Goal: Task Accomplishment & Management: Manage account settings

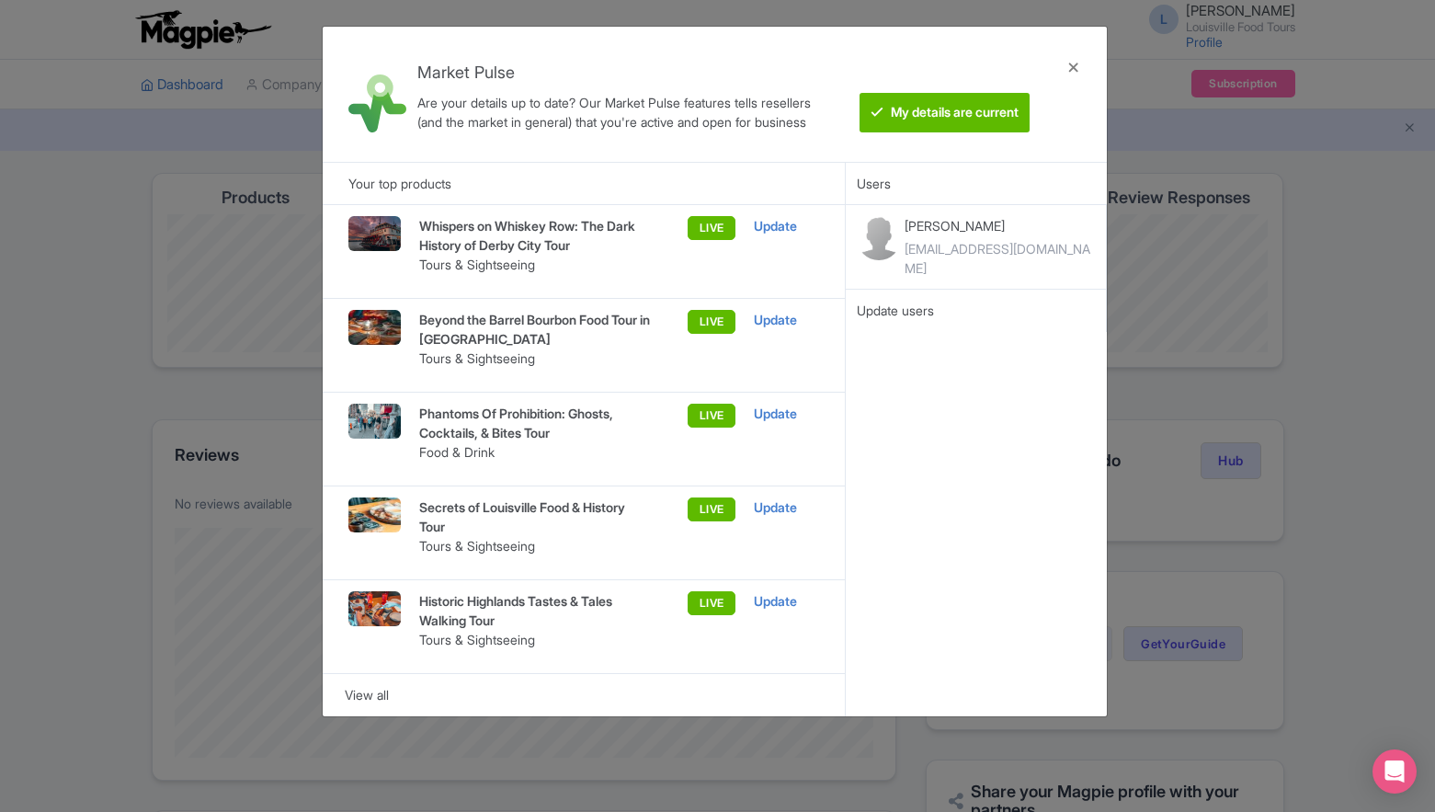
click at [715, 226] on div "LIVE" at bounding box center [694, 251] width 83 height 71
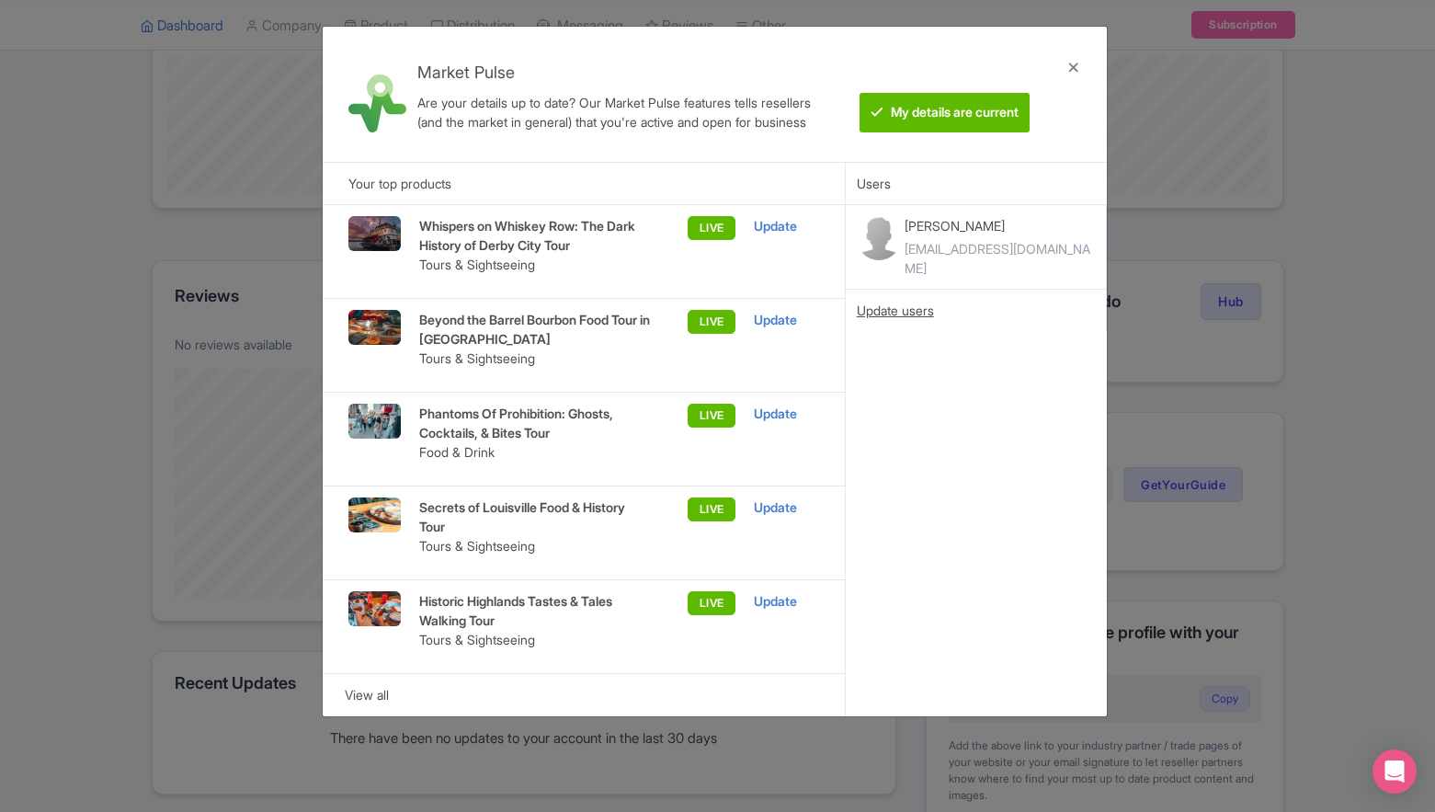
scroll to position [591, 0]
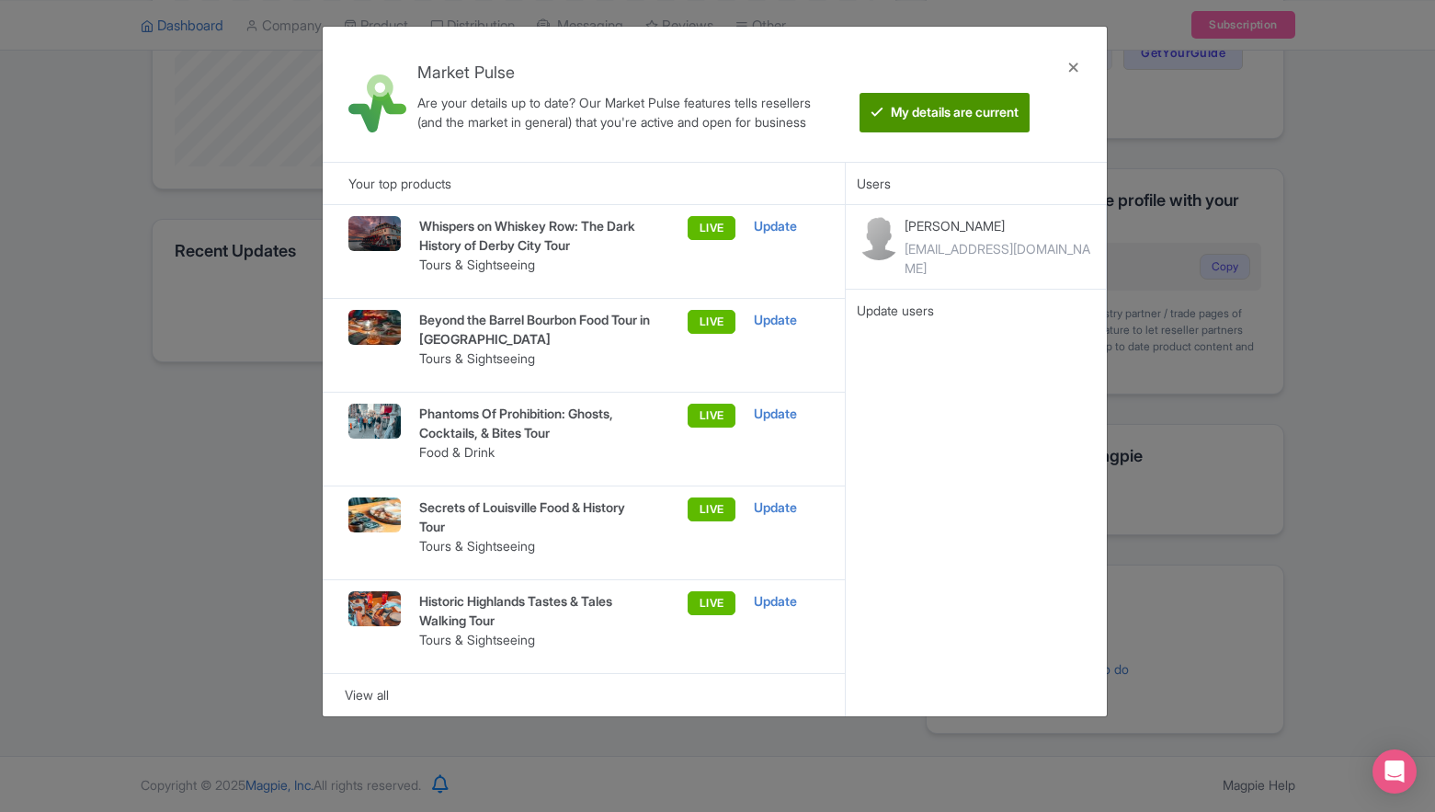
click at [1002, 117] on btn "My details are current" at bounding box center [945, 113] width 170 height 40
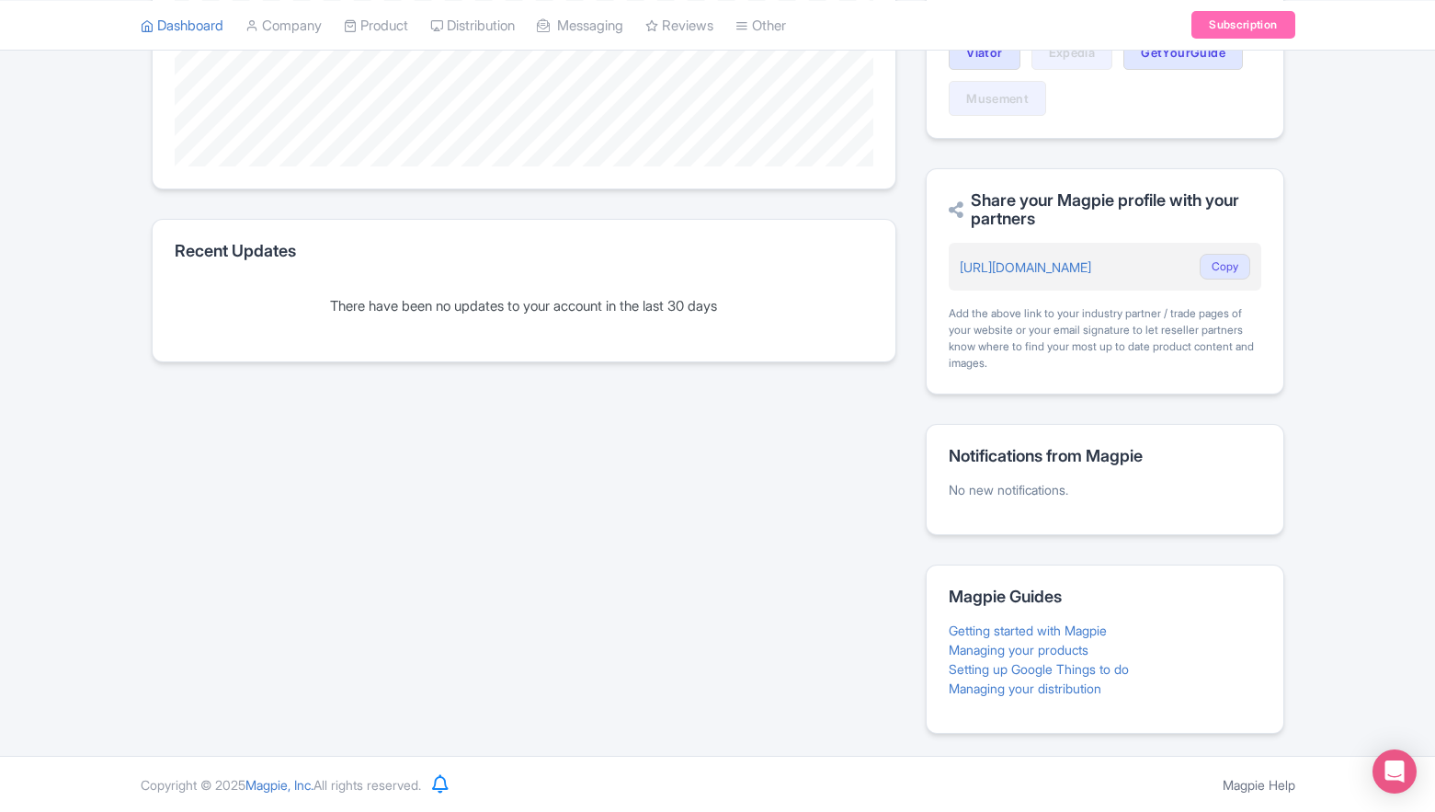
scroll to position [0, 0]
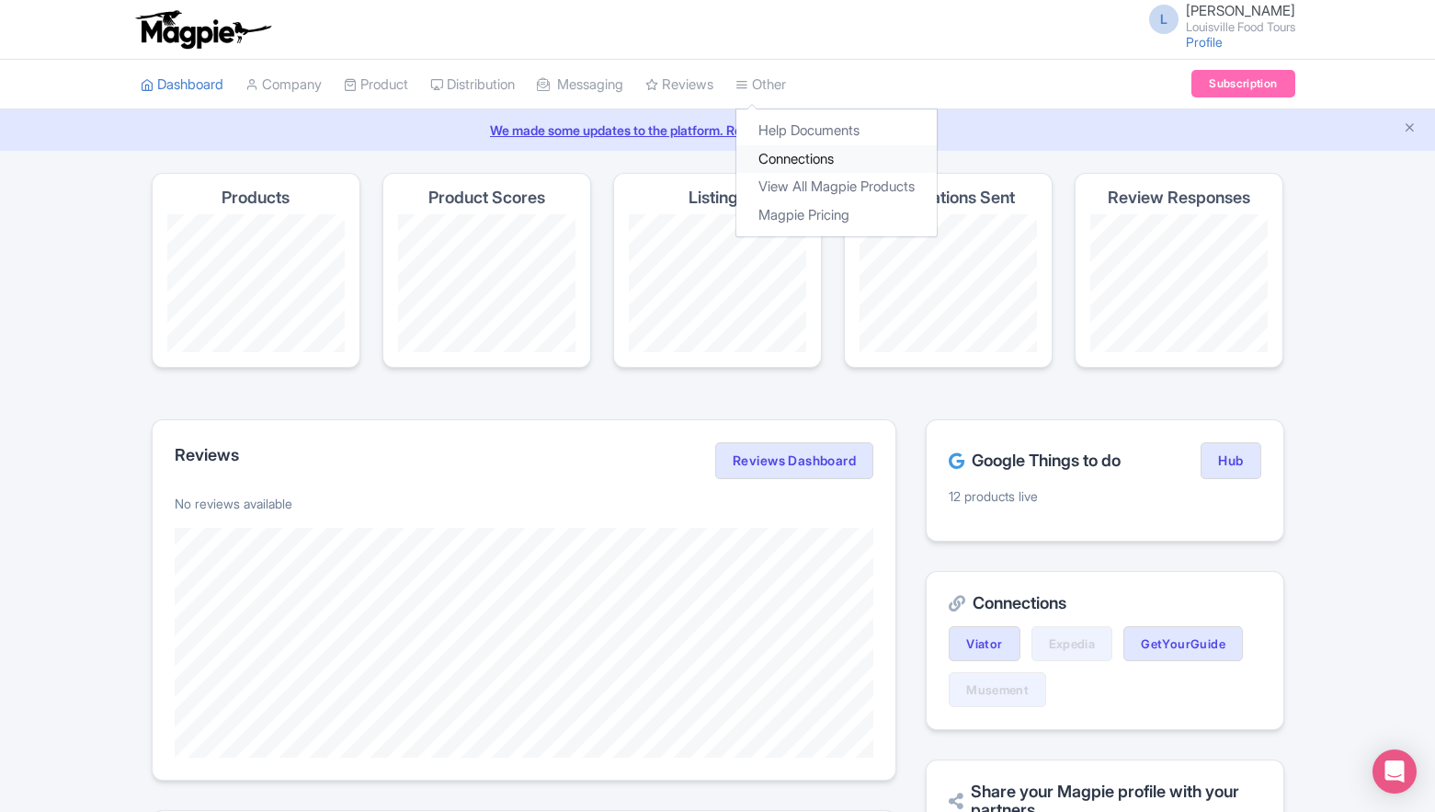
click at [795, 162] on link "Connections" at bounding box center [837, 159] width 200 height 29
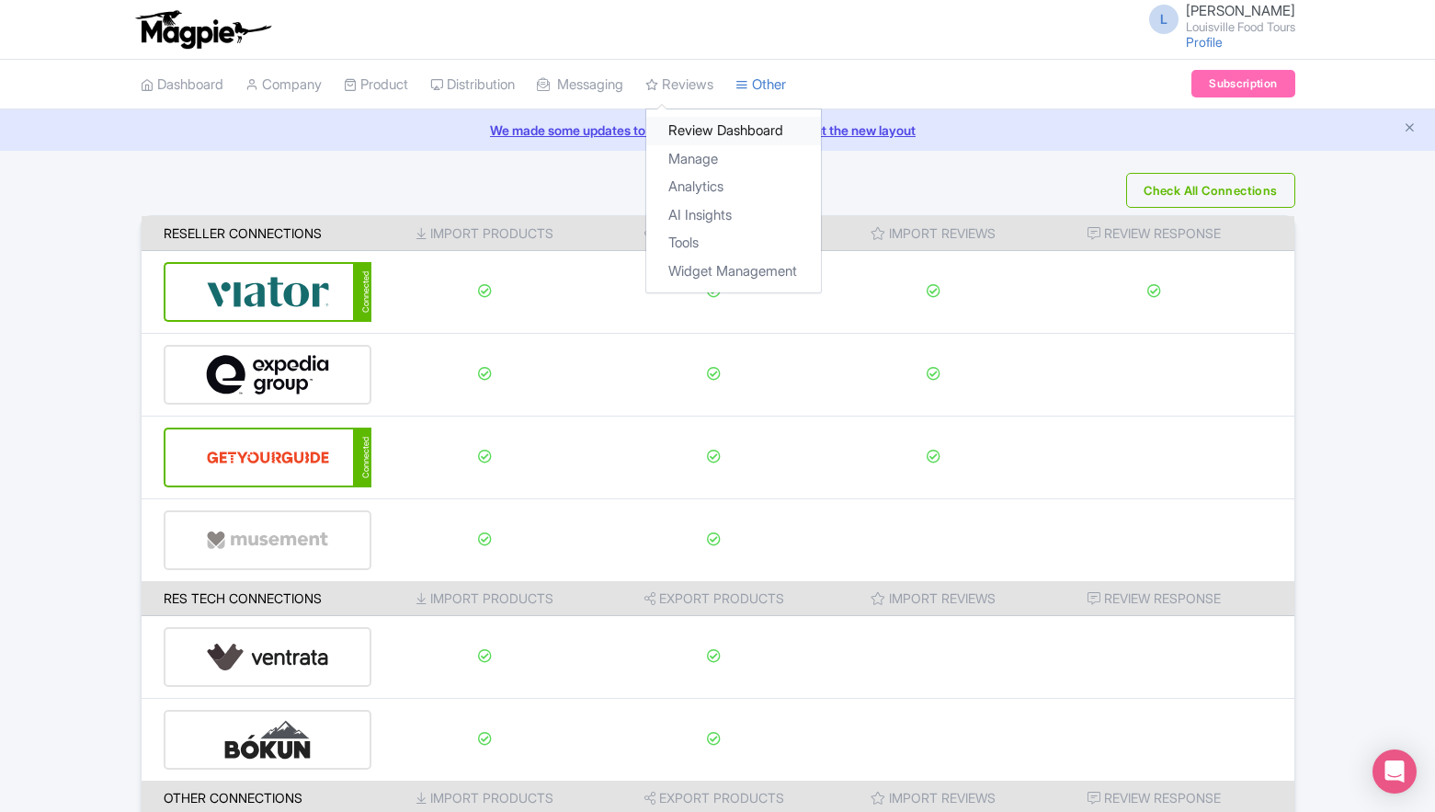
click at [694, 128] on link "Review Dashboard" at bounding box center [733, 131] width 175 height 29
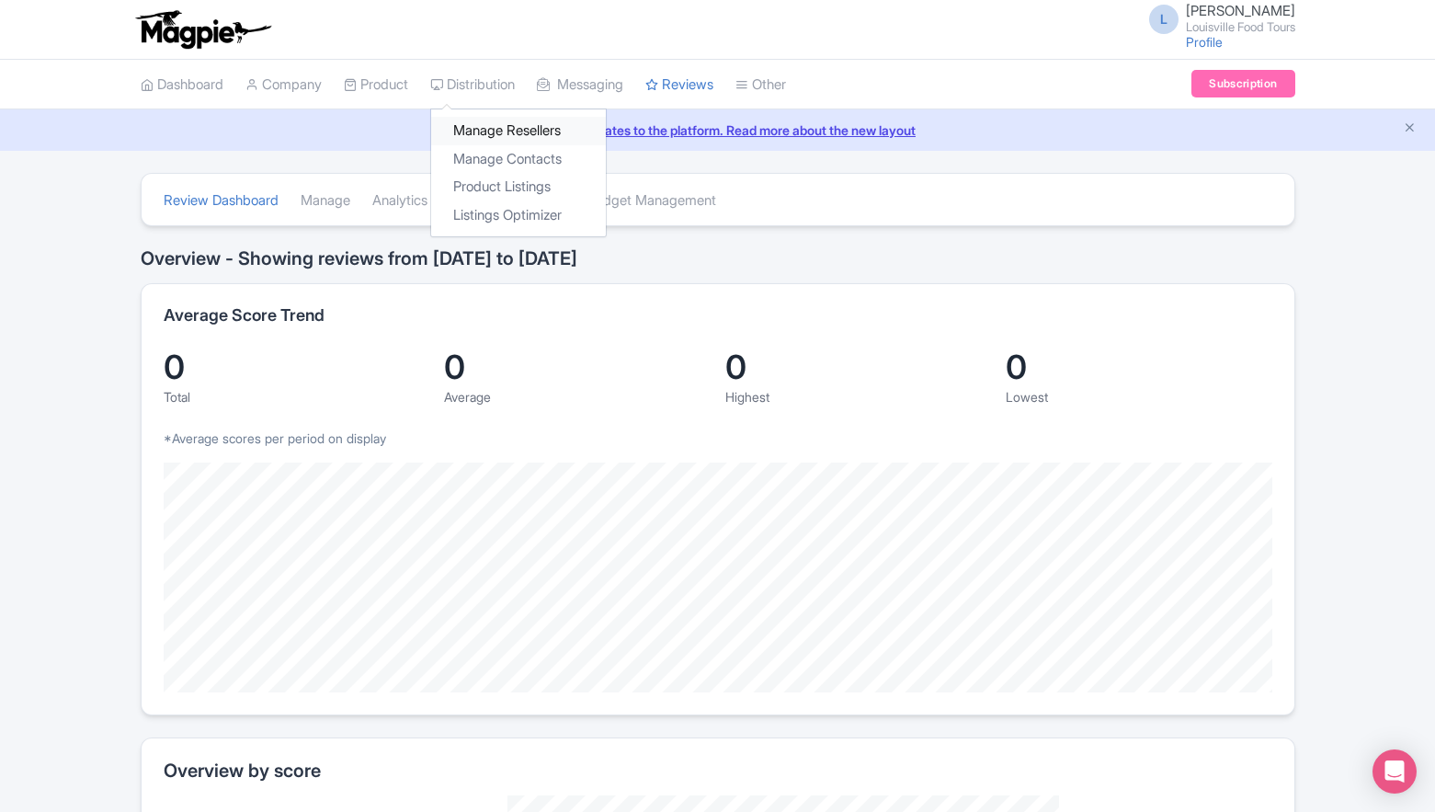
click at [483, 129] on link "Manage Resellers" at bounding box center [518, 131] width 175 height 29
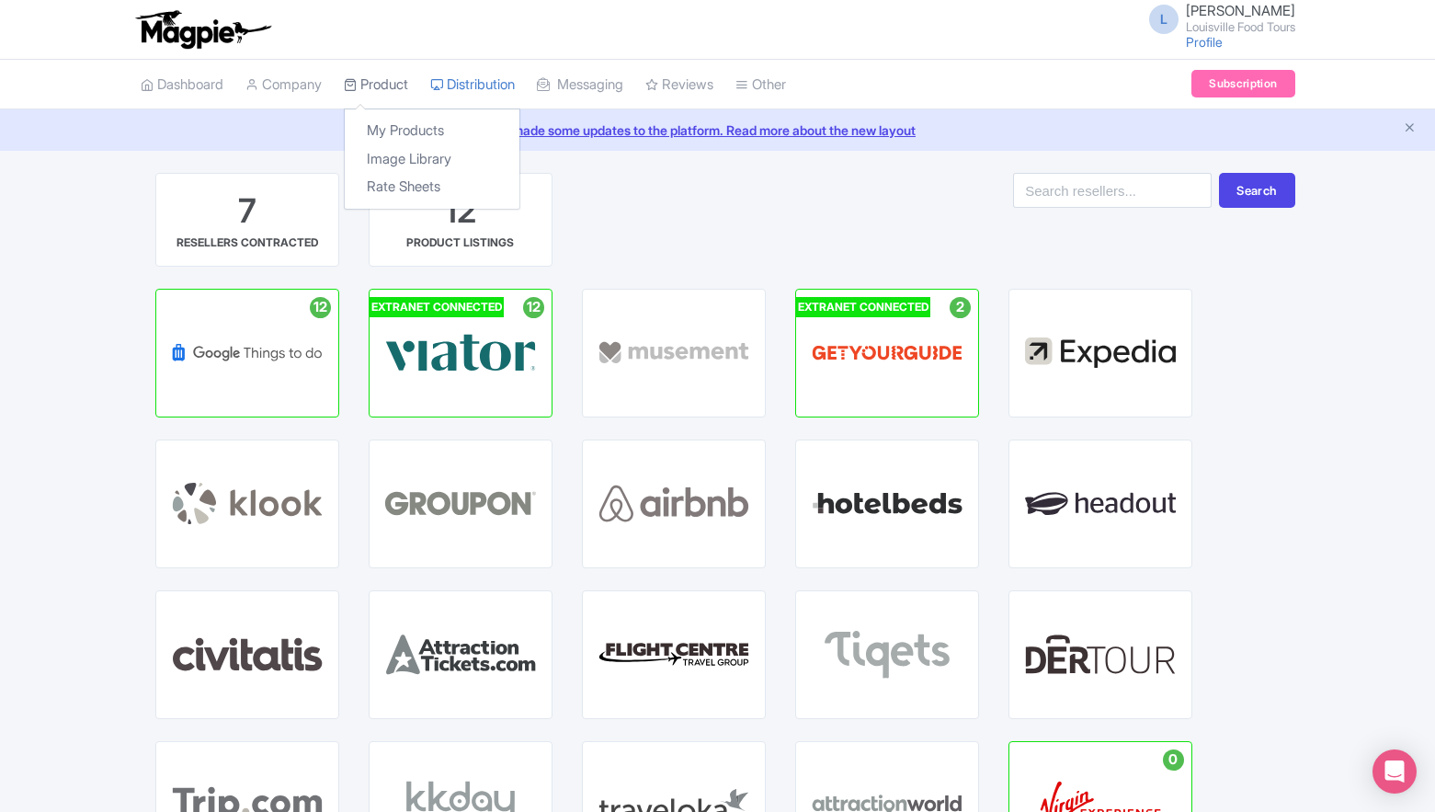
click at [381, 92] on link "Product" at bounding box center [376, 85] width 64 height 51
click at [380, 121] on link "My Products" at bounding box center [432, 131] width 175 height 29
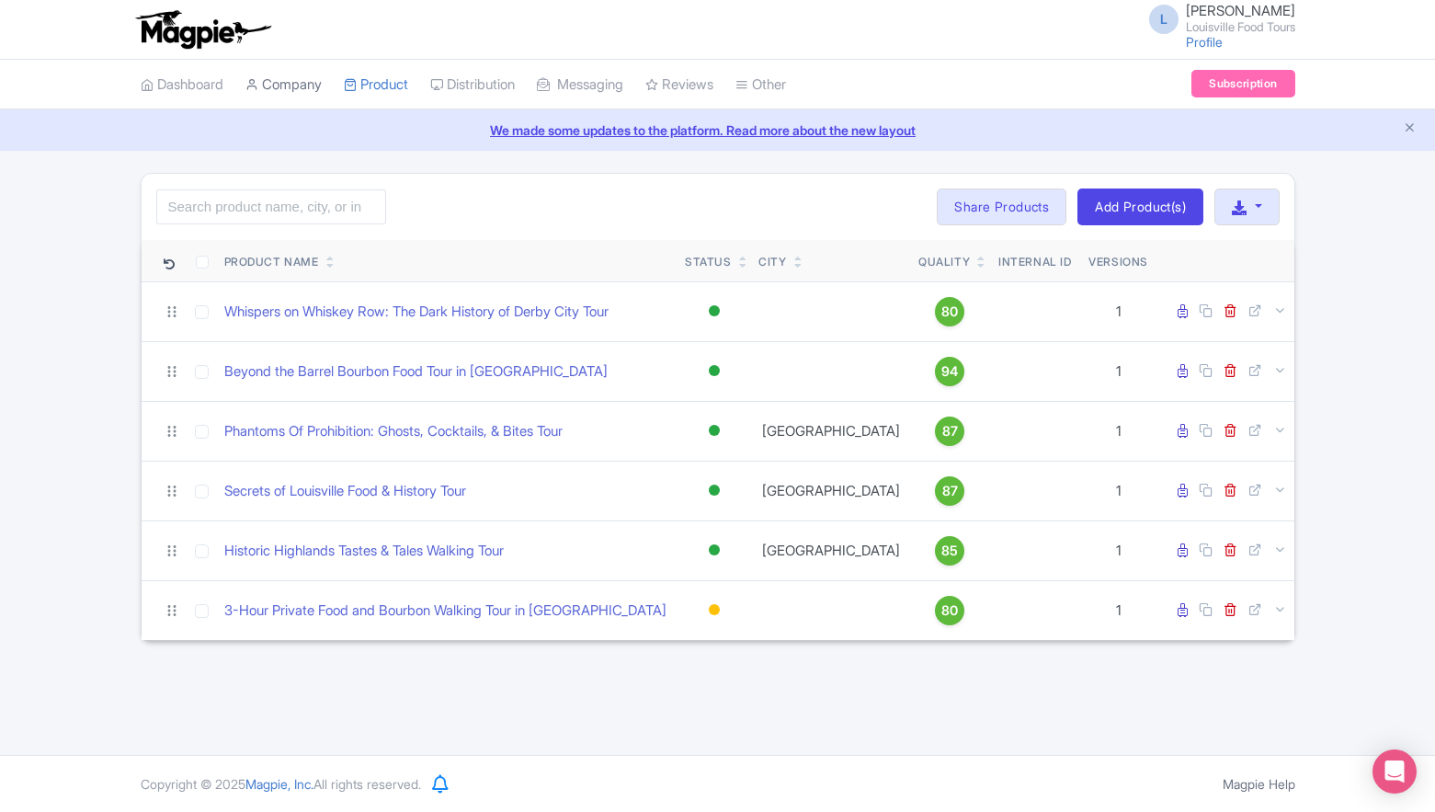
click at [293, 94] on link "Company" at bounding box center [284, 85] width 76 height 51
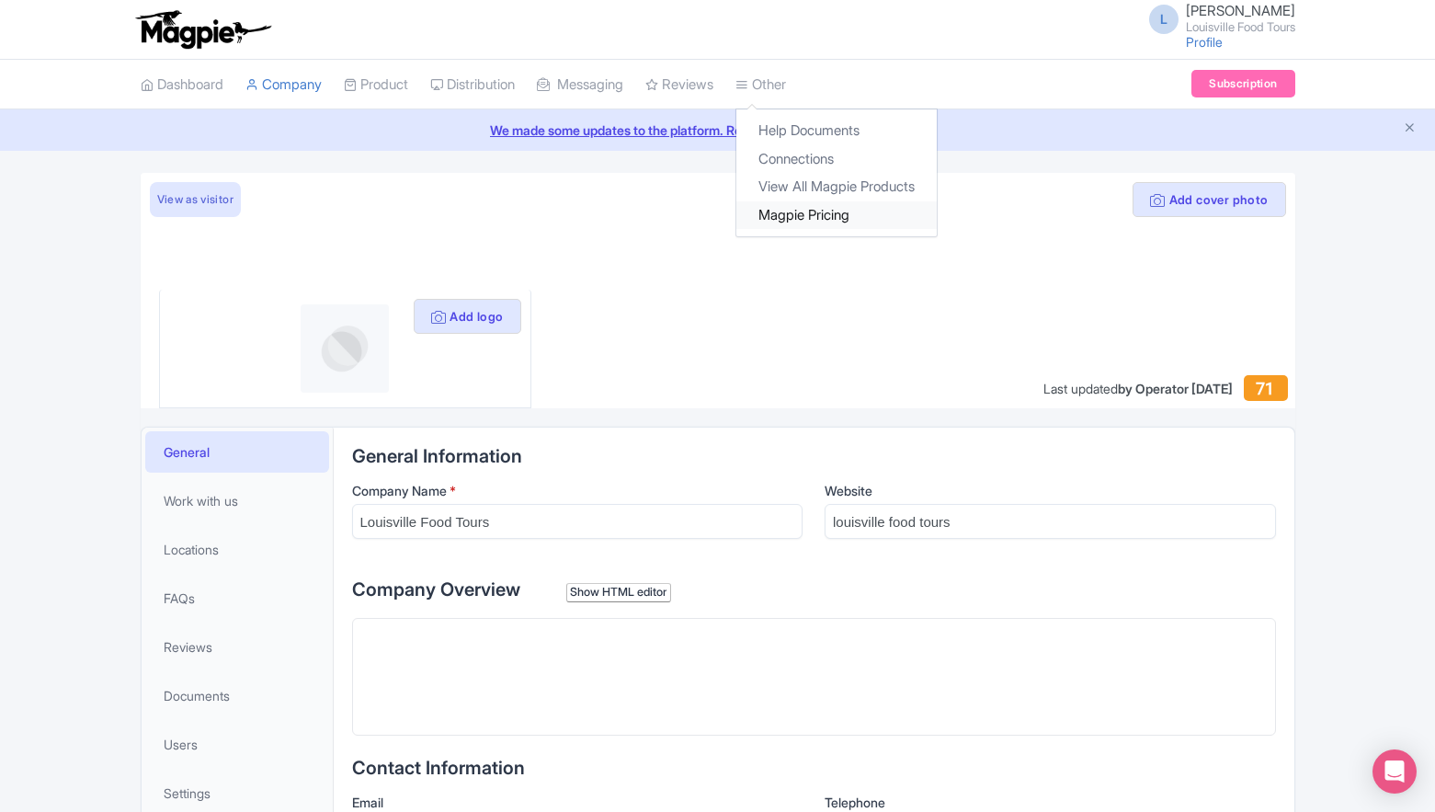
click at [812, 210] on link "Magpie Pricing" at bounding box center [837, 215] width 200 height 29
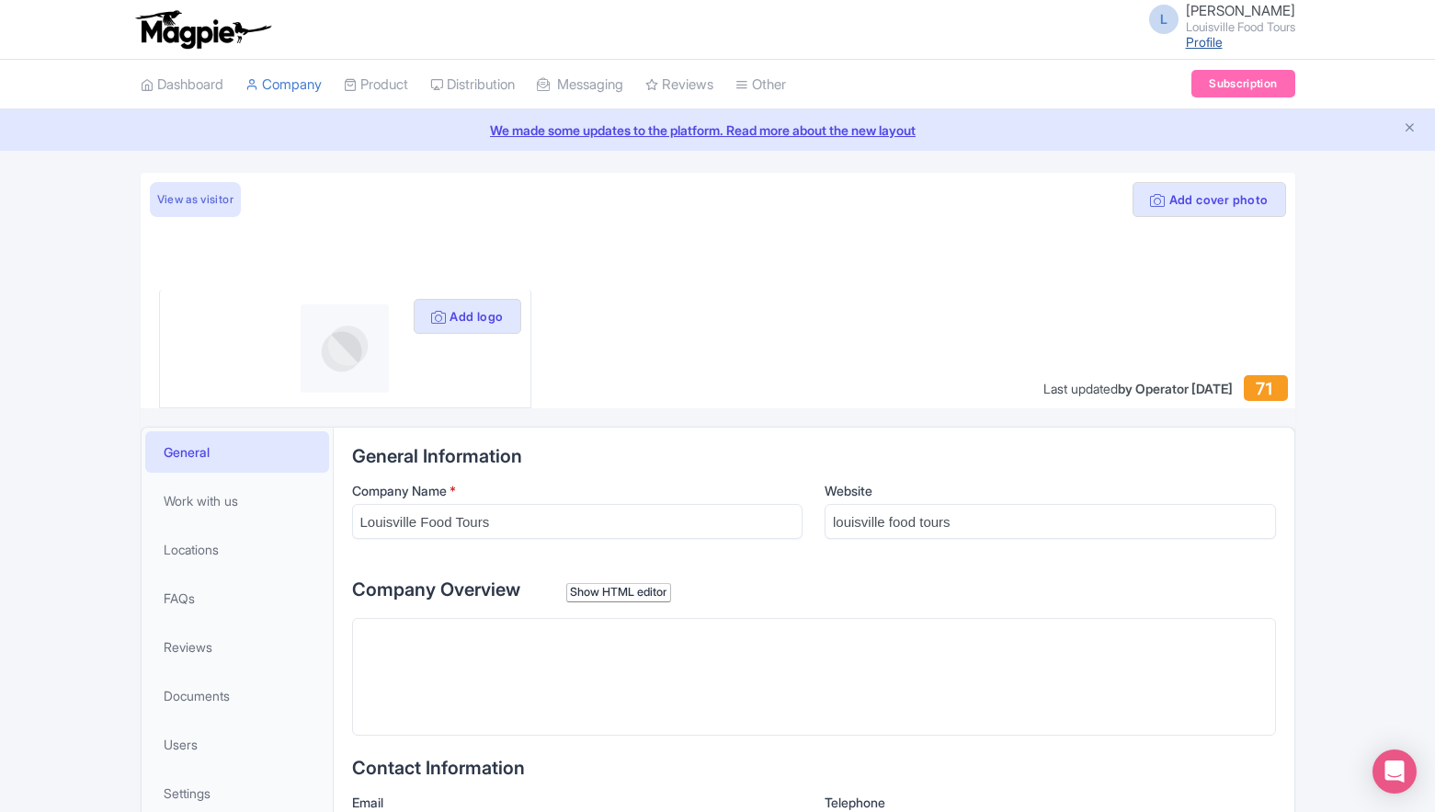
click at [1208, 44] on link "Profile" at bounding box center [1204, 42] width 37 height 16
click at [1229, 90] on link "Subscription" at bounding box center [1243, 84] width 103 height 28
click at [475, 311] on button "Add logo" at bounding box center [468, 316] width 108 height 35
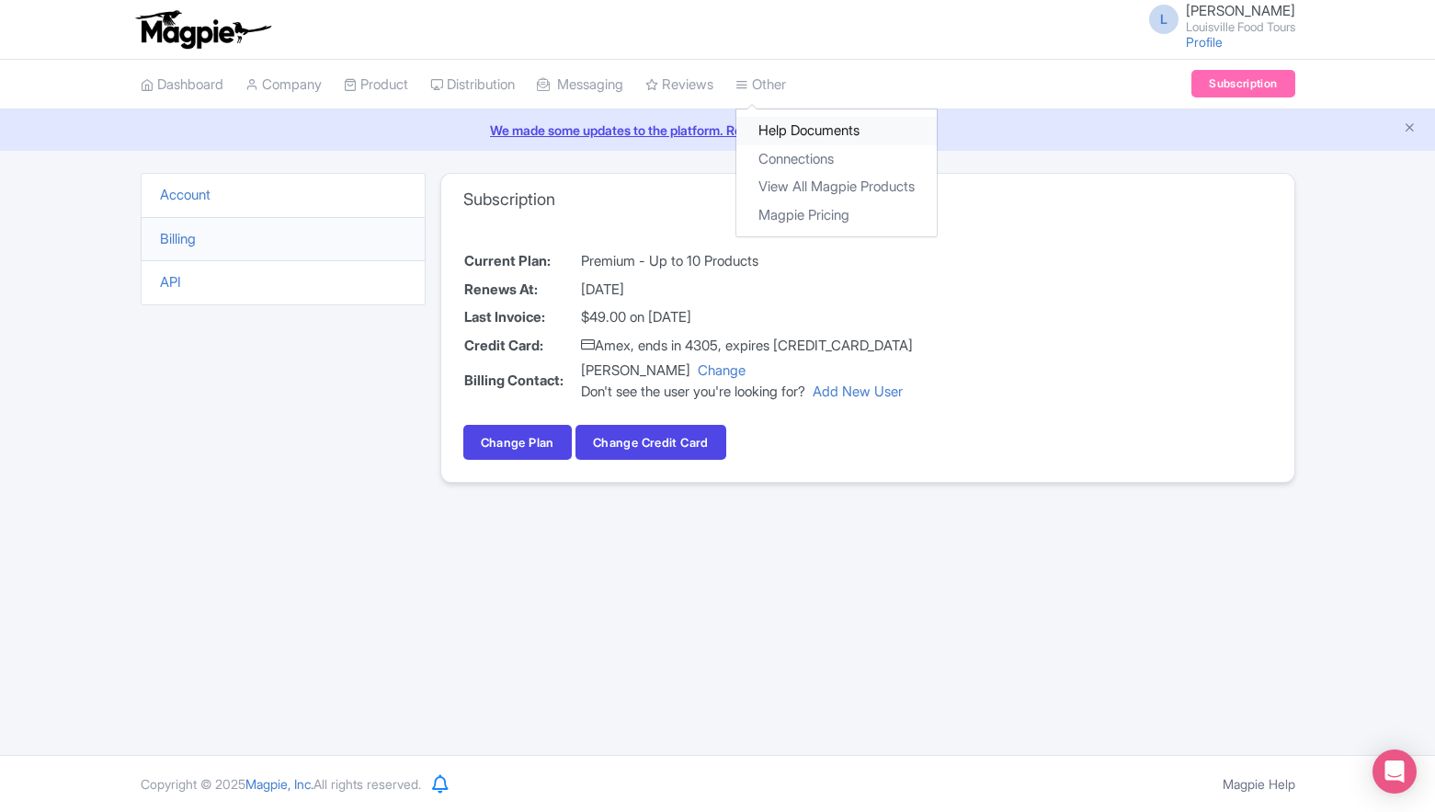
click at [799, 132] on link "Help Documents" at bounding box center [837, 131] width 200 height 29
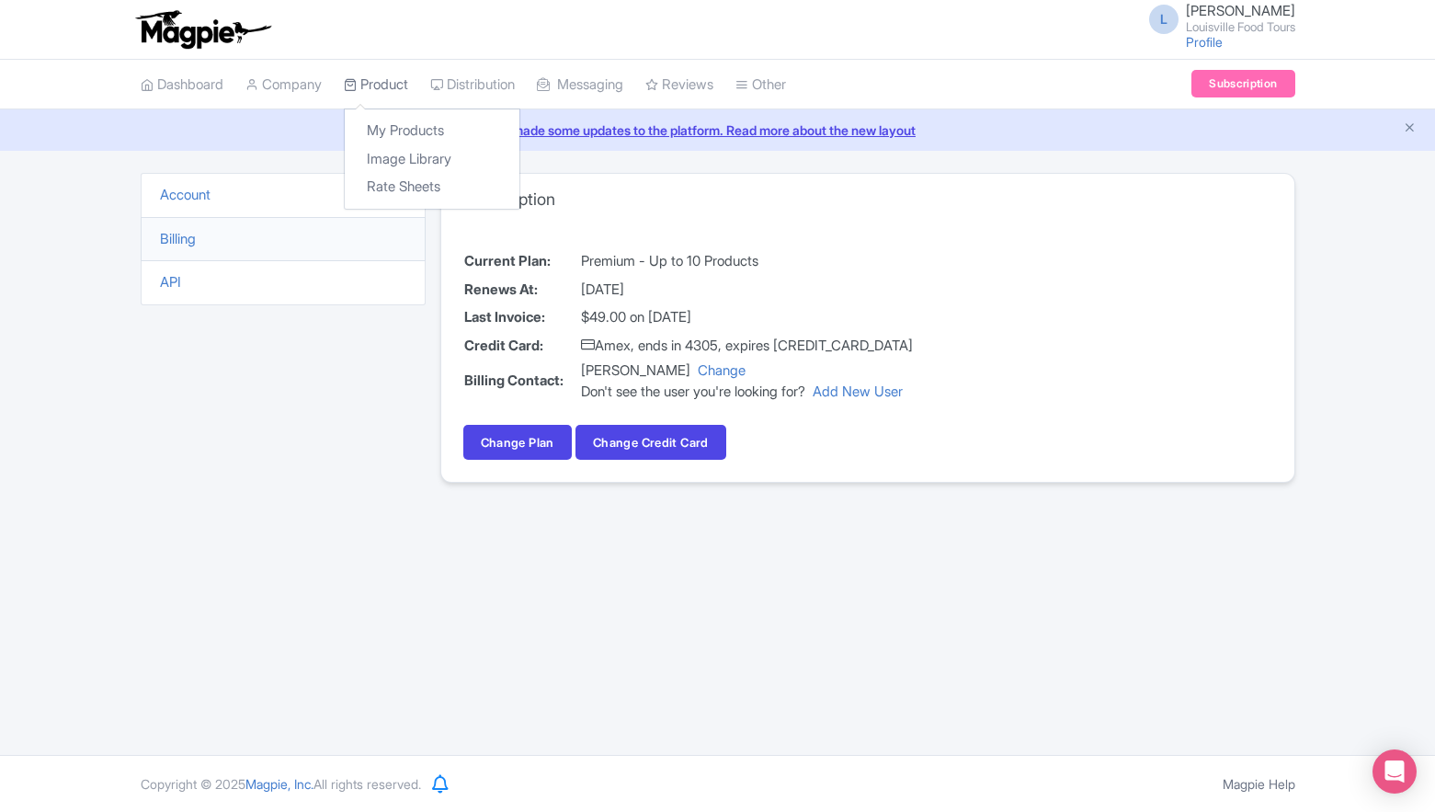
click at [394, 82] on link "Product" at bounding box center [376, 85] width 64 height 51
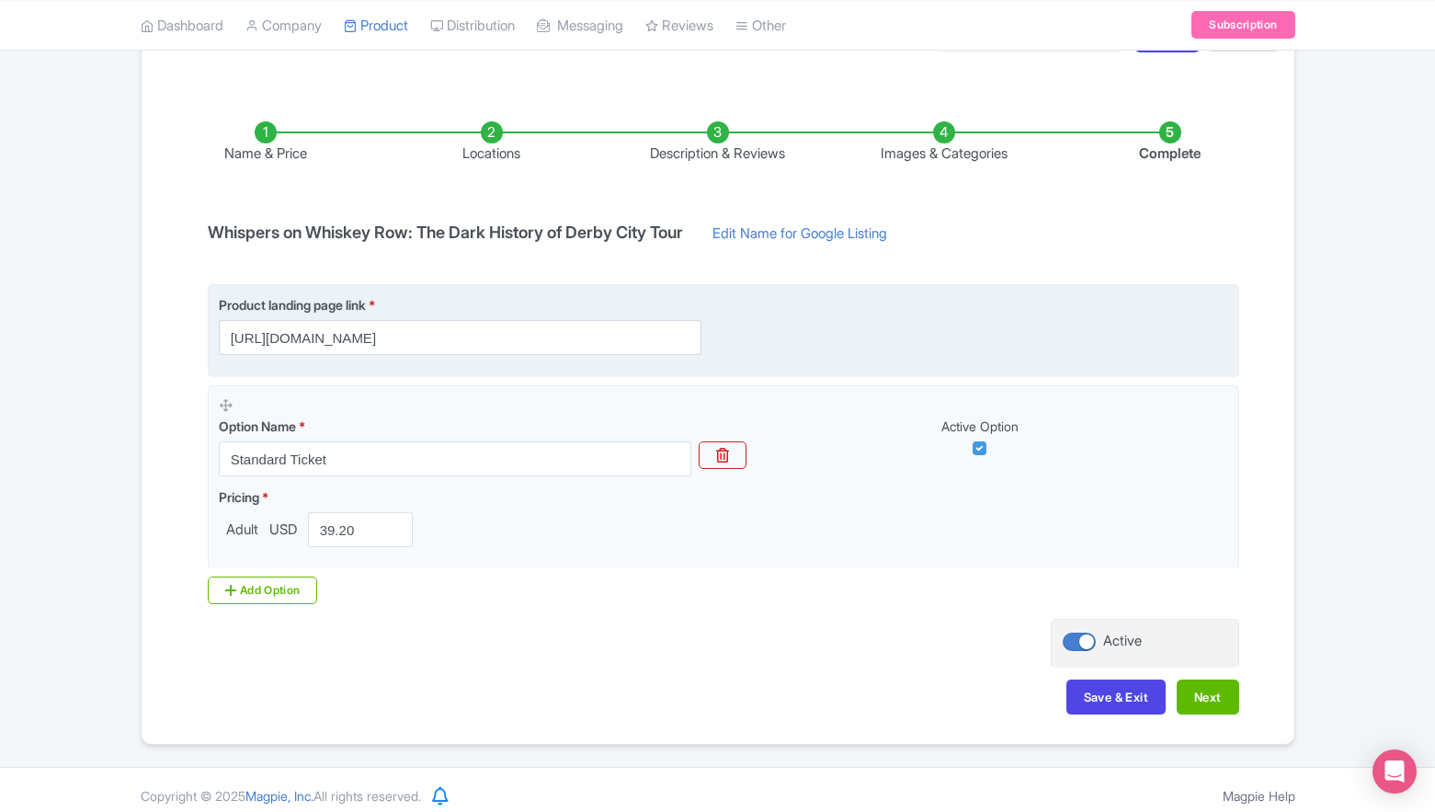
scroll to position [253, 0]
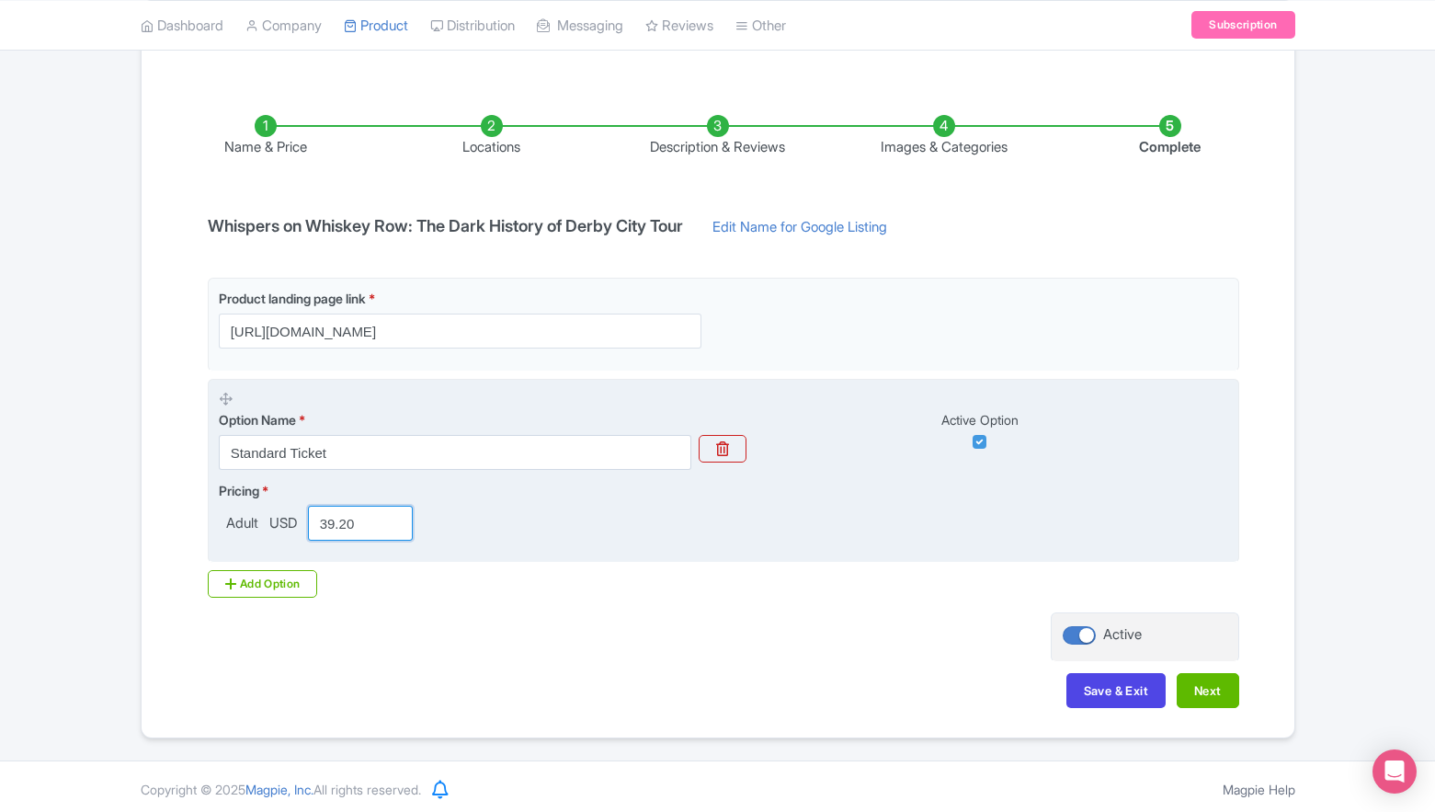
drag, startPoint x: 375, startPoint y: 529, endPoint x: 226, endPoint y: 508, distance: 150.5
click at [226, 508] on div "Adult USD 39.20" at bounding box center [320, 523] width 202 height 35
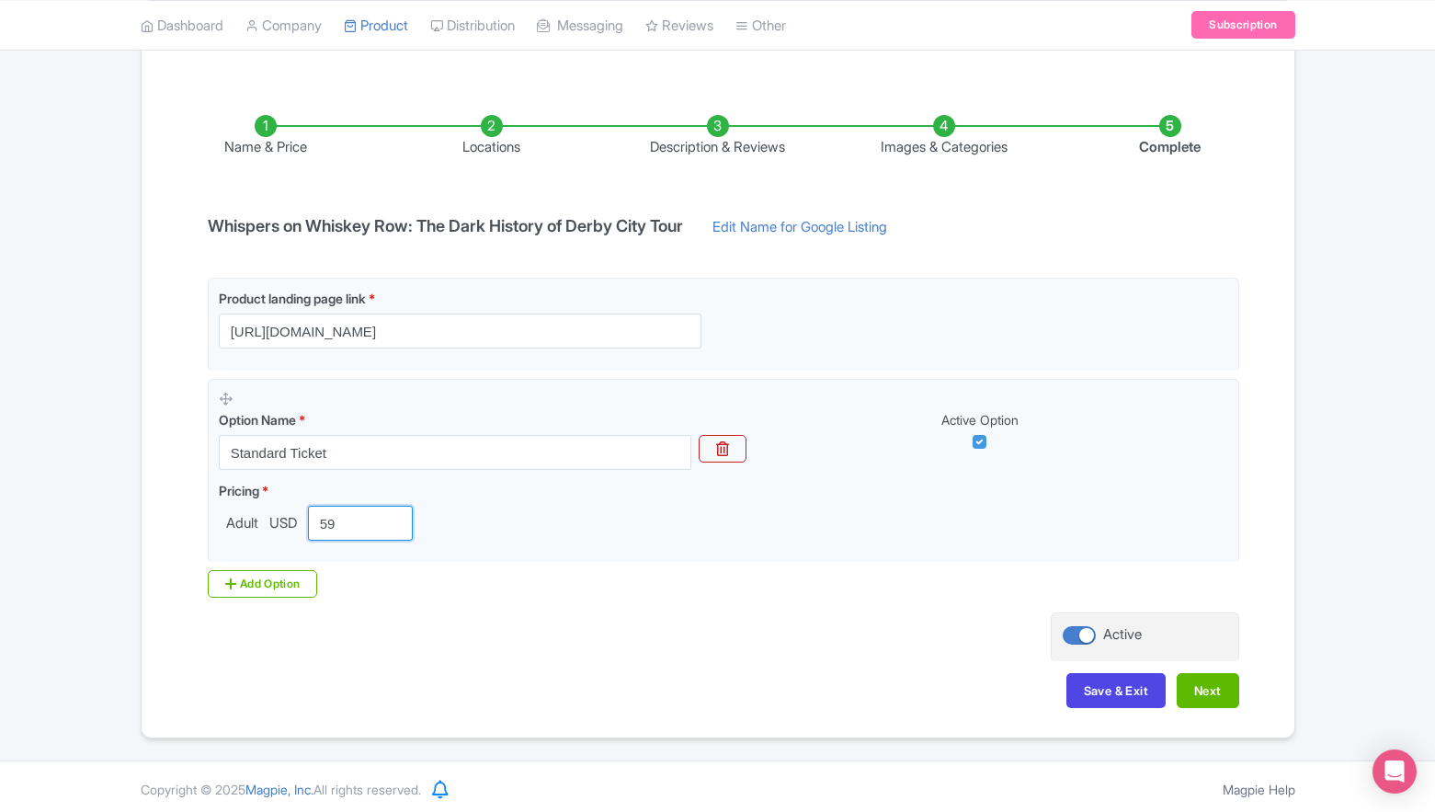
type input "59"
click at [646, 614] on div "Name & Price Locations Description & Reviews Images & Categories Complete Whisp…" at bounding box center [718, 402] width 1131 height 648
click at [1111, 691] on button "Save & Exit" at bounding box center [1116, 690] width 99 height 35
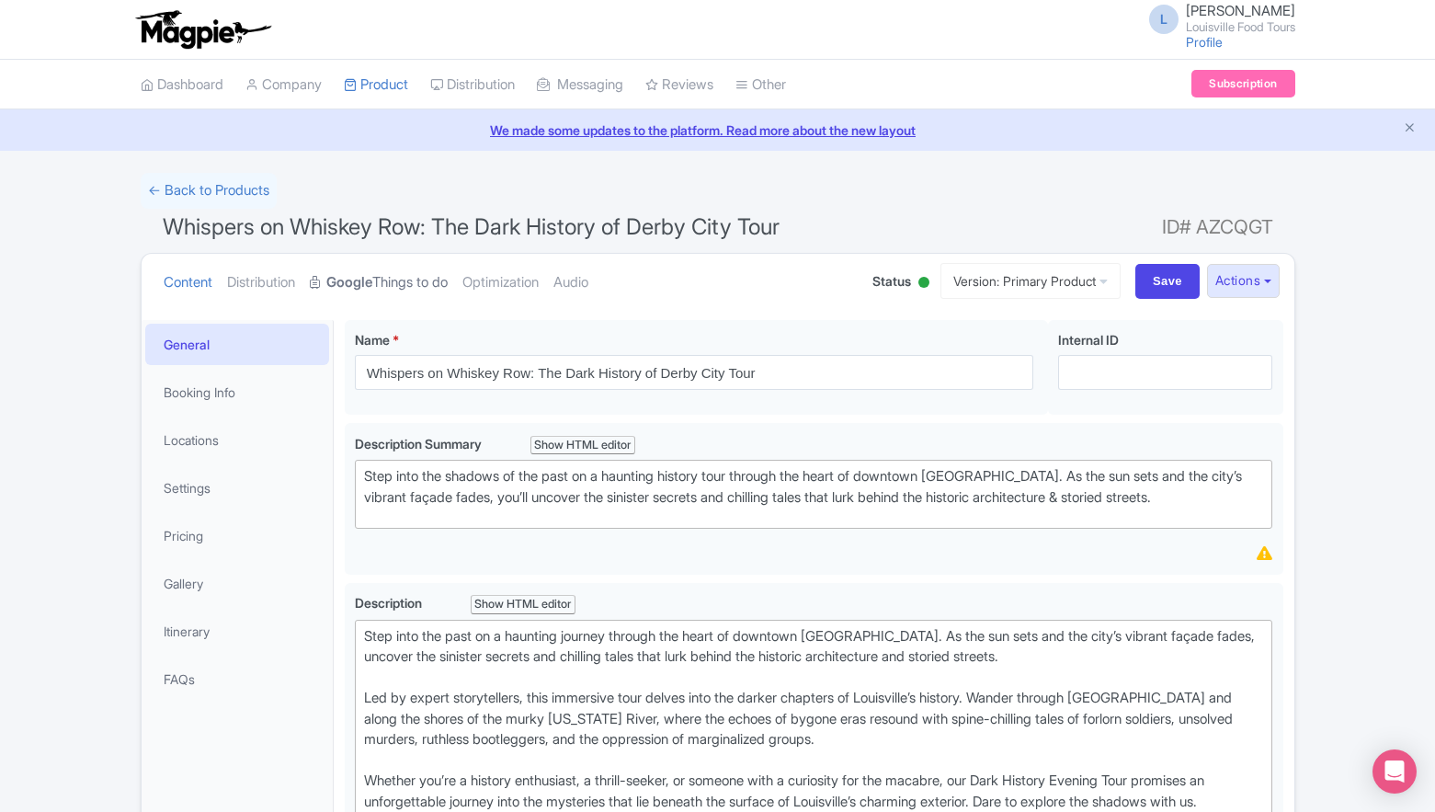
click at [403, 283] on link "Google Things to do" at bounding box center [379, 283] width 138 height 58
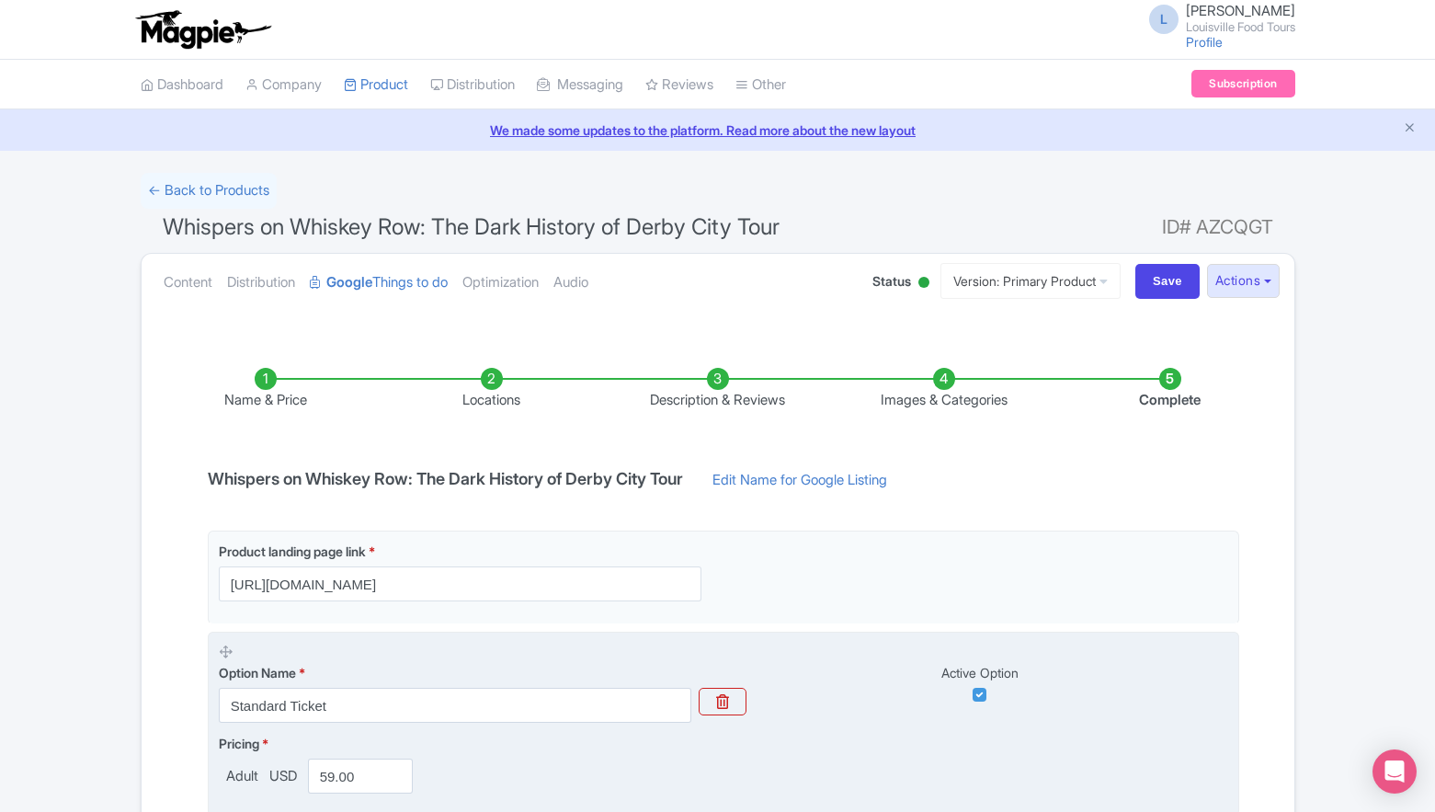
scroll to position [257, 0]
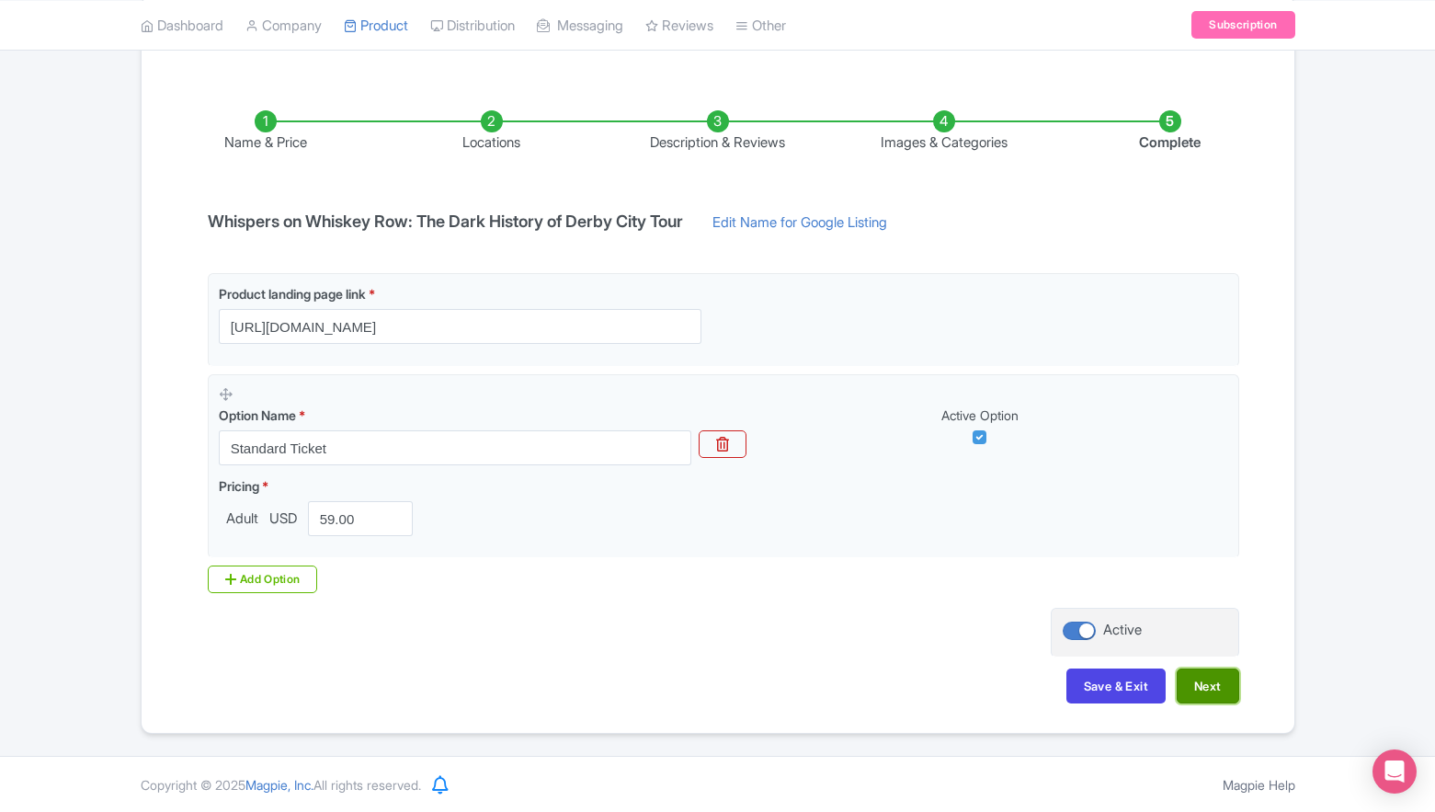
click at [1200, 685] on button "Next" at bounding box center [1208, 686] width 63 height 35
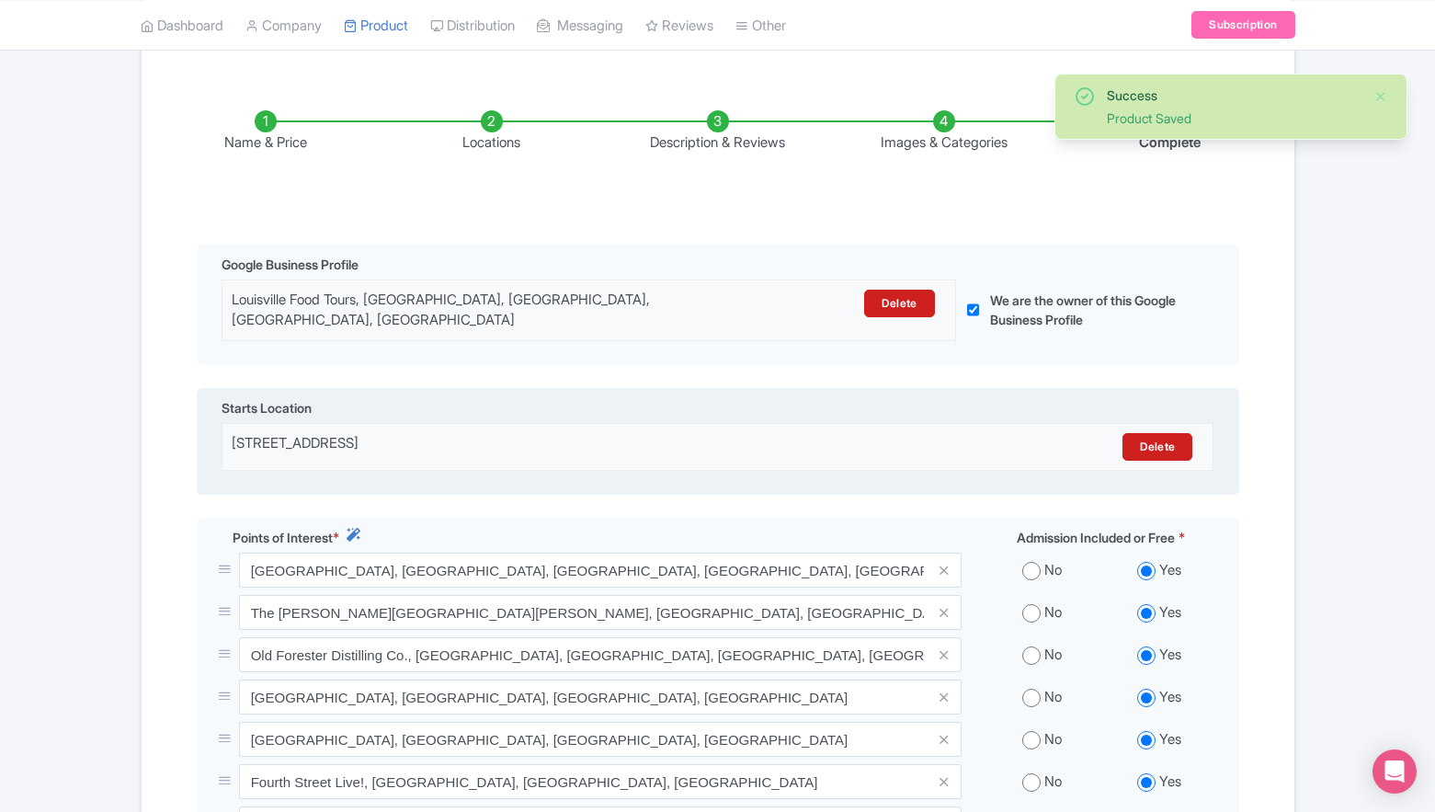
scroll to position [261, 0]
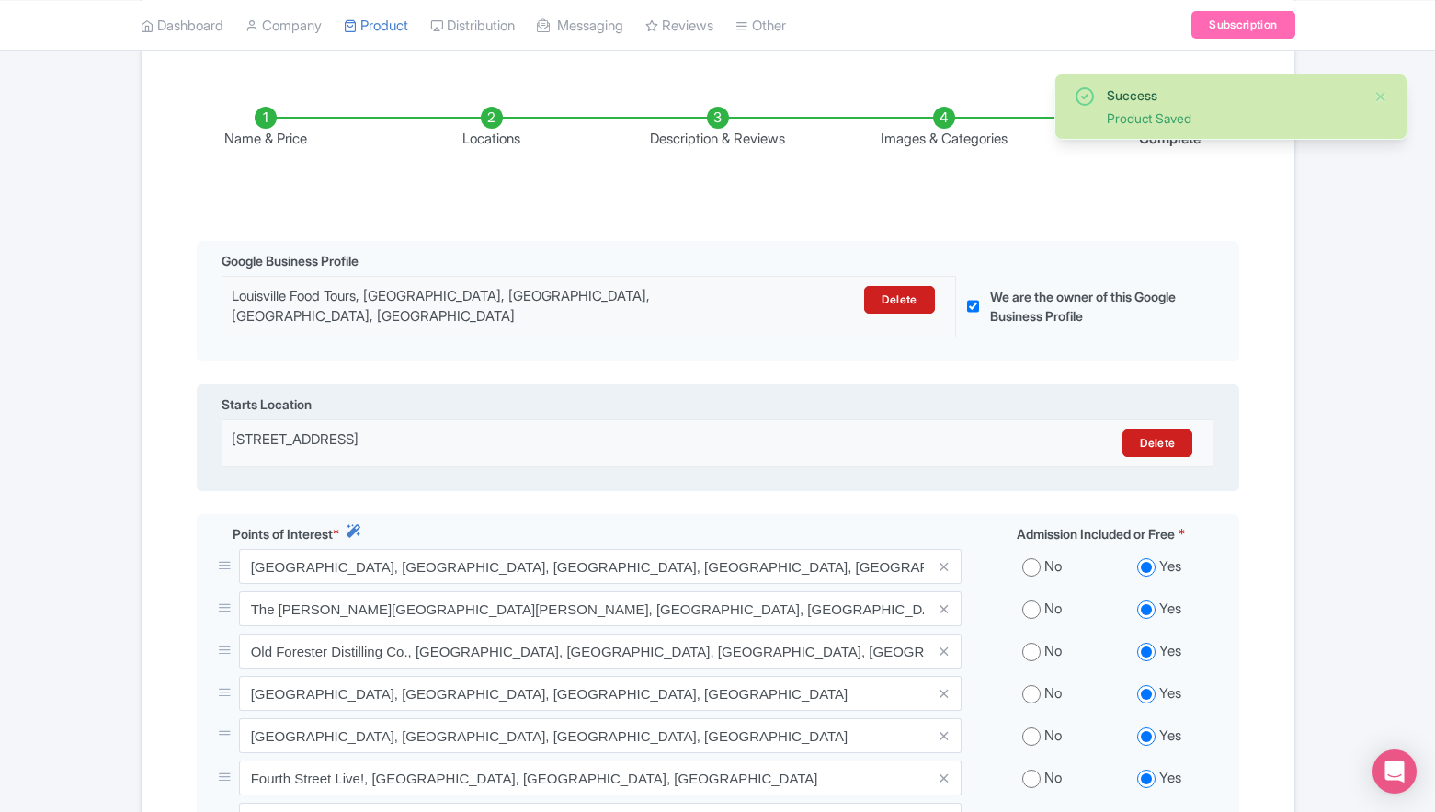
click at [492, 432] on div "141 N 6th St, N 6th St, Louisville, United States" at bounding box center [596, 443] width 729 height 28
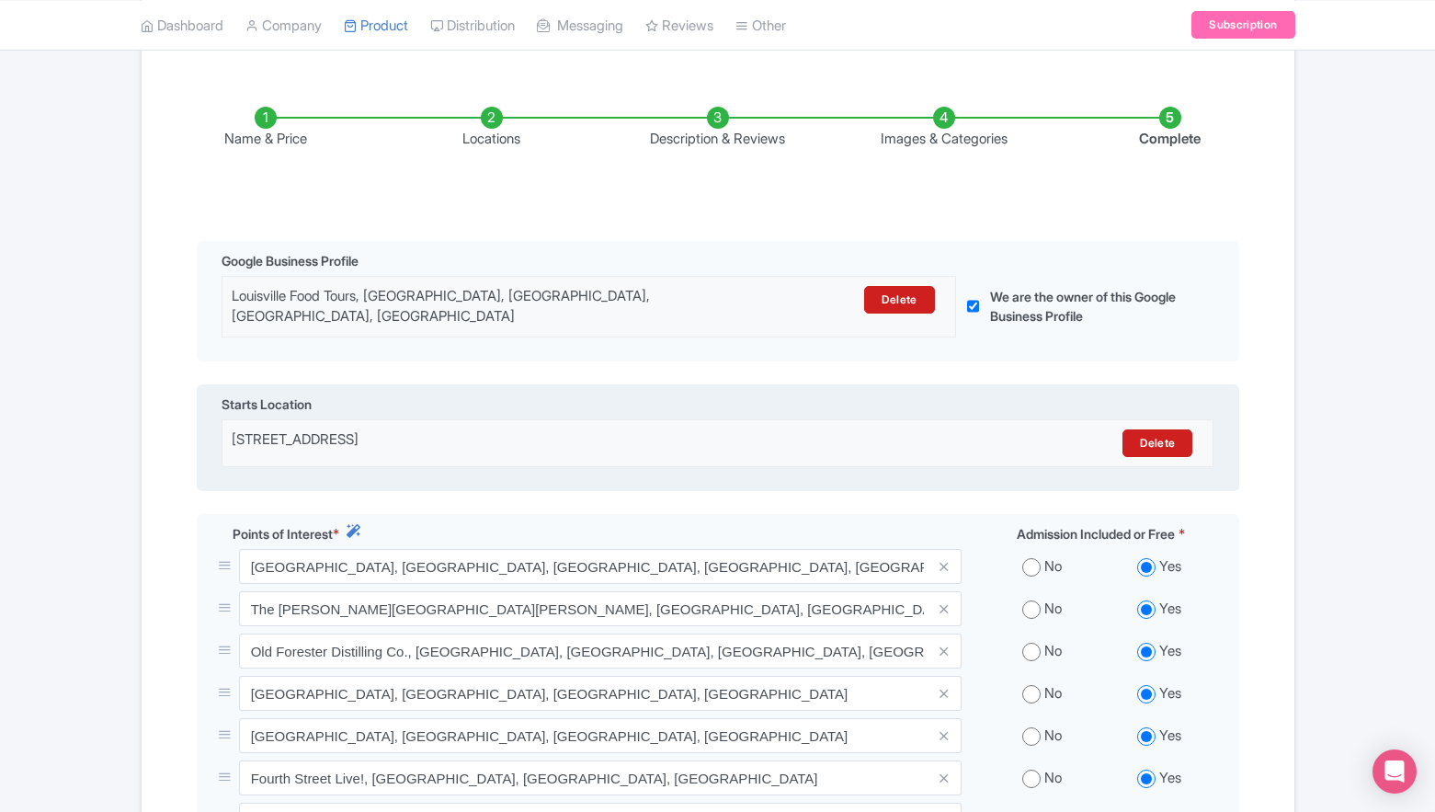
click at [962, 435] on div "Delete" at bounding box center [1082, 443] width 243 height 28
click at [875, 436] on div "141 N 6th St, N 6th St, Louisville, United States" at bounding box center [596, 443] width 729 height 28
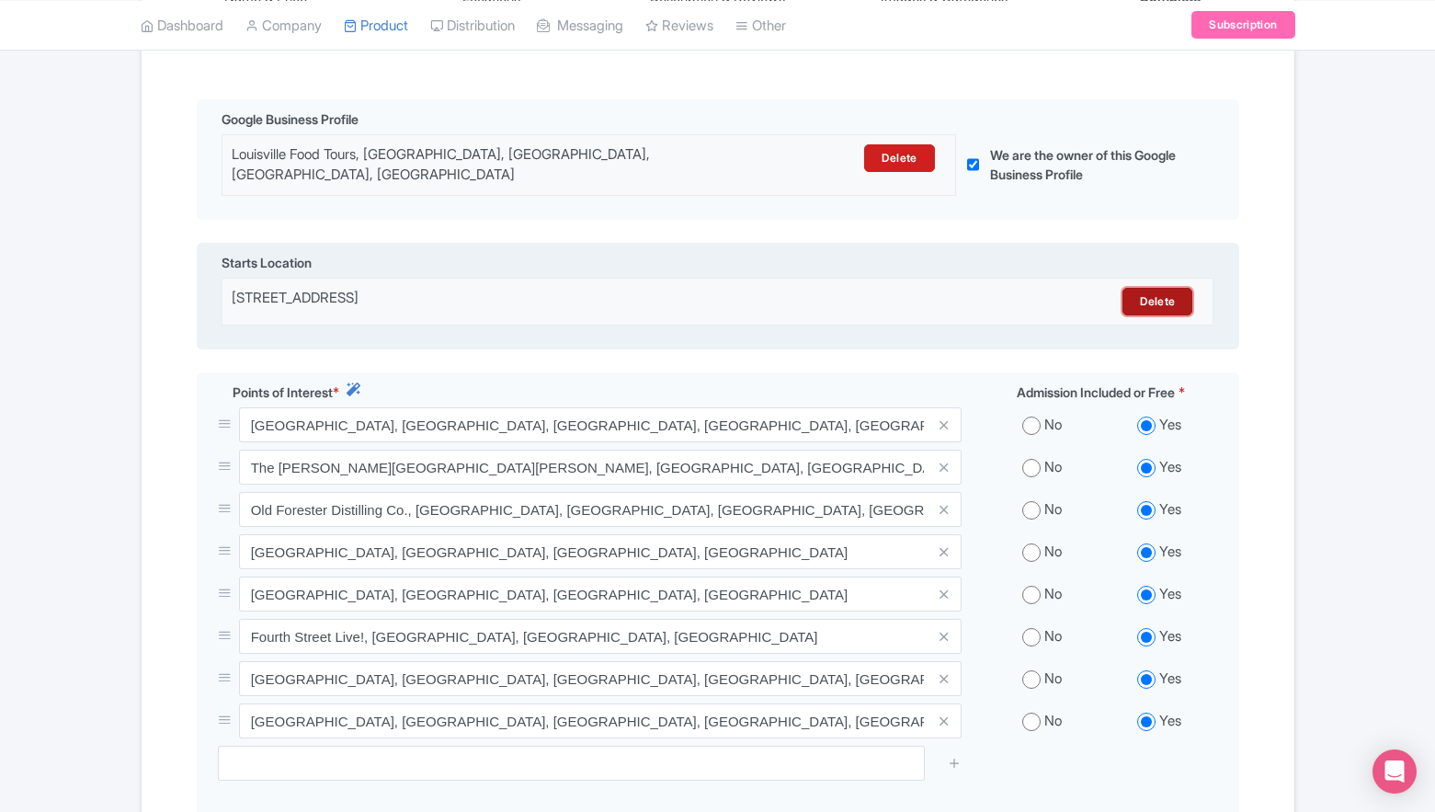
click at [1161, 288] on link "Delete" at bounding box center [1158, 302] width 70 height 28
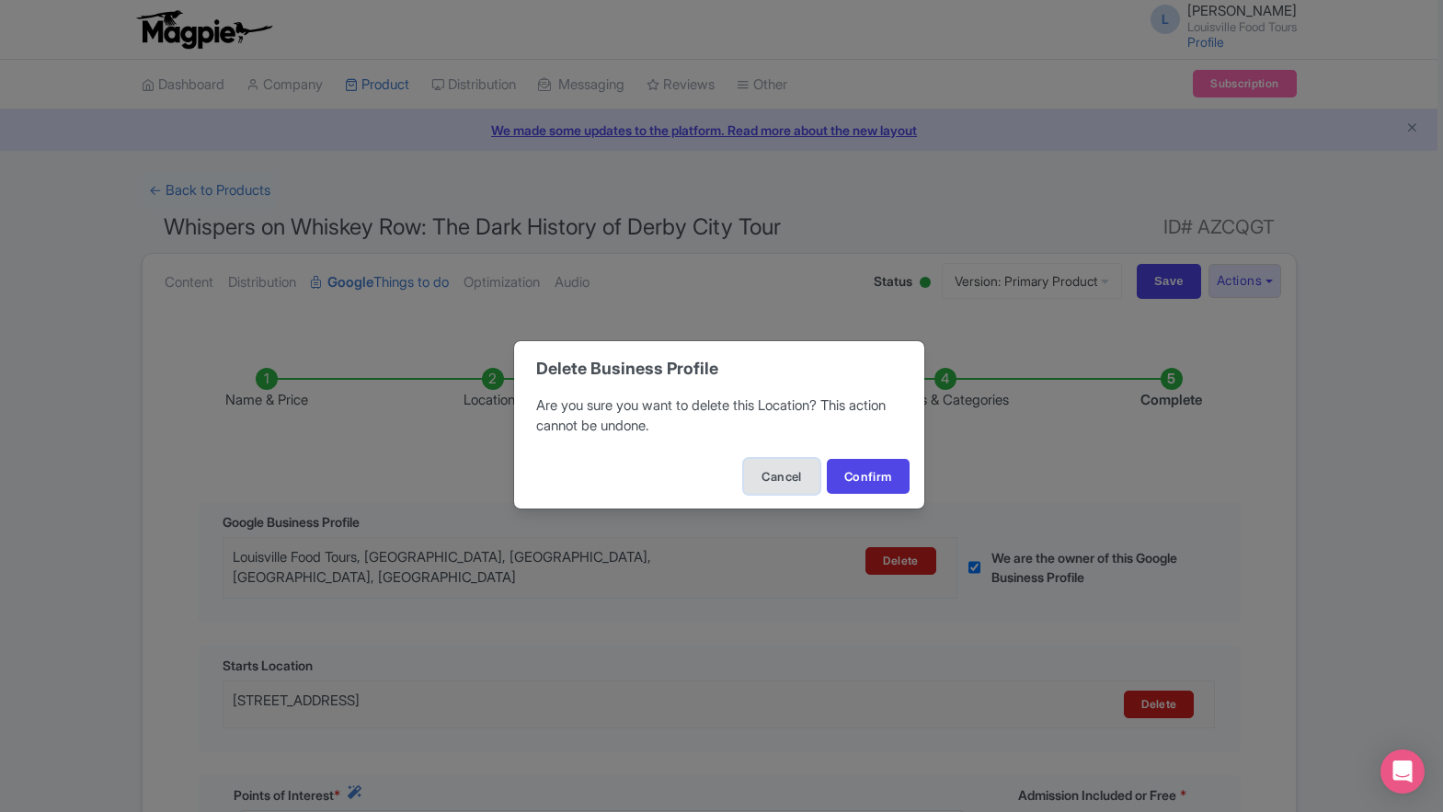
click at [769, 475] on button "Cancel" at bounding box center [781, 476] width 74 height 35
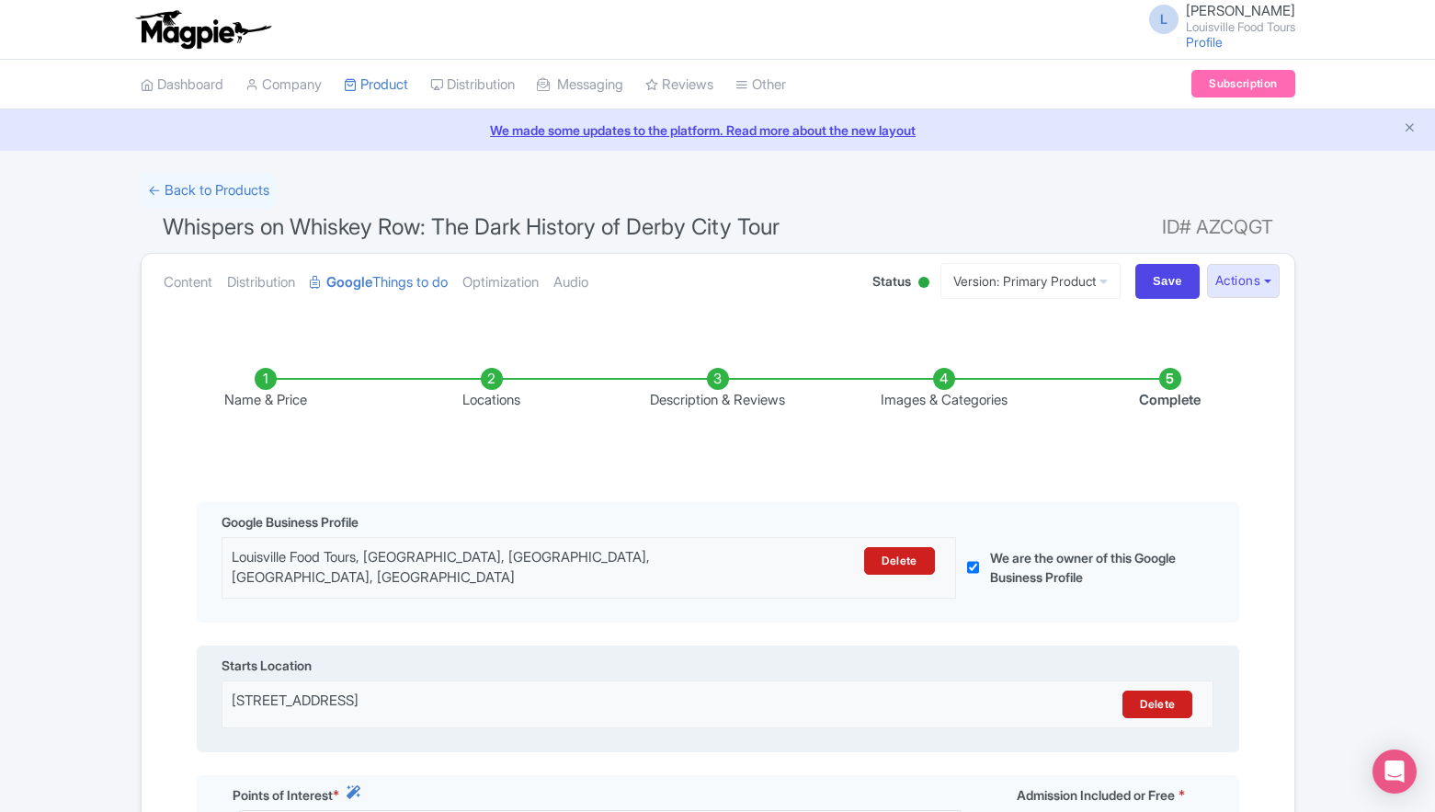
click at [372, 691] on div "141 N 6th St, N 6th St, Louisville, United States" at bounding box center [596, 705] width 729 height 28
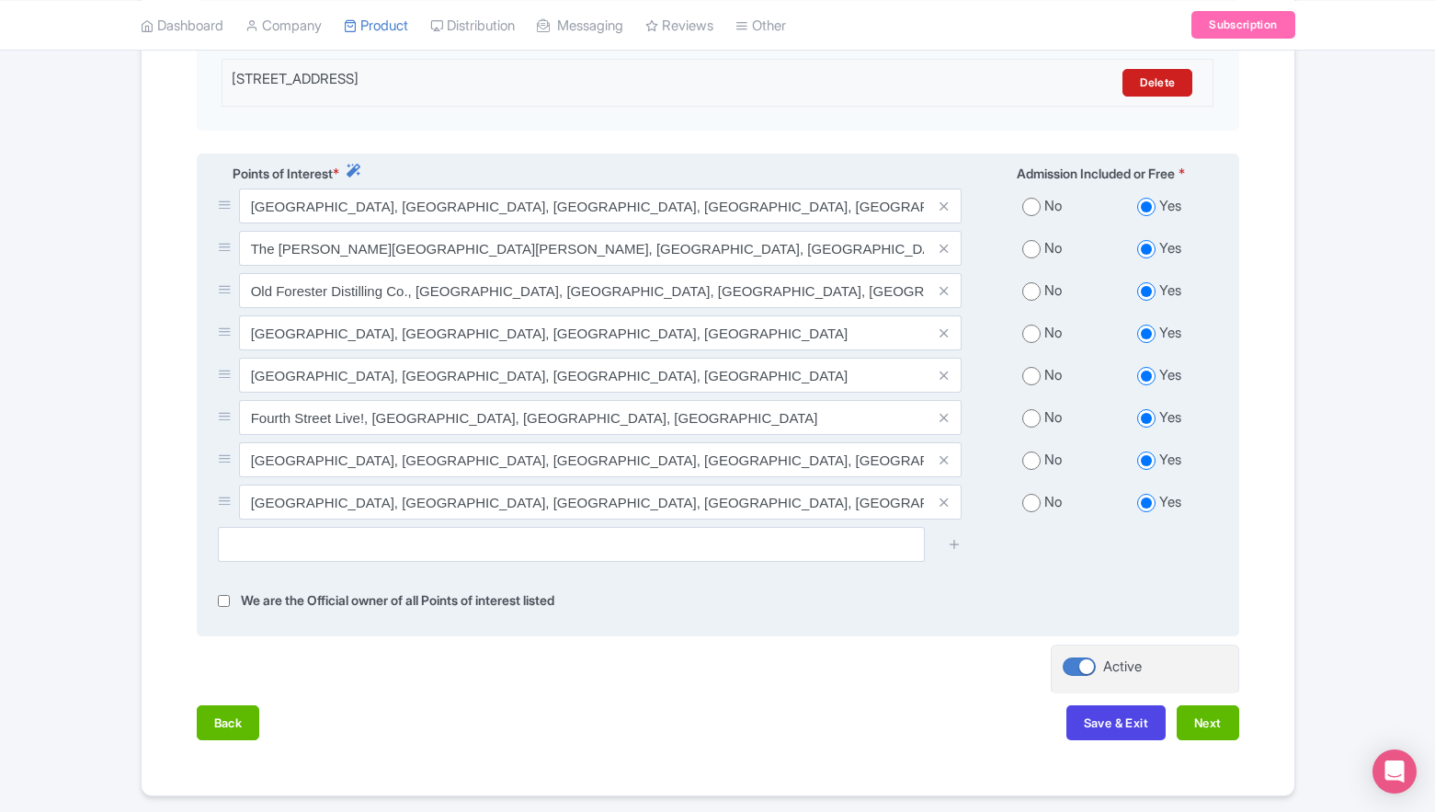
scroll to position [673, 0]
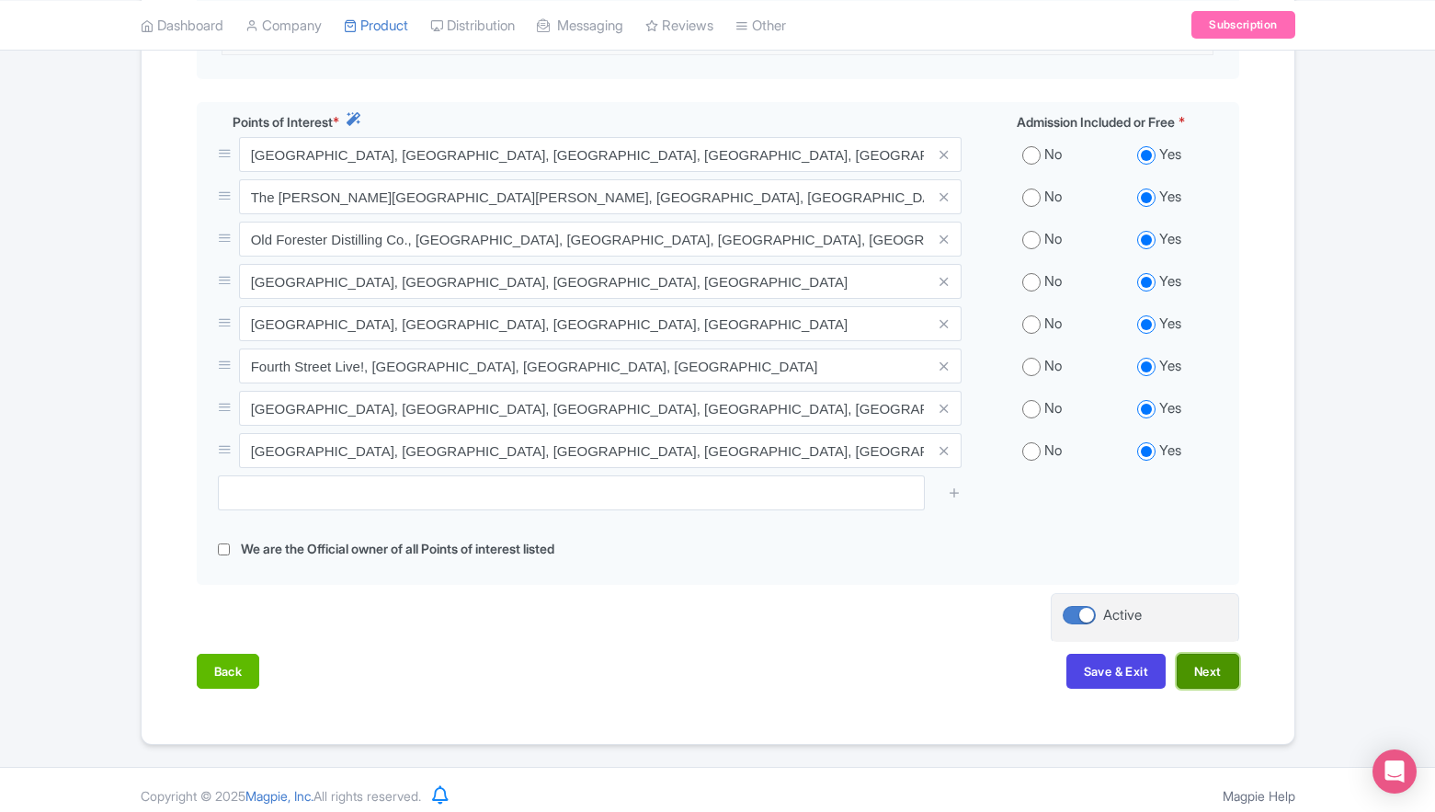
click at [1196, 658] on button "Next" at bounding box center [1208, 671] width 63 height 35
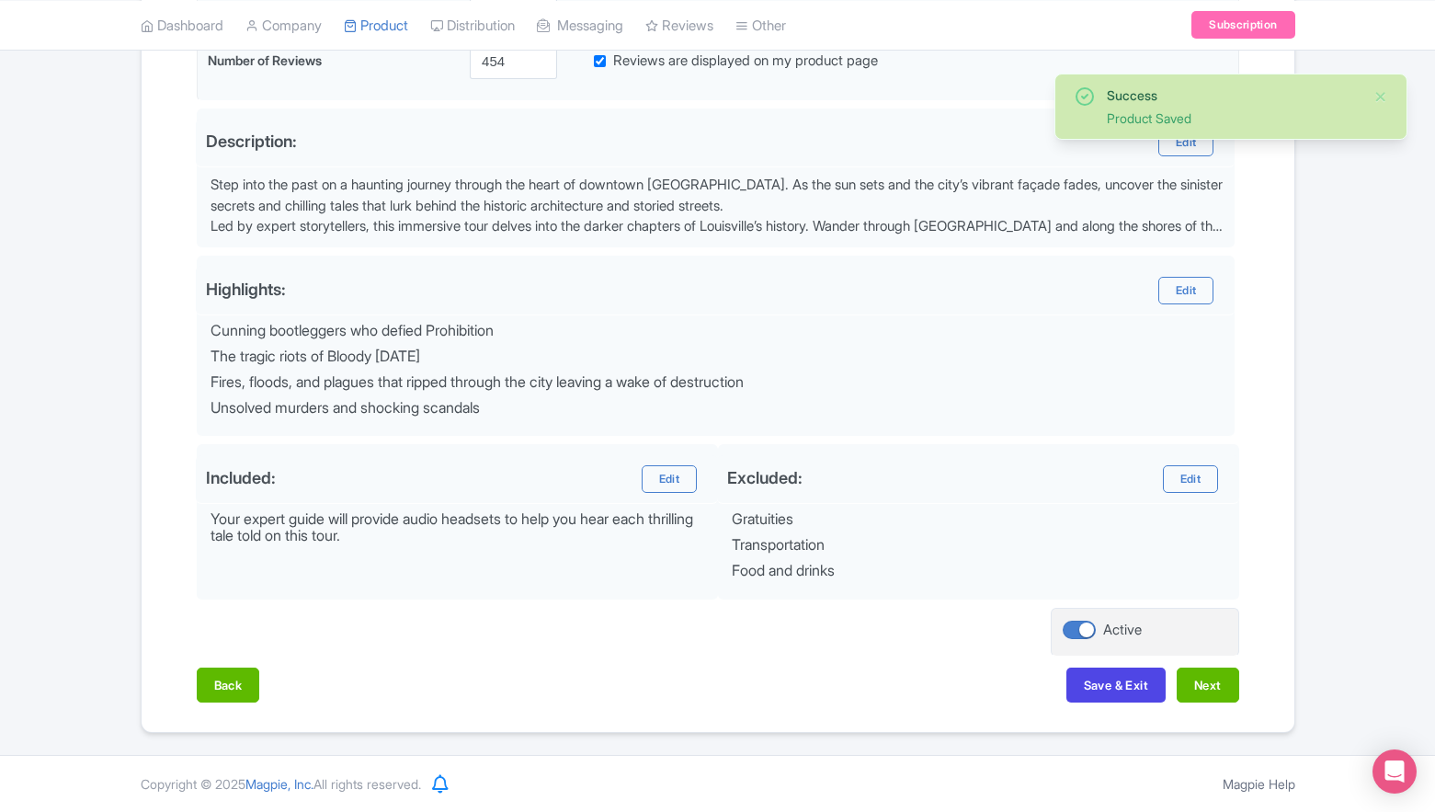
scroll to position [545, 0]
click at [1177, 674] on button "Next" at bounding box center [1208, 685] width 63 height 35
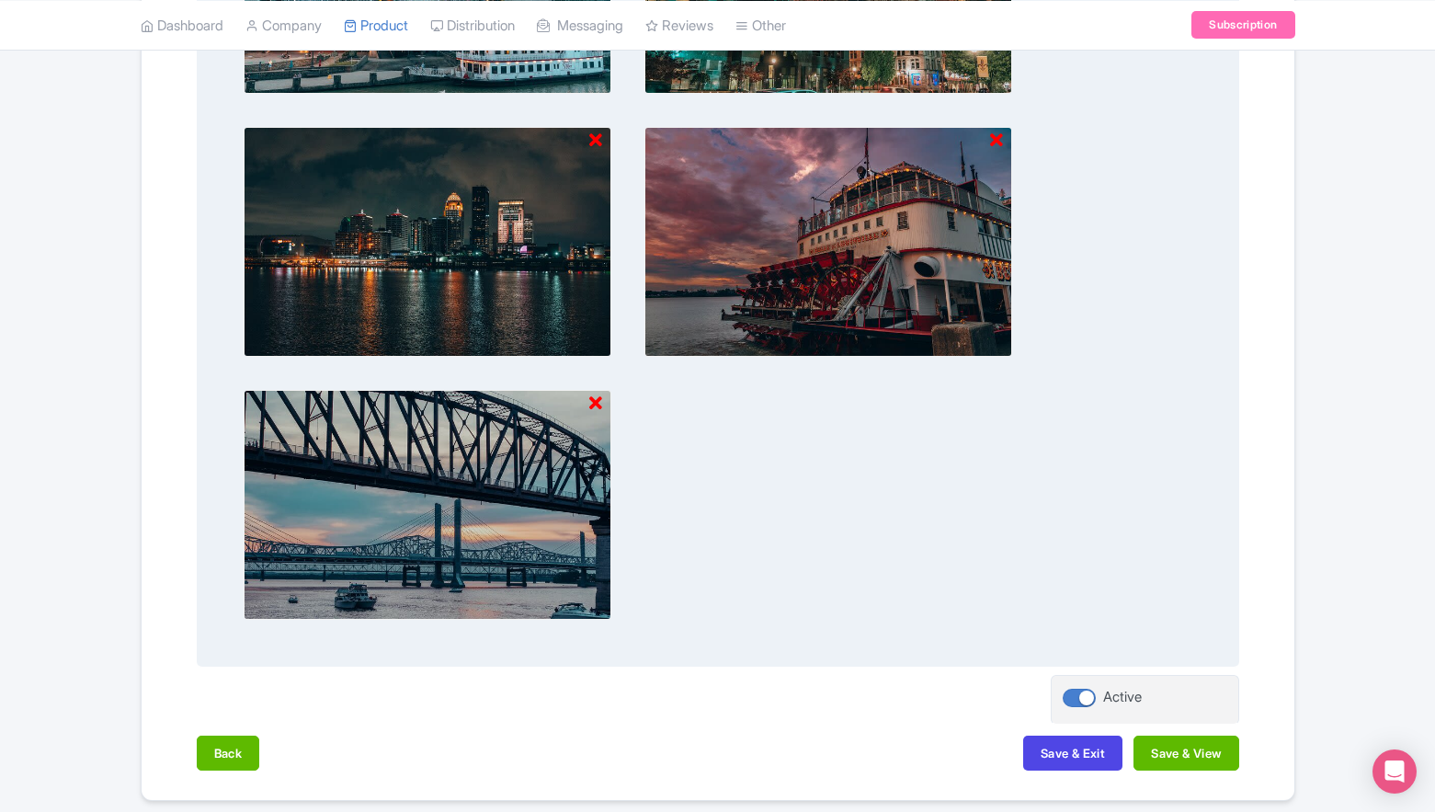
scroll to position [1197, 0]
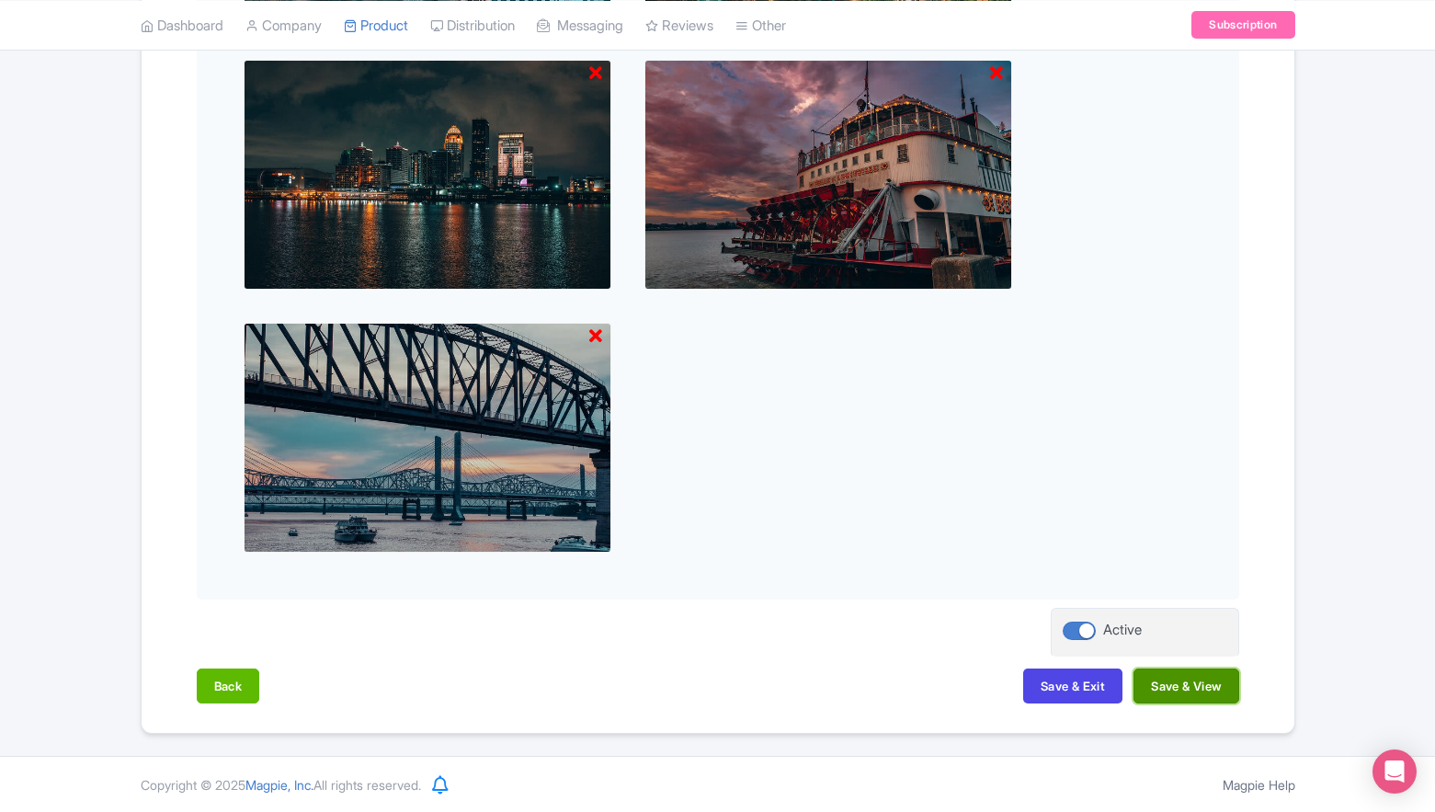
click at [1168, 681] on button "Save & View" at bounding box center [1186, 686] width 105 height 35
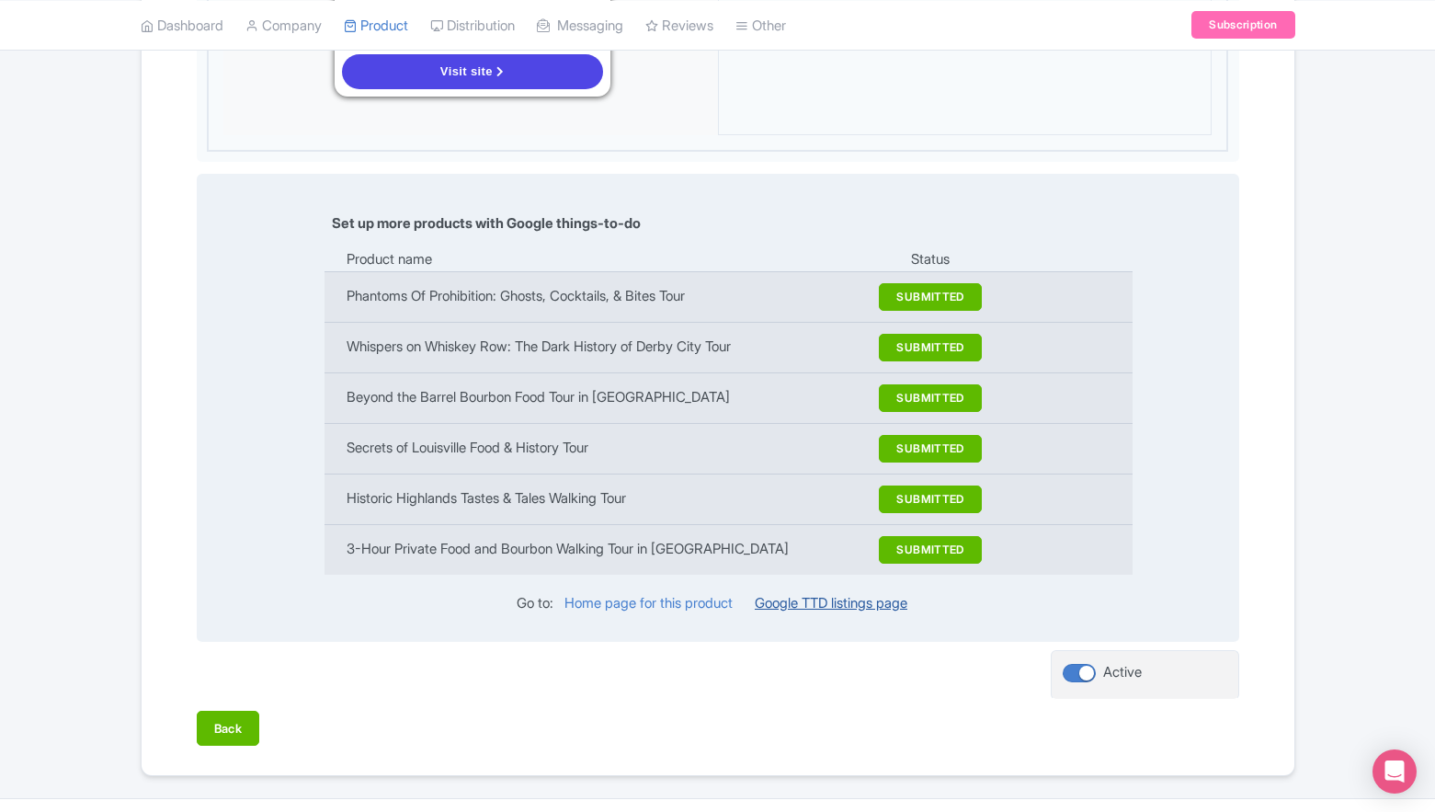
scroll to position [1921, 0]
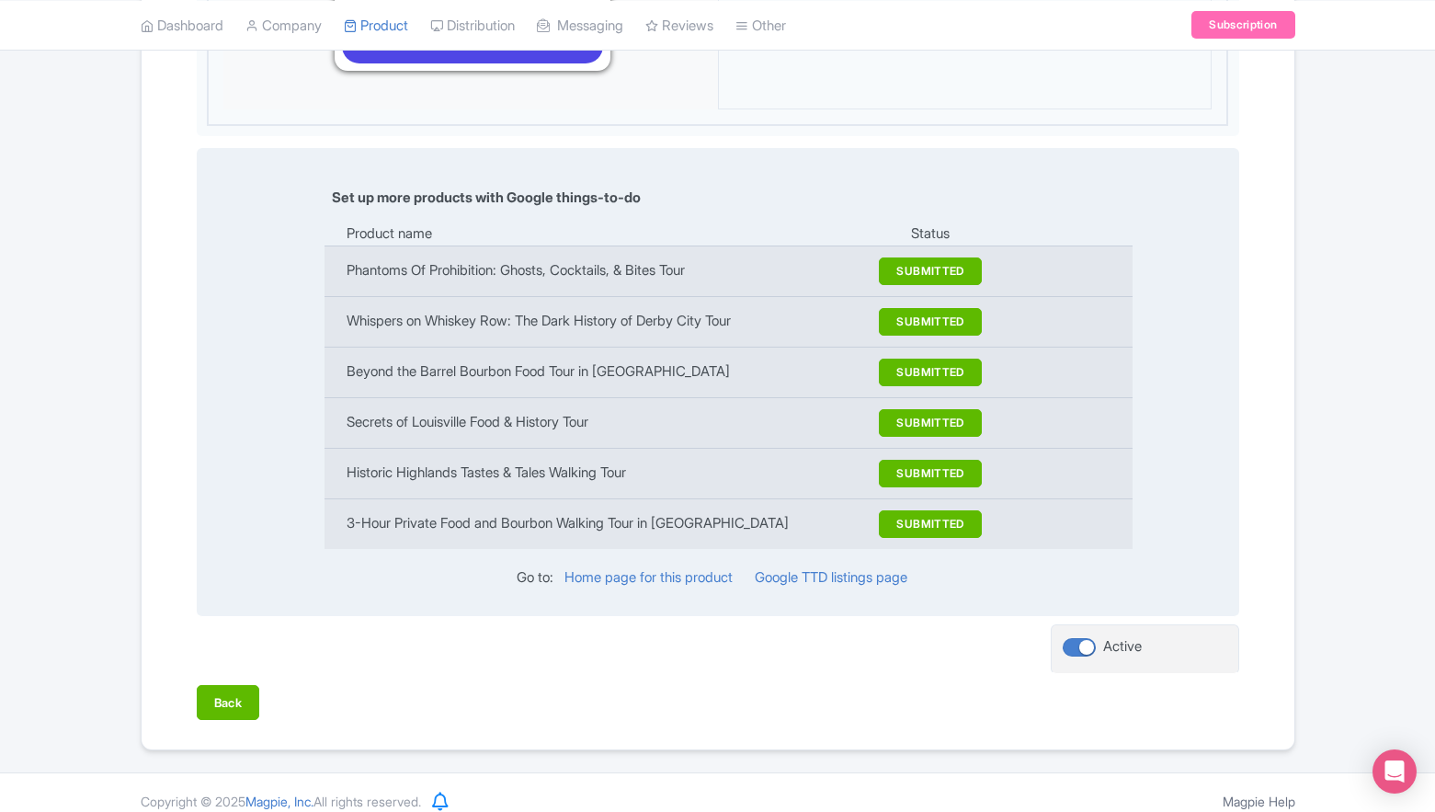
click at [889, 568] on div "Google TTD listings page" at bounding box center [831, 577] width 153 height 21
click at [890, 568] on link "Google TTD listings page" at bounding box center [831, 576] width 153 height 17
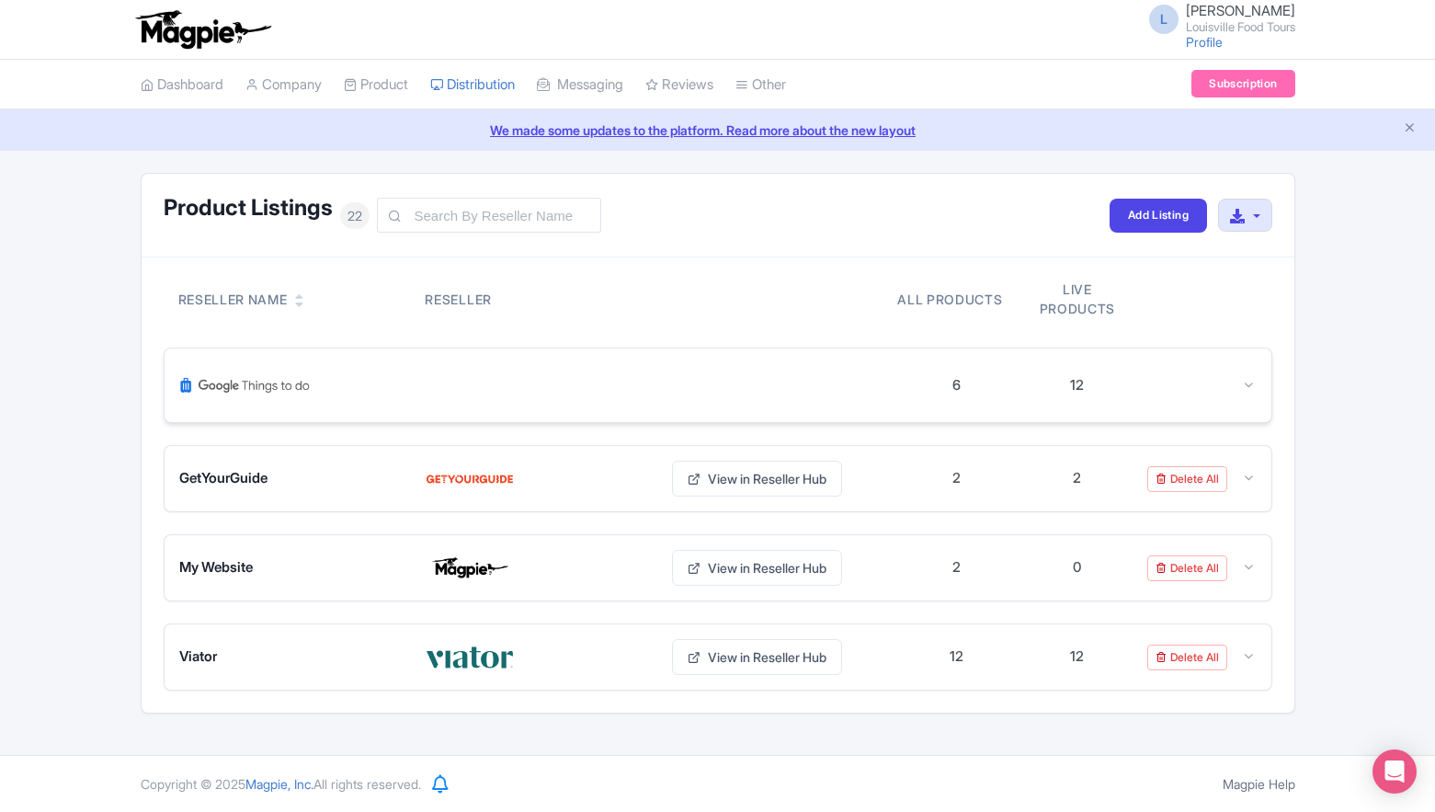
click at [962, 383] on div "6" at bounding box center [958, 385] width 120 height 21
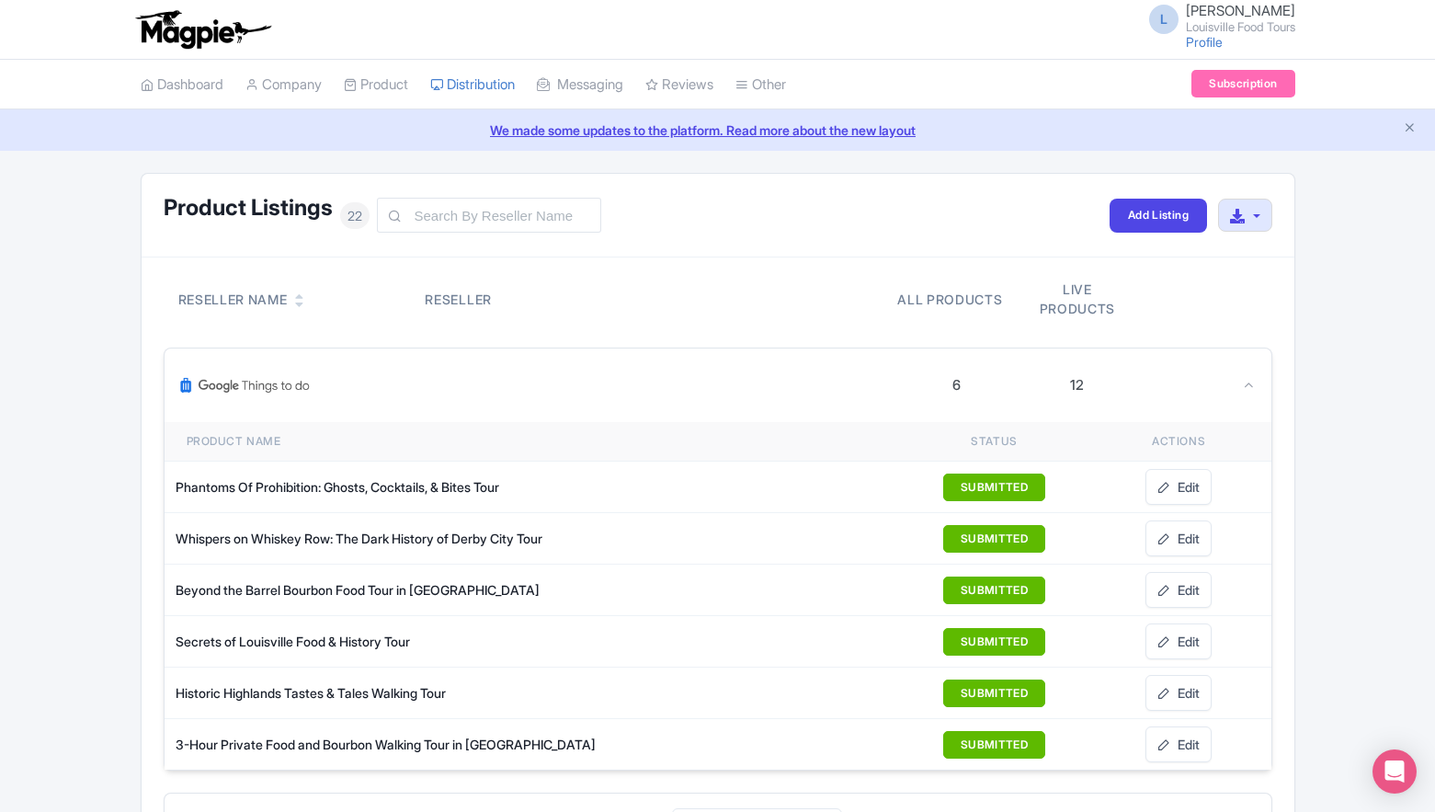
click at [1070, 385] on div "12" at bounding box center [1077, 385] width 14 height 21
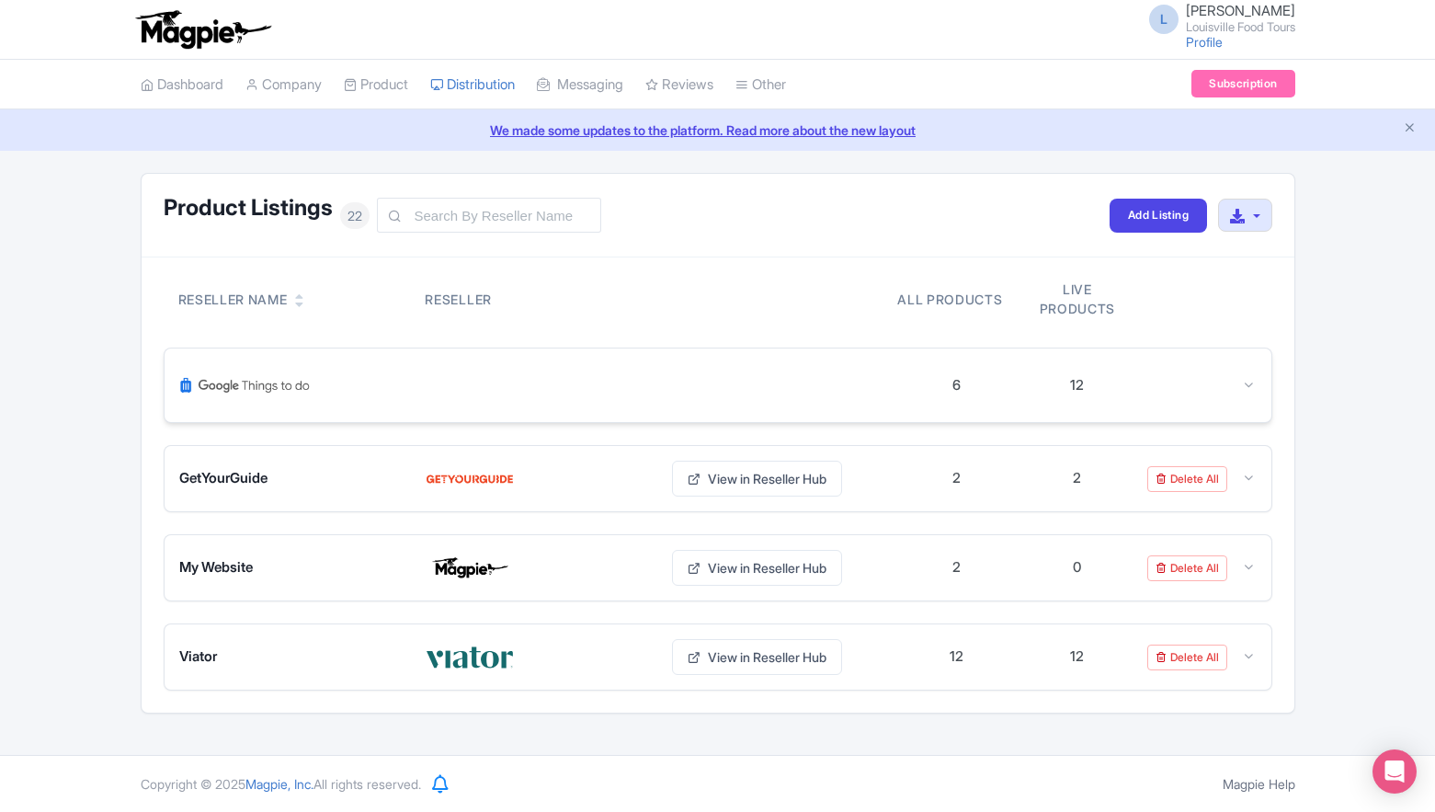
click at [1081, 384] on div "12" at bounding box center [1077, 385] width 14 height 21
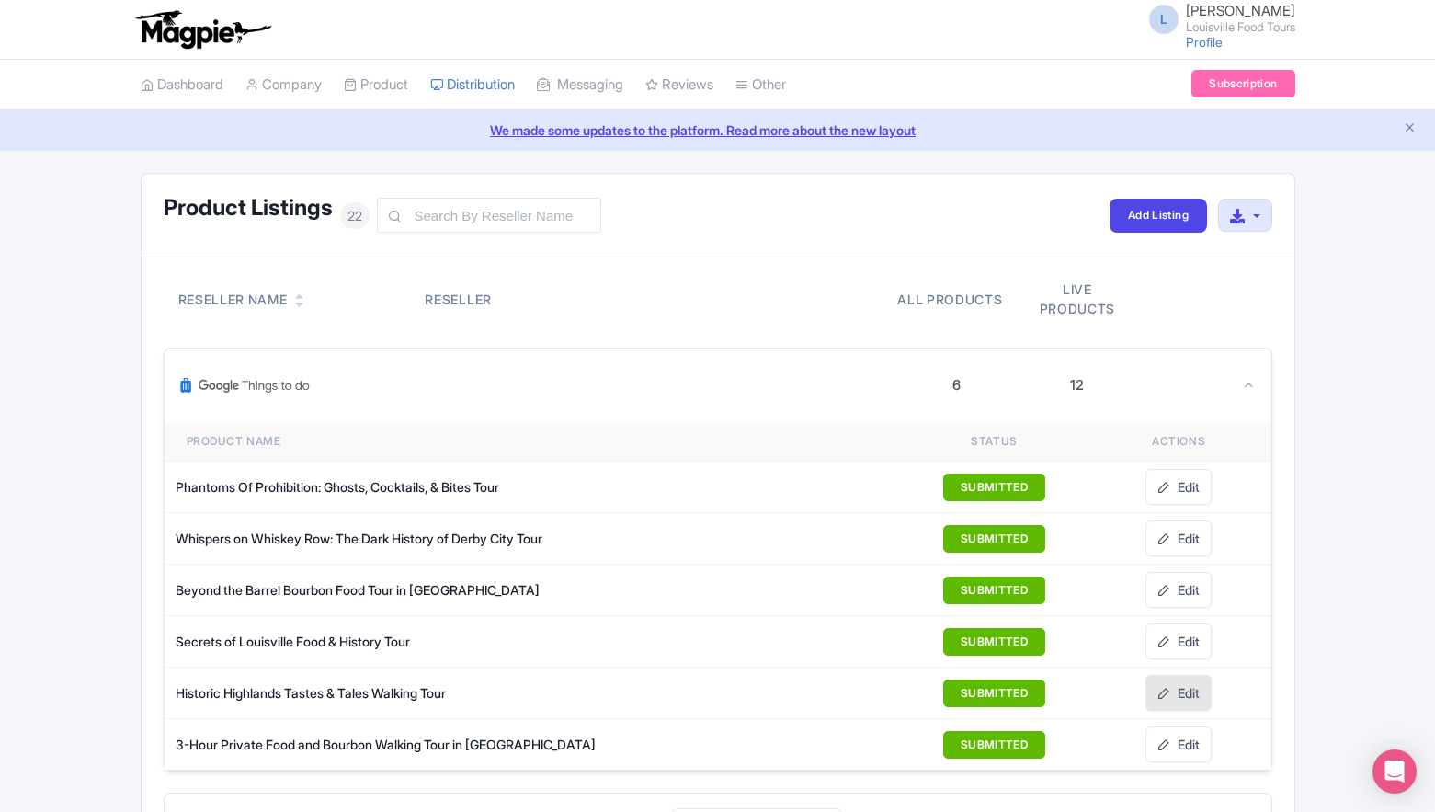
click at [1164, 696] on icon at bounding box center [1164, 693] width 13 height 13
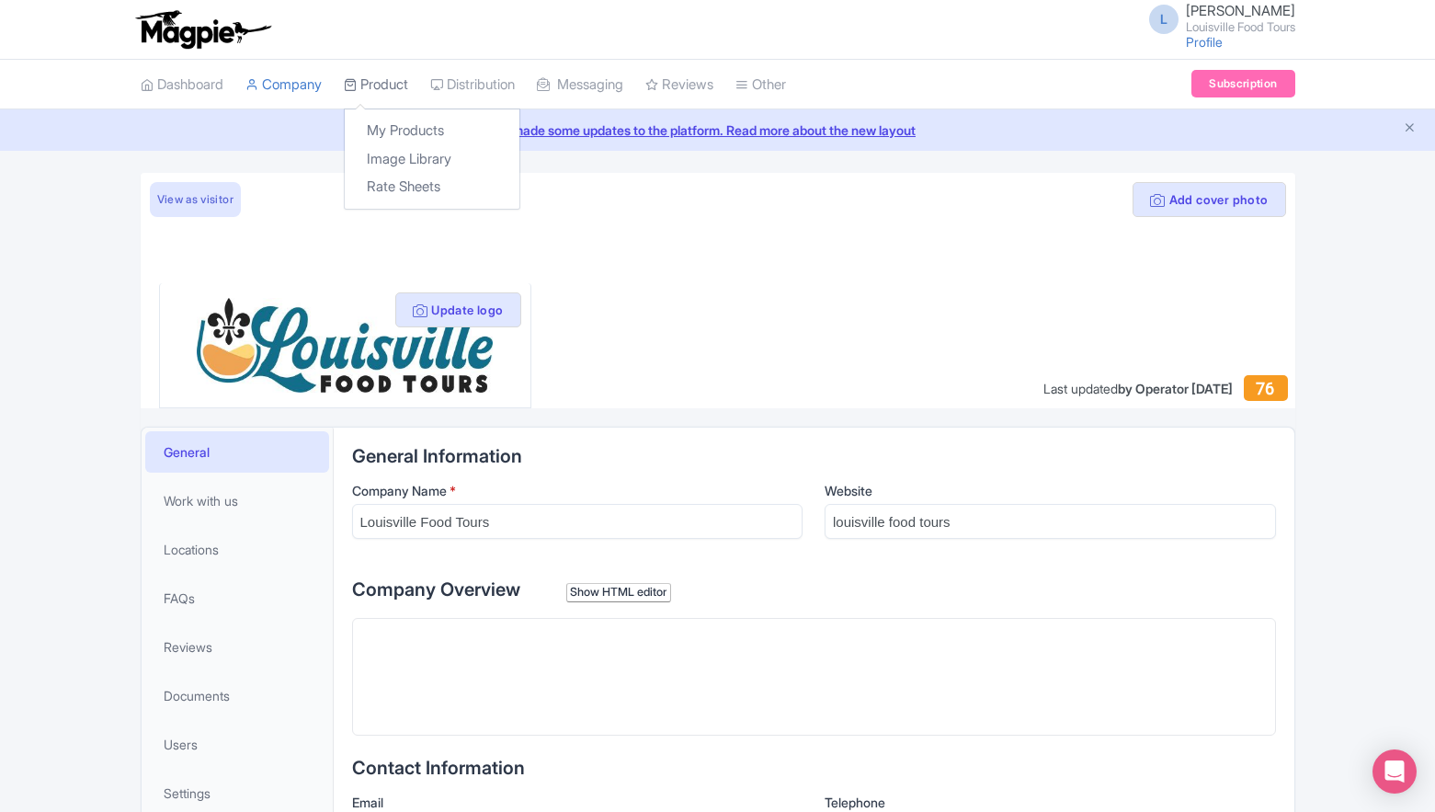
click at [381, 79] on link "Product" at bounding box center [376, 85] width 64 height 51
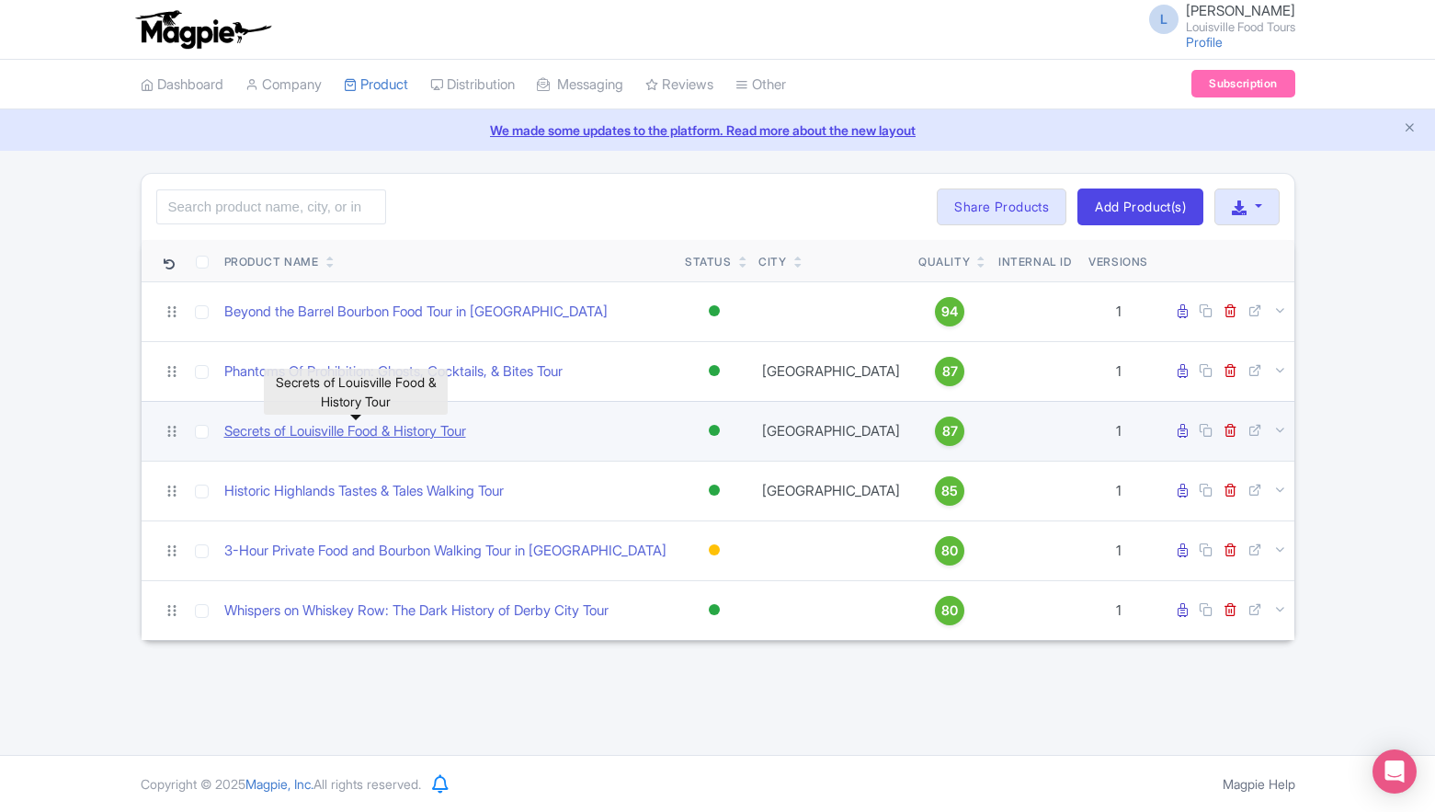
click at [428, 429] on link "Secrets of Louisville Food & History Tour" at bounding box center [345, 431] width 242 height 21
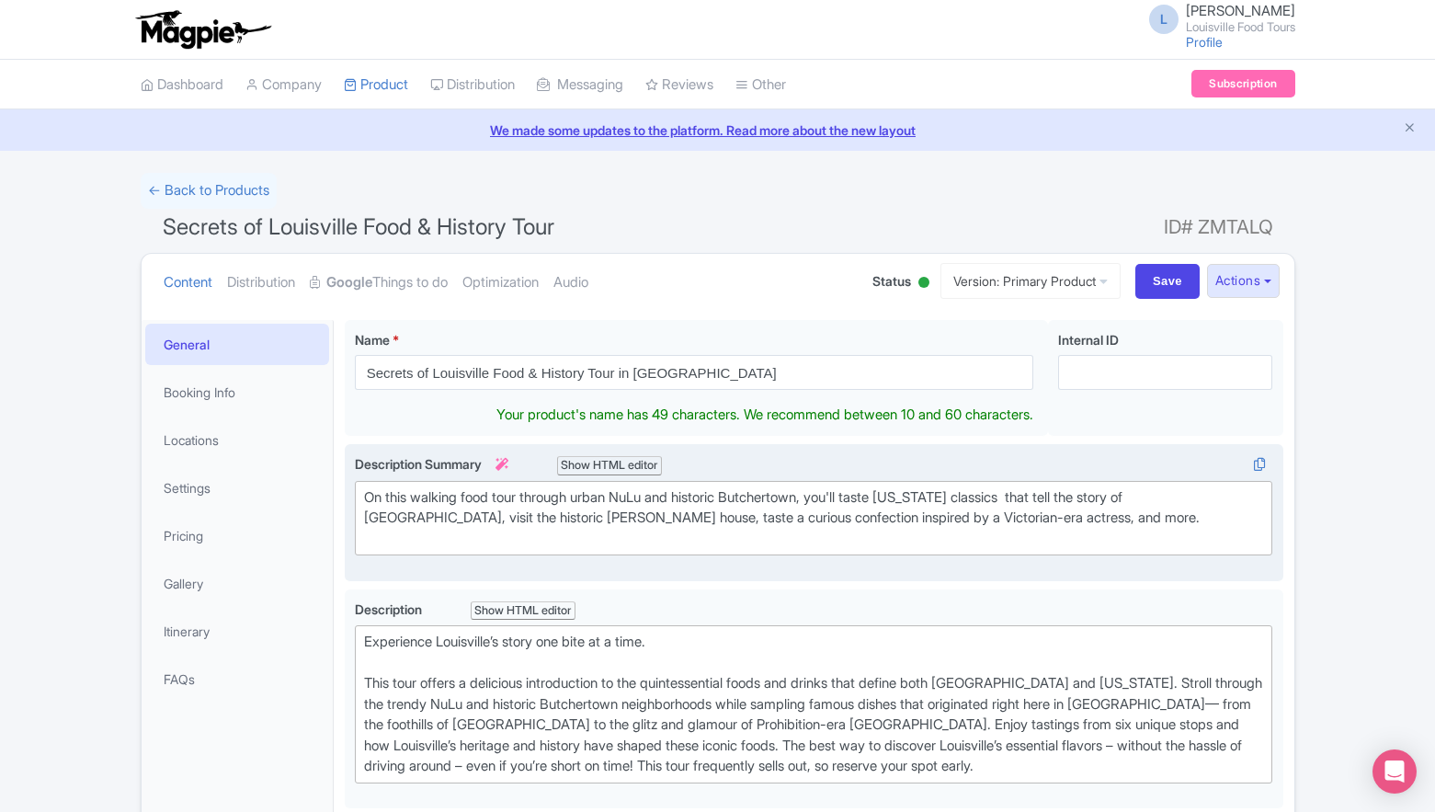
type input "Secrets of Louisville Food & History Tour in [GEOGRAPHIC_DATA]"
click at [956, 516] on div "On this walking food tour through urban NuLu and historic Butchertown, you'll t…" at bounding box center [814, 518] width 900 height 63
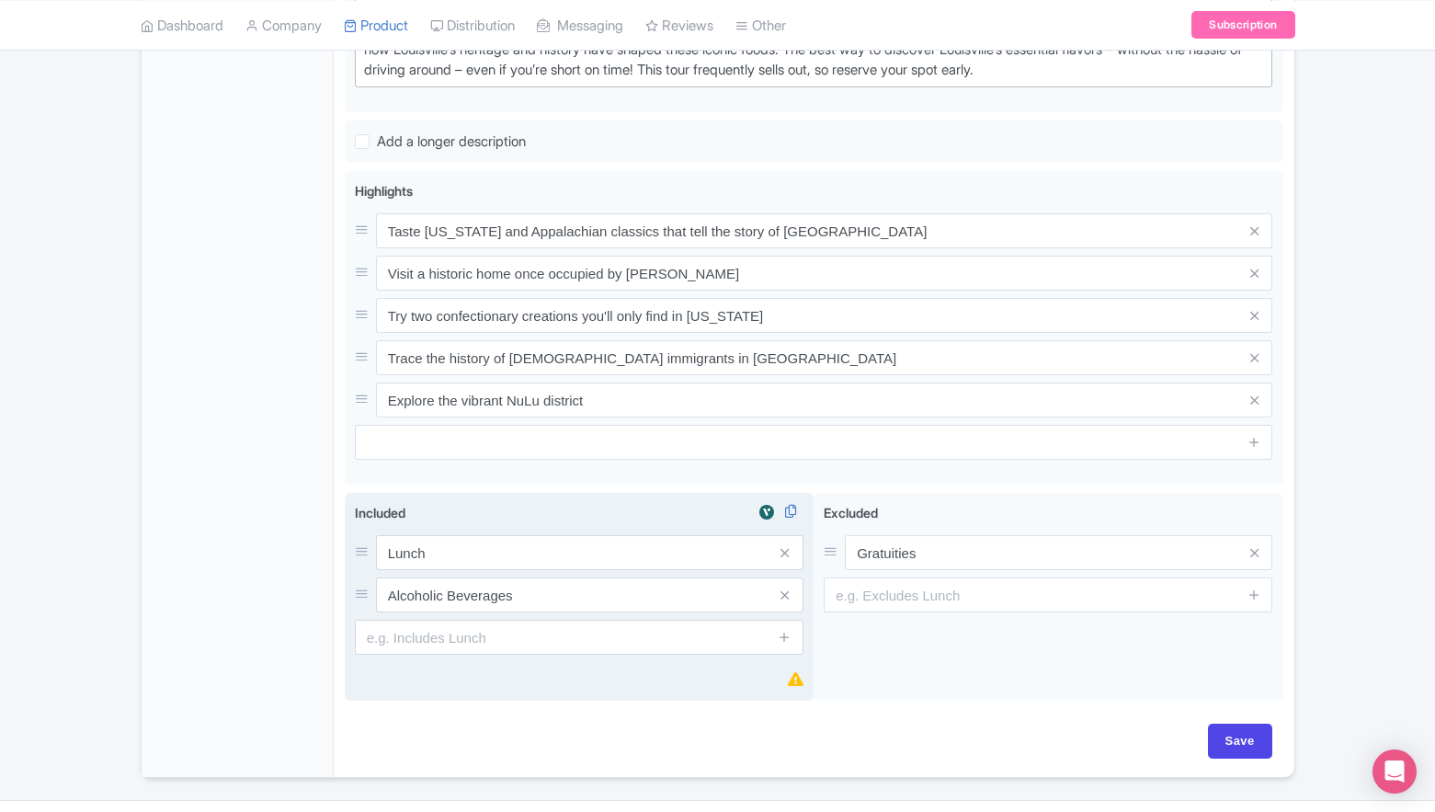
scroll to position [741, 0]
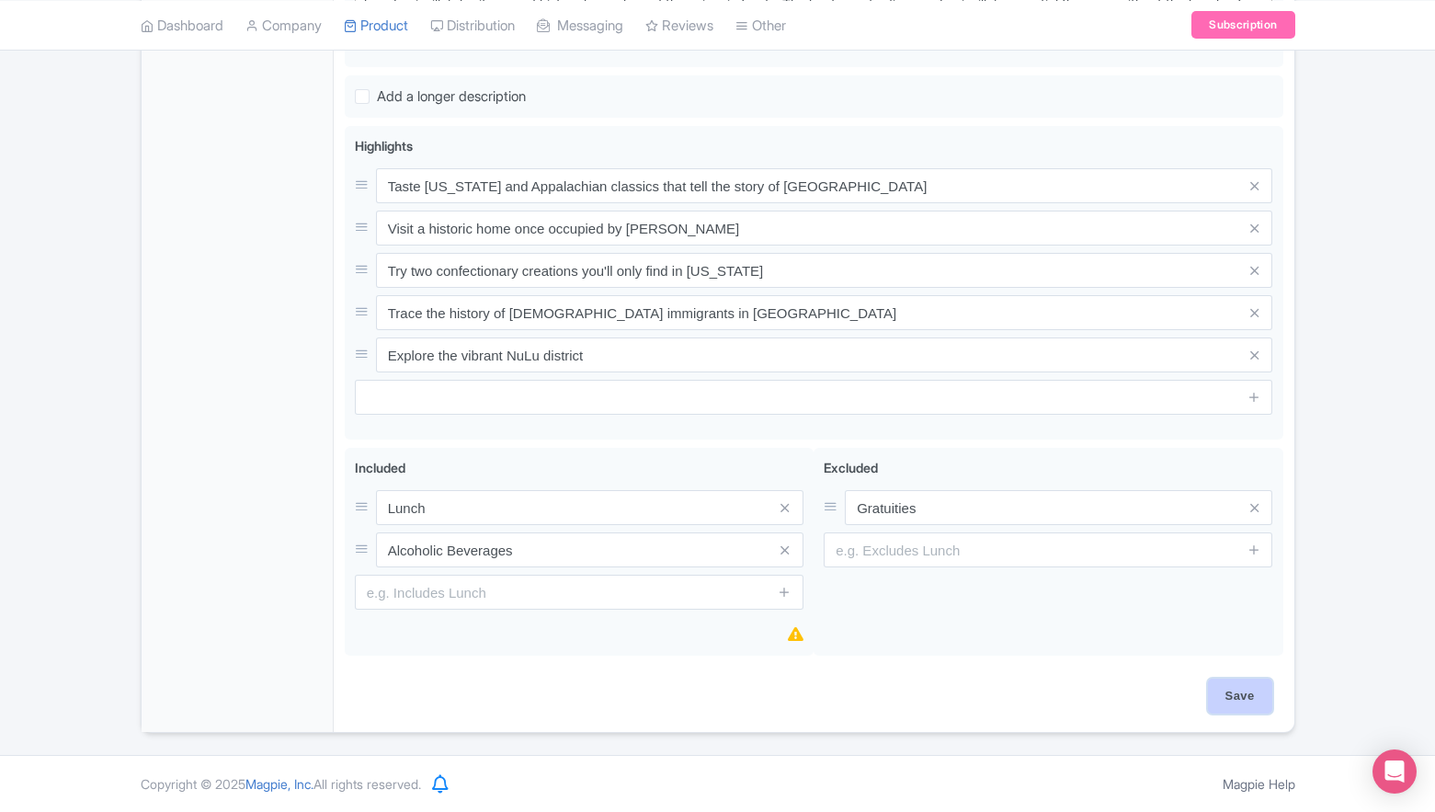
click at [1243, 694] on input "Save" at bounding box center [1240, 696] width 64 height 35
type input "Saving..."
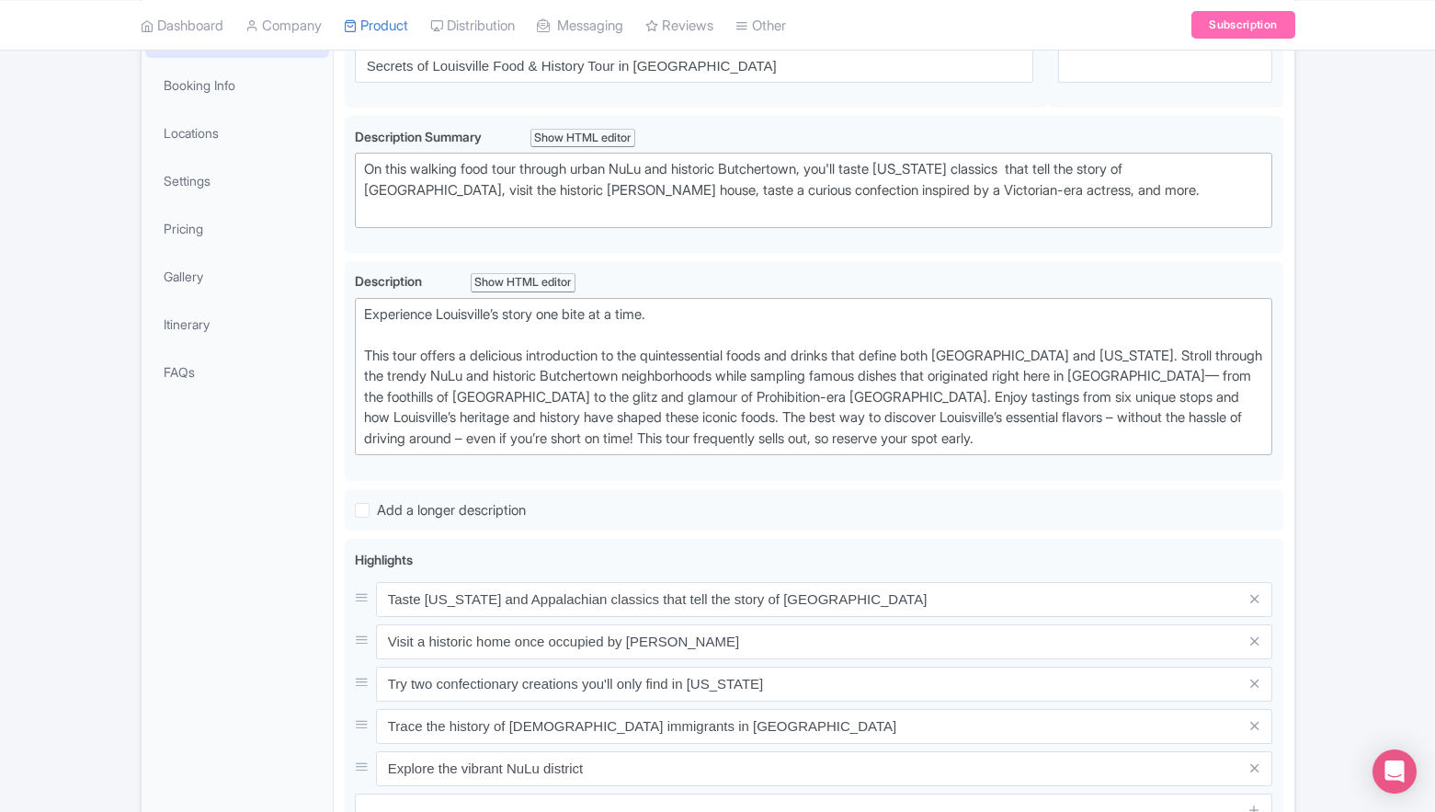
scroll to position [0, 0]
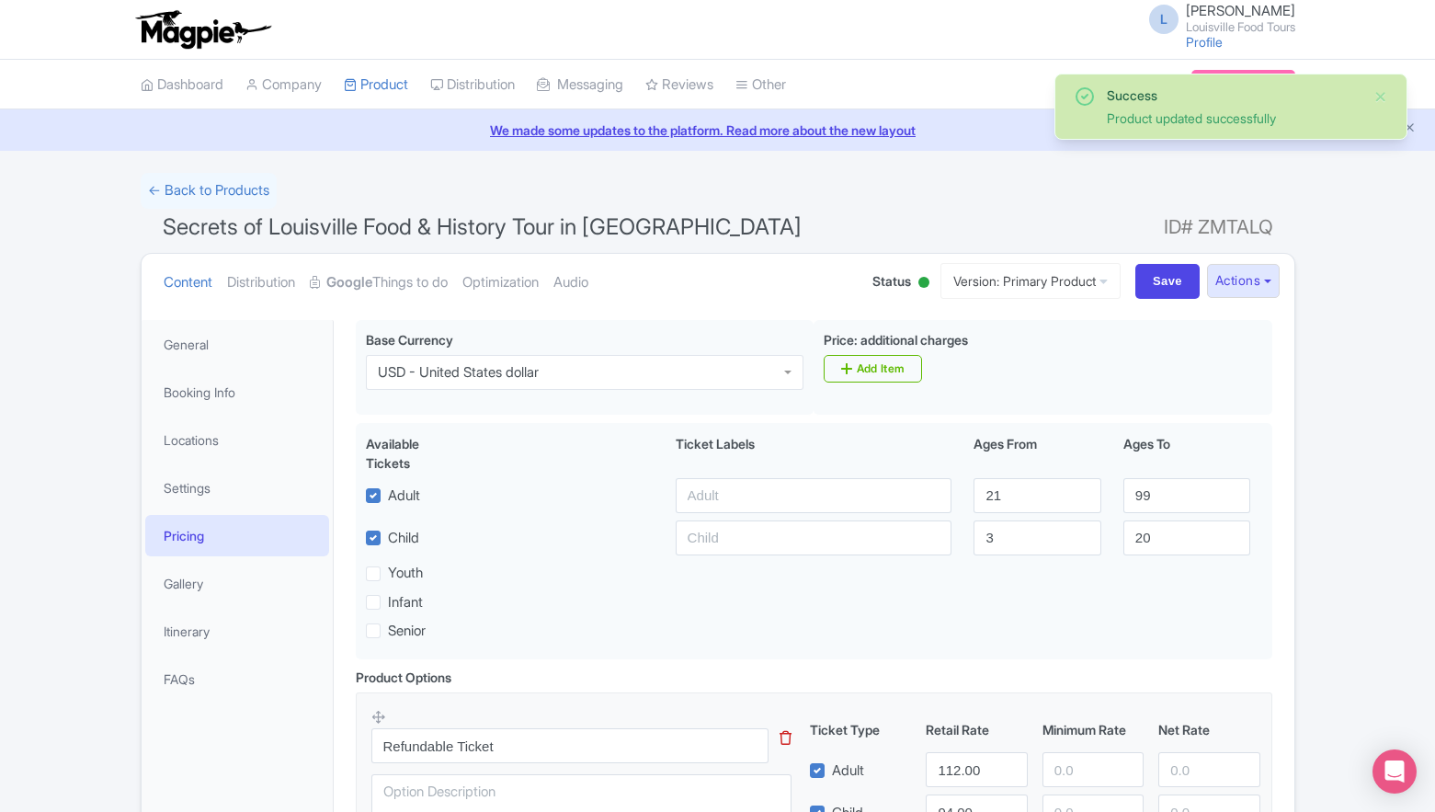
scroll to position [320, 0]
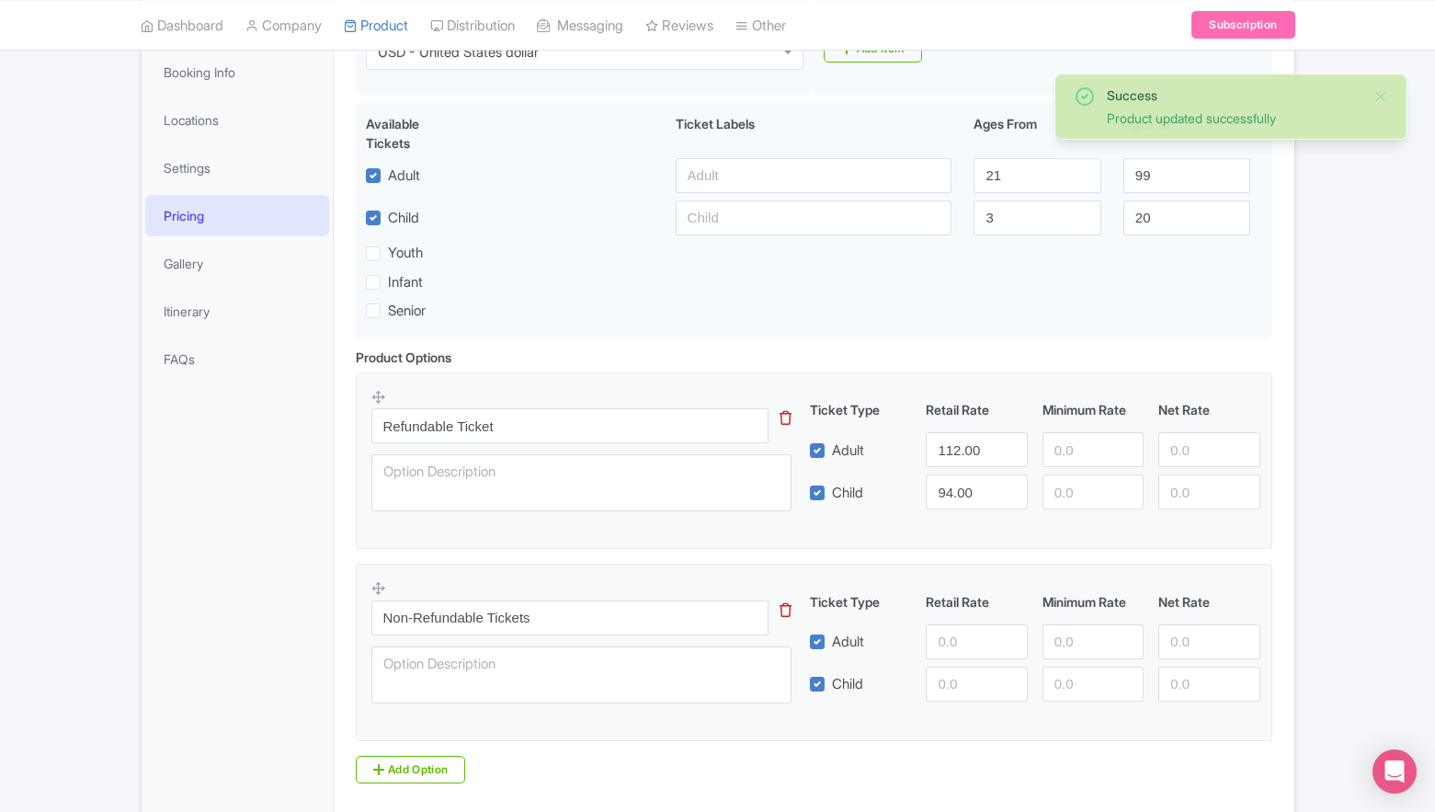
click at [826, 497] on div "Child" at bounding box center [836, 492] width 53 height 21
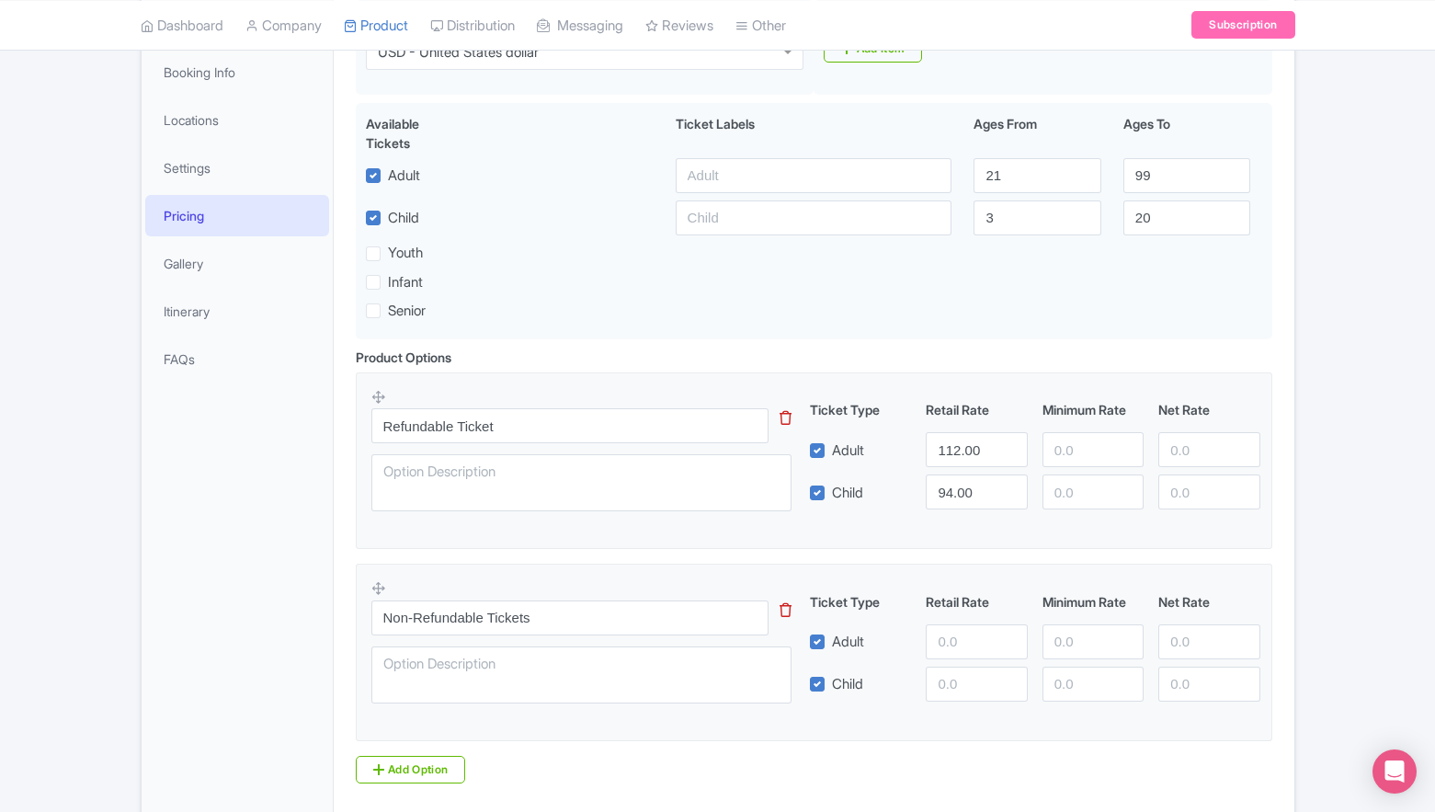
click at [832, 498] on label "Child" at bounding box center [847, 493] width 31 height 21
click at [832, 494] on input "Child" at bounding box center [838, 488] width 12 height 12
checkbox input "false"
click at [966, 450] on input "112.00" at bounding box center [976, 449] width 101 height 35
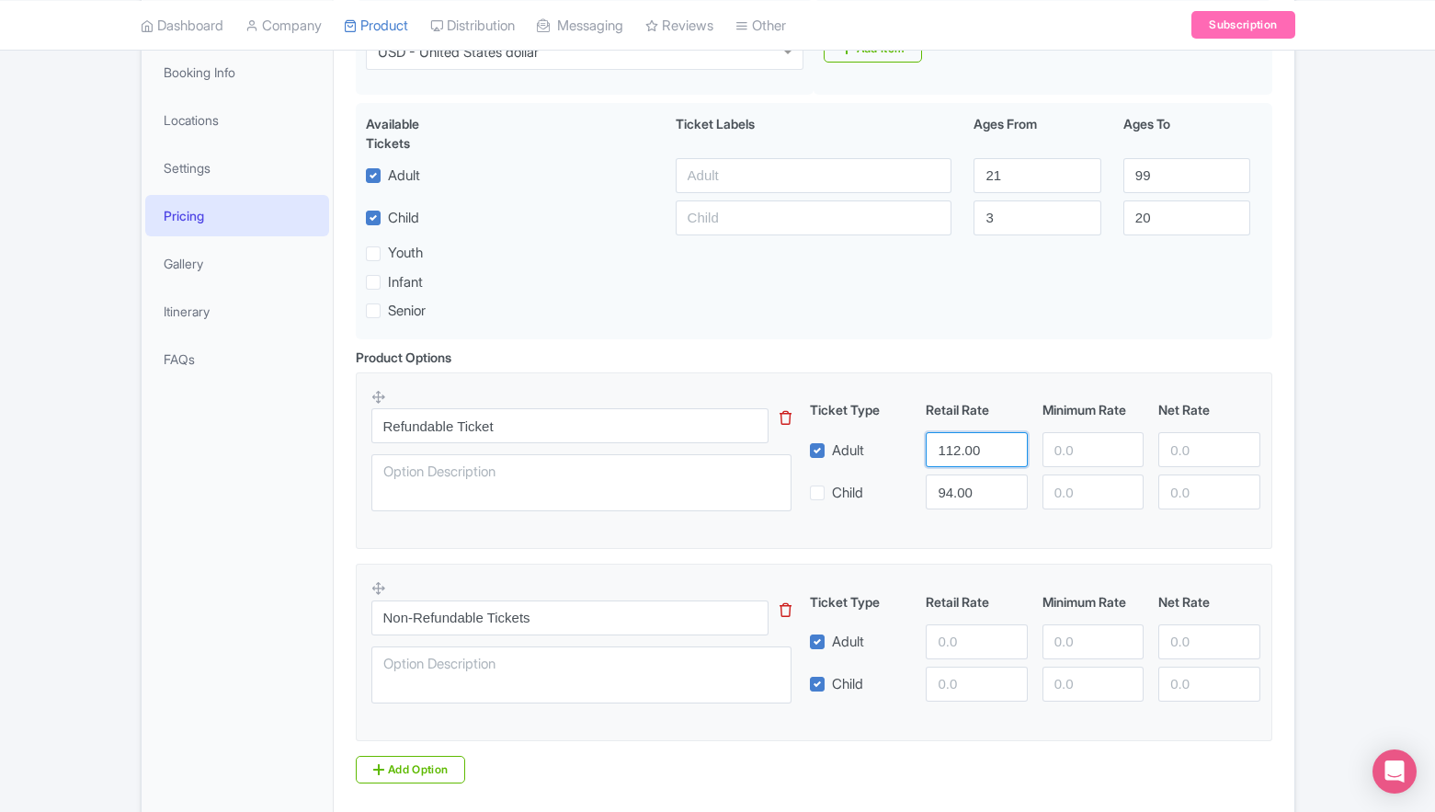
click at [966, 450] on input "112.00" at bounding box center [976, 449] width 101 height 35
type input "129"
click at [945, 640] on input "number" at bounding box center [976, 641] width 101 height 35
type input "119"
click at [832, 691] on label "Child" at bounding box center [847, 684] width 31 height 21
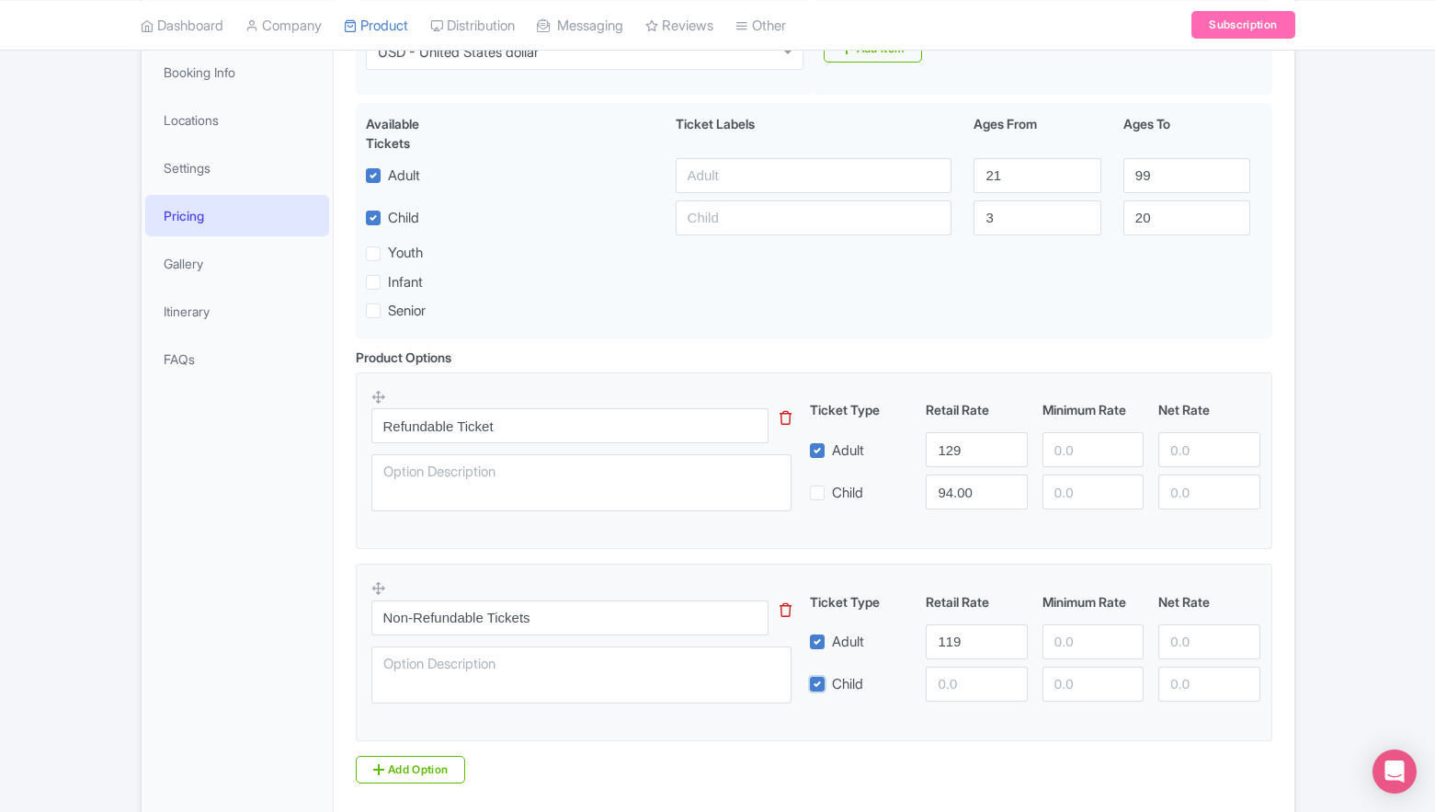
click at [832, 685] on input "Child" at bounding box center [838, 679] width 12 height 12
checkbox input "false"
click at [807, 786] on div "Product Options i Refundable Ticket This tip has not data. Code: tip_option_nam…" at bounding box center [814, 573] width 939 height 451
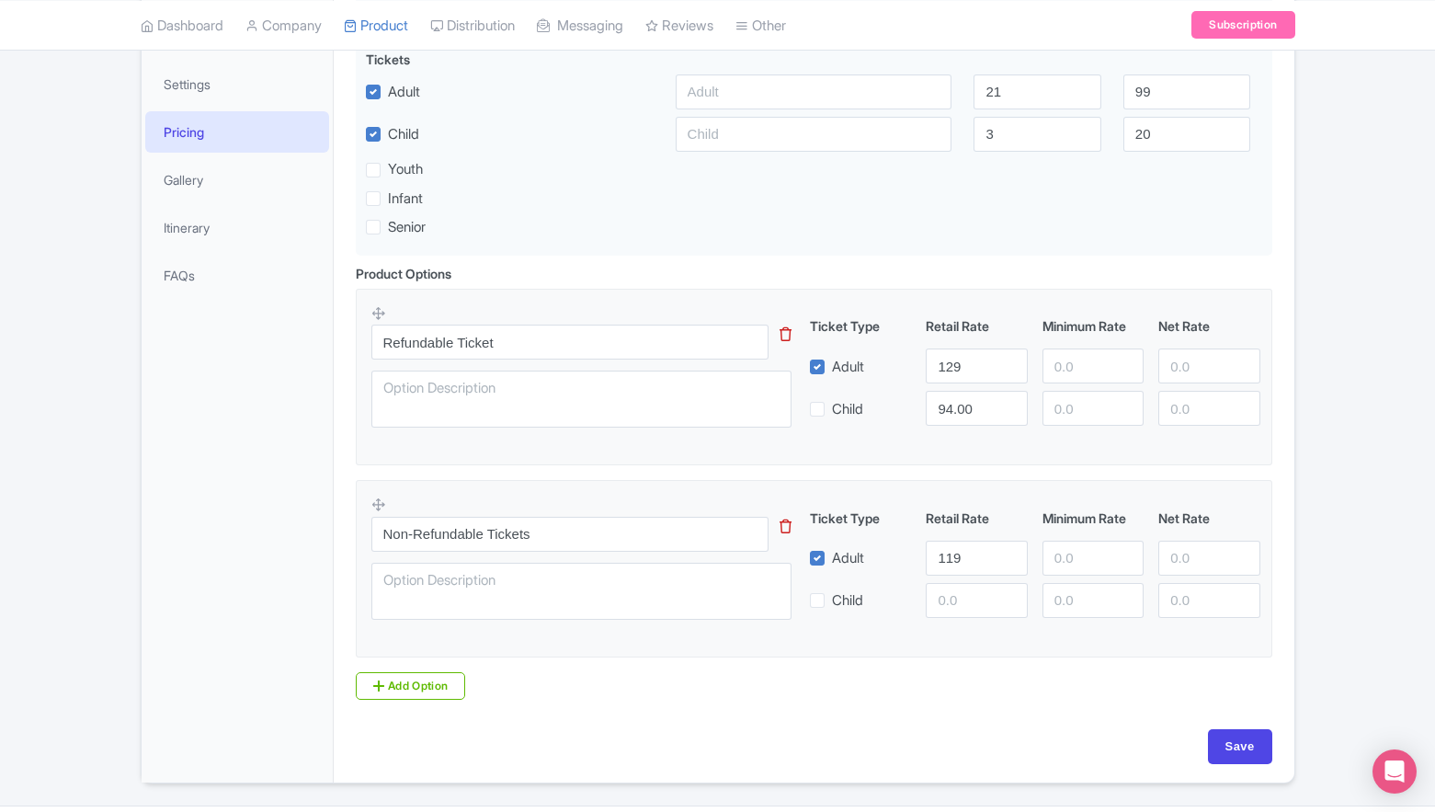
scroll to position [157, 0]
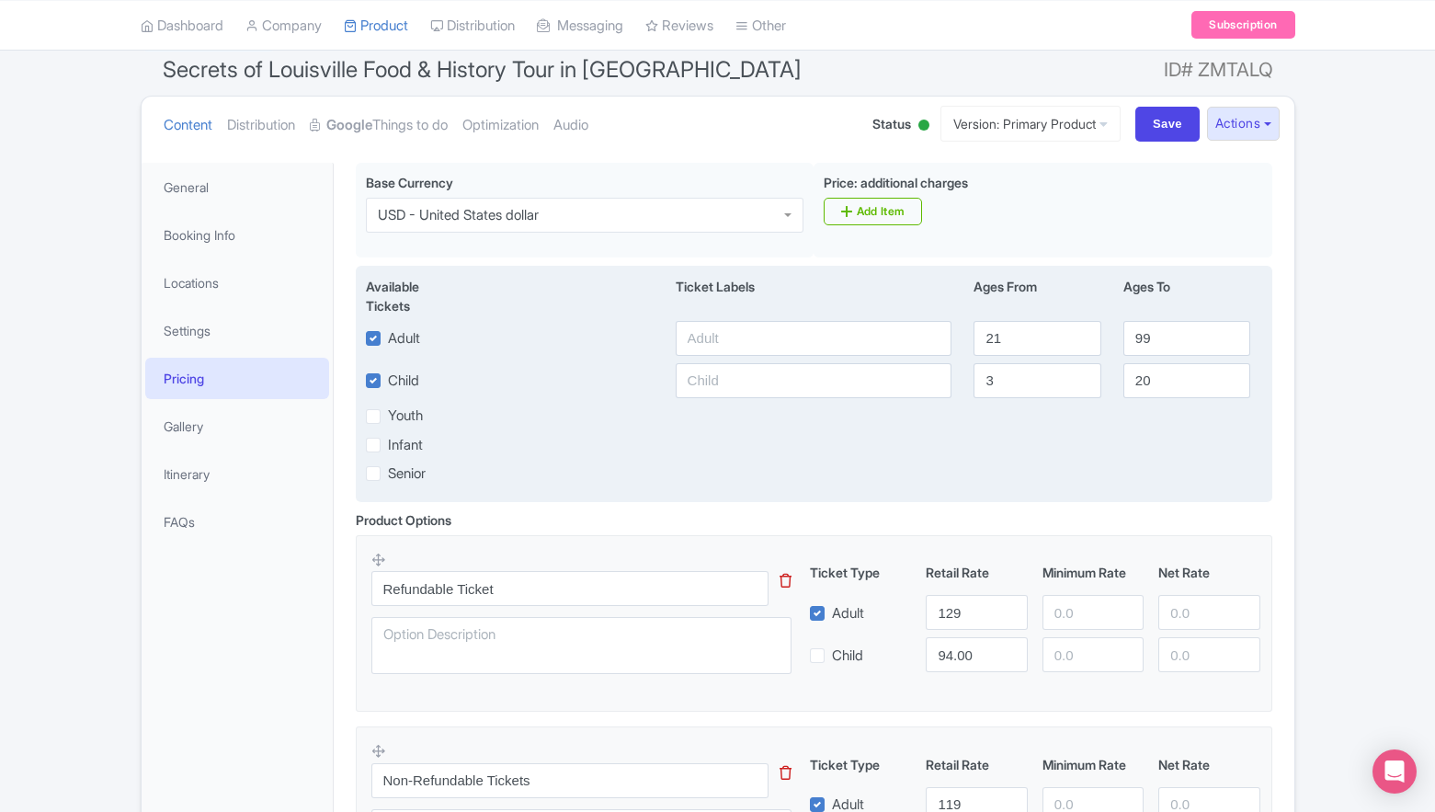
click at [388, 444] on label "Infant" at bounding box center [405, 445] width 35 height 21
click at [388, 444] on input "Infant" at bounding box center [394, 440] width 12 height 12
checkbox input "true"
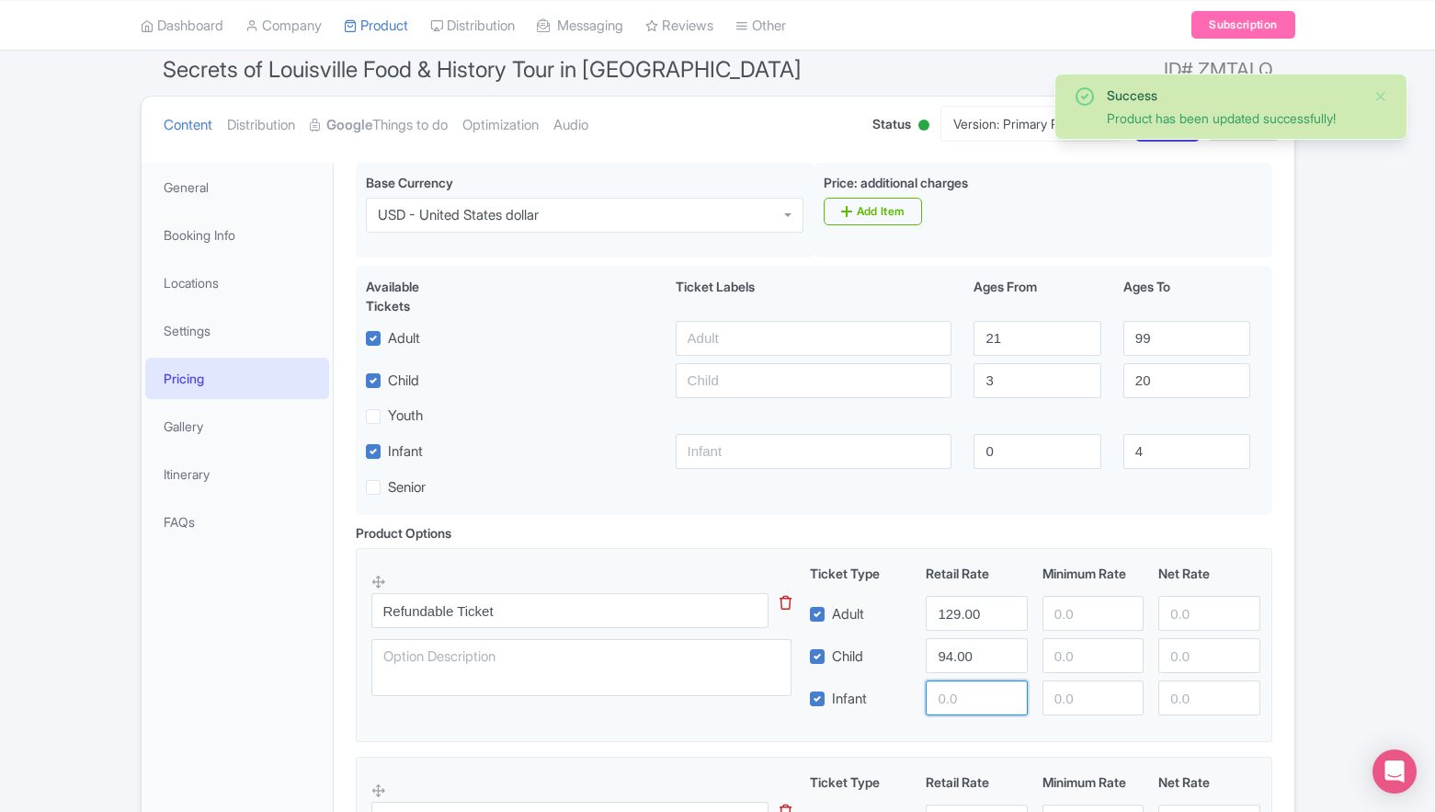
click at [965, 698] on input "number" at bounding box center [976, 697] width 101 height 35
type input "0"
click at [832, 660] on label "Child" at bounding box center [847, 656] width 31 height 21
click at [832, 657] on input "Child" at bounding box center [838, 652] width 12 height 12
checkbox input "false"
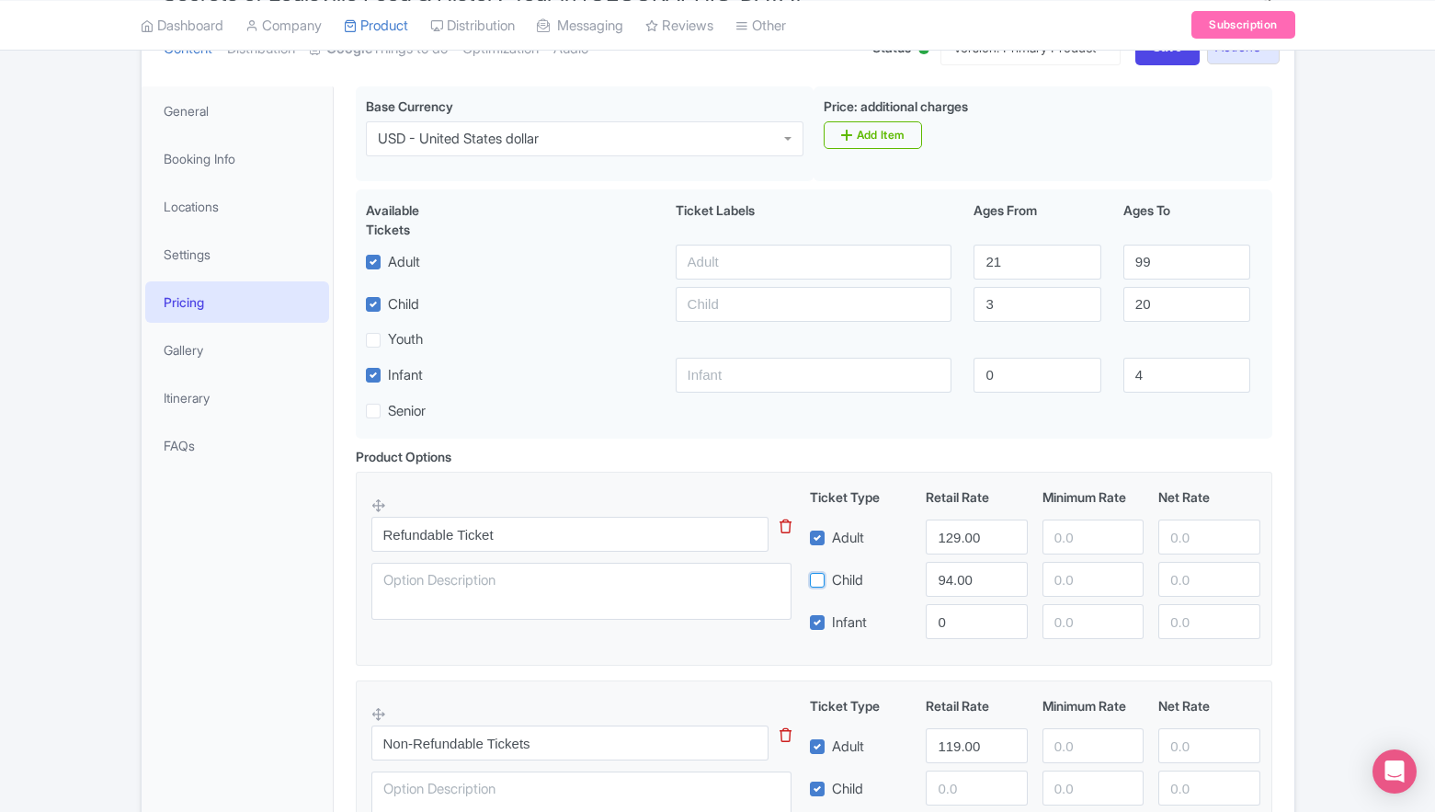
scroll to position [436, 0]
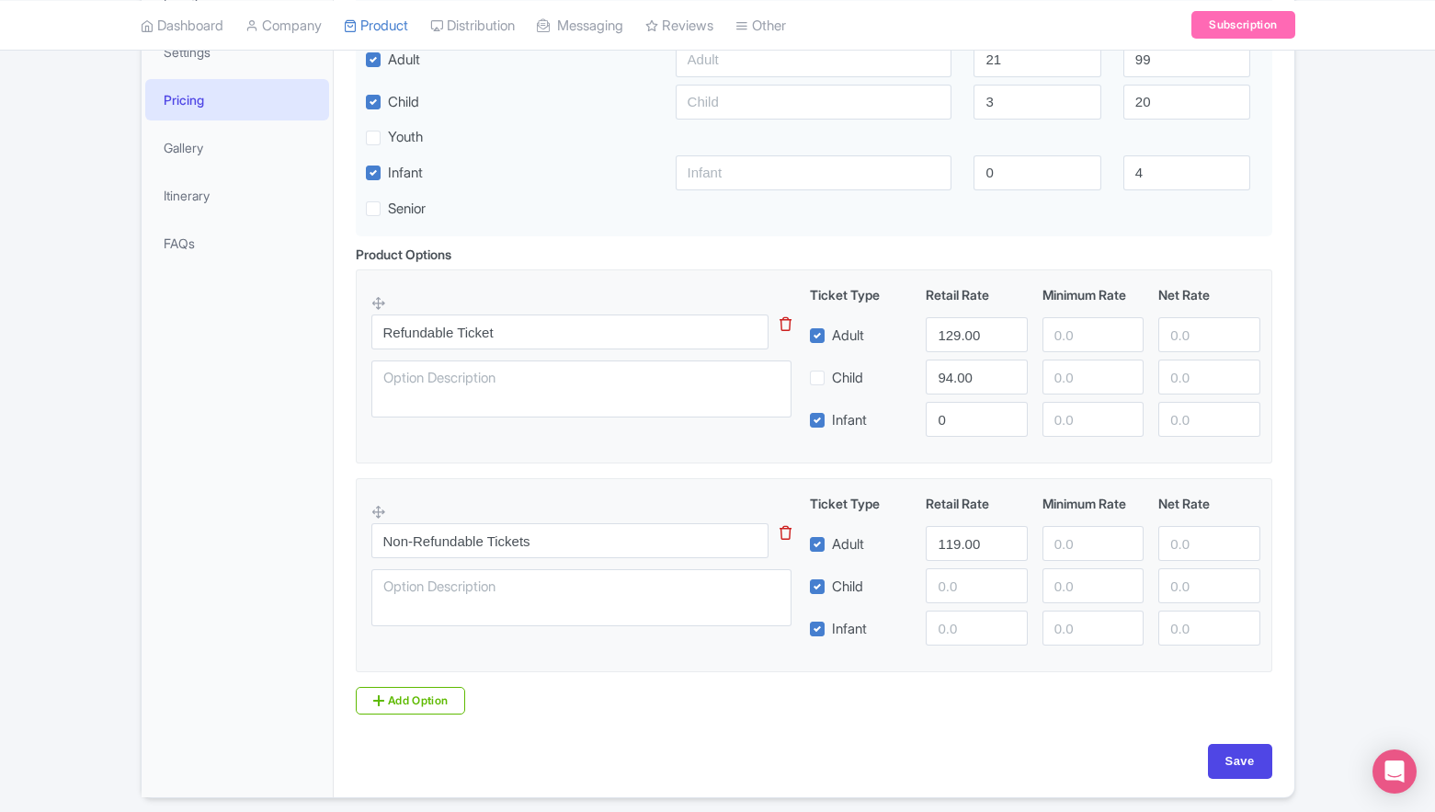
click at [832, 595] on label "Child" at bounding box center [847, 587] width 31 height 21
click at [832, 588] on input "Child" at bounding box center [838, 582] width 12 height 12
checkbox input "false"
click at [971, 627] on input "number" at bounding box center [976, 628] width 101 height 35
type input "0"
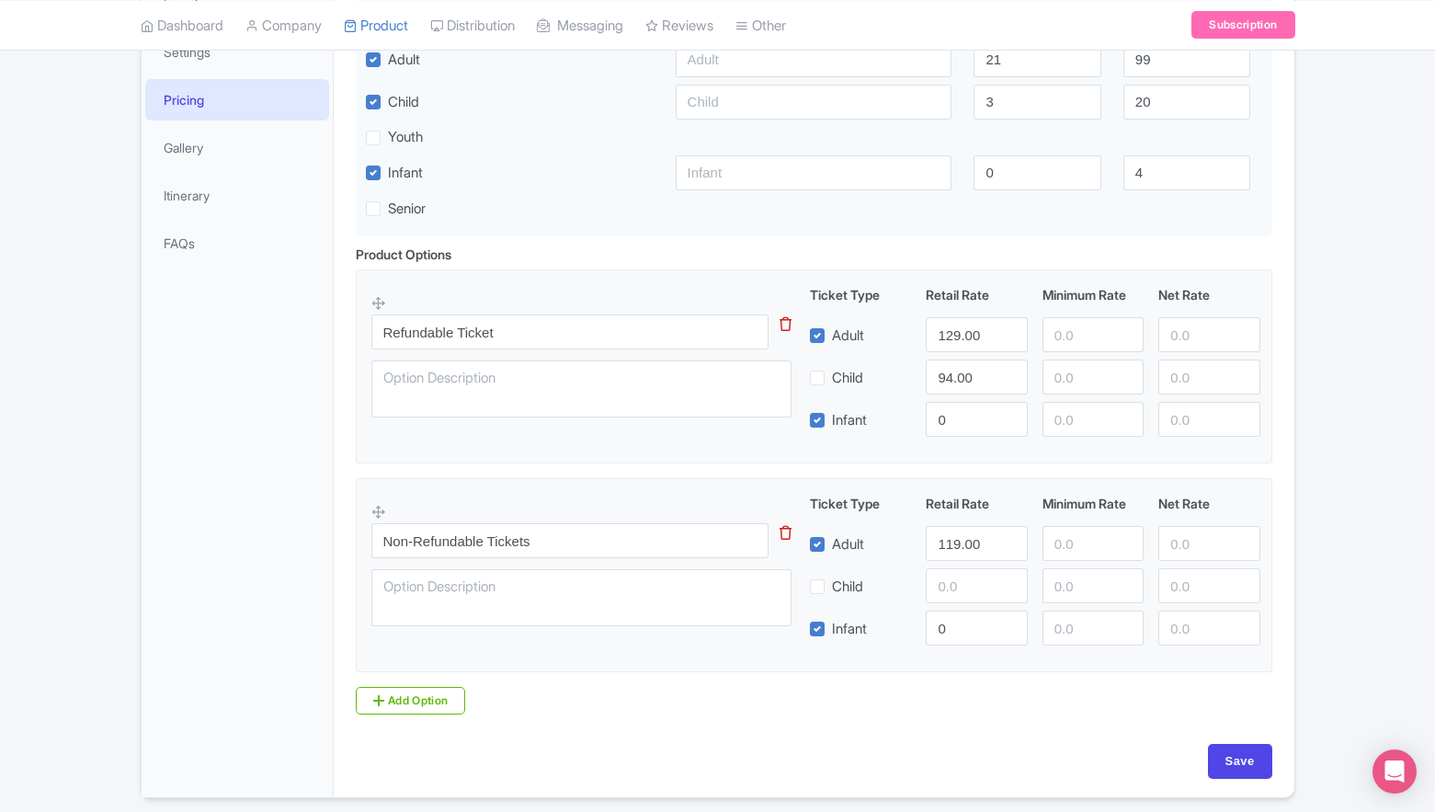
click at [985, 735] on div "Base Currency USD - United States dollar USD - United States dollar Price: addi…" at bounding box center [814, 314] width 939 height 860
click at [1243, 766] on input "Save" at bounding box center [1240, 761] width 64 height 35
type input "Update Product"
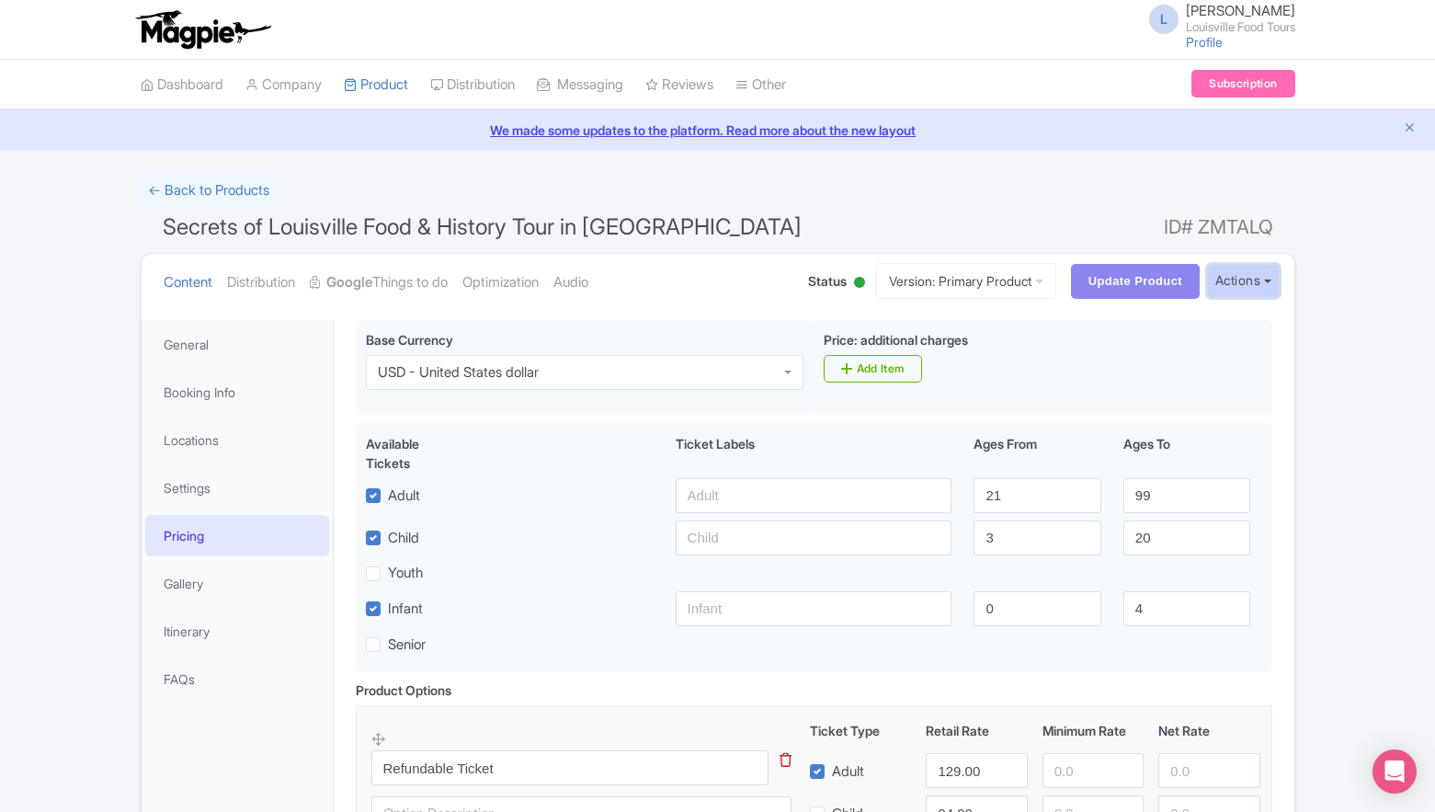
click at [1241, 278] on button "Actions" at bounding box center [1243, 281] width 73 height 34
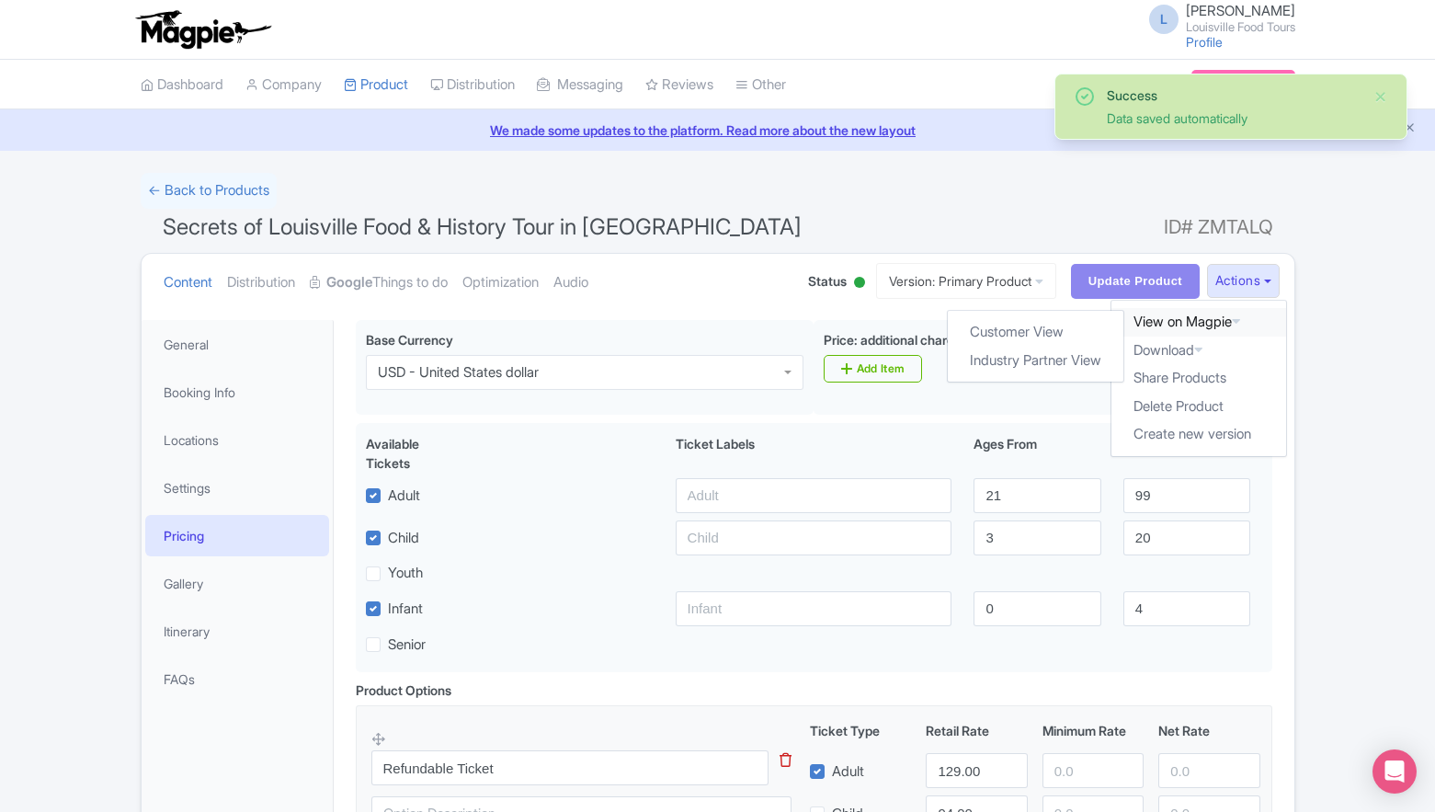
click at [1175, 332] on link "View on Magpie" at bounding box center [1199, 322] width 175 height 29
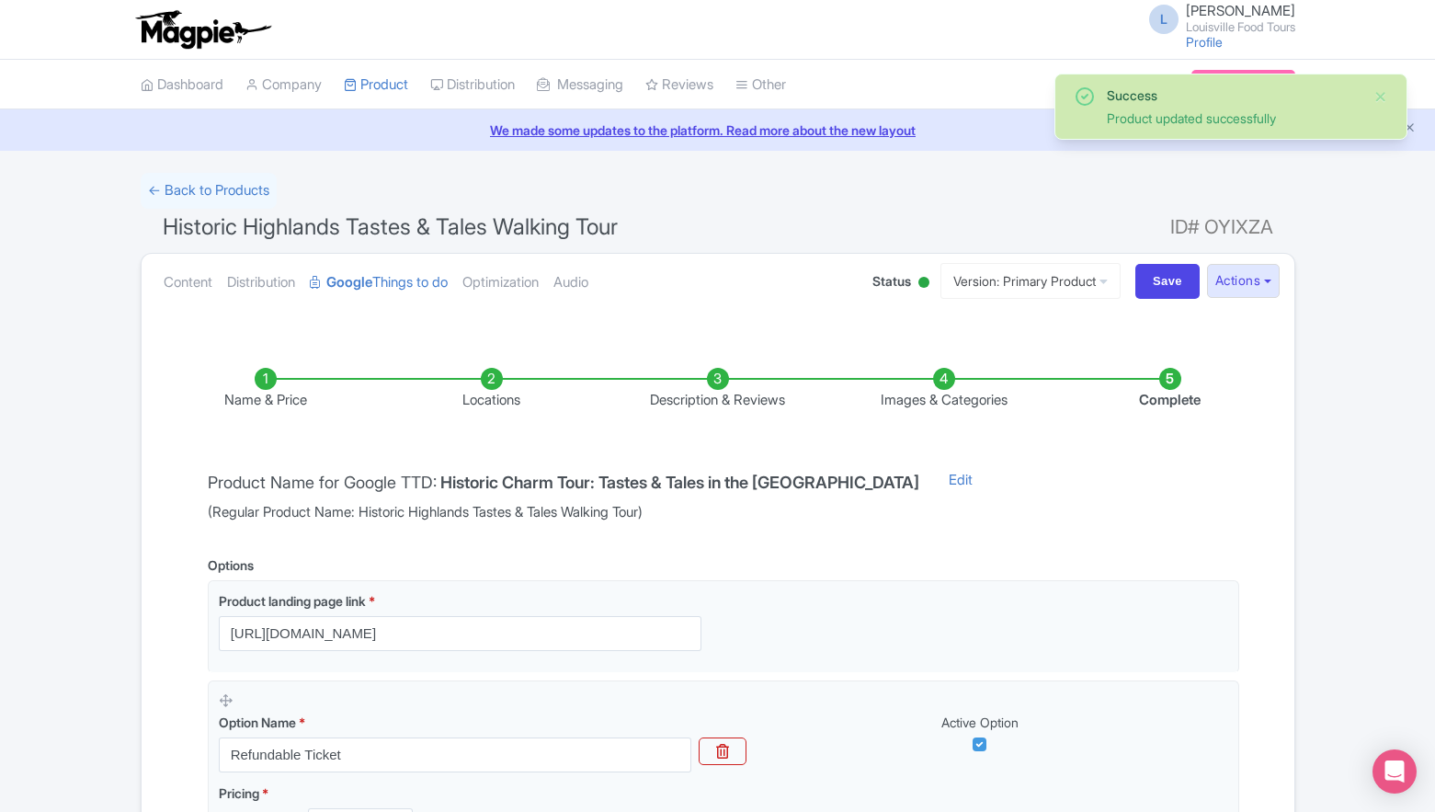
scroll to position [395, 0]
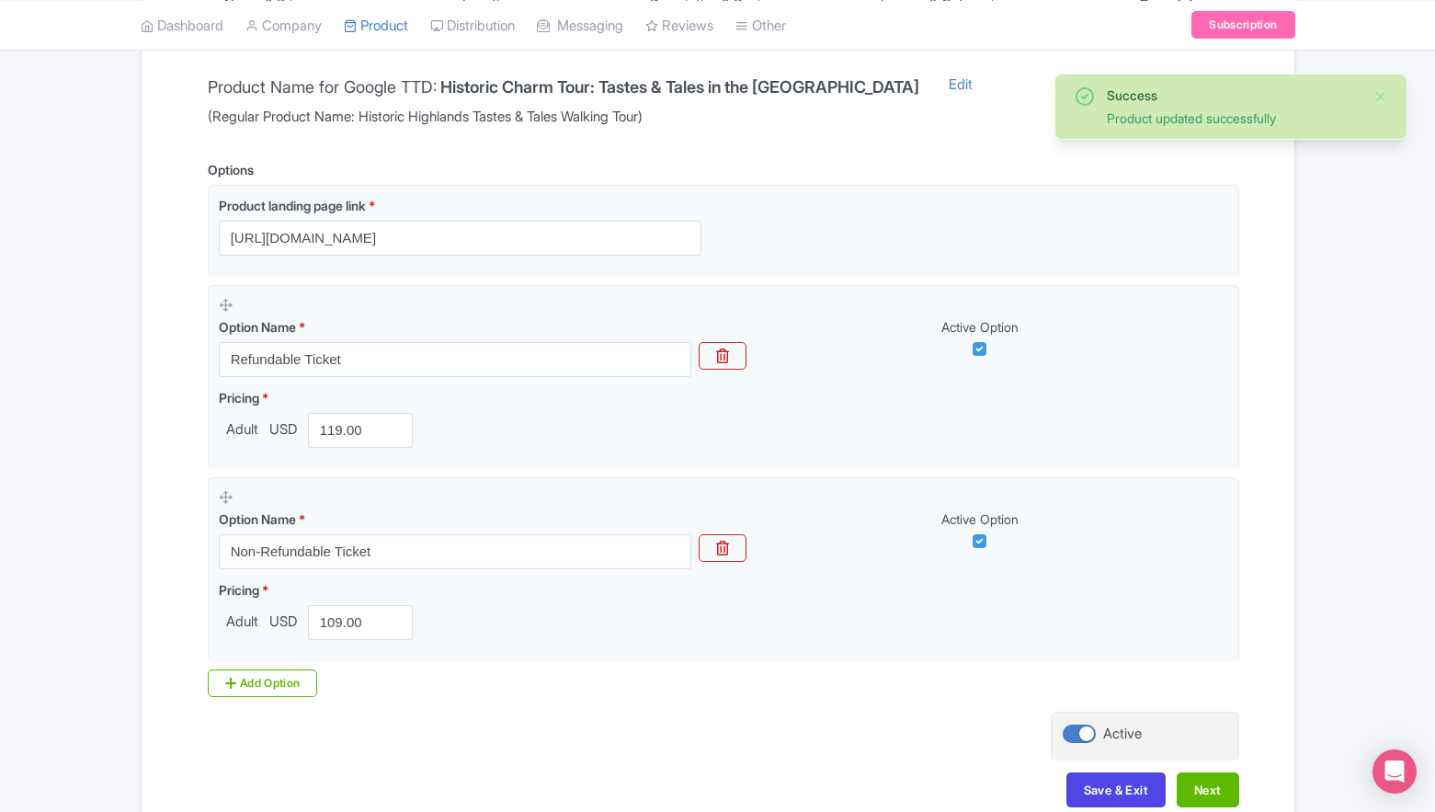
click at [296, 434] on div "Adult USD 119.00" at bounding box center [320, 430] width 202 height 35
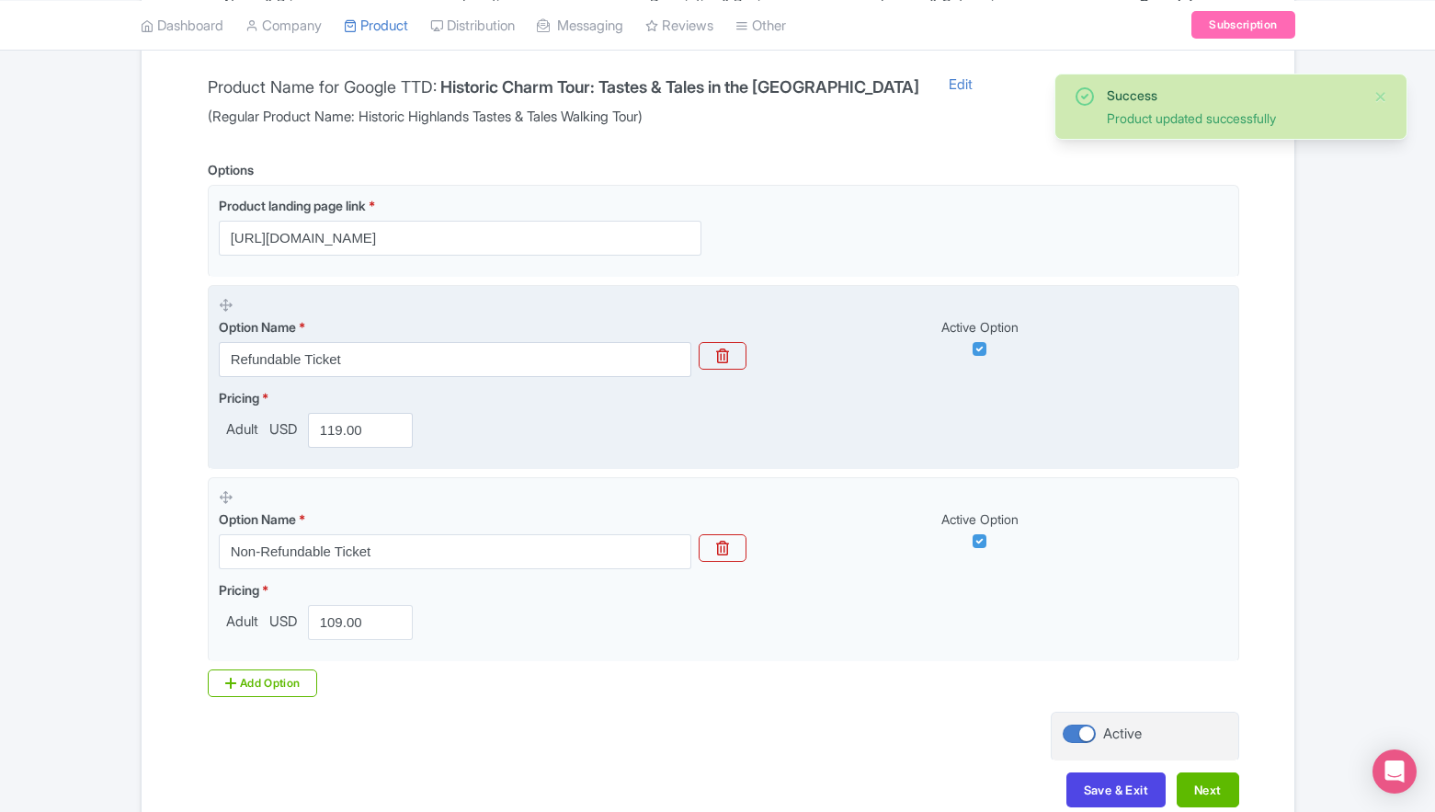
click at [292, 397] on label "Pricing *" at bounding box center [320, 397] width 202 height 19
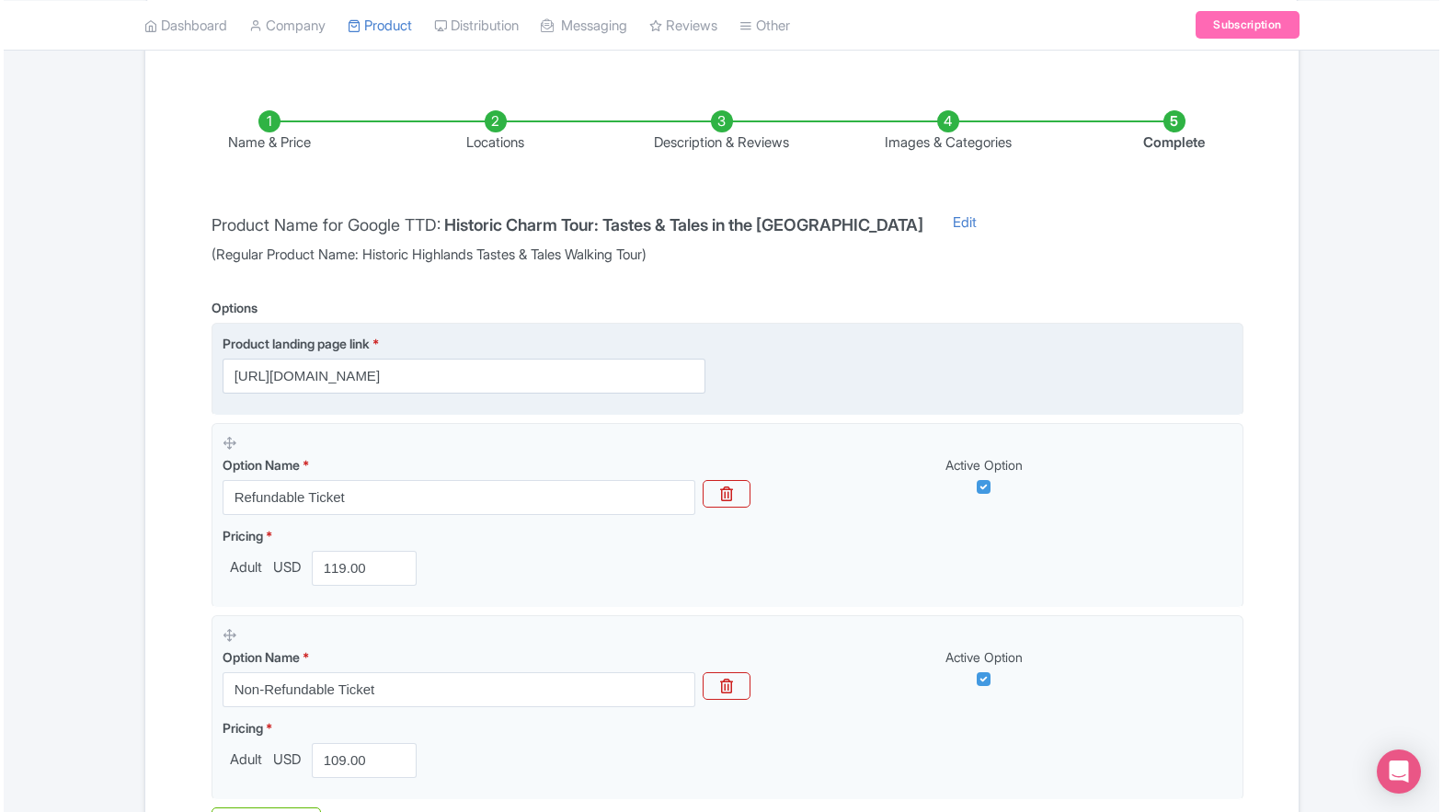
scroll to position [247, 0]
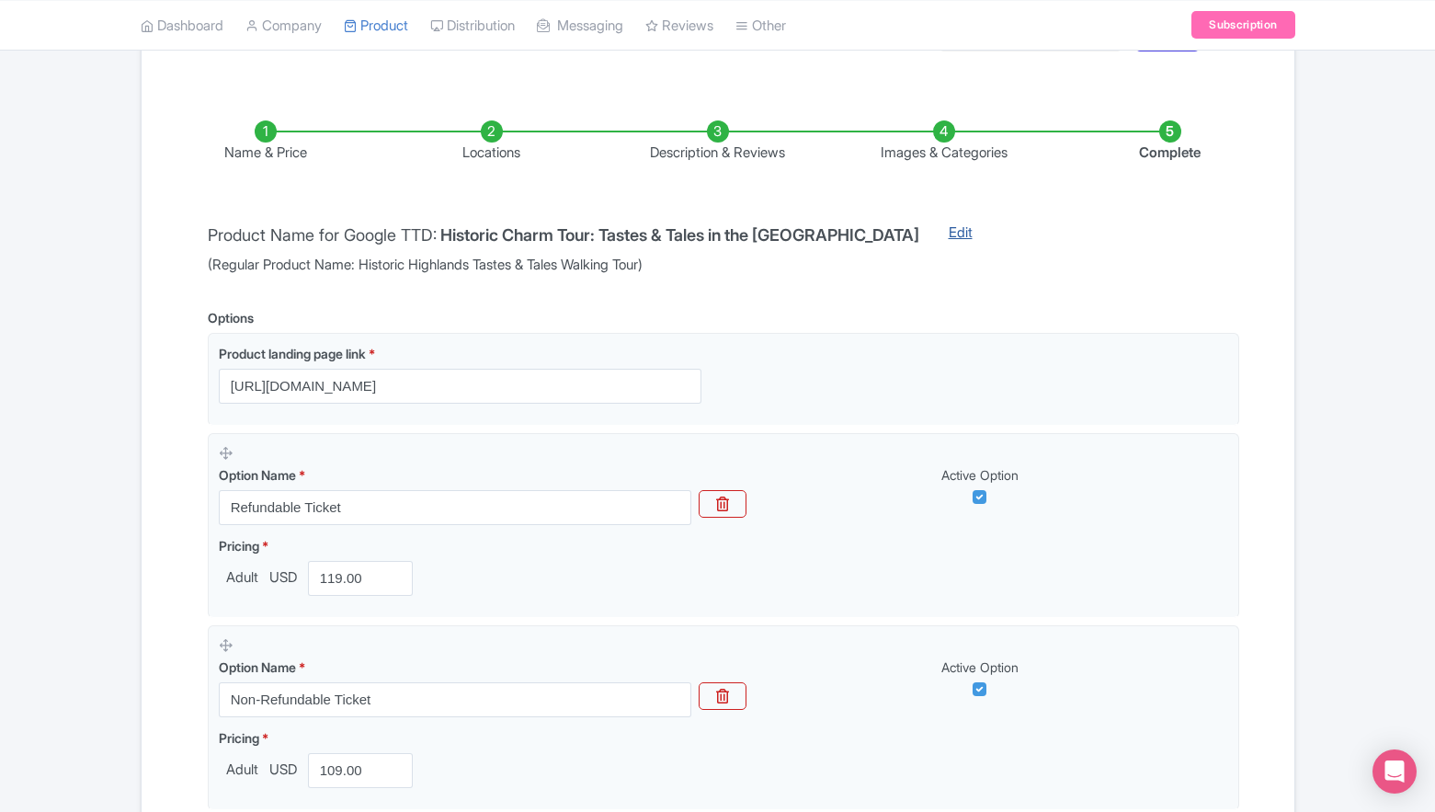
click at [968, 234] on link "Edit" at bounding box center [961, 249] width 61 height 53
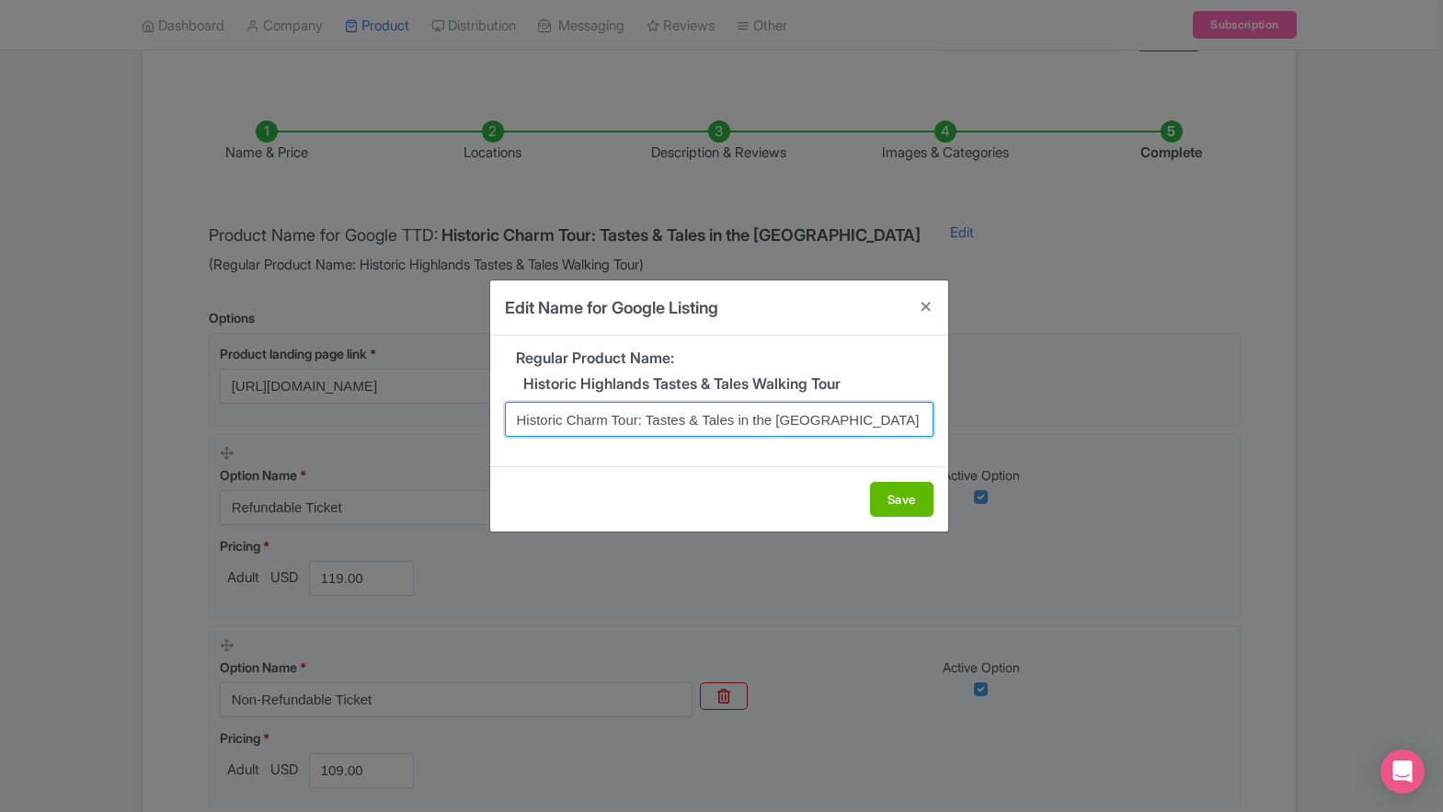
click at [764, 419] on input "Historic Charm Tour: Tastes & Tales in the Victorian Highlands" at bounding box center [719, 419] width 429 height 35
paste input "Food, History & Architecture in the Victorian Highlands 10/2"
type input "Historic Charm Tour: Food, History & Architecture in the Victorian Highlands"
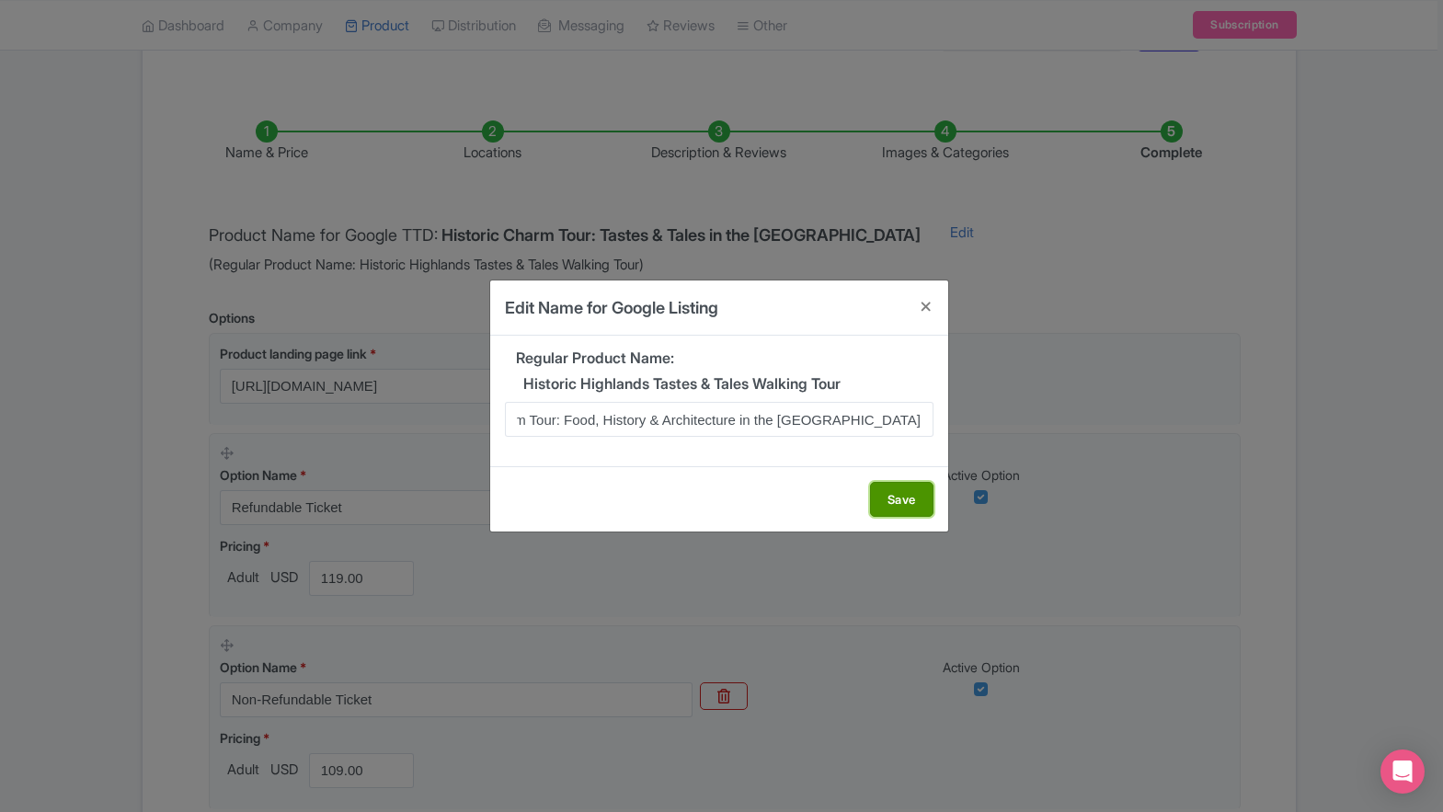
click at [901, 496] on button "Save" at bounding box center [901, 499] width 63 height 35
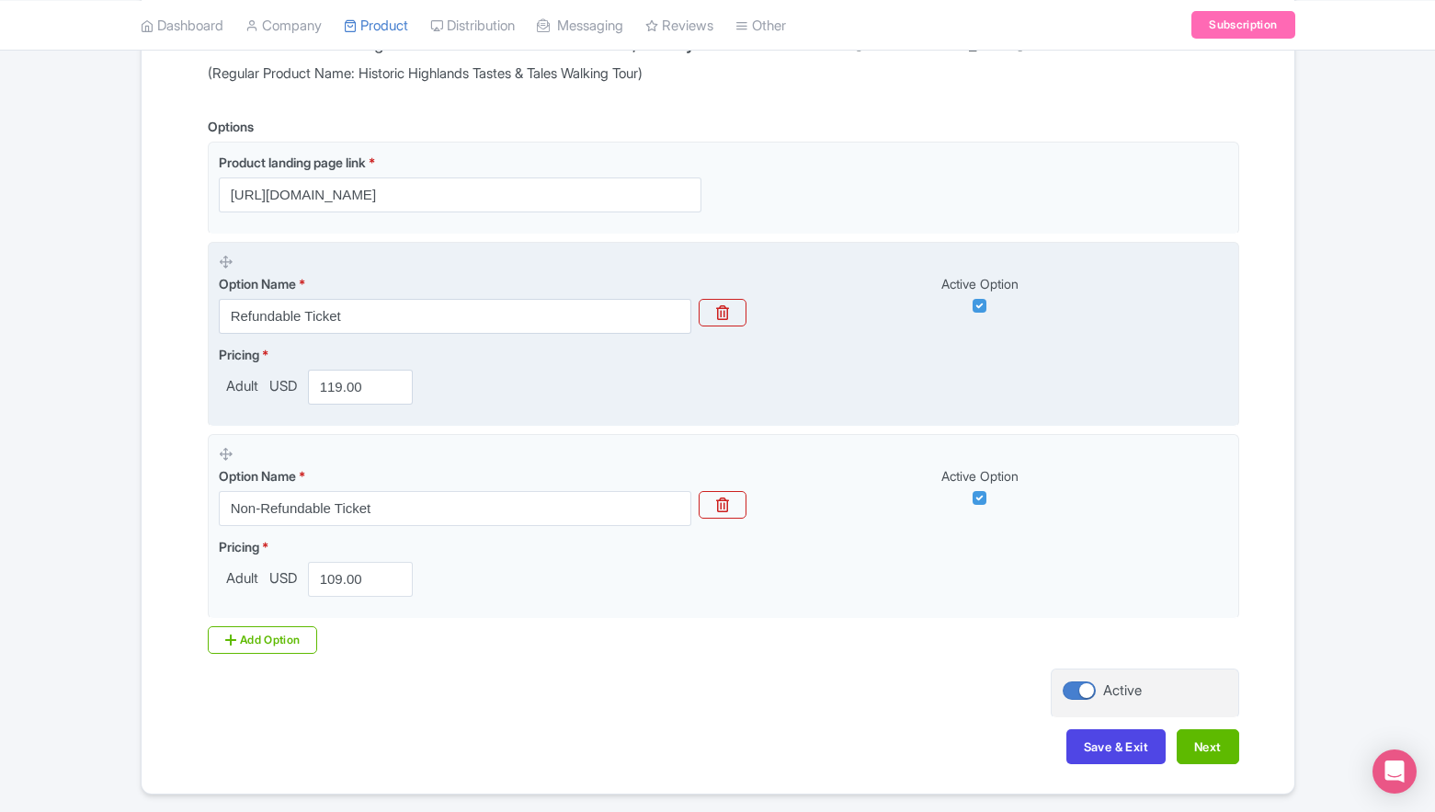
scroll to position [500, 0]
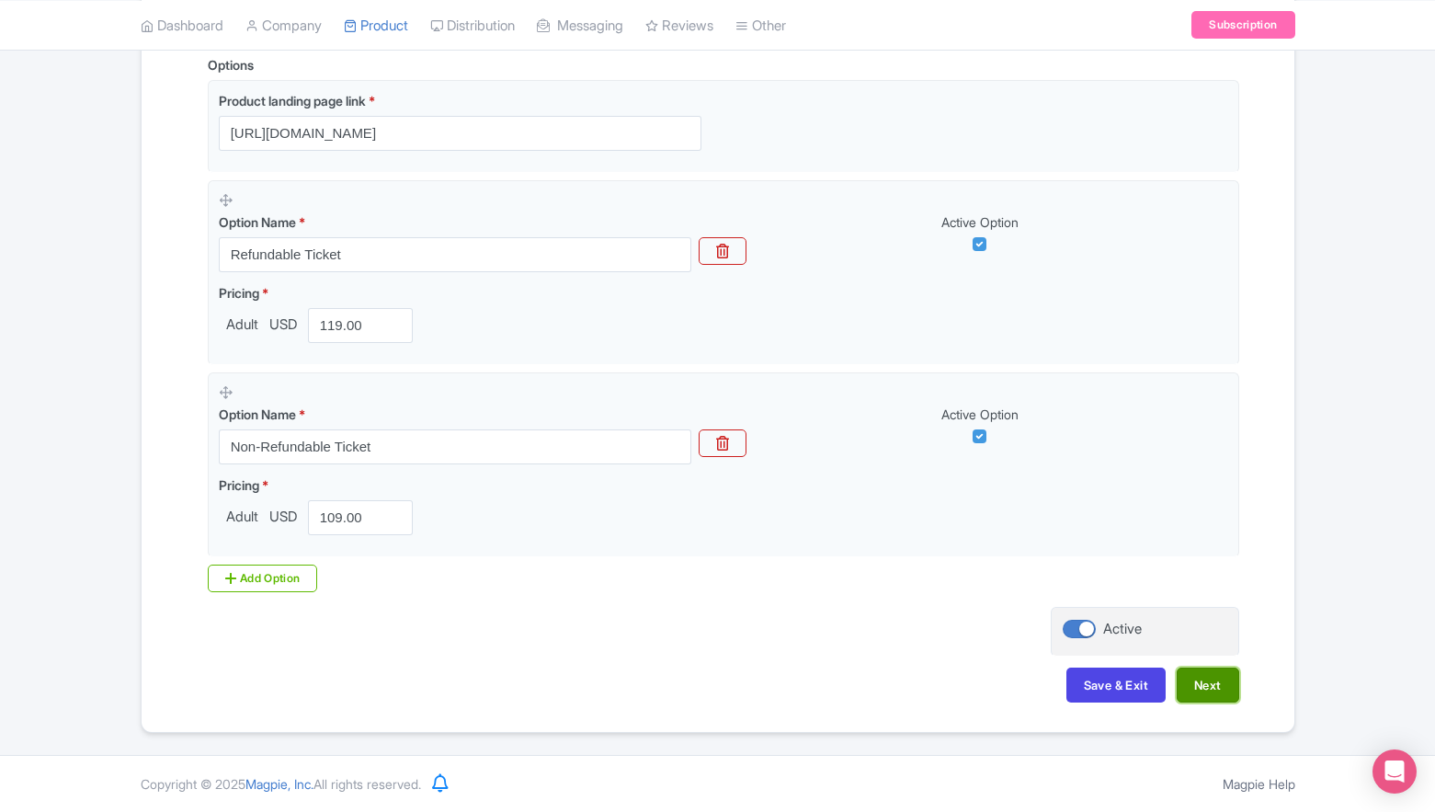
click at [1215, 688] on button "Next" at bounding box center [1208, 685] width 63 height 35
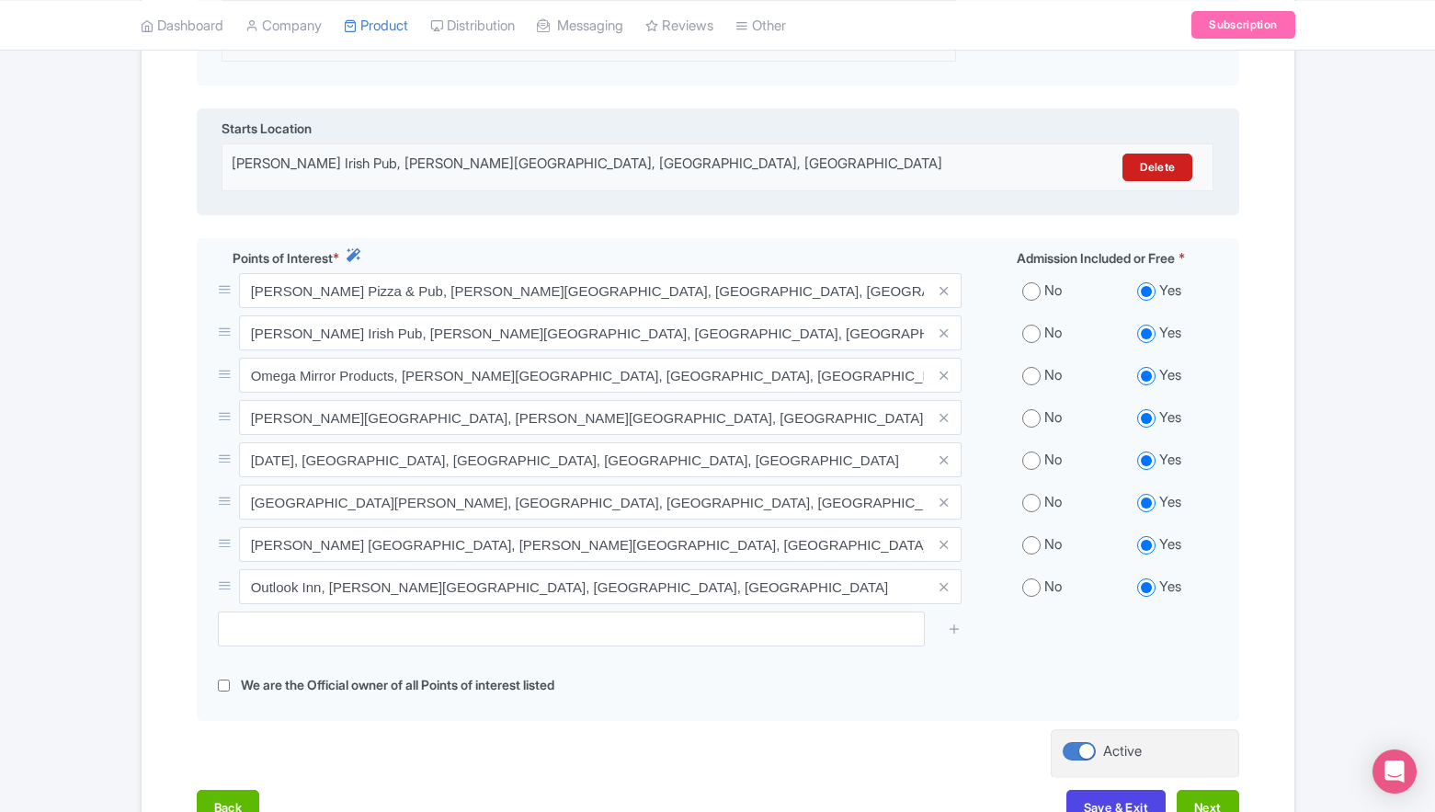
scroll to position [558, 0]
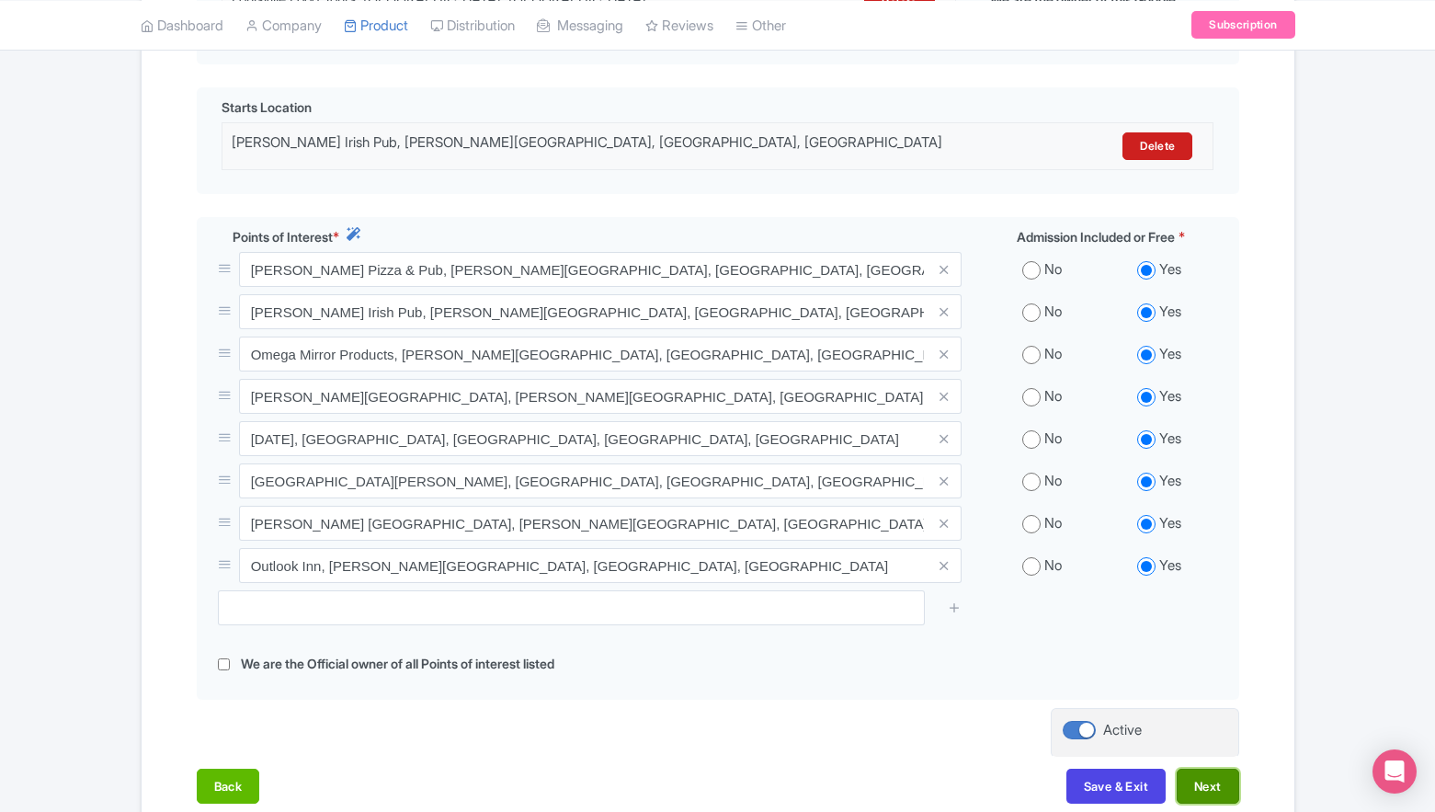
click at [1183, 786] on button "Next" at bounding box center [1208, 786] width 63 height 35
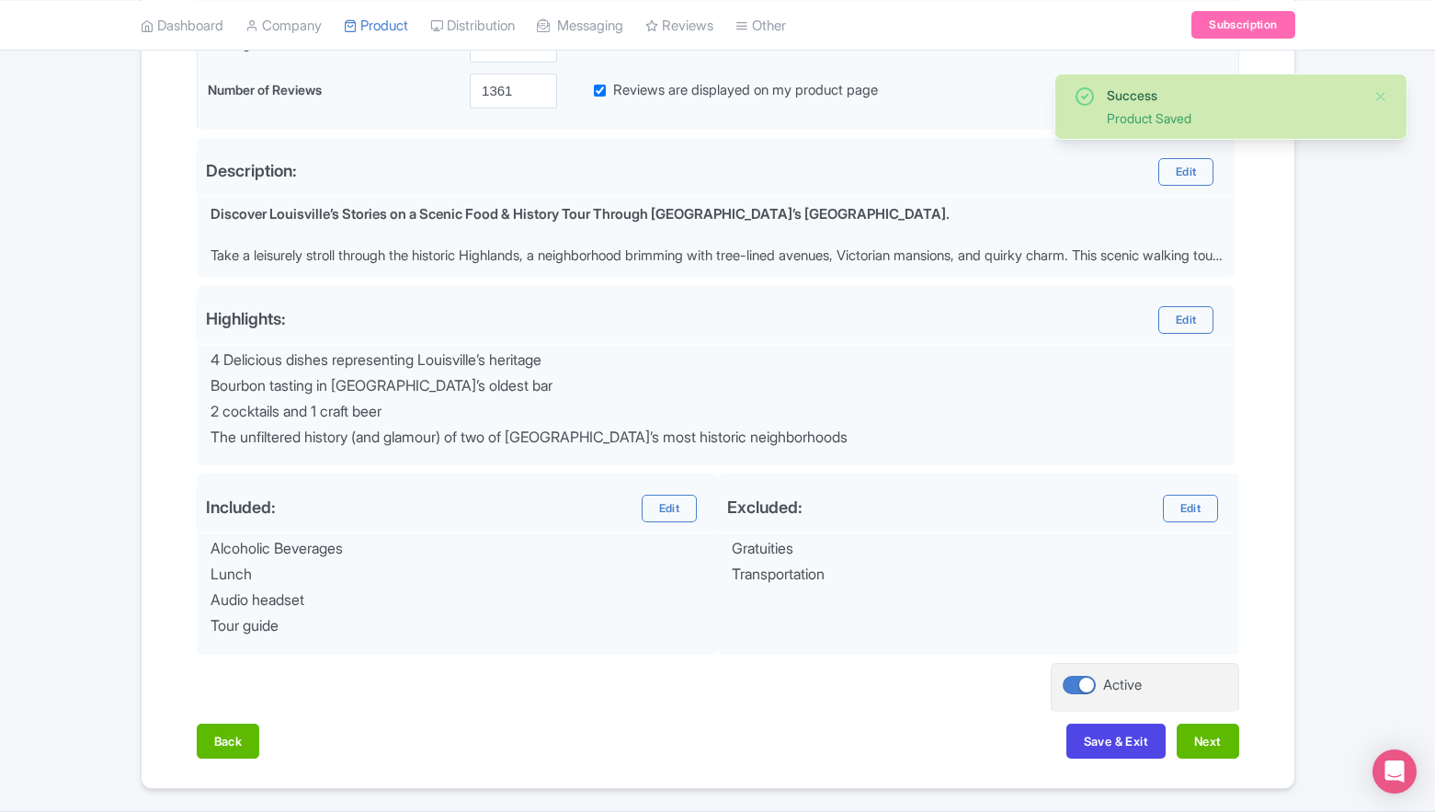
scroll to position [429, 0]
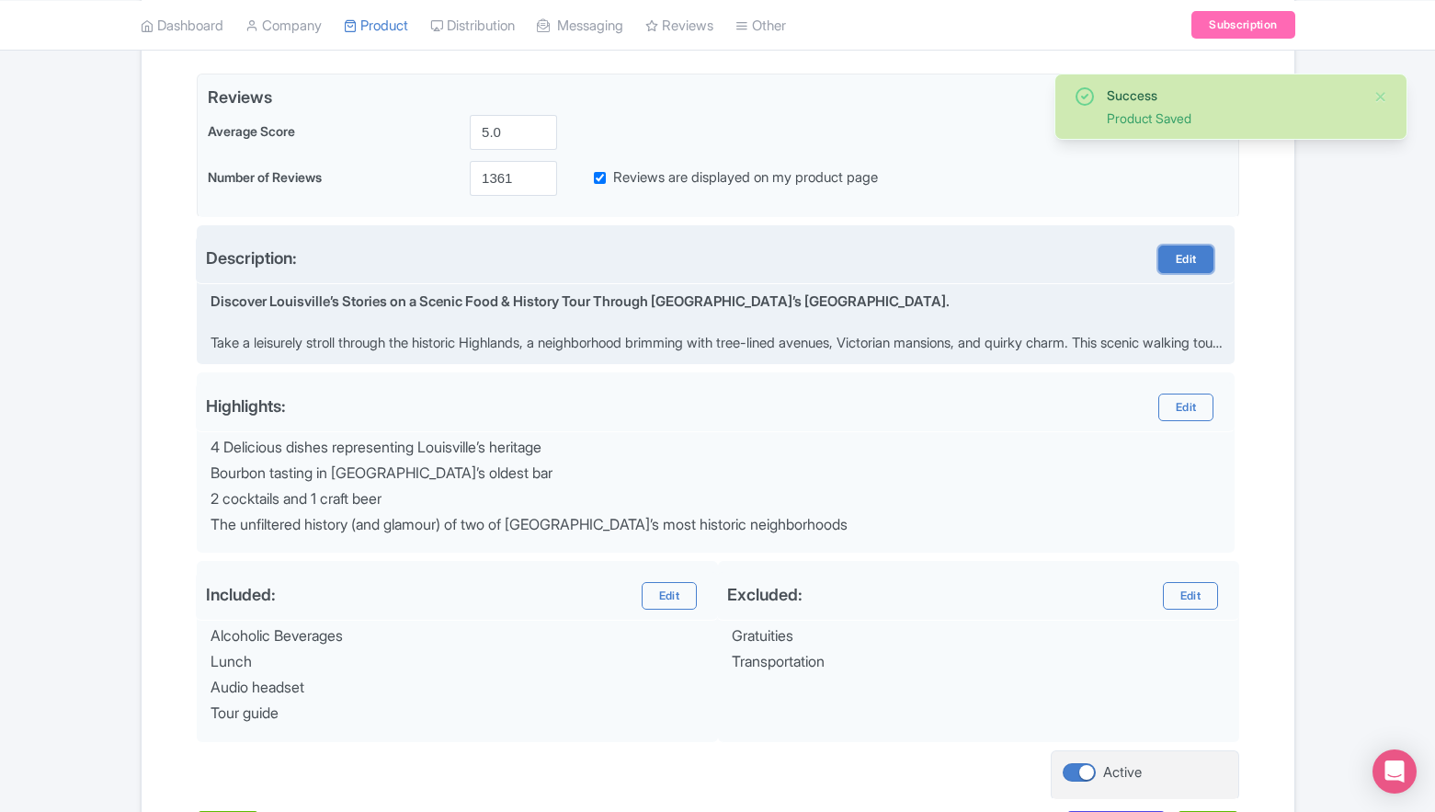
click at [1182, 260] on link "Edit" at bounding box center [1186, 260] width 55 height 28
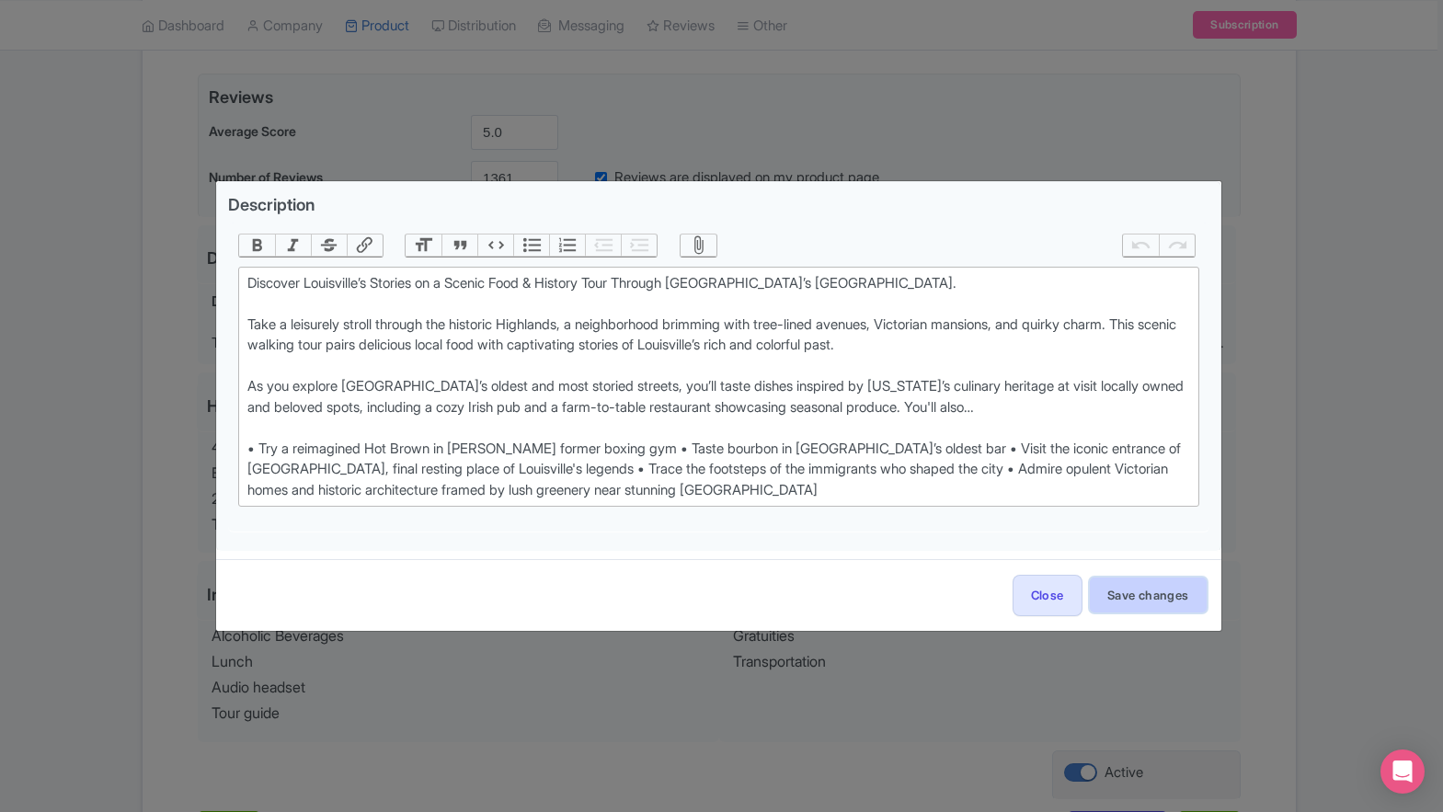
click at [1123, 587] on button "Save changes" at bounding box center [1148, 594] width 117 height 35
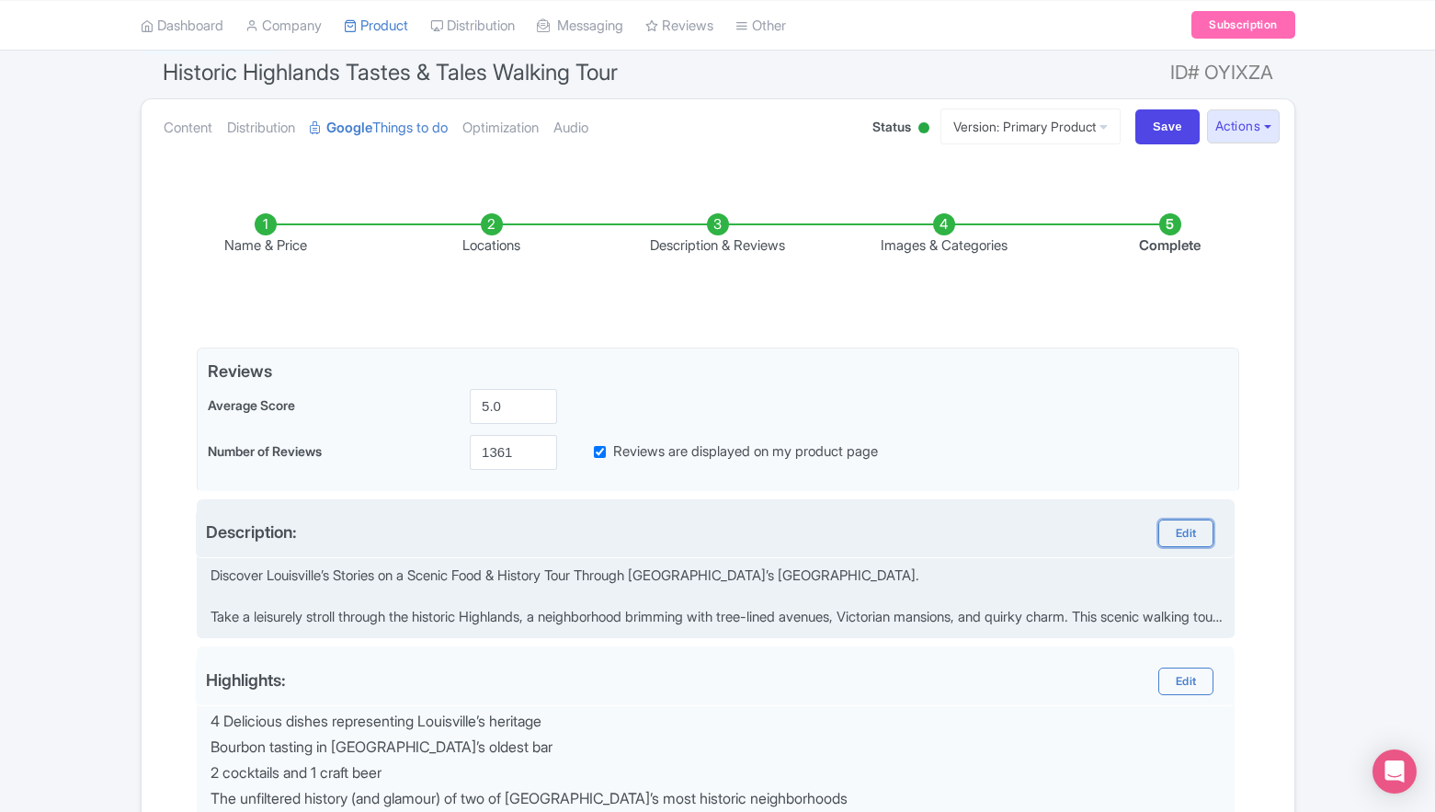
scroll to position [36, 0]
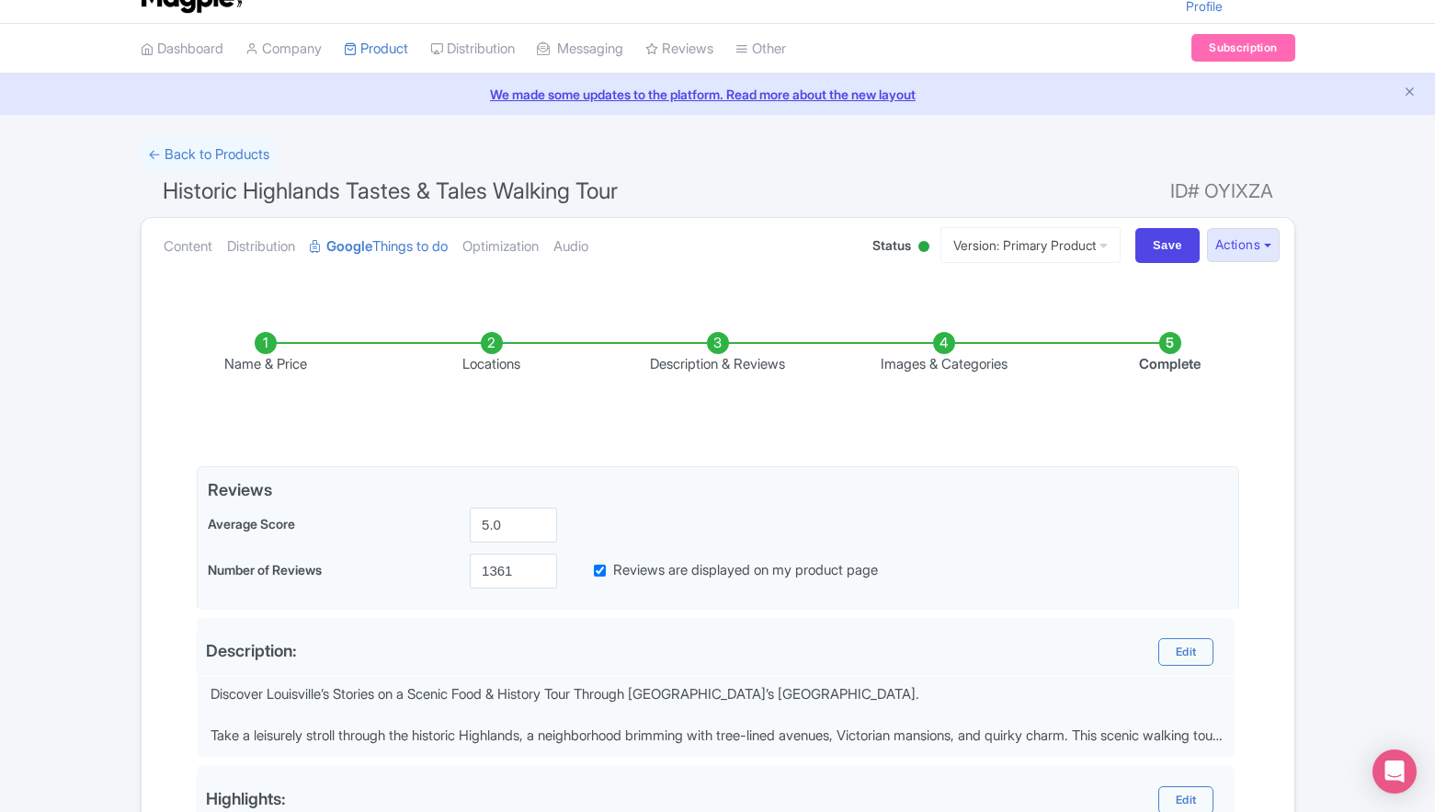
click at [710, 333] on li "Description & Reviews" at bounding box center [718, 353] width 226 height 43
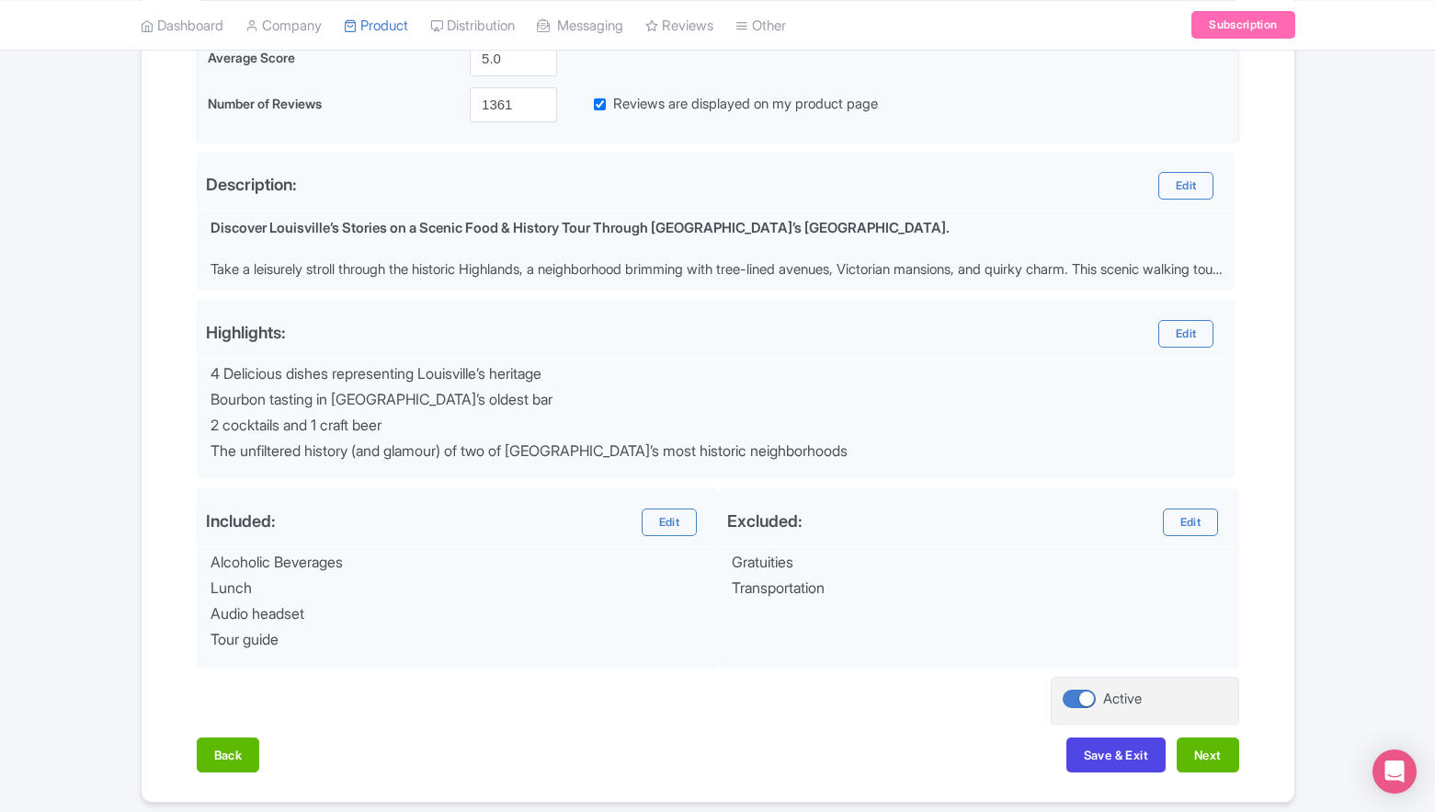
scroll to position [571, 0]
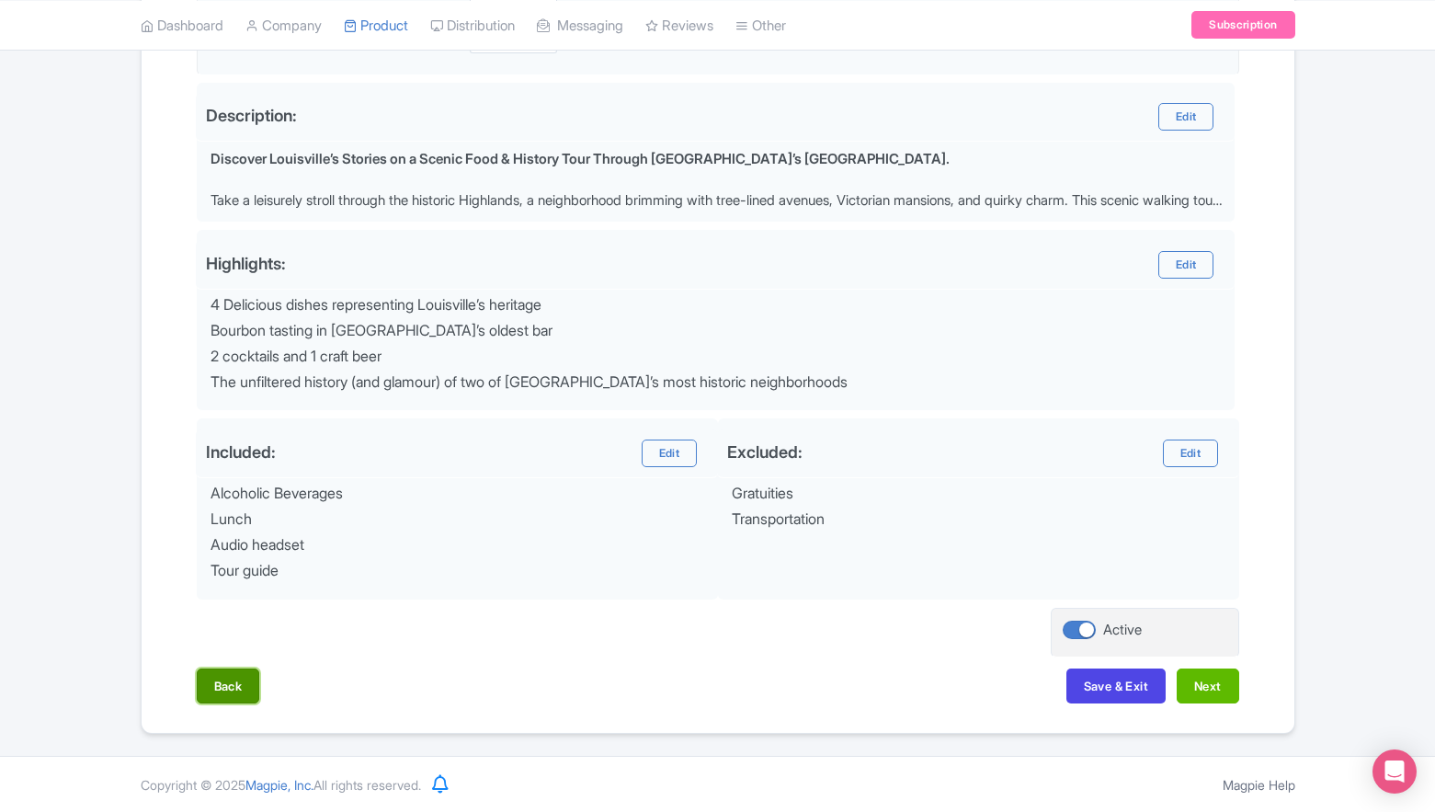
click at [233, 684] on button "Back" at bounding box center [228, 686] width 63 height 35
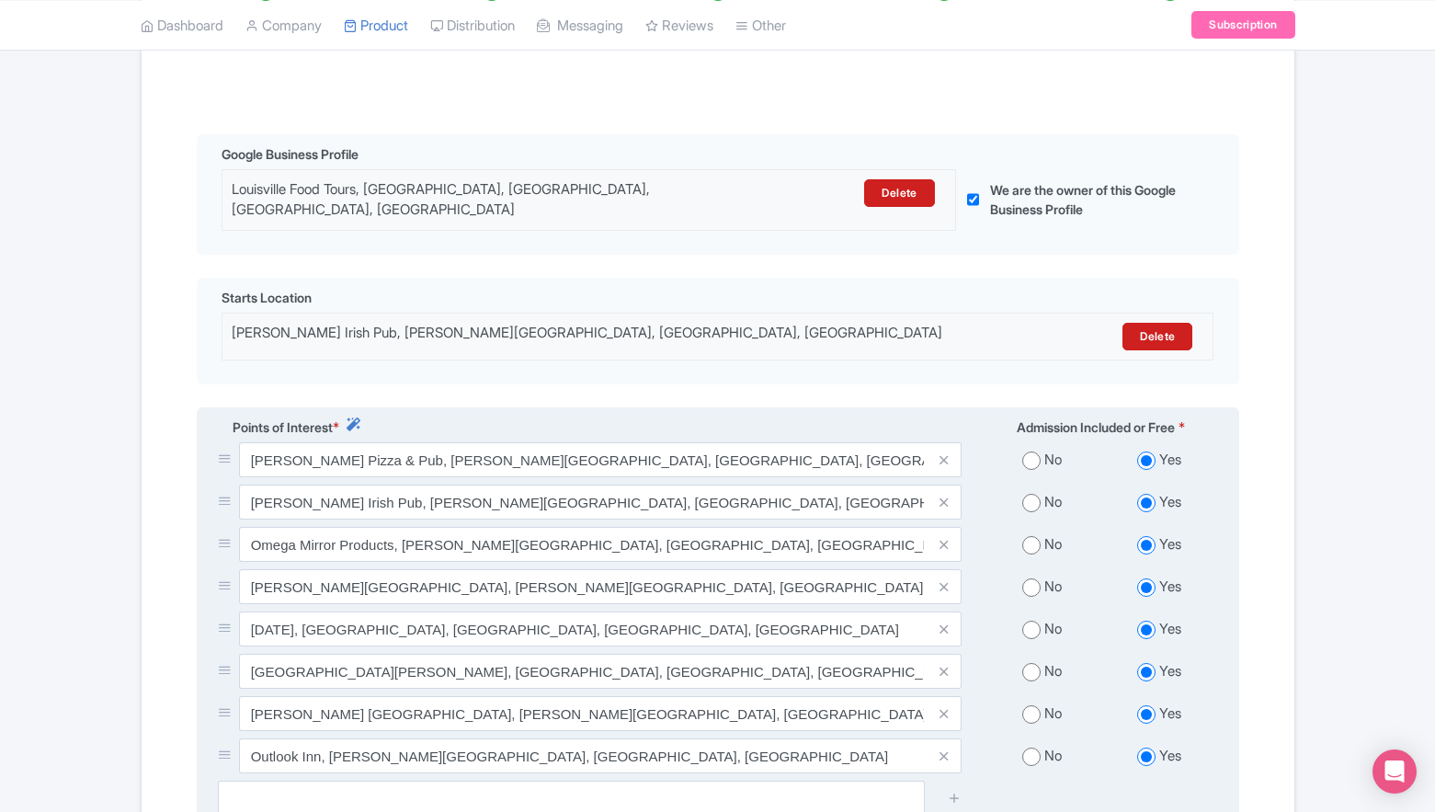
scroll to position [0, 0]
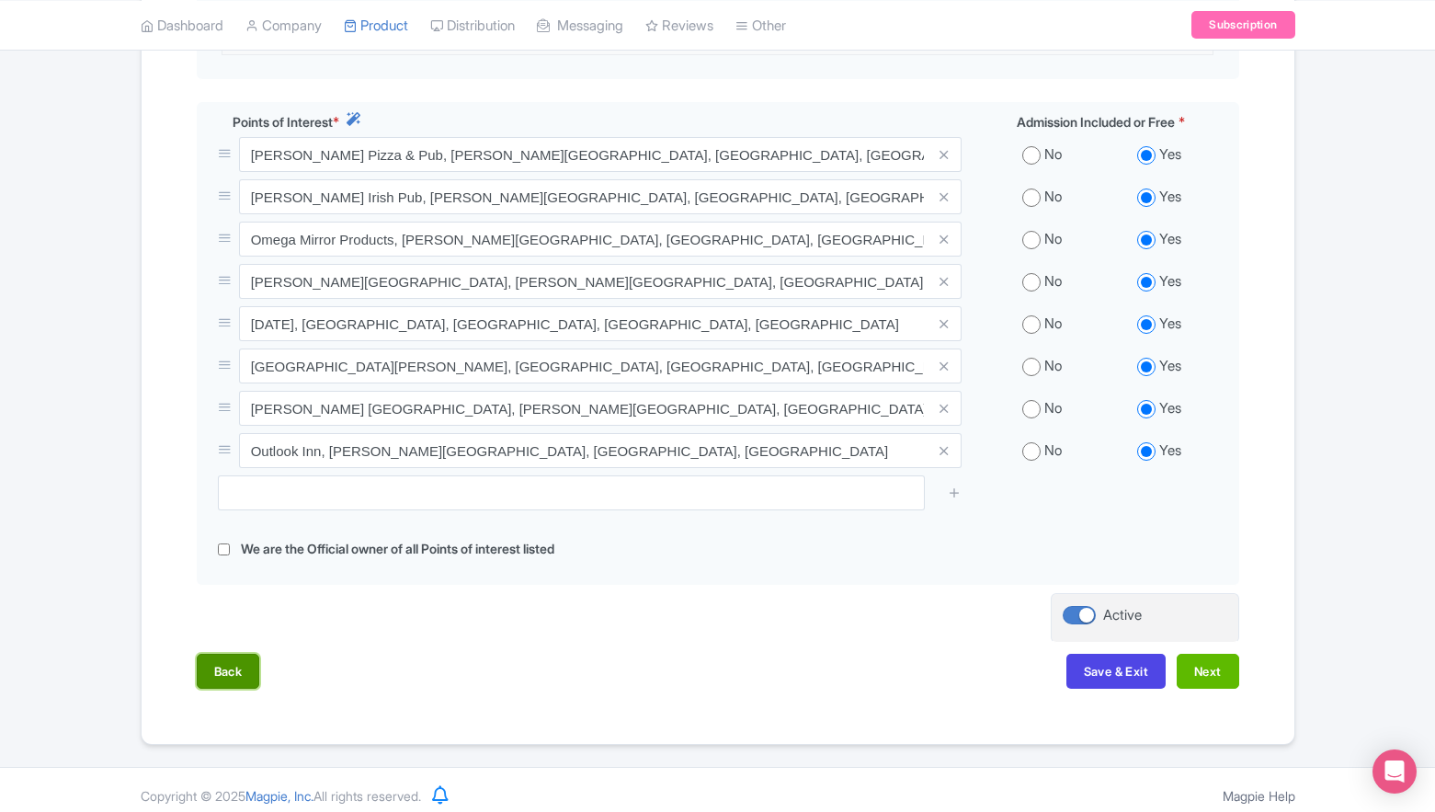
click at [234, 665] on button "Back" at bounding box center [228, 671] width 63 height 35
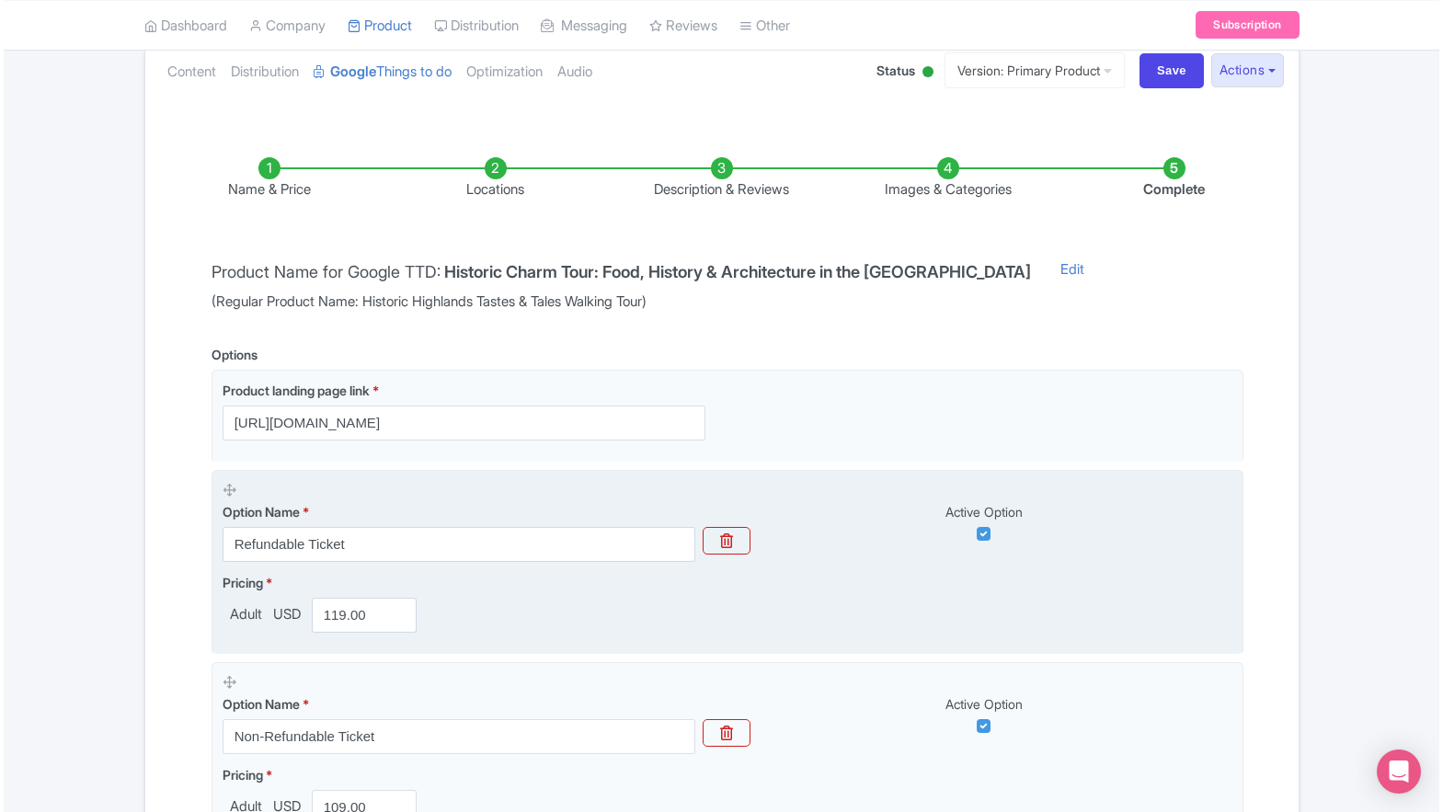
scroll to position [201, 0]
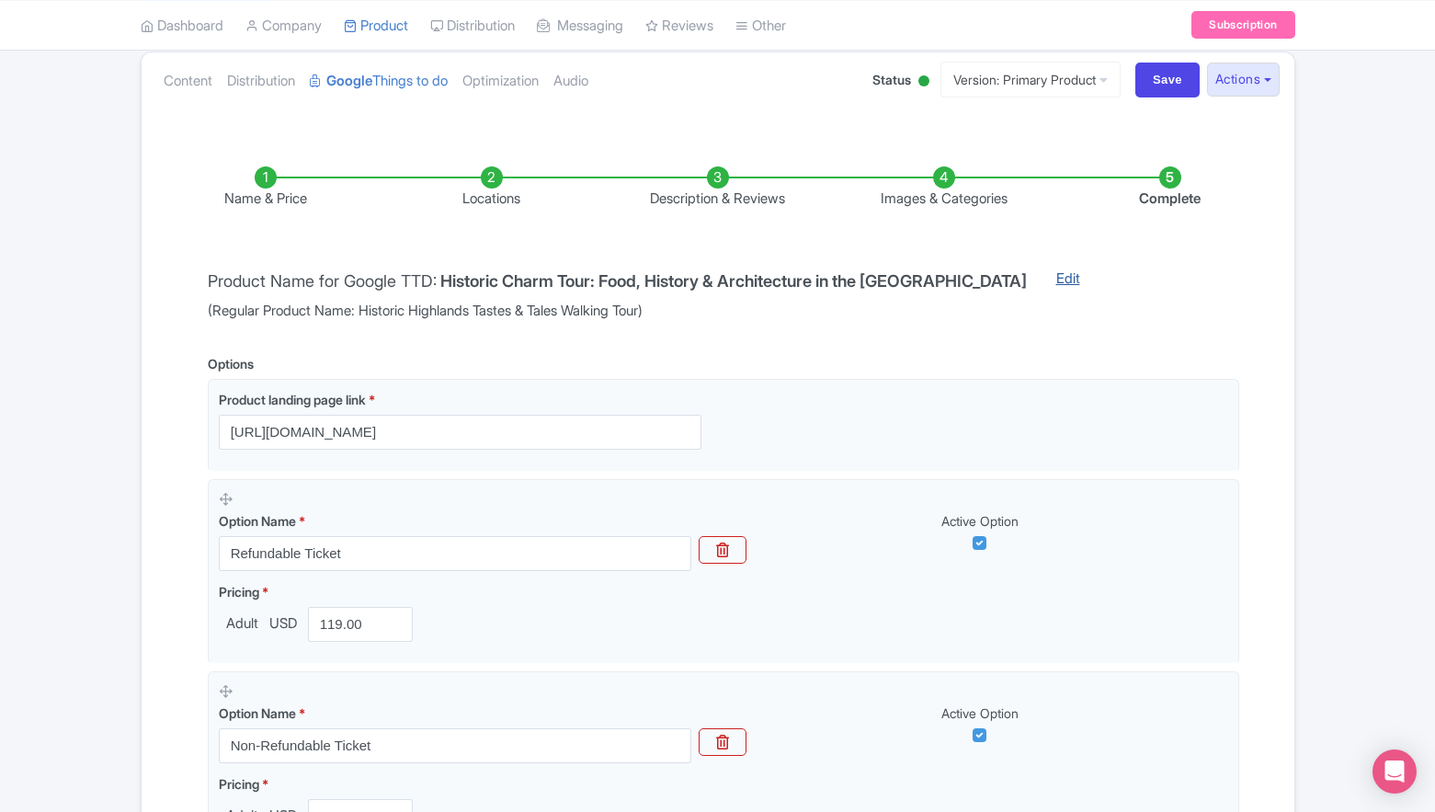
click at [1080, 273] on link "Edit" at bounding box center [1068, 295] width 61 height 53
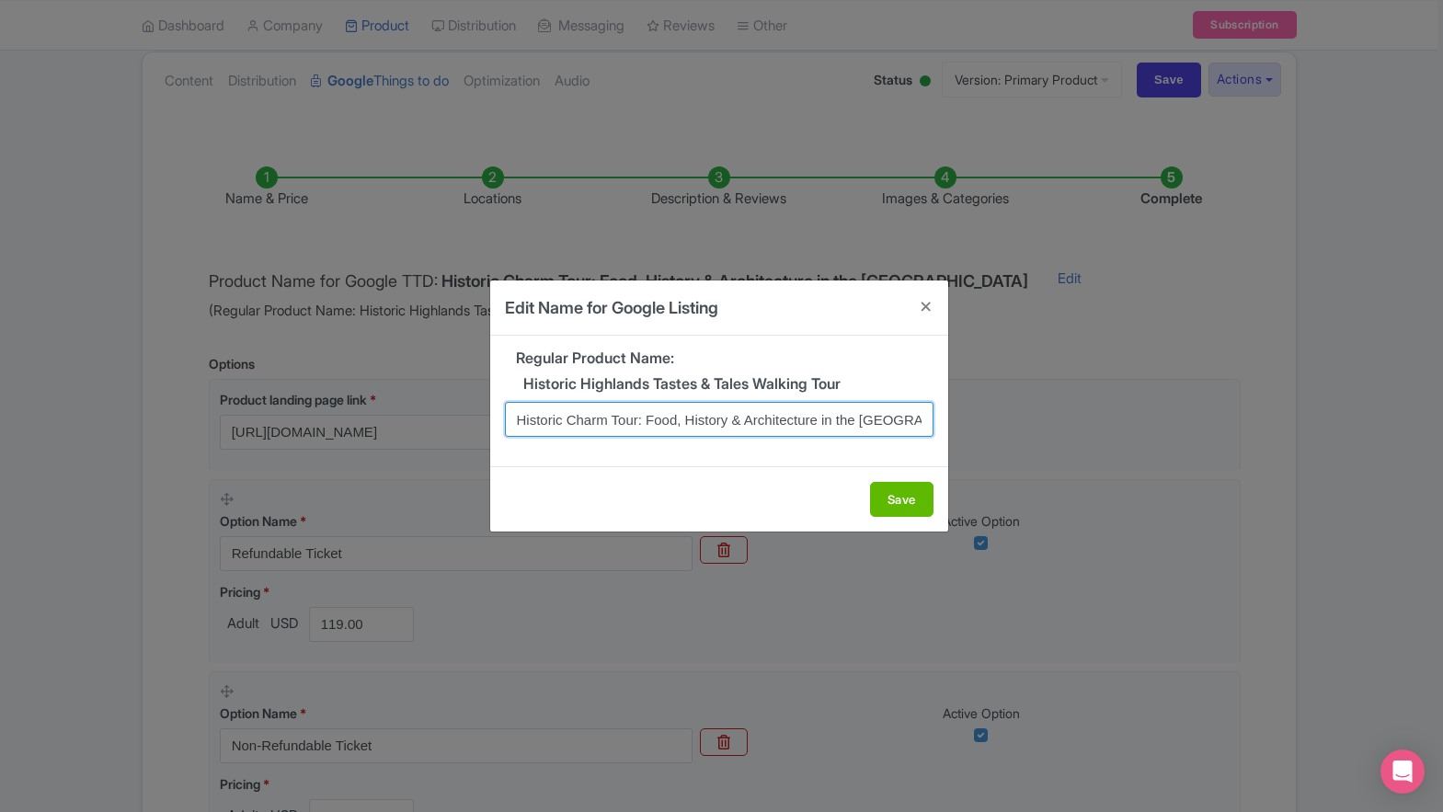
click at [608, 414] on input "Historic Charm Tour: Food, History & Architecture in the Victorian Highlands" at bounding box center [719, 419] width 429 height 35
paste input "Walking Tour of Victorian Louisville: Food, Bourbon, History & Architecture"
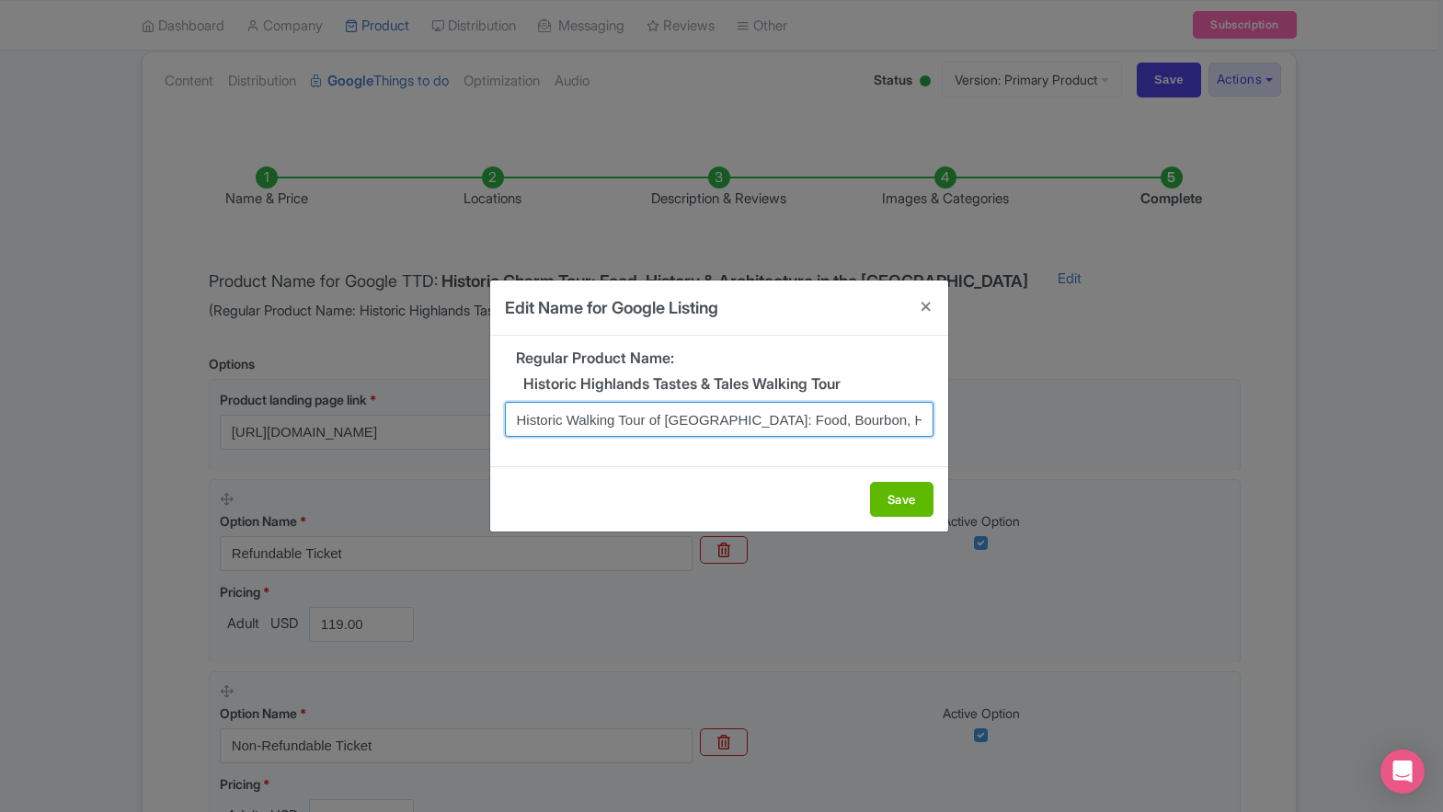
scroll to position [0, 140]
type input "Historic Walking Tour of [GEOGRAPHIC_DATA]: Food, Bourbon, History & Architectu…"
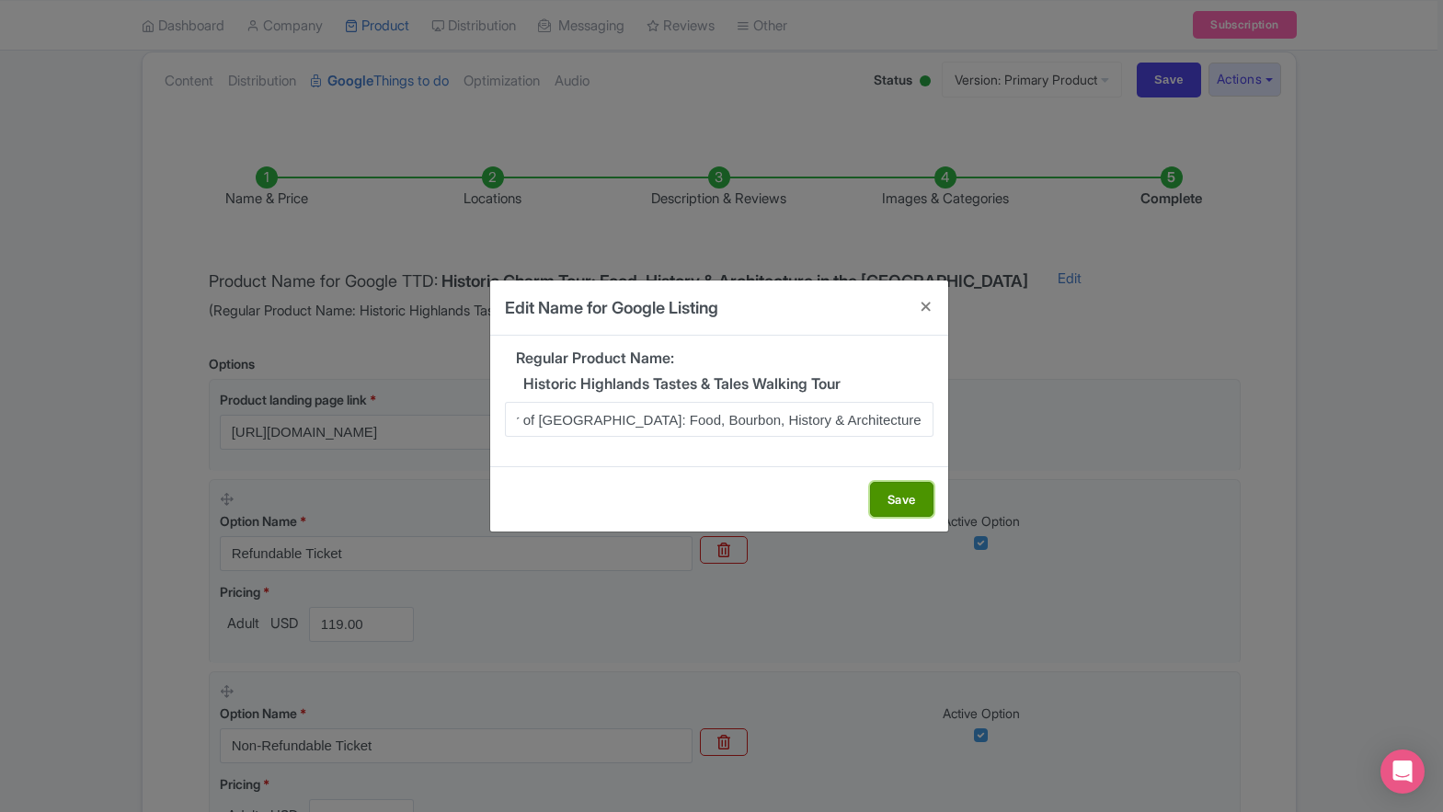
click at [912, 494] on button "Save" at bounding box center [901, 499] width 63 height 35
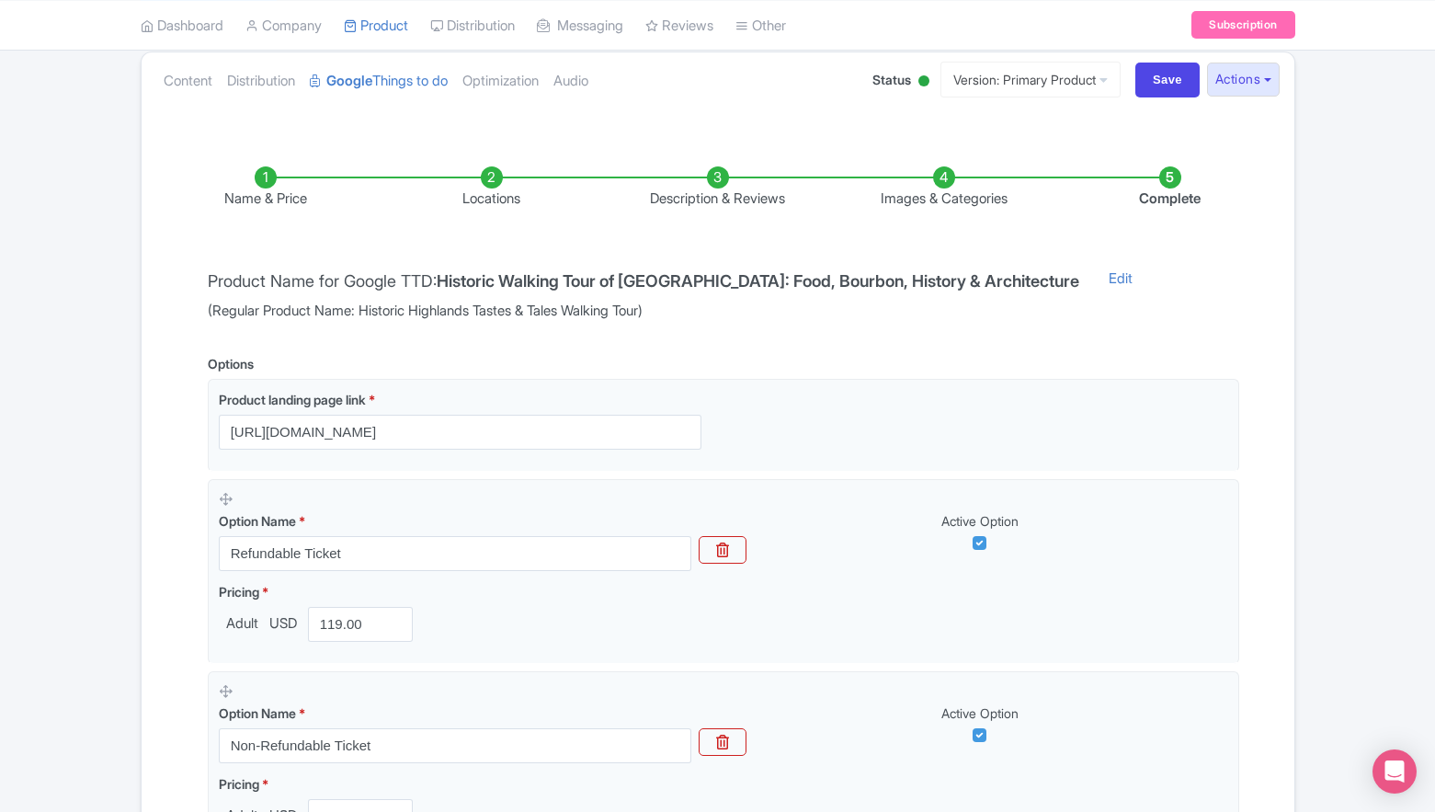
scroll to position [500, 0]
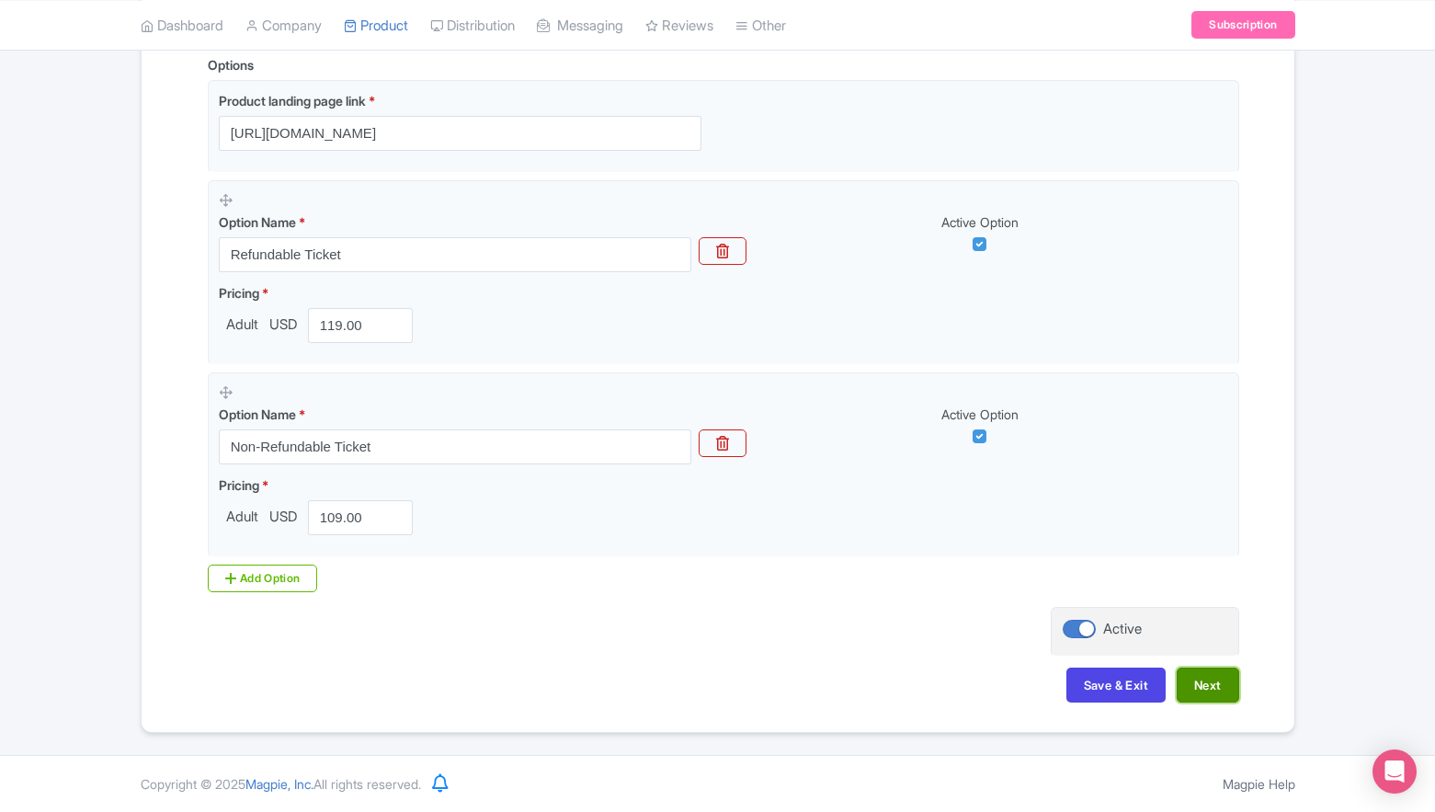
click at [1215, 685] on button "Next" at bounding box center [1208, 685] width 63 height 35
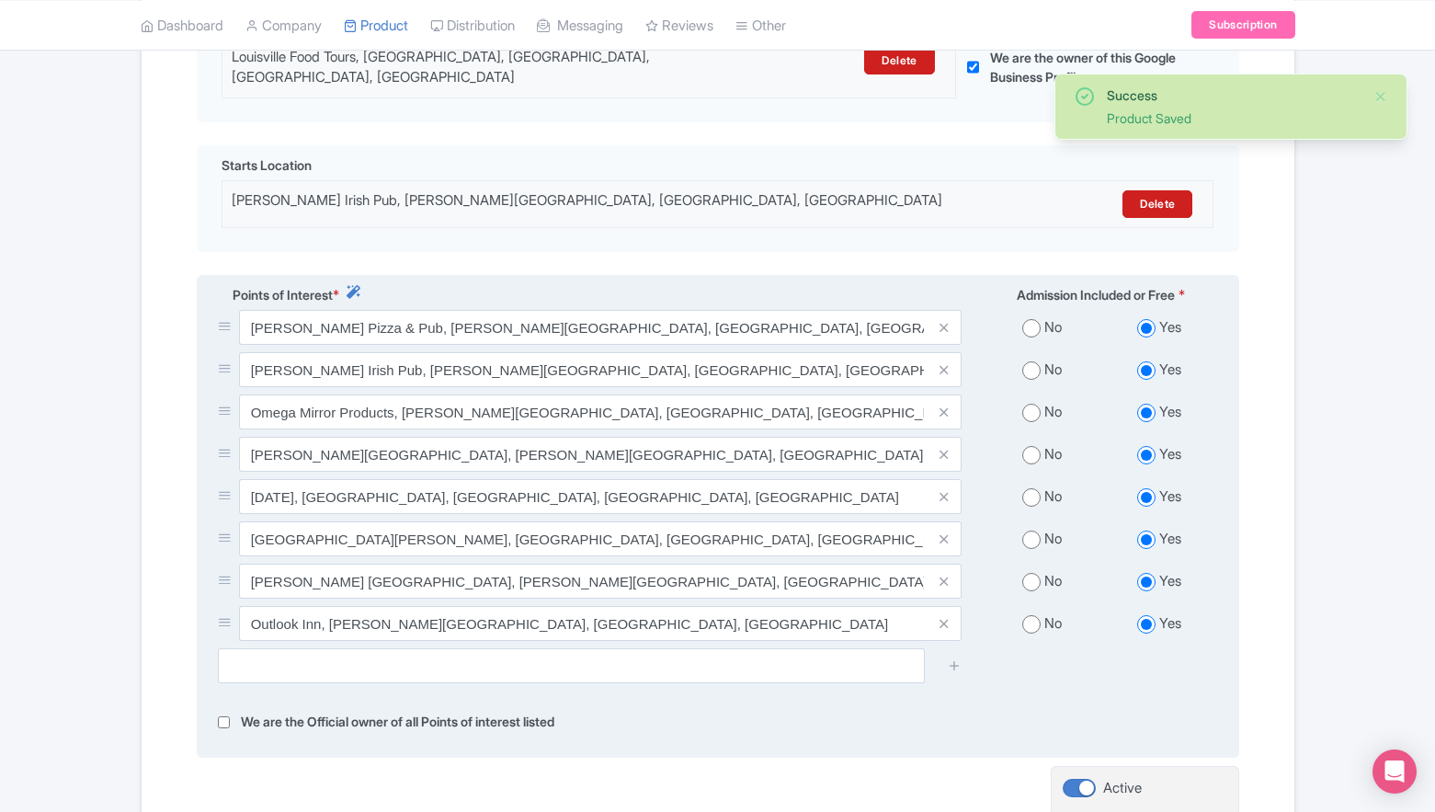
scroll to position [673, 0]
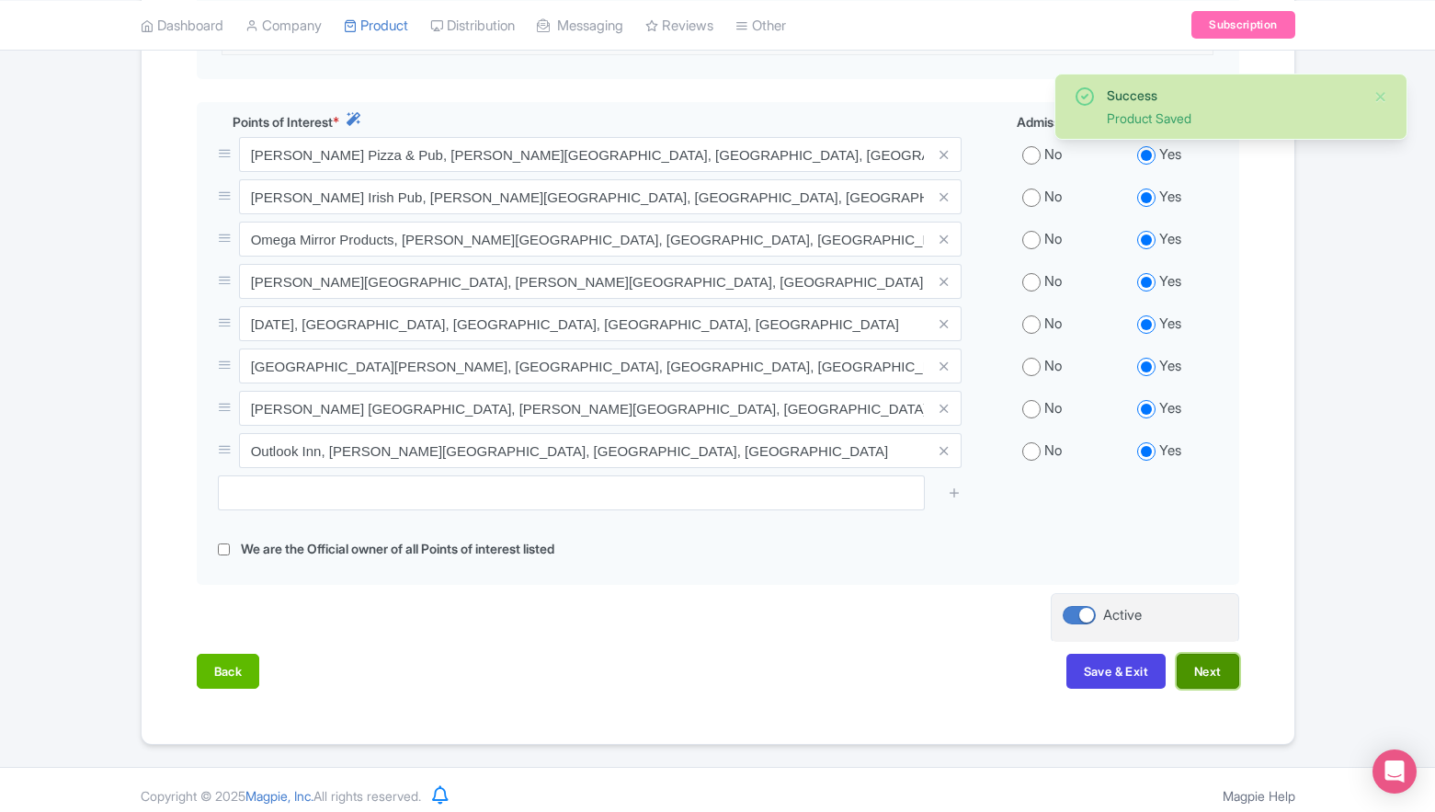
click at [1203, 657] on button "Next" at bounding box center [1208, 671] width 63 height 35
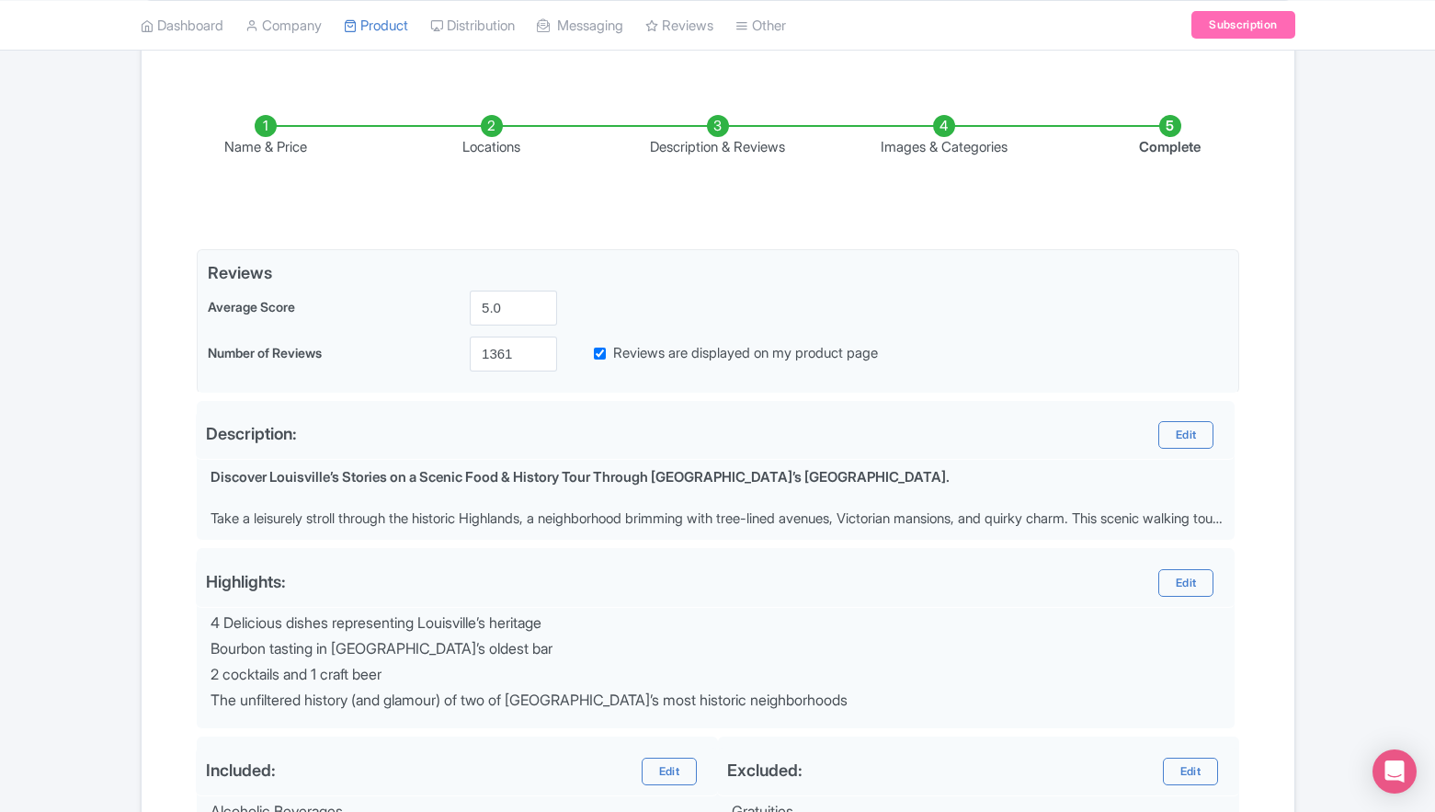
scroll to position [401, 0]
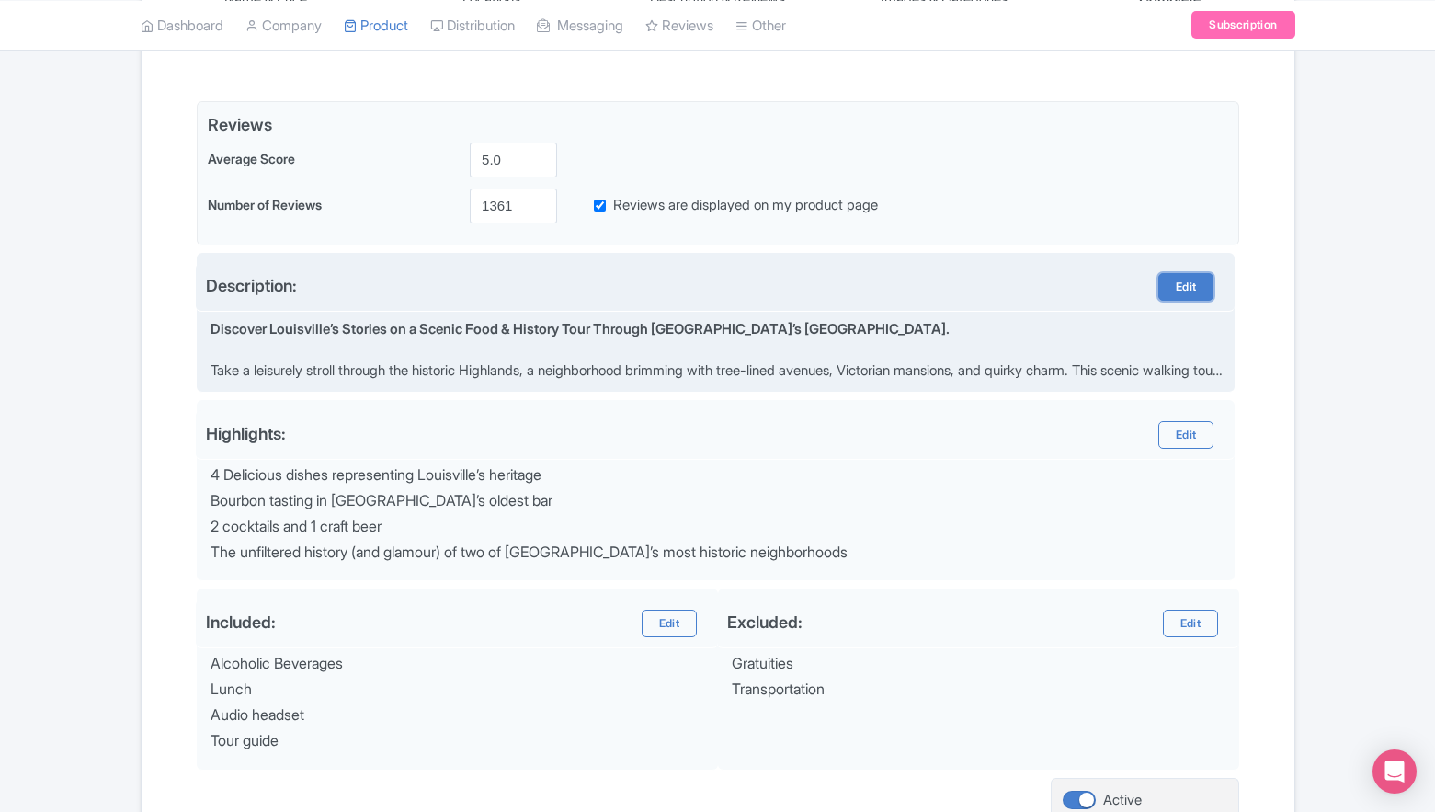
click at [1205, 289] on link "Edit" at bounding box center [1186, 287] width 55 height 28
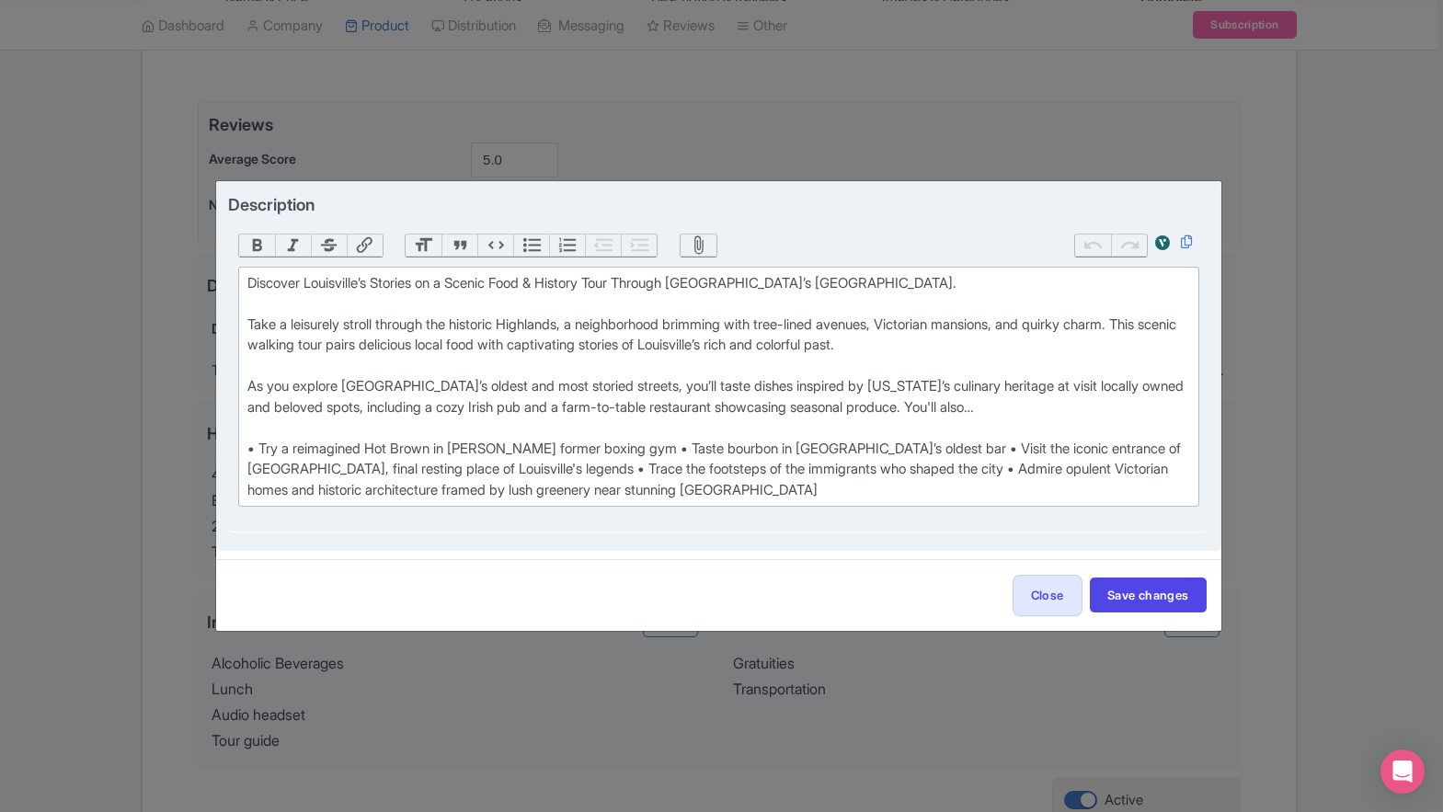
click at [496, 365] on div "Discover Louisville’s Stories on a Scenic Food & History Tour Through Louisvill…" at bounding box center [718, 387] width 943 height 228
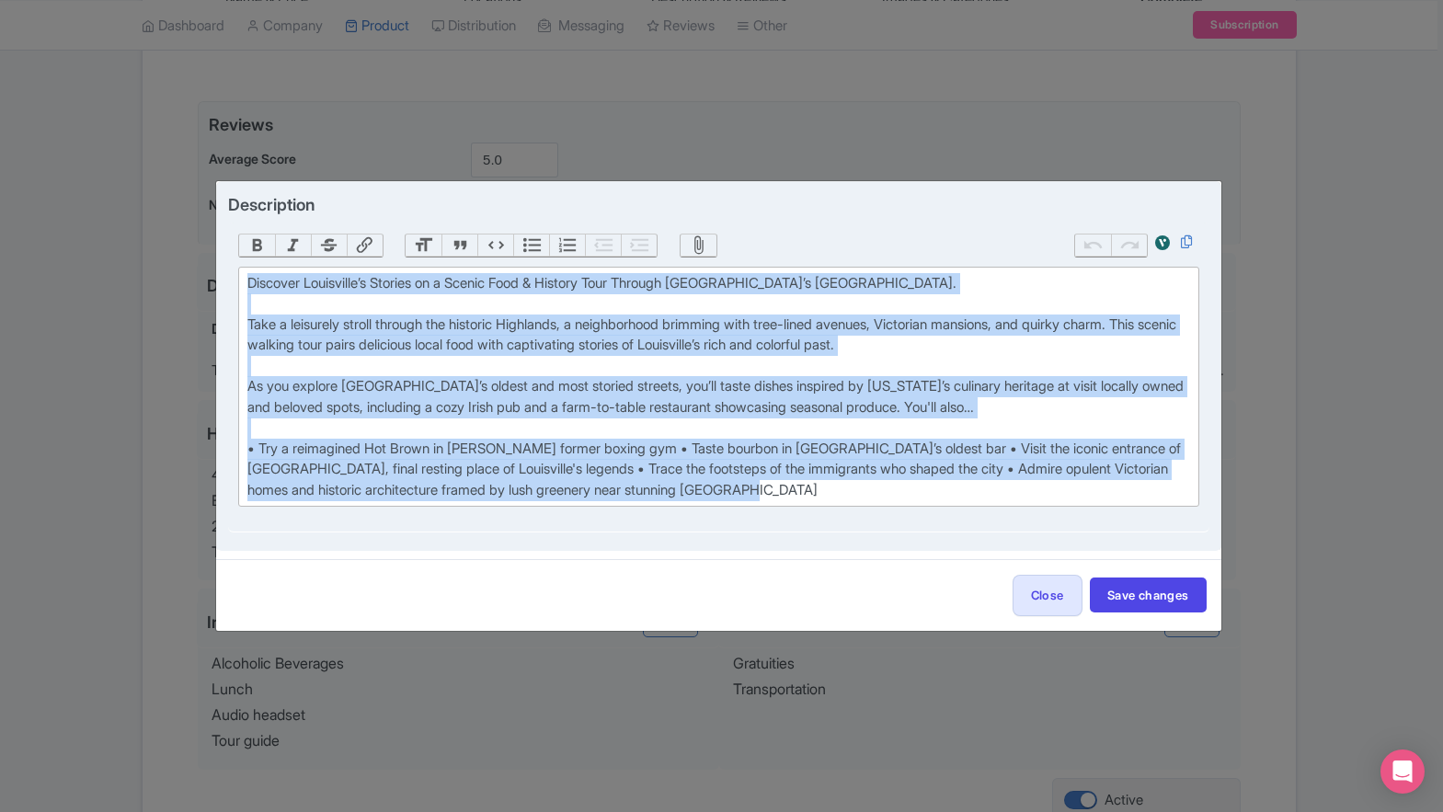
paste trix-editor "Escape the crowds in Old Louisville and experience a side of the city most visi…"
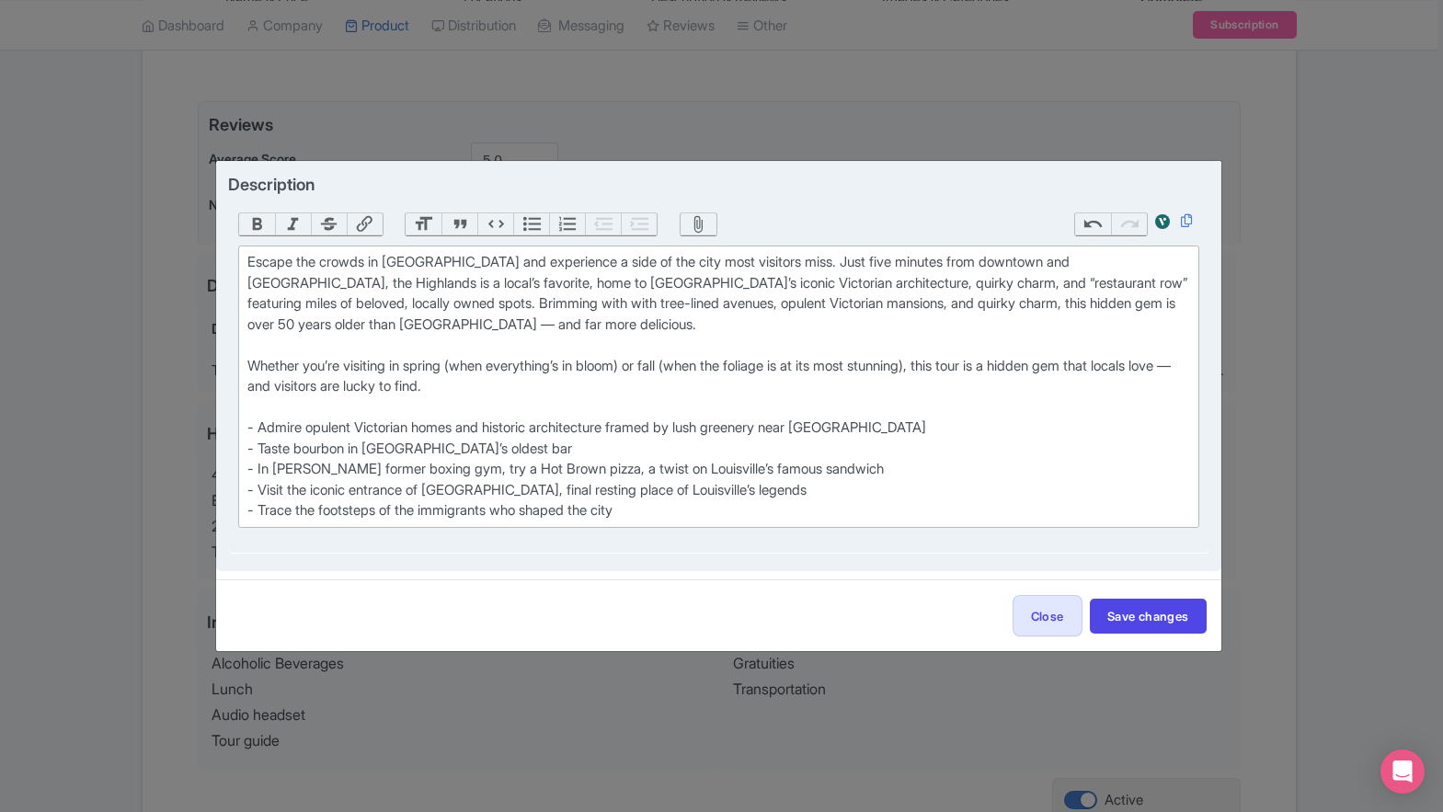
click at [247, 266] on div "Escape the crowds in Old Louisville and experience a side of the city most visi…" at bounding box center [718, 386] width 943 height 269
paste trix-editor "<div><strong>Discover Louisville’s Victorian Charm — With Local Food, Drinks &a…"
type trix-editor "<div><strong>Discover Louisville’s Victorian Charm — With Local Food, Drinks &a…"
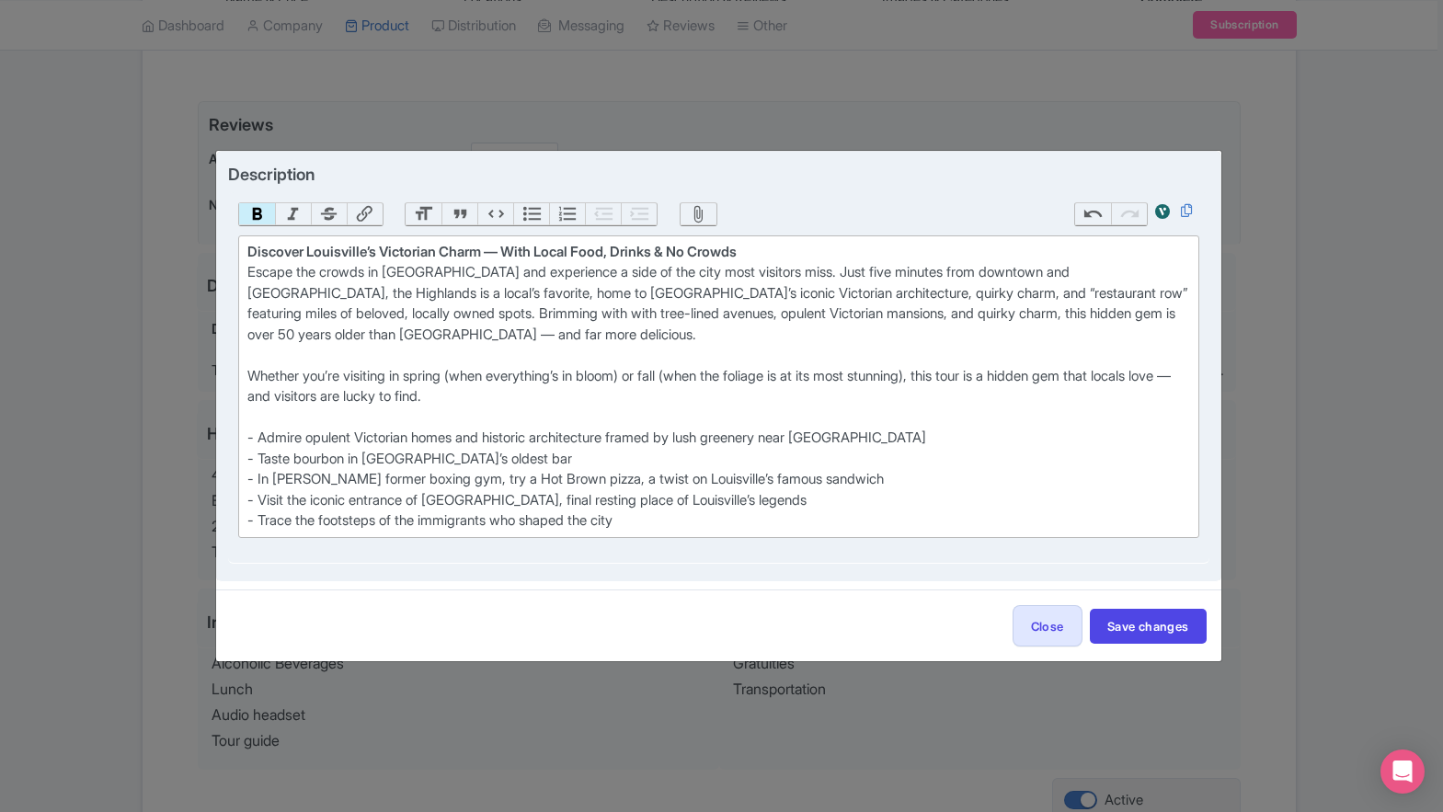
click at [692, 325] on div "Discover Louisville’s Victorian Charm — With Local Food, Drinks & No Crowds Esc…" at bounding box center [718, 387] width 943 height 290
click at [692, 343] on div "Discover Louisville’s Victorian Charm — With Local Food, Drinks & No Crowds Esc…" at bounding box center [718, 387] width 943 height 290
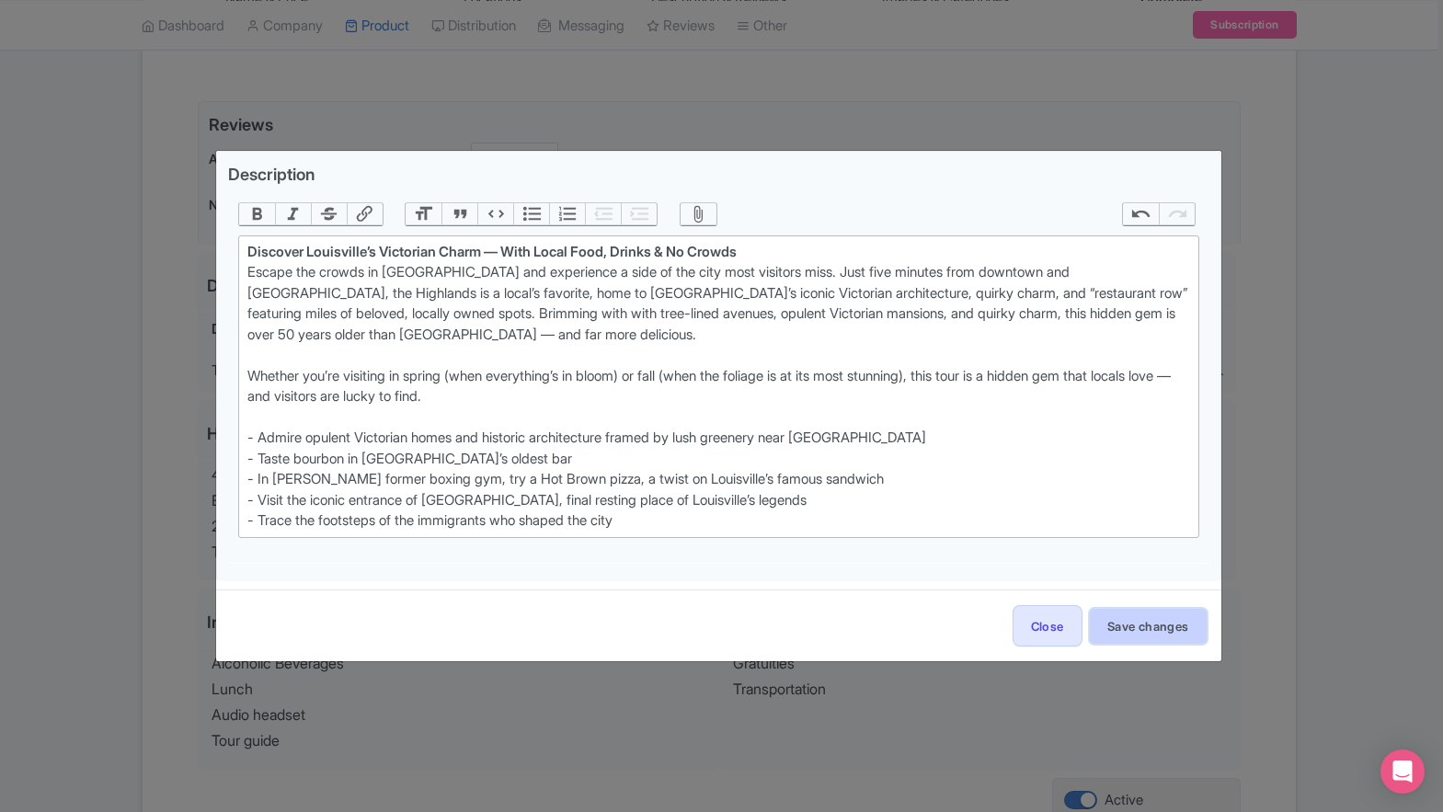
click at [1130, 620] on button "Save changes" at bounding box center [1148, 626] width 117 height 35
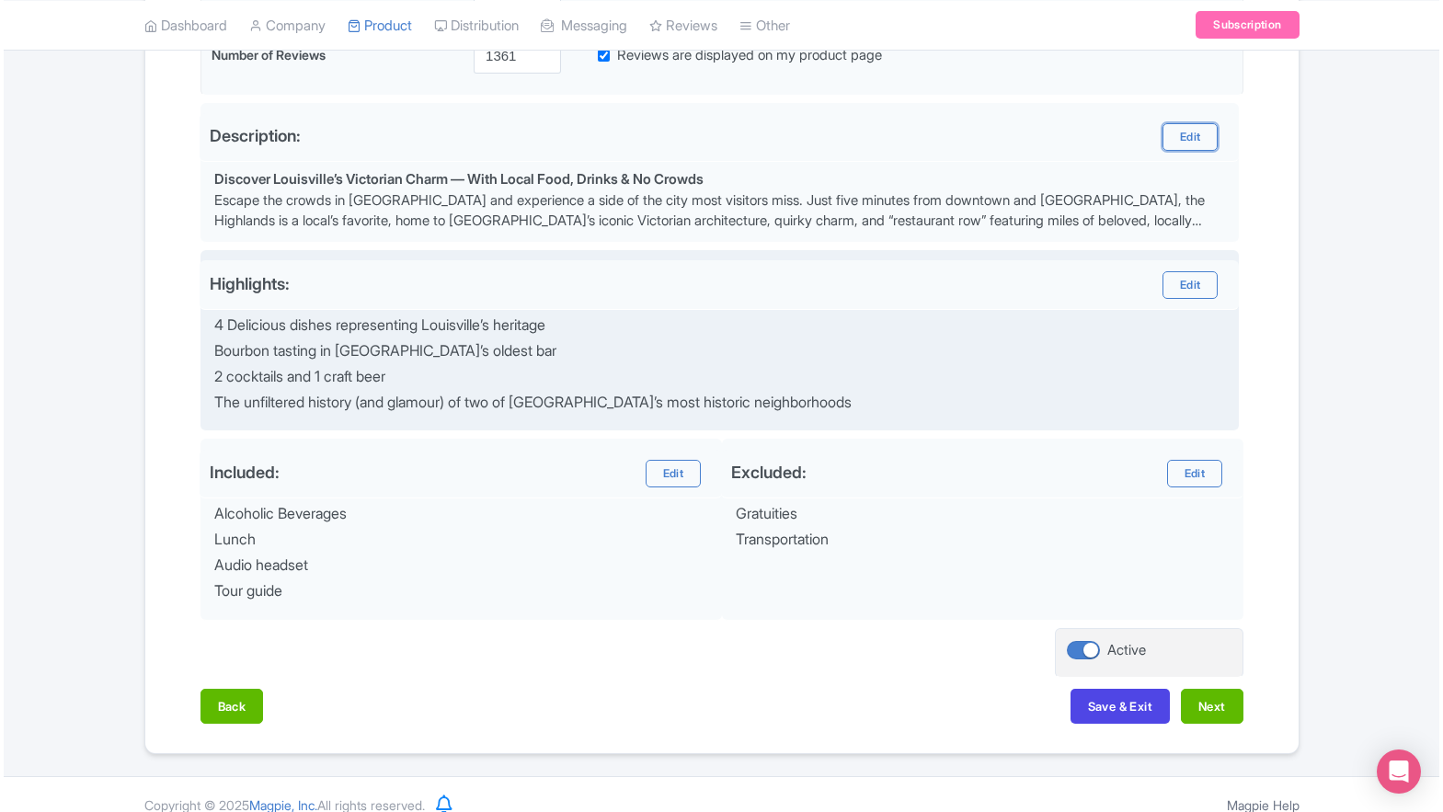
scroll to position [555, 0]
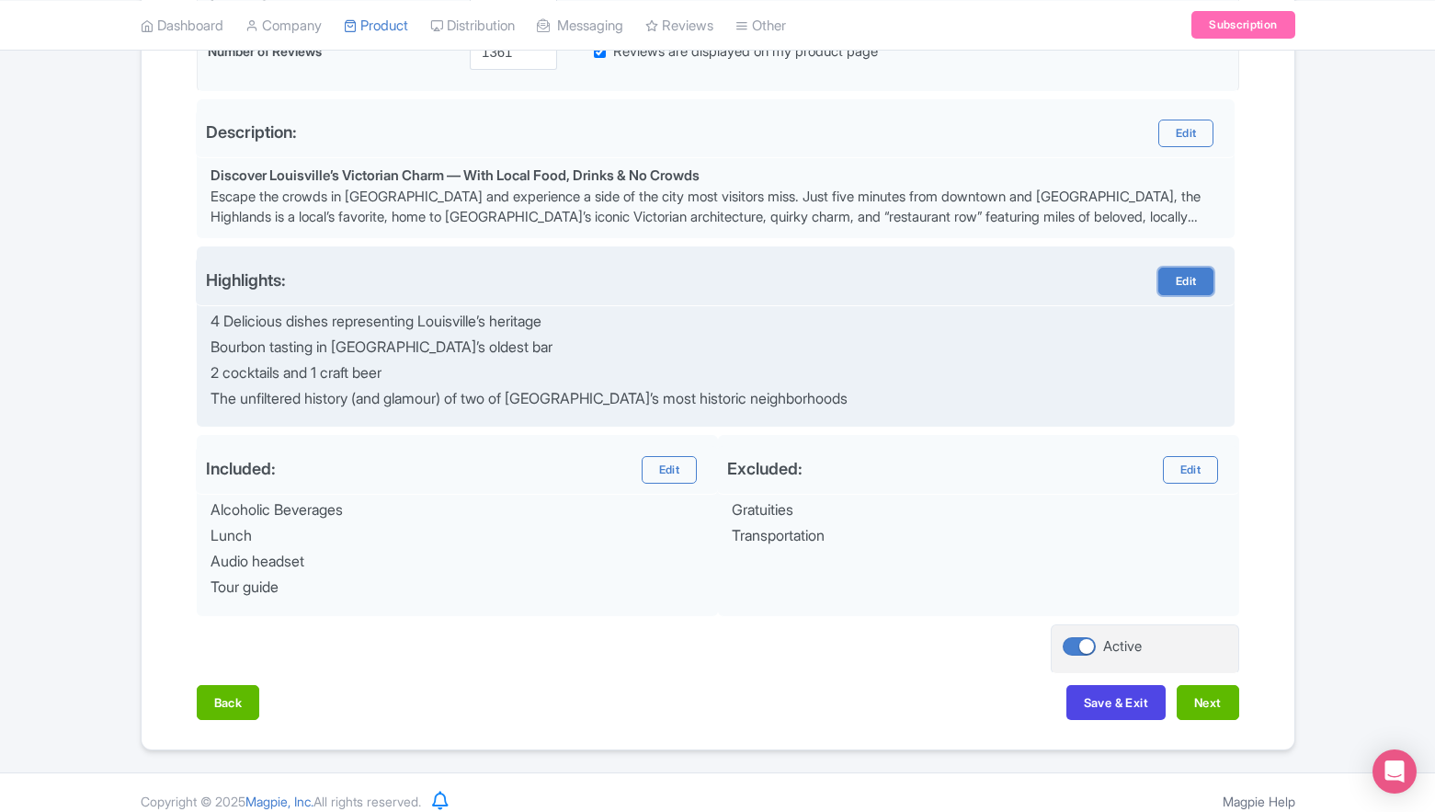
click at [1202, 282] on link "Edit" at bounding box center [1186, 282] width 55 height 28
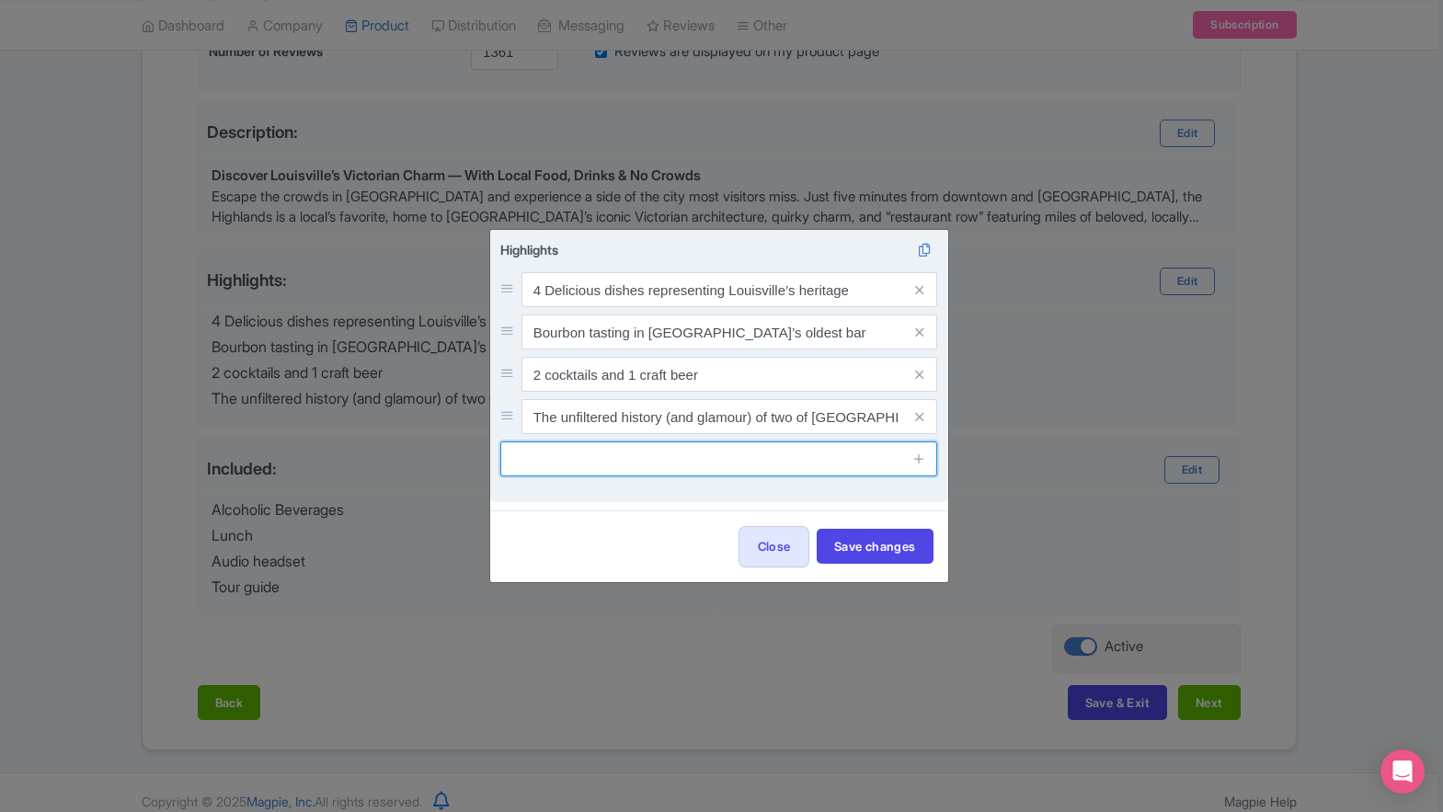
click at [709, 476] on input "text" at bounding box center [719, 458] width 438 height 35
paste input "Admire opulent Victorian homes and historic architecture framed by lush greener…"
type input "Admire opulent Victorian homes and historic architecture framed by lush greener…"
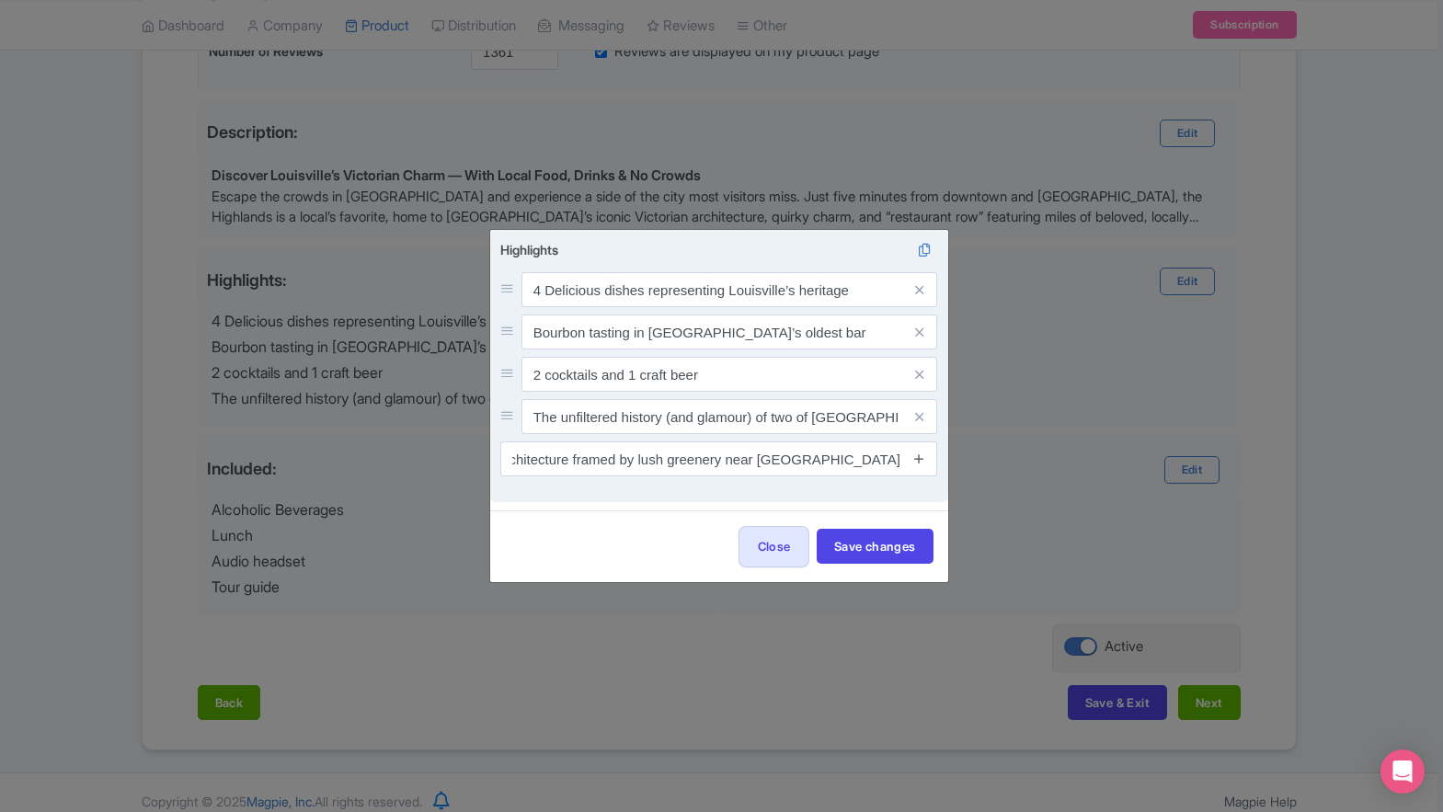
click at [921, 453] on icon at bounding box center [919, 459] width 14 height 14
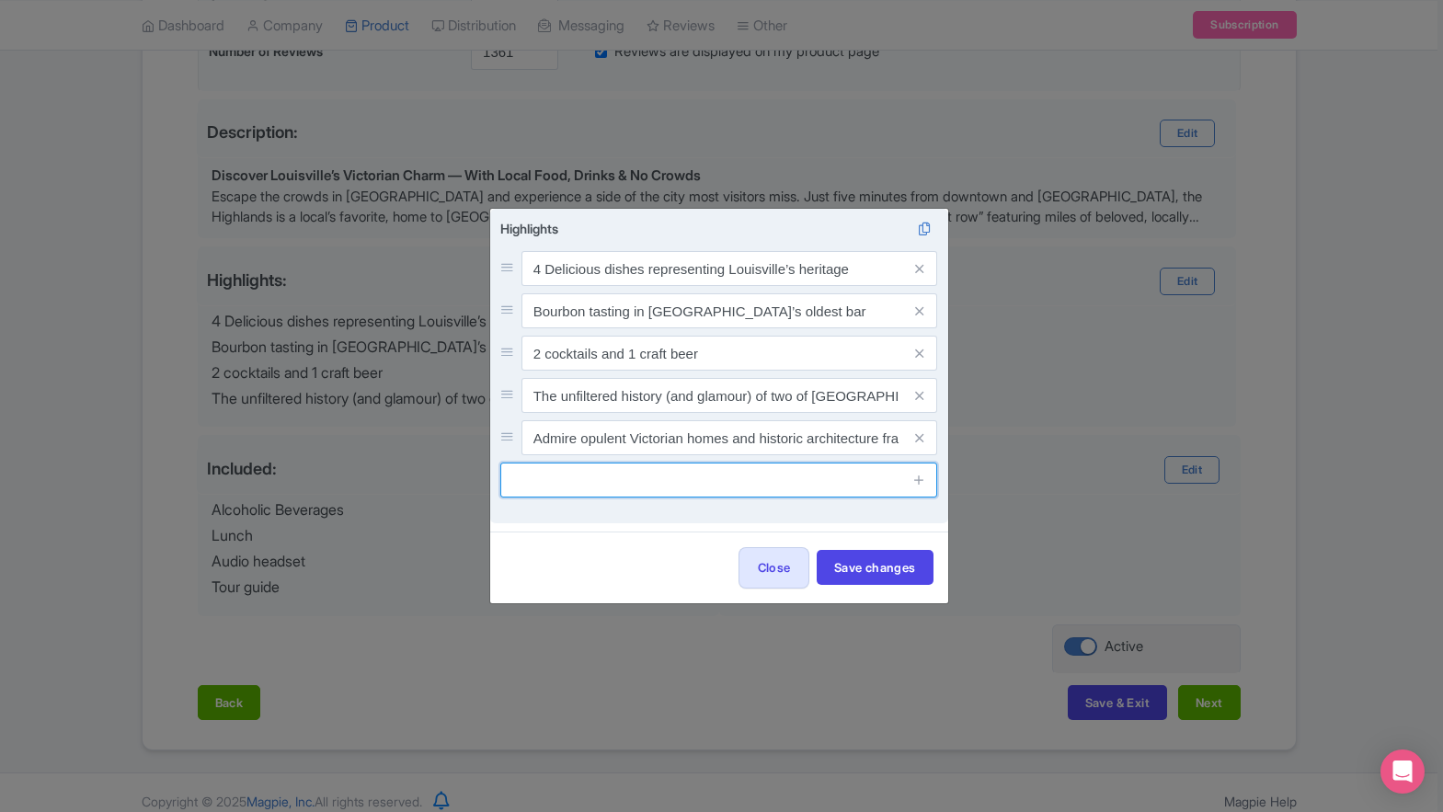
click at [635, 479] on input "text" at bounding box center [719, 480] width 438 height 35
paste input "Taste bourbon in Louisville’s oldest bar"
type input "Taste bourbon in Louisville’s oldest bar"
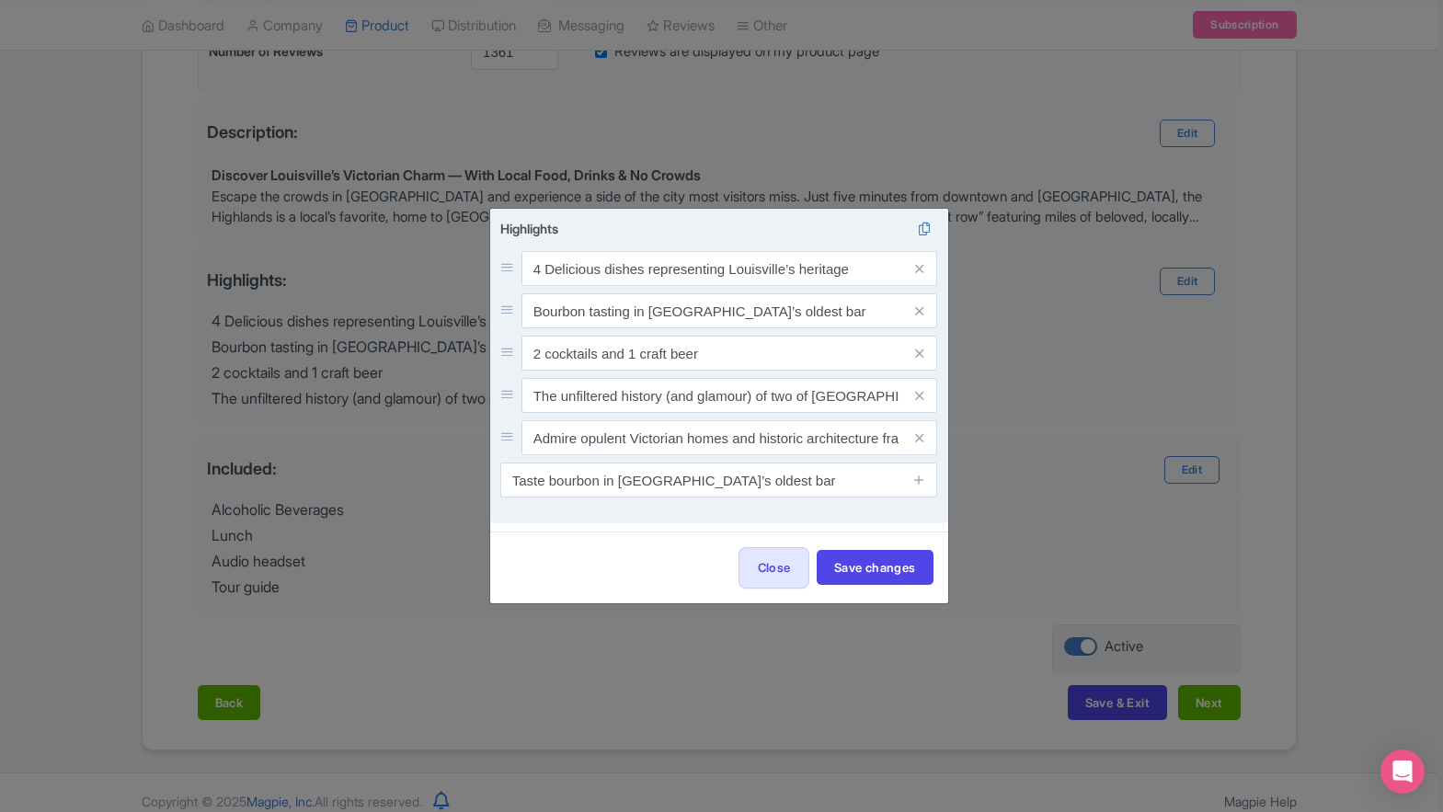
click at [915, 486] on icon at bounding box center [919, 480] width 14 height 14
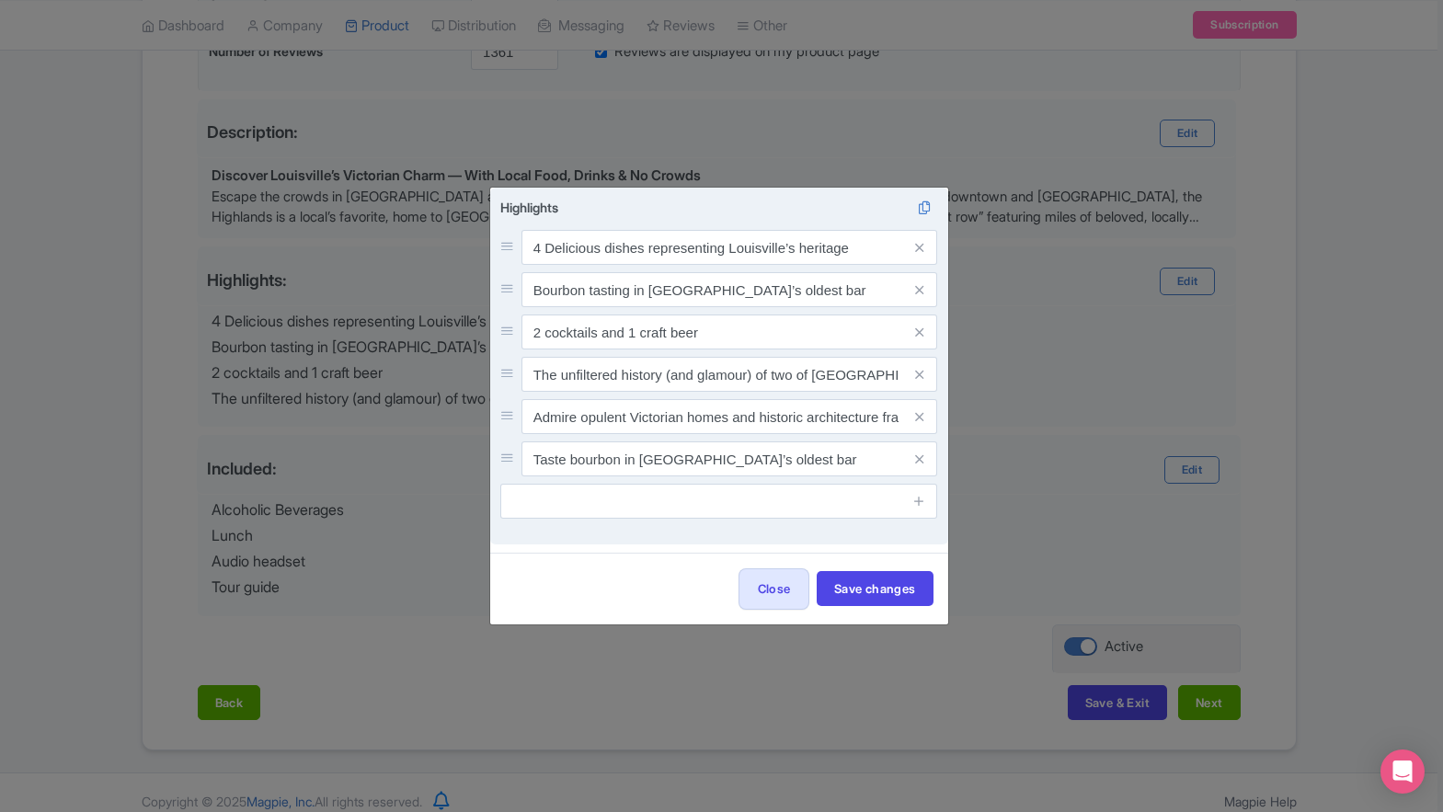
drag, startPoint x: 613, startPoint y: 478, endPoint x: 612, endPoint y: 506, distance: 27.6
click at [612, 505] on div "Highlights 4 Delicious dishes representing Louisville’s heritage Bourbon tastin…" at bounding box center [719, 358] width 438 height 321
click at [610, 507] on input "text" at bounding box center [719, 501] width 438 height 35
paste input "In Muhammad Ali’s former boxing gym, try a Hot Brown pizza, a twist on Louisvil…"
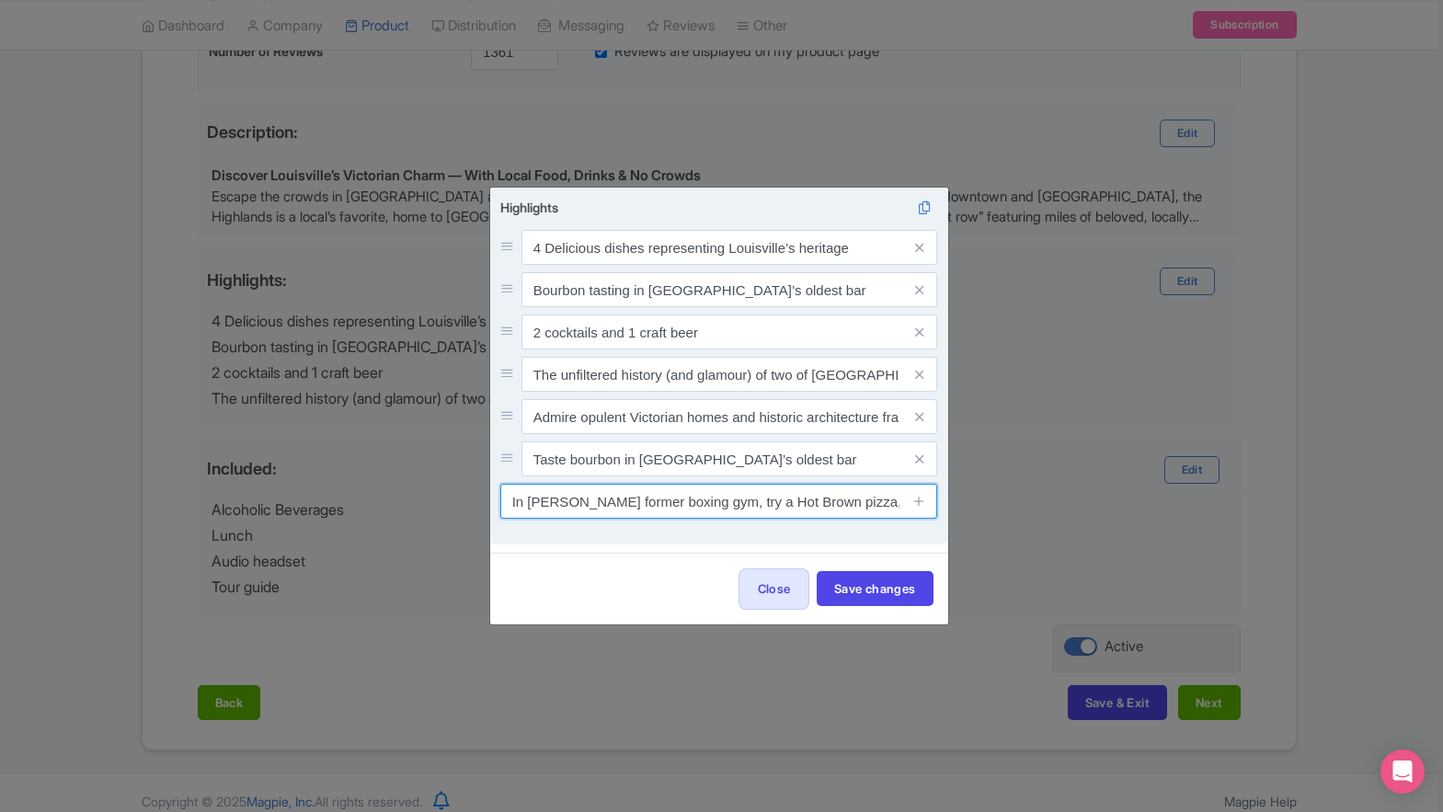
scroll to position [0, 280]
type input "In Muhammad Ali’s former boxing gym, try a Hot Brown pizza, a twist on Louisvil…"
click at [918, 499] on icon at bounding box center [919, 501] width 14 height 14
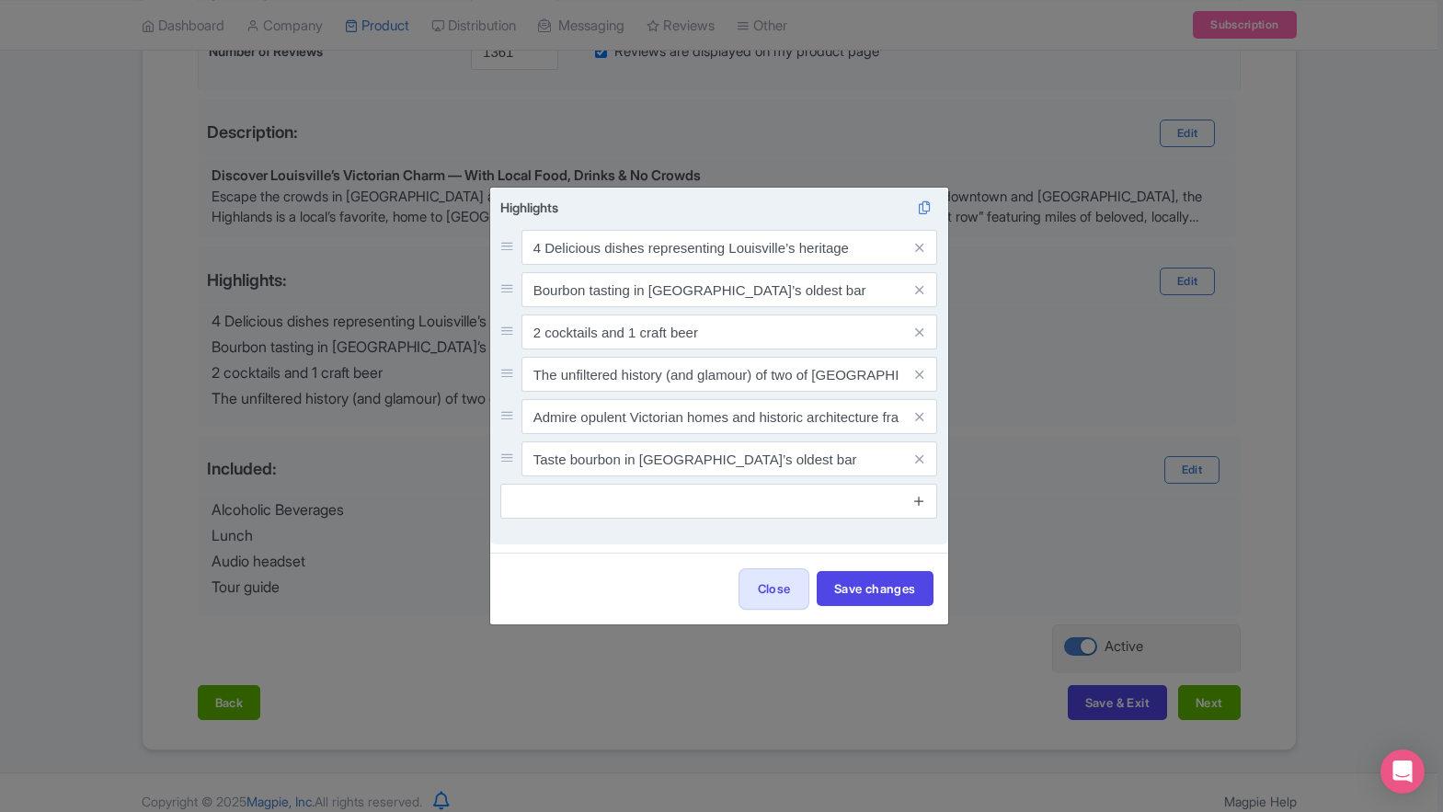
scroll to position [0, 0]
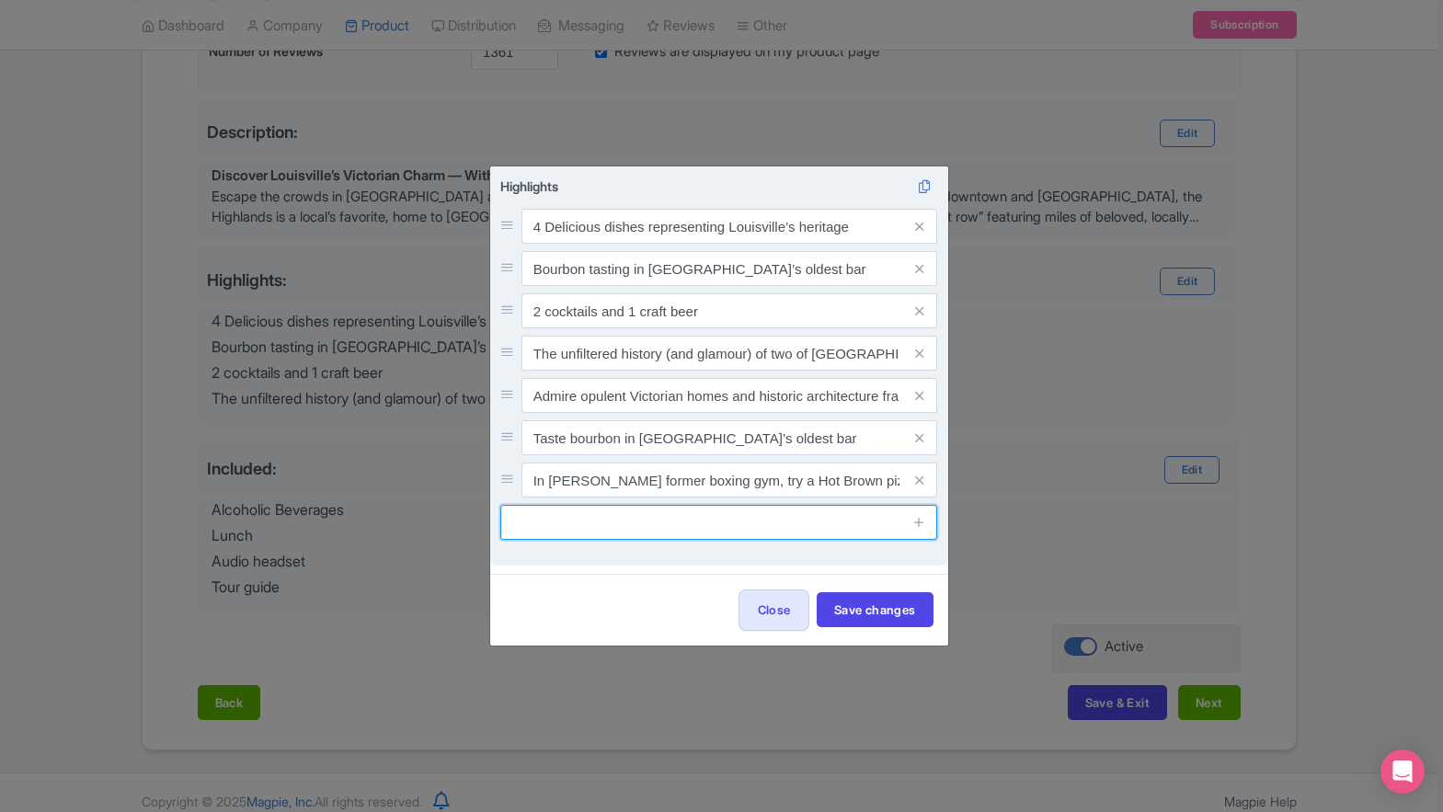
click at [886, 530] on input "text" at bounding box center [719, 522] width 438 height 35
paste input "Visit the iconic entrance of Cave Hill Cemetery, final resting place of Louisvi…"
click at [847, 524] on input "Visit the iconic entrance of Cave Hill Cemetery, final resting place of Louisvi…" at bounding box center [719, 522] width 438 height 35
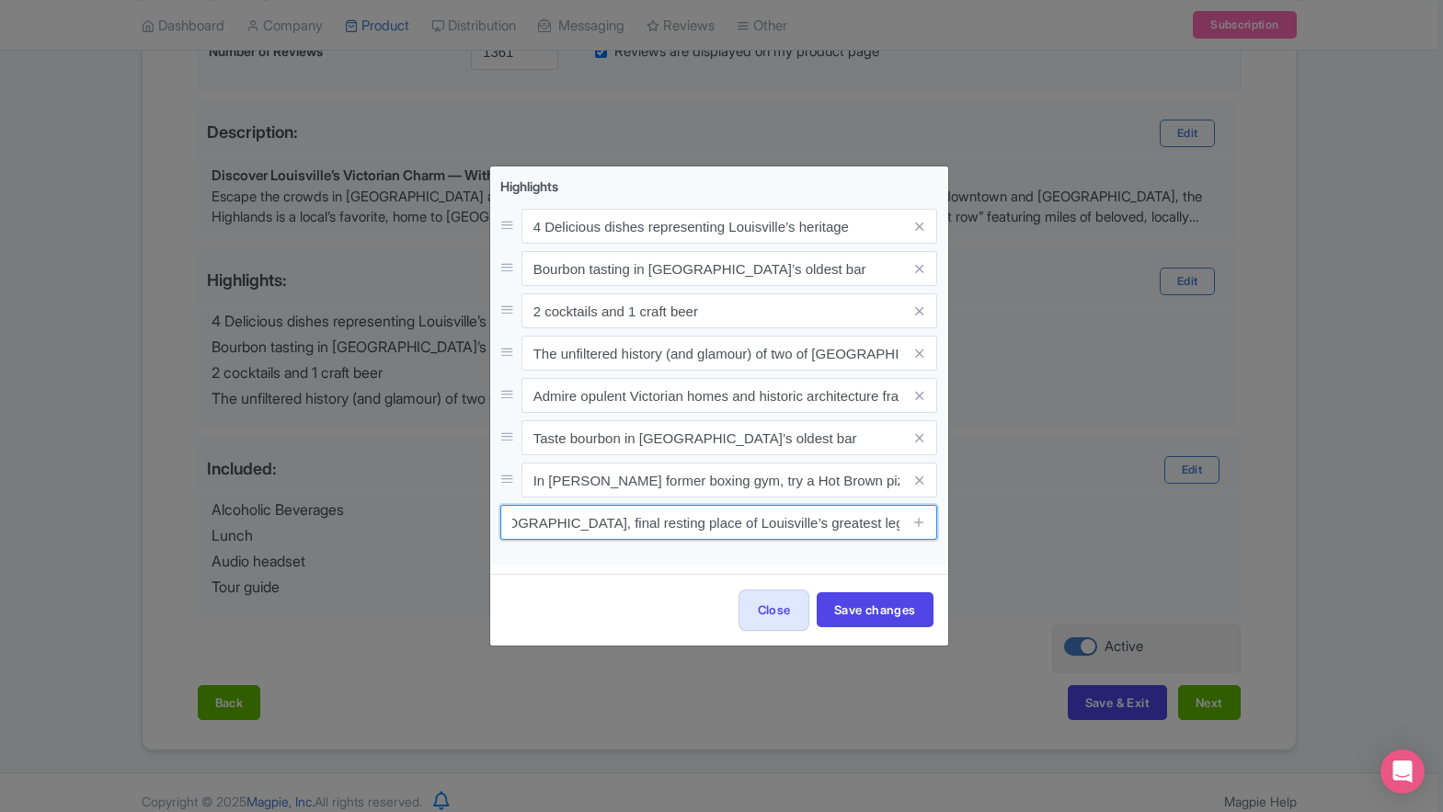
type input "Visit the iconic entrance of Cave Hill Cemetery, final resting place of Louisvi…"
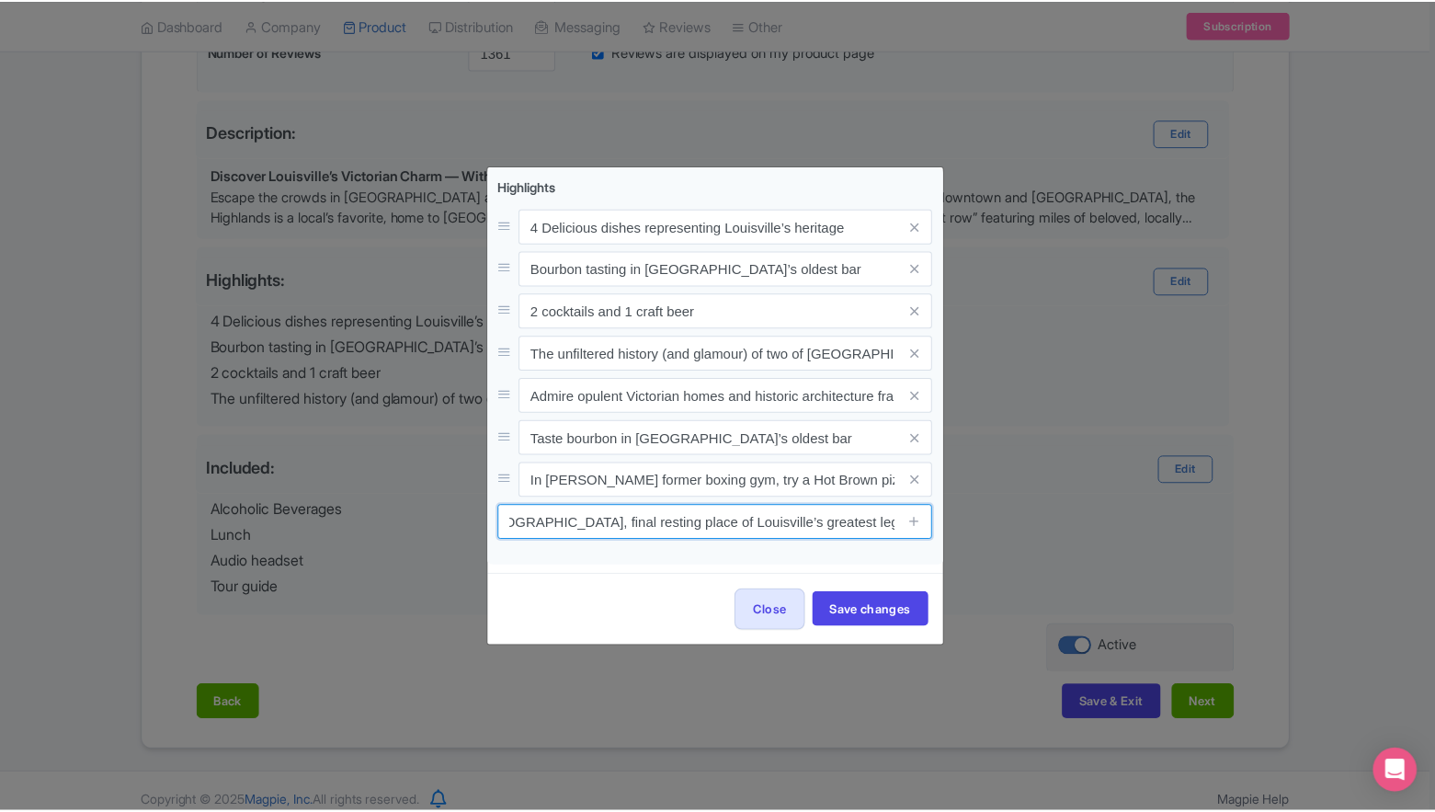
scroll to position [0, 0]
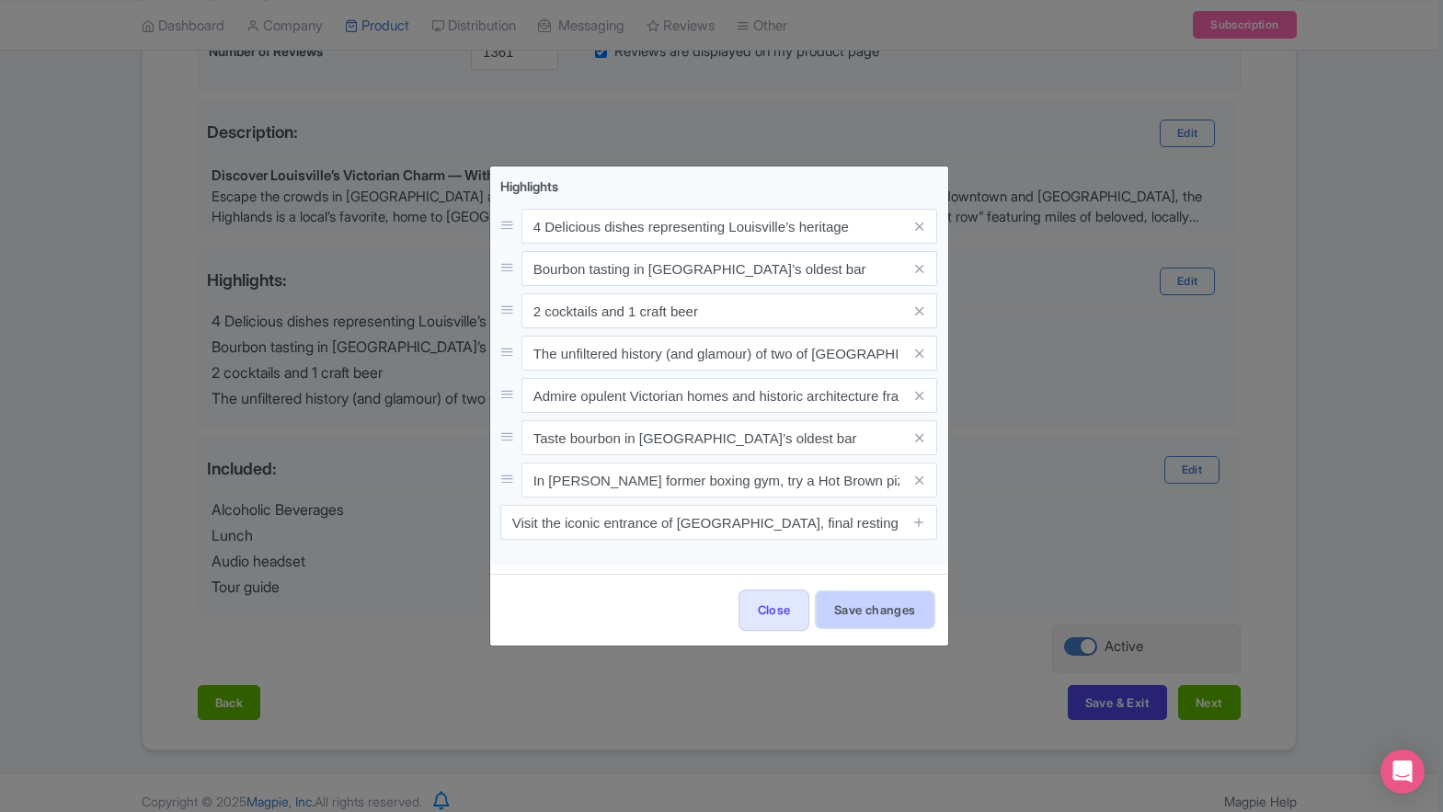
click at [853, 615] on button "Save changes" at bounding box center [875, 609] width 117 height 35
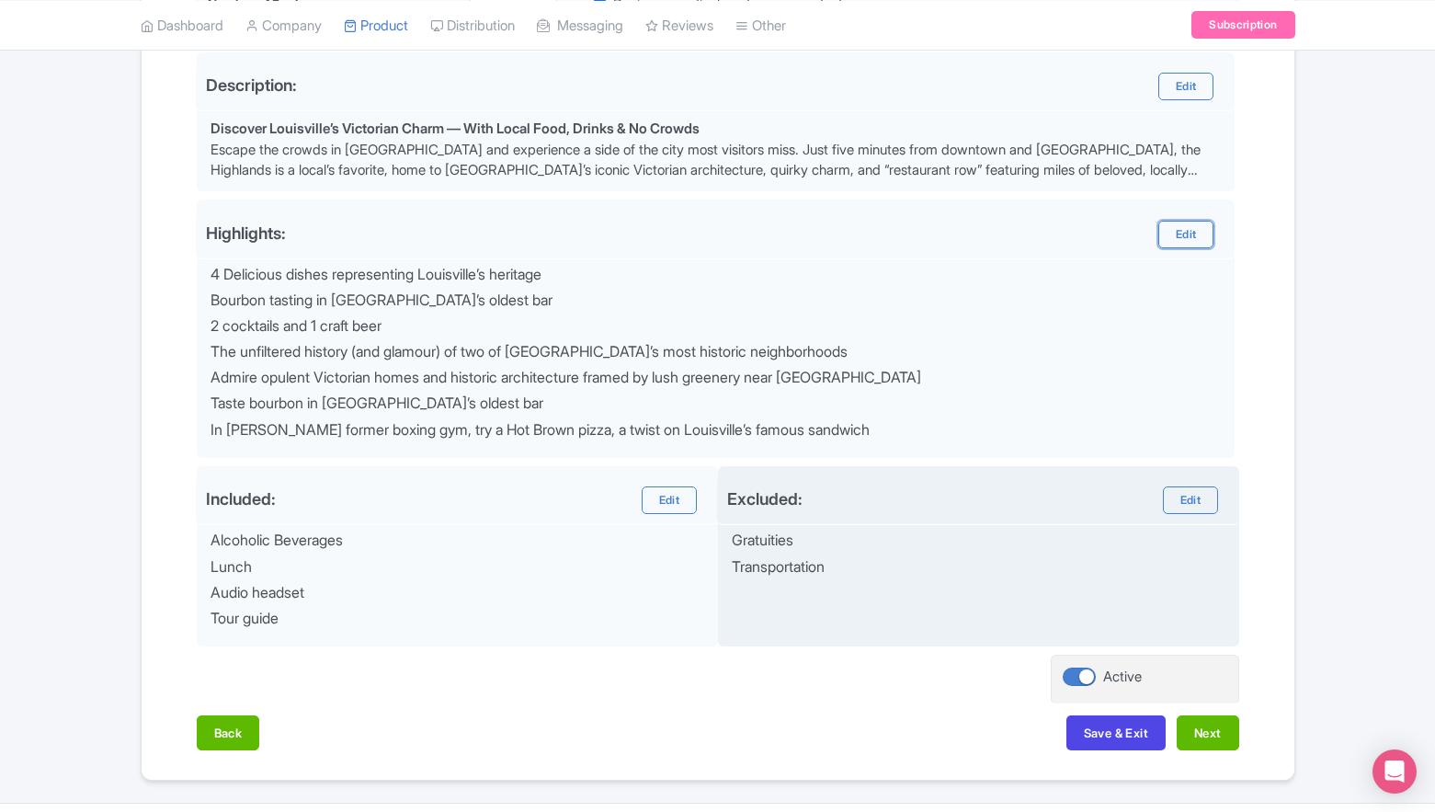
scroll to position [627, 0]
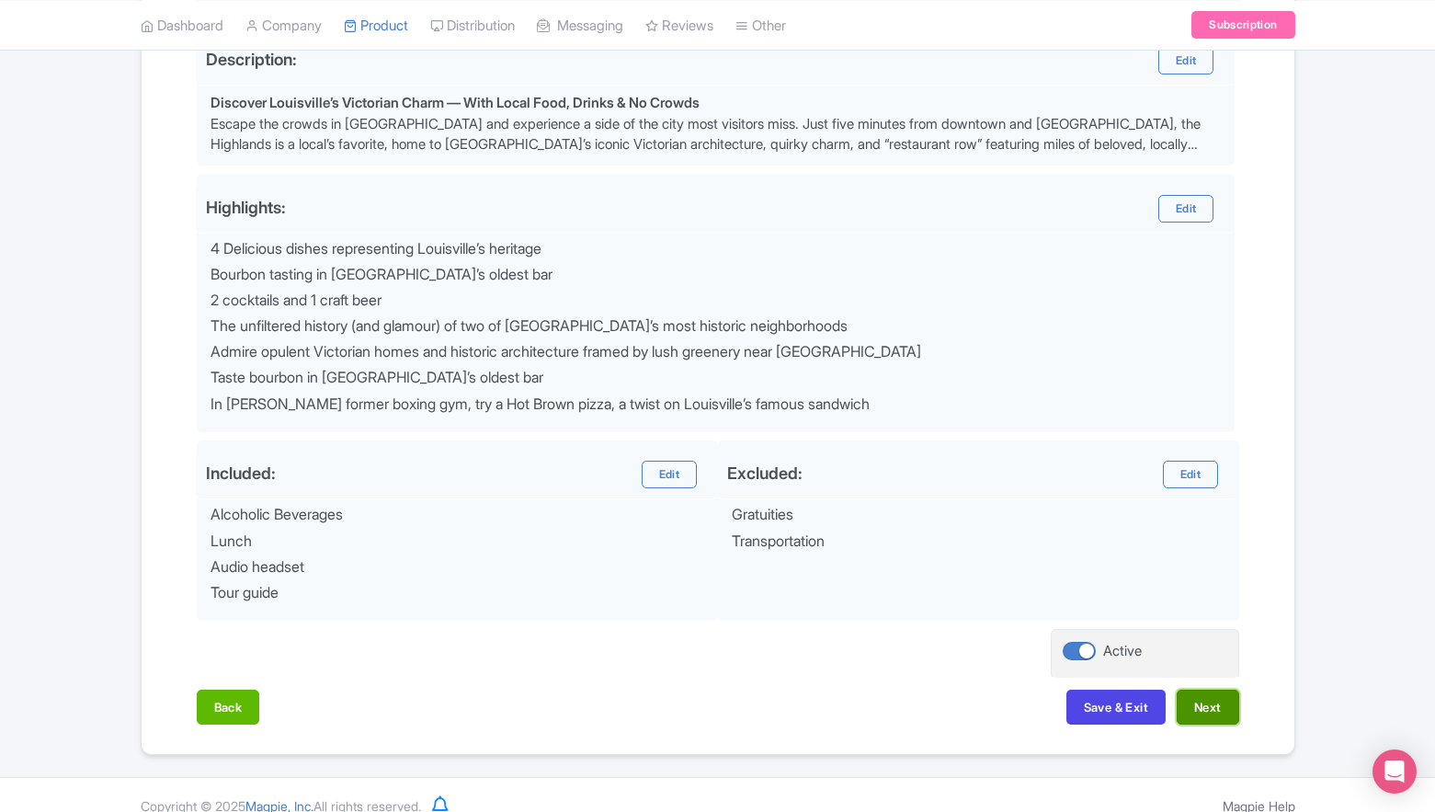
click at [1196, 709] on button "Next" at bounding box center [1208, 707] width 63 height 35
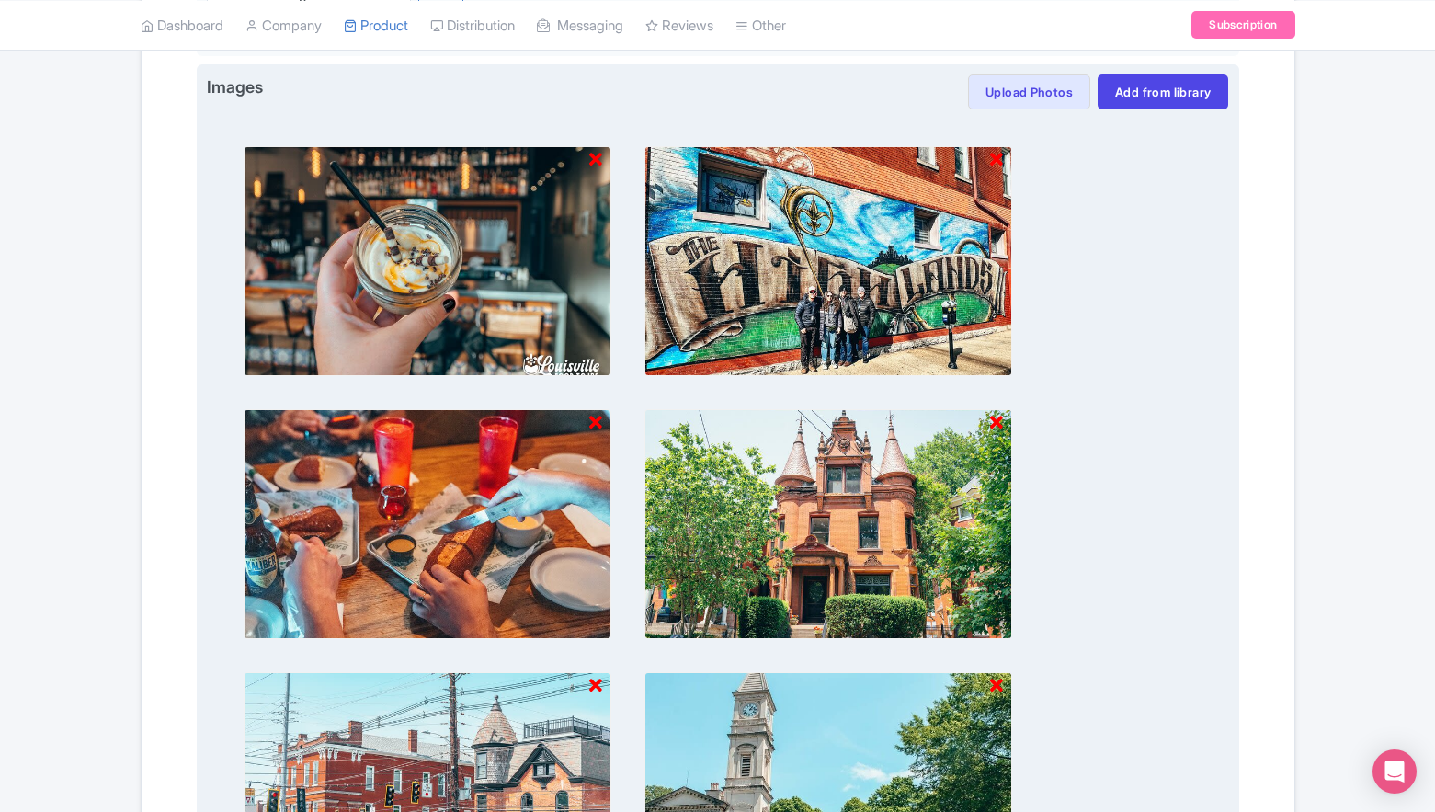
scroll to position [629, 0]
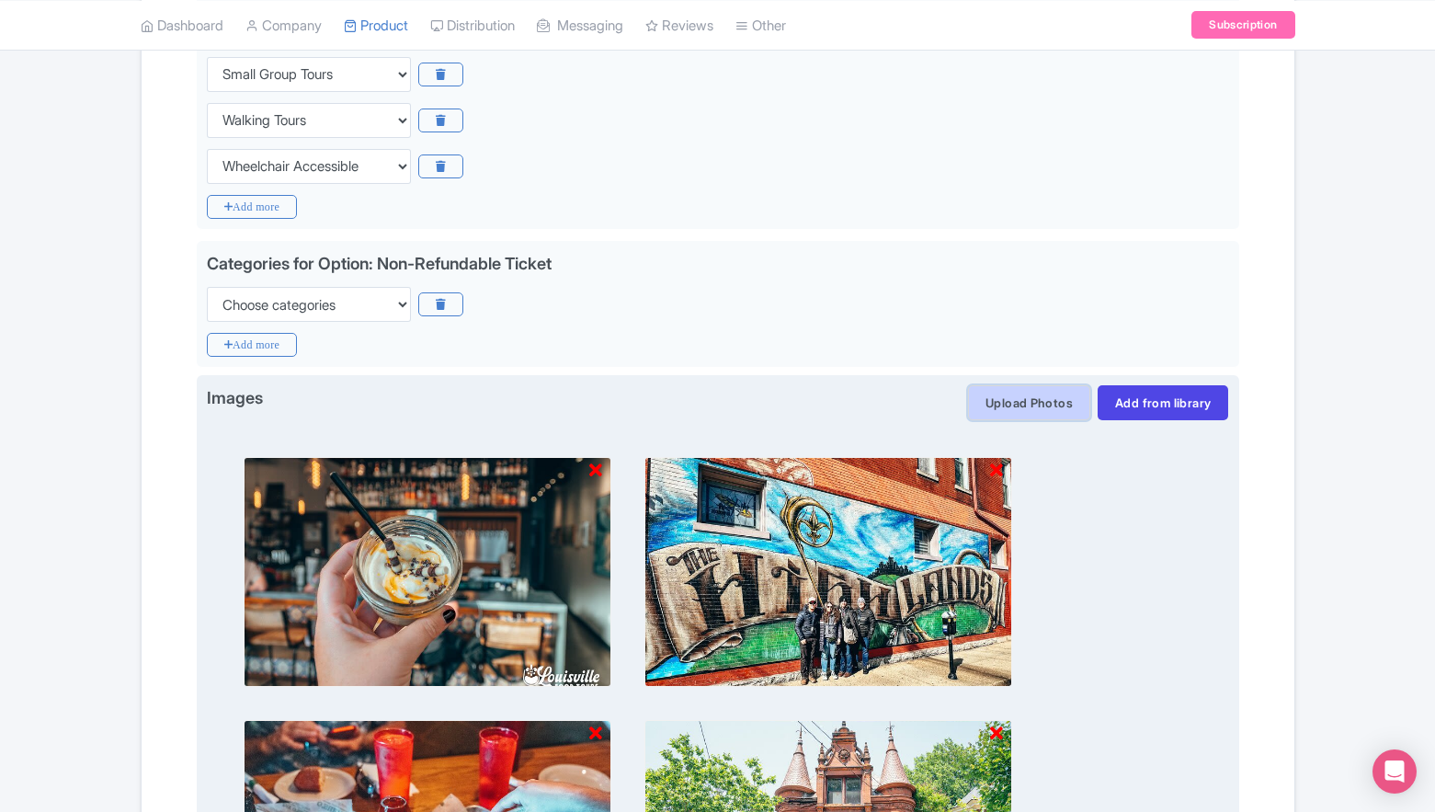
click at [1050, 396] on button "Upload Photos" at bounding box center [1029, 402] width 122 height 35
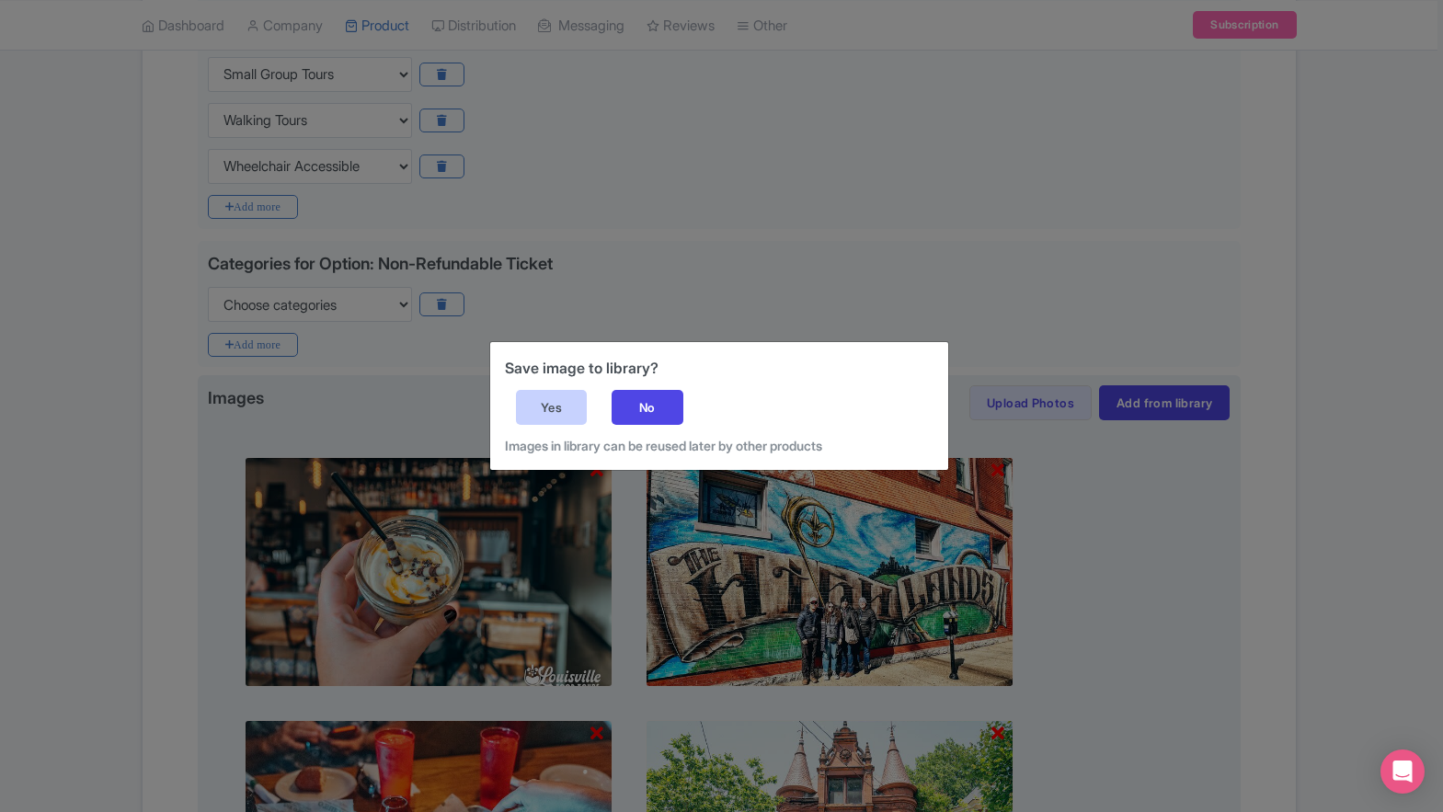
click at [566, 408] on div "Yes" at bounding box center [552, 407] width 72 height 35
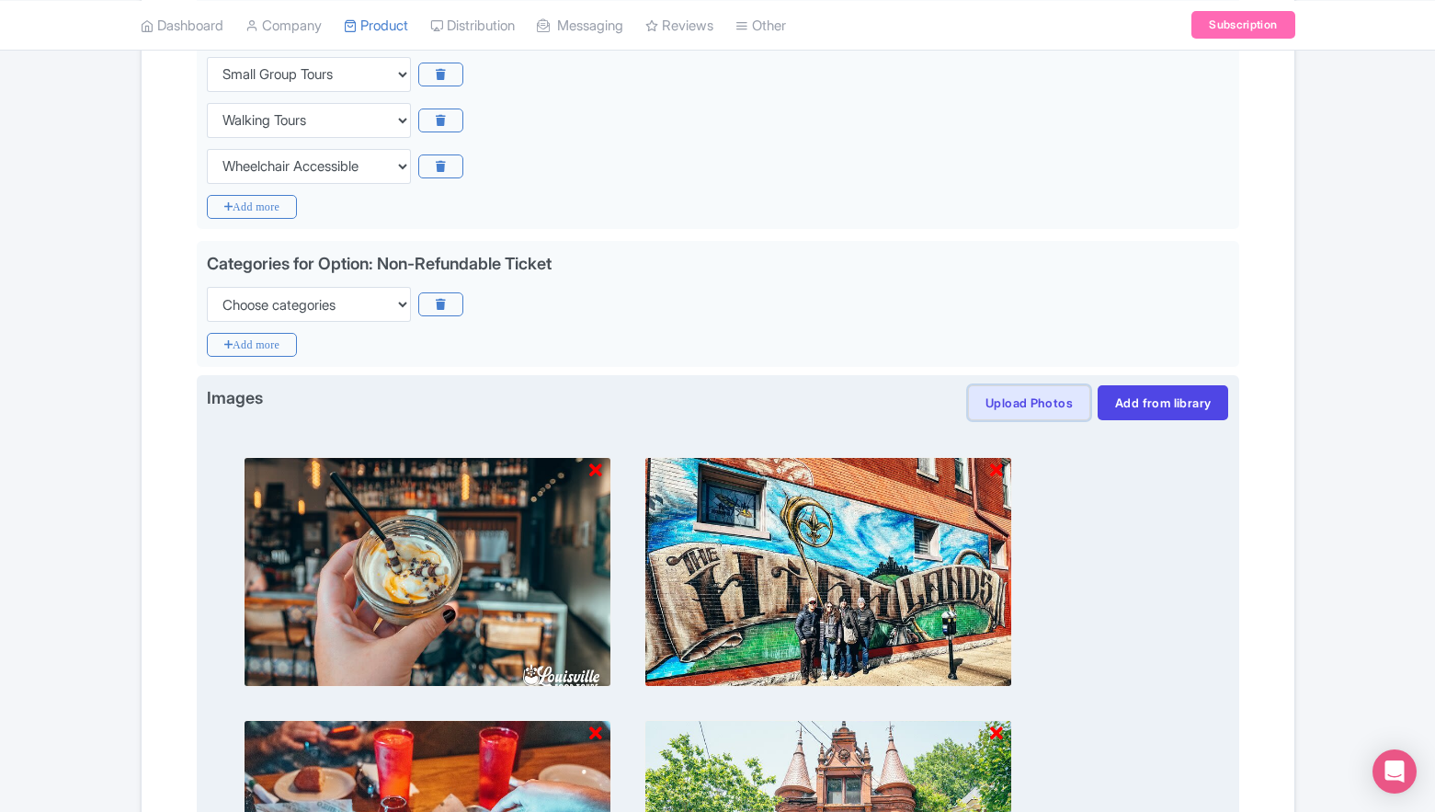
scroll to position [484, 0]
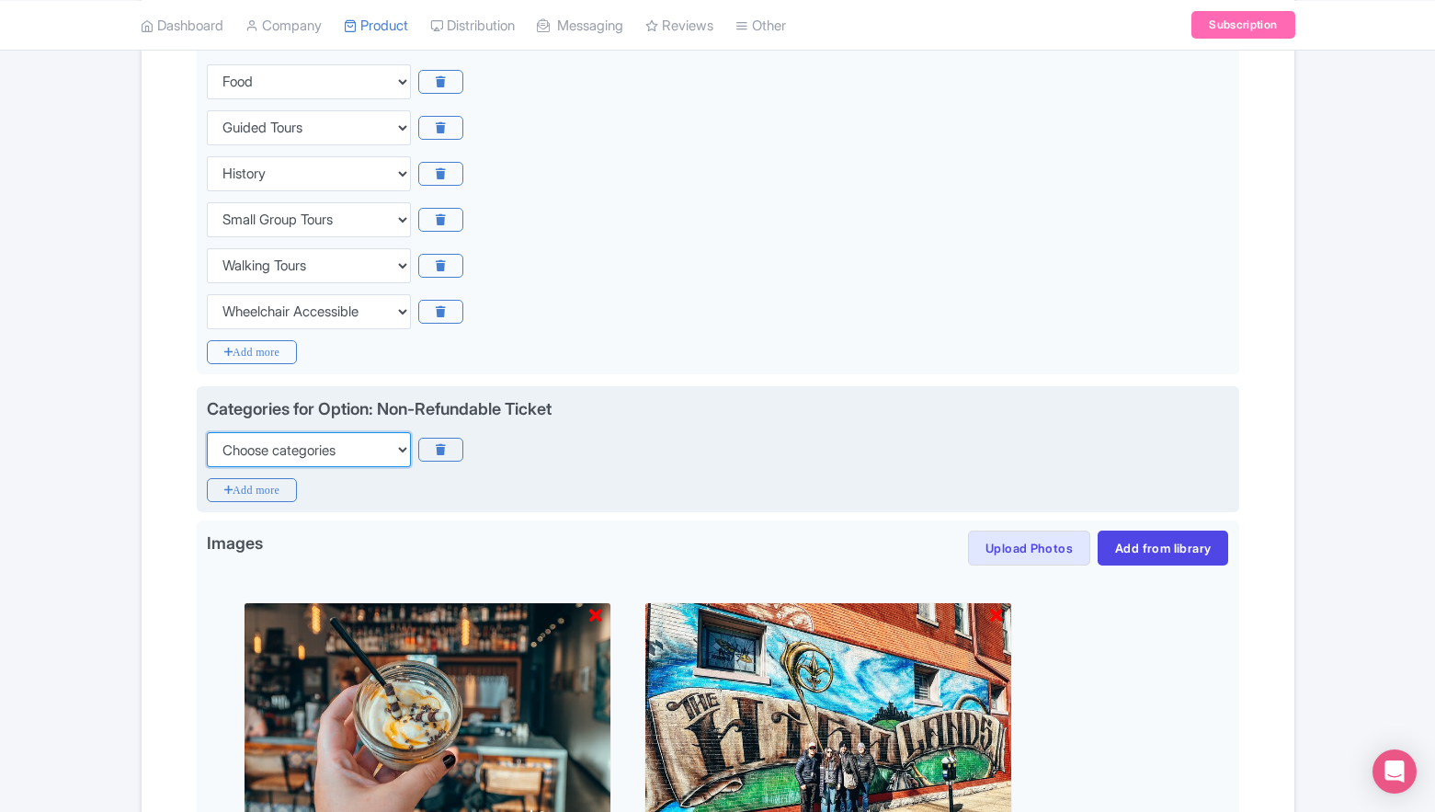
click at [376, 460] on select "Choose categories Adults Only Animals Audio Guide Beaches Bike Tours Boat Tours…" at bounding box center [309, 449] width 204 height 35
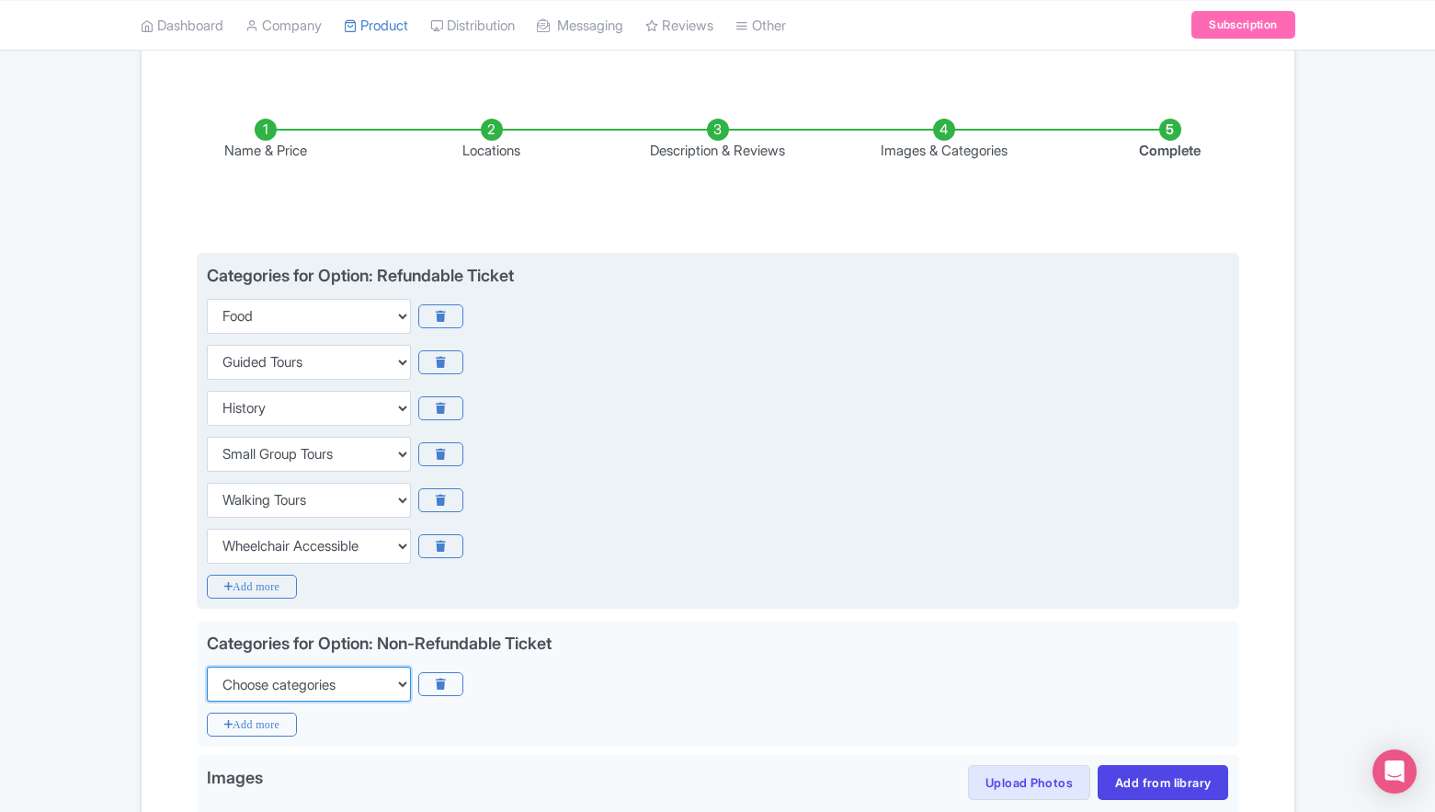
scroll to position [276, 0]
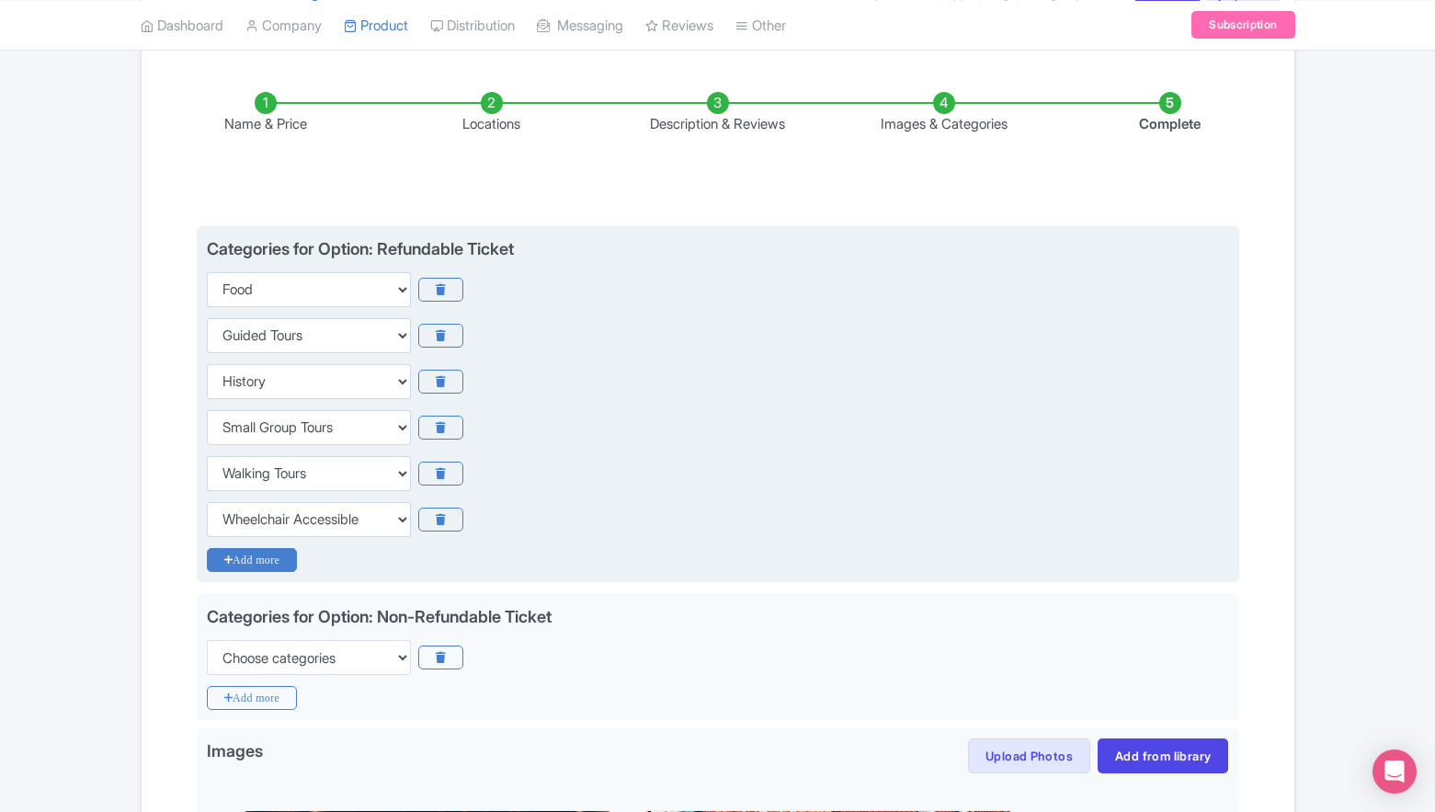
click at [283, 550] on icon "Add more" at bounding box center [252, 560] width 91 height 24
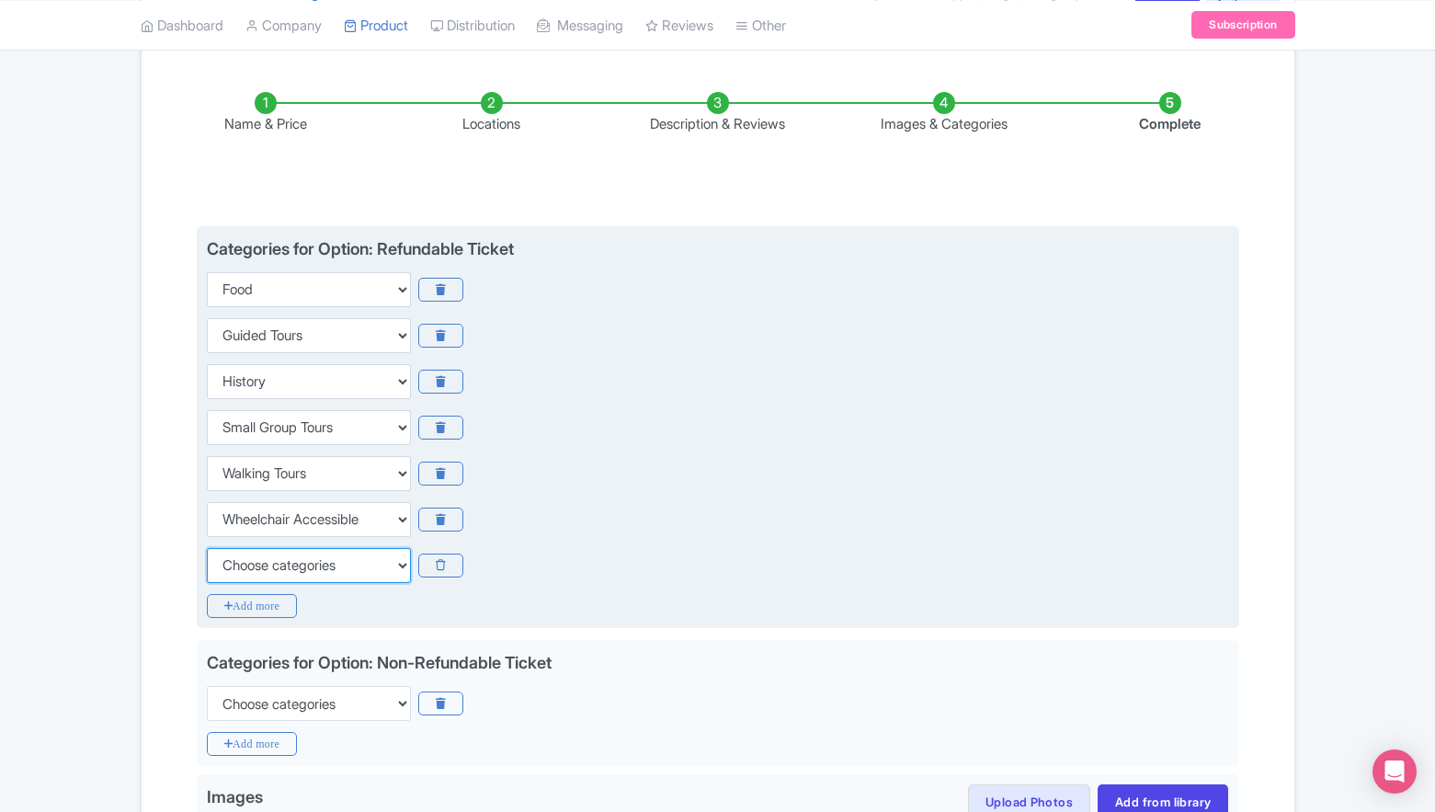
click at [292, 561] on select "Choose categories Adults Only Animals Audio Guide Beaches Bike Tours Boat Tours…" at bounding box center [309, 565] width 204 height 35
click at [303, 574] on select "Choose categories Adults Only Animals Audio Guide Beaches Bike Tours Boat Tours…" at bounding box center [309, 565] width 204 height 35
click at [319, 578] on select "Choose categories Adults Only Animals Audio Guide Beaches Bike Tours Boat Tours…" at bounding box center [309, 565] width 204 height 35
select select "walking-tours"
click at [451, 572] on icon at bounding box center [440, 566] width 45 height 24
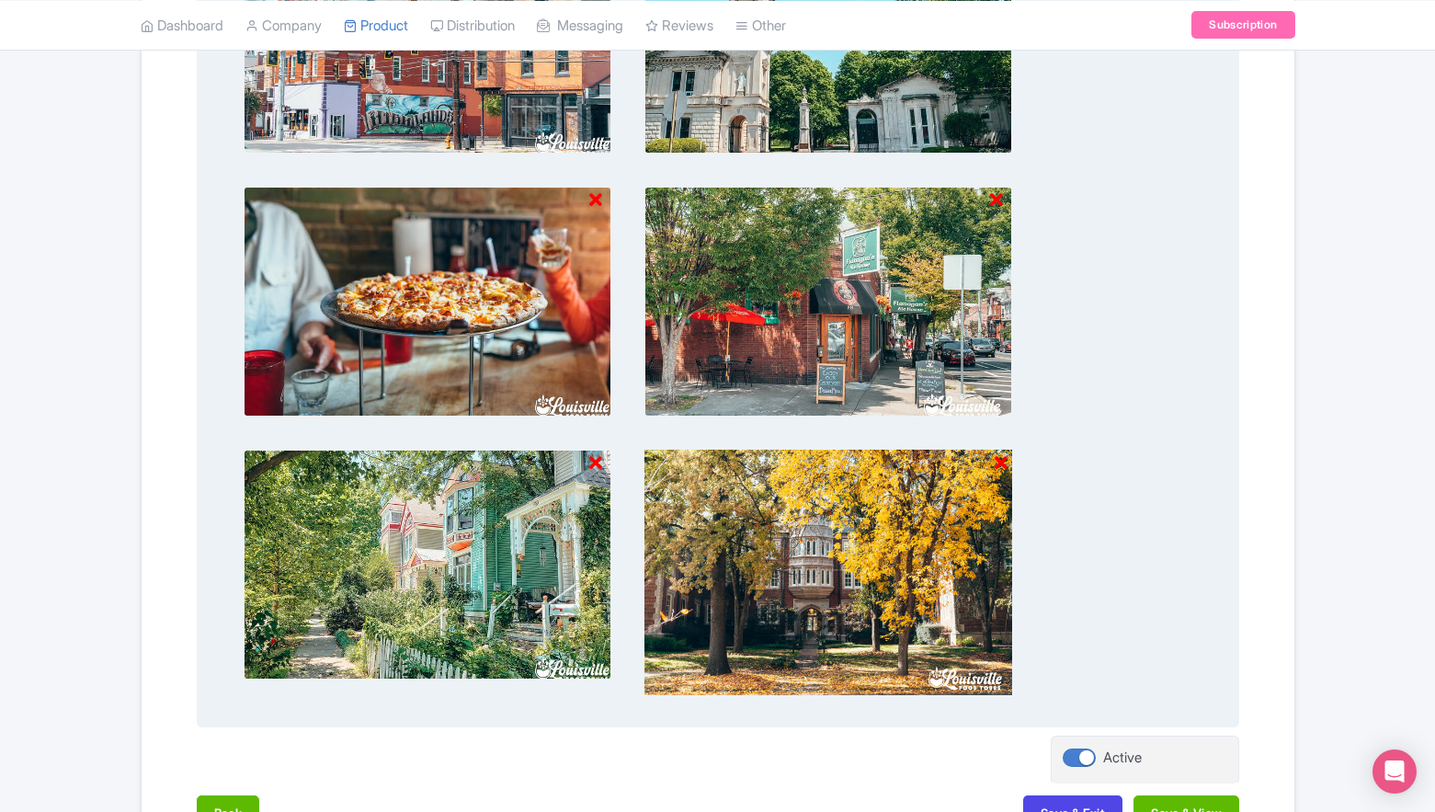
scroll to position [637, 0]
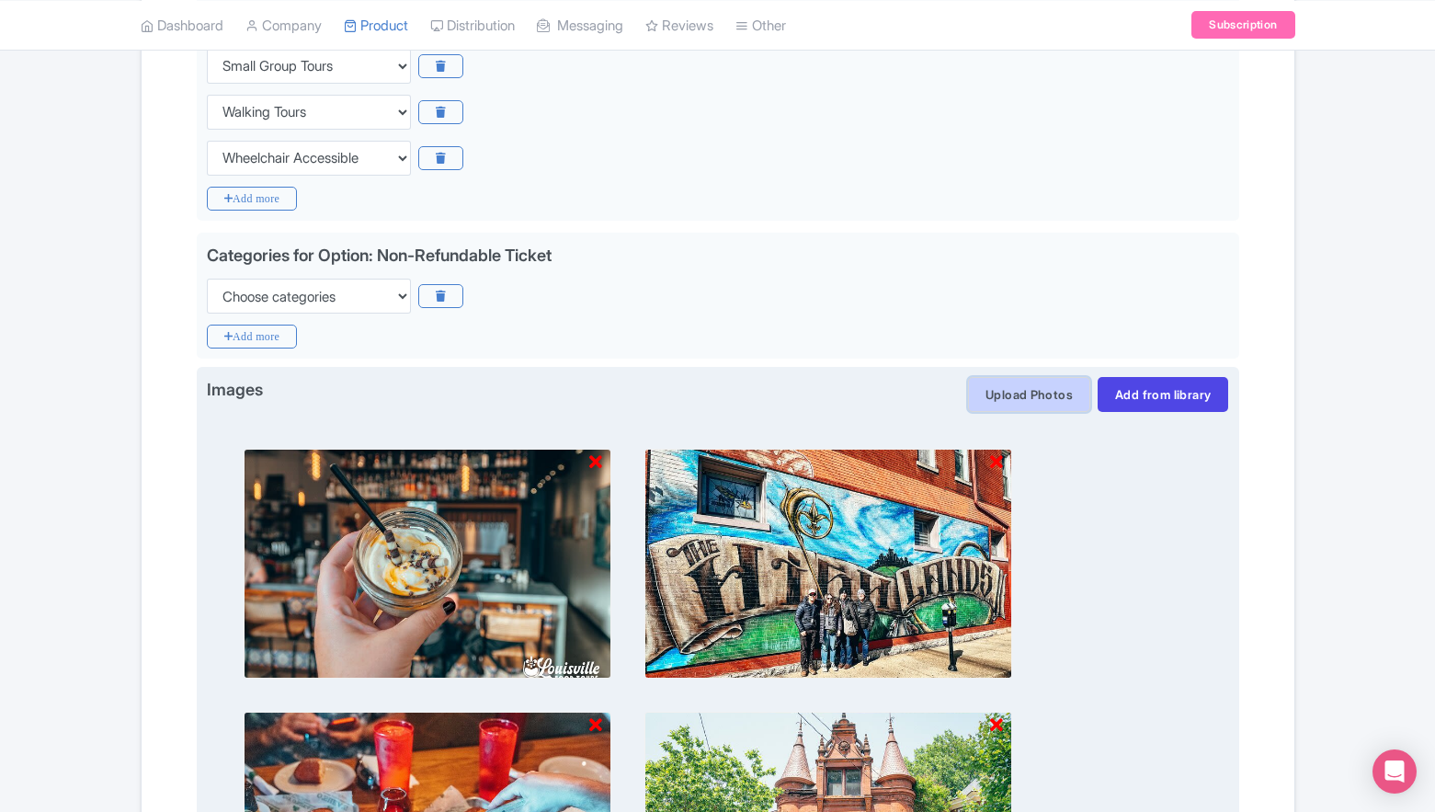
click at [1051, 395] on button "Upload Photos" at bounding box center [1029, 394] width 122 height 35
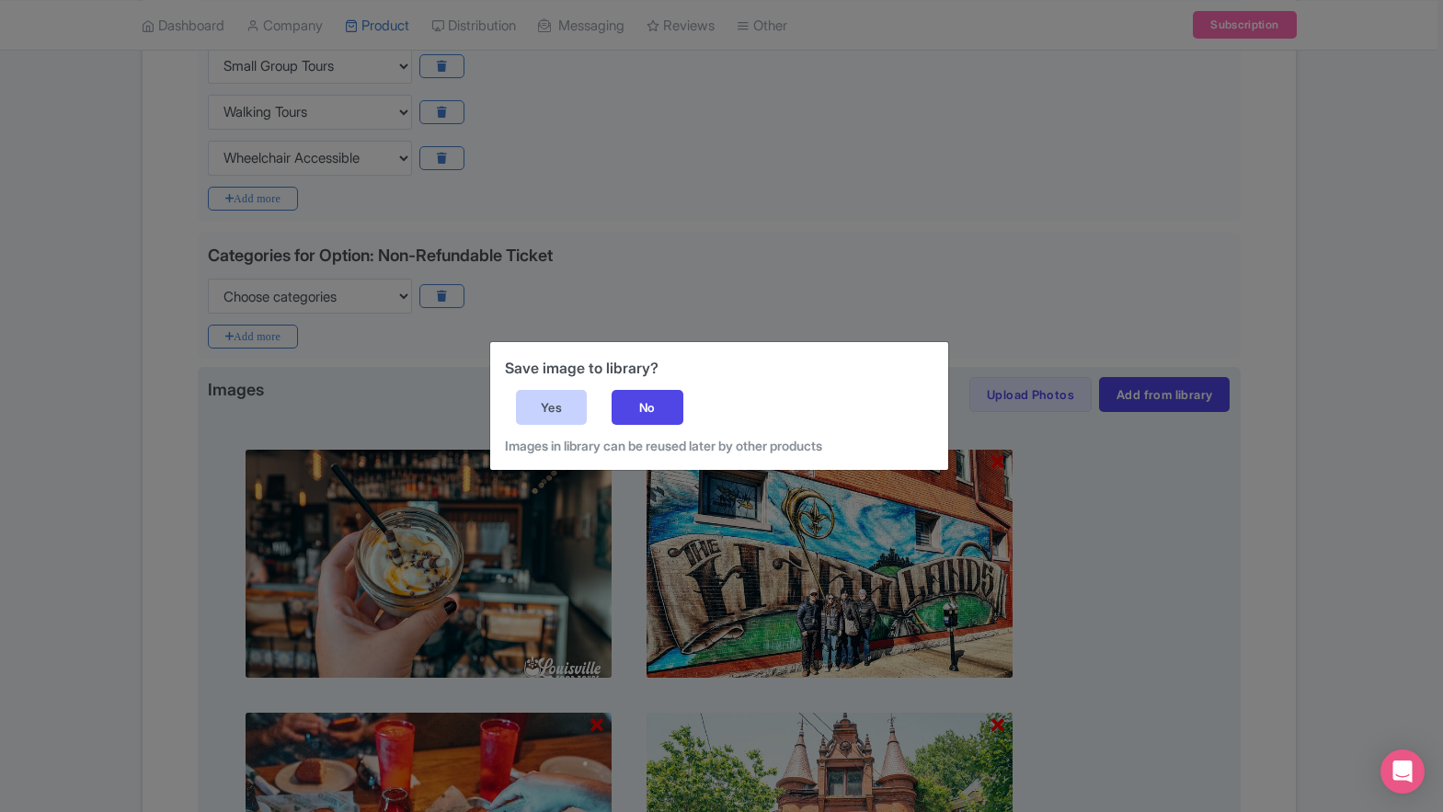
click at [559, 409] on div "Yes" at bounding box center [552, 407] width 72 height 35
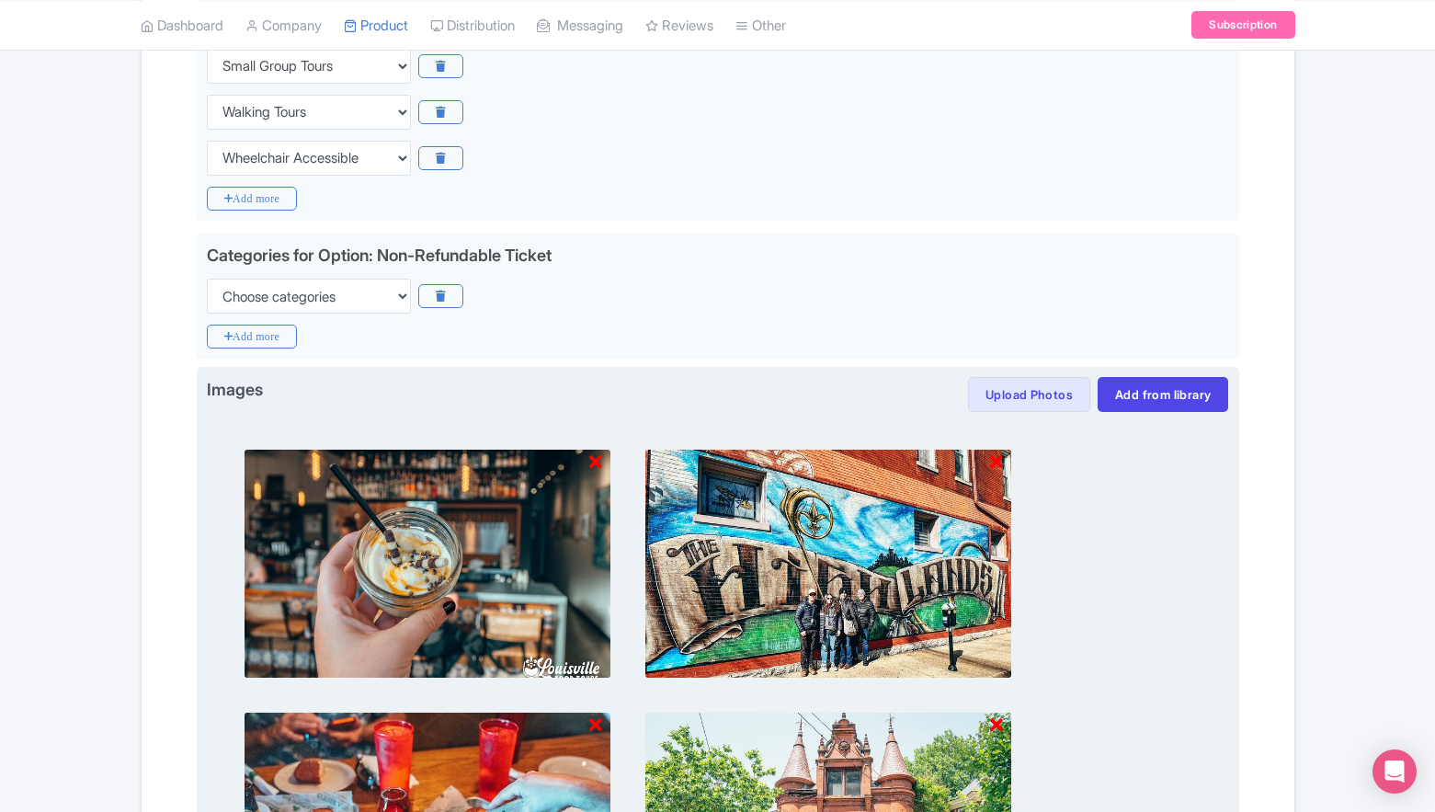
click at [1062, 404] on button "Upload Photos" at bounding box center [1029, 394] width 122 height 35
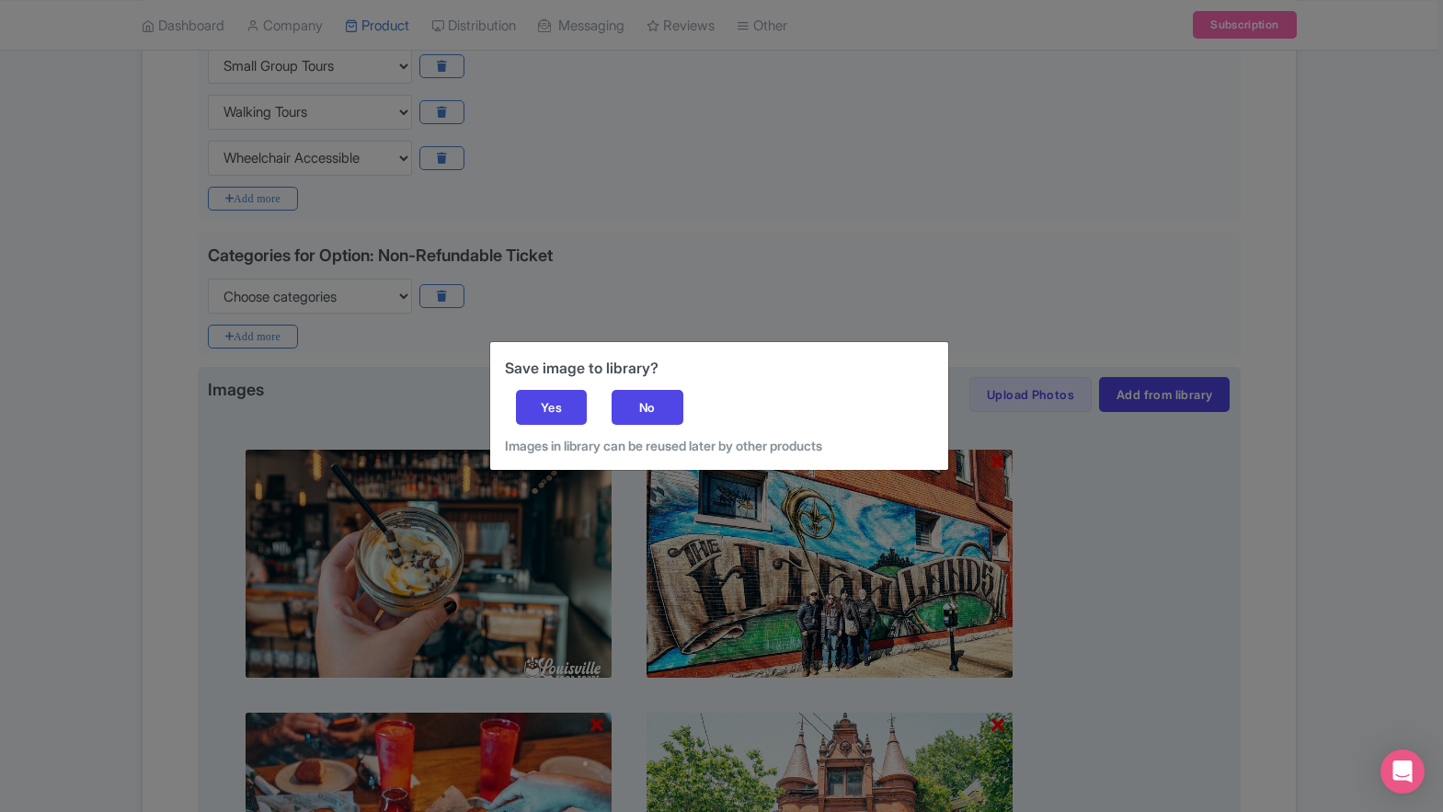
click at [536, 389] on div "Save image to library? Yes No Images in library can be reused later by other pr…" at bounding box center [719, 406] width 458 height 128
click at [535, 408] on div "Yes" at bounding box center [552, 407] width 72 height 35
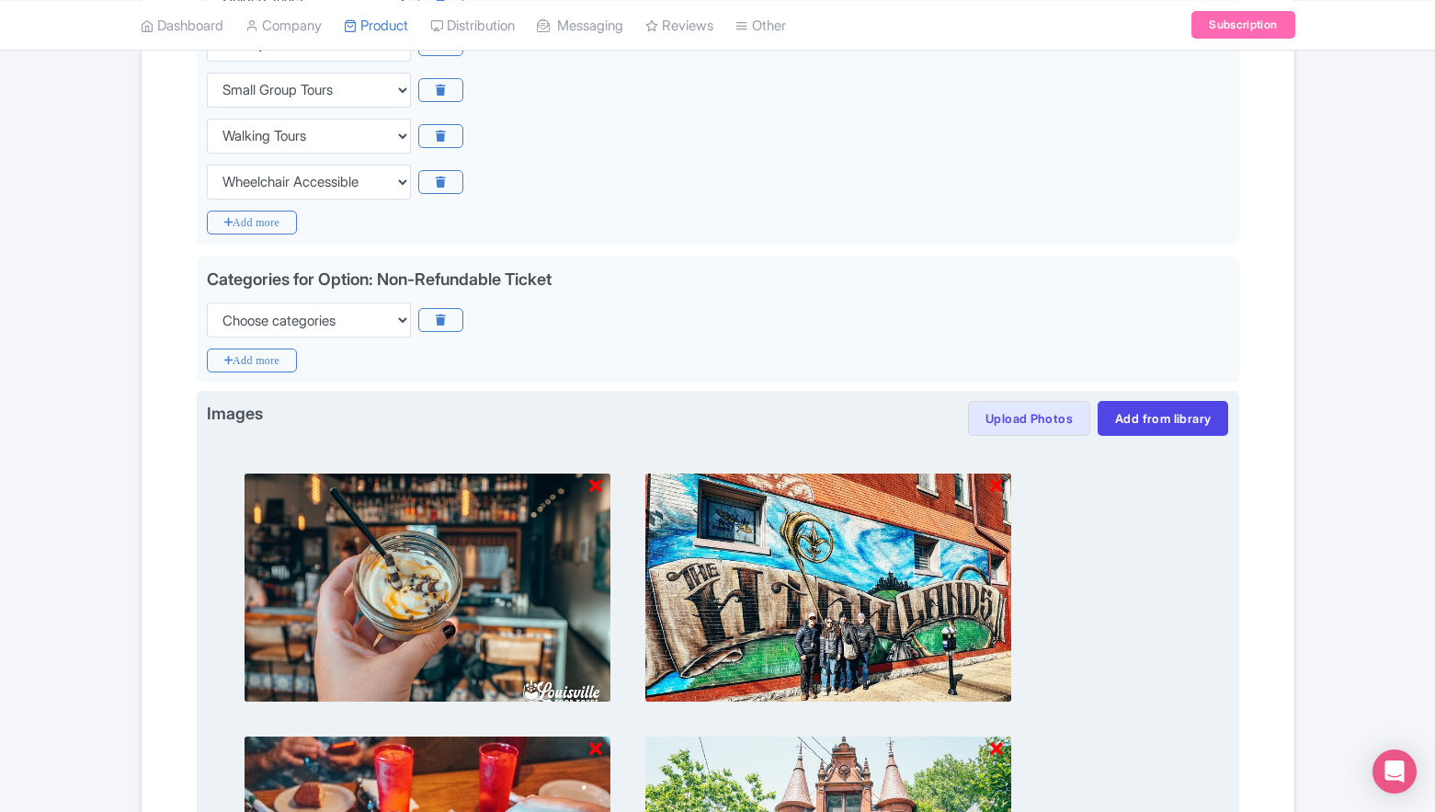
scroll to position [612, 0]
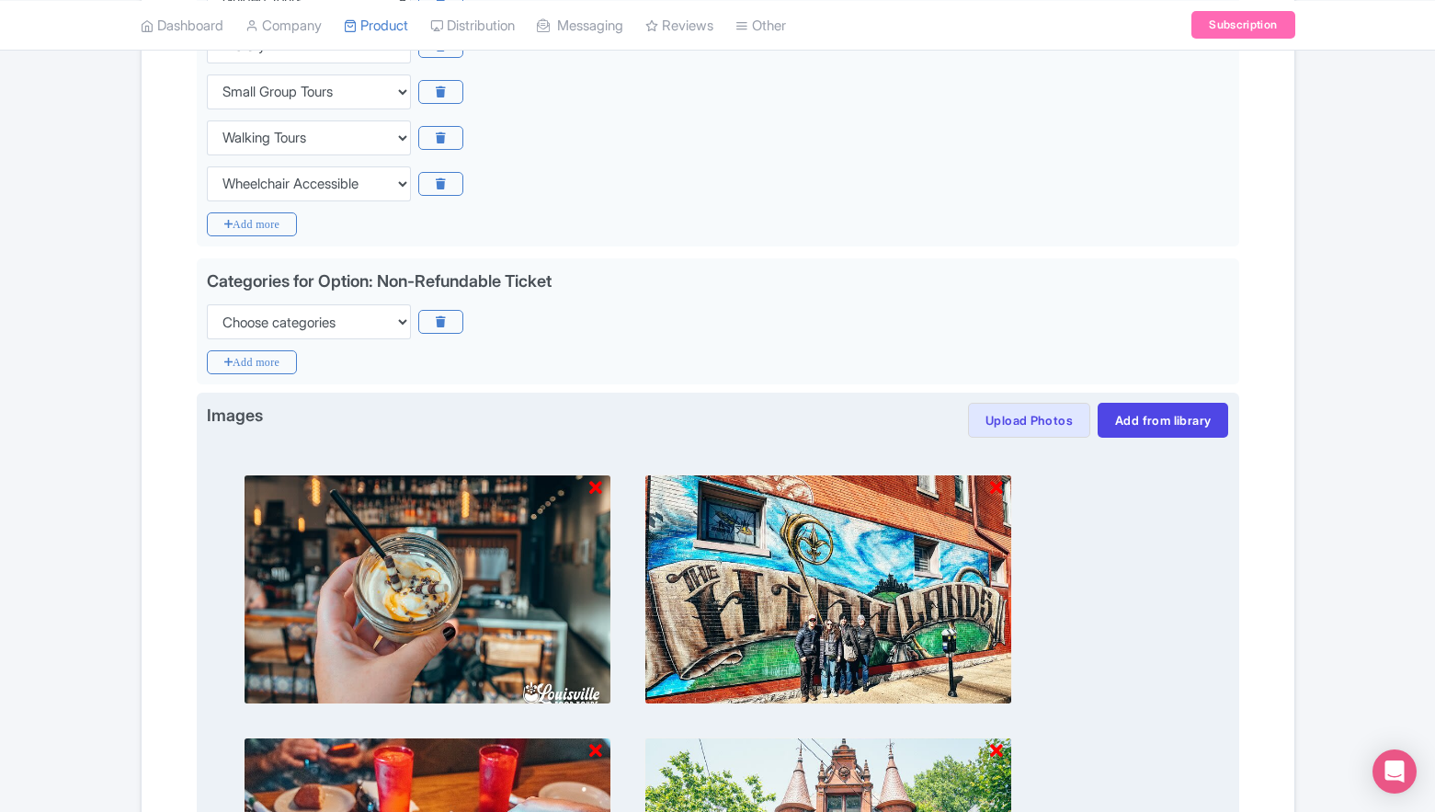
click at [993, 491] on icon at bounding box center [996, 488] width 13 height 18
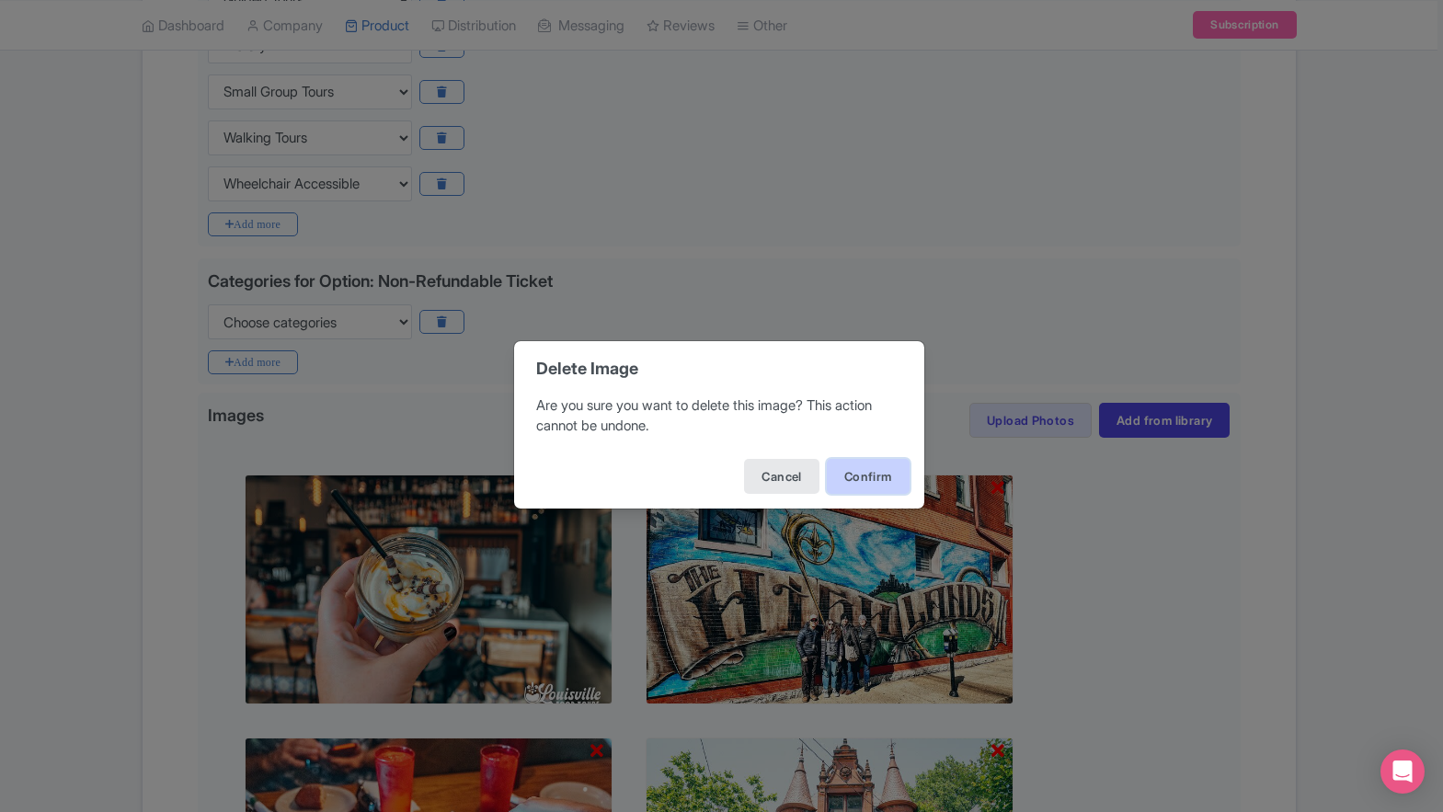
click at [861, 477] on button "Confirm" at bounding box center [868, 476] width 83 height 35
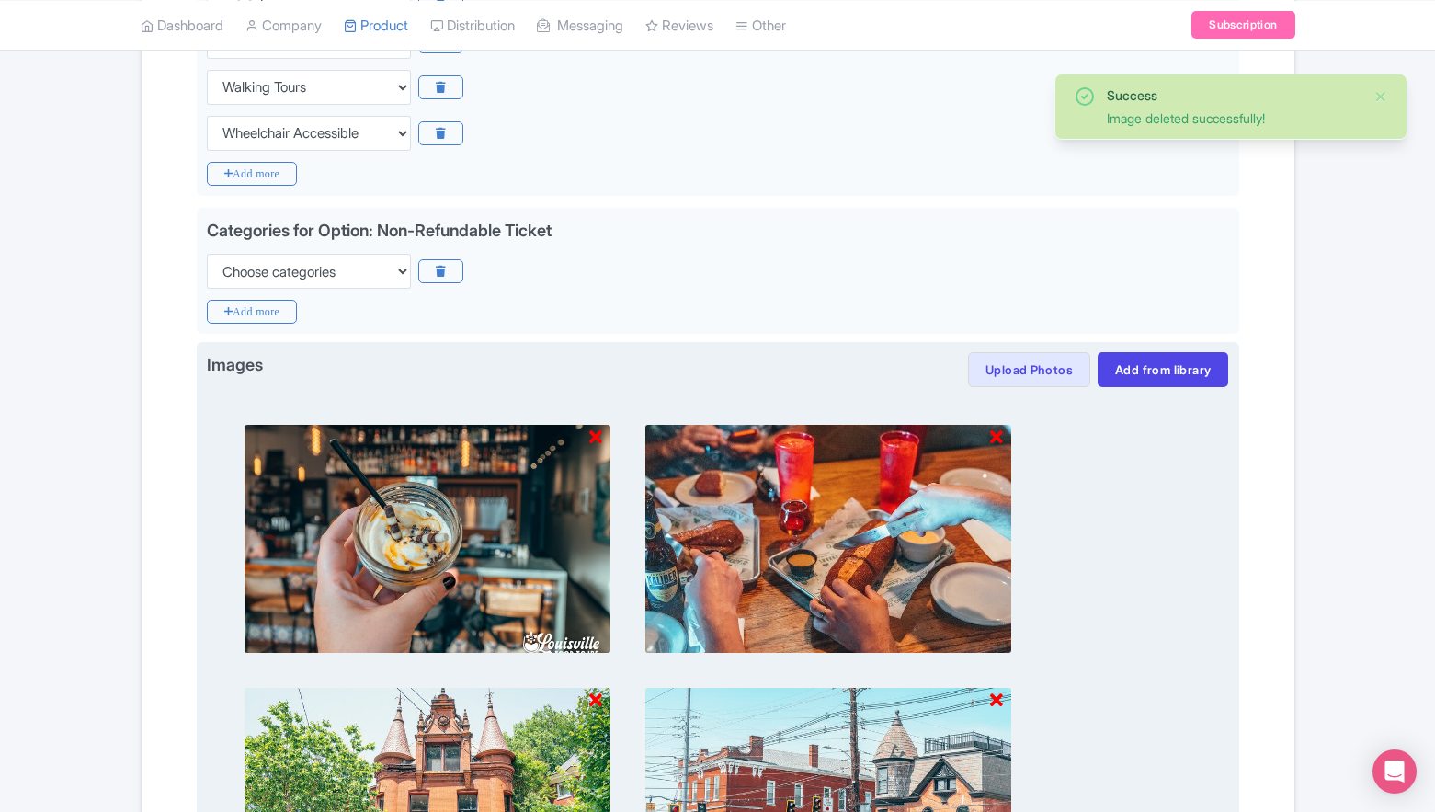
scroll to position [664, 0]
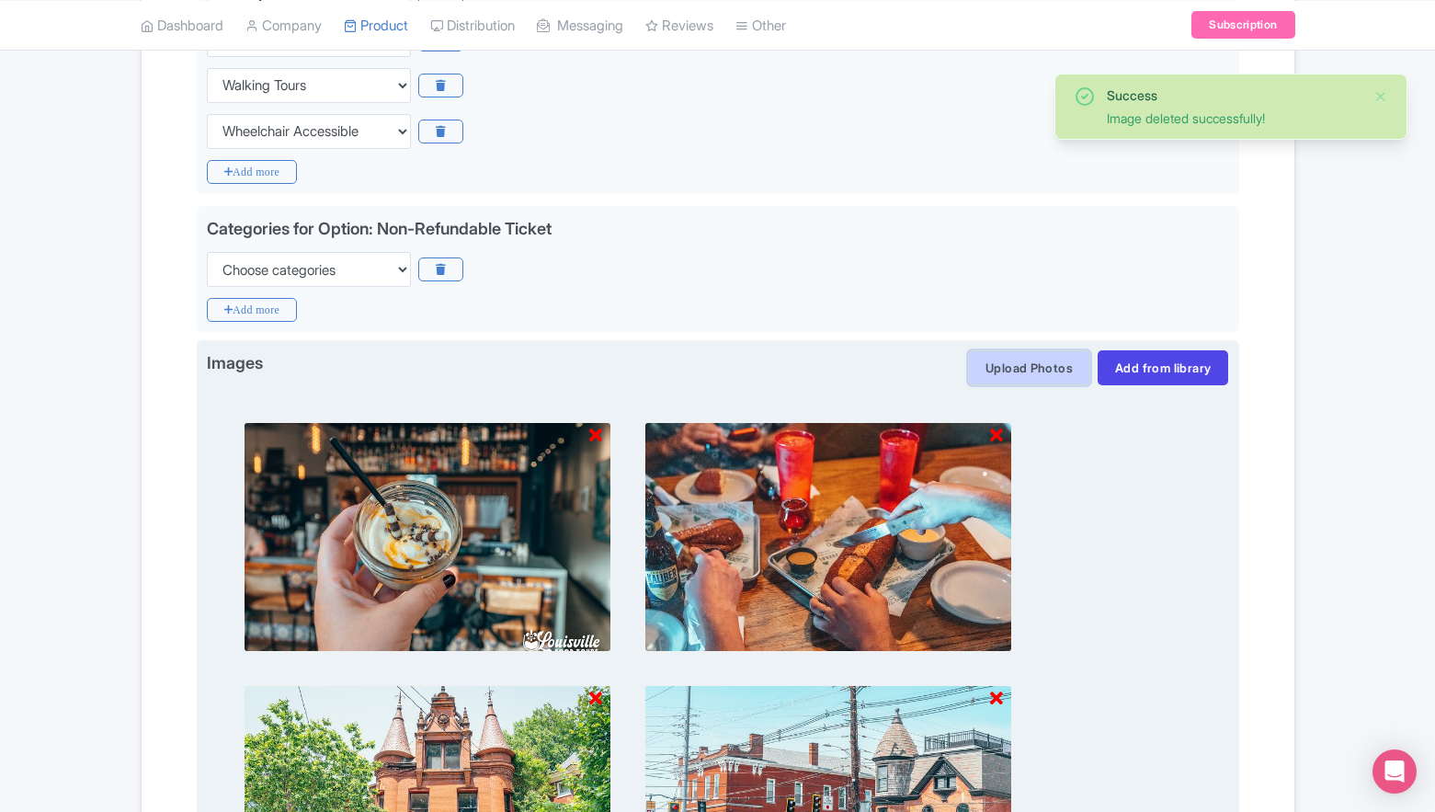
click at [1036, 366] on button "Upload Photos" at bounding box center [1029, 367] width 122 height 35
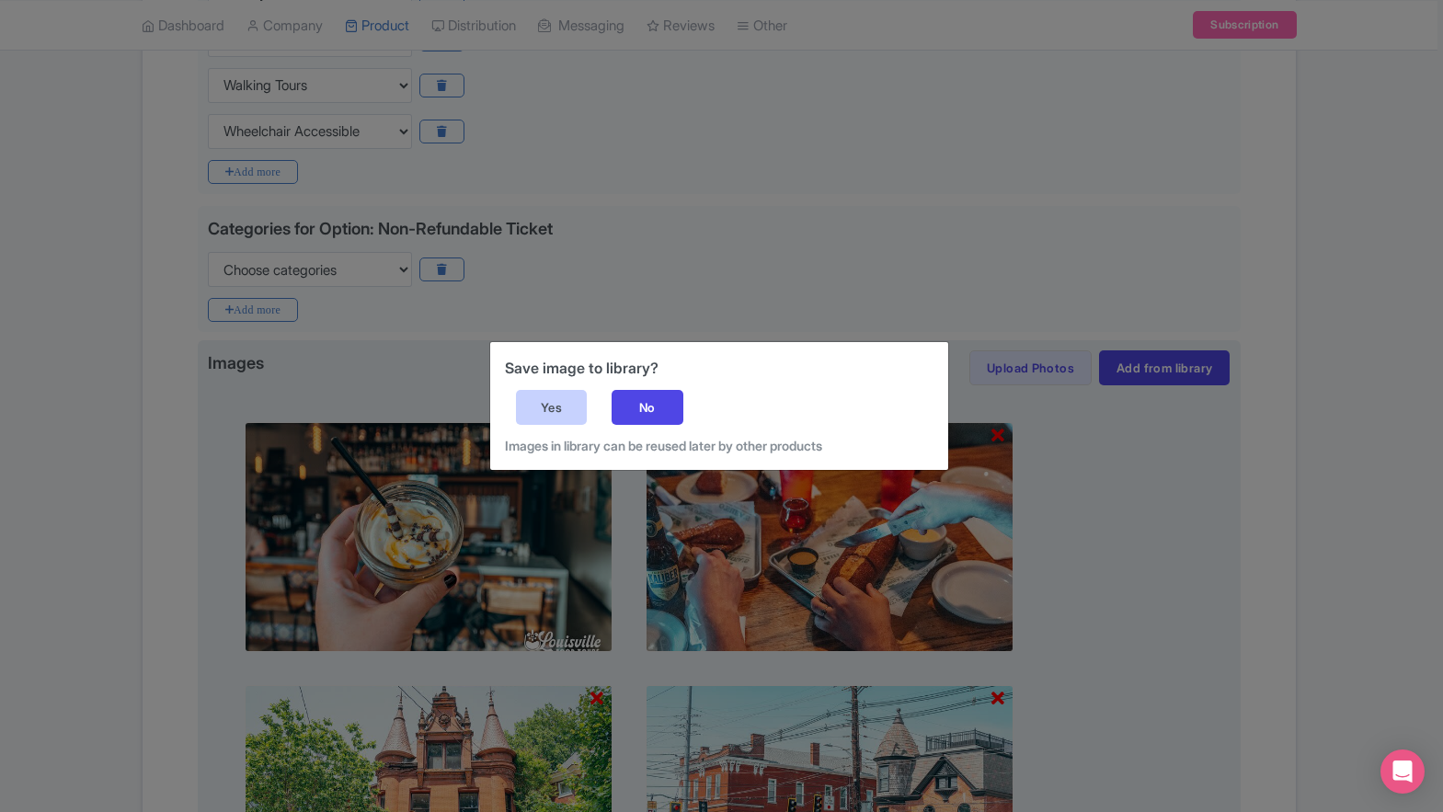
click at [551, 417] on div "Yes" at bounding box center [552, 407] width 72 height 35
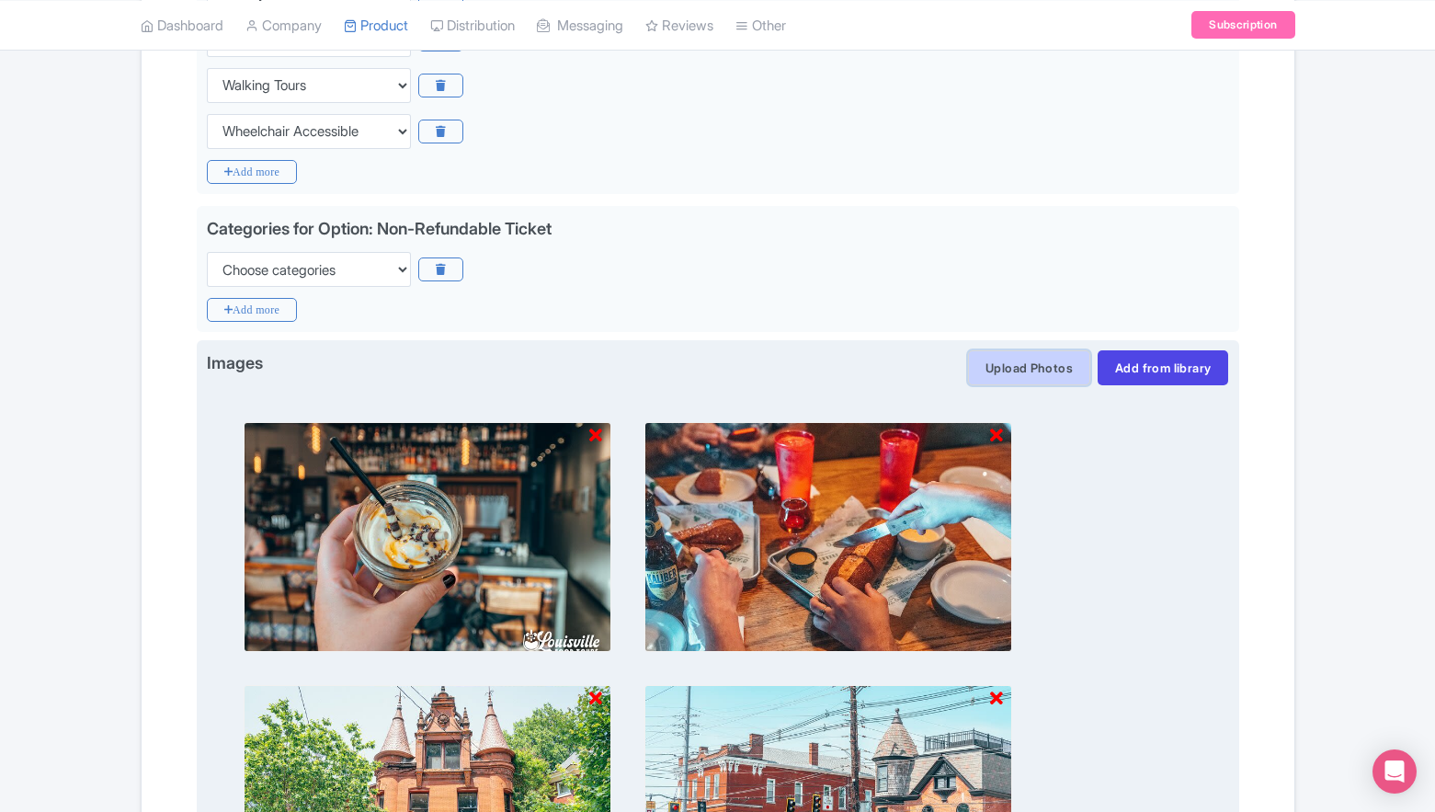
click at [1016, 368] on button "Upload Photos" at bounding box center [1029, 367] width 122 height 35
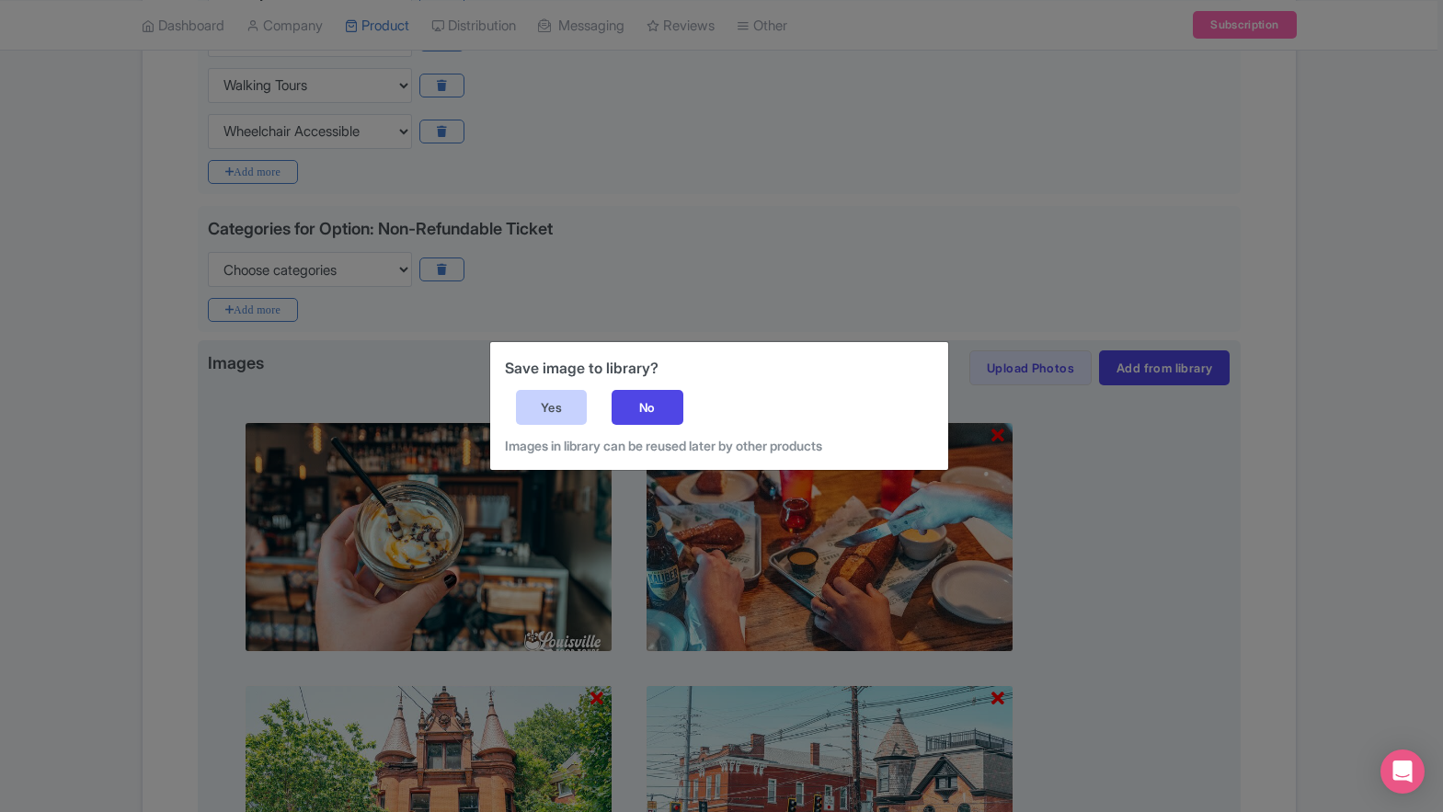
click at [560, 402] on div "Yes" at bounding box center [552, 407] width 72 height 35
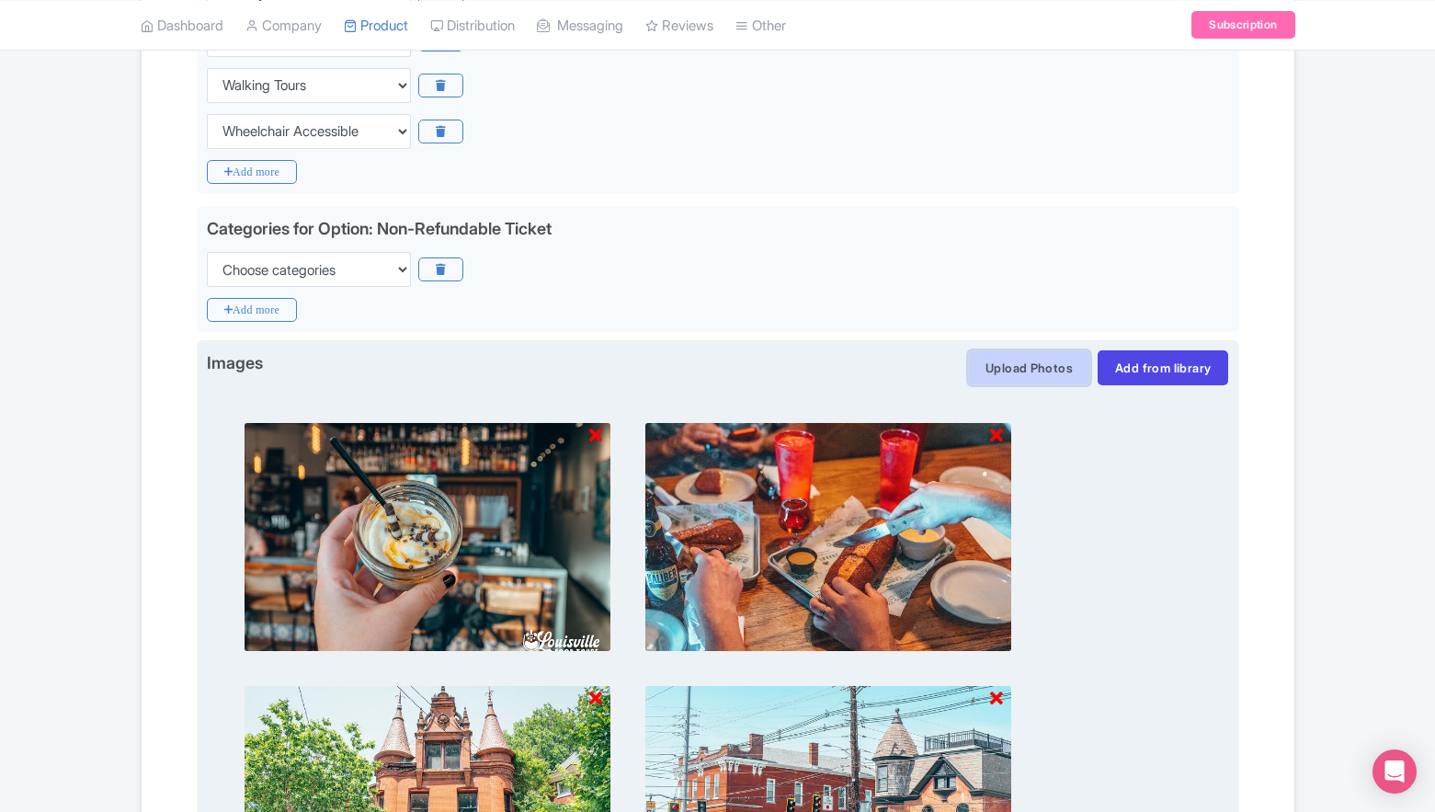
click at [1015, 366] on button "Upload Photos" at bounding box center [1029, 367] width 122 height 35
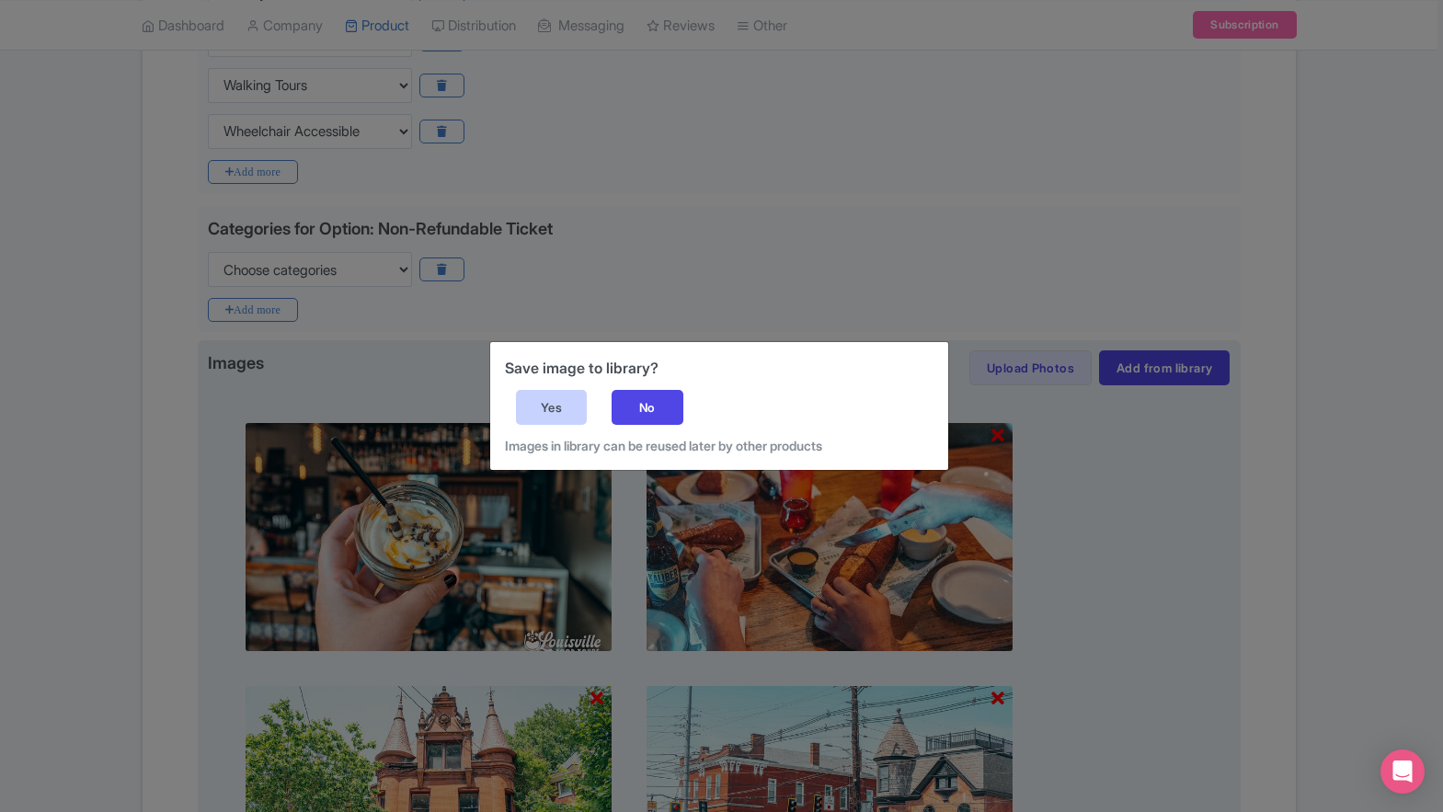
click at [520, 402] on div "Yes" at bounding box center [552, 407] width 72 height 35
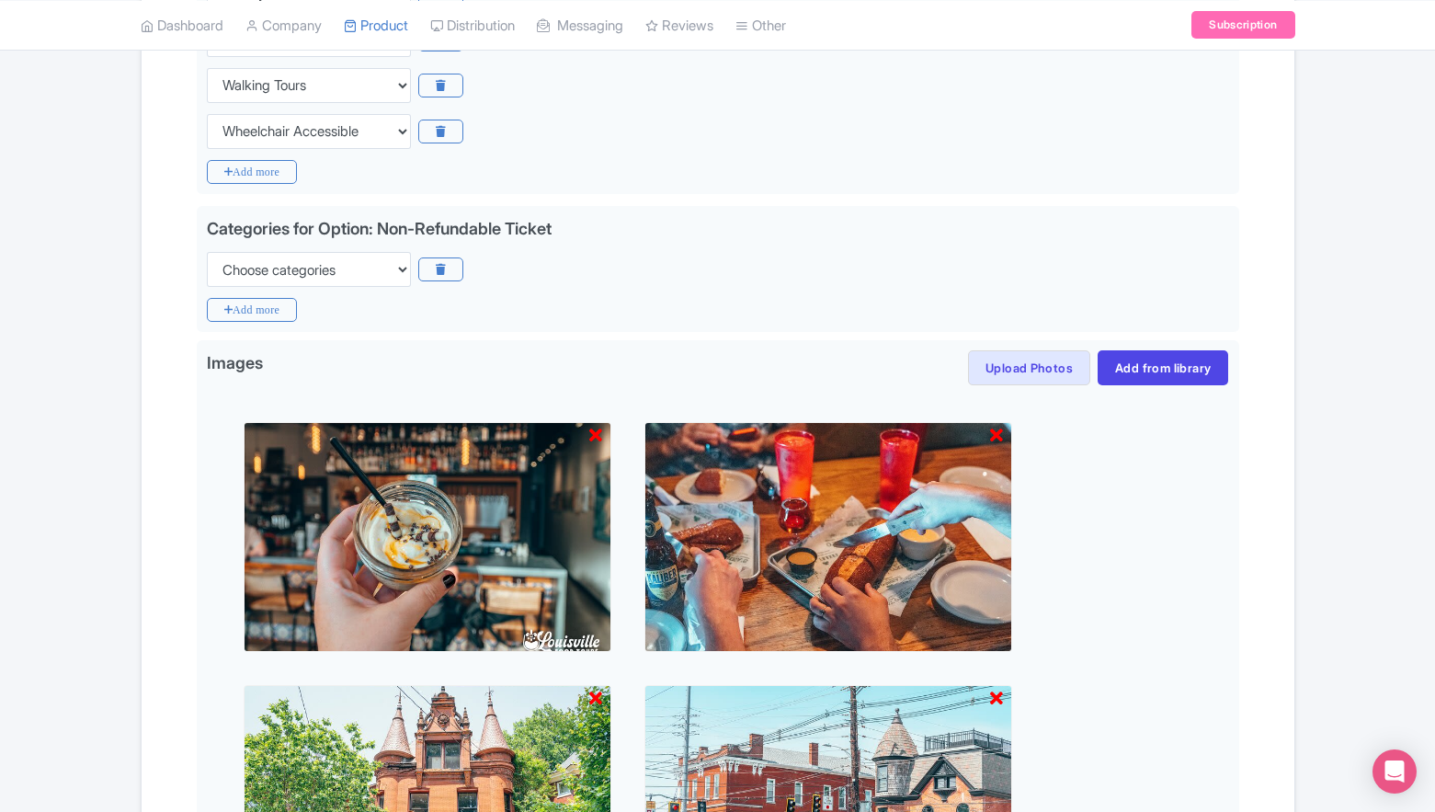
click at [1004, 629] on img at bounding box center [829, 537] width 368 height 230
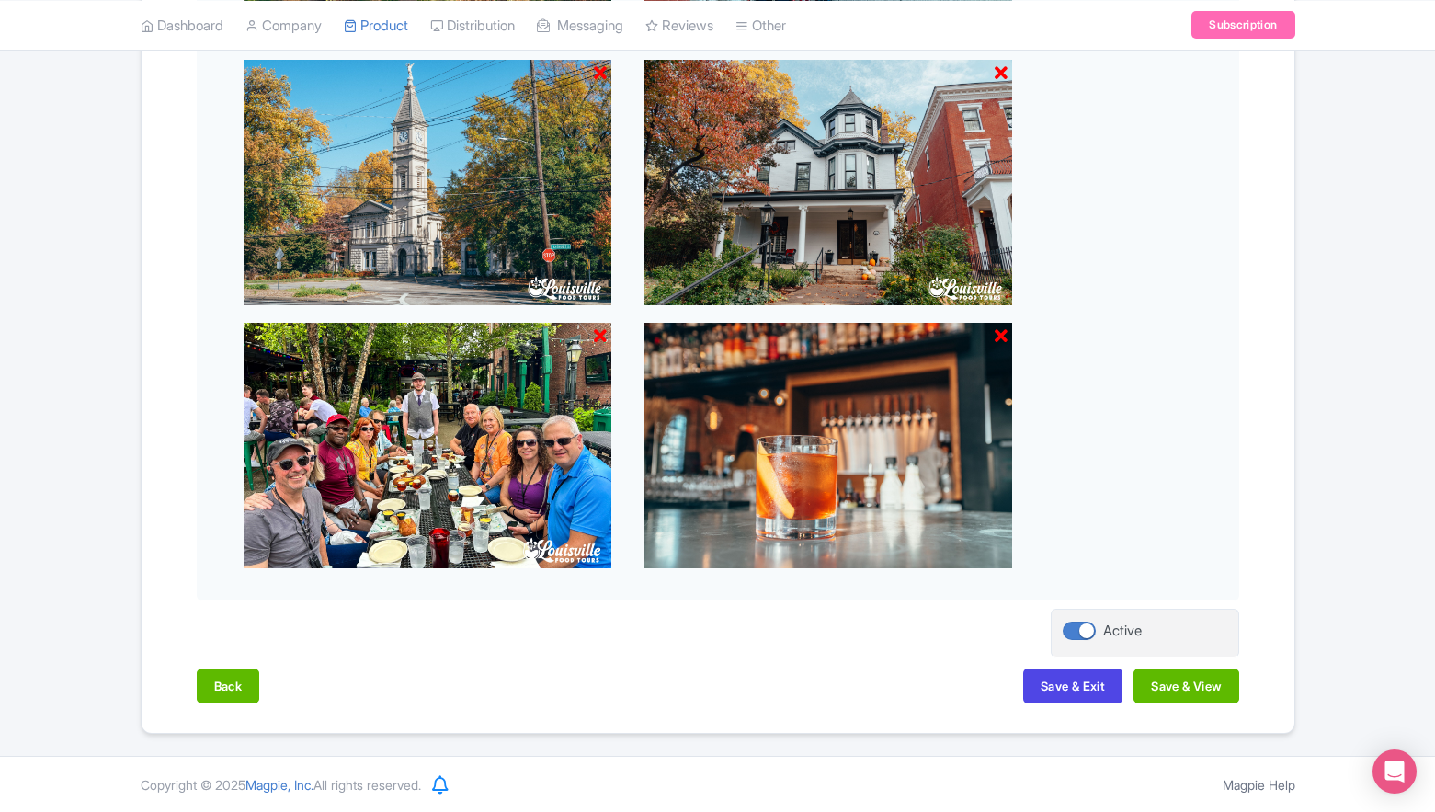
scroll to position [2342, 0]
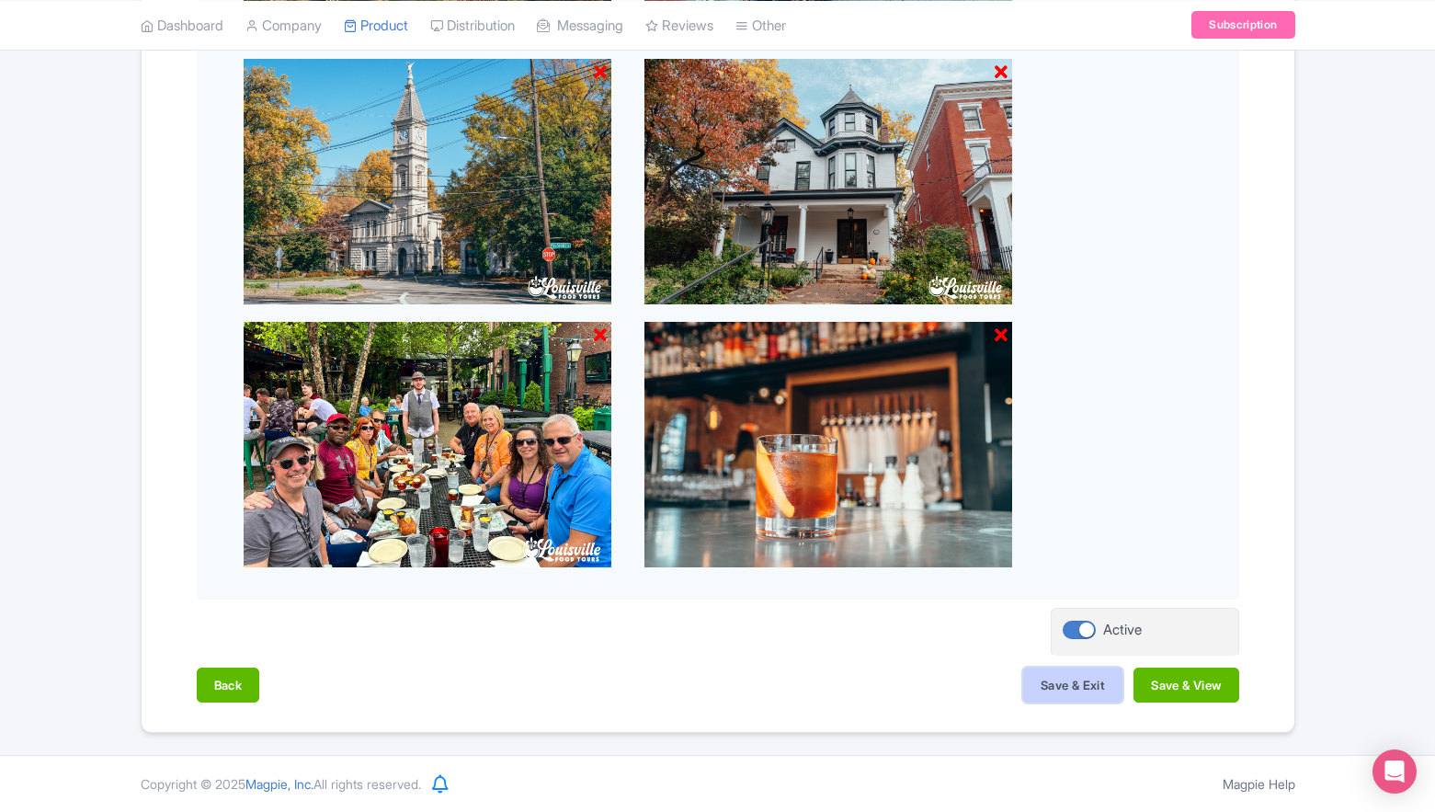
click at [1081, 685] on button "Save & Exit" at bounding box center [1072, 685] width 99 height 35
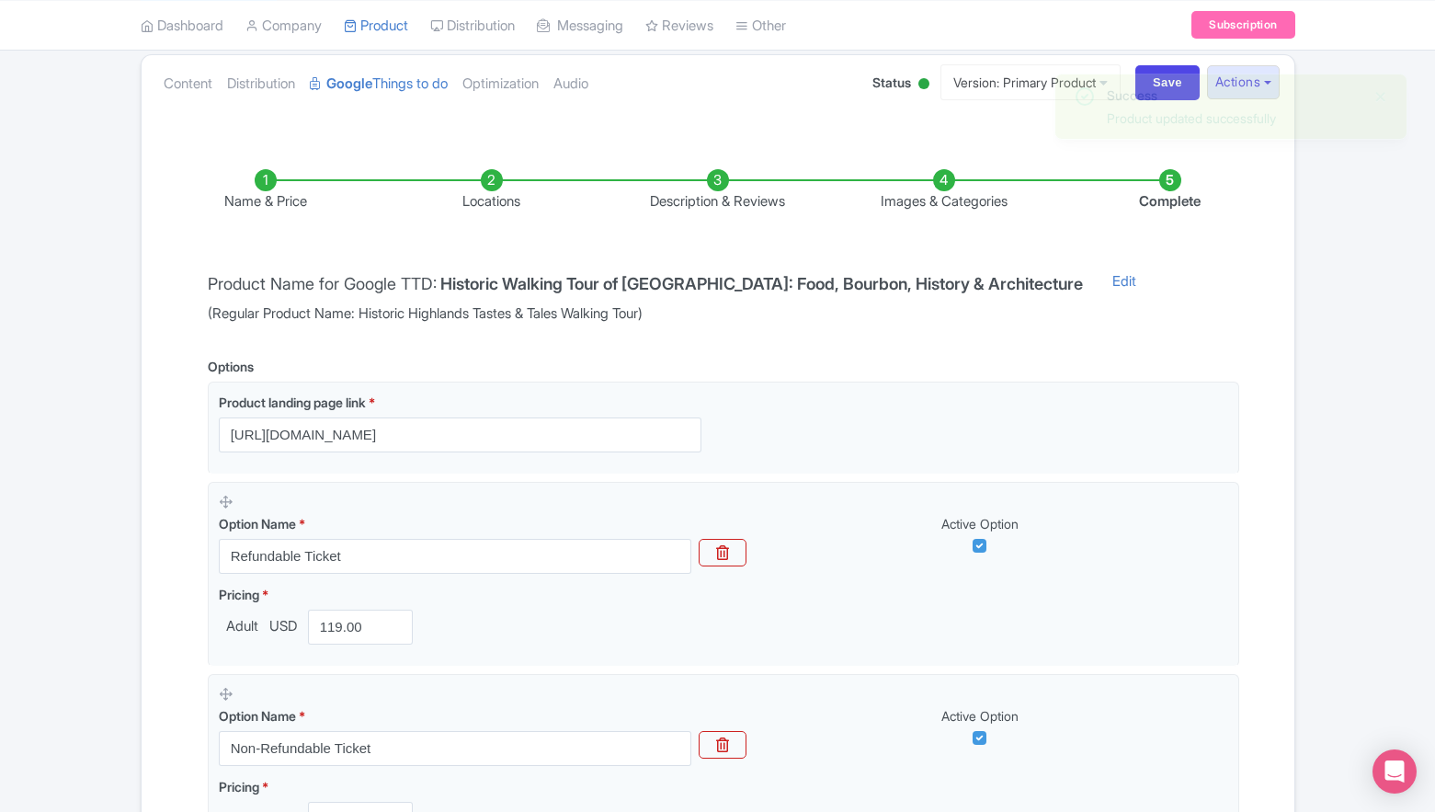
scroll to position [91, 0]
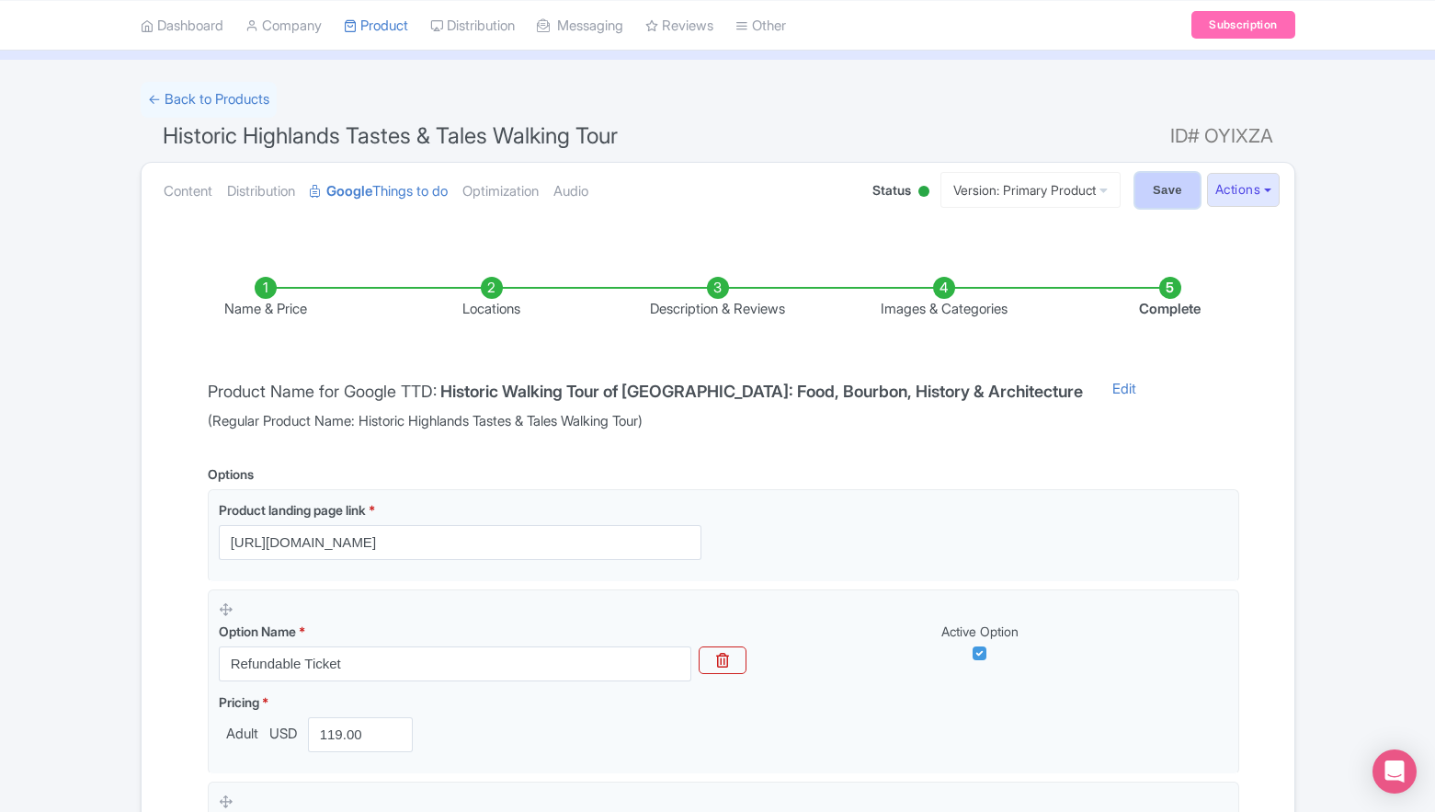
click at [1170, 189] on input "Save" at bounding box center [1168, 190] width 64 height 35
type input "Saving..."
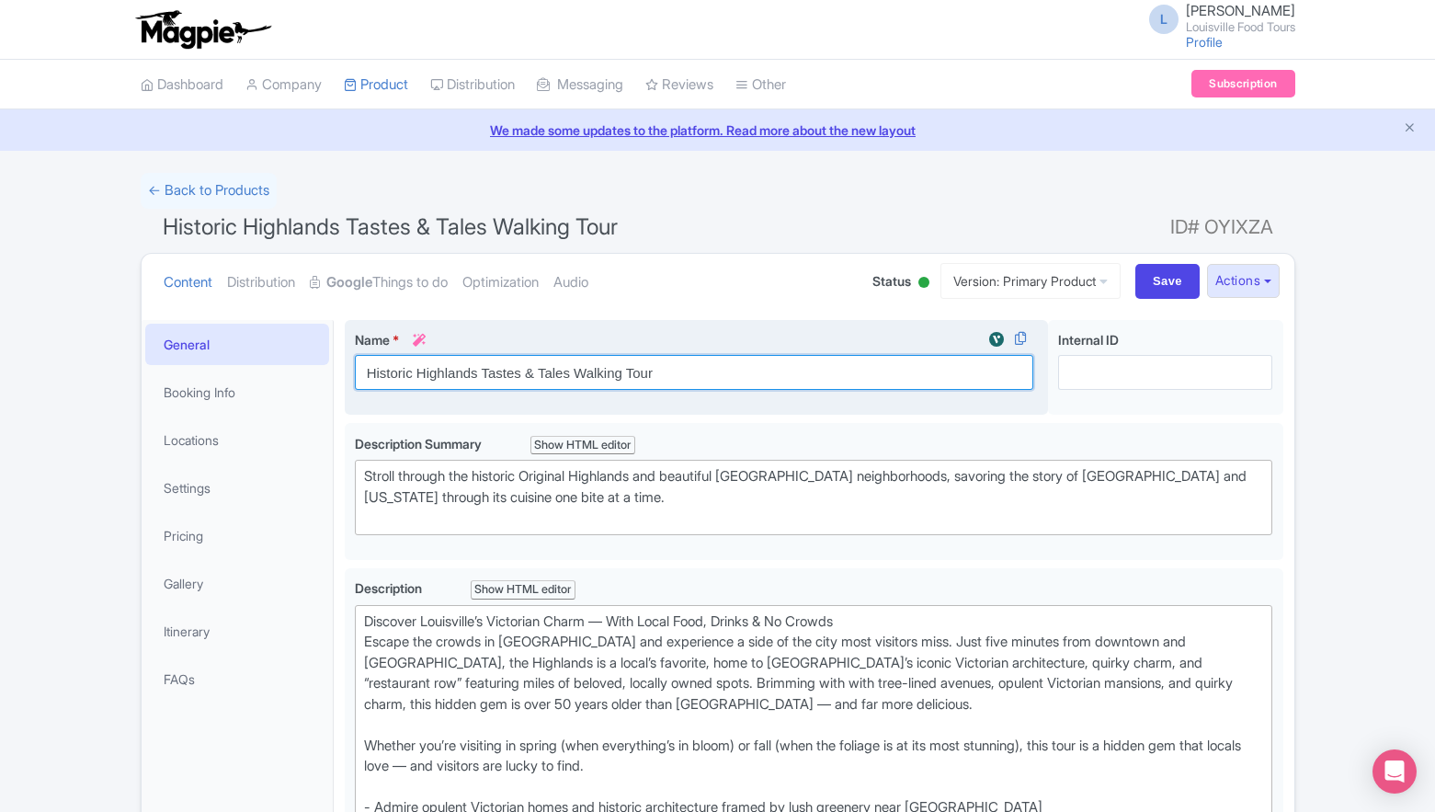
click at [563, 376] on input "Historic Highlands Tastes & Tales Walking Tour" at bounding box center [695, 372] width 680 height 35
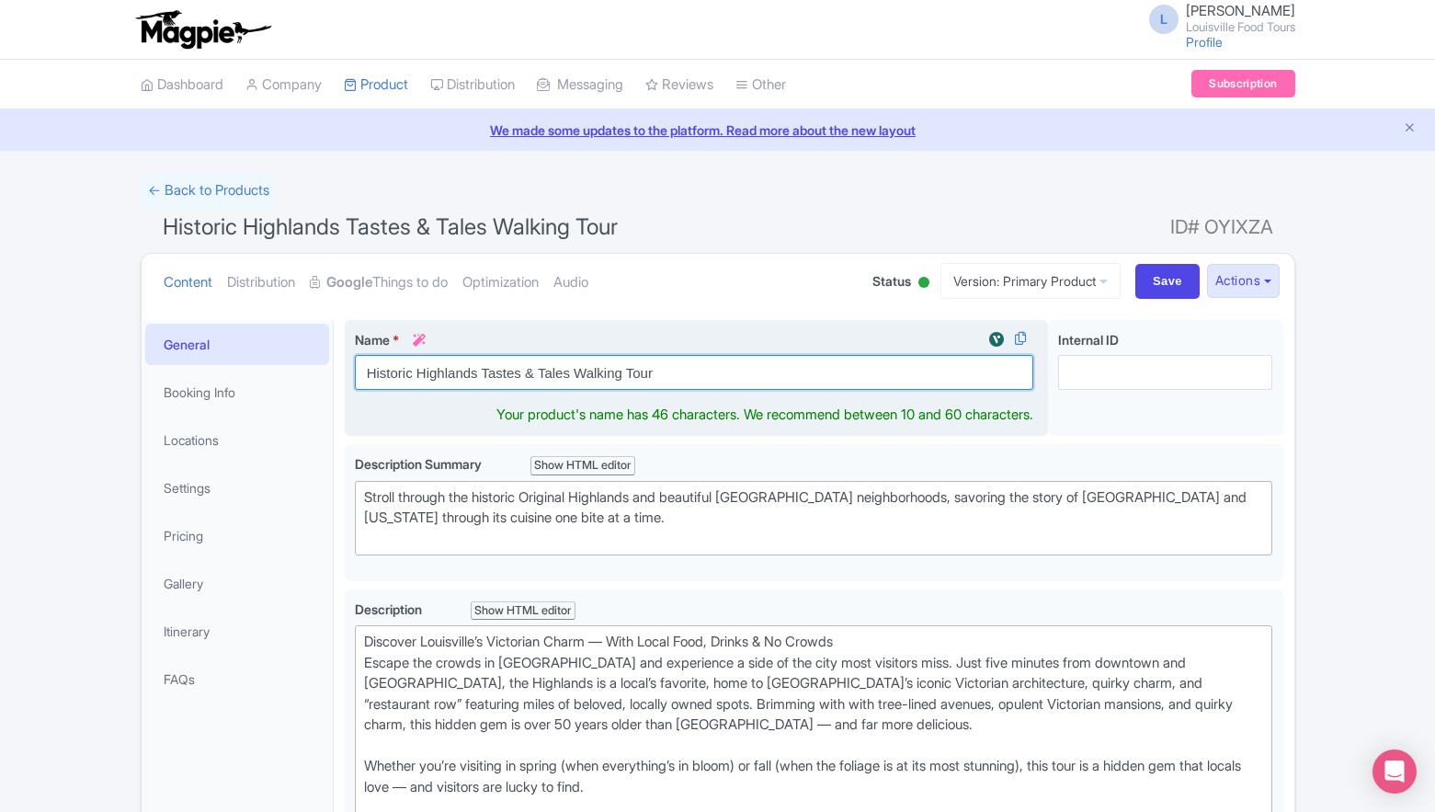
click at [563, 376] on input "Historic Highlands Tastes & Tales Walking Tour" at bounding box center [695, 372] width 680 height 35
paste input "Walking Tour of [GEOGRAPHIC_DATA]: Food, Bourbon, History & Architecture"
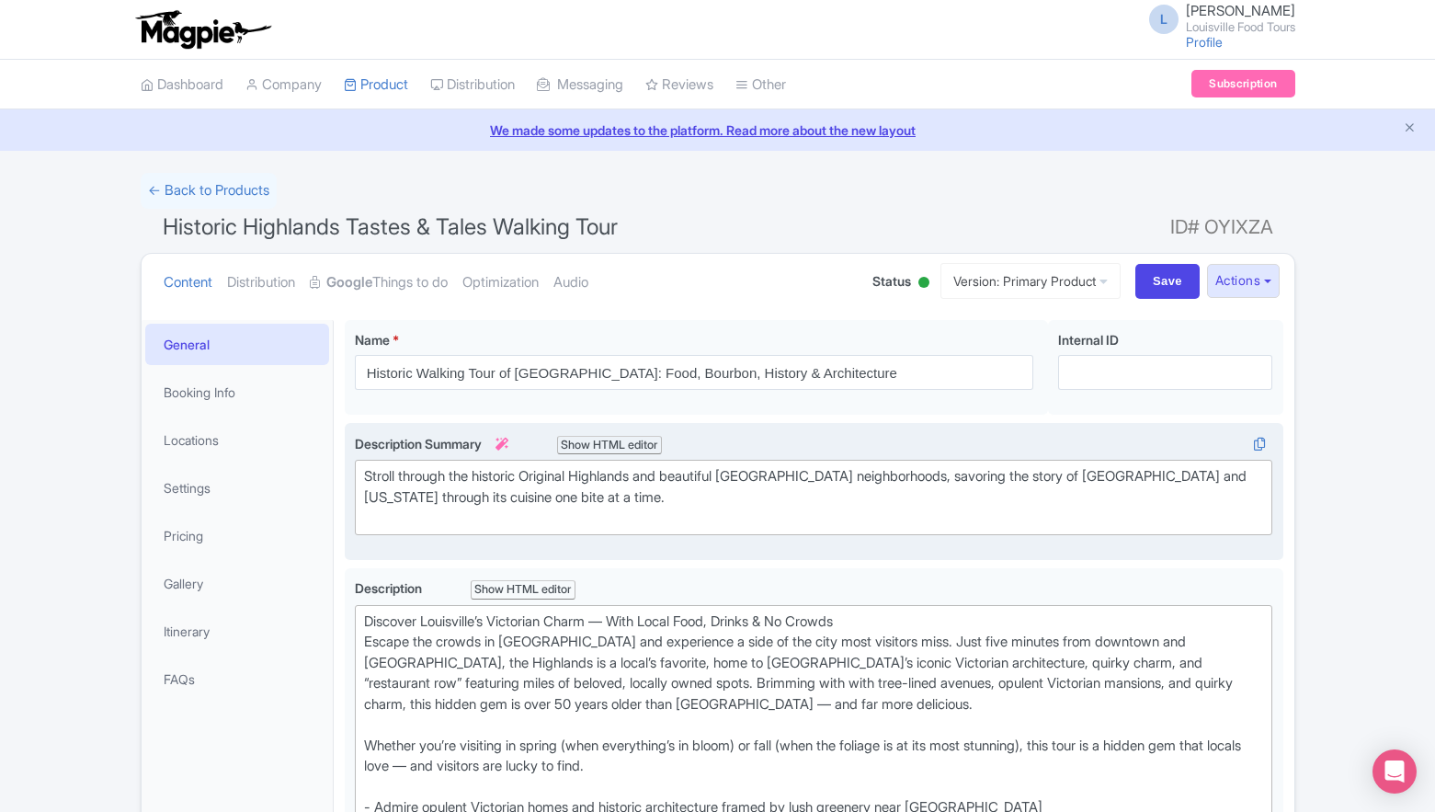
click at [780, 491] on div "Stroll through the historic Original Highlands and beautiful [GEOGRAPHIC_DATA] …" at bounding box center [814, 497] width 900 height 63
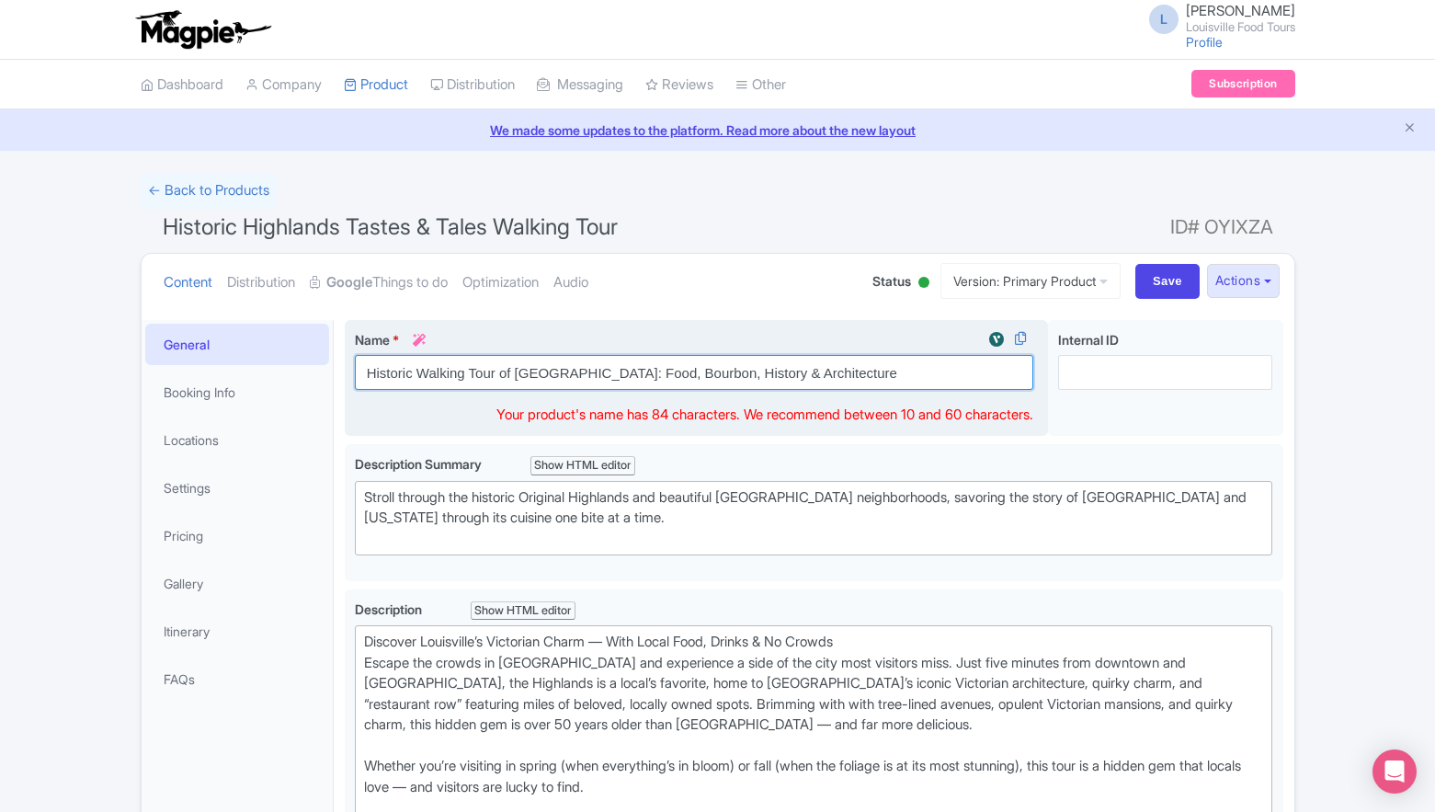
click at [429, 374] on input "Historic Walking Tour of [GEOGRAPHIC_DATA]: Food, Bourbon, History & Architectu…" at bounding box center [695, 372] width 680 height 35
drag, startPoint x: 809, startPoint y: 378, endPoint x: 770, endPoint y: 382, distance: 39.7
click at [770, 380] on input "Historic Walking Tour of [GEOGRAPHIC_DATA]: Food, Bourbon, History & Architectu…" at bounding box center [695, 372] width 680 height 35
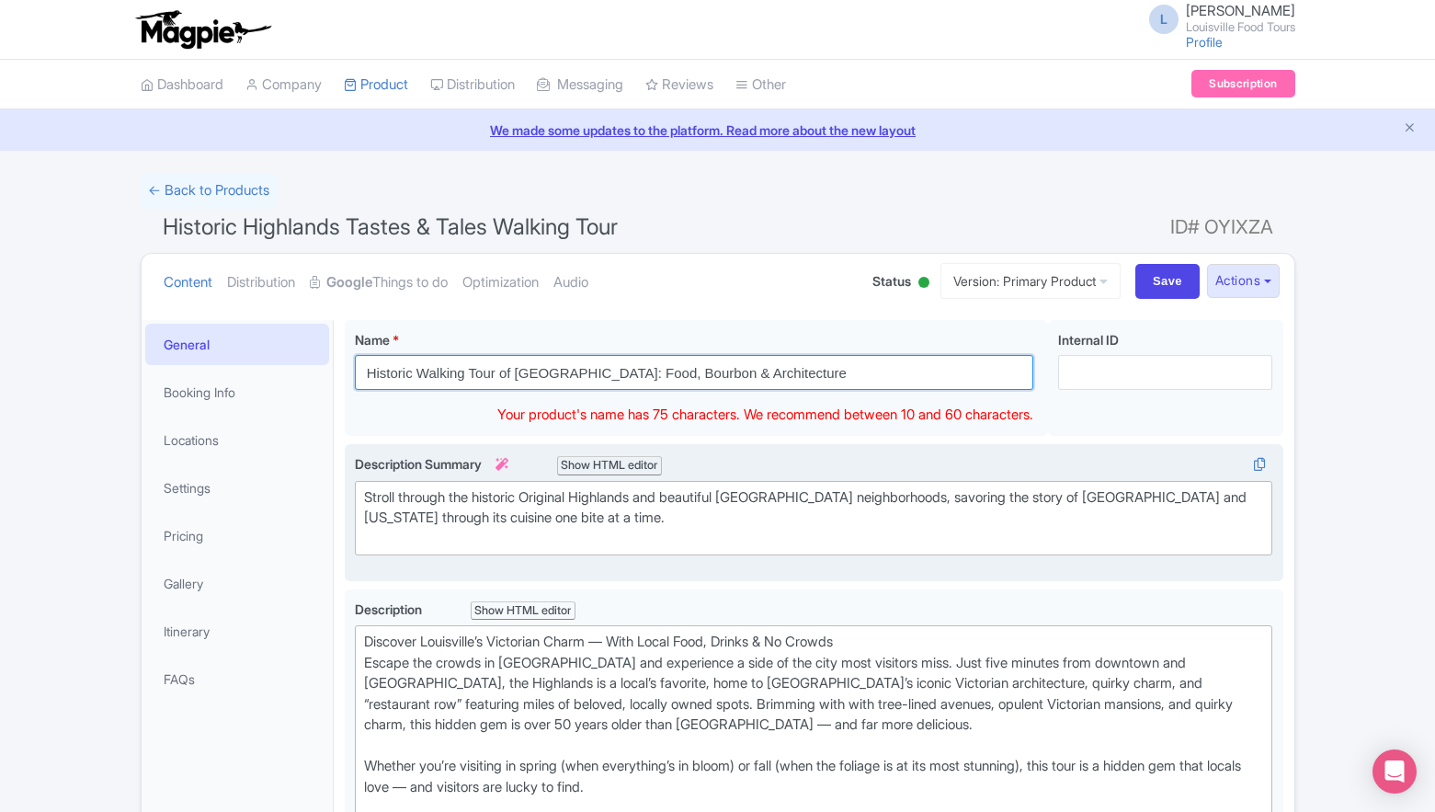
type input "Historic Walking Tour of [GEOGRAPHIC_DATA]: Food, Bourbon & Architecture"
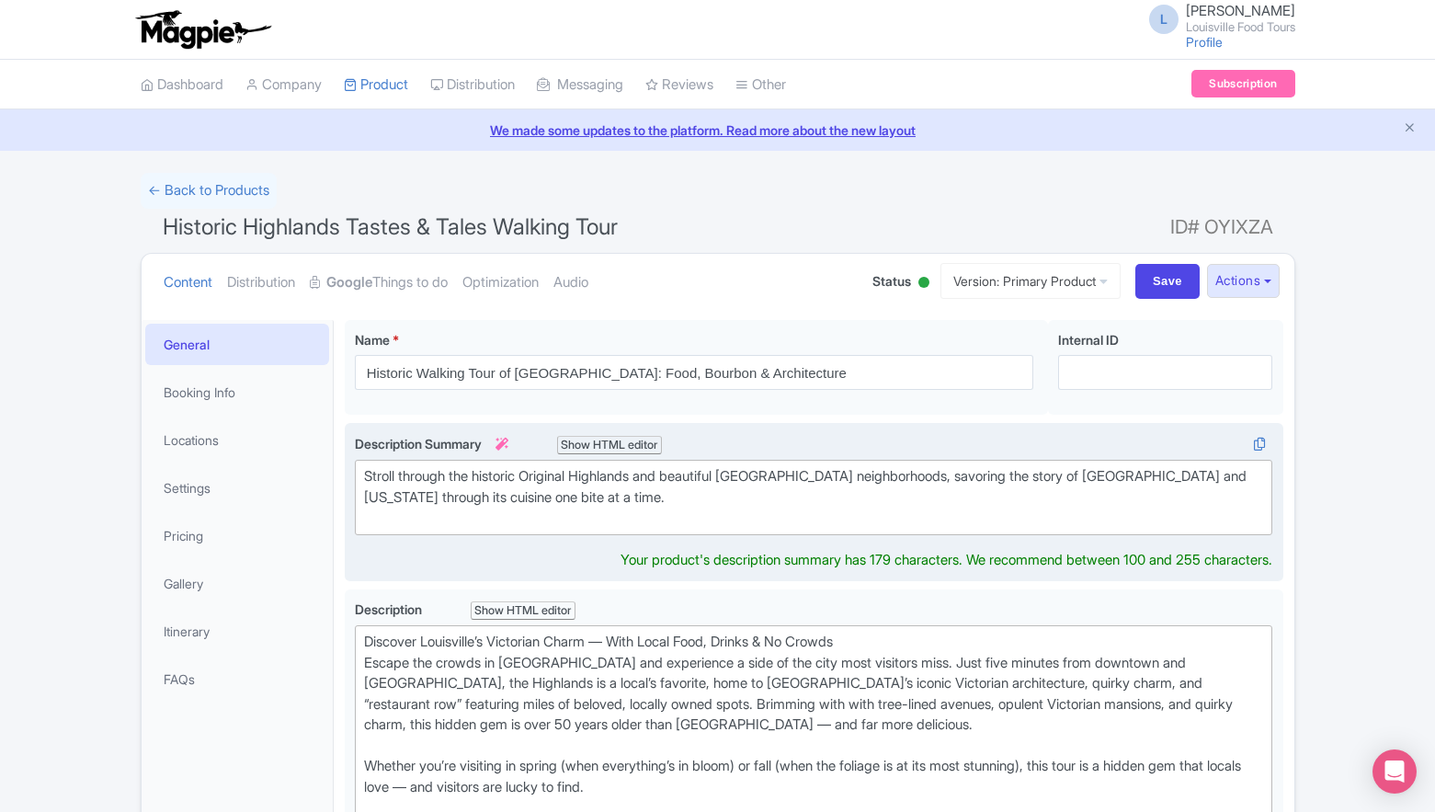
click at [714, 543] on div "Description Summary i Show HTML editor Bold Italic Strikethrough Link Heading Q…" at bounding box center [814, 502] width 919 height 137
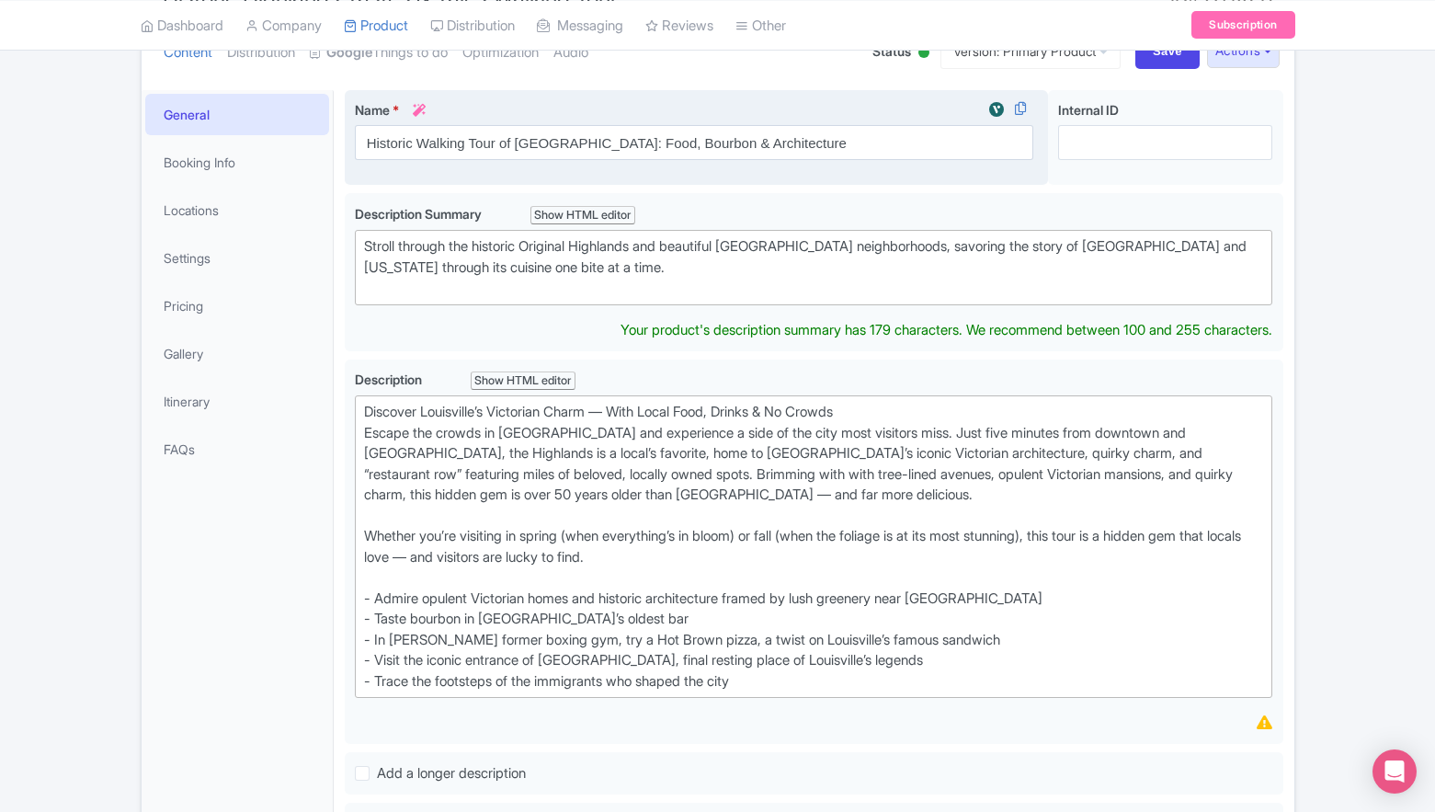
scroll to position [246, 0]
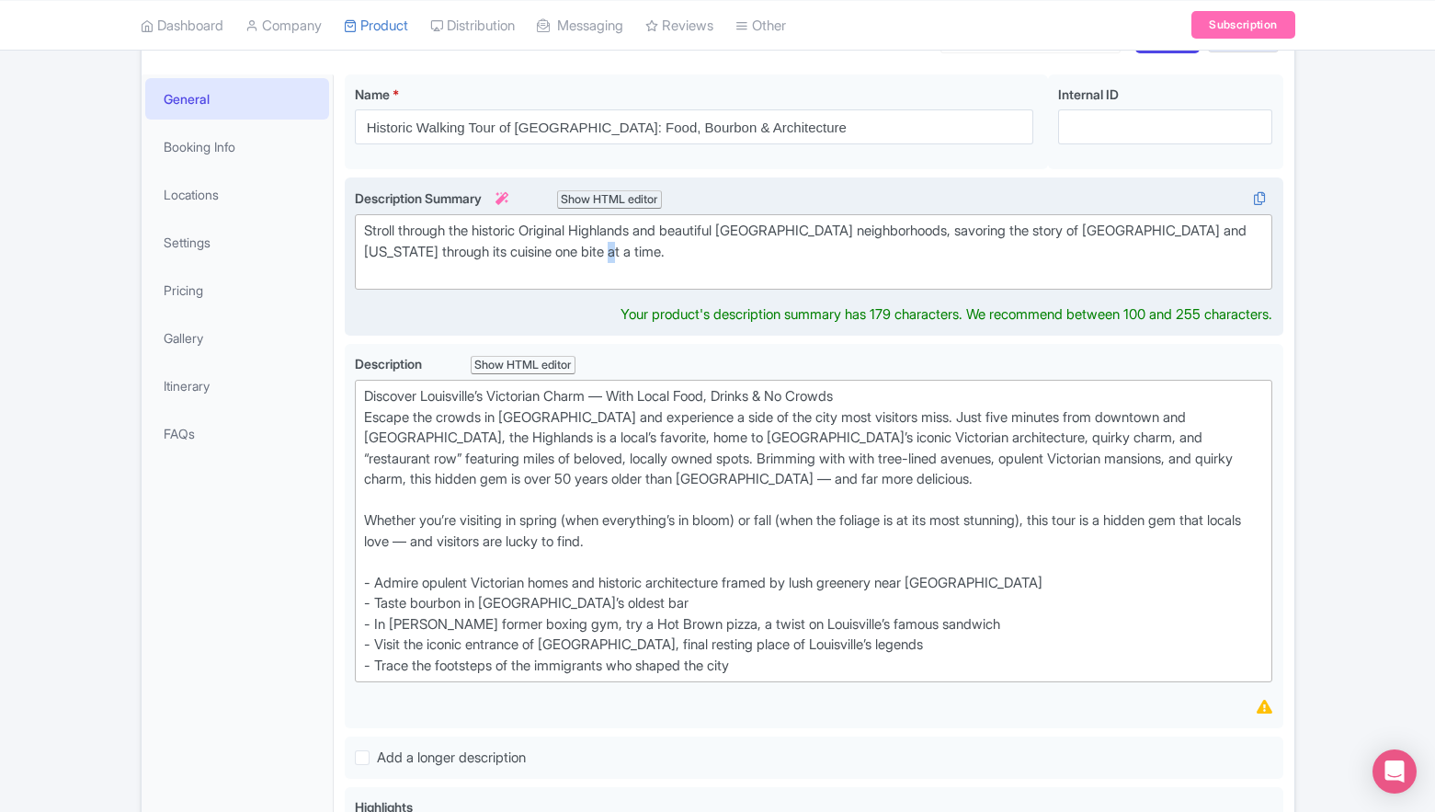
click at [597, 246] on div "Stroll through the historic Original Highlands and beautiful [GEOGRAPHIC_DATA] …" at bounding box center [814, 252] width 900 height 63
click at [592, 253] on div "Stroll through the historic Original Highlands and beautiful [GEOGRAPHIC_DATA] …" at bounding box center [814, 252] width 900 height 63
click at [587, 275] on div "Stroll through the historic Original Highlands and beautiful [GEOGRAPHIC_DATA] …" at bounding box center [814, 252] width 900 height 63
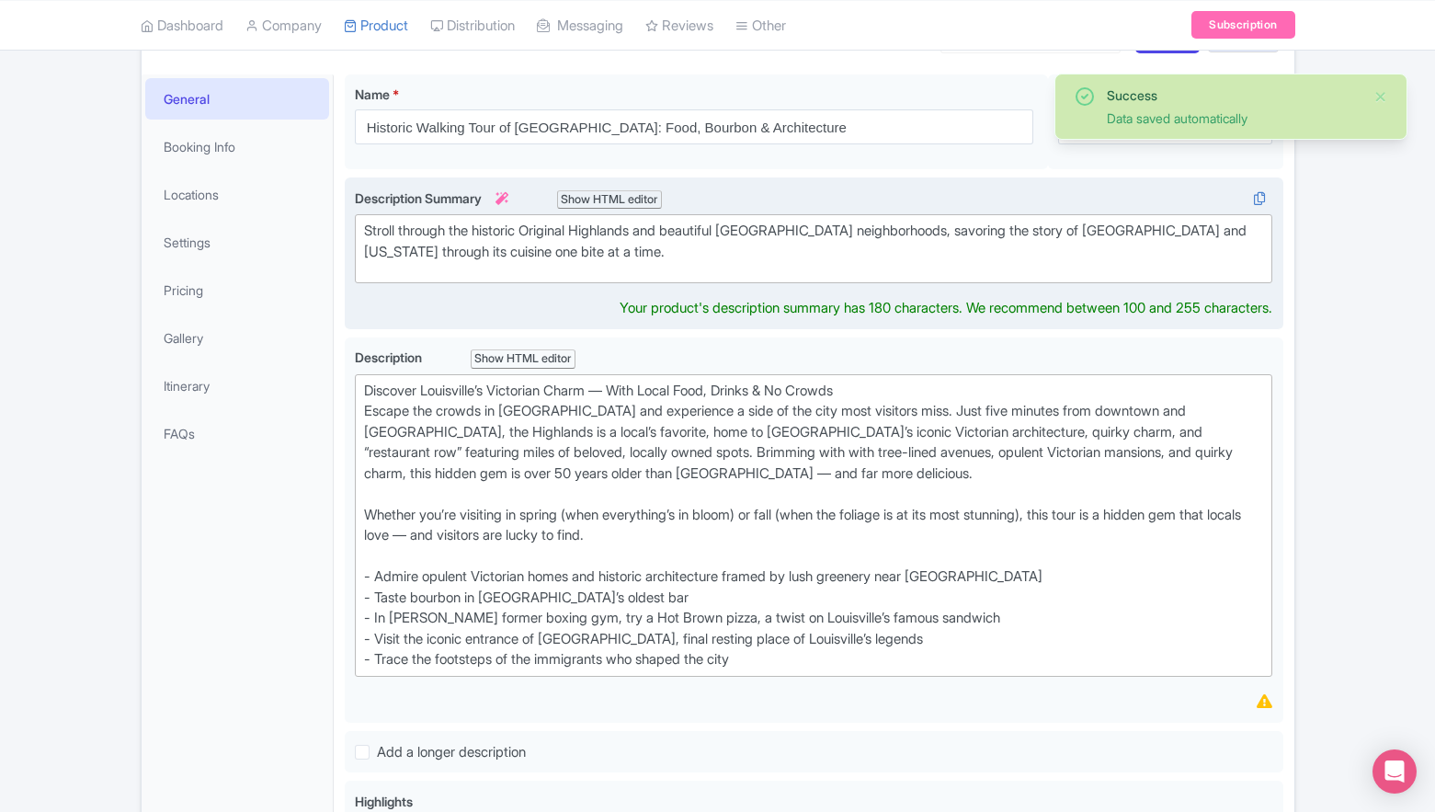
paste trix-editor "strong>Discover Louisville’s Victorian Charm — With Local Food, Drinks &amp; No…"
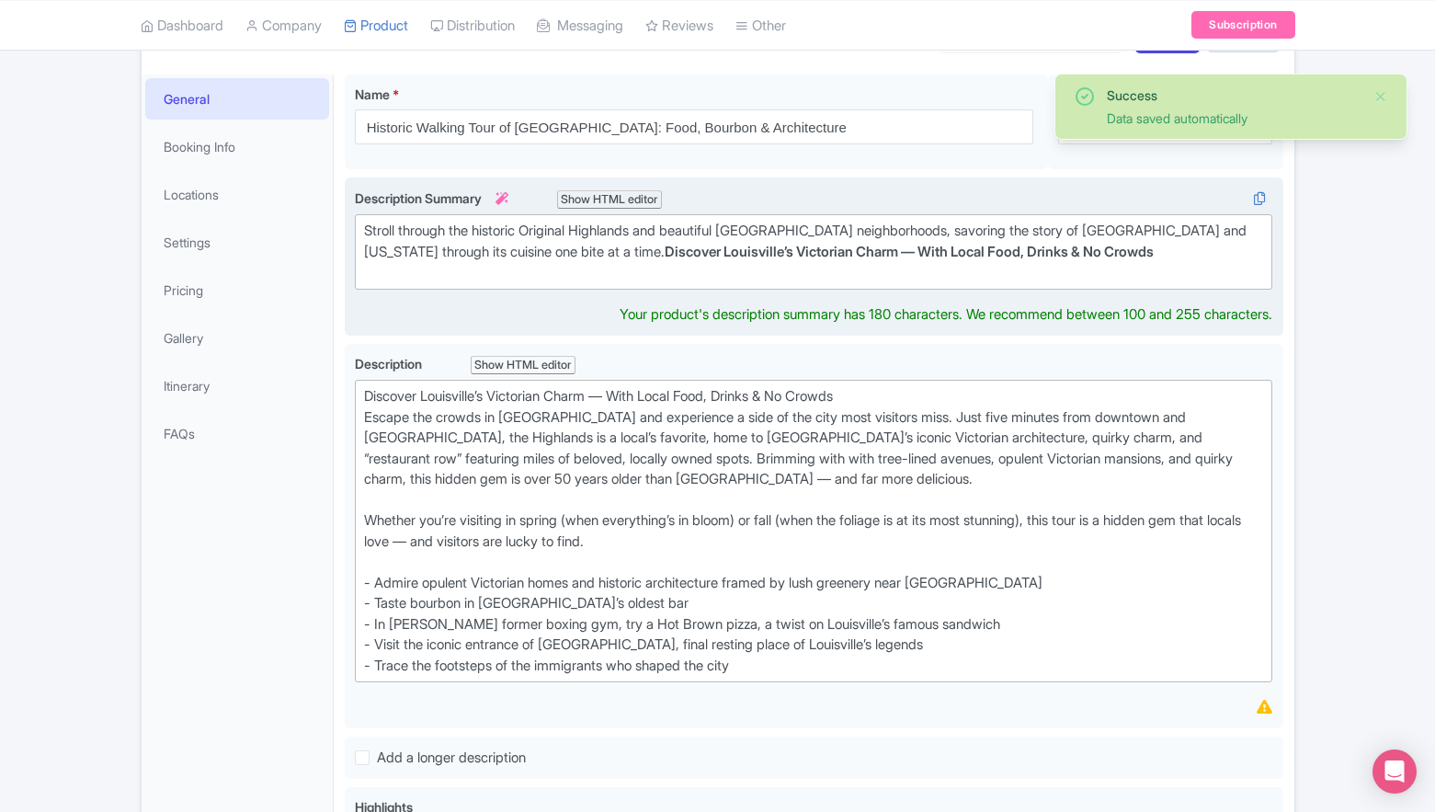
type trix-editor "<div>Stroll through the historic Original Highlands and beautiful [GEOGRAPHIC_D…"
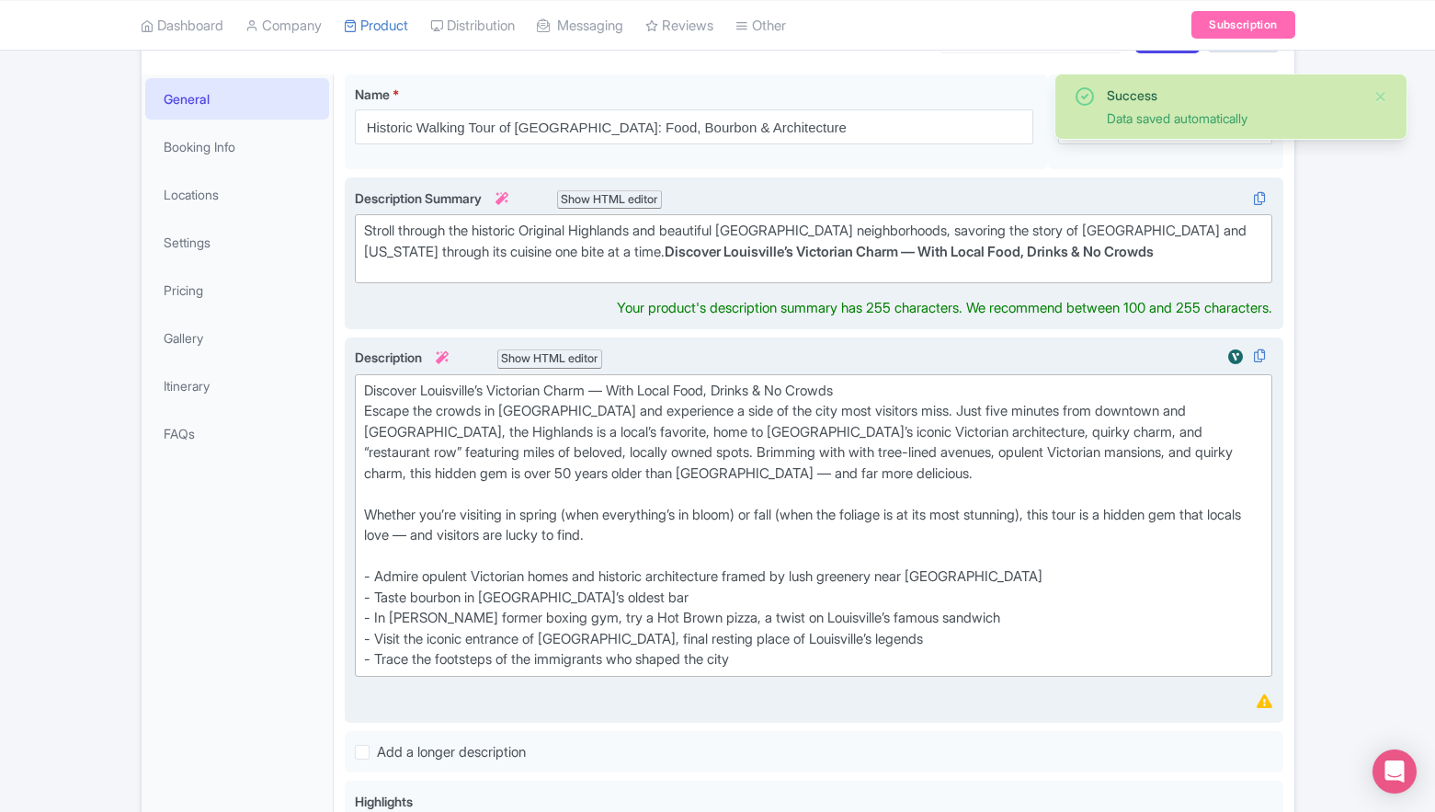
click at [799, 550] on div "Discover Louisville’s Victorian Charm — With Local Food, Drinks & No Crowds Esc…" at bounding box center [814, 526] width 900 height 290
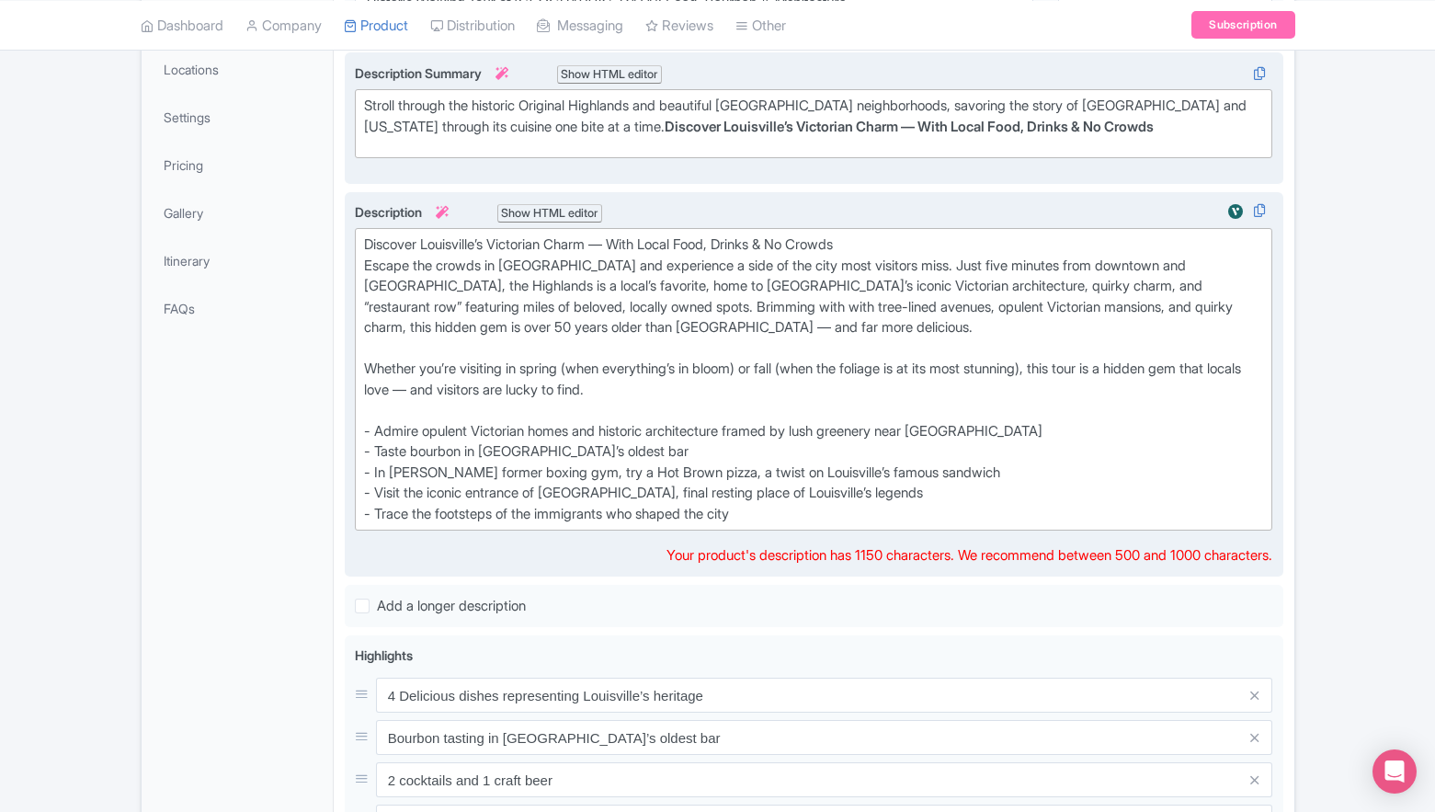
scroll to position [380, 0]
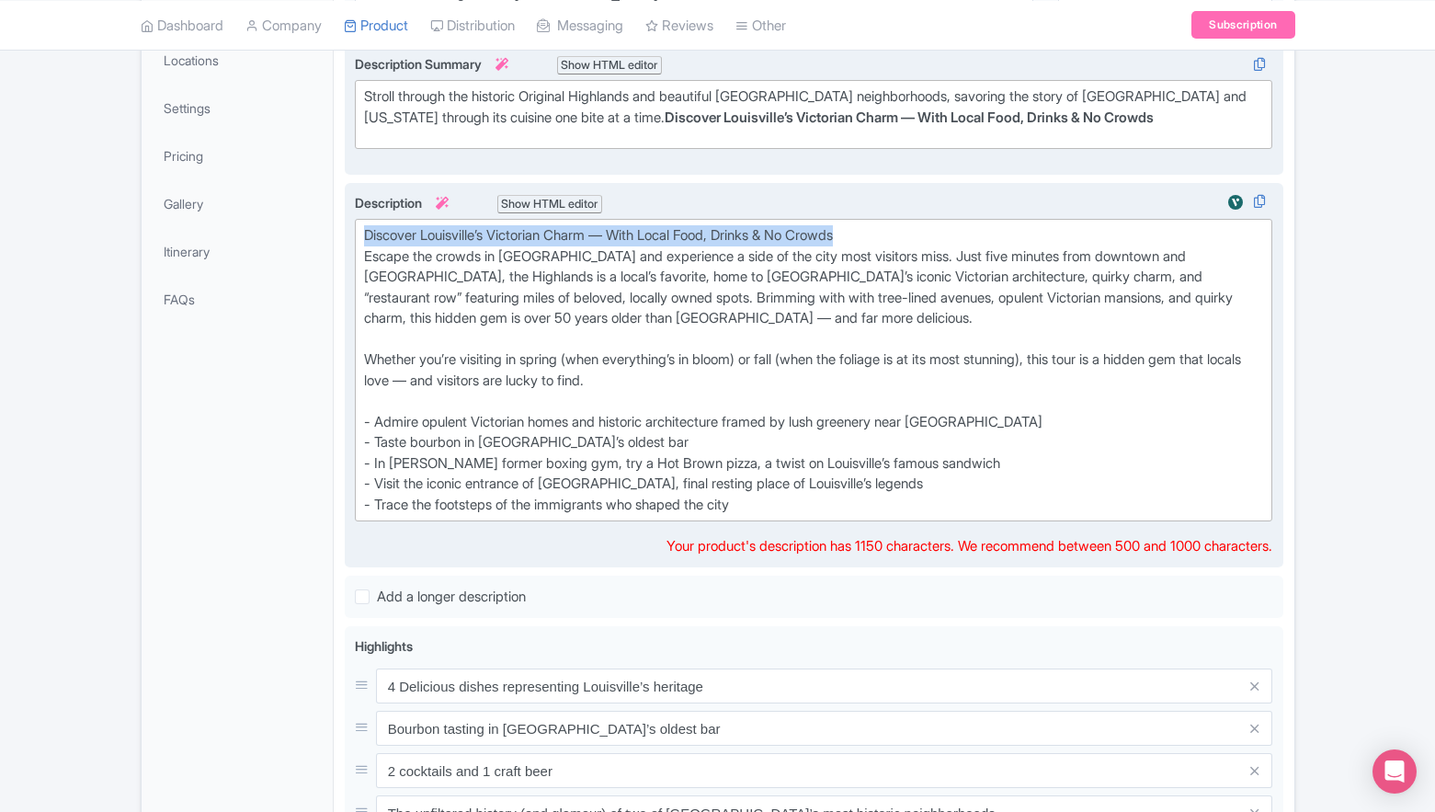
drag, startPoint x: 885, startPoint y: 235, endPoint x: 352, endPoint y: 226, distance: 532.5
click at [352, 226] on div "Description i Show HTML editor Bold Italic Strikethrough Link Heading Quote Cod…" at bounding box center [814, 376] width 939 height 386
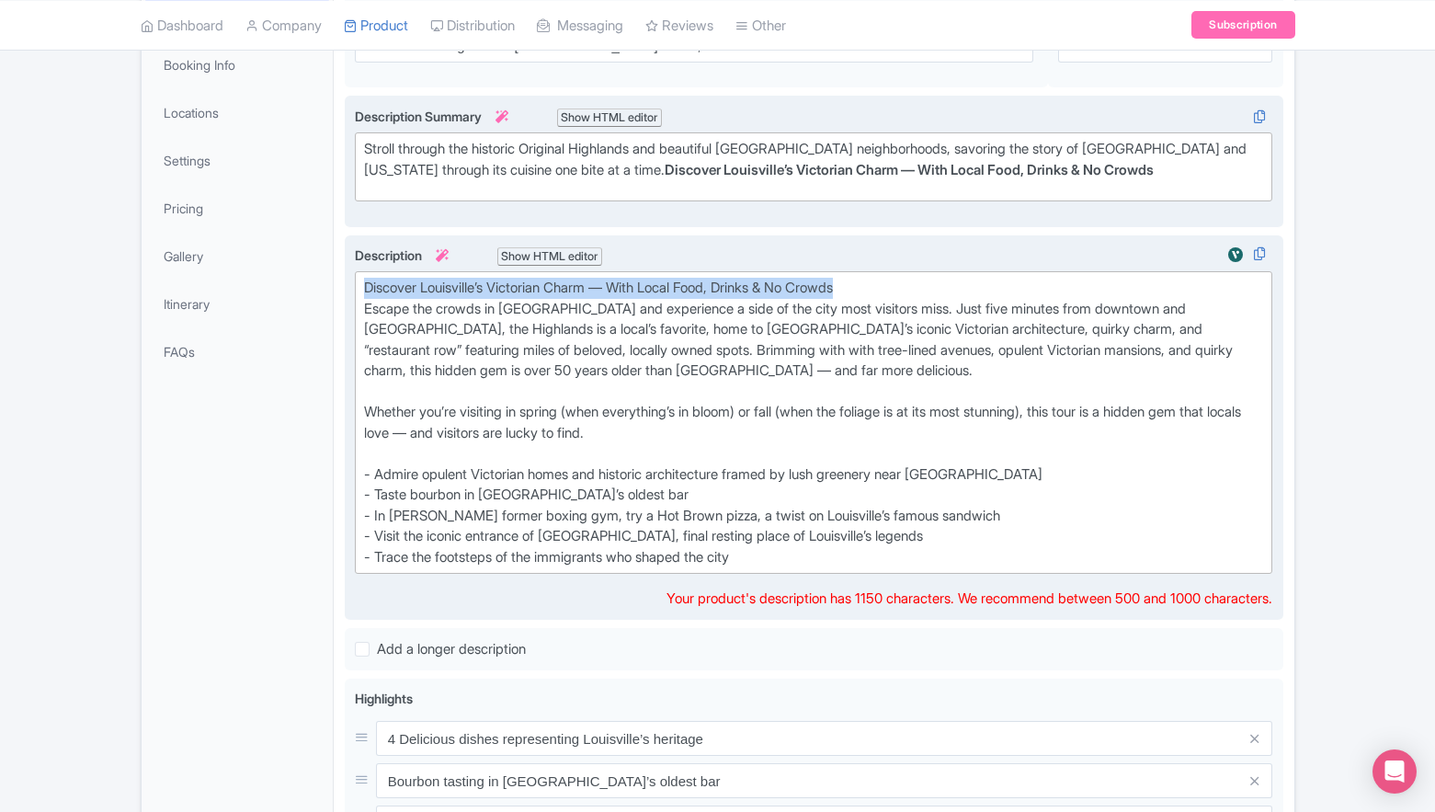
scroll to position [296, 0]
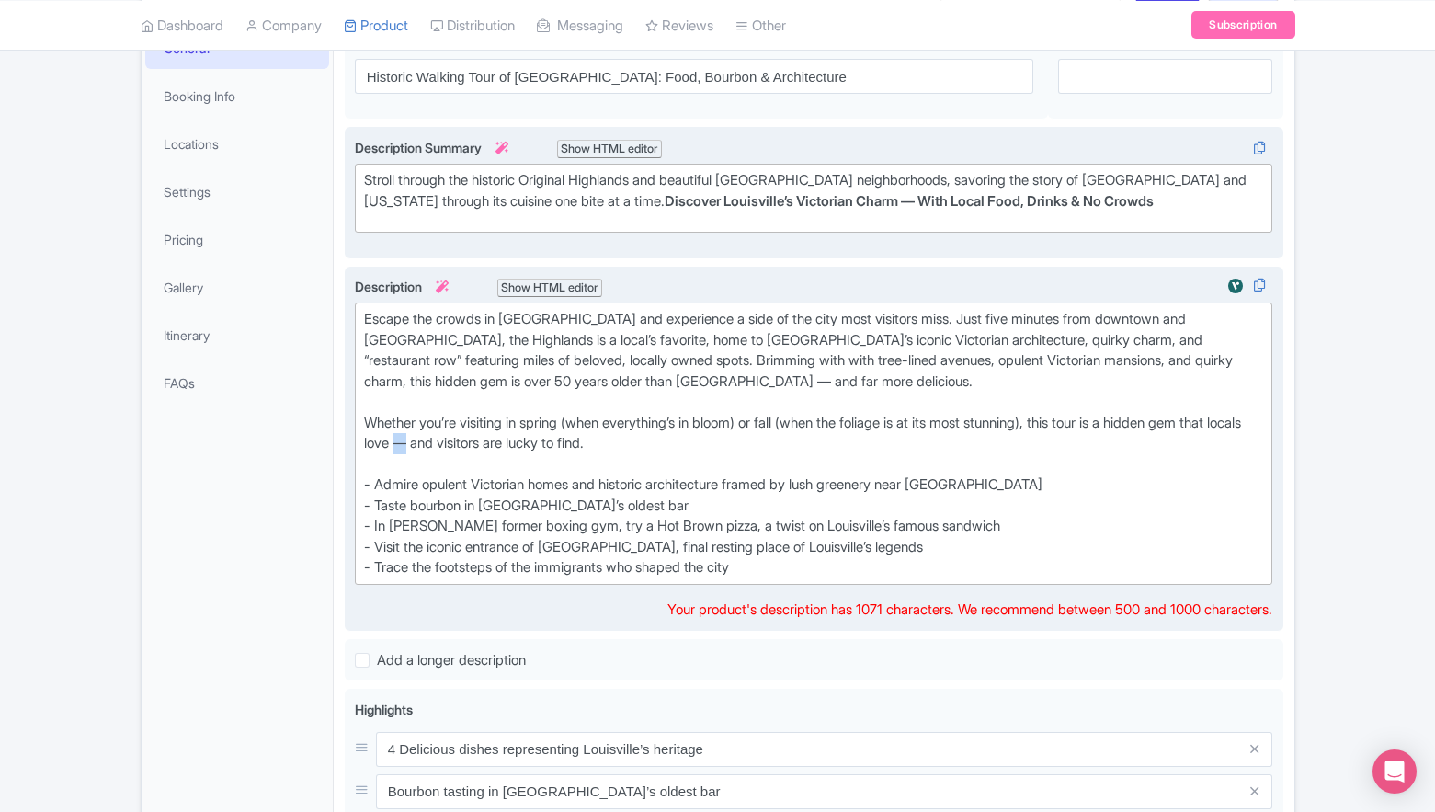
click at [468, 444] on div "Escape the crowds in Old Louisville and experience a side of the city most visi…" at bounding box center [814, 443] width 900 height 269
type trix-editor "<div>Escape the crowds in Old Louisville and experience a side of the city most…"
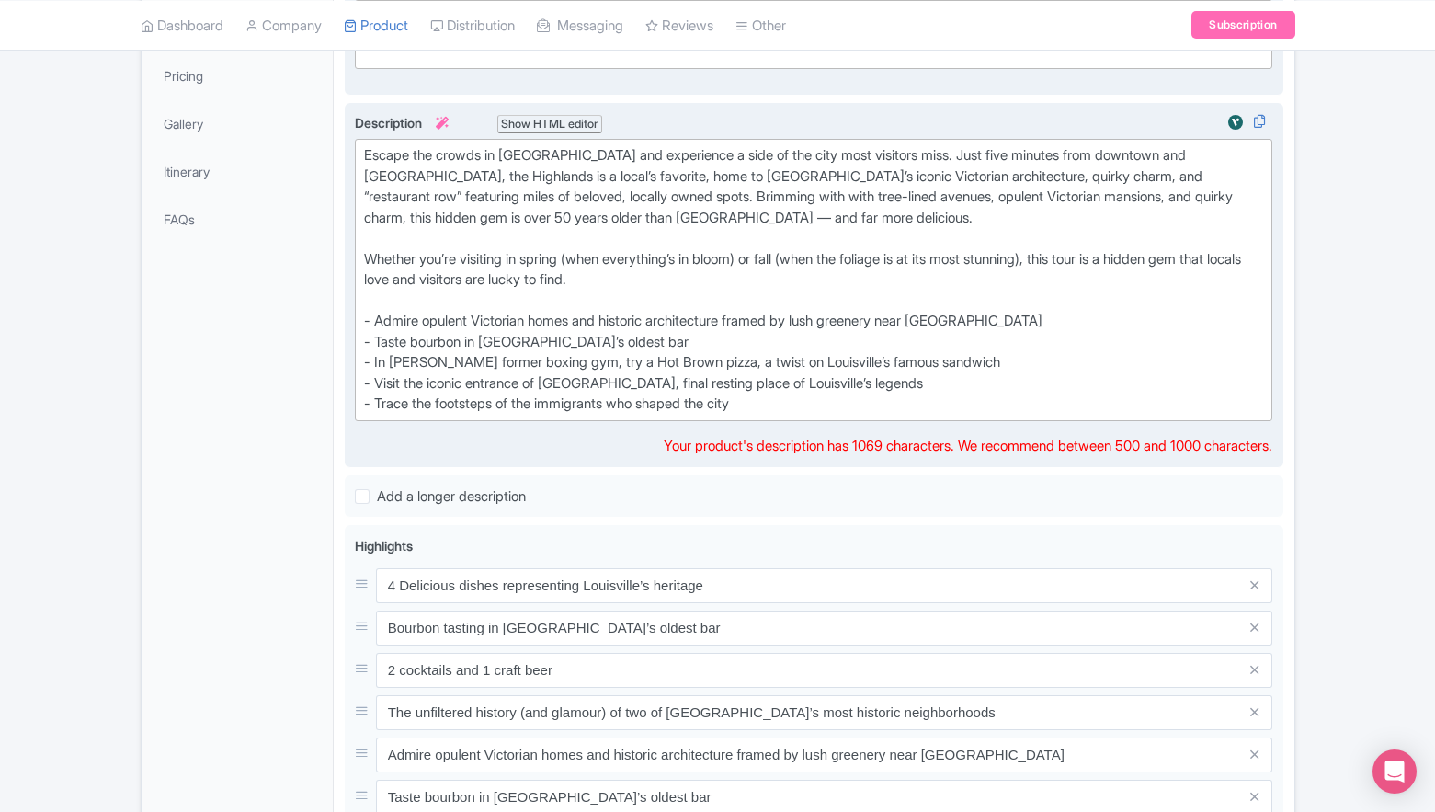
scroll to position [547, 0]
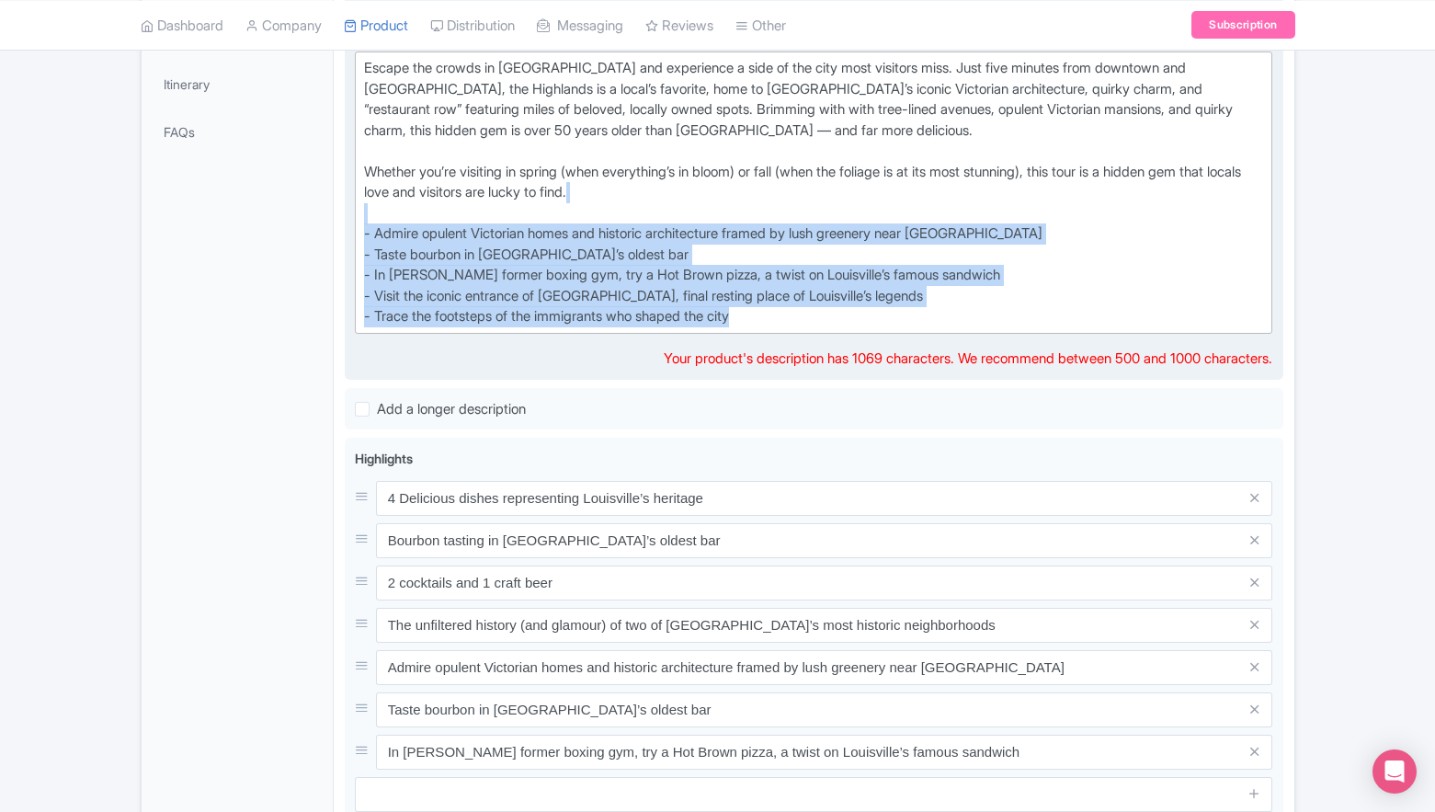
drag, startPoint x: 425, startPoint y: 215, endPoint x: 834, endPoint y: 311, distance: 420.2
click at [834, 311] on div "Escape the crowds in Old Louisville and experience a side of the city most visi…" at bounding box center [814, 192] width 900 height 269
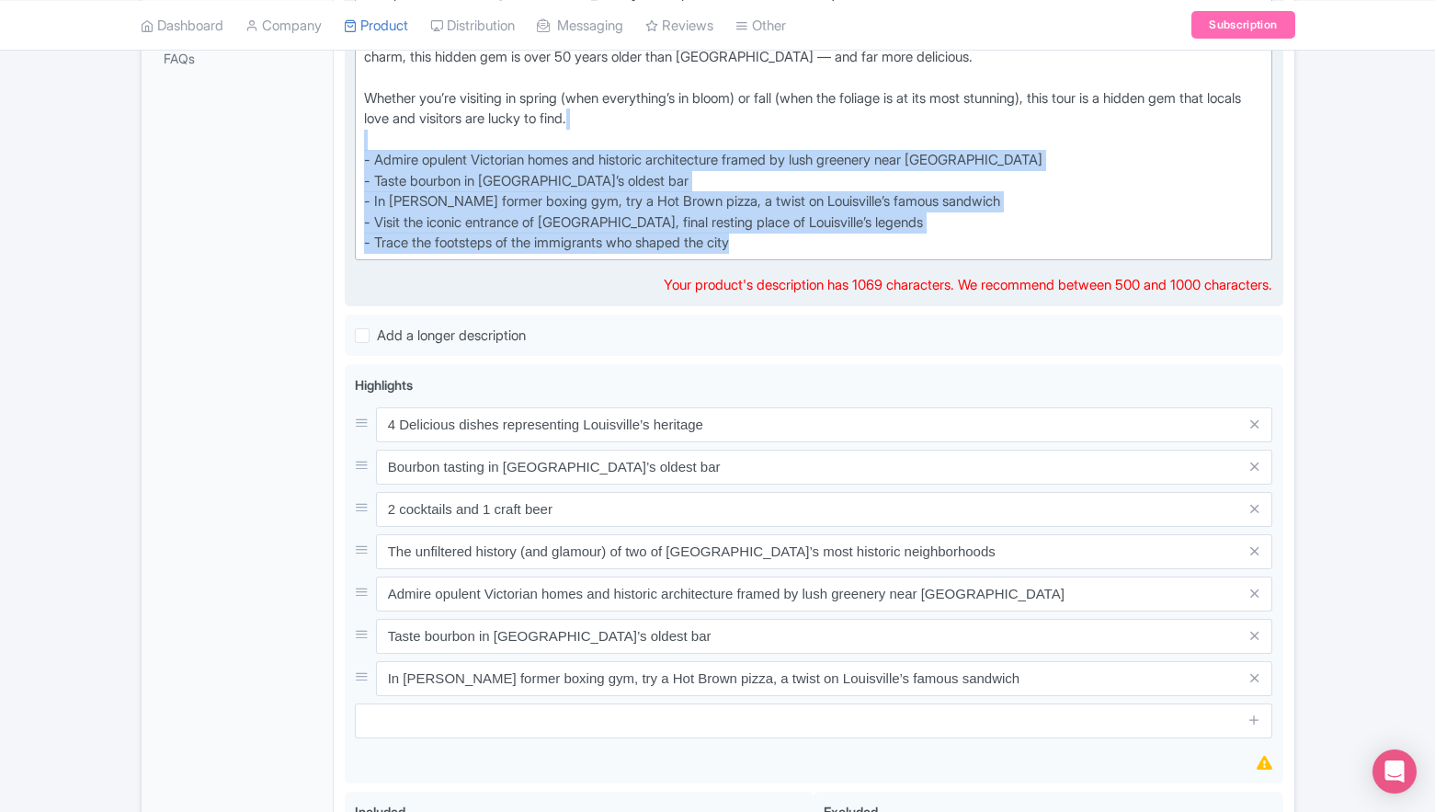
scroll to position [622, 0]
click at [711, 244] on div "Escape the crowds in Old Louisville and experience a side of the city most visi…" at bounding box center [814, 117] width 900 height 269
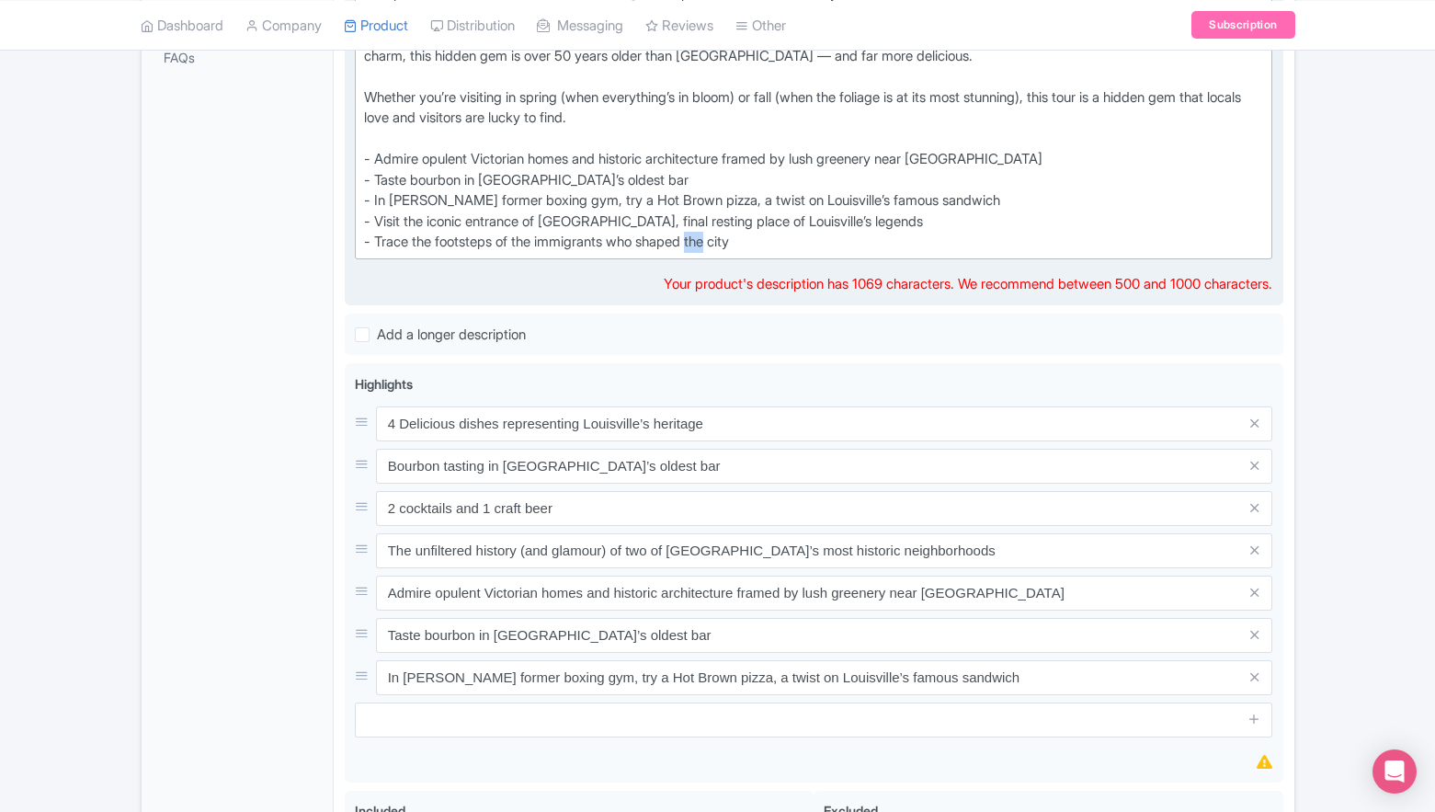
click at [711, 244] on div "Escape the crowds in Old Louisville and experience a side of the city most visi…" at bounding box center [814, 117] width 900 height 269
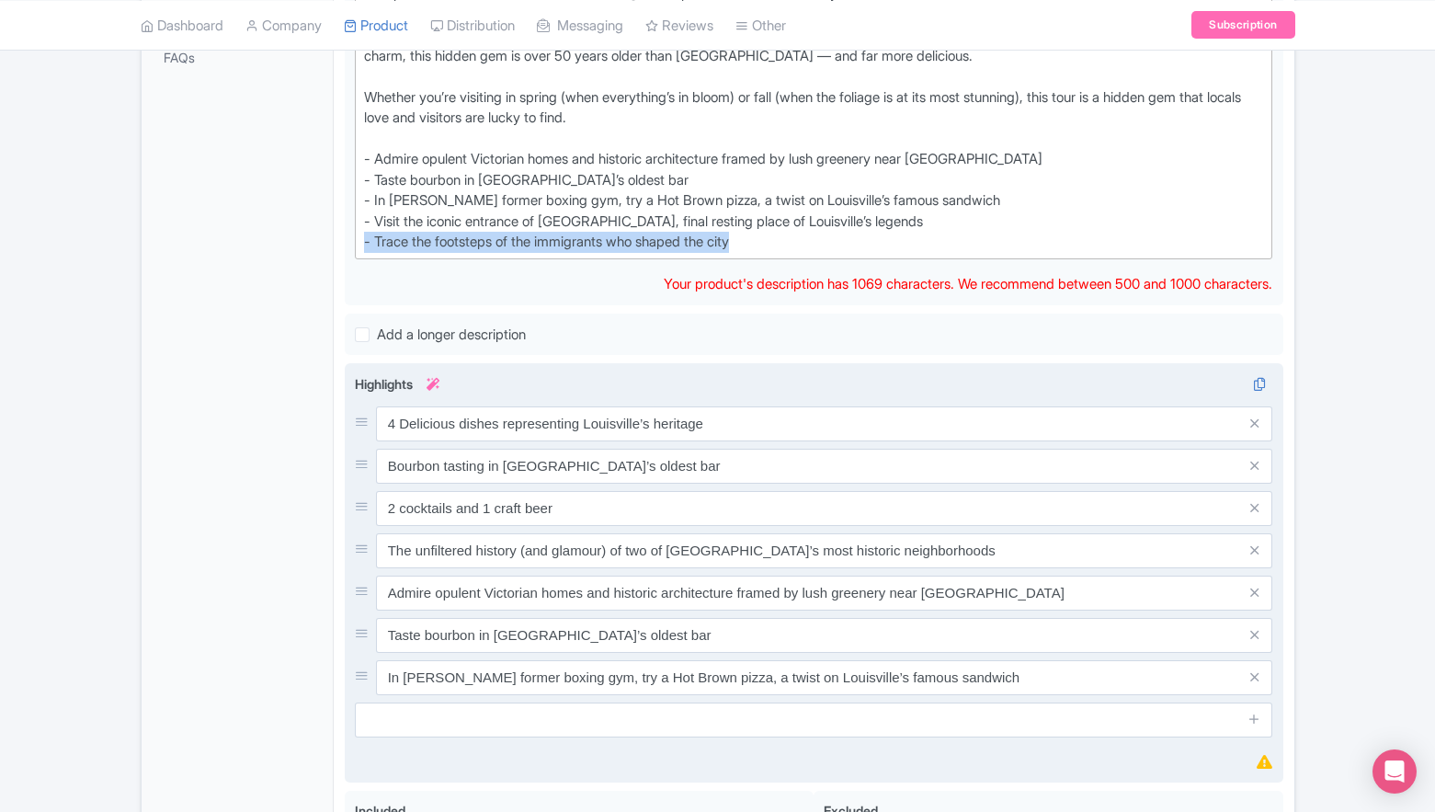
copy div "- Trace the footsteps of the immigrants who shaped the city"
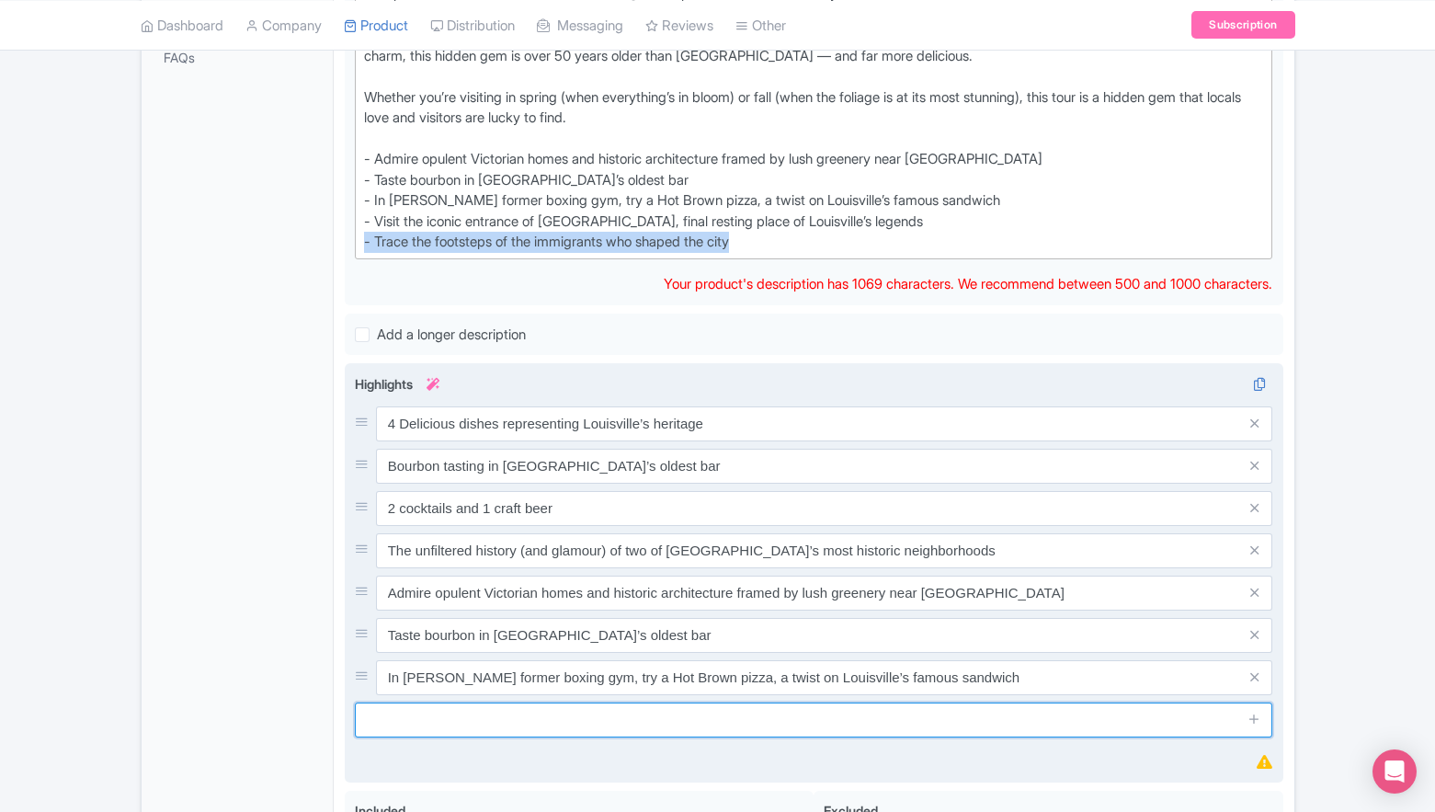
click at [530, 703] on input "text" at bounding box center [814, 720] width 919 height 35
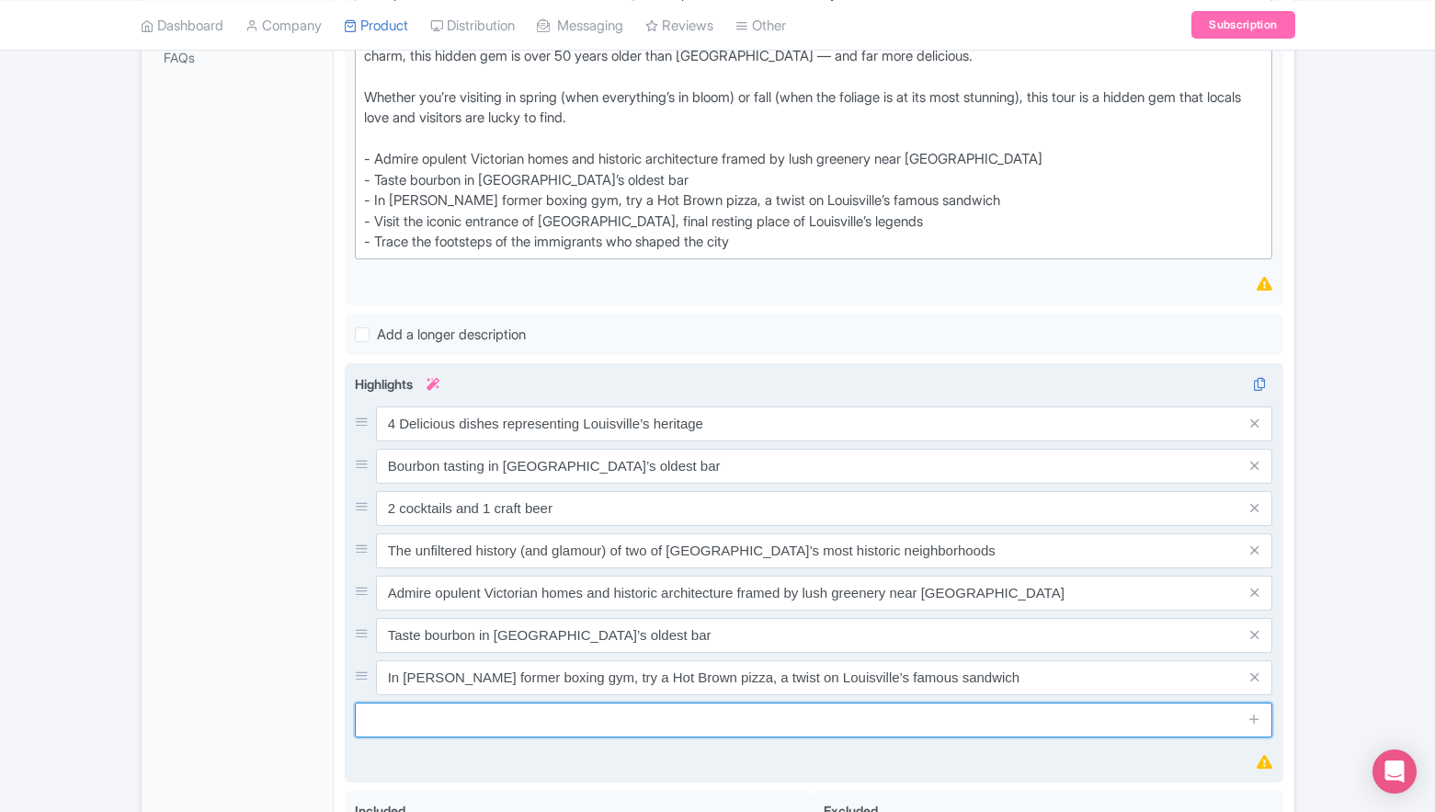
paste input "- Trace the footsteps of the immigrants who shaped the city"
type input "- Trace the footsteps of the immigrants who shaped the city"
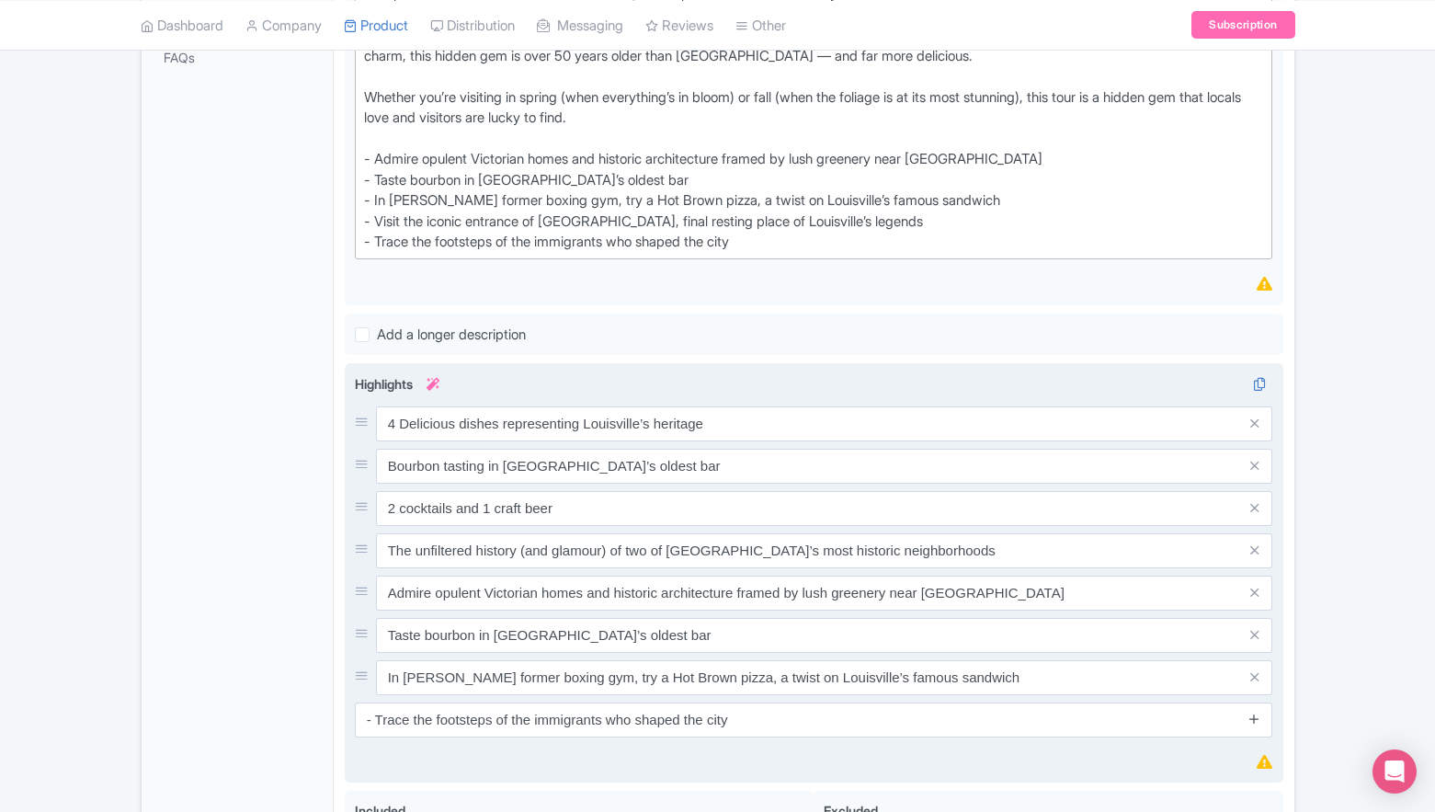
click at [1254, 719] on icon at bounding box center [1255, 719] width 14 height 14
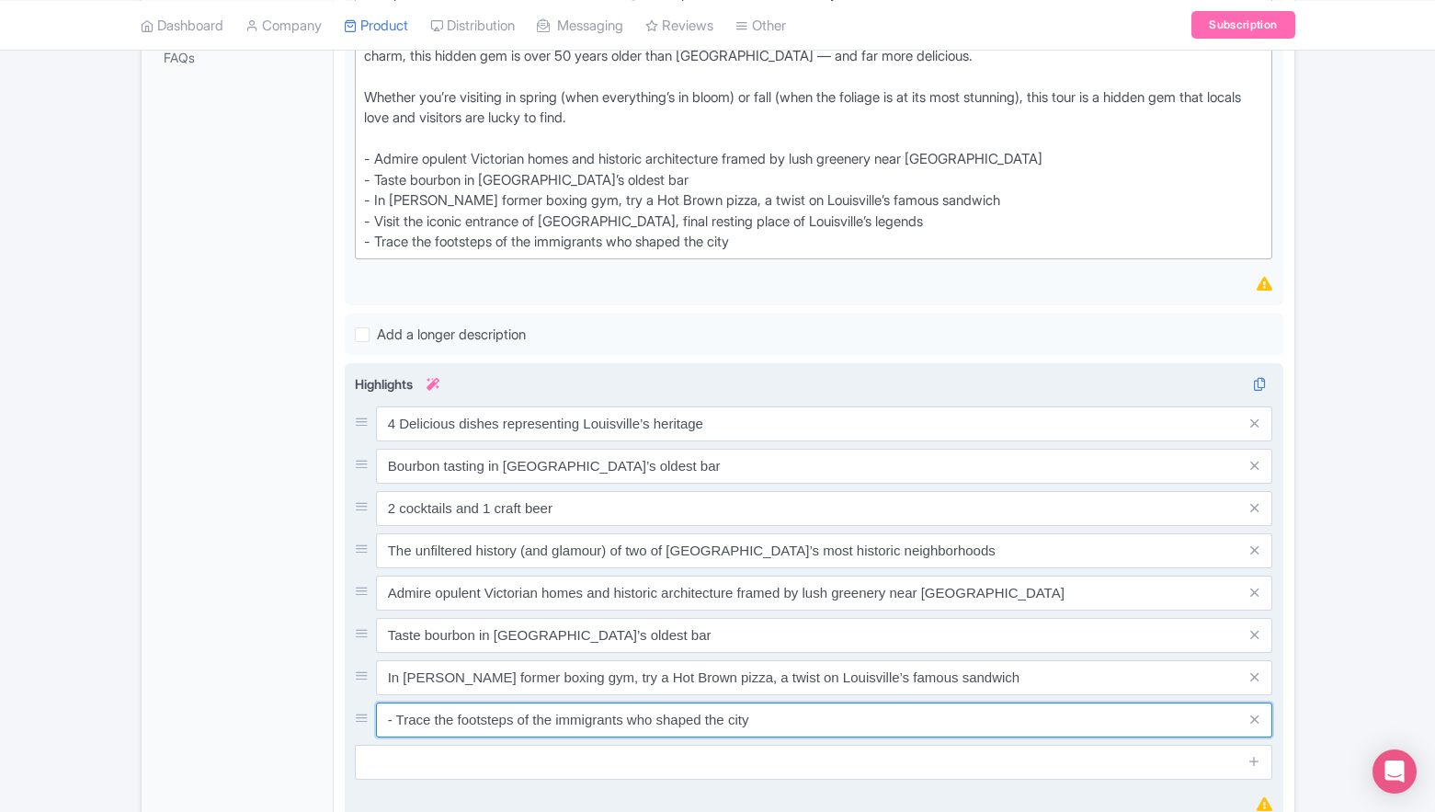
drag, startPoint x: 396, startPoint y: 722, endPoint x: 381, endPoint y: 721, distance: 15.7
click at [381, 721] on input "- Trace the footsteps of the immigrants who shaped the city" at bounding box center [825, 720] width 898 height 35
type input "Trace the footsteps of the immigrants who shaped the city"
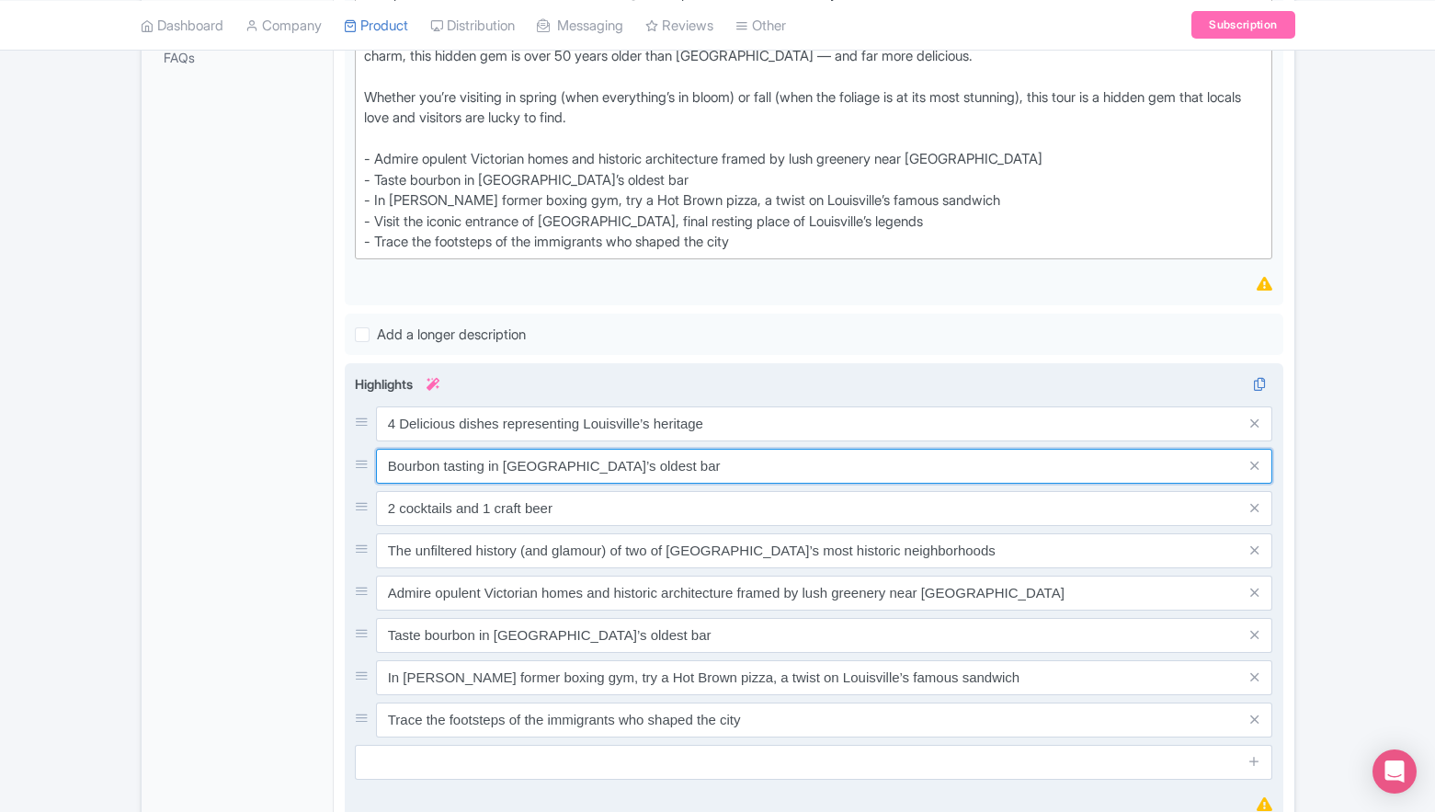
click at [806, 470] on input "Bourbon tasting in Louisville’s oldest bar" at bounding box center [825, 466] width 898 height 35
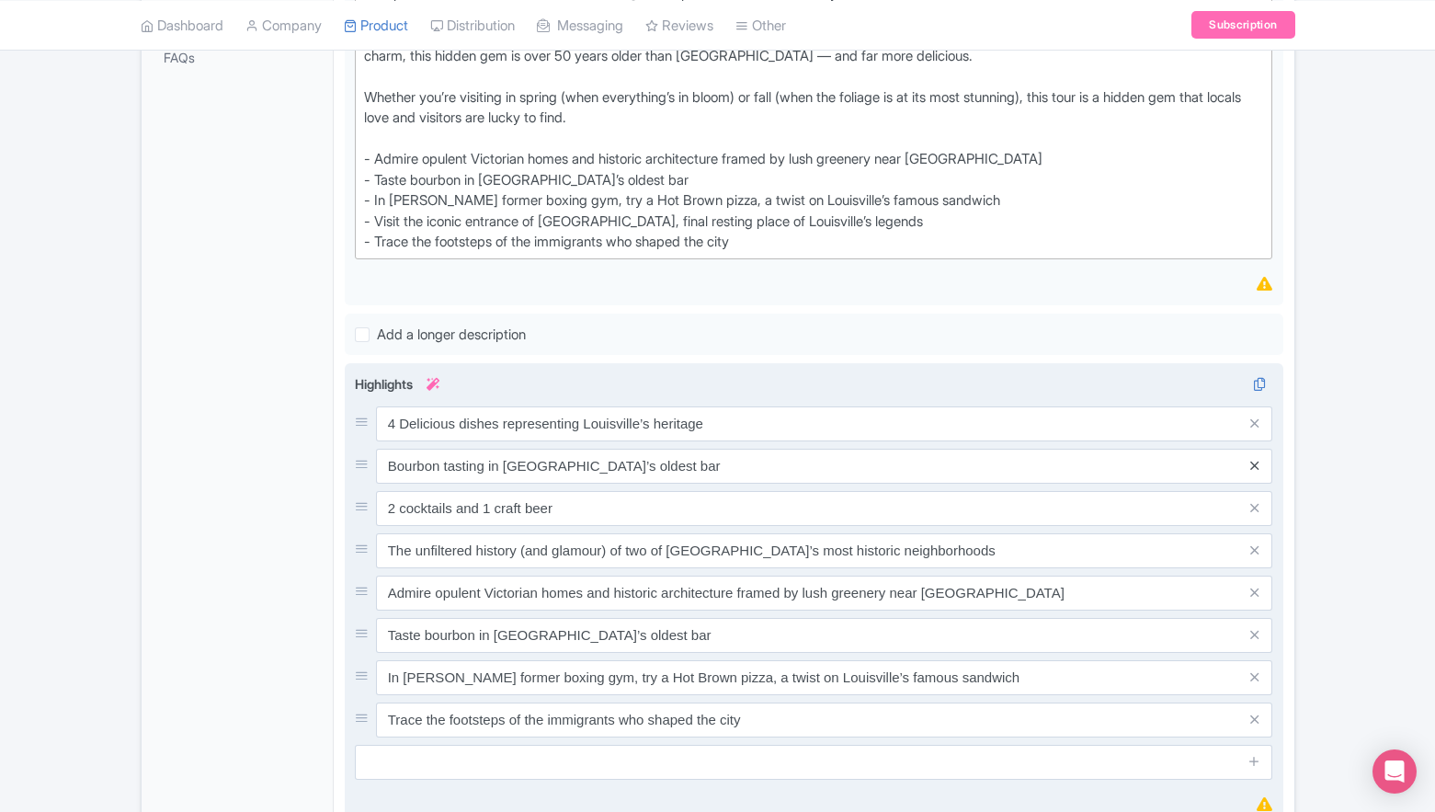
click at [1253, 467] on icon at bounding box center [1255, 466] width 8 height 14
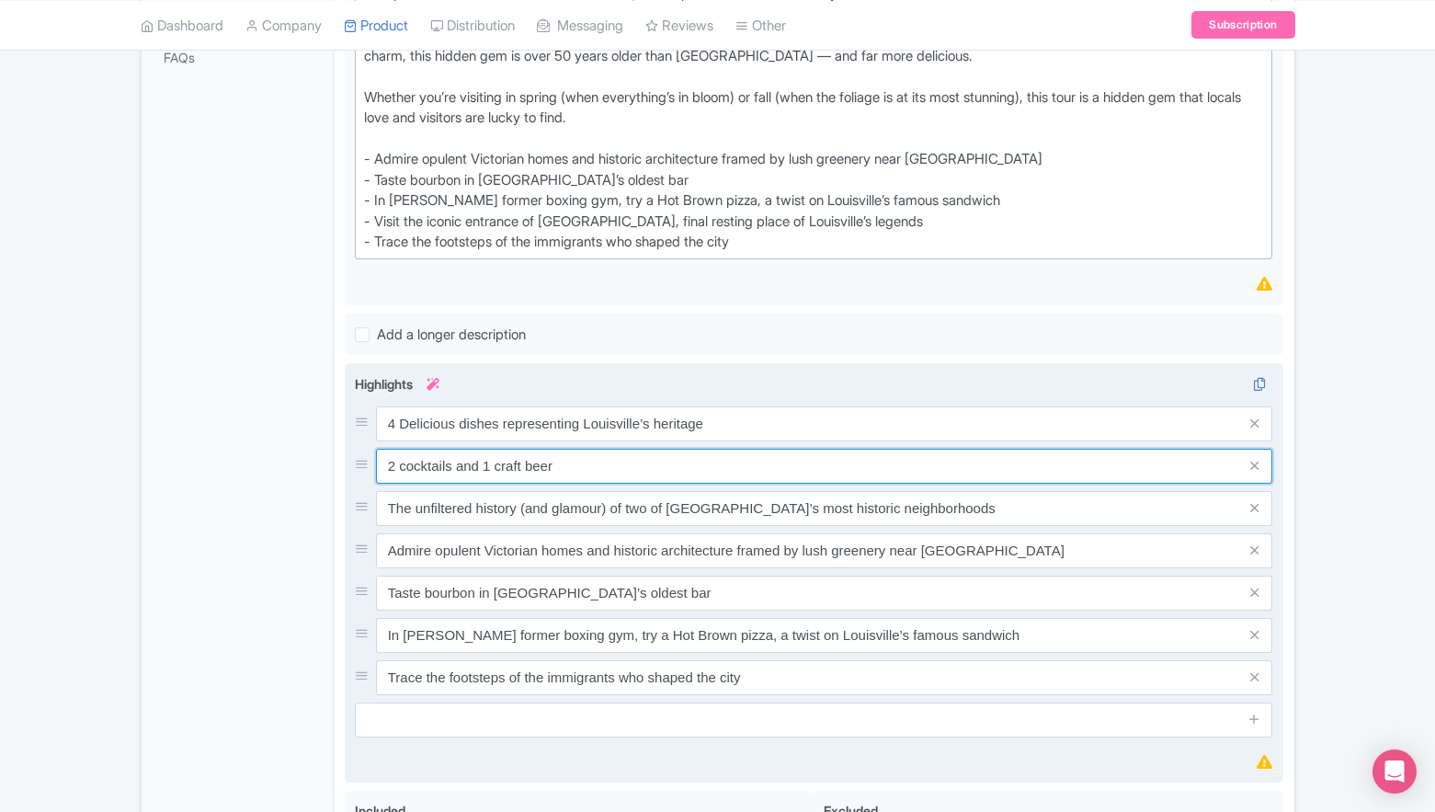
click at [637, 457] on input "2 cocktails and 1 craft beer" at bounding box center [825, 466] width 898 height 35
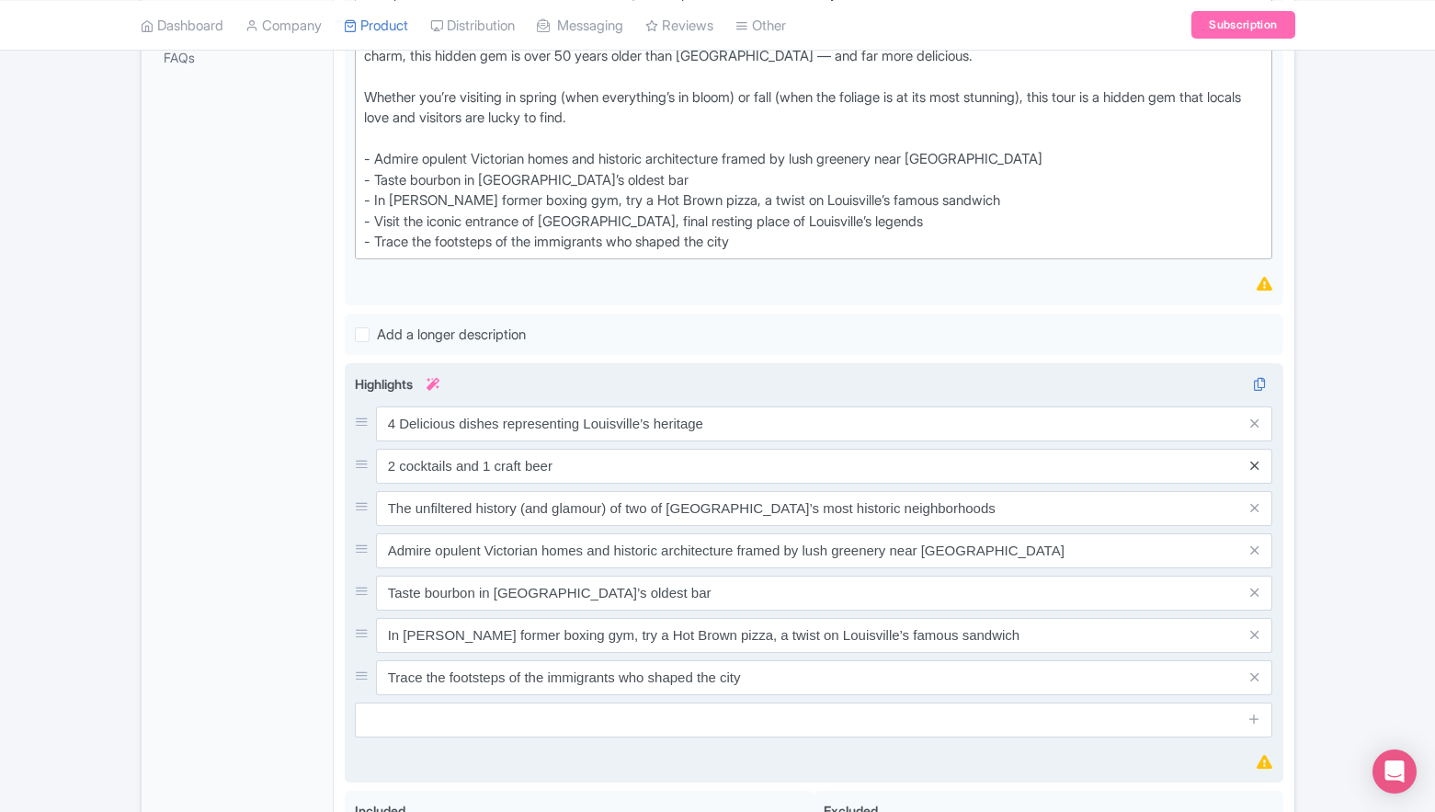
click at [1252, 462] on icon at bounding box center [1255, 466] width 8 height 14
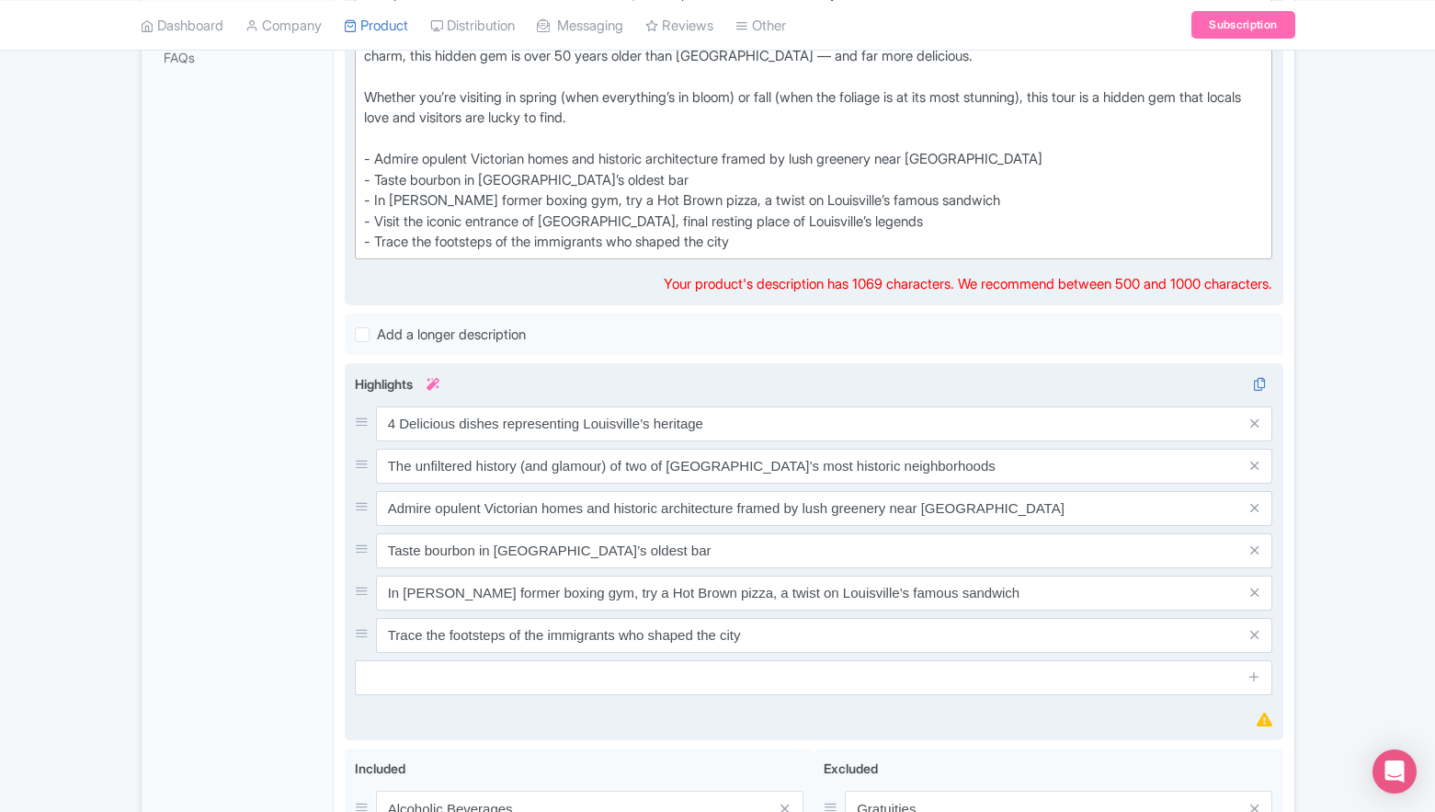
drag, startPoint x: 941, startPoint y: 224, endPoint x: 369, endPoint y: 211, distance: 572.1
click at [369, 211] on div "Escape the crowds in Old Louisville and experience a side of the city most visi…" at bounding box center [814, 117] width 900 height 269
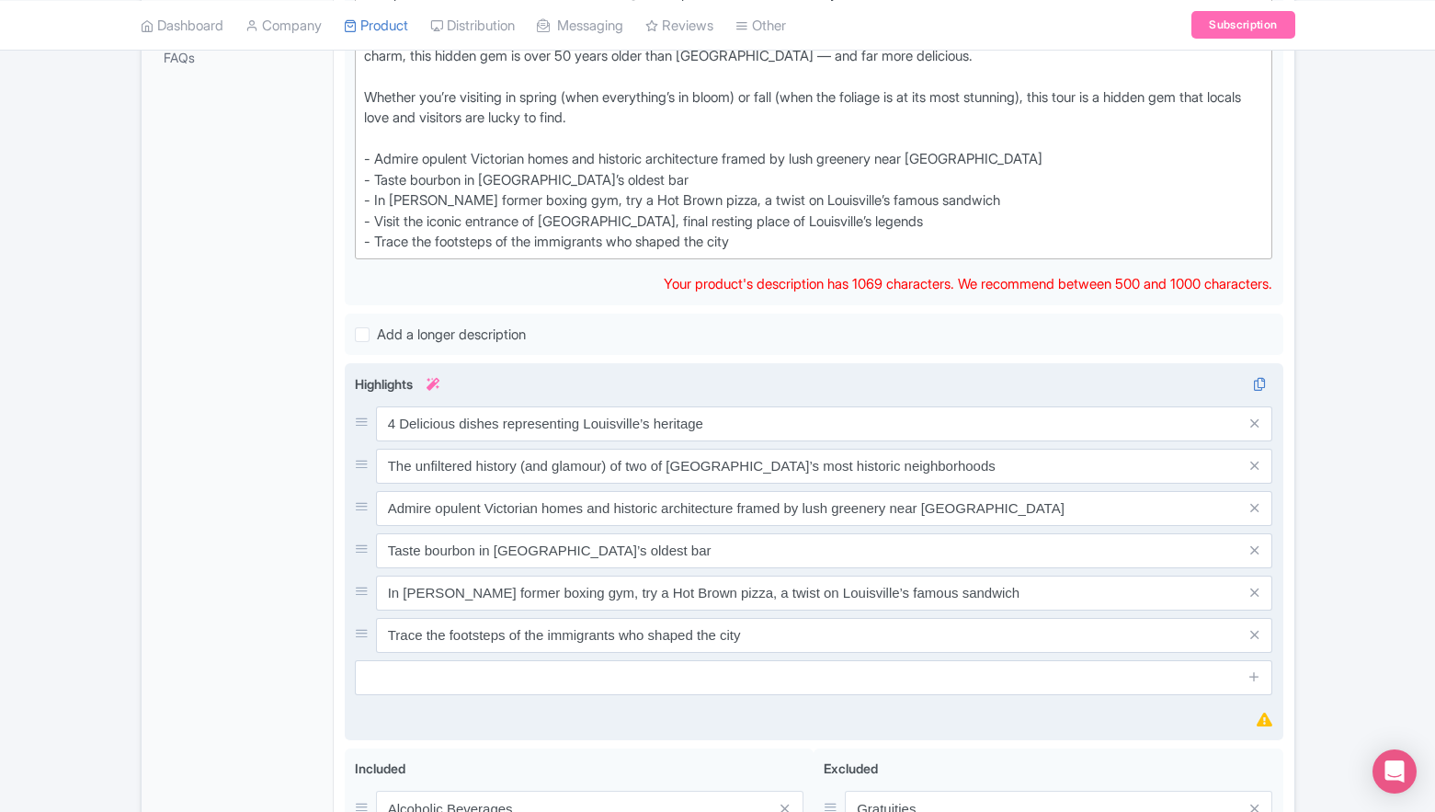
copy div "Visit the iconic entrance of [GEOGRAPHIC_DATA], final resting place of Louisvil…"
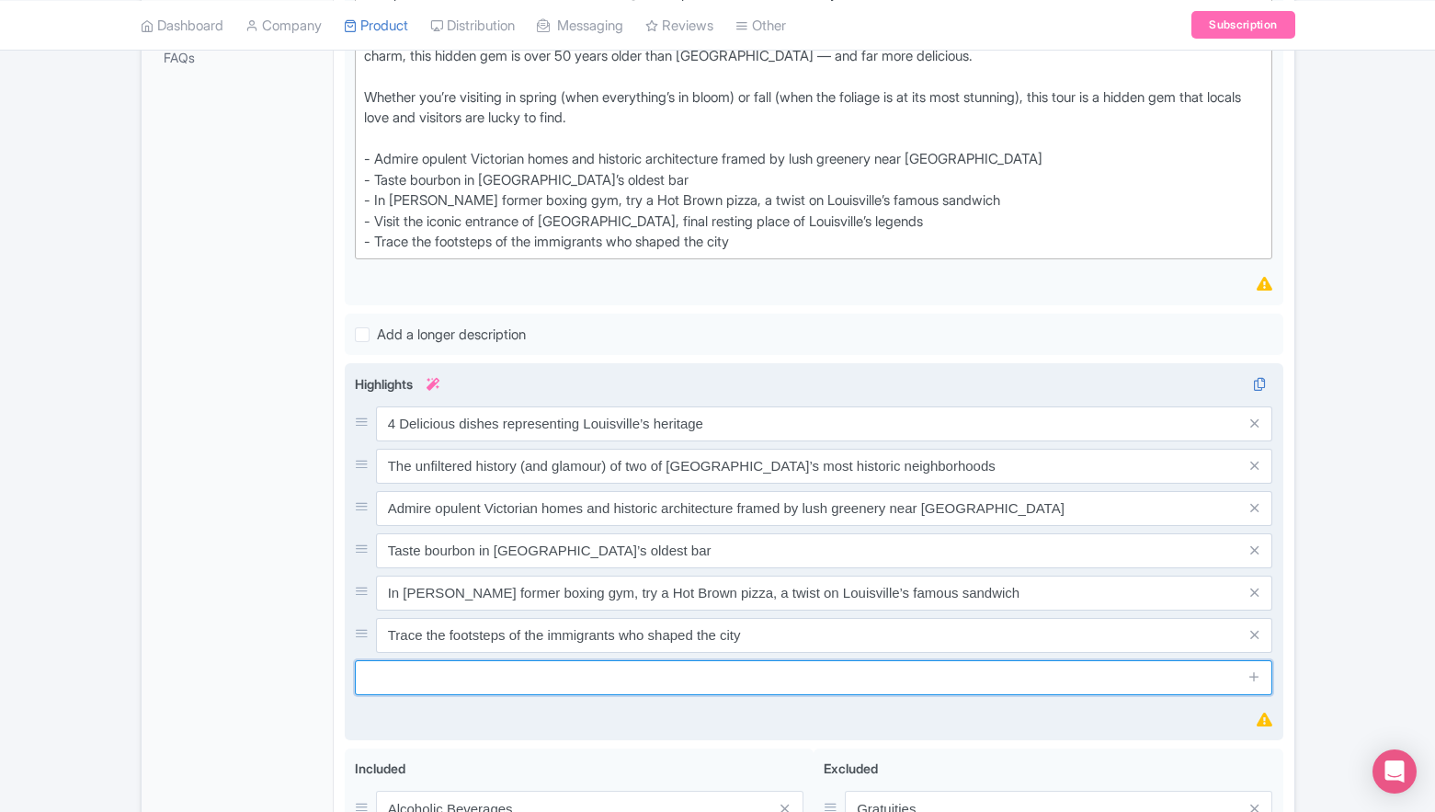
click at [472, 665] on input "text" at bounding box center [814, 677] width 919 height 35
paste input "Visit the iconic entrance of [GEOGRAPHIC_DATA], final resting place of Louisvil…"
type input "Visit the iconic entrance of [GEOGRAPHIC_DATA], final resting place of Louisvil…"
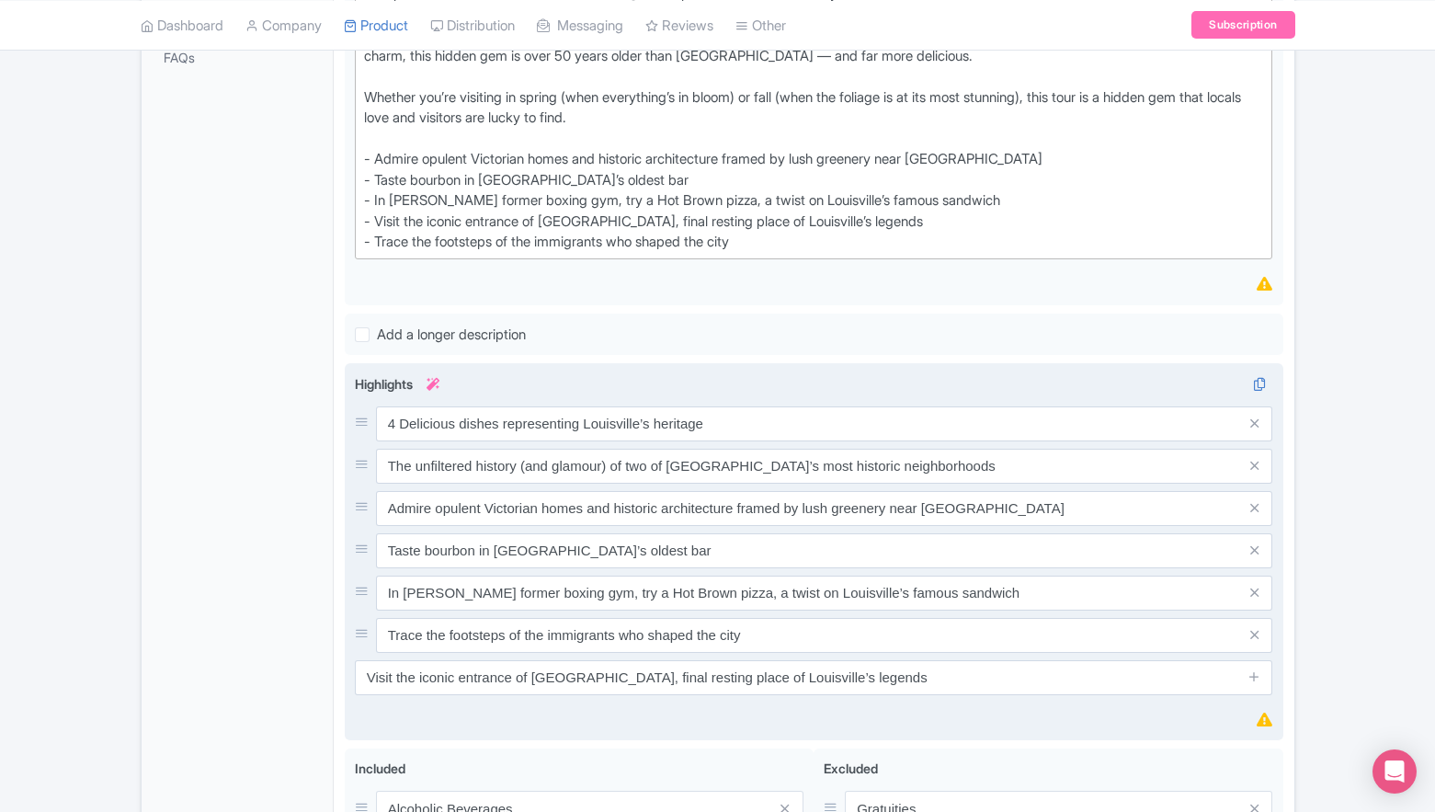
click at [791, 726] on div "Highlights i 4 Delicious dishes representing Louisville’s heritage The unfilter…" at bounding box center [814, 552] width 919 height 357
click at [1257, 680] on icon at bounding box center [1255, 676] width 14 height 14
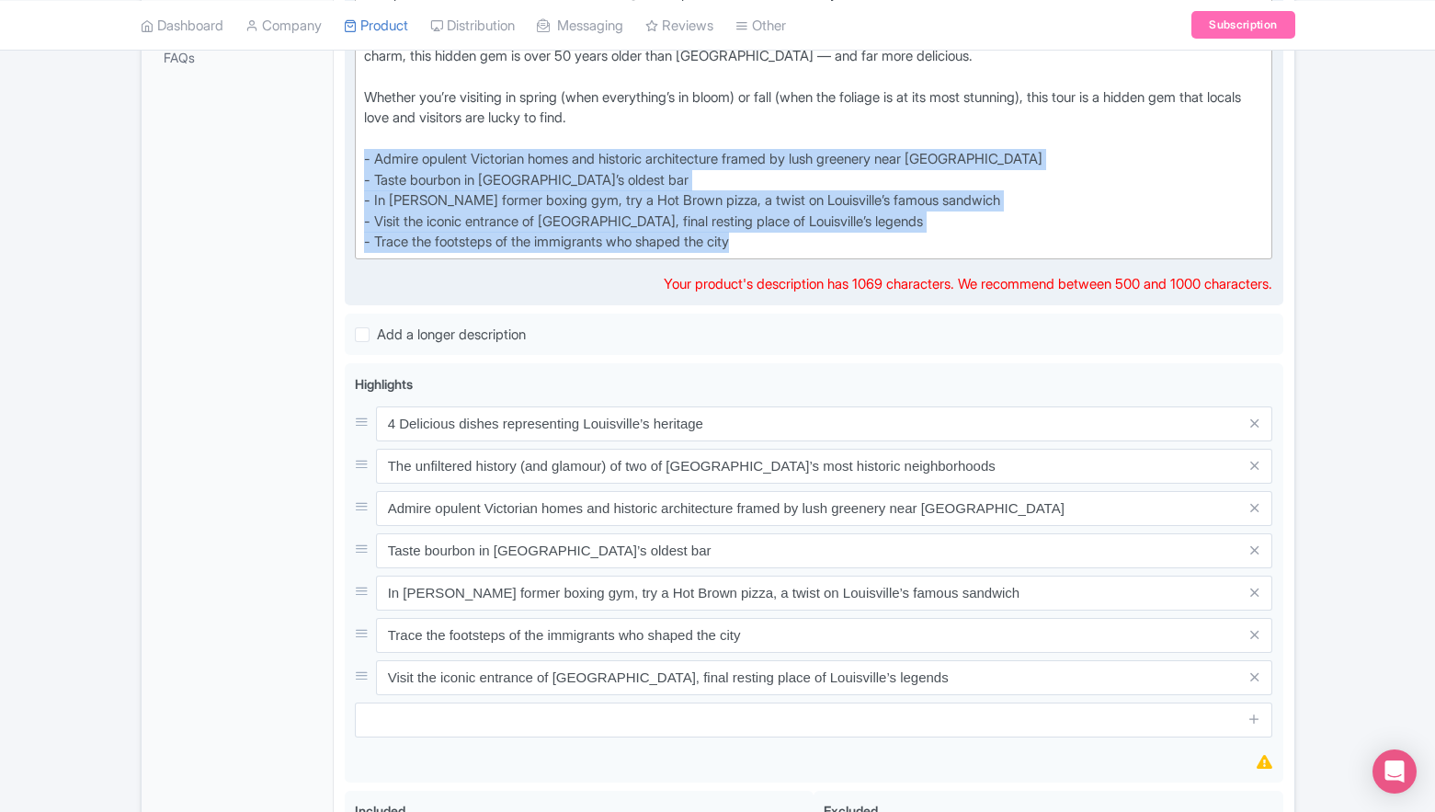
drag, startPoint x: 828, startPoint y: 247, endPoint x: 355, endPoint y: 163, distance: 480.2
click at [355, 163] on trix-editor "Escape the crowds in Old Louisville and experience a side of the city most visi…" at bounding box center [814, 118] width 919 height 282
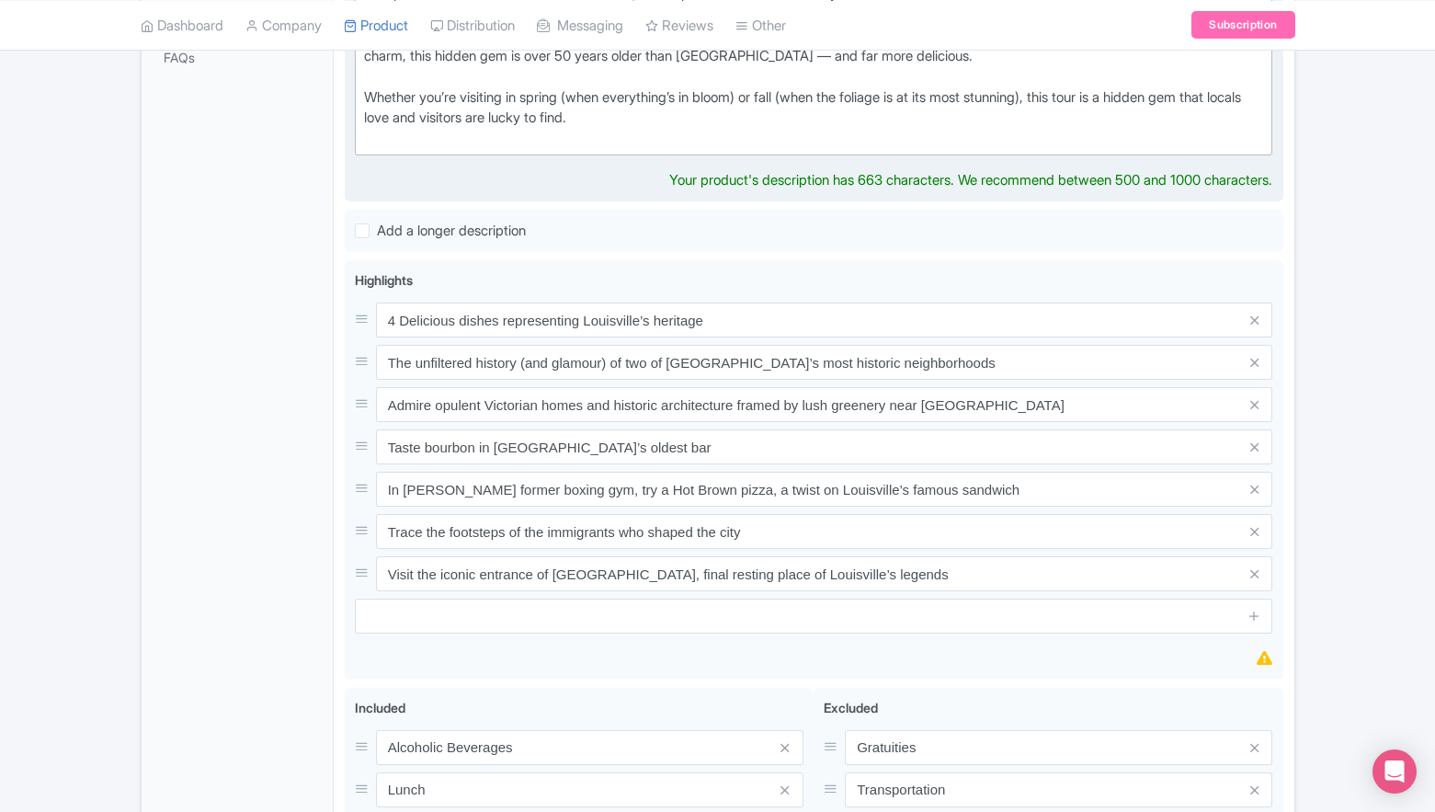
type trix-editor "<div>Escape the crowds in Old Louisville and experience a side of the city most…"
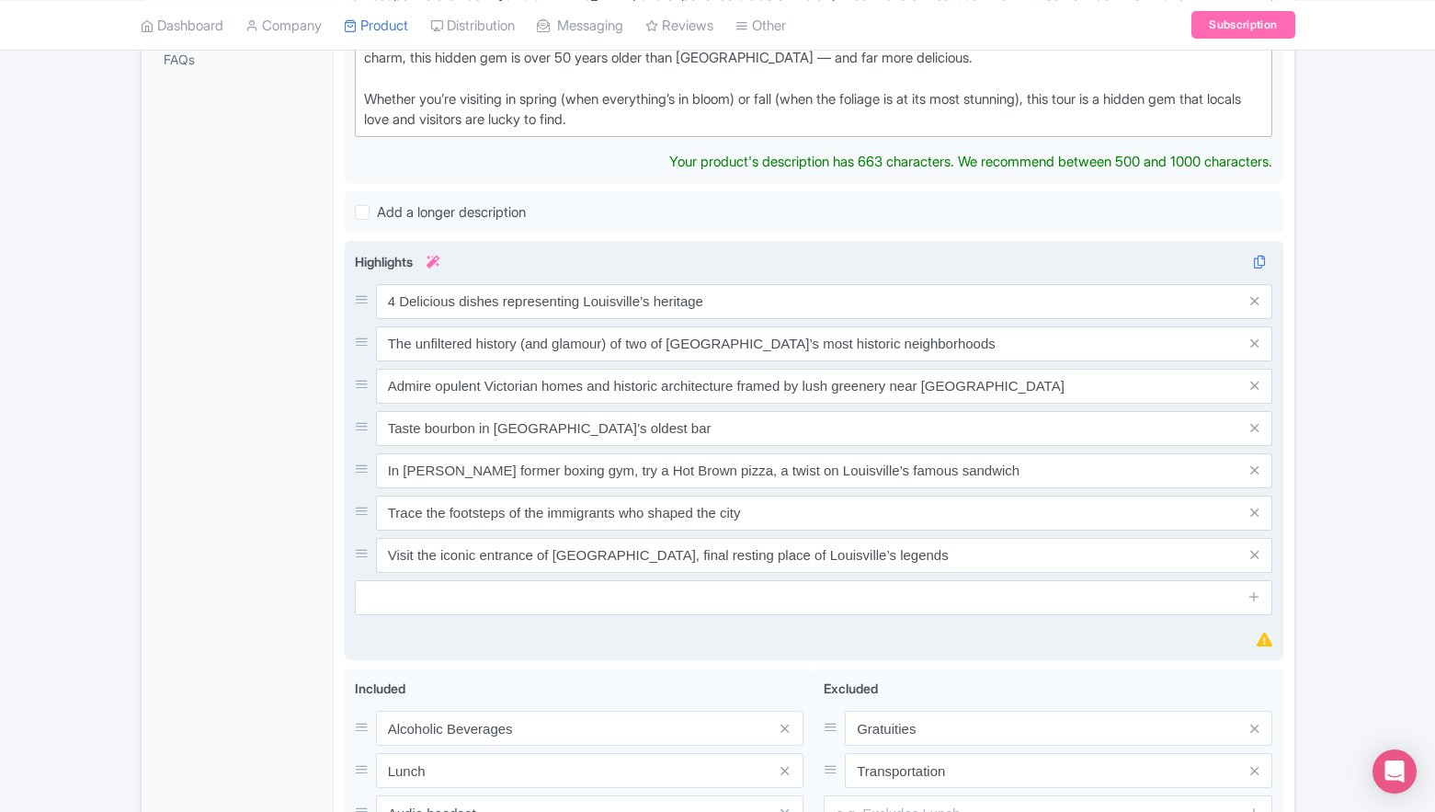
scroll to position [905, 0]
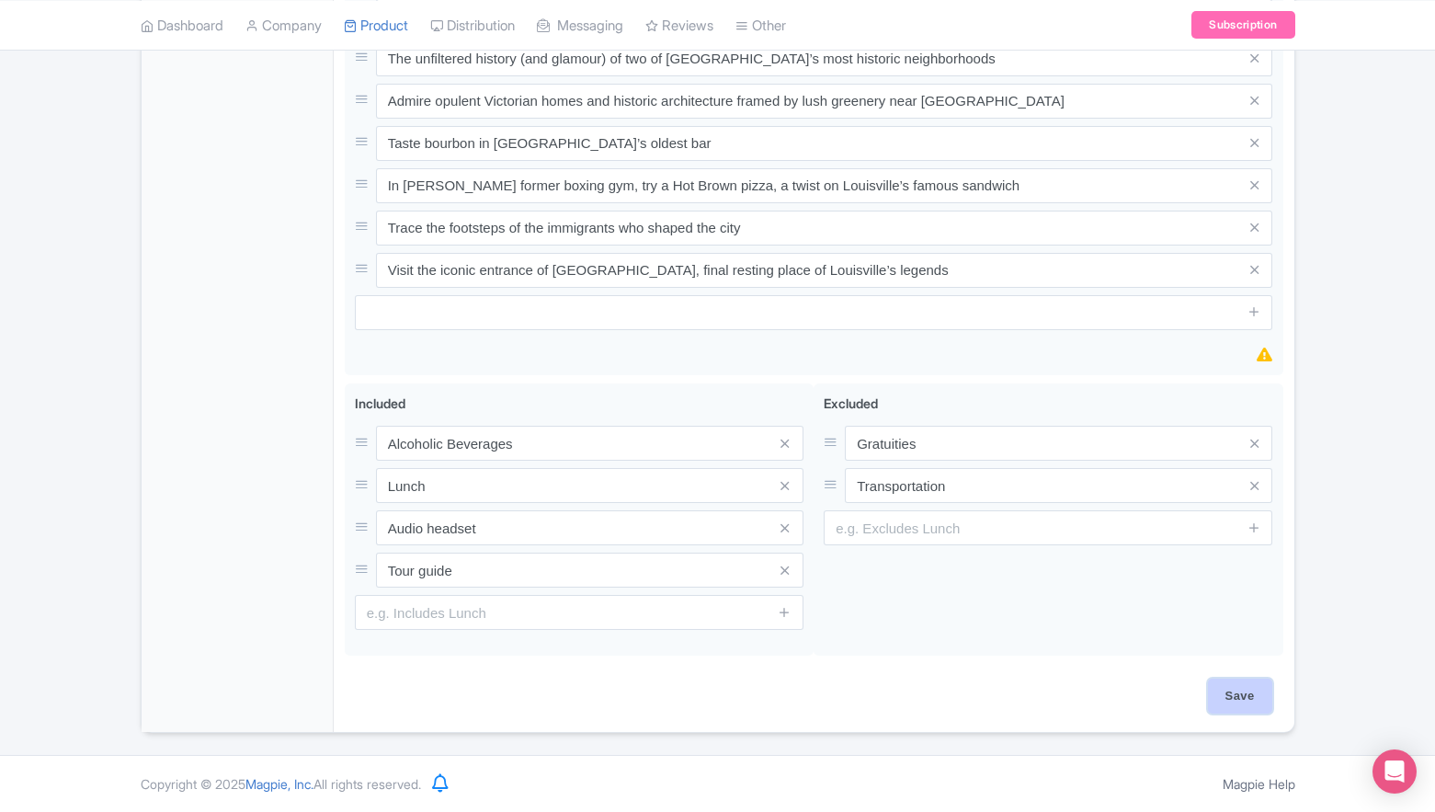
click at [1246, 696] on input "Save" at bounding box center [1240, 696] width 64 height 35
type input "Saving..."
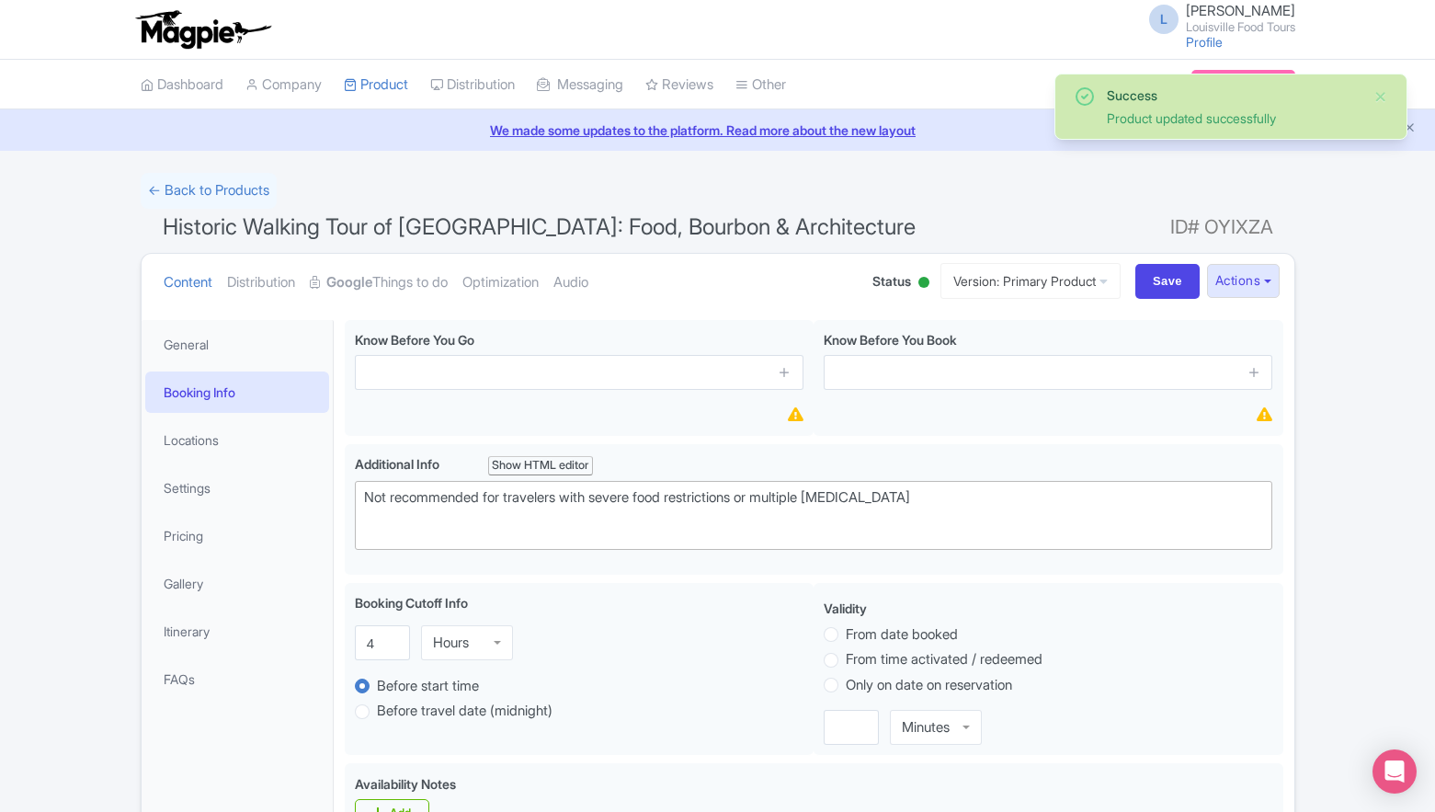
scroll to position [14, 0]
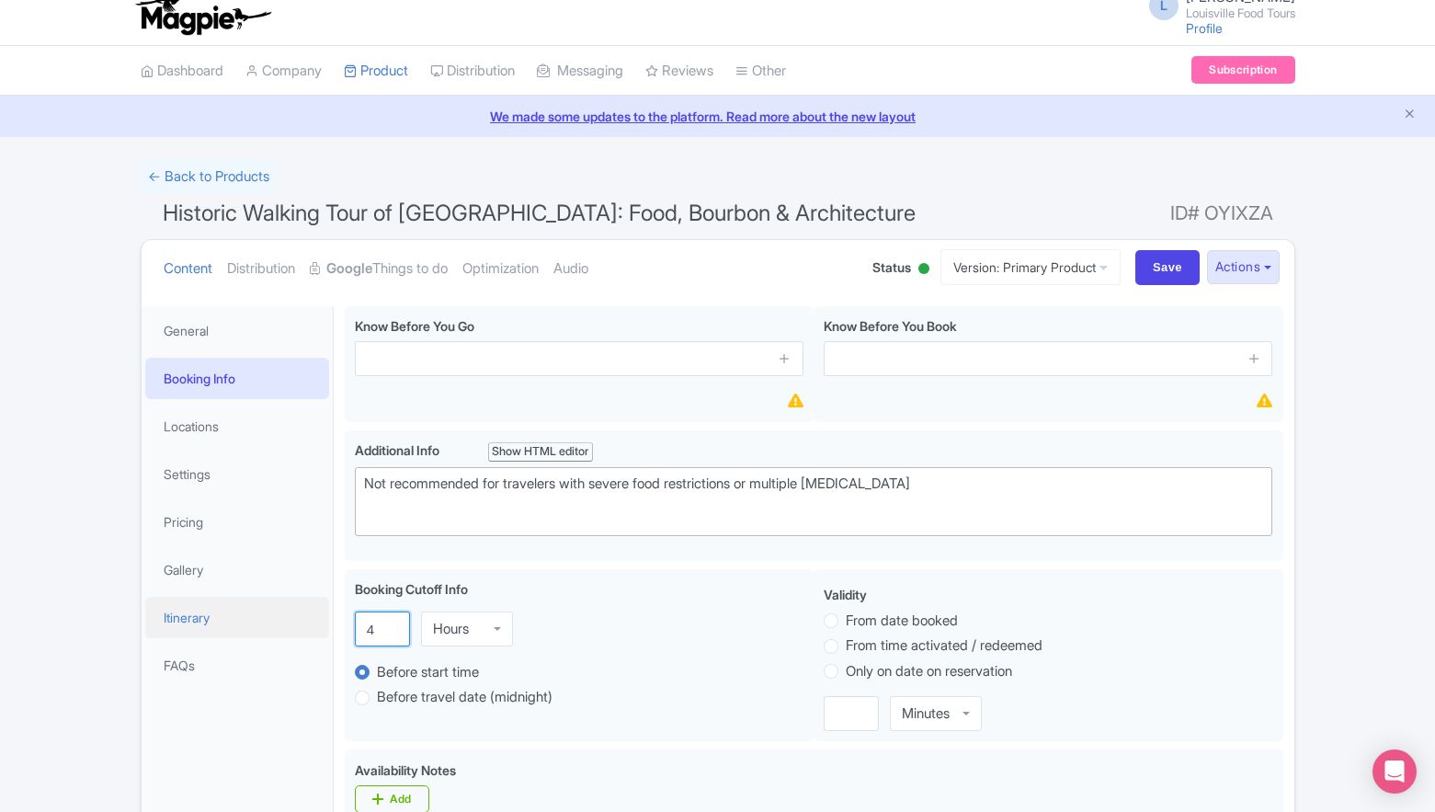
drag, startPoint x: 381, startPoint y: 623, endPoint x: 320, endPoint y: 623, distance: 60.7
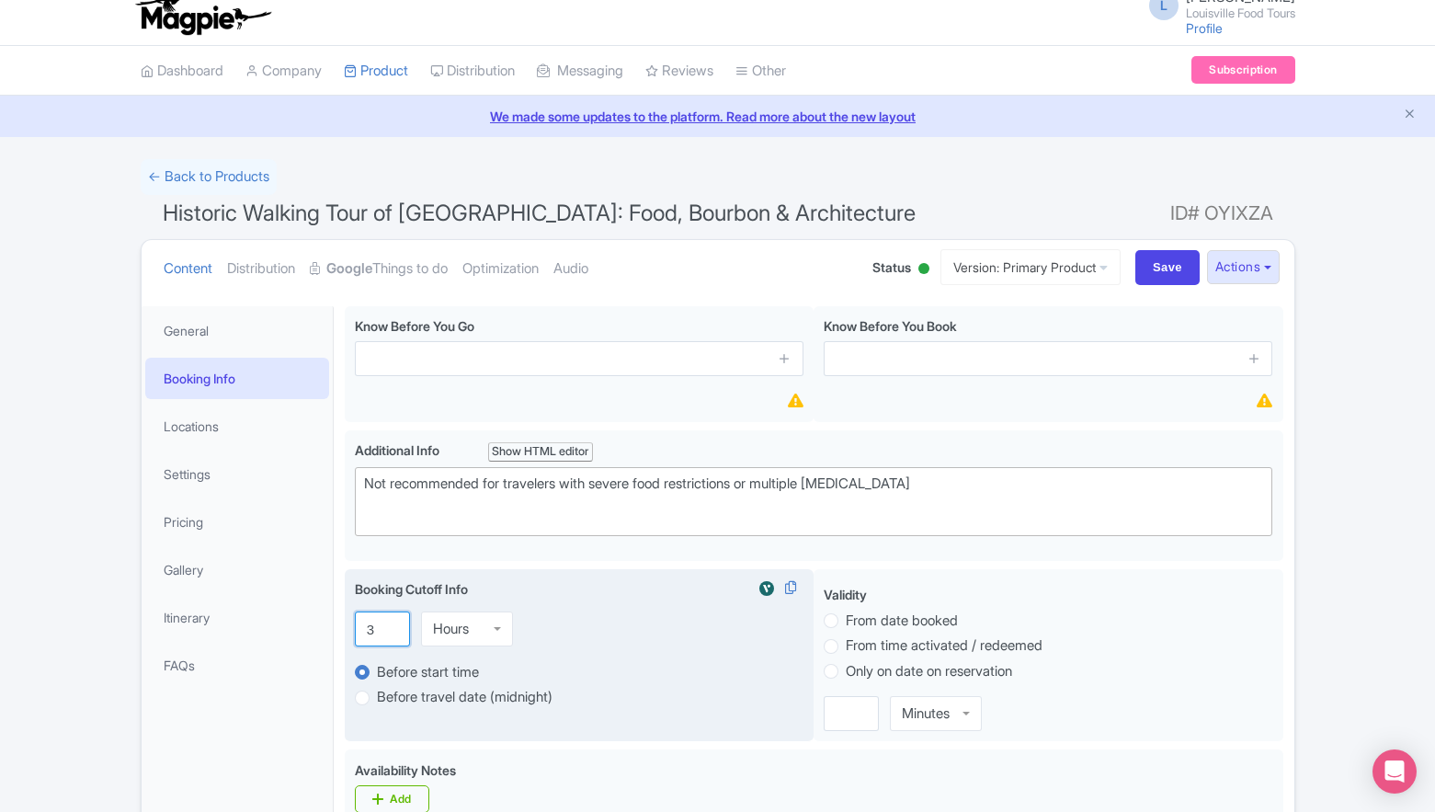
click at [386, 630] on input "3" at bounding box center [382, 629] width 55 height 35
type input "2"
click at [386, 630] on input "2" at bounding box center [382, 629] width 55 height 35
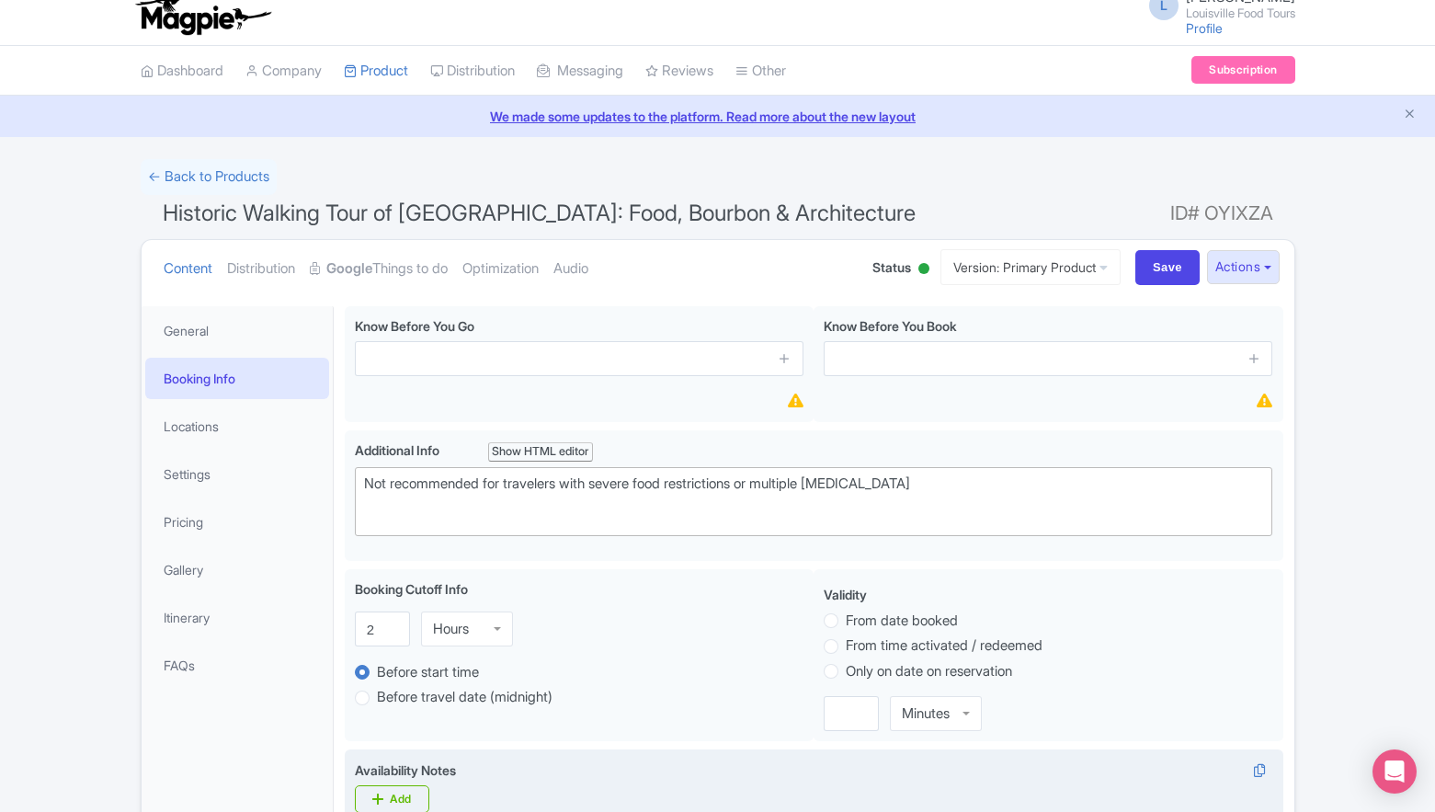
click at [831, 752] on div "Availability Notes i Add" at bounding box center [814, 793] width 939 height 88
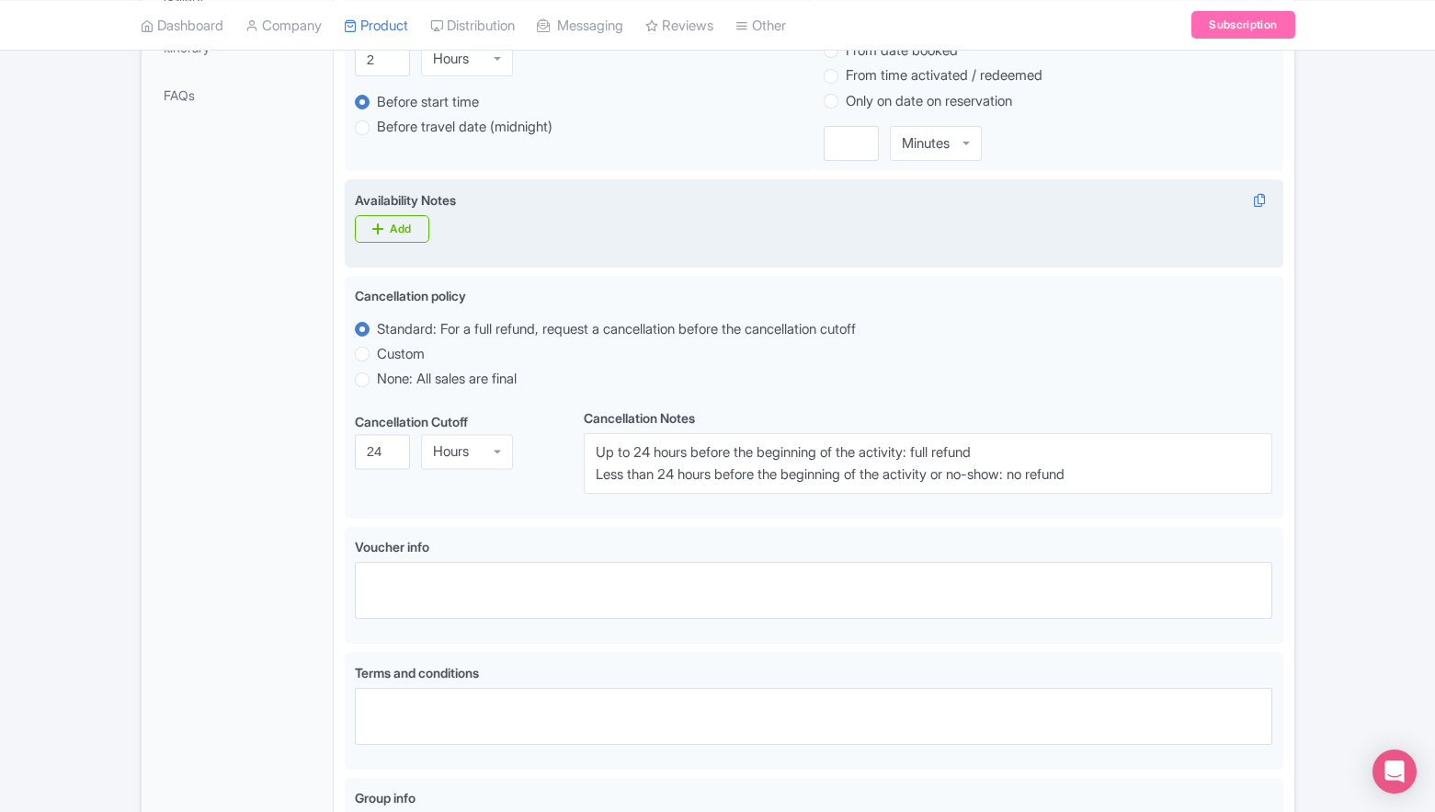
scroll to position [826, 0]
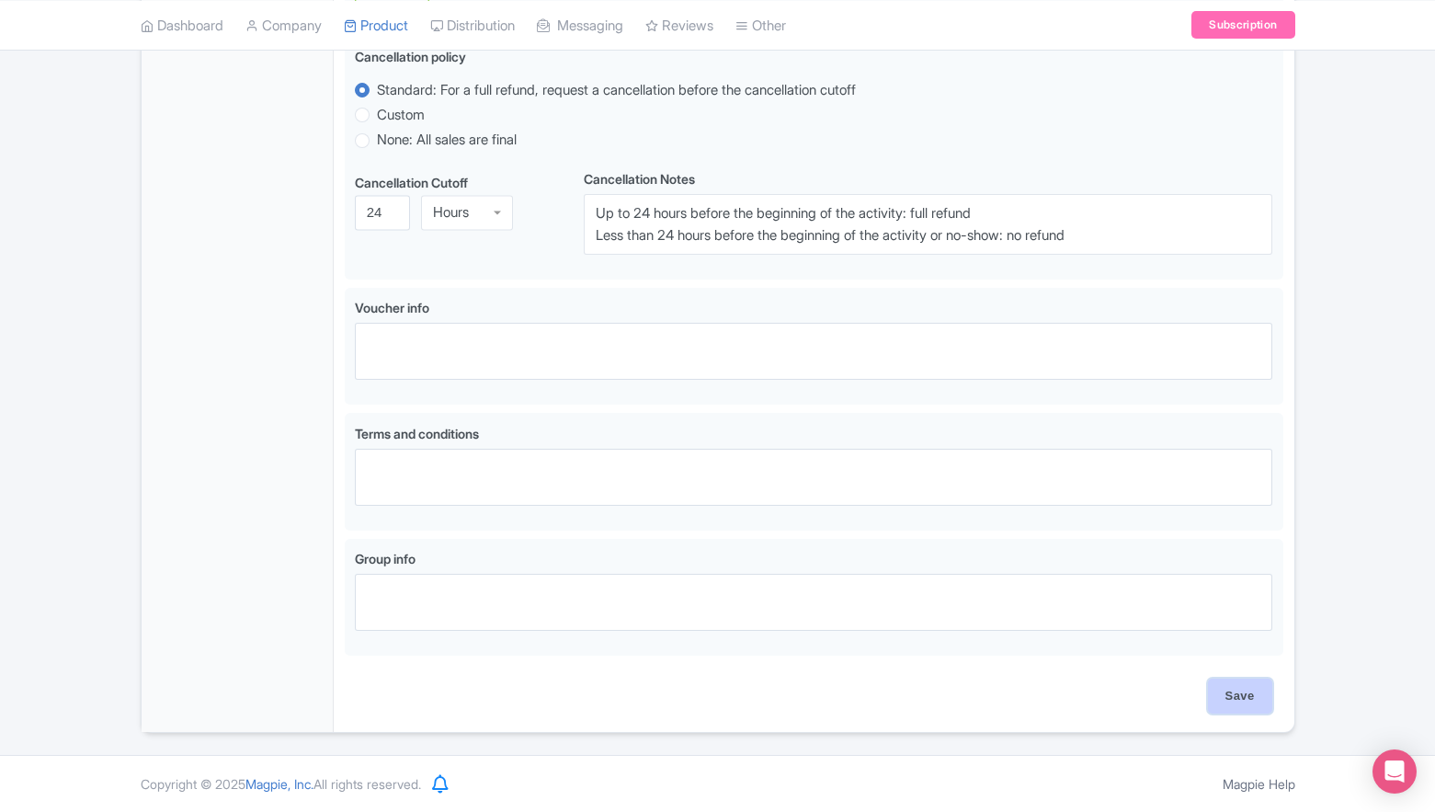
click at [1235, 695] on input "Save" at bounding box center [1240, 696] width 64 height 35
type input "Saving..."
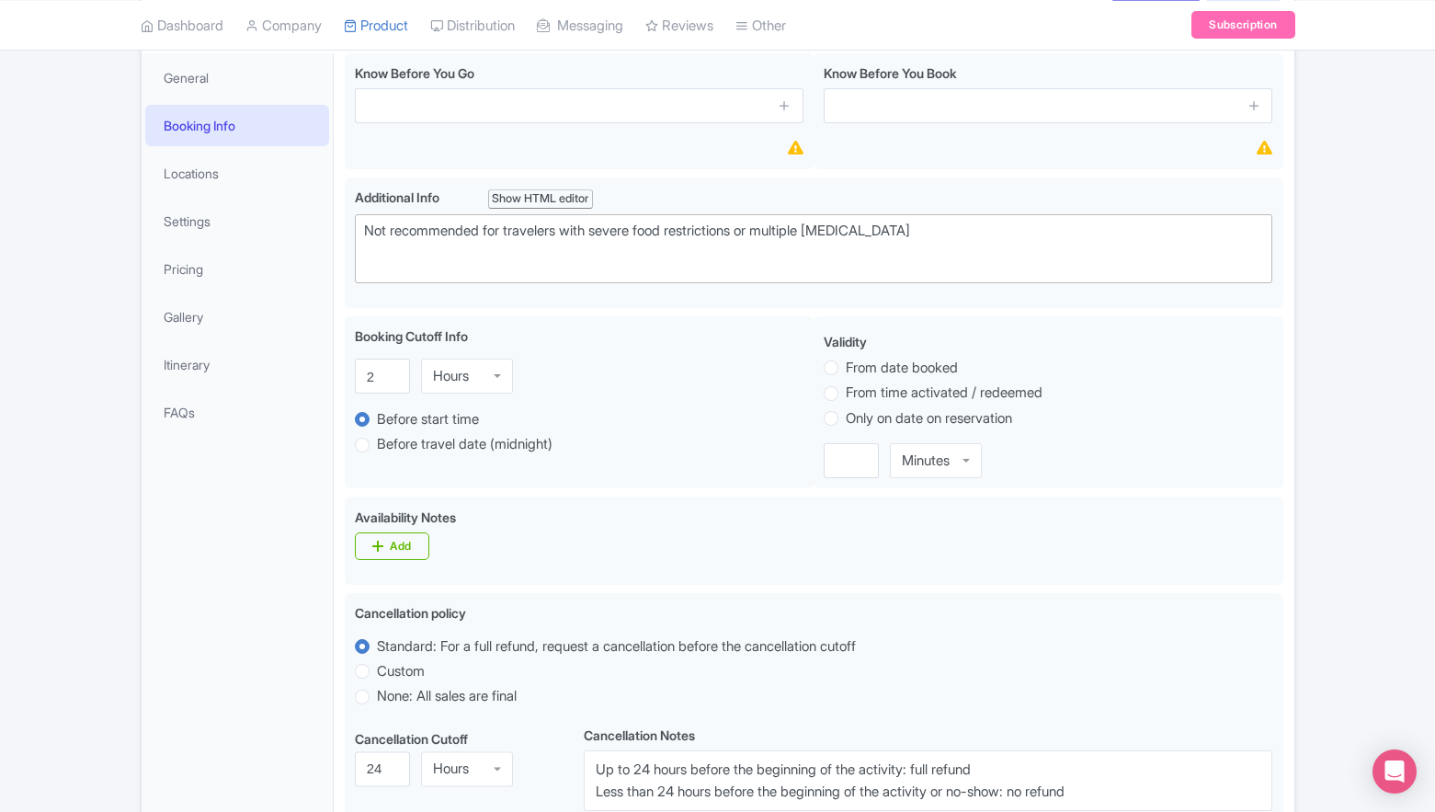
scroll to position [0, 0]
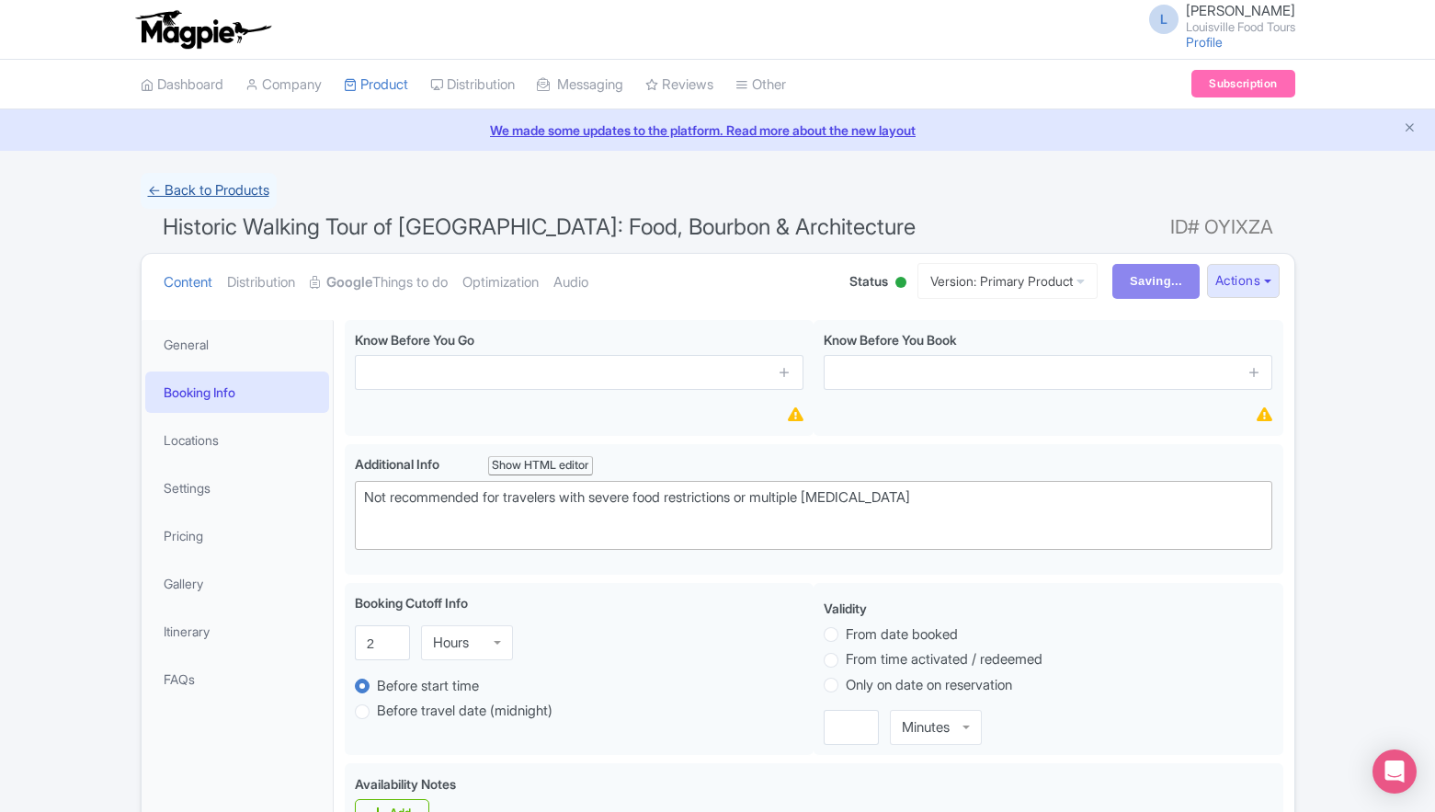
click at [239, 192] on link "← Back to Products" at bounding box center [209, 191] width 136 height 36
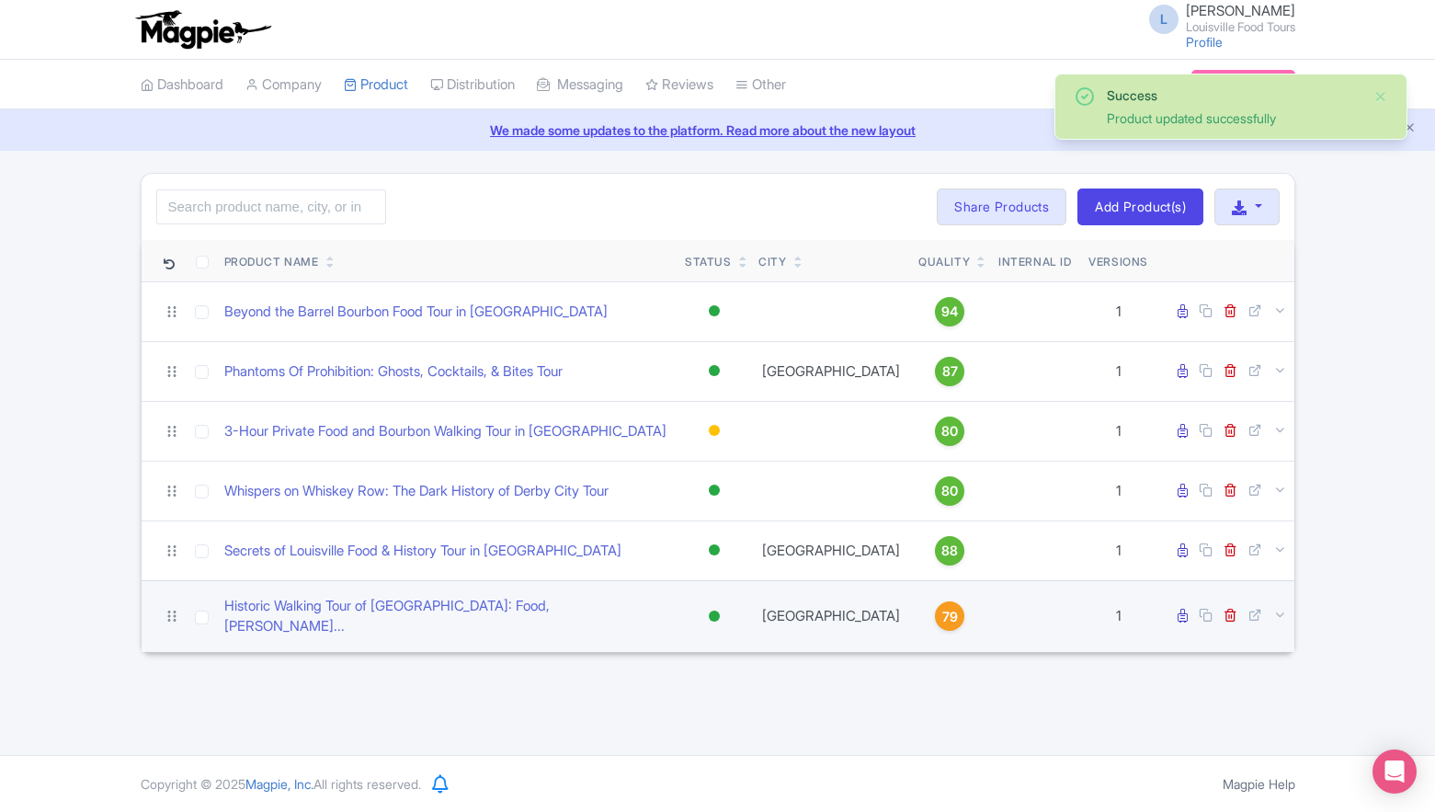
click at [935, 611] on div "79" at bounding box center [949, 615] width 29 height 29
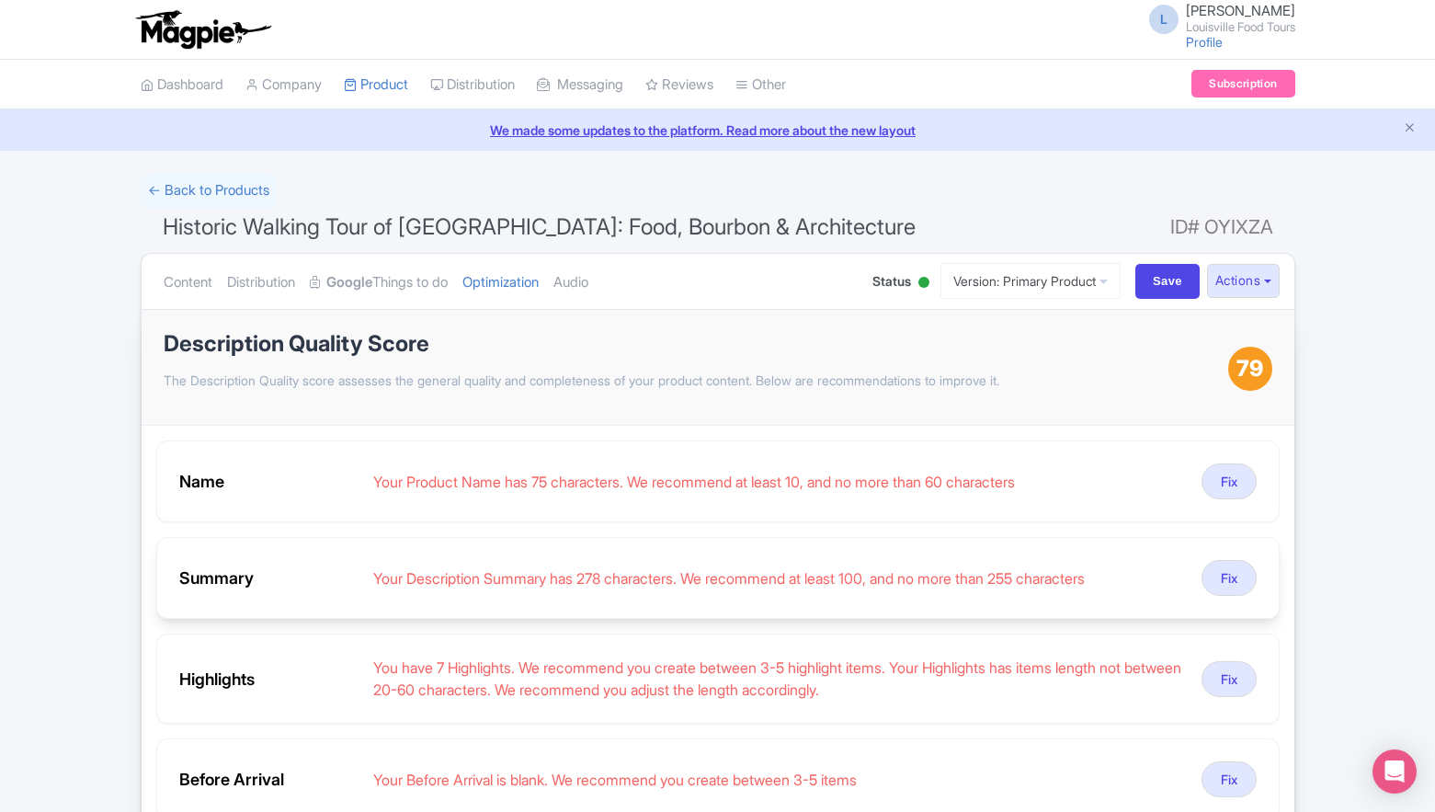
click at [1228, 552] on div "Summary Your Description Summary has 278 characters. We recommend at least 100,…" at bounding box center [718, 578] width 1124 height 82
click at [1227, 574] on button "Fix" at bounding box center [1229, 578] width 55 height 36
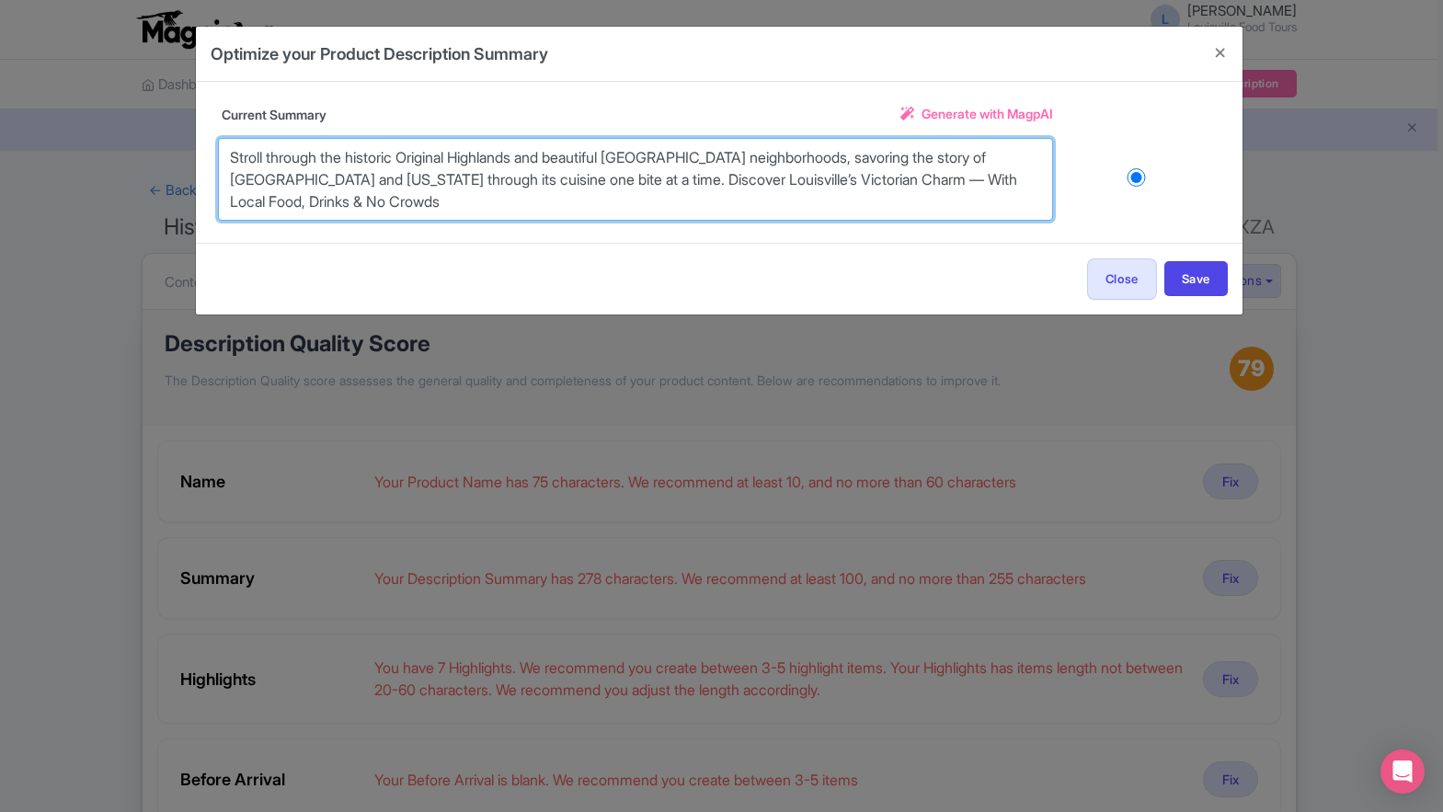
click at [508, 150] on textarea "Stroll through the historic Original Highlands and beautiful Cherokee Triangle …" at bounding box center [635, 179] width 835 height 83
click at [699, 177] on textarea "Stroll through the historic Original Highlands and beautiful Cherokee Triangle …" at bounding box center [635, 179] width 835 height 83
click at [360, 179] on textarea "Stroll through the historic Original Highlands and beautiful Cherokee Triangle …" at bounding box center [635, 179] width 835 height 83
drag, startPoint x: 524, startPoint y: 177, endPoint x: 296, endPoint y: 183, distance: 228.1
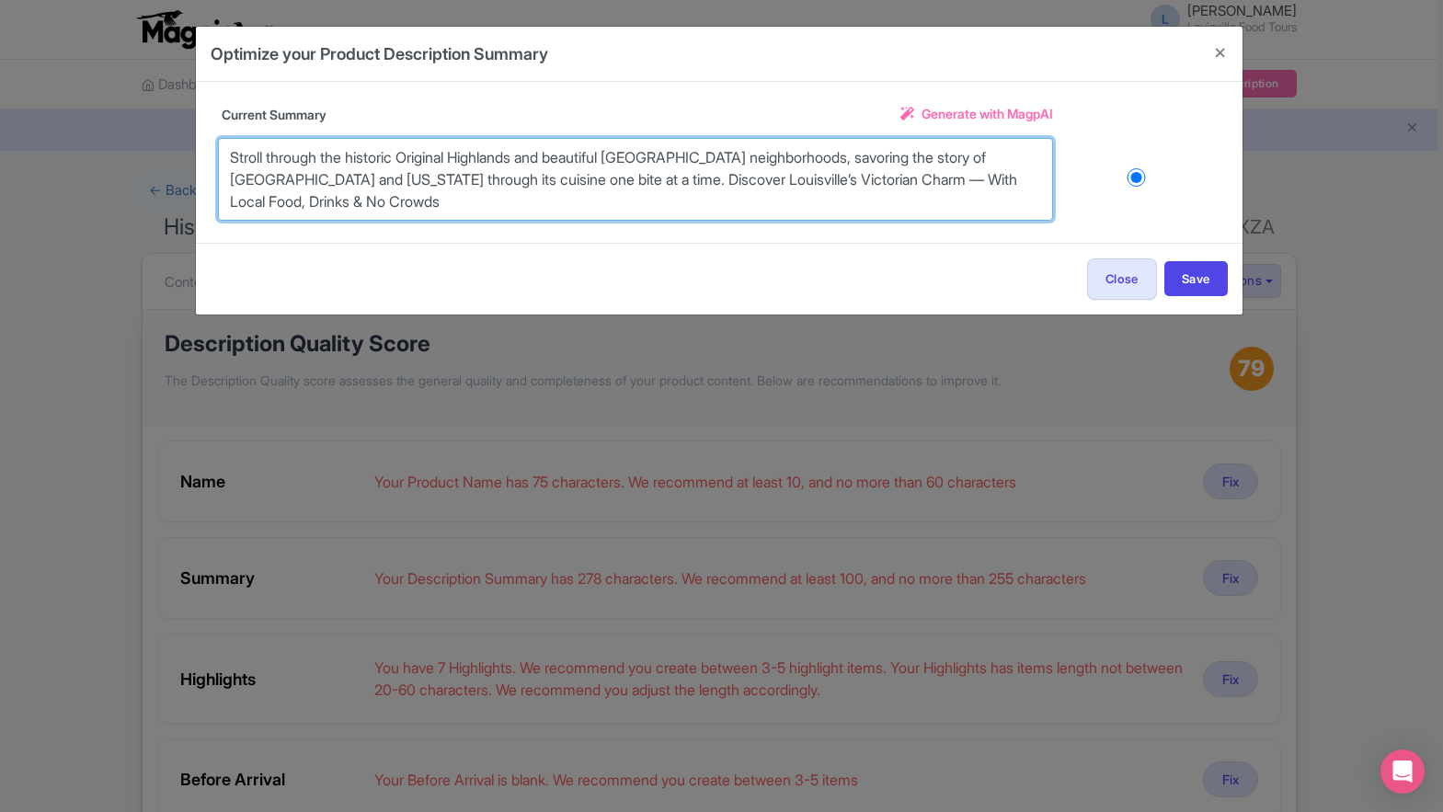
click at [296, 183] on textarea "Stroll through the historic Original Highlands and beautiful Cherokee Triangle …" at bounding box center [635, 179] width 835 height 83
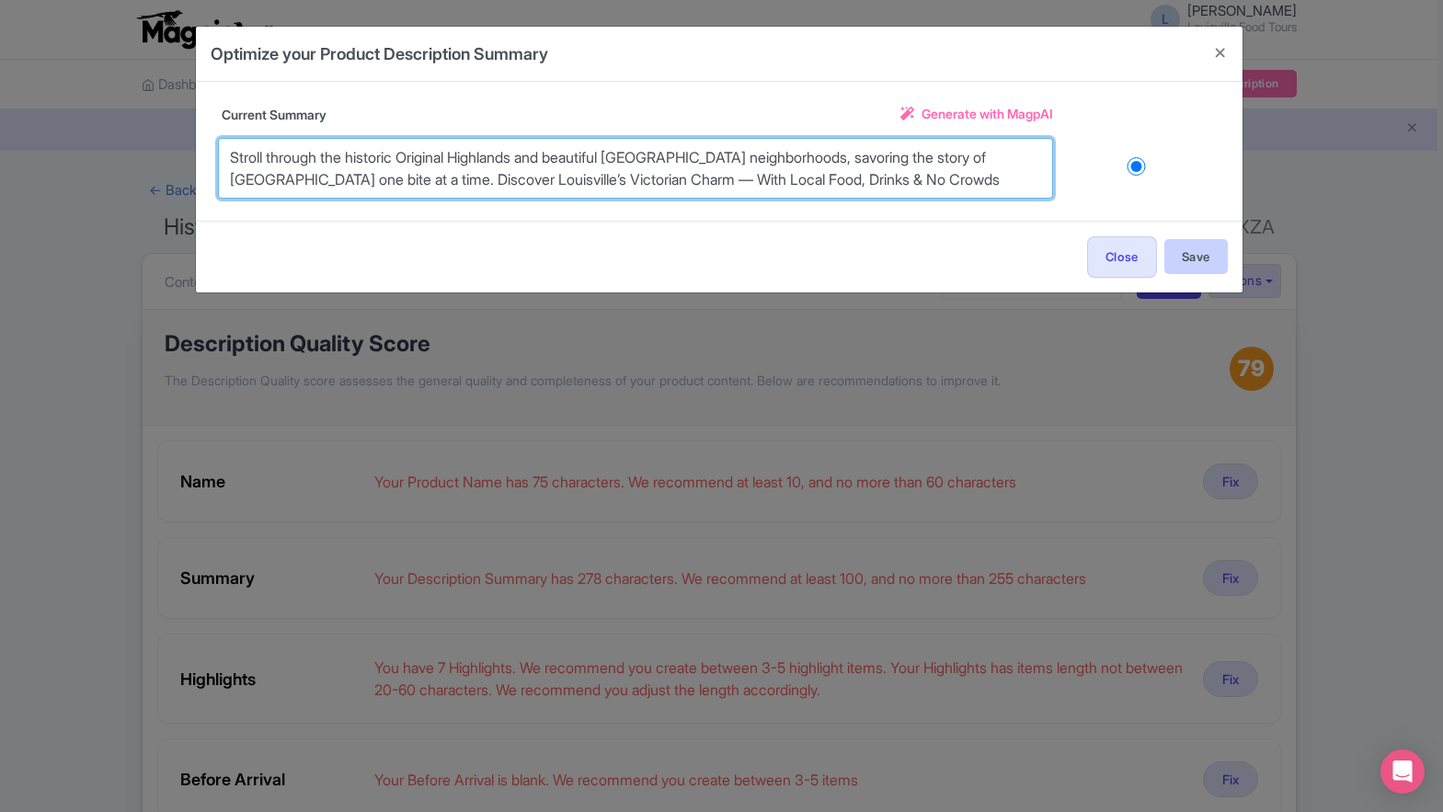
type textarea "Stroll through the historic Original Highlands and beautiful Cherokee Triangle …"
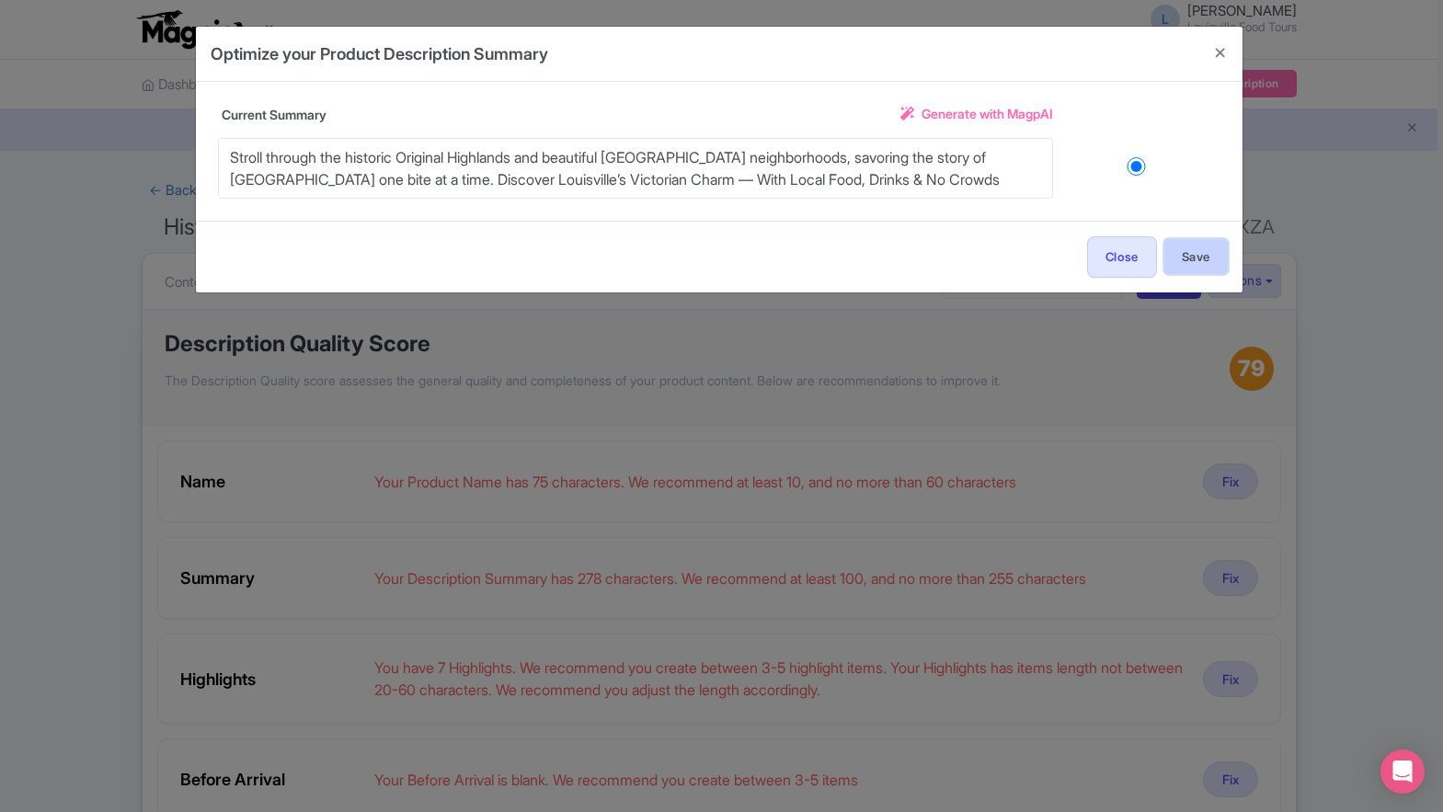
click at [1187, 264] on button "Save" at bounding box center [1195, 256] width 63 height 35
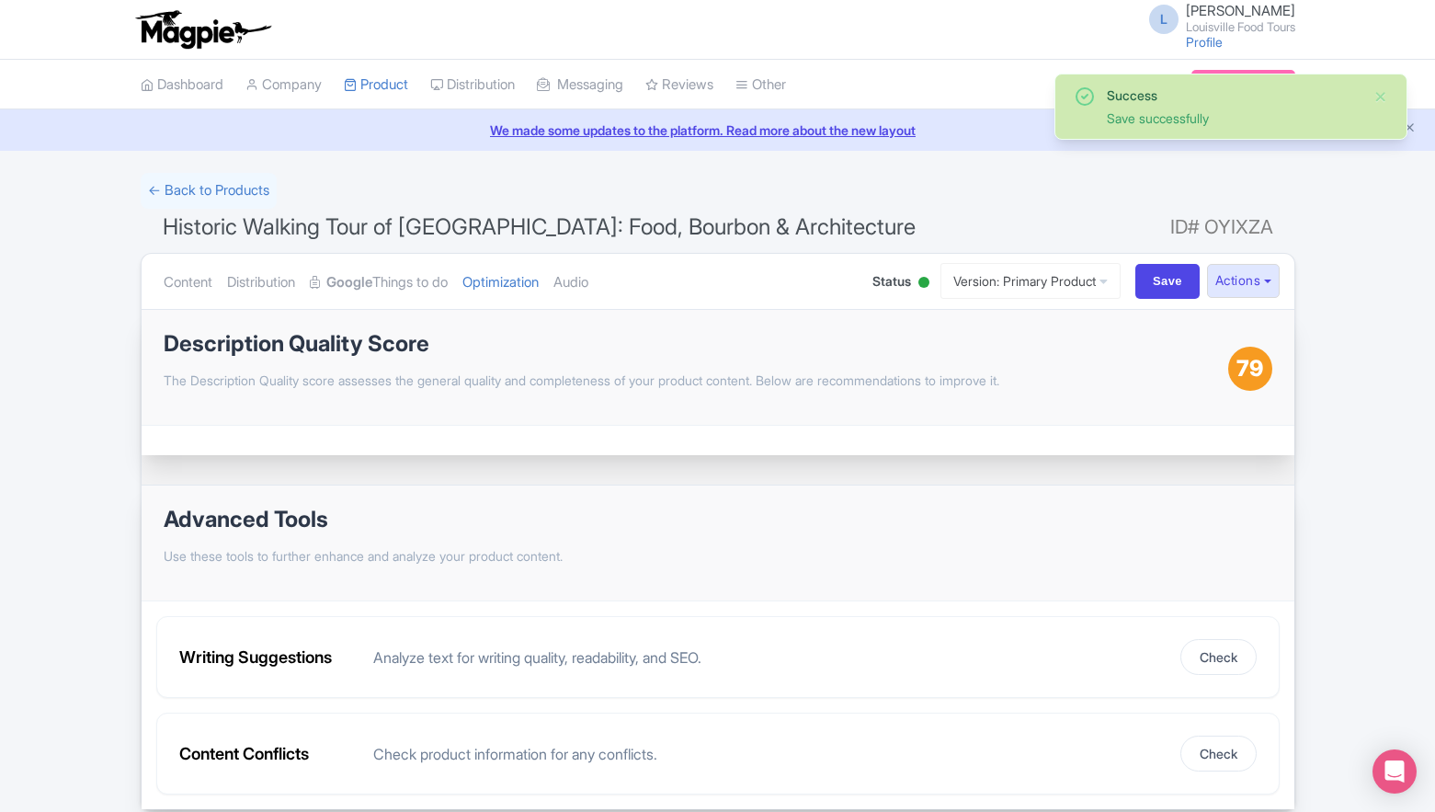
click at [1272, 367] on div "79" at bounding box center [1251, 369] width 44 height 44
click at [1251, 372] on span "79" at bounding box center [1250, 368] width 27 height 33
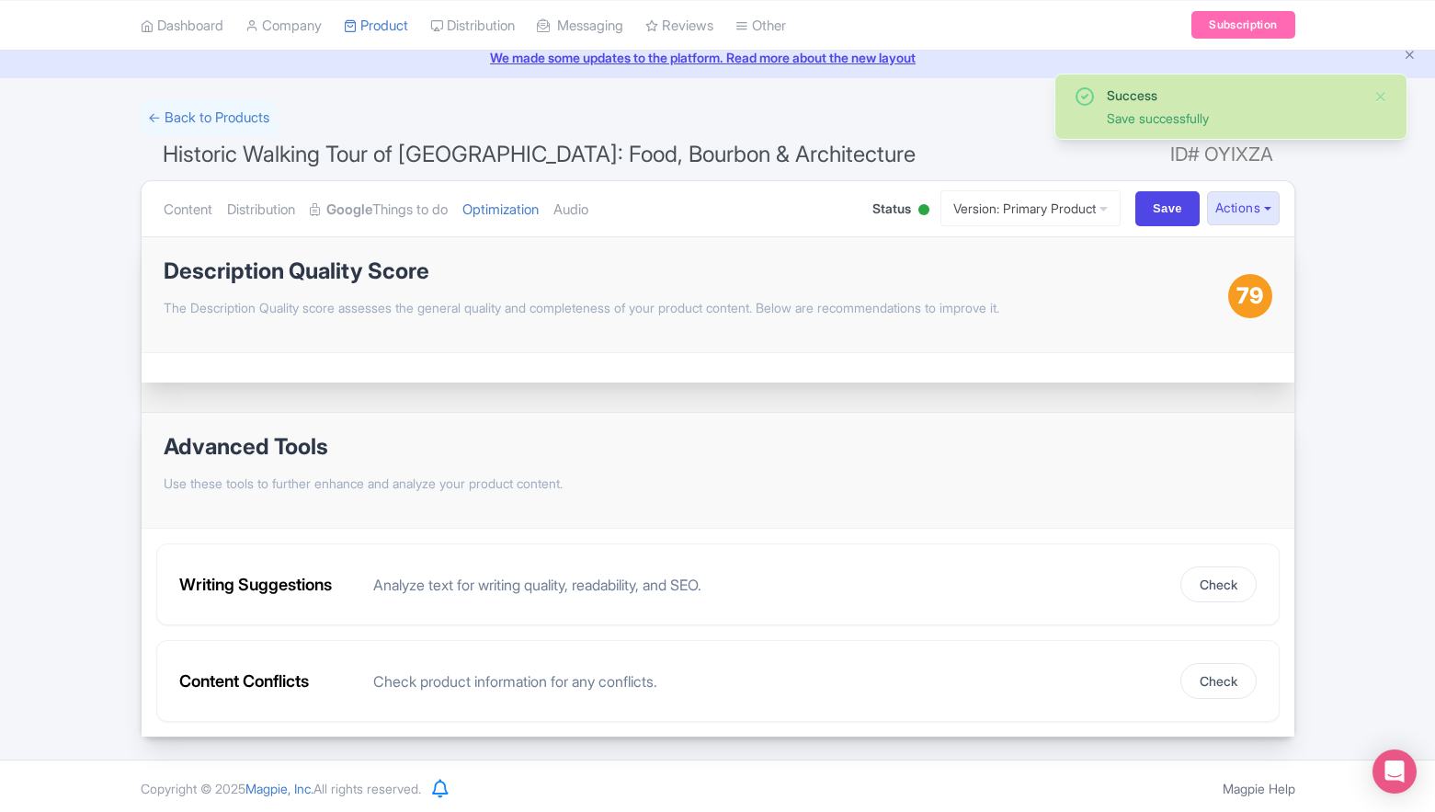
scroll to position [77, 0]
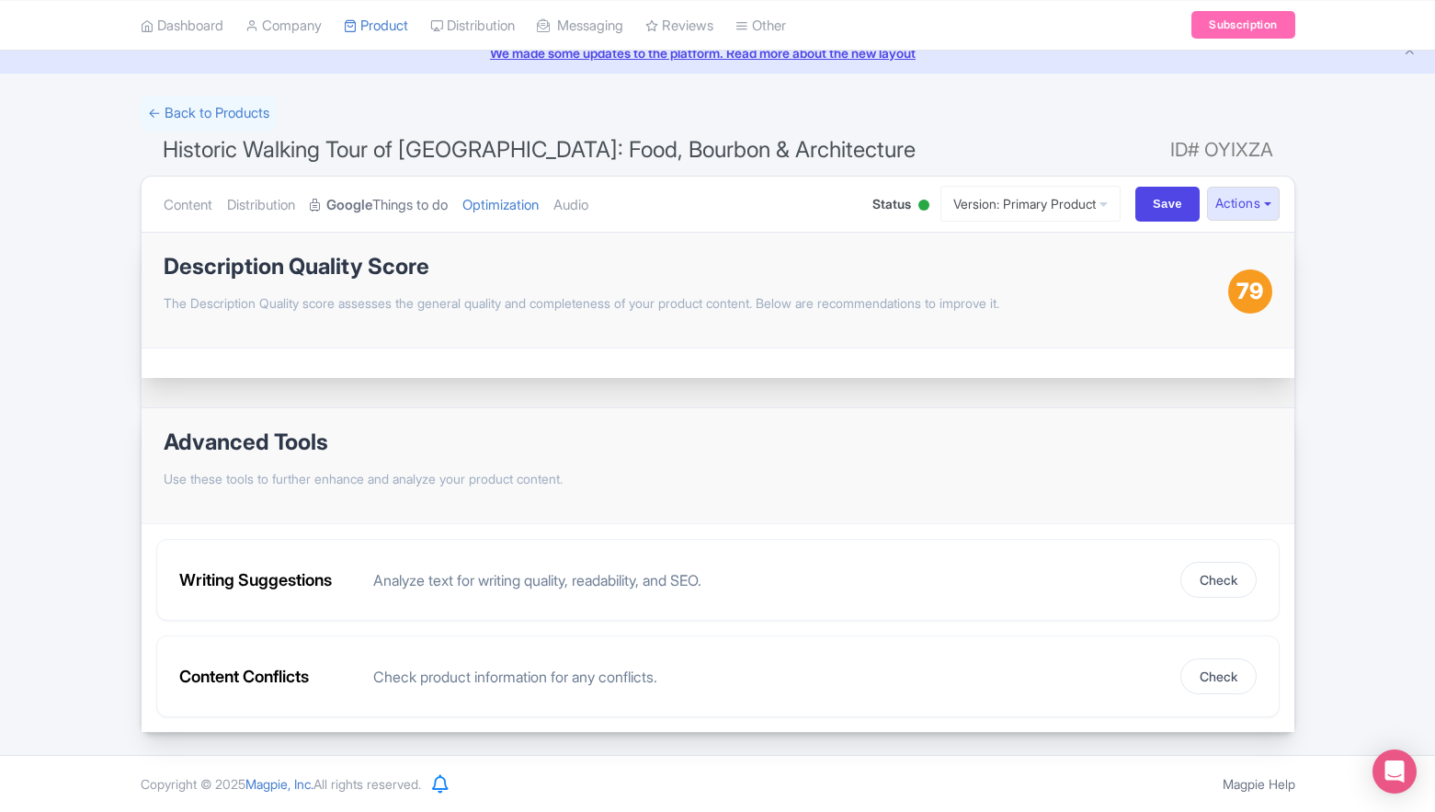
click at [390, 200] on link "Google Things to do" at bounding box center [379, 206] width 138 height 58
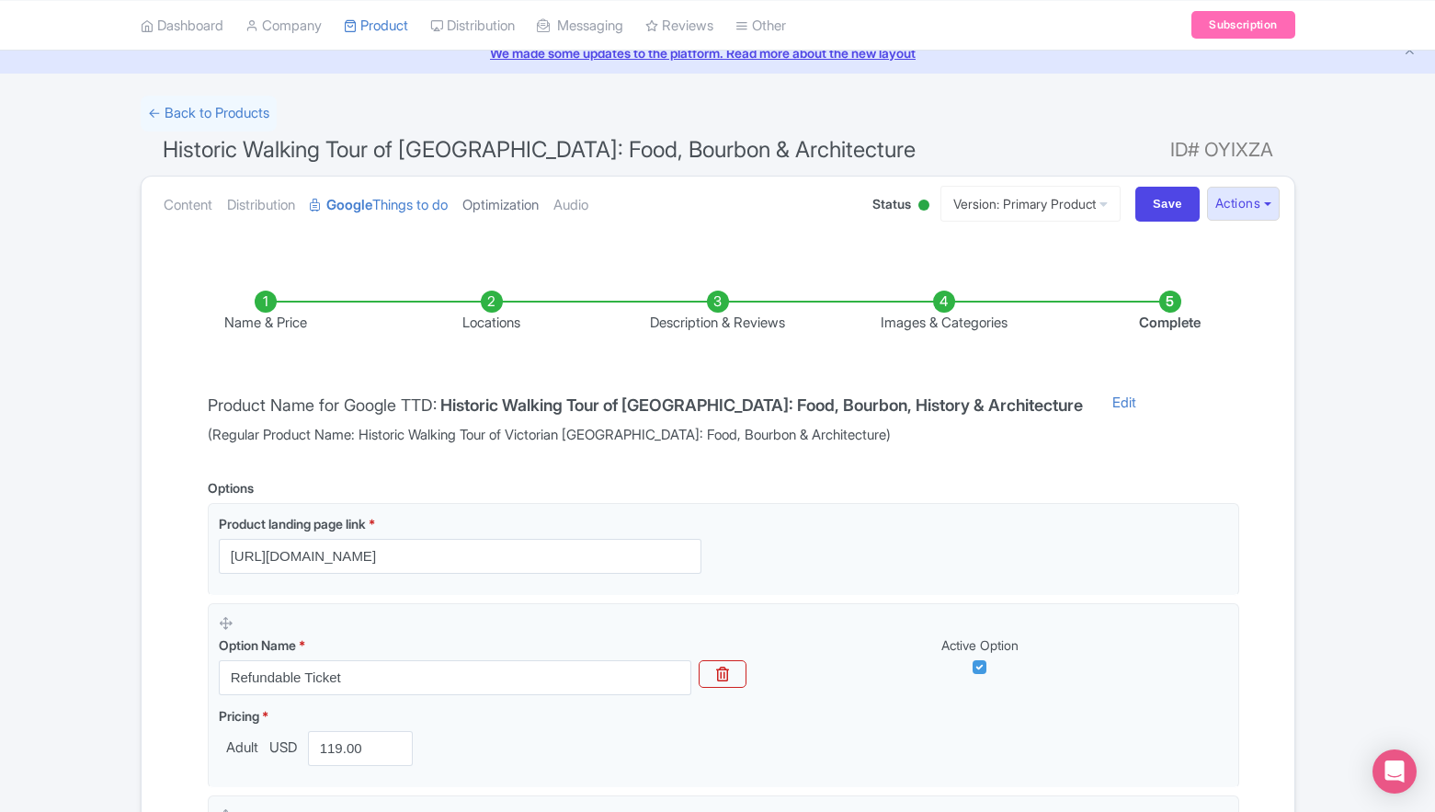
click at [505, 218] on link "Optimization" at bounding box center [501, 206] width 76 height 58
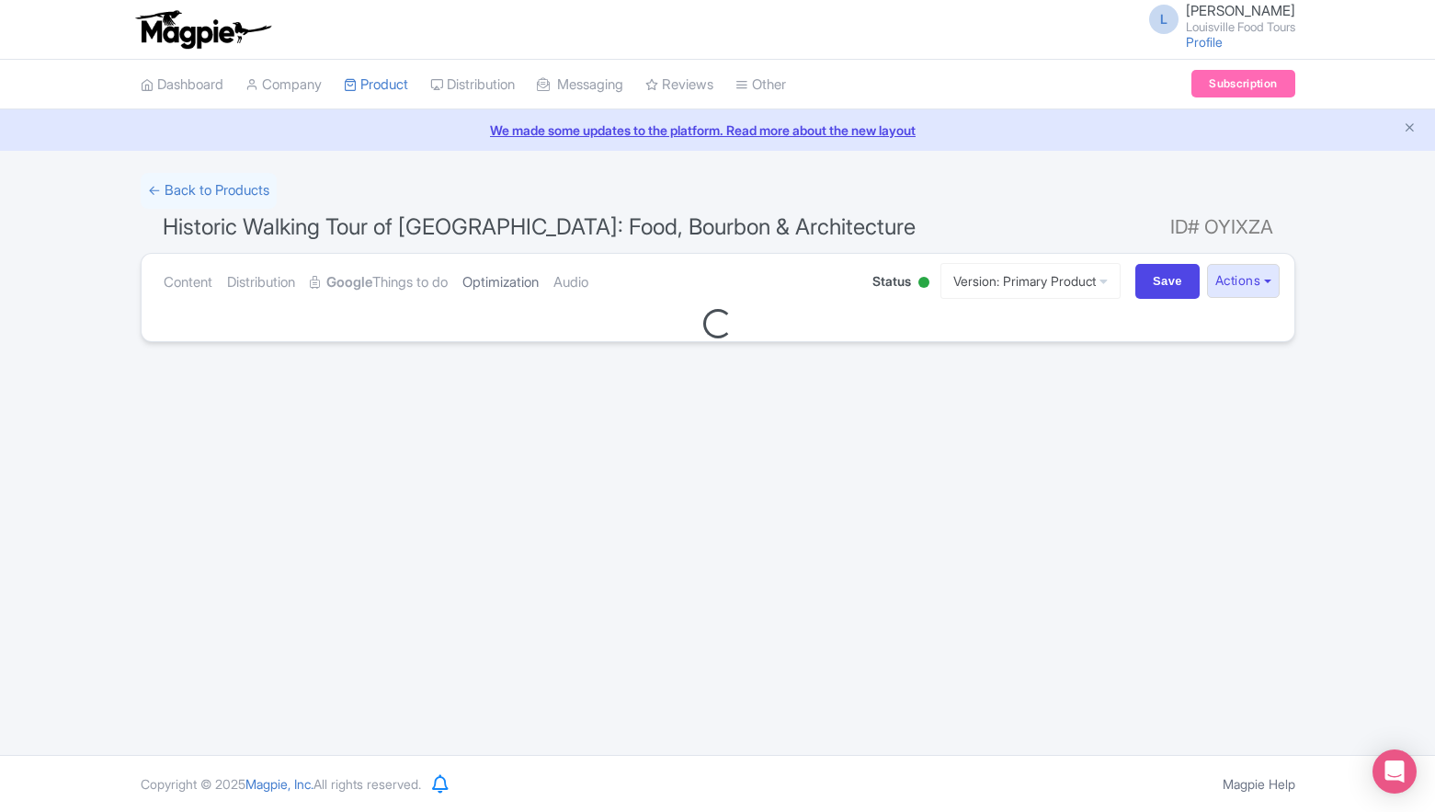
scroll to position [0, 0]
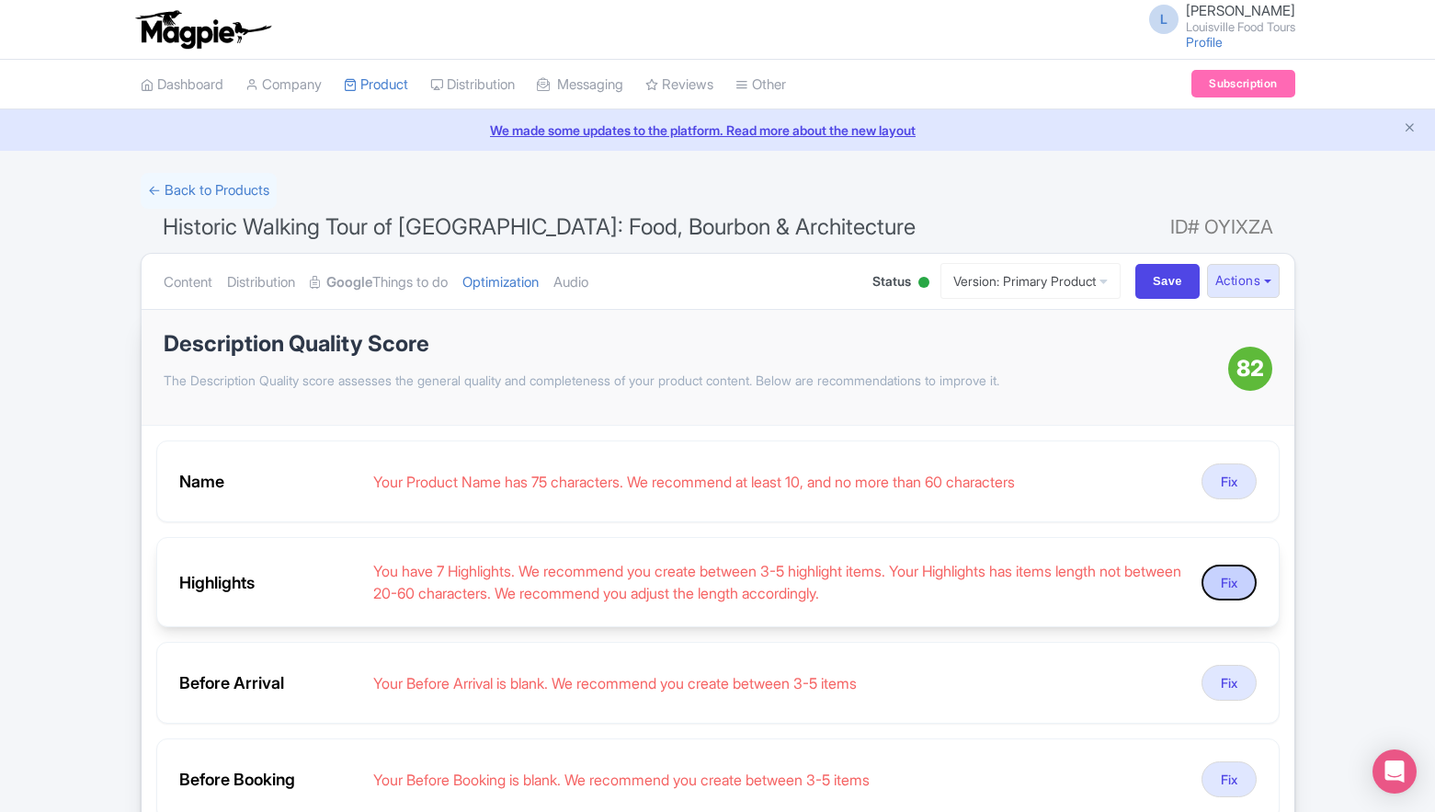
click at [1234, 589] on button "Fix" at bounding box center [1229, 583] width 55 height 36
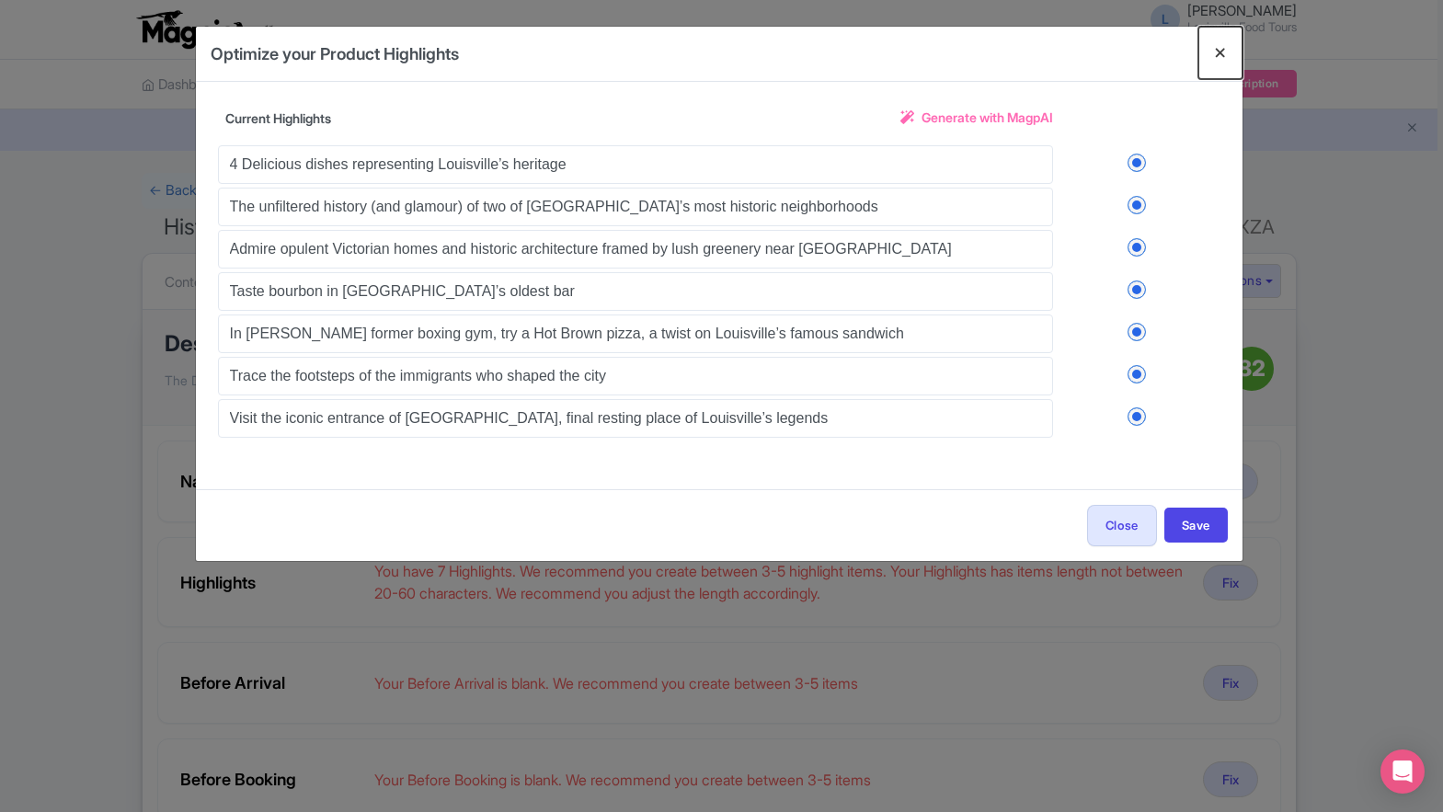
click at [1213, 52] on button "Close" at bounding box center [1220, 53] width 44 height 52
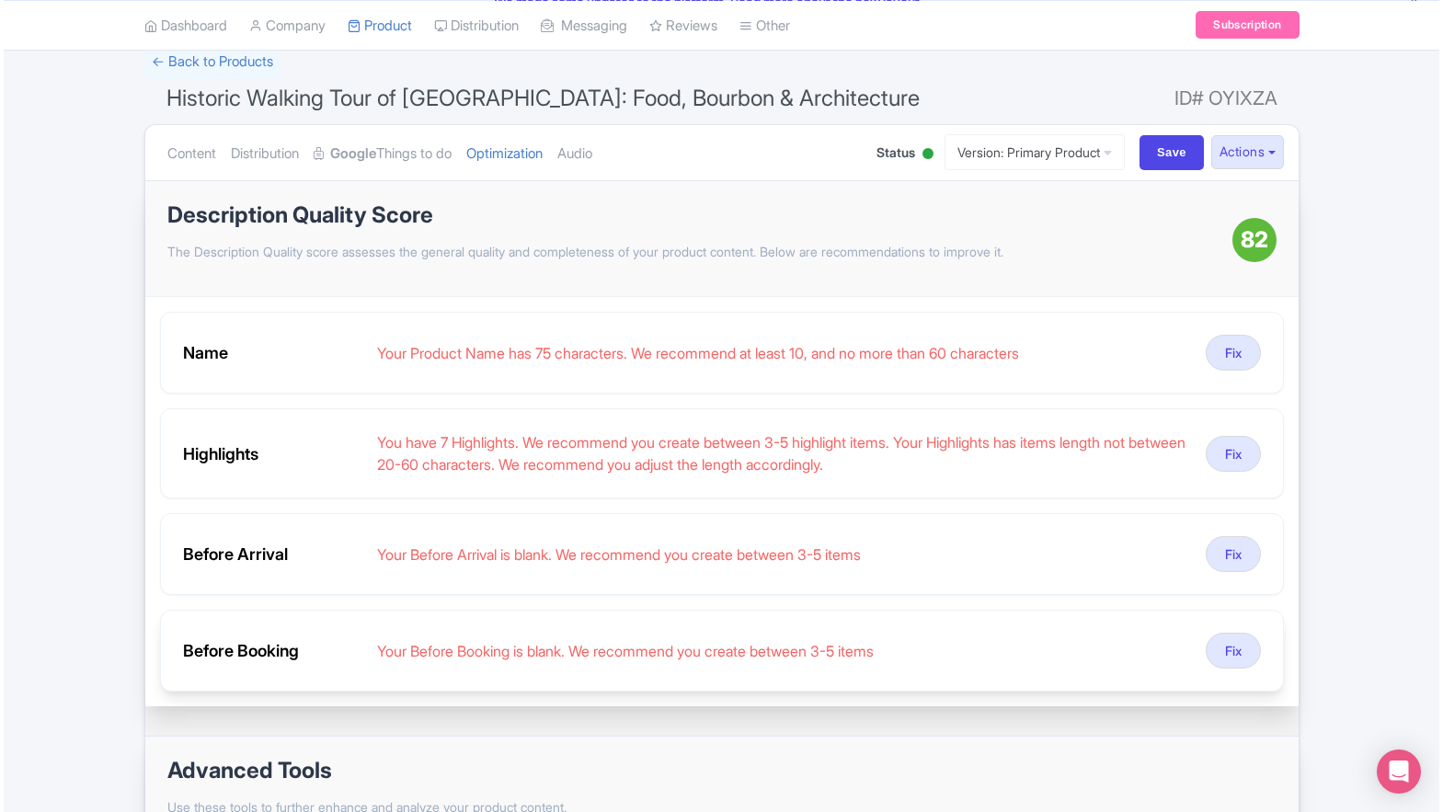
scroll to position [109, 0]
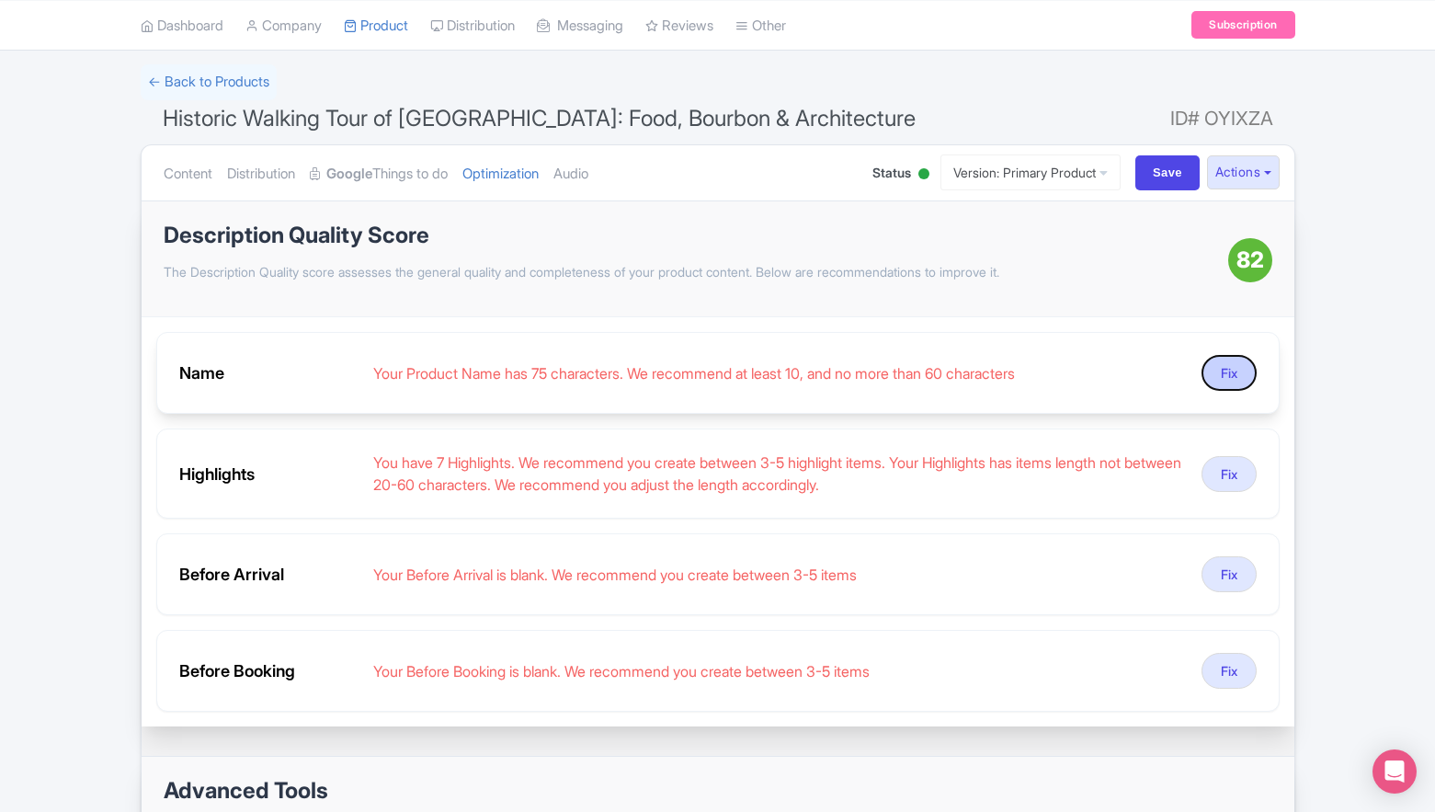
click at [1228, 364] on button "Fix" at bounding box center [1229, 373] width 55 height 36
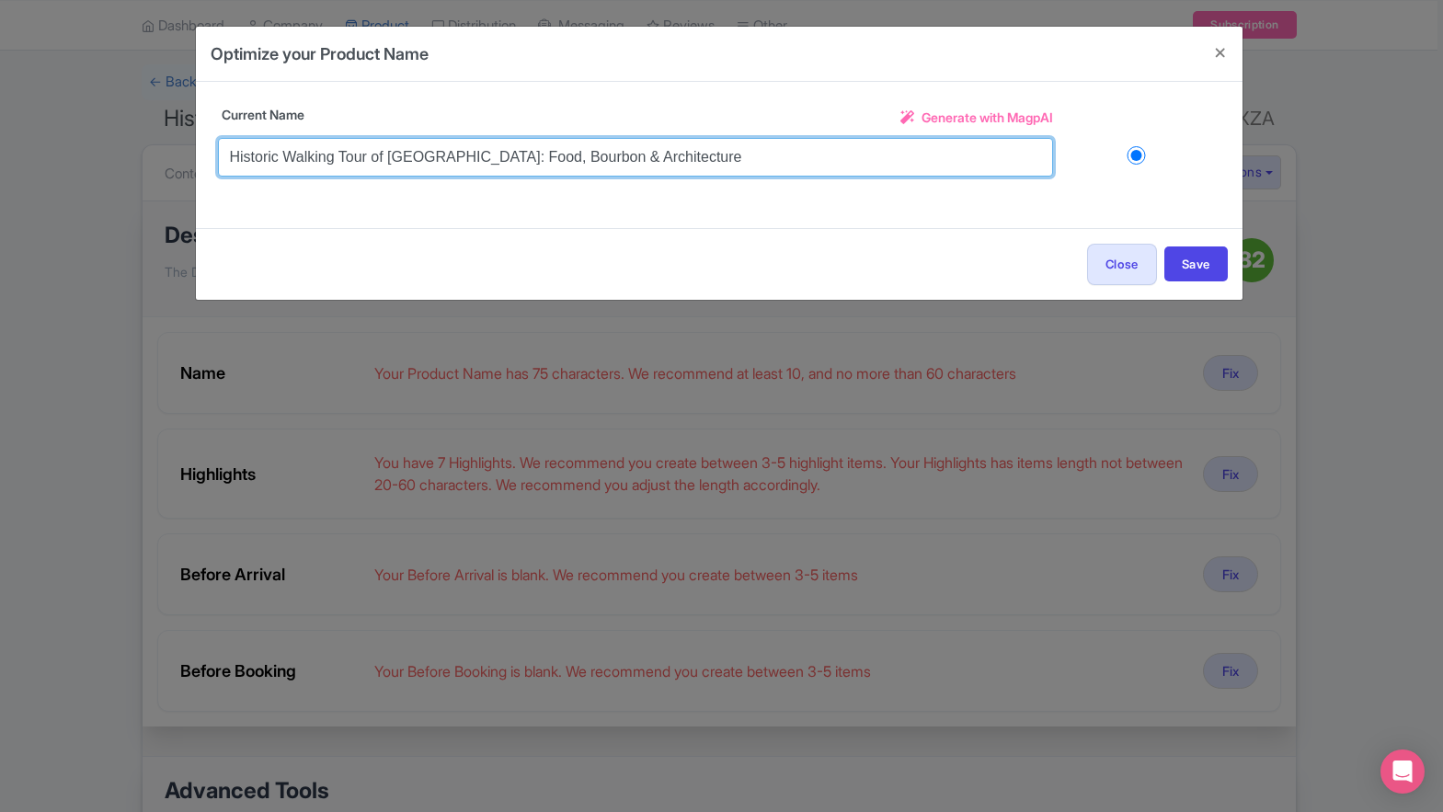
click at [482, 158] on input "Historic Walking Tour of Victorian Louisville: Food, Bourbon & Architecture" at bounding box center [635, 157] width 835 height 39
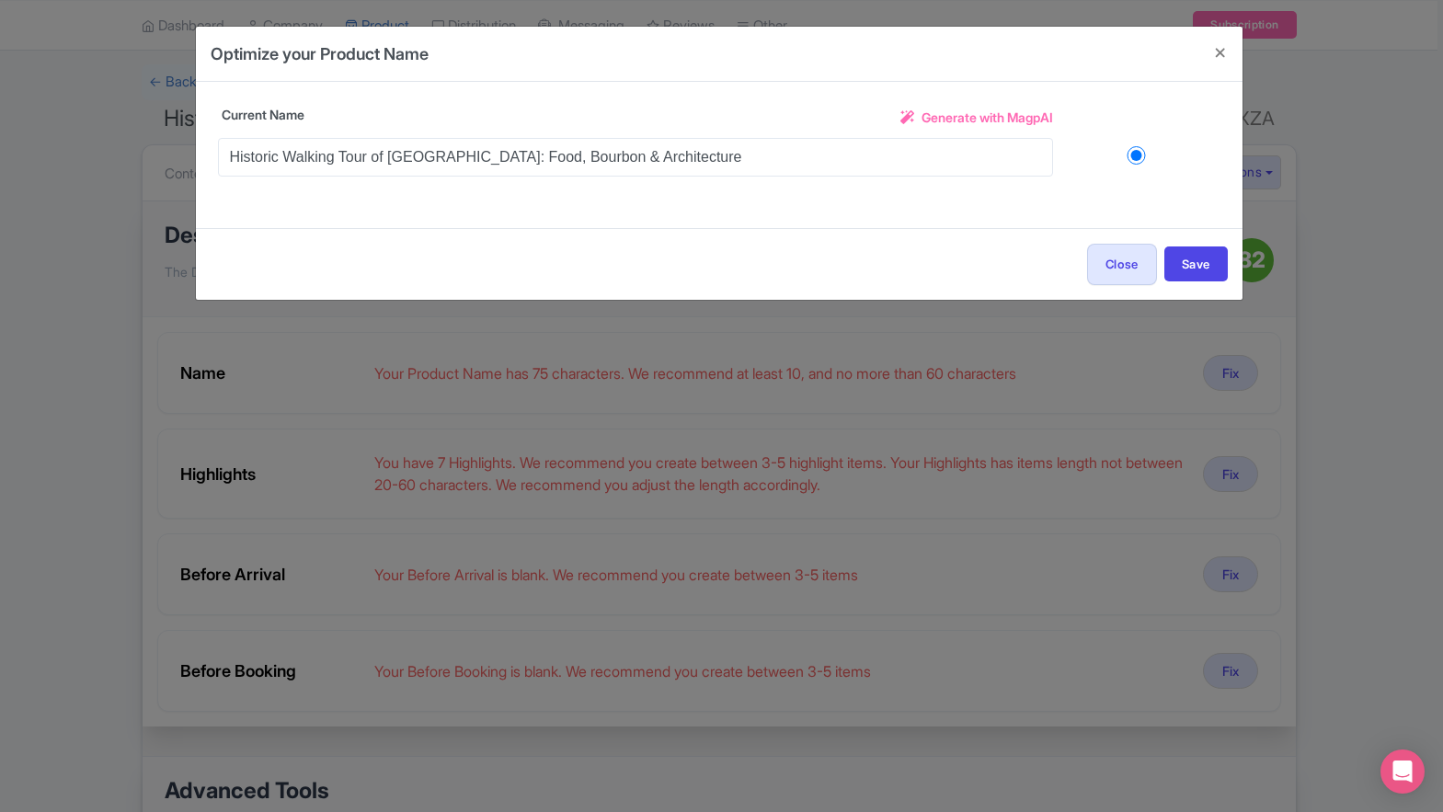
click at [929, 118] on span "Generate with MagpAI" at bounding box center [986, 117] width 131 height 19
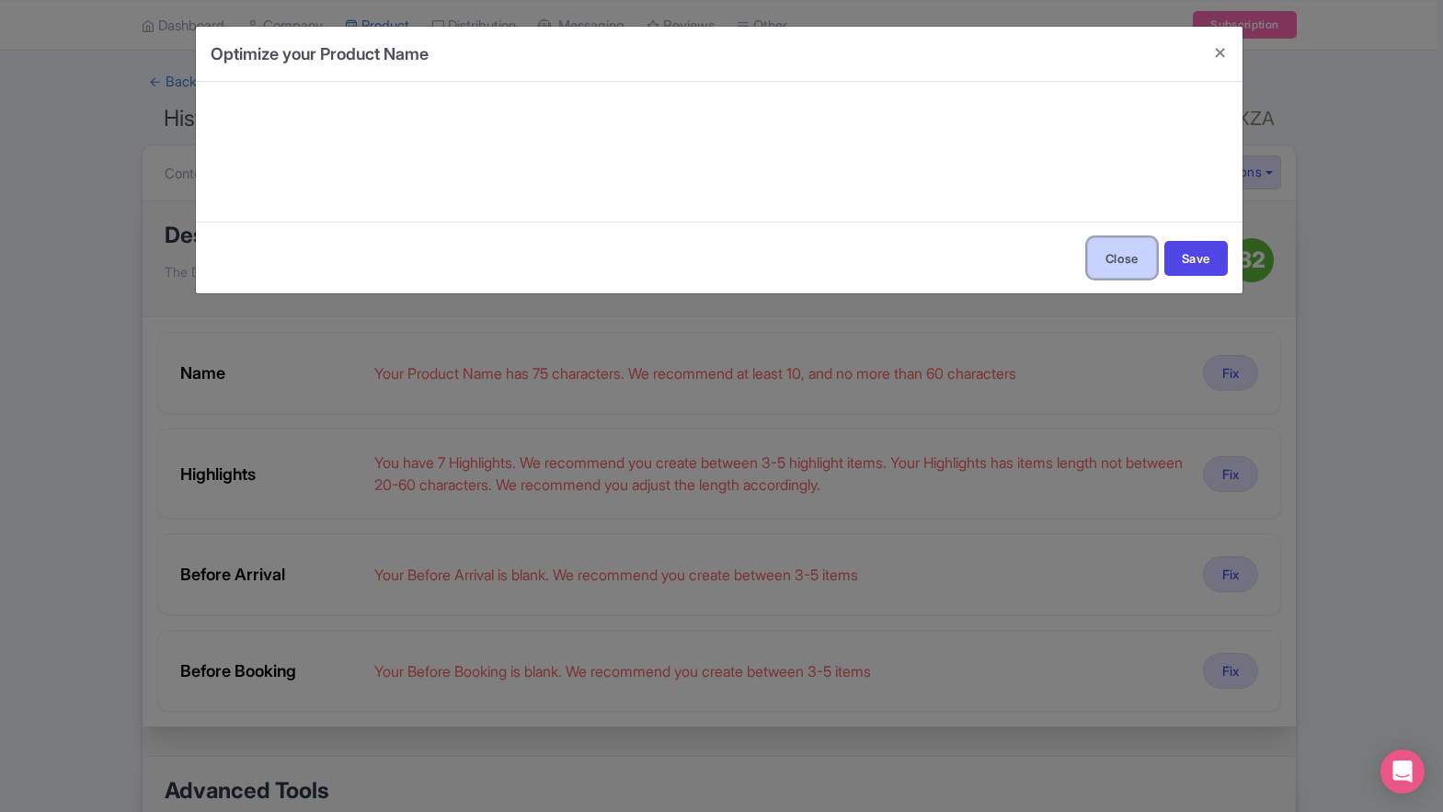
click at [1092, 254] on button "Close" at bounding box center [1122, 257] width 70 height 41
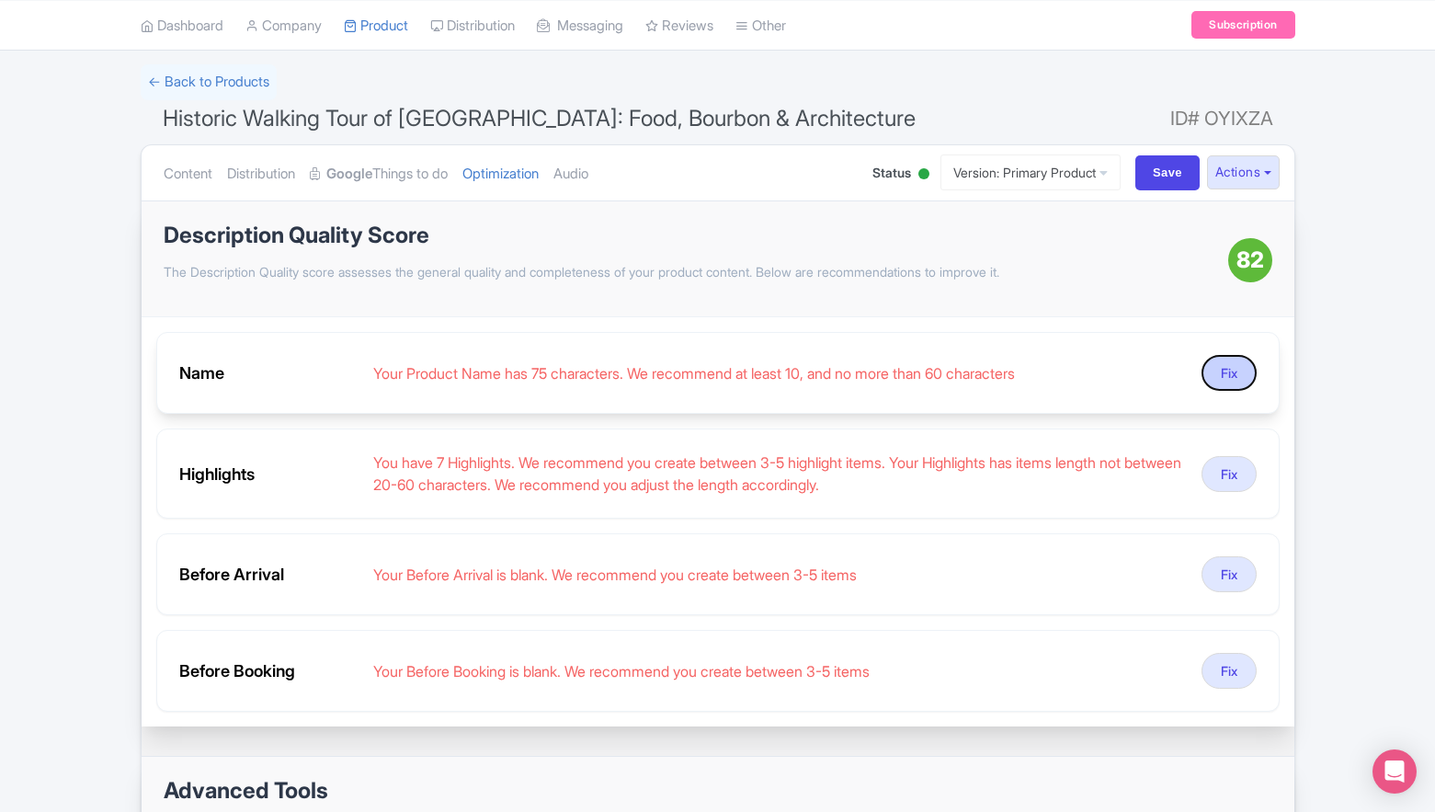
click at [1236, 376] on button "Fix" at bounding box center [1229, 373] width 55 height 36
click at [1229, 375] on button "Fix" at bounding box center [1229, 373] width 55 height 36
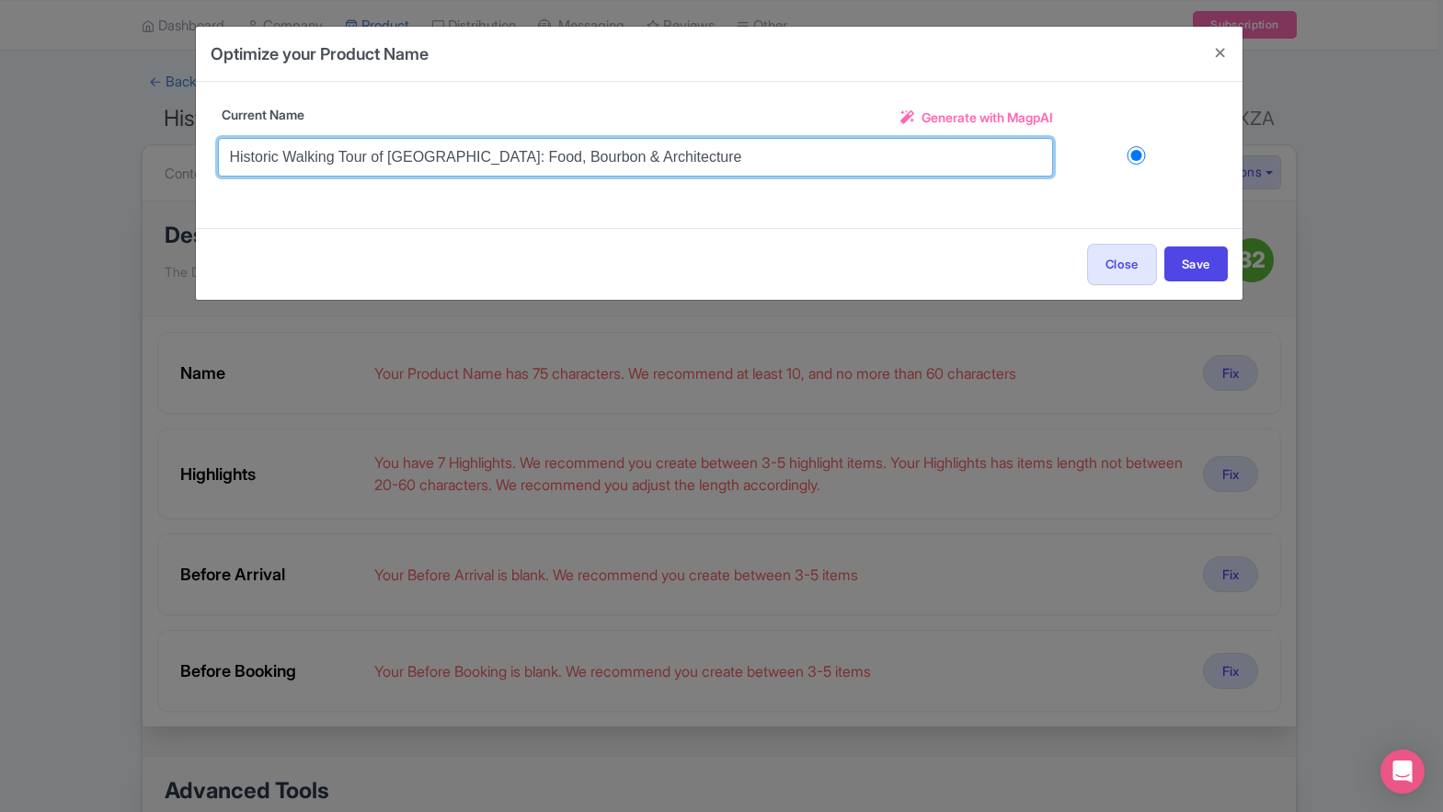
drag, startPoint x: 407, startPoint y: 156, endPoint x: 174, endPoint y: 147, distance: 233.8
click at [174, 147] on div "Optimize your Product Name Title Historic Walking Tour of Victorian Louisville:…" at bounding box center [721, 406] width 1443 height 812
drag, startPoint x: 340, startPoint y: 155, endPoint x: 352, endPoint y: 157, distance: 12.1
click at [341, 155] on input "Historic Walking Tour of Victorian Louisville: Food, Bourbon & Architecture" at bounding box center [635, 157] width 835 height 39
drag, startPoint x: 406, startPoint y: 160, endPoint x: 208, endPoint y: 152, distance: 197.9
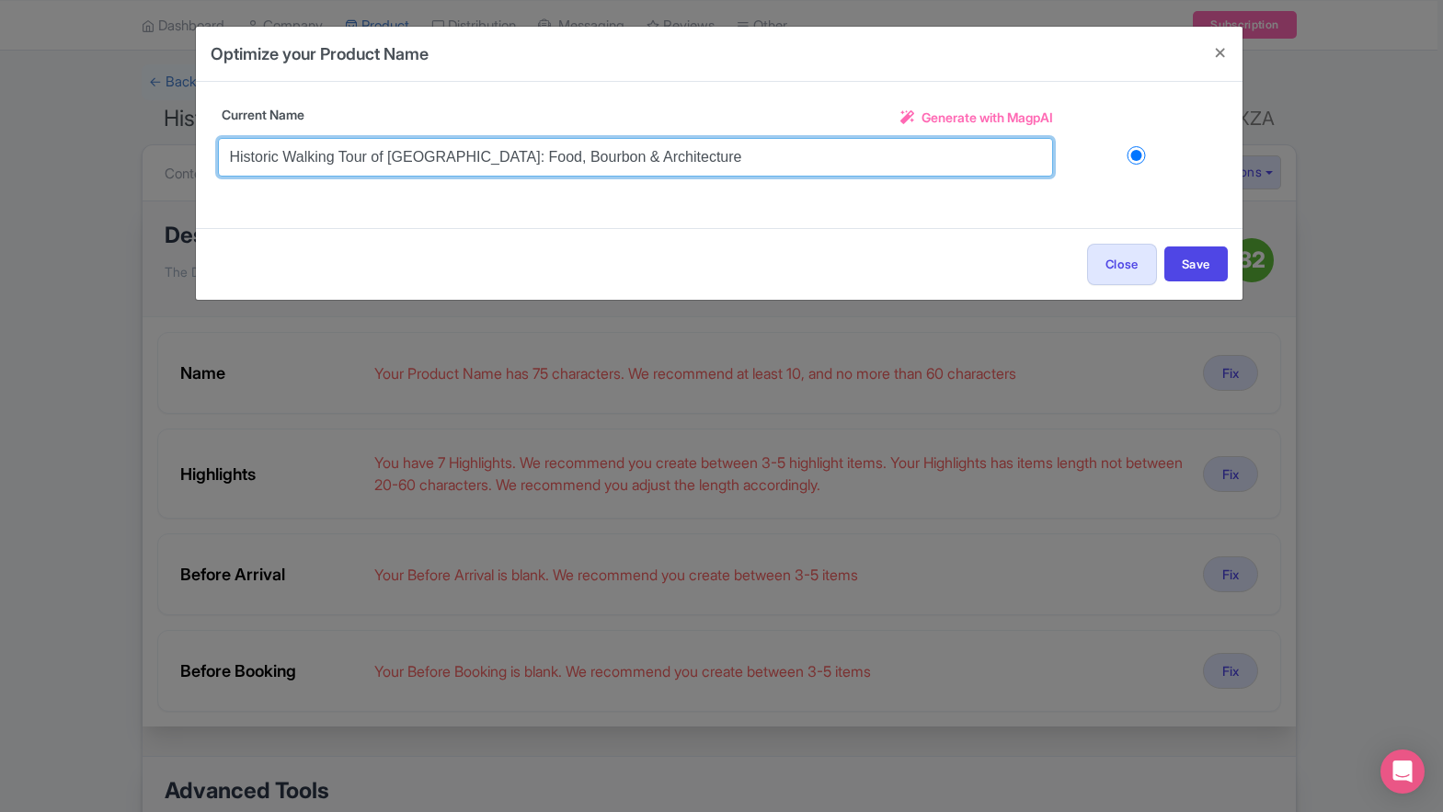
click at [208, 152] on div "Title Historic Walking Tour of Victorian Louisville: Food, Bourbon & Architectu…" at bounding box center [719, 155] width 1046 height 146
click at [369, 159] on input "Victorian Louisville: Food, Bourbon & Architecture" at bounding box center [635, 157] width 835 height 39
click at [362, 161] on input "Victorian Louisville: Food, Bourbon & Architecture" at bounding box center [635, 157] width 835 height 39
paste input "Historic Walking Tour of"
type input "Victorian Louisville Historic Walking Tour: Food, Bourbon & Architecture"
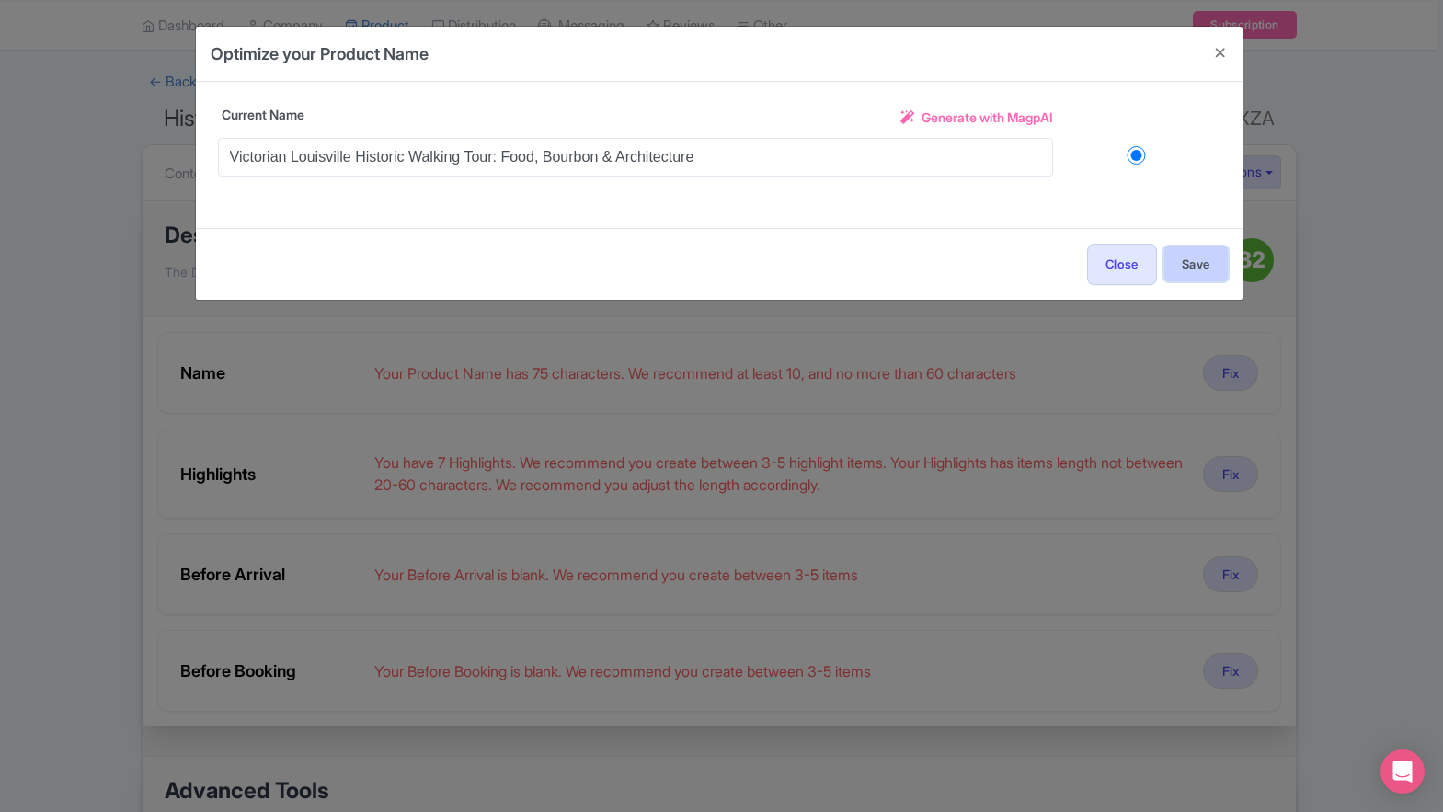
click at [1194, 268] on button "Save" at bounding box center [1195, 263] width 63 height 35
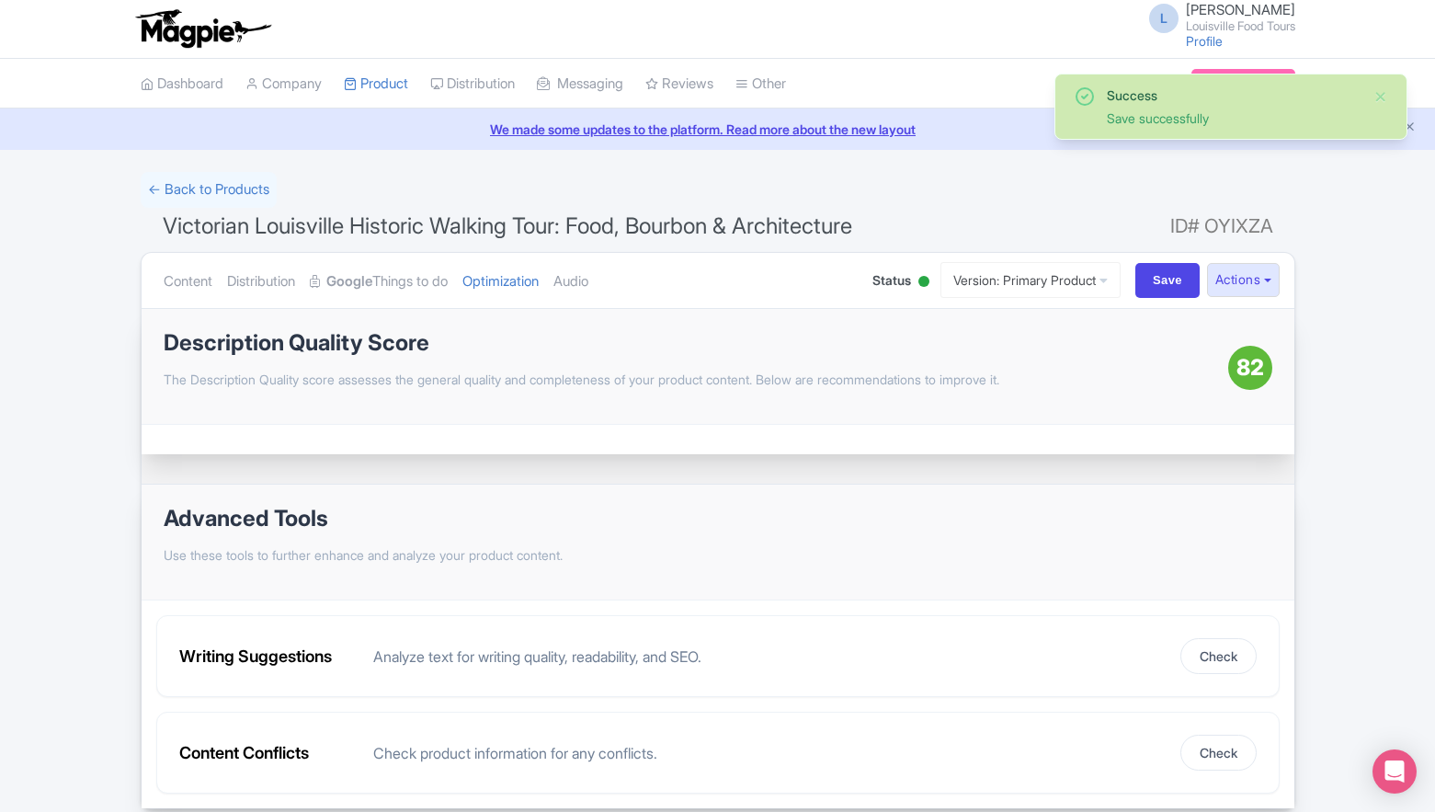
scroll to position [0, 0]
click at [188, 183] on link "← Back to Products" at bounding box center [209, 191] width 136 height 36
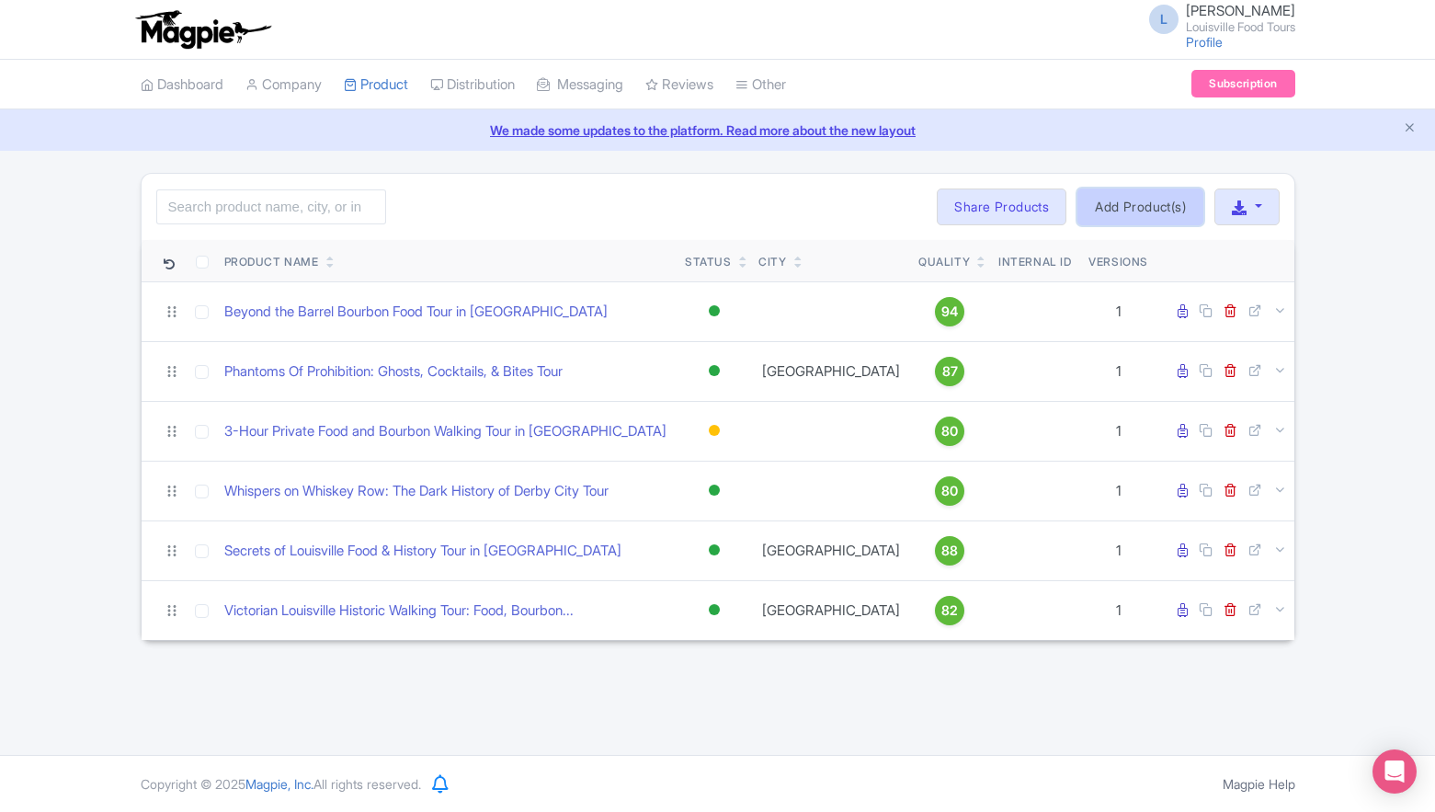
click at [1109, 209] on link "Add Product(s)" at bounding box center [1141, 207] width 126 height 37
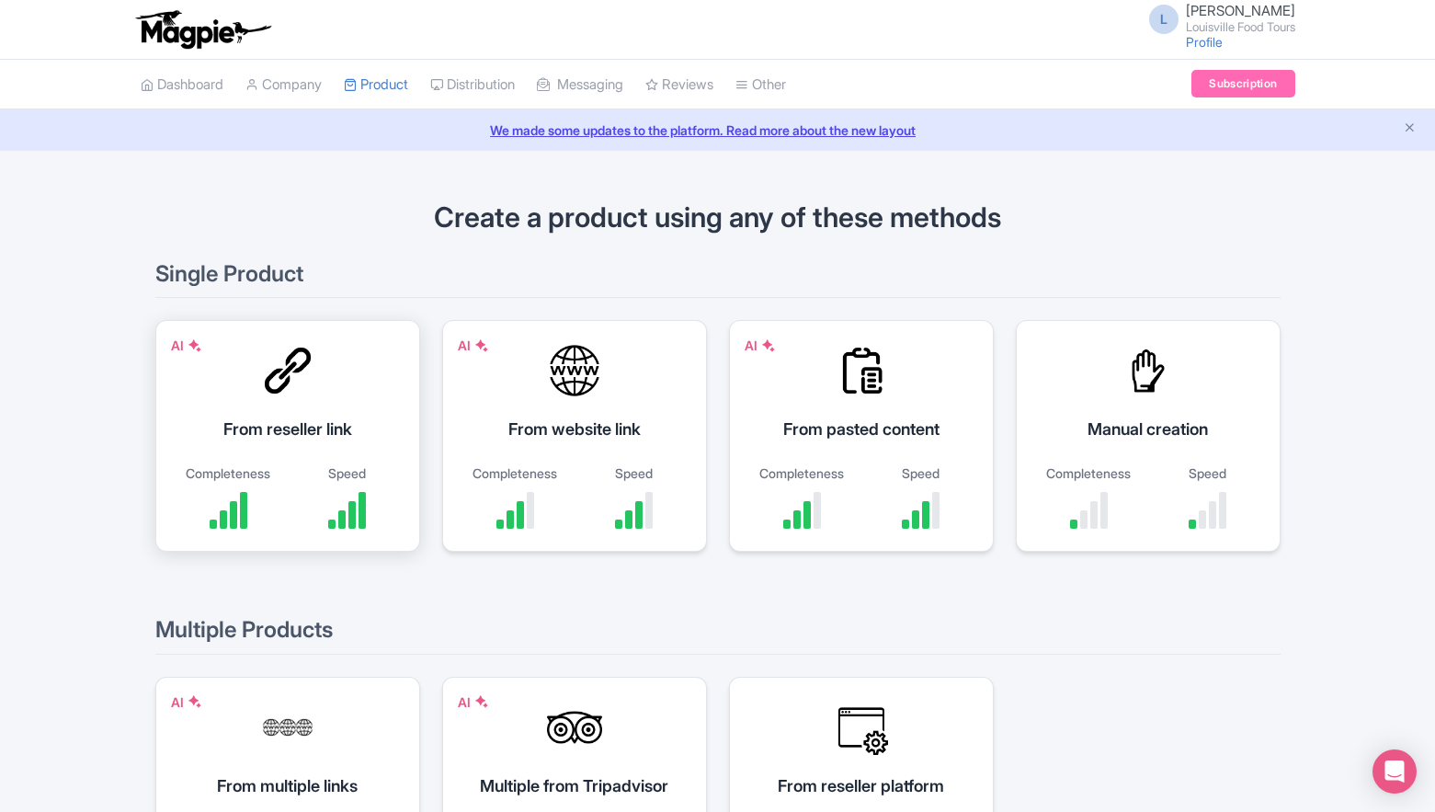
click at [282, 372] on div at bounding box center [287, 370] width 55 height 55
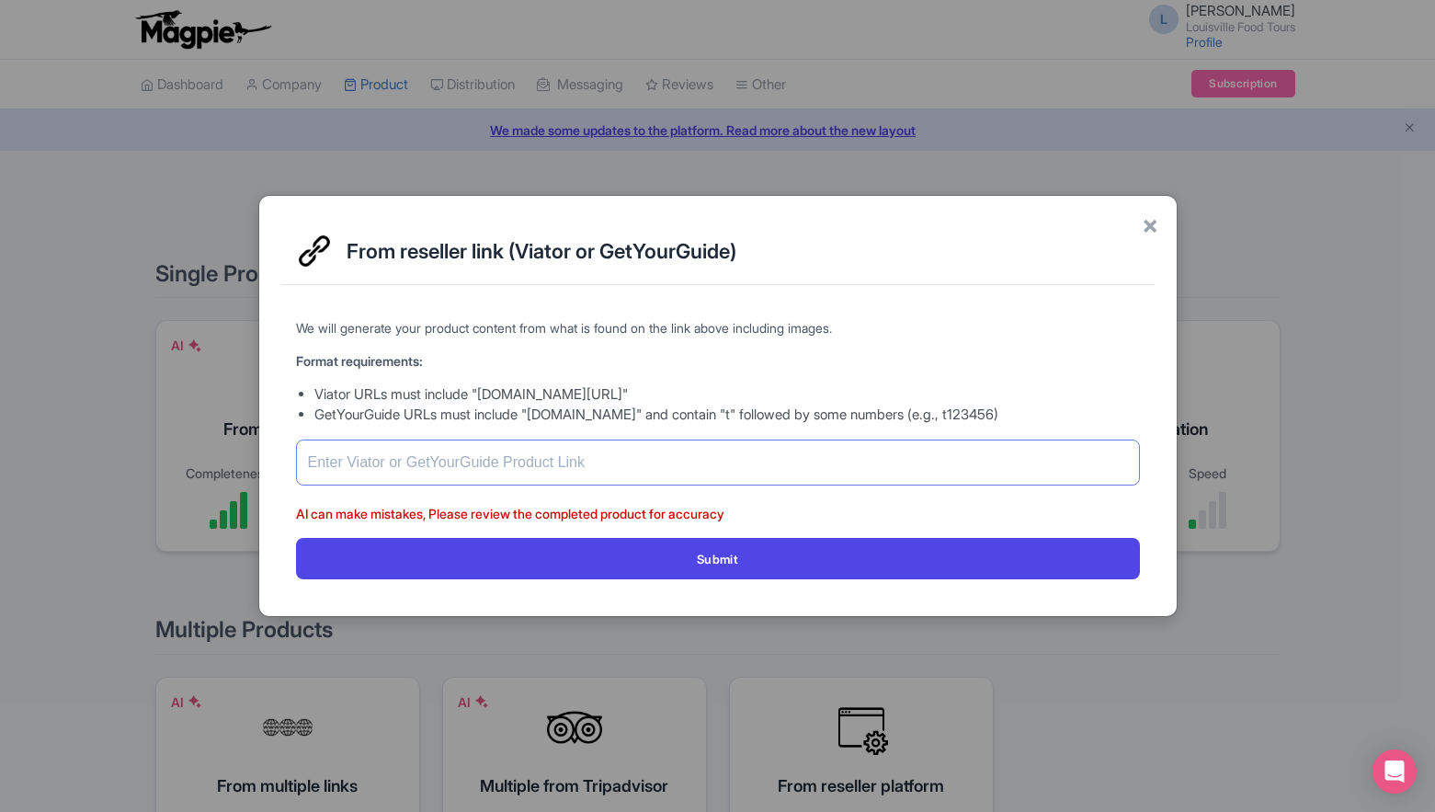
click at [411, 476] on input "text" at bounding box center [718, 463] width 844 height 46
paste input "[URL][DOMAIN_NAME]"
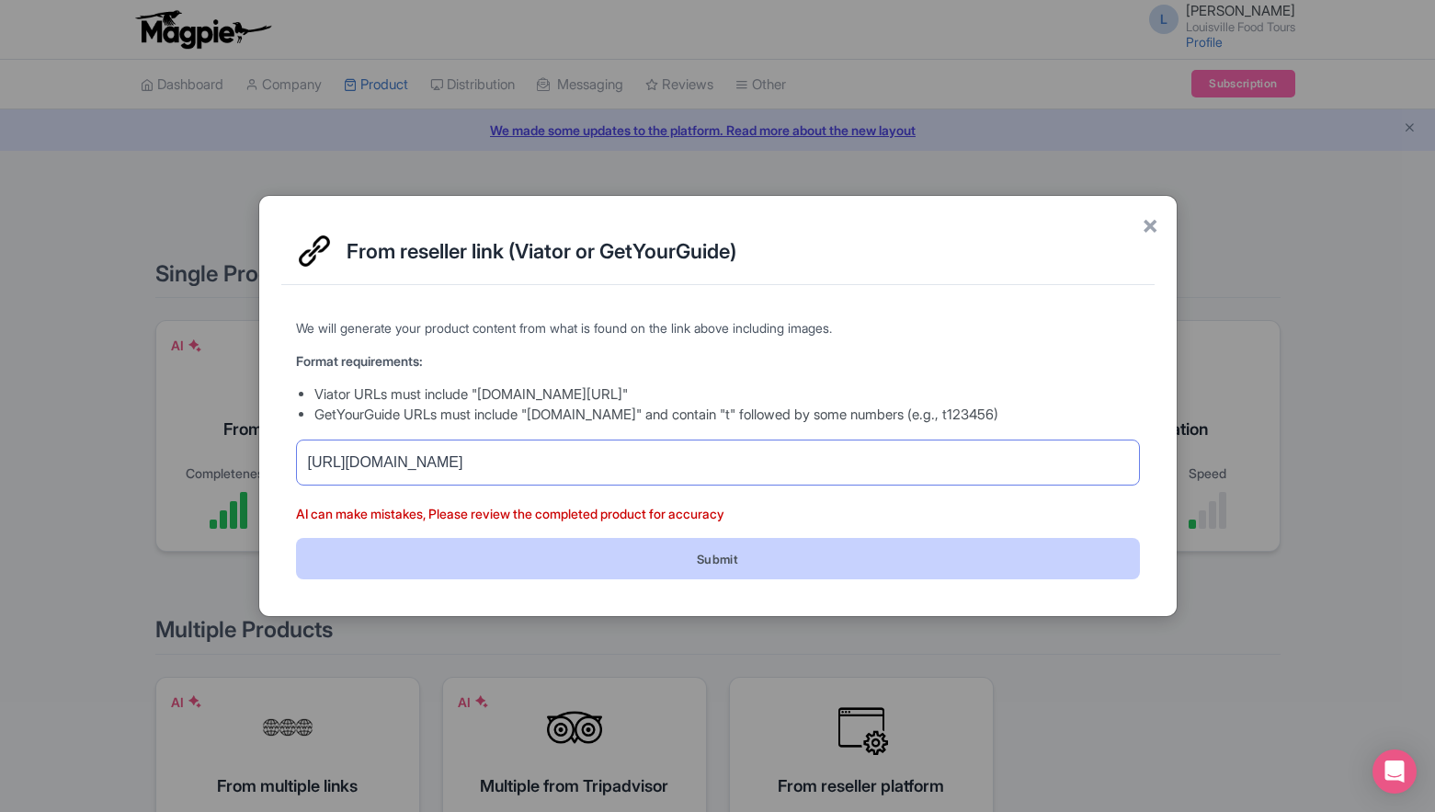
scroll to position [0, 1]
type input "[URL][DOMAIN_NAME]"
click at [528, 558] on button "Submit" at bounding box center [718, 558] width 844 height 41
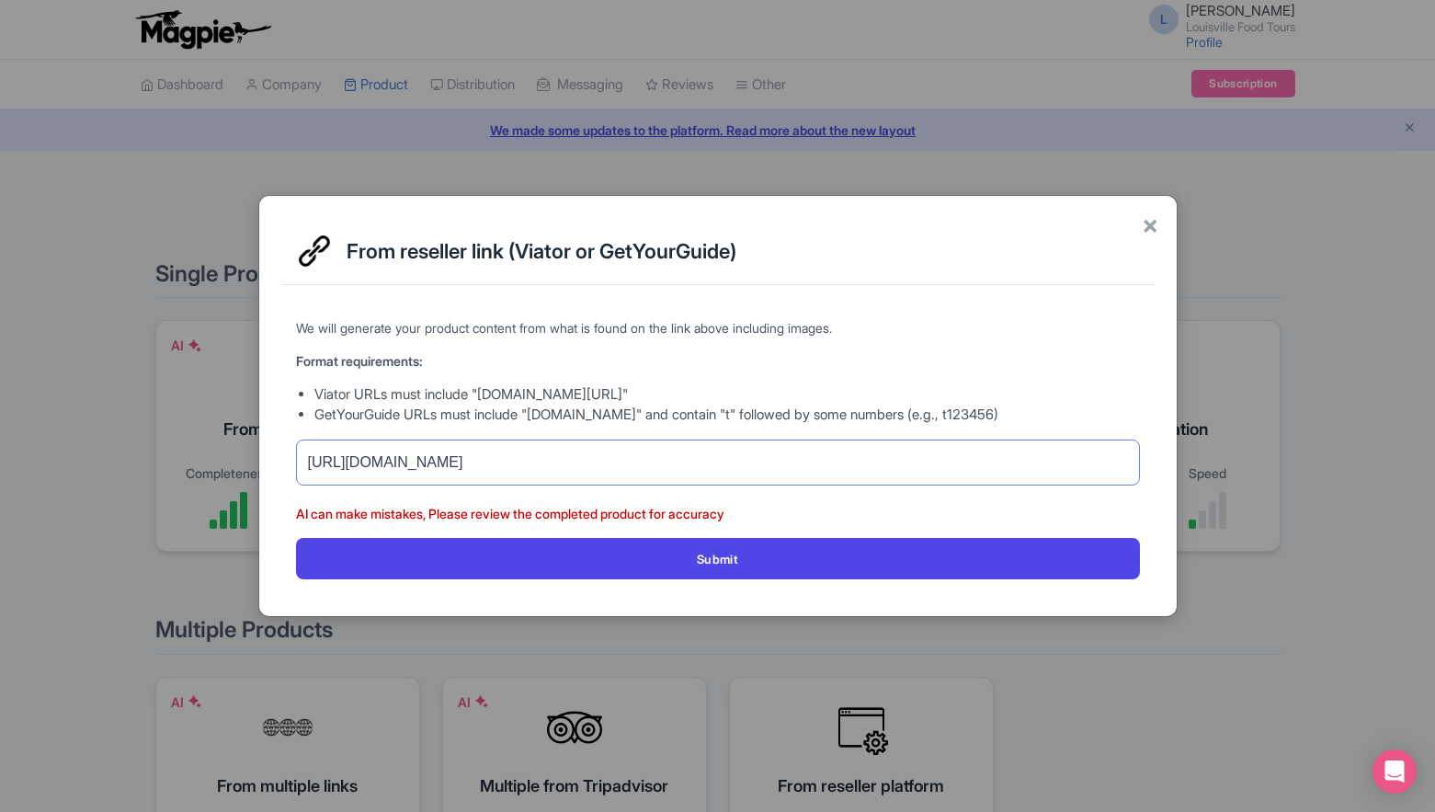
click at [753, 460] on input "[URL][DOMAIN_NAME]" at bounding box center [718, 463] width 844 height 46
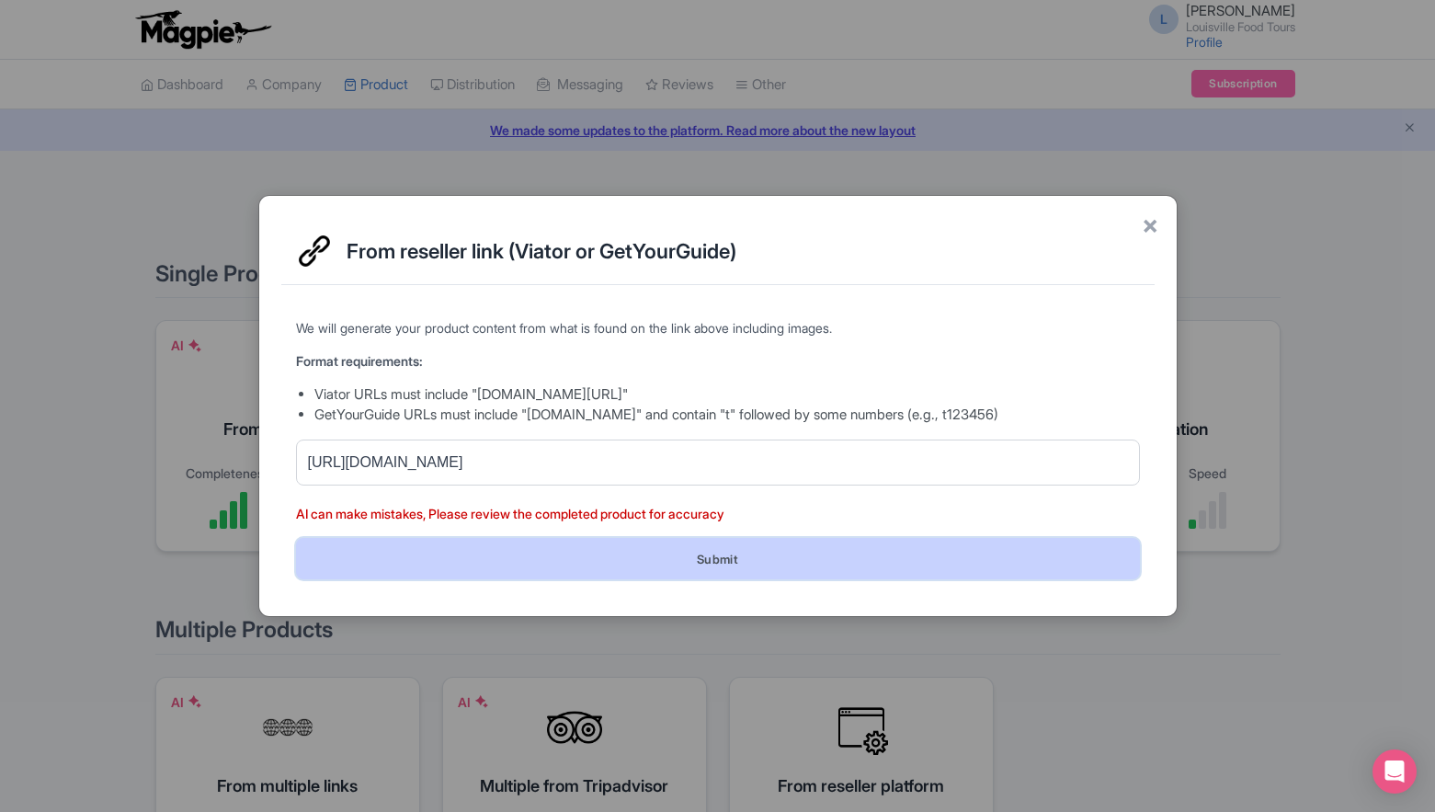
click at [720, 556] on button "Submit" at bounding box center [718, 558] width 844 height 41
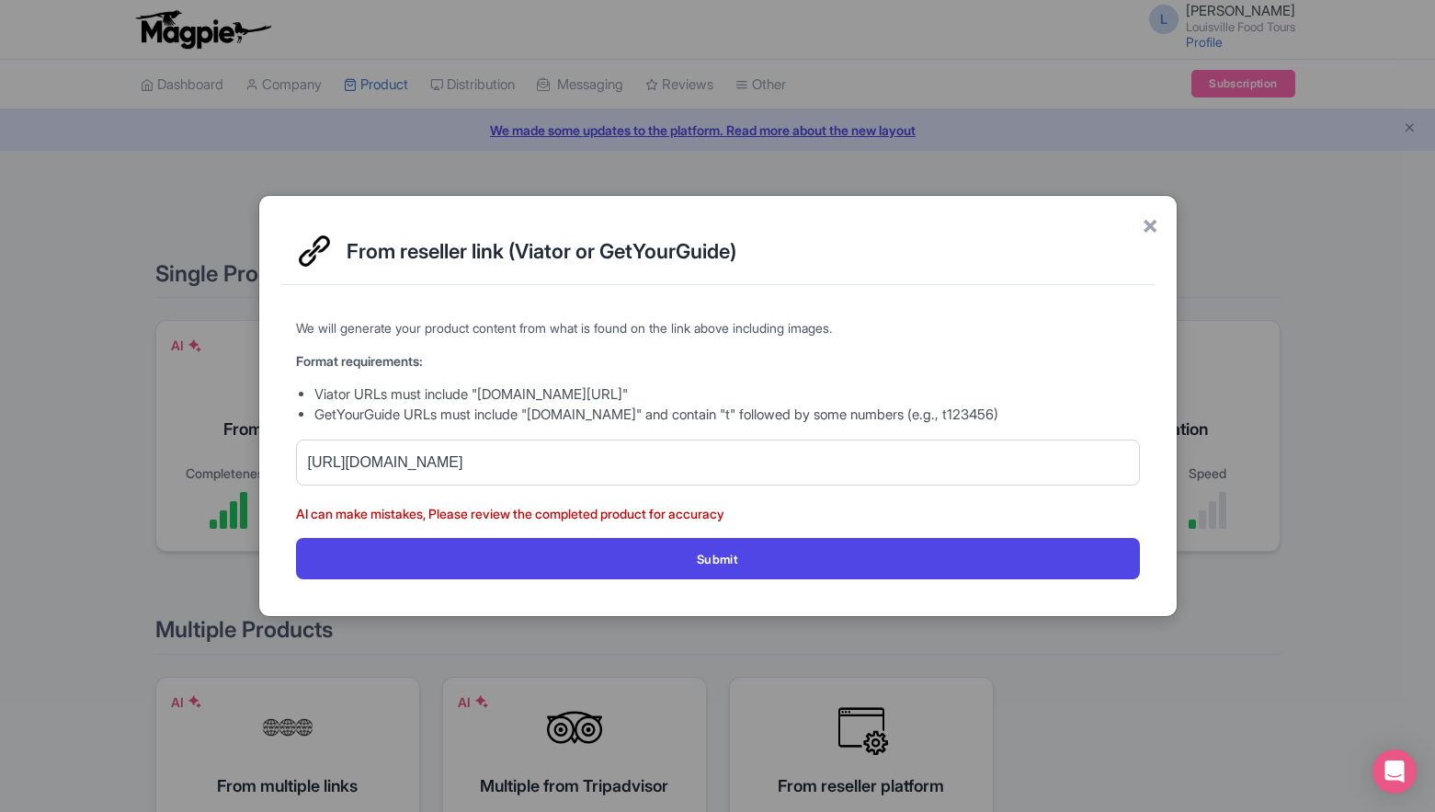
click at [380, 502] on form "We will generate your product content from what is found on the link above incl…" at bounding box center [718, 448] width 844 height 261
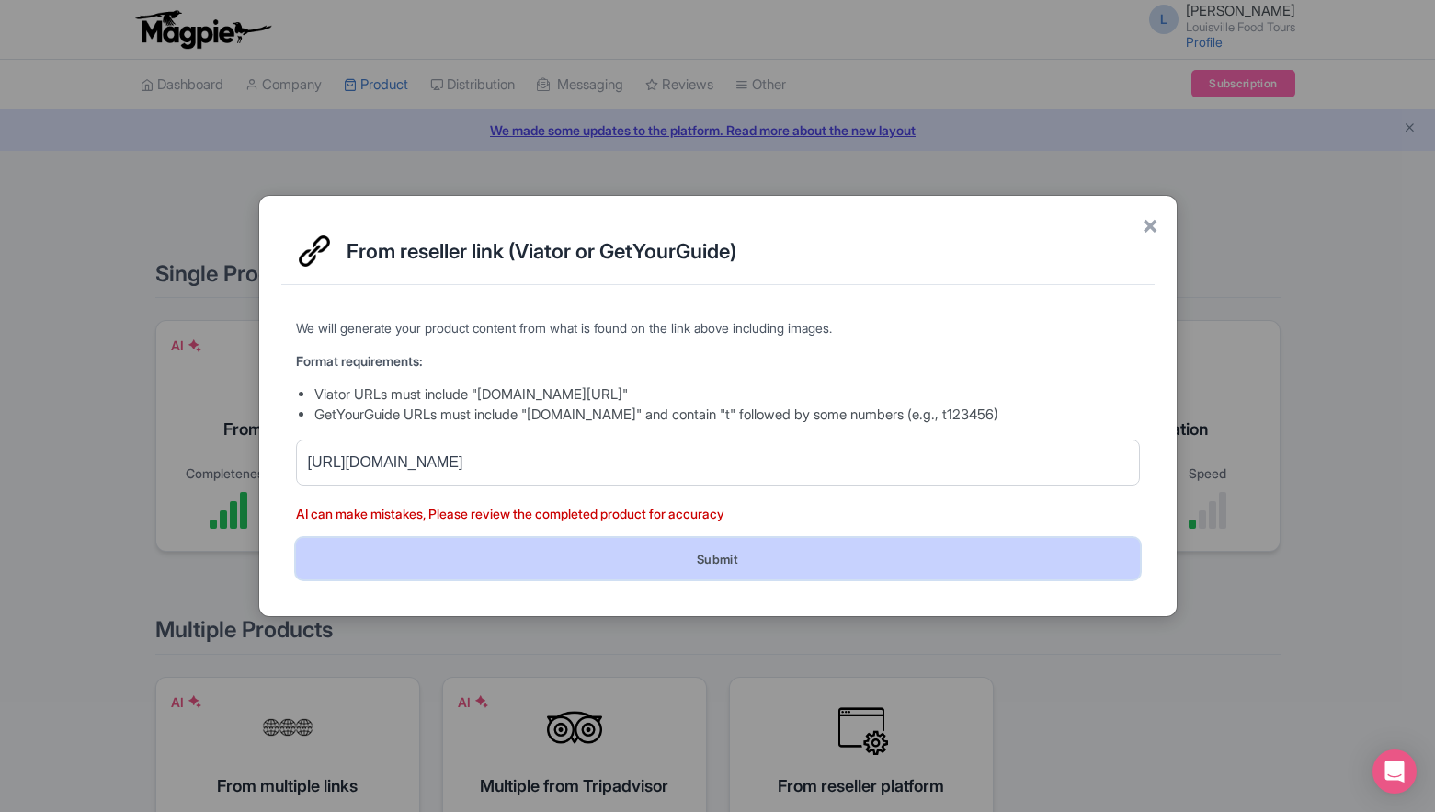
click at [652, 562] on button "Submit" at bounding box center [718, 558] width 844 height 41
click at [775, 556] on button "Submit" at bounding box center [718, 558] width 844 height 41
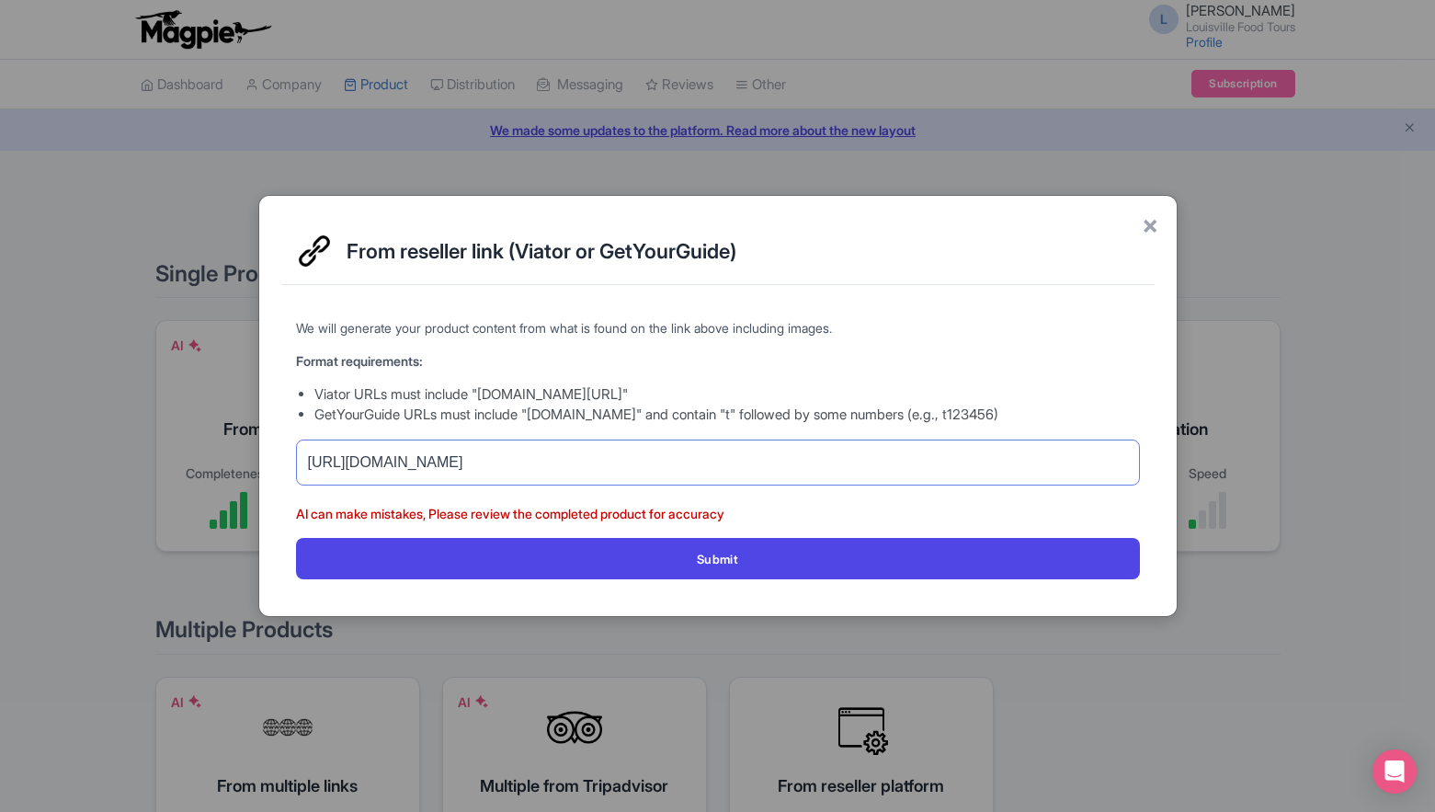
click at [783, 471] on input "https://www.viator.com/tours/Louisville/Downtown-Derby-City-Food-and-History-To…" at bounding box center [718, 463] width 844 height 46
drag, startPoint x: 400, startPoint y: 465, endPoint x: 248, endPoint y: 463, distance: 151.8
click at [248, 463] on div "× From reseller link (Viator or GetYourGuide) We will generate your product con…" at bounding box center [717, 406] width 1435 height 812
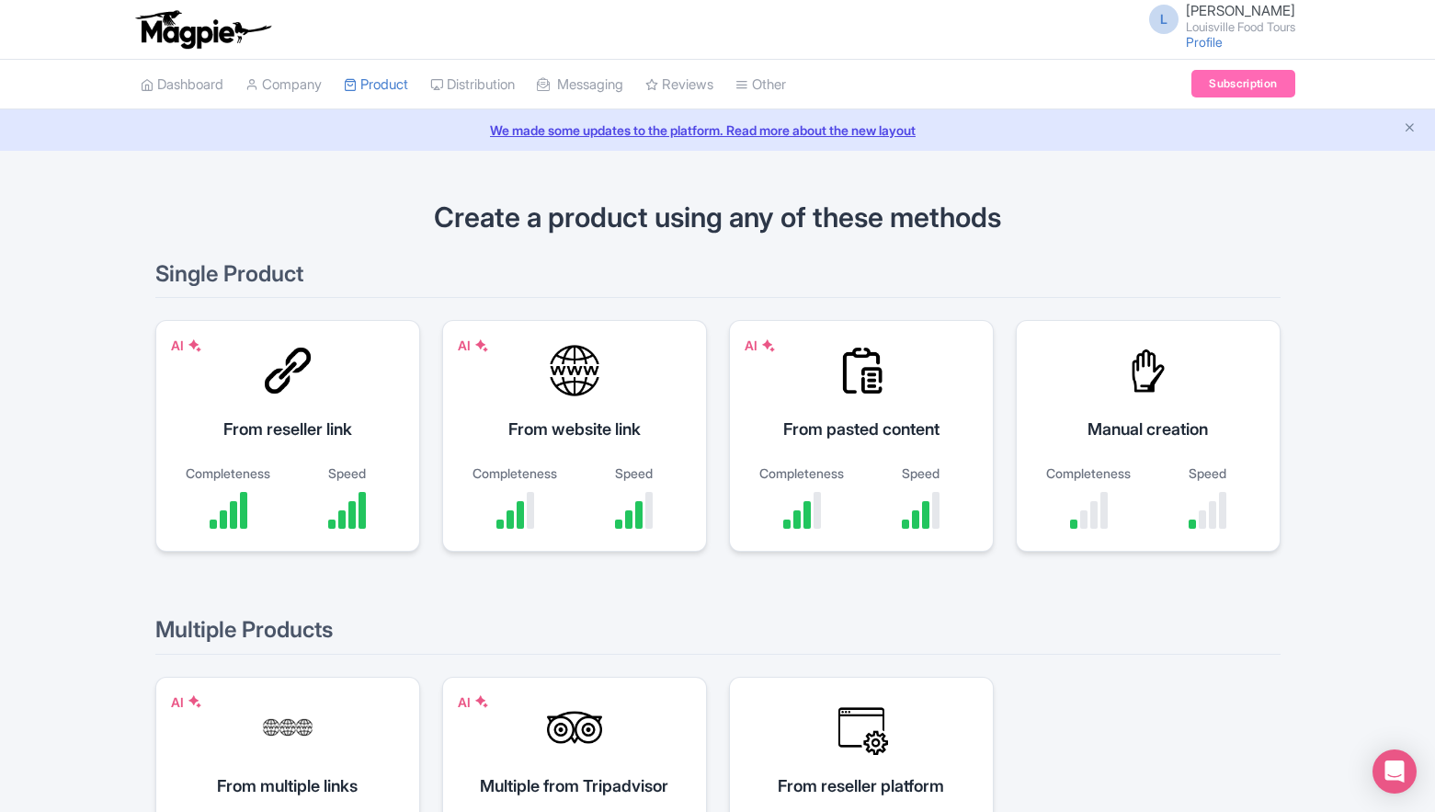
click at [409, 228] on h1 "Create a product using any of these methods" at bounding box center [718, 217] width 1126 height 30
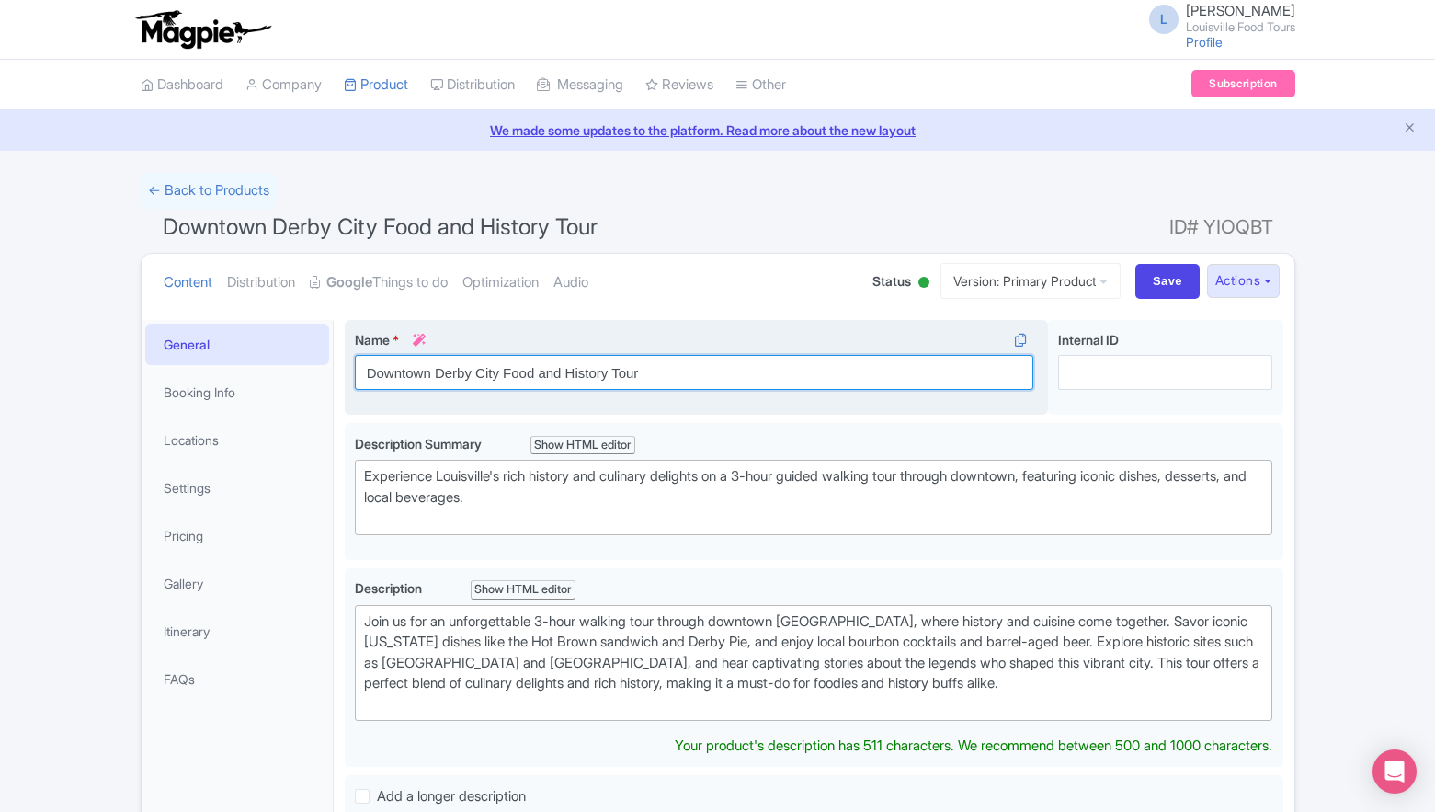
click at [368, 375] on input "Downtown Derby City Food and History Tour" at bounding box center [695, 372] width 680 height 35
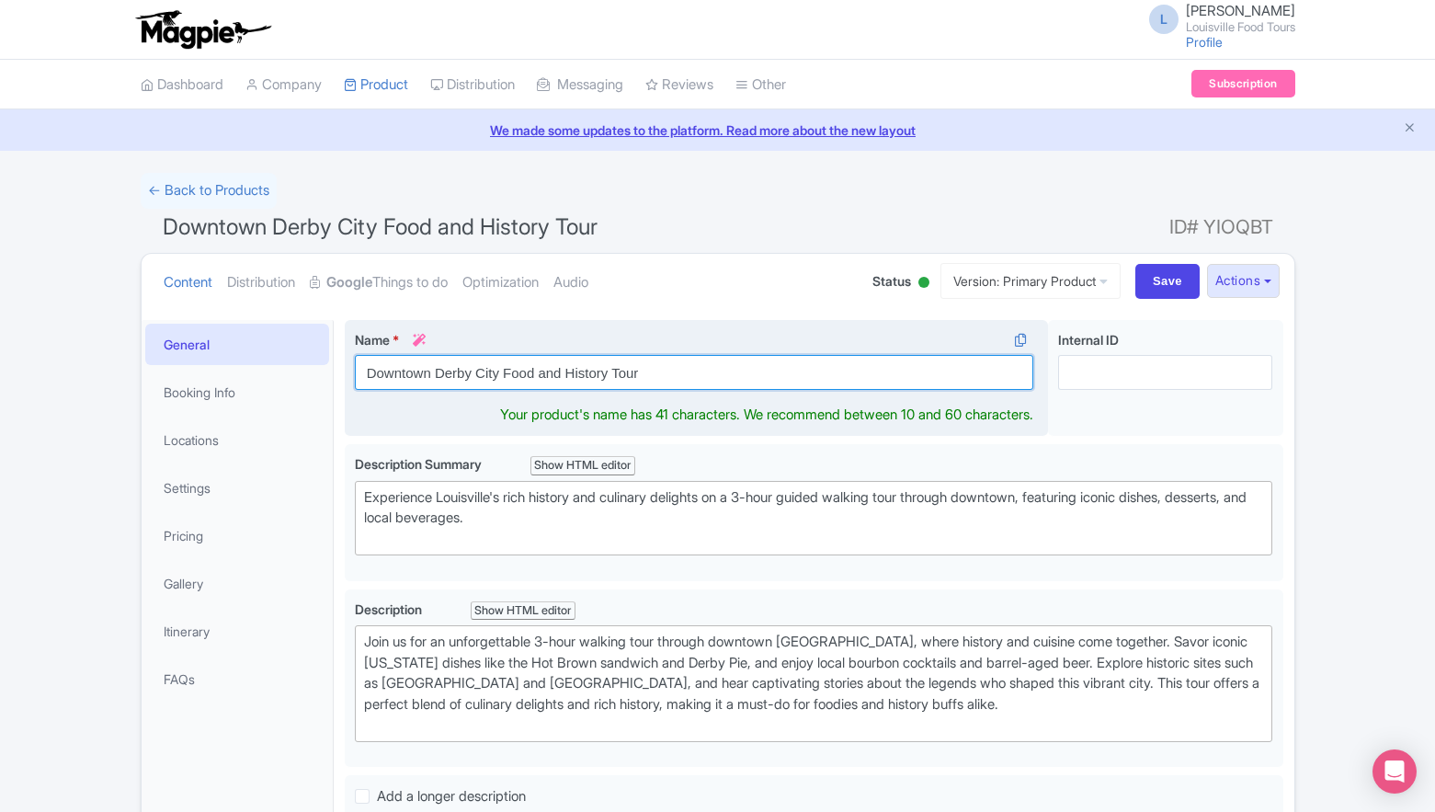
paste input "Louisville Legends:"
click at [679, 376] on input "Louisville Legends: Downtown Derby City Food and History Tour" at bounding box center [695, 372] width 680 height 35
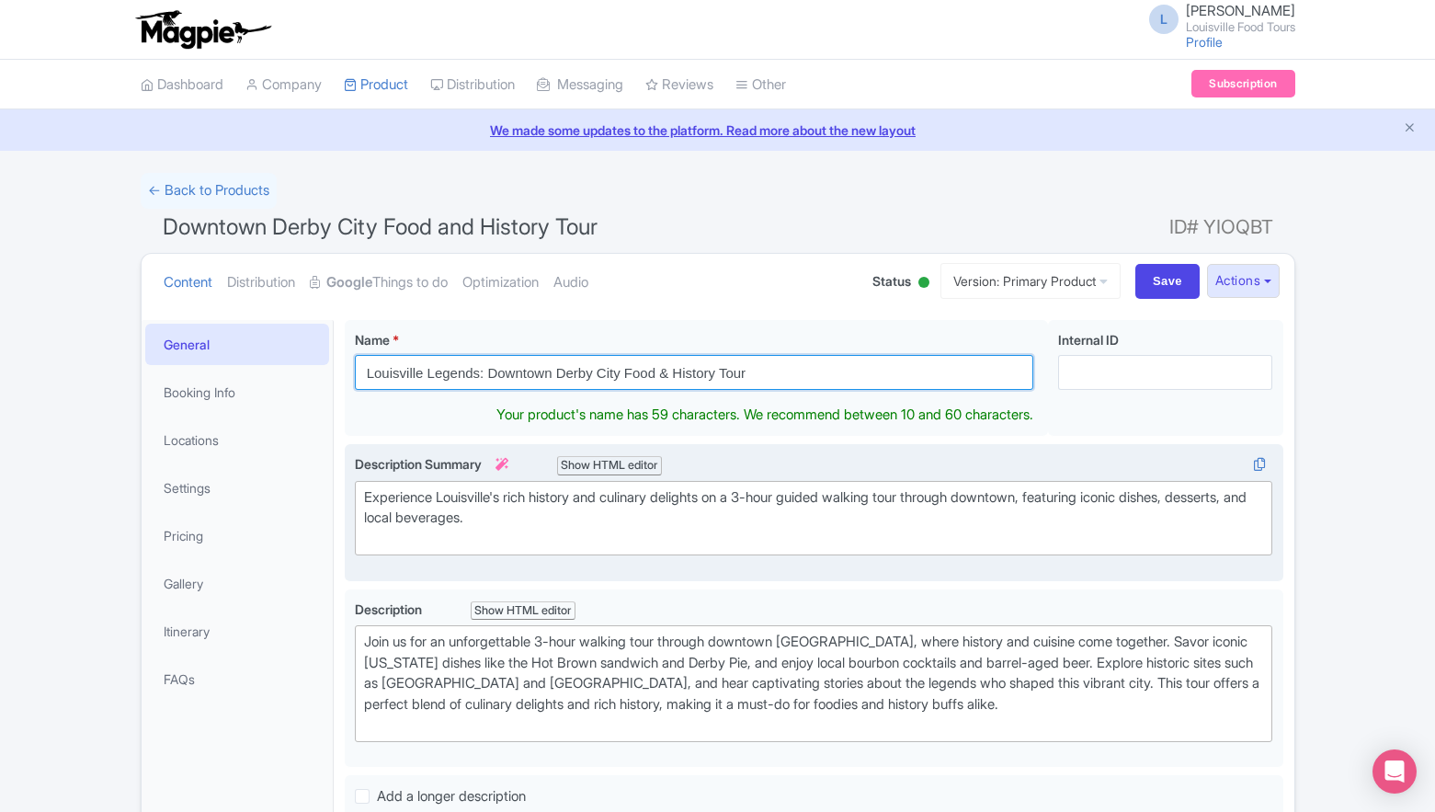
type input "Louisville Legends: Downtown Derby City Food & History Tour"
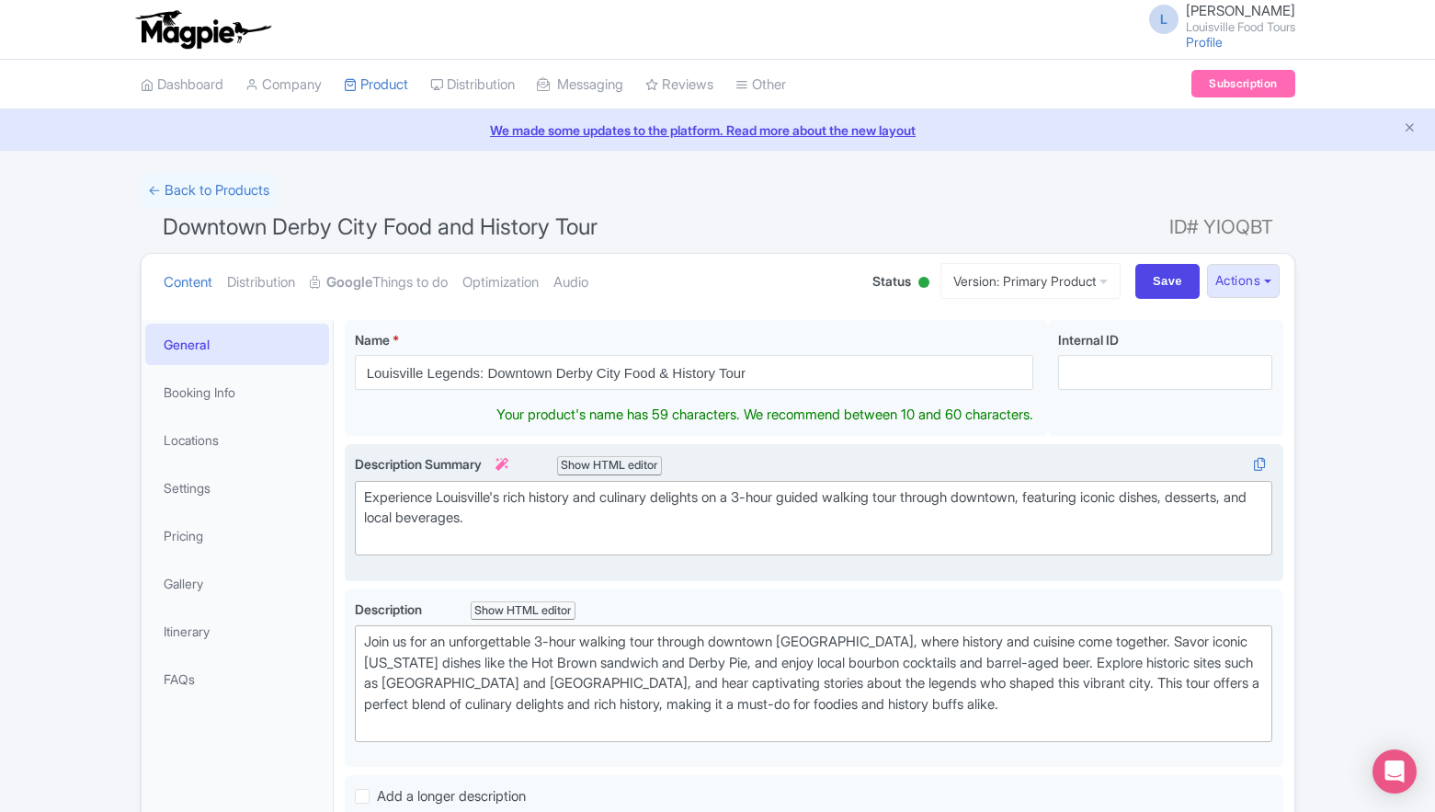
click at [701, 533] on trix-editor "Experience Louisville's rich history and culinary delights on a 3-hour guided w…" at bounding box center [814, 518] width 919 height 75
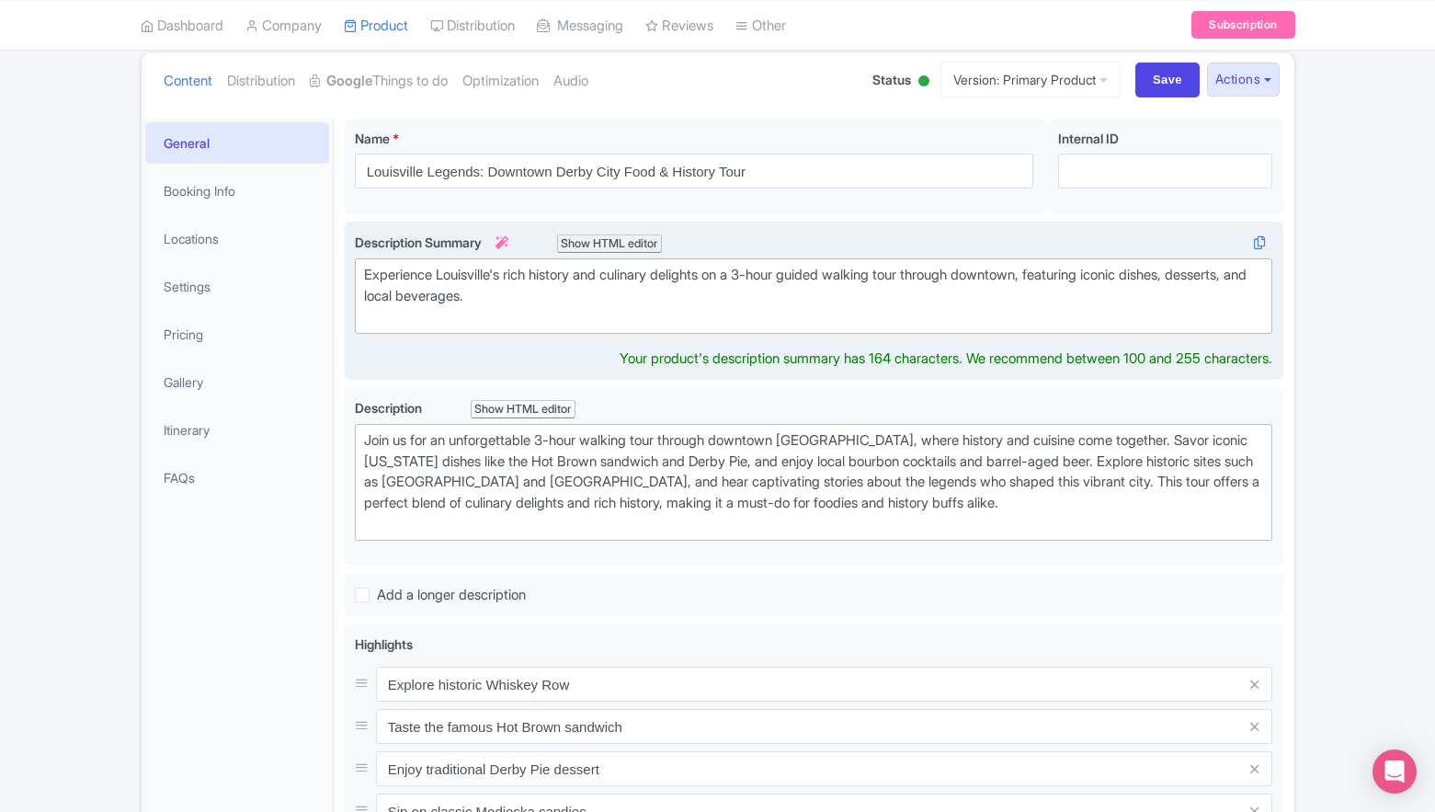
scroll to position [218, 0]
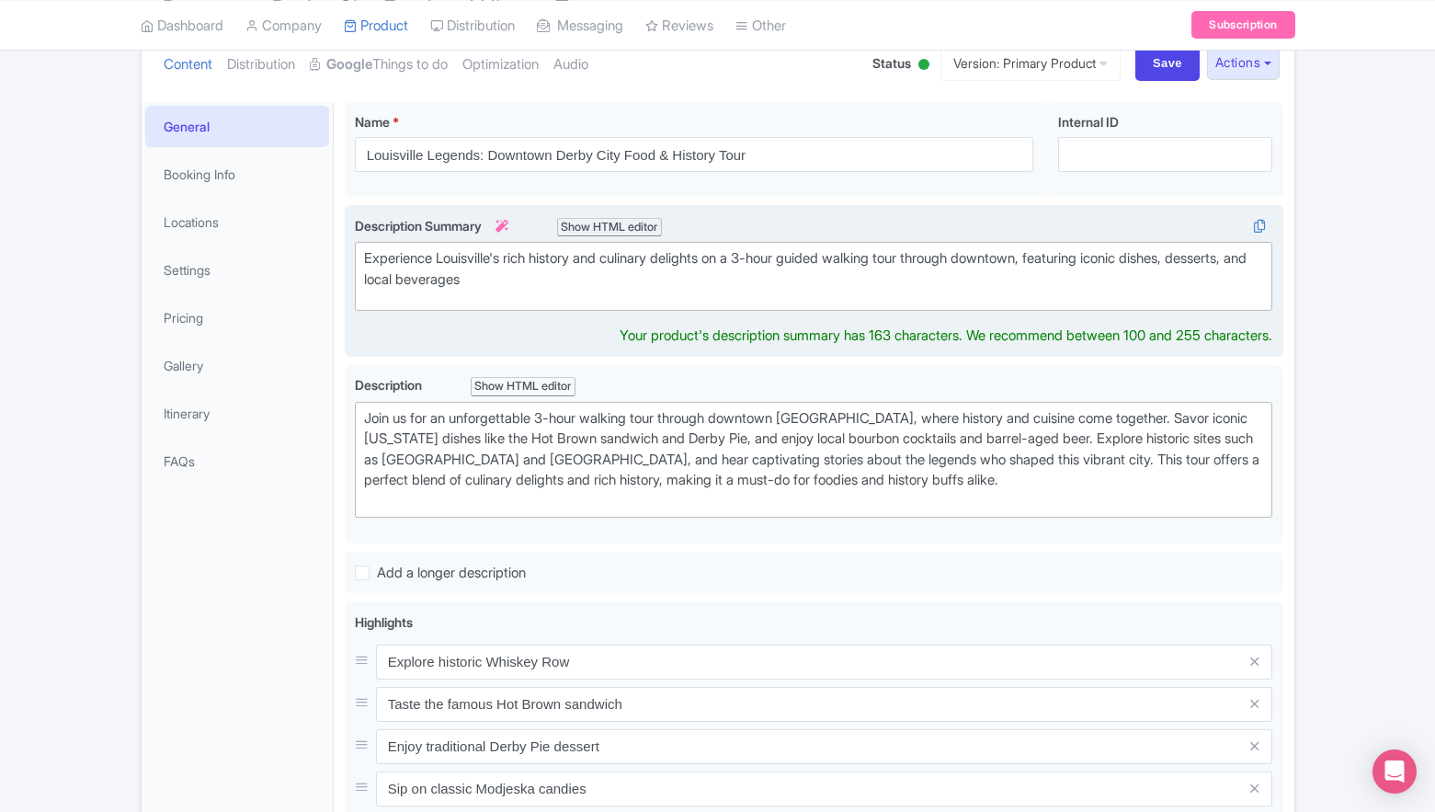
click at [604, 267] on div "Experience Louisville's rich history and culinary delights on a 3-hour guided w…" at bounding box center [814, 268] width 900 height 41
click at [601, 280] on div "Experience Louisville's rich history and culinary delights on a 3-hour guided w…" at bounding box center [814, 268] width 900 height 41
drag, startPoint x: 590, startPoint y: 258, endPoint x: 748, endPoint y: 262, distance: 157.3
click at [748, 262] on div "Experience Louisville's rich history and culinary delights on a 3-hour guided w…" at bounding box center [814, 268] width 900 height 41
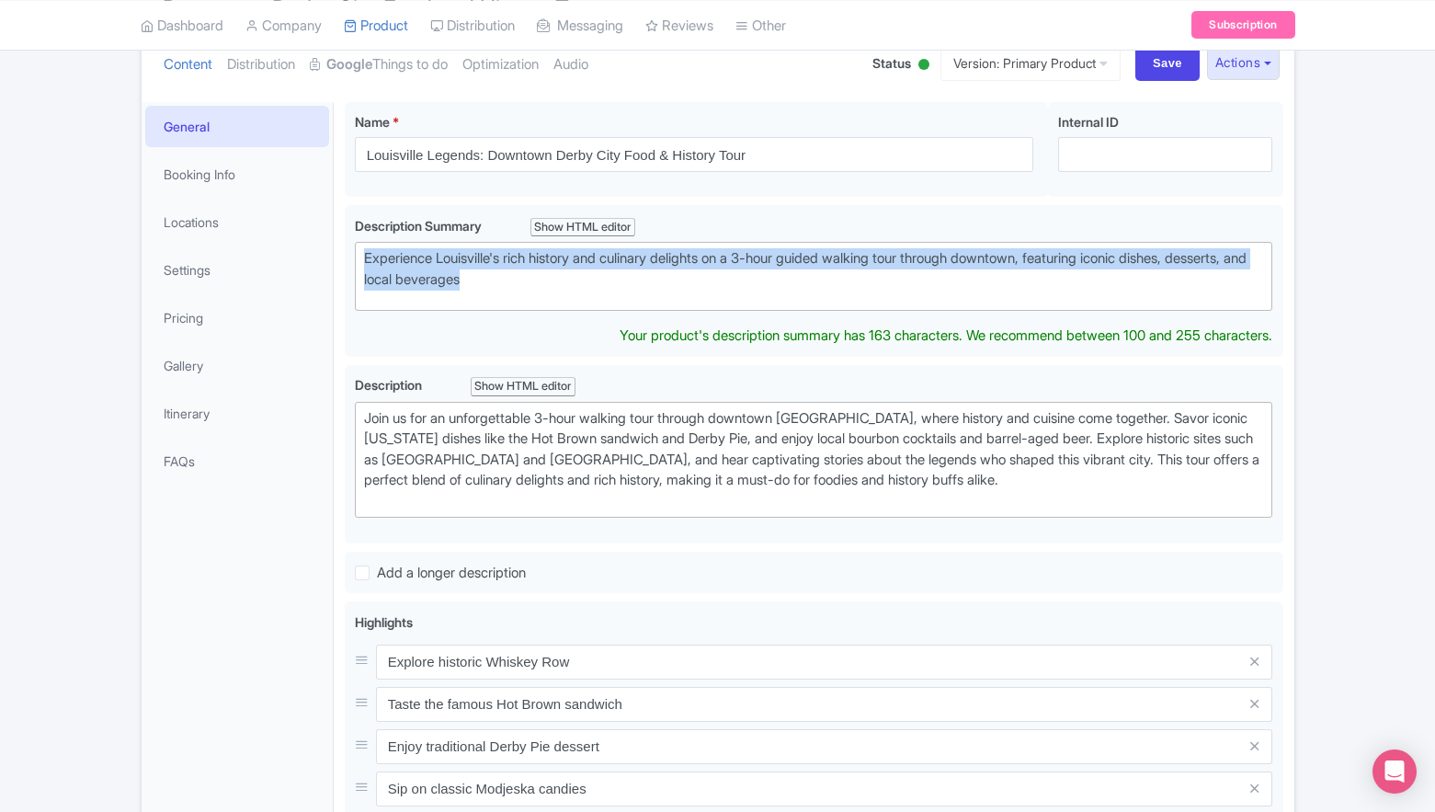
drag, startPoint x: 695, startPoint y: 293, endPoint x: 336, endPoint y: 220, distance: 367.0
click at [336, 220] on div "Downtown Derby City Food and History Tour Name * i Louisville Legends: Downtown…" at bounding box center [814, 660] width 961 height 1138
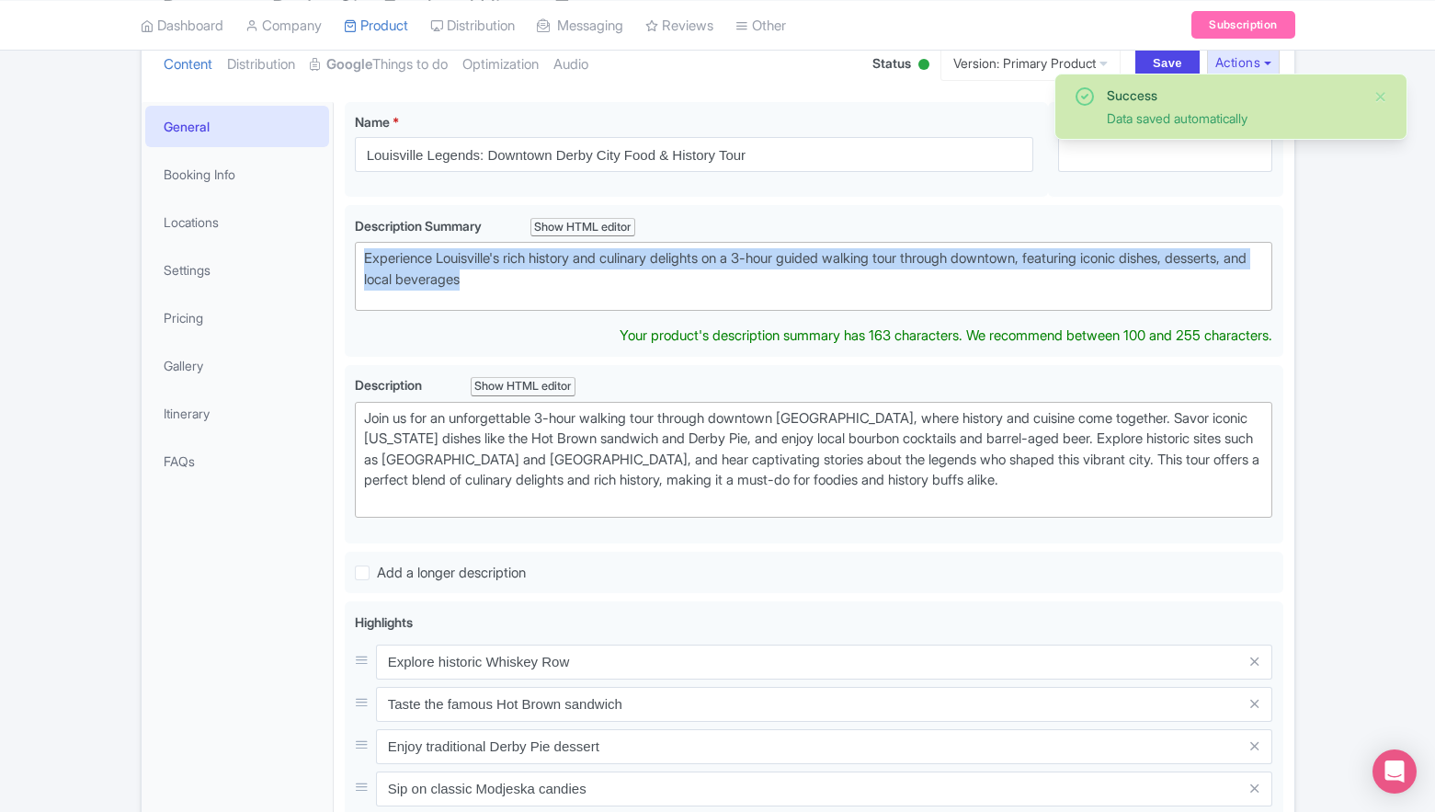
paste trix-editor "<div><strong>Discover What Makes Louisville Legendary—From Hot Browns to Histor…"
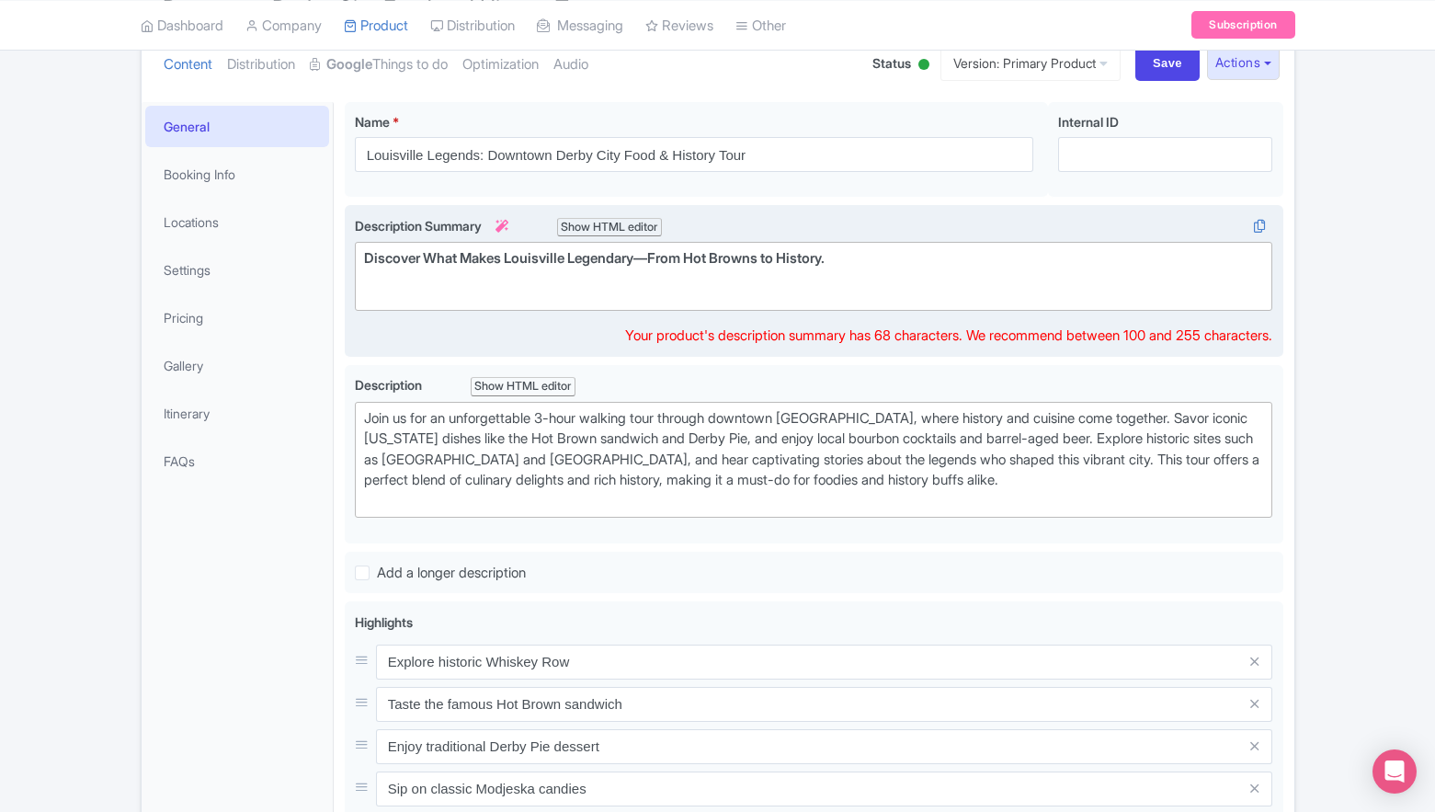
paste trix-editor "Take a delicious walk through the heart of downtown Louisville and explore the …"
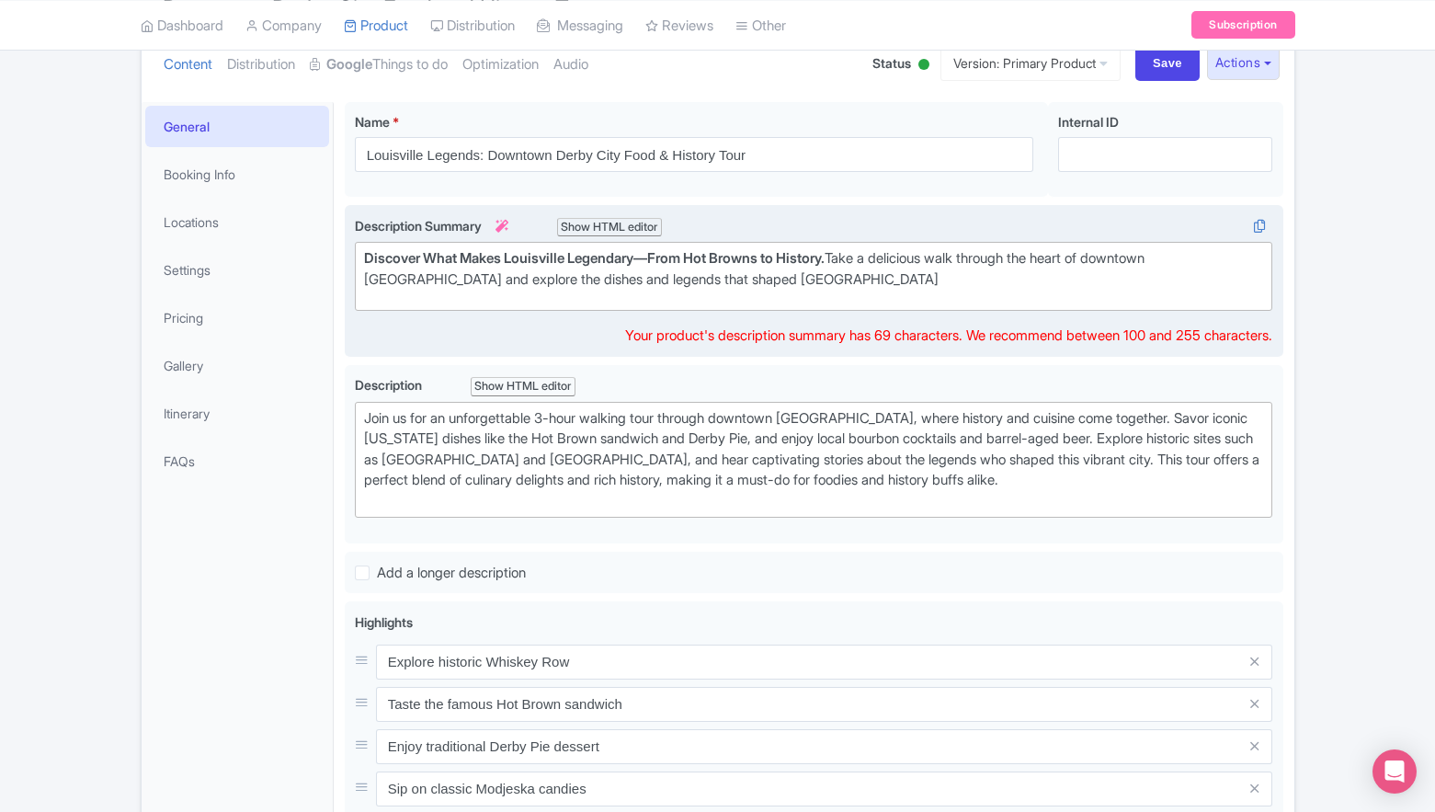
click at [499, 317] on div "Description Summary i Show HTML editor Bold Italic Strikethrough Link Heading Q…" at bounding box center [814, 281] width 919 height 131
click at [466, 276] on div "Discover What Makes Louisville Legendary—From Hot Browns to History. Take a del…" at bounding box center [814, 268] width 900 height 41
type trix-editor "<div><strong>Discover What Makes Louisville Legendary—From Hot Browns to Histor…"
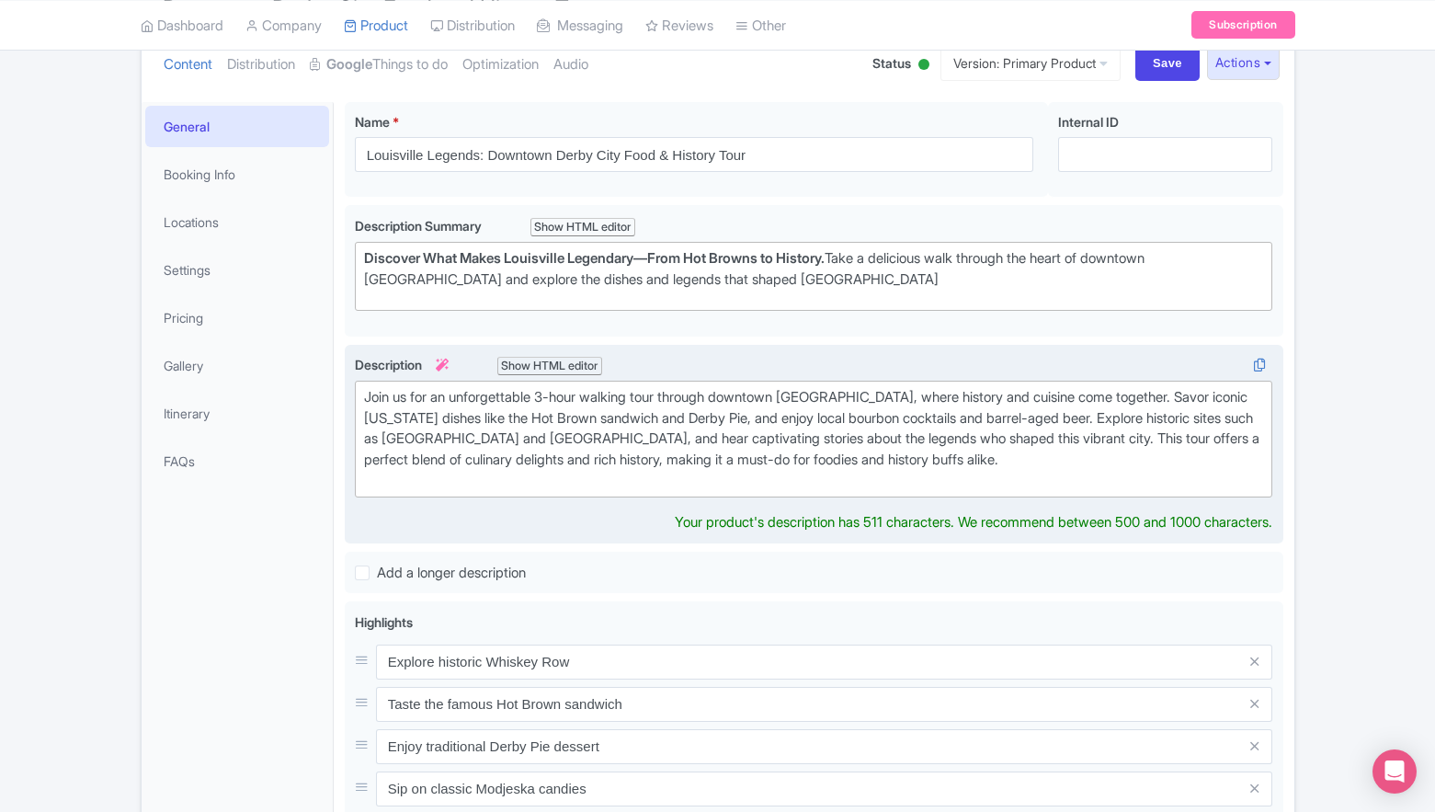
click at [803, 497] on div "Description i Show HTML editor Bold Italic Strikethrough Link Heading Quote Cod…" at bounding box center [814, 444] width 919 height 178
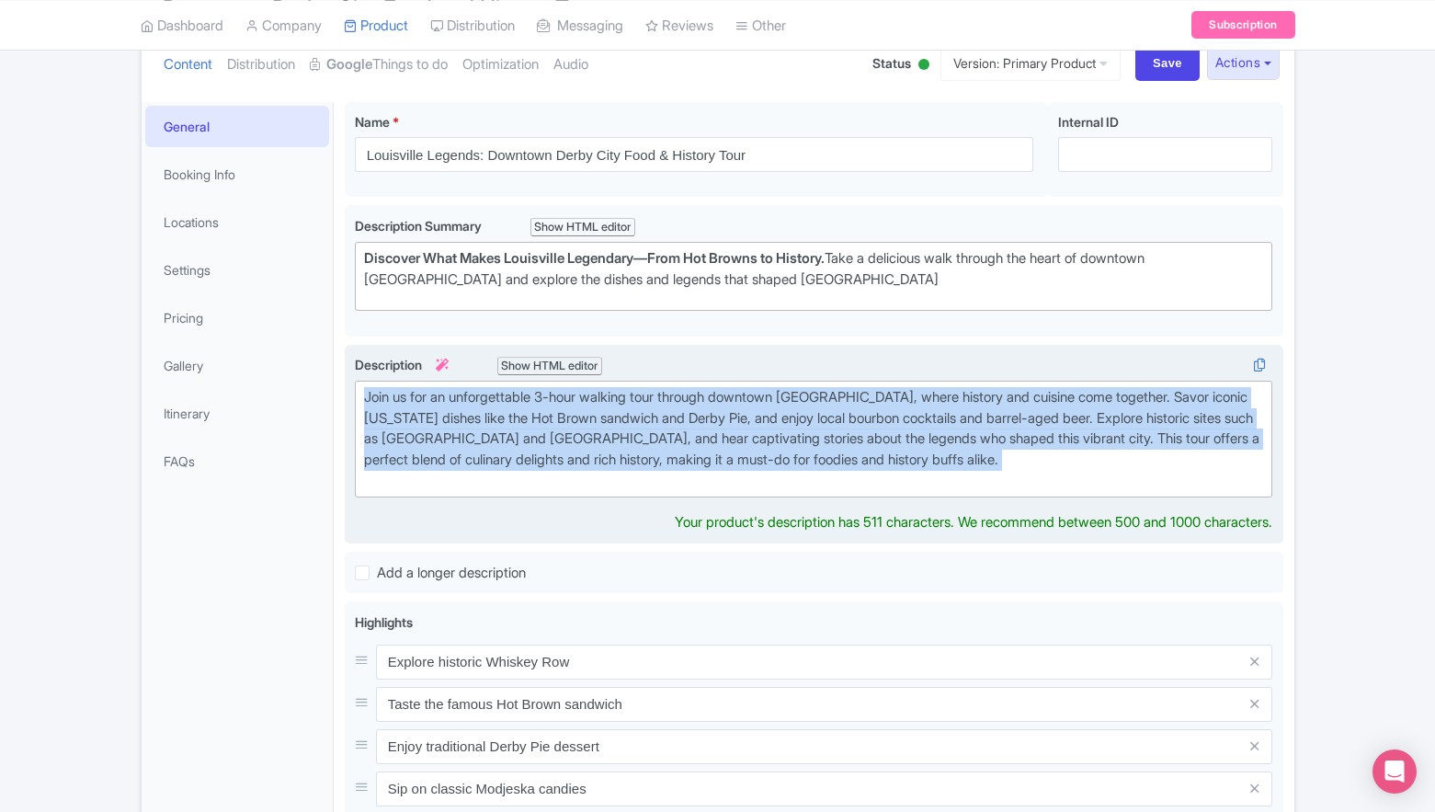
paste trix-editor "Take a delicious walk through the heart of downtown Louisville and explore the …"
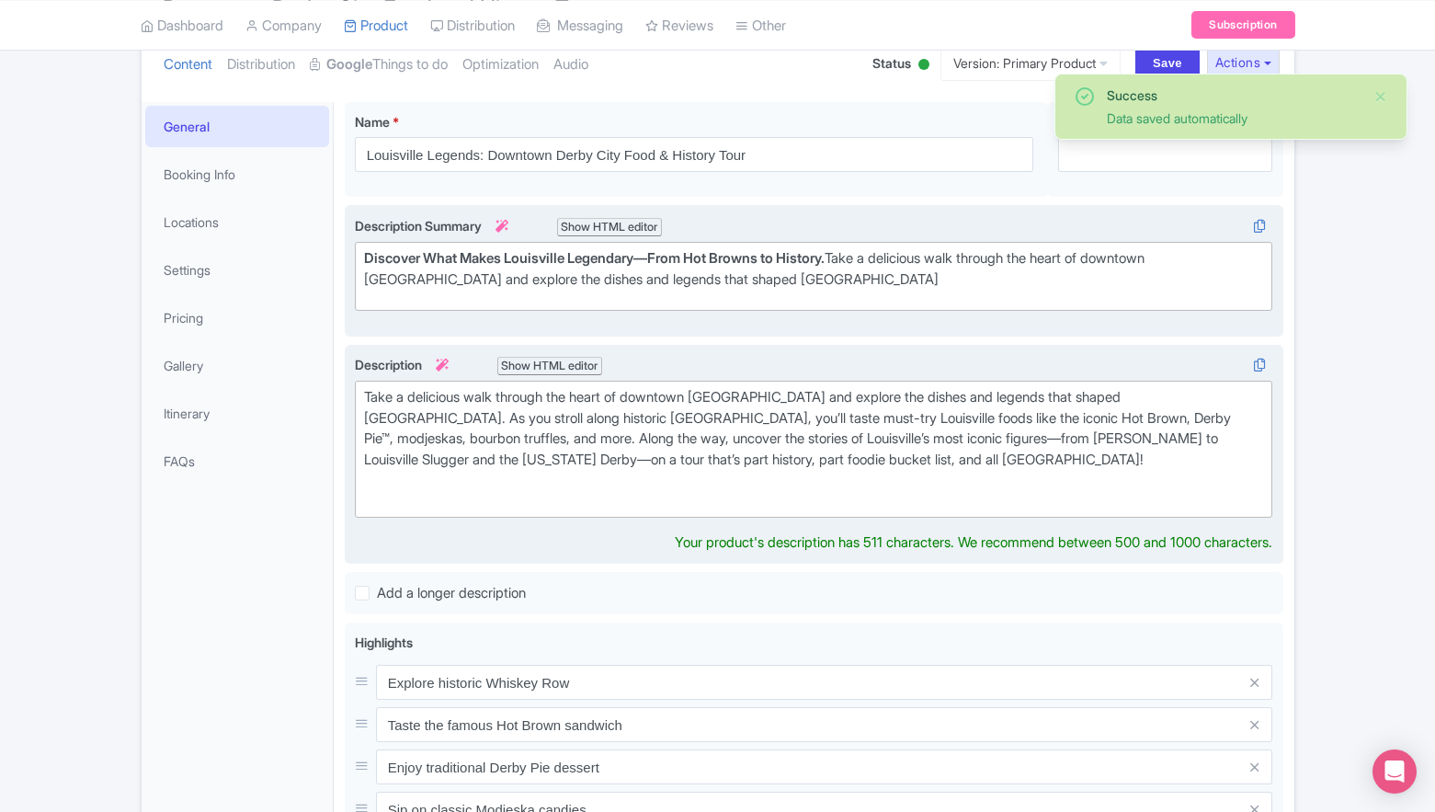
paste trix-editor "<div>Take a delicious walk through the heart of downtown Louisville and explore…"
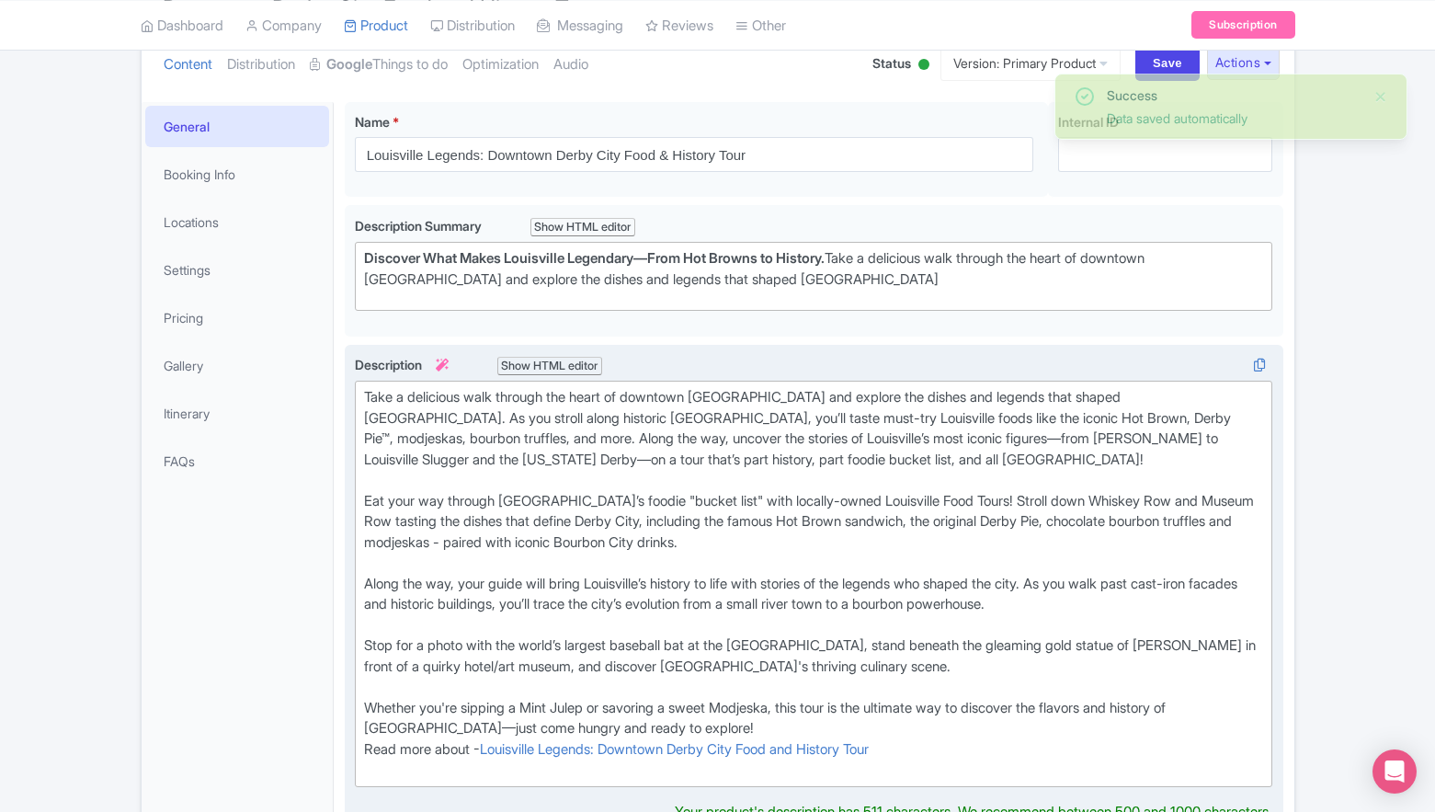
click at [710, 469] on div "Take a delicious walk through the heart of downtown Louisville and explore the …" at bounding box center [814, 439] width 900 height 104
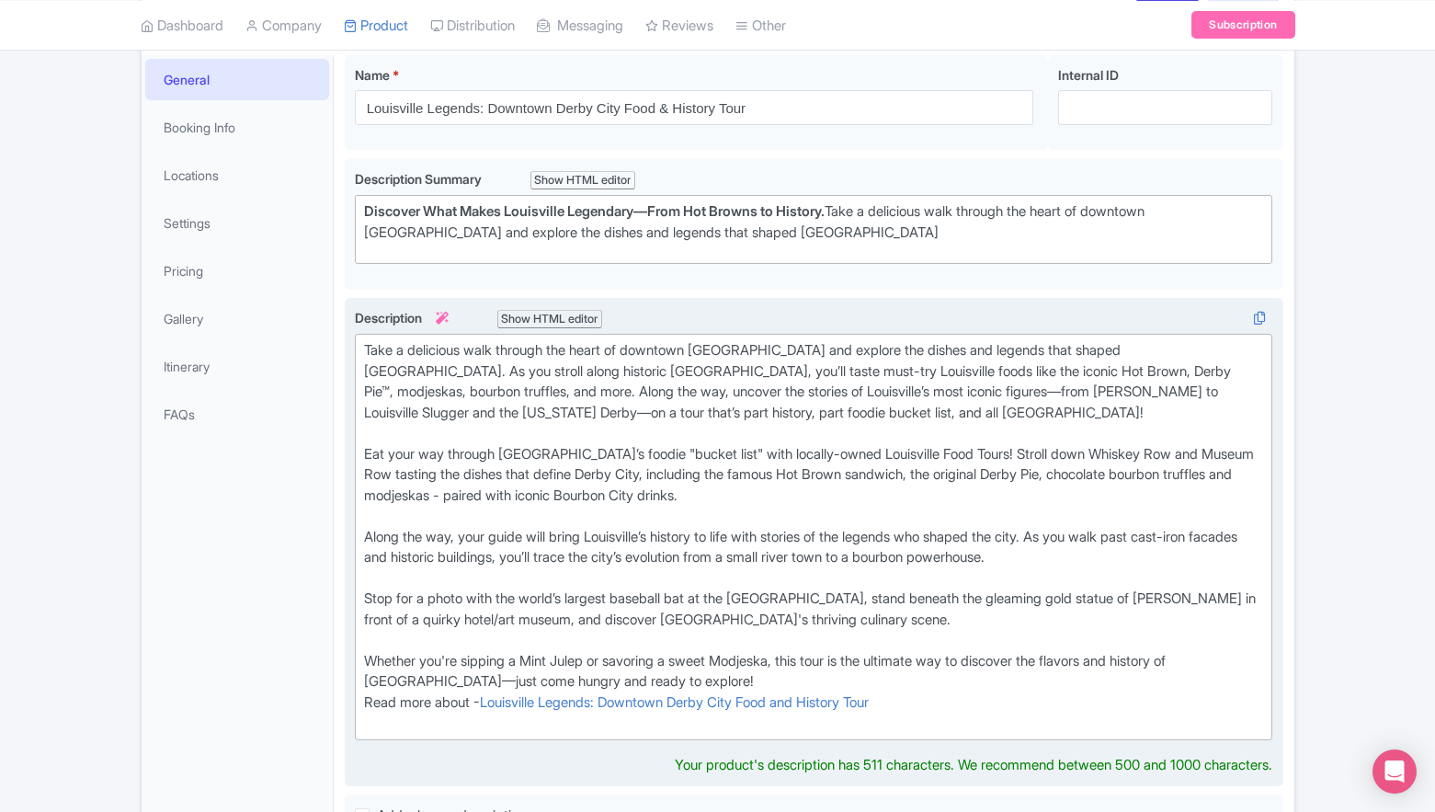
scroll to position [314, 0]
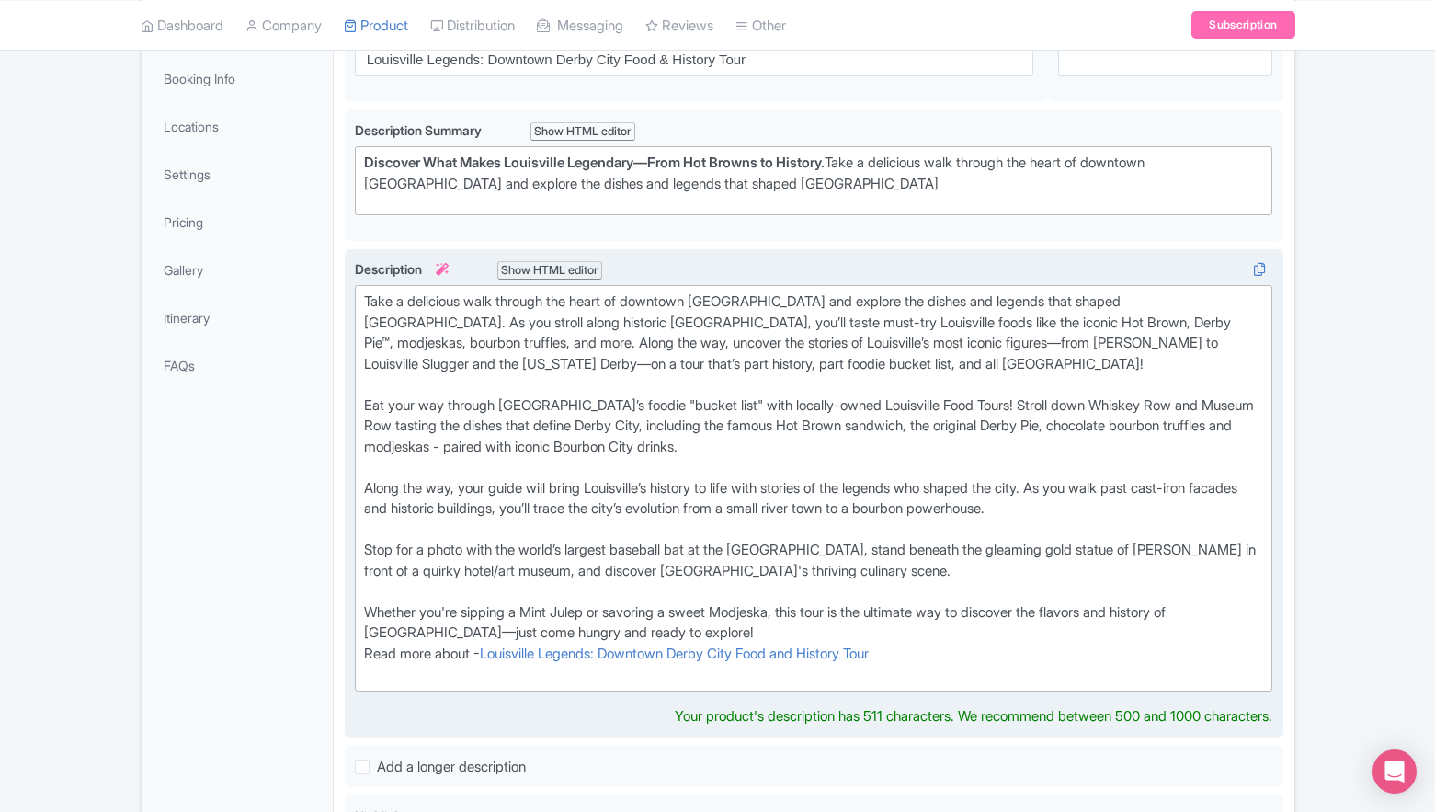
click at [971, 400] on div "Eat your way through Louisville’s foodie "bucket list" with locally-owned Louis…" at bounding box center [814, 519] width 900 height 248
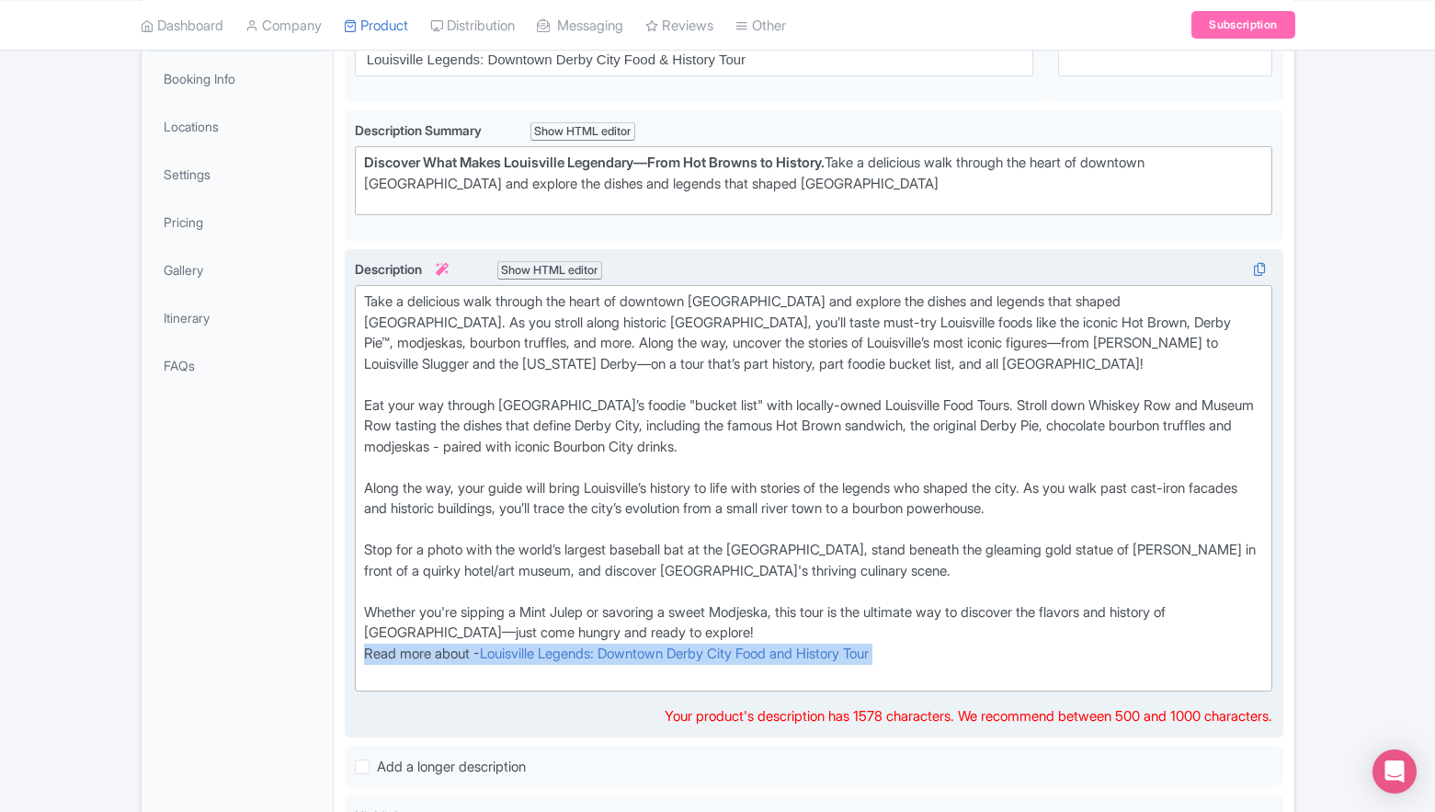
drag, startPoint x: 979, startPoint y: 669, endPoint x: 351, endPoint y: 648, distance: 628.4
click at [351, 648] on div "Join us for an unforgettable 3-hour walking tour through downtown Louisville, w…" at bounding box center [814, 493] width 939 height 489
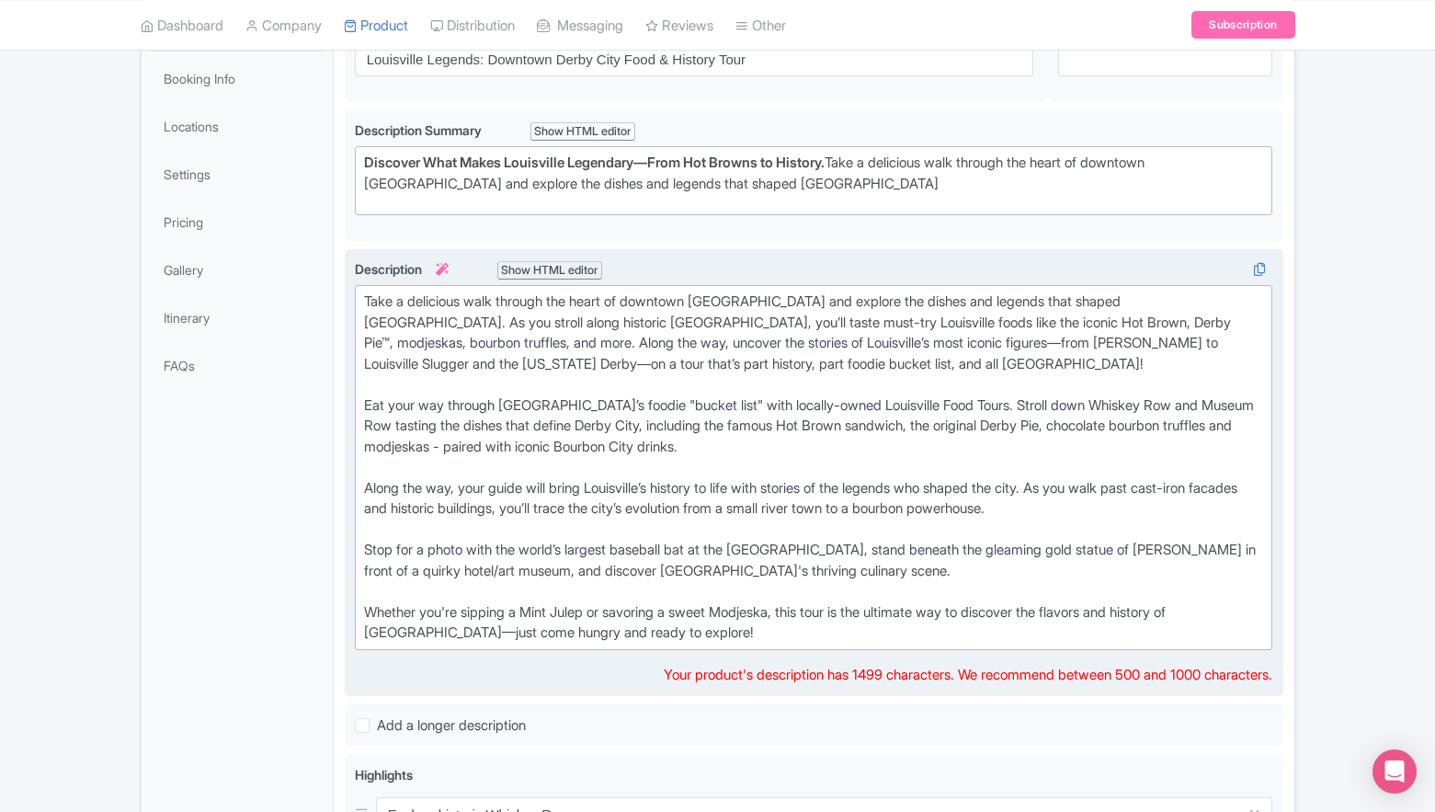
click at [635, 402] on div "Eat your way through Louisville’s foodie "bucket list" with locally-owned Louis…" at bounding box center [814, 519] width 900 height 248
click at [653, 390] on div "Take a delicious walk through the heart of downtown Louisville and explore the …" at bounding box center [814, 344] width 900 height 104
drag, startPoint x: 723, startPoint y: 401, endPoint x: 966, endPoint y: 405, distance: 243.7
click at [966, 405] on div "Eat your way through Louisville’s foodie "bucket list" with locally-owned Louis…" at bounding box center [814, 519] width 900 height 248
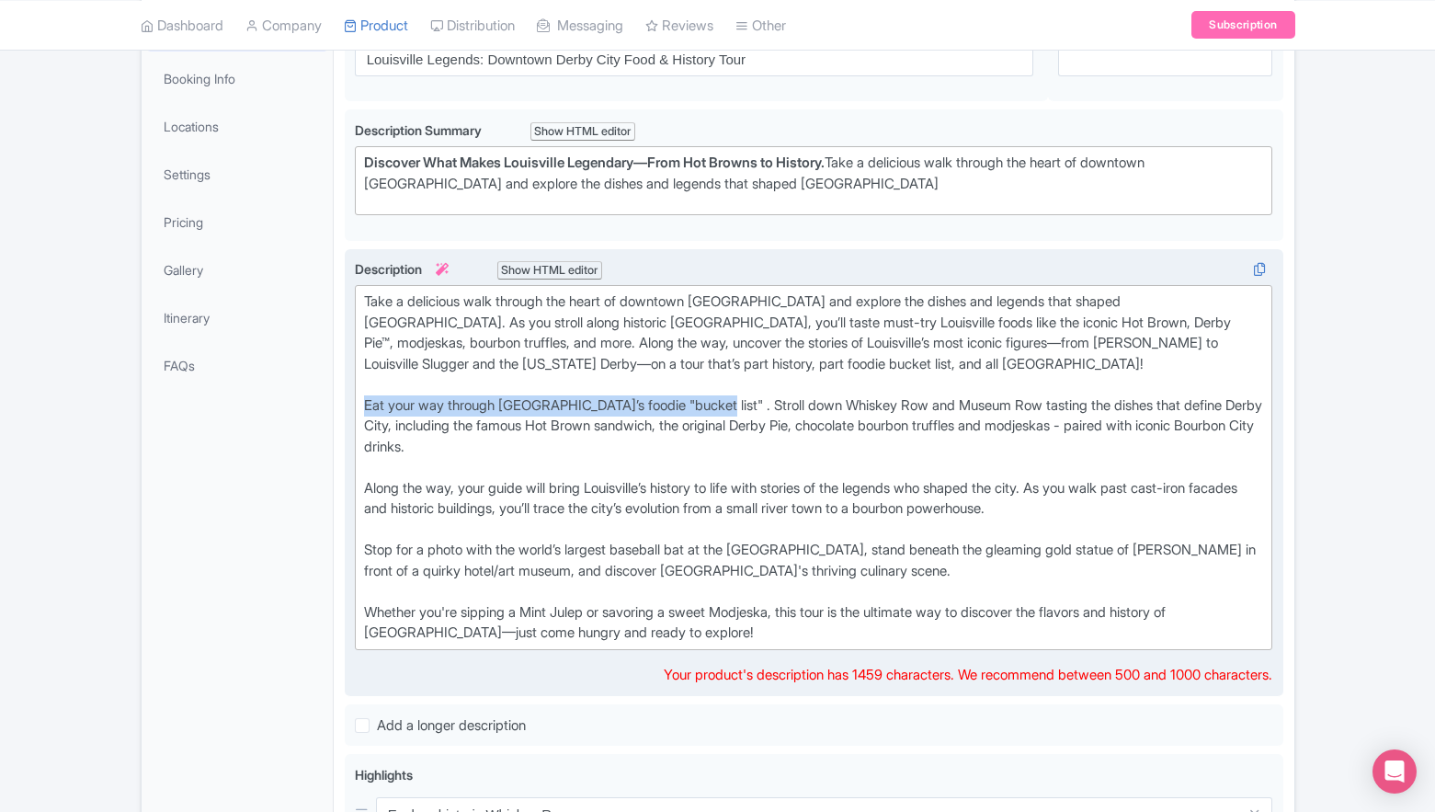
click at [367, 405] on div "Eat your way through Louisville’s foodie "bucket list" . Stroll down Whiskey Ro…" at bounding box center [814, 519] width 900 height 248
type trix-editor "<div>Take a delicious walk through the heart of downtown Louisville and explore…"
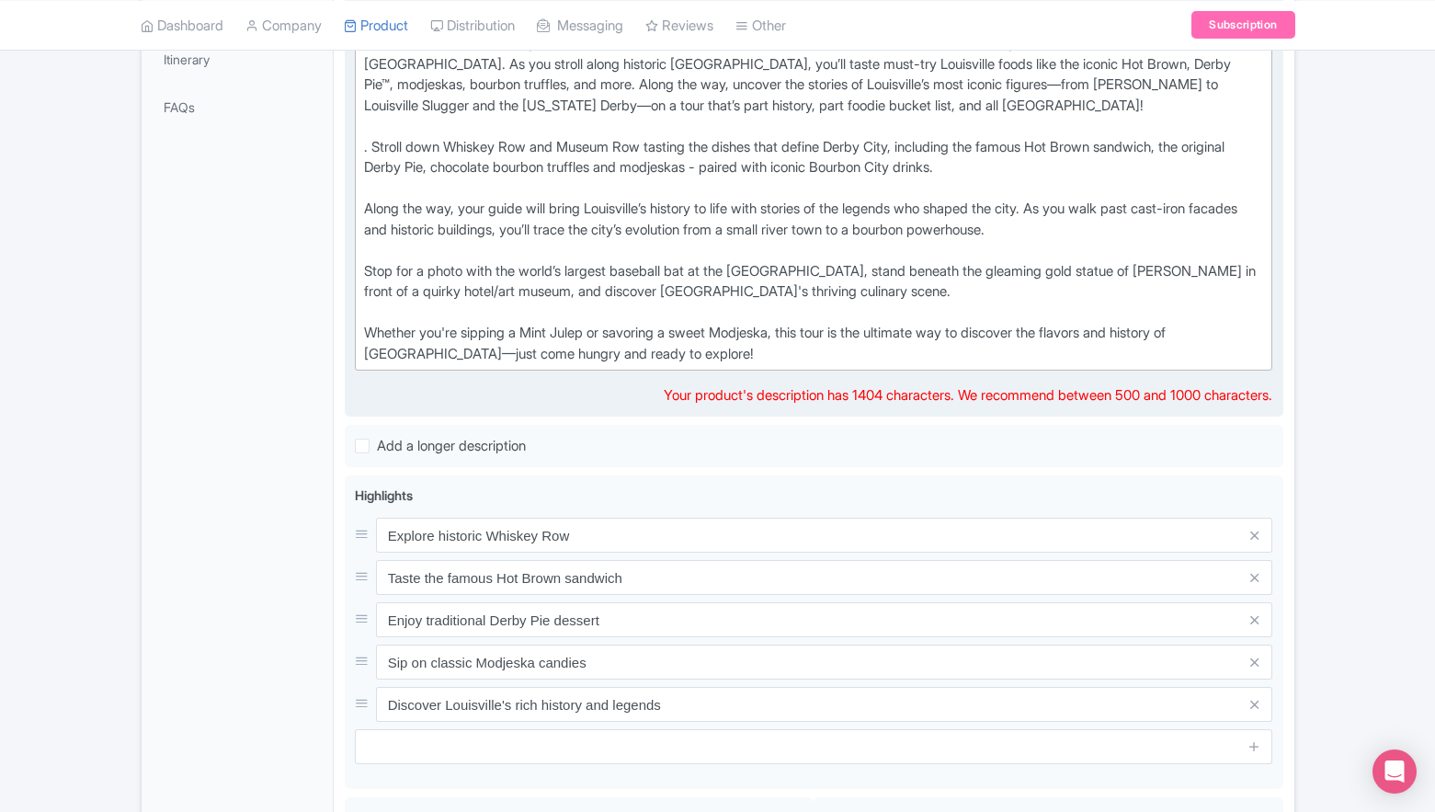
scroll to position [755, 0]
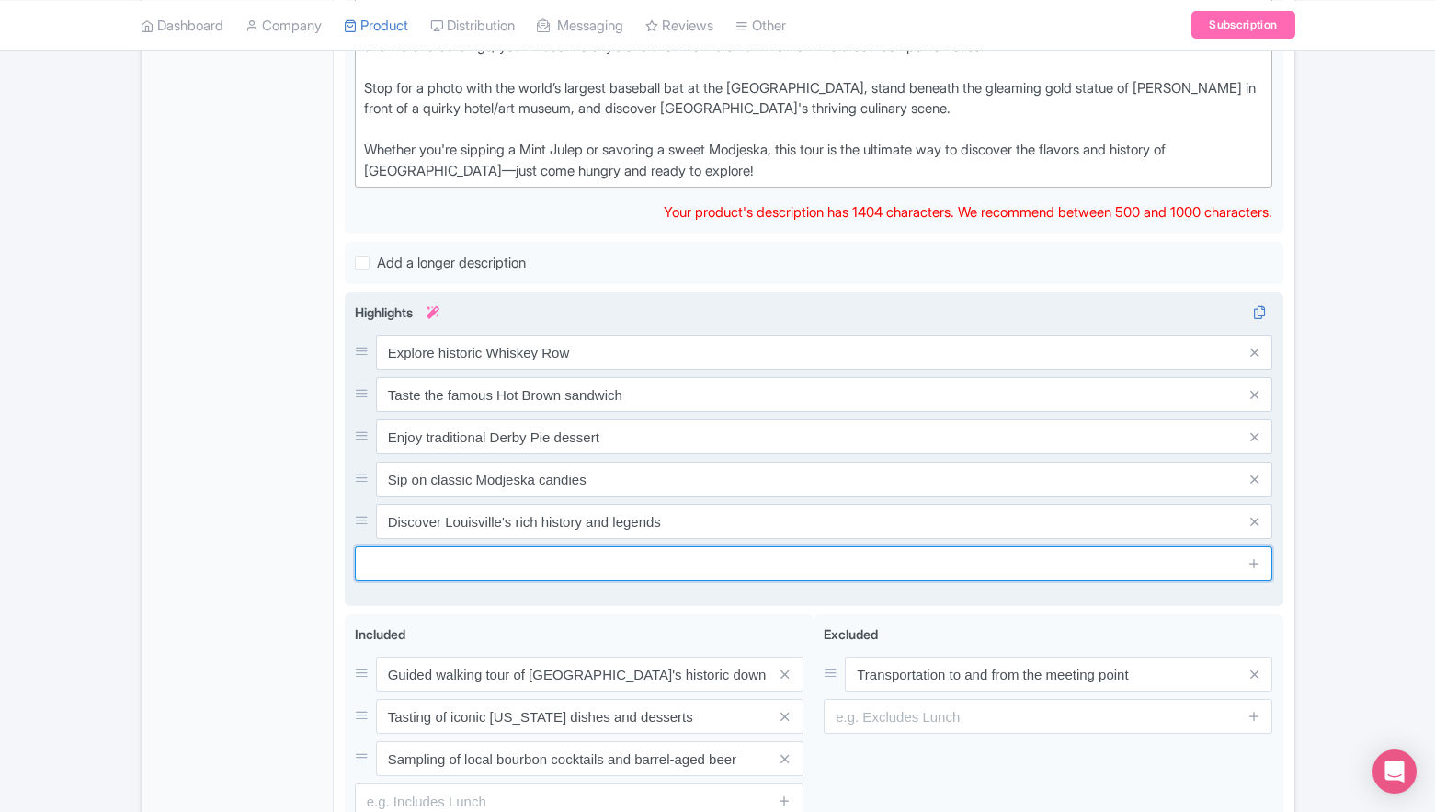
click at [464, 563] on div "Highlights i Explore historic Whiskey Row Taste the famous Hot Brown sandwich E…" at bounding box center [814, 449] width 919 height 293
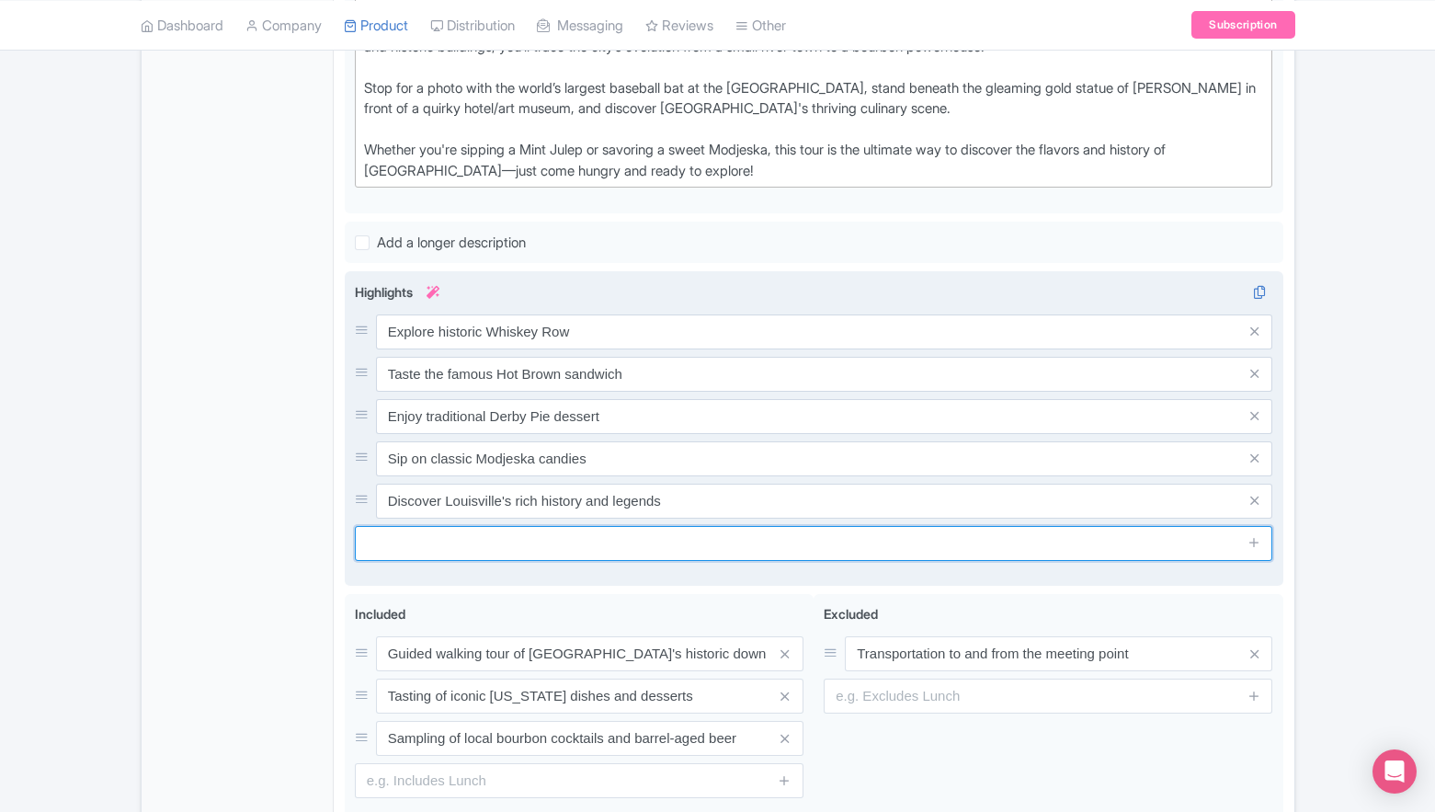
paste input "Eat your way through Louisville’s foodie "bucket list""
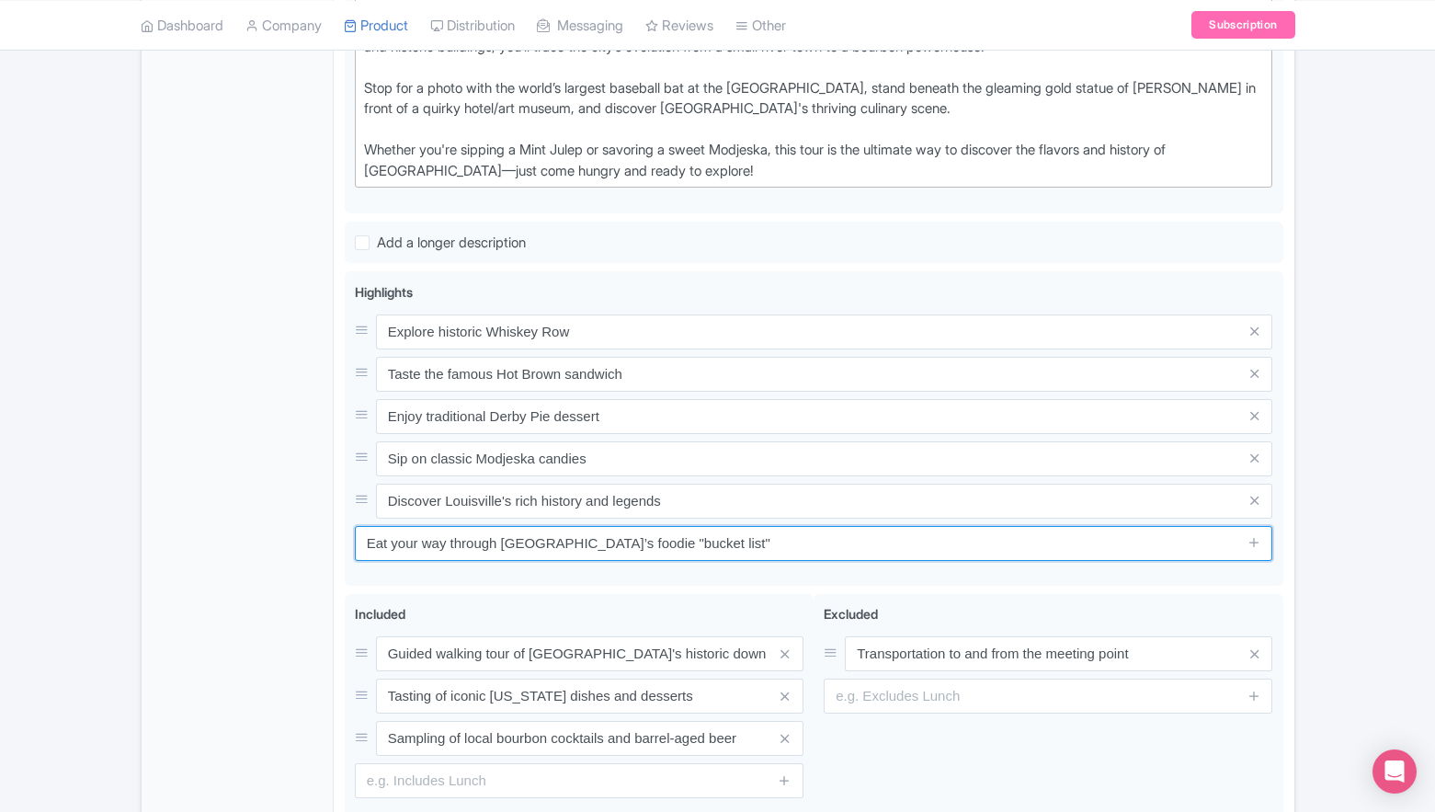
type input "Eat your way through Louisville’s foodie "bucket list""
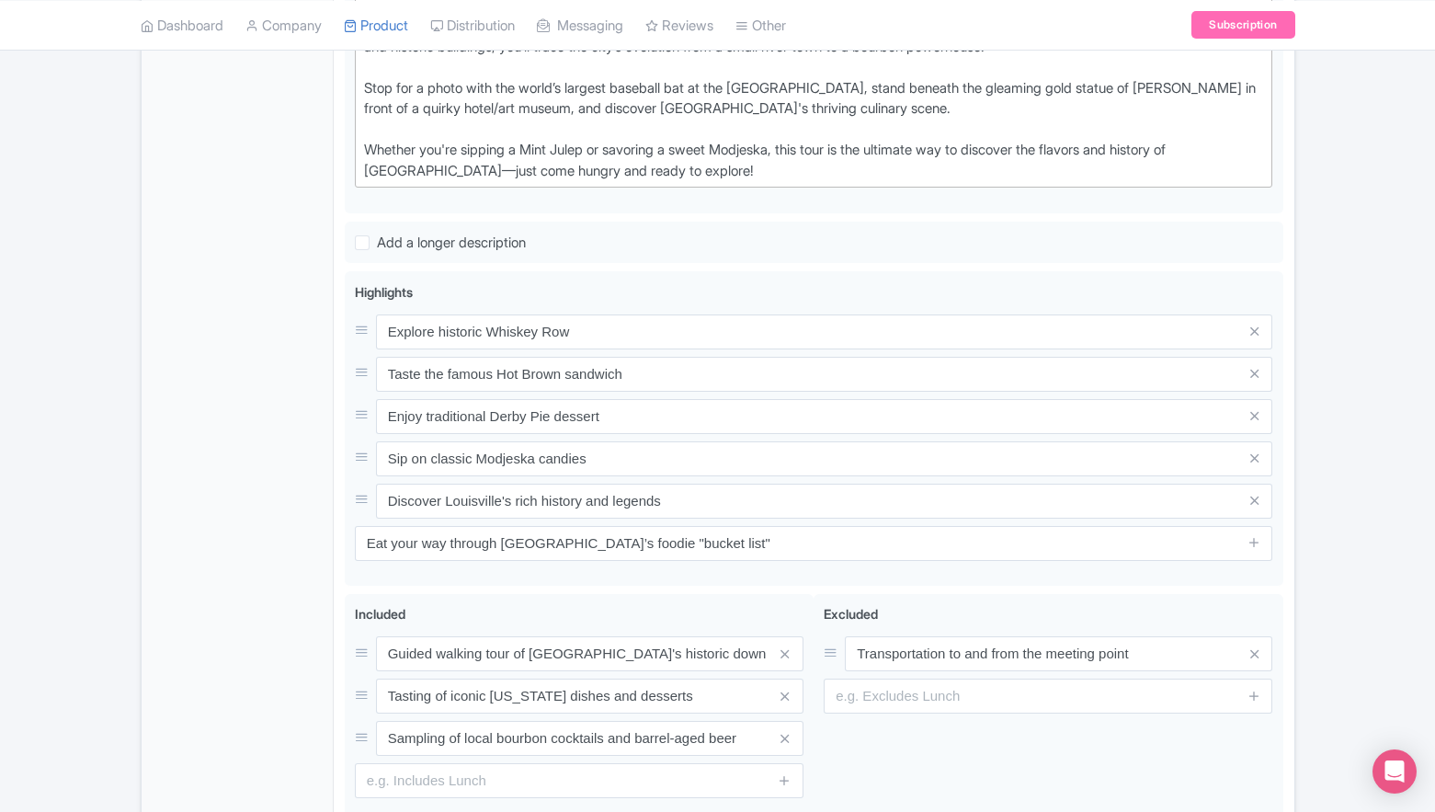
click at [292, 528] on div "General Booking Info Locations Settings Pricing Gallery Itinerary FAQs" at bounding box center [238, 232] width 192 height 1334
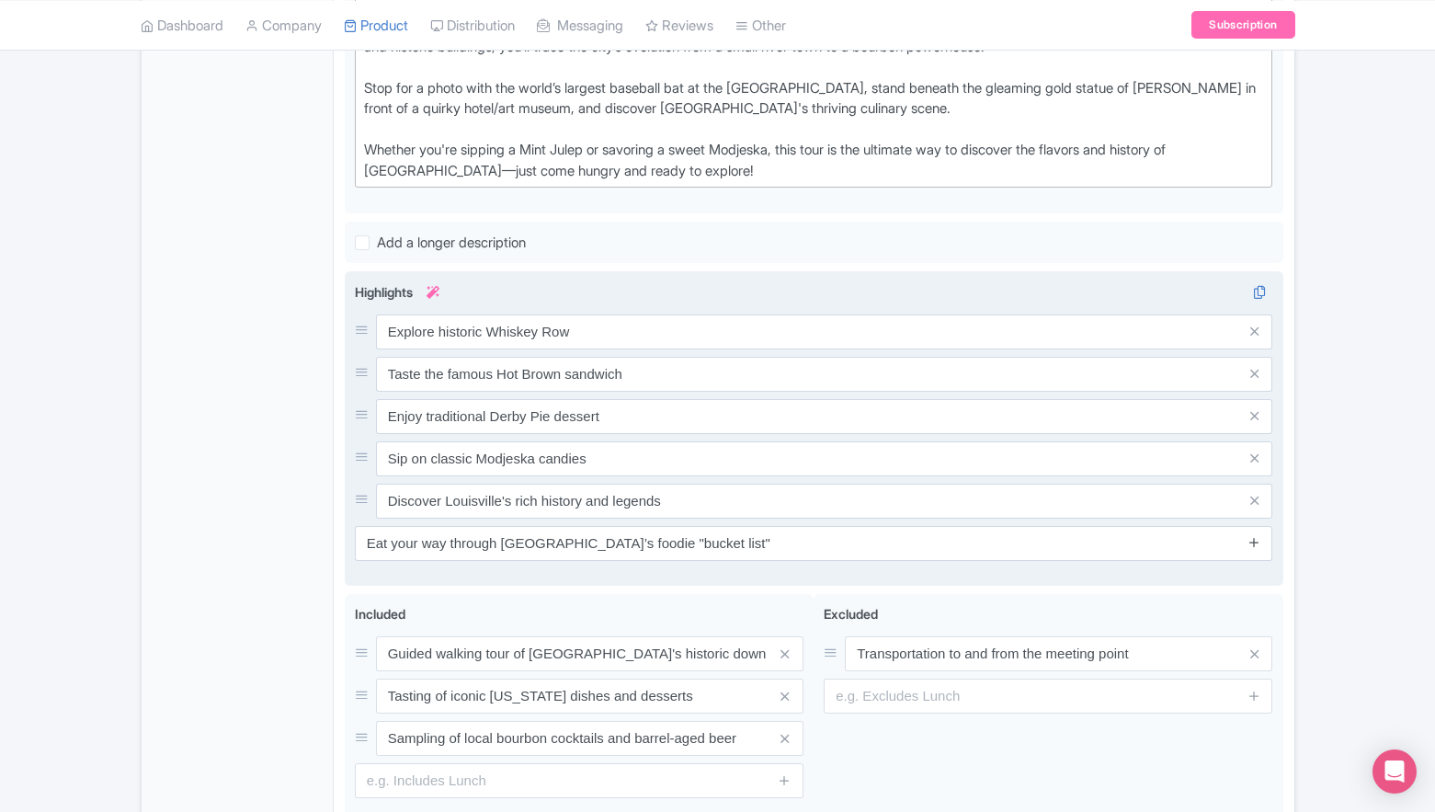
click at [1256, 543] on icon at bounding box center [1255, 542] width 14 height 14
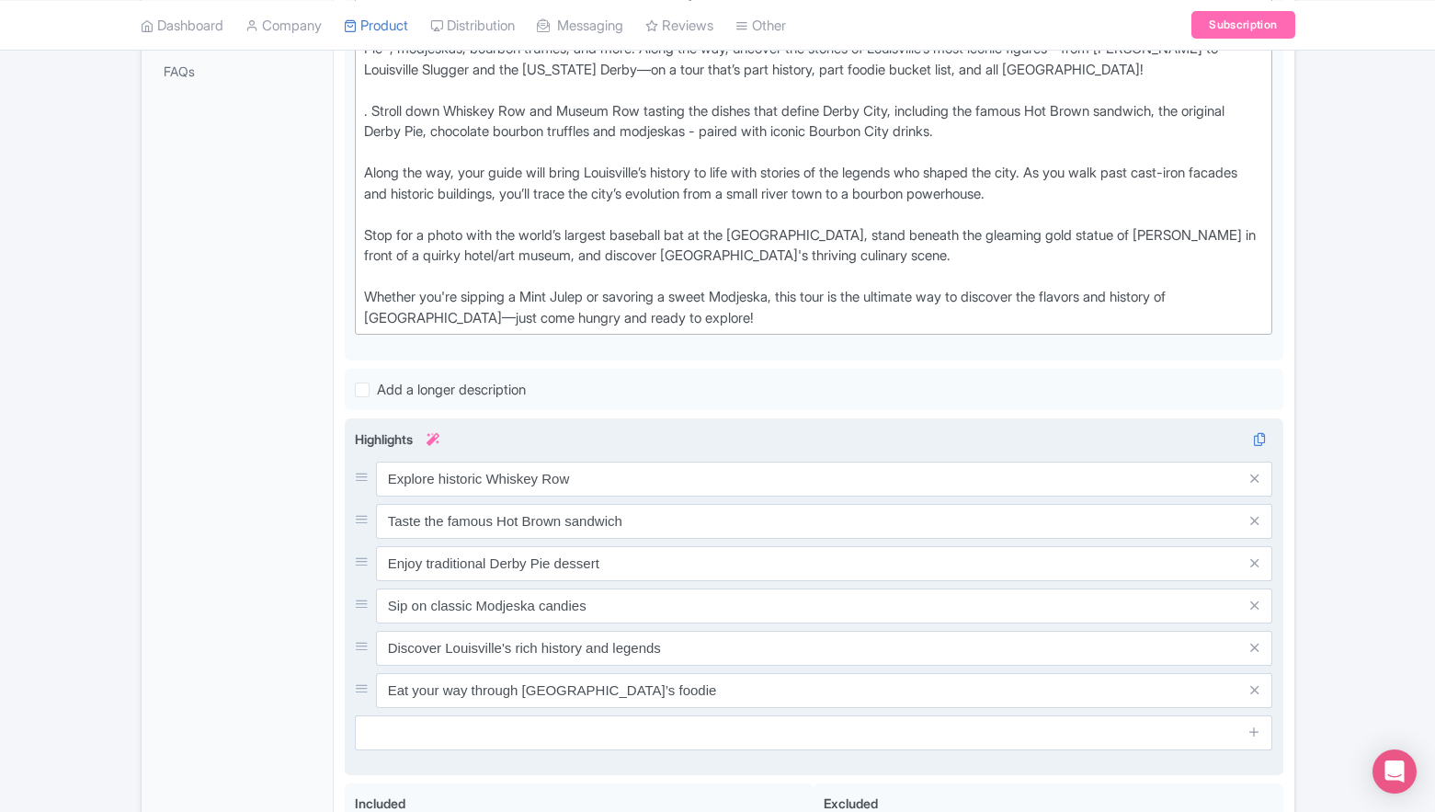
scroll to position [509, 0]
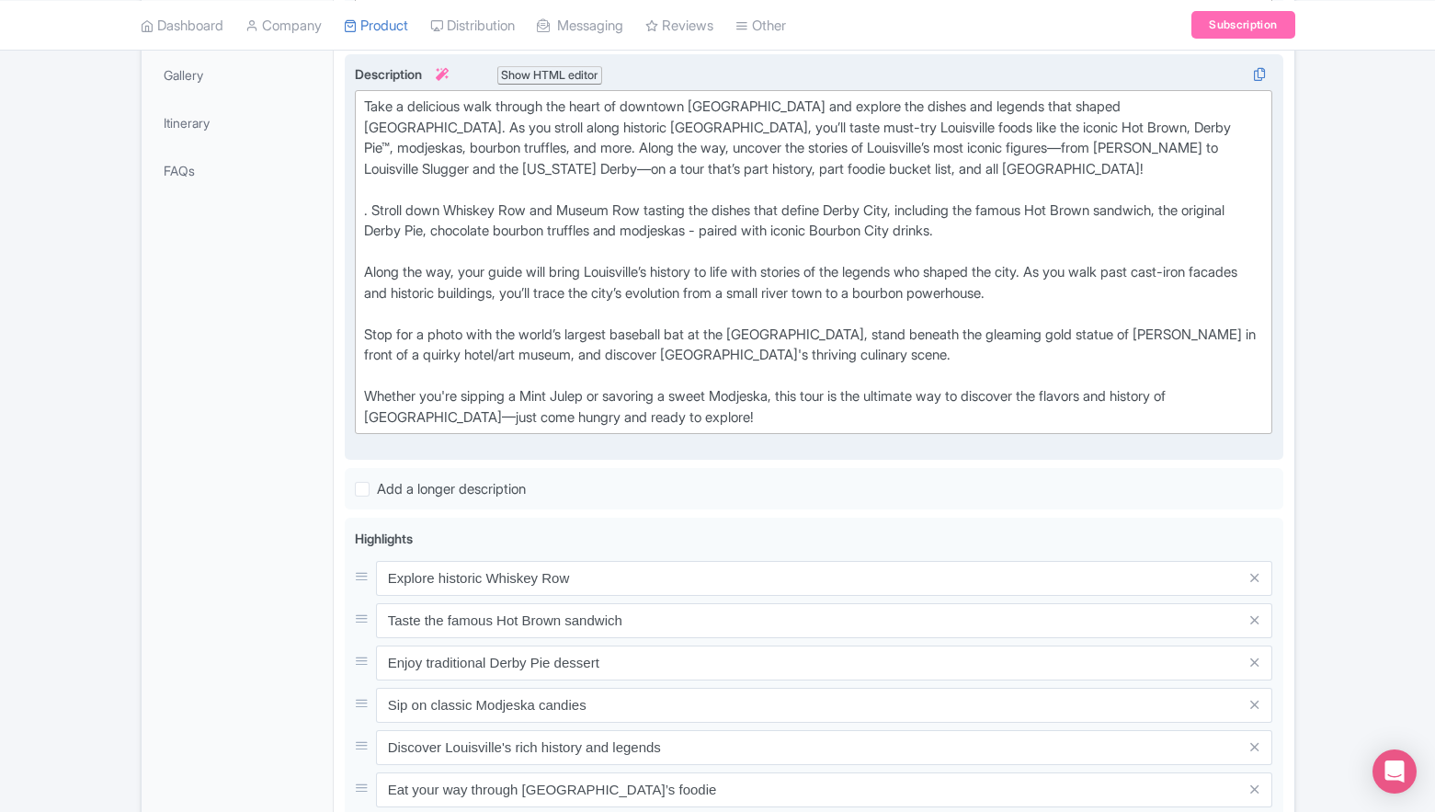
click at [372, 208] on div ". Stroll down Whiskey Row and Museum Row tasting the dishes that define Derby C…" at bounding box center [814, 314] width 900 height 228
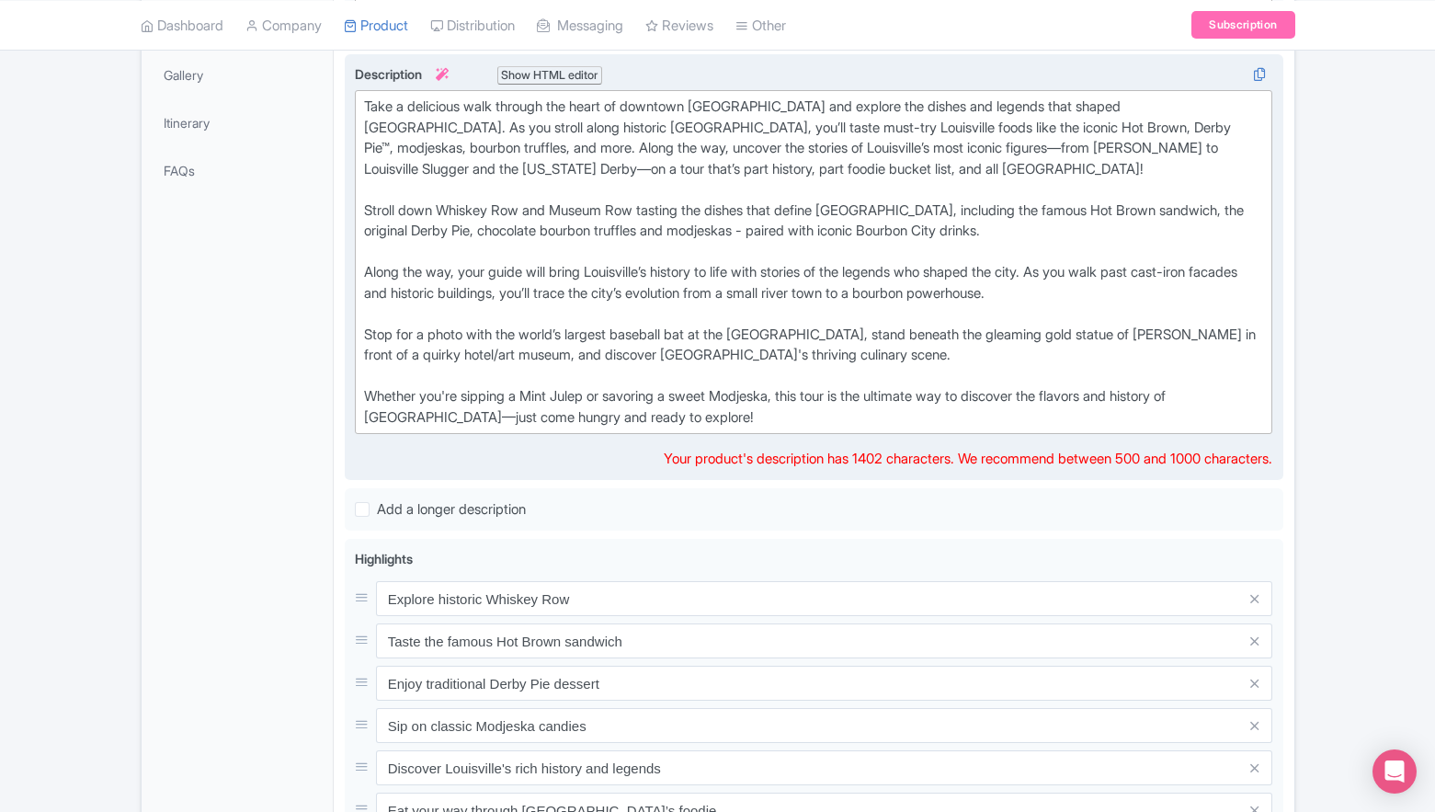
click at [497, 258] on div "Stroll down Whiskey Row and Museum Row tasting the dishes that define Derby Cit…" at bounding box center [814, 314] width 900 height 228
click at [604, 314] on div "Stroll down Whiskey Row and Museum Row tasting the dishes that define Derby Cit…" at bounding box center [814, 314] width 900 height 228
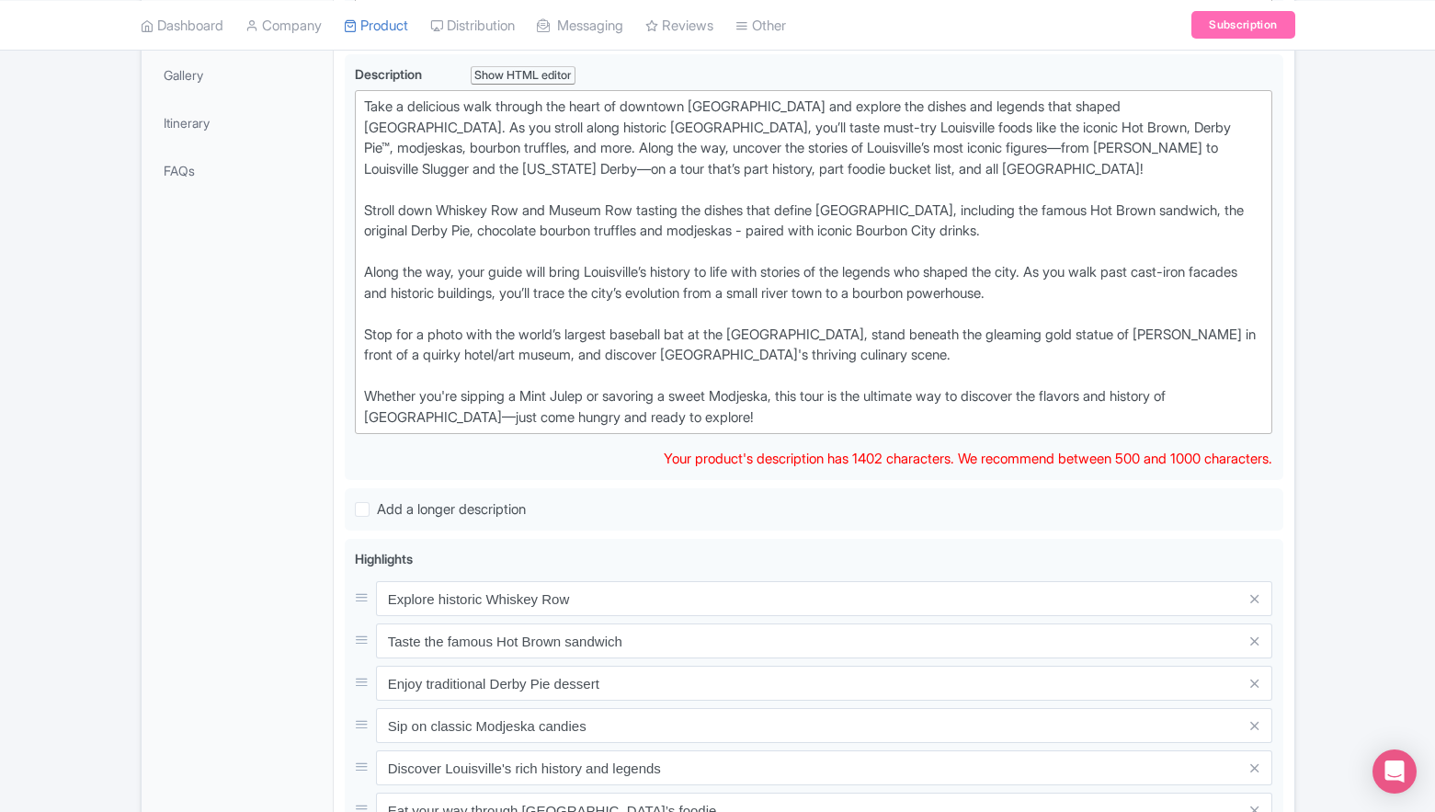
click at [218, 304] on div "General Booking Info Locations Settings Pricing Gallery Itinerary FAQs" at bounding box center [238, 510] width 192 height 1398
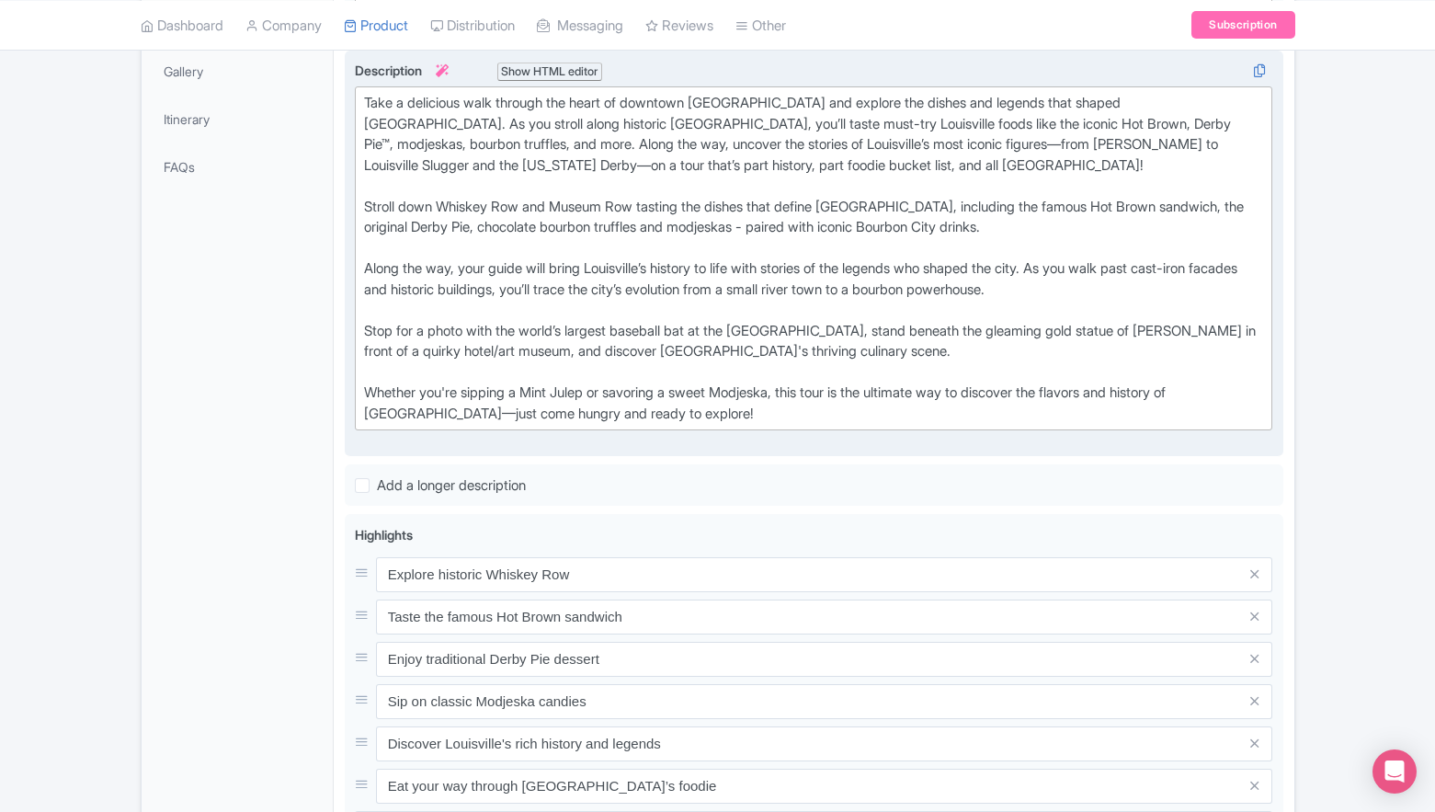
scroll to position [512, 0]
click at [463, 413] on div "Stroll down Whiskey Row and Museum Row tasting the dishes that define Derby Cit…" at bounding box center [814, 311] width 900 height 228
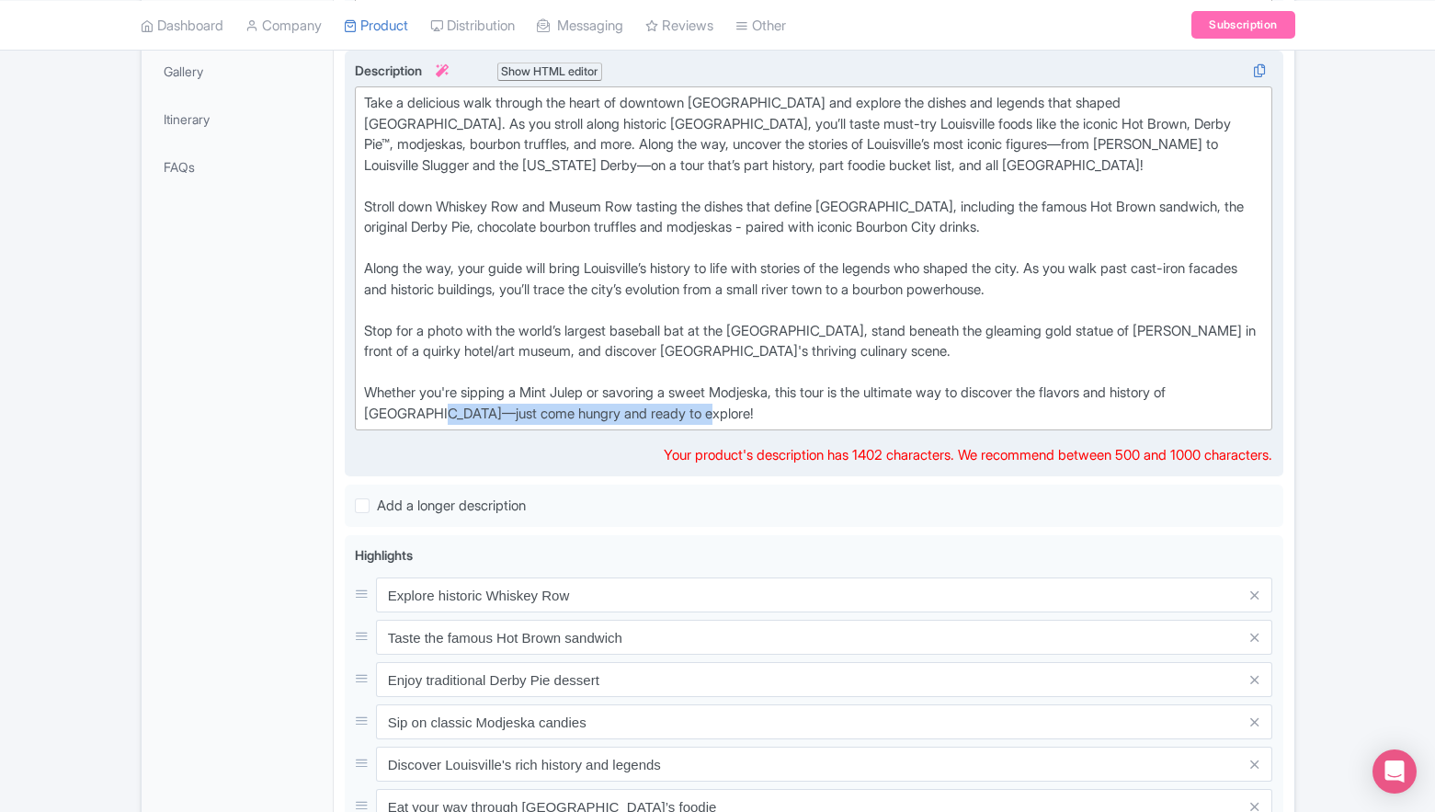
drag, startPoint x: 886, startPoint y: 412, endPoint x: 435, endPoint y: 406, distance: 450.6
click at [435, 406] on div "Stroll down Whiskey Row and Museum Row tasting the dishes that define Derby Cit…" at bounding box center [814, 311] width 900 height 228
type trix-editor "<div>Take a delicious walk through the heart of downtown Louisville and explore…"
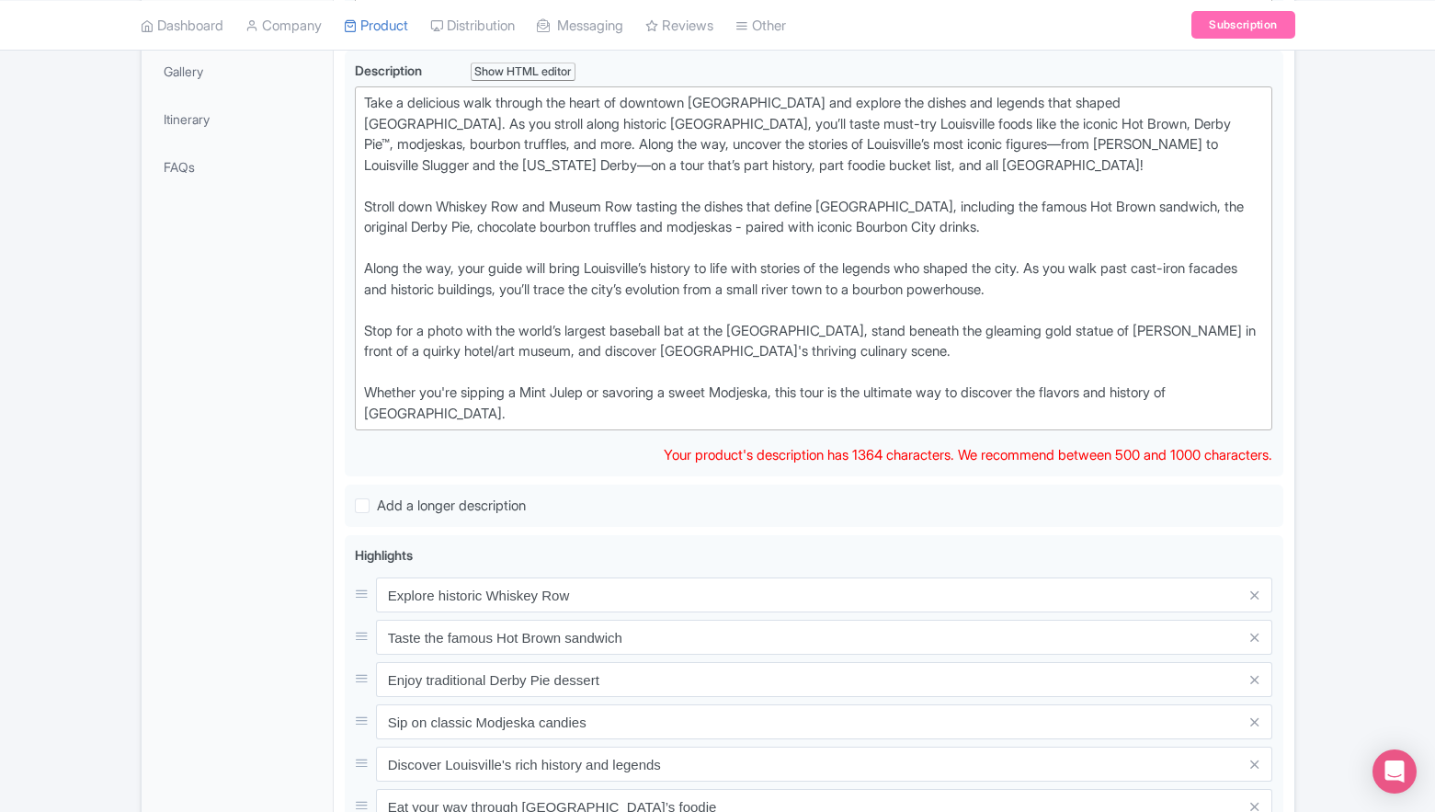
click at [230, 487] on div "General Booking Info Locations Settings Pricing Gallery Itinerary FAQs" at bounding box center [238, 507] width 192 height 1398
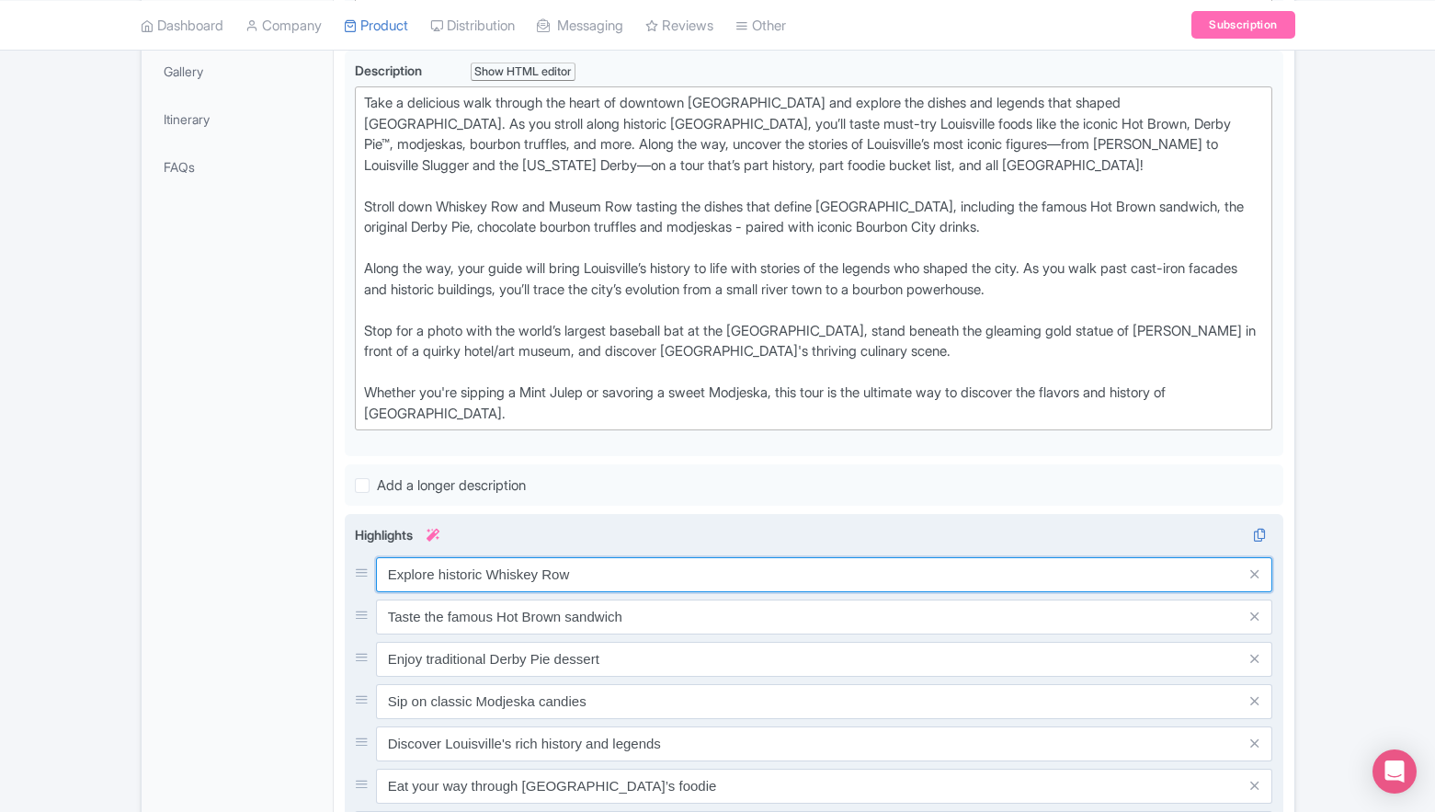
click at [581, 576] on input "Explore historic Whiskey Row" at bounding box center [825, 574] width 898 height 35
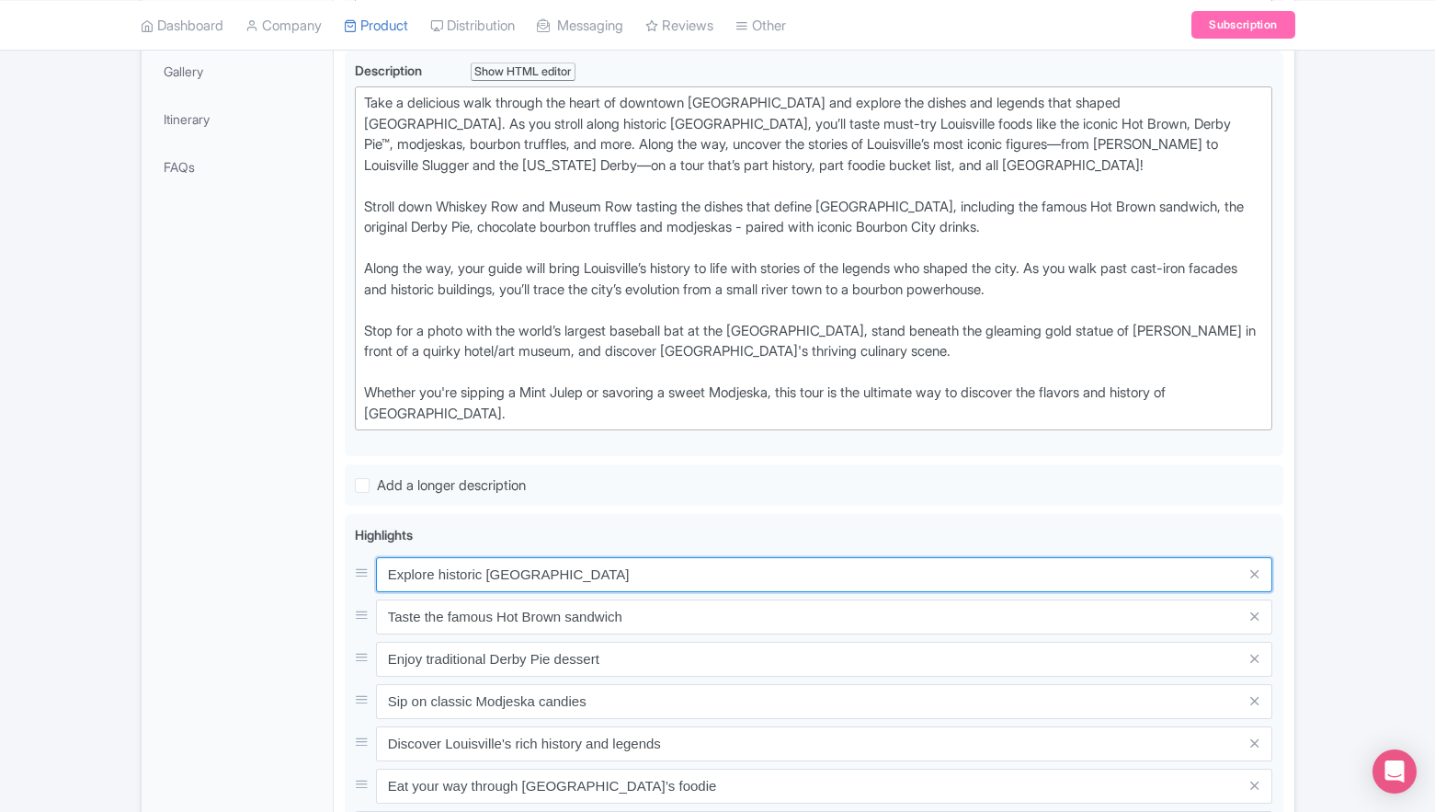
type input "Explore historic Whiskey Row & Museum Row"
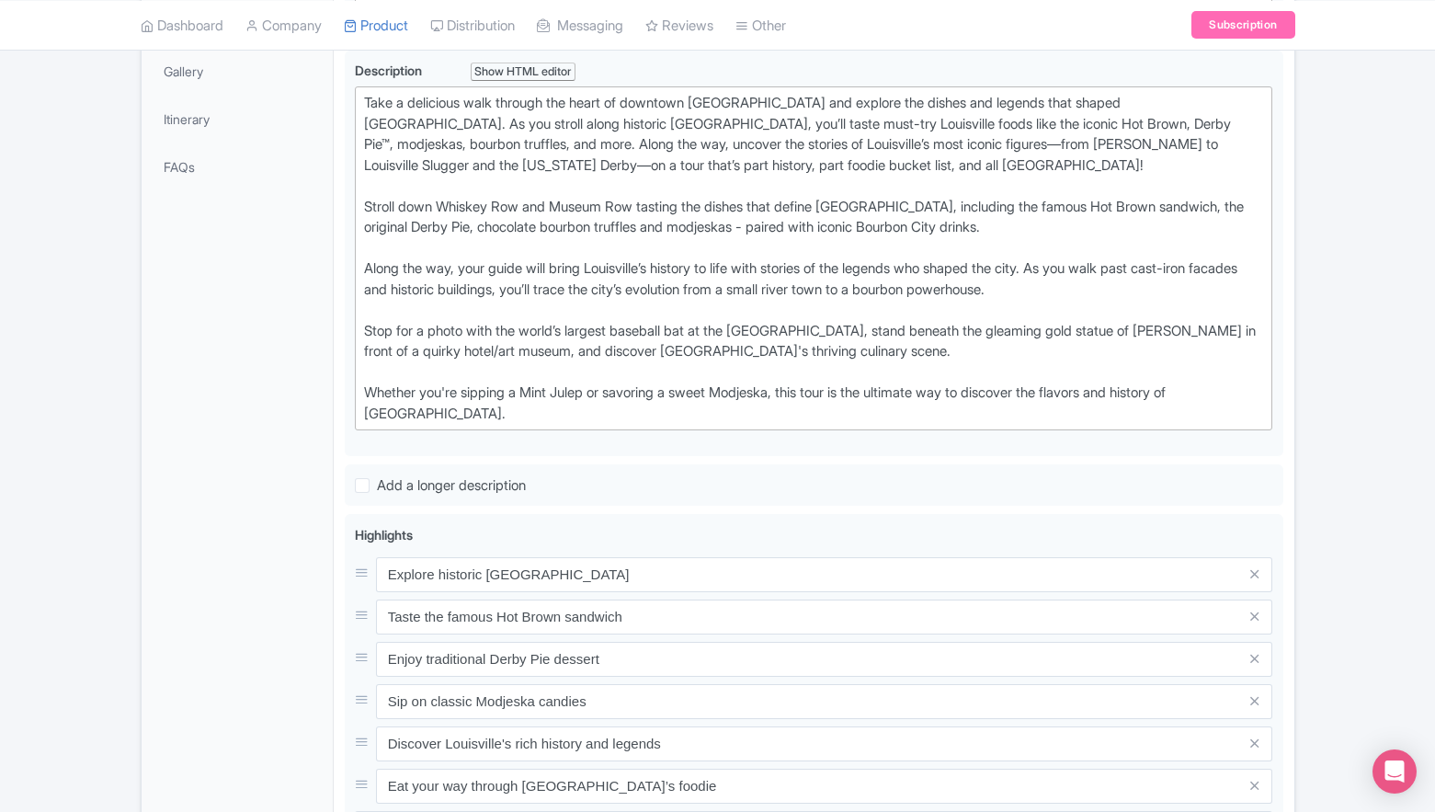
click at [317, 642] on div "General Booking Info Locations Settings Pricing Gallery Itinerary FAQs" at bounding box center [238, 496] width 192 height 1377
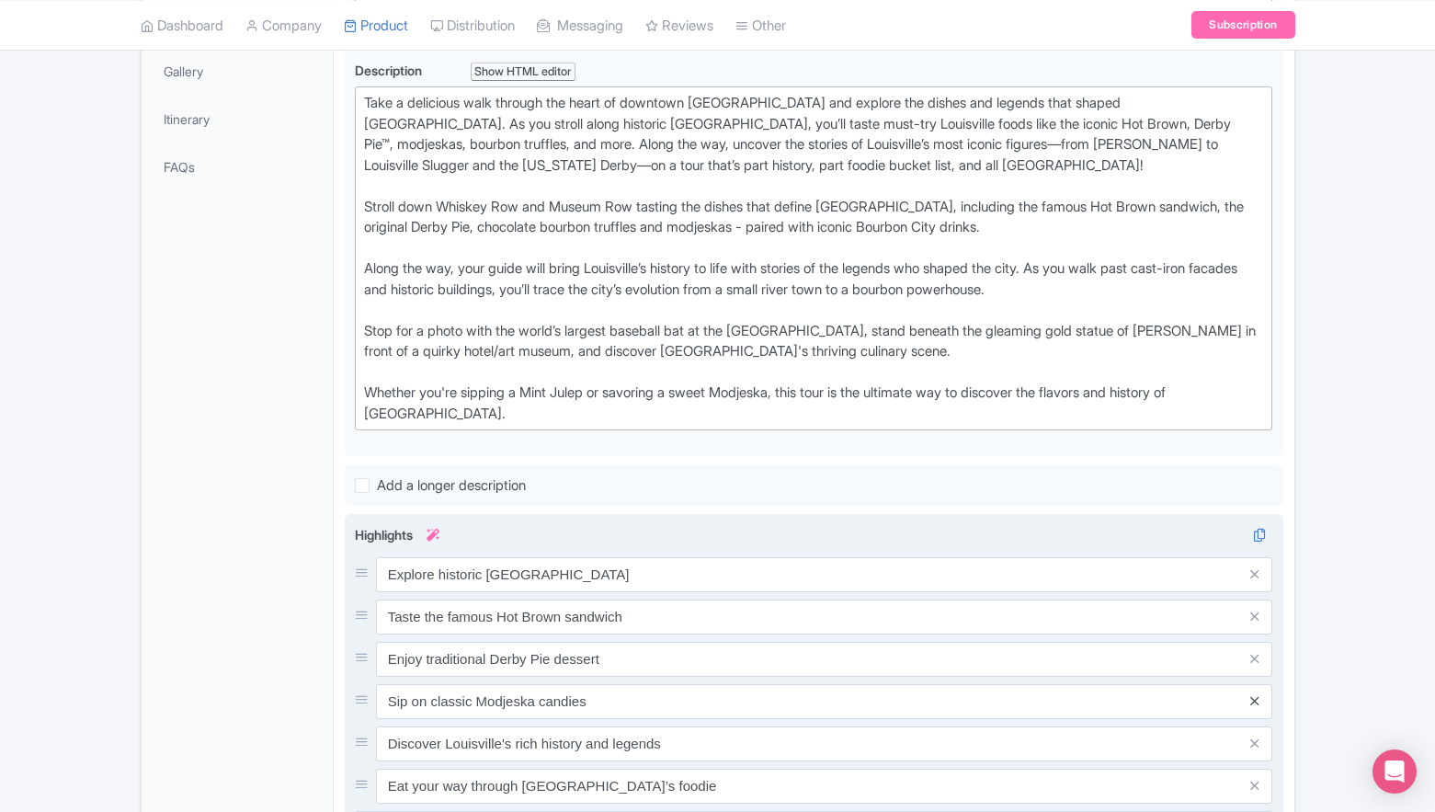
click at [1253, 700] on icon at bounding box center [1255, 701] width 8 height 14
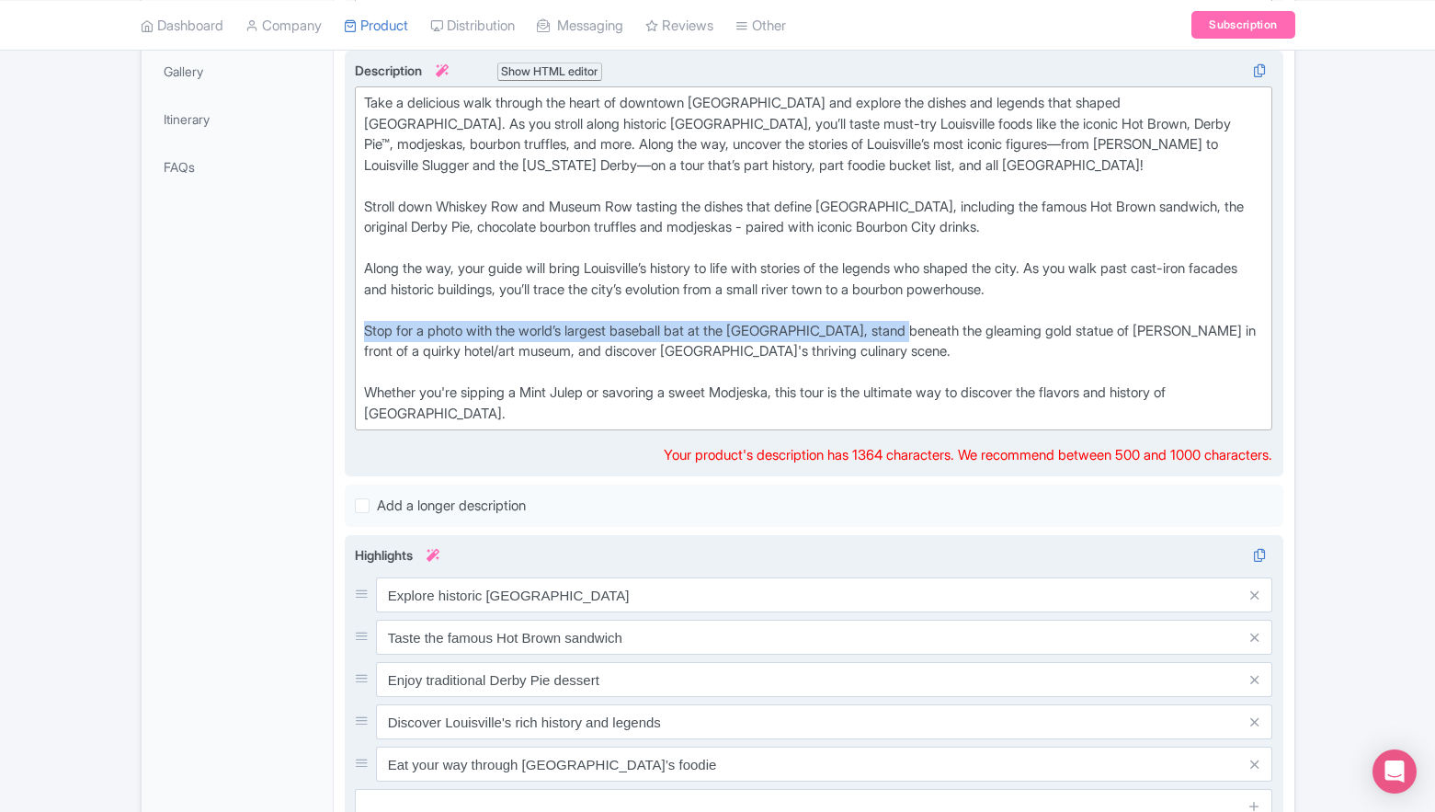
drag, startPoint x: 922, startPoint y: 327, endPoint x: 364, endPoint y: 319, distance: 558.2
click at [364, 319] on div "Stroll down Whiskey Row and Museum Row tasting the dishes that define Derby Cit…" at bounding box center [814, 311] width 900 height 228
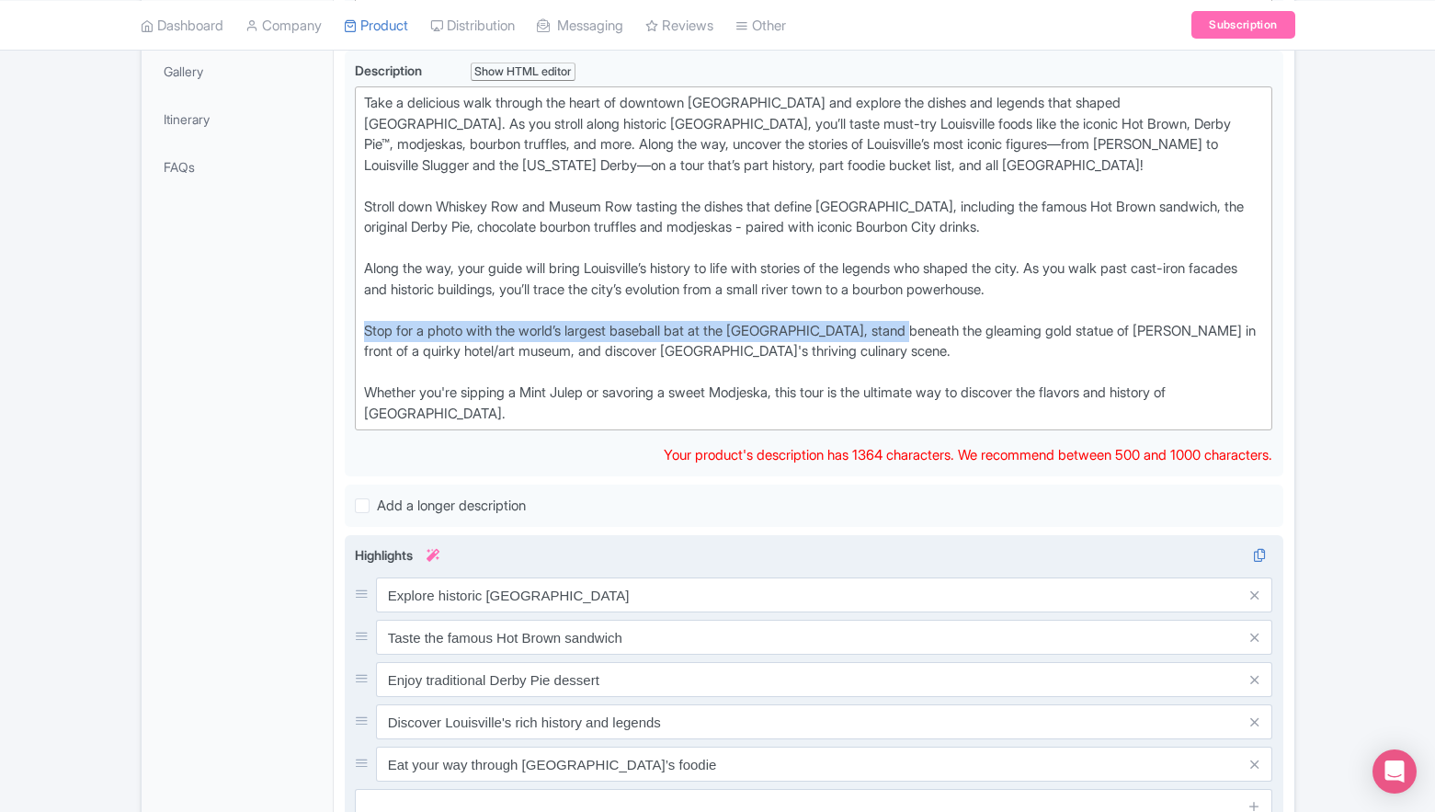
copy div "Stop for a photo with the world’s largest baseball bat at the Louisville Slugge…"
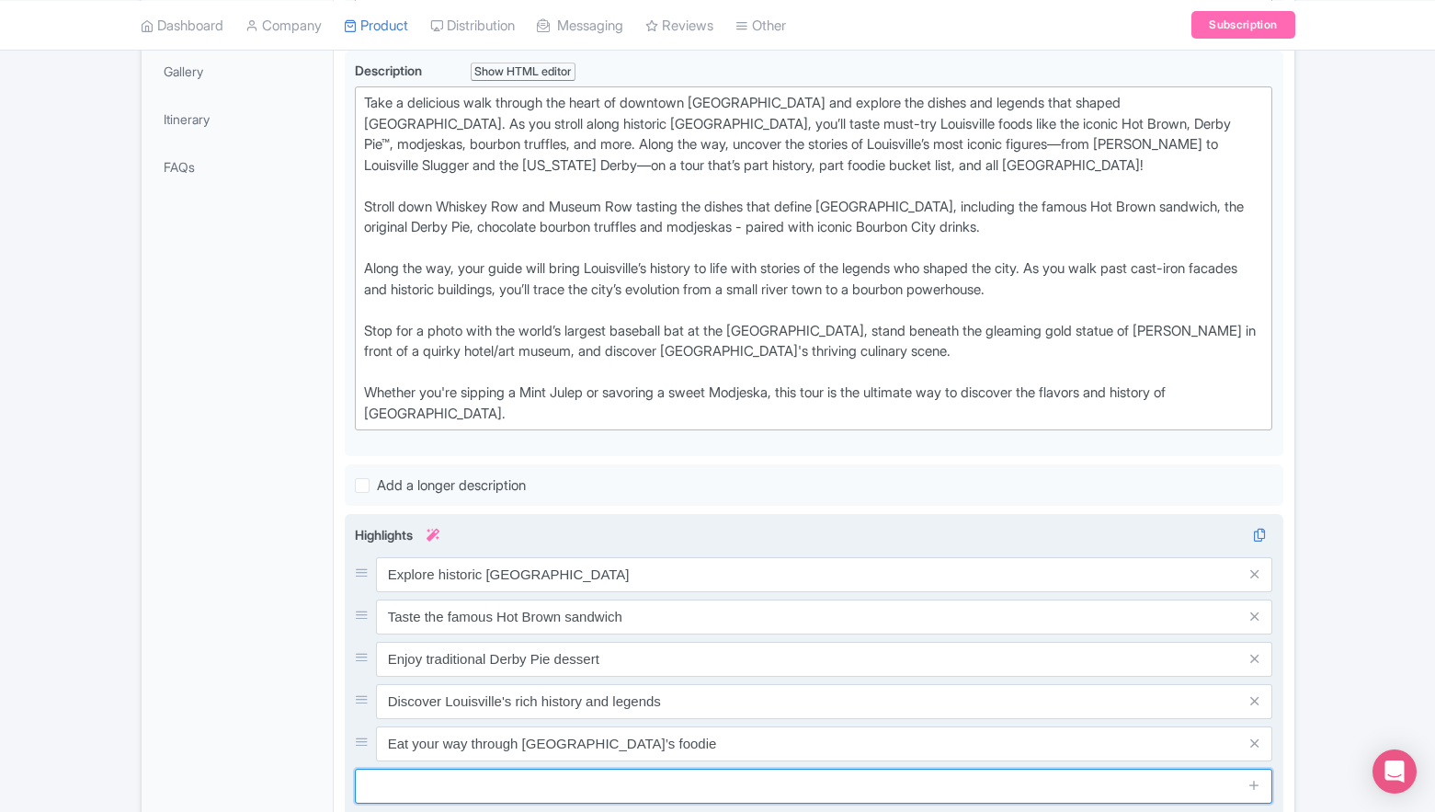
click at [426, 800] on input "text" at bounding box center [814, 786] width 919 height 35
paste input "Stop for a photo with the world’s largest baseball bat at the Louisville Slugge…"
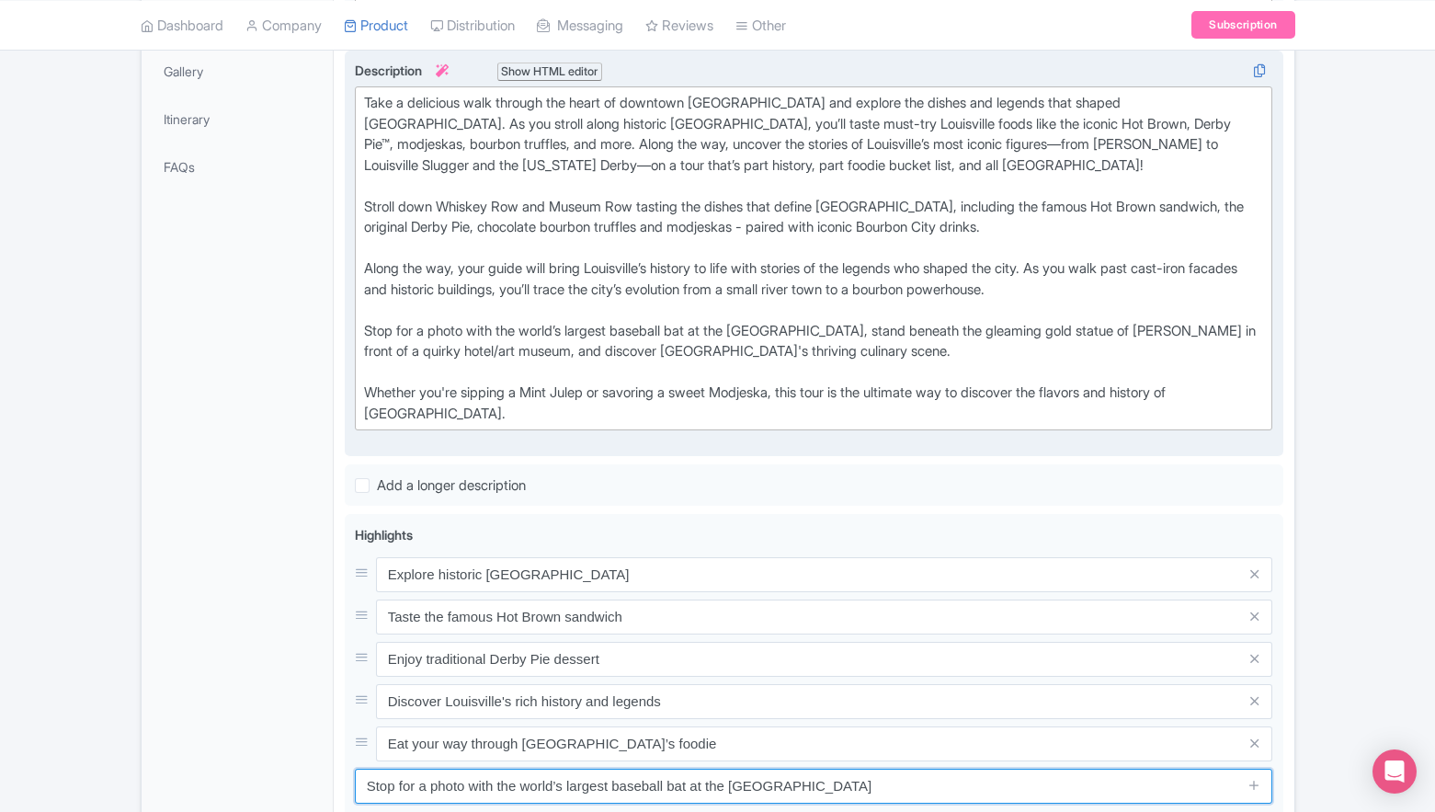
type input "Stop for a photo with the world’s largest baseball bat at the Louisville Slugge…"
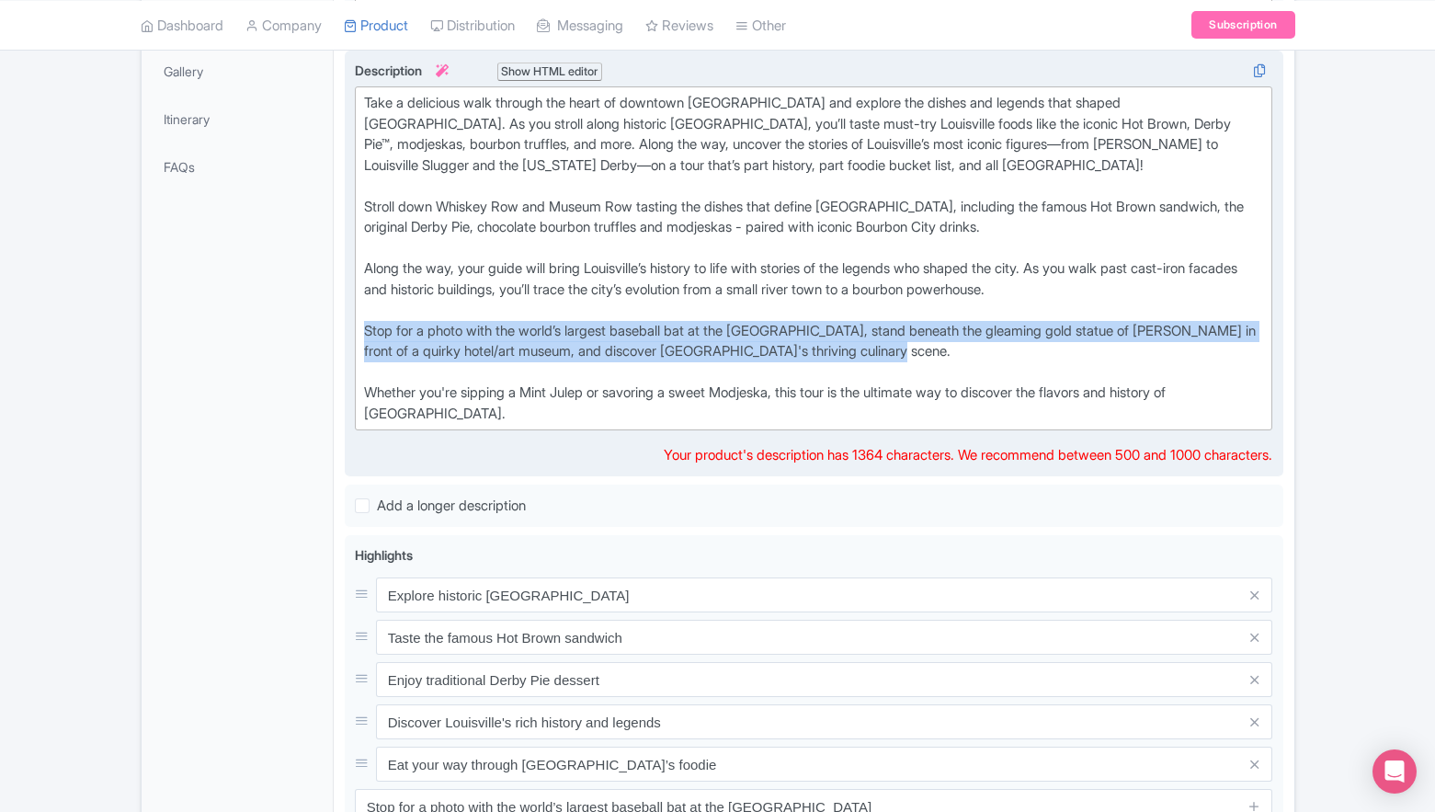
drag, startPoint x: 980, startPoint y: 347, endPoint x: 352, endPoint y: 326, distance: 628.4
click at [352, 326] on div "Join us for an unforgettable 3-hour walking tour through downtown Louisville, w…" at bounding box center [814, 265] width 939 height 428
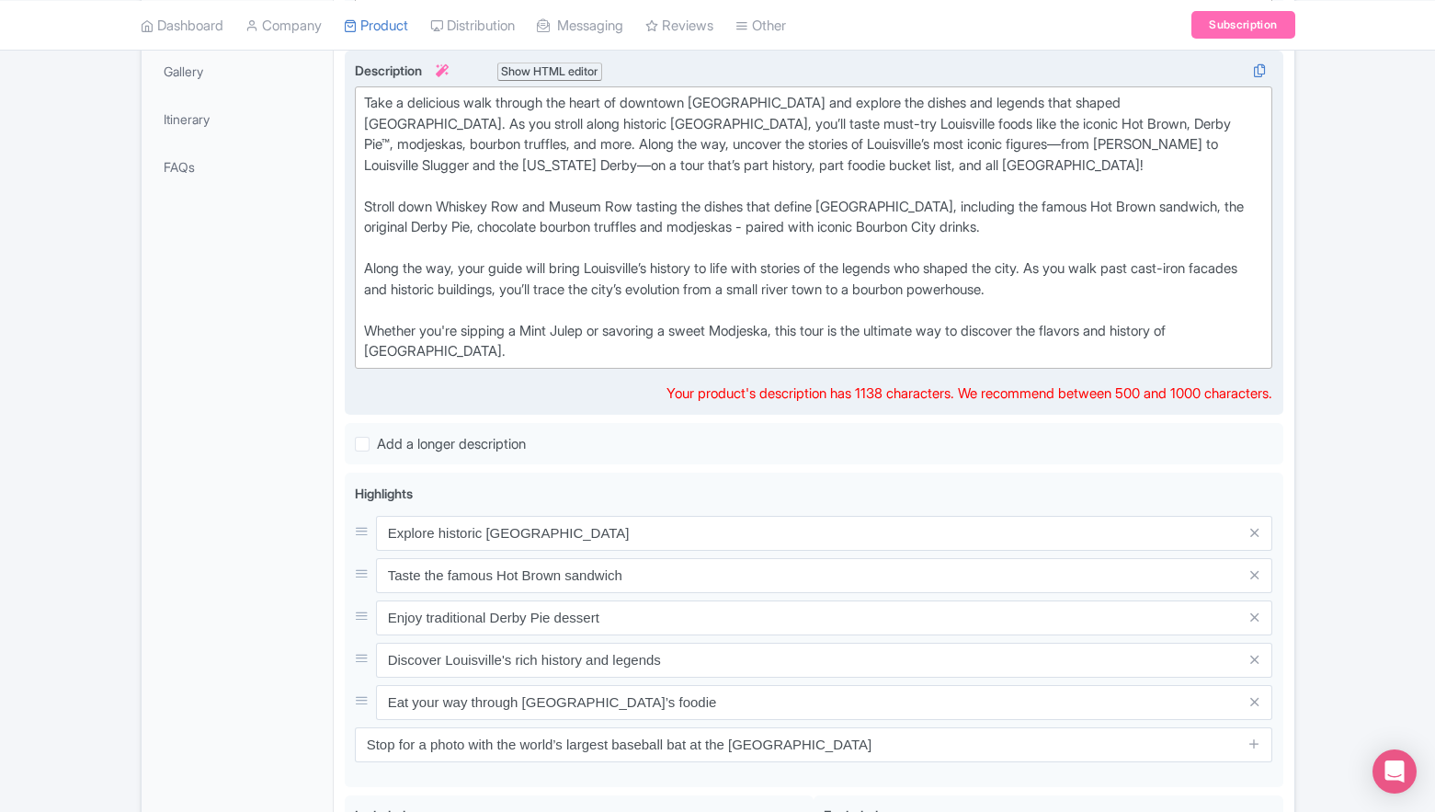
click at [660, 347] on div "Stroll down Whiskey Row and Museum Row tasting the dishes that define Derby Cit…" at bounding box center [814, 280] width 900 height 166
click at [808, 209] on div "Stroll down Whiskey Row and Museum Row tasting the dishes that define Derby Cit…" at bounding box center [814, 280] width 900 height 166
click at [768, 206] on div "Stroll down Whiskey Row and Museum Row tasting the dishes that define Derby Cit…" at bounding box center [814, 280] width 900 height 166
click at [1115, 226] on div "Stroll down Whiskey Row and Museum Row tasting the dishes and drinks that defin…" at bounding box center [814, 280] width 900 height 166
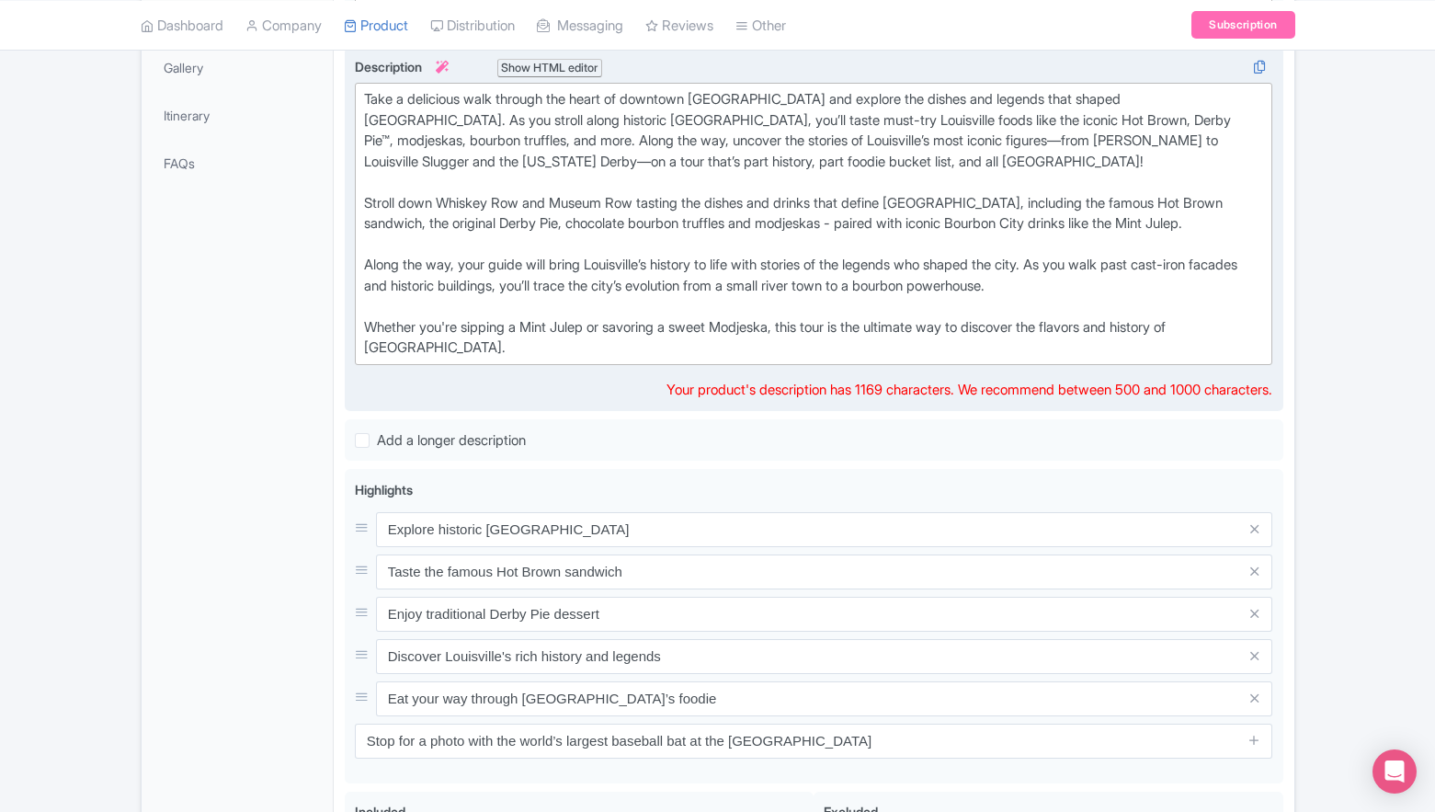
scroll to position [516, 0]
click at [864, 224] on div "Stroll down Whiskey Row and Museum Row tasting the dishes and drinks that defin…" at bounding box center [814, 276] width 900 height 166
click at [821, 308] on div "Stroll down Whiskey Row and Museum Row tasting the dishes and drinks that defin…" at bounding box center [814, 276] width 900 height 166
click at [480, 341] on div "Stroll down Whiskey Row and Museum Row tasting the dishes and drinks that defin…" at bounding box center [814, 276] width 900 height 166
drag, startPoint x: 808, startPoint y: 324, endPoint x: 345, endPoint y: 317, distance: 463.5
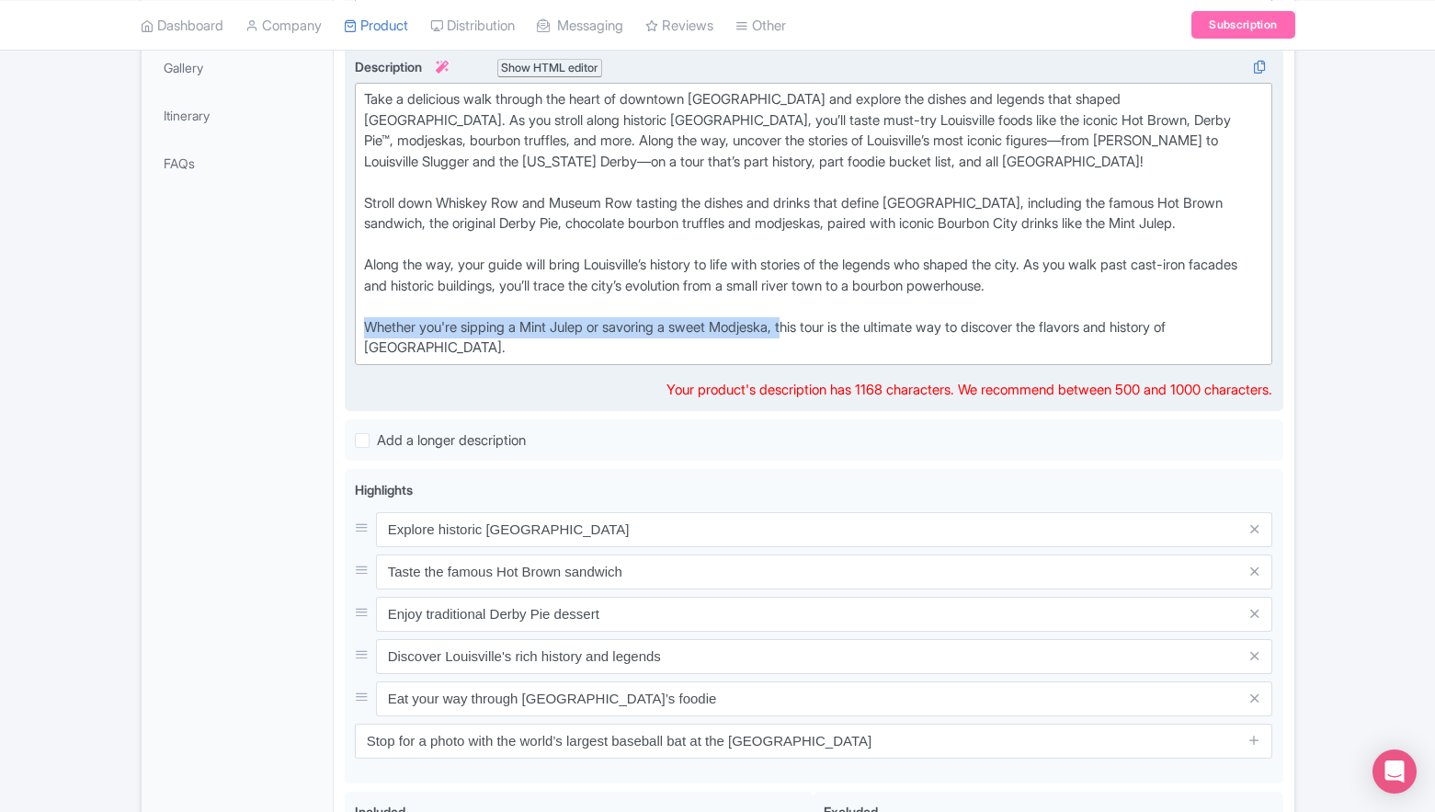
click at [345, 317] on div "Join us for an unforgettable 3-hour walking tour through downtown Louisville, w…" at bounding box center [814, 229] width 939 height 365
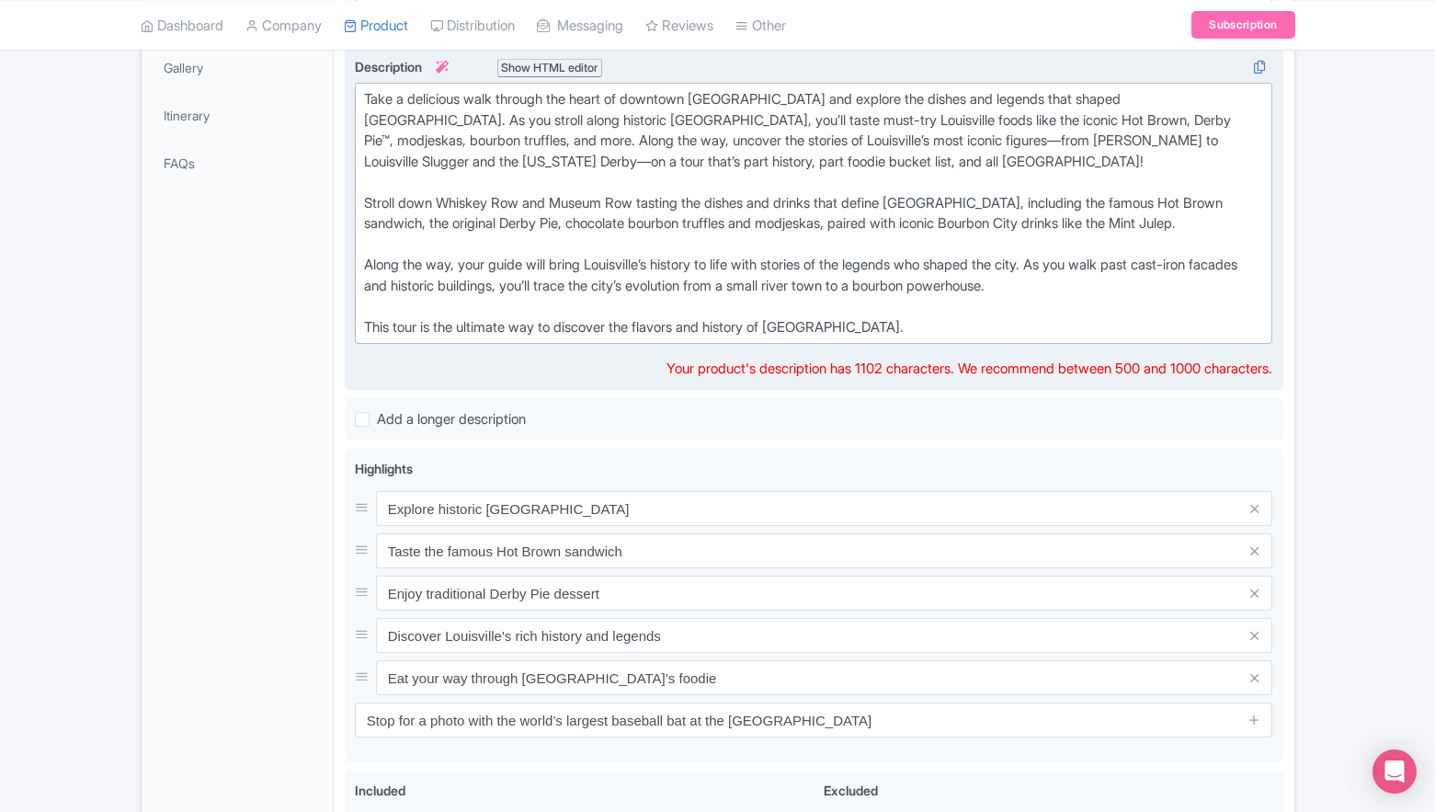
click at [965, 251] on div "Stroll down Whiskey Row and Museum Row tasting the dishes and drinks that defin…" at bounding box center [814, 265] width 900 height 145
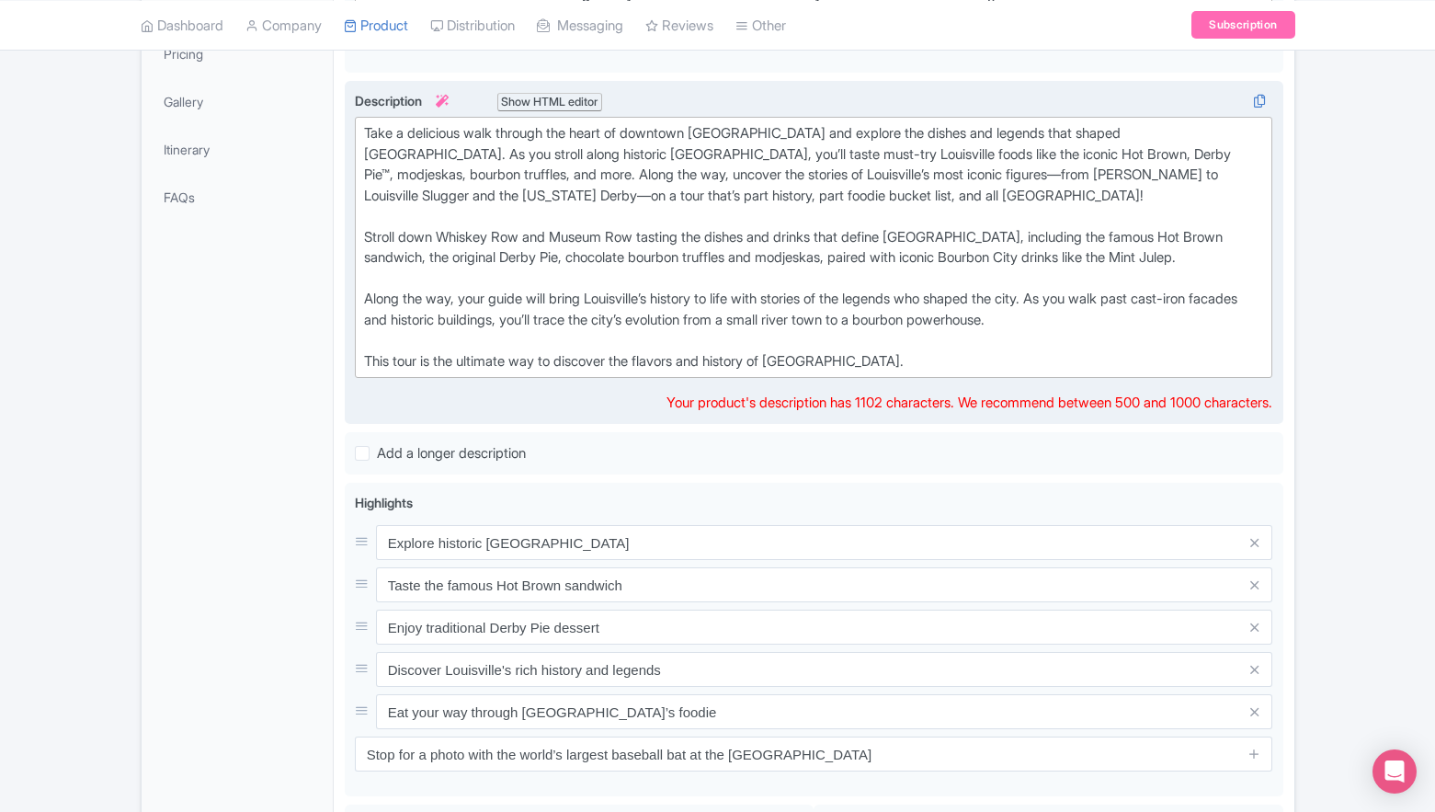
scroll to position [390, 0]
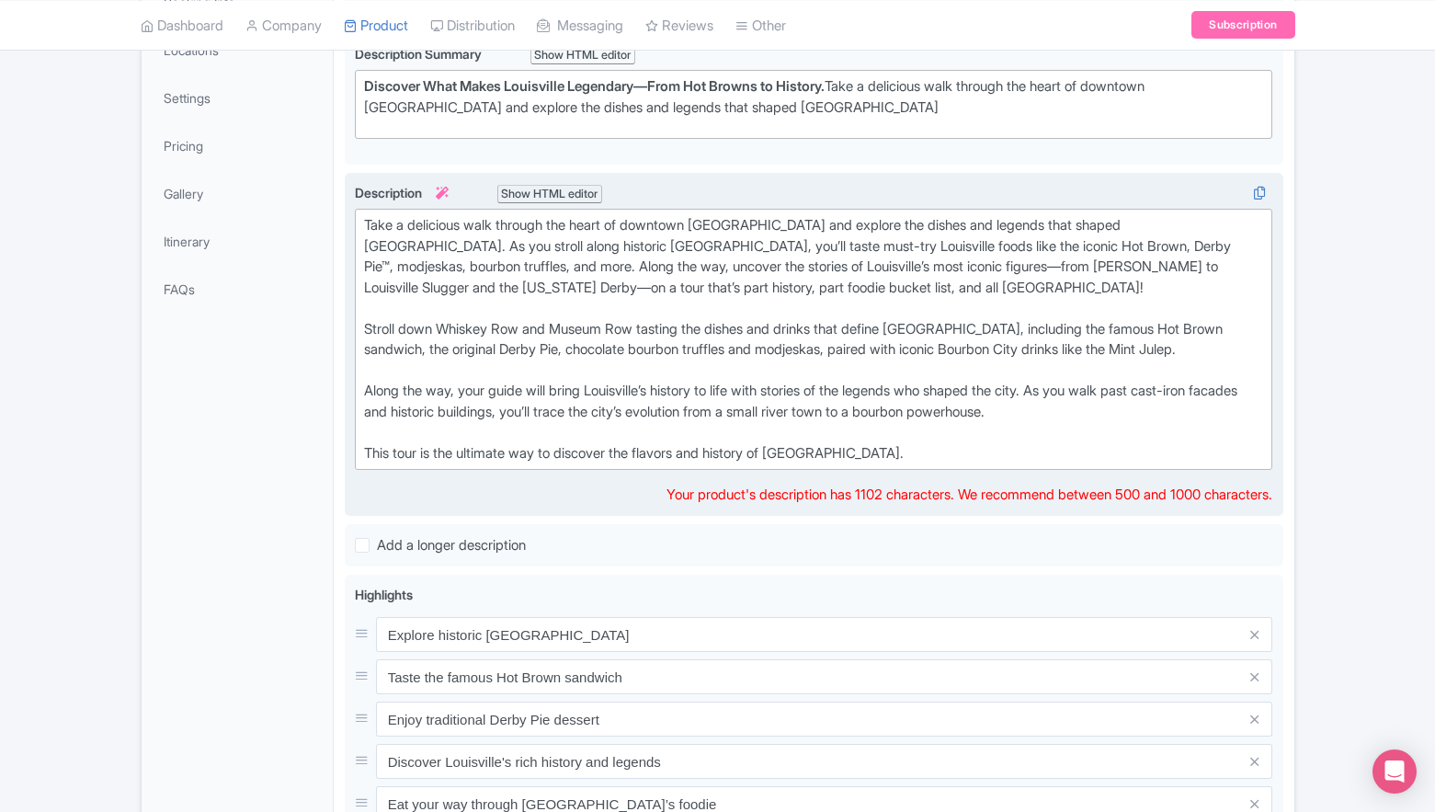
click at [667, 281] on div "Take a delicious walk through the heart of downtown Louisville and explore the …" at bounding box center [814, 267] width 900 height 104
click at [645, 232] on div "Take a delicious walk through the heart of downtown Louisville and explore the …" at bounding box center [814, 267] width 900 height 104
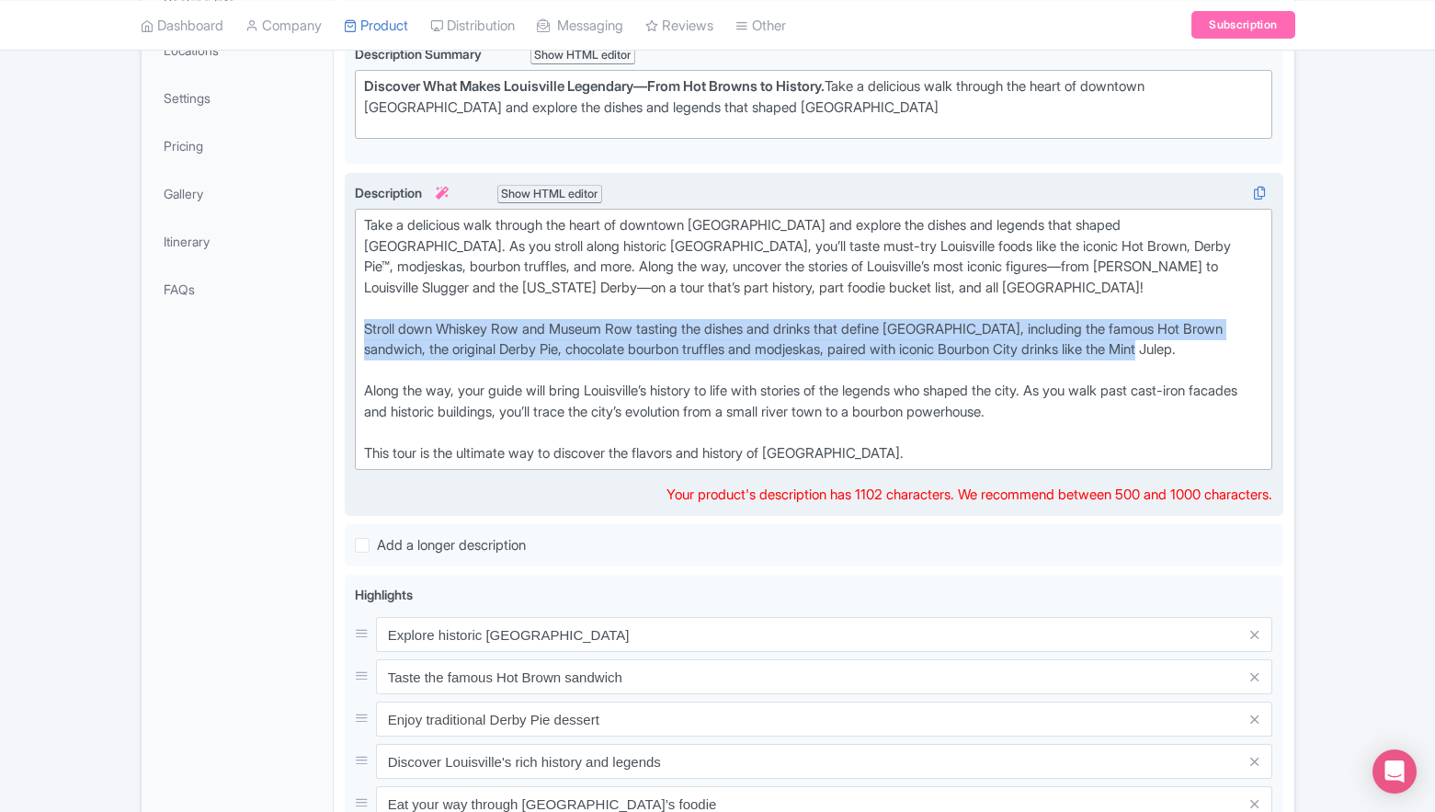
drag, startPoint x: 1241, startPoint y: 350, endPoint x: 346, endPoint y: 325, distance: 896.0
click at [346, 325] on div "Join us for an unforgettable 3-hour walking tour through downtown Louisville, w…" at bounding box center [814, 345] width 939 height 345
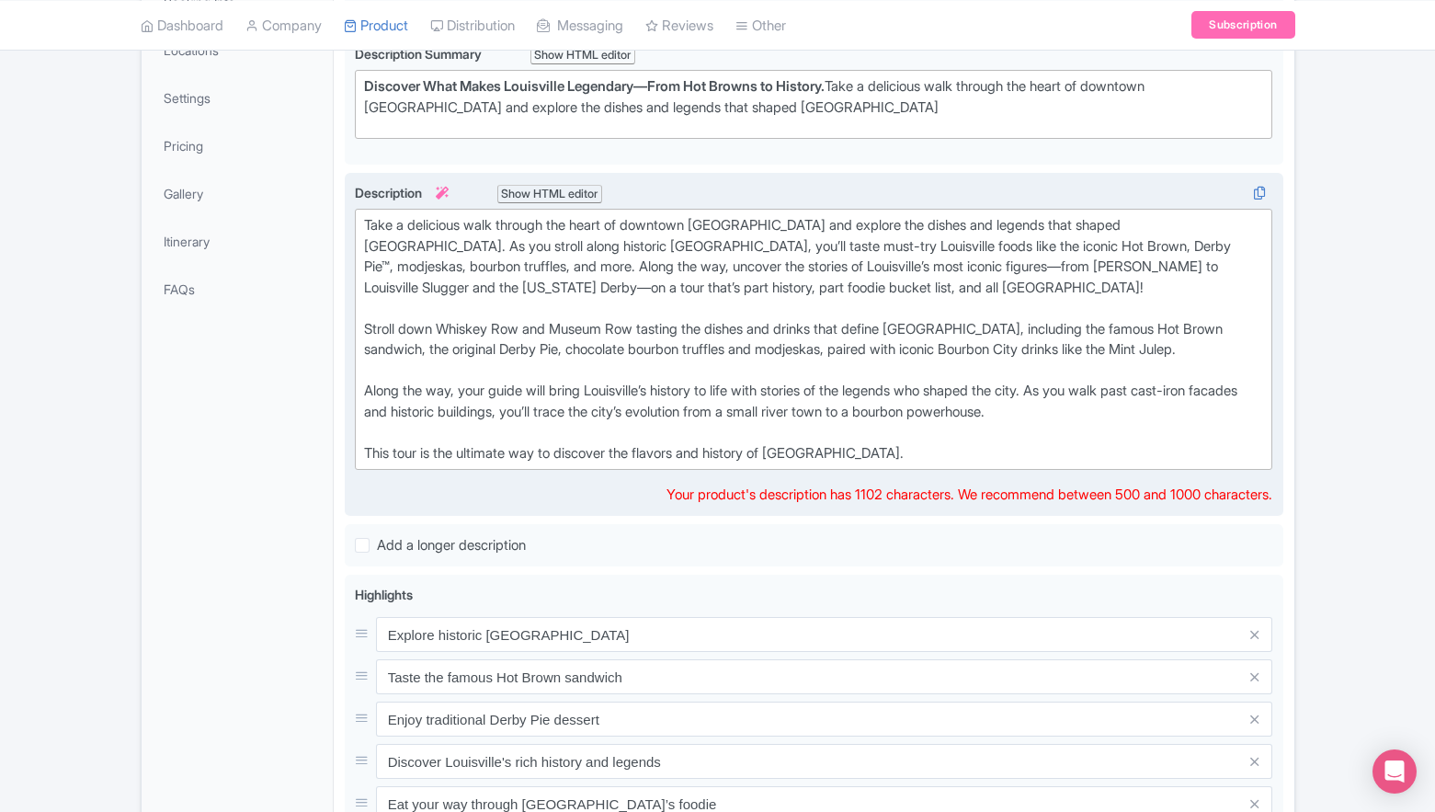
click at [603, 427] on div "Stroll down Whiskey Row and Museum Row tasting the dishes and drinks that defin…" at bounding box center [814, 391] width 900 height 145
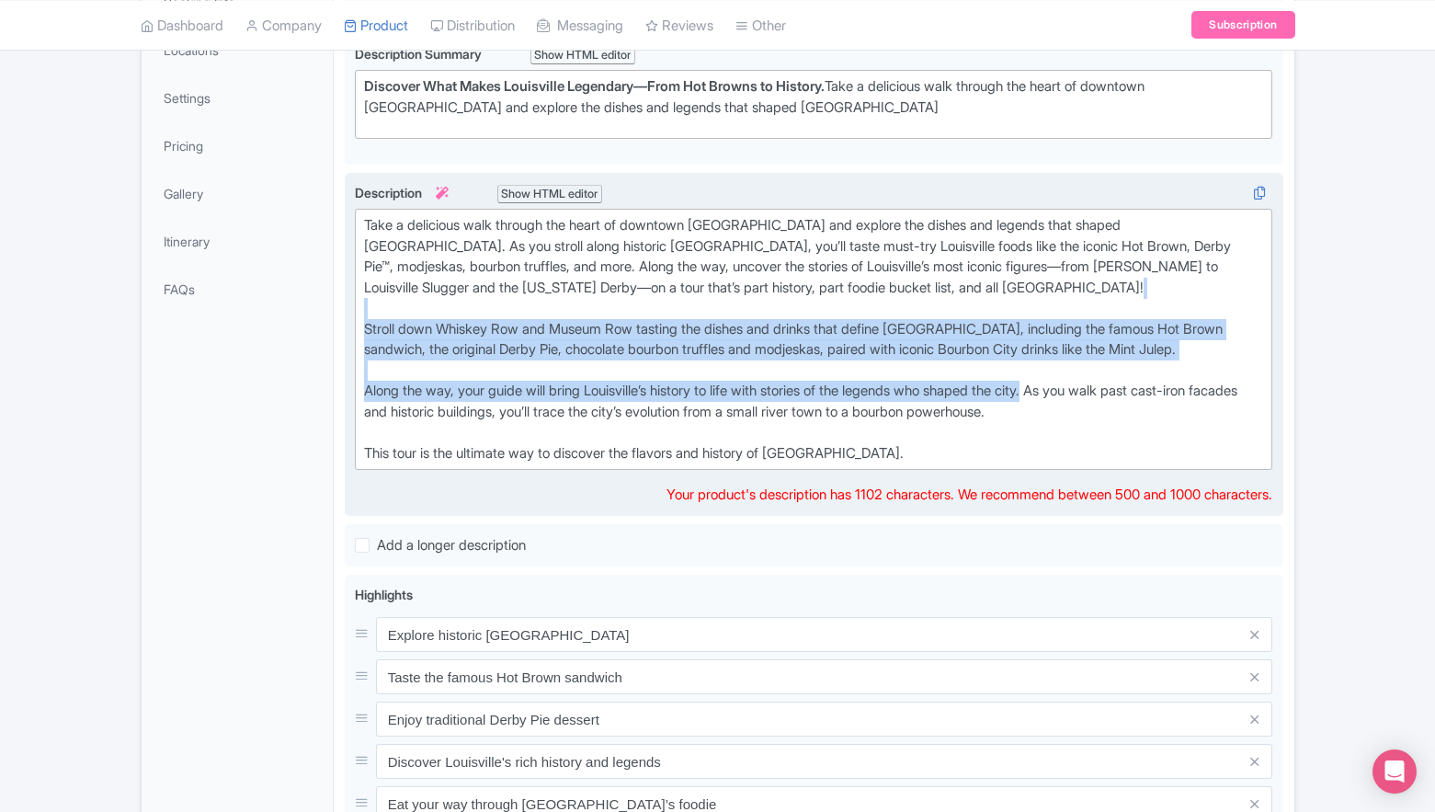
drag, startPoint x: 1069, startPoint y: 394, endPoint x: 568, endPoint y: 313, distance: 507.7
click at [568, 313] on trix-editor "Take a delicious walk through the heart of downtown Louisville and explore the …" at bounding box center [814, 339] width 919 height 261
click at [568, 313] on div "Take a delicious walk through the heart of downtown Louisville and explore the …" at bounding box center [814, 267] width 900 height 104
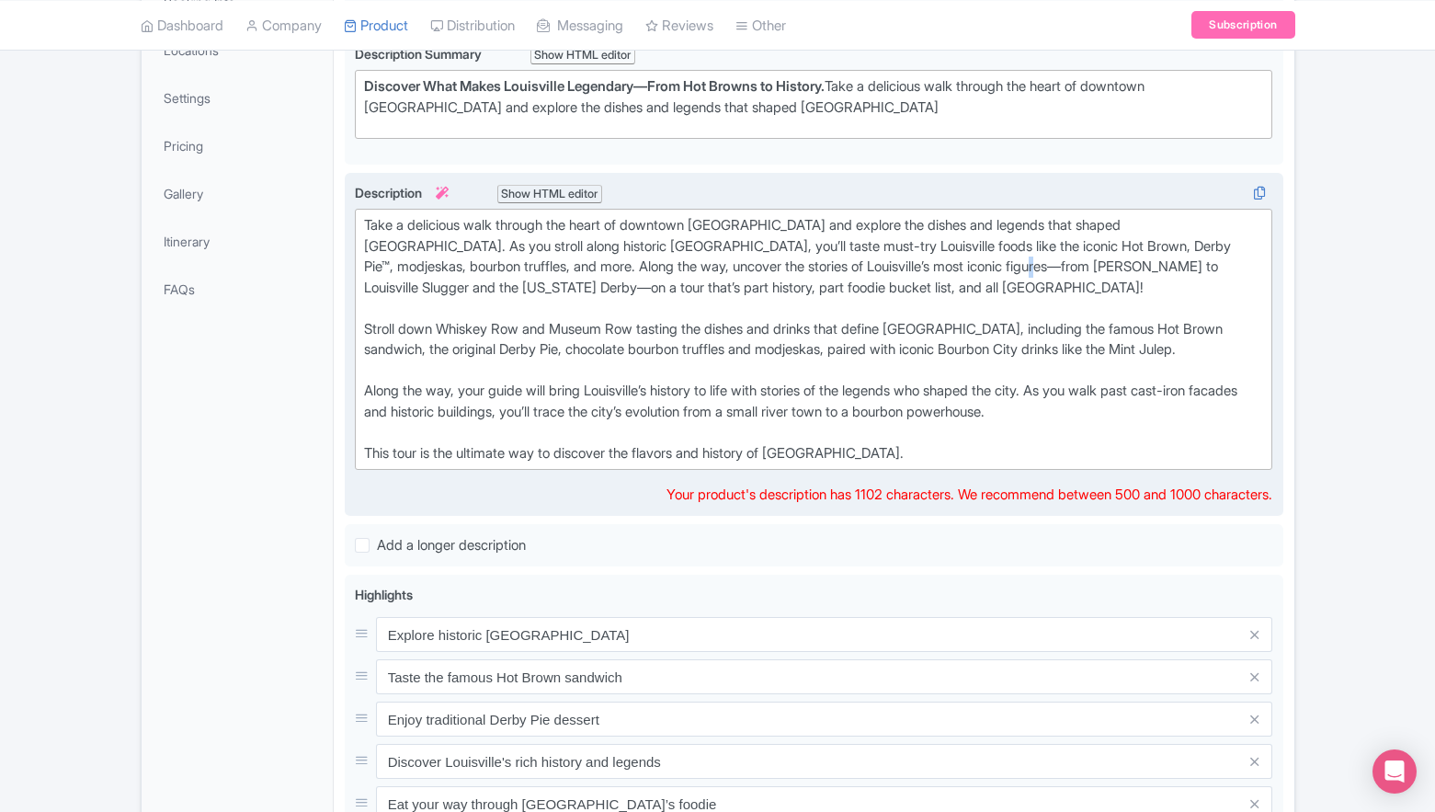
click at [997, 265] on div "Take a delicious walk through the heart of downtown Louisville and explore the …" at bounding box center [814, 267] width 900 height 104
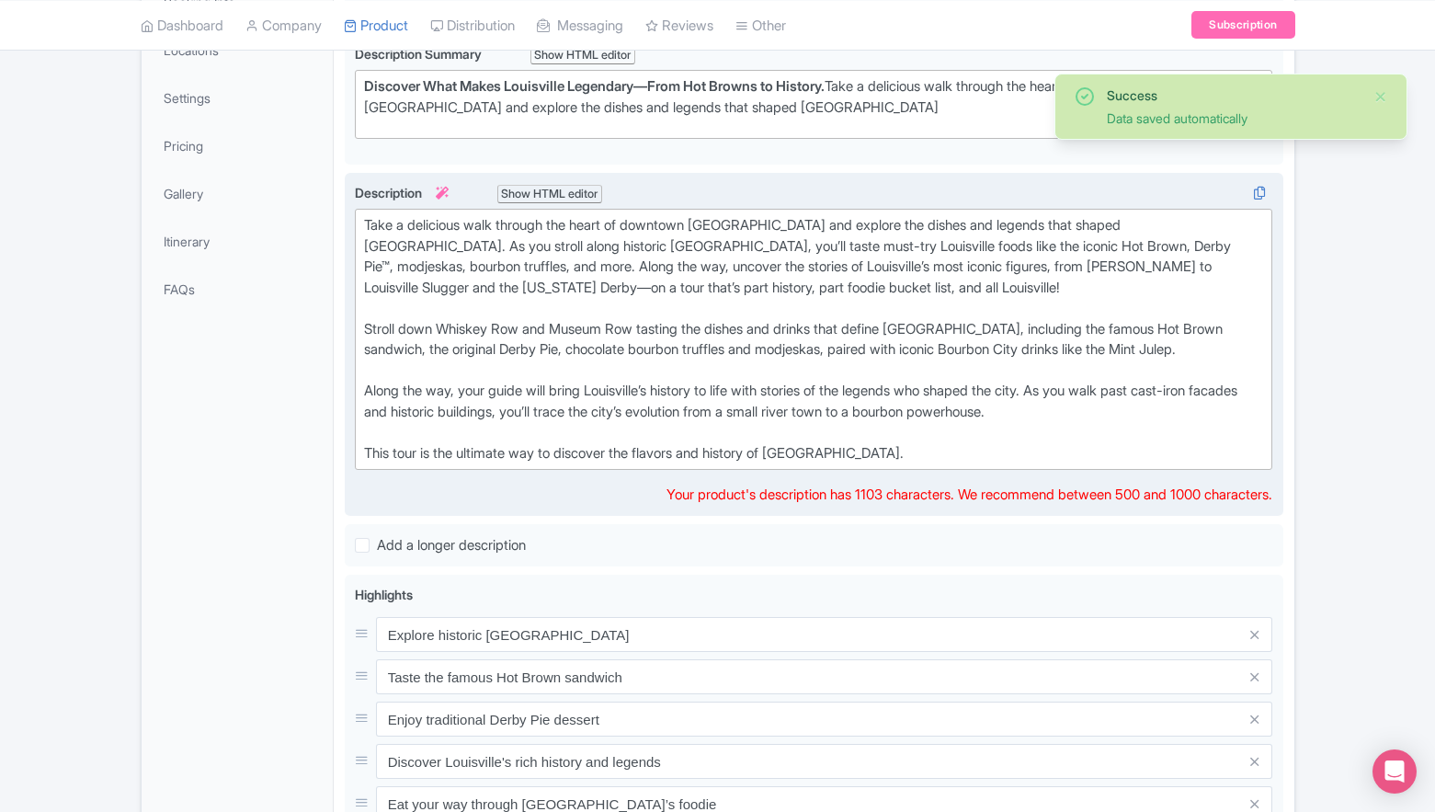
click at [530, 286] on div "Take a delicious walk through the heart of downtown Louisville and explore the …" at bounding box center [814, 267] width 900 height 104
click at [1023, 284] on div "Take a delicious walk through the heart of downtown Louisville and explore the …" at bounding box center [814, 267] width 900 height 104
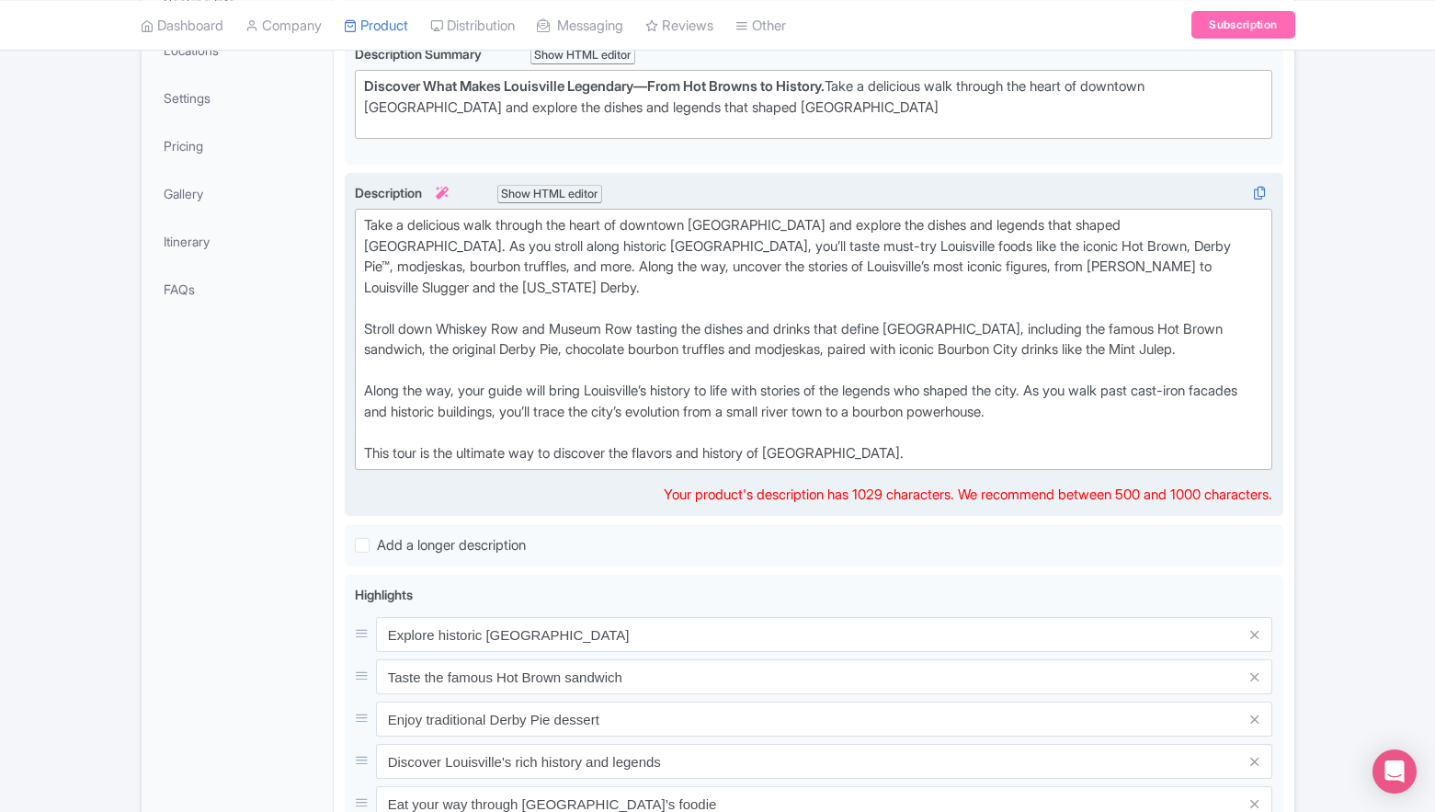
click at [768, 372] on div "Stroll down Whiskey Row and Museum Row tasting the dishes and drinks that defin…" at bounding box center [814, 391] width 900 height 145
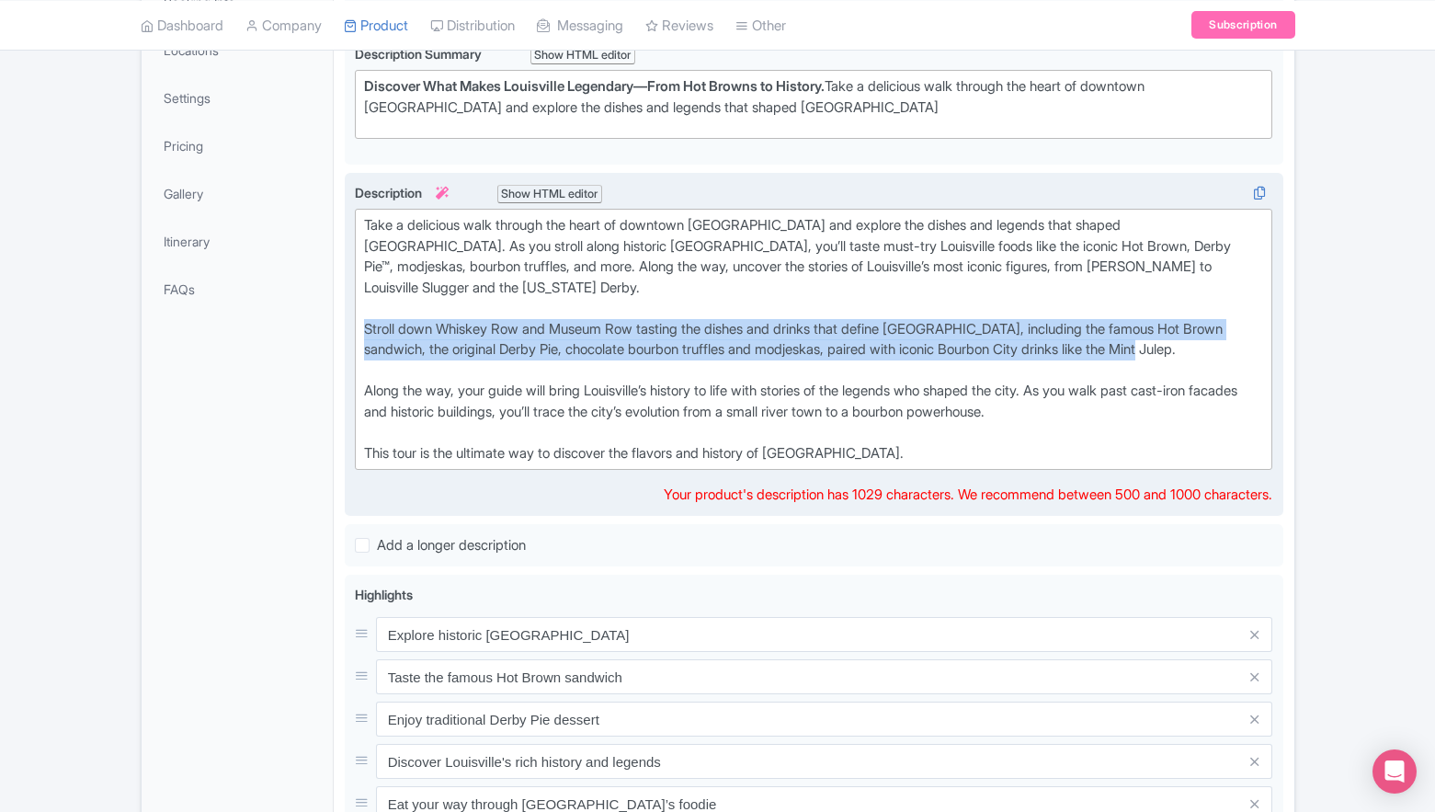
drag, startPoint x: 1248, startPoint y: 350, endPoint x: 360, endPoint y: 322, distance: 887.8
click at [360, 322] on trix-editor "Take a delicious walk through the heart of downtown Louisville and explore the …" at bounding box center [814, 339] width 919 height 261
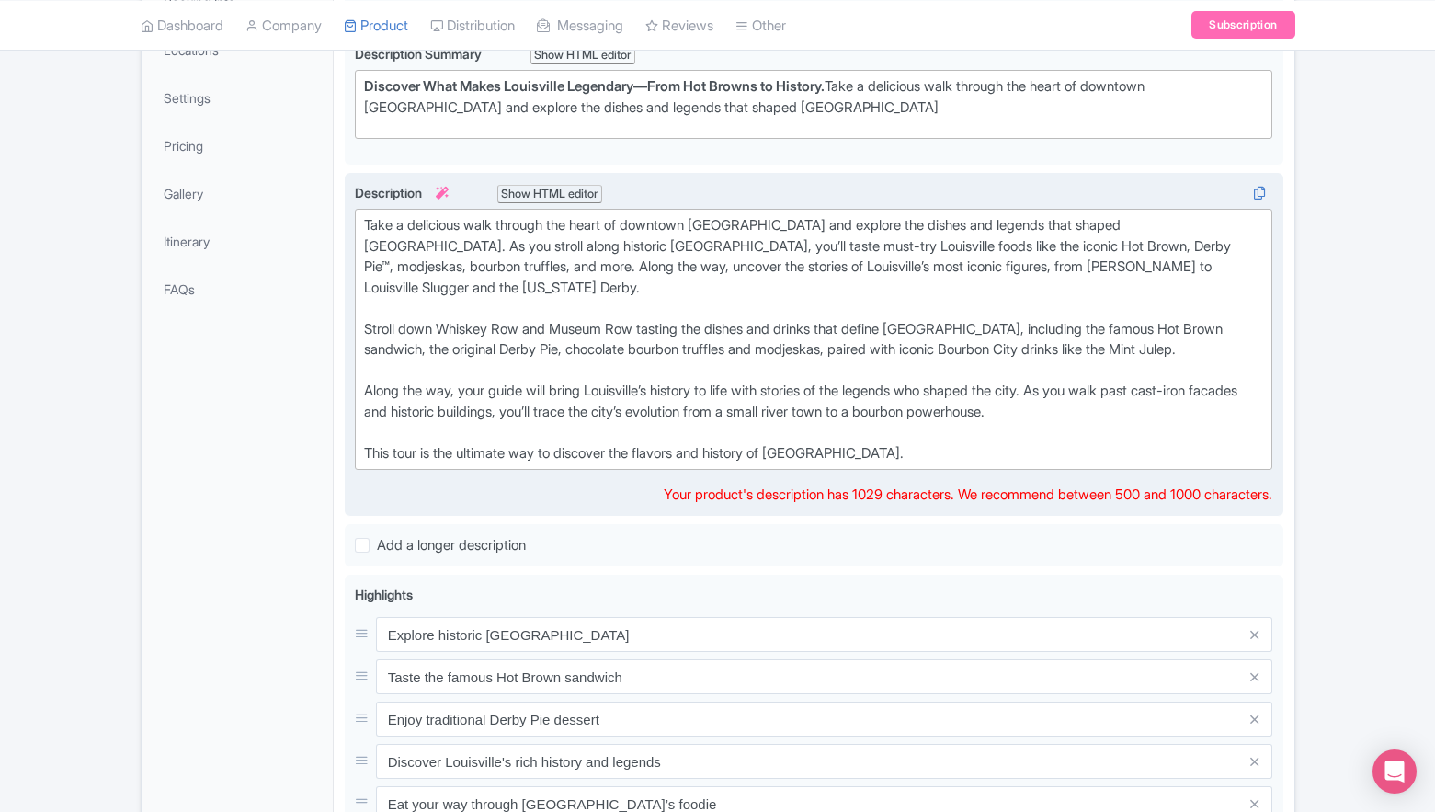
click at [520, 278] on div "Take a delicious walk through the heart of downtown Louisville and explore the …" at bounding box center [814, 267] width 900 height 104
click at [900, 245] on div "Take a delicious walk through the heart of downtown Louisville and explore the …" at bounding box center [814, 267] width 900 height 104
click at [535, 265] on div "Take a delicious walk through the heart of downtown Louisville and explore the …" at bounding box center [814, 267] width 900 height 104
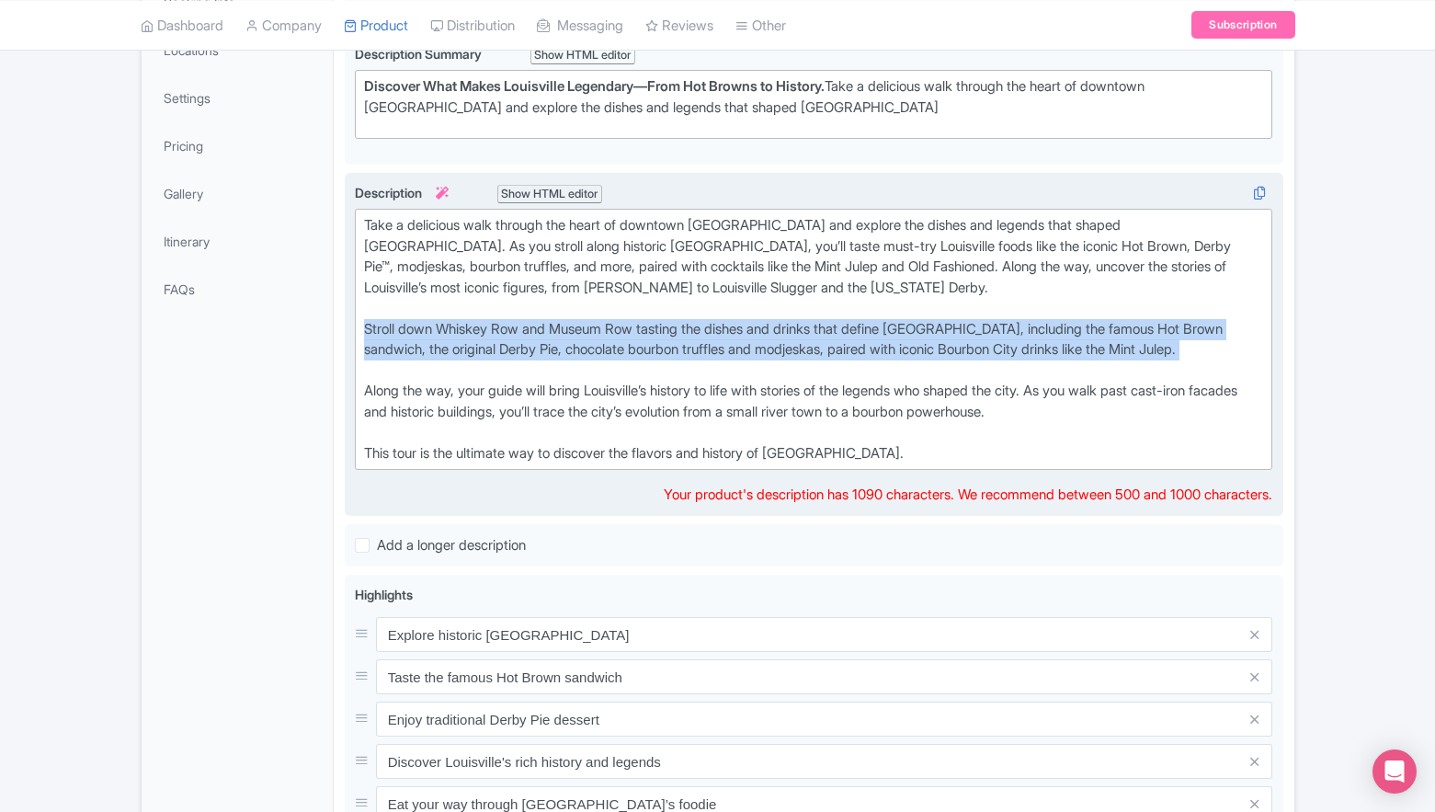
drag, startPoint x: 1248, startPoint y: 359, endPoint x: 345, endPoint y: 324, distance: 903.7
click at [345, 324] on div "Join us for an unforgettable 3-hour walking tour through downtown Louisville, w…" at bounding box center [814, 345] width 939 height 345
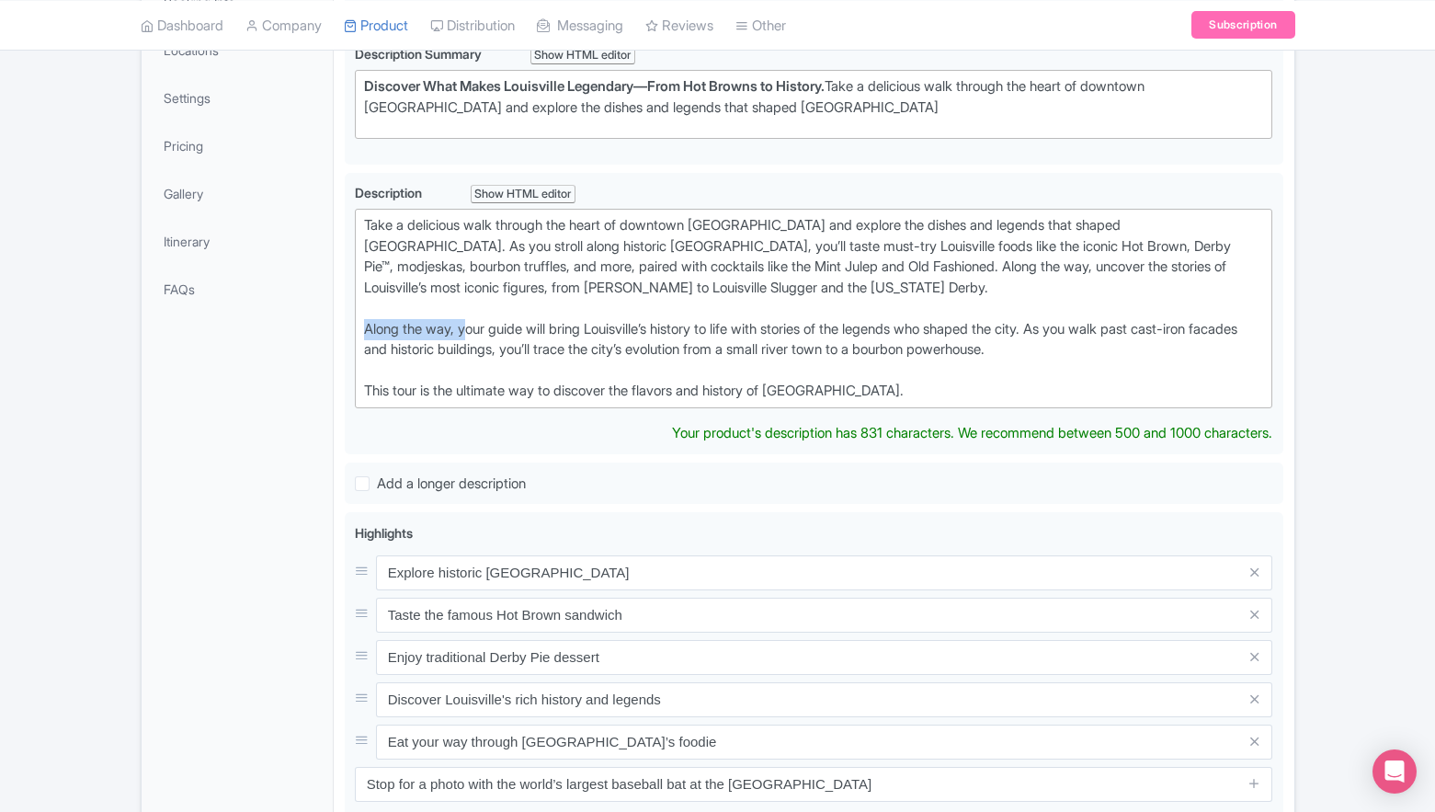
drag, startPoint x: 469, startPoint y: 328, endPoint x: 320, endPoint y: 320, distance: 149.2
click at [320, 320] on div "General Booking Info Locations Settings Pricing Gallery Itinerary FAQs Downtown…" at bounding box center [718, 529] width 1153 height 1221
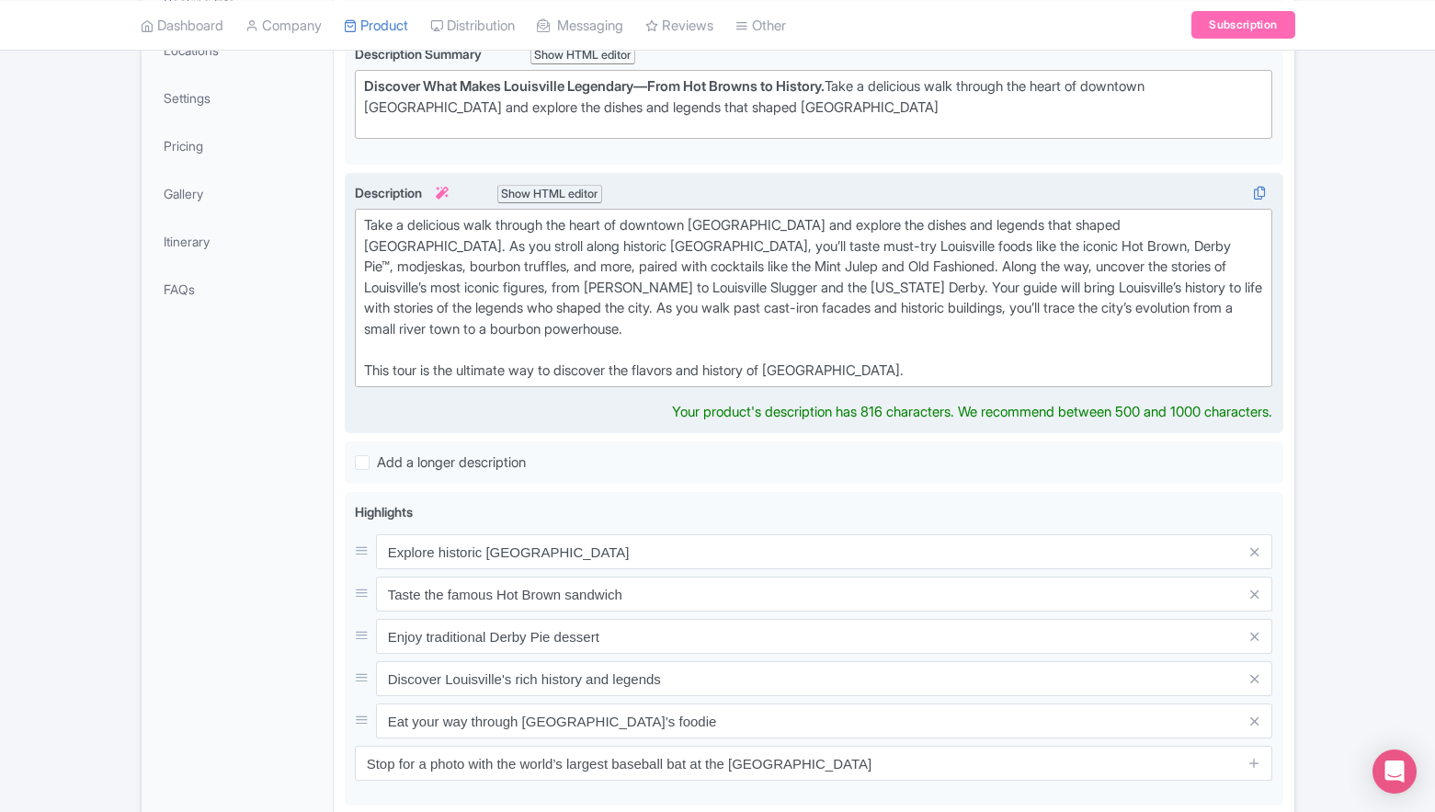
click at [763, 333] on div "Take a delicious walk through the heart of downtown Louisville and explore the …" at bounding box center [814, 298] width 900 height 166
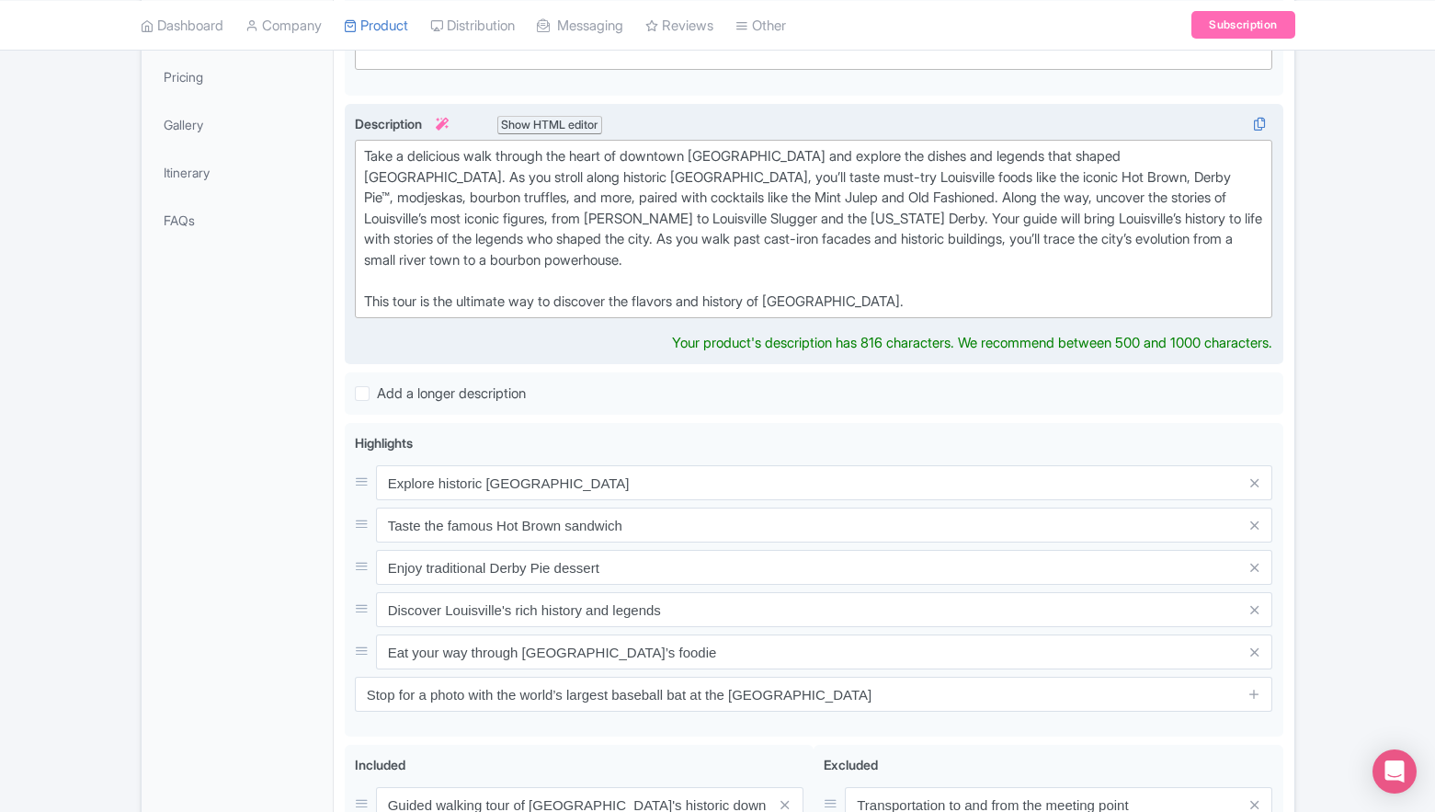
scroll to position [460, 0]
click at [365, 302] on div "Take a delicious walk through the heart of downtown Louisville and explore the …" at bounding box center [814, 228] width 900 height 166
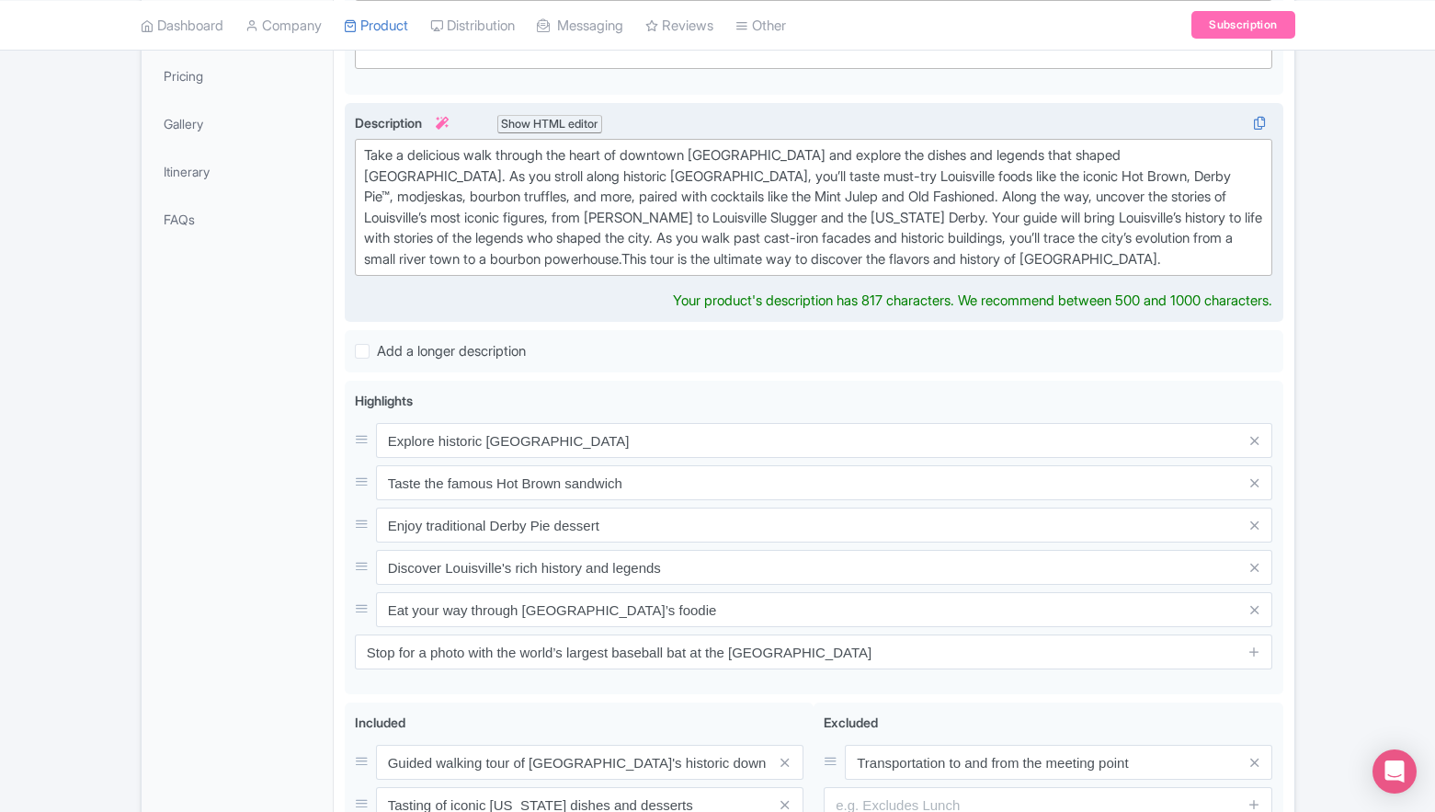
drag, startPoint x: 1248, startPoint y: 259, endPoint x: 1230, endPoint y: 262, distance: 17.7
click at [1230, 262] on div "Take a delicious walk through the heart of downtown Louisville and explore the …" at bounding box center [814, 207] width 900 height 124
type trix-editor "<div>Take a delicious walk through the heart of downtown Louisville and explore…"
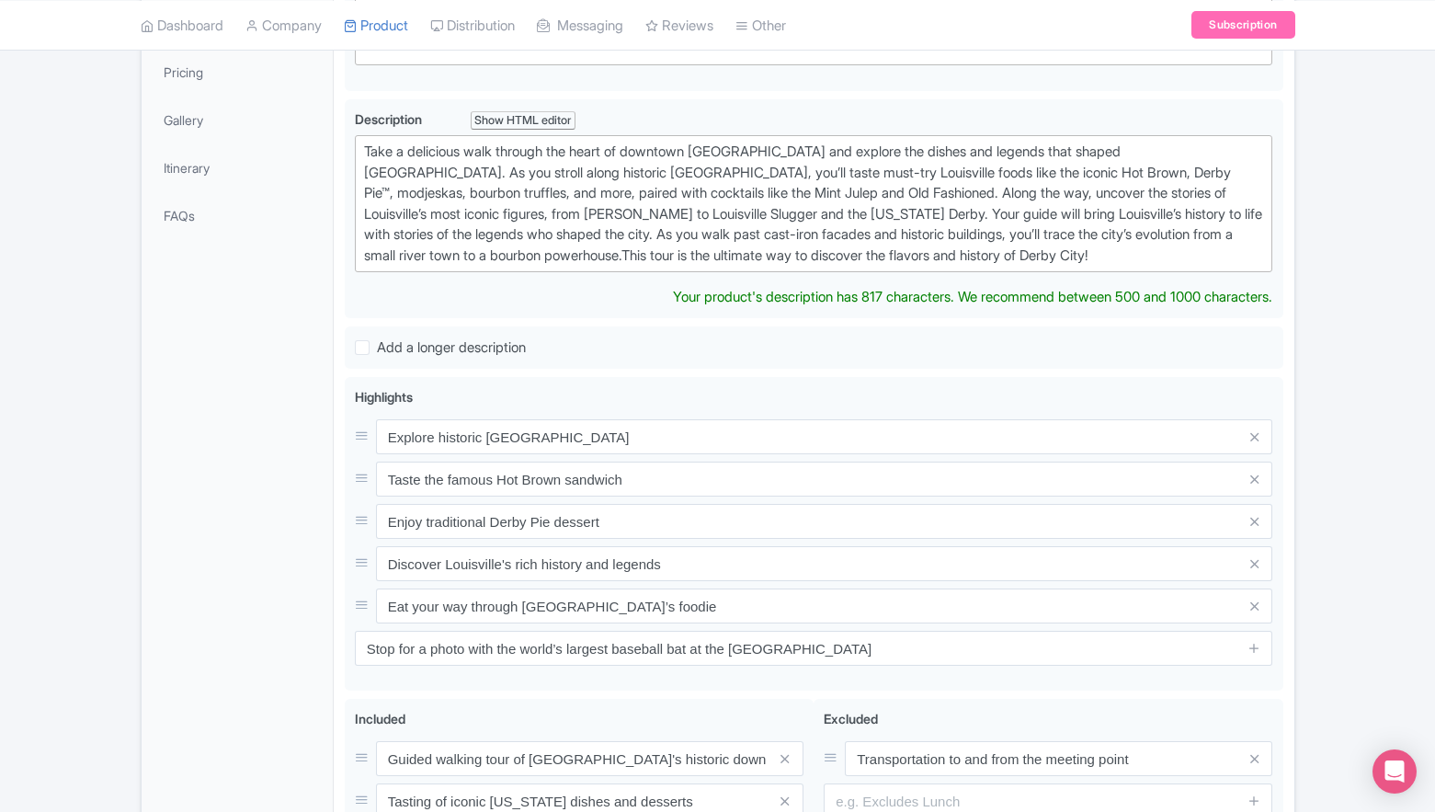
scroll to position [463, 0]
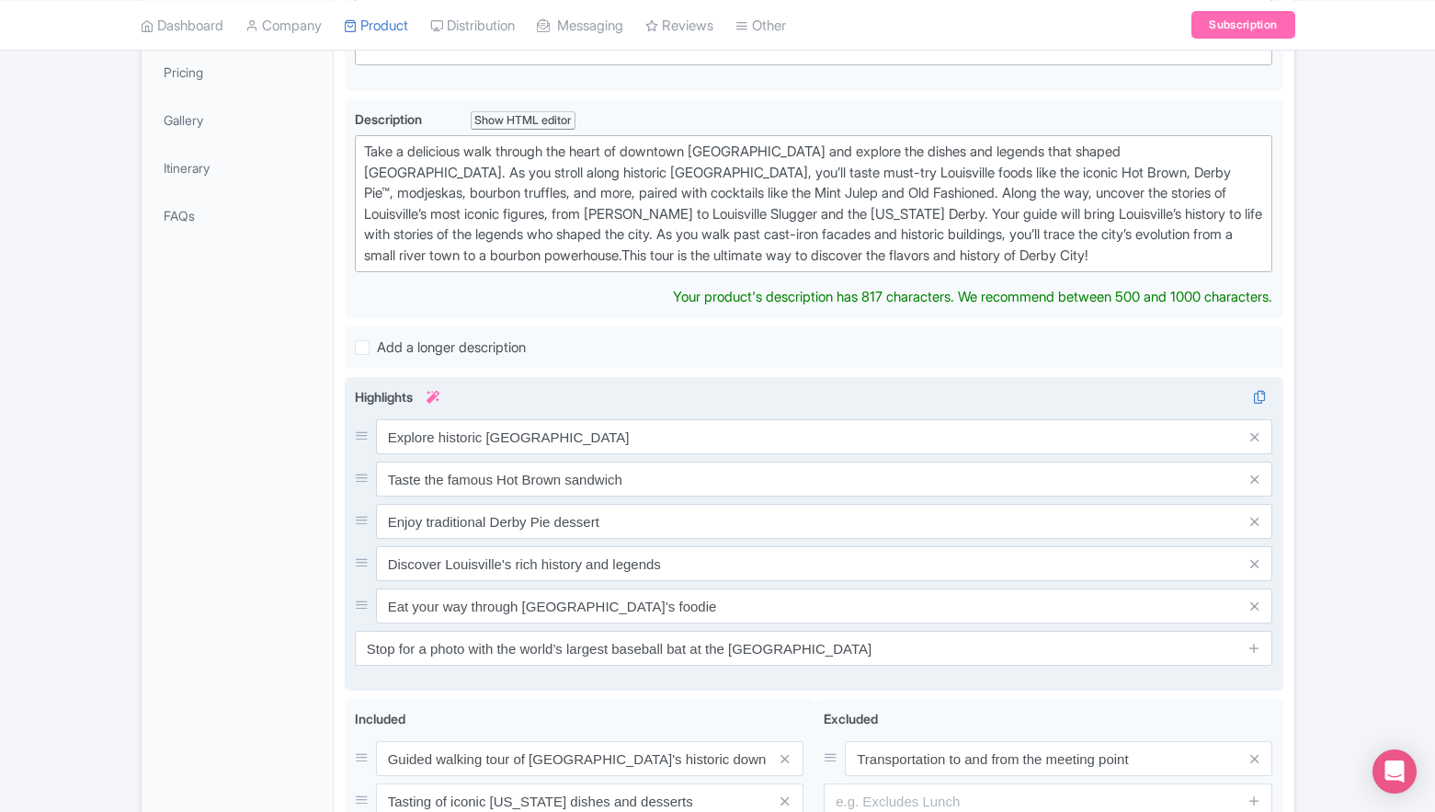
click at [1264, 643] on span at bounding box center [1254, 648] width 37 height 35
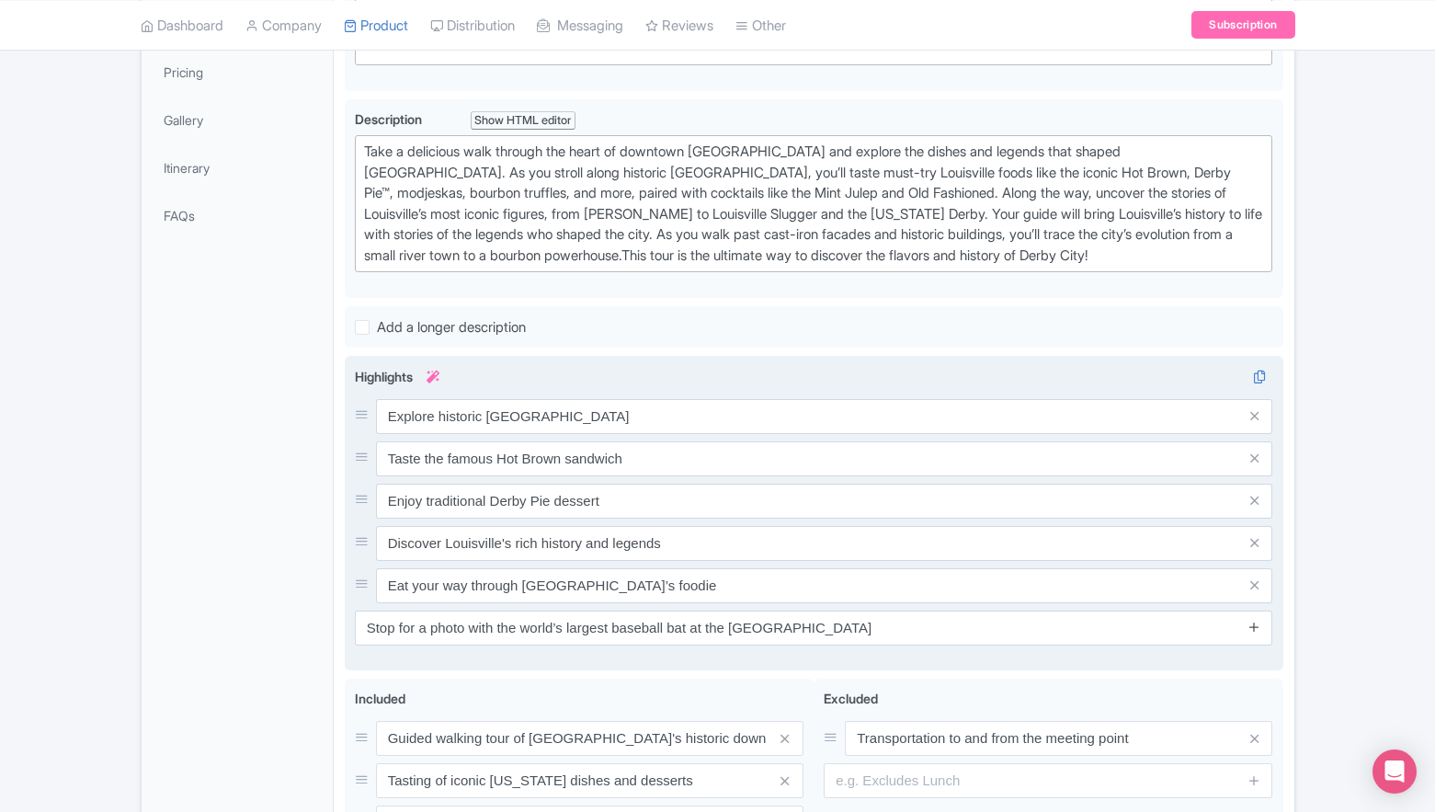
click at [1256, 633] on icon at bounding box center [1255, 627] width 14 height 14
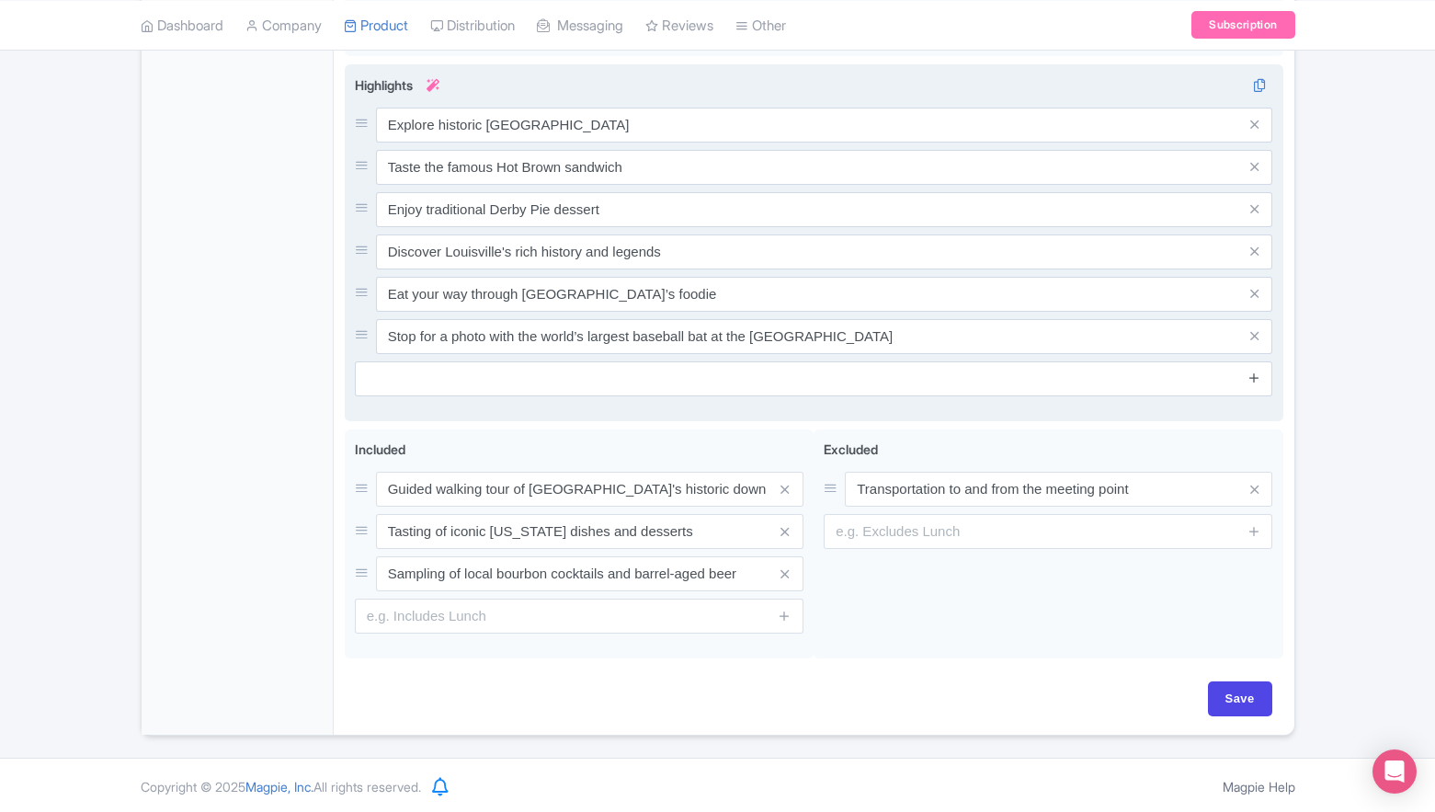
scroll to position [758, 0]
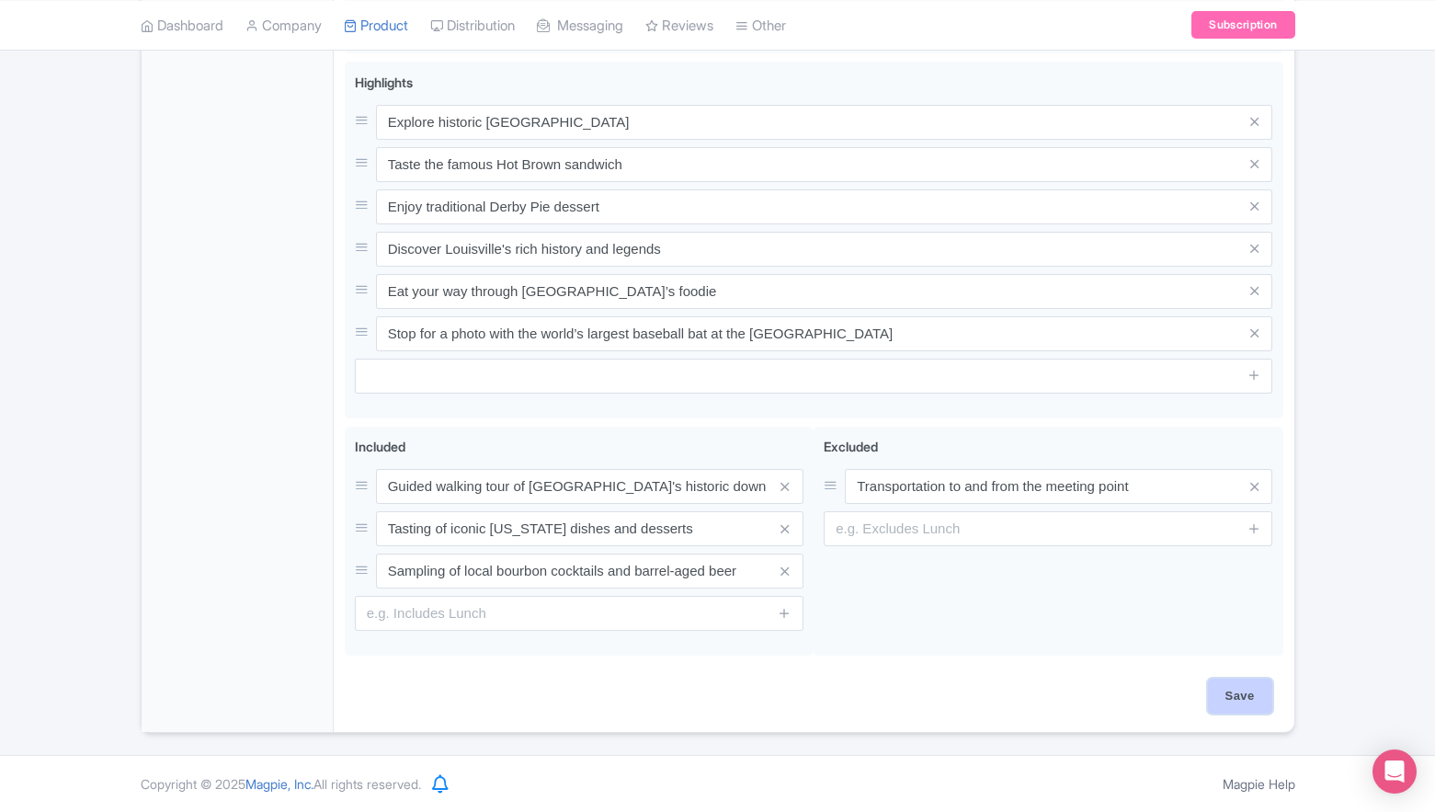
click at [1248, 697] on input "Save" at bounding box center [1240, 696] width 64 height 35
type input "Saving..."
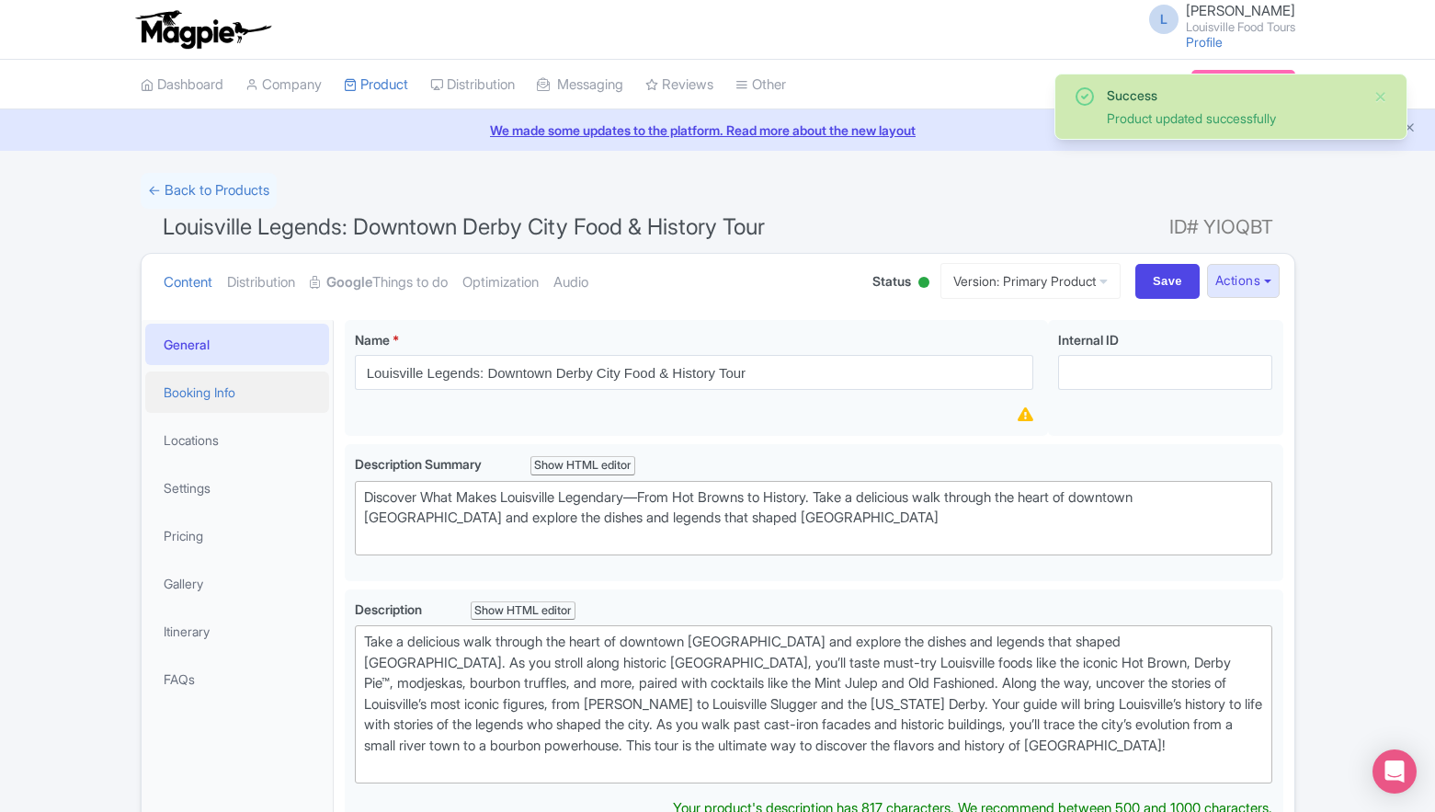
click at [209, 385] on link "Booking Info" at bounding box center [237, 392] width 184 height 41
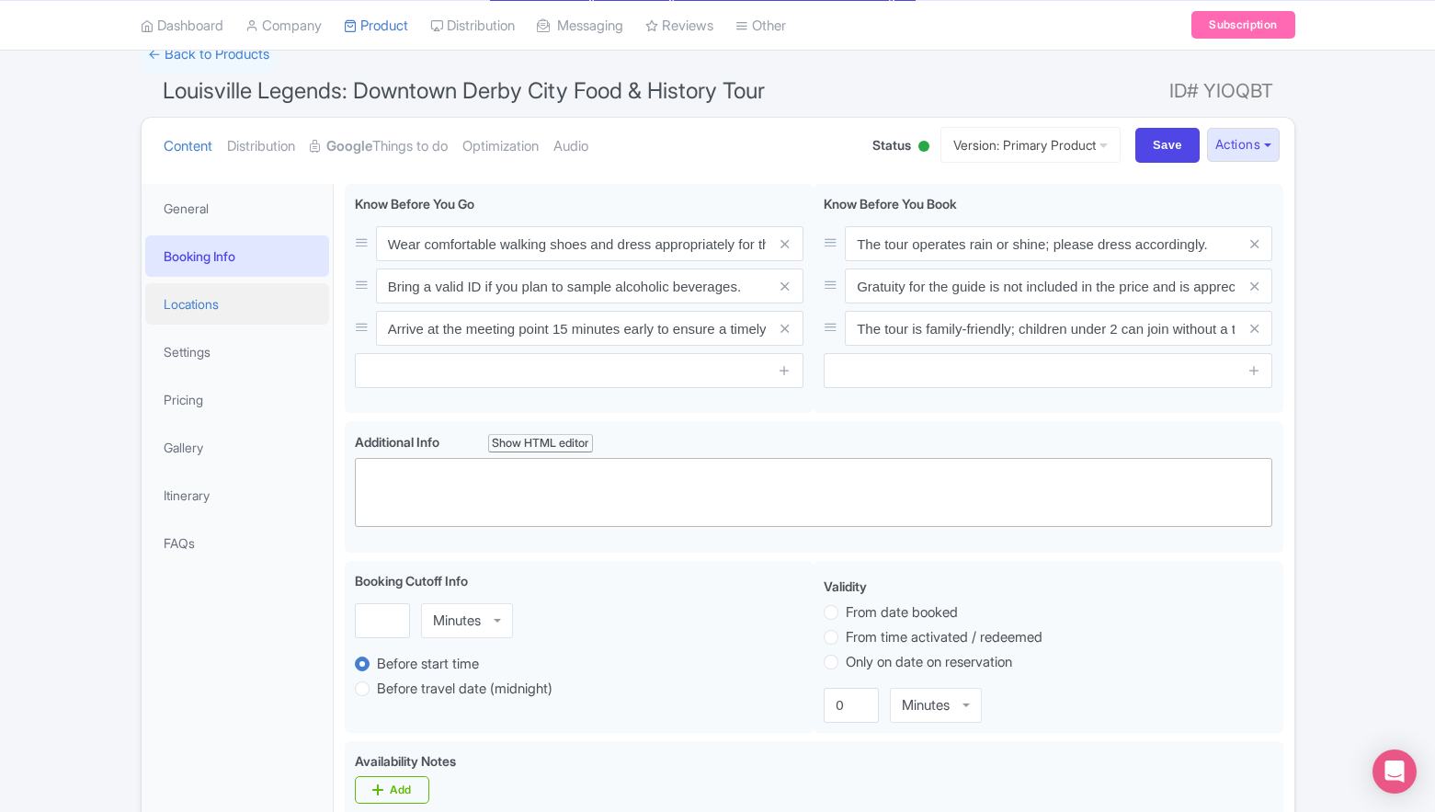
scroll to position [137, 0]
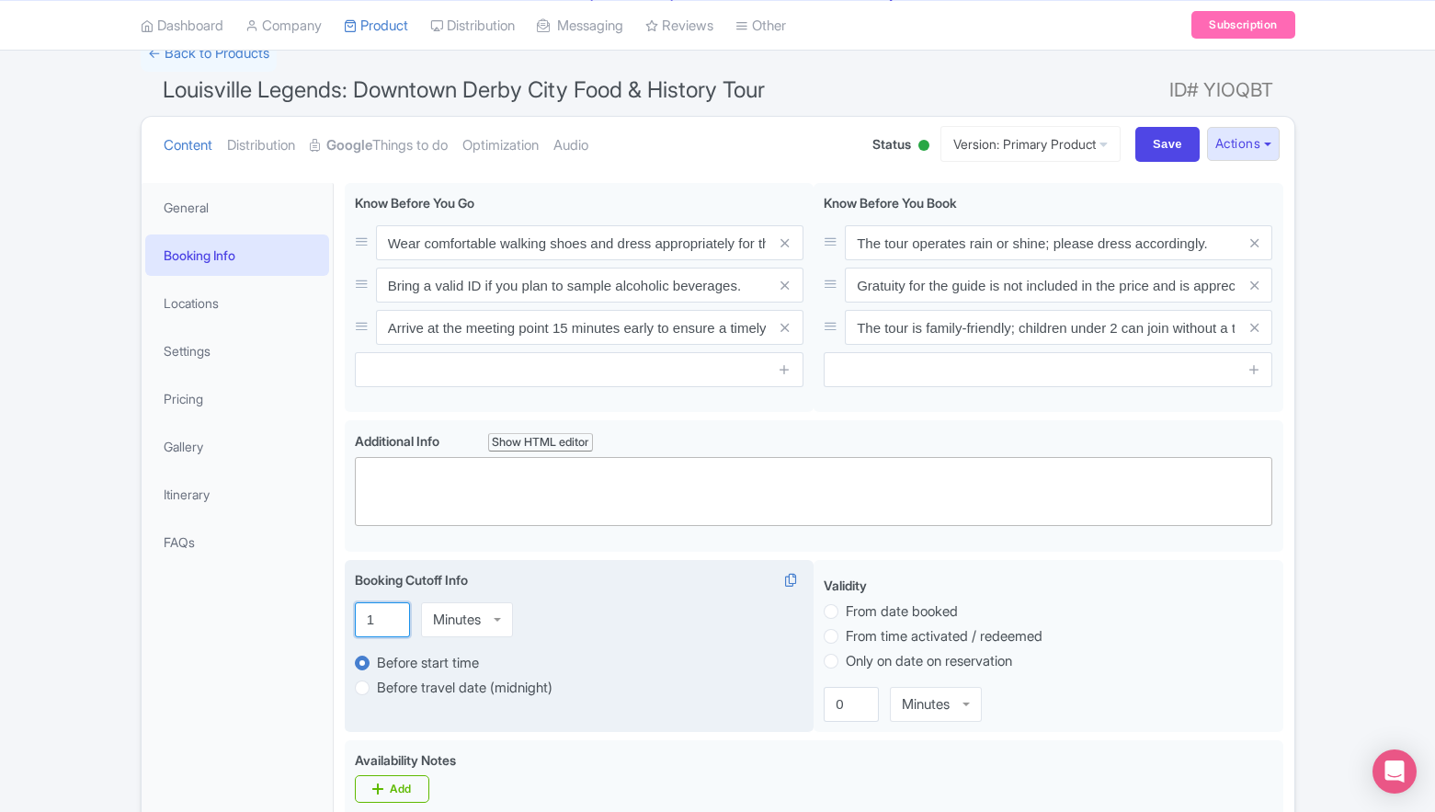
type input "1"
click at [388, 617] on input "1" at bounding box center [382, 619] width 55 height 35
type input "24"
click at [459, 617] on div "Minutes" at bounding box center [457, 620] width 48 height 17
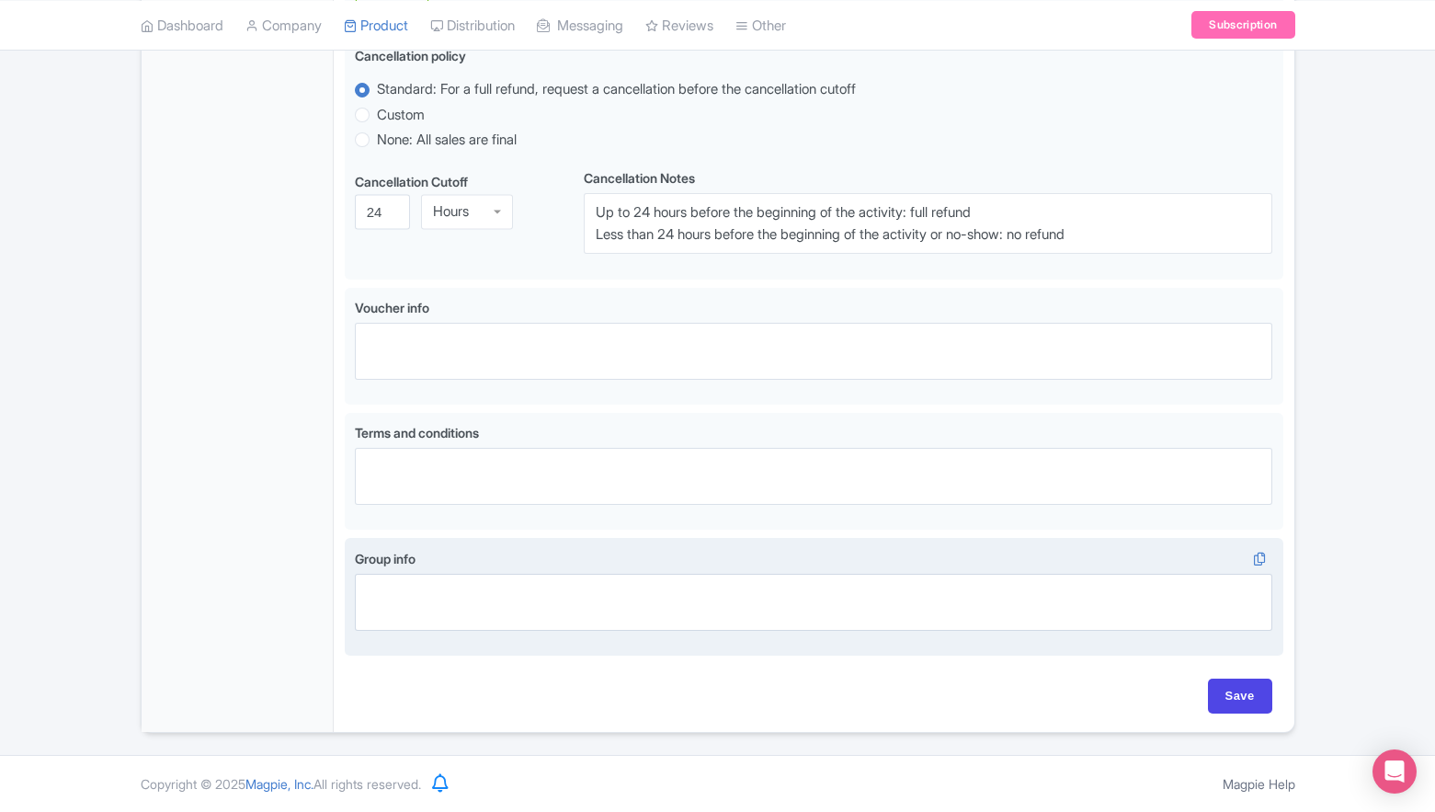
scroll to position [940, 0]
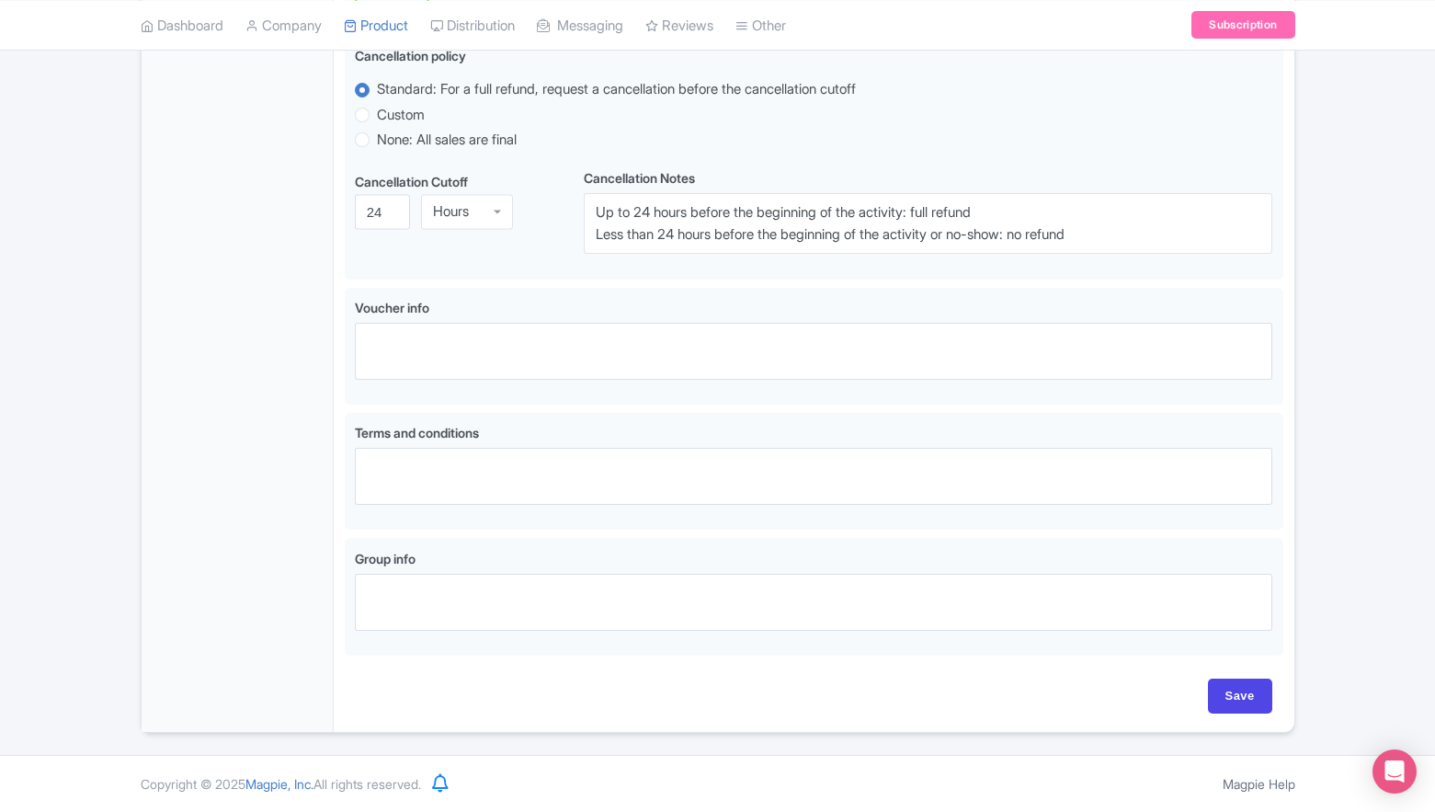
click at [1276, 708] on div "Save" at bounding box center [814, 705] width 939 height 53
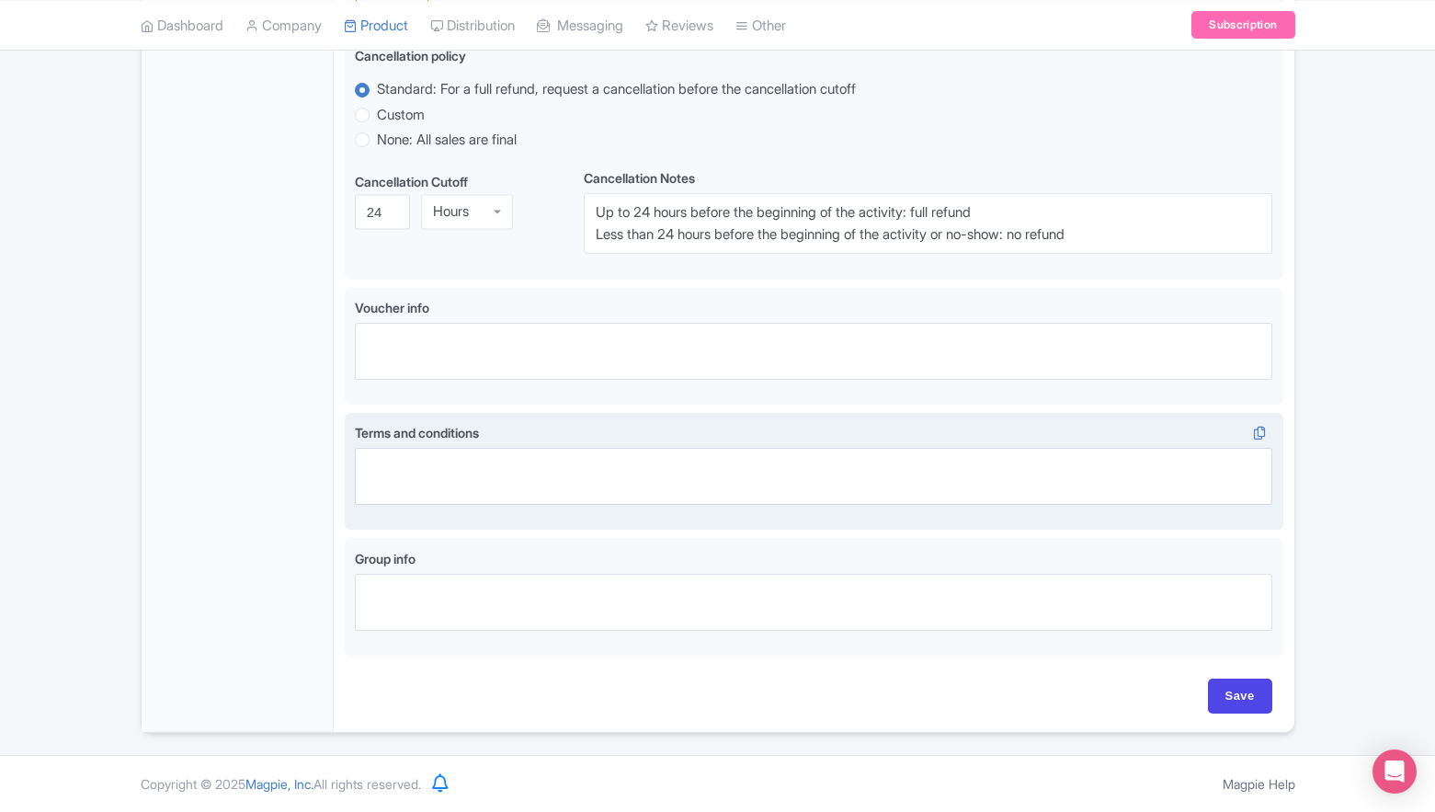
scroll to position [0, 0]
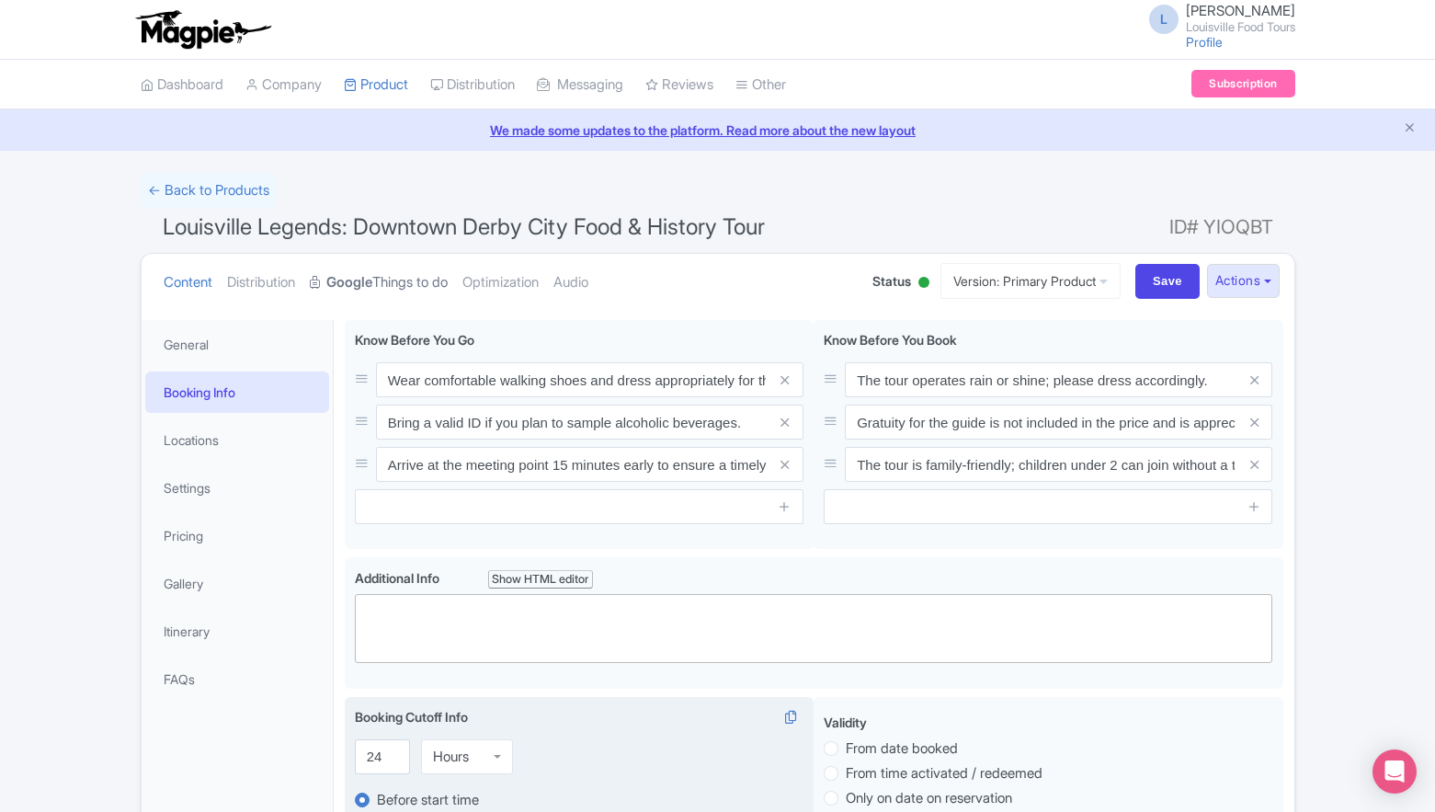
click at [360, 283] on strong "Google" at bounding box center [349, 282] width 46 height 21
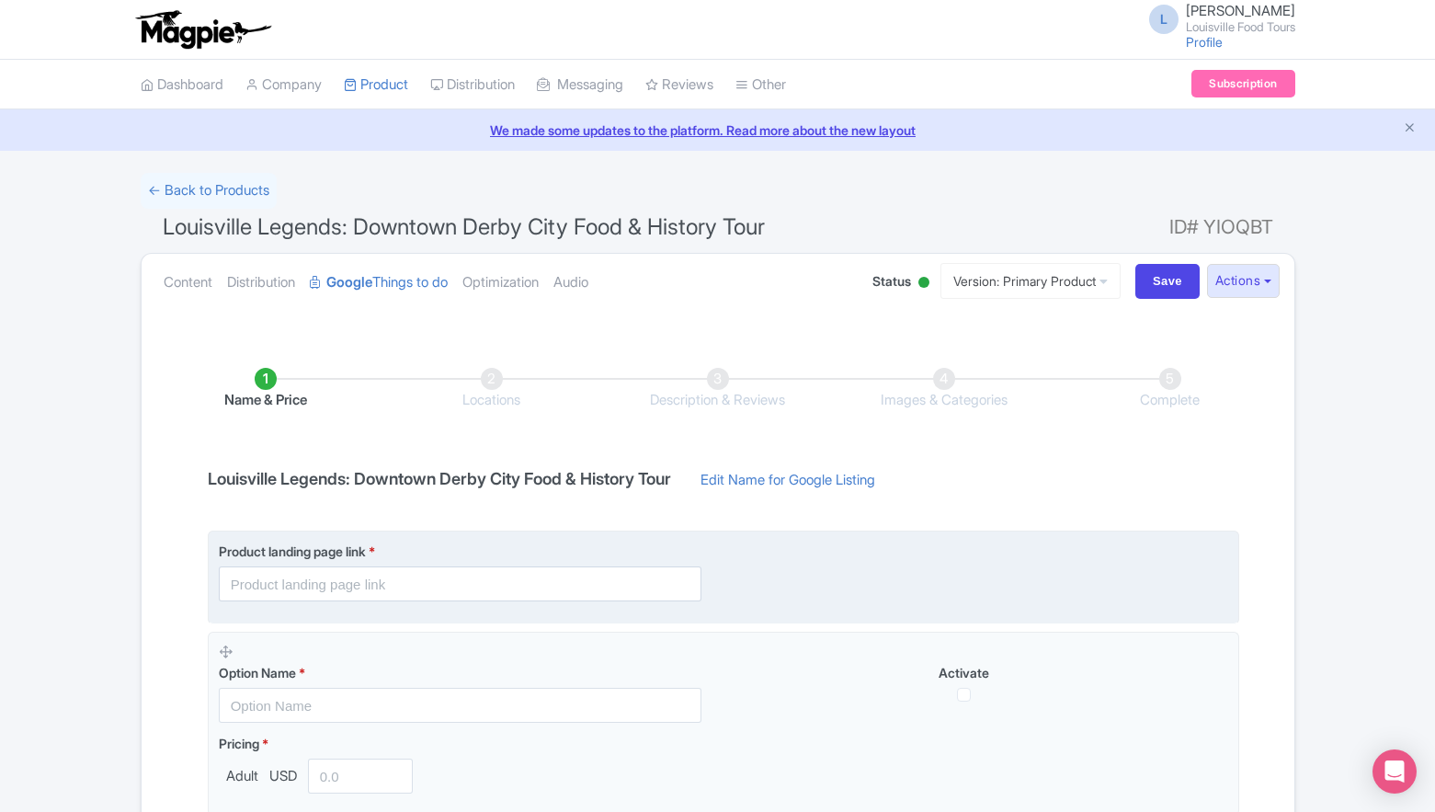
scroll to position [257, 0]
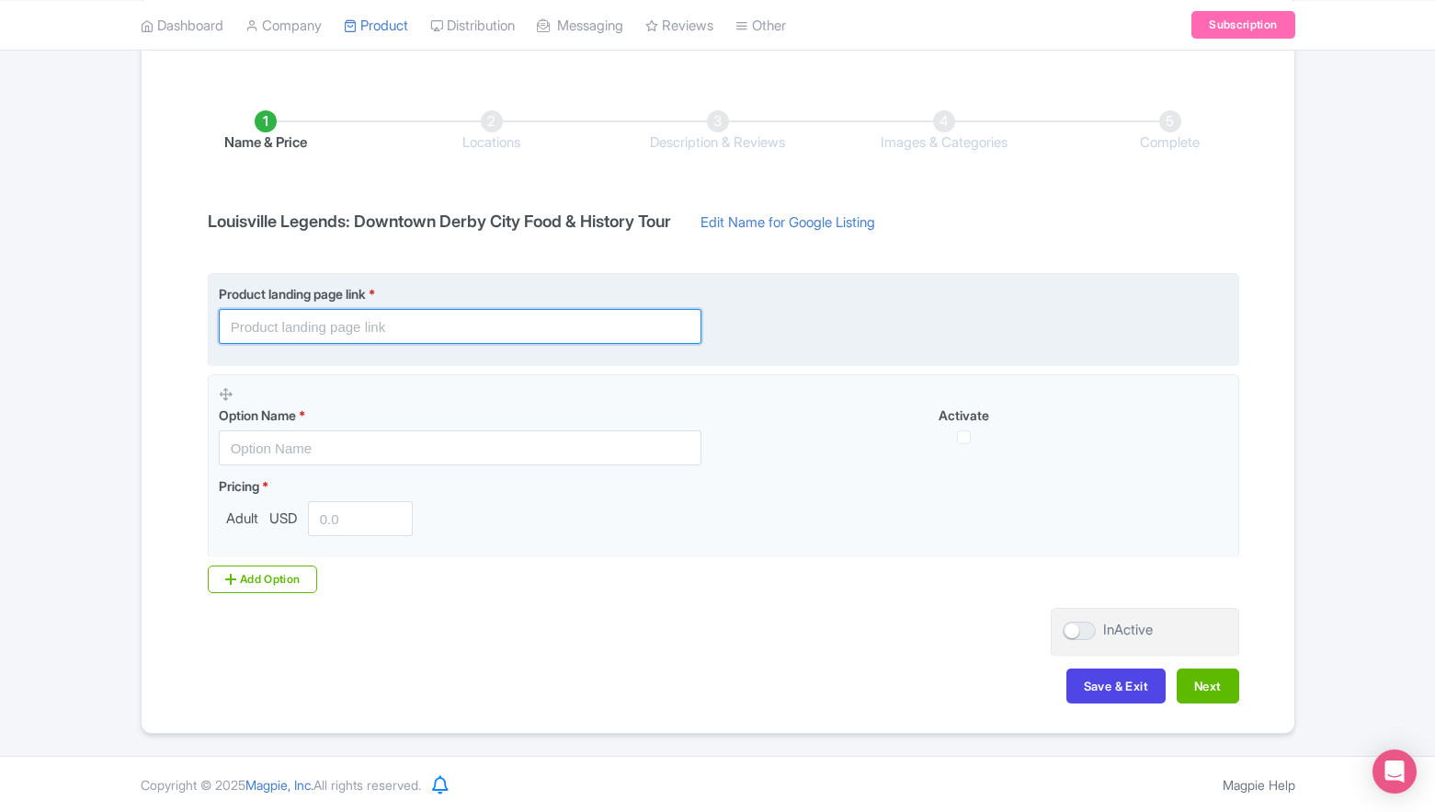
click at [360, 329] on input "text" at bounding box center [460, 326] width 483 height 35
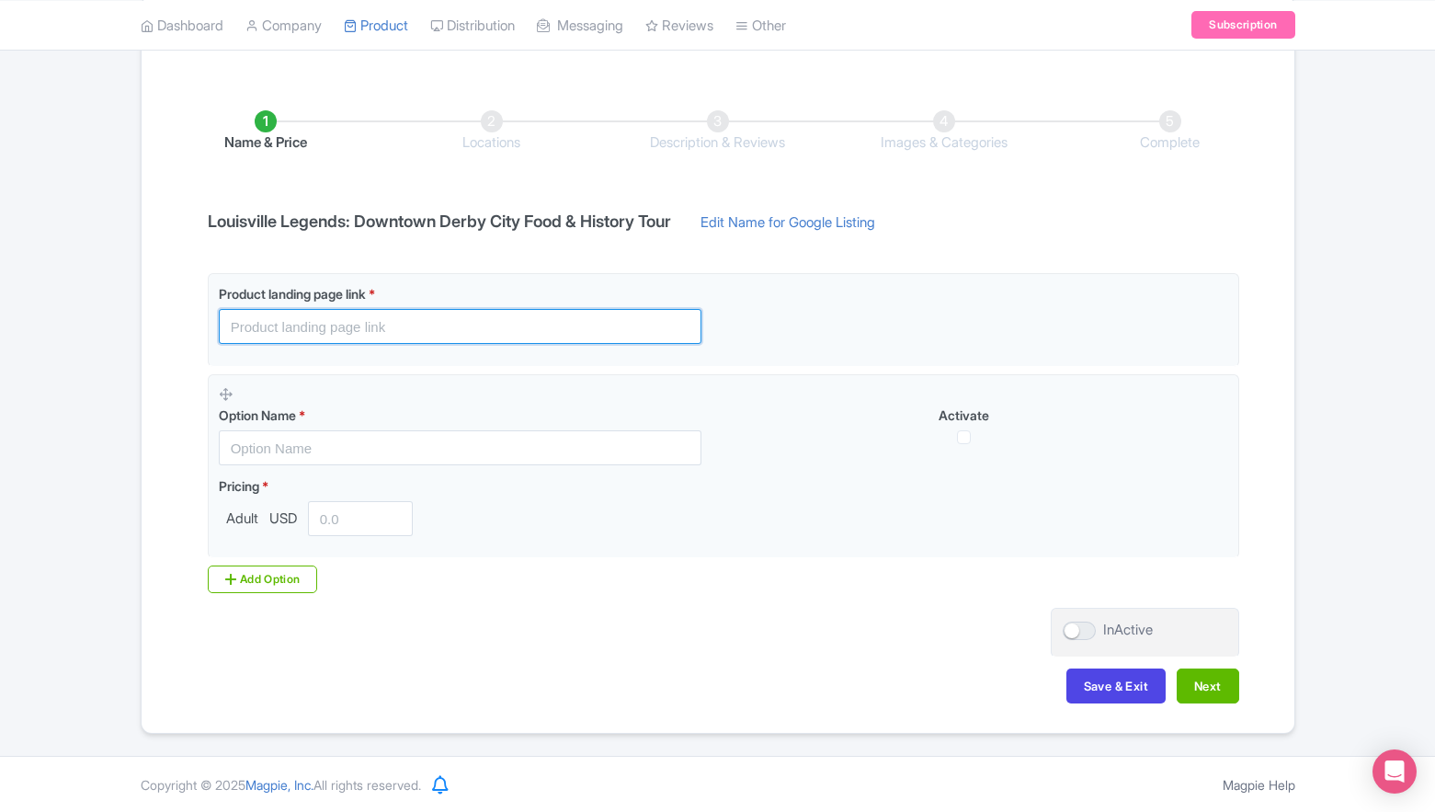
paste input "[URL][DOMAIN_NAME]"
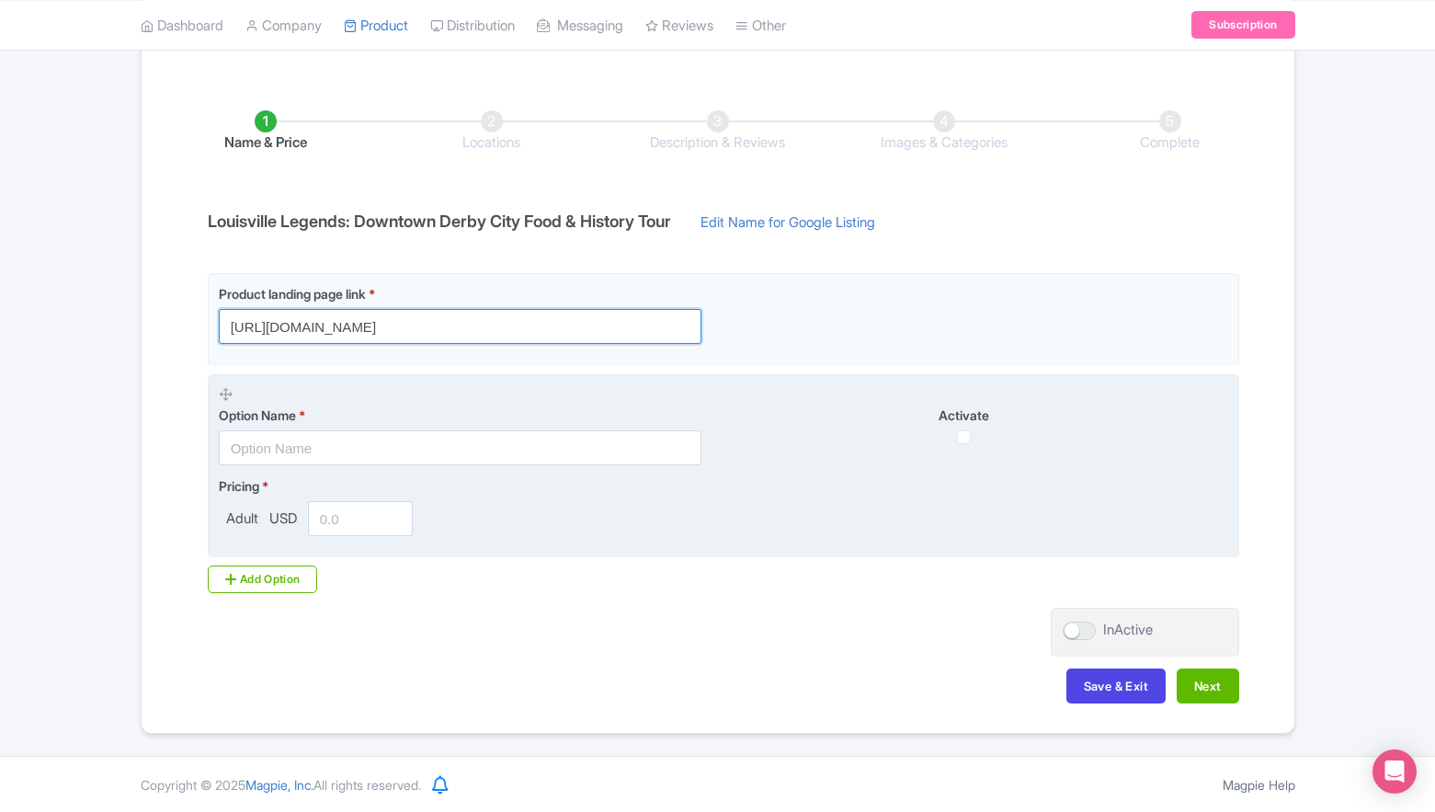
type input "[URL][DOMAIN_NAME]"
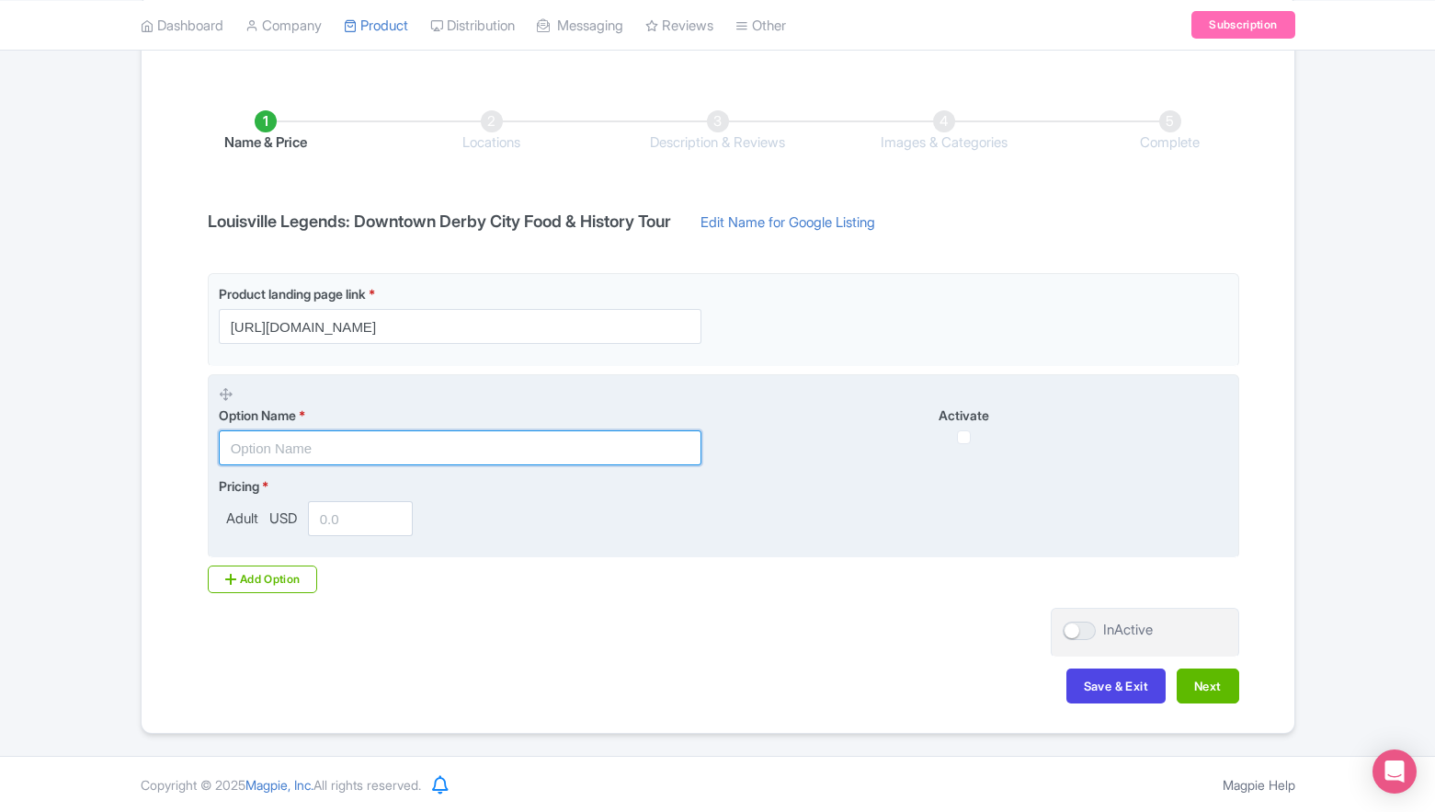
click at [380, 450] on input "text" at bounding box center [460, 447] width 483 height 35
type input "Refundable Ticket"
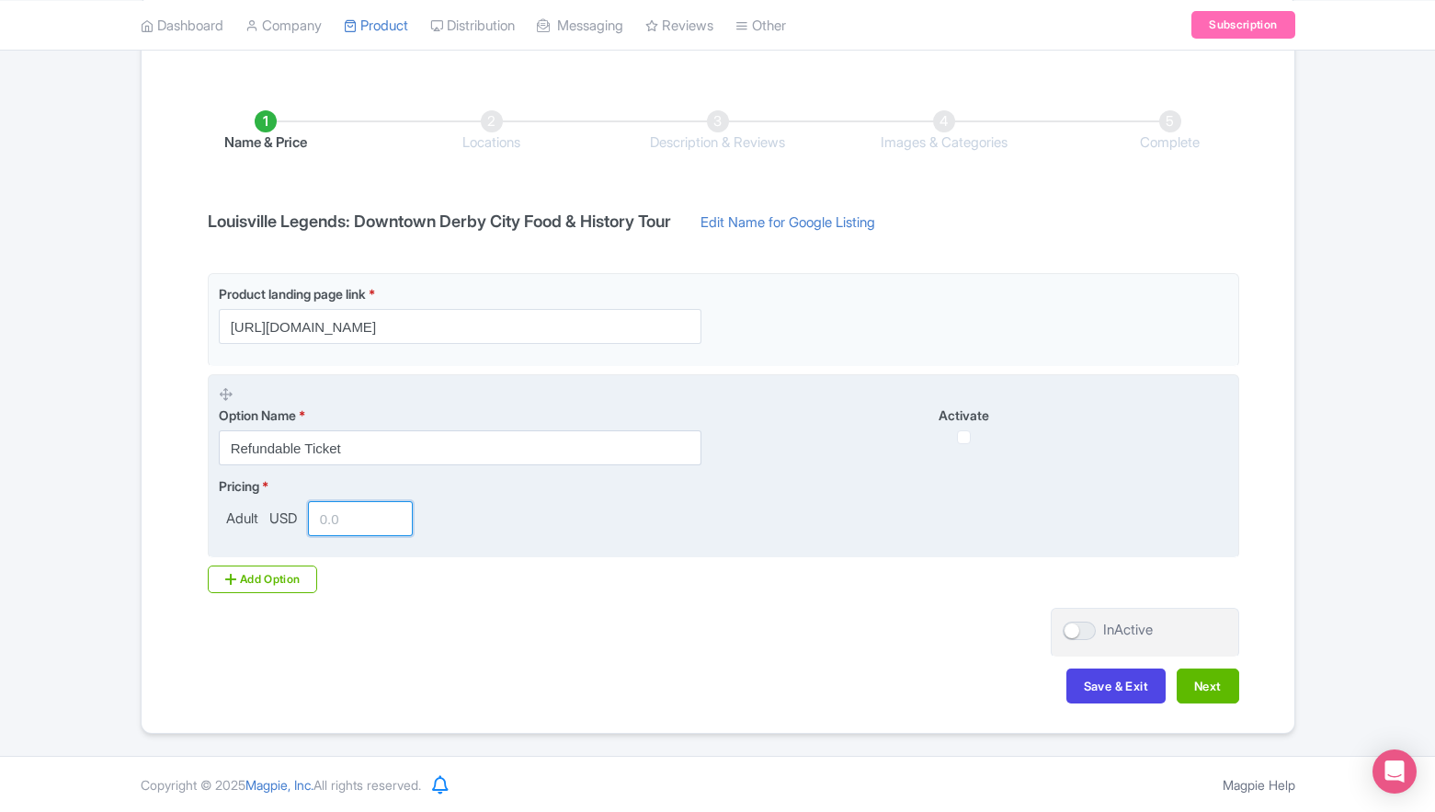
click at [363, 527] on input "number" at bounding box center [361, 518] width 106 height 35
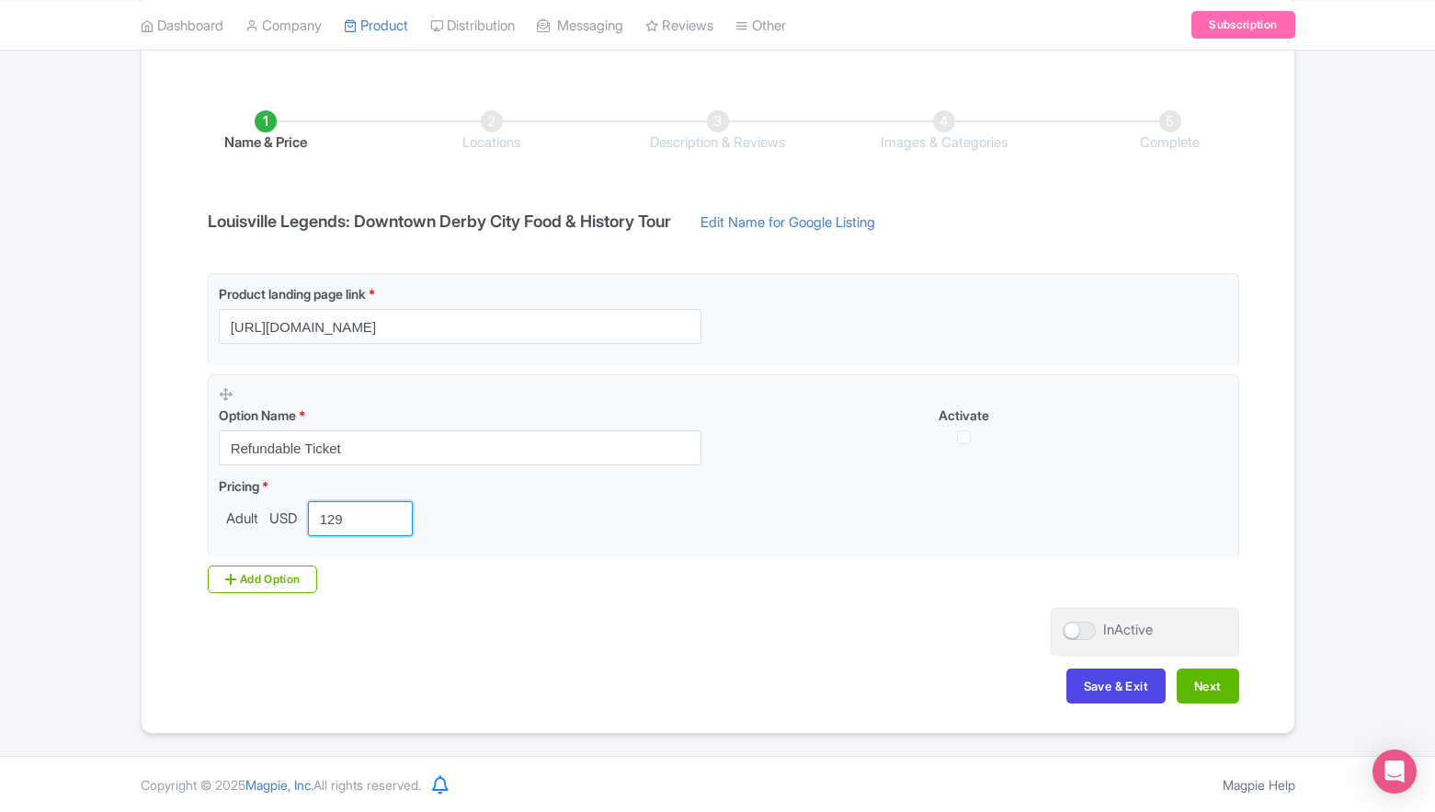
type input "129"
click at [677, 614] on div "Name & Price Locations Description & Reviews Images & Categories Complete Louis…" at bounding box center [718, 398] width 1131 height 648
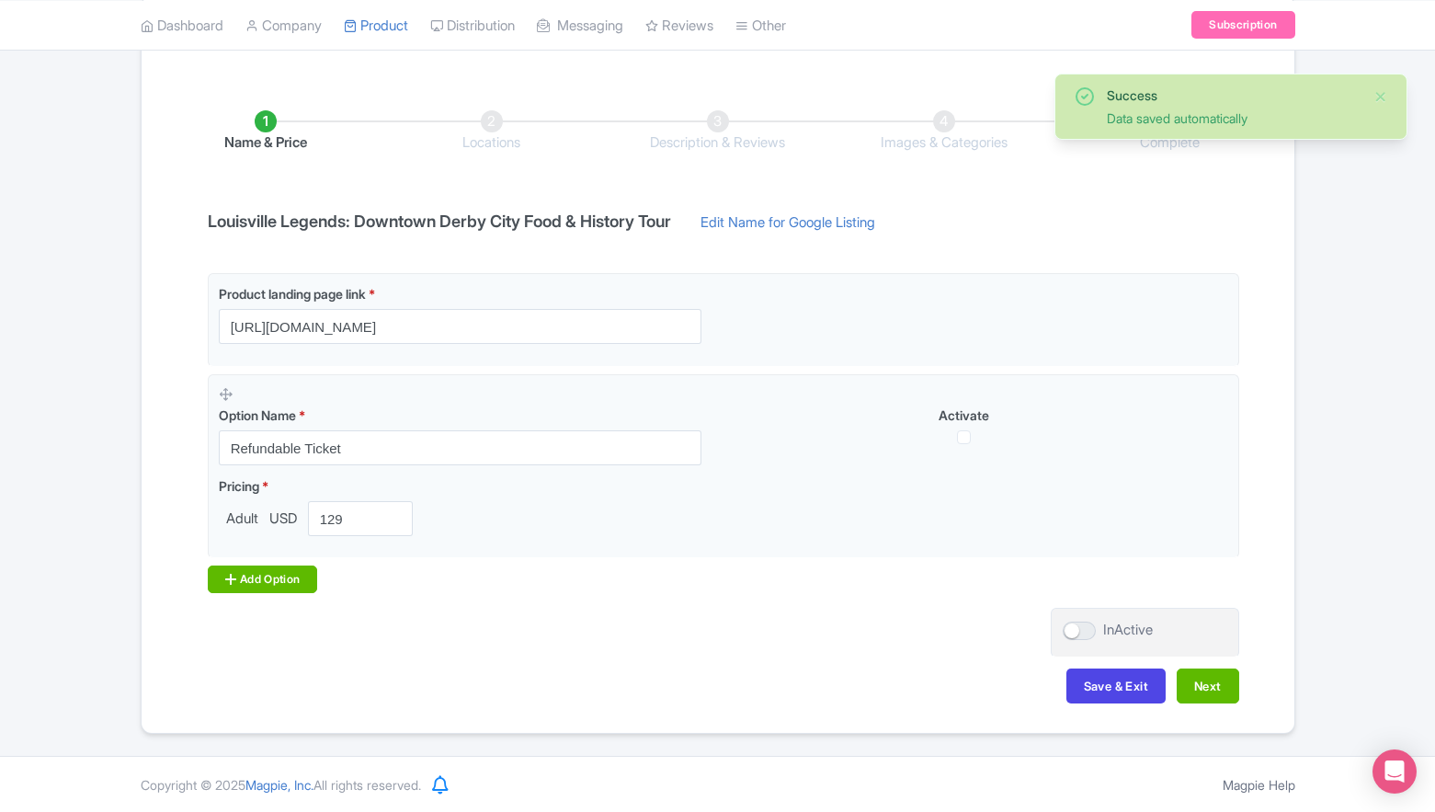
click at [252, 578] on div "Add Option" at bounding box center [263, 580] width 110 height 28
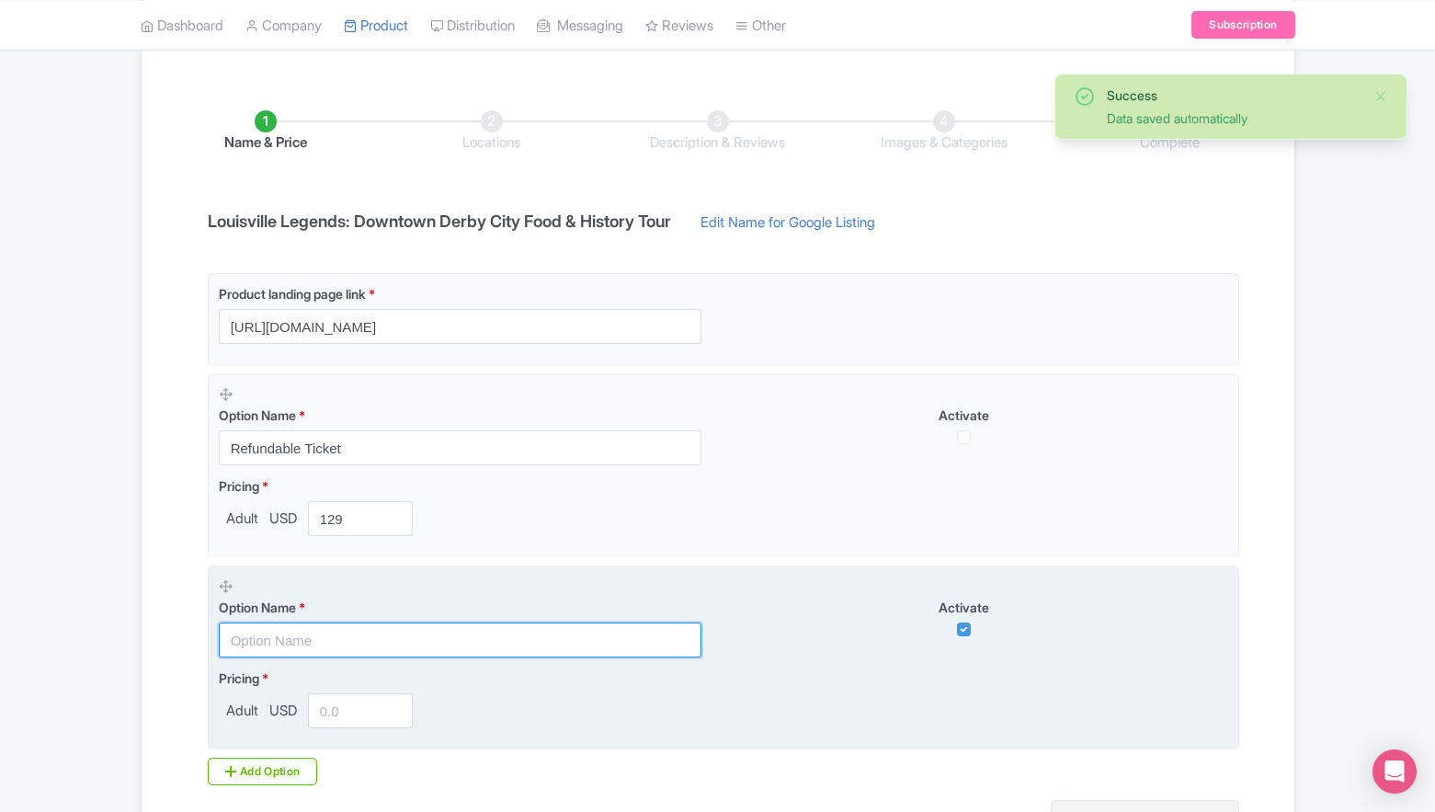
click at [255, 635] on input "text" at bounding box center [460, 640] width 483 height 35
type input "Non-Refundable Ticket"
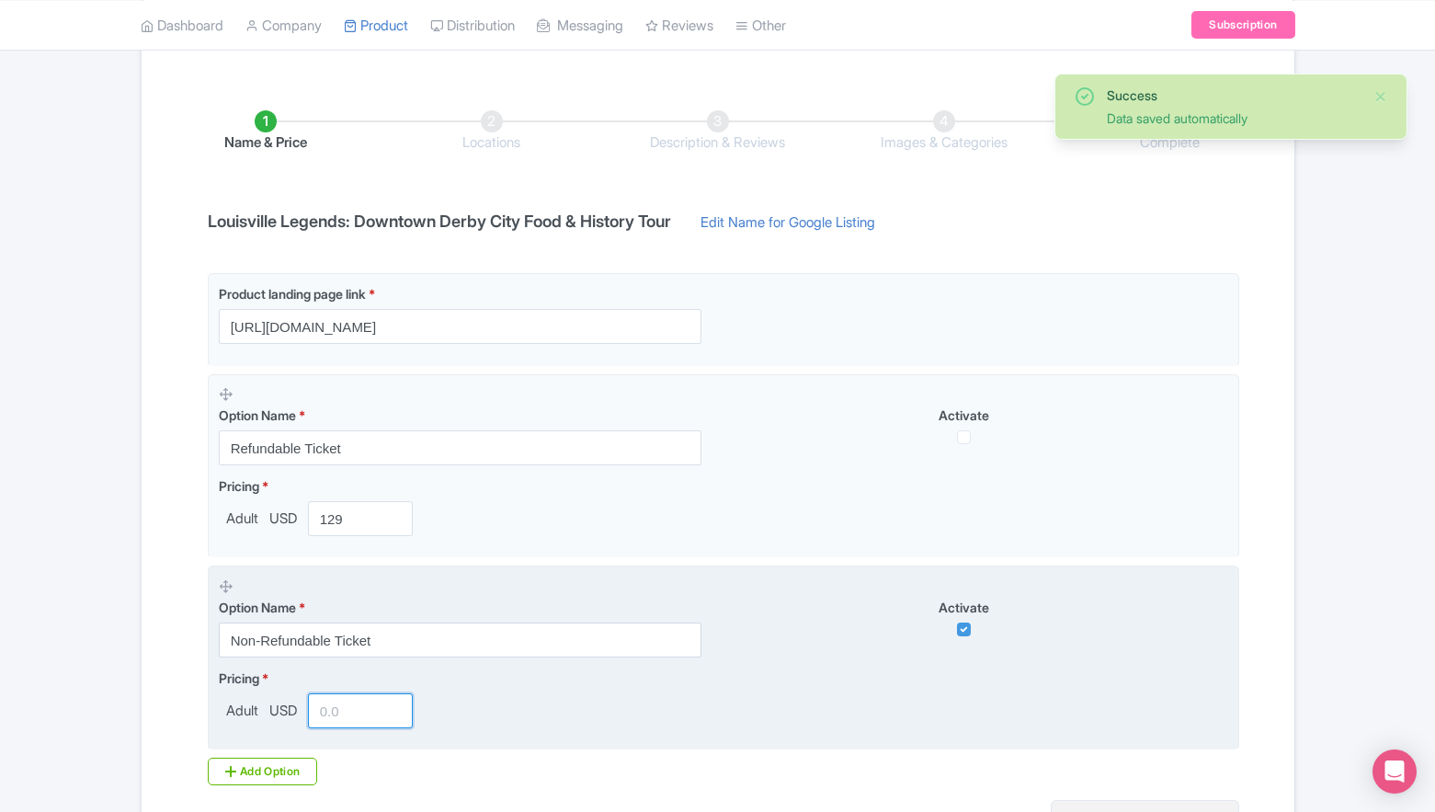
click at [337, 702] on input "number" at bounding box center [361, 710] width 106 height 35
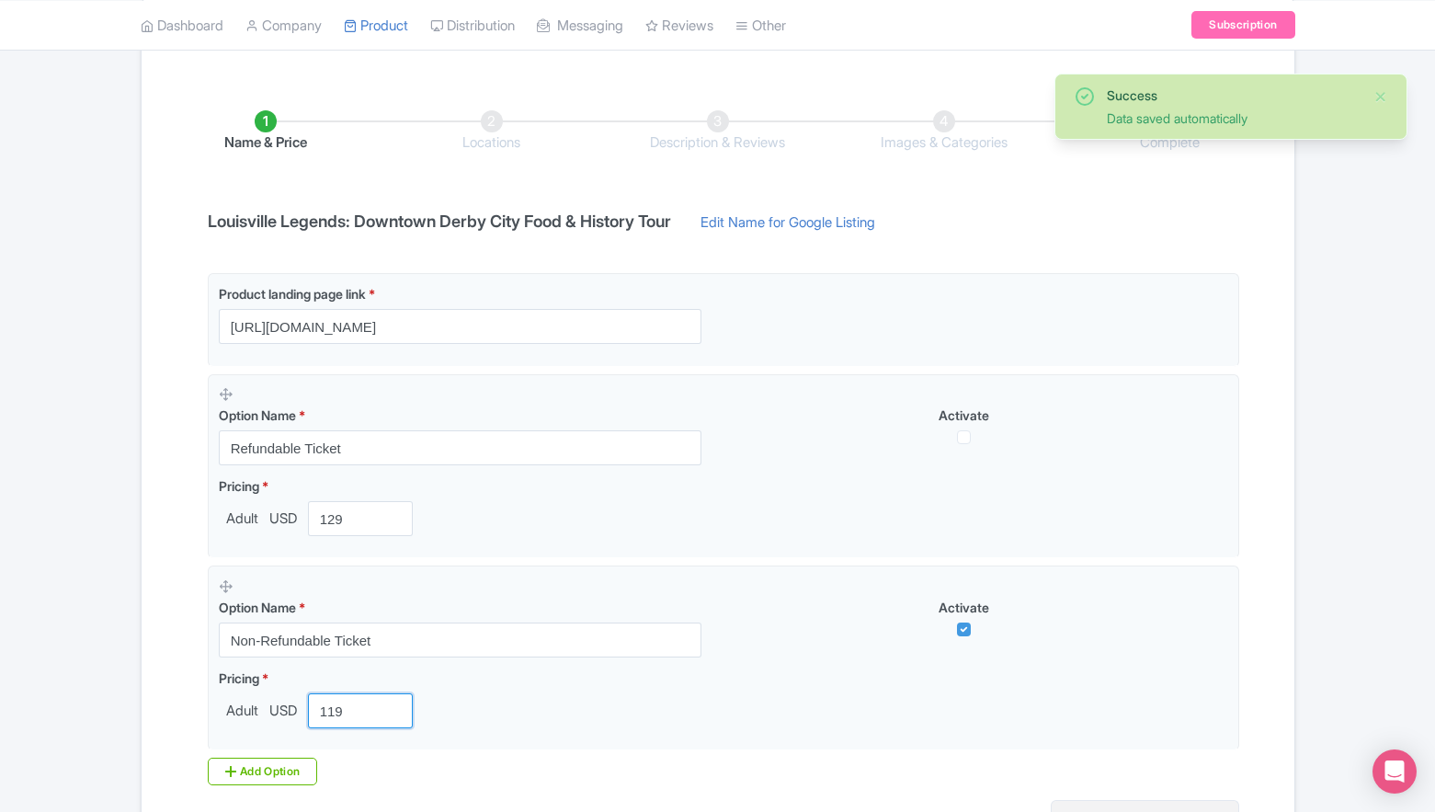
type input "119"
click at [646, 763] on div "Product landing page link * https://louisvillefoodtours.com/tours/downtown-derb…" at bounding box center [718, 529] width 1043 height 512
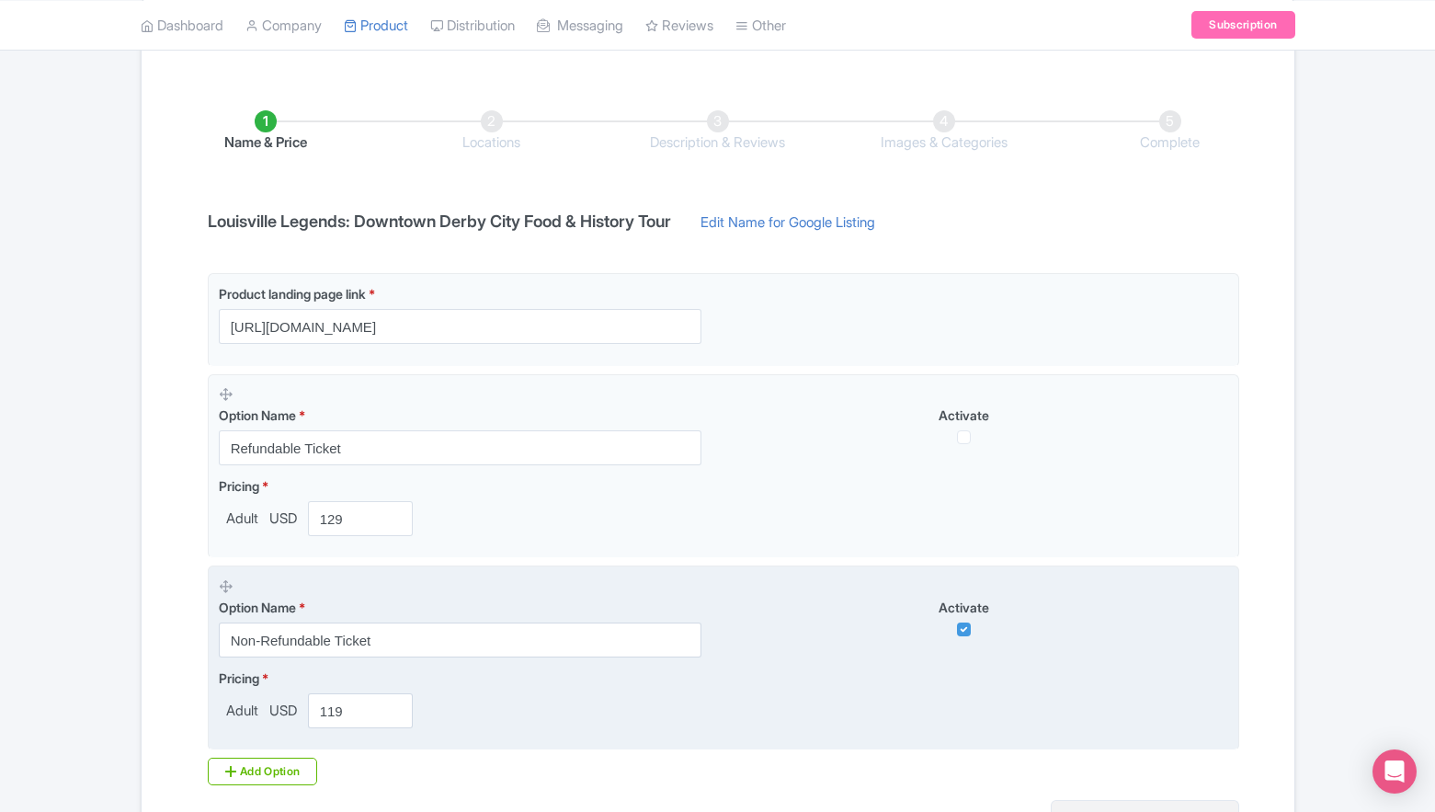
scroll to position [429, 0]
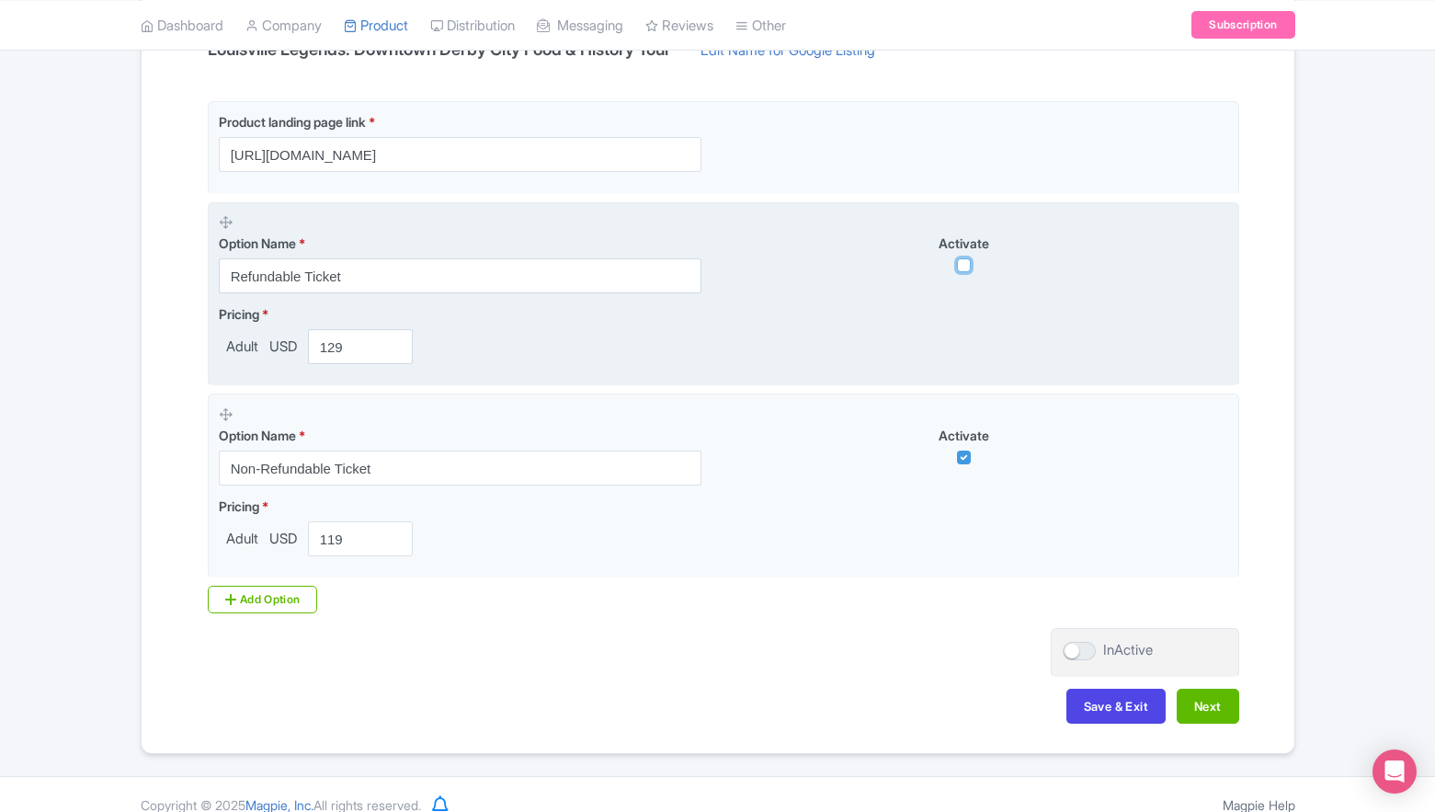
click at [961, 269] on input "checkbox" at bounding box center [964, 265] width 14 height 14
checkbox input "true"
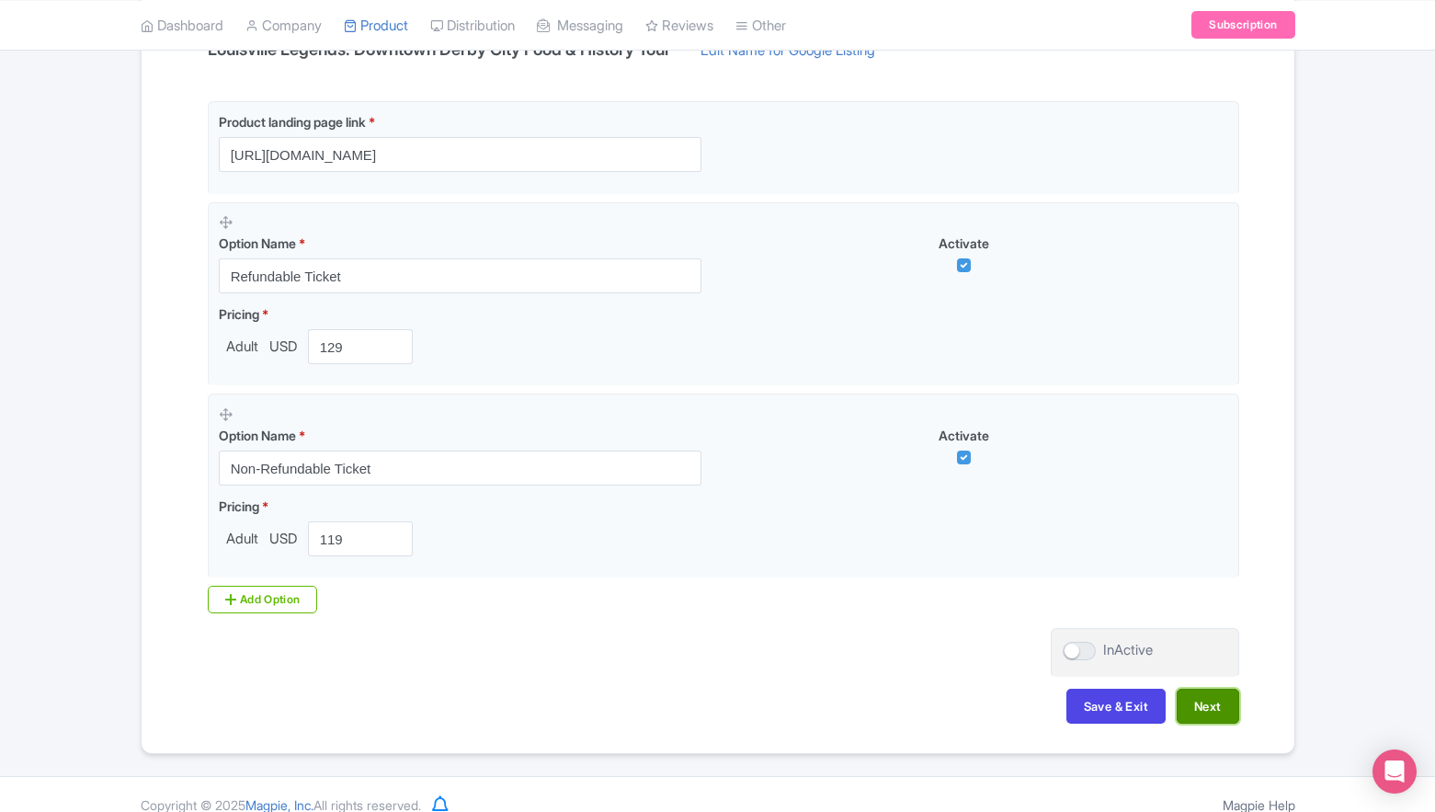
click at [1202, 703] on button "Next" at bounding box center [1208, 706] width 63 height 35
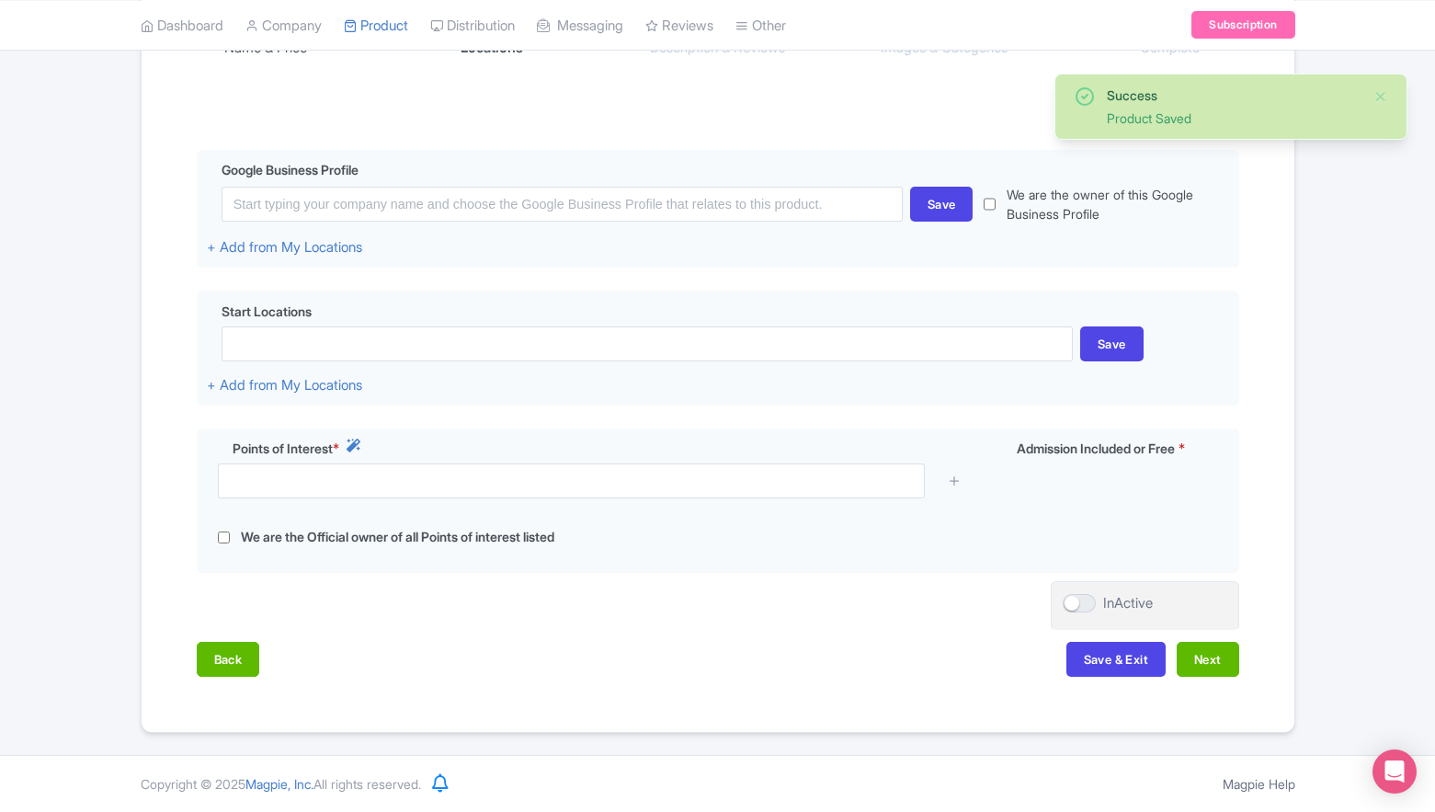
scroll to position [354, 0]
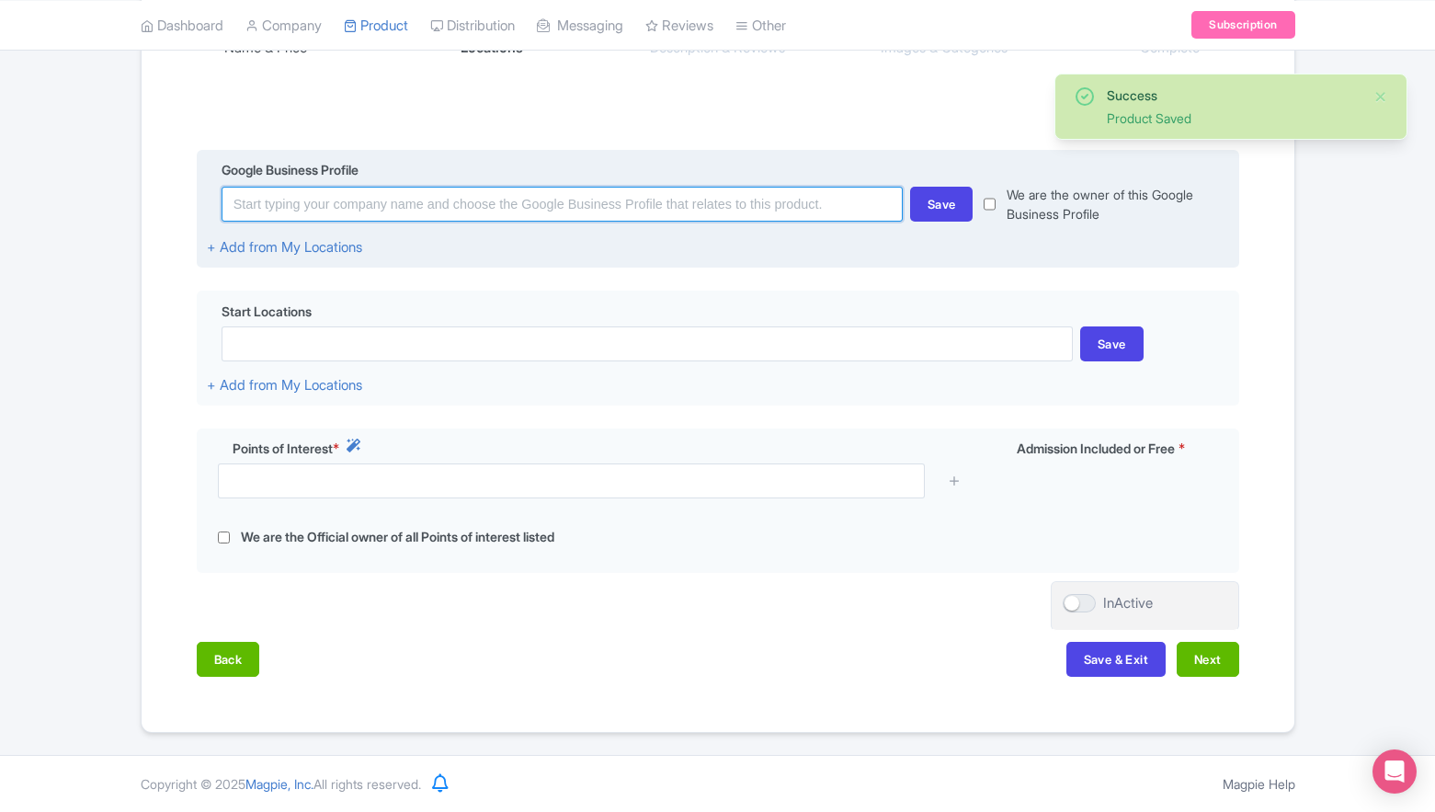
click at [361, 206] on input at bounding box center [562, 204] width 681 height 35
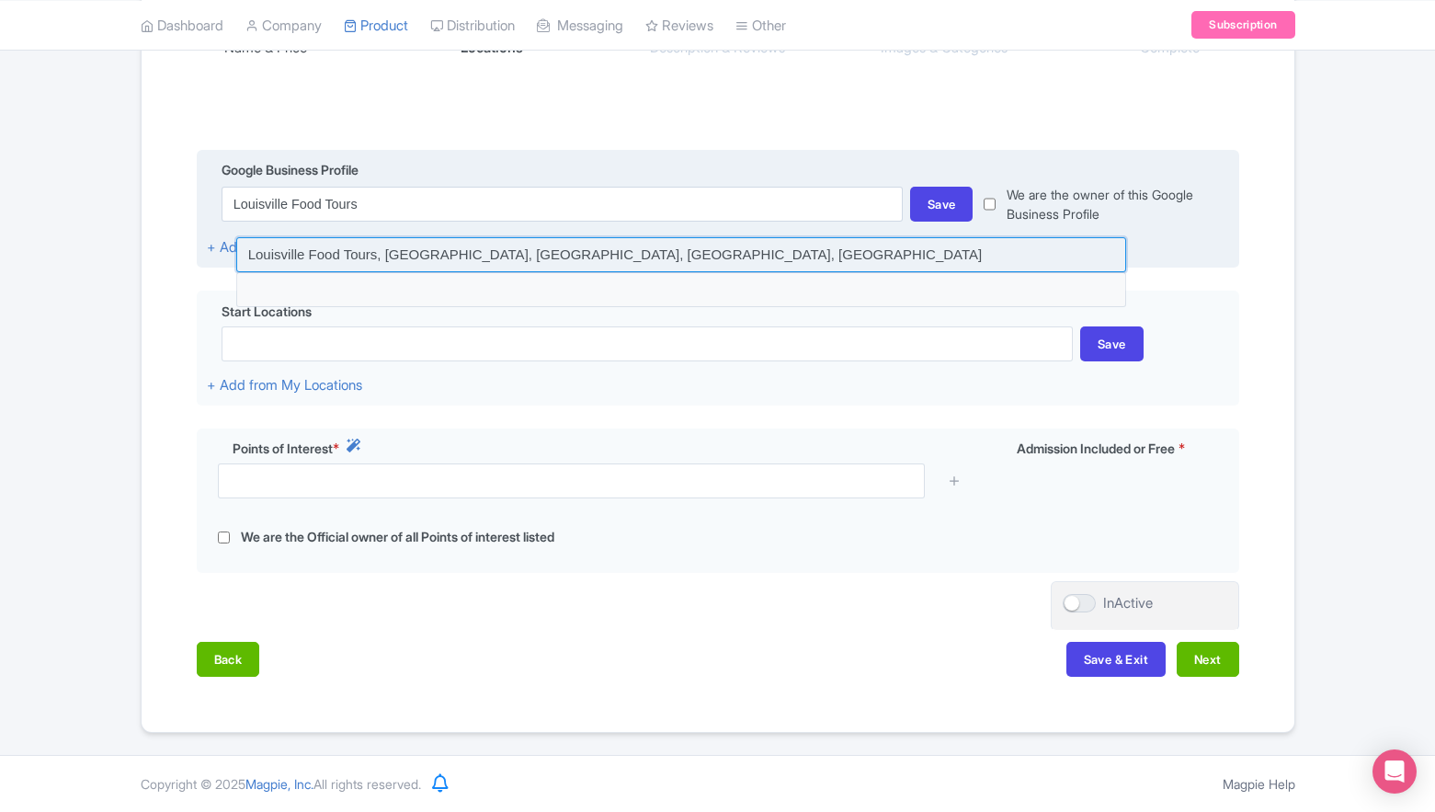
click at [798, 244] on input at bounding box center [681, 254] width 890 height 35
type input "Louisville Food Tours, [GEOGRAPHIC_DATA], [GEOGRAPHIC_DATA], [GEOGRAPHIC_DATA],…"
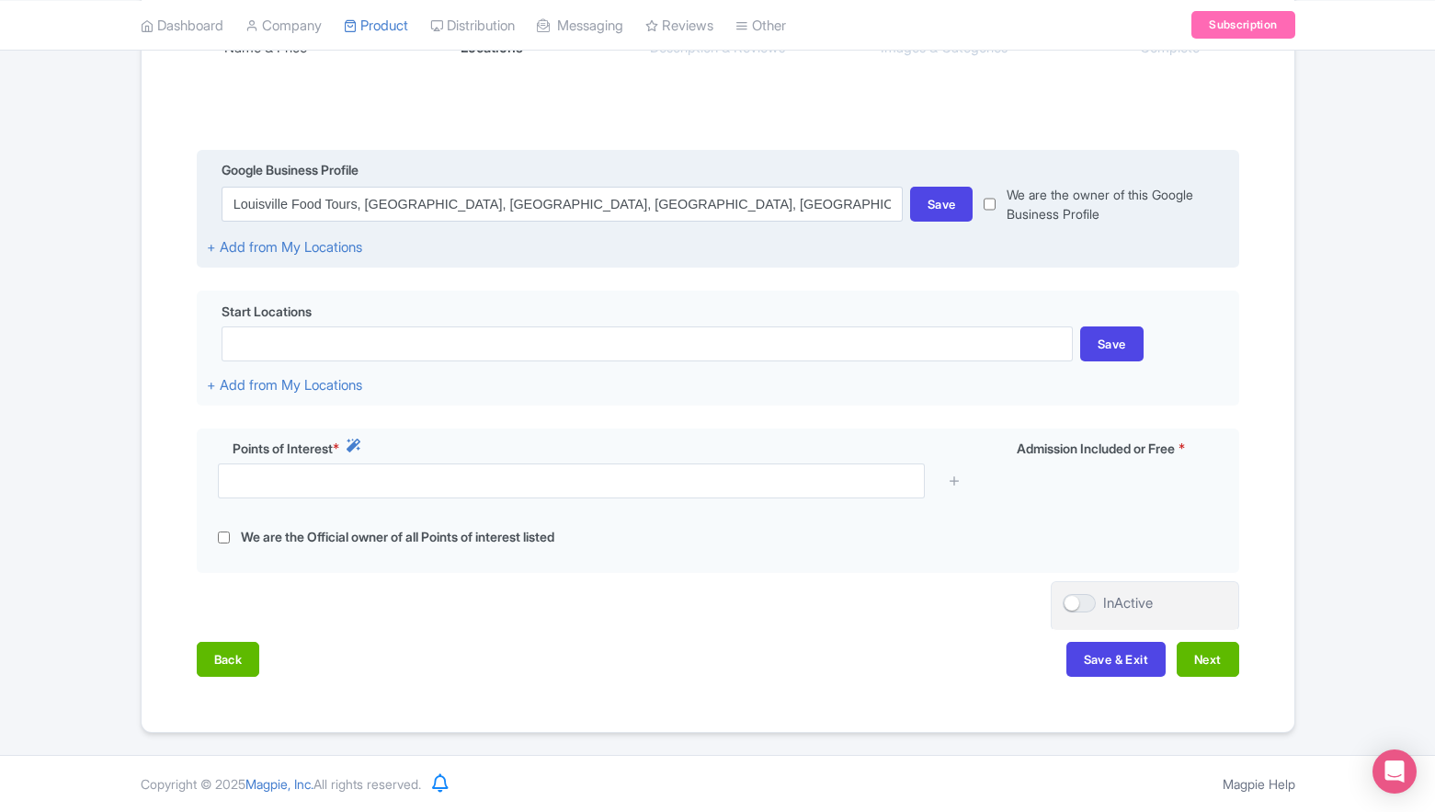
click at [989, 201] on input "checkbox" at bounding box center [990, 204] width 12 height 39
checkbox input "true"
click at [927, 213] on div "Save" at bounding box center [941, 204] width 63 height 35
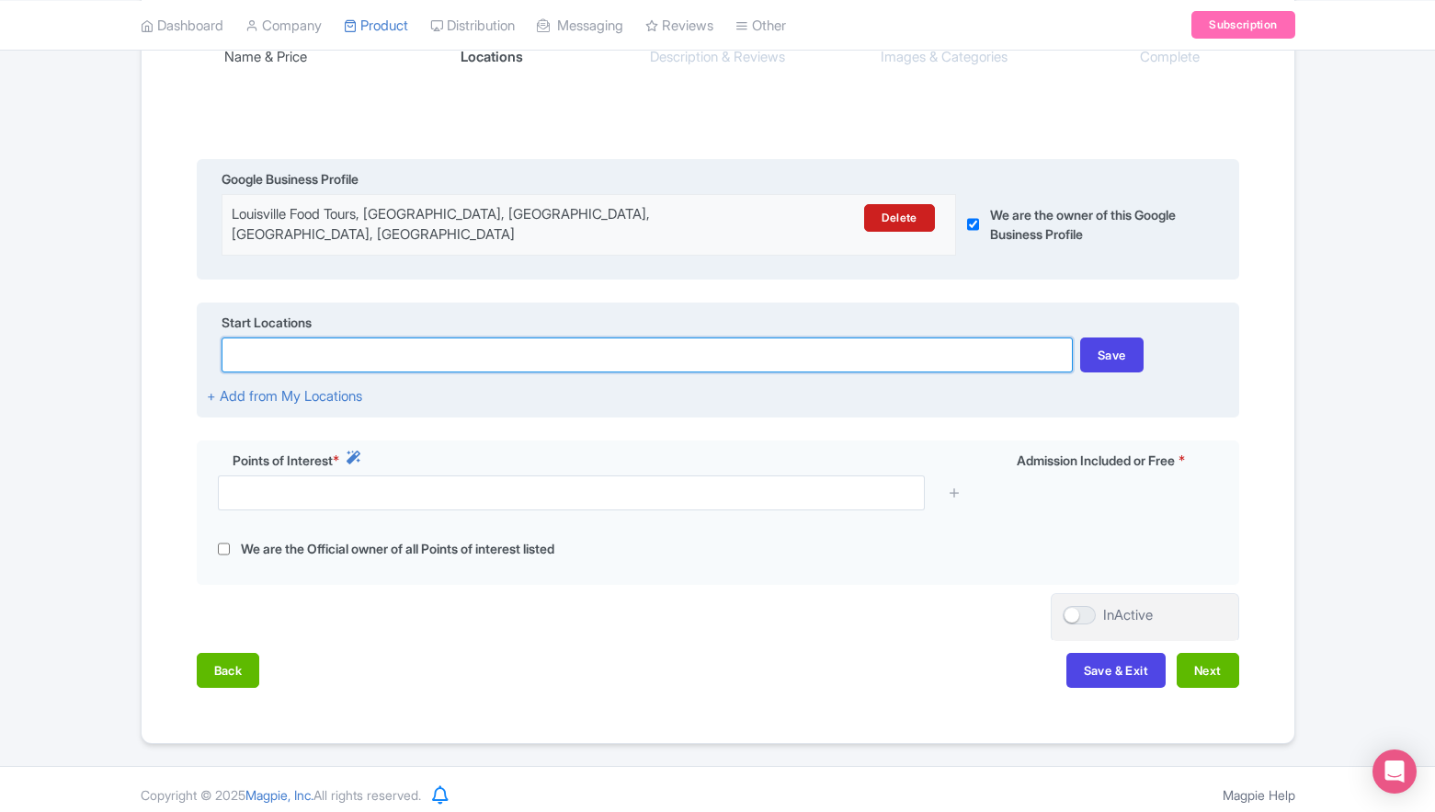
click at [486, 337] on input at bounding box center [648, 354] width 852 height 35
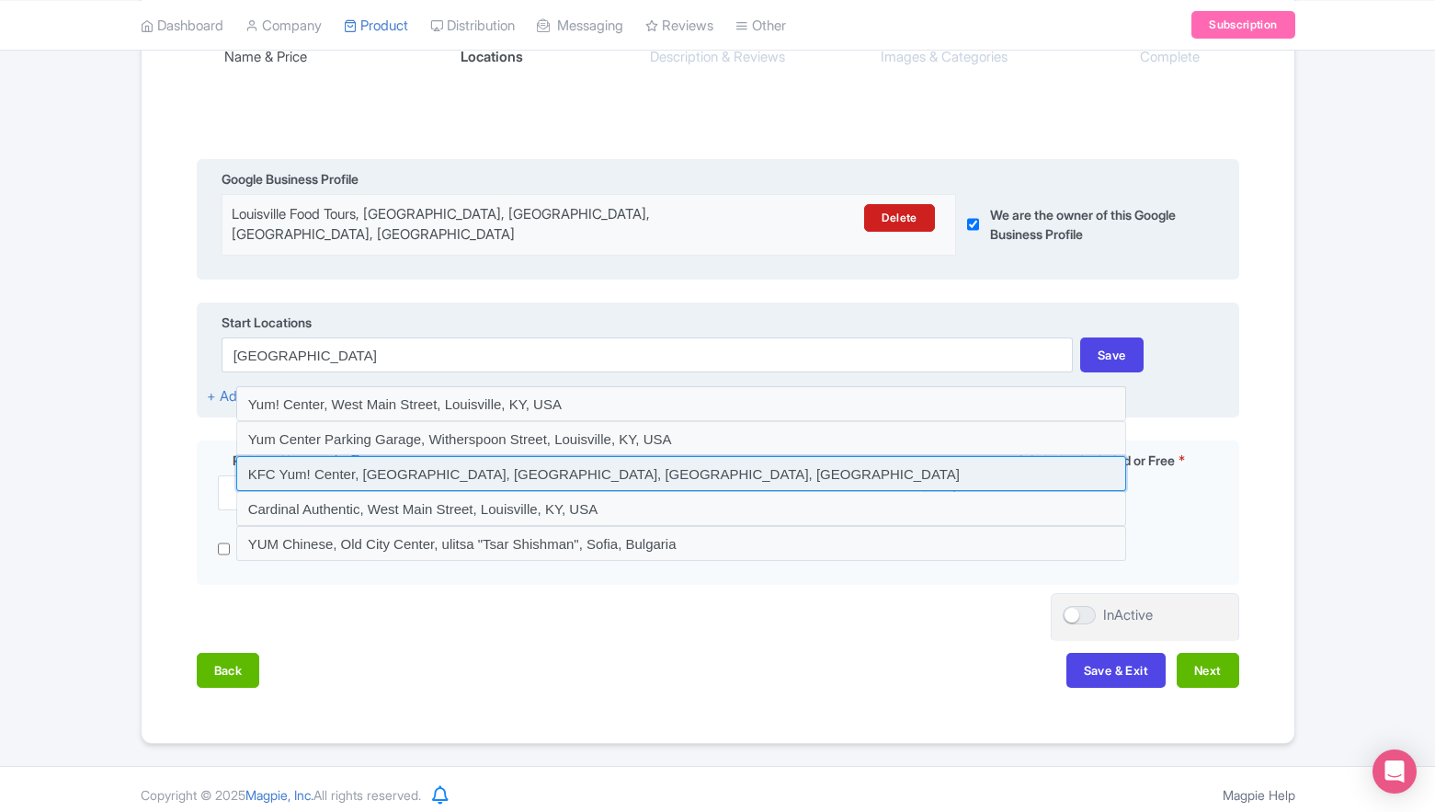
click at [433, 467] on input at bounding box center [681, 473] width 890 height 35
type input "KFC Yum! Center, [GEOGRAPHIC_DATA], [GEOGRAPHIC_DATA], [GEOGRAPHIC_DATA], [GEOG…"
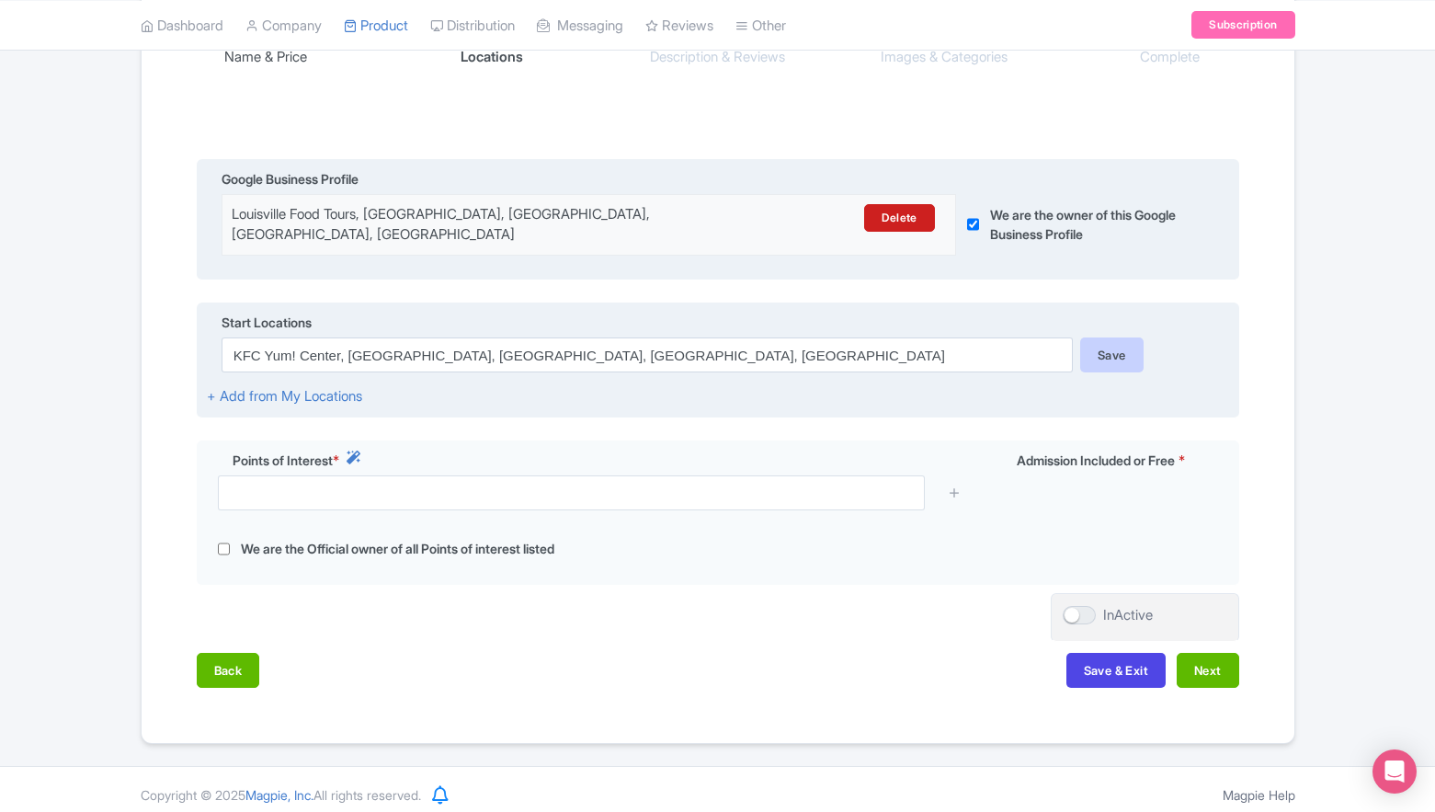
click at [1107, 341] on div "Save" at bounding box center [1112, 354] width 63 height 35
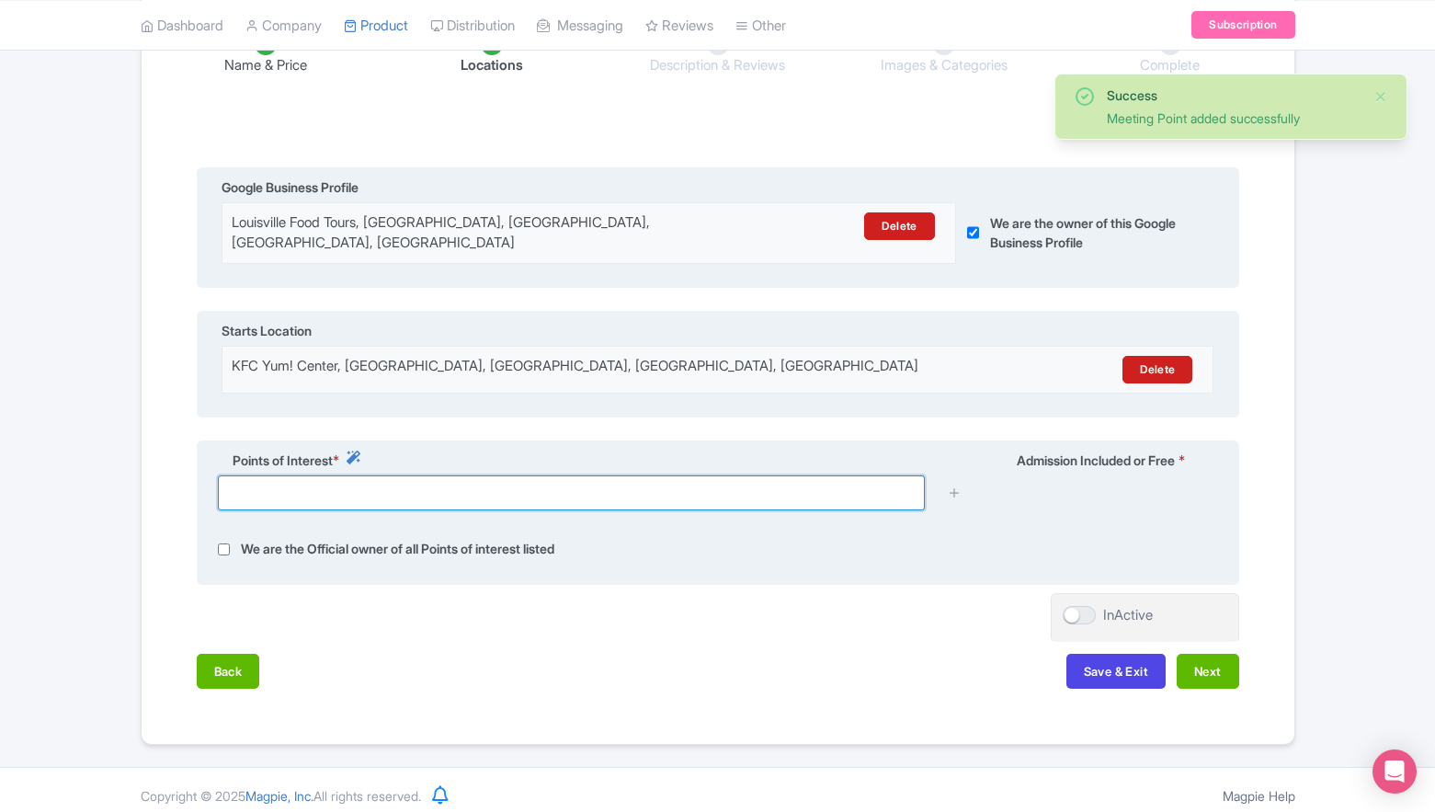
click at [505, 490] on input "text" at bounding box center [571, 492] width 707 height 35
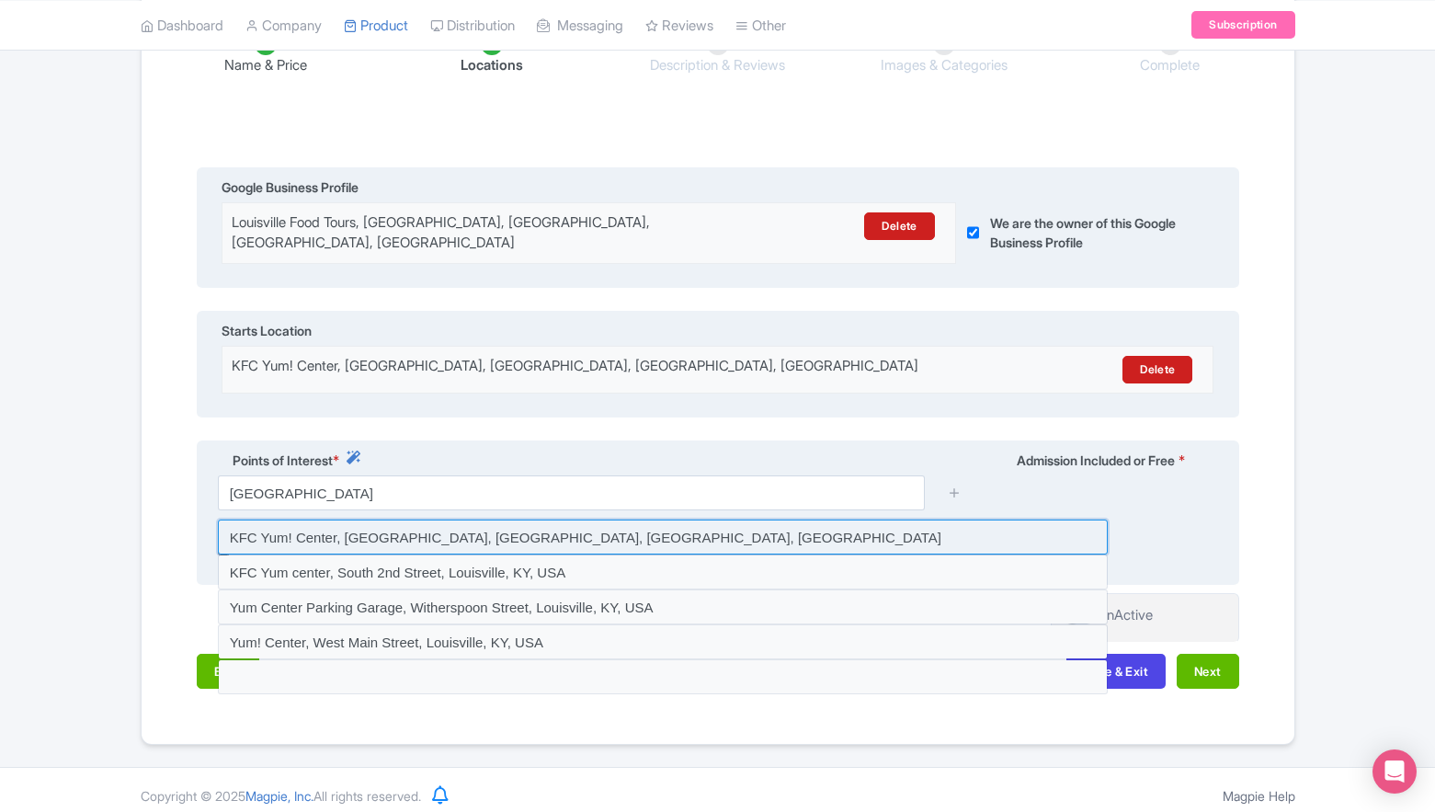
click at [481, 522] on input at bounding box center [663, 537] width 890 height 35
type input "KFC Yum! Center, Arena Plaza, Louisville, KY, USA"
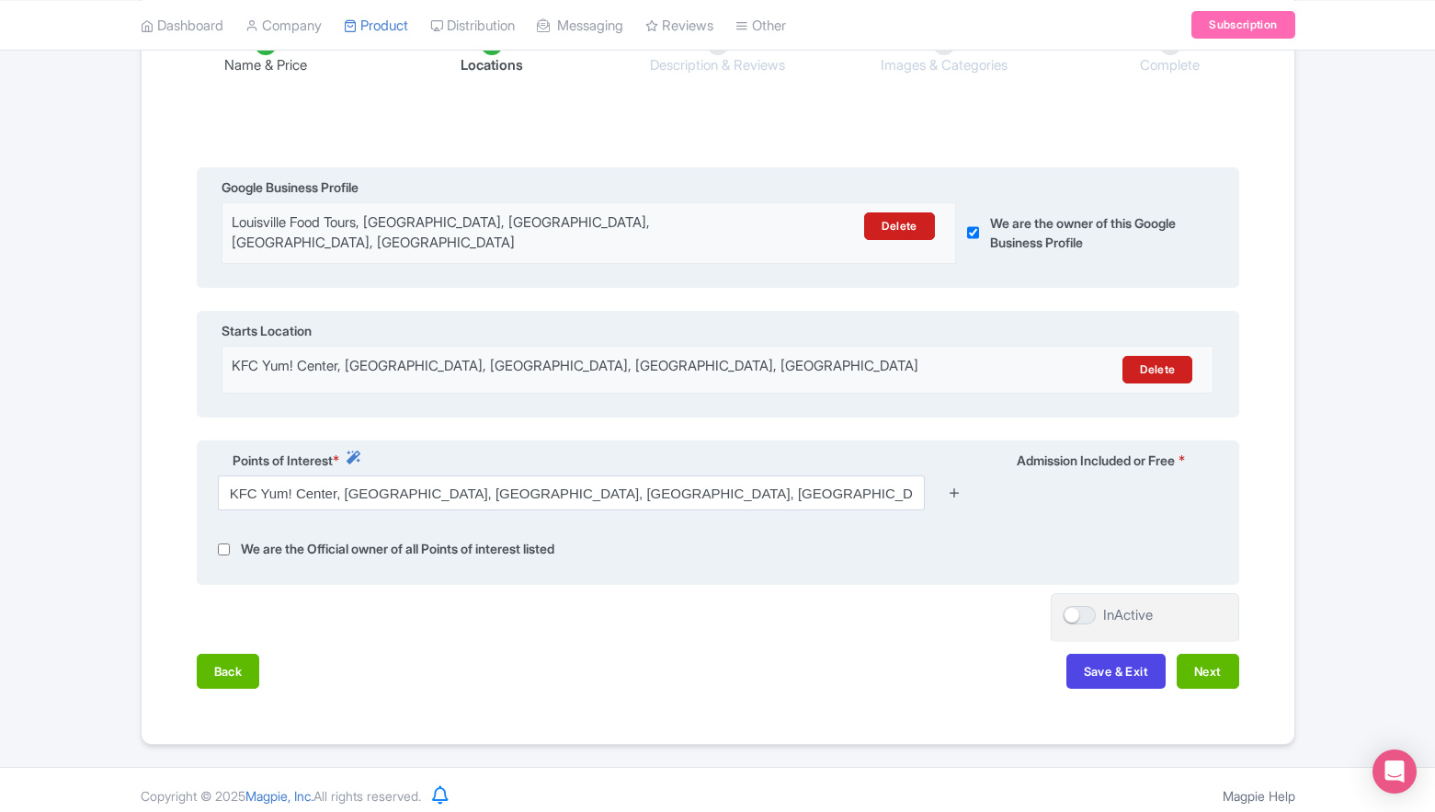
click at [958, 486] on icon at bounding box center [955, 493] width 14 height 14
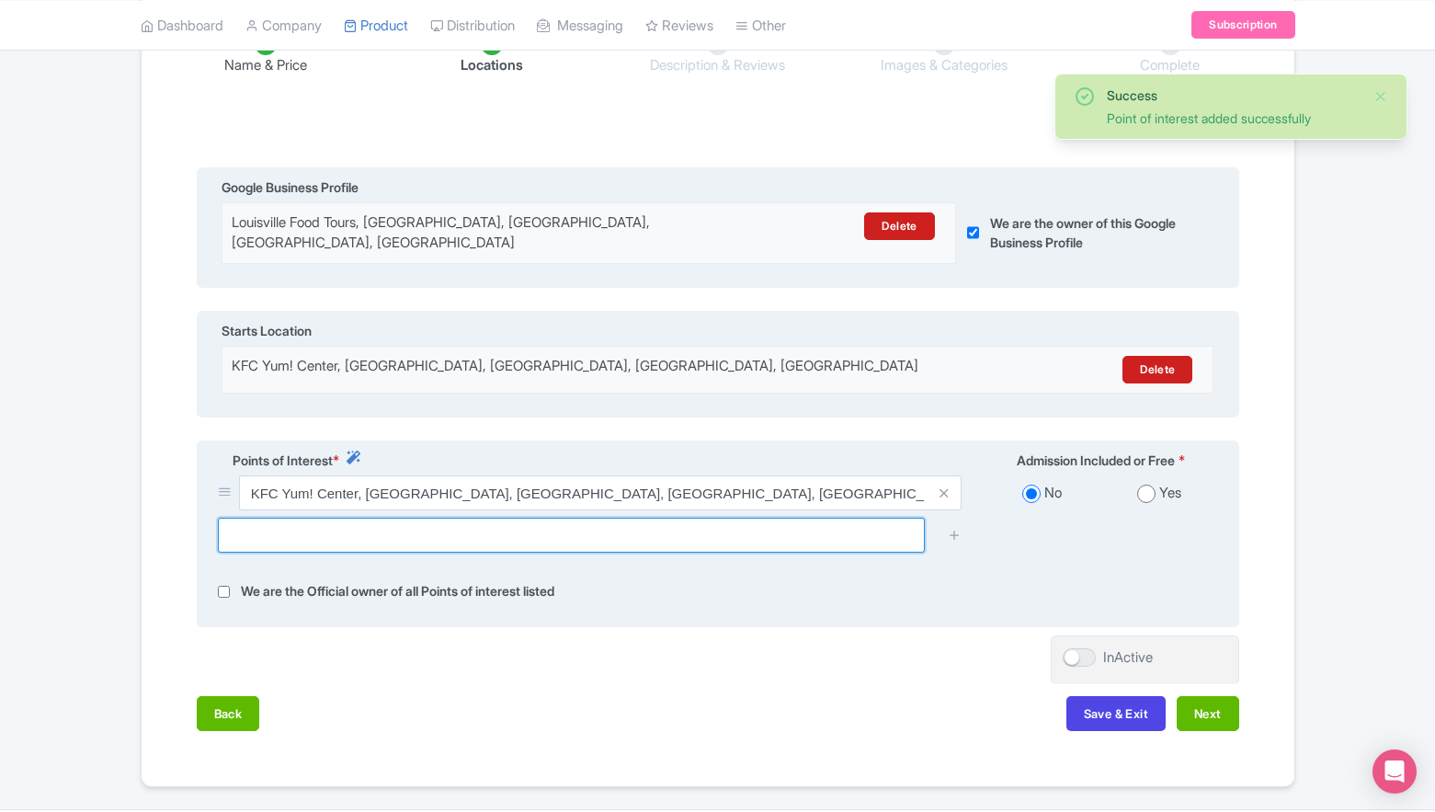
click at [824, 527] on input "text" at bounding box center [571, 535] width 707 height 35
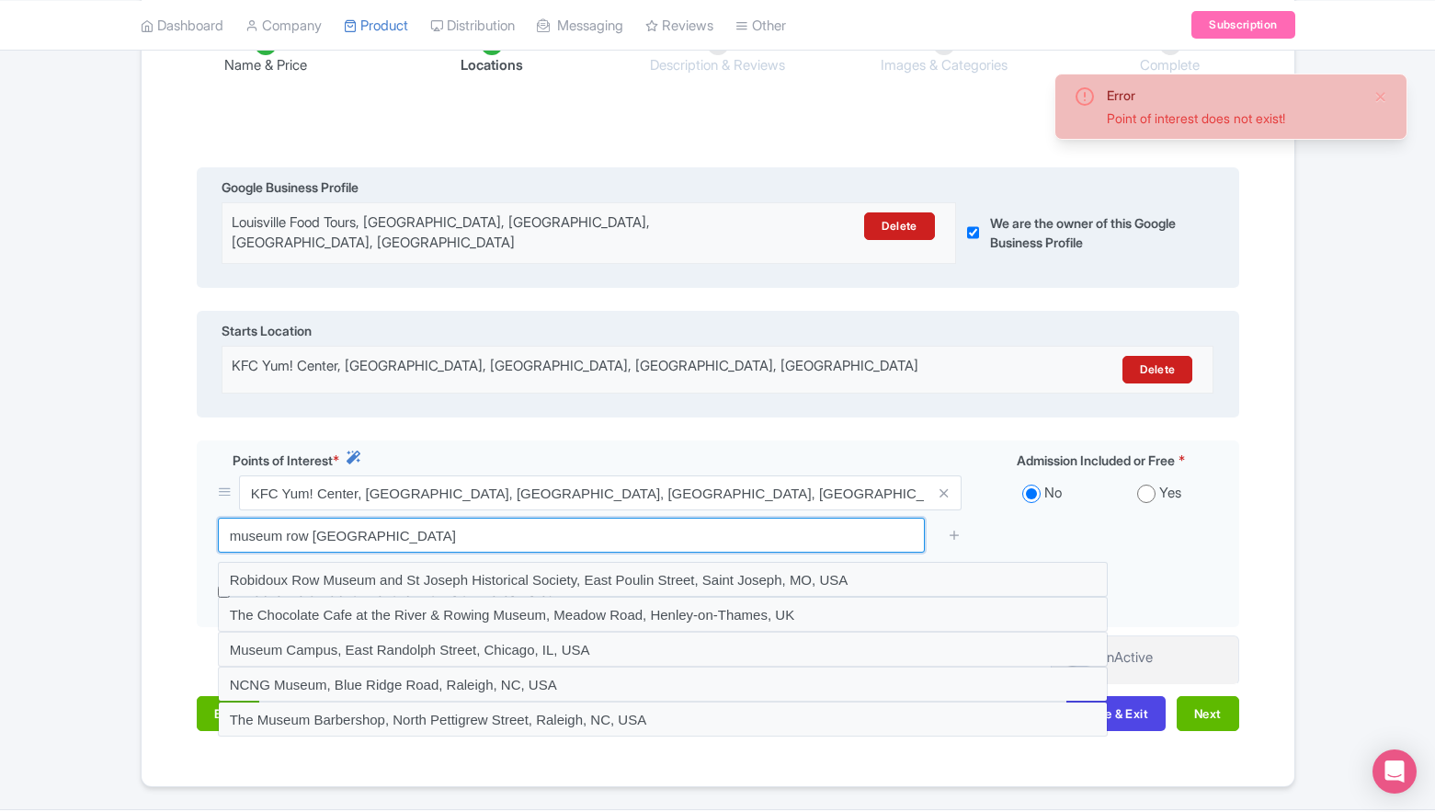
drag, startPoint x: 308, startPoint y: 527, endPoint x: 193, endPoint y: 521, distance: 115.1
click at [191, 520] on div "Name & Price Locations Description & Reviews Images & Categories Complete Edit …" at bounding box center [718, 372] width 1131 height 753
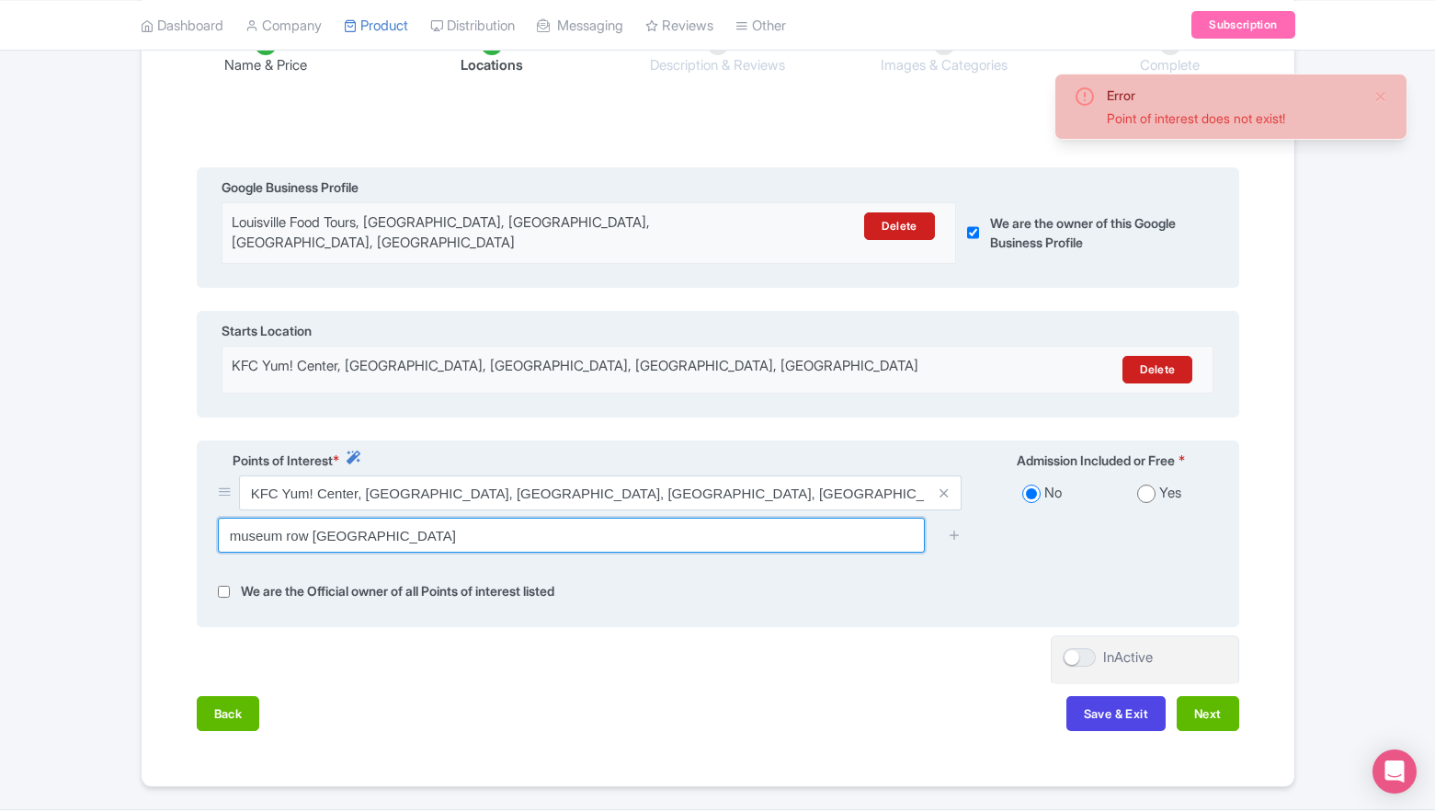
click at [247, 524] on input "museum row louisville" at bounding box center [571, 535] width 707 height 35
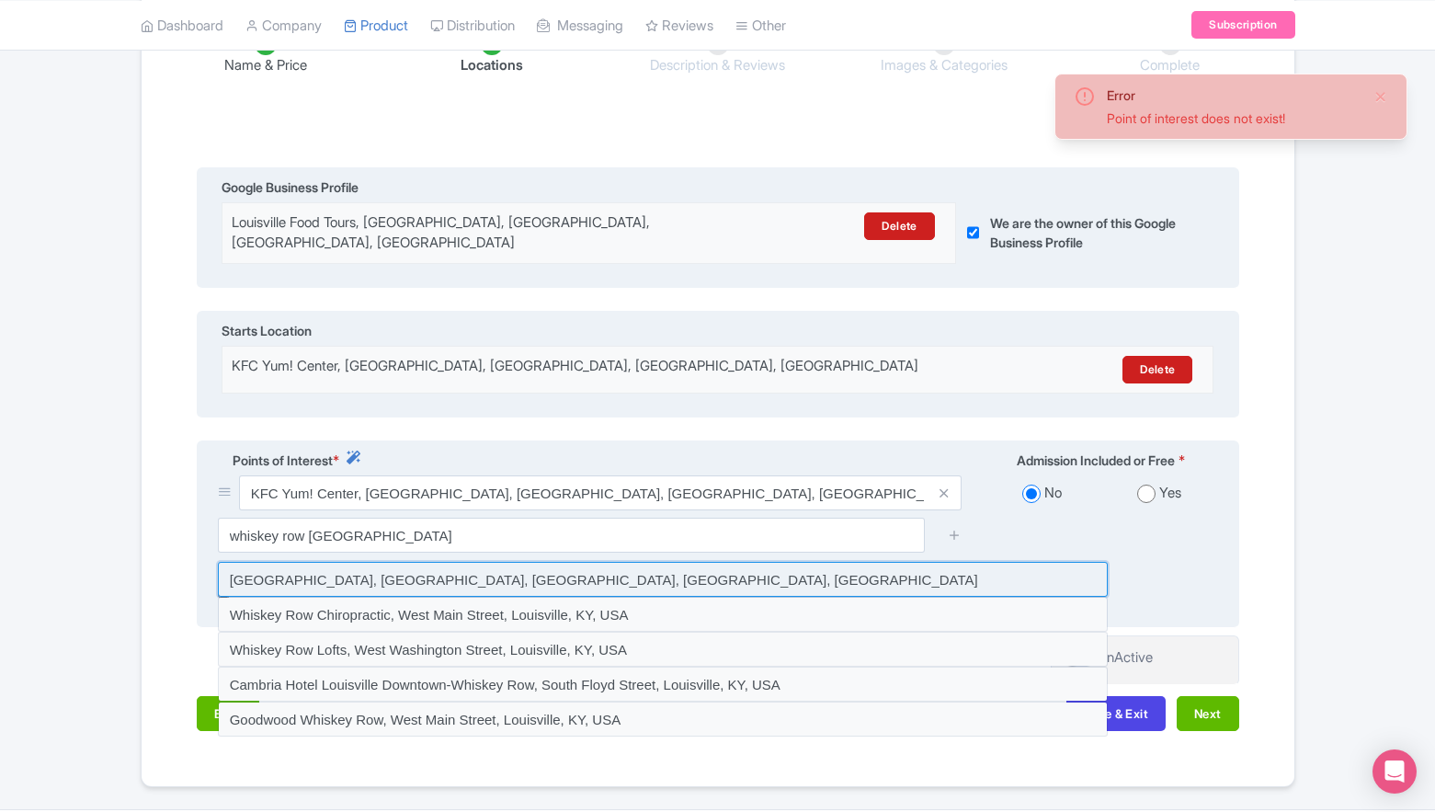
click at [365, 567] on input at bounding box center [663, 579] width 890 height 35
type input "Whiskey Row, West Main Street, Louisville, KY, USA"
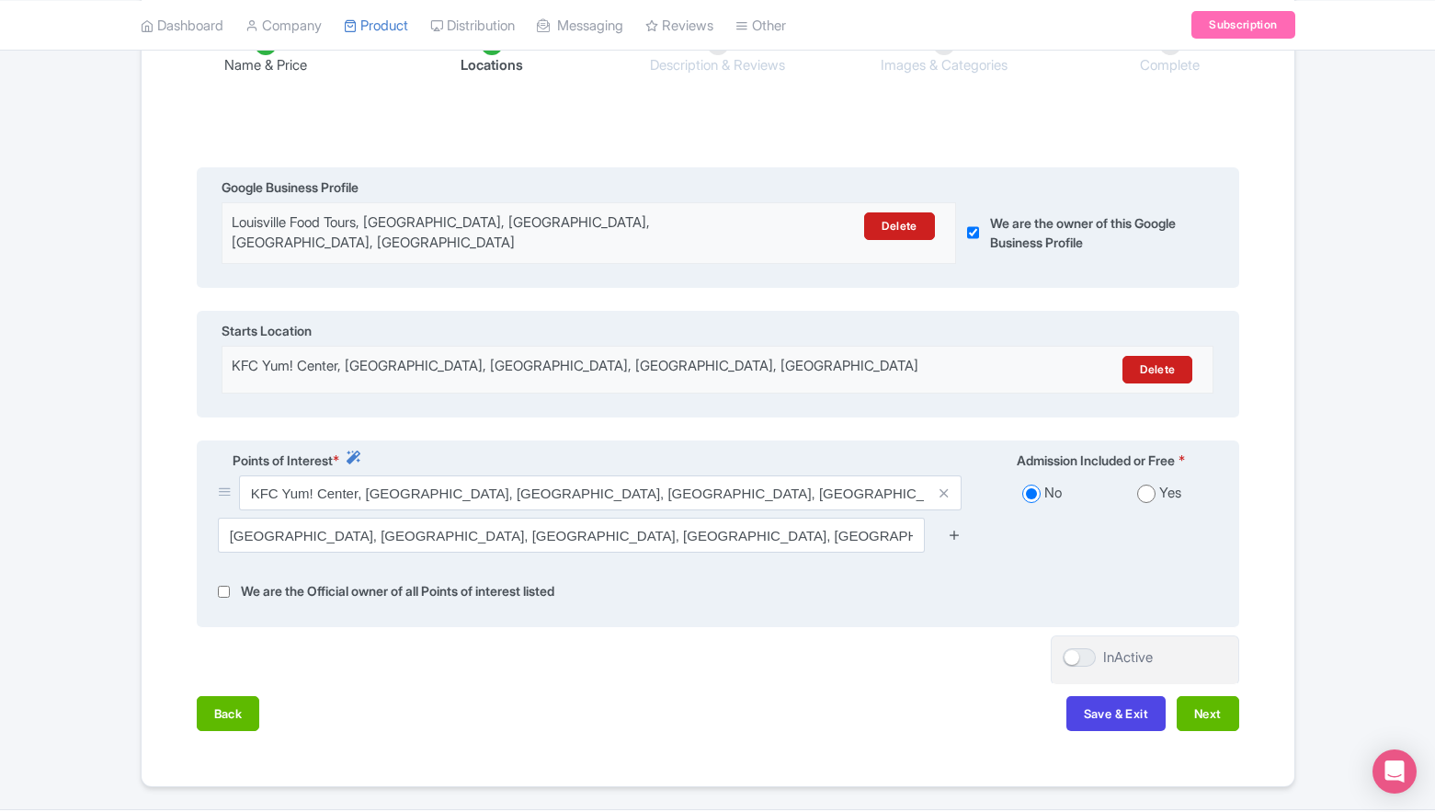
click at [954, 528] on icon at bounding box center [955, 535] width 14 height 14
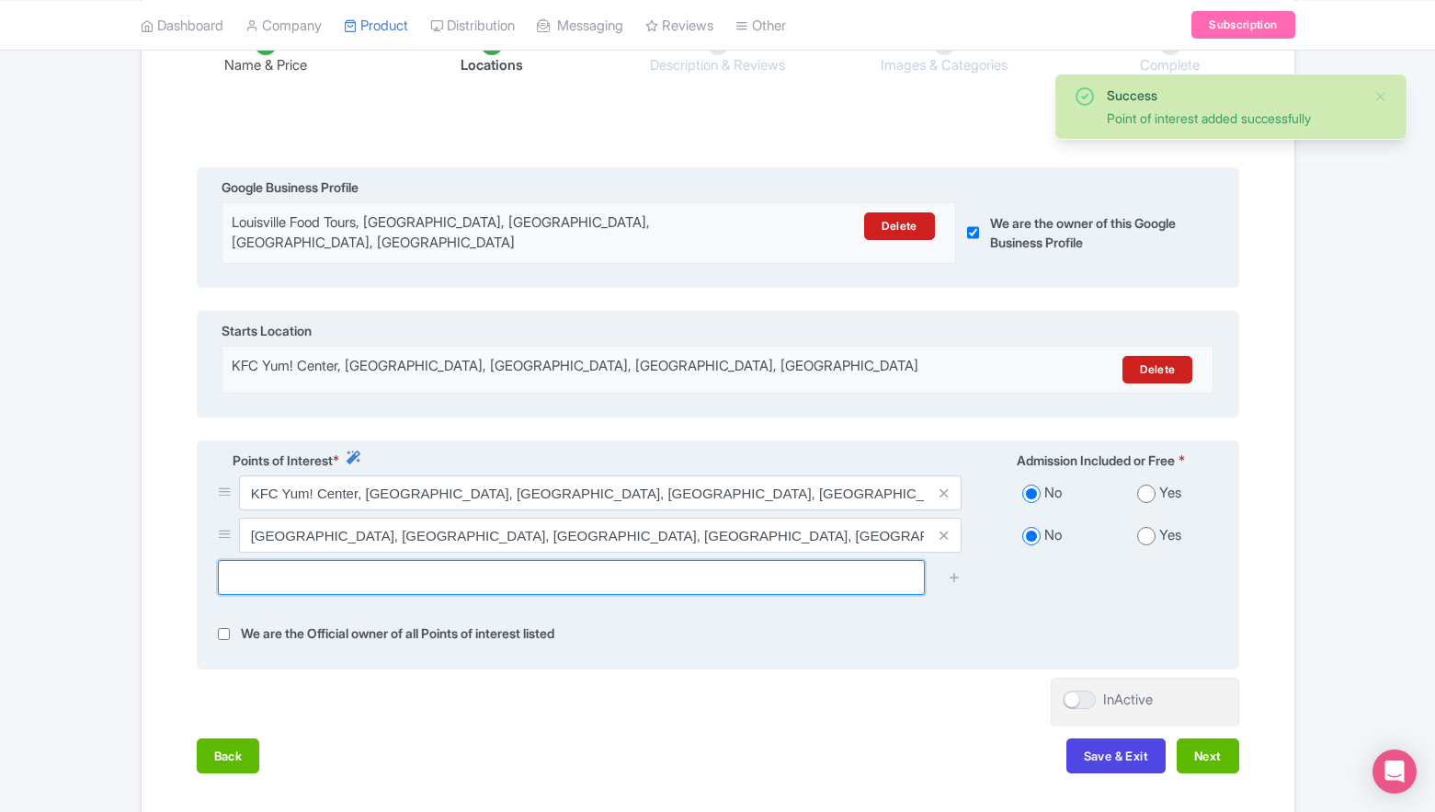
click at [868, 569] on input "text" at bounding box center [571, 577] width 707 height 35
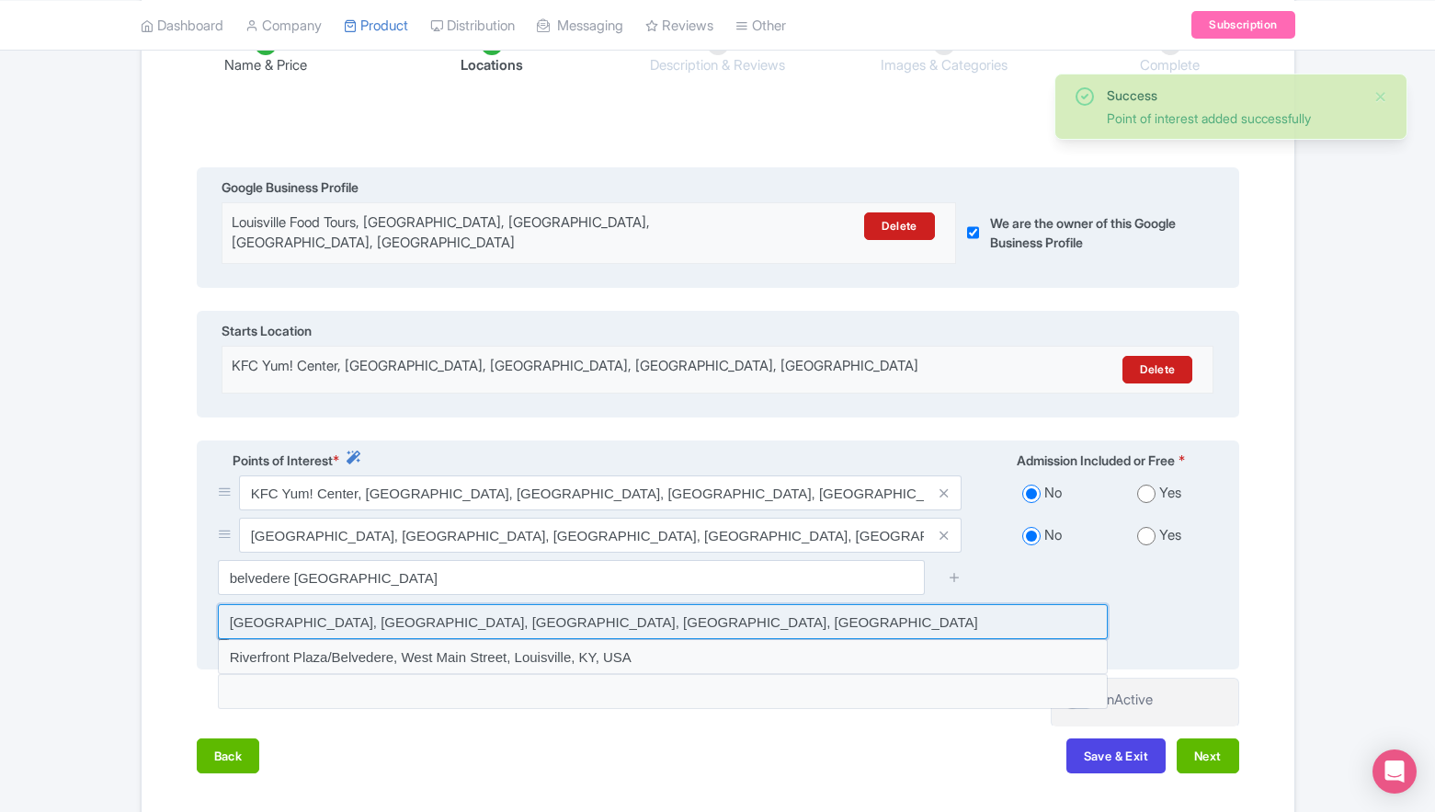
click at [483, 612] on input at bounding box center [663, 621] width 890 height 35
type input "Belvedere, North 6th Street, Louisville, KY, USA"
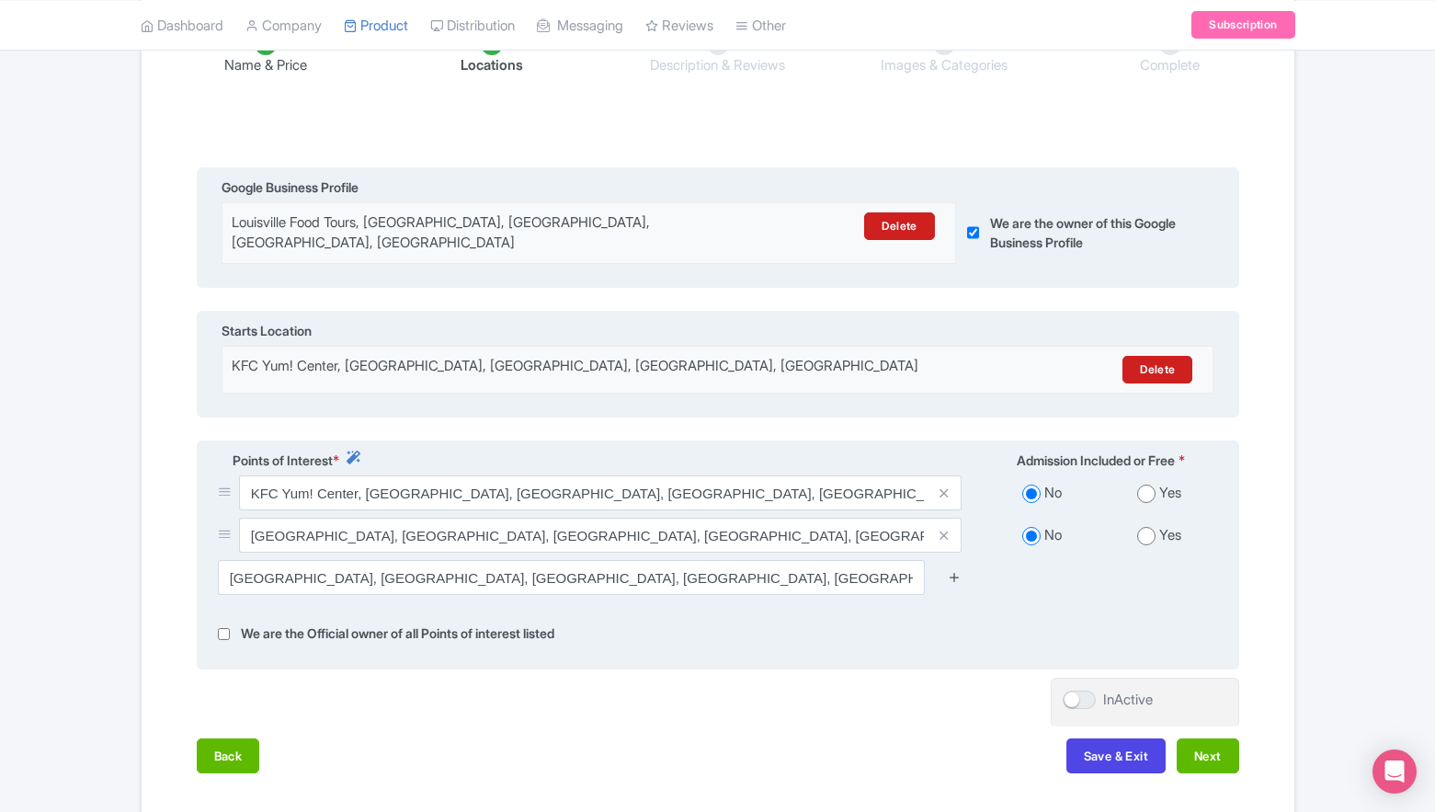
click at [958, 570] on icon at bounding box center [955, 577] width 14 height 14
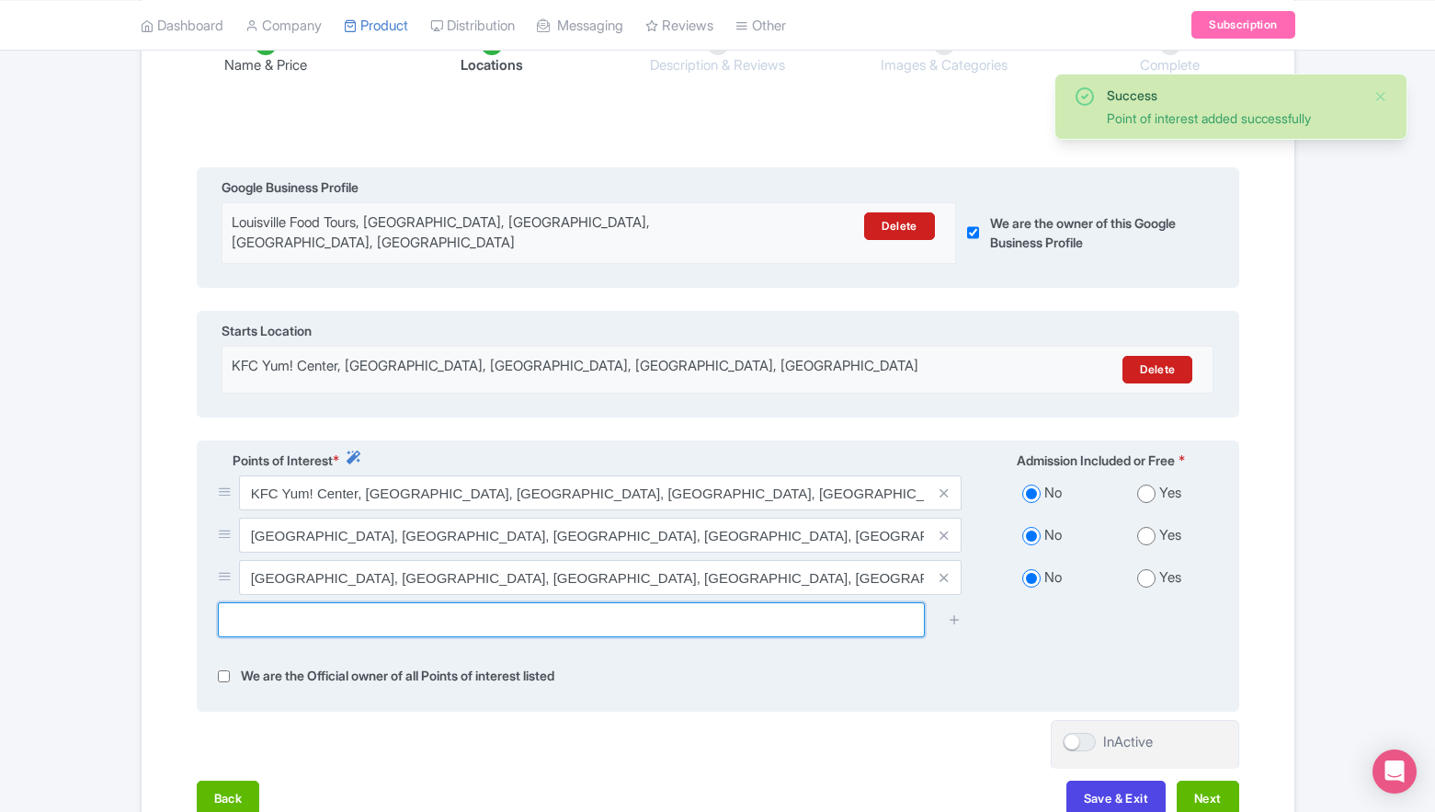
click at [770, 609] on input "text" at bounding box center [571, 619] width 707 height 35
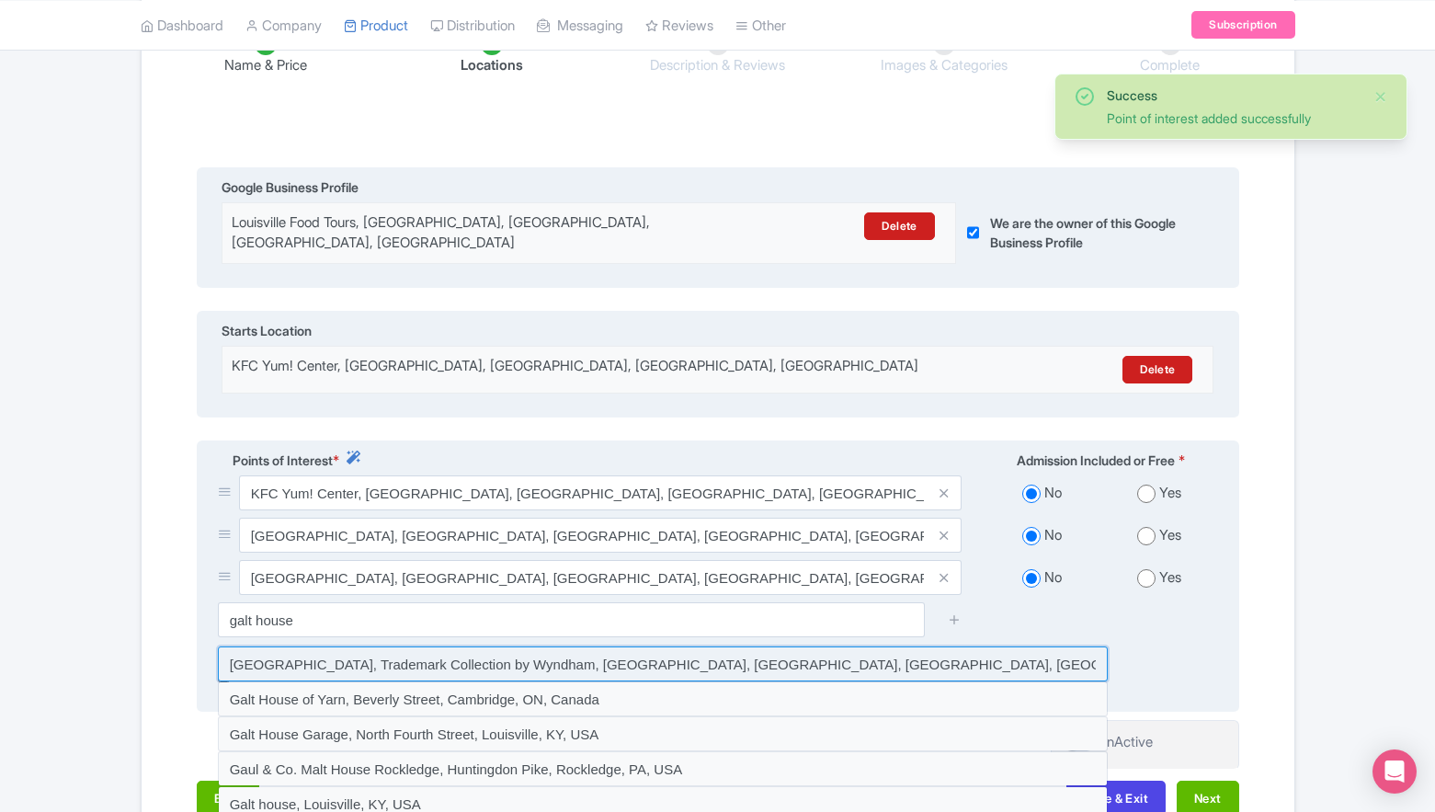
click at [425, 658] on input at bounding box center [663, 663] width 890 height 35
type input "Galt House Hotel, Trademark Collection by Wyndham, North Fourth Street, Louisvi…"
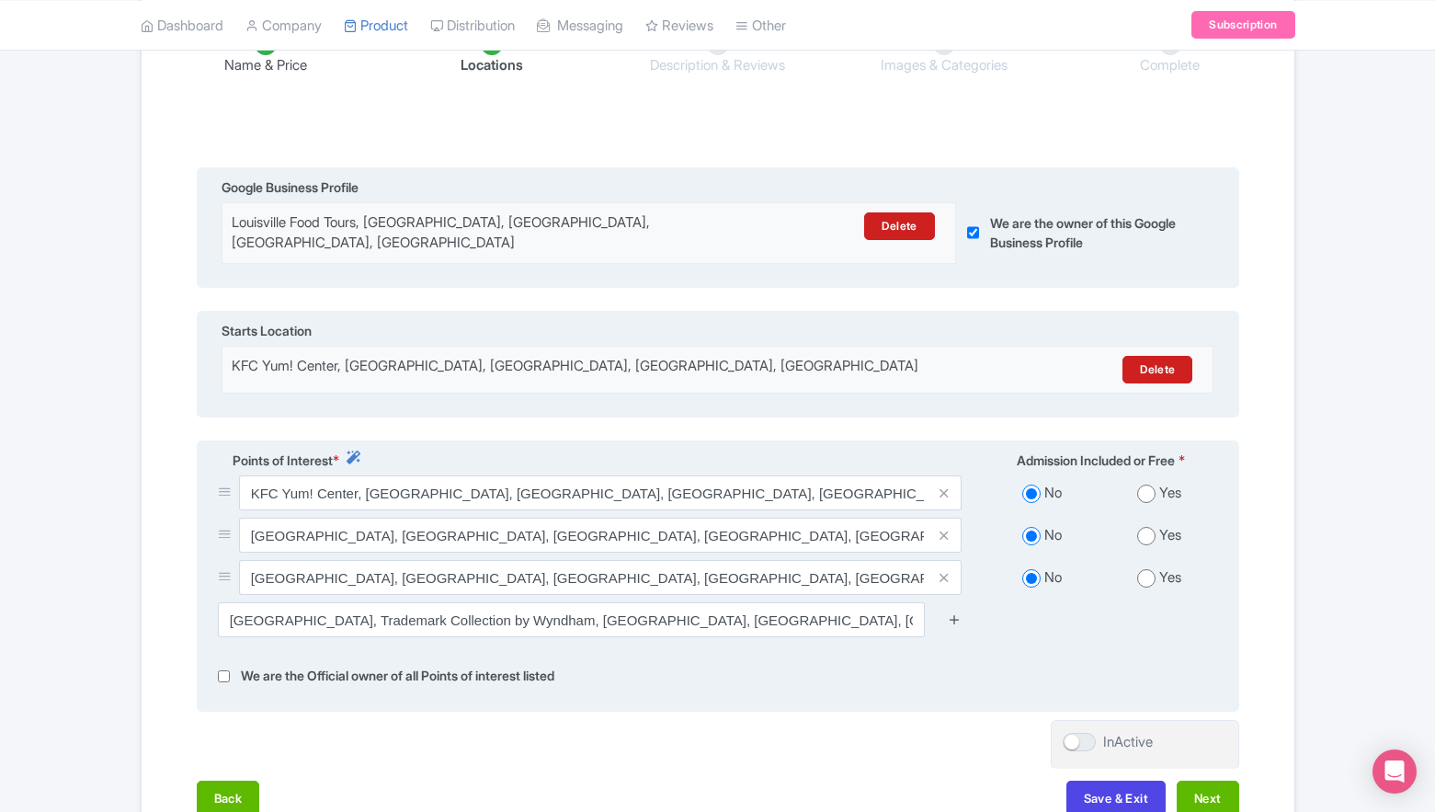
click at [957, 613] on icon at bounding box center [955, 619] width 14 height 14
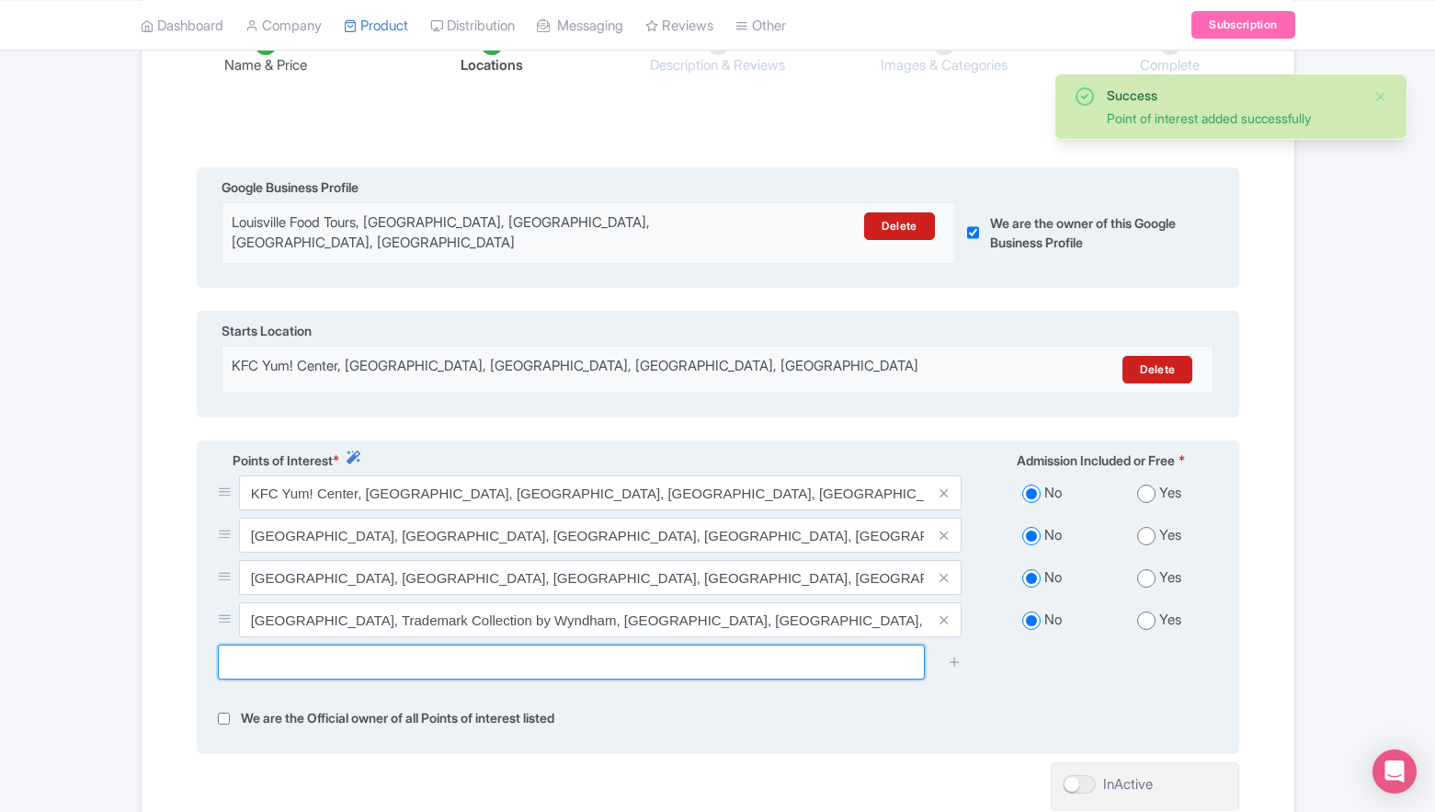
click at [829, 648] on input "text" at bounding box center [571, 662] width 707 height 35
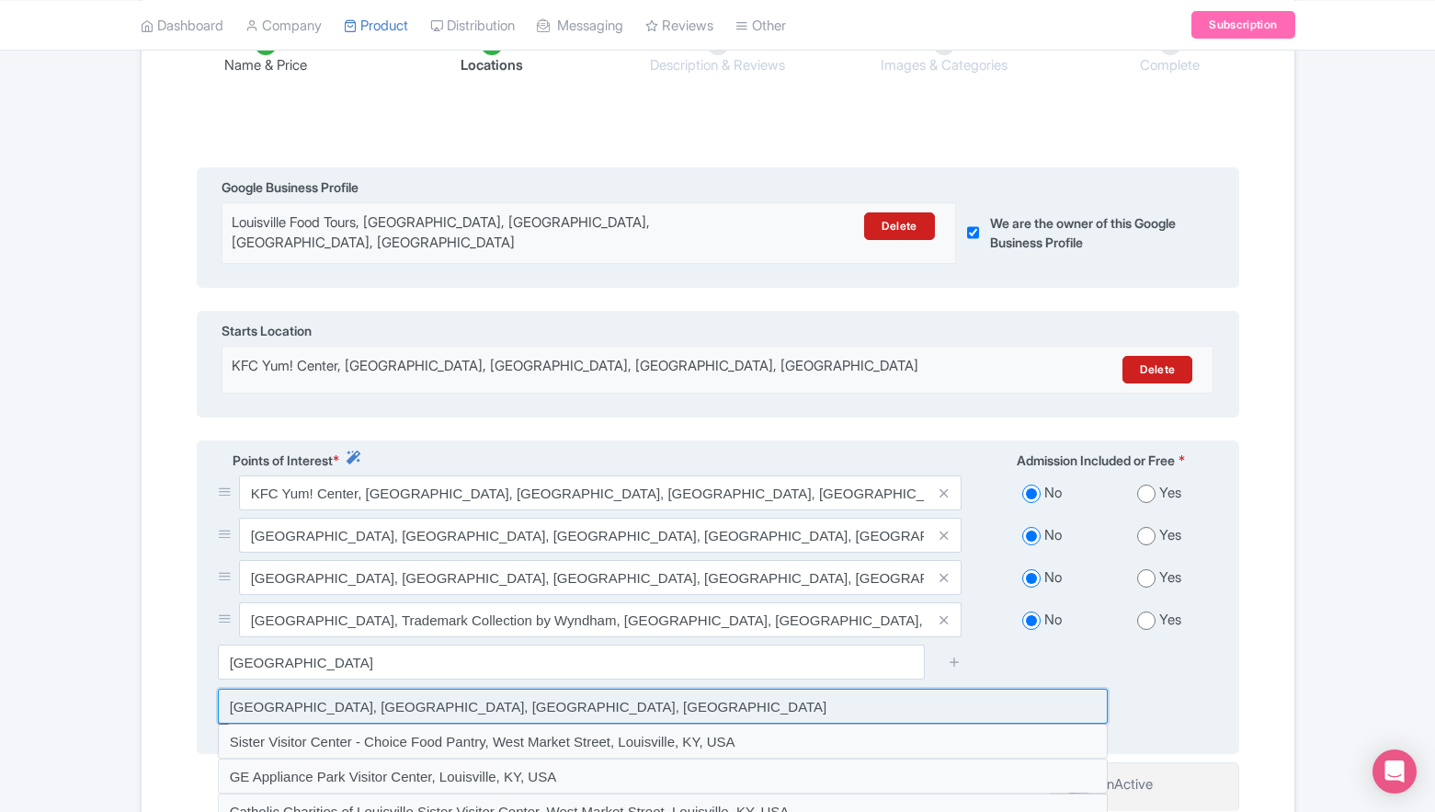
click at [460, 693] on input at bounding box center [663, 706] width 890 height 35
type input "Louisville Visitor Center, South 4th Street, Louisville, KY, USA"
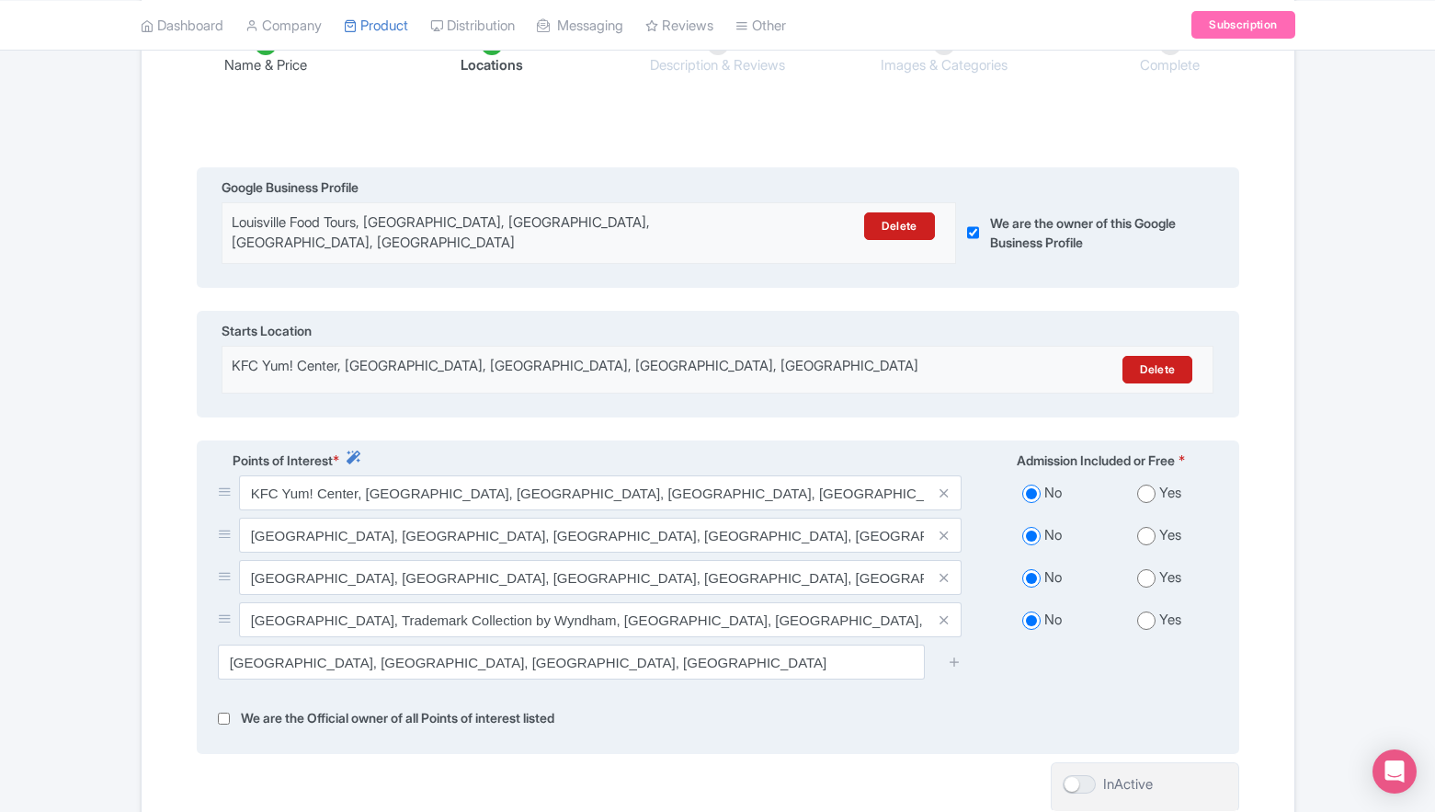
click at [946, 653] on div at bounding box center [954, 662] width 37 height 35
click at [951, 655] on icon at bounding box center [955, 662] width 14 height 14
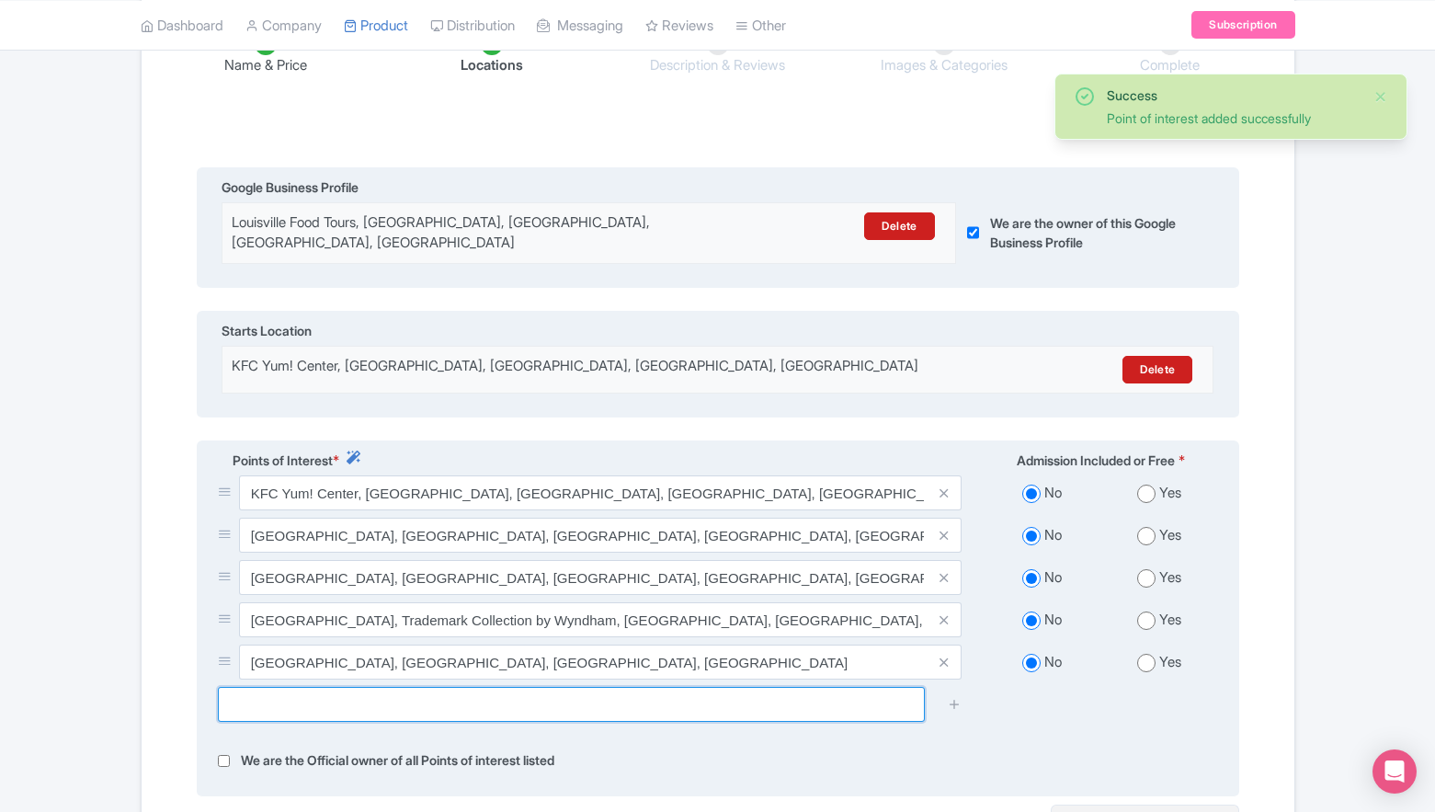
click at [749, 687] on input "text" at bounding box center [571, 704] width 707 height 35
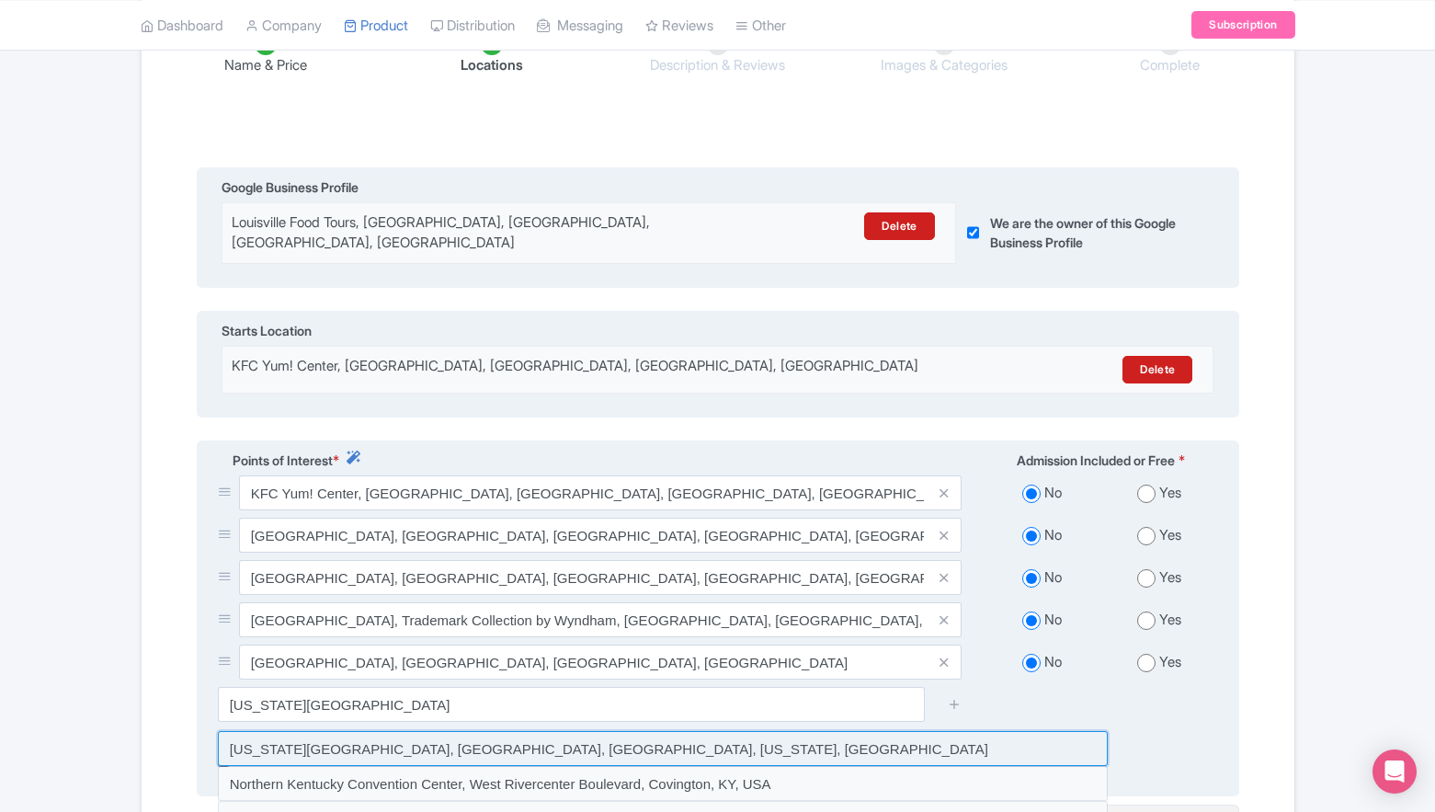
click at [571, 741] on input at bounding box center [663, 748] width 890 height 35
type input "Kentucky International Convention Center, South 4th Street, Louisville, Kentuck…"
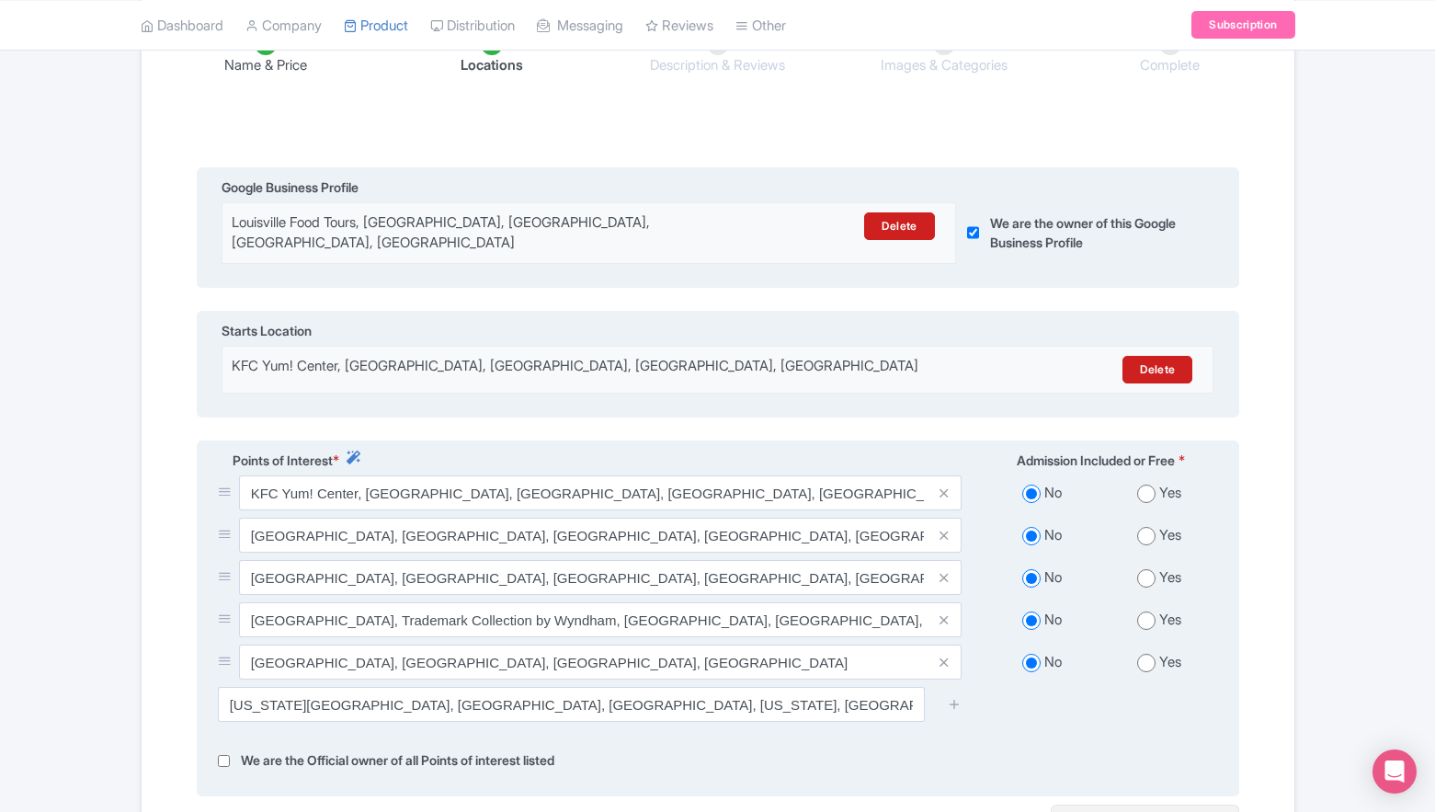
click at [946, 692] on div at bounding box center [954, 704] width 37 height 35
click at [955, 697] on icon at bounding box center [955, 704] width 14 height 14
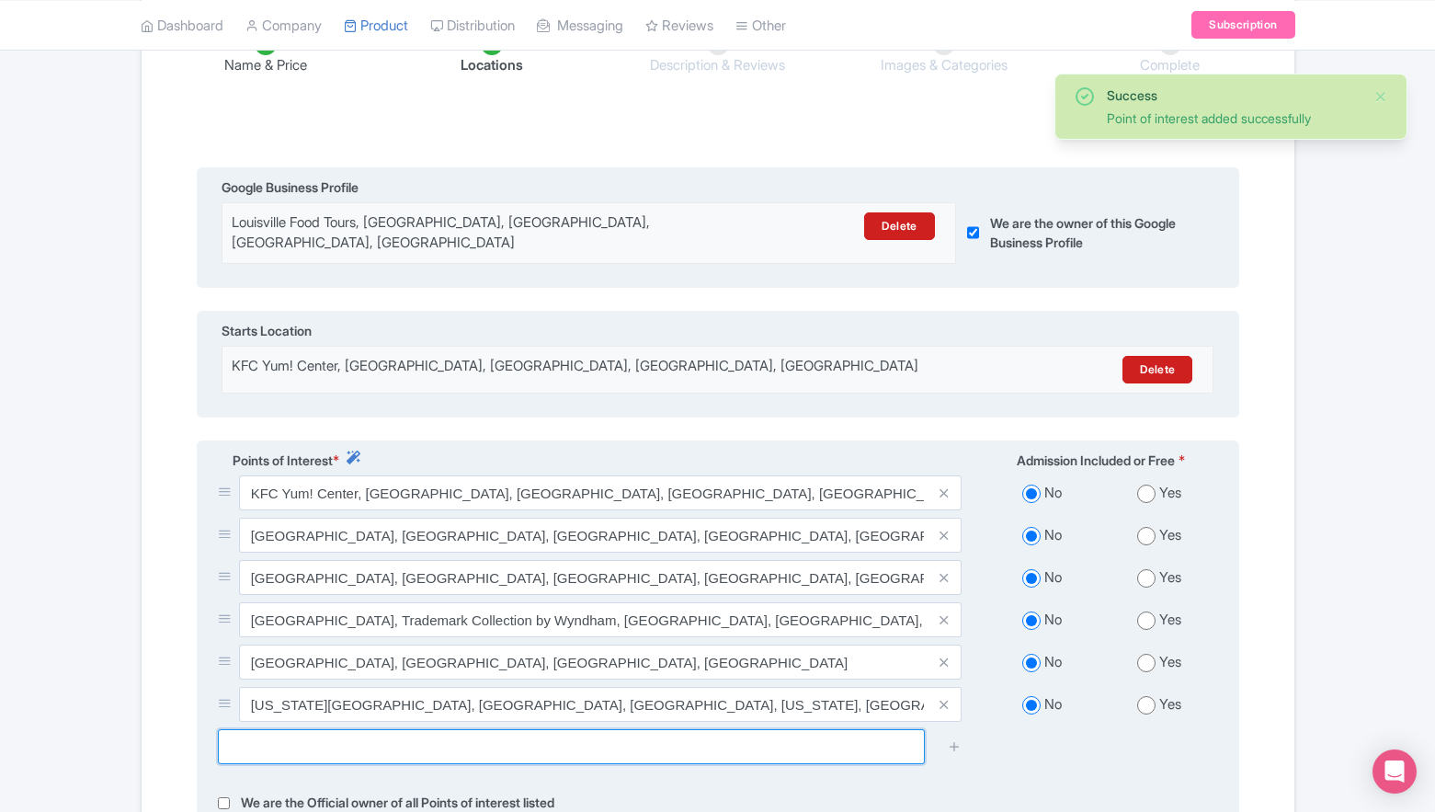
click at [738, 733] on input "text" at bounding box center [571, 746] width 707 height 35
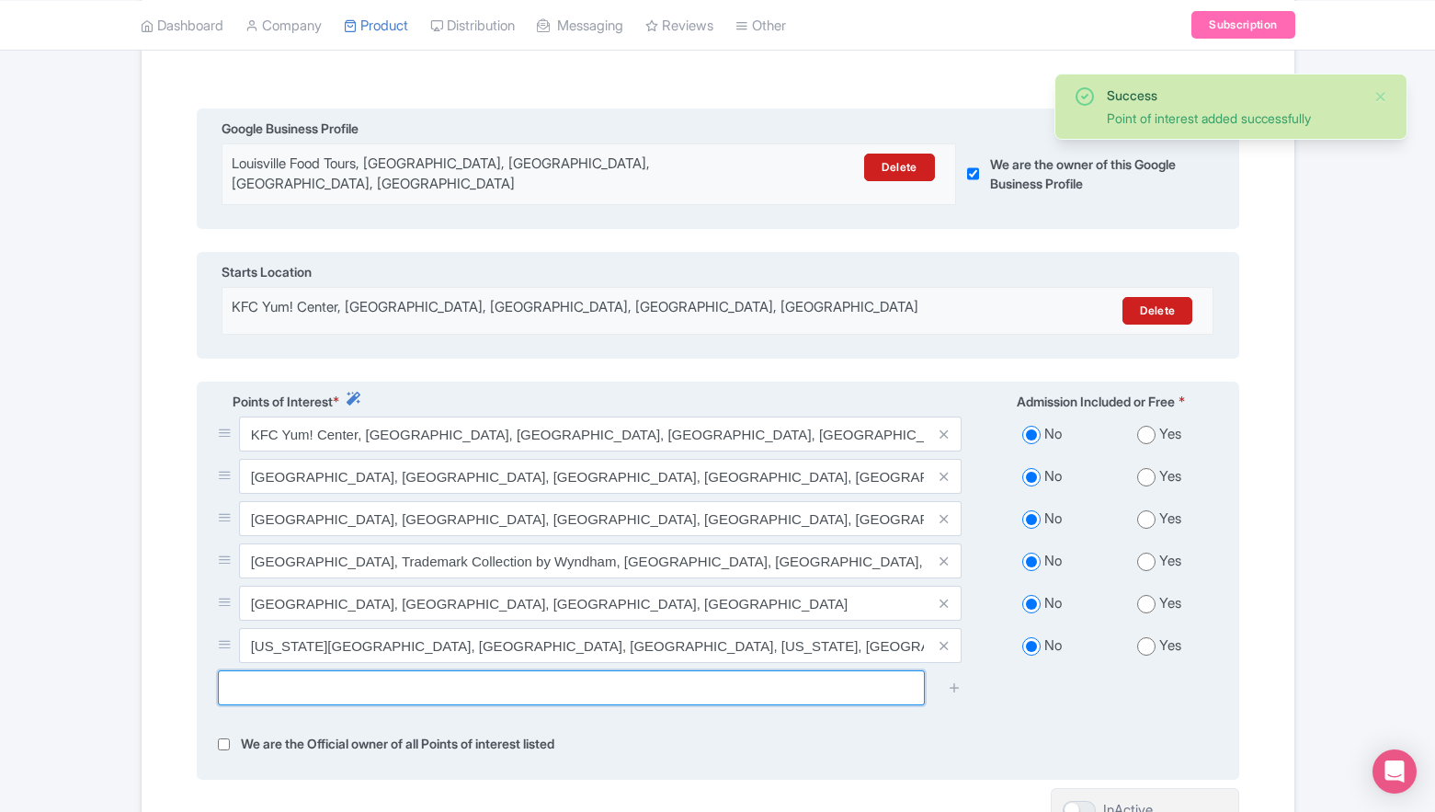
scroll to position [589, 0]
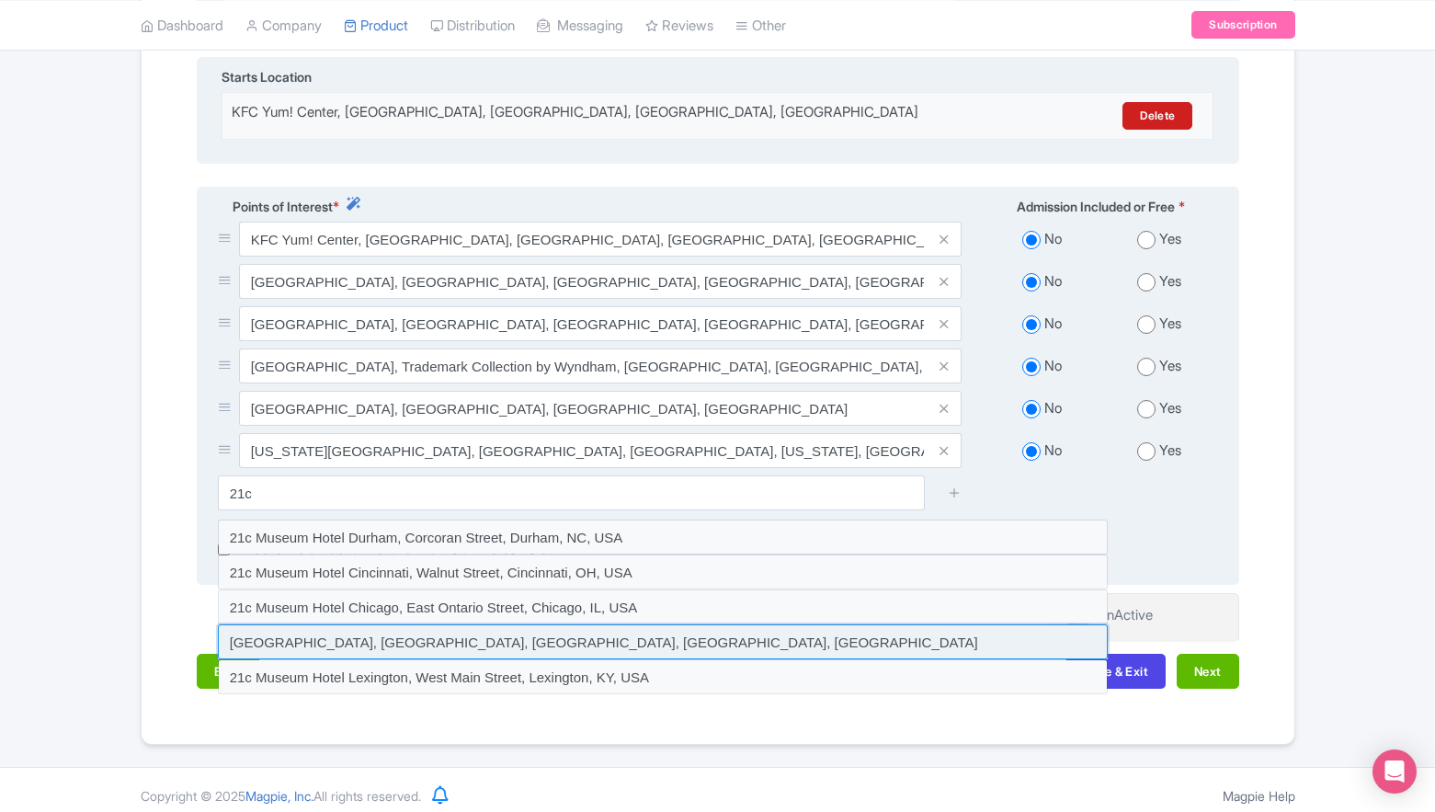
click at [583, 624] on input at bounding box center [663, 641] width 890 height 35
type input "21c Museum Hotel Louisville, West Main Street, Louisville, KY, USA"
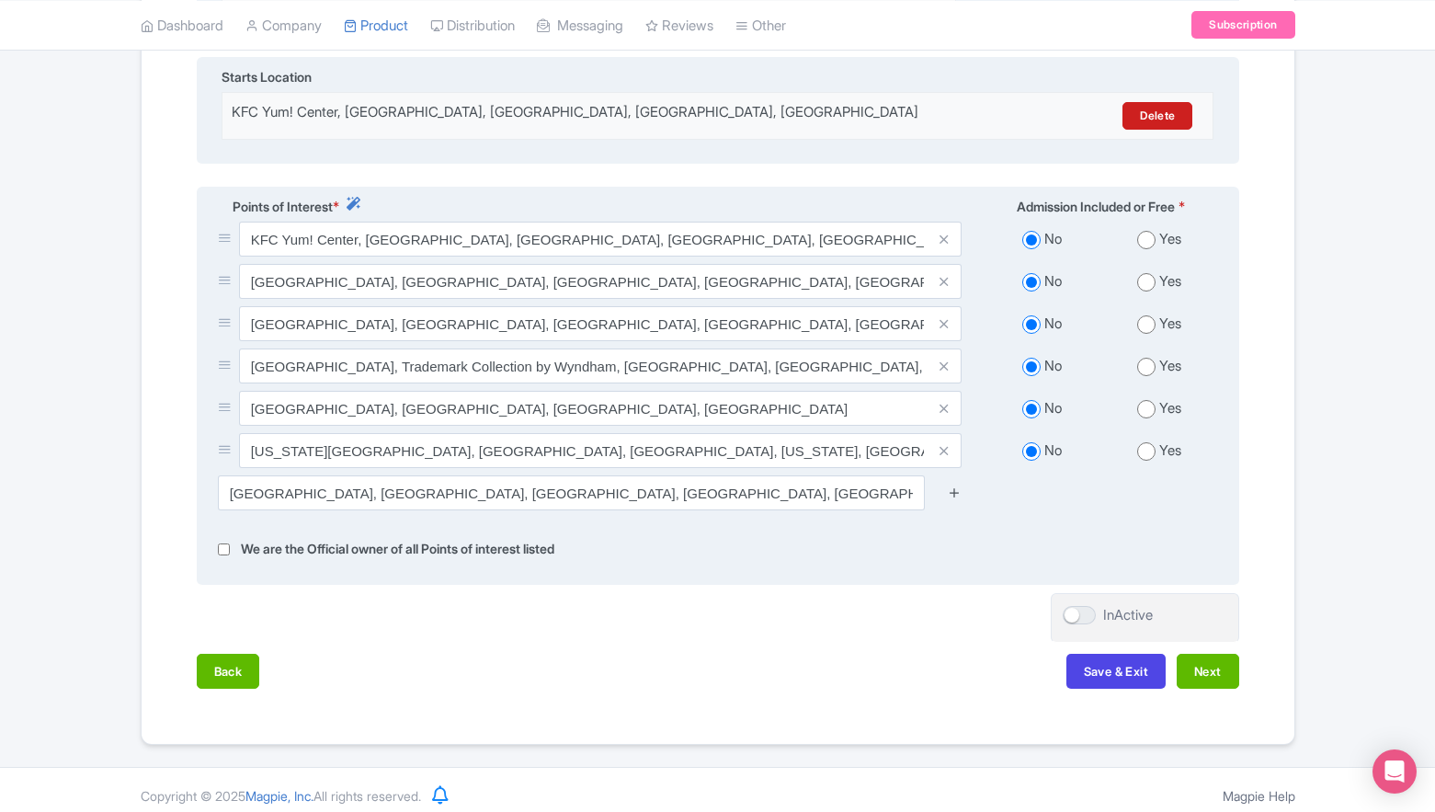
click at [957, 486] on icon at bounding box center [955, 493] width 14 height 14
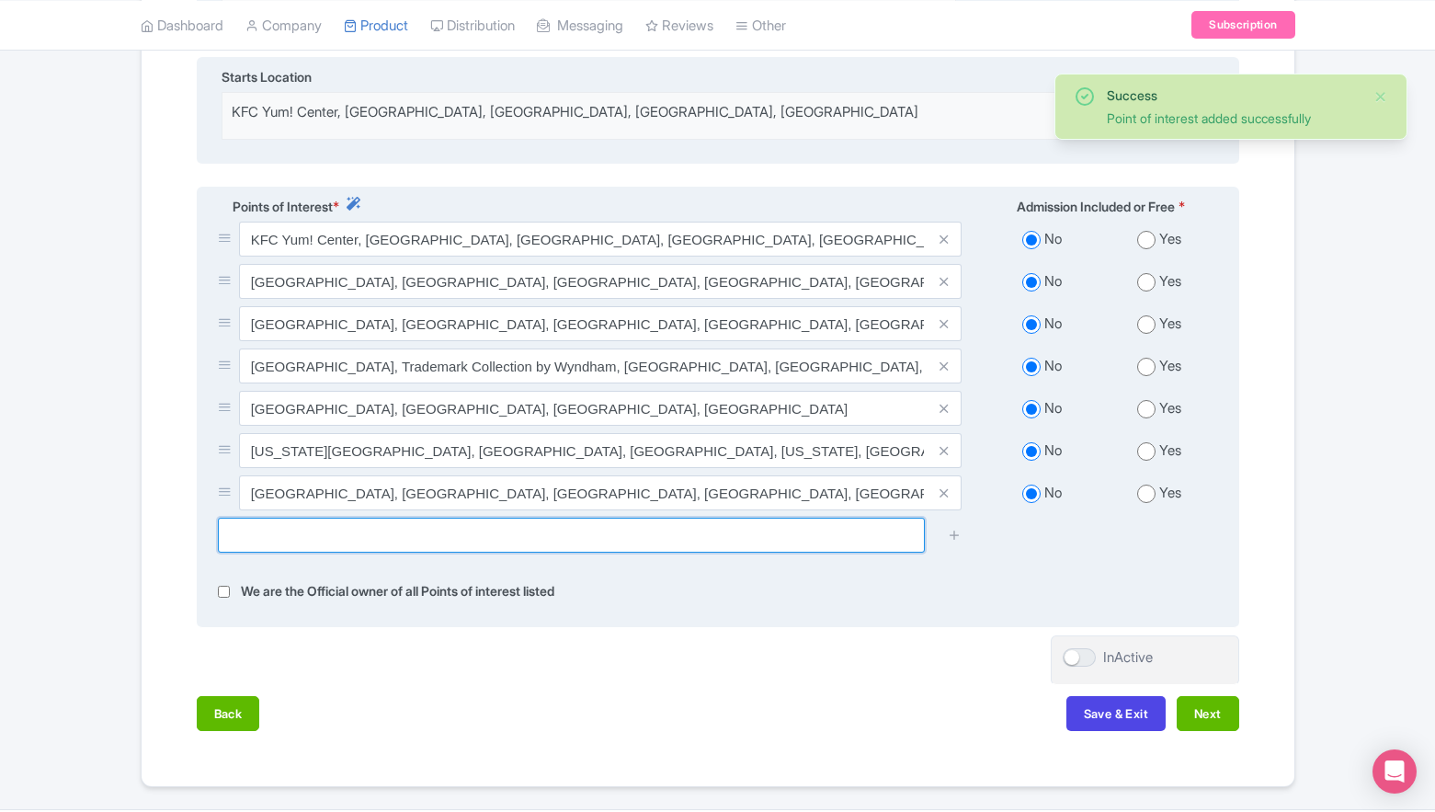
click at [833, 533] on input "text" at bounding box center [571, 535] width 707 height 35
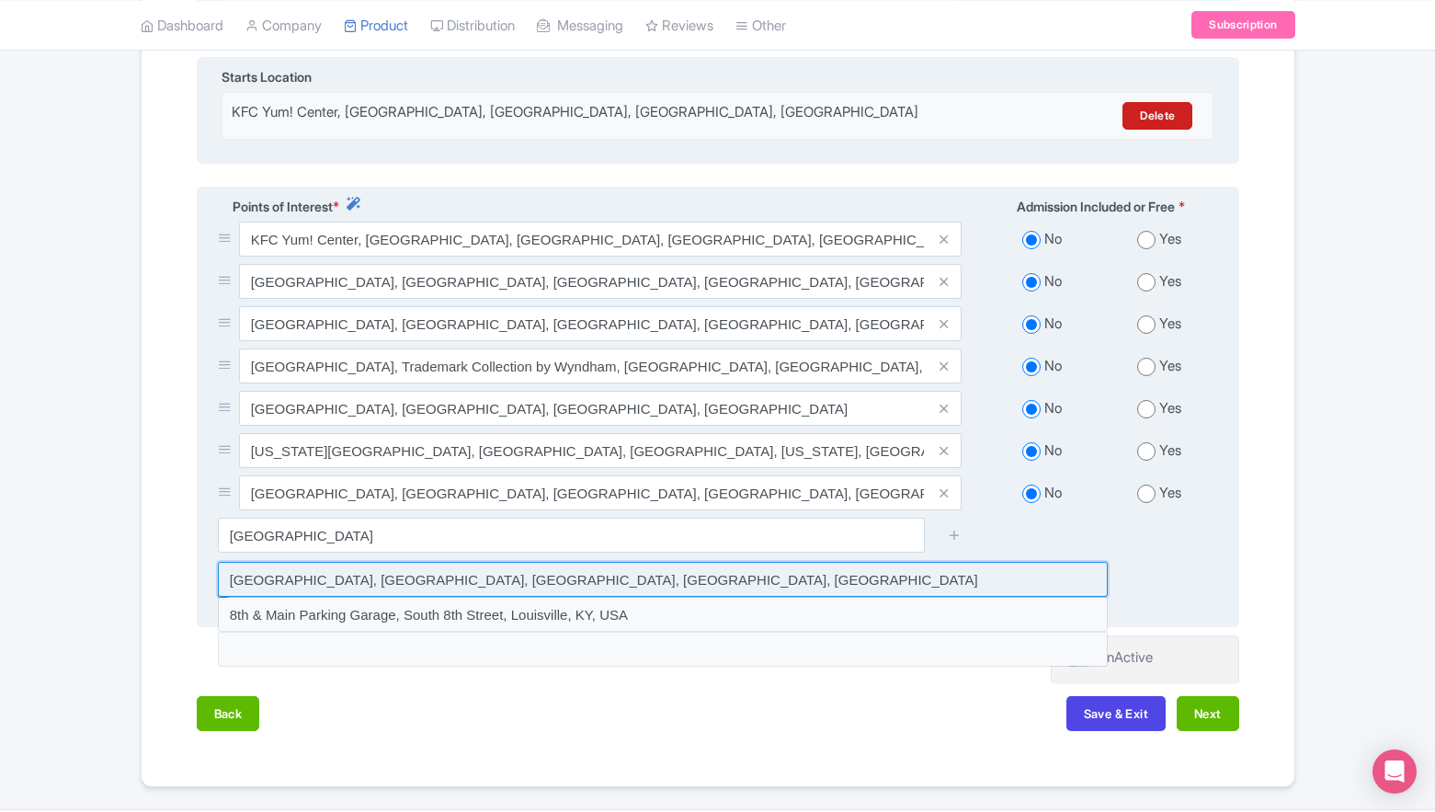
click at [573, 571] on input at bounding box center [663, 579] width 890 height 35
type input "Louisville Slugger Museum & Factory, West Main Street, Louisville, KY, USA"
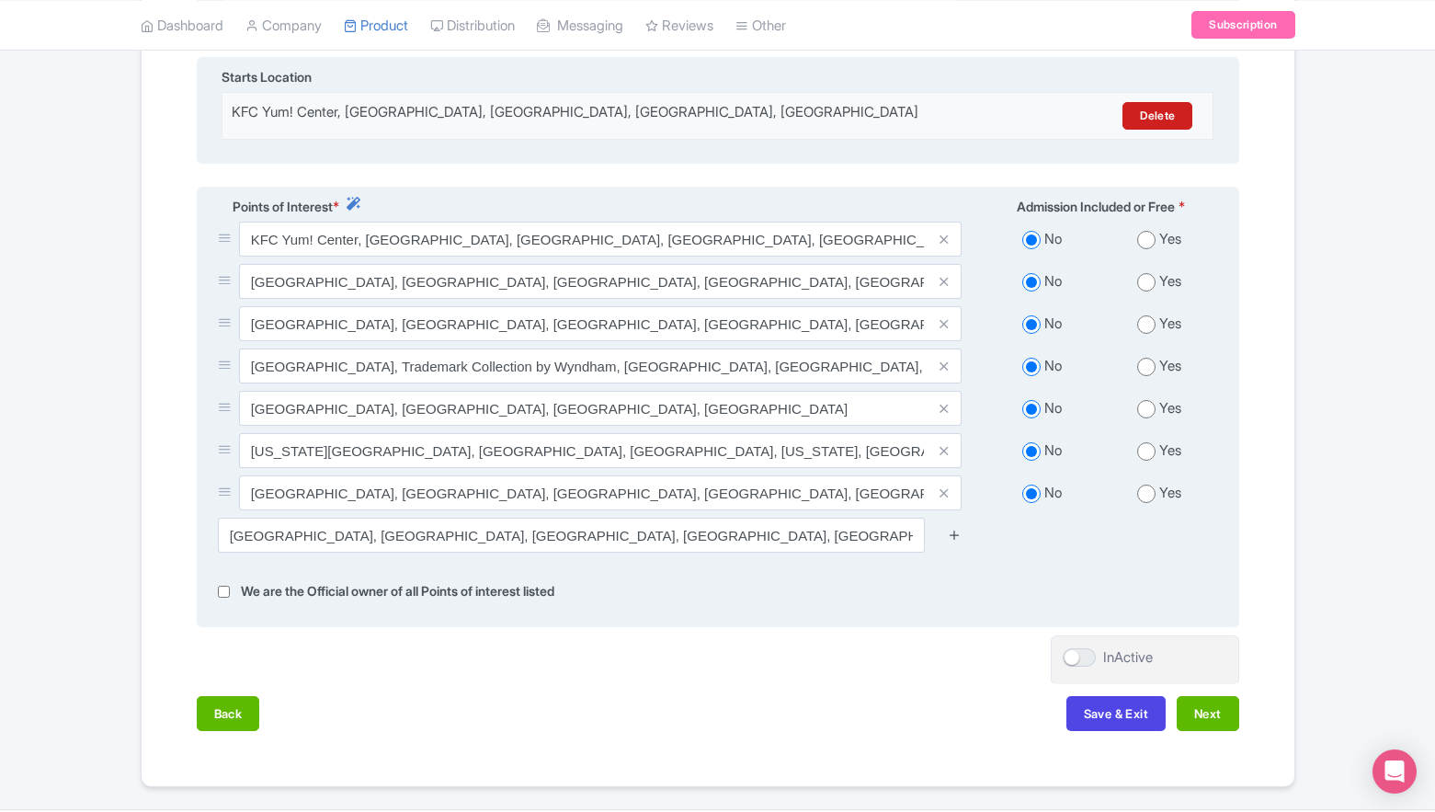
click at [958, 528] on icon at bounding box center [955, 535] width 14 height 14
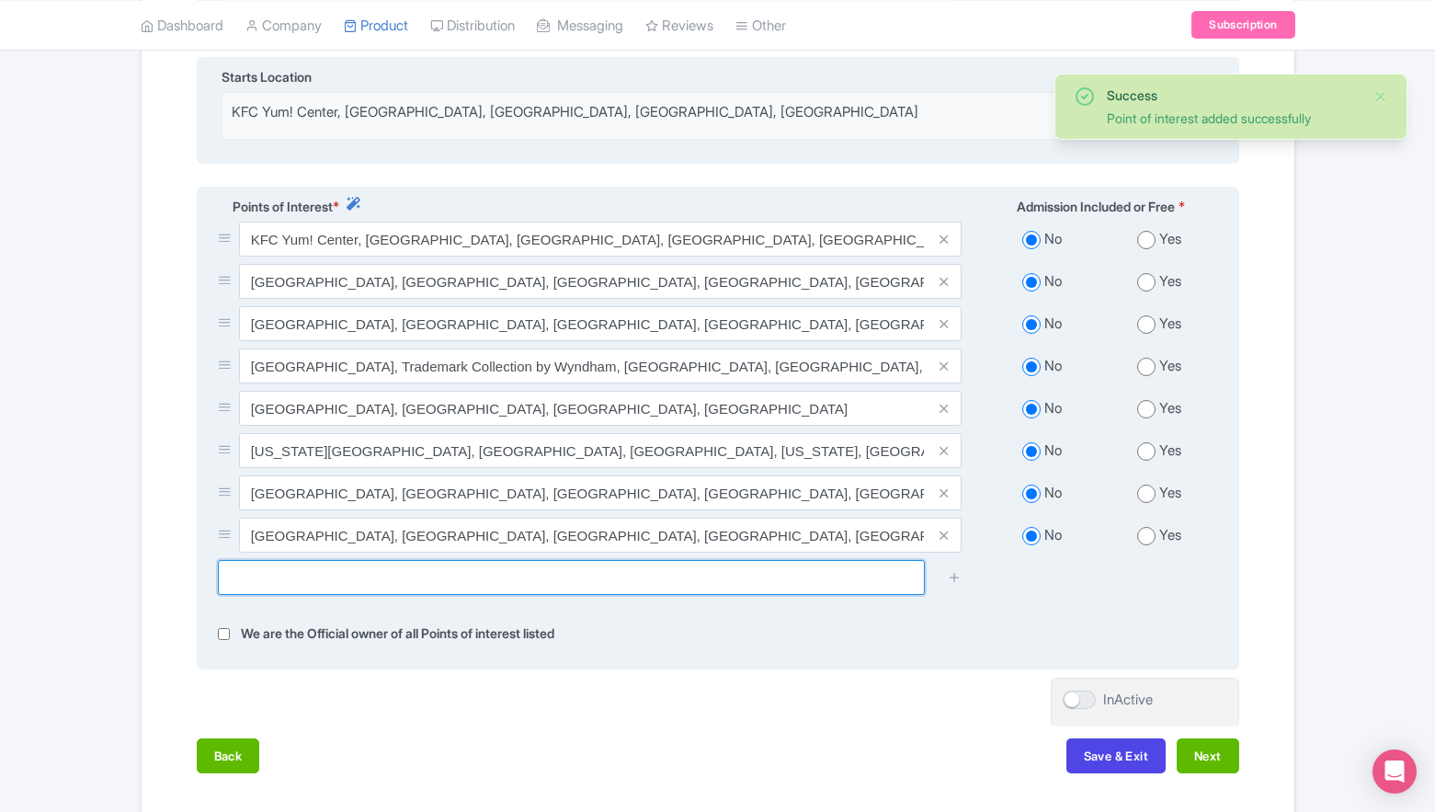
click at [858, 570] on input "text" at bounding box center [571, 577] width 707 height 35
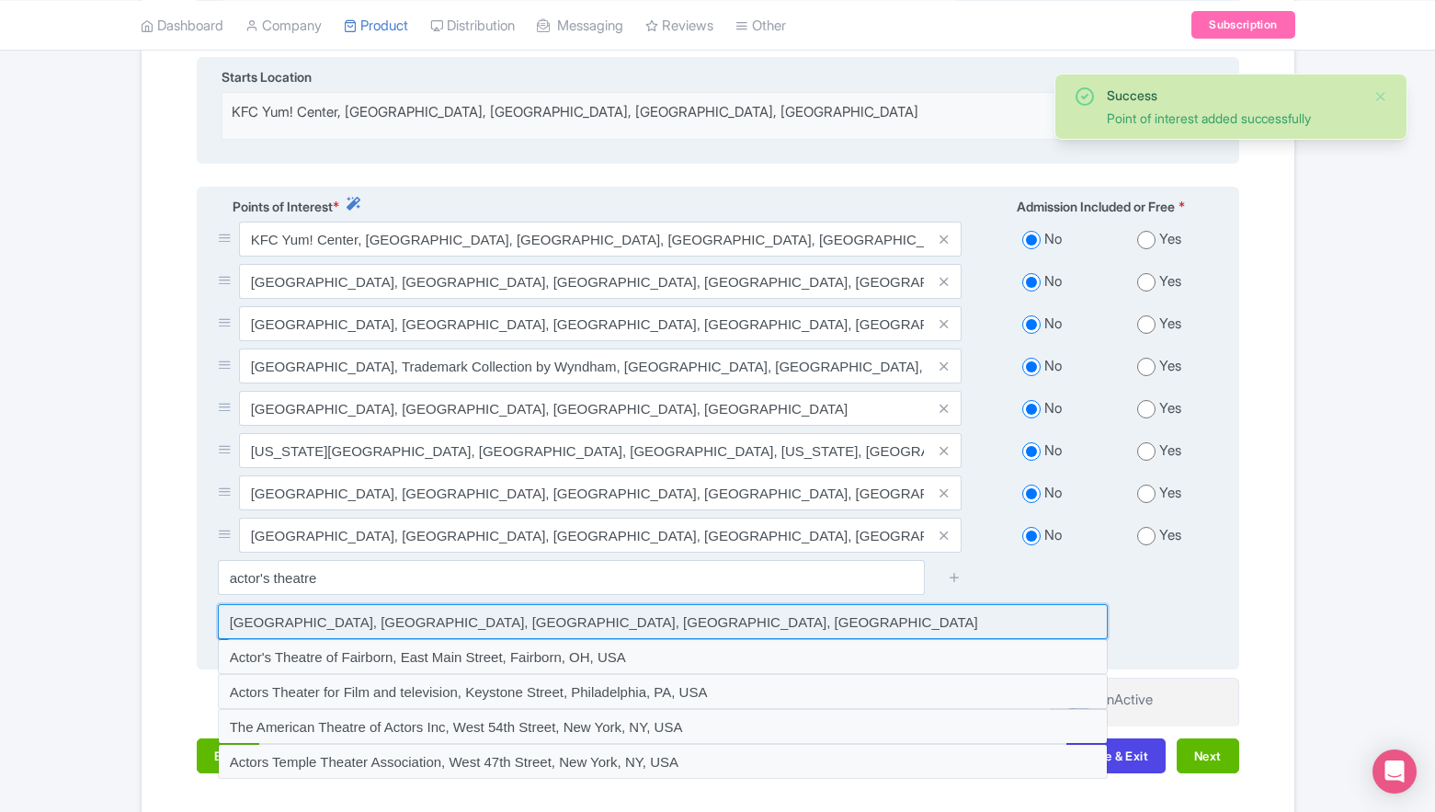
click at [540, 612] on input at bounding box center [663, 621] width 890 height 35
type input "Actors Theatre of Louisville, West Main Street, Louisville, KY, USA"
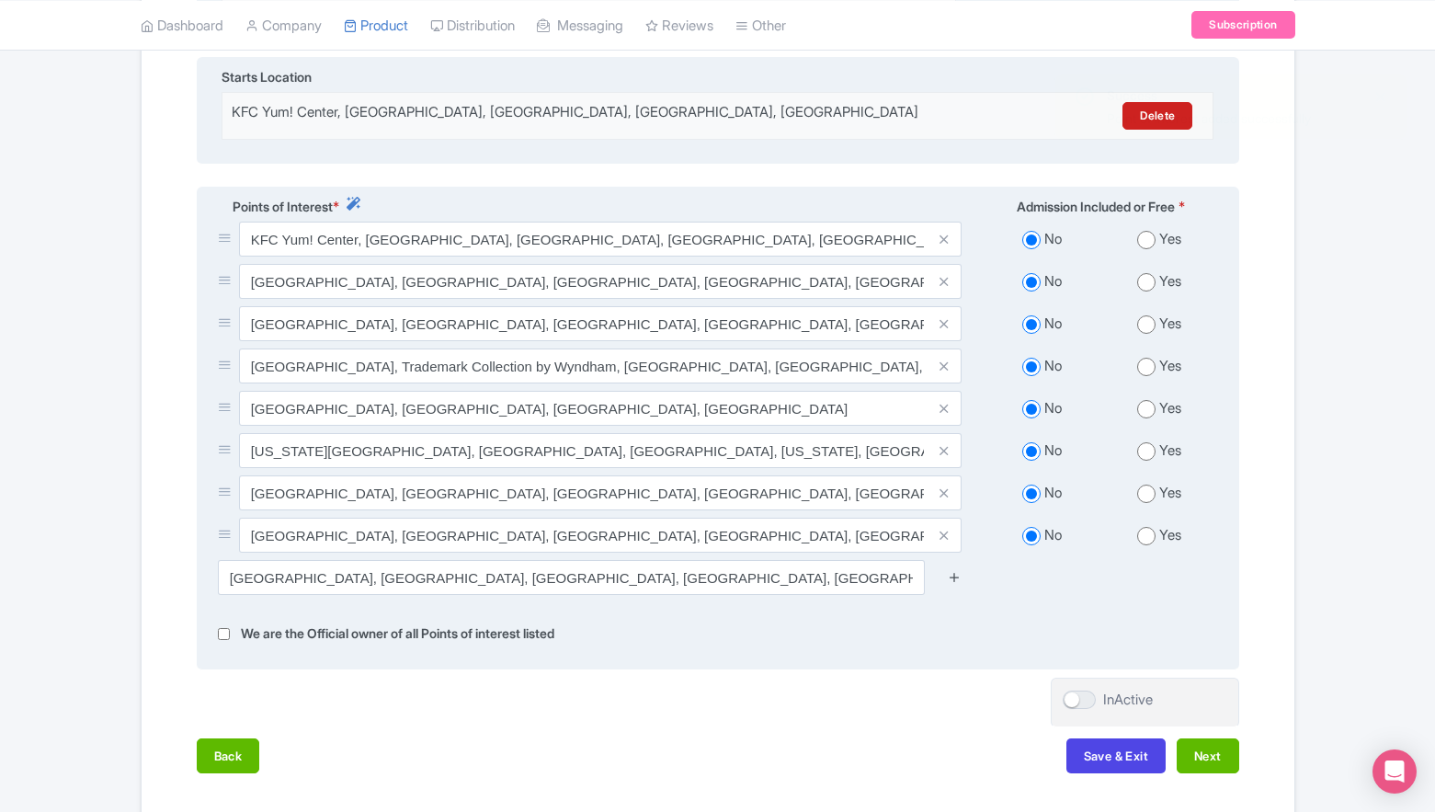
click at [958, 570] on icon at bounding box center [955, 577] width 14 height 14
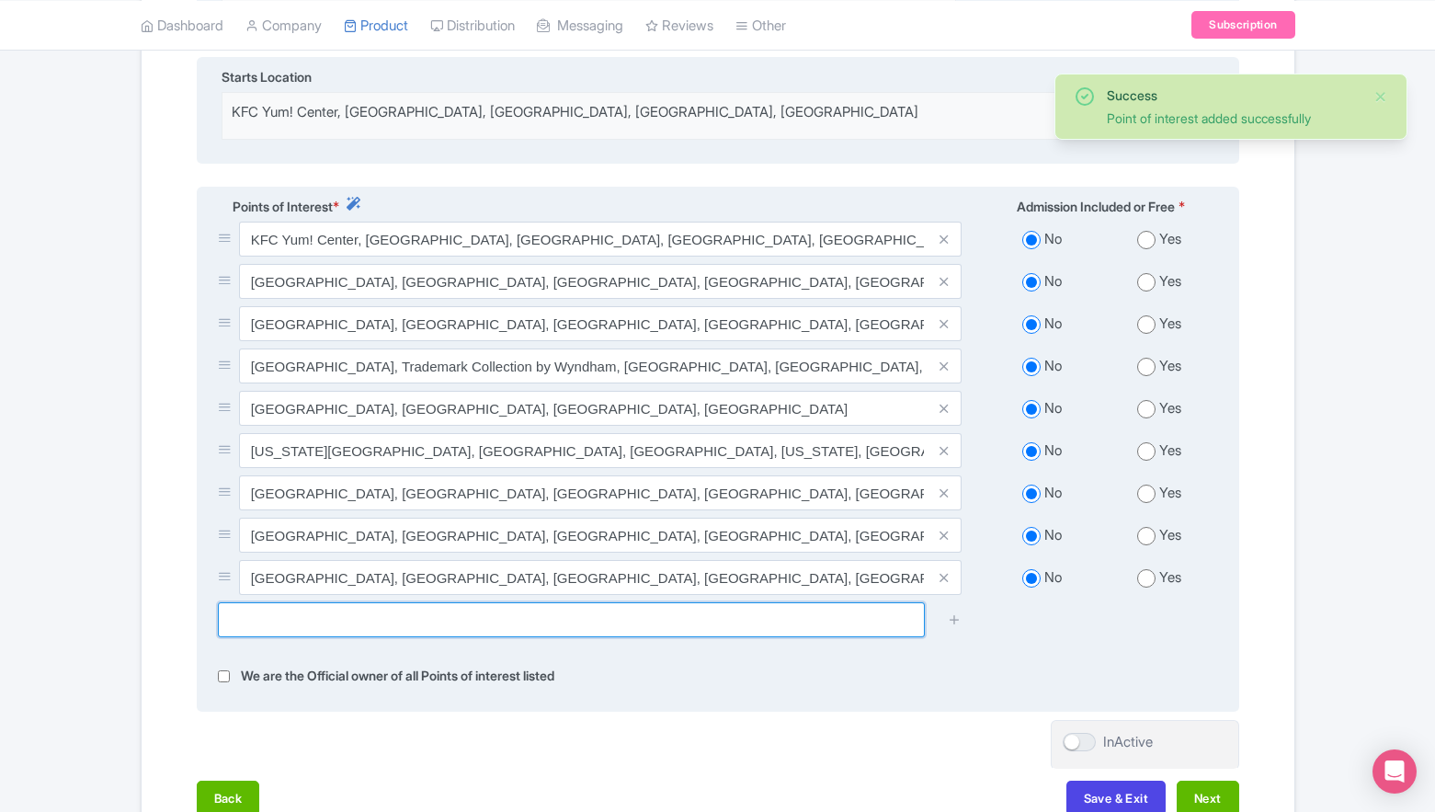
click at [847, 611] on input "text" at bounding box center [571, 619] width 707 height 35
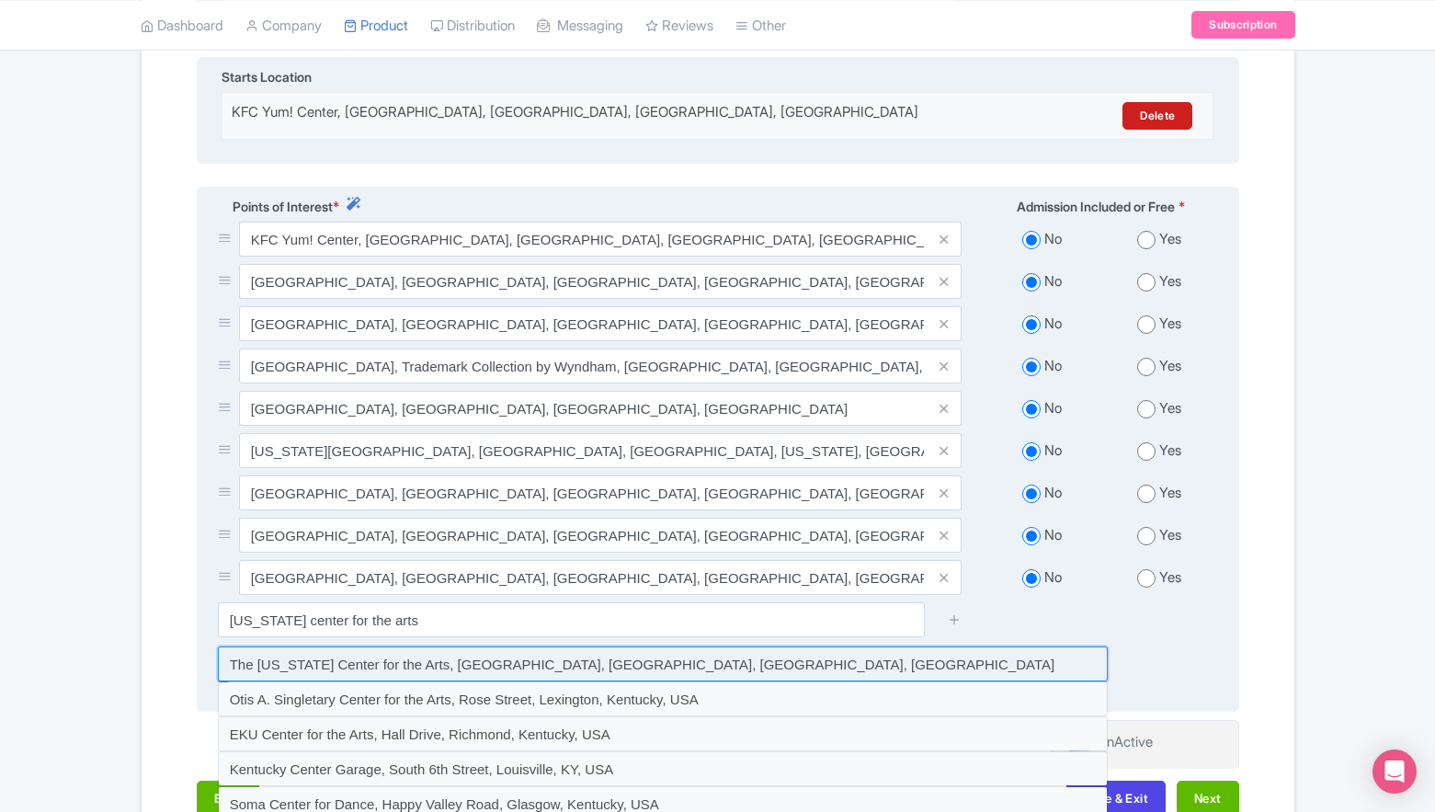
click at [641, 657] on input at bounding box center [663, 663] width 890 height 35
type input "The Kentucky Center for the Arts, West Main Street, Louisville, KY, USA"
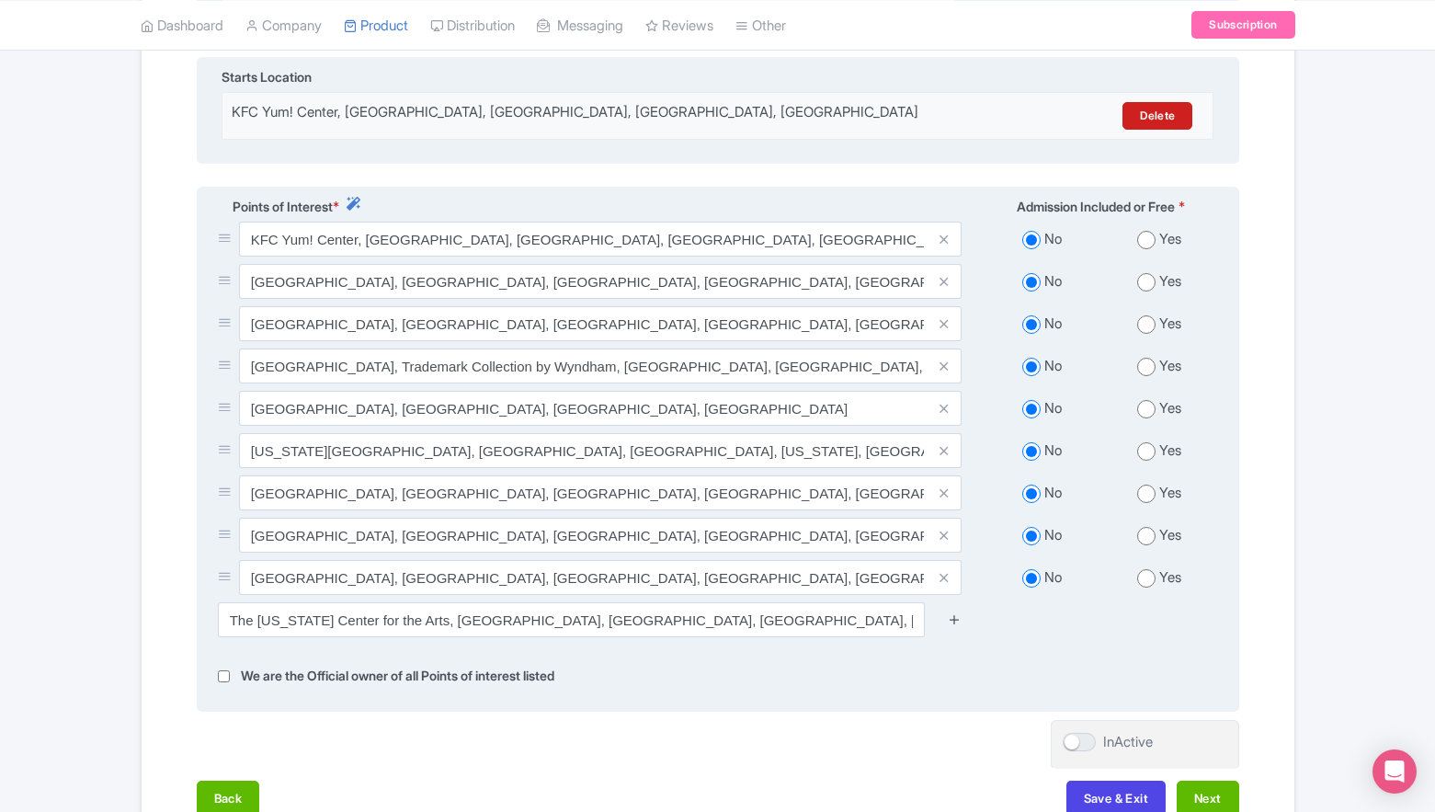
click at [949, 612] on icon at bounding box center [955, 619] width 14 height 14
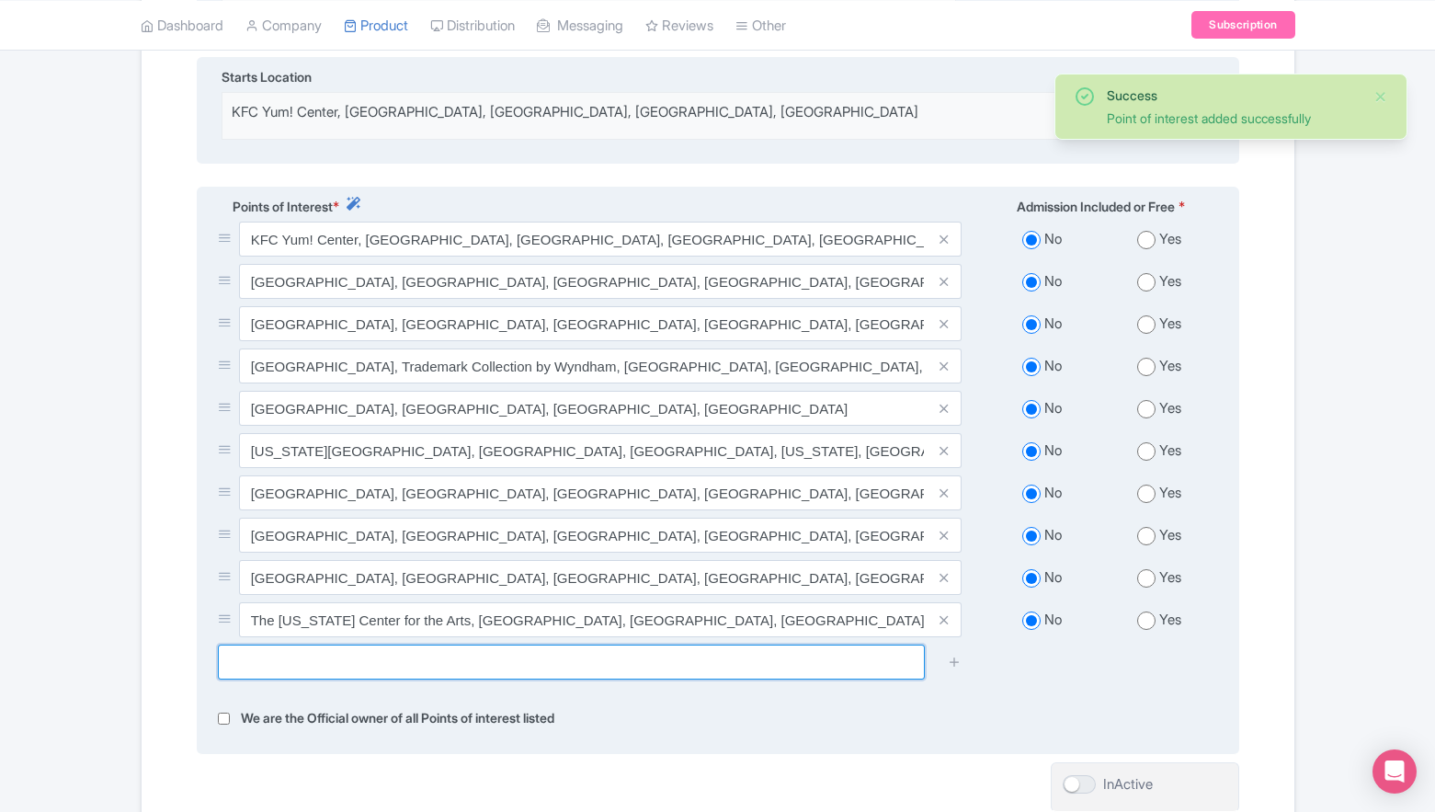
click at [841, 649] on input "text" at bounding box center [571, 662] width 707 height 35
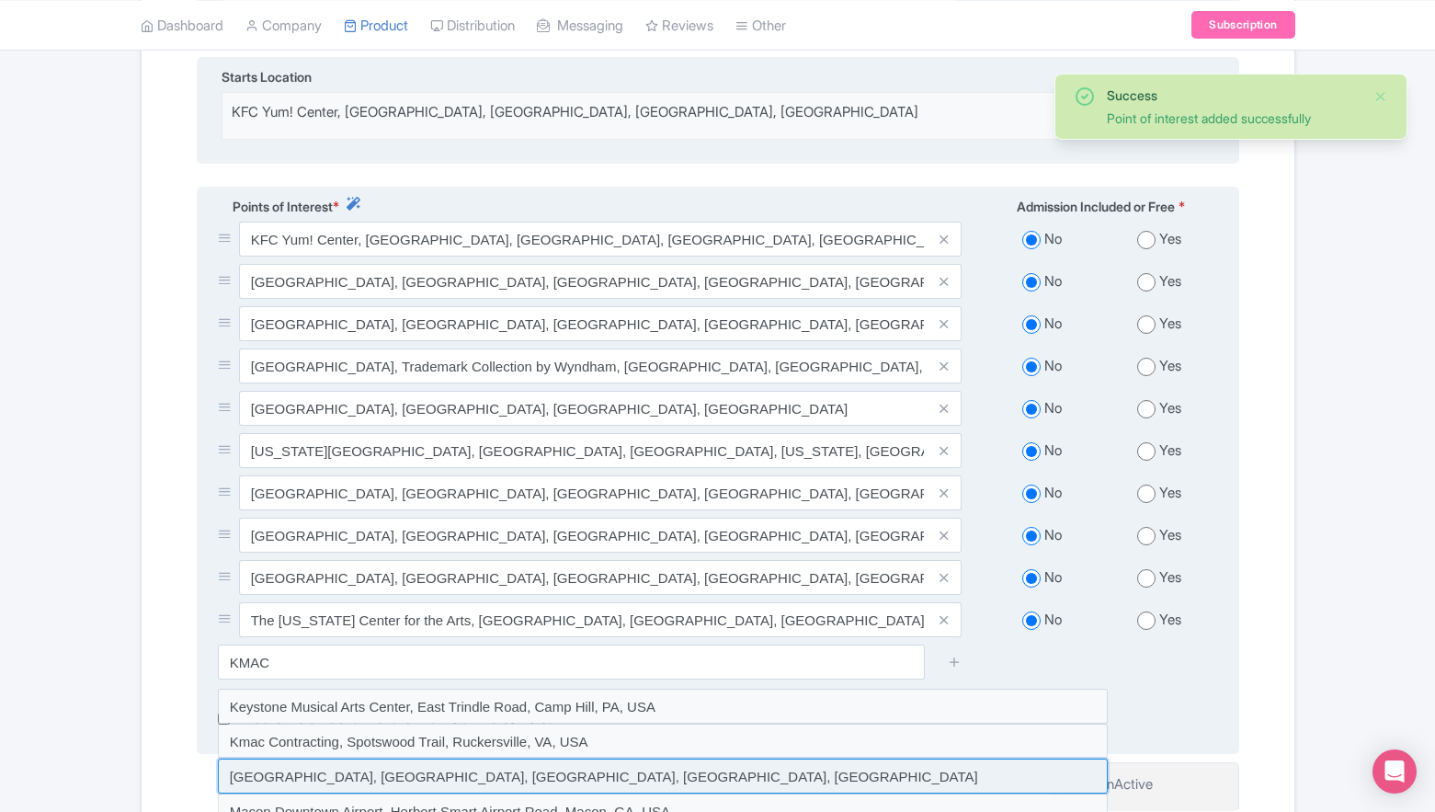
click at [466, 759] on input at bounding box center [663, 776] width 890 height 35
type input "KMAC Contemporary Art Museum, West Main Street, Louisville, KY, USA"
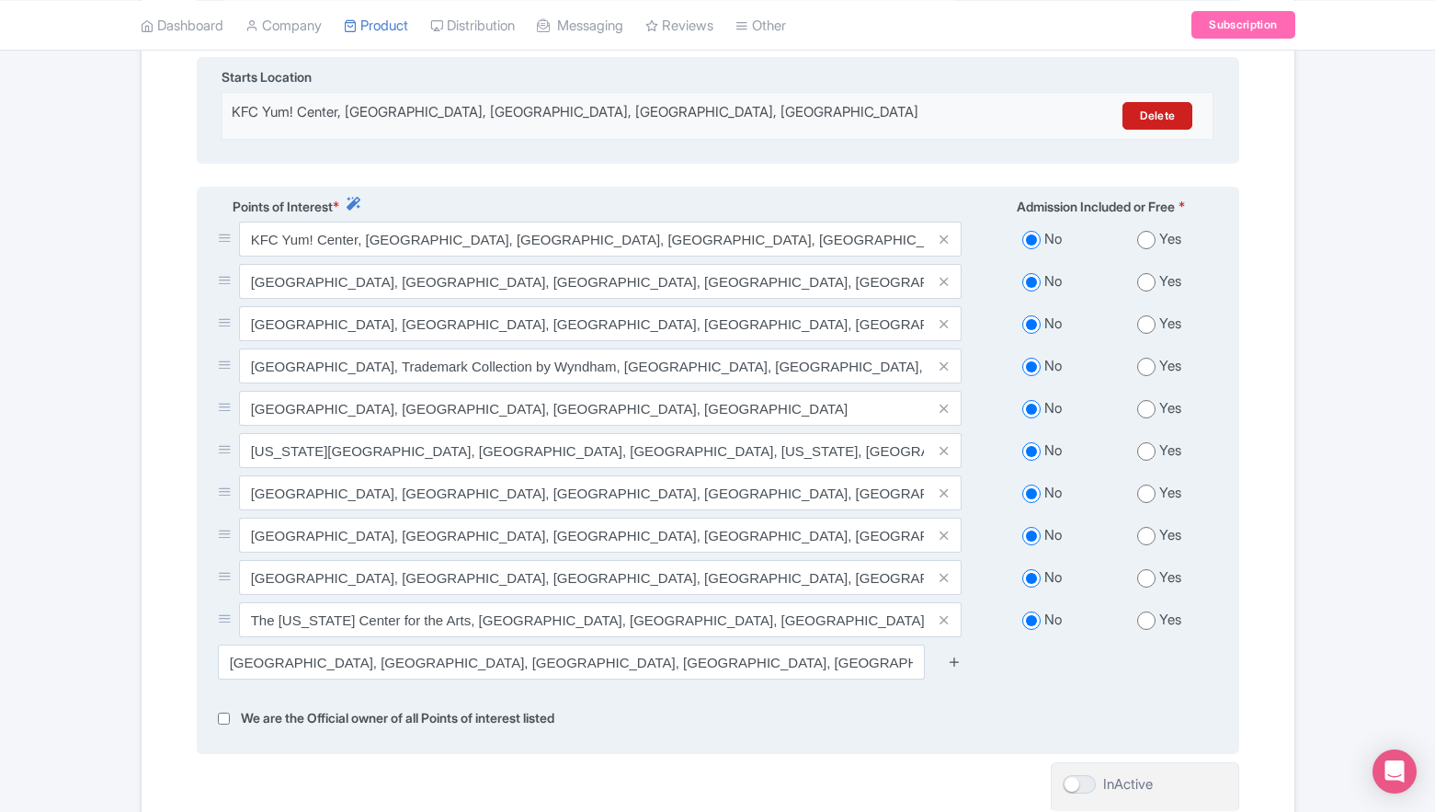
click at [949, 655] on icon at bounding box center [955, 662] width 14 height 14
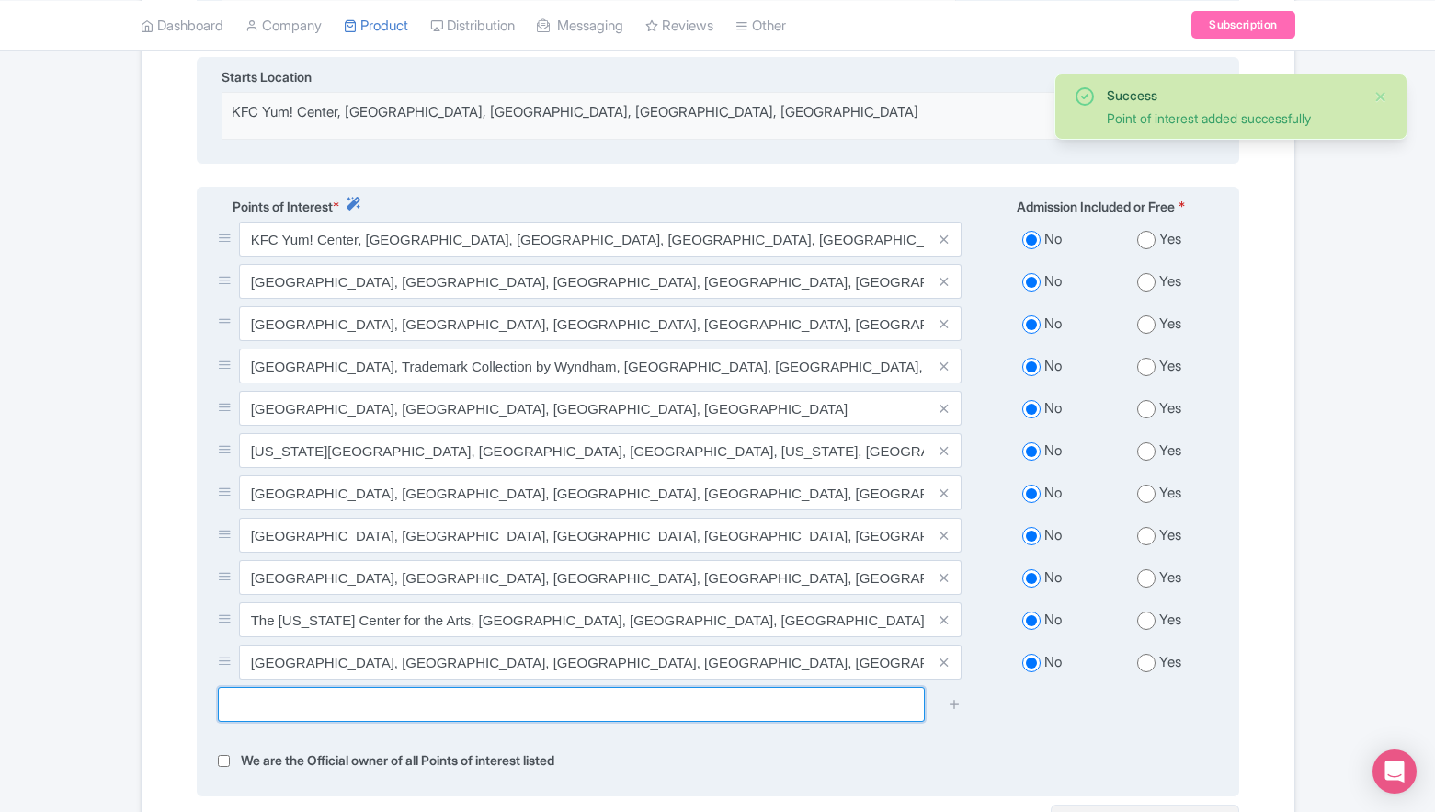
click at [839, 687] on input "text" at bounding box center [571, 704] width 707 height 35
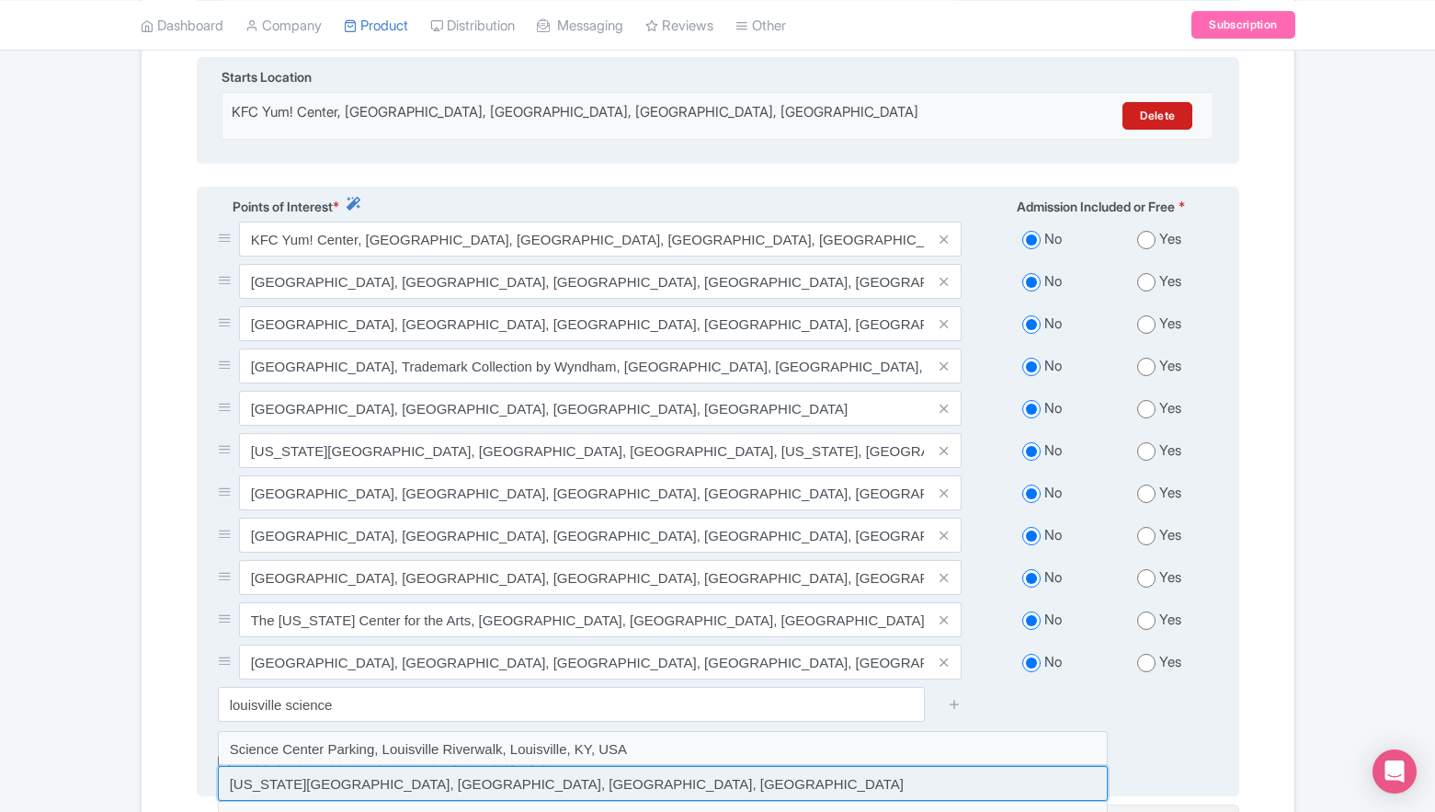
click at [511, 766] on input at bounding box center [663, 783] width 890 height 35
type input "Kentucky Science Center, West Main Street, Louisville, KY, USA"
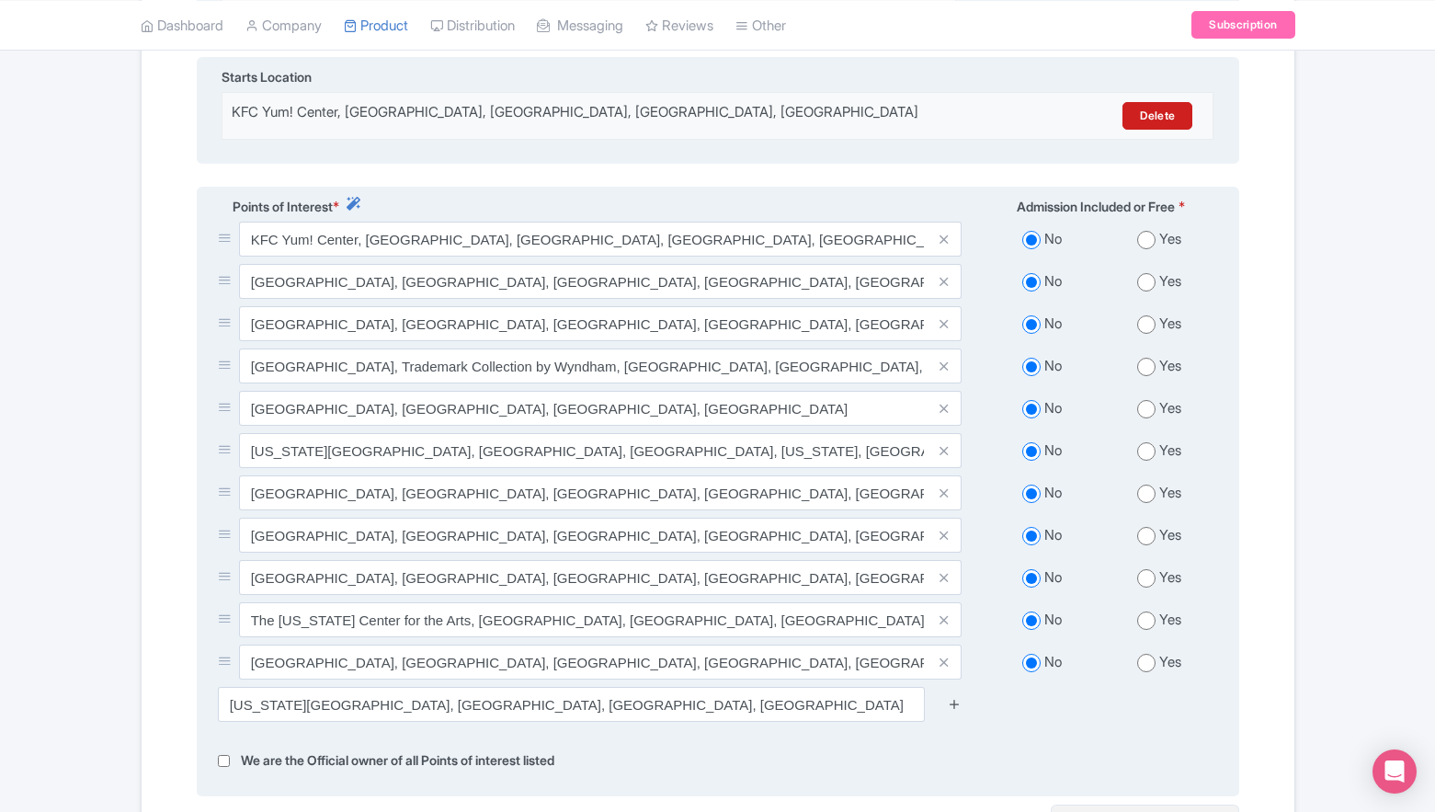
click at [952, 698] on icon at bounding box center [955, 704] width 14 height 14
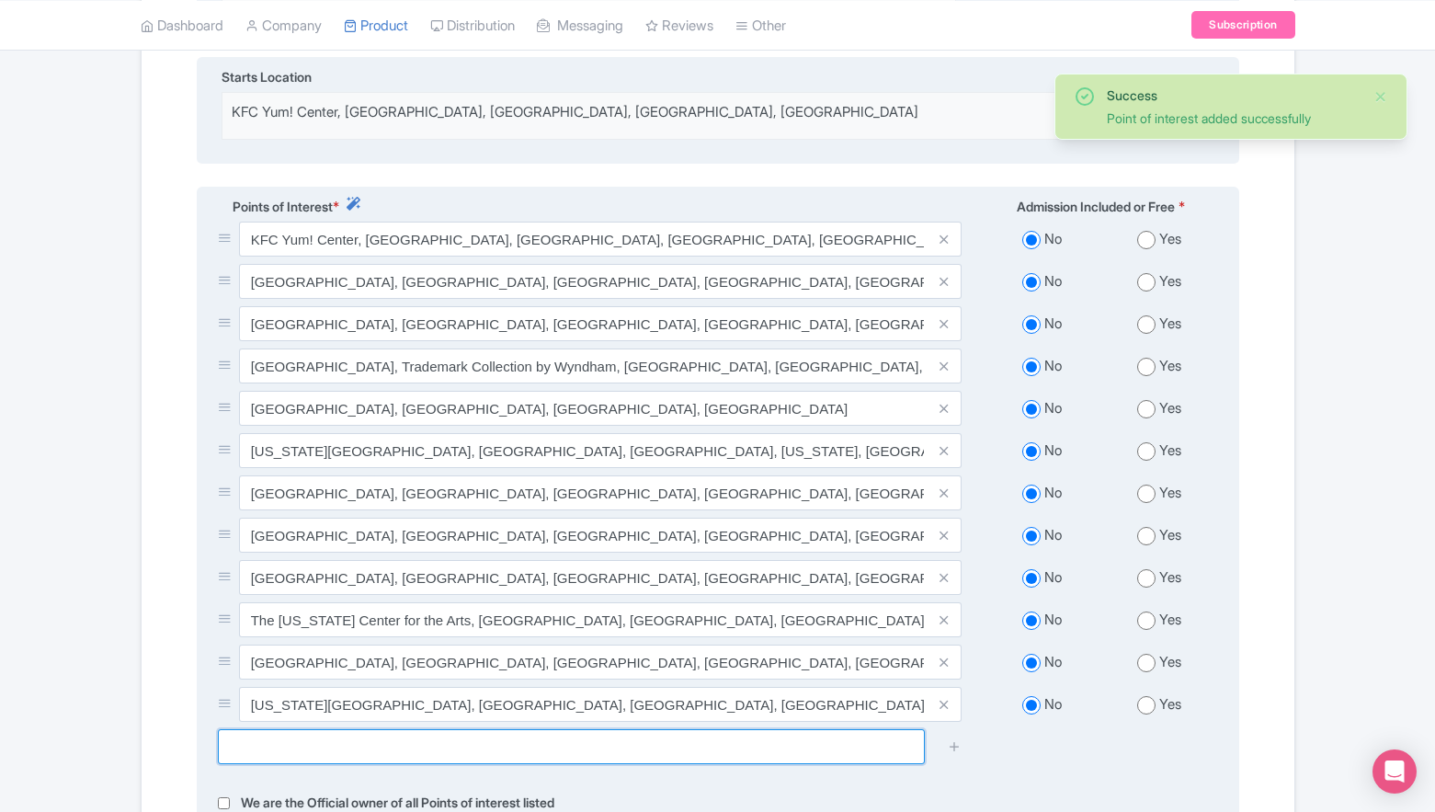
click at [783, 731] on input "text" at bounding box center [571, 746] width 707 height 35
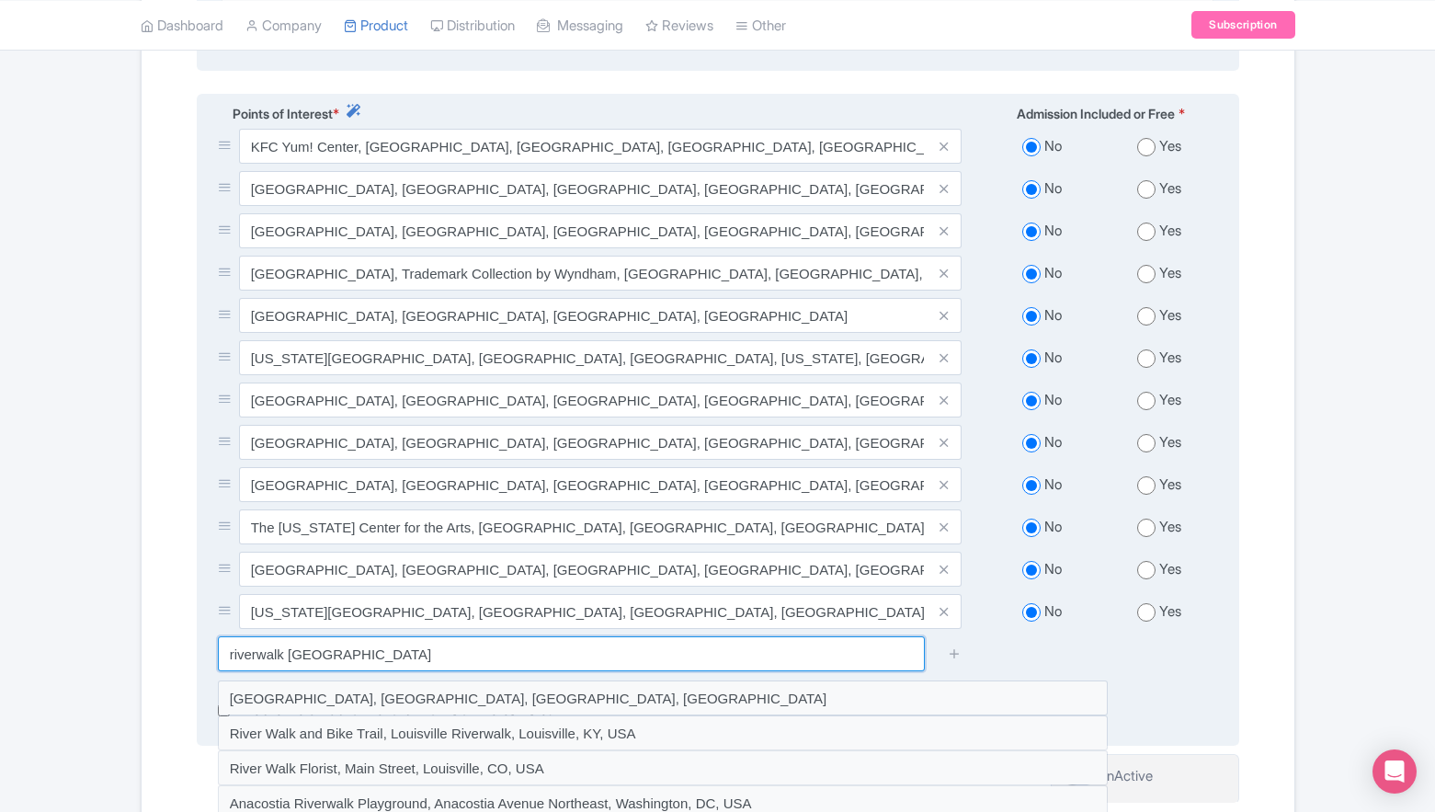
scroll to position [684, 0]
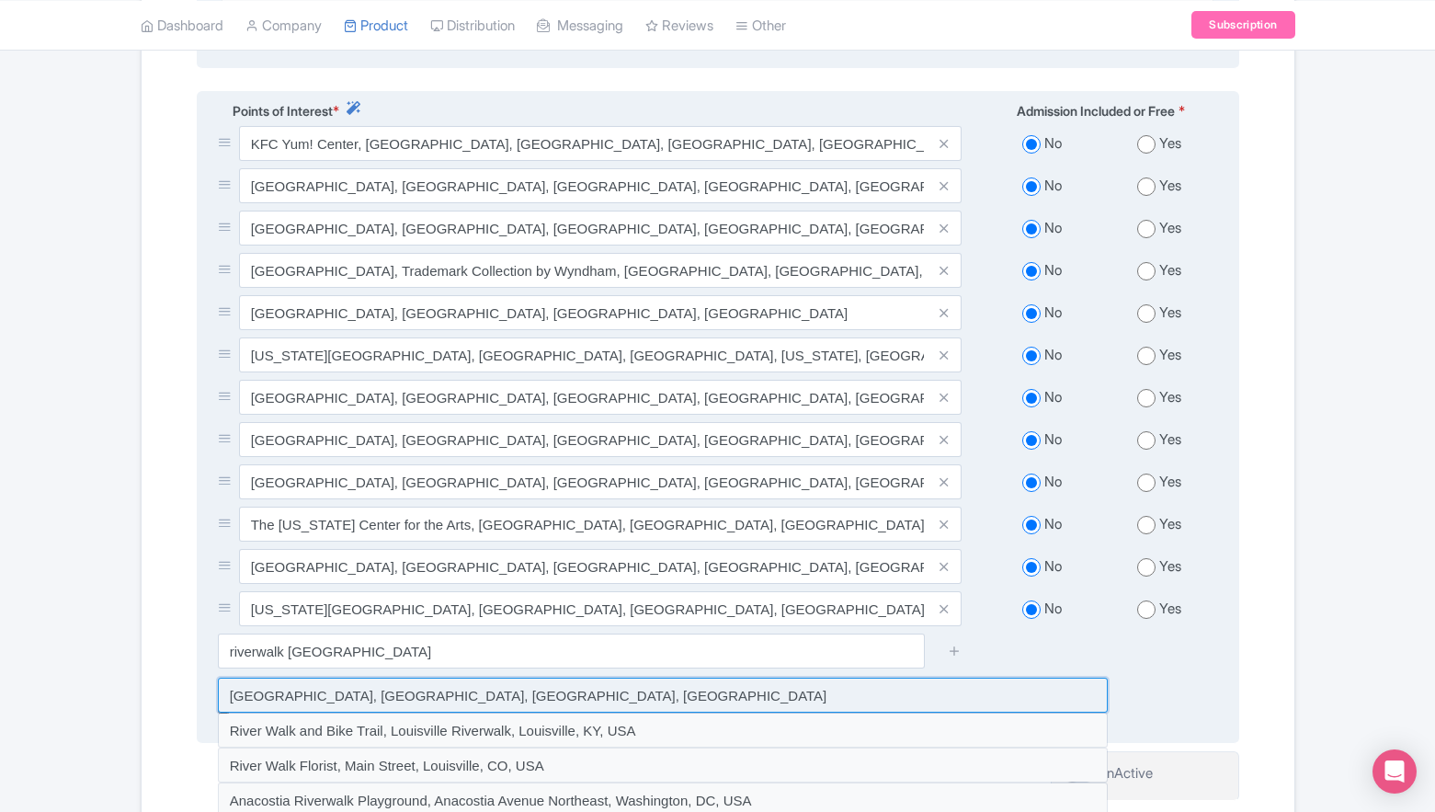
click at [394, 689] on input at bounding box center [663, 695] width 890 height 35
type input "Louisville Riverwalk, Louisville, KY, USA"
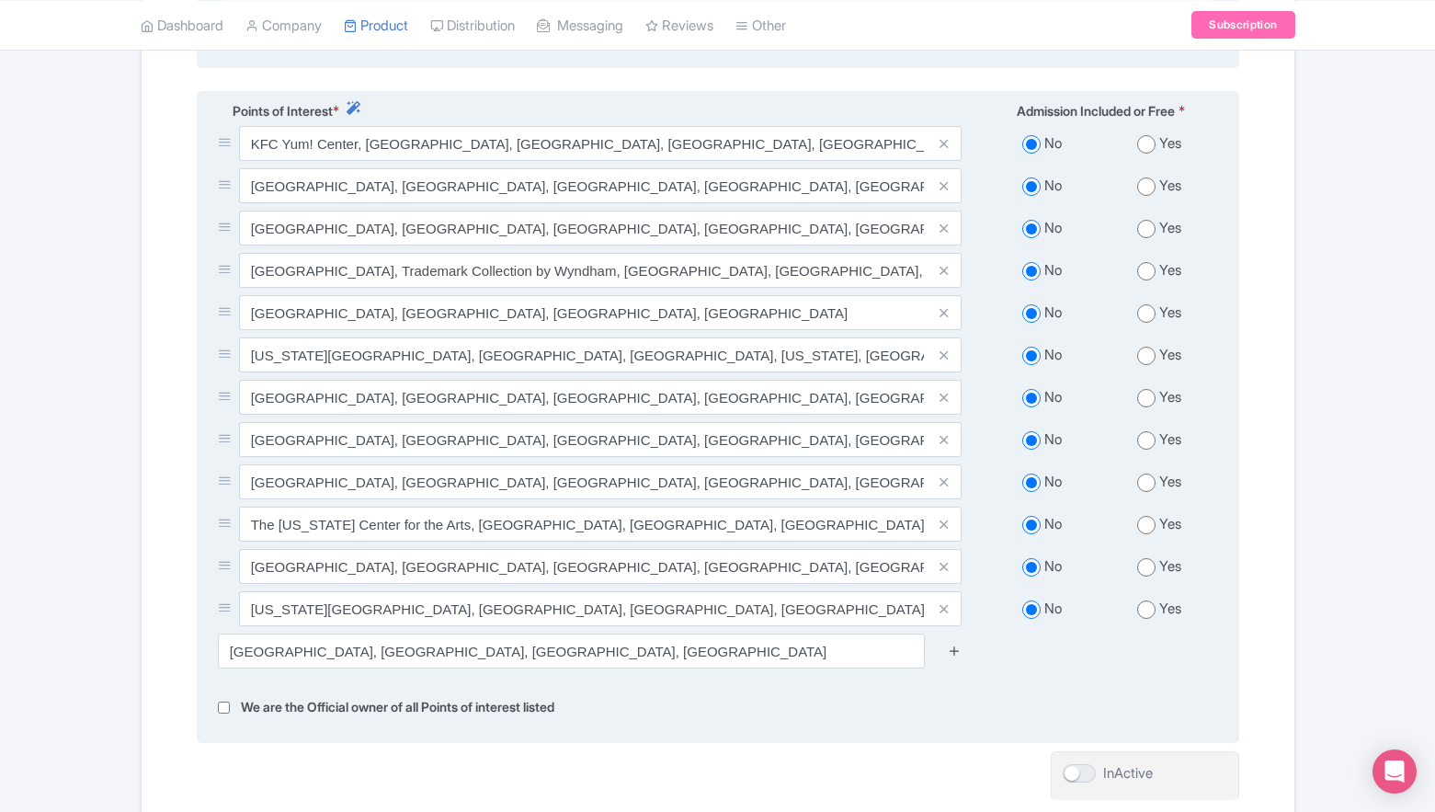
click at [960, 644] on icon at bounding box center [955, 651] width 14 height 14
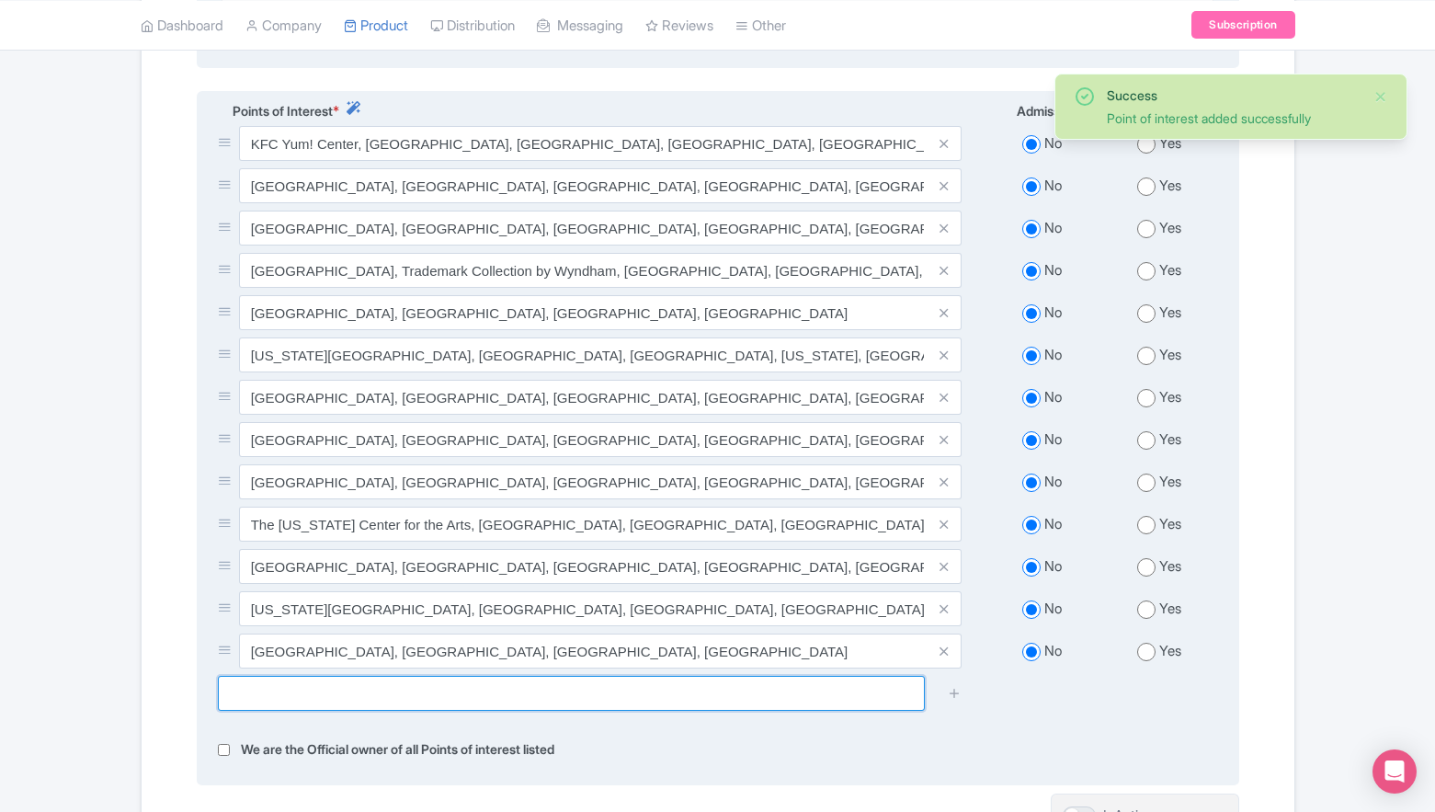
click at [875, 685] on input "text" at bounding box center [571, 693] width 707 height 35
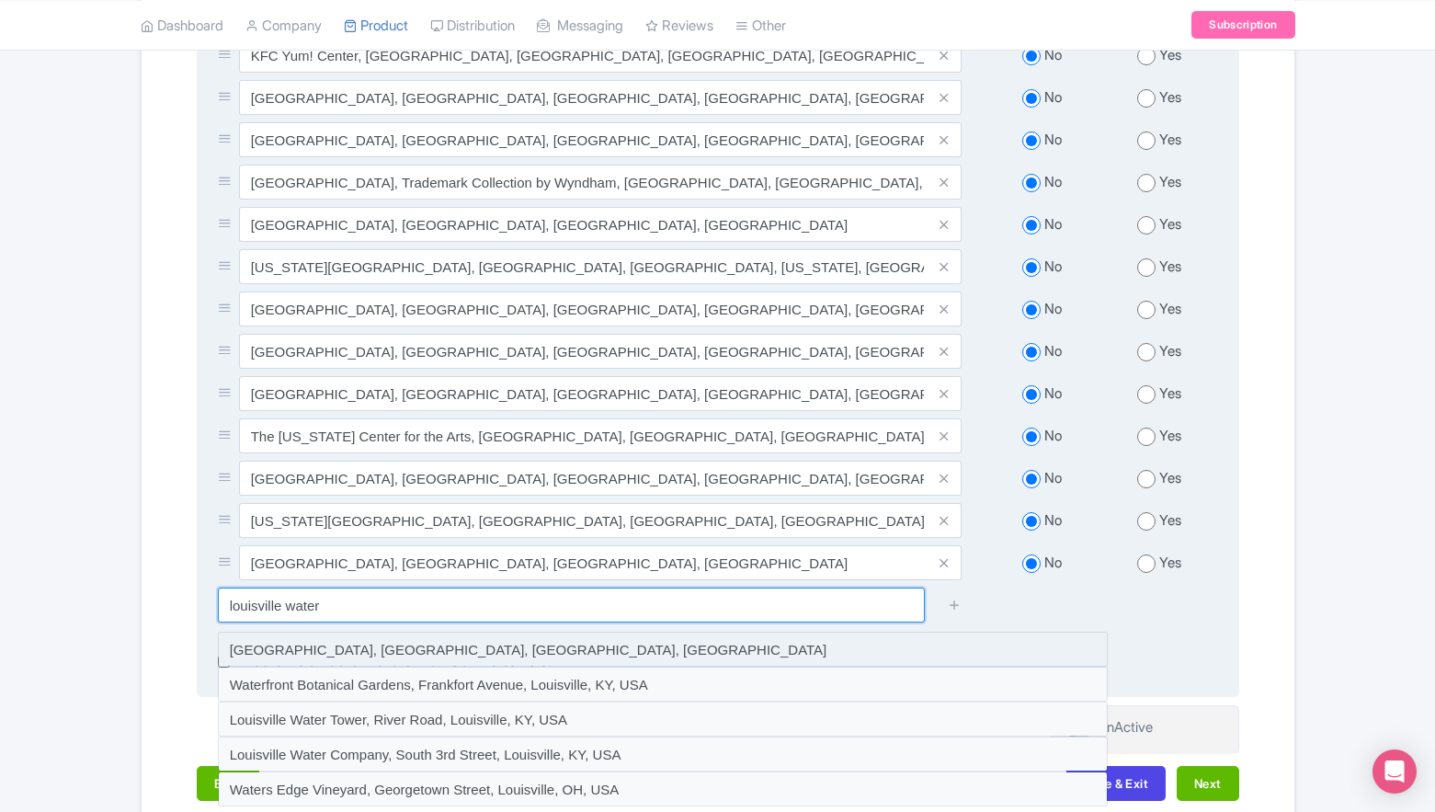
scroll to position [791, 0]
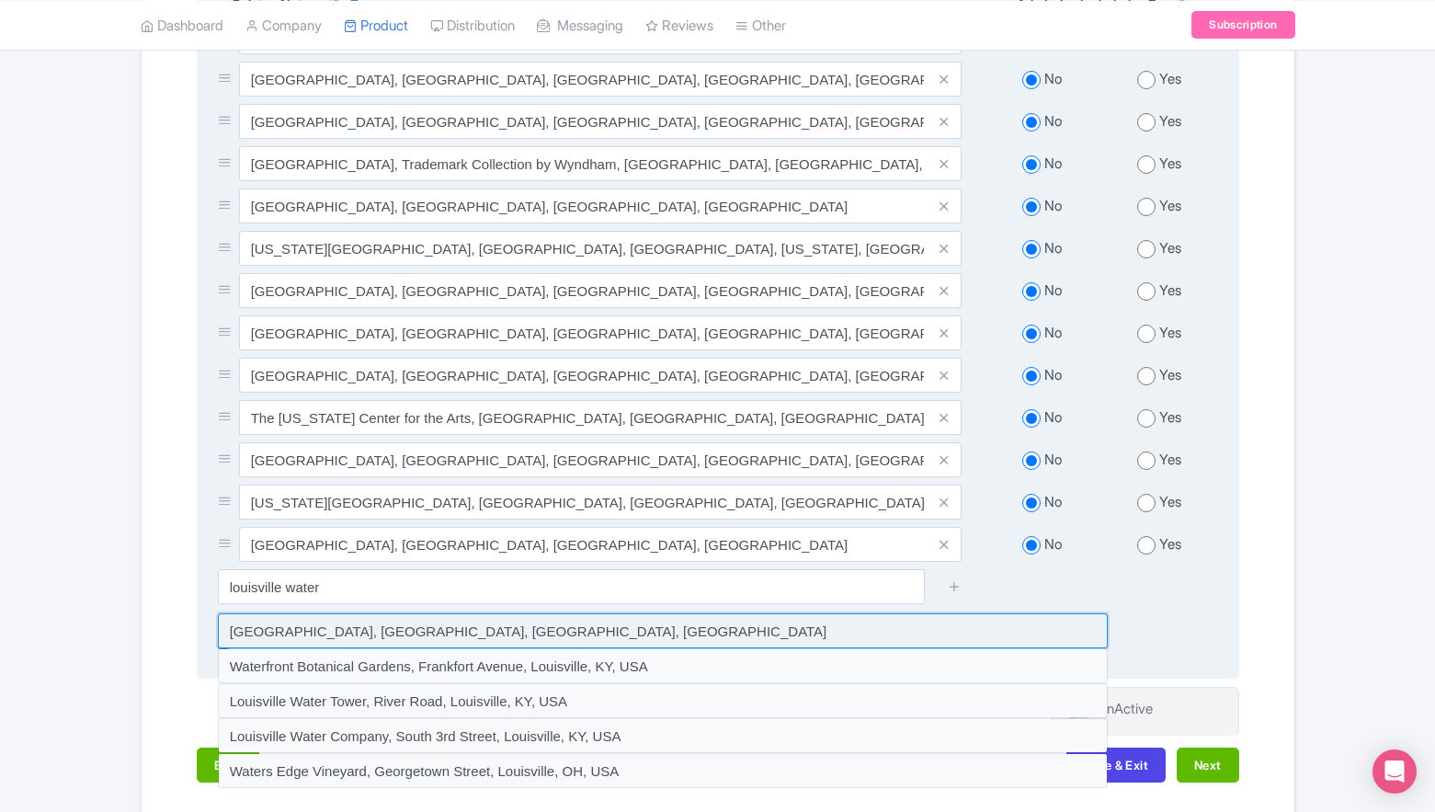
click at [408, 627] on input at bounding box center [663, 630] width 890 height 35
type input "Waterfront Park, River Road, Louisville, KY, USA"
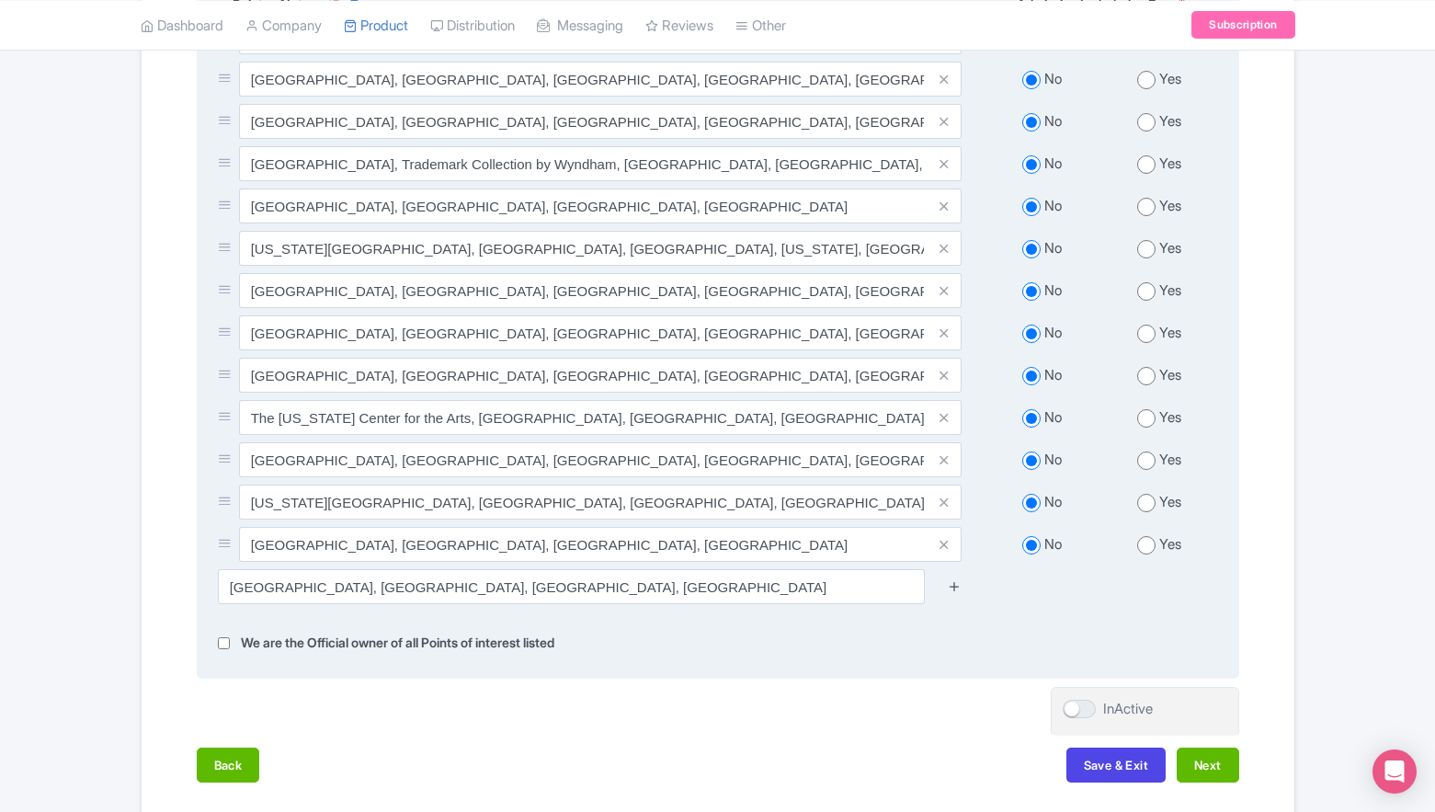
click at [948, 579] on icon at bounding box center [955, 586] width 14 height 14
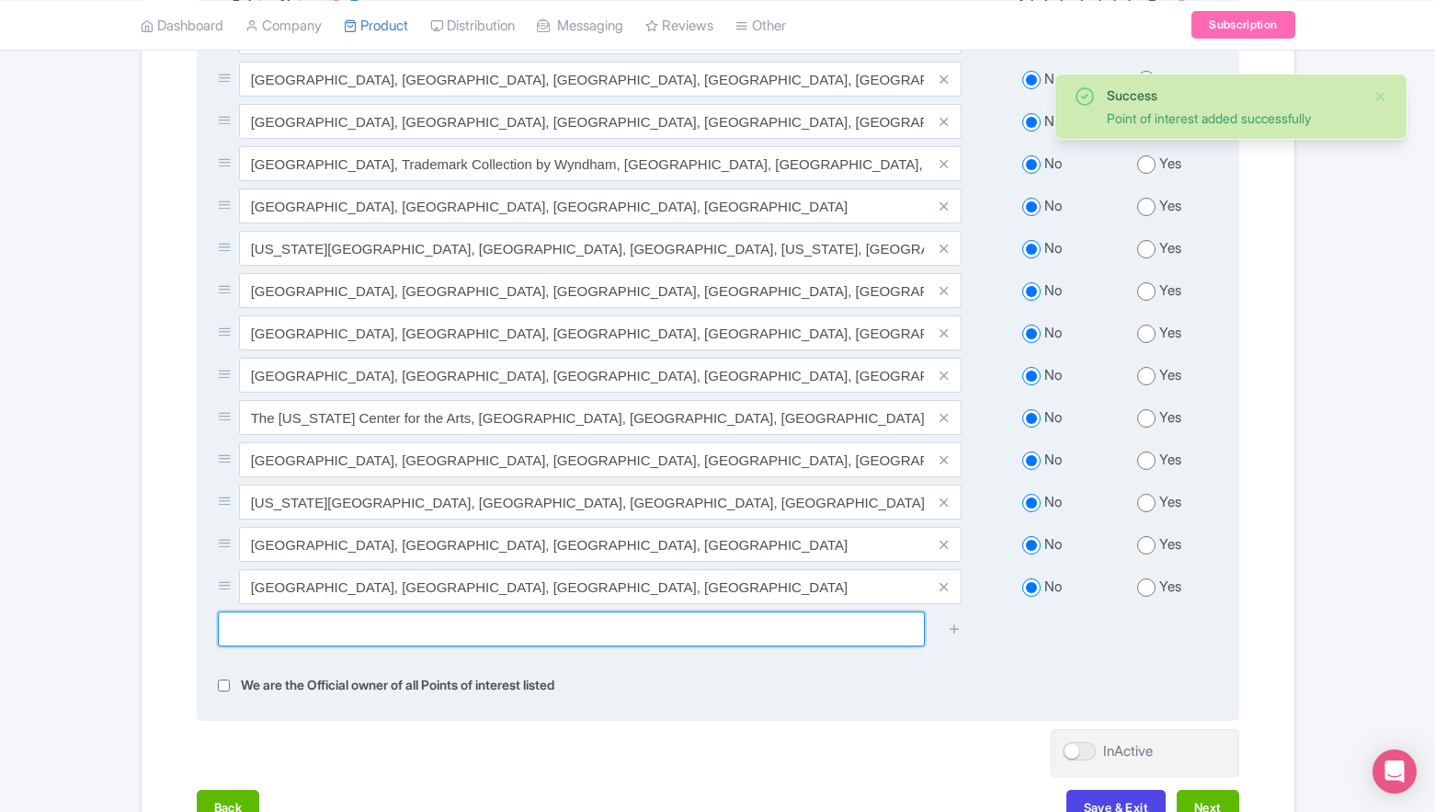
click at [787, 618] on input "text" at bounding box center [571, 629] width 707 height 35
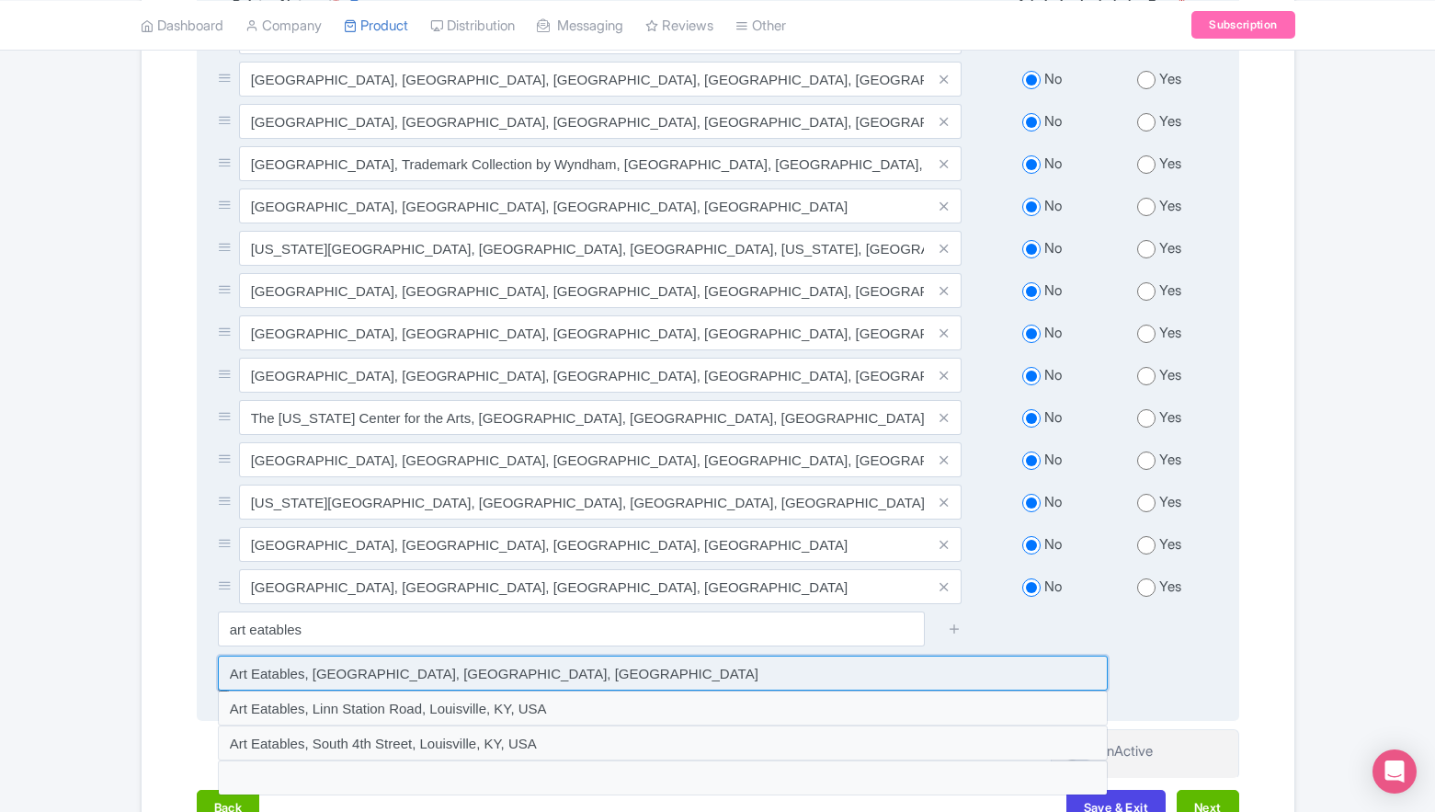
click at [562, 666] on input at bounding box center [663, 673] width 890 height 35
type input "Art Eatables, West Main Street, Louisville, KY, USA"
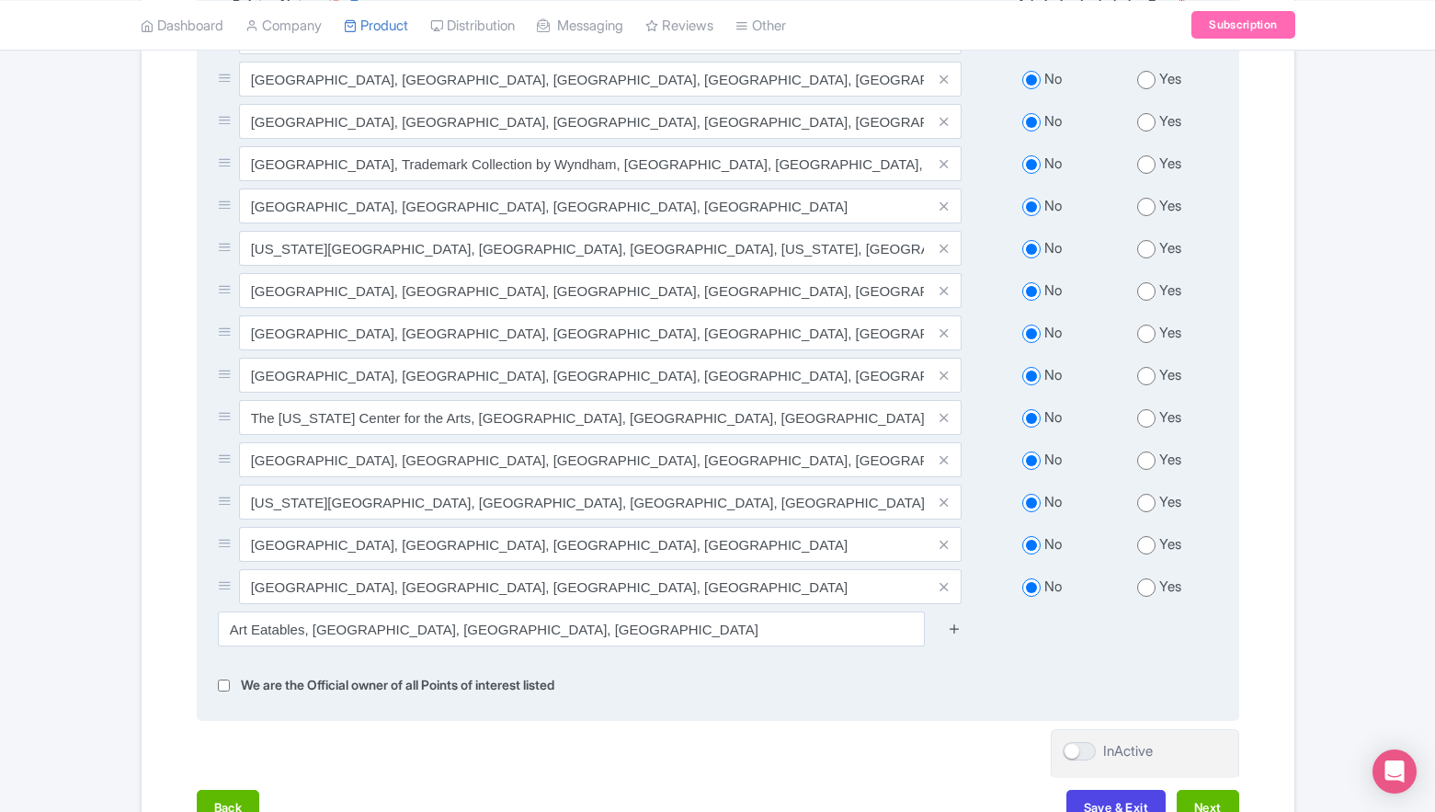
click at [953, 622] on icon at bounding box center [955, 629] width 14 height 14
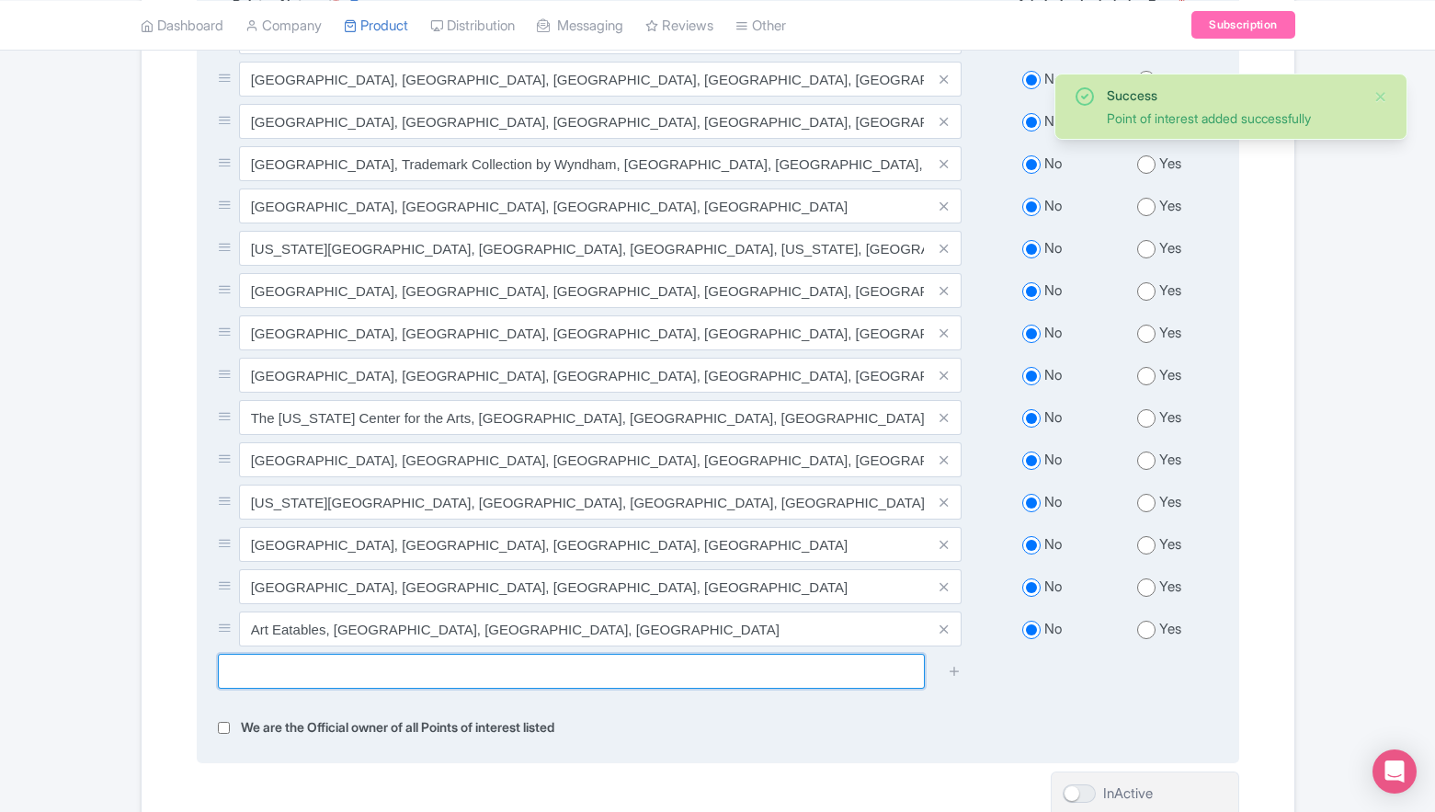
click at [863, 659] on input "text" at bounding box center [571, 671] width 707 height 35
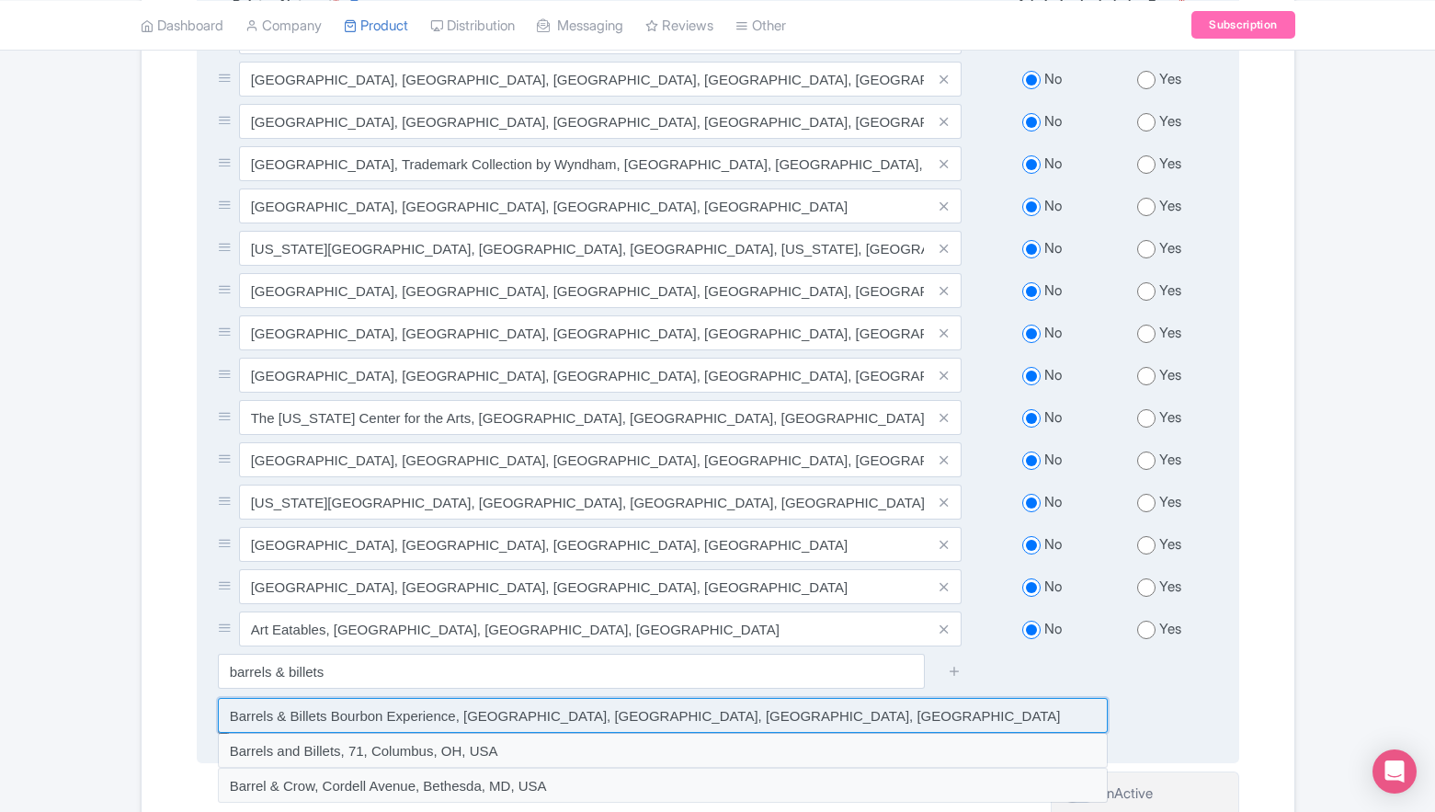
drag, startPoint x: 580, startPoint y: 707, endPoint x: 601, endPoint y: 702, distance: 21.9
click at [580, 707] on input at bounding box center [663, 715] width 890 height 35
type input "Barrels & Billets Bourbon Experience, West Main Street, Louisville, KY, USA"
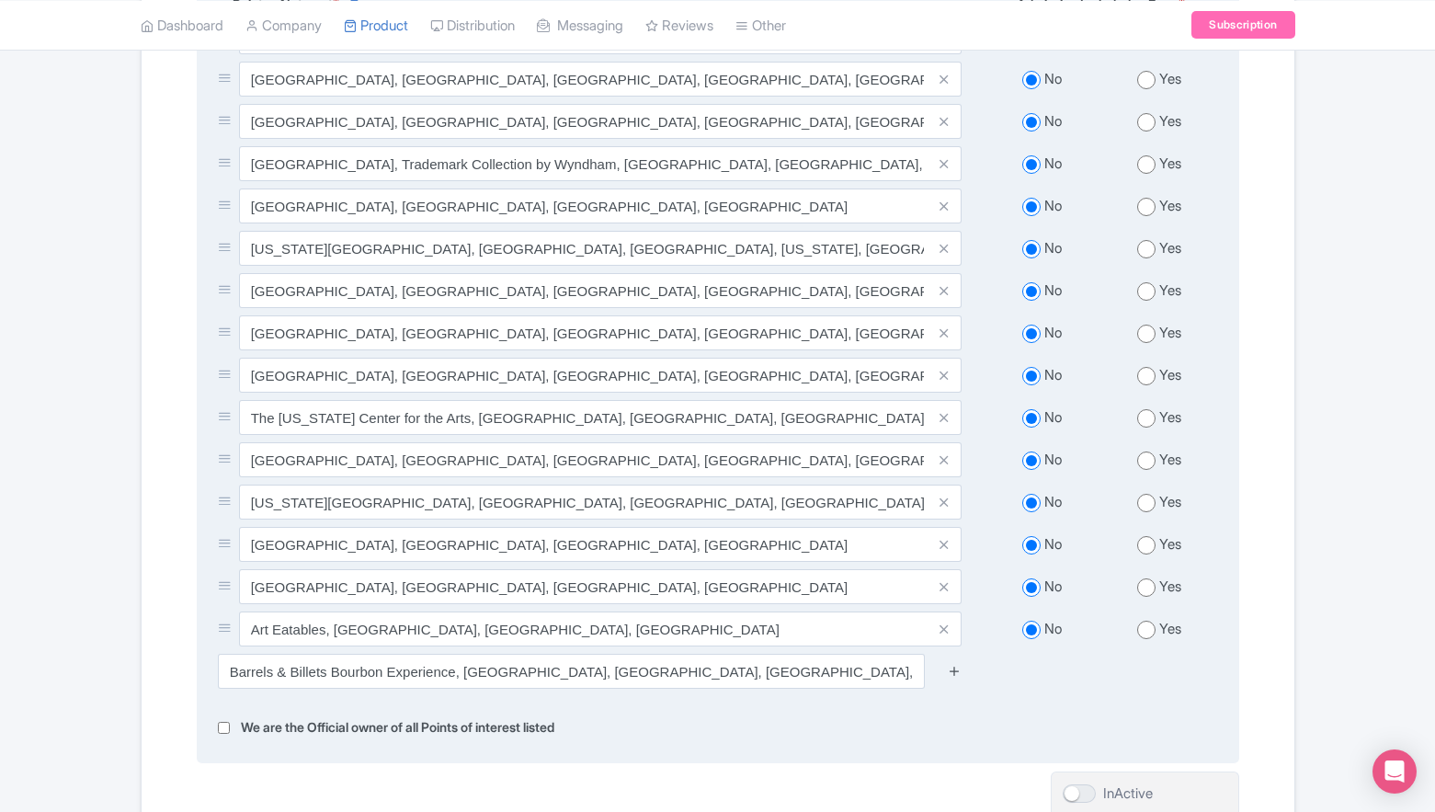
click at [956, 664] on icon at bounding box center [955, 671] width 14 height 14
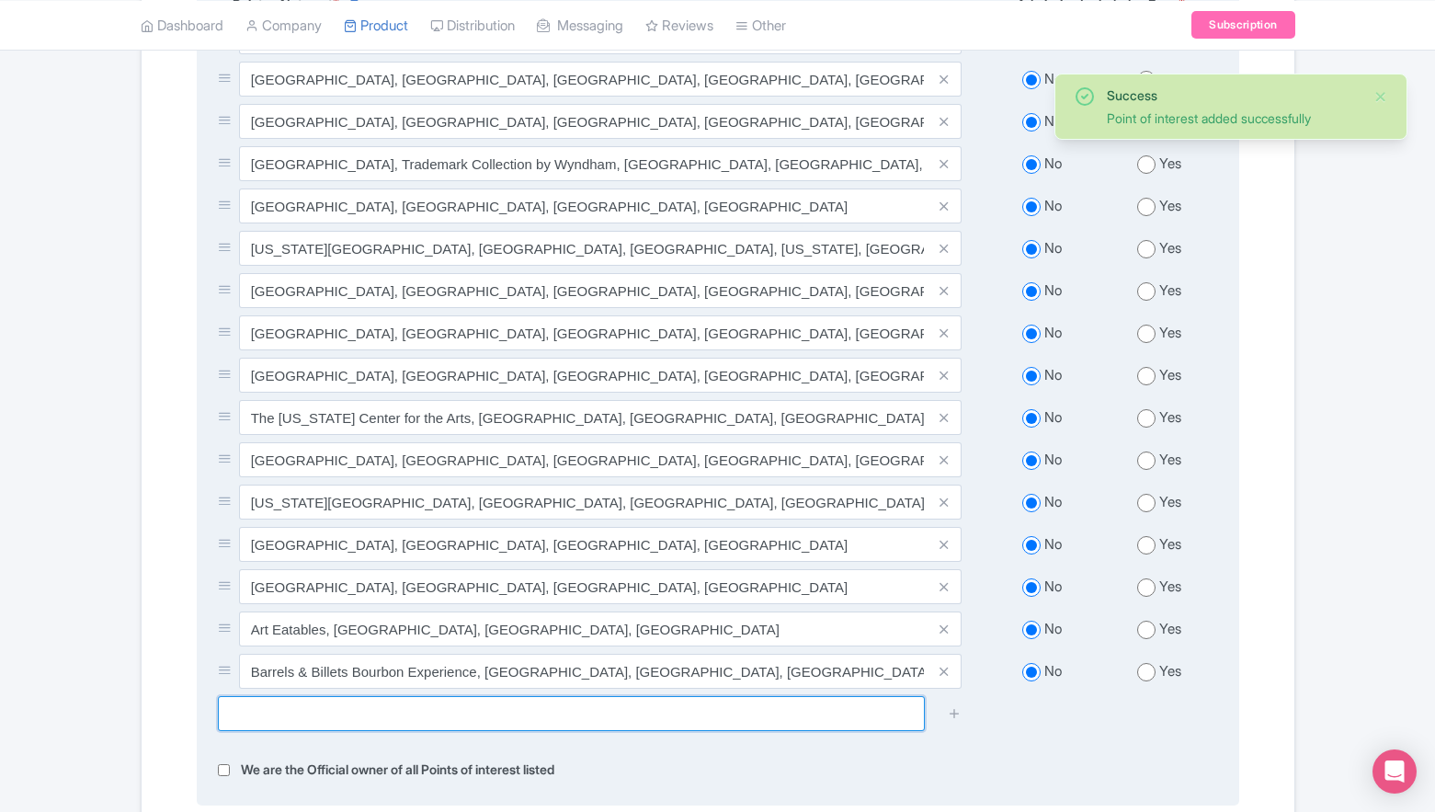
click at [745, 701] on input "text" at bounding box center [571, 713] width 707 height 35
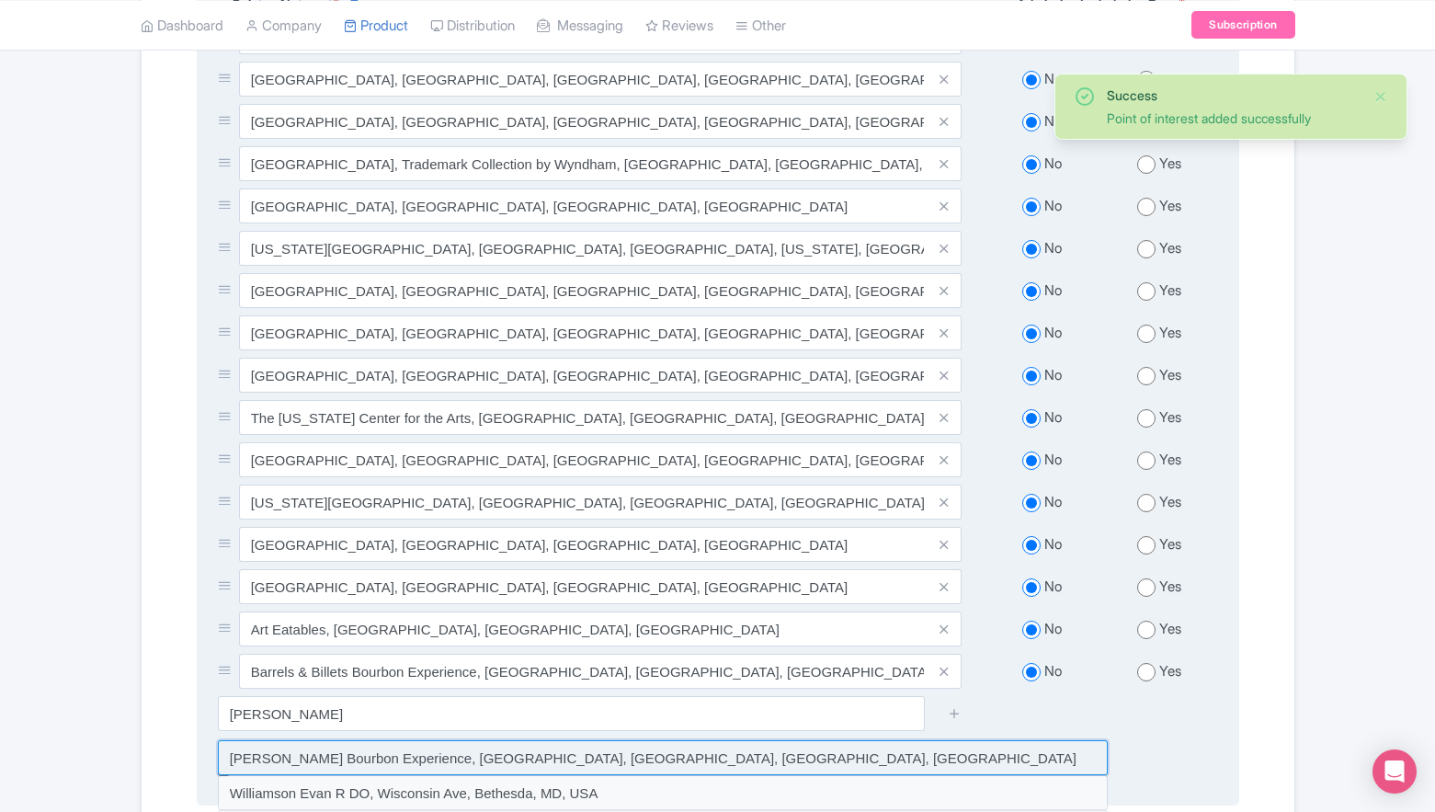
click at [480, 742] on input at bounding box center [663, 757] width 890 height 35
type input "Evan Williams Bourbon Experience, West Main Street, Louisville, KY, USA"
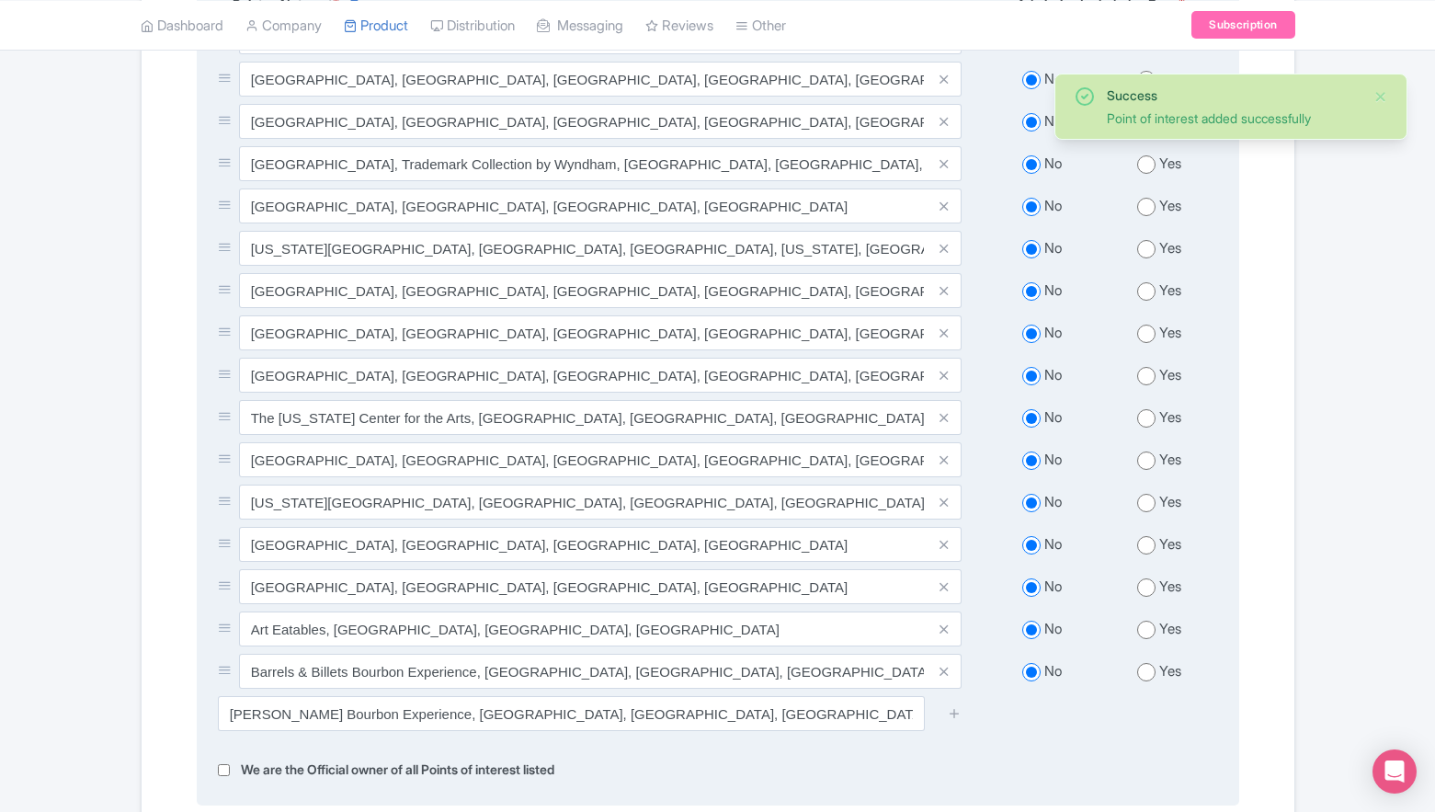
click at [945, 709] on div at bounding box center [954, 713] width 37 height 35
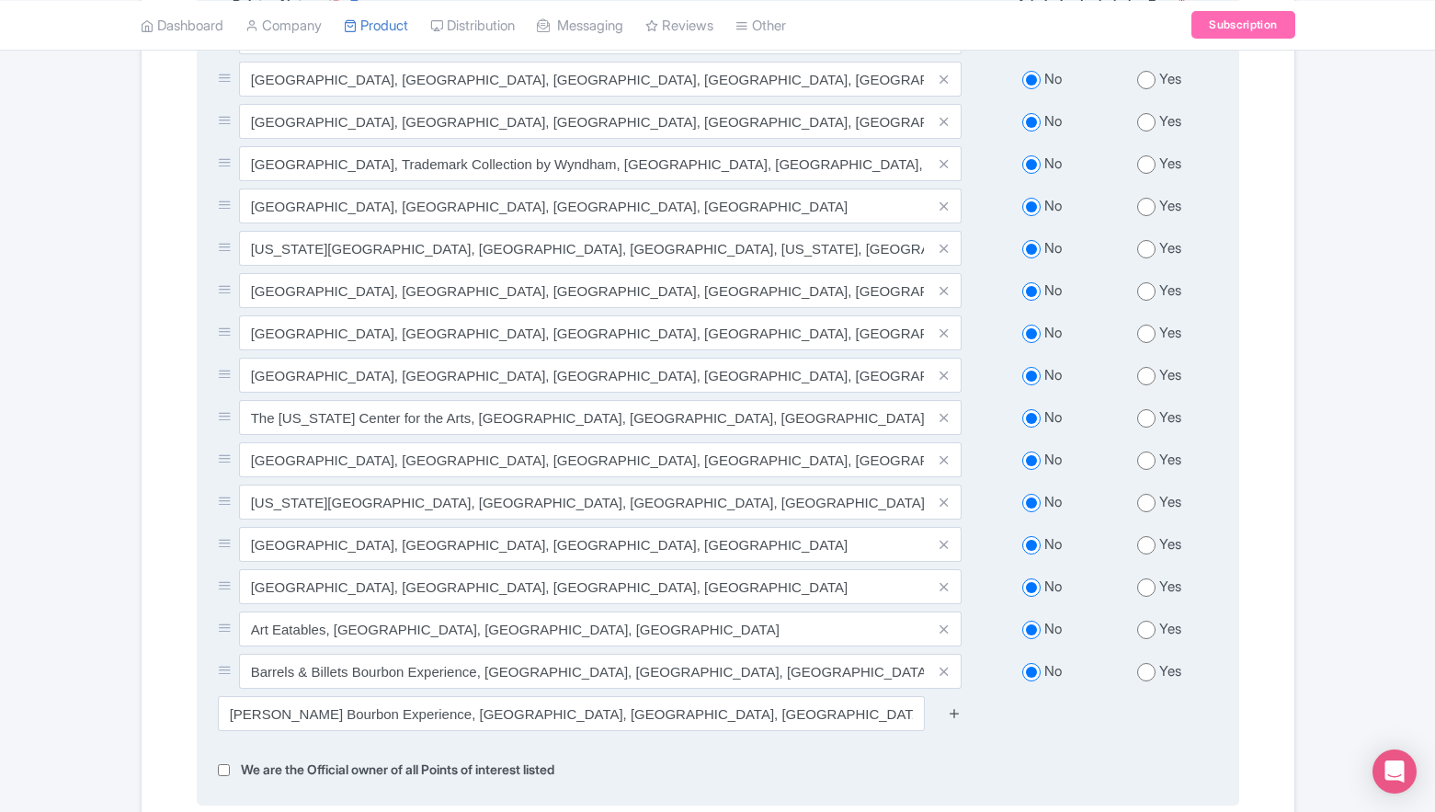
click at [956, 706] on icon at bounding box center [955, 713] width 14 height 14
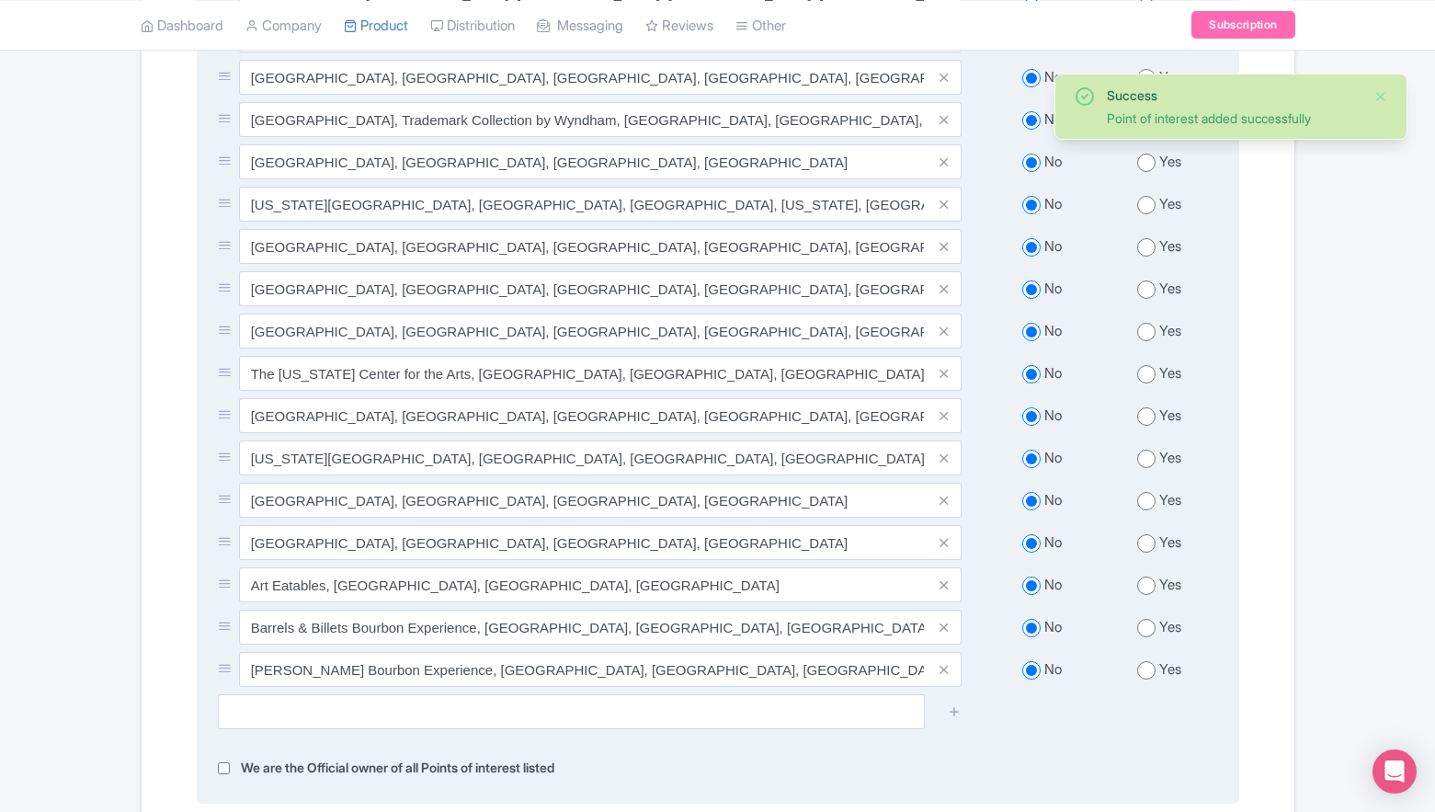
scroll to position [926, 0]
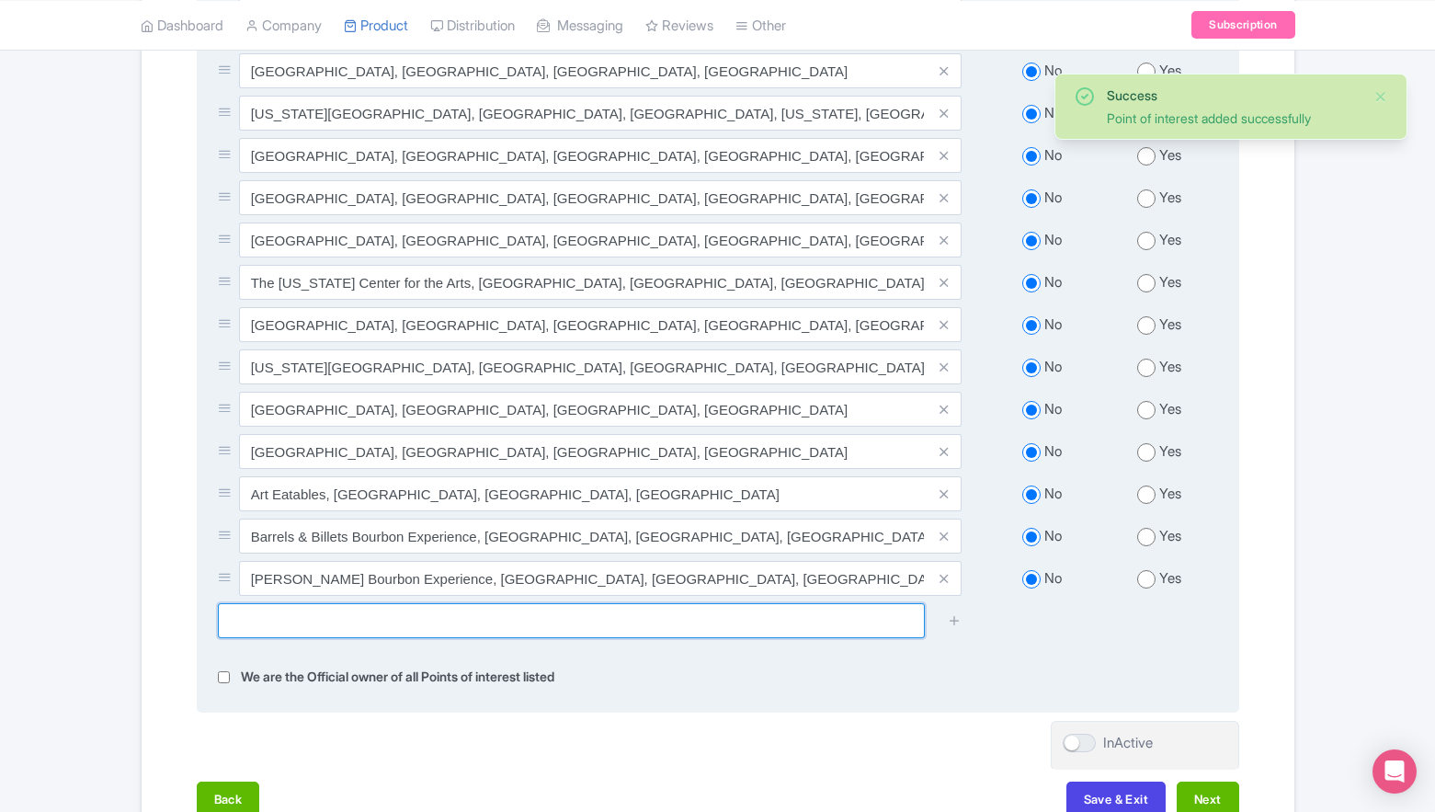
click at [708, 620] on input "text" at bounding box center [571, 620] width 707 height 35
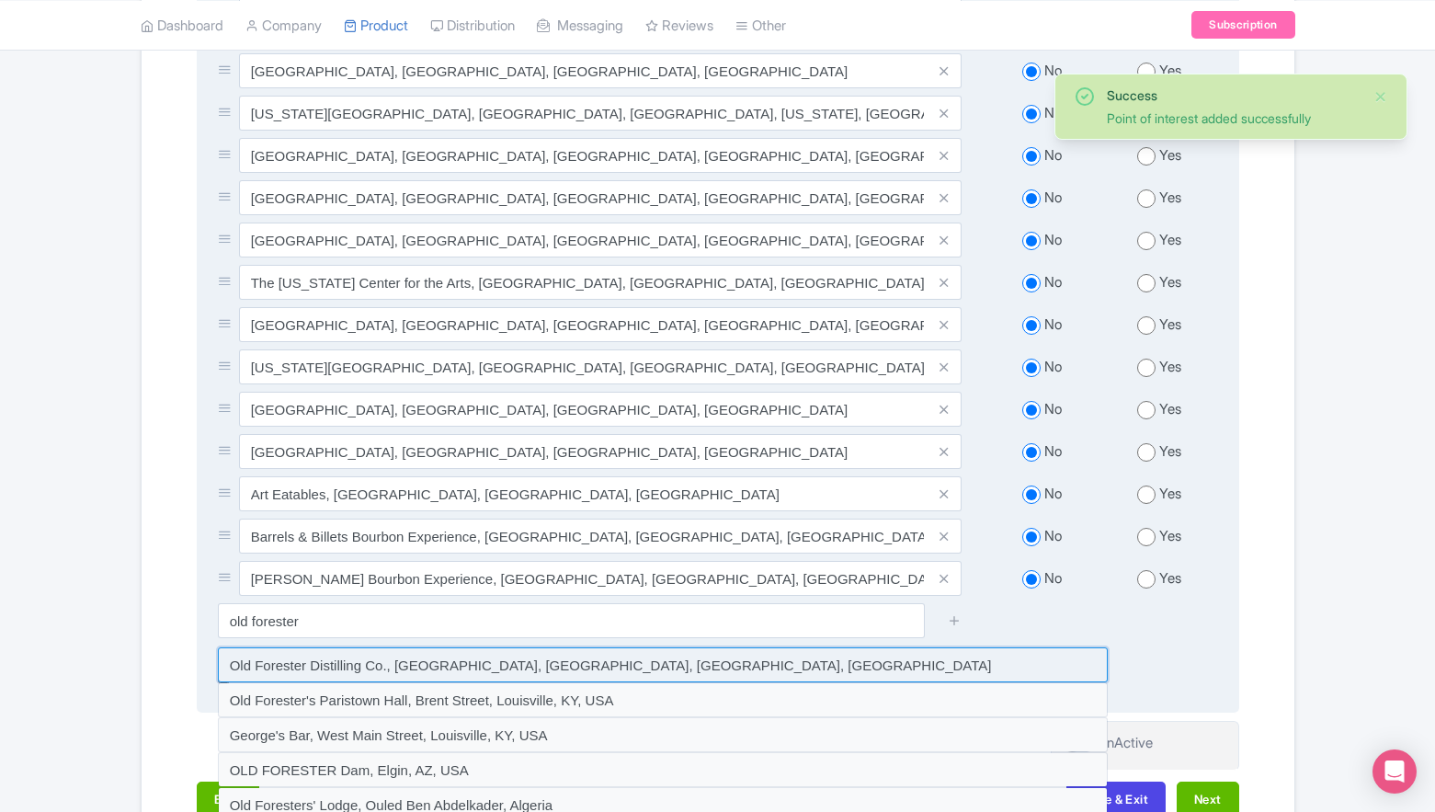
click at [472, 665] on input at bounding box center [663, 664] width 890 height 35
type input "Old Forester Distilling Co., West Main Street, Louisville, KY, USA"
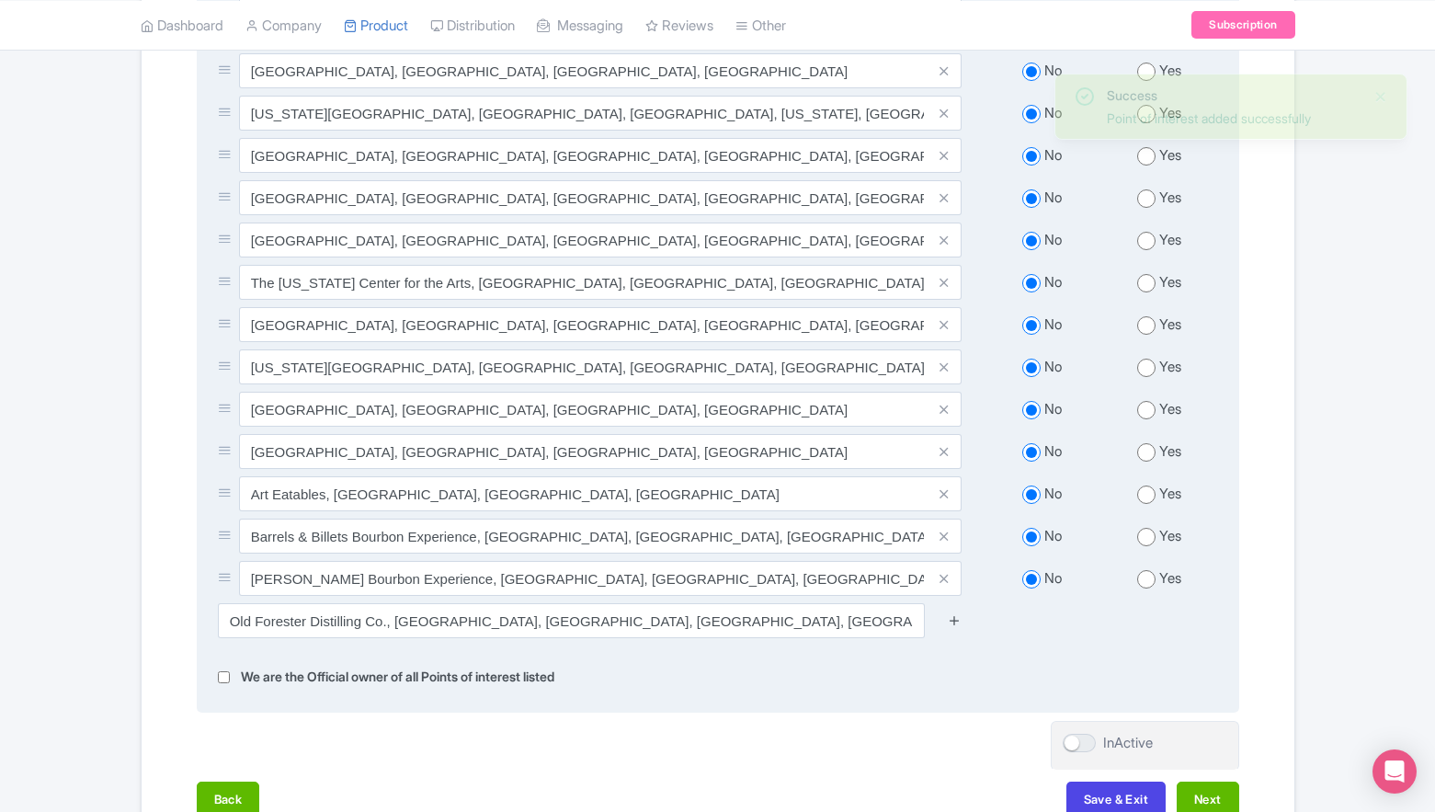
click at [955, 613] on icon at bounding box center [955, 620] width 14 height 14
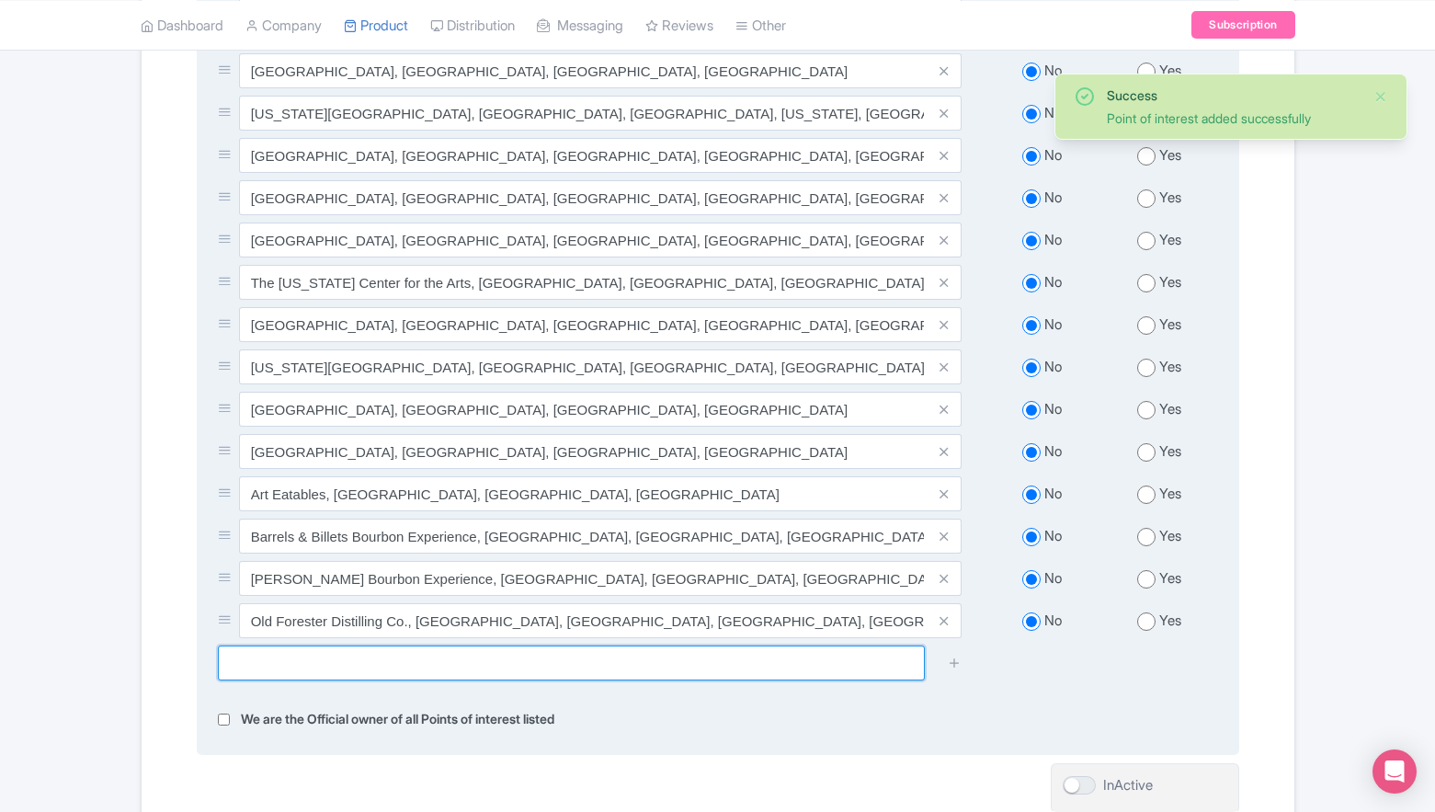
click at [713, 657] on input "text" at bounding box center [571, 663] width 707 height 35
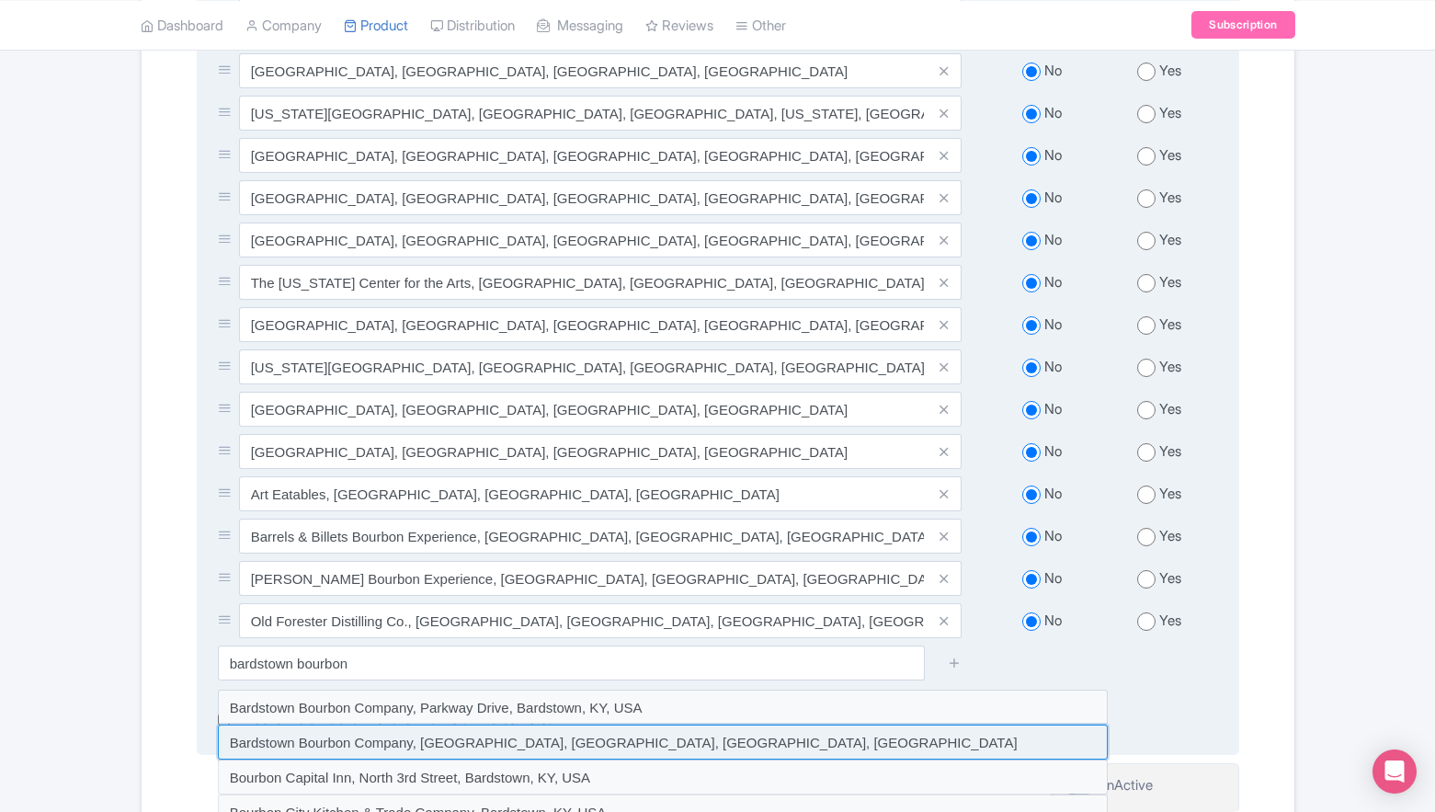
click at [576, 725] on input at bounding box center [663, 742] width 890 height 35
type input "Bardstown Bourbon Company, West Main Street, Louisville, KY, USA"
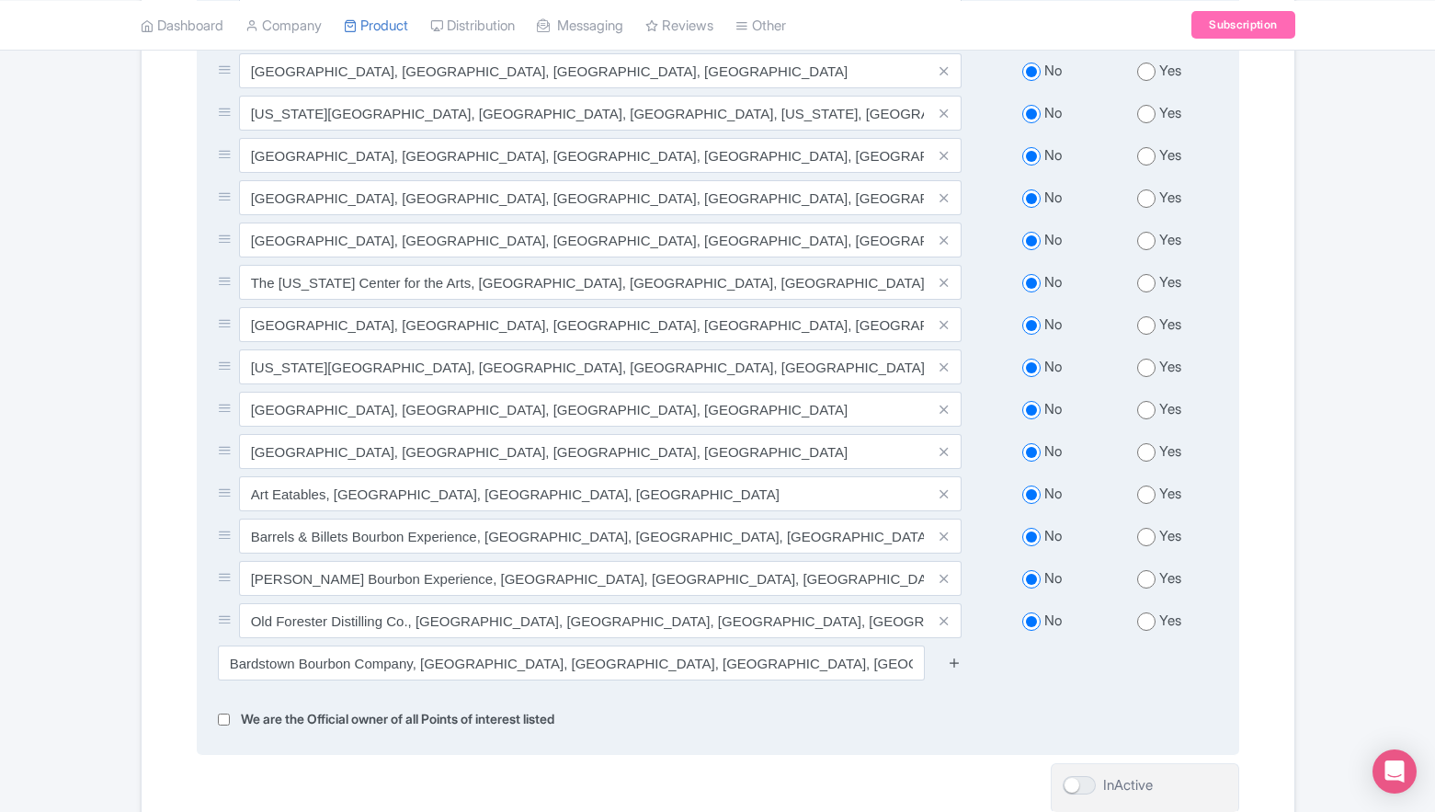
click at [952, 656] on icon at bounding box center [955, 663] width 14 height 14
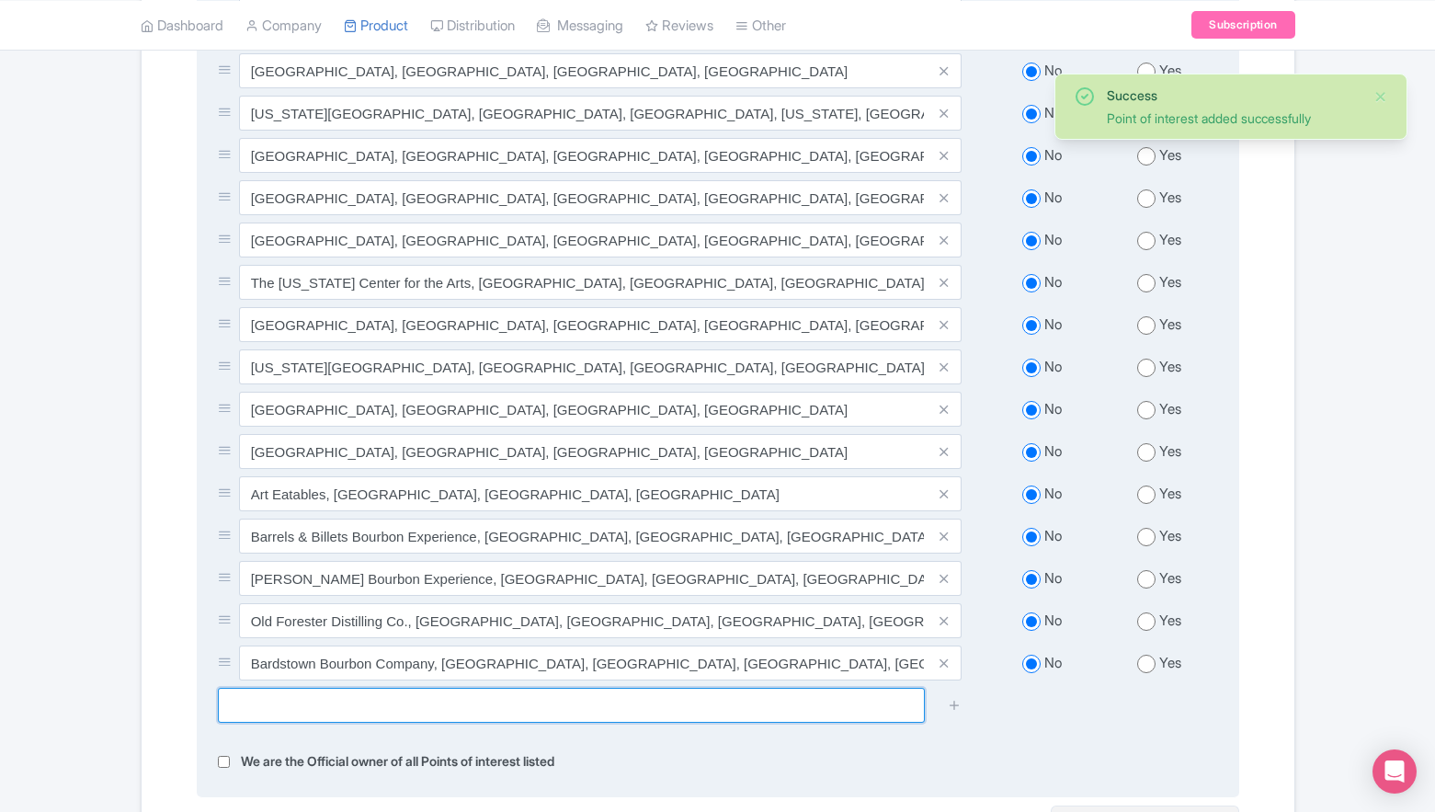
click at [810, 696] on input "text" at bounding box center [571, 705] width 707 height 35
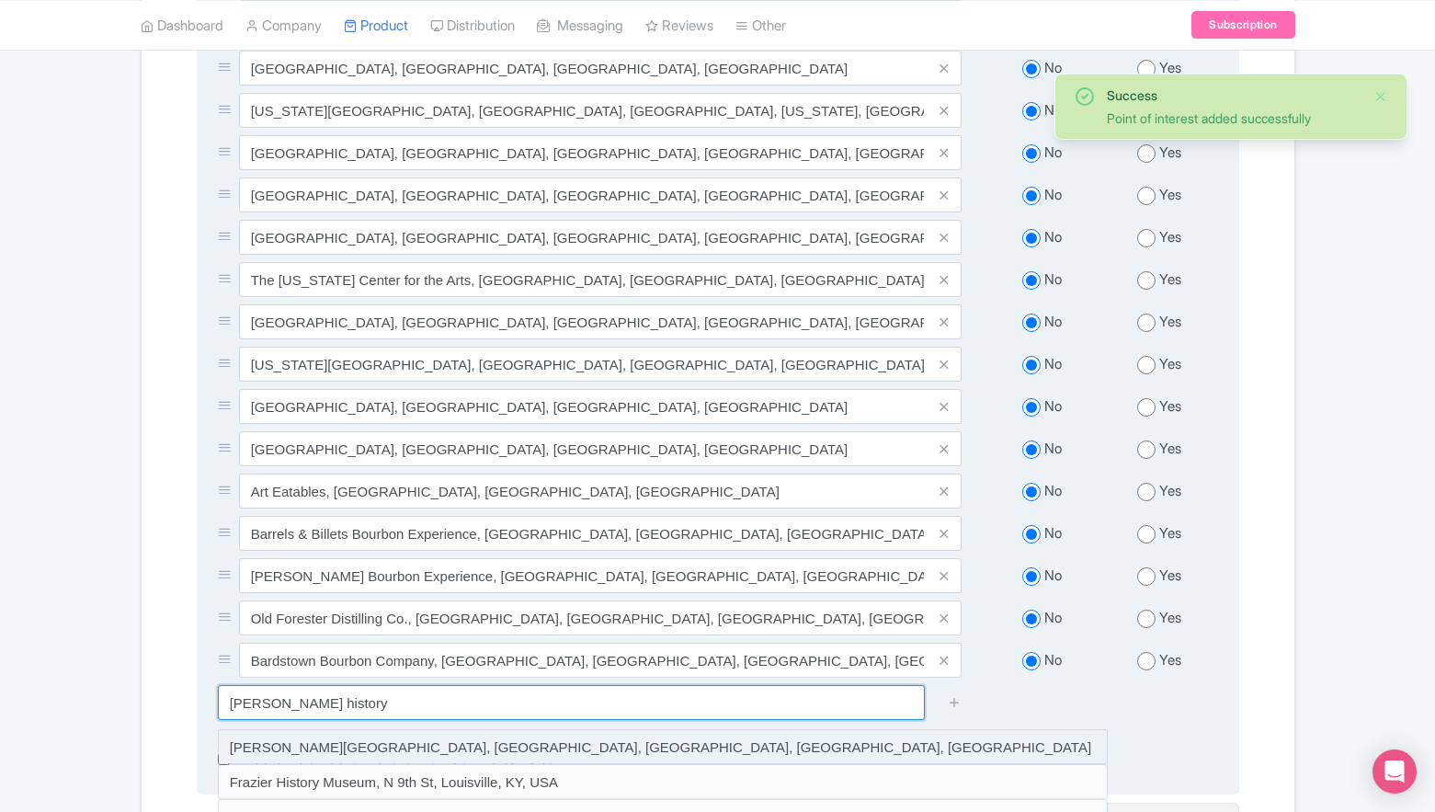
scroll to position [930, 0]
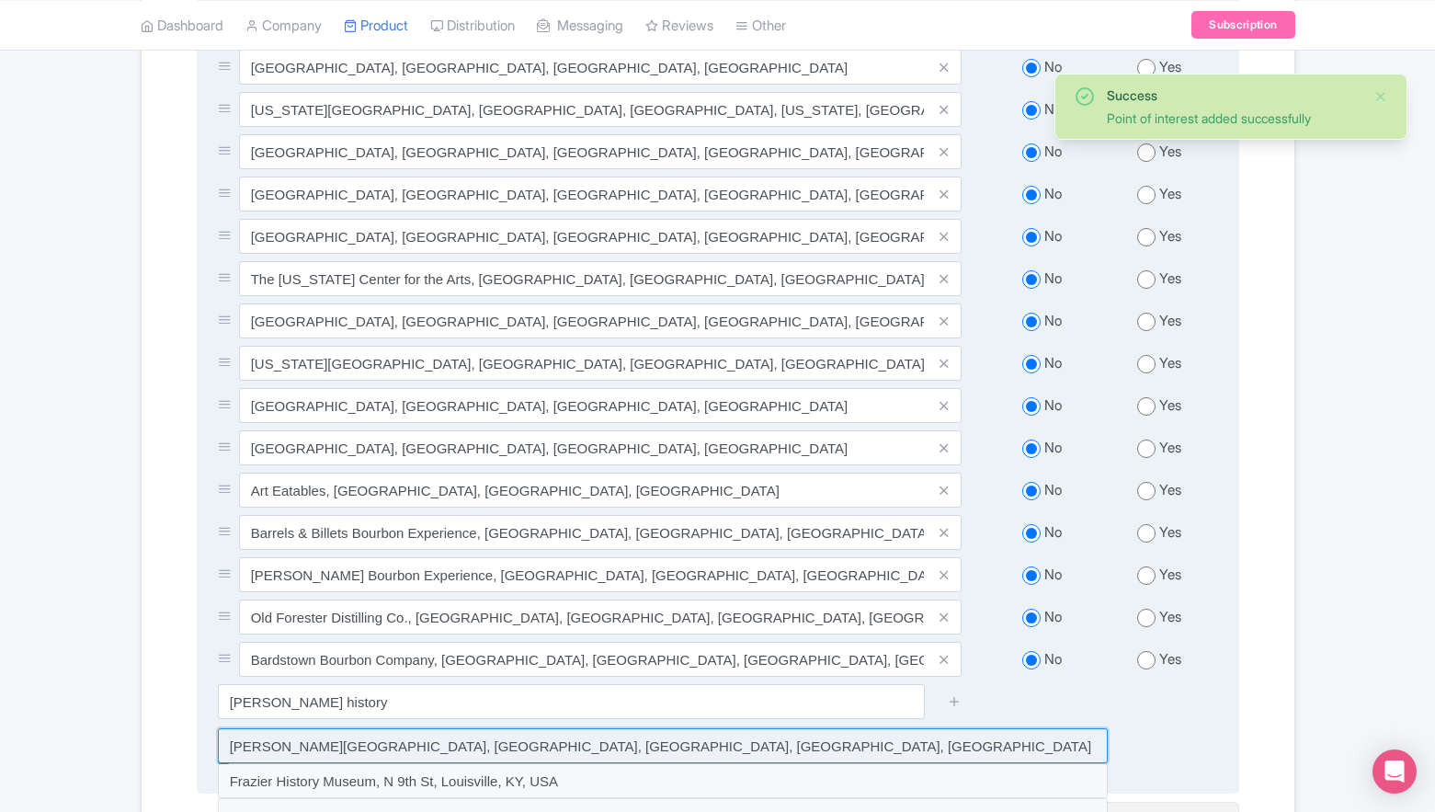
click at [623, 738] on input at bounding box center [663, 745] width 890 height 35
type input "Frazier History Museum, West Main Street, Louisville, KY, USA"
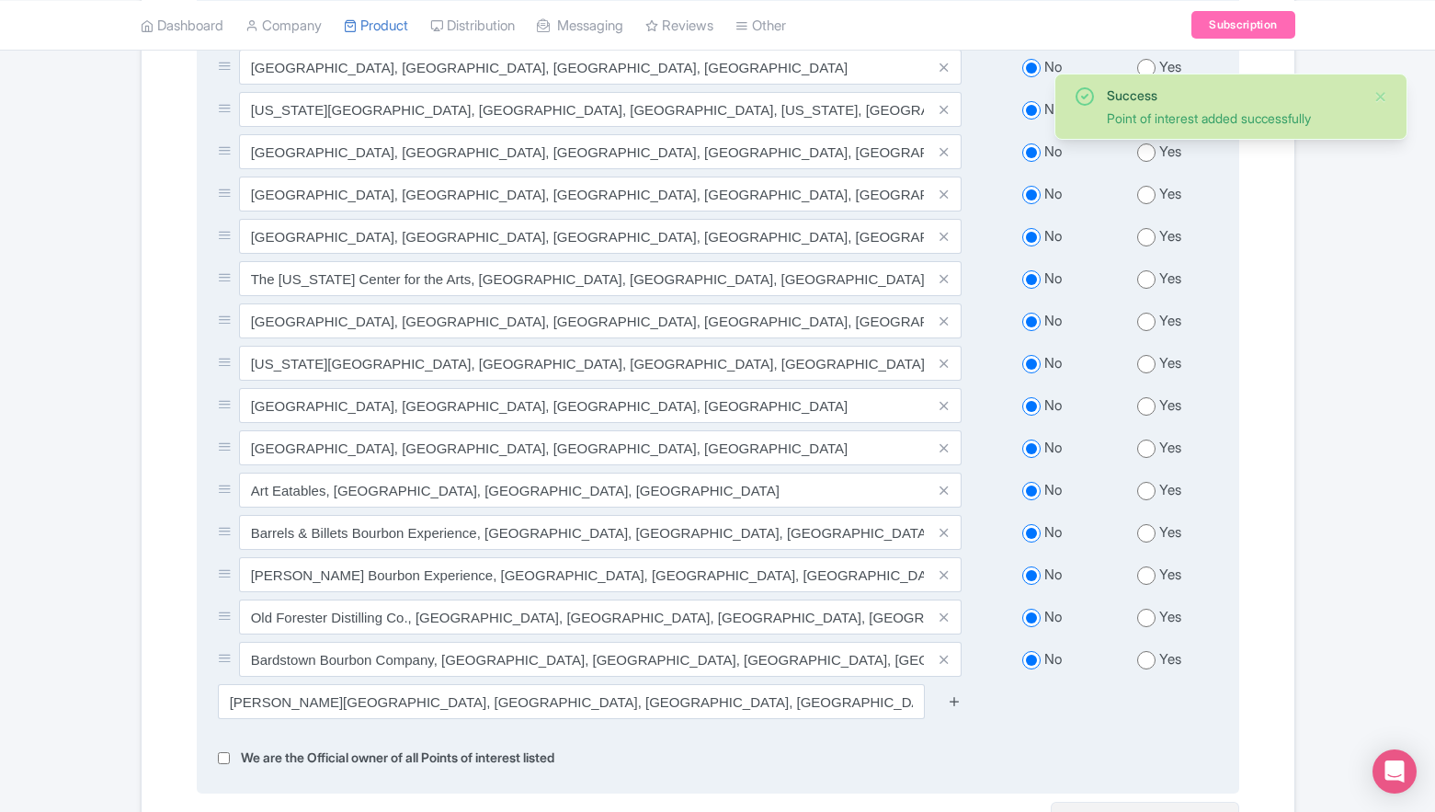
click at [955, 694] on icon at bounding box center [955, 701] width 14 height 14
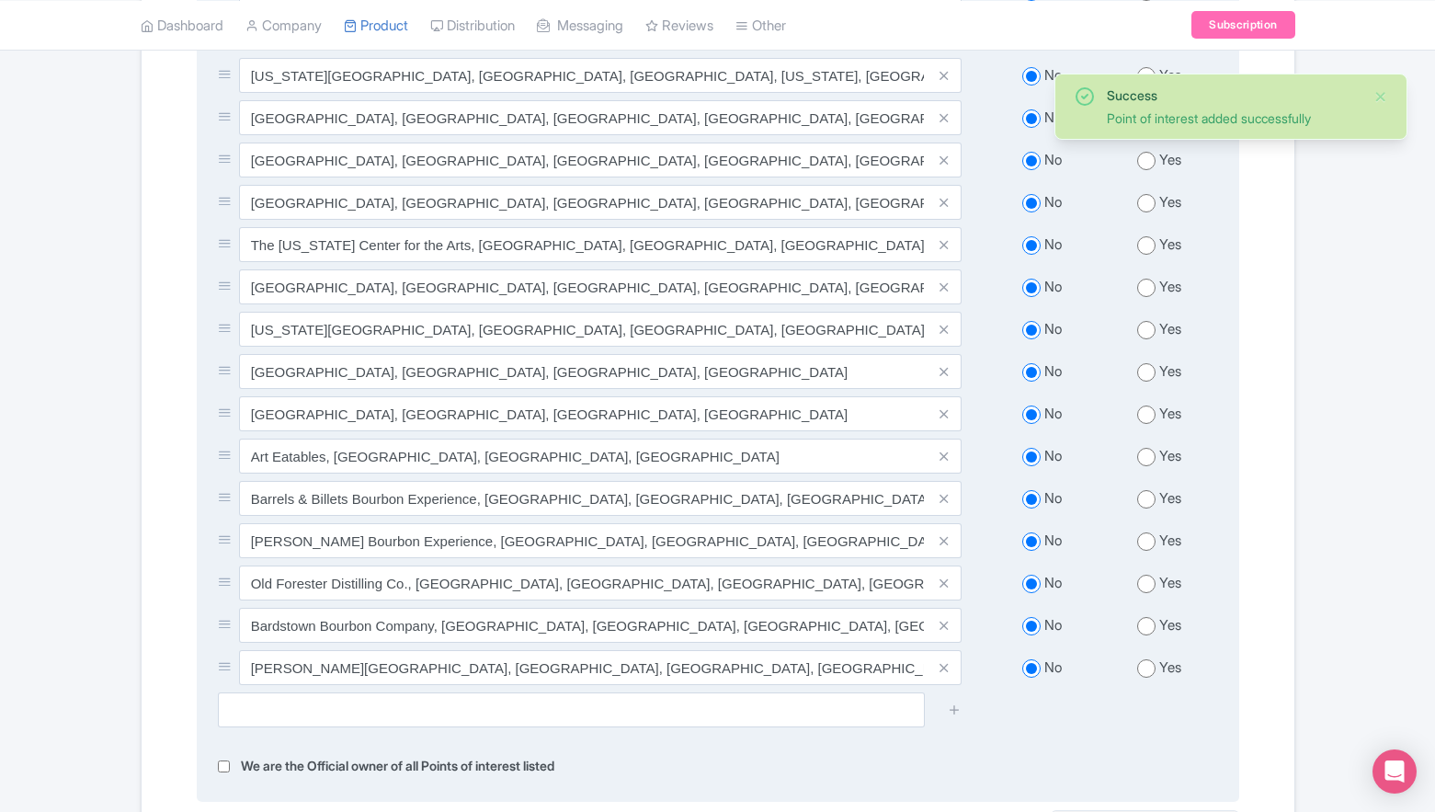
scroll to position [1087, 0]
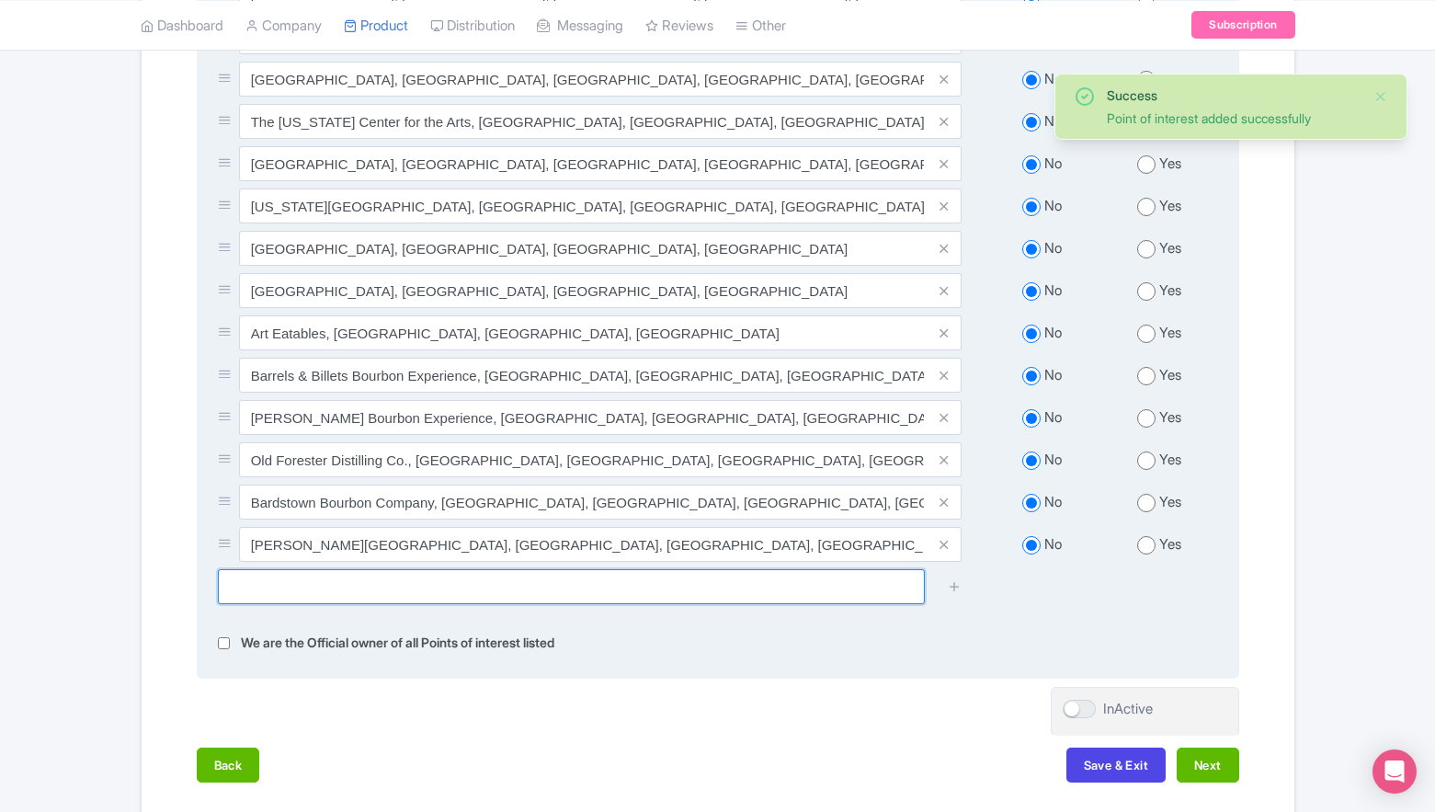
click at [780, 584] on input "text" at bounding box center [571, 586] width 707 height 35
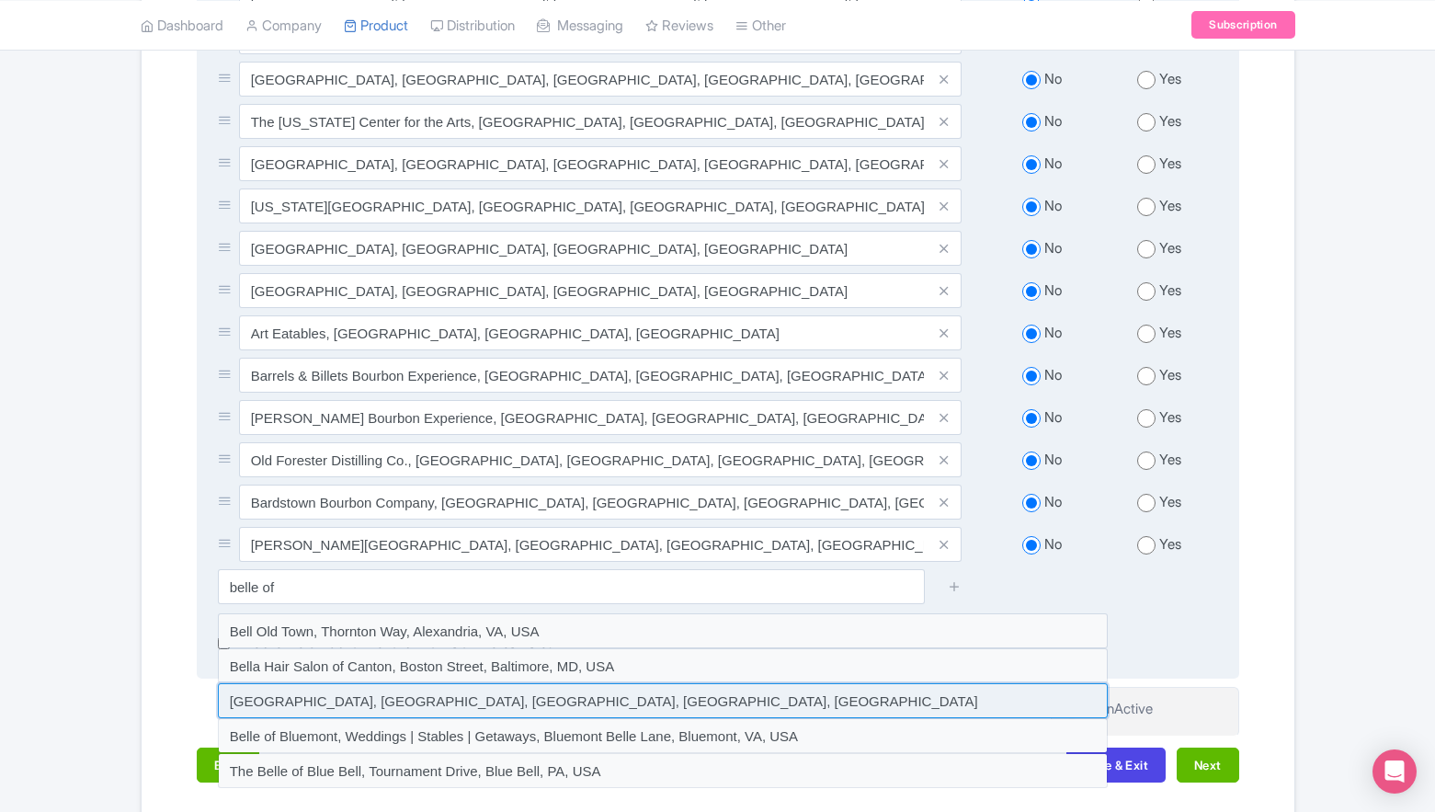
click at [447, 685] on input at bounding box center [663, 700] width 890 height 35
type input "Belle of Louisville, West River Road, Louisville, KY, USA"
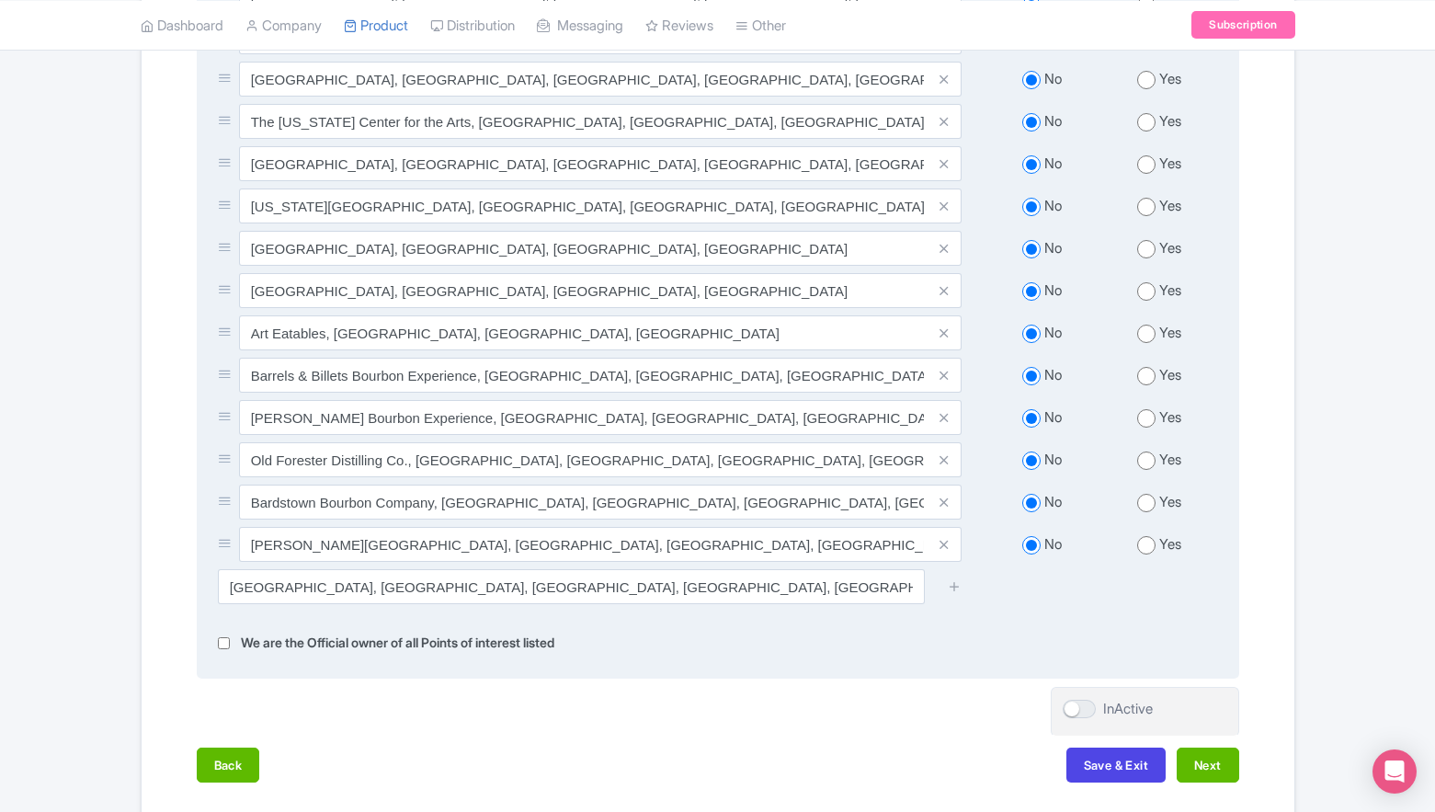
click at [947, 581] on div at bounding box center [954, 586] width 37 height 35
click at [960, 579] on icon at bounding box center [955, 586] width 14 height 14
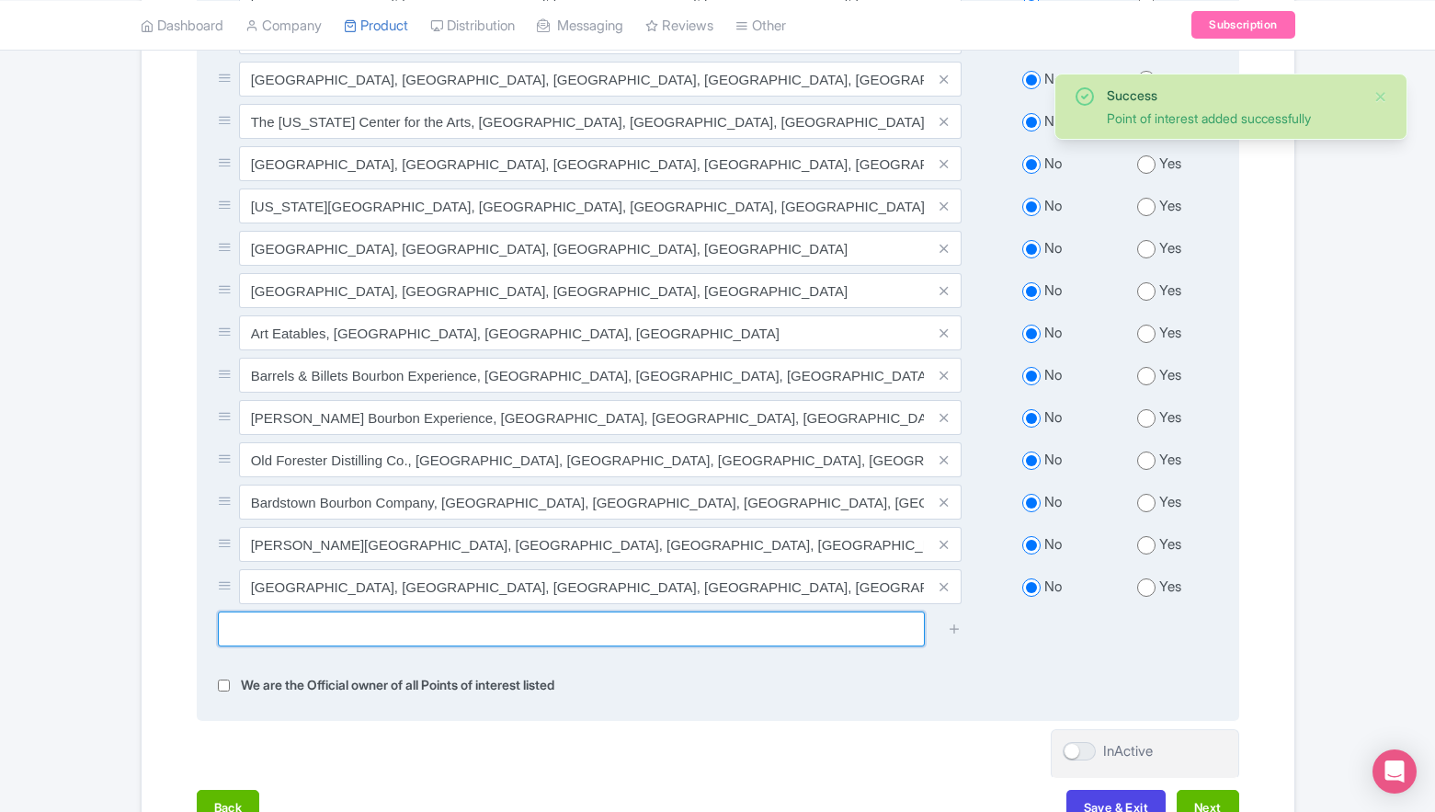
click at [841, 612] on input "text" at bounding box center [571, 629] width 707 height 35
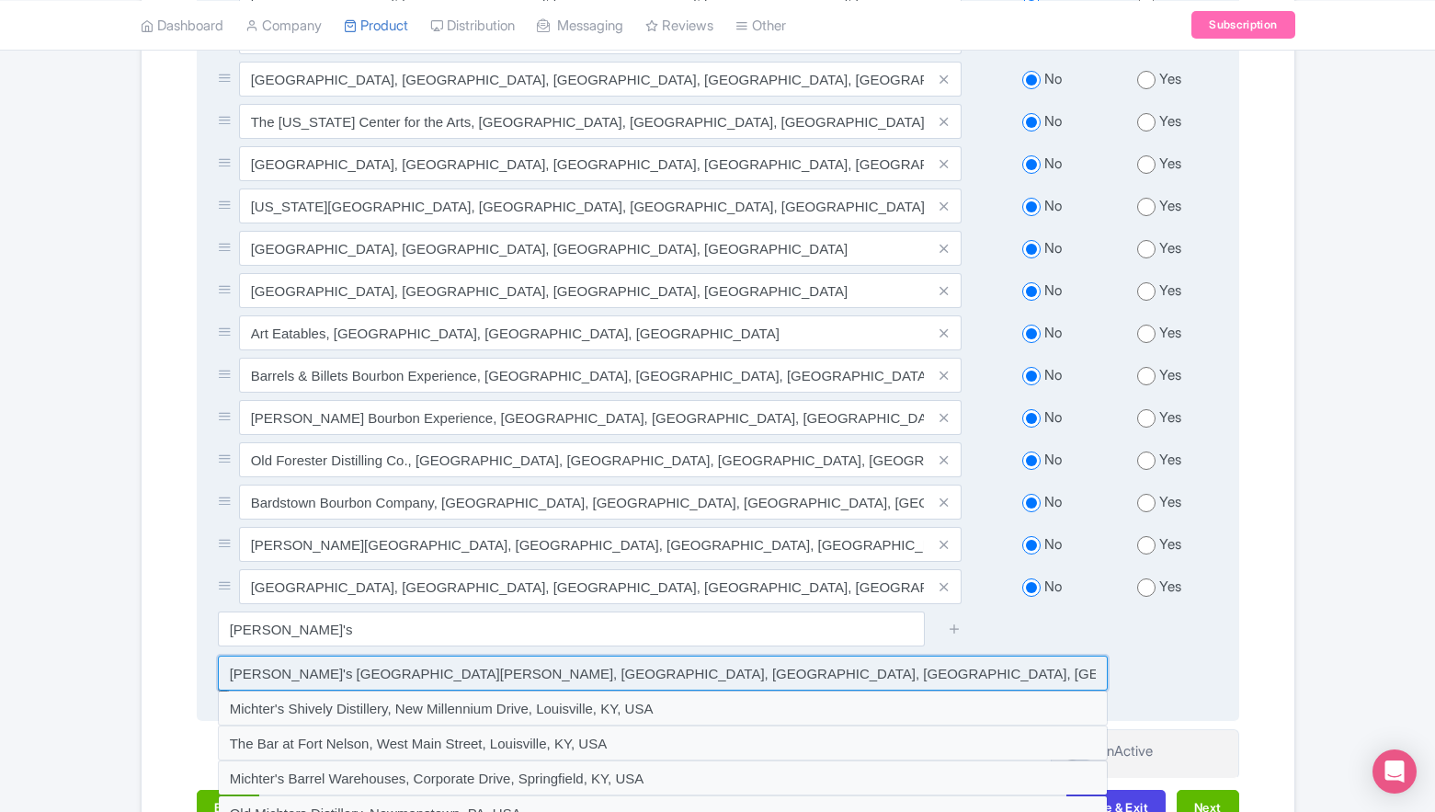
click at [674, 673] on input at bounding box center [663, 673] width 890 height 35
type input "Michter's Fort Nelson Distillery, West Main Street, Louisville, KY, USA"
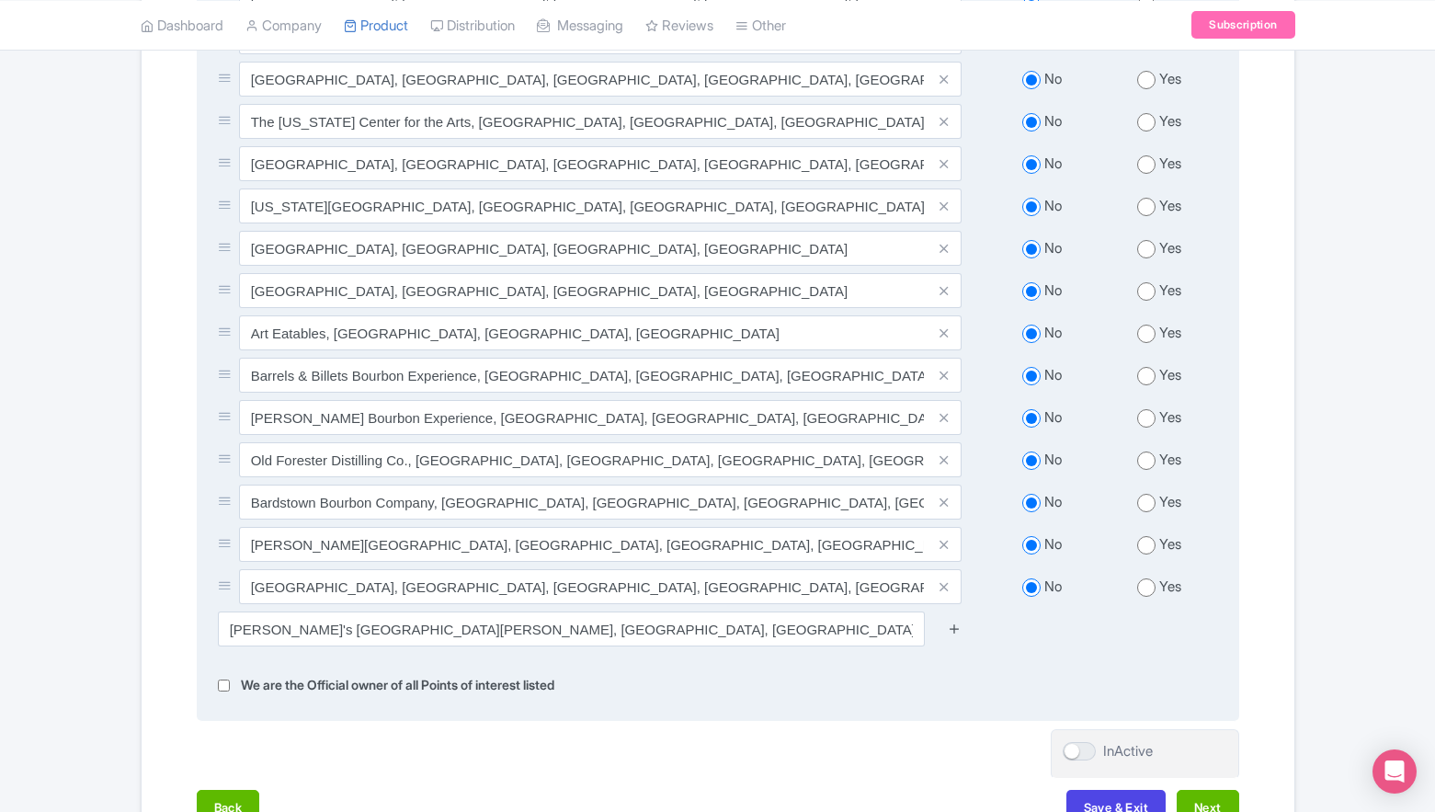
click at [955, 622] on icon at bounding box center [955, 629] width 14 height 14
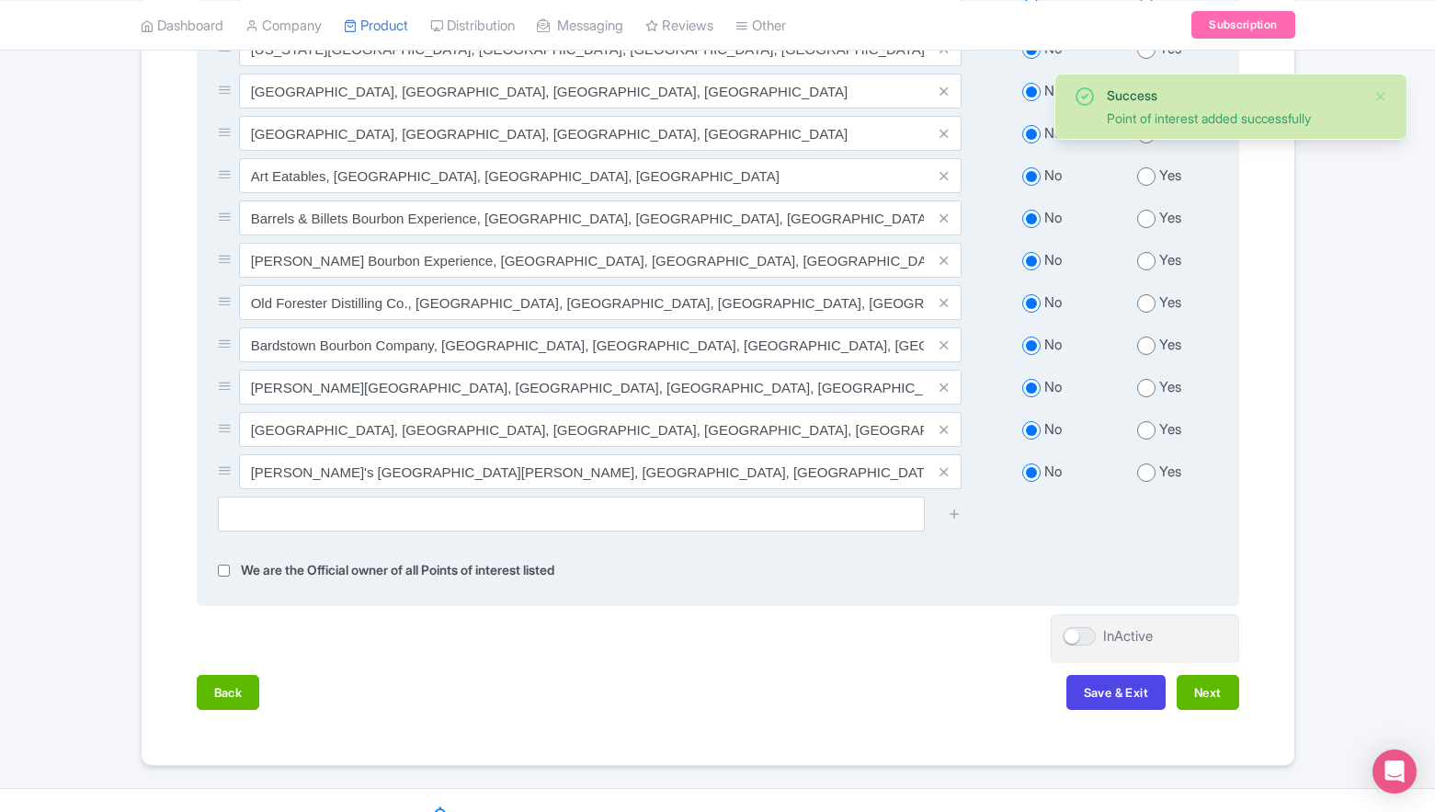
scroll to position [1265, 0]
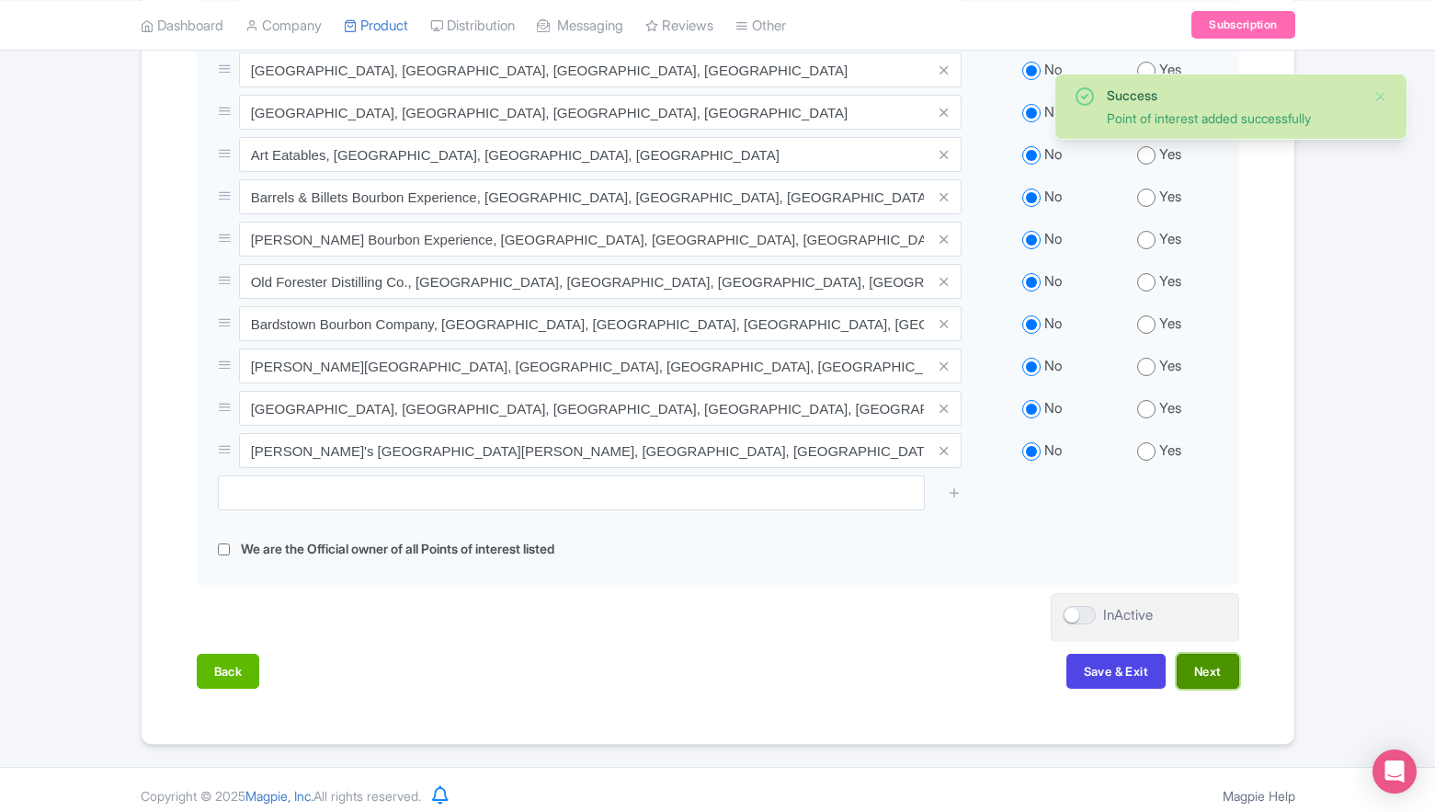
click at [1203, 654] on button "Next" at bounding box center [1208, 671] width 63 height 35
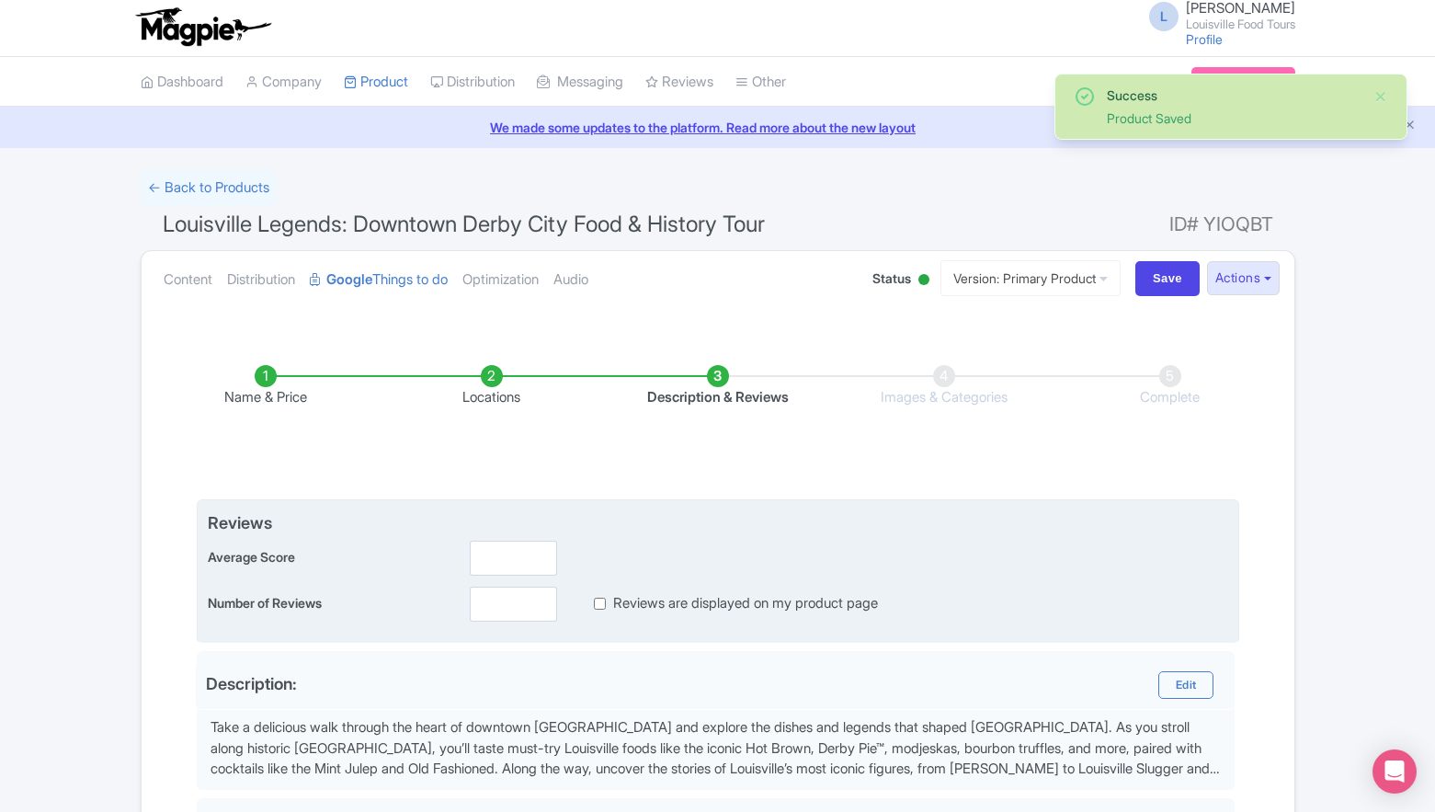
scroll to position [4, 0]
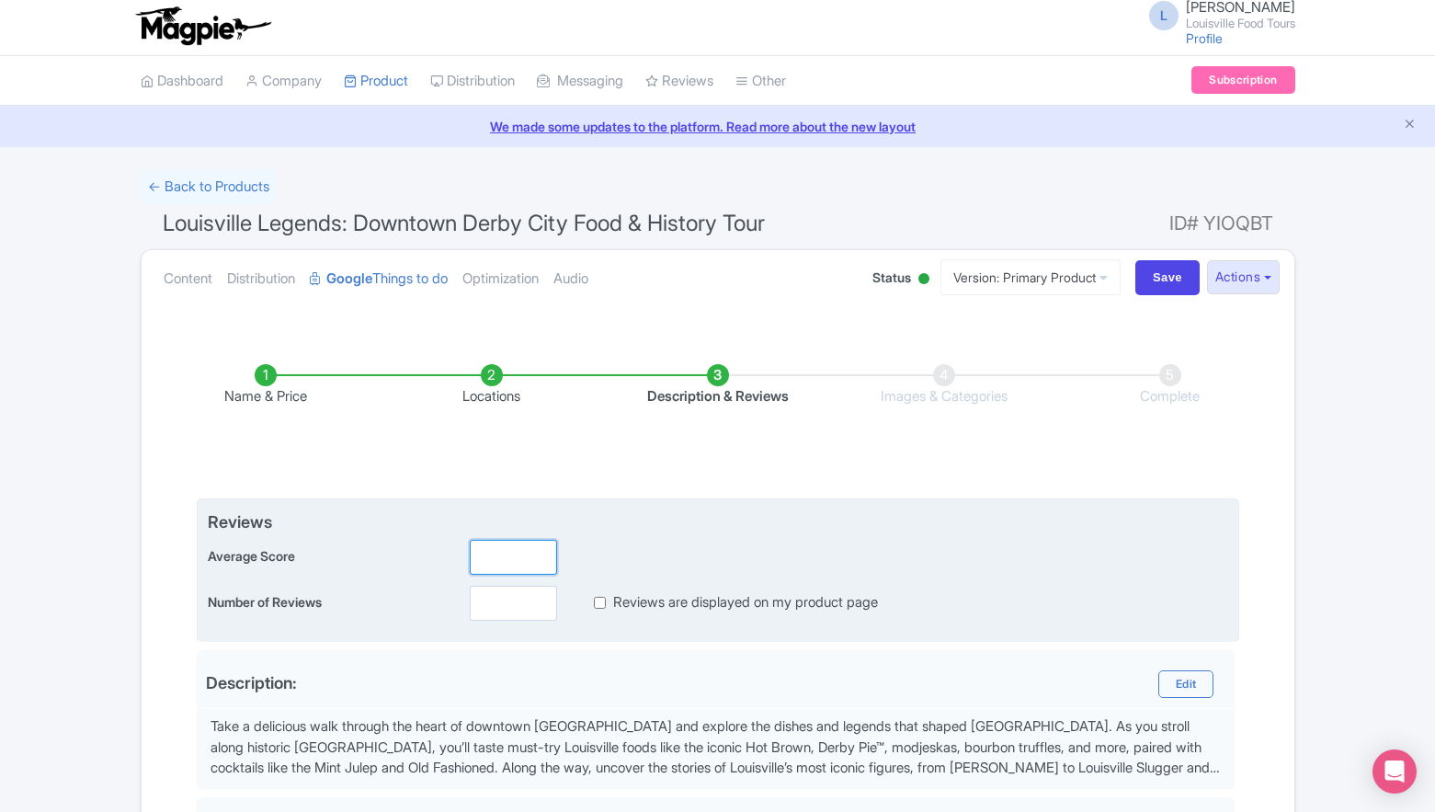
click at [515, 560] on input "number" at bounding box center [513, 557] width 87 height 35
type input "5"
click at [510, 596] on input "number" at bounding box center [513, 603] width 87 height 35
click at [642, 600] on label "Reviews are displayed on my product page" at bounding box center [745, 602] width 265 height 21
click at [606, 600] on input "Reviews are displayed on my product page" at bounding box center [600, 602] width 12 height 21
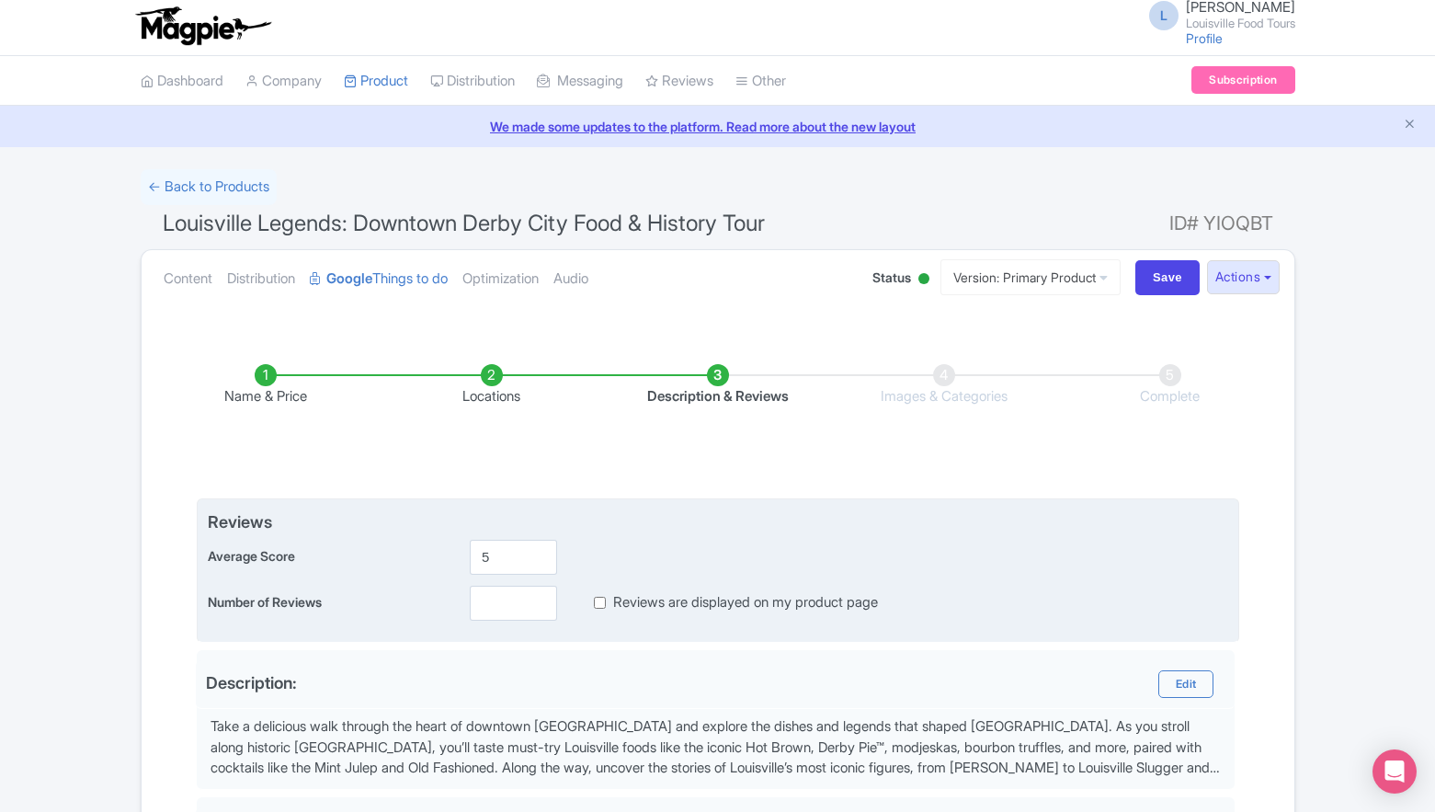
checkbox input "true"
click at [523, 602] on input "number" at bounding box center [513, 603] width 87 height 35
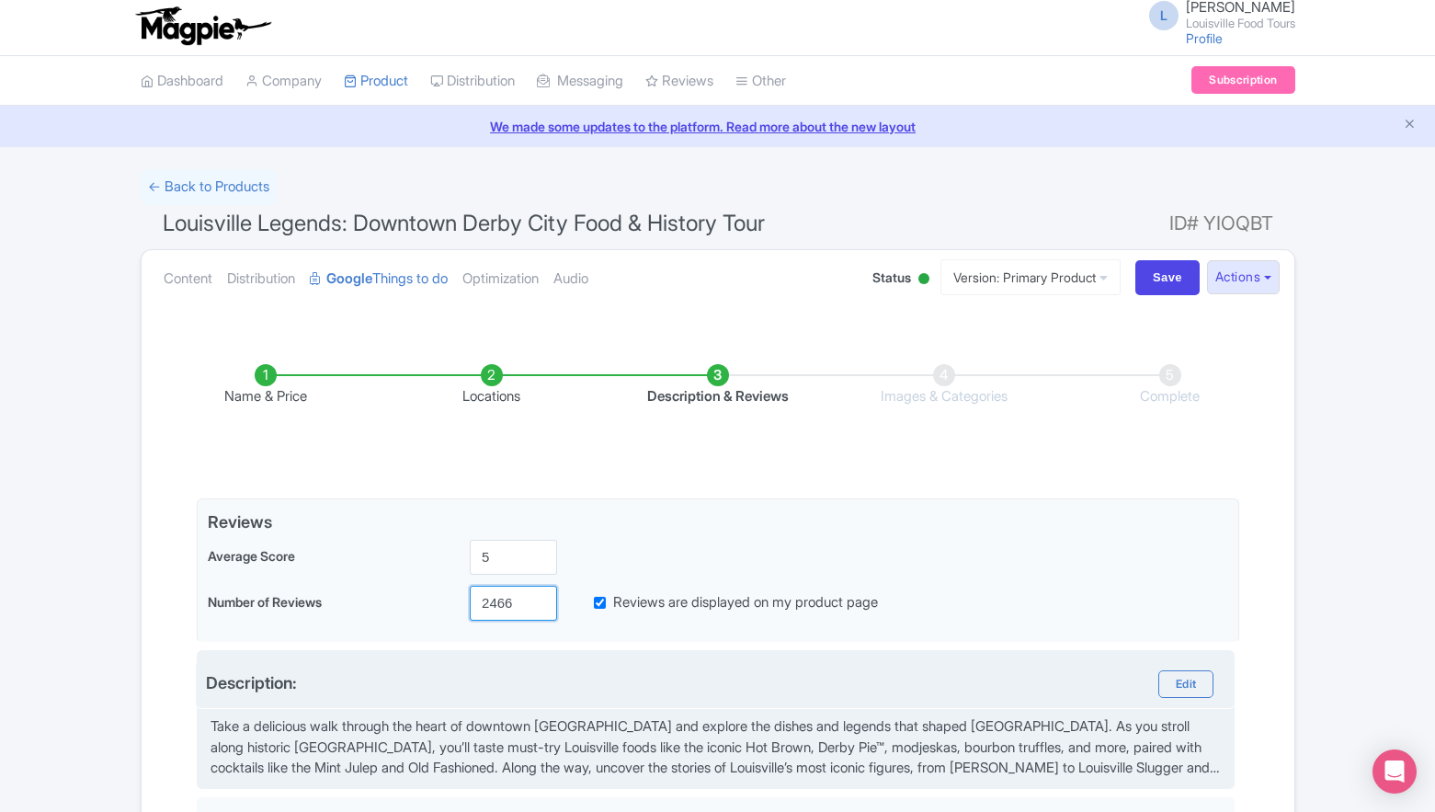
type input "2466"
click at [569, 679] on div "Description:" at bounding box center [460, 684] width 509 height 28
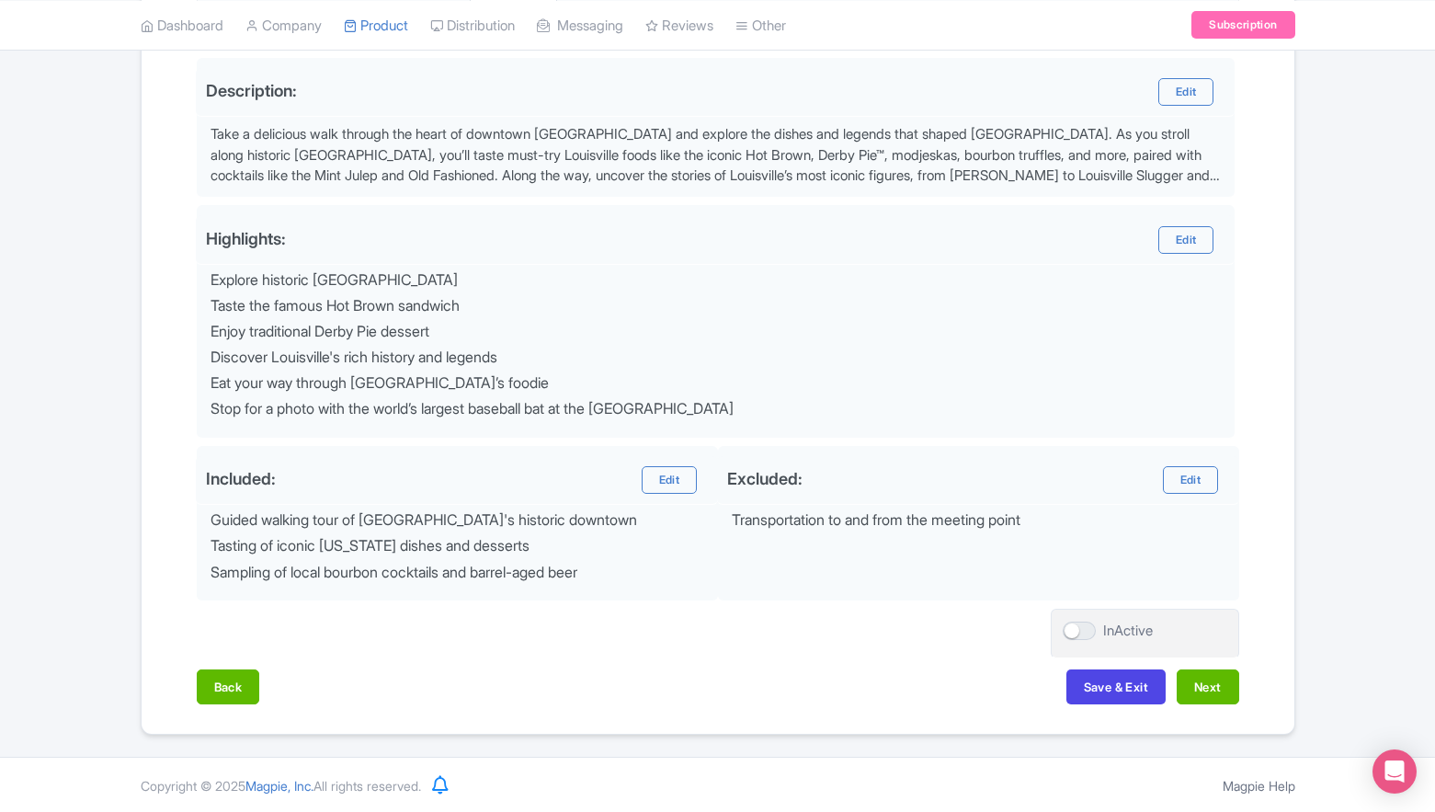
scroll to position [597, 0]
click at [1203, 682] on button "Next" at bounding box center [1208, 686] width 63 height 35
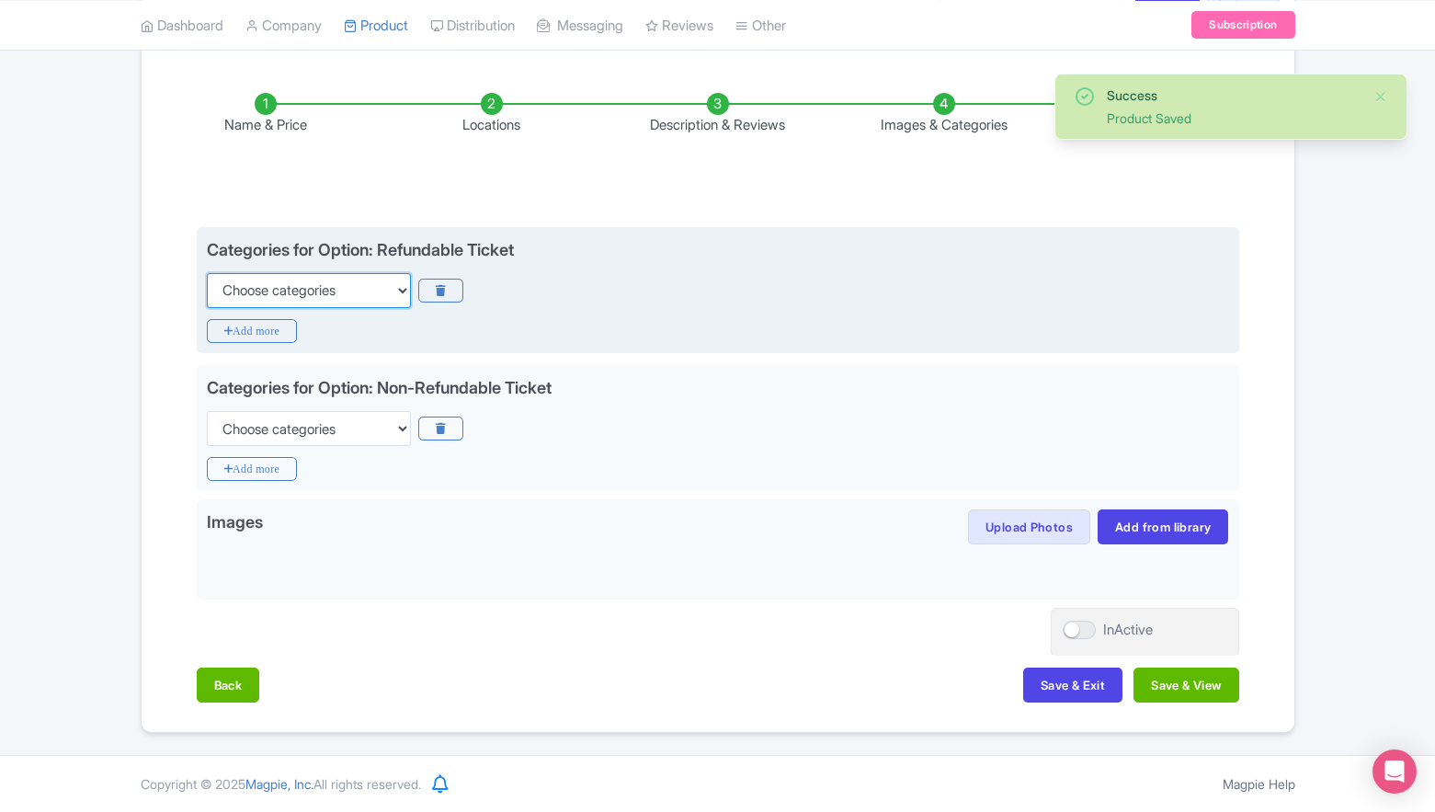
click at [338, 285] on select "Choose categories Adults Only Animals Audio Guide Beaches Bike Tours Boat Tours…" at bounding box center [309, 290] width 204 height 35
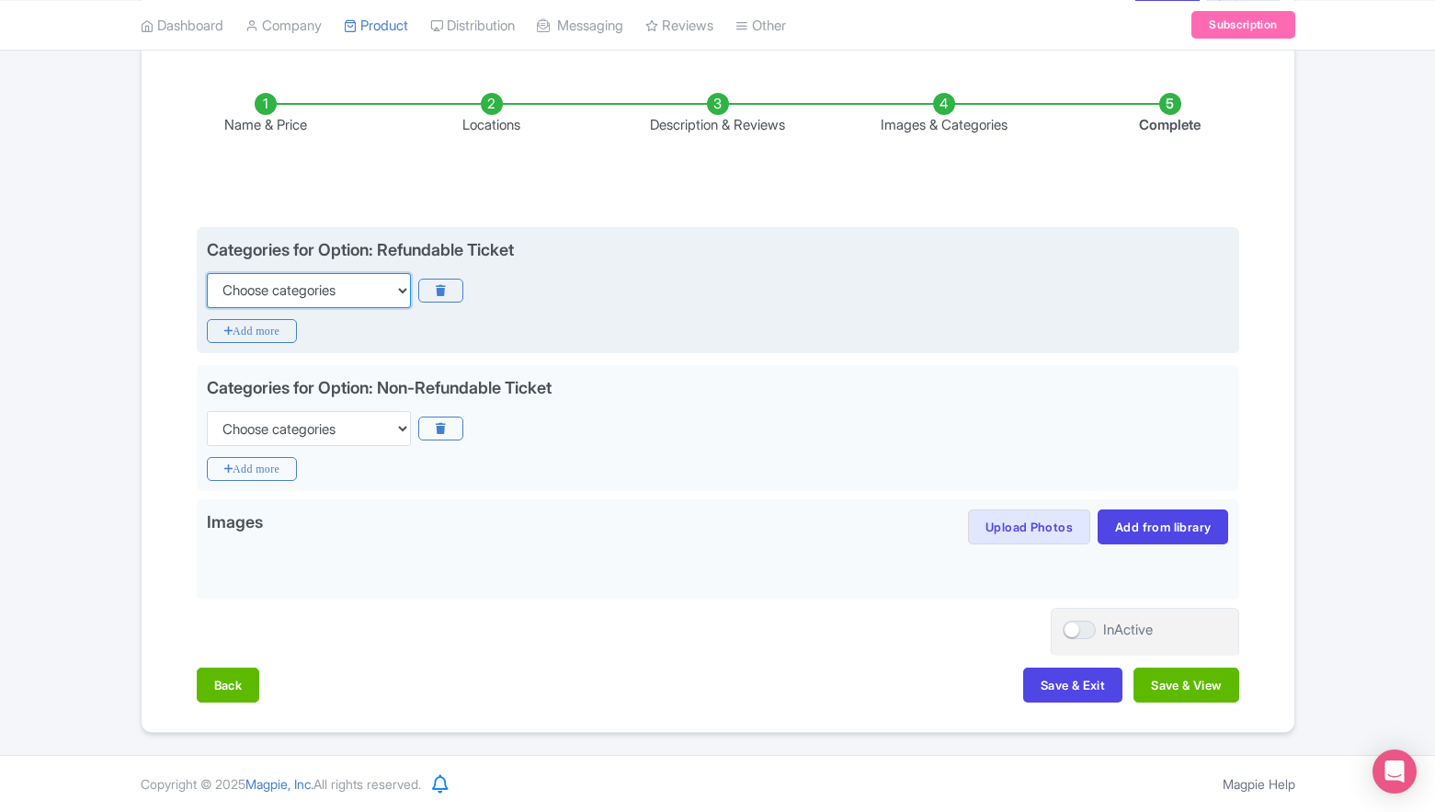
select select "food"
click at [245, 334] on icon "Add more" at bounding box center [252, 331] width 91 height 24
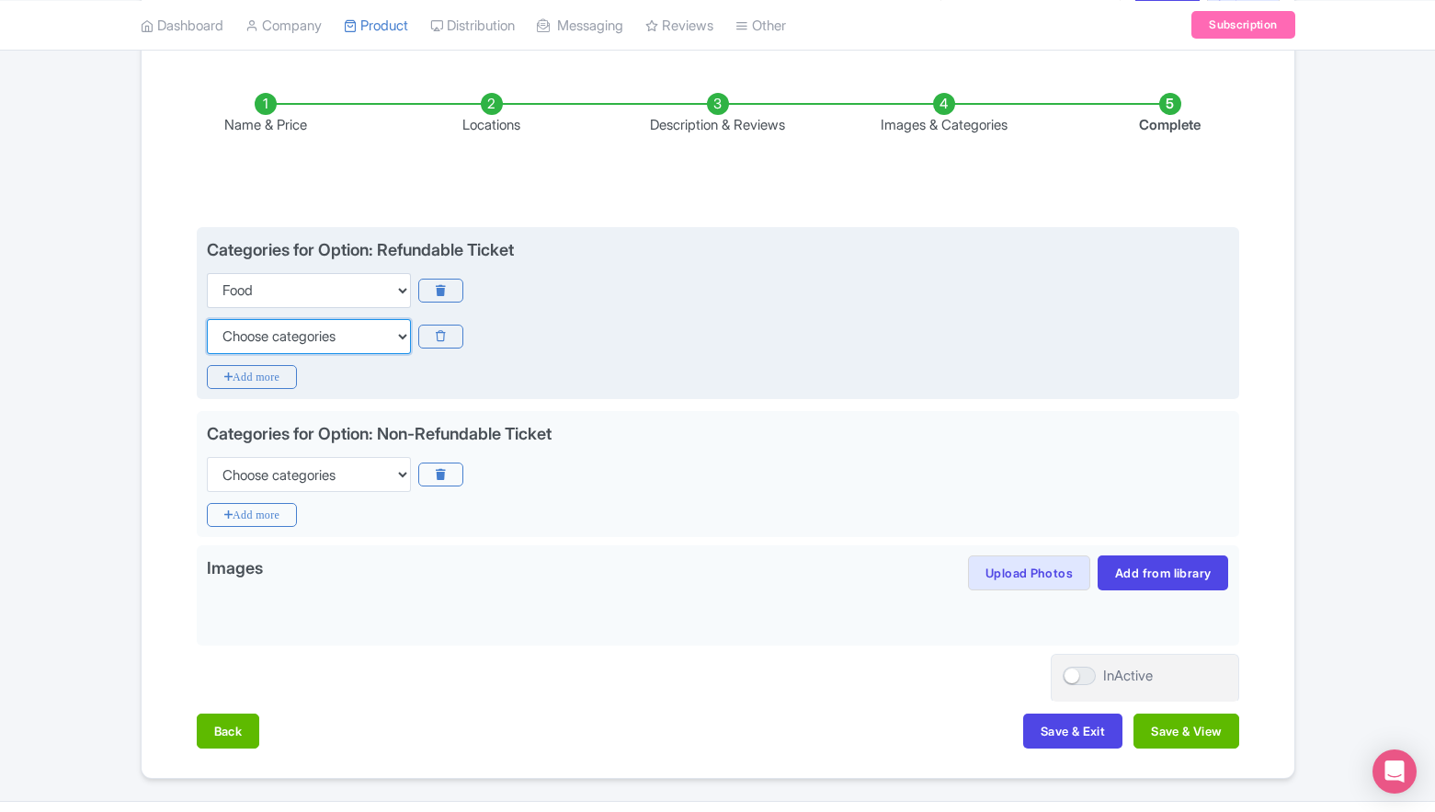
click at [251, 337] on select "Choose categories Adults Only Animals Audio Guide Beaches Bike Tours Boat Tours…" at bounding box center [309, 336] width 204 height 35
select select "guided-tours"
click at [284, 384] on icon "Add more" at bounding box center [252, 377] width 91 height 24
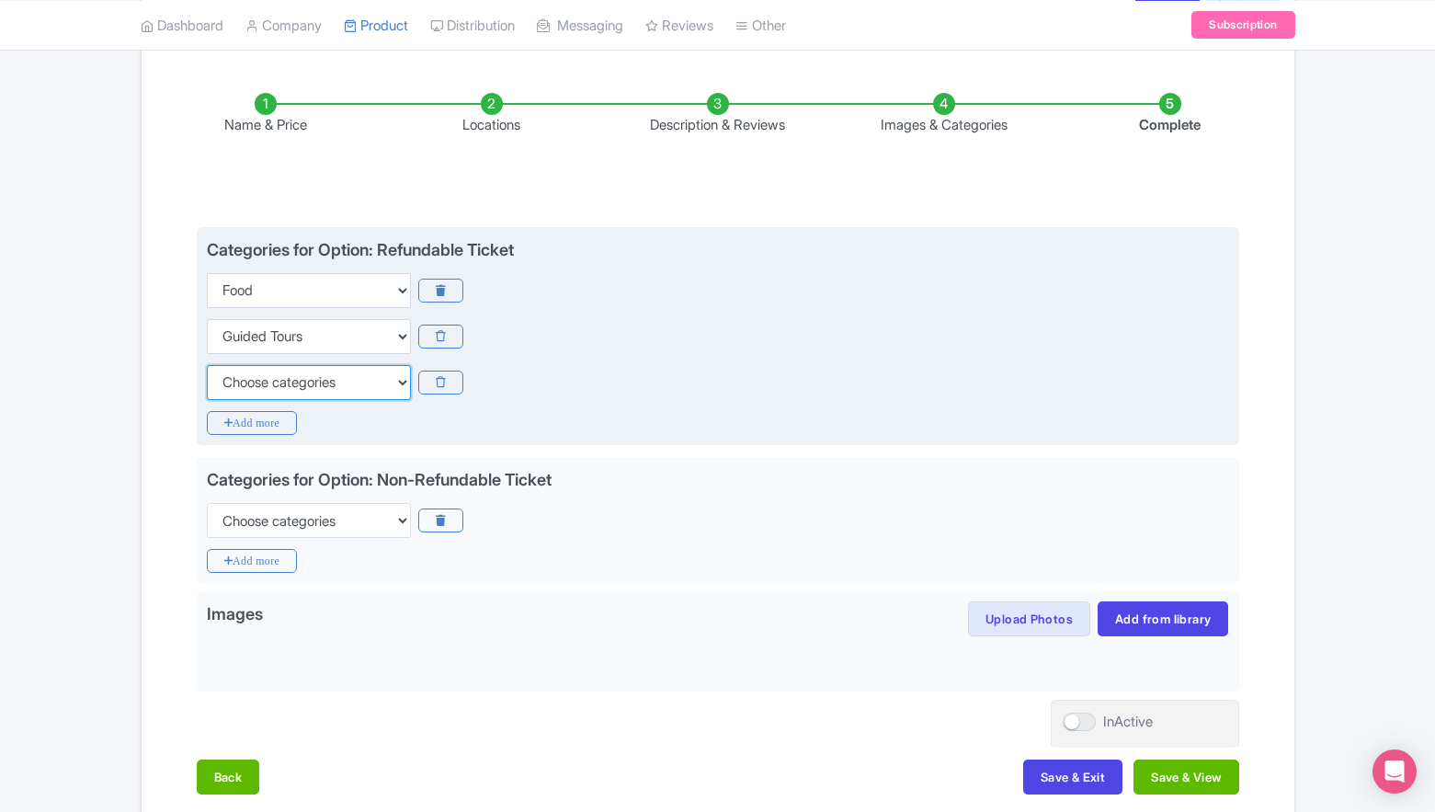
click at [285, 385] on select "Choose categories Adults Only Animals Audio Guide Beaches Bike Tours Boat Tours…" at bounding box center [309, 382] width 204 height 35
click at [320, 396] on select "Choose categories Adults Only Animals Audio Guide Beaches Bike Tours Boat Tours…" at bounding box center [309, 382] width 204 height 35
select select "family-friendly"
click at [279, 423] on icon "Add more" at bounding box center [252, 423] width 91 height 24
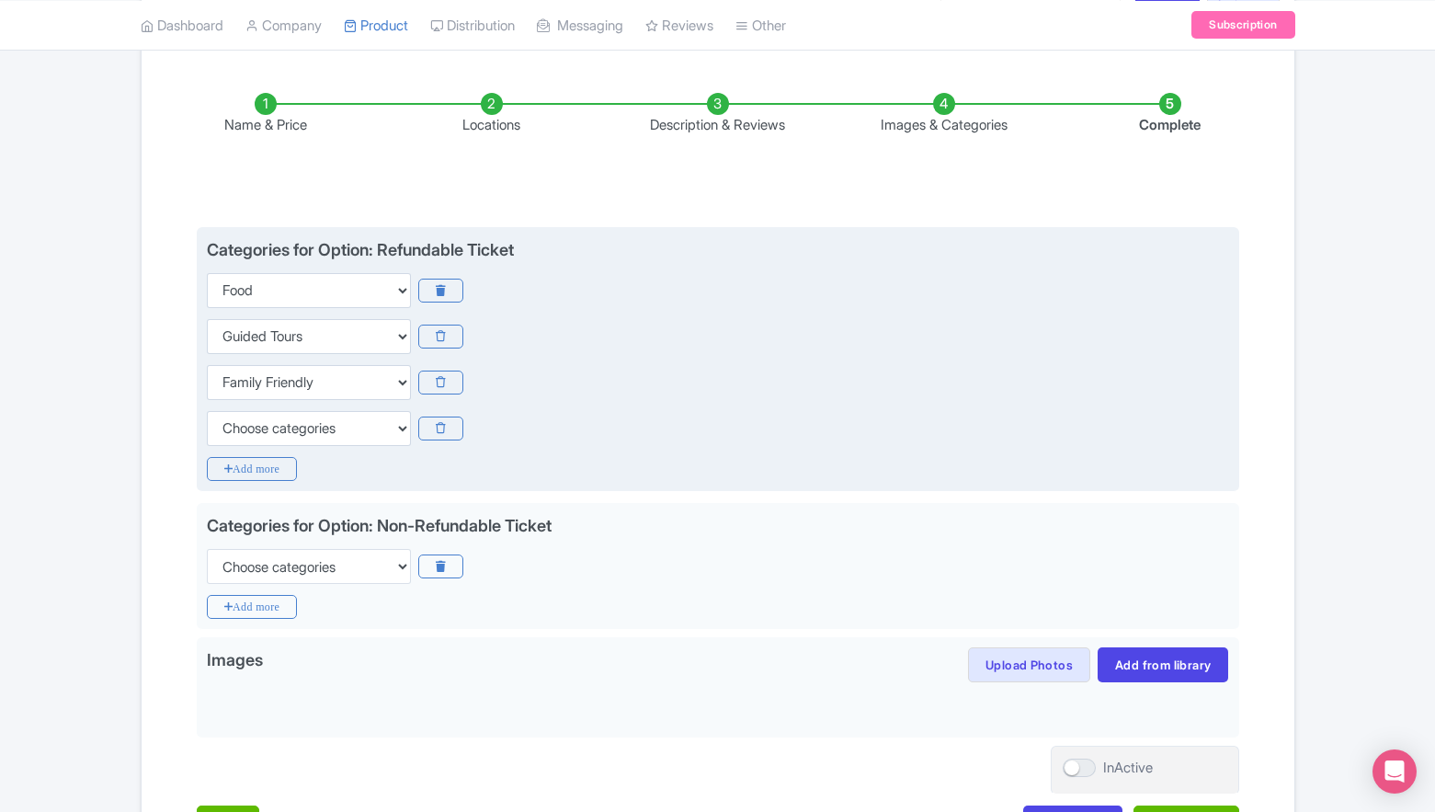
click at [302, 448] on div "Categories for Option: Refundable Ticket Choose categories Adults Only Animals …" at bounding box center [718, 359] width 1043 height 265
click at [302, 438] on select "Choose categories Adults Only Animals Audio Guide Beaches Bike Tours Boat Tours…" at bounding box center [309, 428] width 204 height 35
select select "small-group-tours"
click at [274, 458] on icon "Add more" at bounding box center [252, 469] width 91 height 24
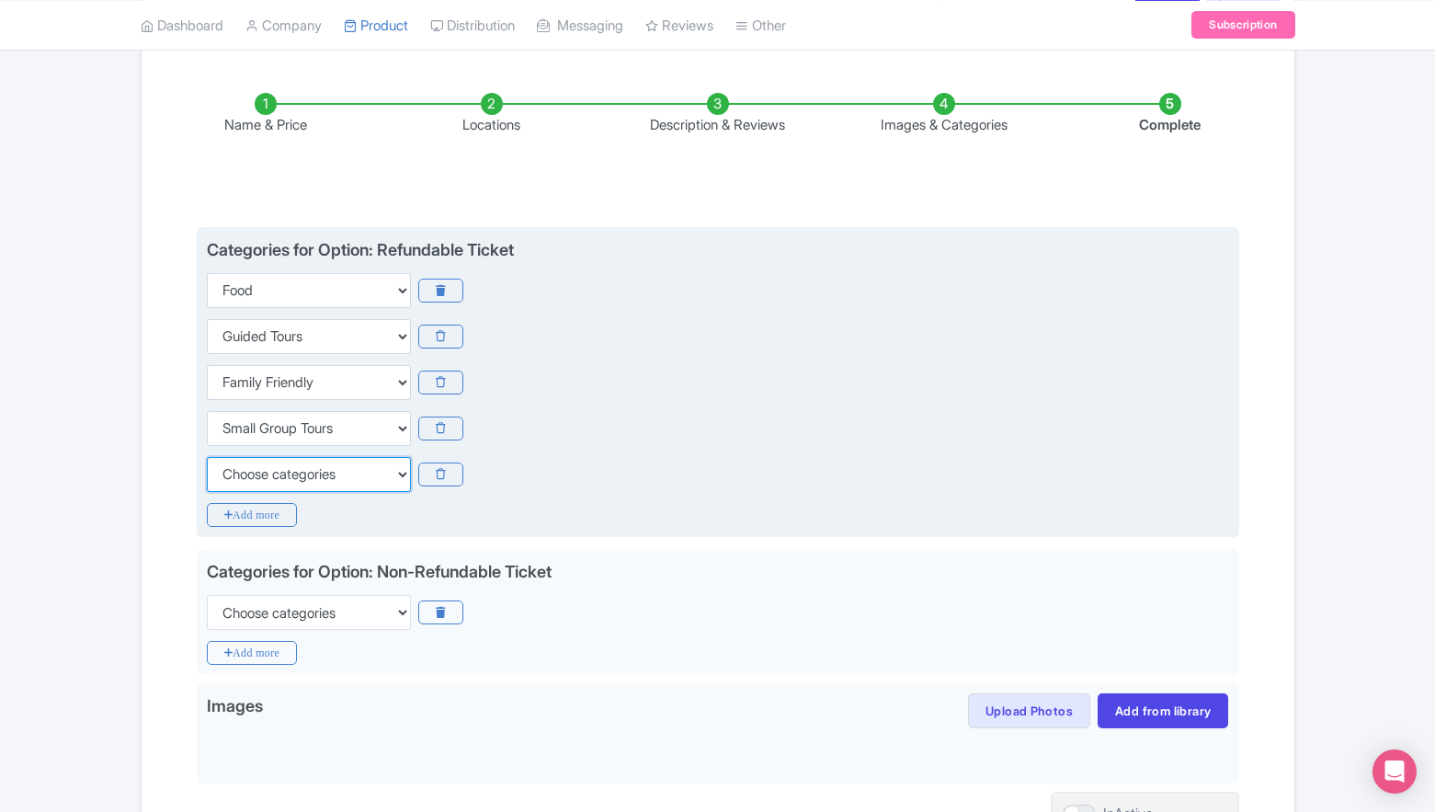
click at [286, 473] on select "Choose categories Adults Only Animals Audio Guide Beaches Bike Tours Boat Tours…" at bounding box center [309, 474] width 204 height 35
select select "walking-tours"
click at [270, 527] on div "Categories for Option: Refundable Ticket Choose categories Adults Only Animals …" at bounding box center [718, 382] width 1043 height 311
click at [271, 521] on icon "Add more" at bounding box center [252, 515] width 91 height 24
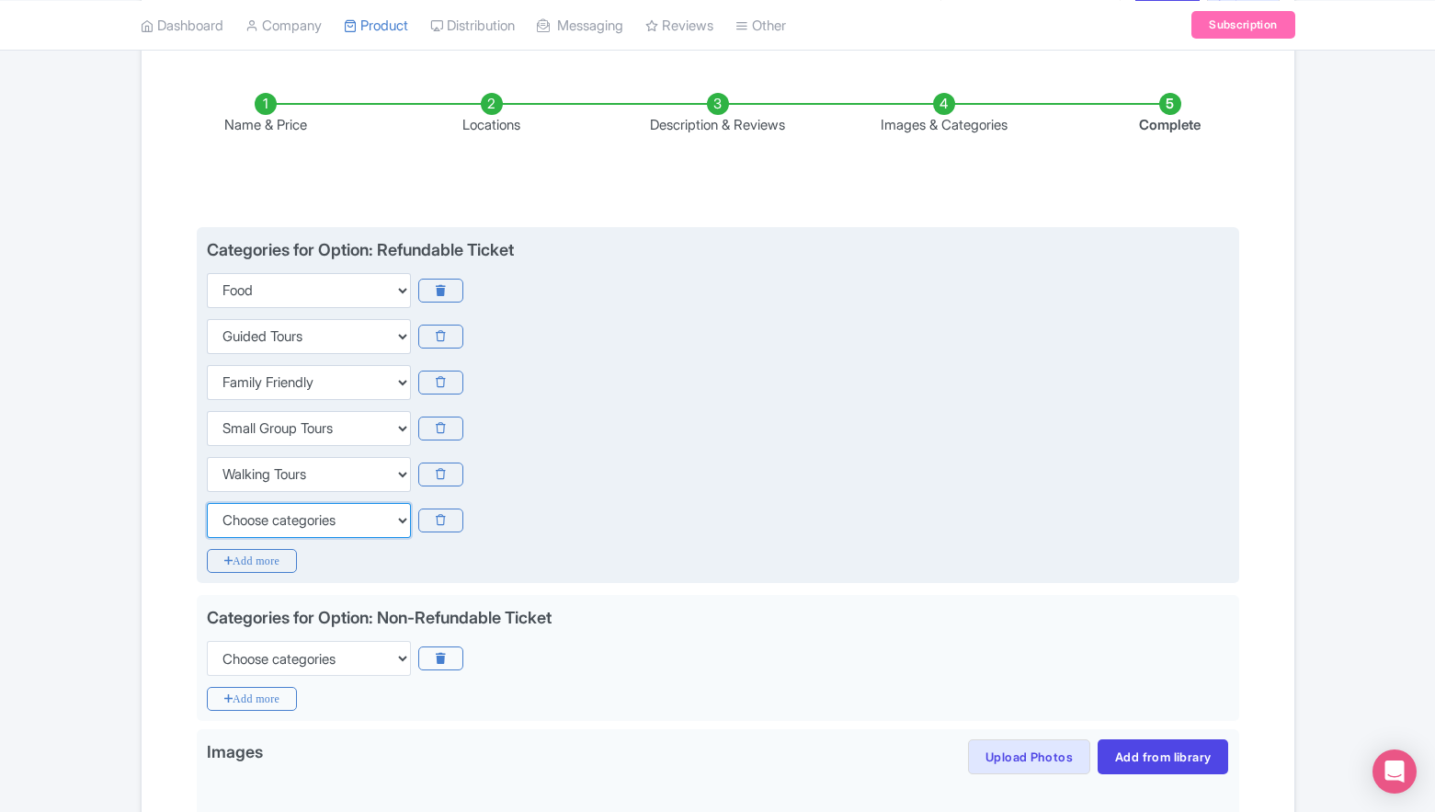
click at [289, 513] on select "Choose categories Adults Only Animals Audio Guide Beaches Bike Tours Boat Tours…" at bounding box center [309, 520] width 204 height 35
select select "recurring-events"
click at [272, 575] on div "Categories for Option: Refundable Ticket Choose categories Adults Only Animals …" at bounding box center [718, 405] width 1043 height 357
click at [273, 570] on icon "Add more" at bounding box center [252, 561] width 91 height 24
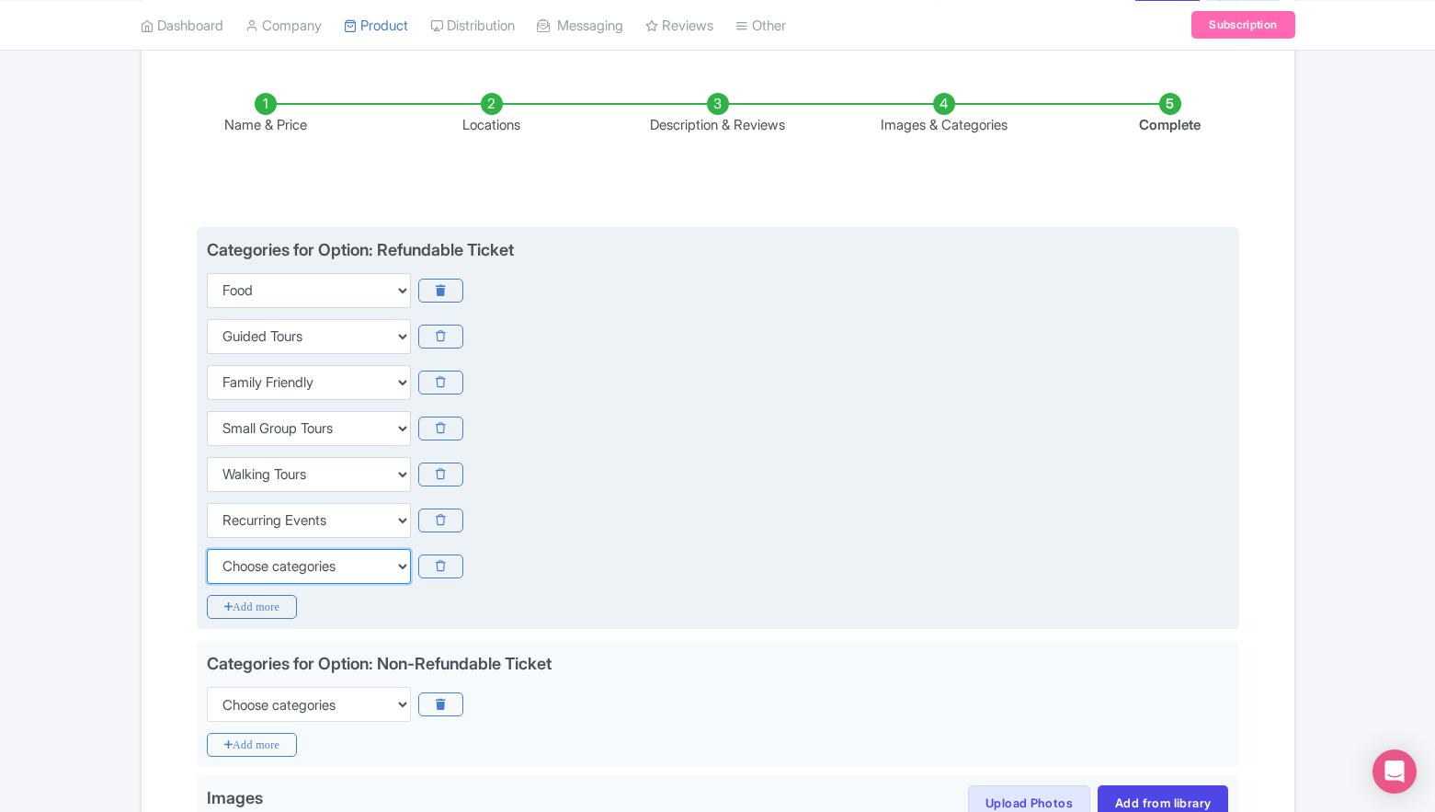
click at [295, 560] on select "Choose categories Adults Only Animals Audio Guide Beaches Bike Tours Boat Tours…" at bounding box center [309, 566] width 204 height 35
select select "wheelchair-accessible"
click at [269, 597] on icon "Add more" at bounding box center [252, 607] width 91 height 24
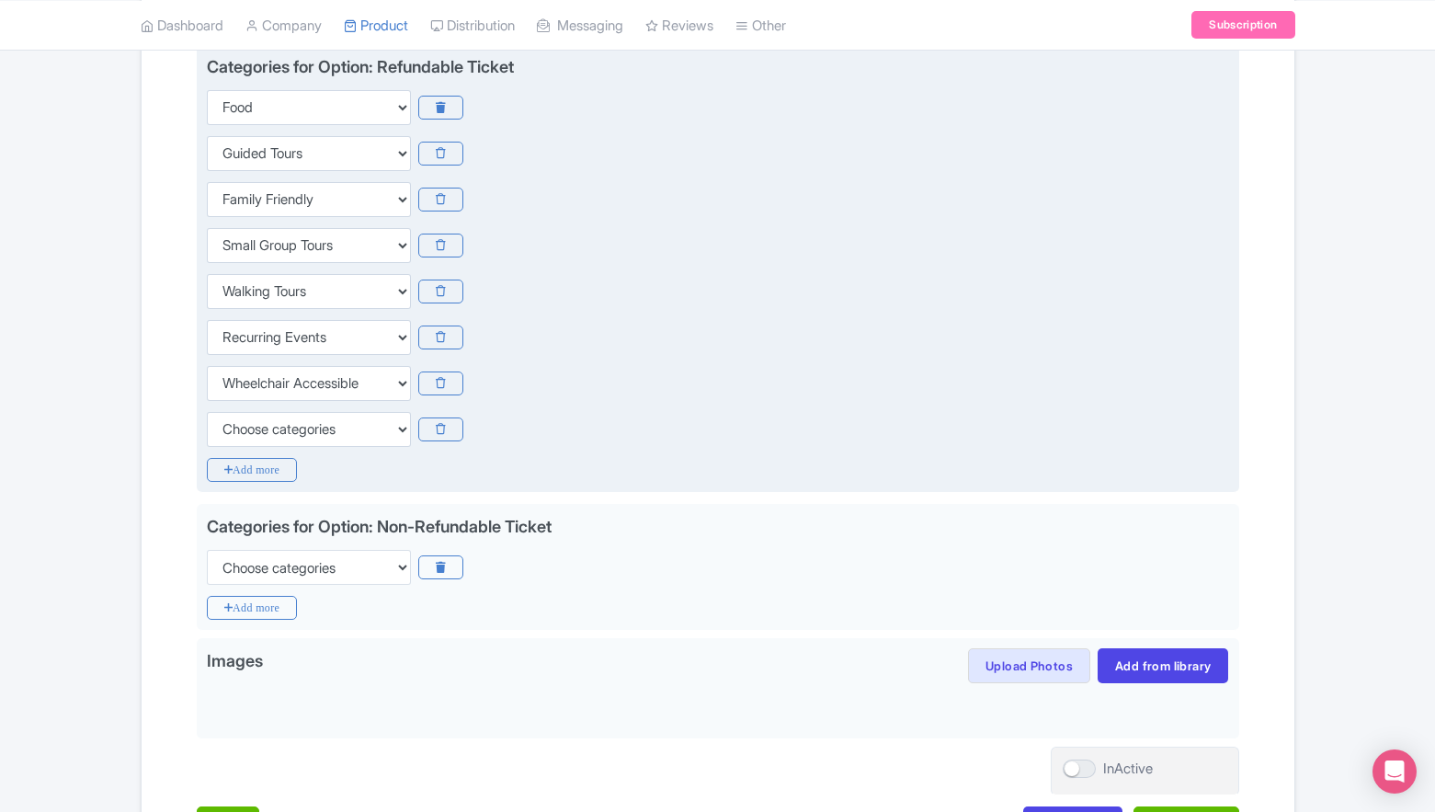
scroll to position [597, 0]
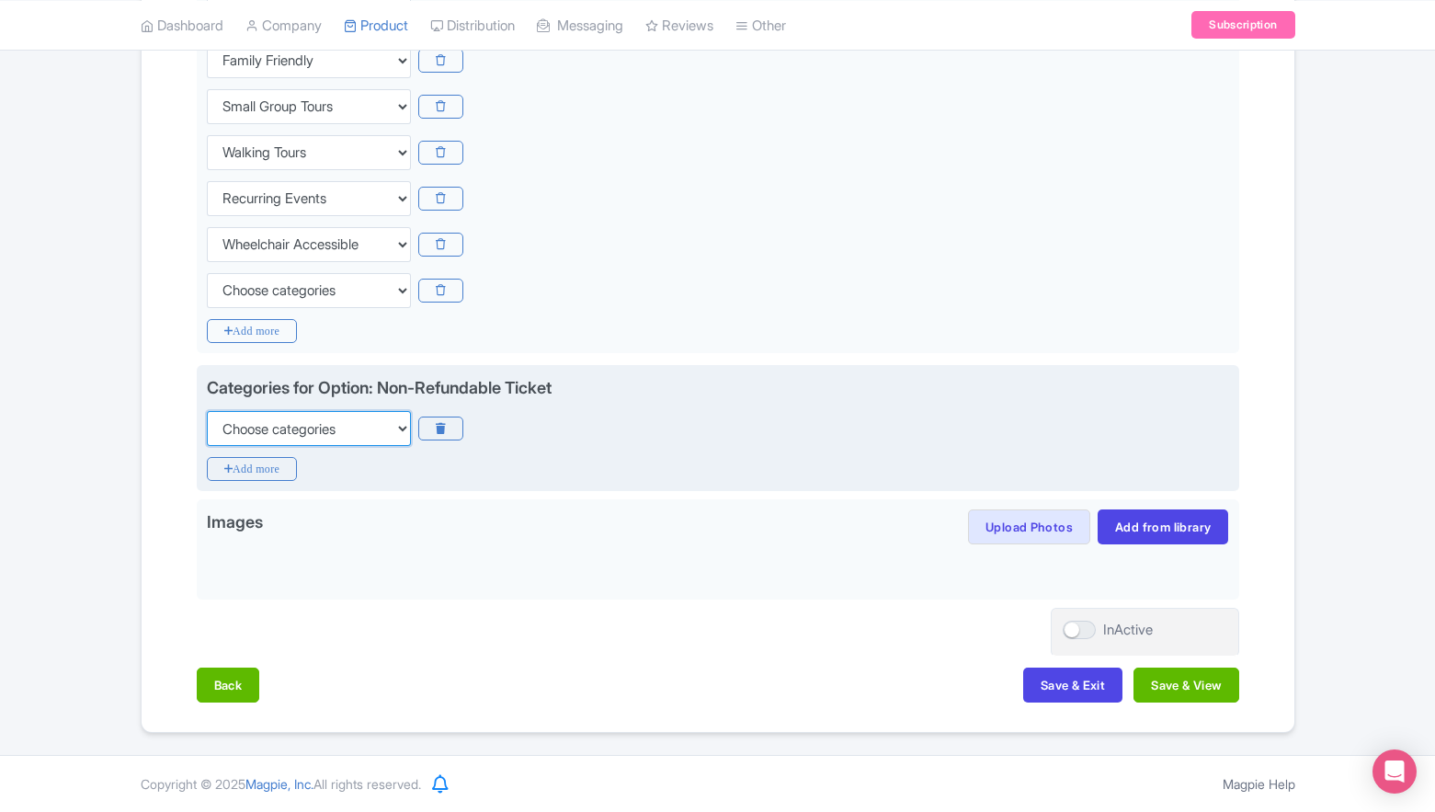
click at [354, 426] on select "Choose categories Adults Only Animals Audio Guide Beaches Bike Tours Boat Tours…" at bounding box center [309, 428] width 204 height 35
select select "food"
click at [281, 473] on icon "Add more" at bounding box center [252, 469] width 91 height 24
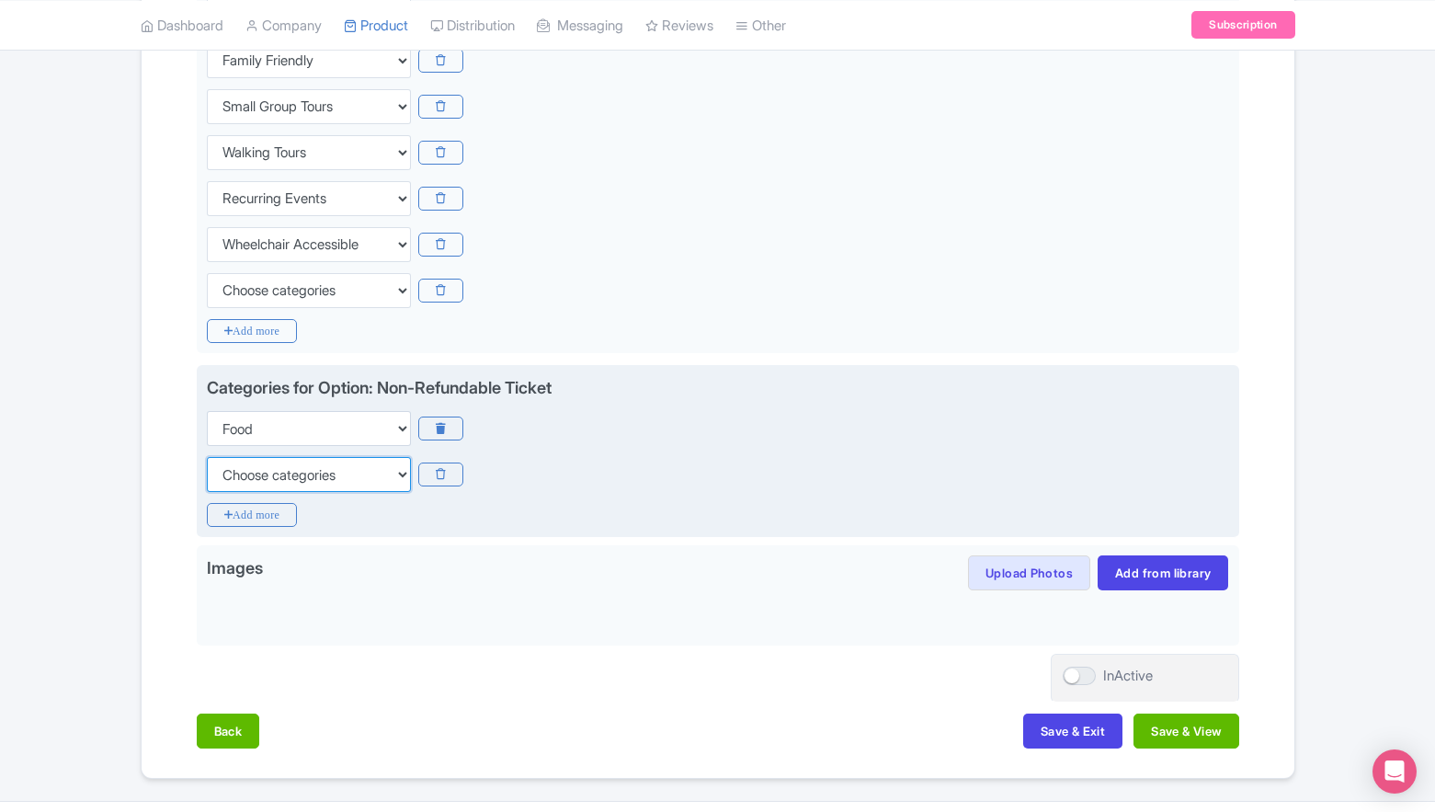
click at [292, 476] on select "Choose categories Adults Only Animals Audio Guide Beaches Bike Tours Boat Tours…" at bounding box center [309, 474] width 204 height 35
select select "walking-tours"
click at [280, 519] on icon "Add more" at bounding box center [252, 515] width 91 height 24
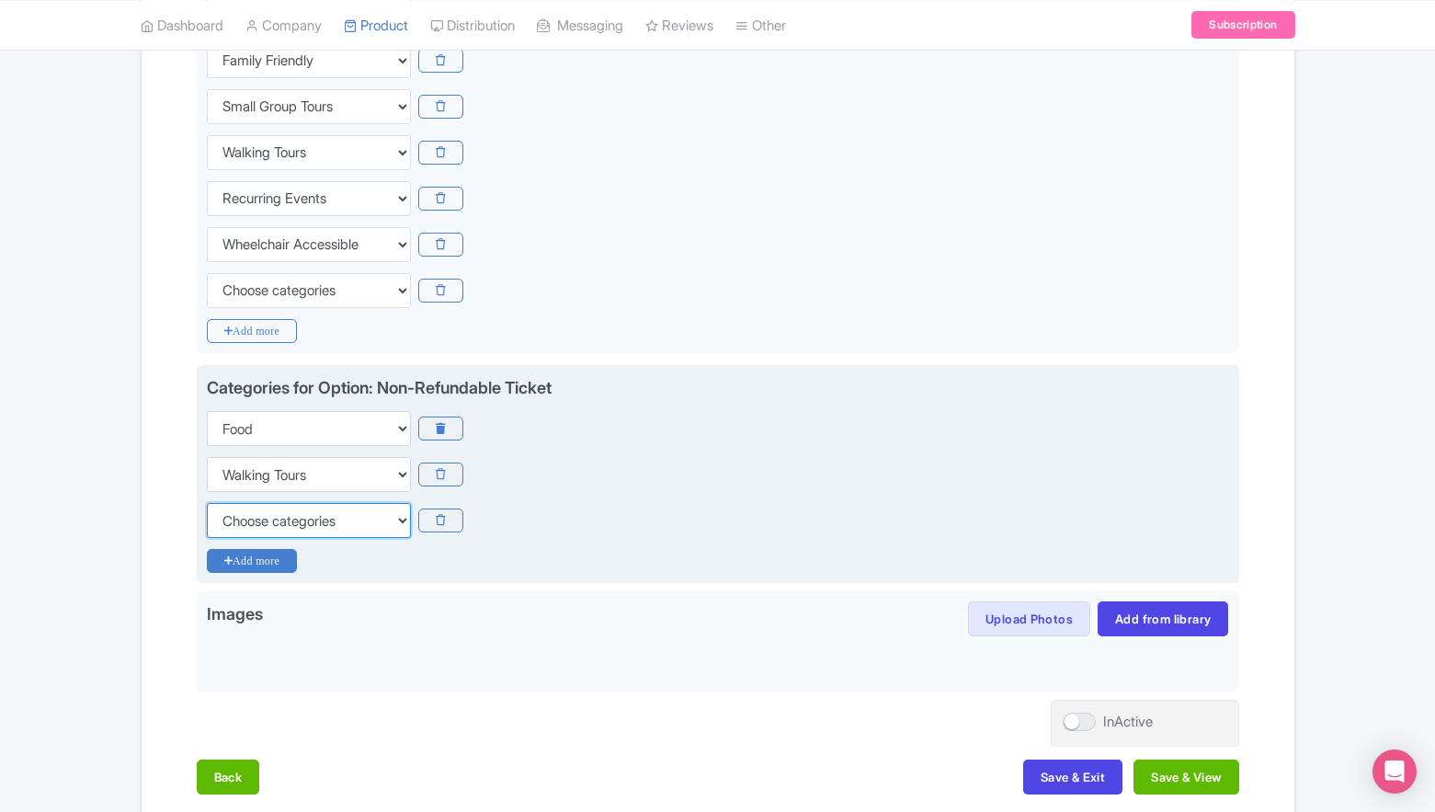
click at [280, 519] on select "Choose categories Adults Only Animals Audio Guide Beaches Bike Tours Boat Tours…" at bounding box center [309, 520] width 204 height 35
select select "family-friendly"
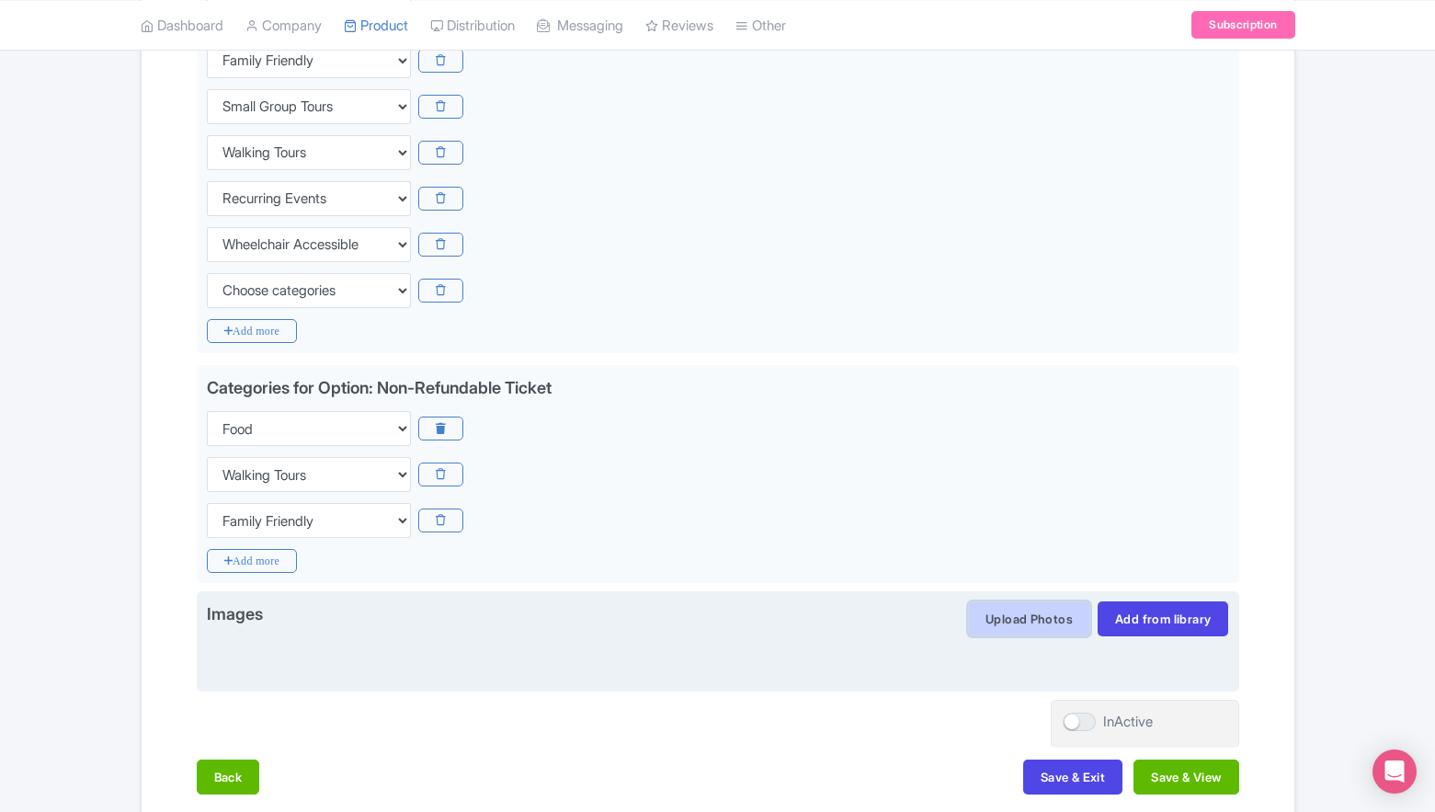
click at [1006, 616] on button "Upload Photos" at bounding box center [1029, 618] width 122 height 35
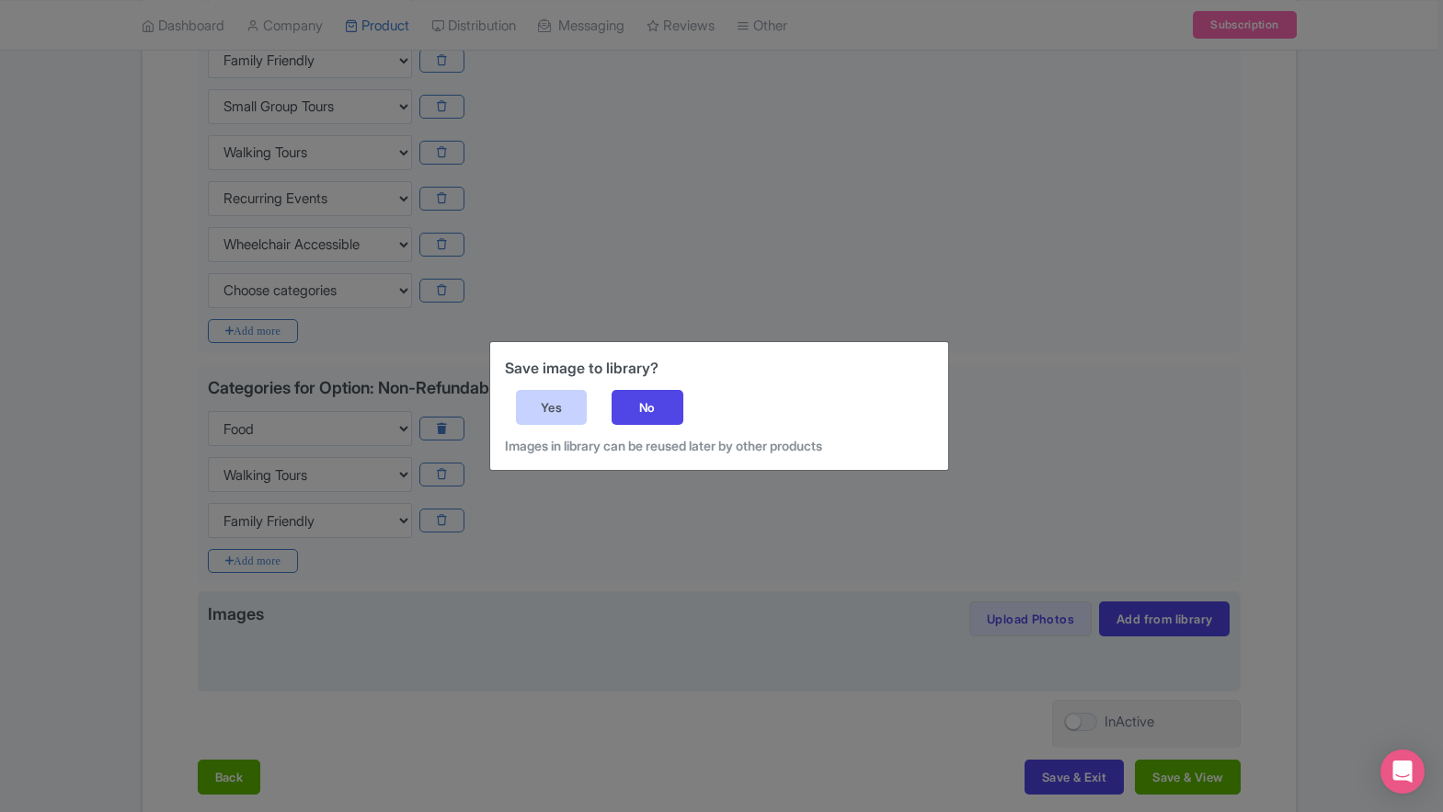
click at [566, 405] on div "Yes" at bounding box center [552, 407] width 72 height 35
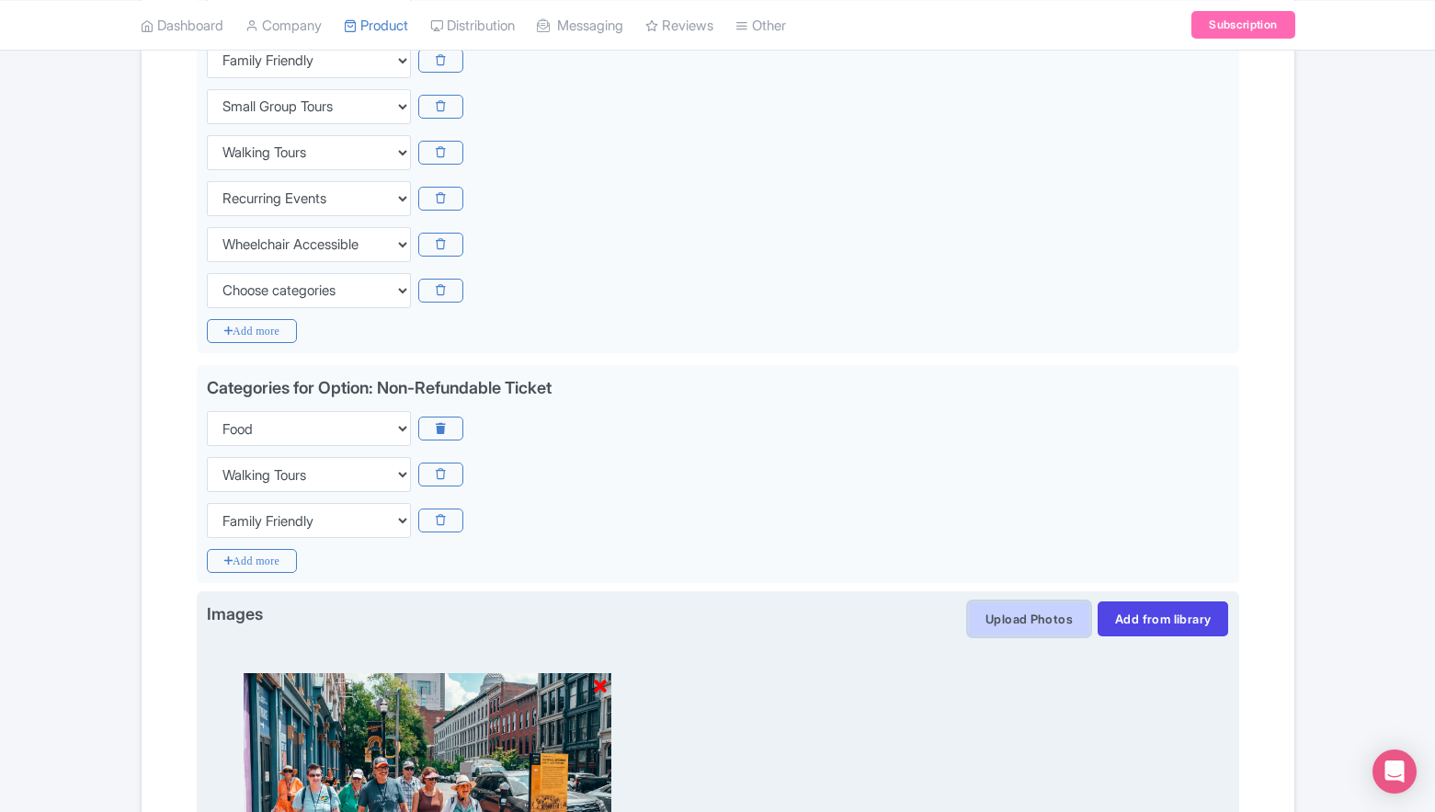
click at [1072, 612] on button "Upload Photos" at bounding box center [1029, 618] width 122 height 35
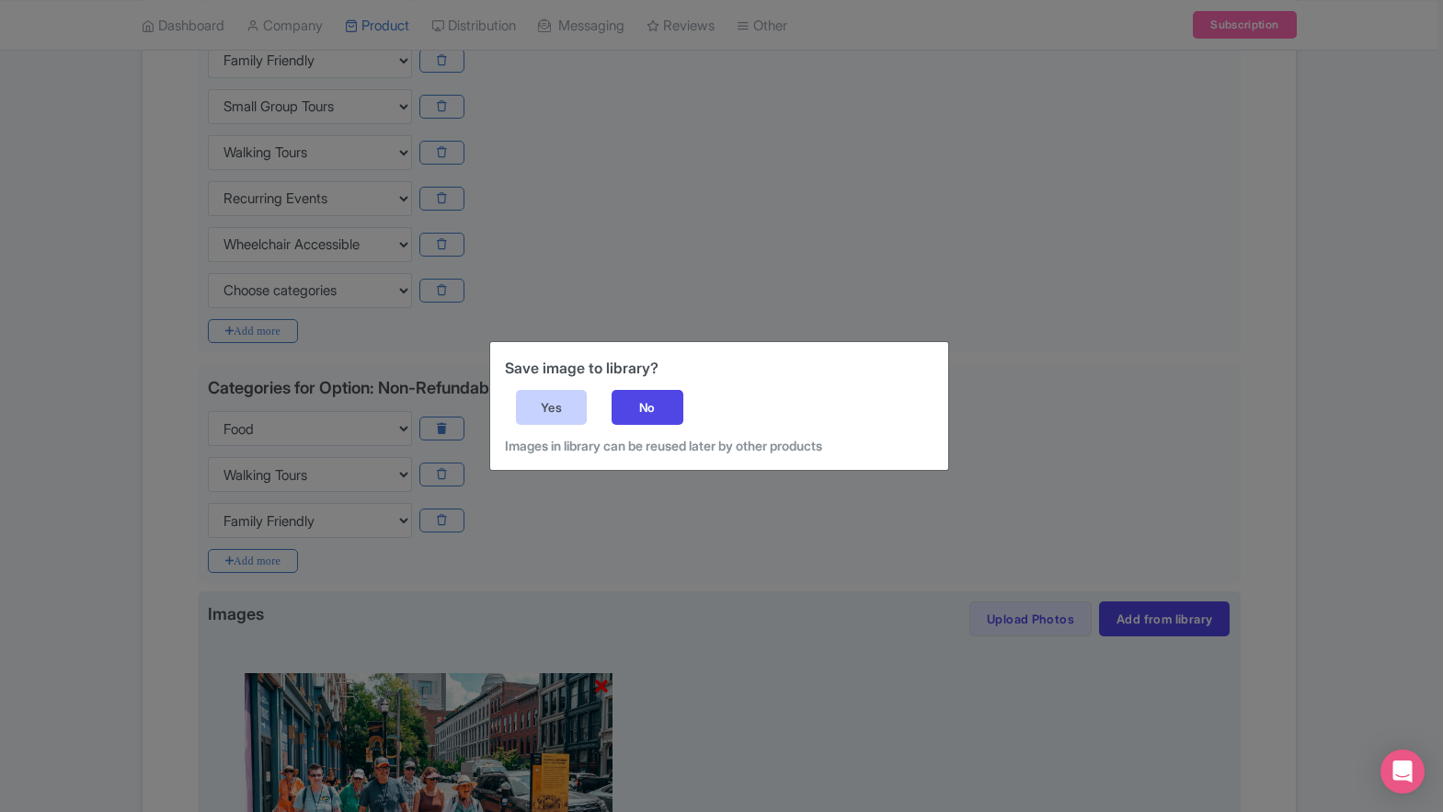
click at [543, 399] on div "Yes" at bounding box center [552, 407] width 72 height 35
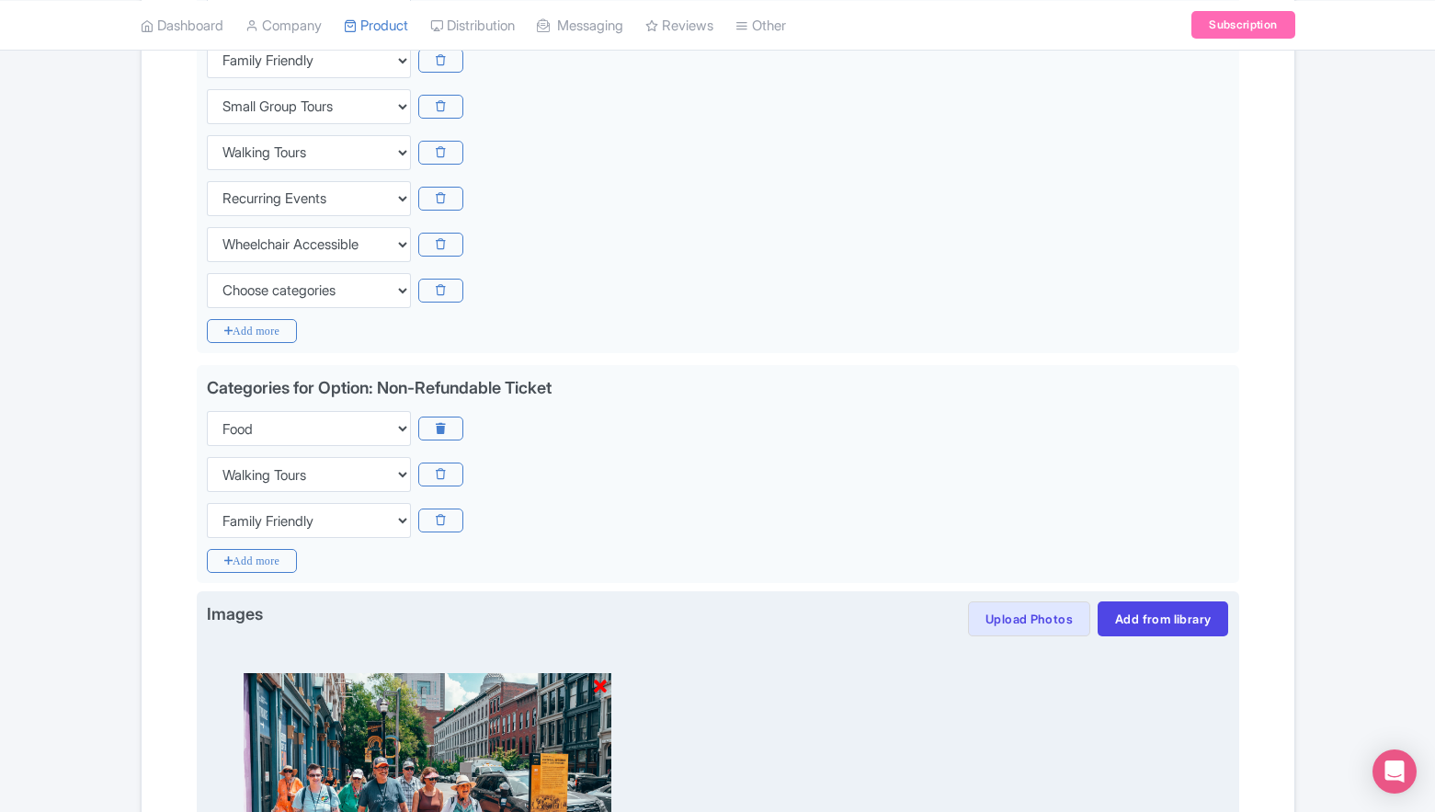
click at [1010, 644] on div at bounding box center [718, 787] width 1023 height 303
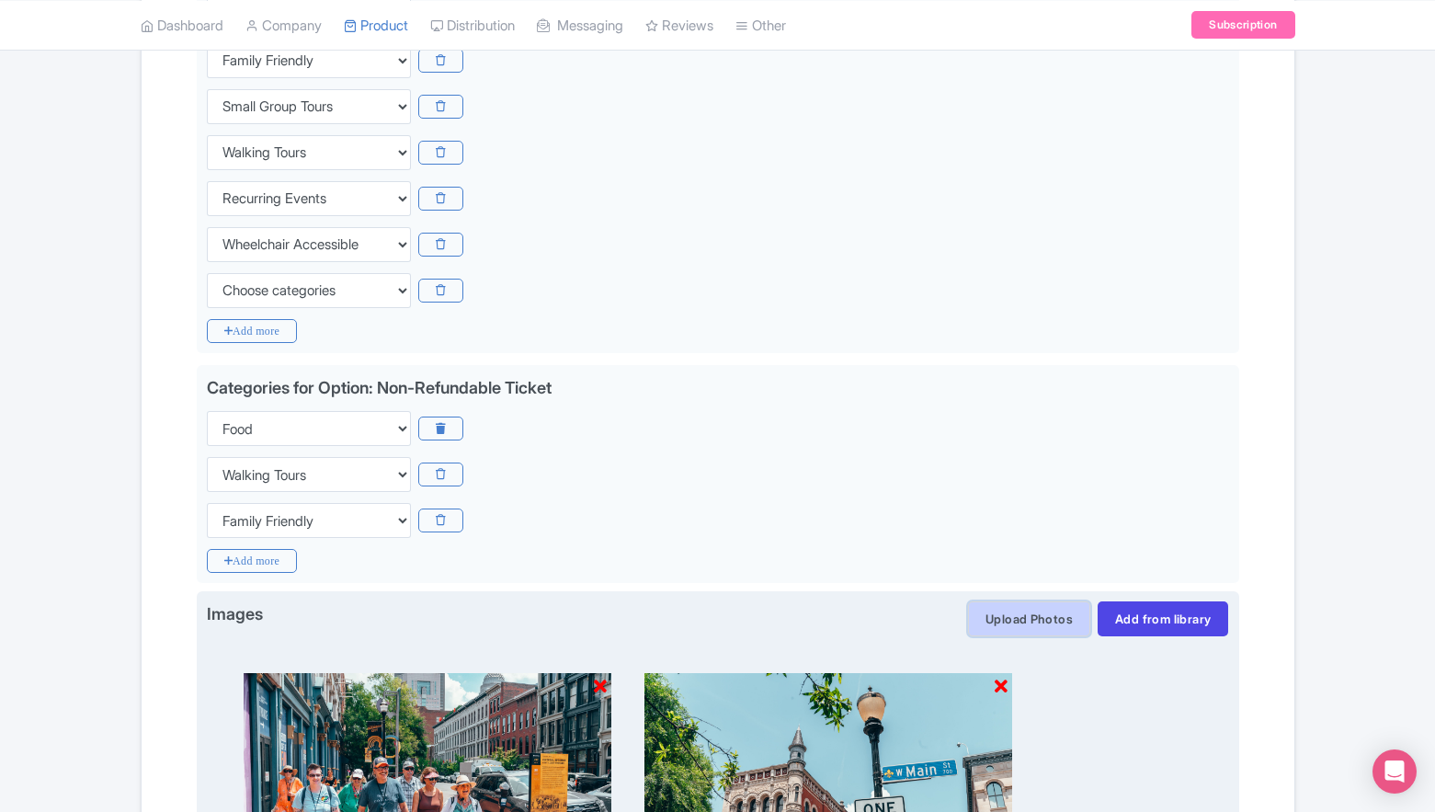
click at [1009, 628] on button "Upload Photos" at bounding box center [1029, 618] width 122 height 35
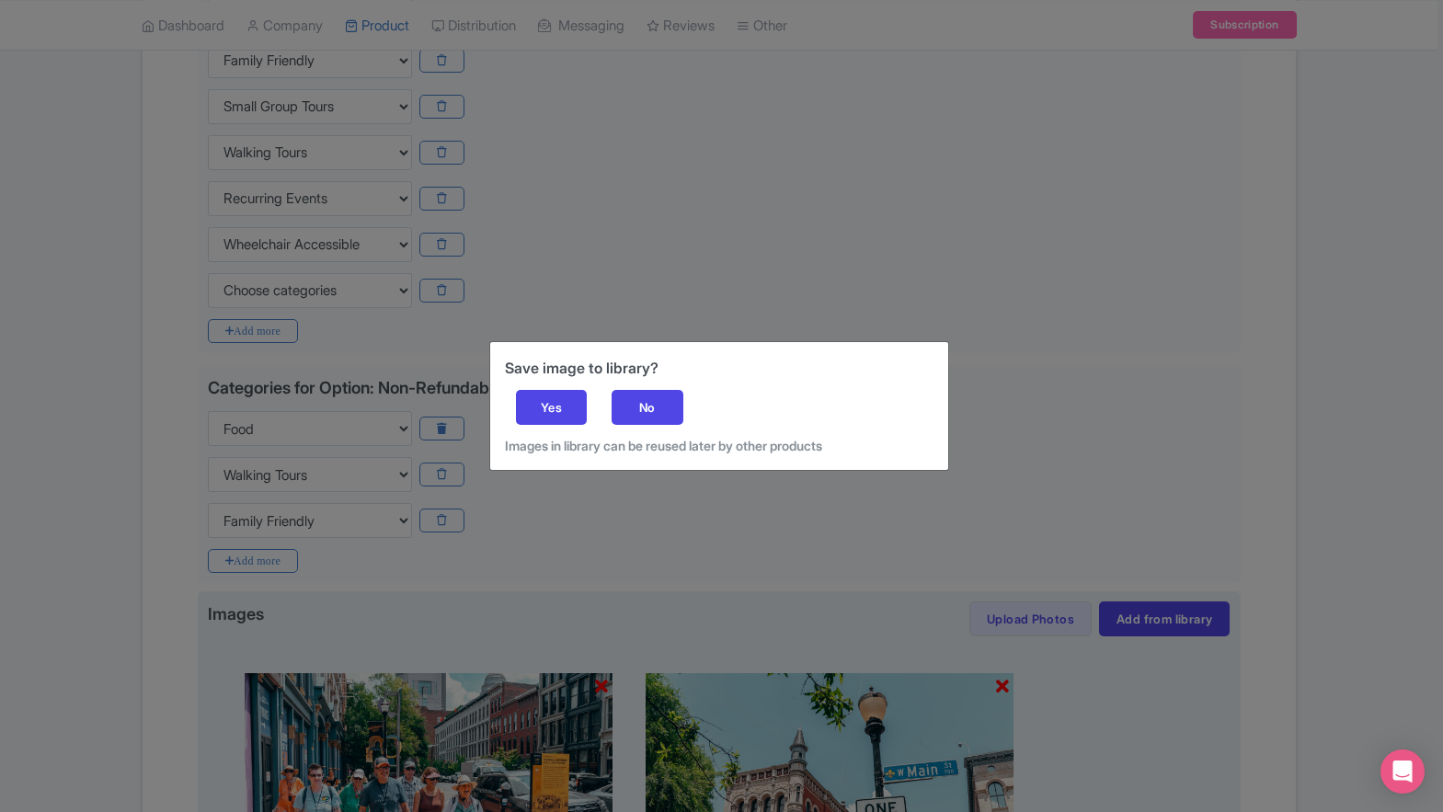
click at [511, 397] on div "Save image to library? Yes No Images in library can be reused later by other pr…" at bounding box center [719, 406] width 458 height 128
click at [524, 404] on div "Yes" at bounding box center [552, 407] width 72 height 35
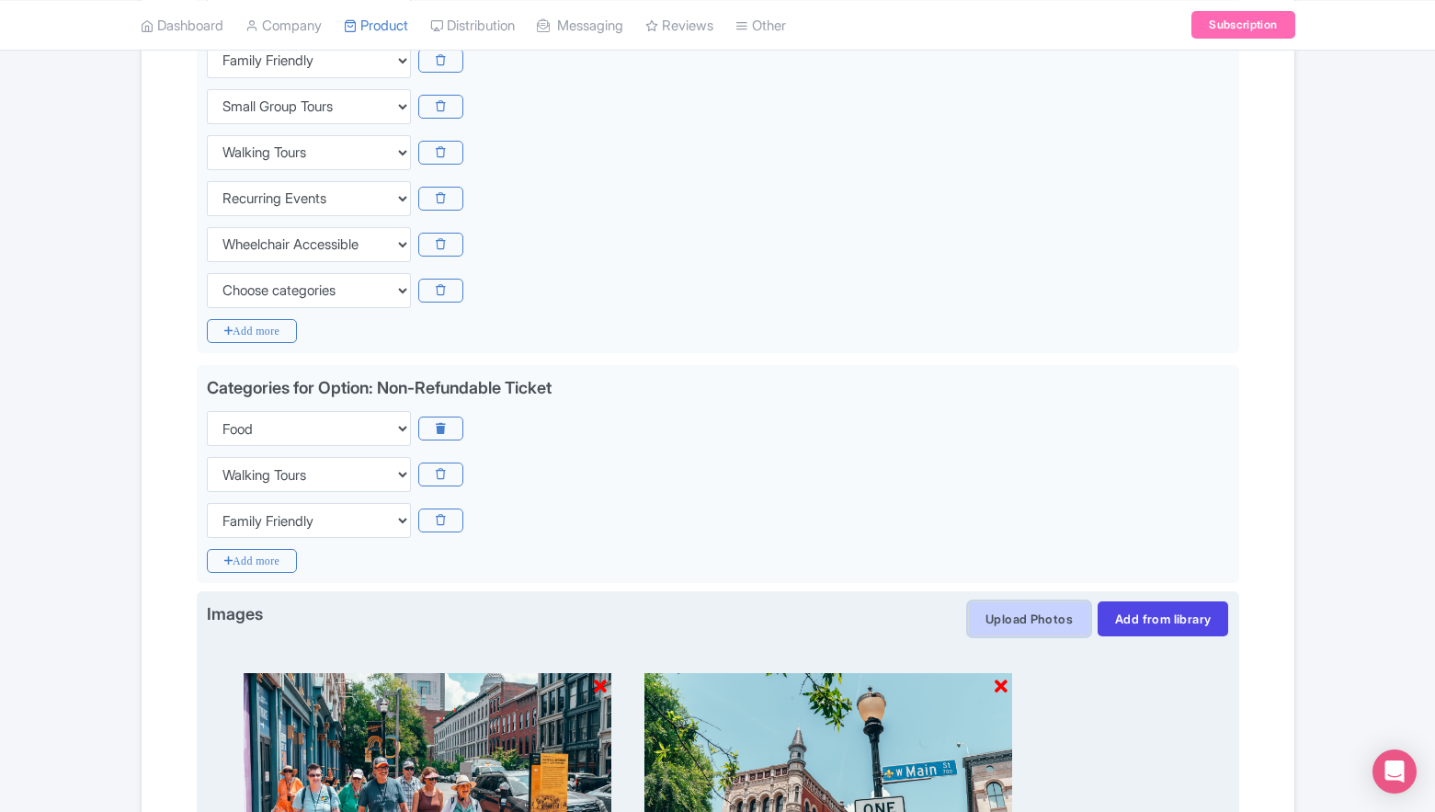
click at [1023, 618] on button "Upload Photos" at bounding box center [1029, 618] width 122 height 35
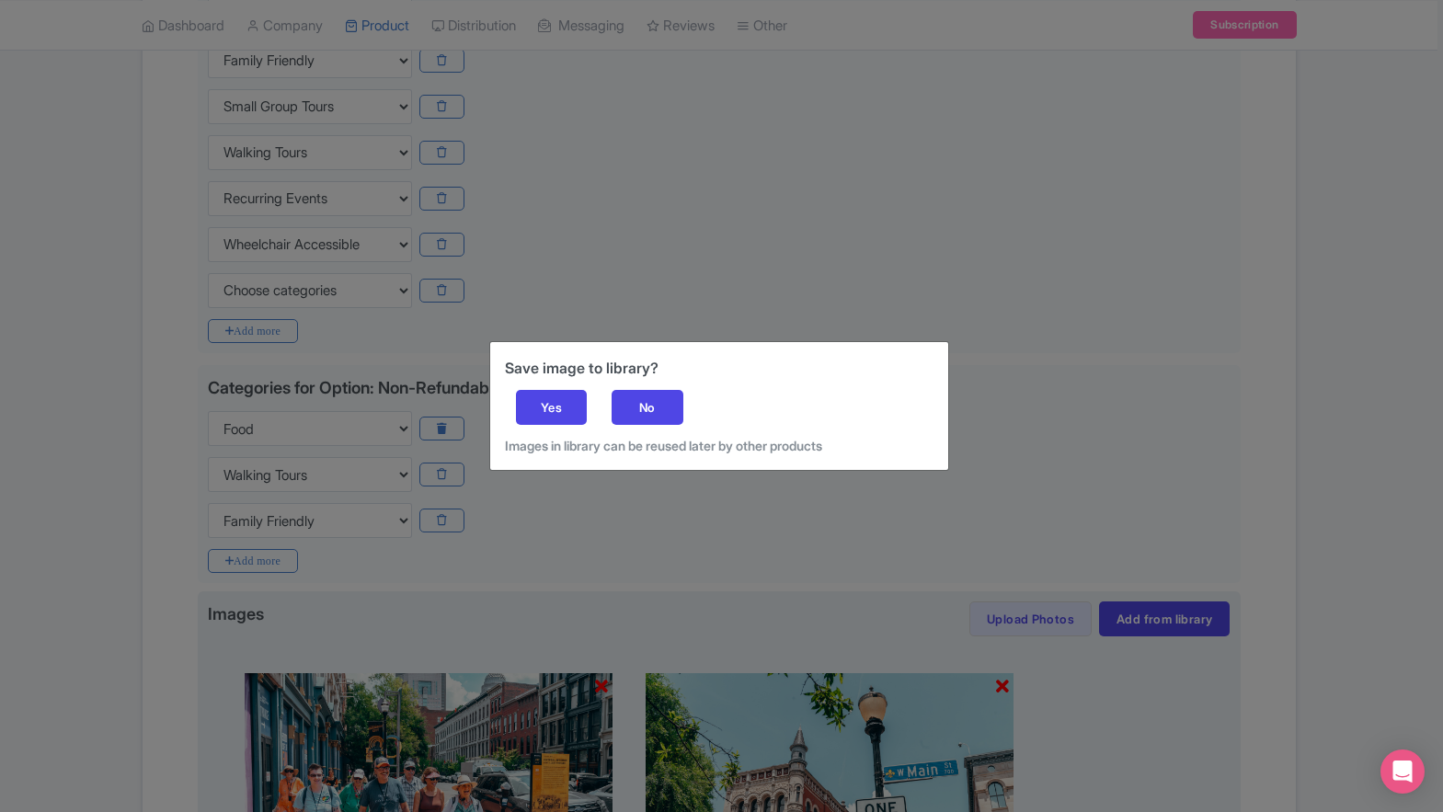
click at [566, 434] on div "Save image to library? Yes No Images in library can be reused later by other pr…" at bounding box center [719, 406] width 458 height 128
click at [566, 424] on div "Yes" at bounding box center [552, 407] width 72 height 35
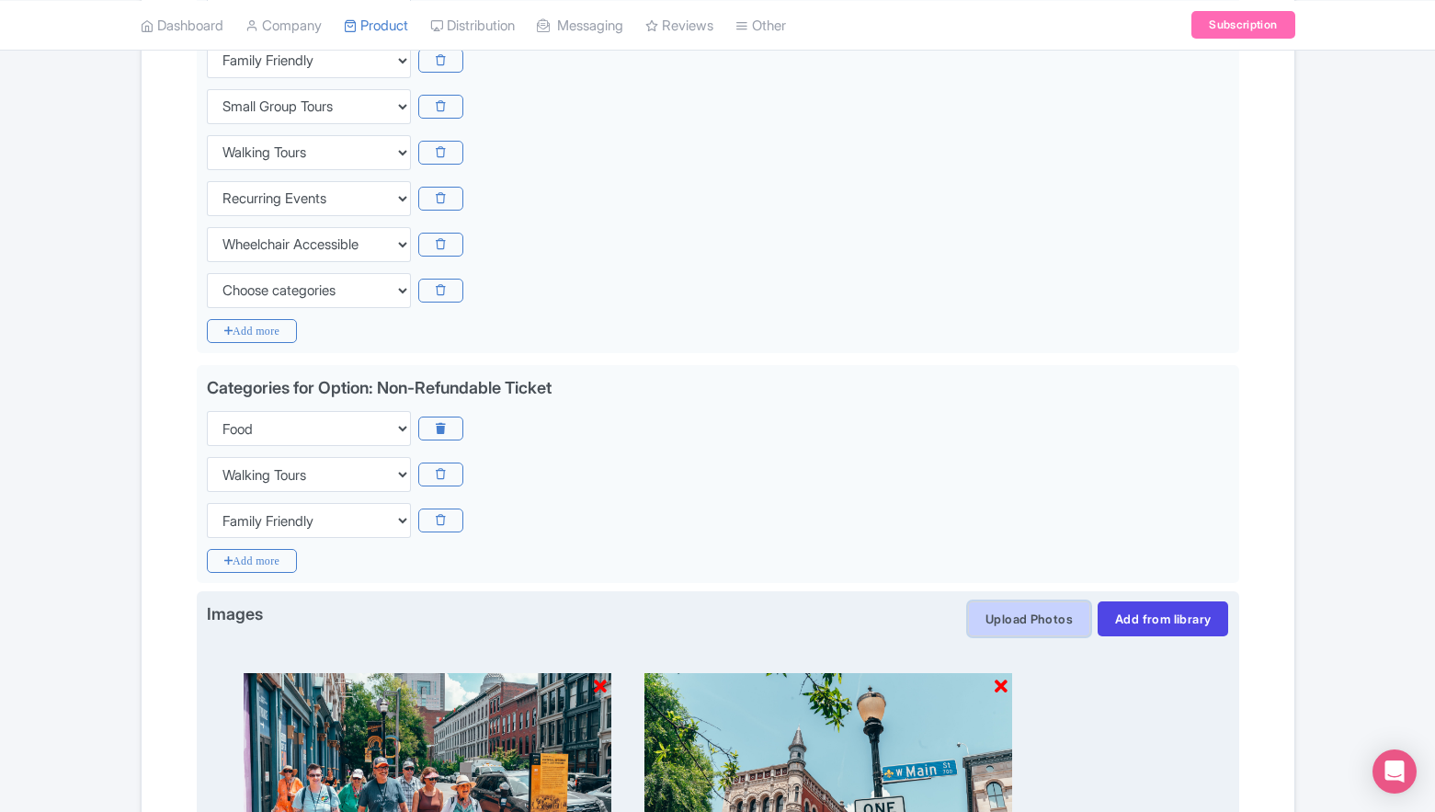
click at [1016, 620] on button "Upload Photos" at bounding box center [1029, 618] width 122 height 35
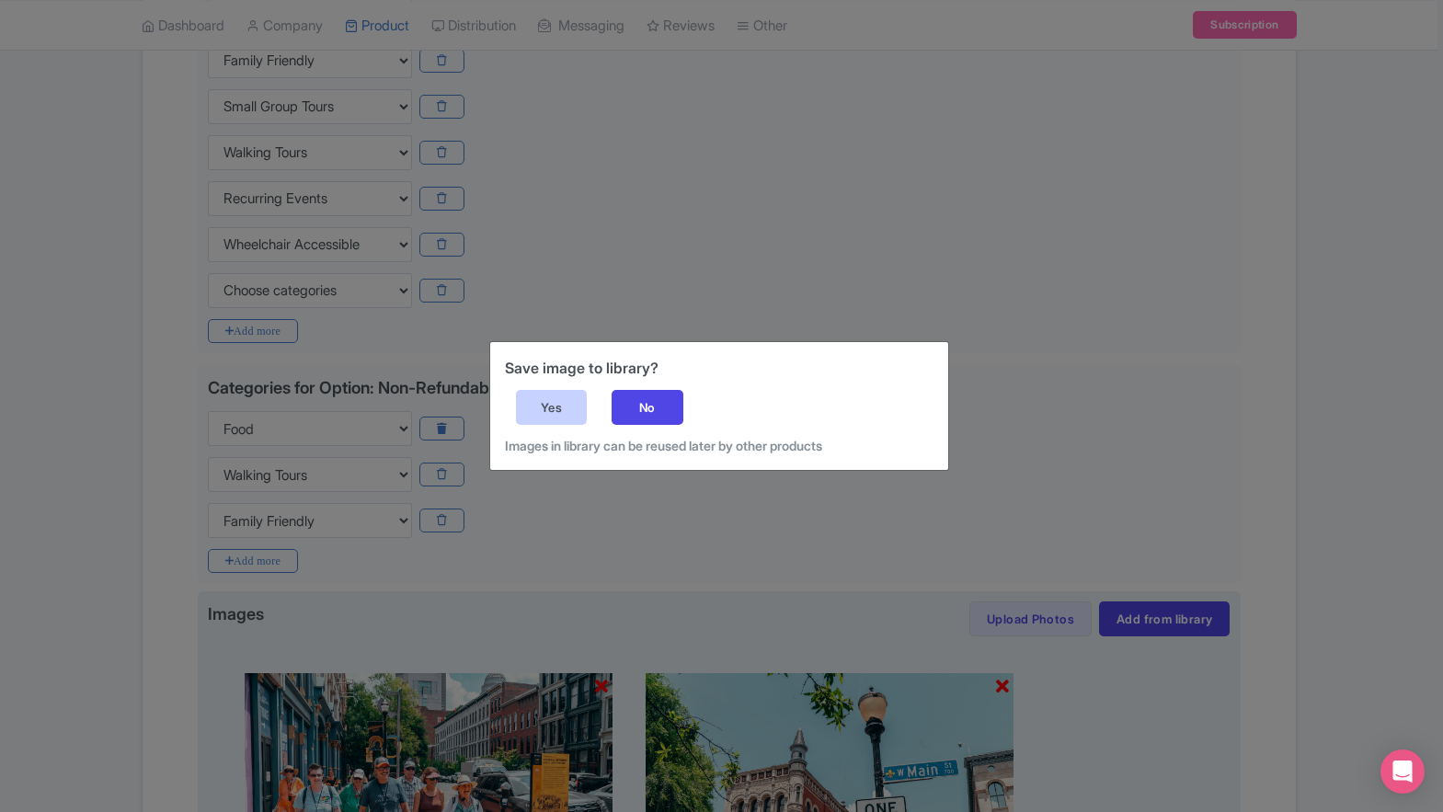
click at [531, 401] on div "Yes" at bounding box center [552, 407] width 72 height 35
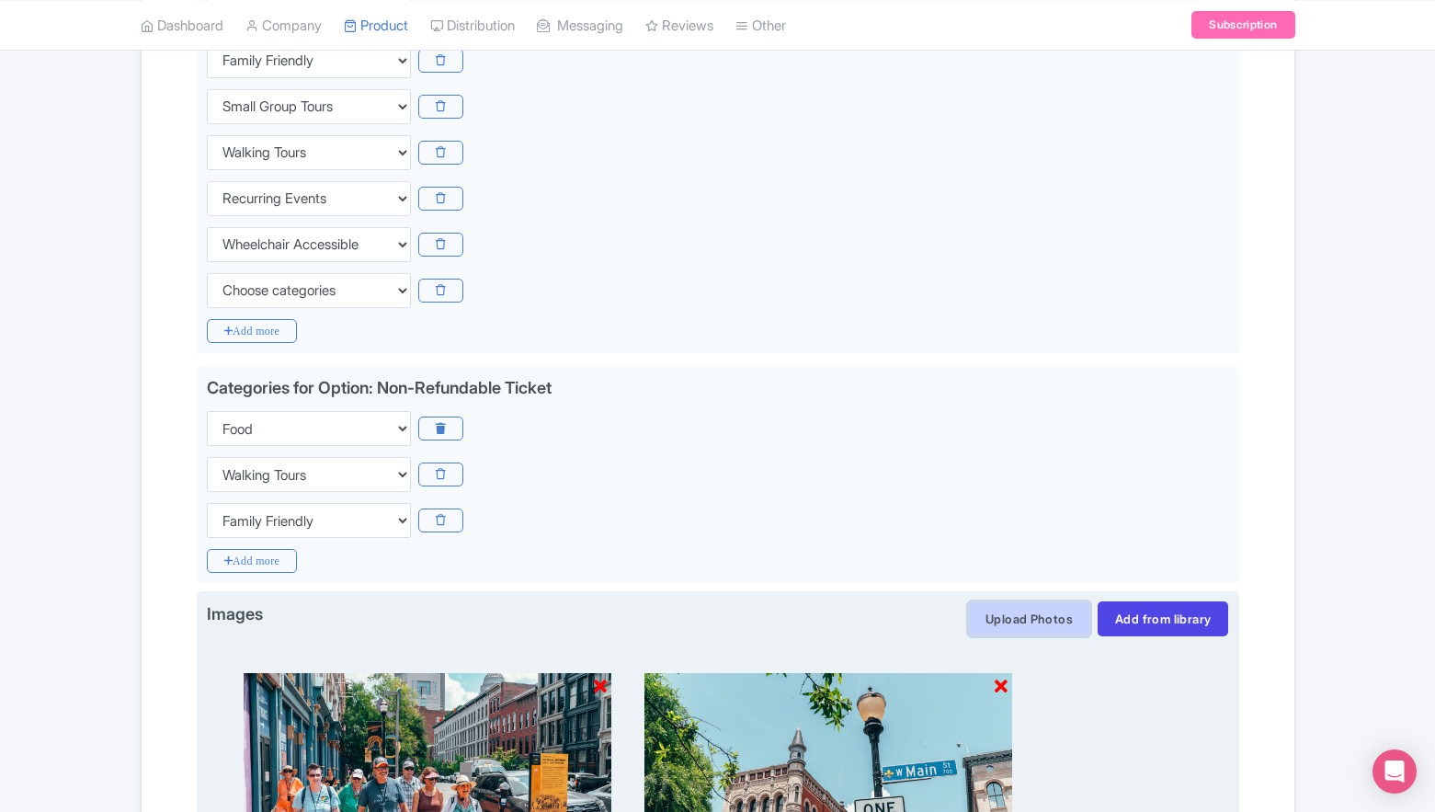
click at [1012, 620] on button "Upload Photos" at bounding box center [1029, 618] width 122 height 35
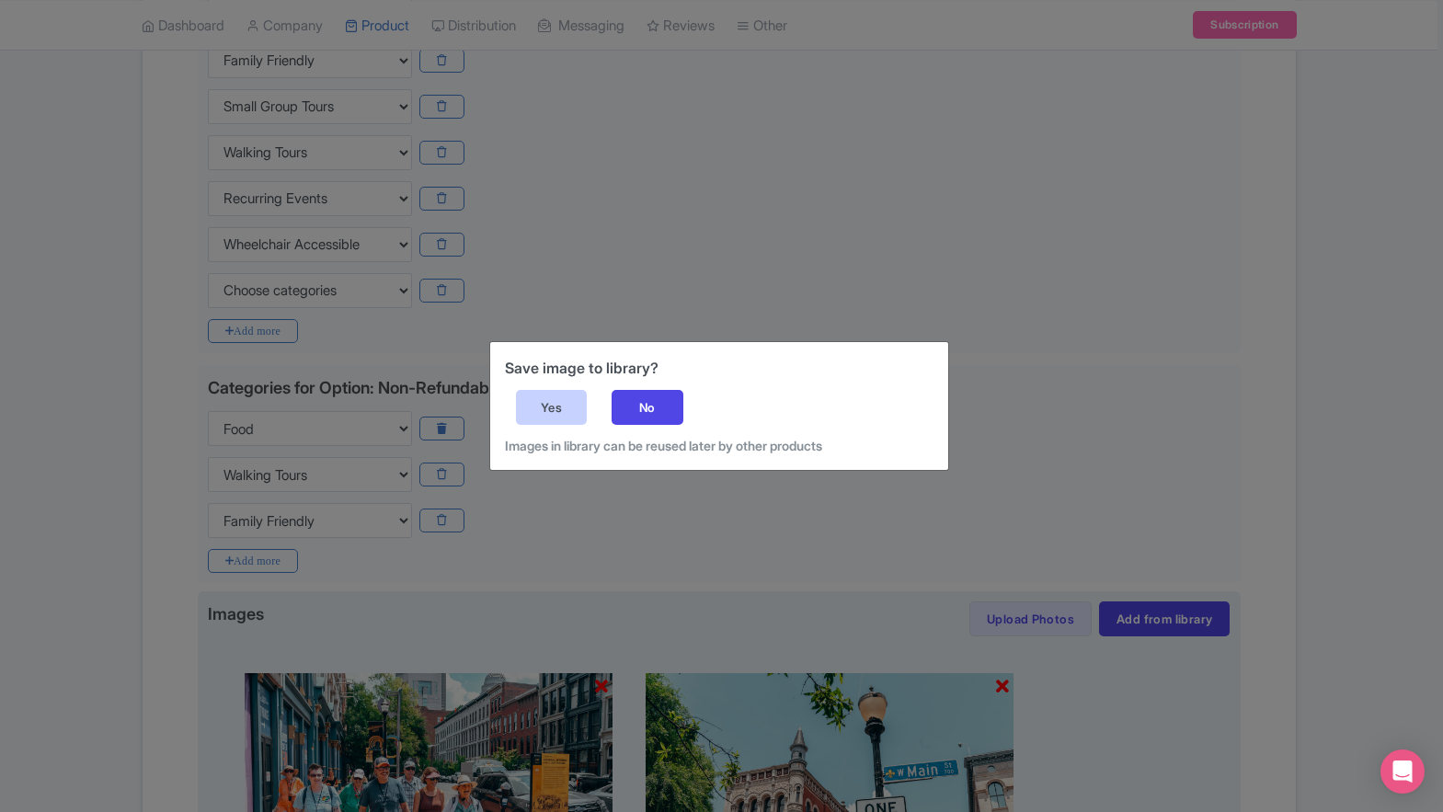
click at [553, 405] on div "Yes" at bounding box center [552, 407] width 72 height 35
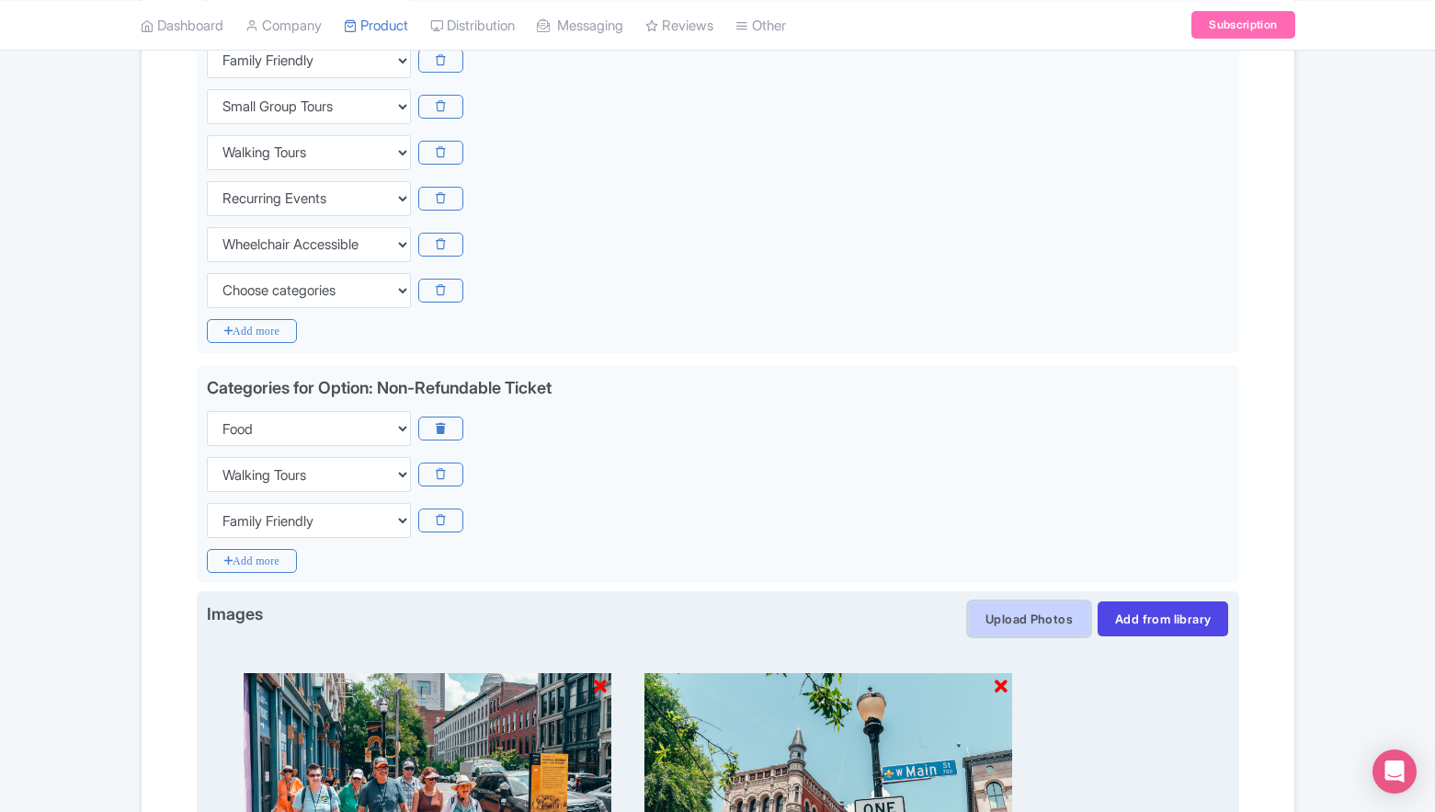
click at [1052, 618] on button "Upload Photos" at bounding box center [1029, 618] width 122 height 35
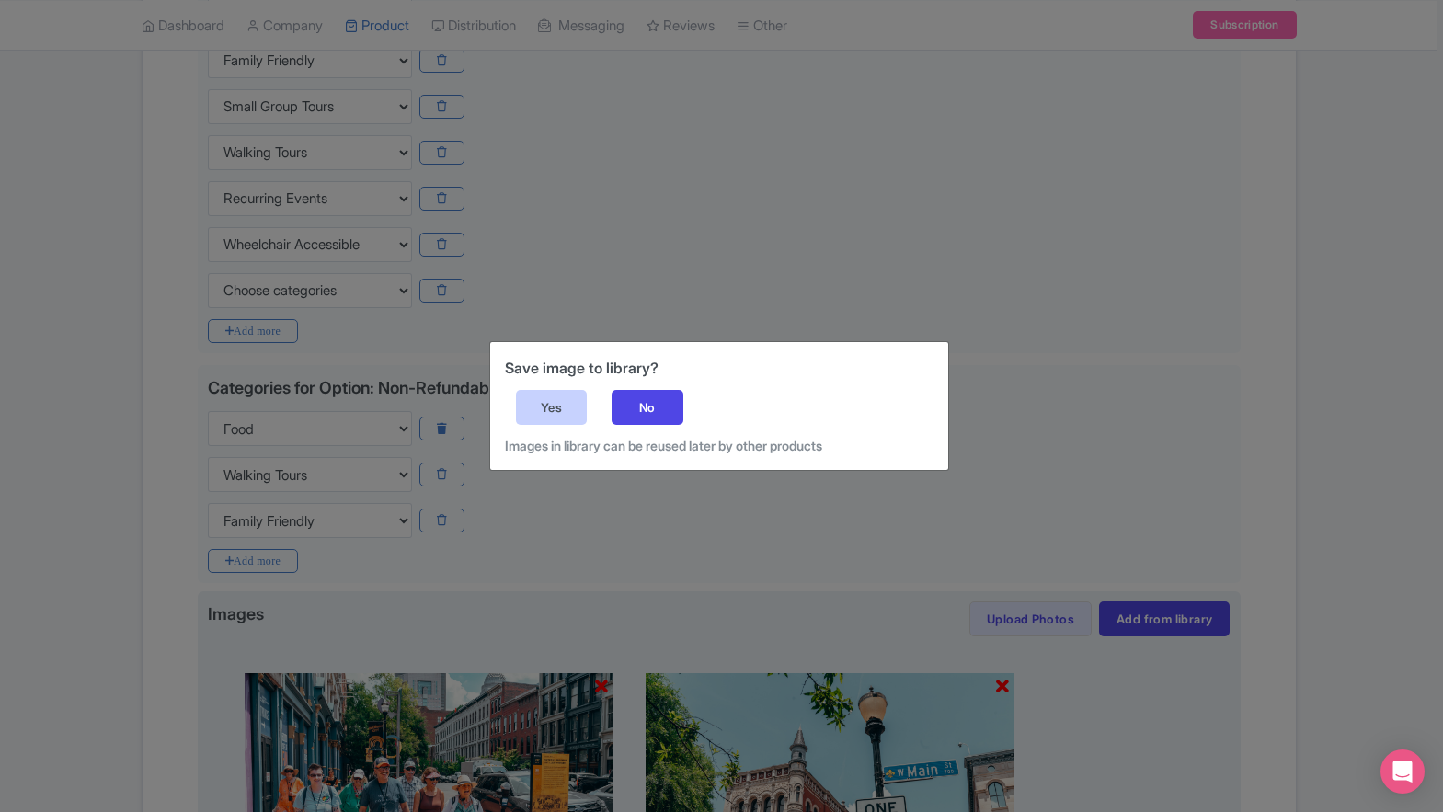
click at [539, 415] on div "Yes" at bounding box center [552, 407] width 72 height 35
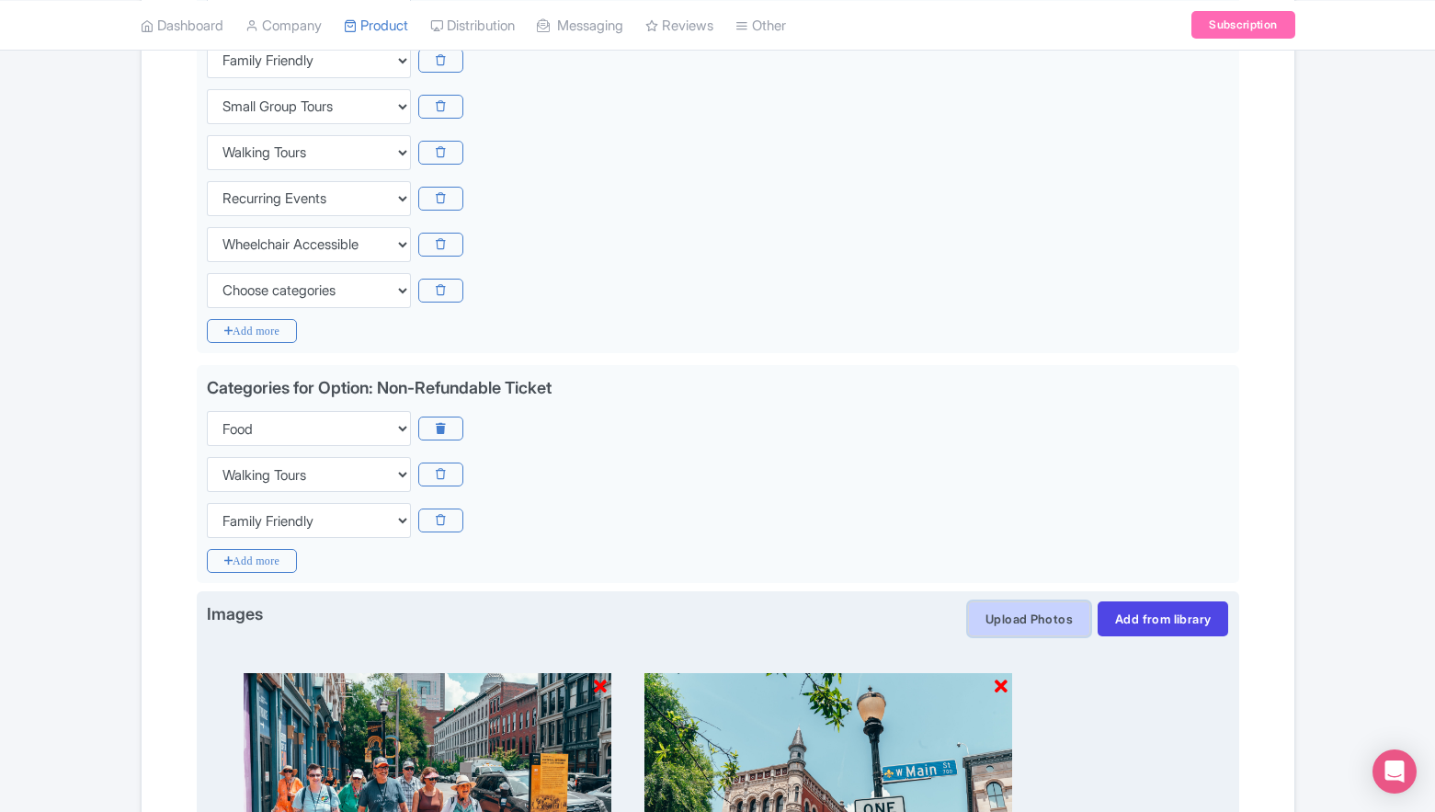
click at [1023, 628] on button "Upload Photos" at bounding box center [1029, 618] width 122 height 35
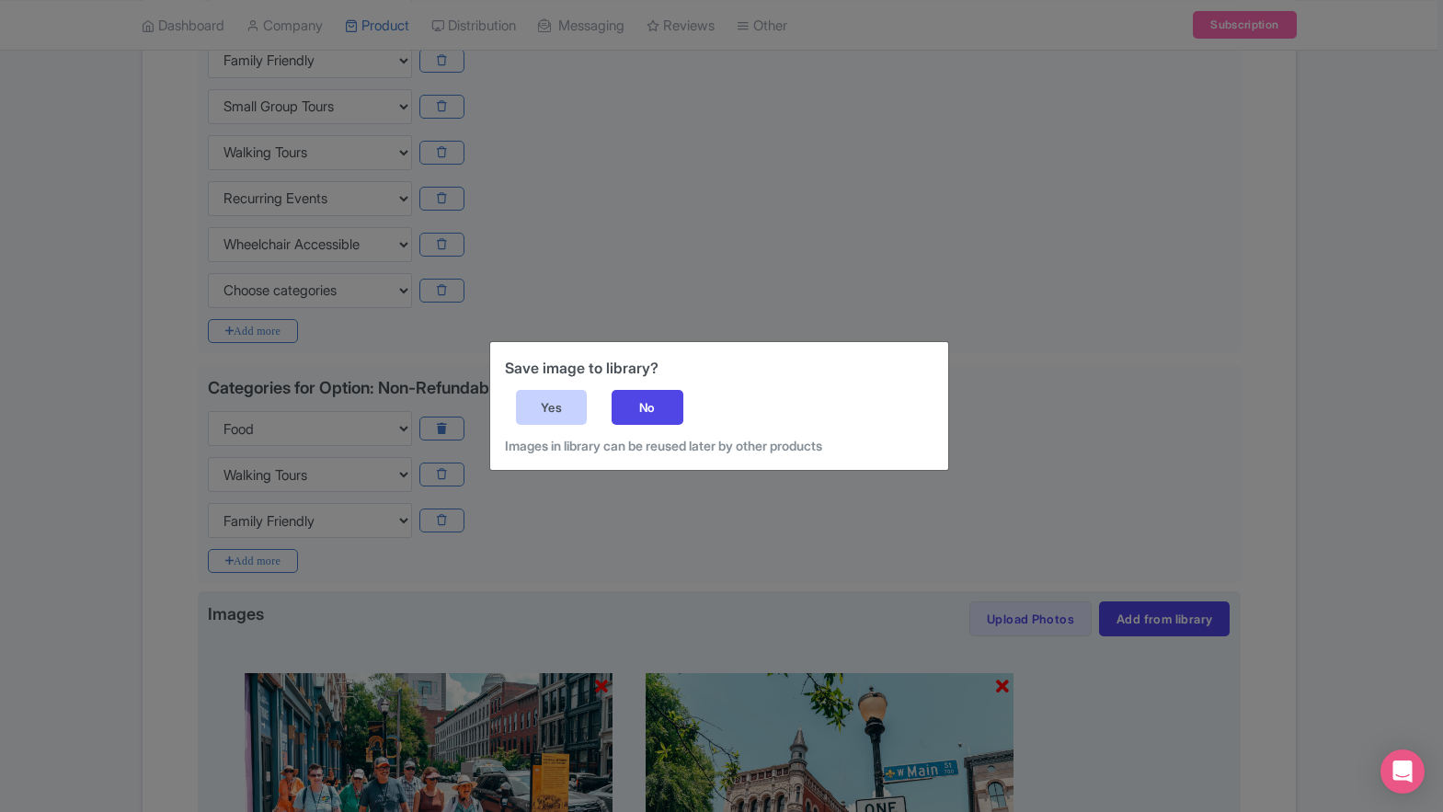
click at [528, 403] on div "Yes" at bounding box center [552, 407] width 72 height 35
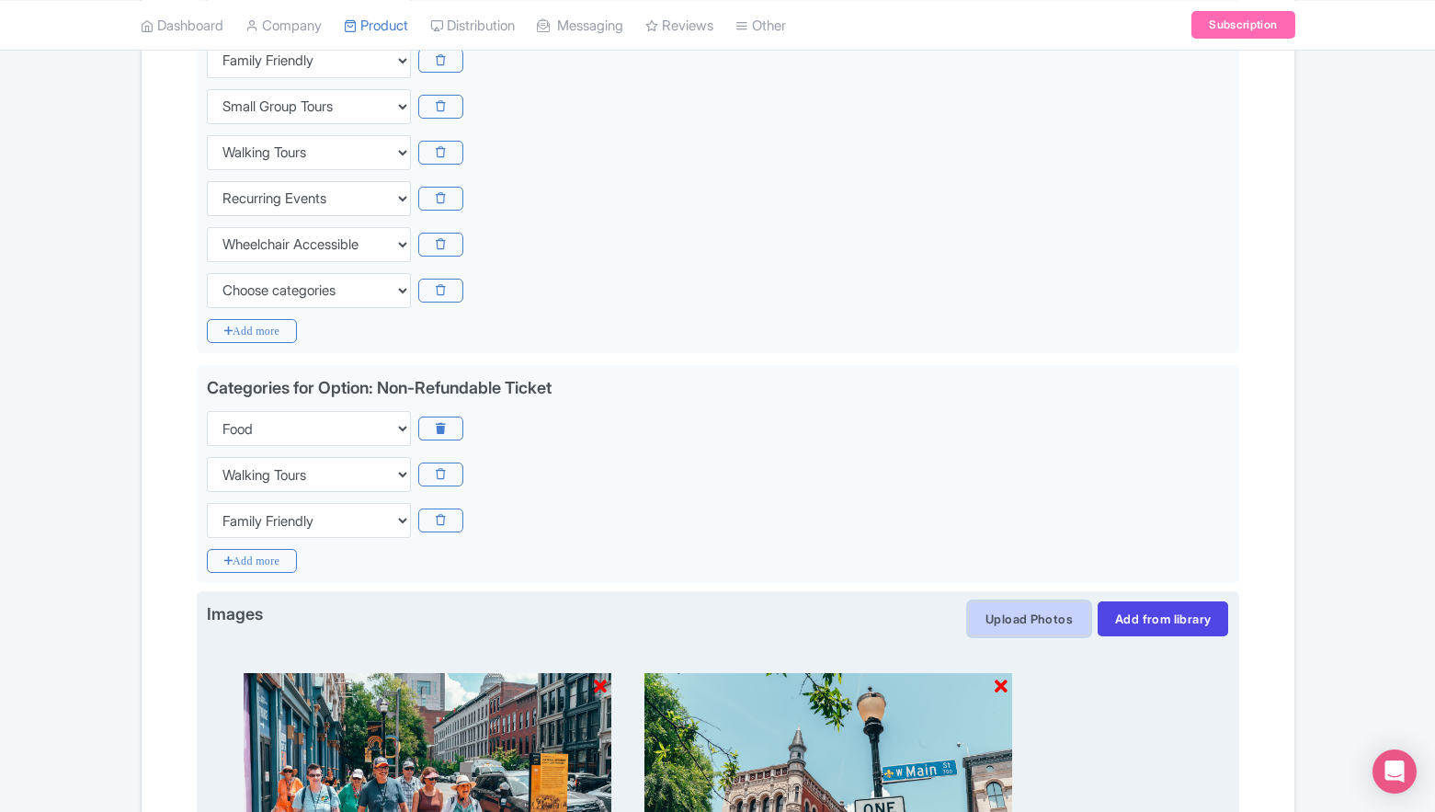
click at [1032, 615] on button "Upload Photos" at bounding box center [1029, 618] width 122 height 35
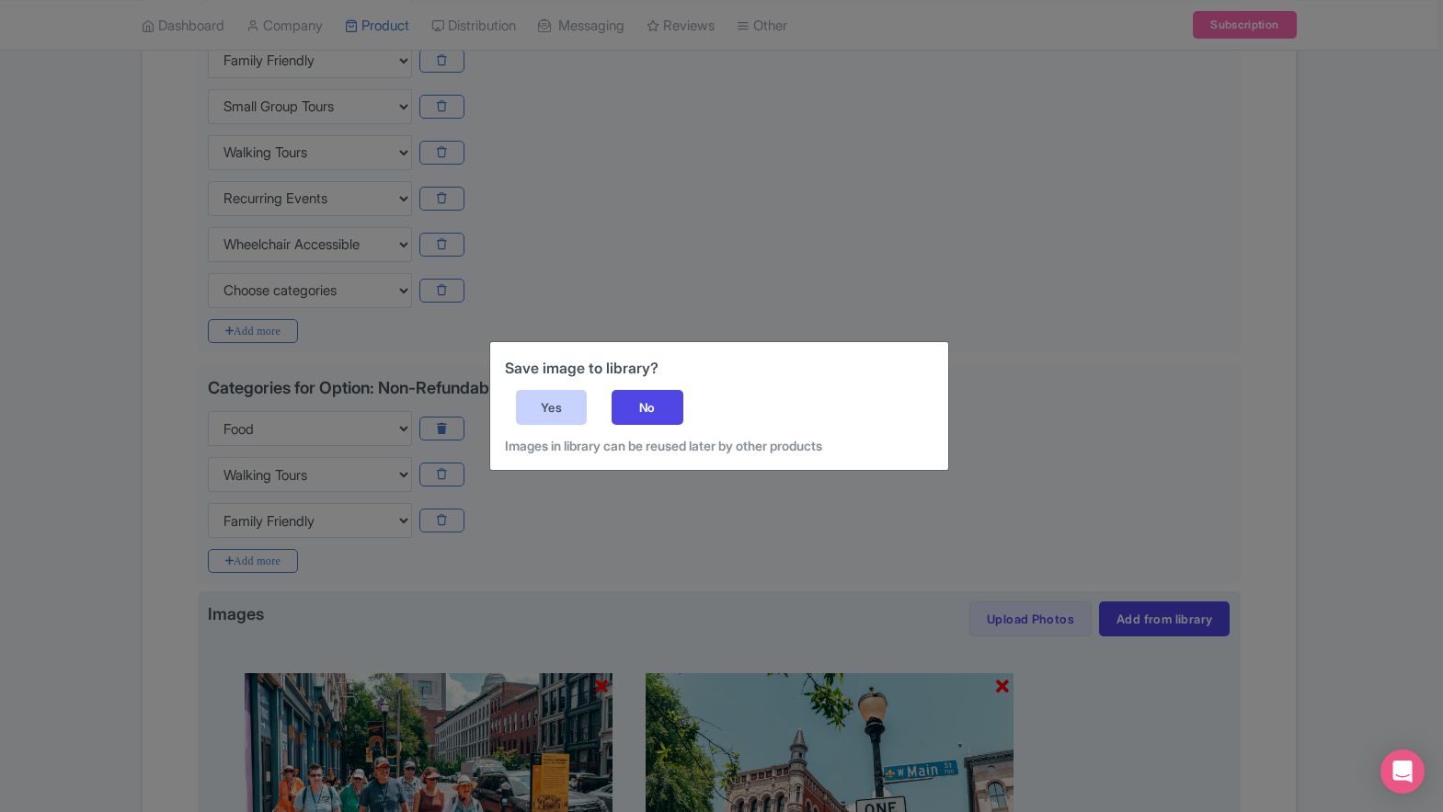
click at [541, 414] on div "Yes" at bounding box center [552, 407] width 72 height 35
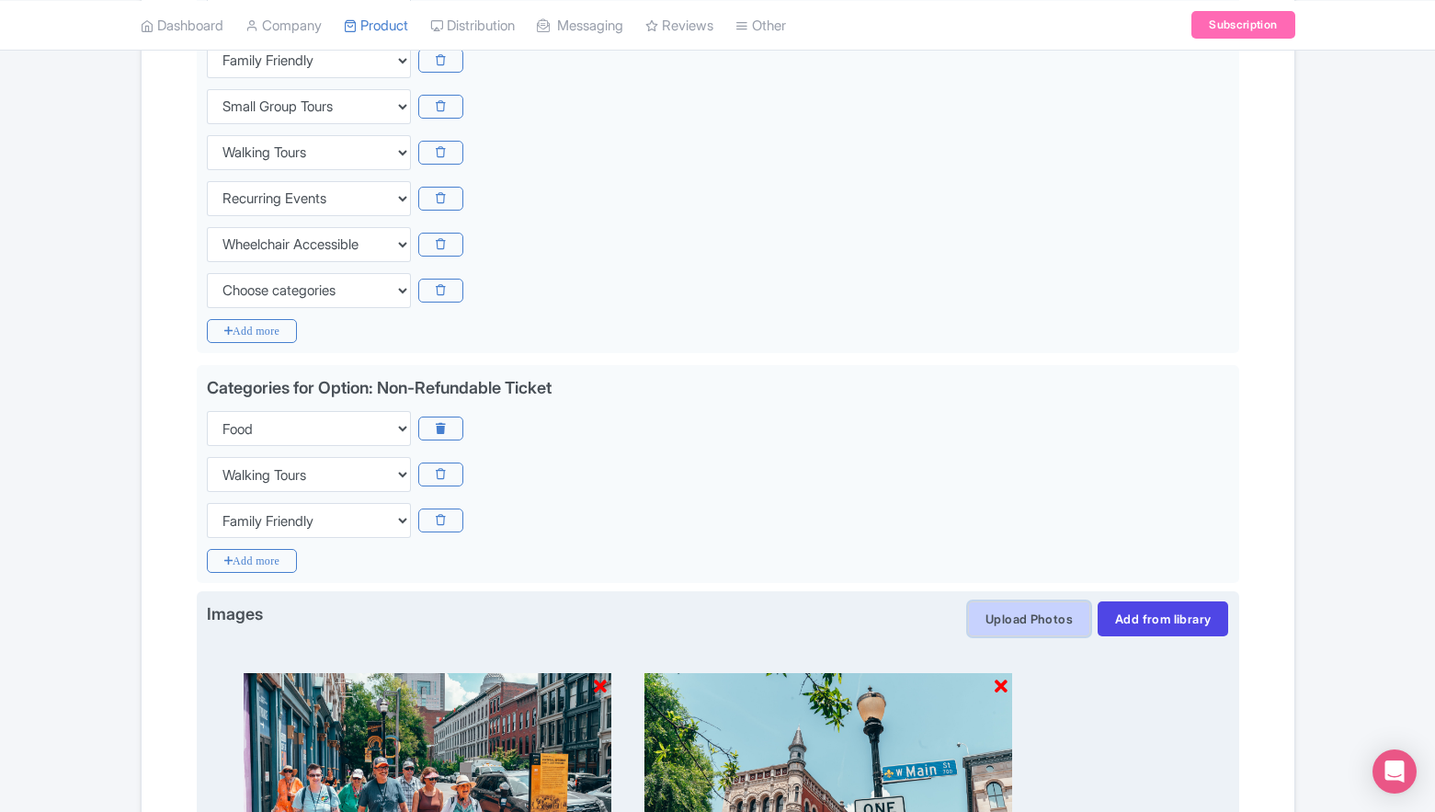
click at [1035, 613] on button "Upload Photos" at bounding box center [1029, 618] width 122 height 35
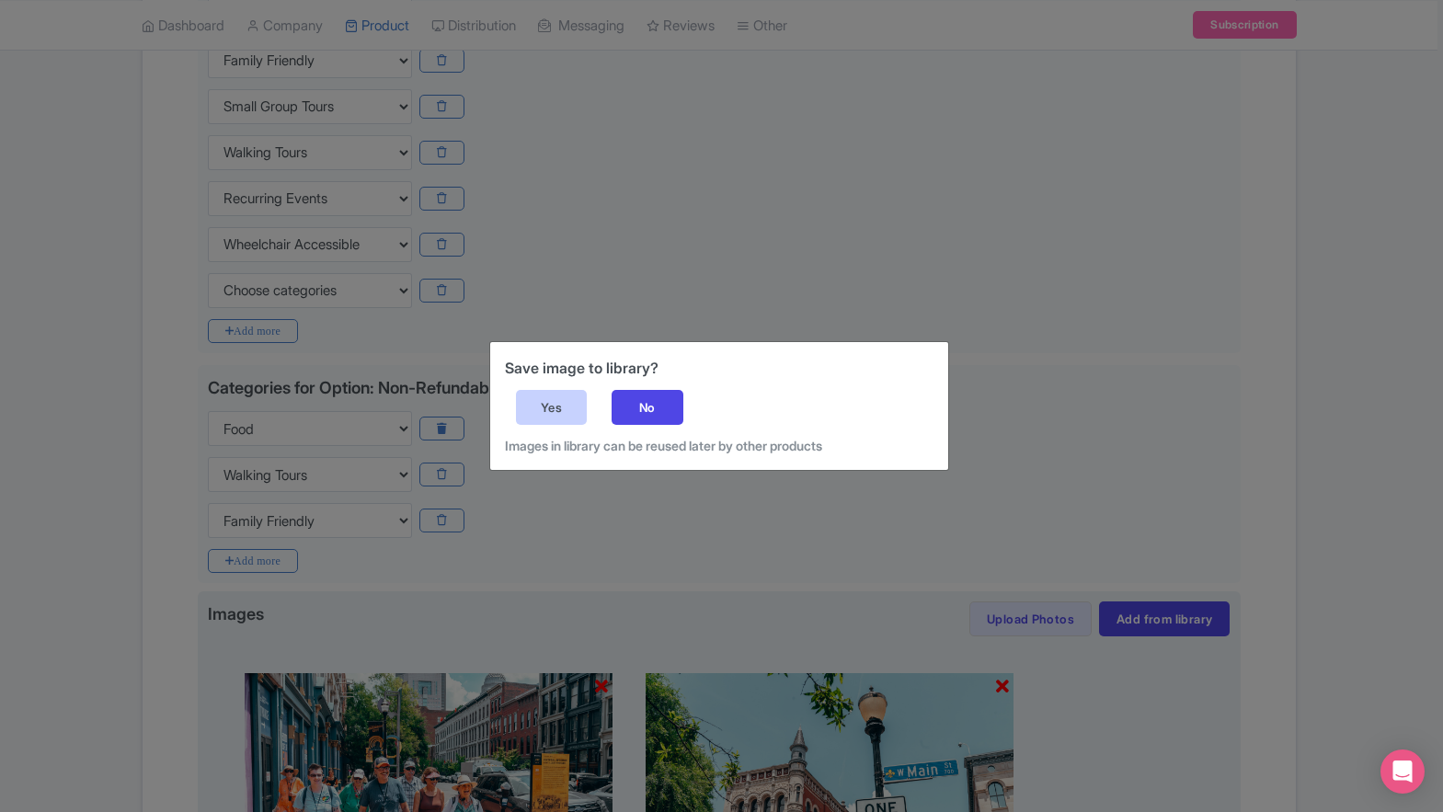
click at [552, 411] on div "Yes" at bounding box center [552, 407] width 72 height 35
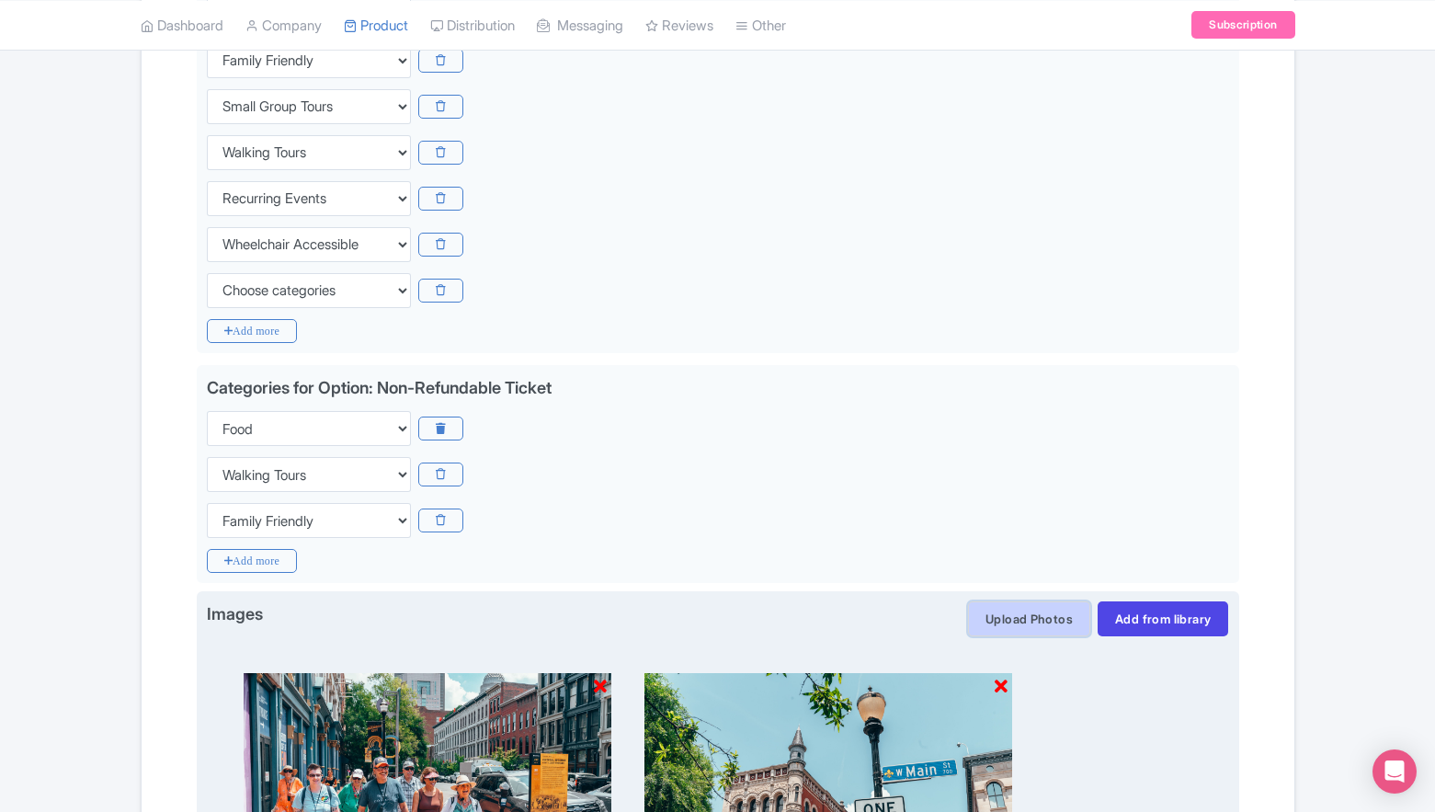
click at [1022, 631] on button "Upload Photos" at bounding box center [1029, 618] width 122 height 35
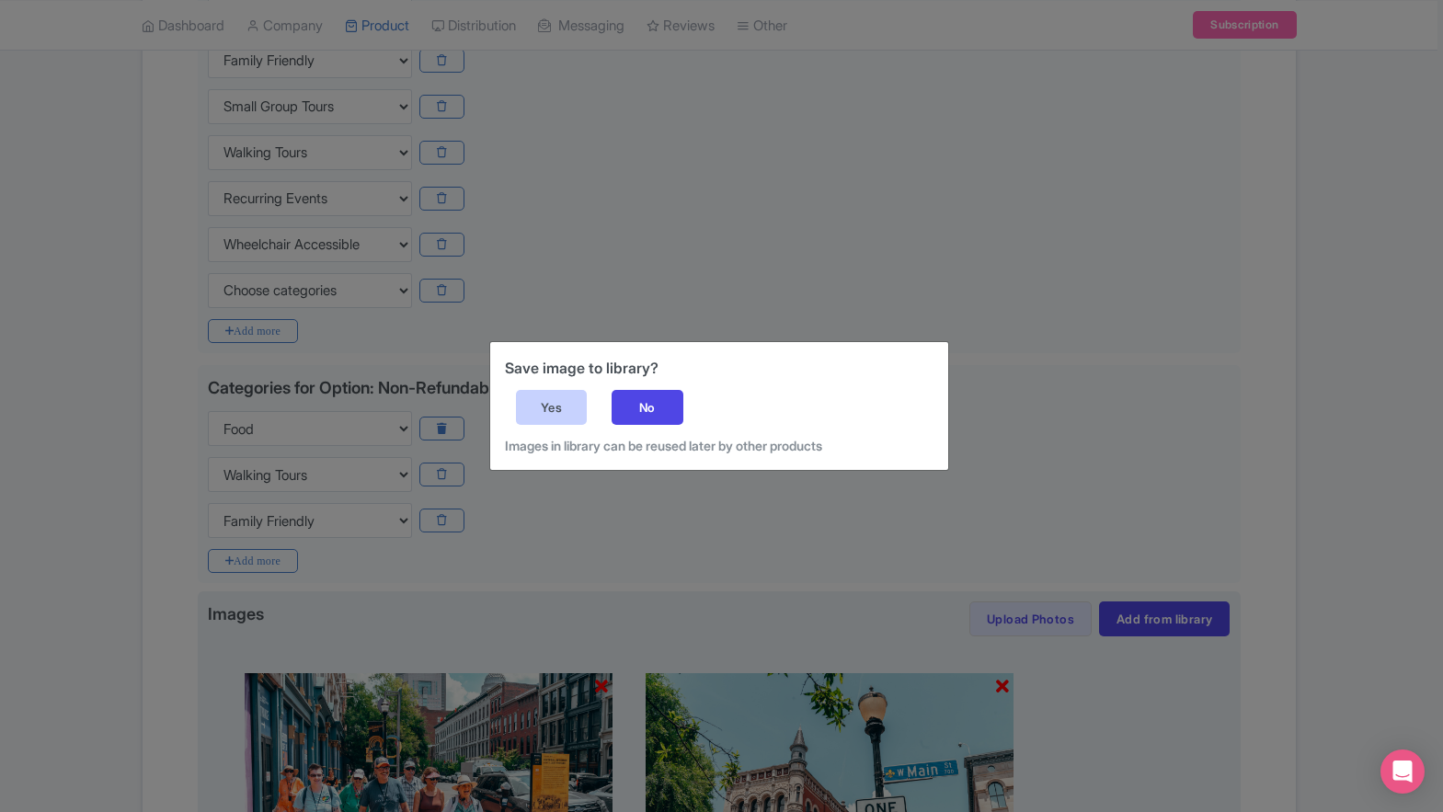
click at [532, 422] on div "Yes" at bounding box center [552, 407] width 72 height 35
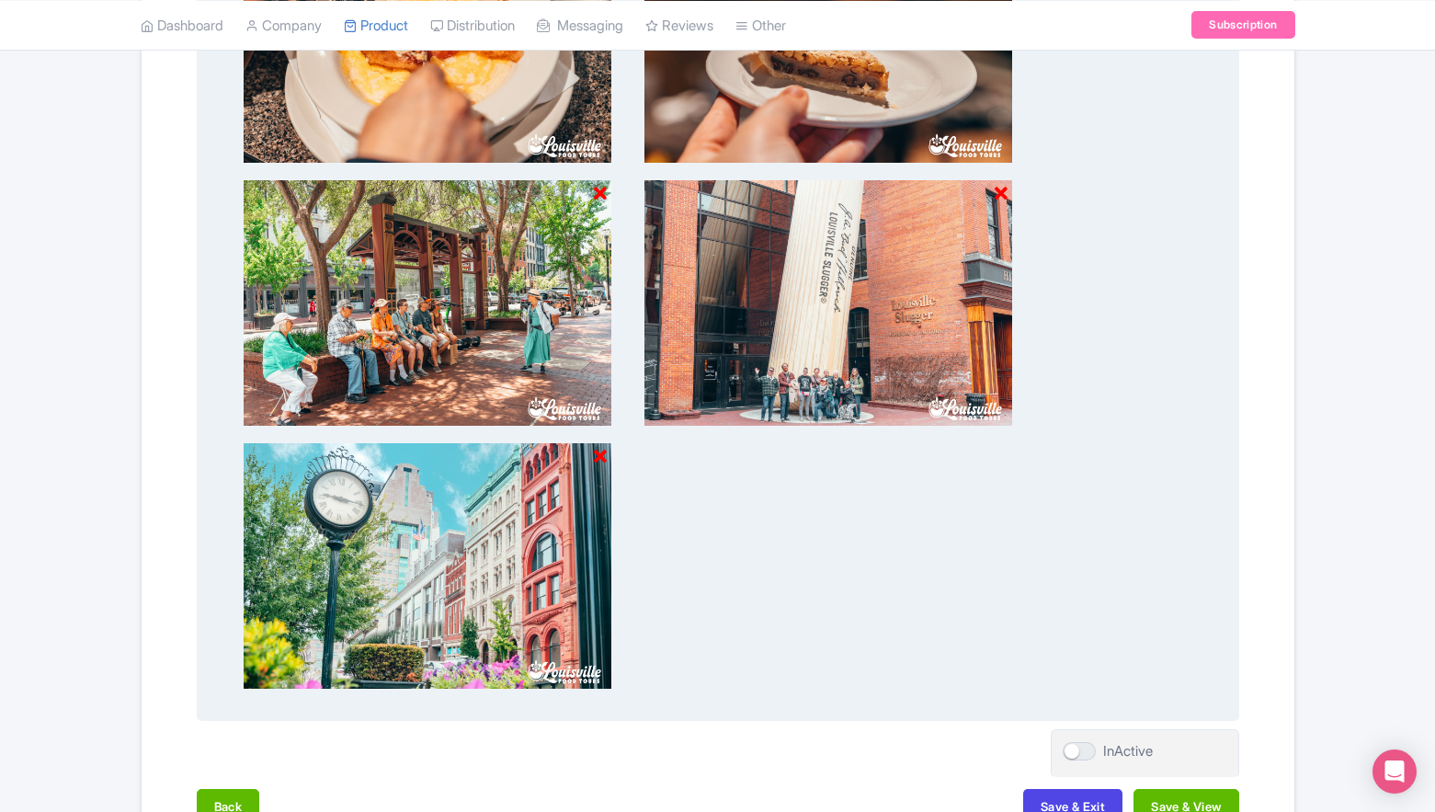
scroll to position [2263, 0]
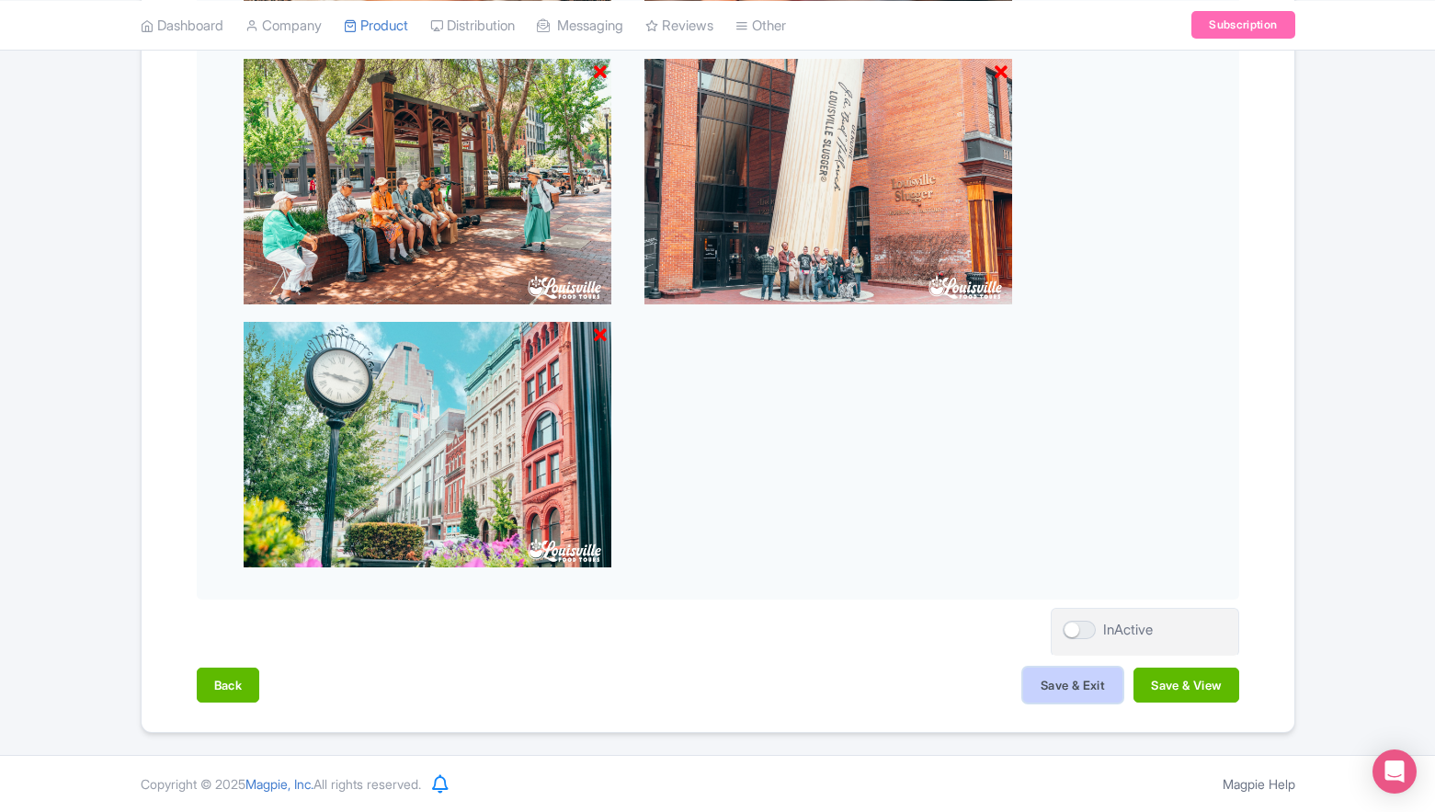
click at [1092, 688] on button "Save & Exit" at bounding box center [1072, 685] width 99 height 35
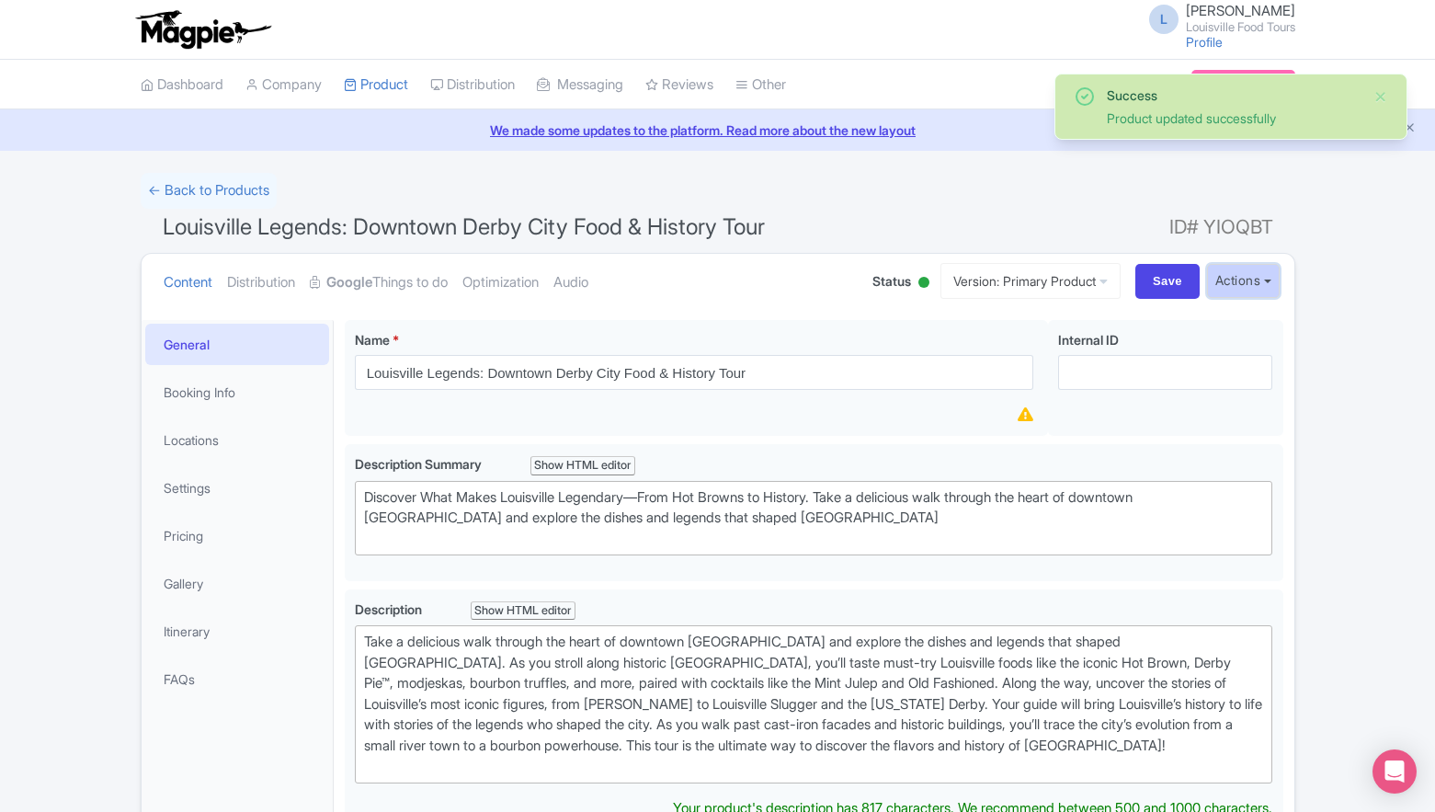
click at [1268, 277] on button "Actions" at bounding box center [1243, 281] width 73 height 34
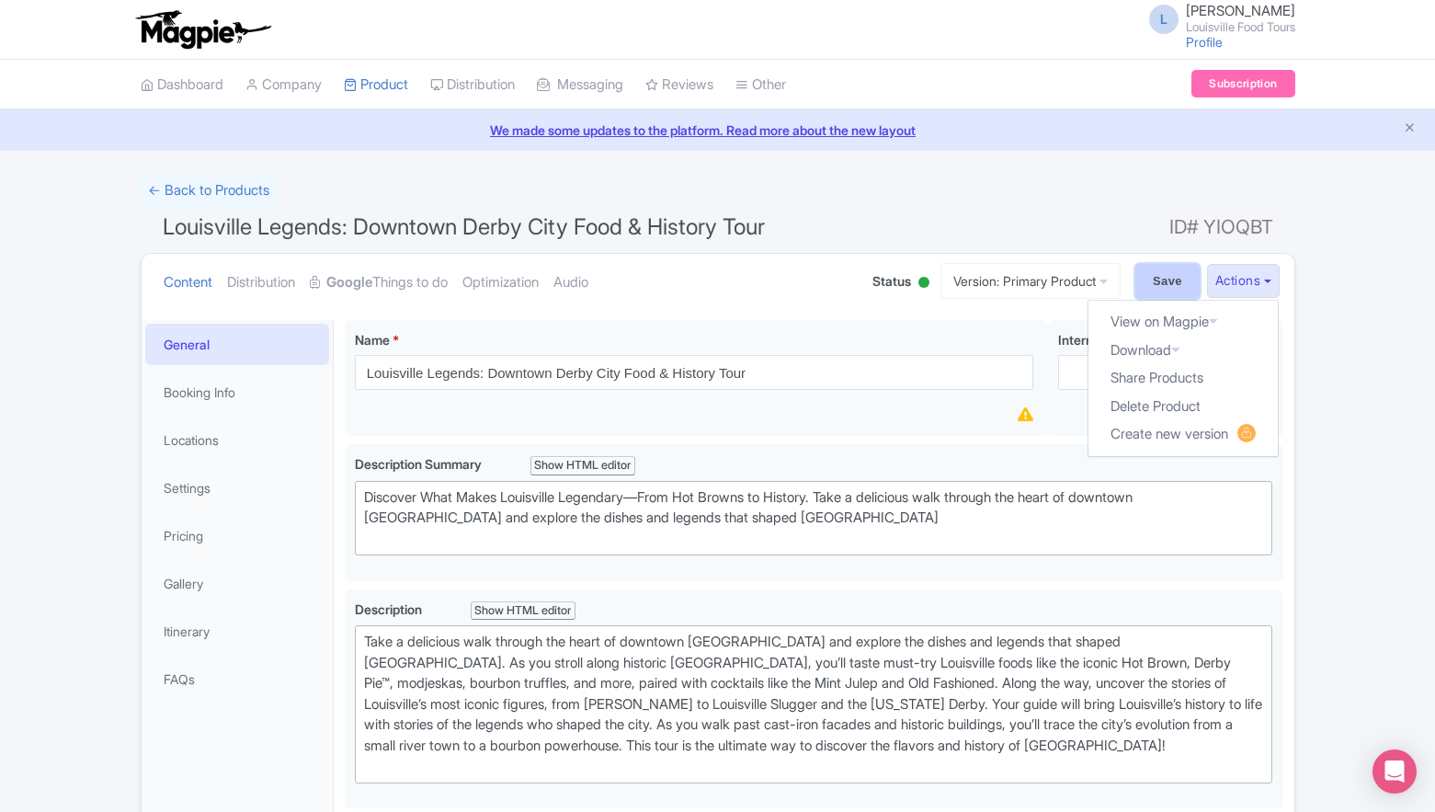
click at [1166, 279] on input "Save" at bounding box center [1168, 281] width 64 height 35
type input "Saving..."
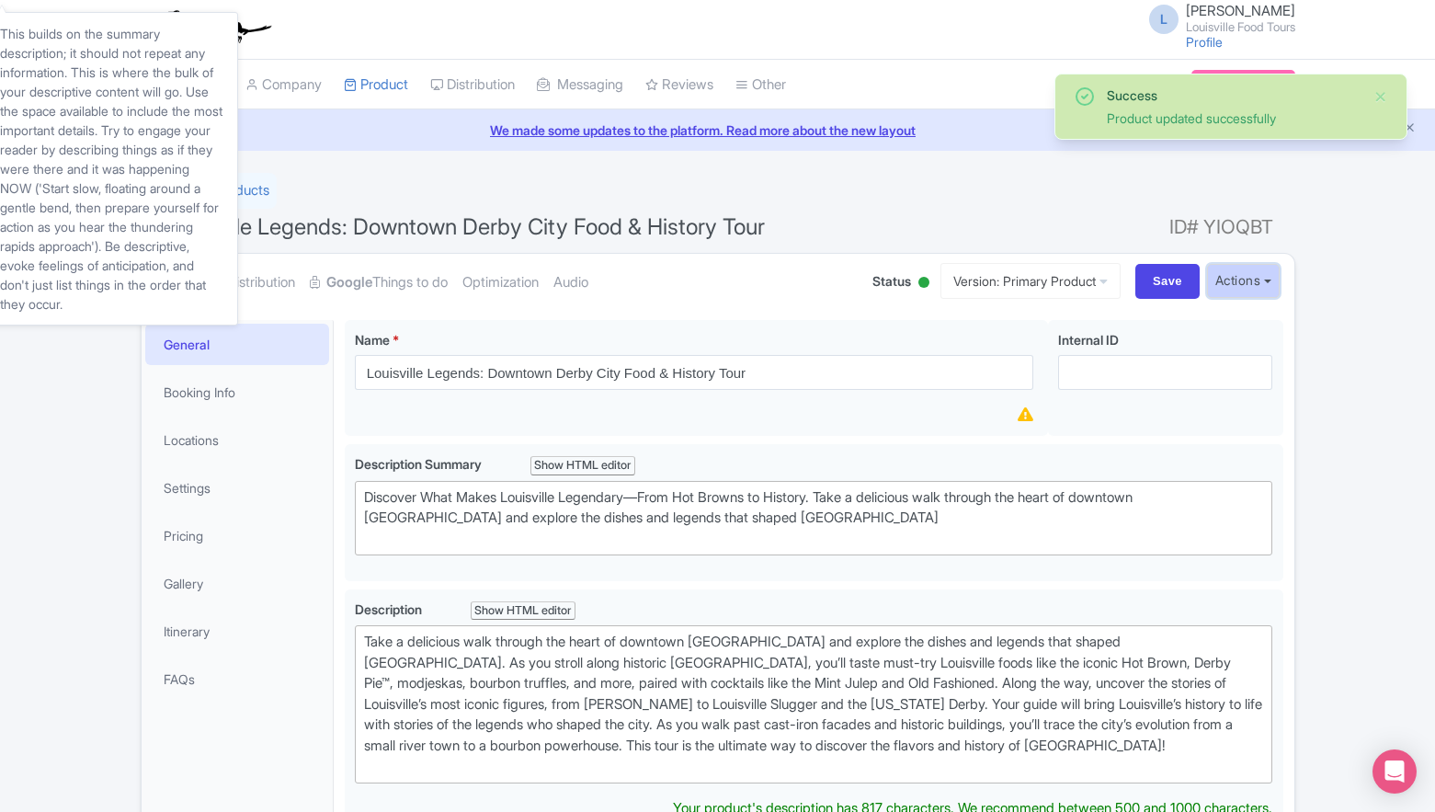
click at [1252, 278] on button "Actions" at bounding box center [1243, 281] width 73 height 34
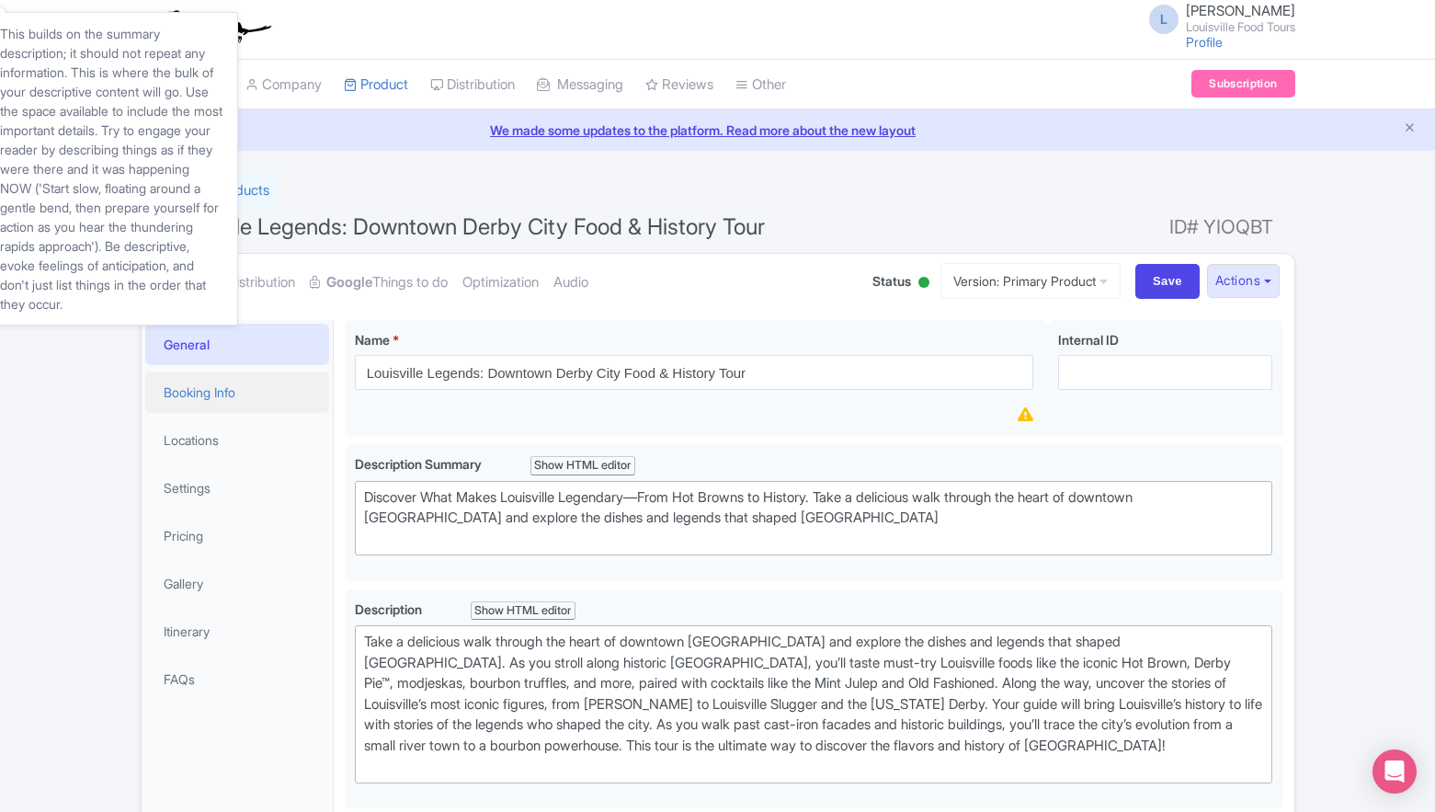
click at [280, 401] on link "Booking Info" at bounding box center [237, 392] width 184 height 41
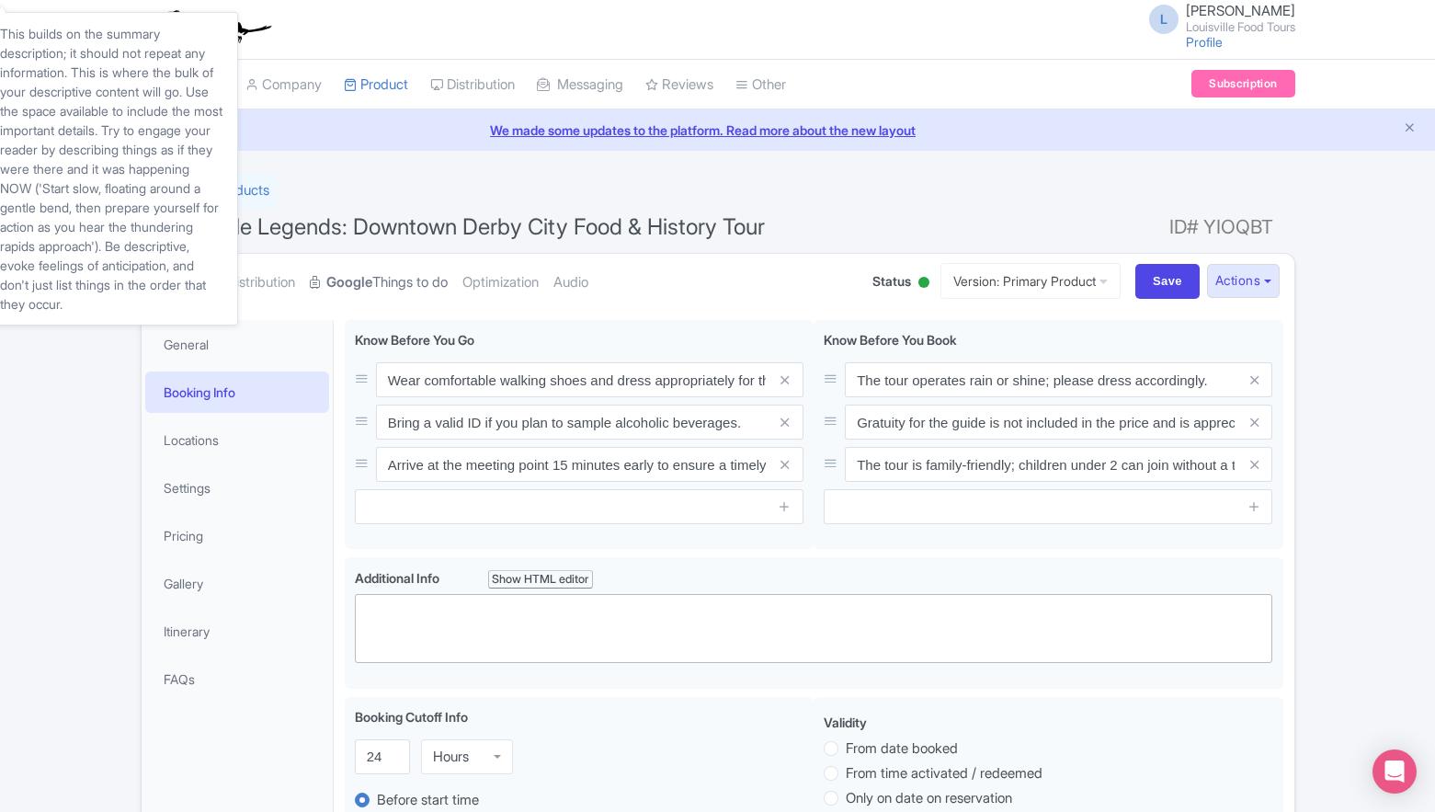
click at [430, 277] on link "Google Things to do" at bounding box center [379, 283] width 138 height 58
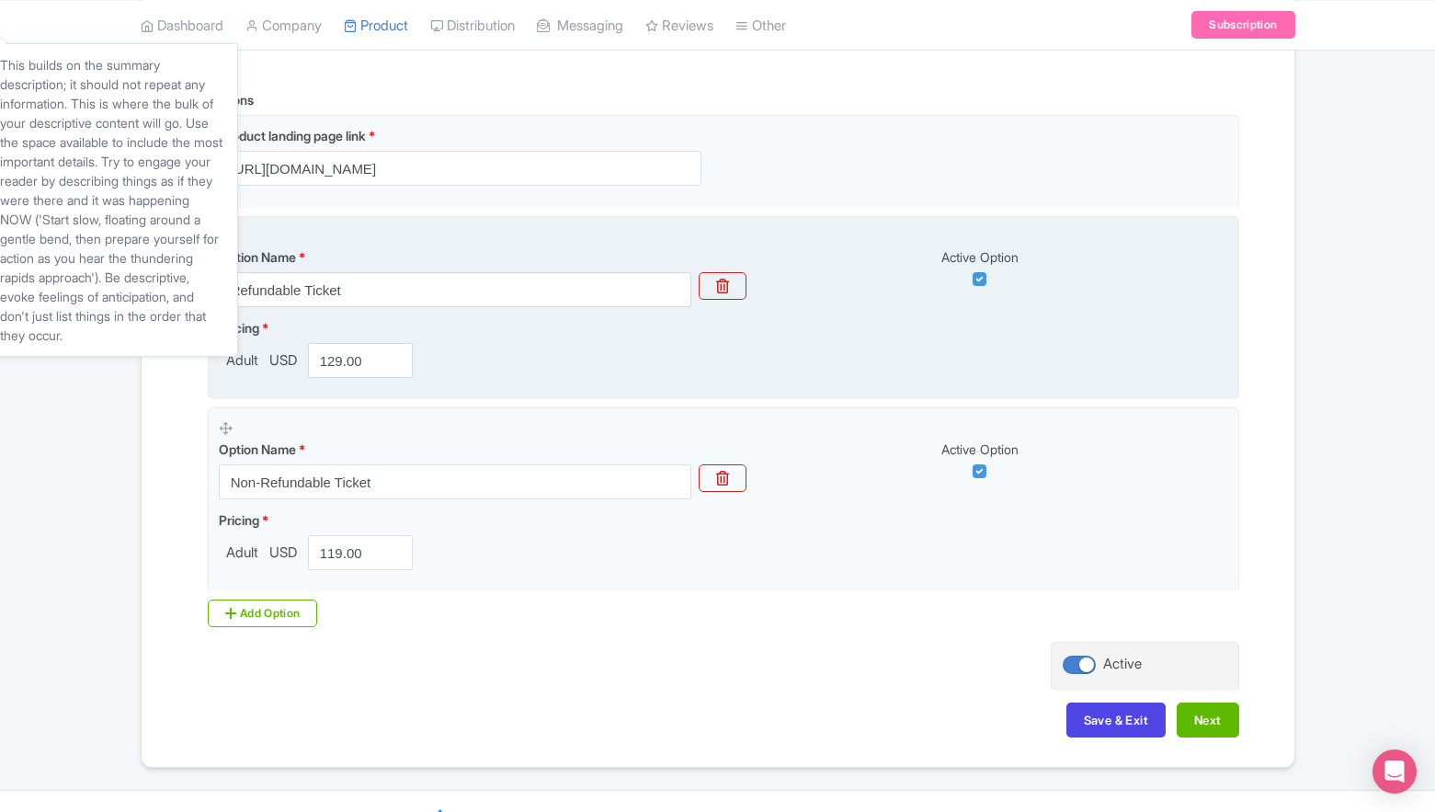
scroll to position [475, 0]
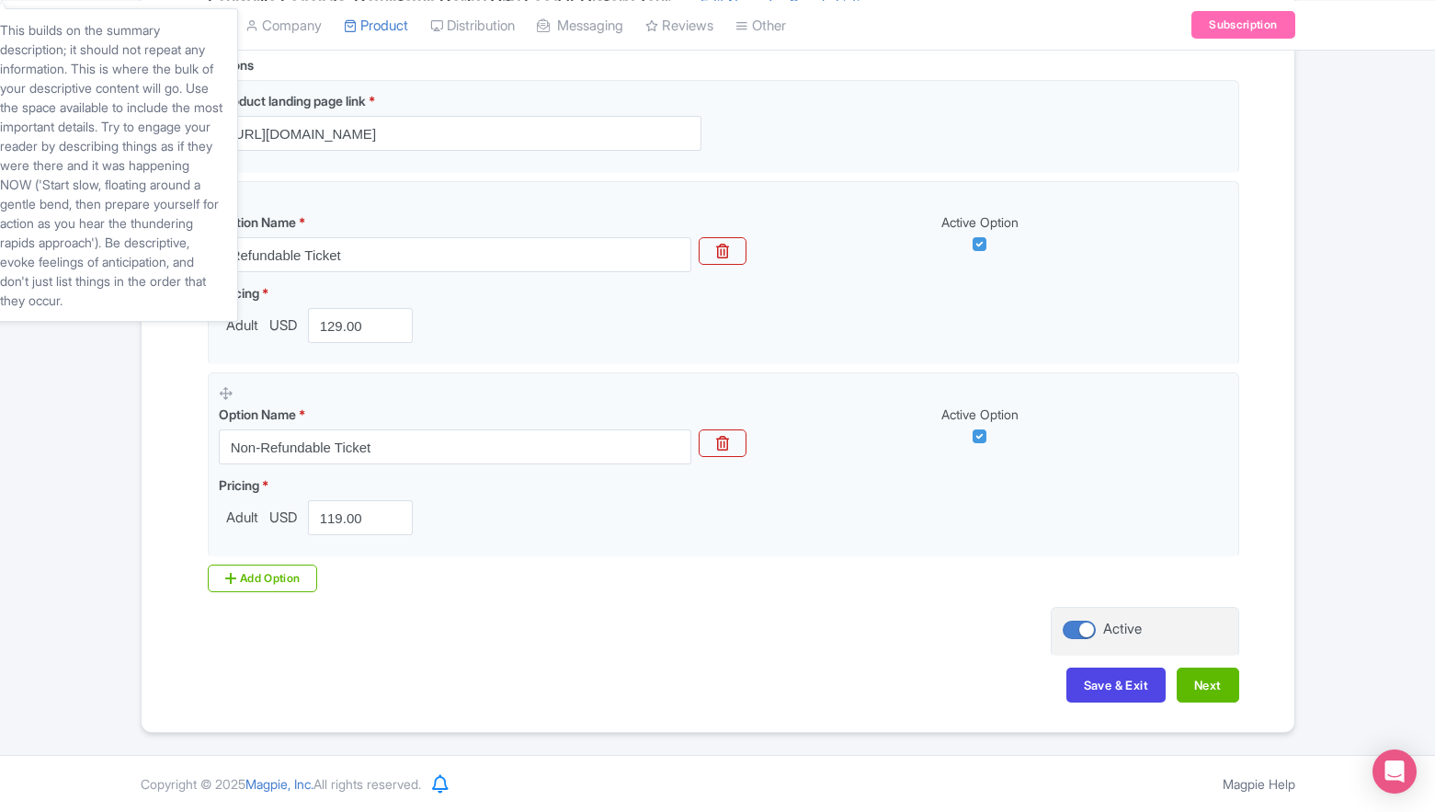
click at [1240, 674] on div "Name & Price Locations Description & Reviews Images & Categories Complete Louis…" at bounding box center [718, 288] width 1131 height 865
click at [1216, 684] on button "Next" at bounding box center [1208, 685] width 63 height 35
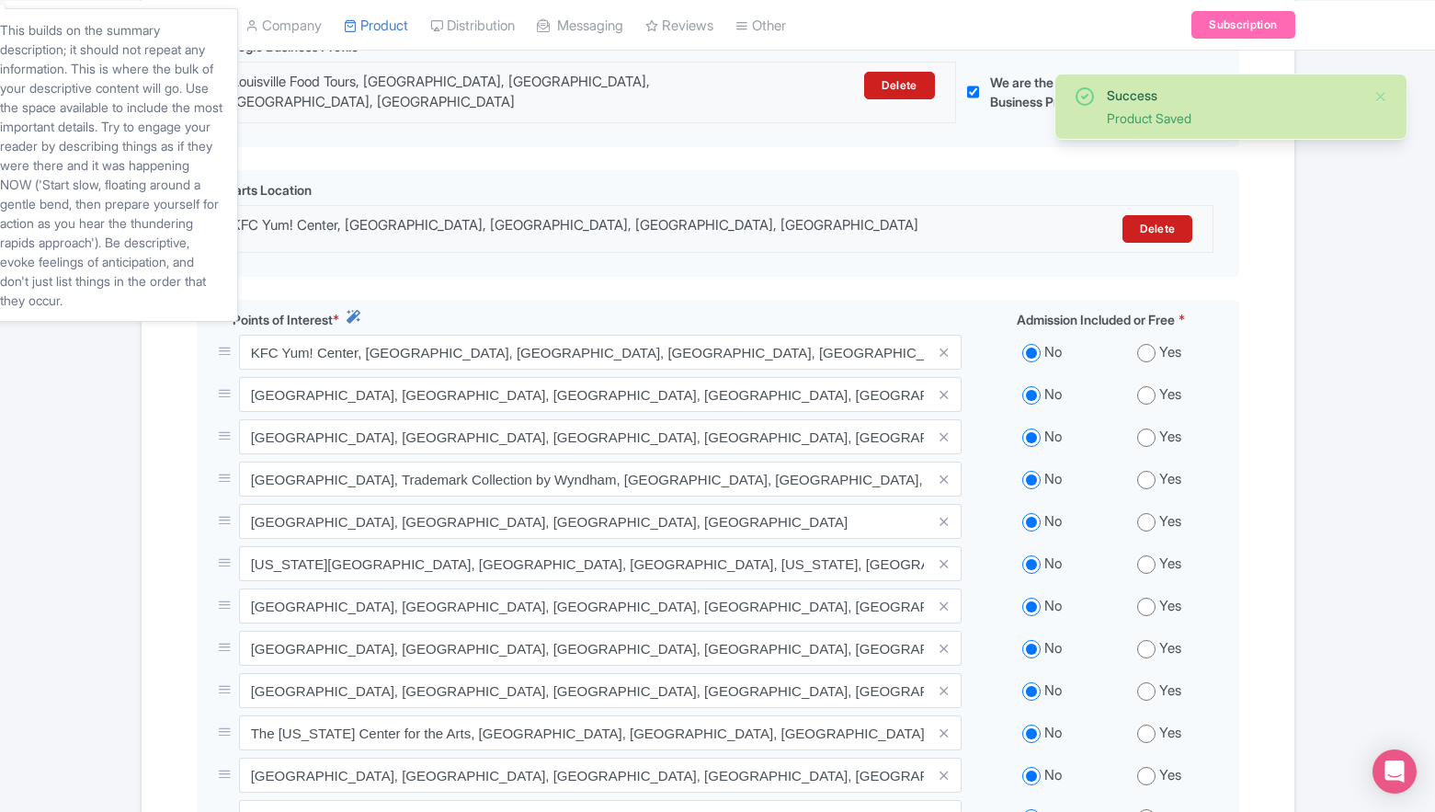
scroll to position [1265, 0]
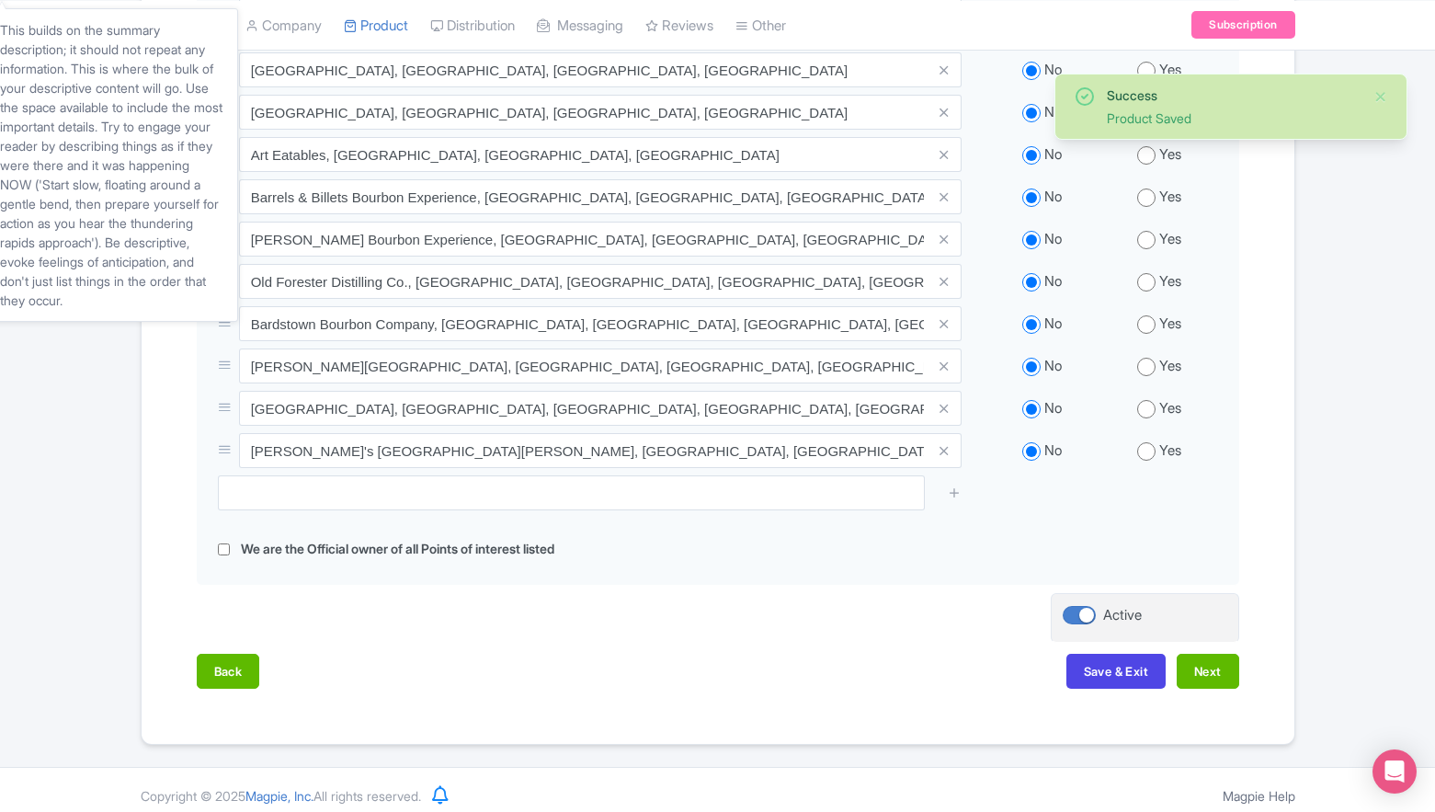
click at [1215, 677] on div "Back Save & Exit Next" at bounding box center [718, 680] width 1043 height 53
click at [1215, 672] on button "Next" at bounding box center [1208, 671] width 63 height 35
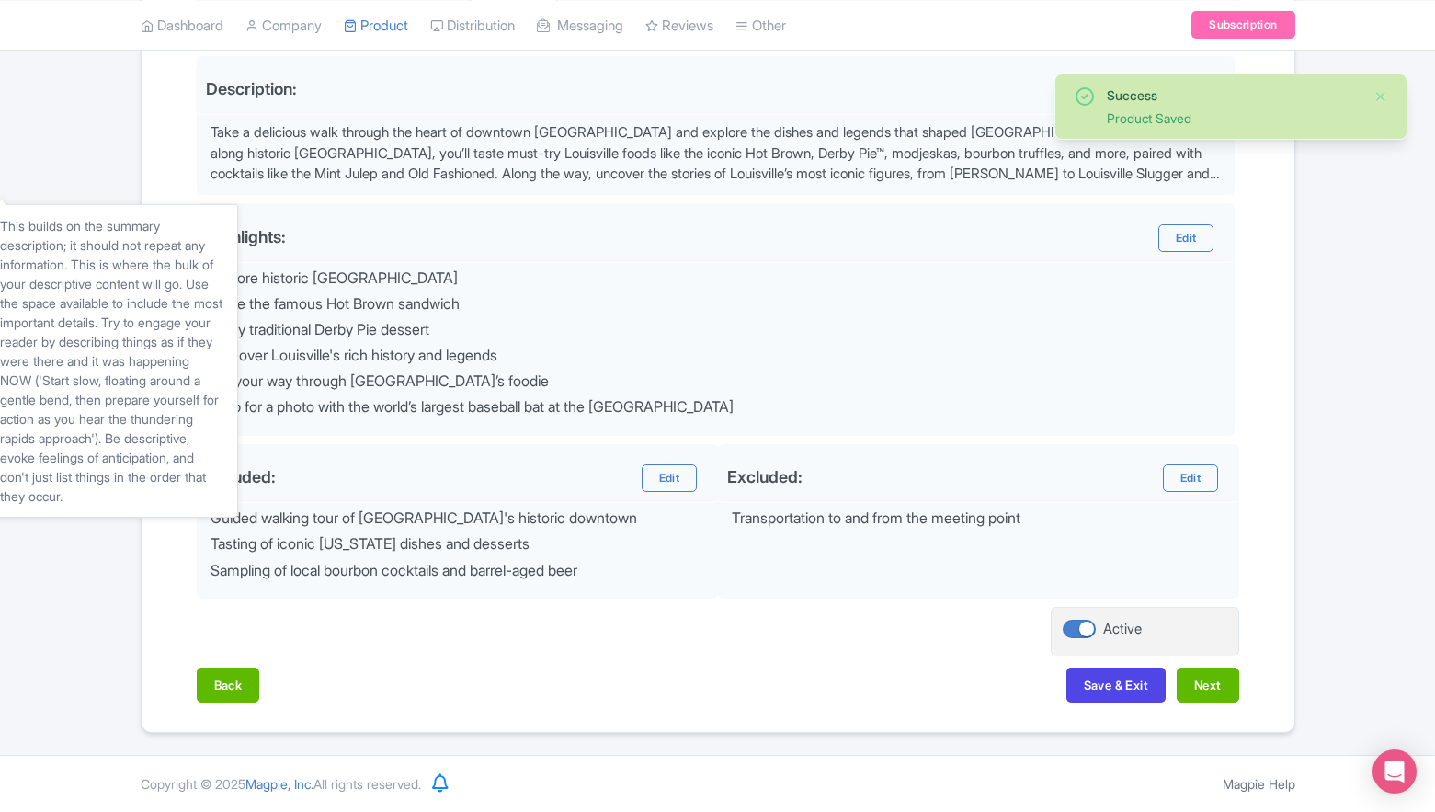
scroll to position [597, 0]
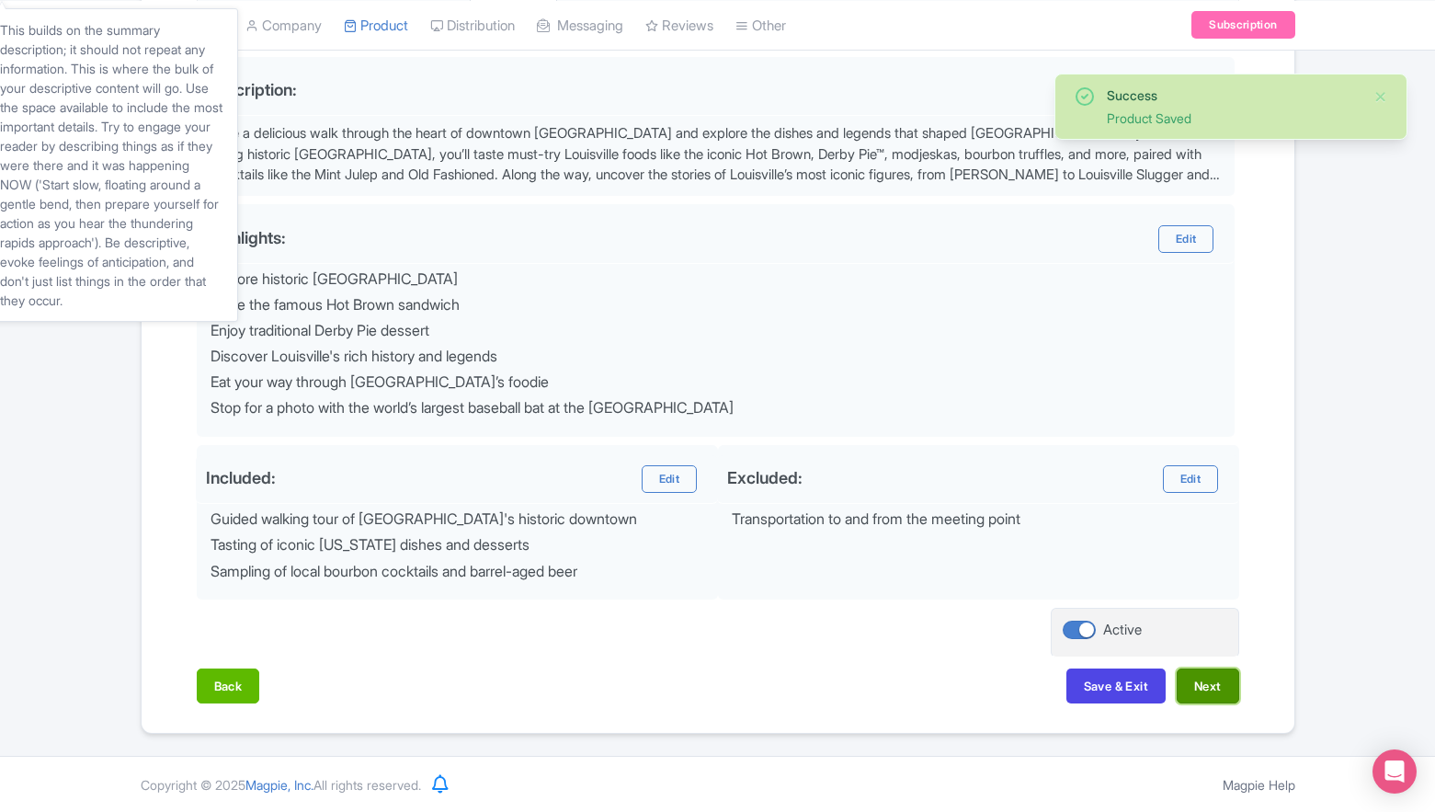
click at [1215, 670] on button "Next" at bounding box center [1208, 686] width 63 height 35
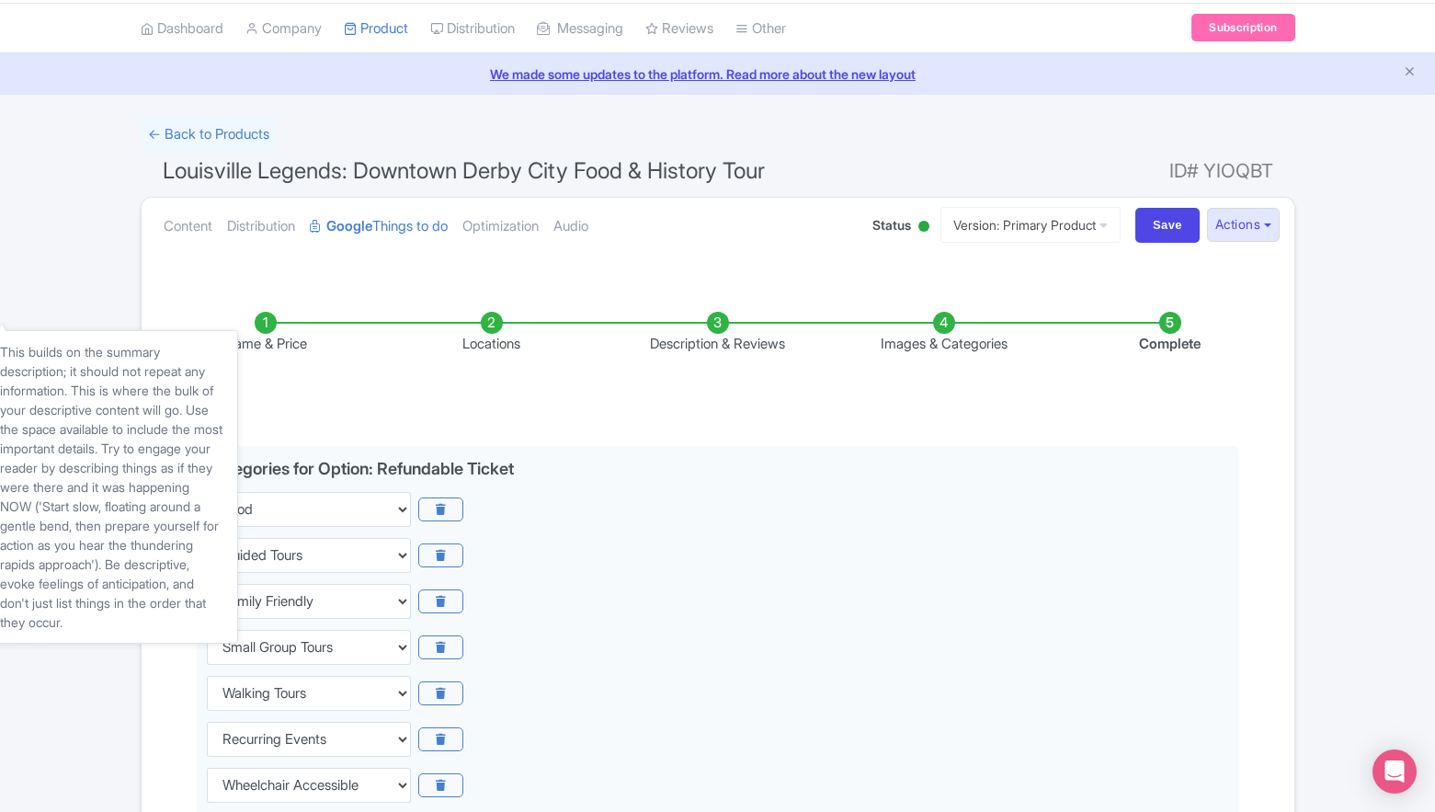
scroll to position [0, 0]
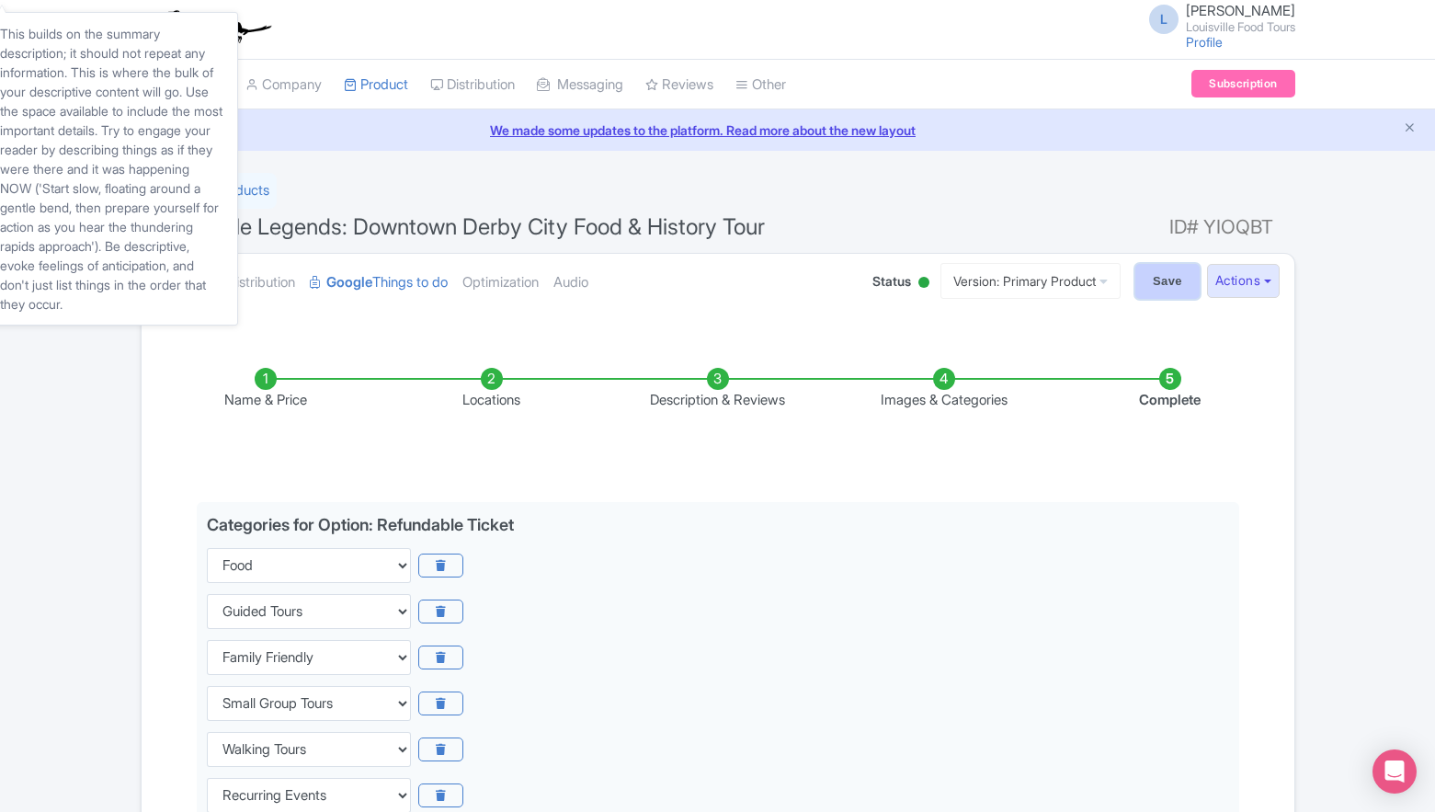
click at [1168, 284] on input "Save" at bounding box center [1168, 281] width 64 height 35
type input "Saving..."
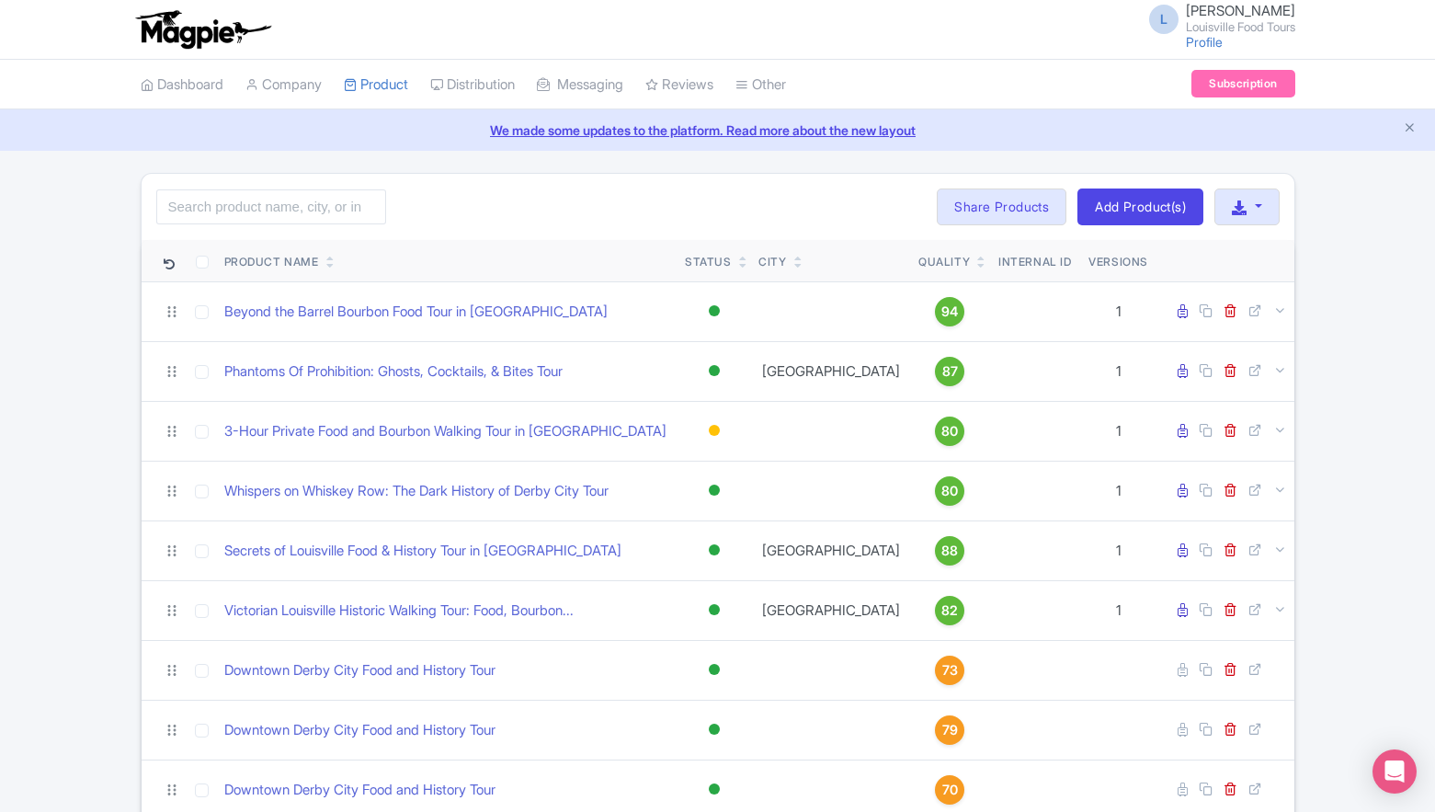
scroll to position [326, 0]
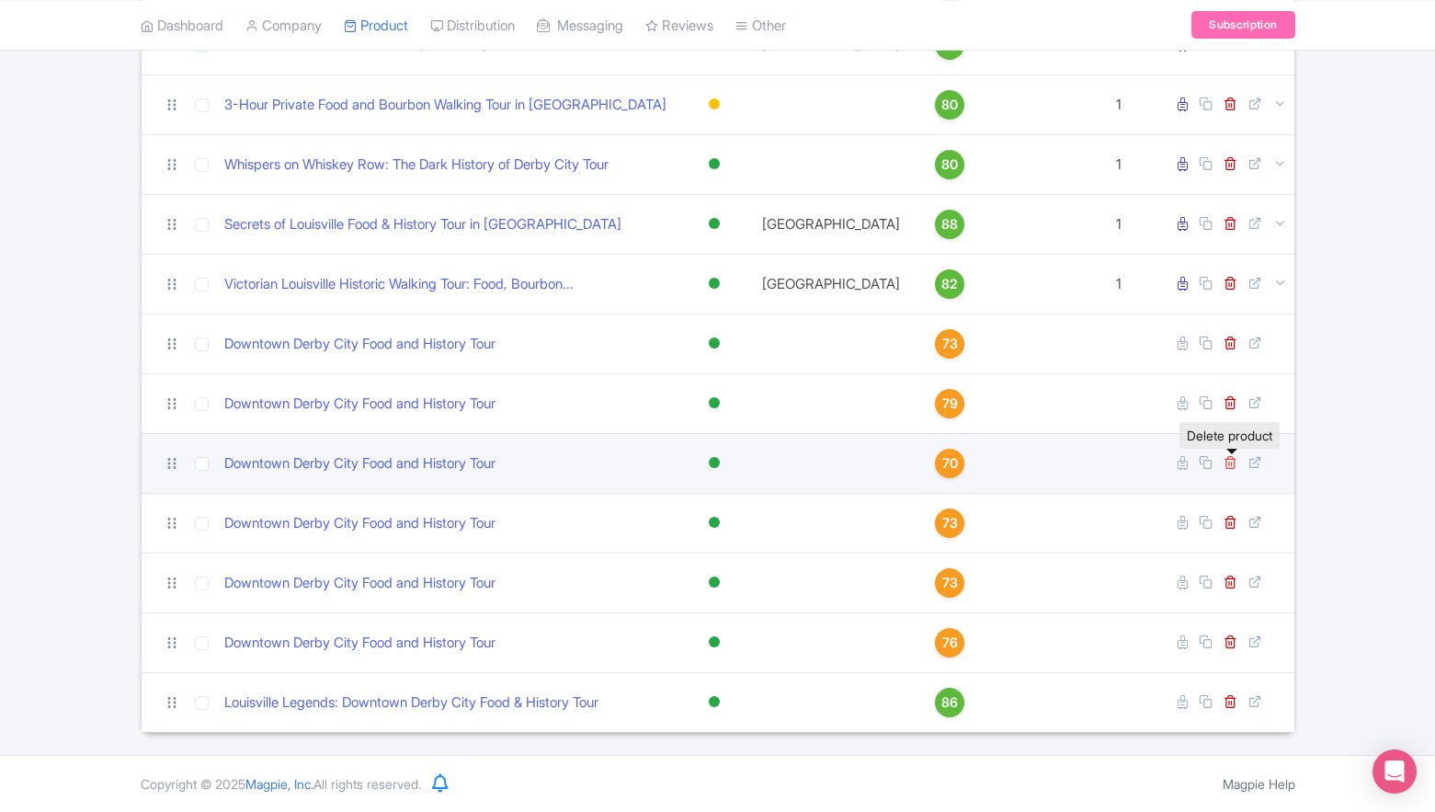
click at [1231, 460] on icon at bounding box center [1231, 462] width 14 height 14
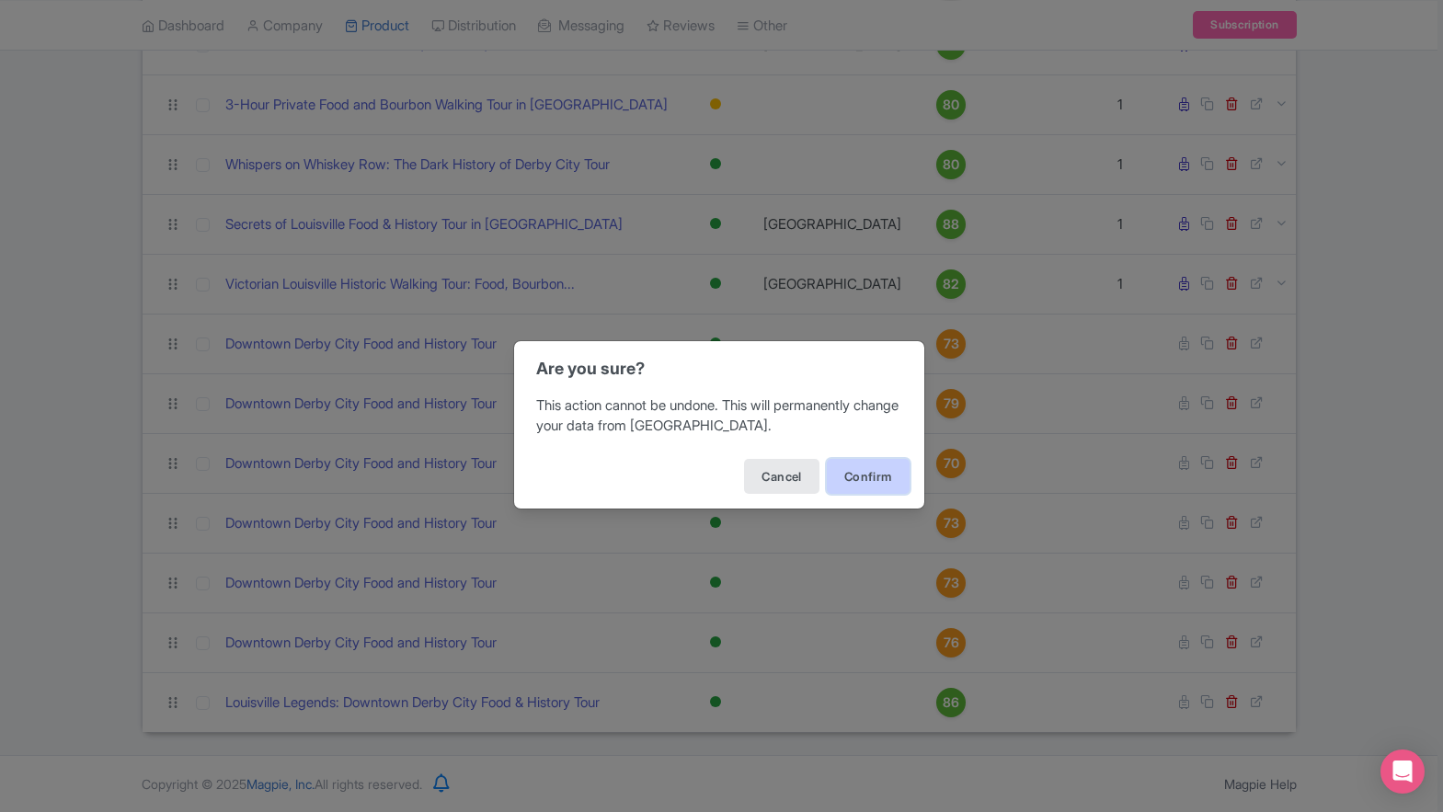
click at [874, 480] on button "Confirm" at bounding box center [868, 476] width 83 height 35
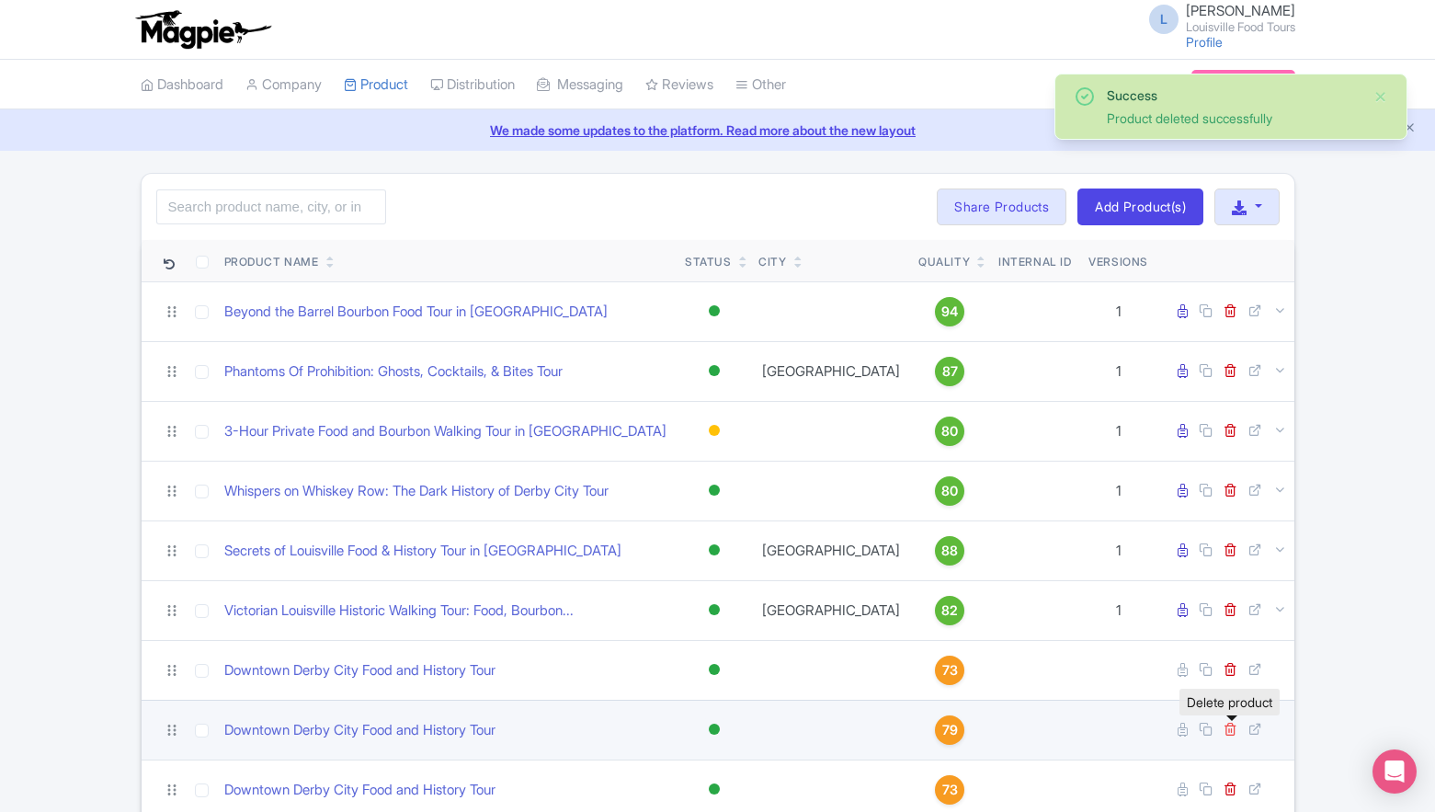
click at [1234, 730] on icon at bounding box center [1231, 729] width 14 height 14
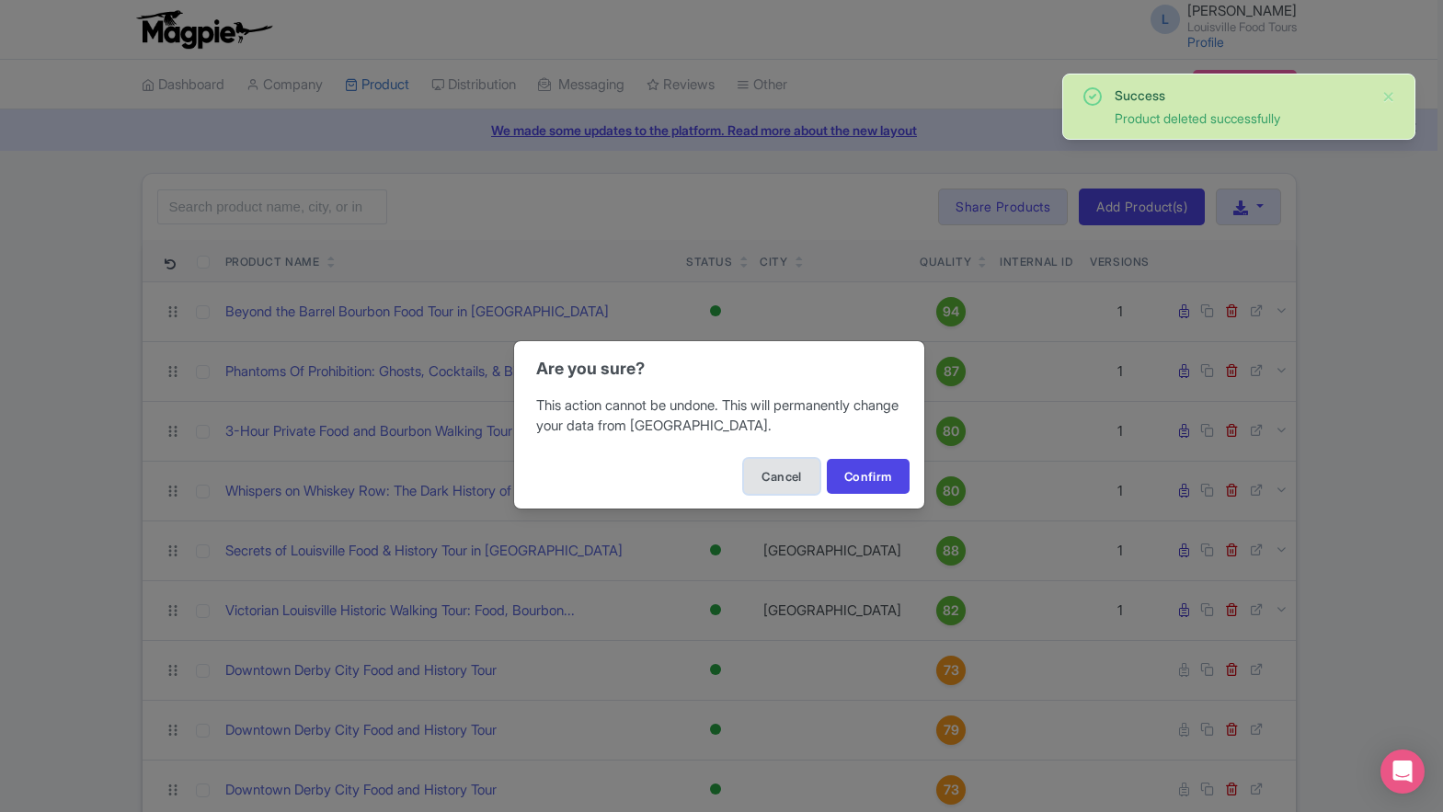
click at [781, 490] on button "Cancel" at bounding box center [781, 476] width 74 height 35
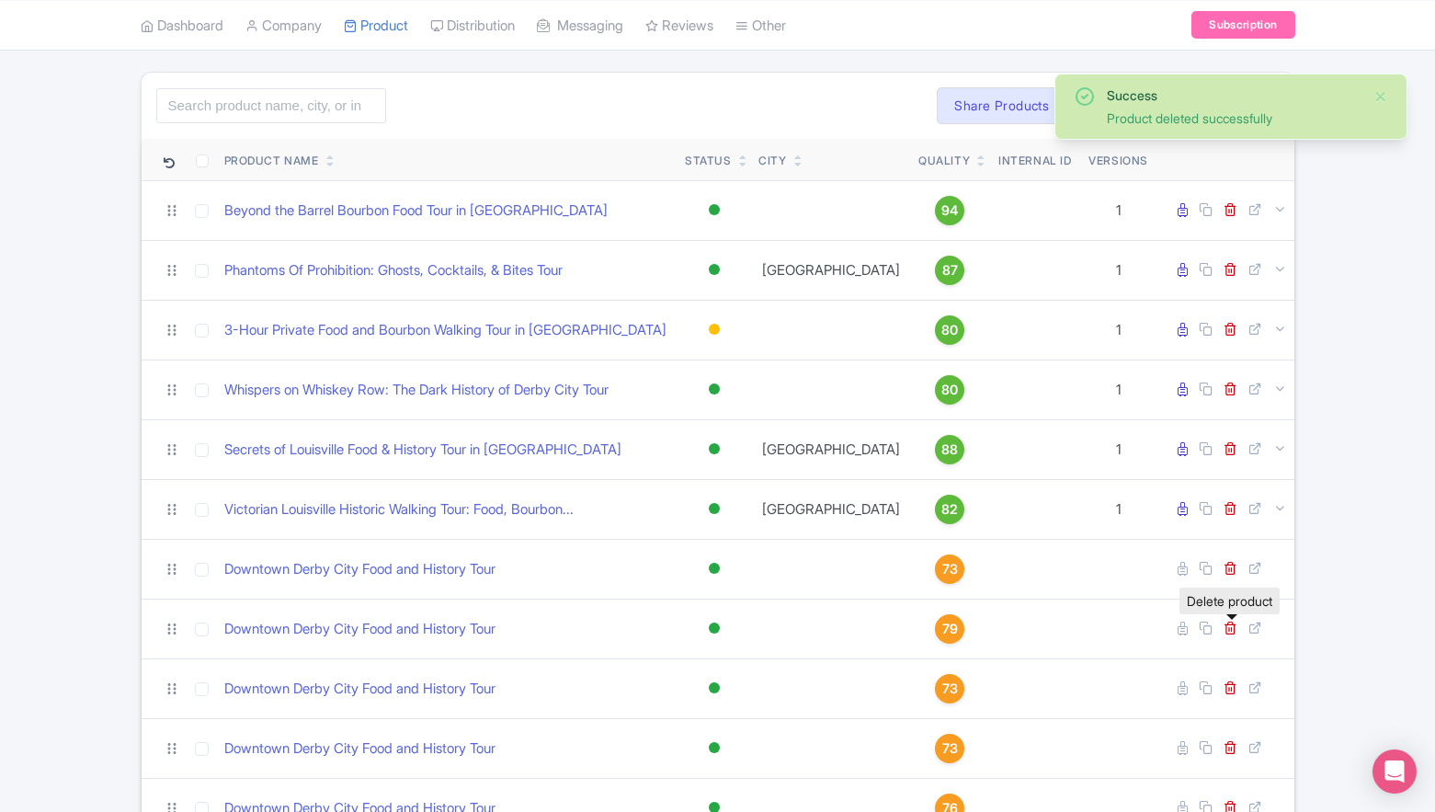
scroll to position [267, 0]
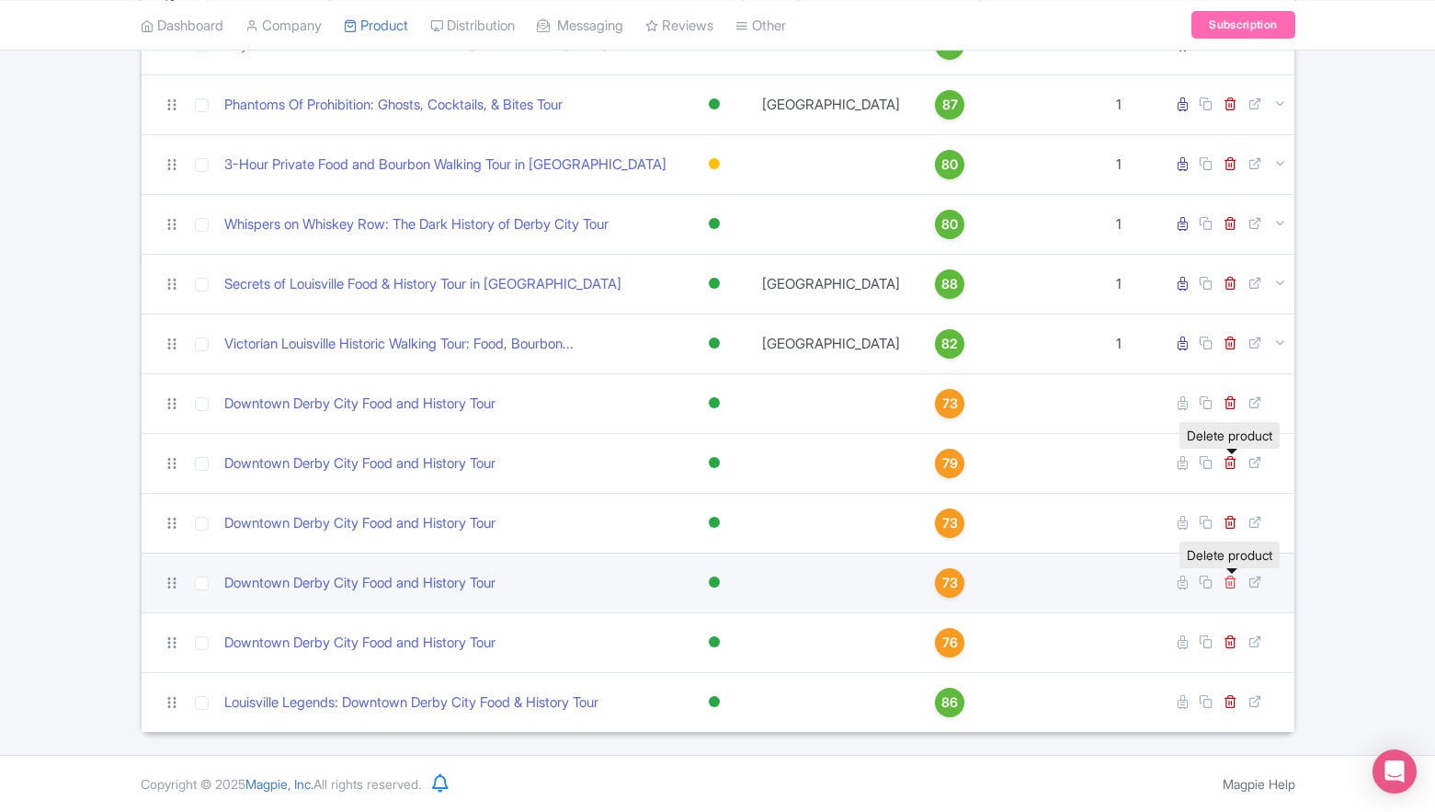
click at [1225, 584] on icon at bounding box center [1231, 582] width 14 height 14
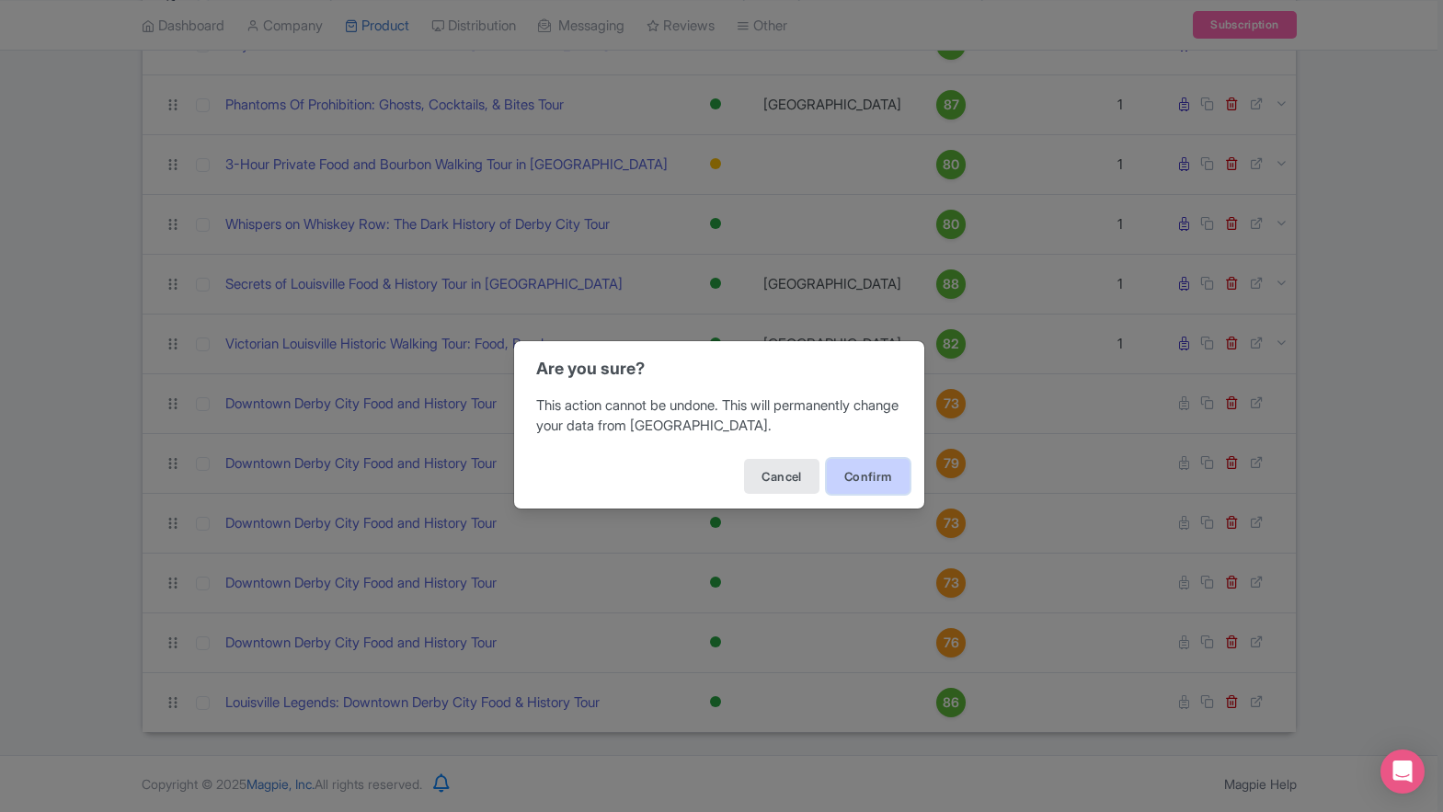
click at [875, 483] on button "Confirm" at bounding box center [868, 476] width 83 height 35
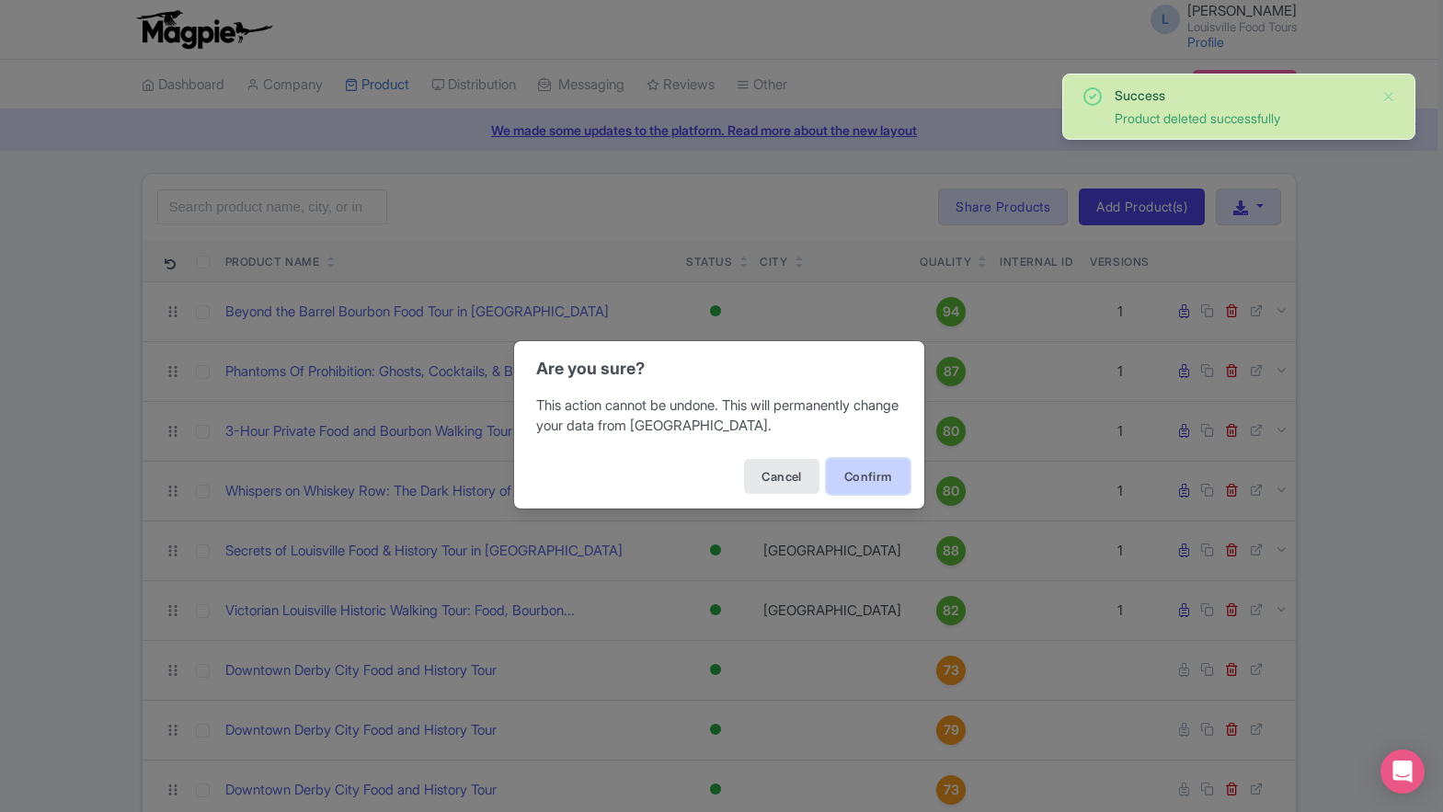
click at [869, 473] on button "Confirm" at bounding box center [868, 476] width 83 height 35
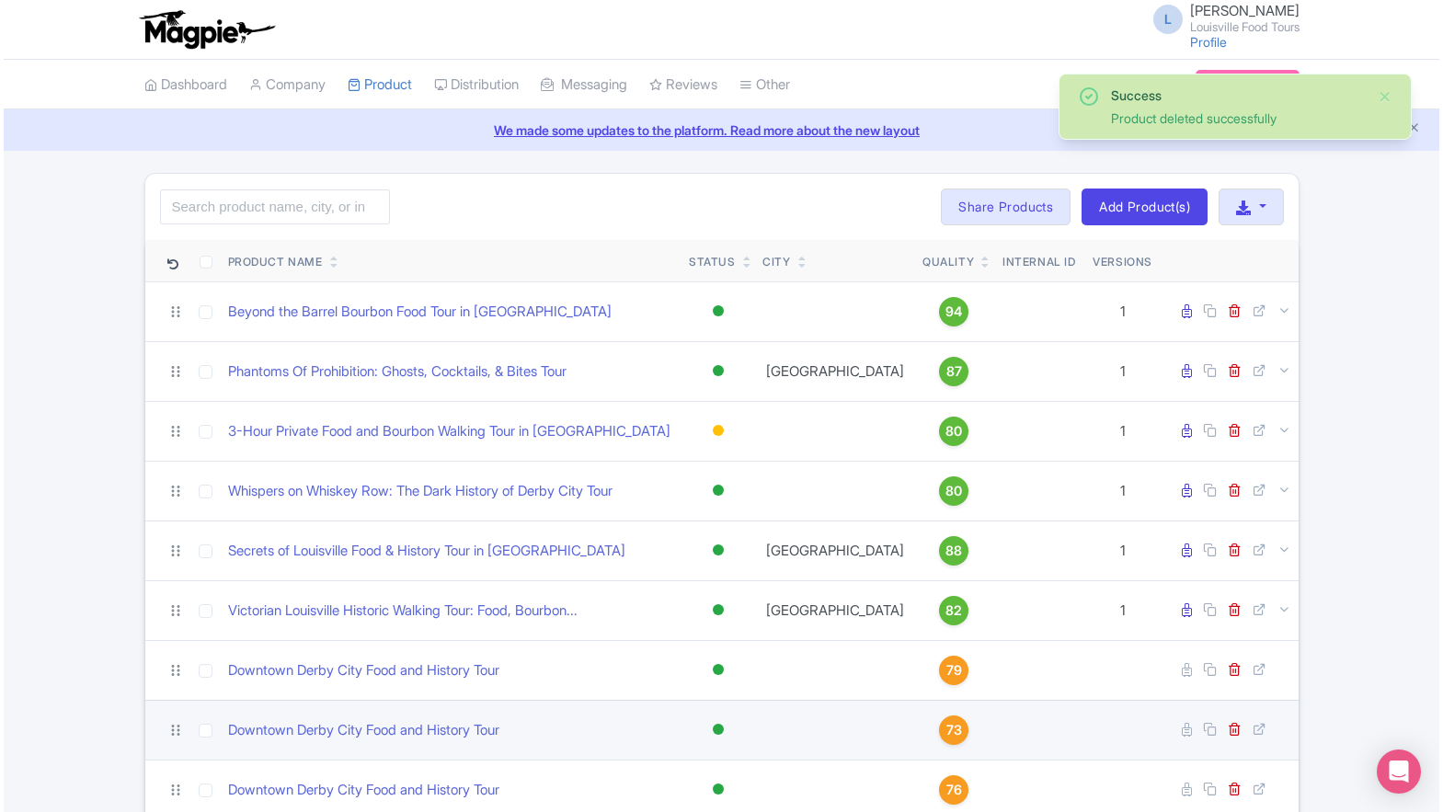
scroll to position [147, 0]
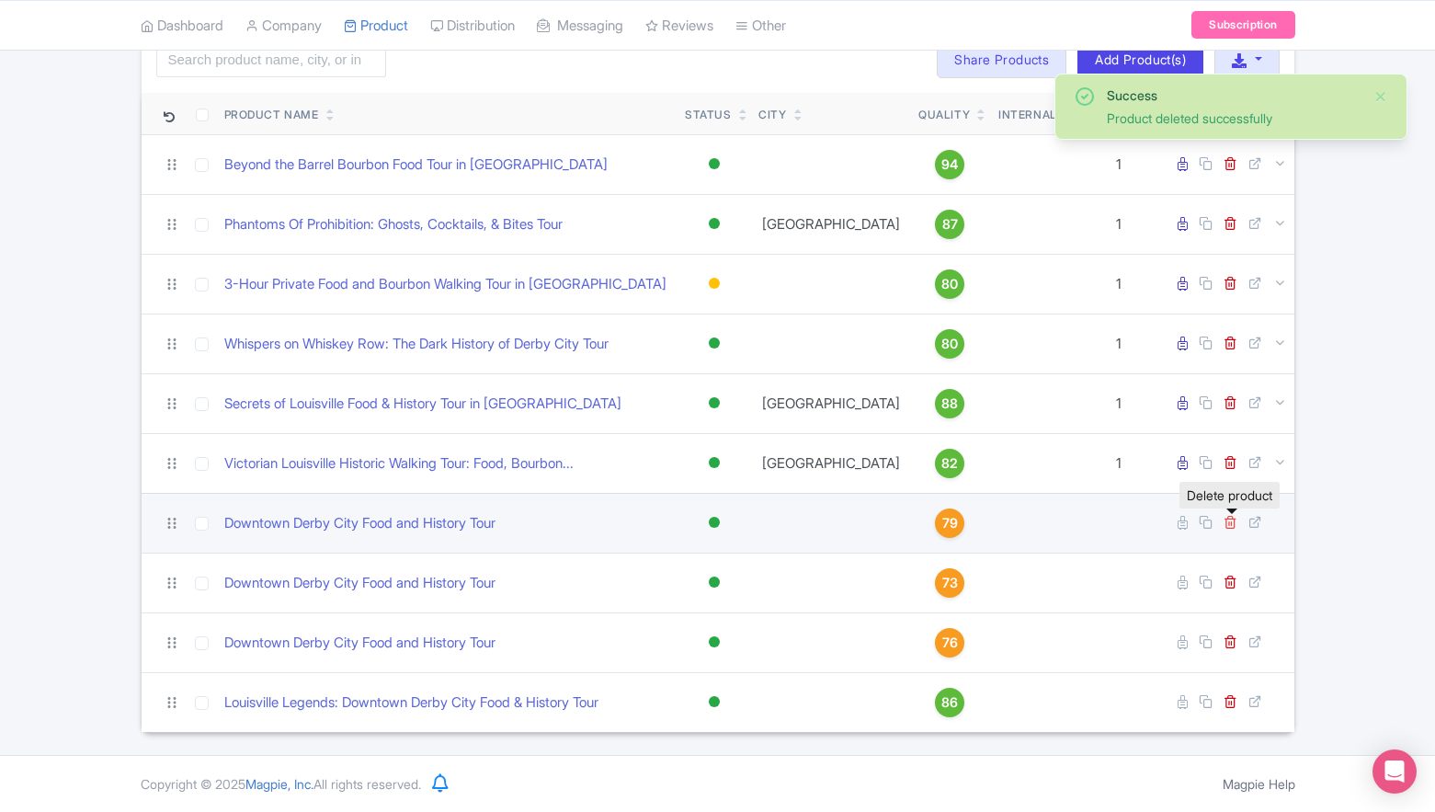
click at [1233, 523] on icon at bounding box center [1231, 522] width 14 height 14
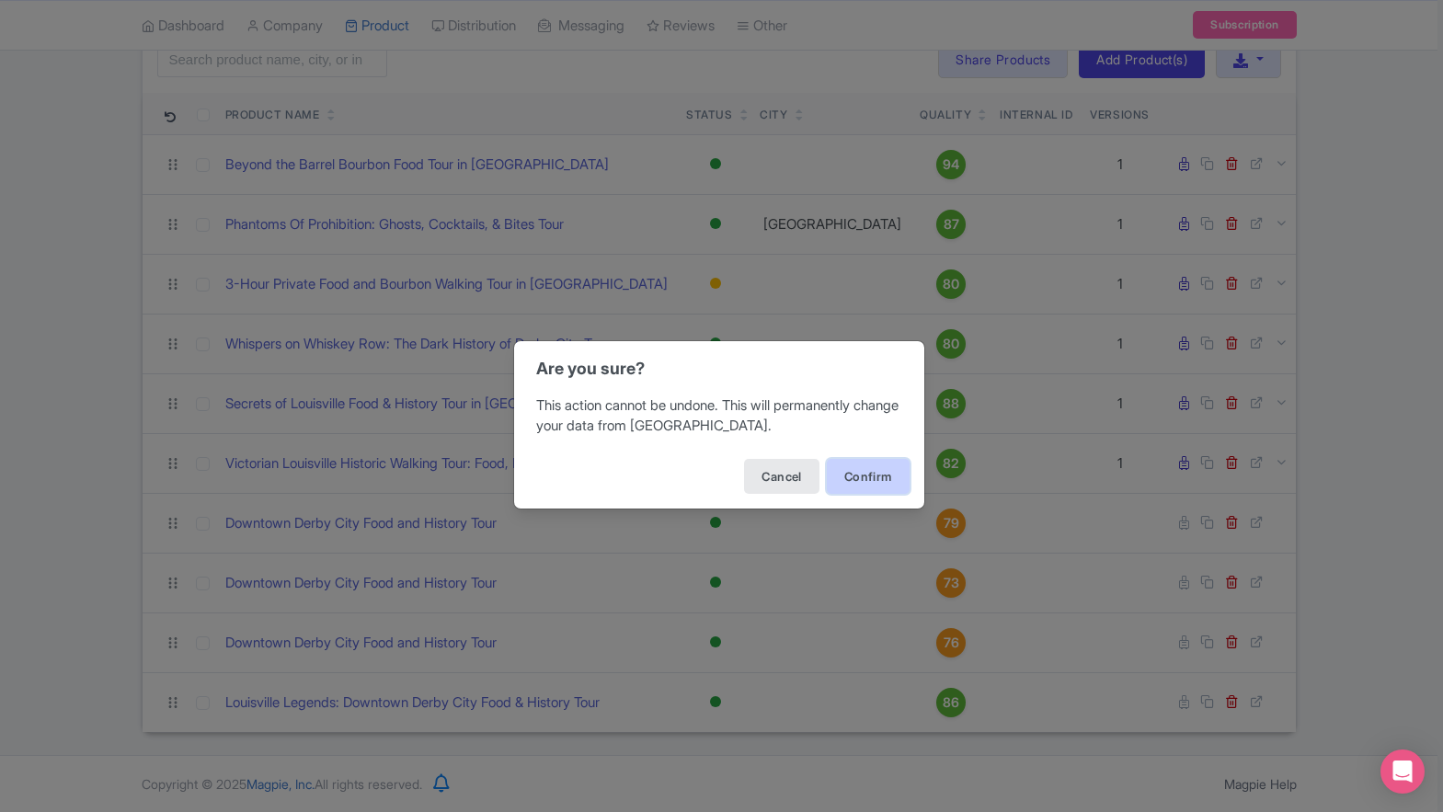
click at [852, 480] on button "Confirm" at bounding box center [868, 476] width 83 height 35
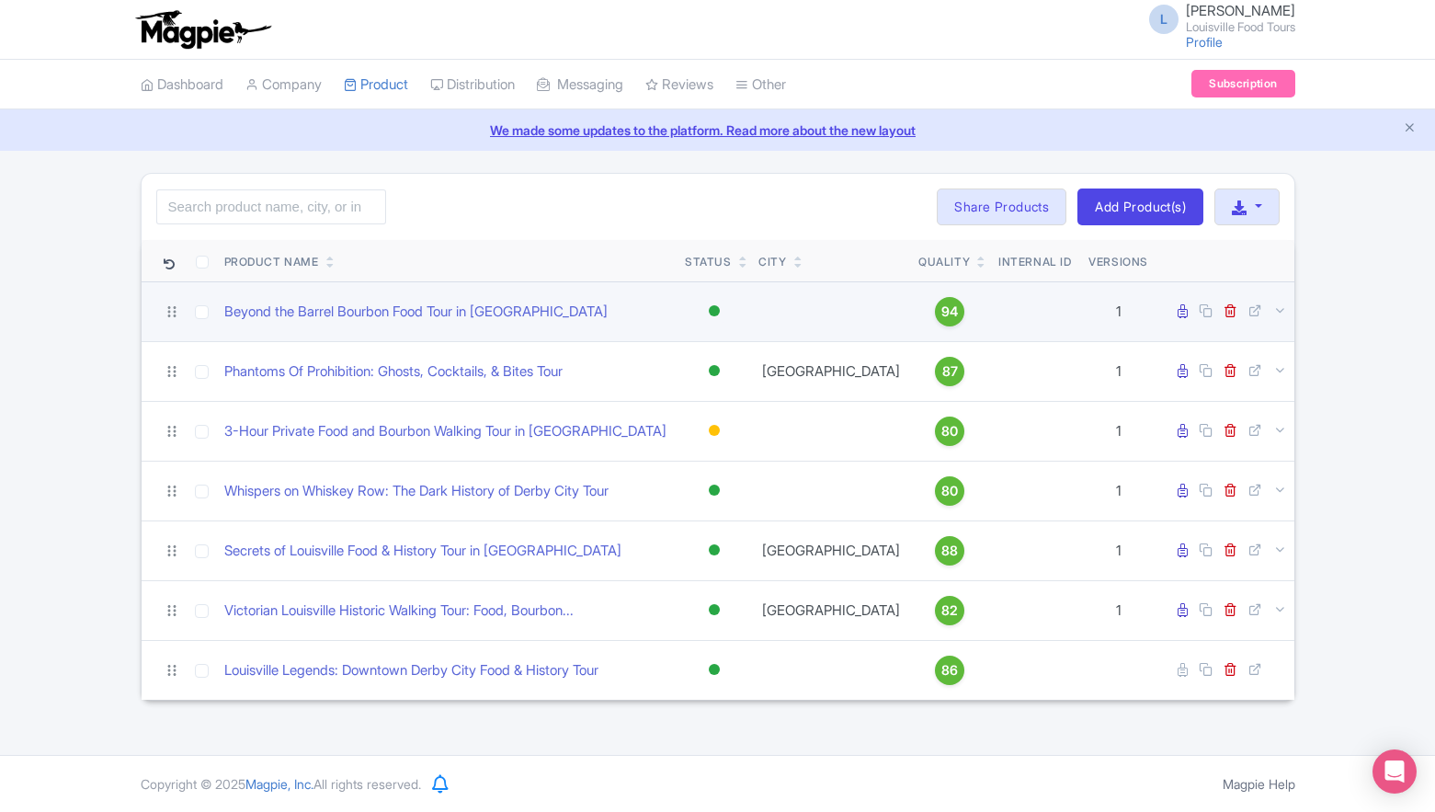
click at [802, 323] on td at bounding box center [831, 311] width 160 height 60
click at [394, 309] on link "Beyond the Barrel Bourbon Food Tour in [GEOGRAPHIC_DATA]" at bounding box center [415, 312] width 383 height 21
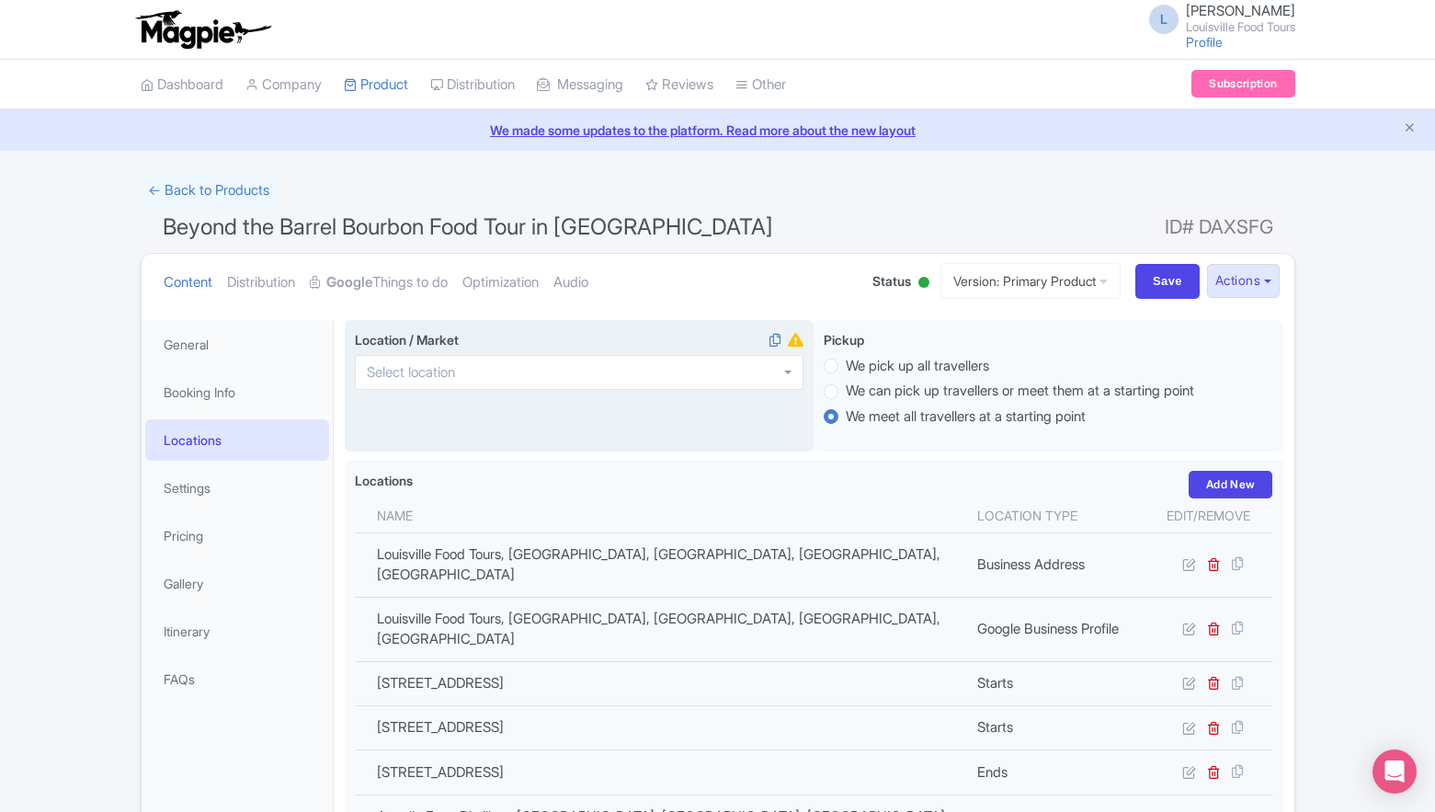
click at [437, 383] on div at bounding box center [579, 372] width 449 height 35
type input "[GEOGRAPHIC_DATA]"
click at [1167, 287] on input "Save" at bounding box center [1168, 281] width 64 height 35
type input "Saving..."
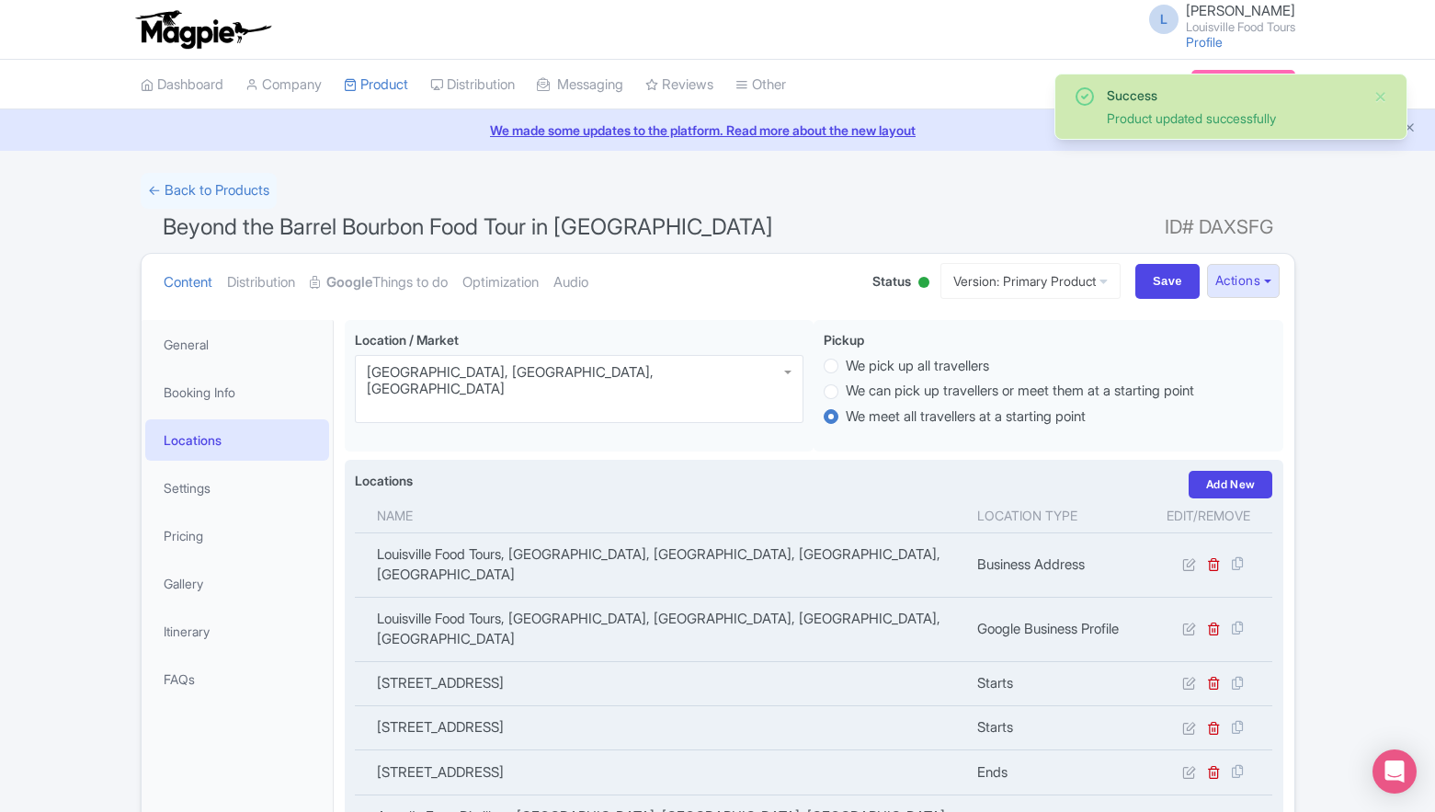
scroll to position [482, 0]
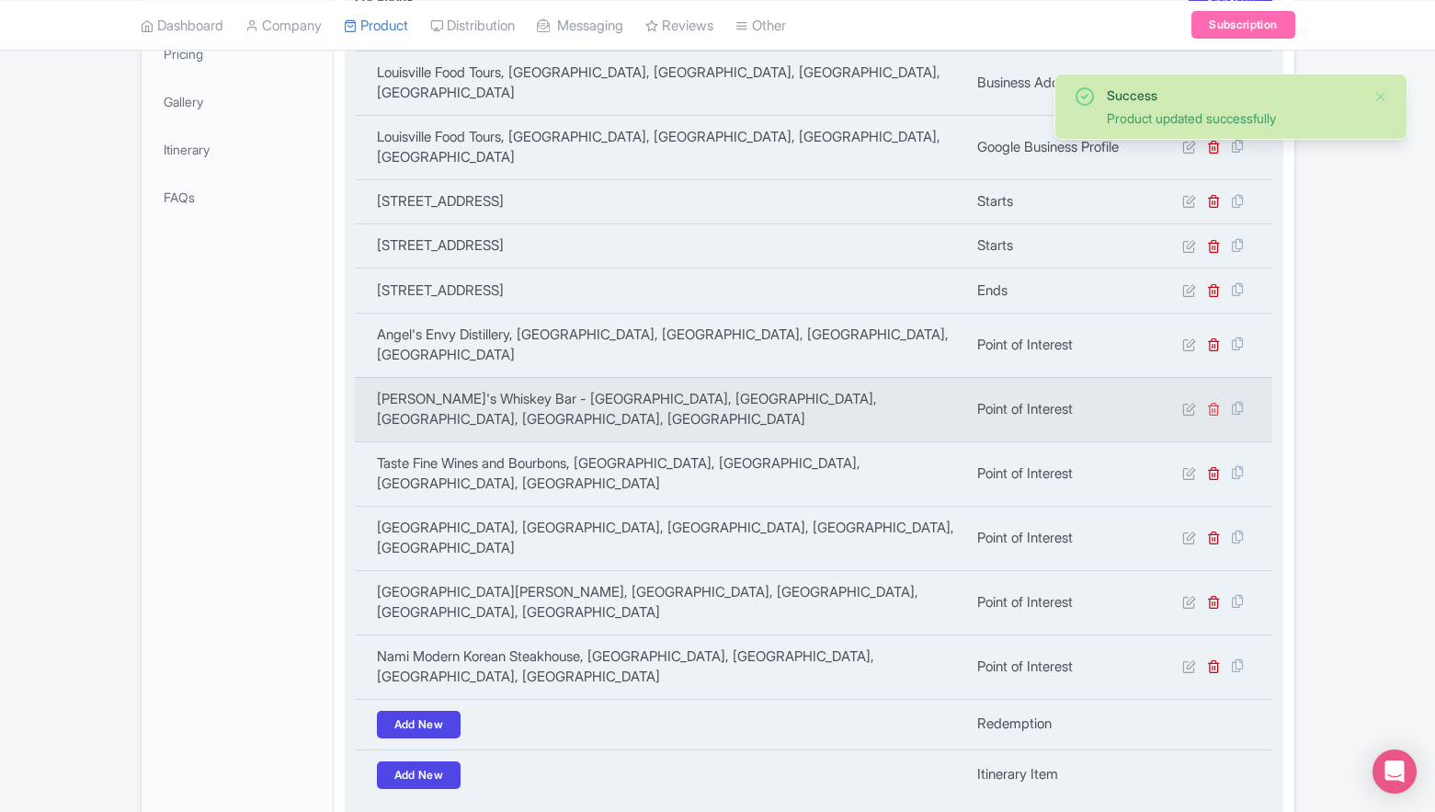
click at [1219, 402] on icon at bounding box center [1214, 409] width 14 height 14
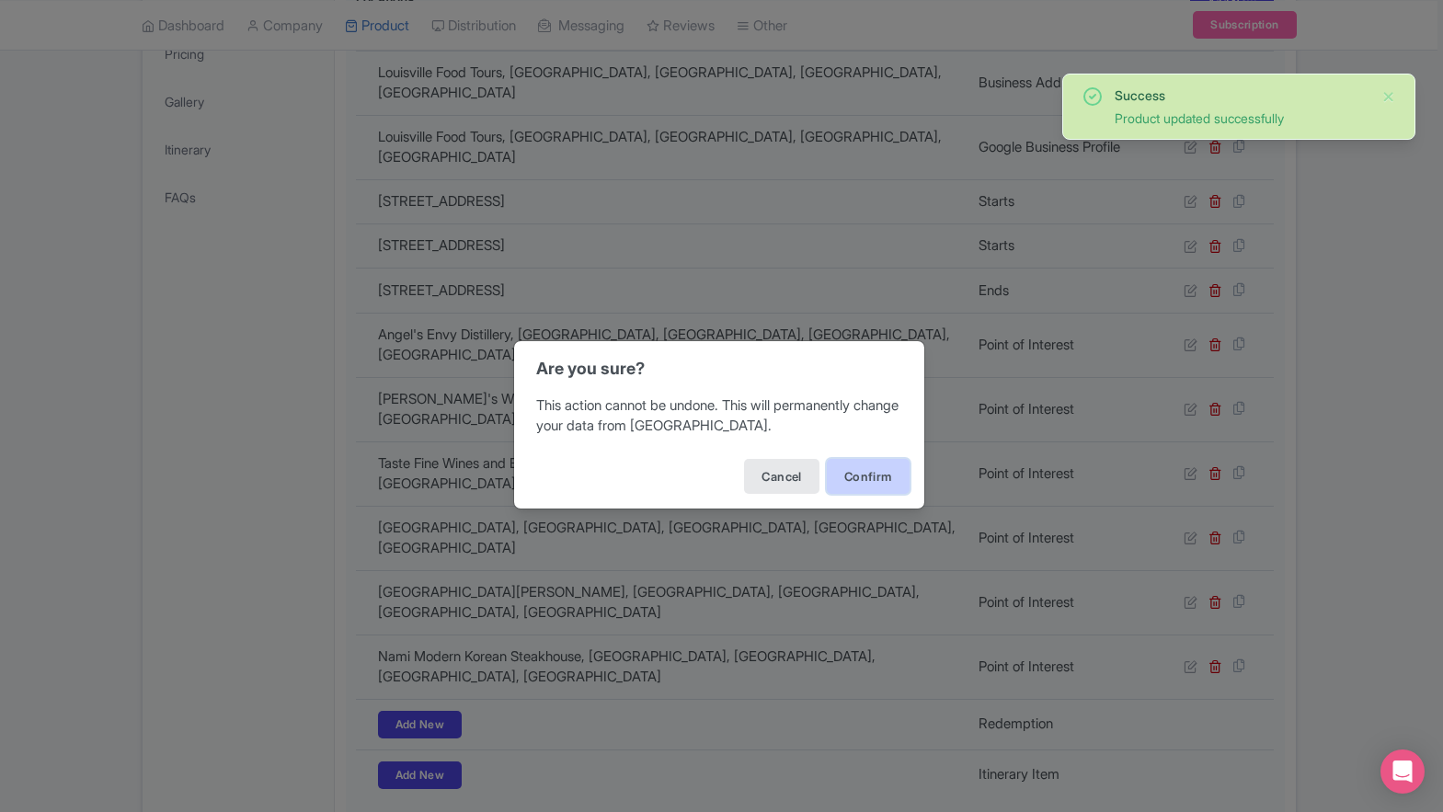
click at [888, 476] on button "Confirm" at bounding box center [868, 476] width 83 height 35
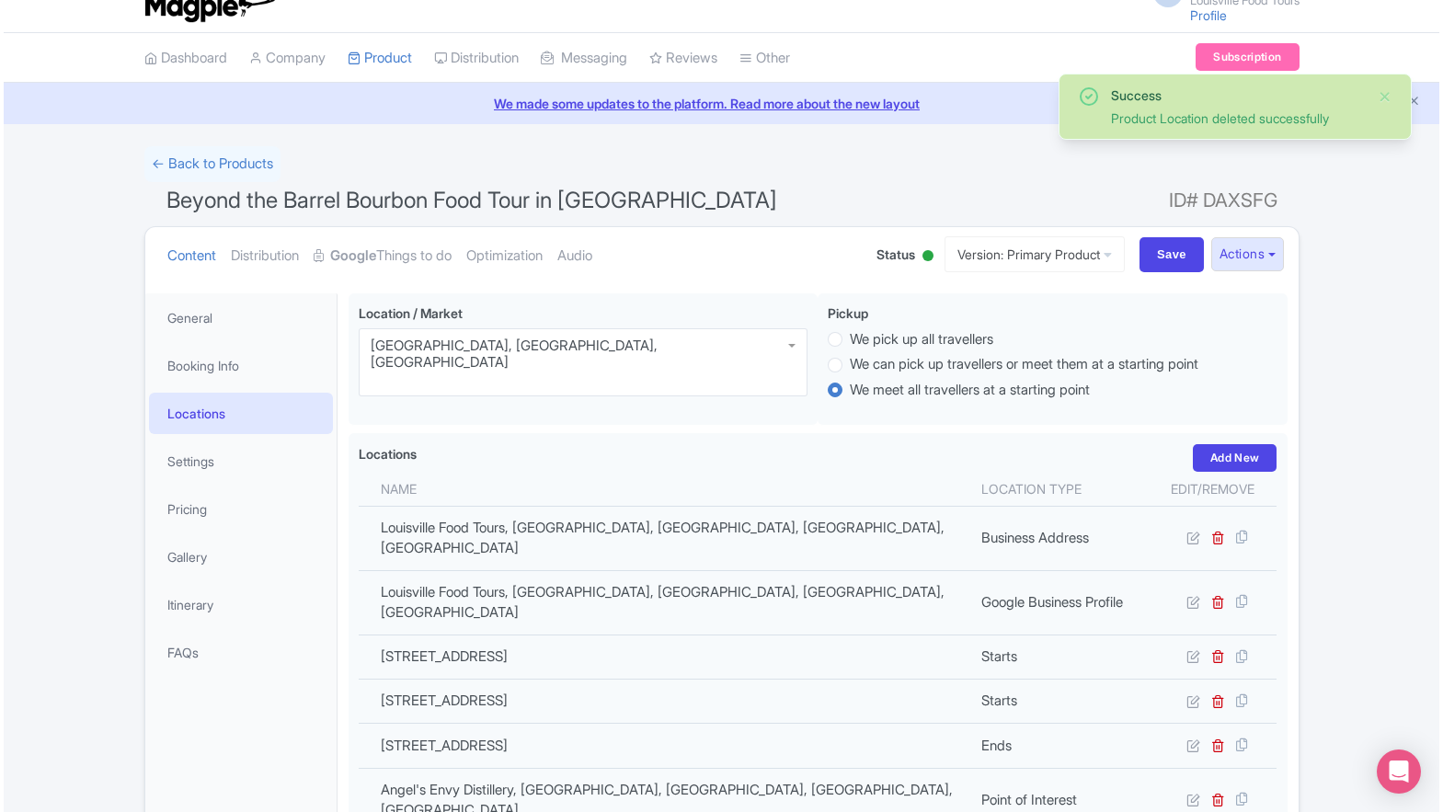
scroll to position [437, 0]
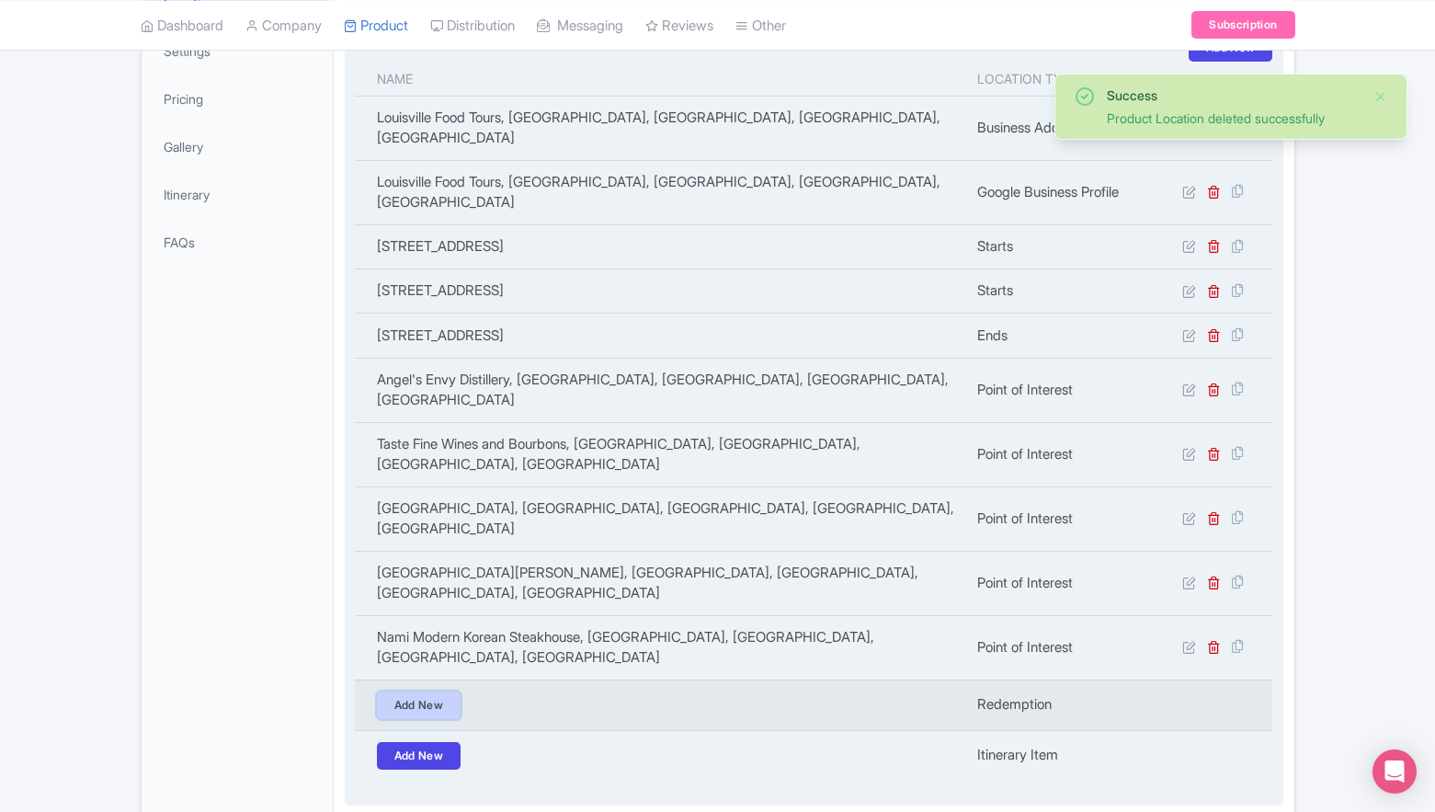
click at [410, 692] on link "Add New" at bounding box center [419, 706] width 85 height 28
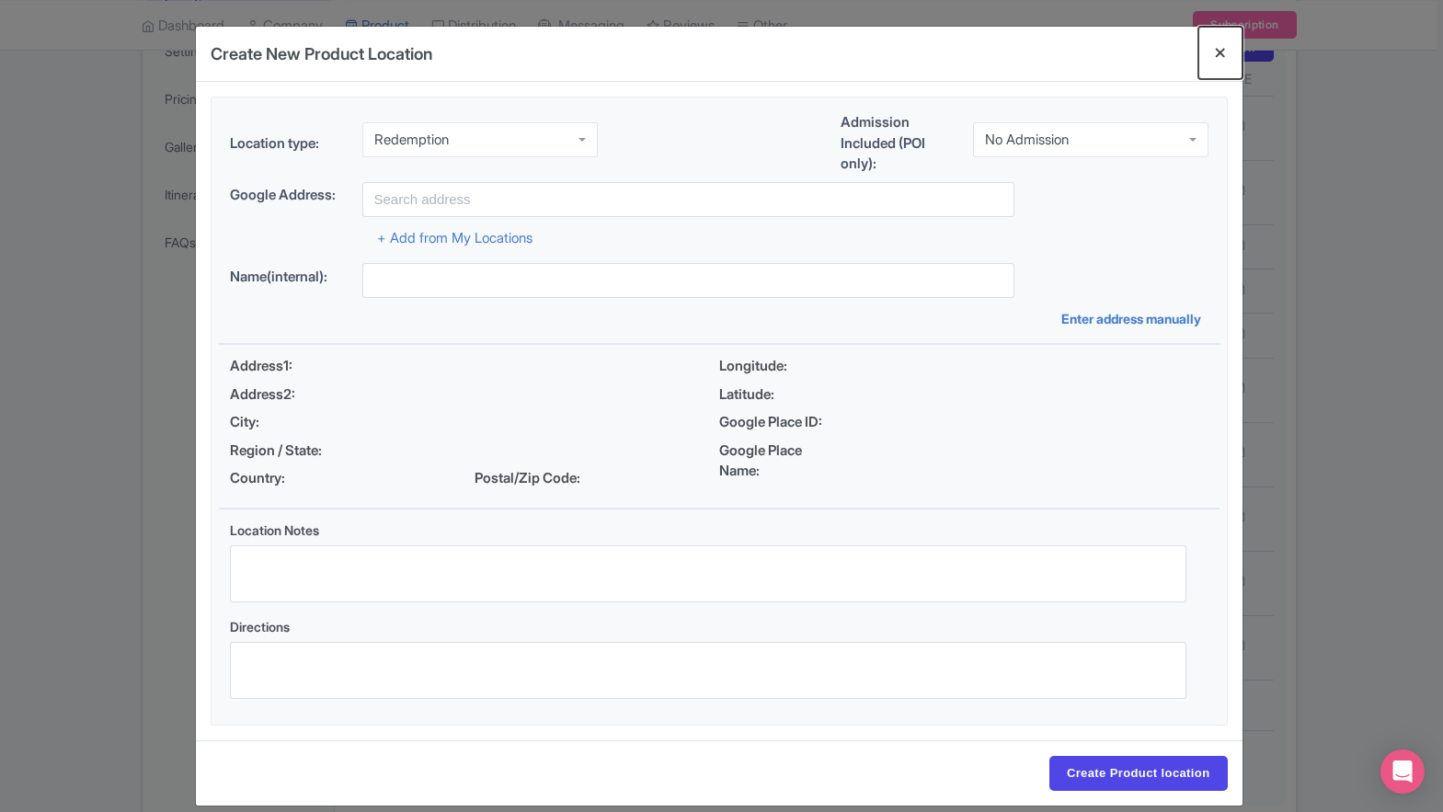
click at [1209, 69] on button "Close" at bounding box center [1220, 53] width 44 height 52
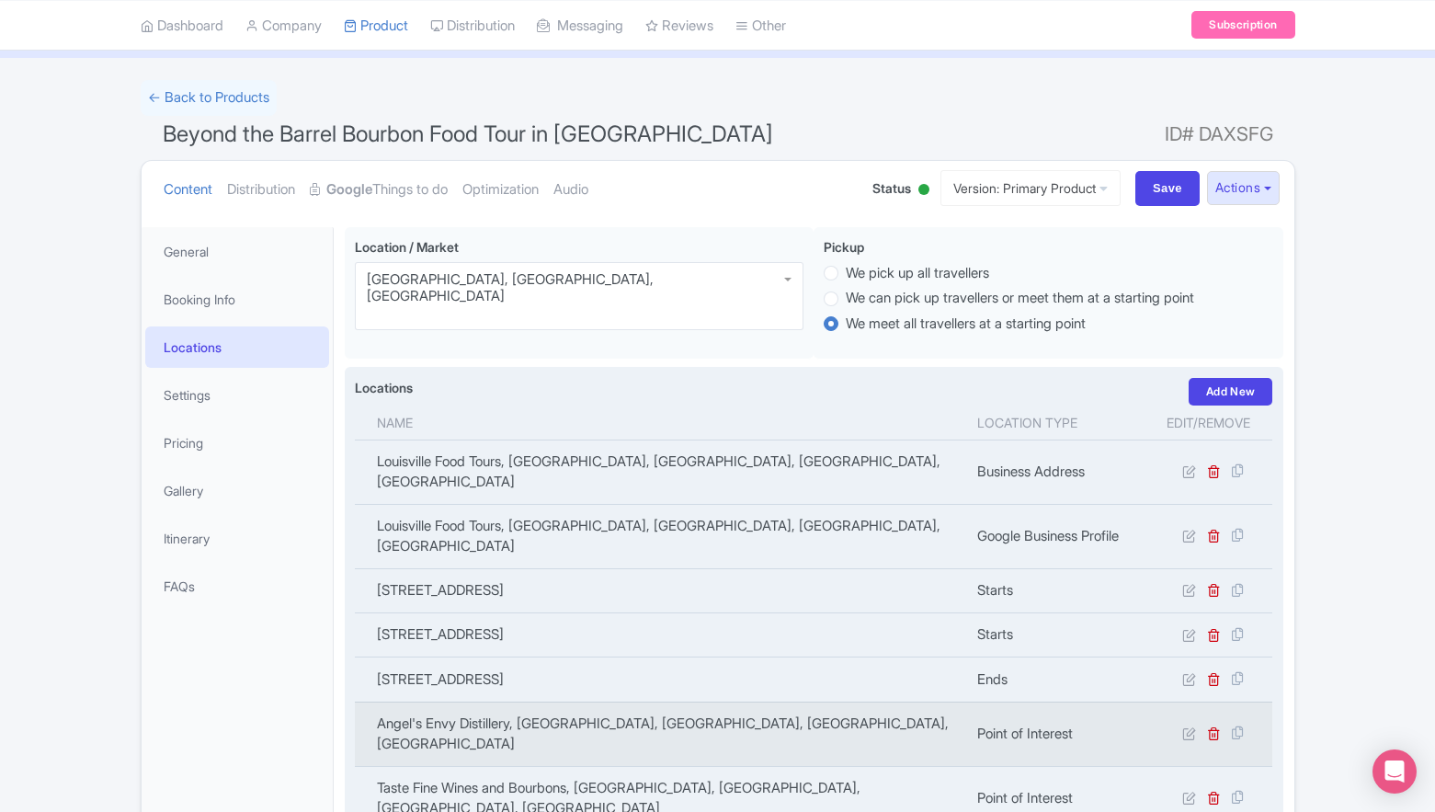
scroll to position [0, 0]
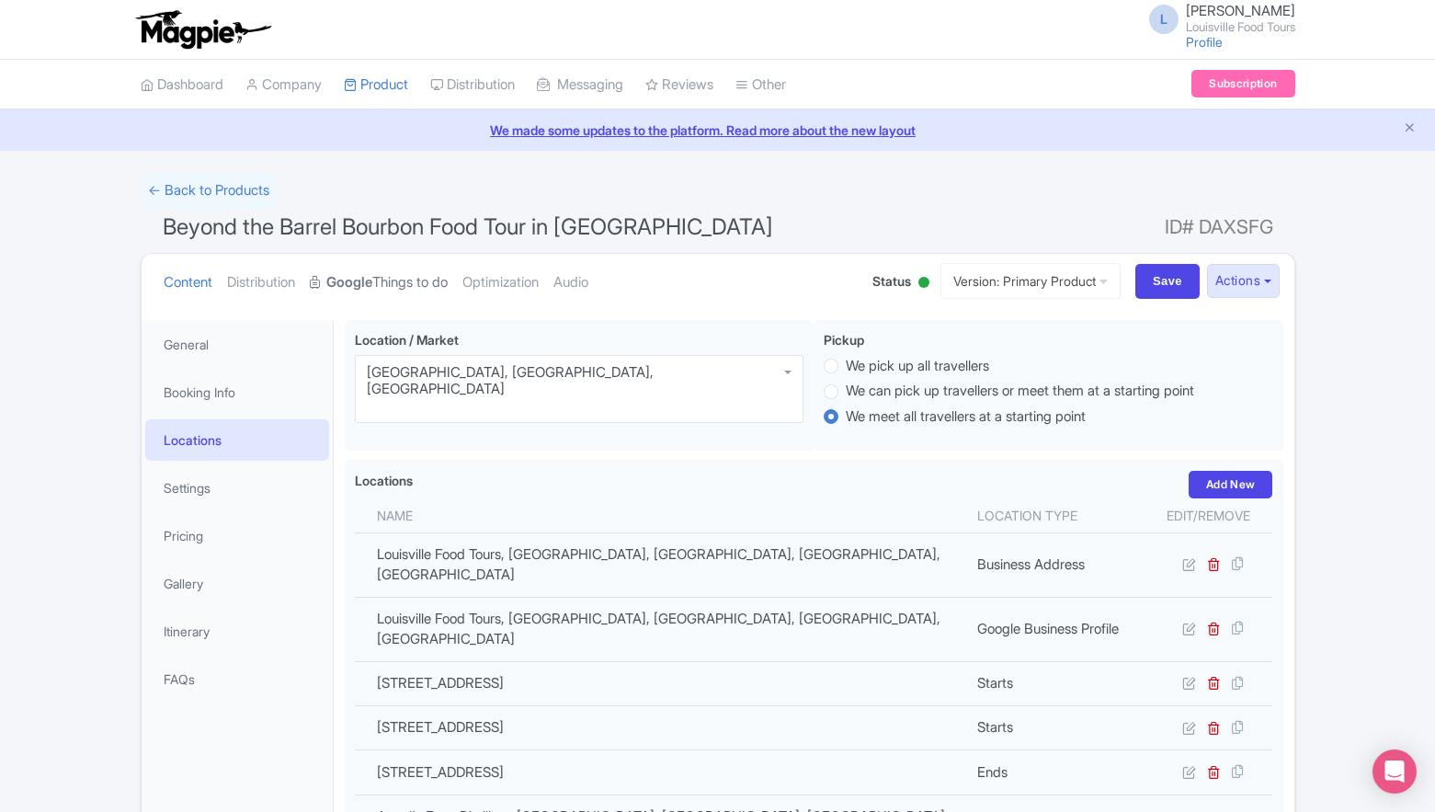
click at [349, 283] on strong "Google" at bounding box center [349, 282] width 46 height 21
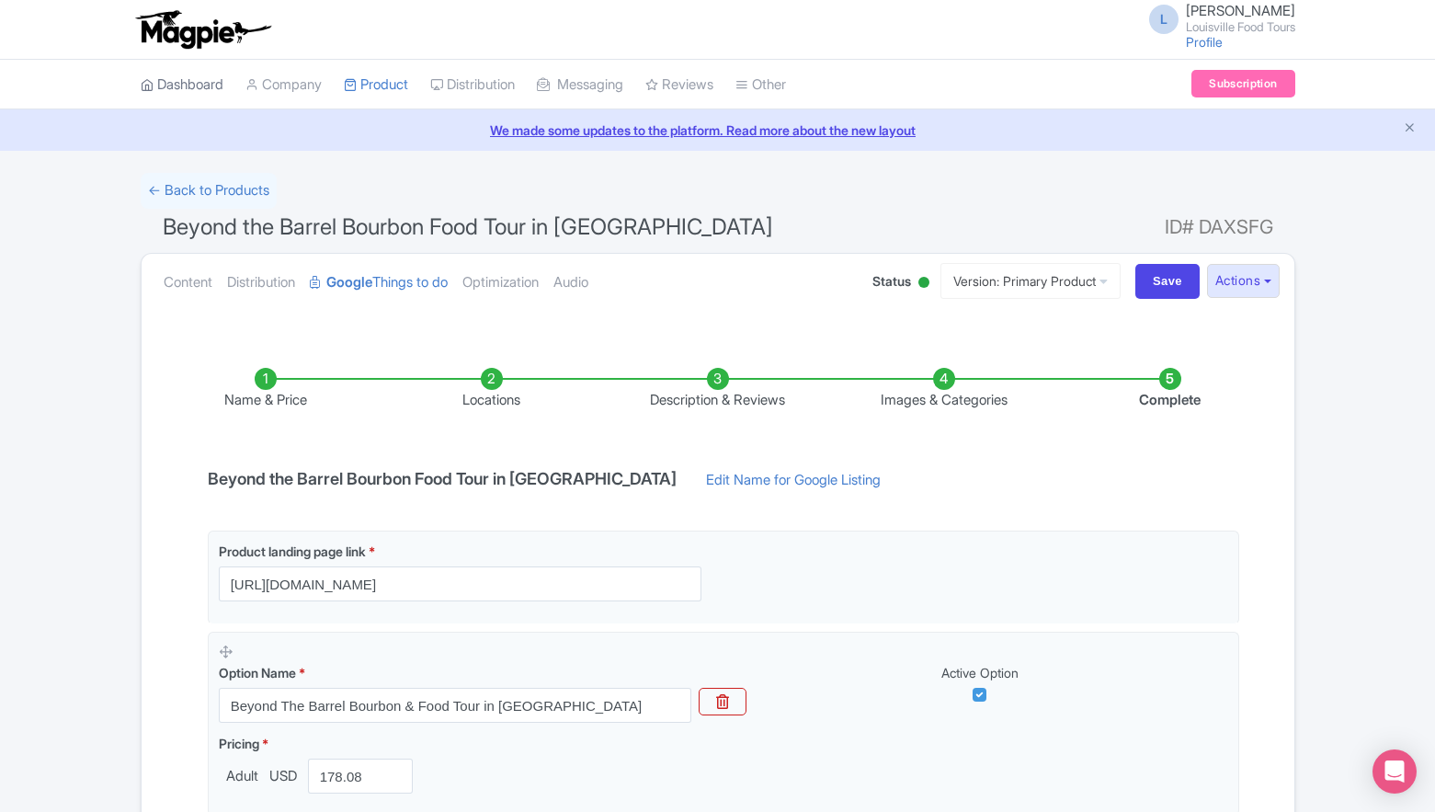
click at [205, 79] on link "Dashboard" at bounding box center [182, 85] width 83 height 51
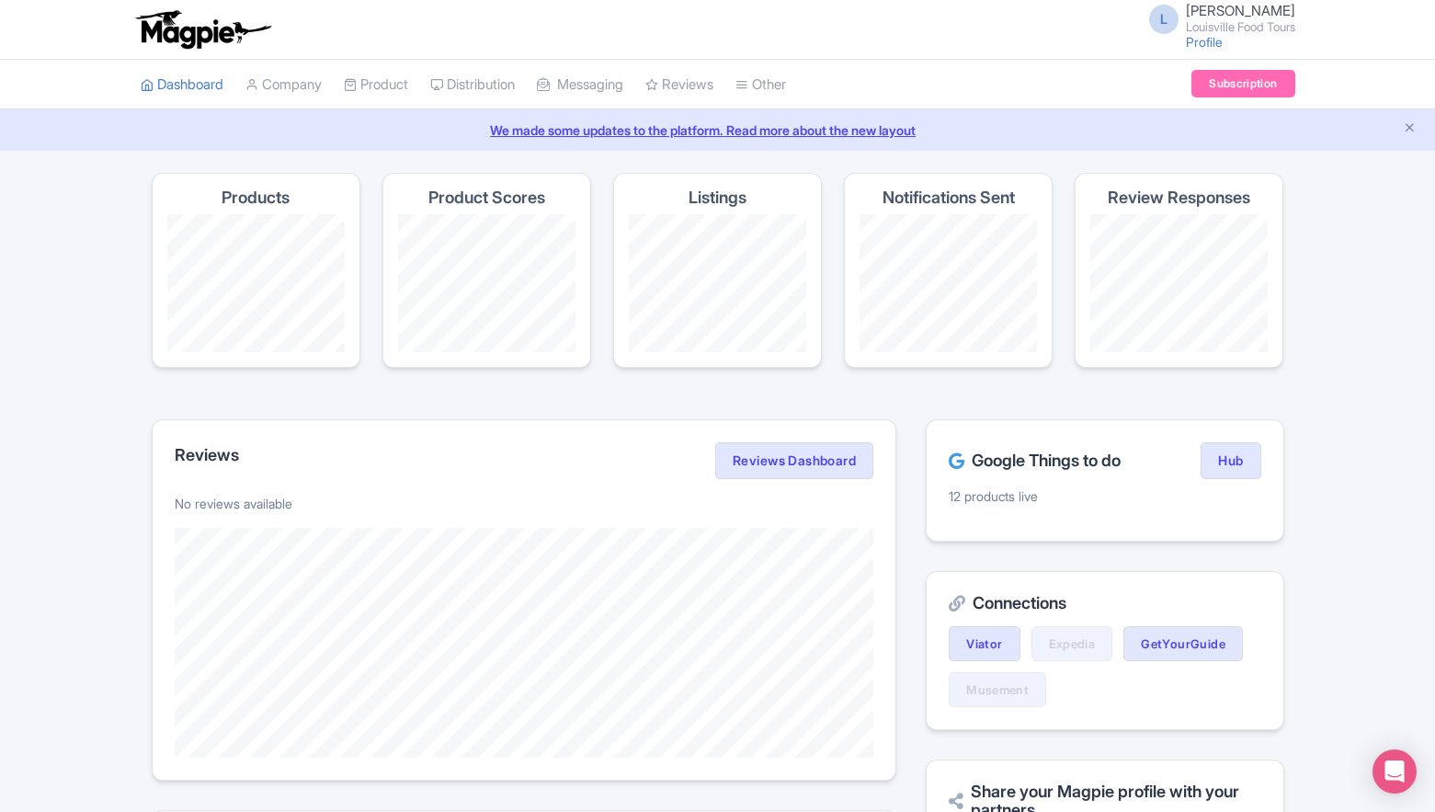
click at [1022, 502] on p "12 products live" at bounding box center [1105, 495] width 312 height 19
click at [1051, 475] on div "Google Things to do Hub" at bounding box center [1105, 460] width 312 height 37
click at [1241, 458] on link "Hub" at bounding box center [1231, 460] width 60 height 37
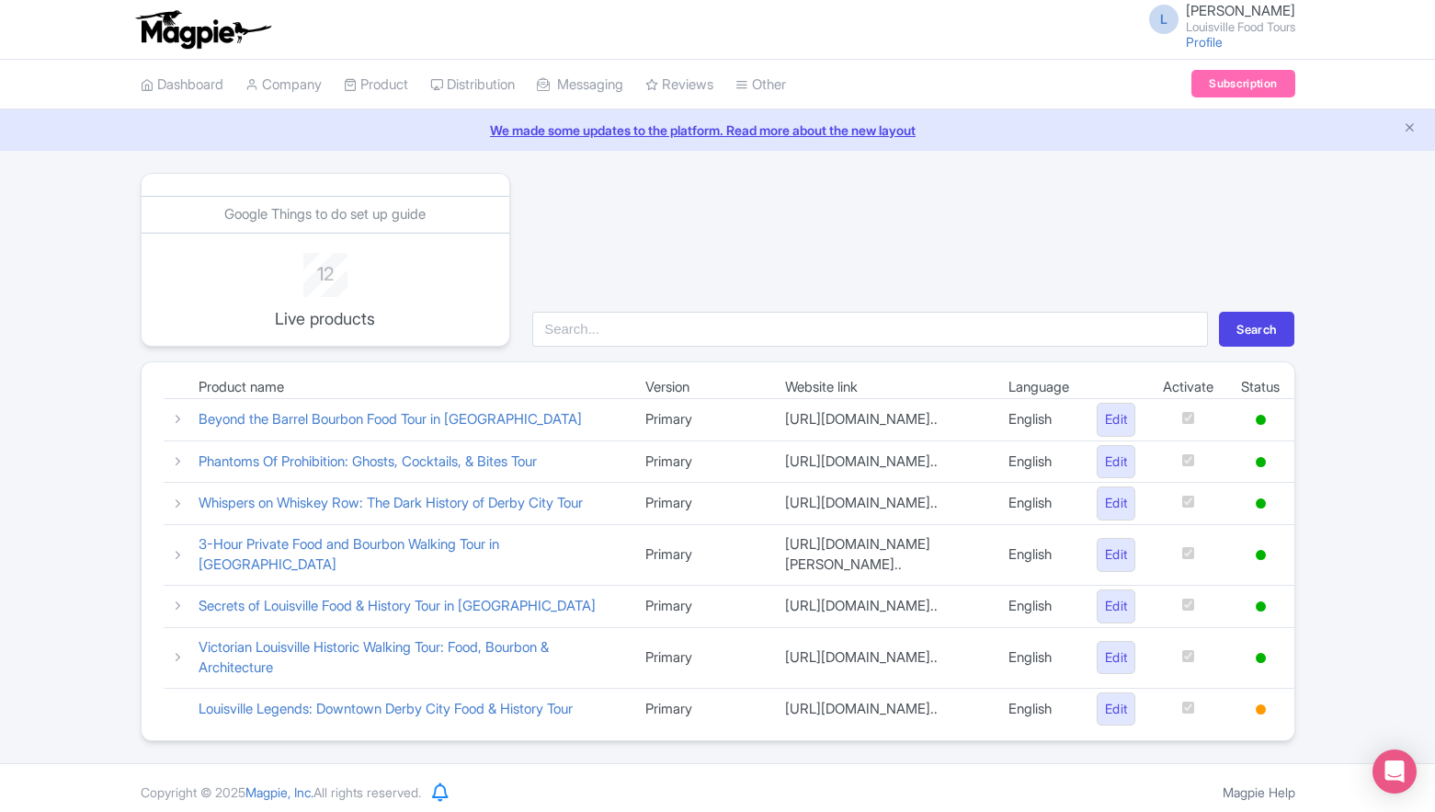
scroll to position [64, 0]
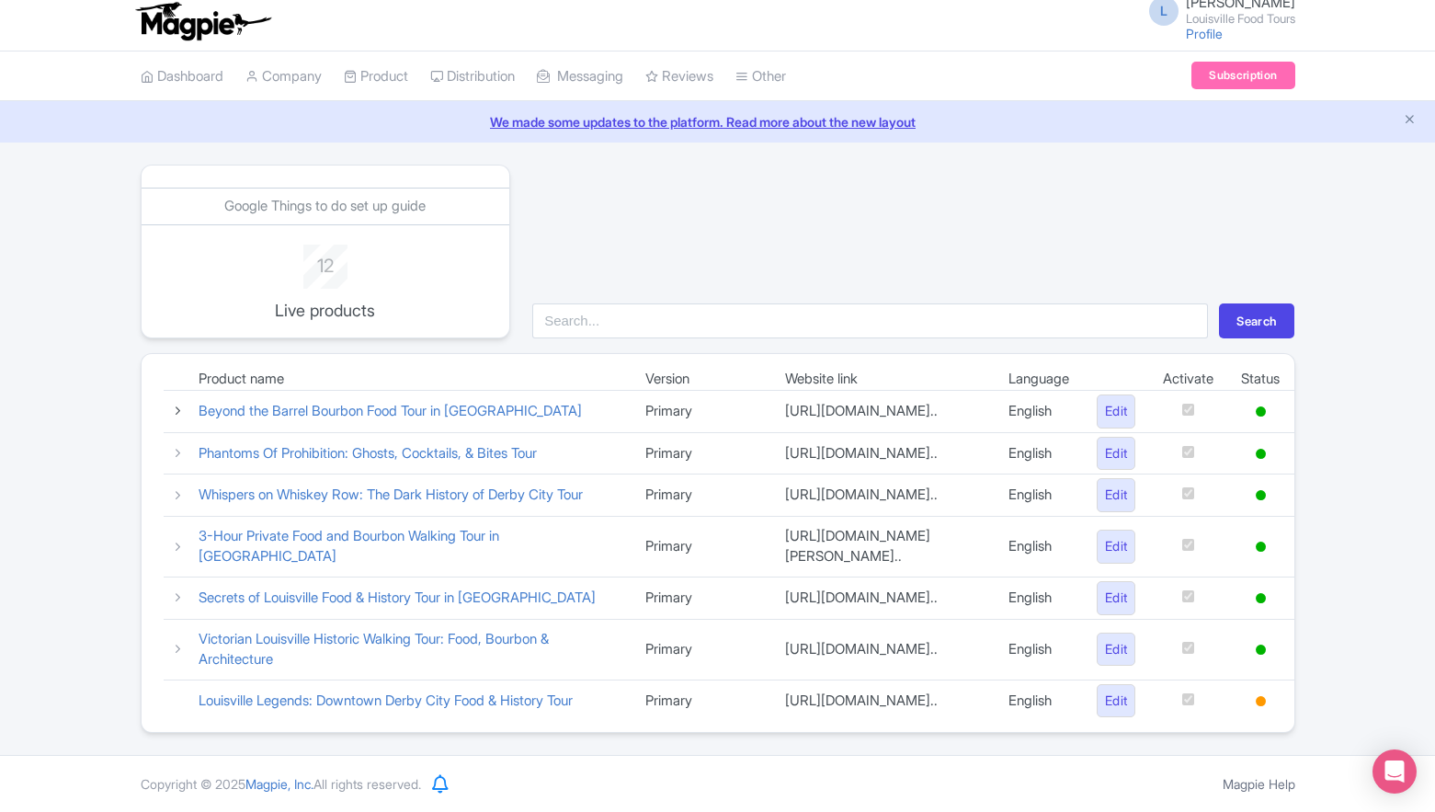
click at [181, 404] on icon at bounding box center [178, 411] width 14 height 14
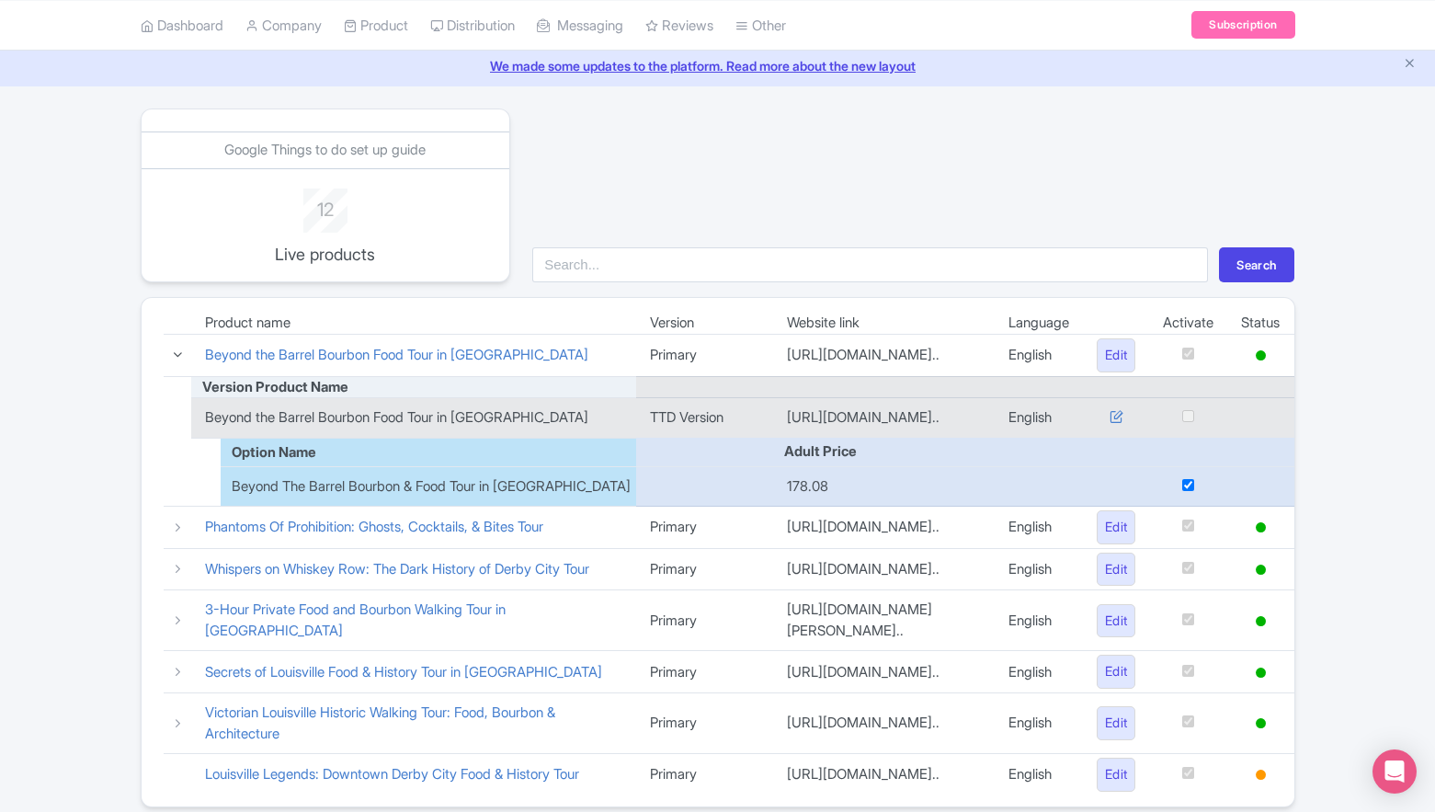
click at [181, 358] on icon at bounding box center [178, 355] width 14 height 14
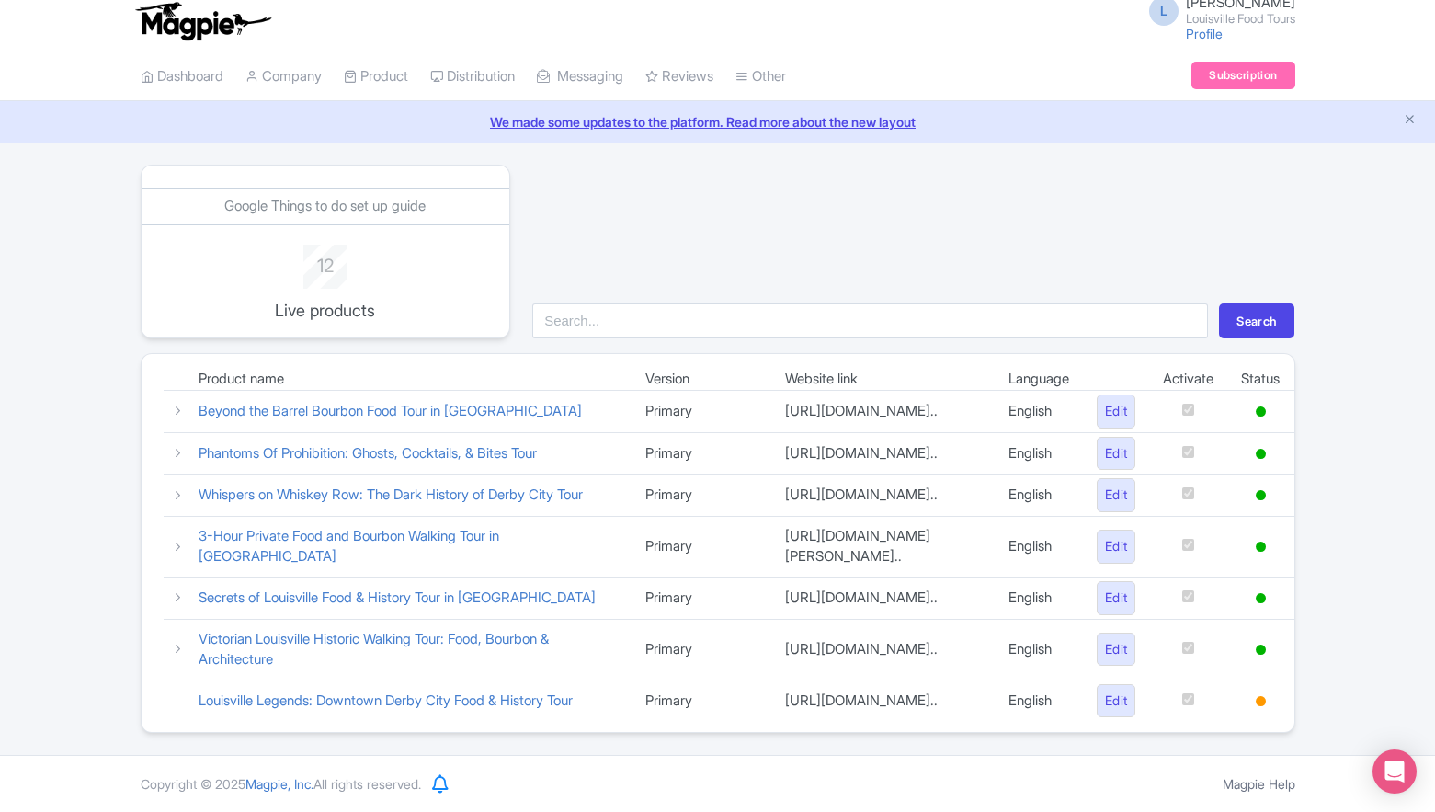
scroll to position [0, 0]
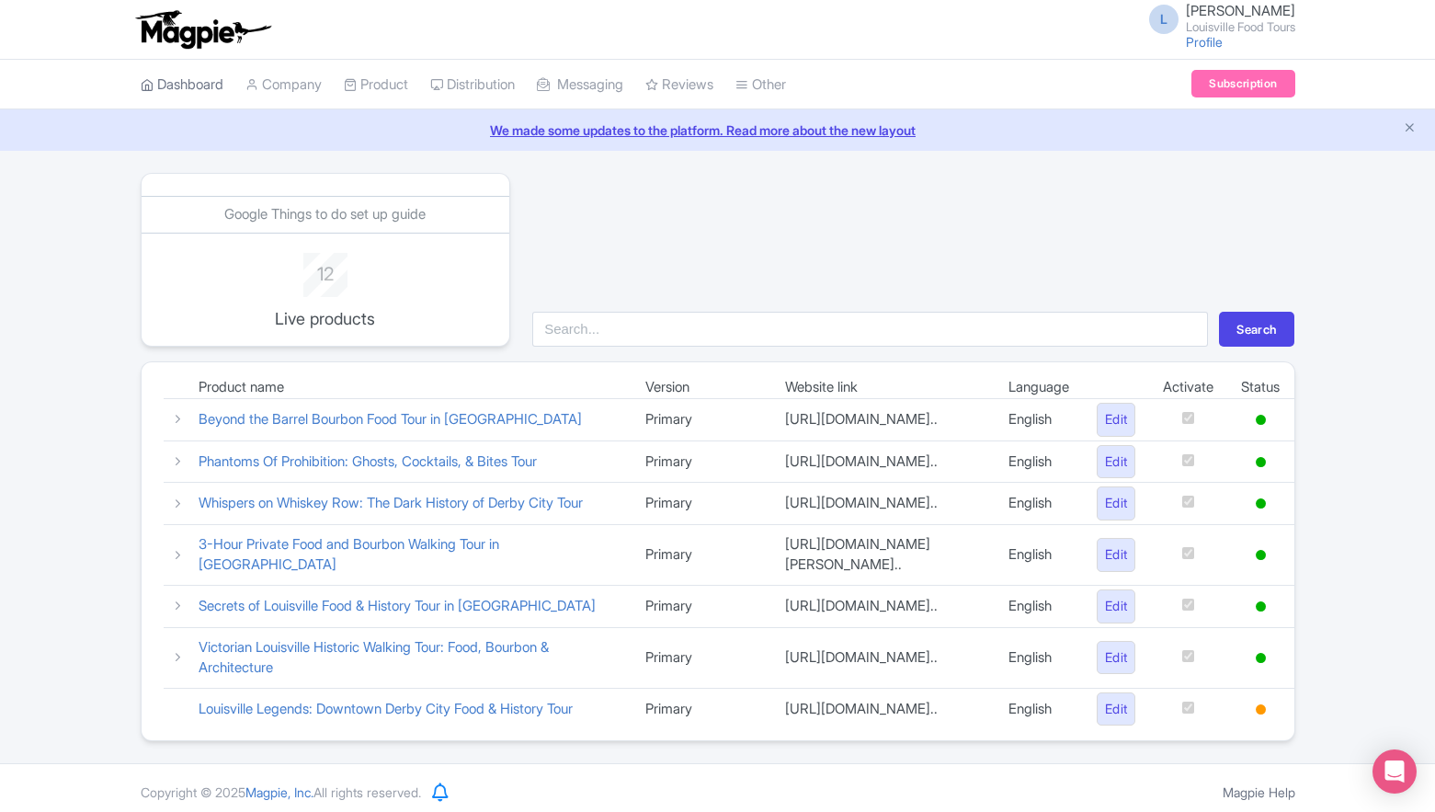
click at [186, 80] on link "Dashboard" at bounding box center [182, 85] width 83 height 51
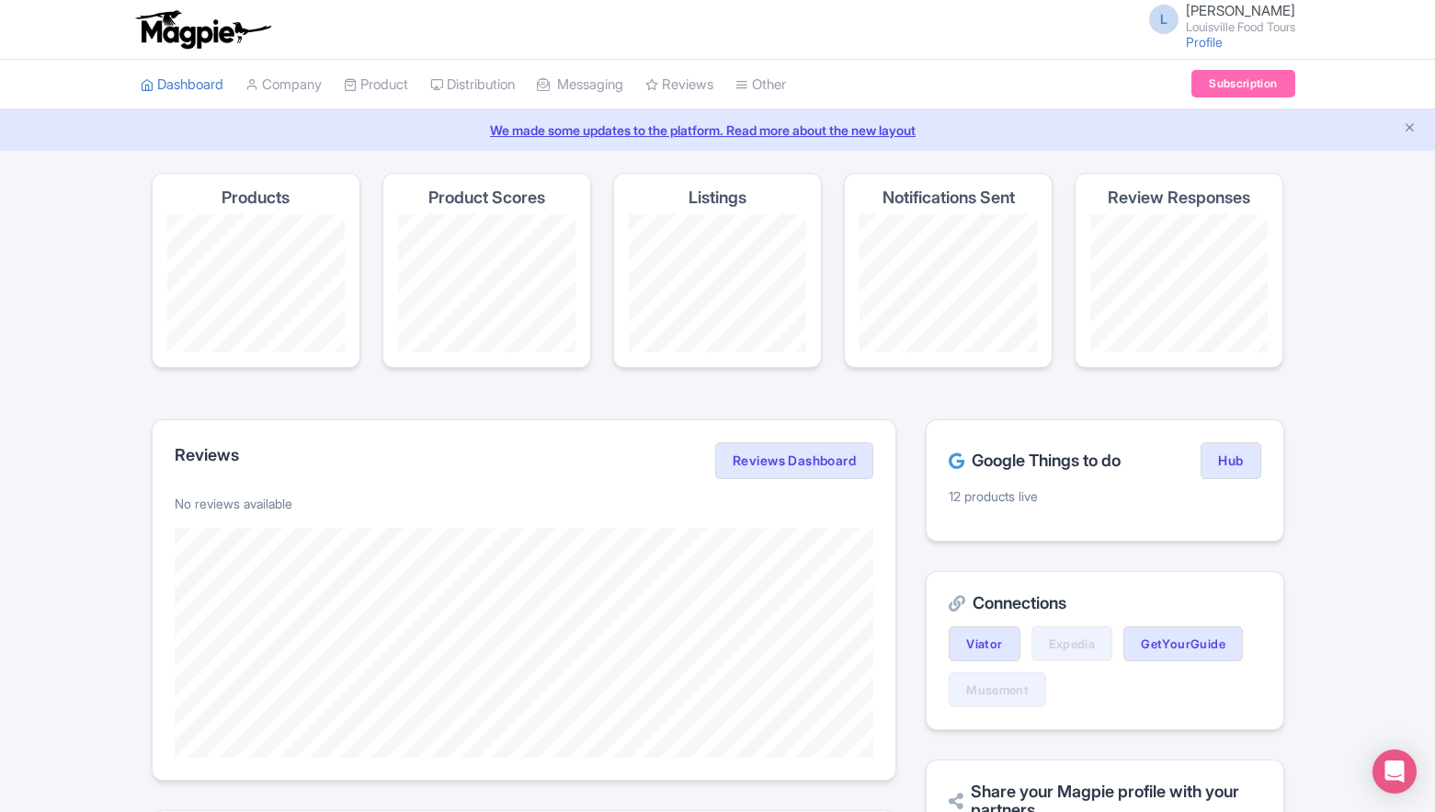
scroll to position [415, 0]
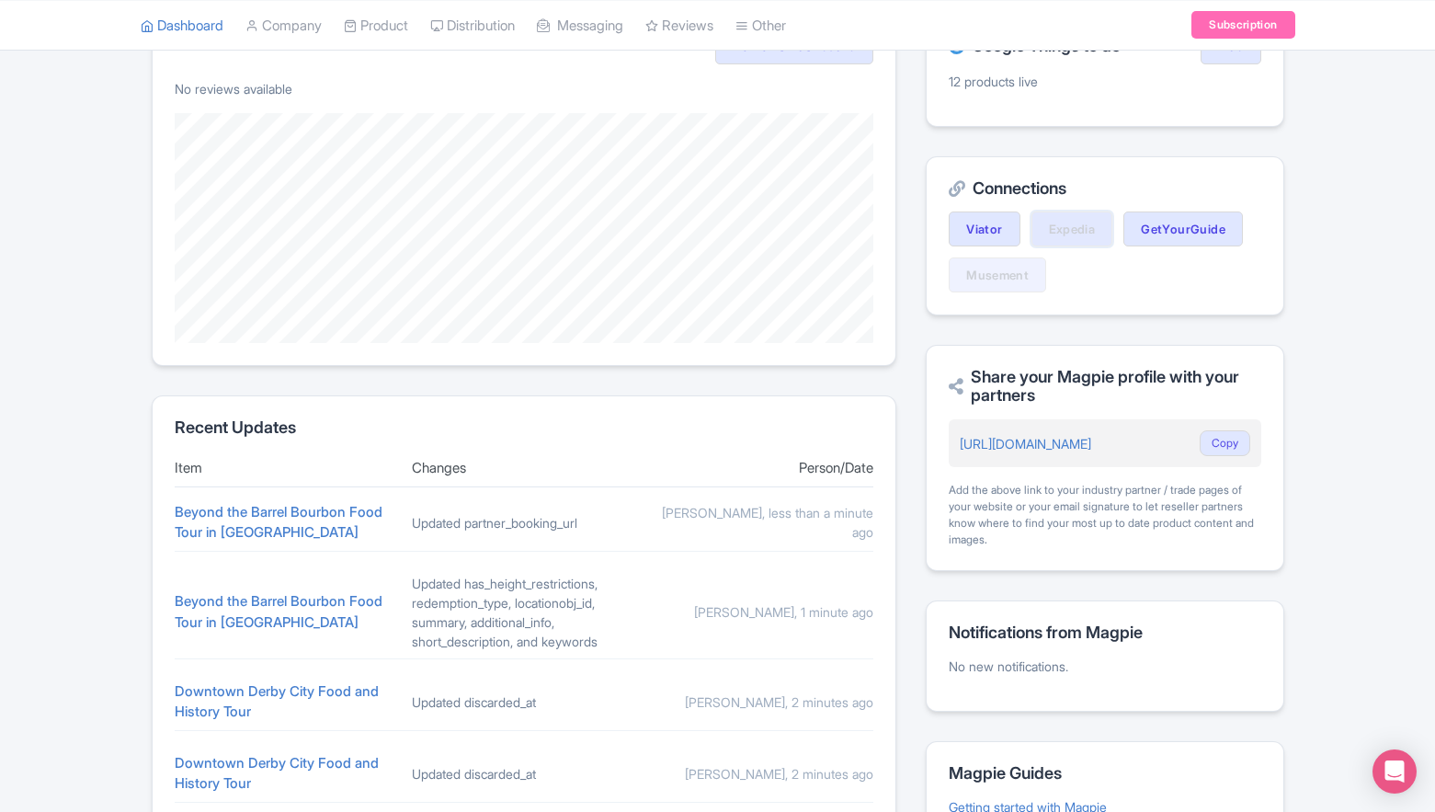
click at [1072, 225] on link "Expedia" at bounding box center [1073, 229] width 82 height 35
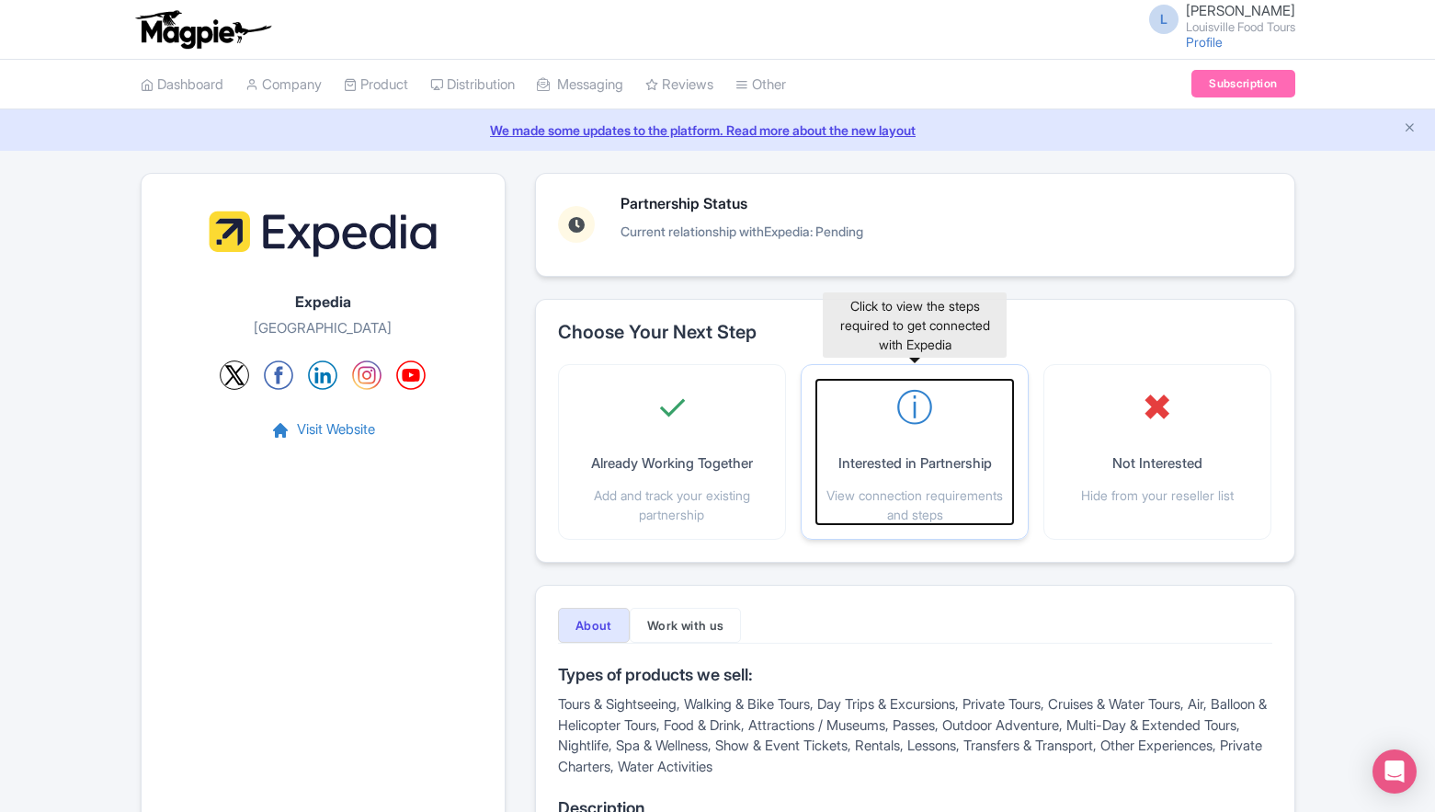
click at [894, 418] on div "ⓘ Interested in Partnership View connection requirements and steps" at bounding box center [915, 452] width 197 height 144
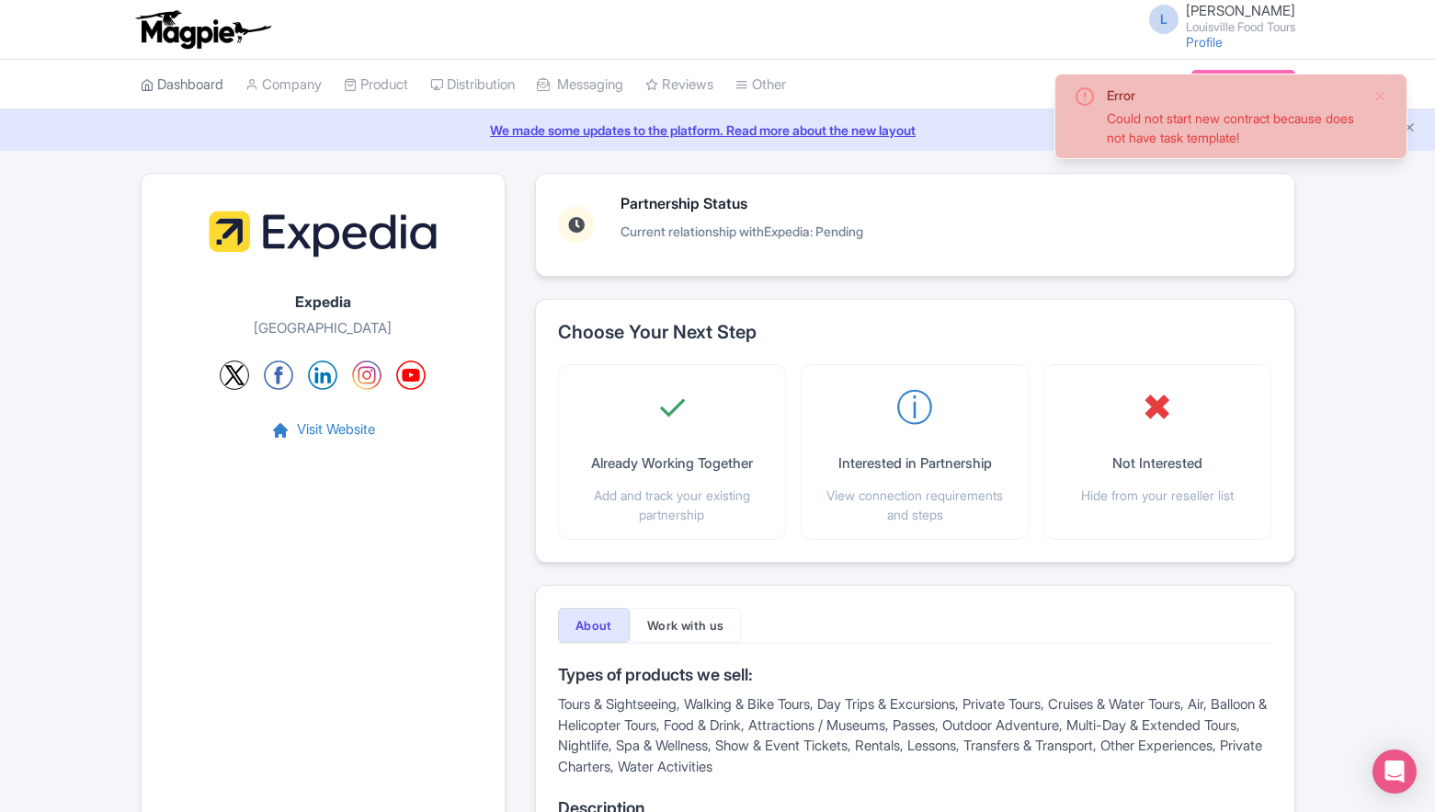
click at [211, 97] on link "Dashboard" at bounding box center [182, 85] width 83 height 51
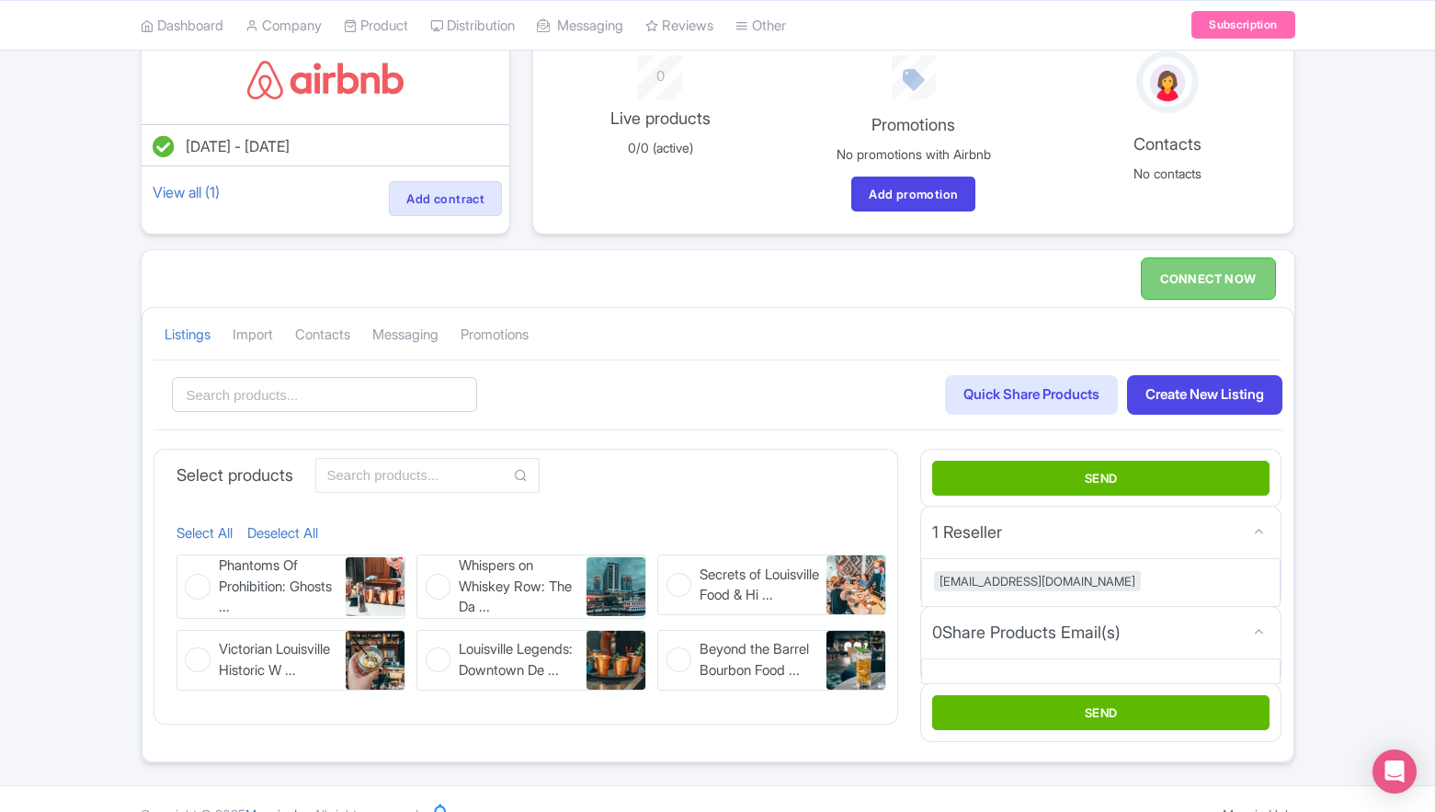
scroll to position [178, 0]
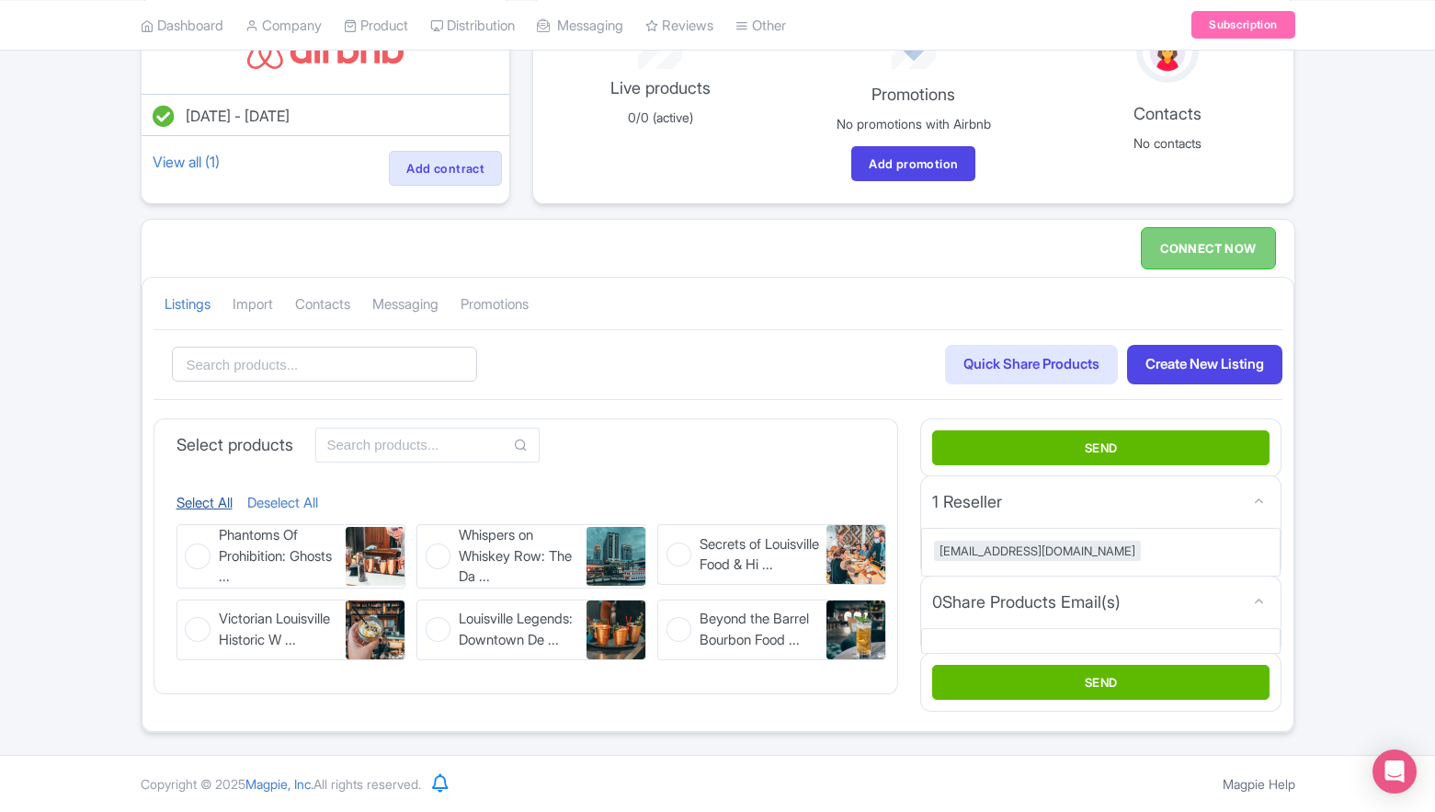
click at [212, 500] on link "Select All" at bounding box center [205, 503] width 56 height 21
checkbox input "true"
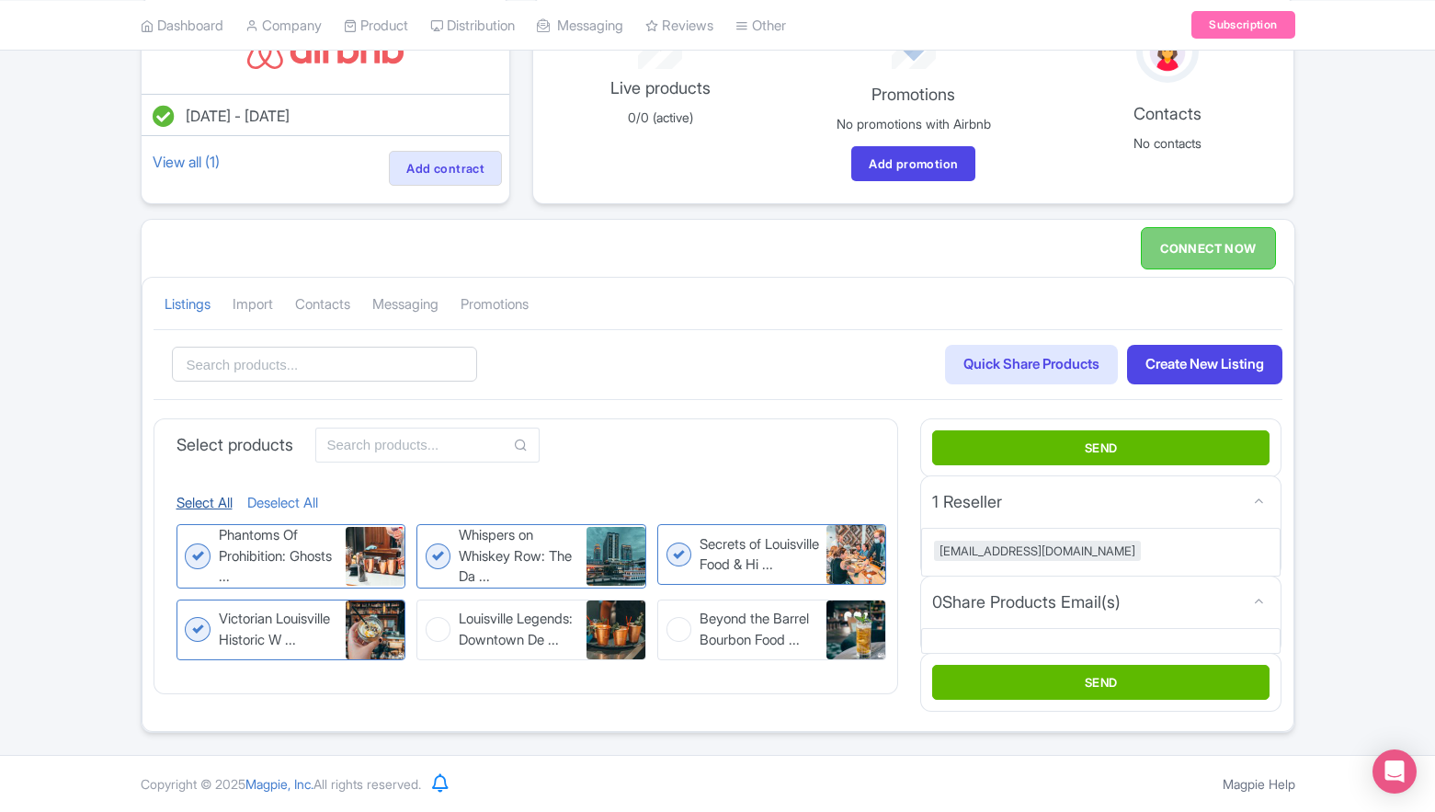
checkbox input "true"
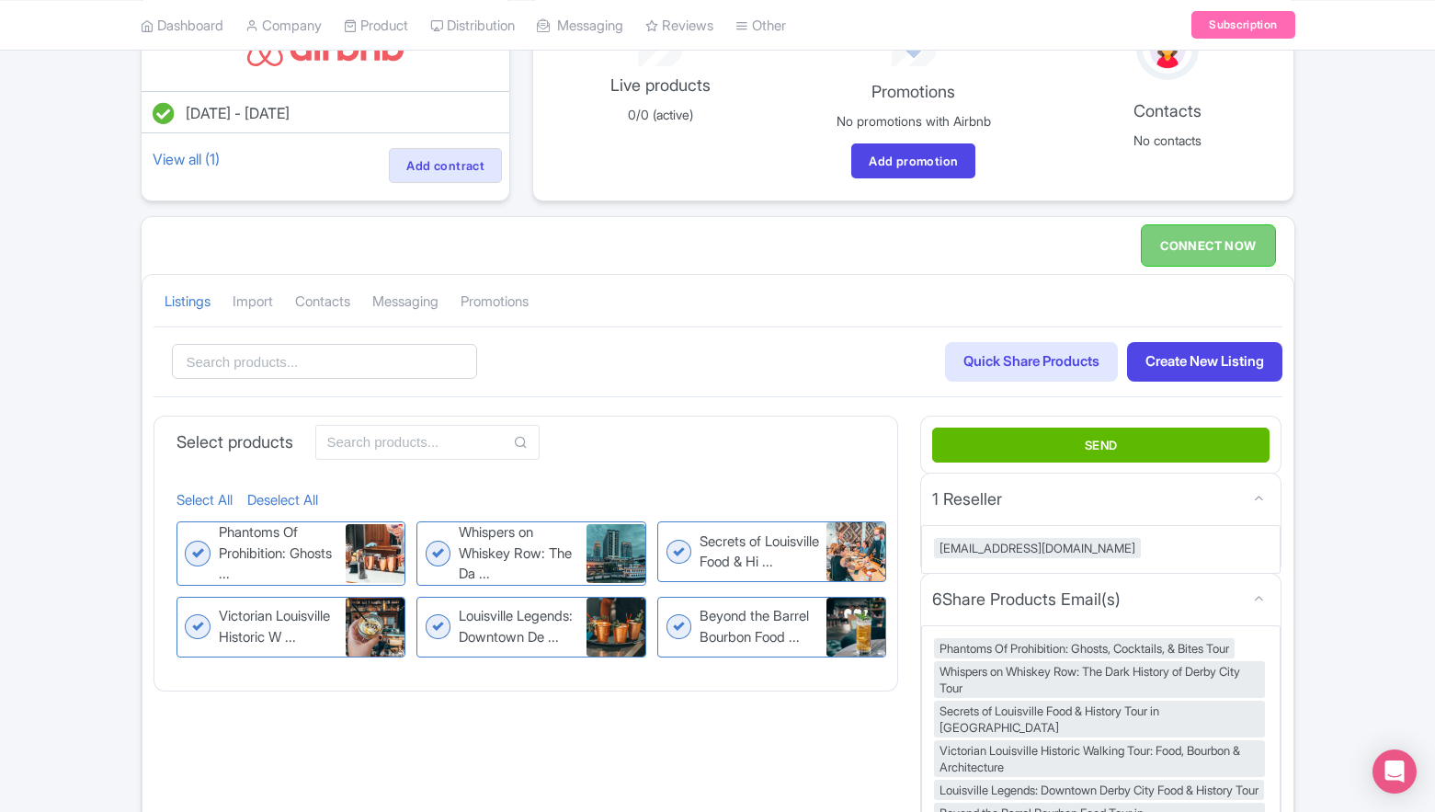
click at [680, 629] on figure "Beyond the Barrel Bourbon Food ... Beyond the Barrel Bourbon Food Tour in NuLu" at bounding box center [772, 627] width 230 height 61
click at [669, 609] on input "Beyond the Barrel Bourbon Food ... Beyond the Barrel Bourbon Food Tour in NuLu" at bounding box center [663, 603] width 12 height 12
checkbox input "false"
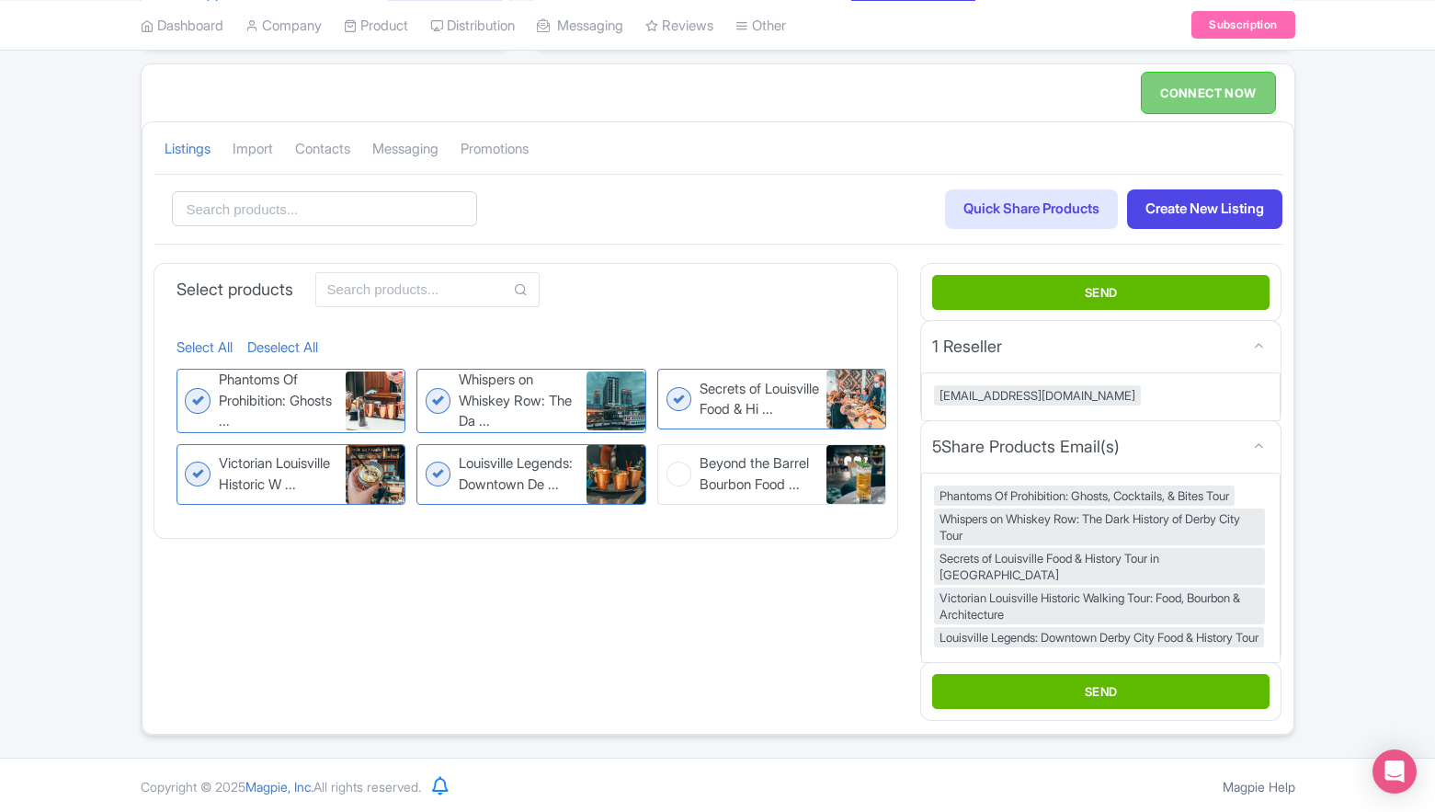
scroll to position [333, 0]
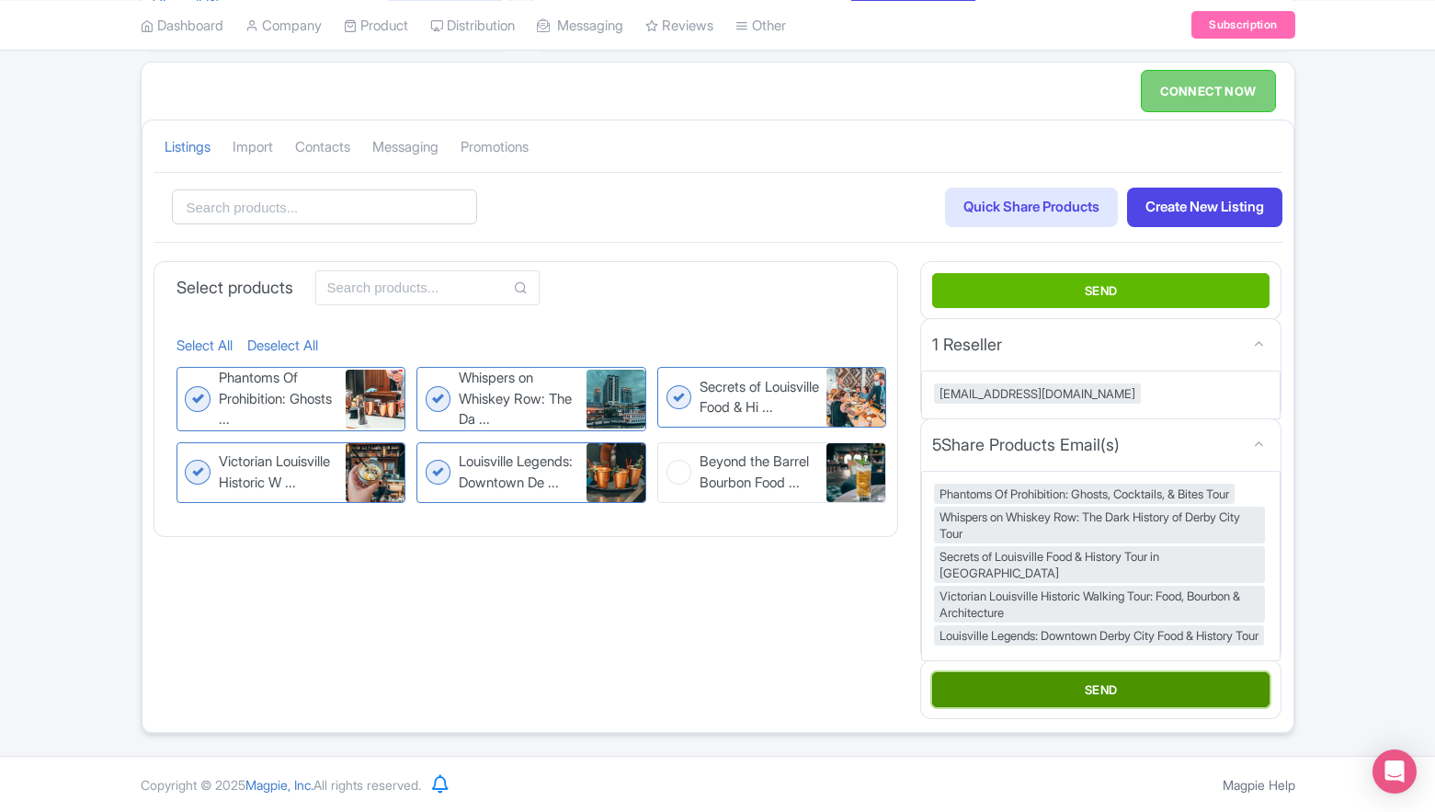
click at [1031, 679] on button "SEND" at bounding box center [1100, 689] width 337 height 35
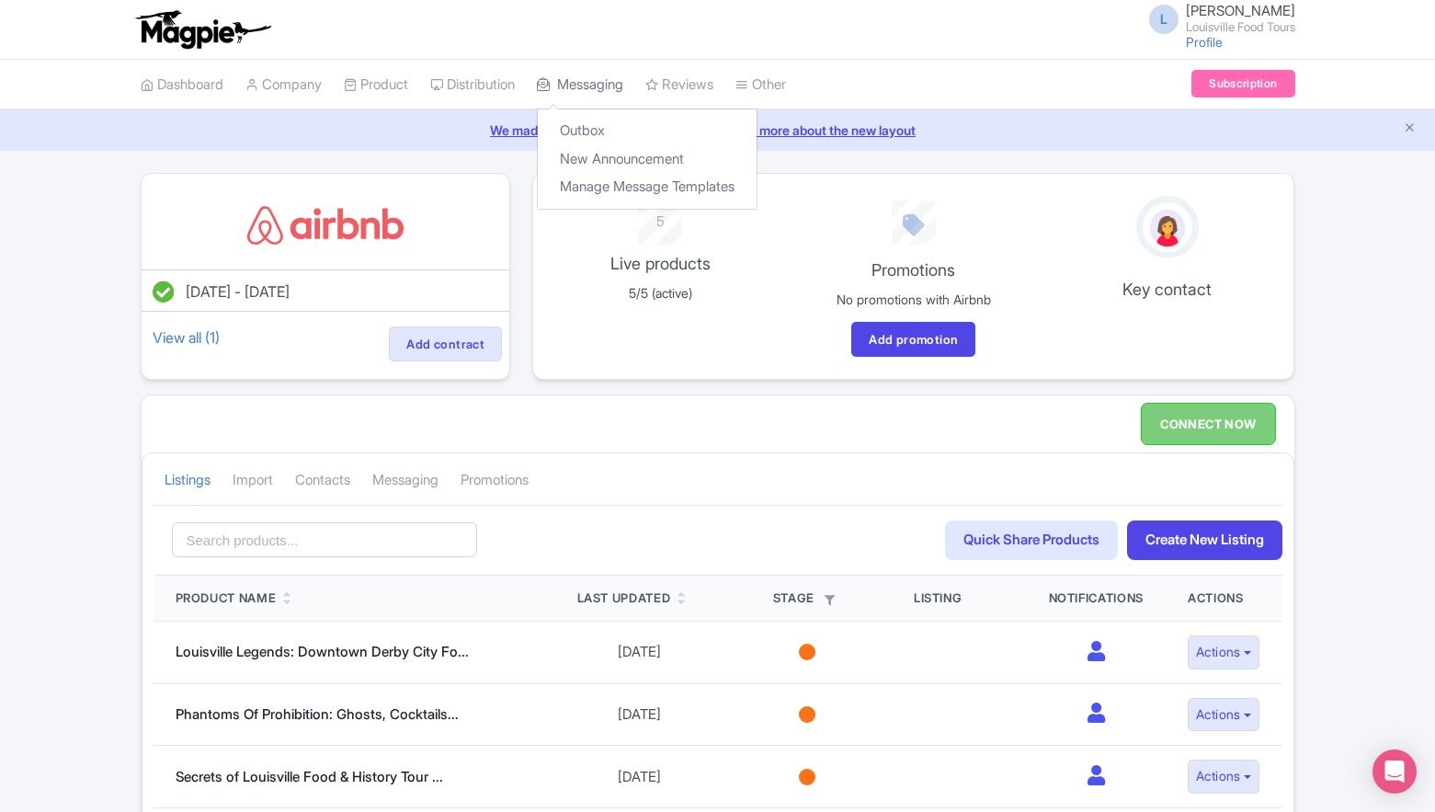
click at [583, 69] on link "Messaging" at bounding box center [580, 85] width 86 height 51
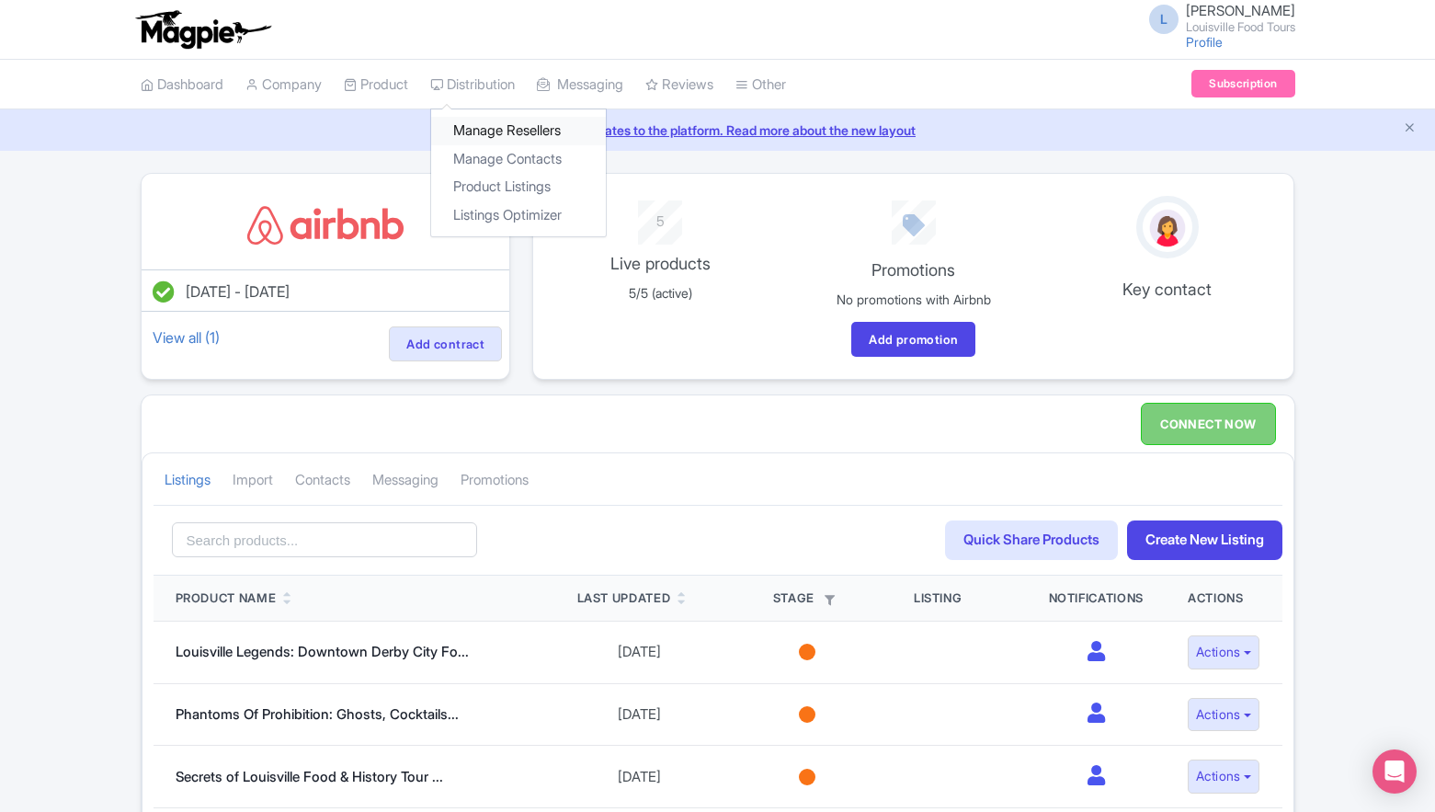
click at [486, 135] on link "Manage Resellers" at bounding box center [518, 131] width 175 height 29
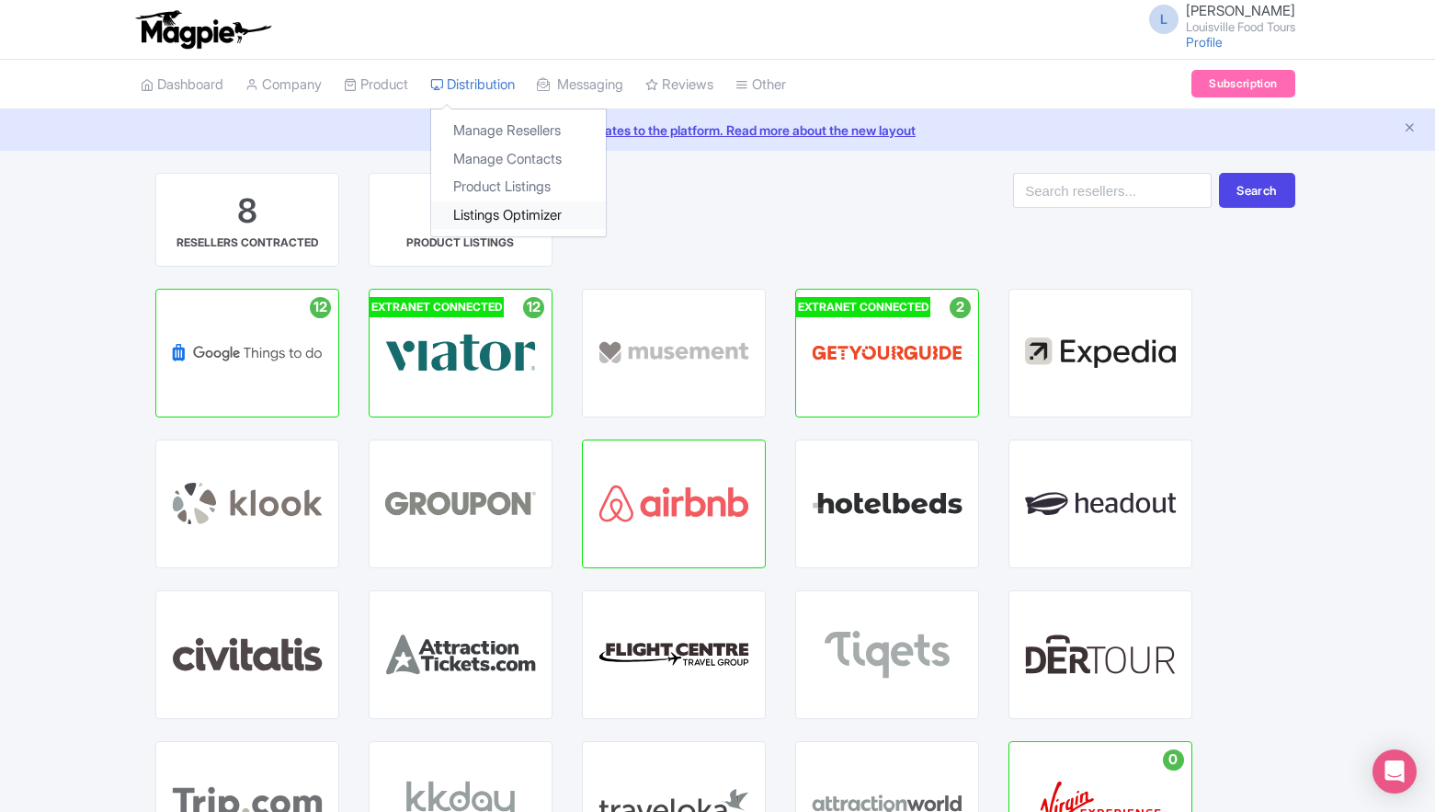
click at [494, 215] on link "Listings Optimizer" at bounding box center [518, 215] width 175 height 29
